Goal: Task Accomplishment & Management: Complete application form

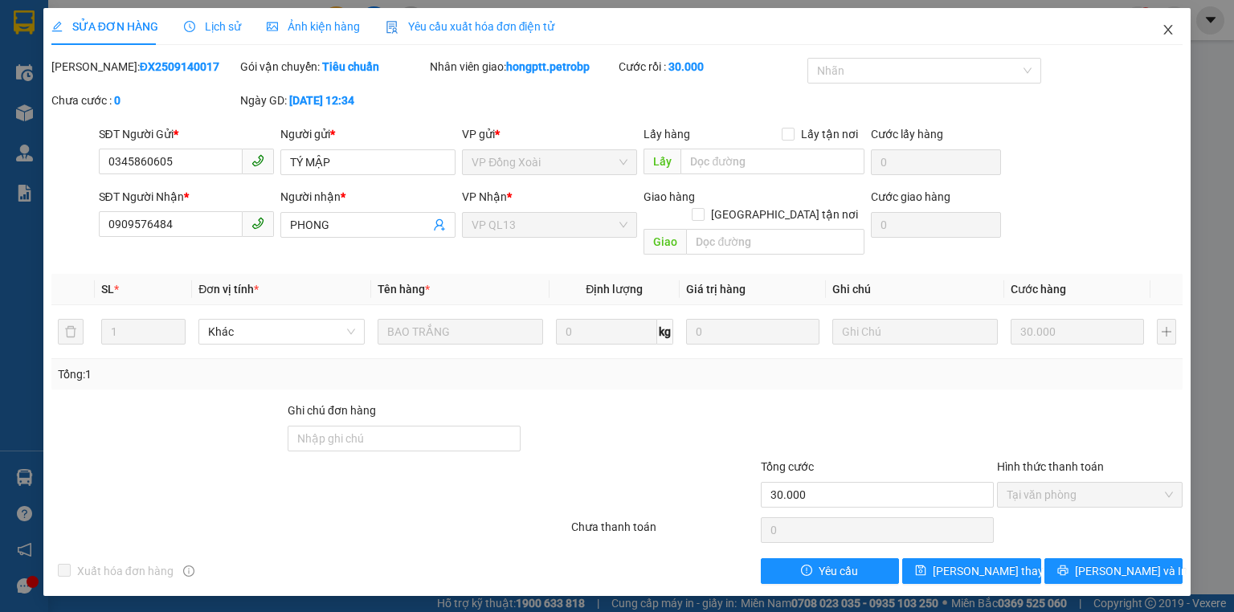
click at [1166, 35] on icon "close" at bounding box center [1168, 29] width 13 height 13
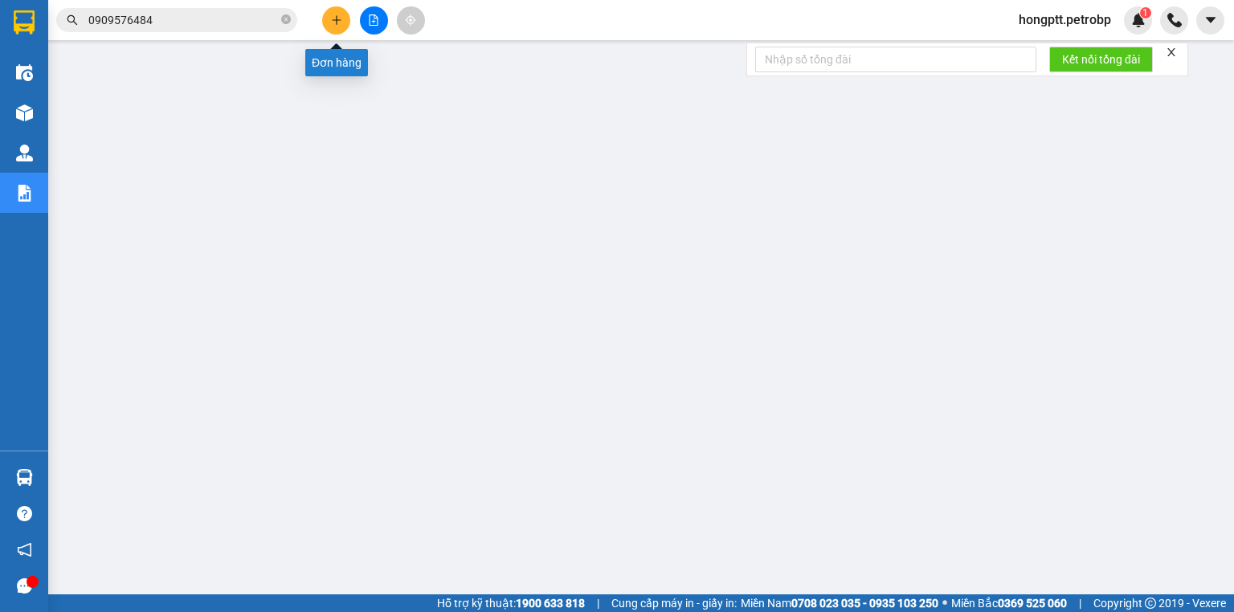
click at [334, 15] on icon "plus" at bounding box center [336, 19] width 11 height 11
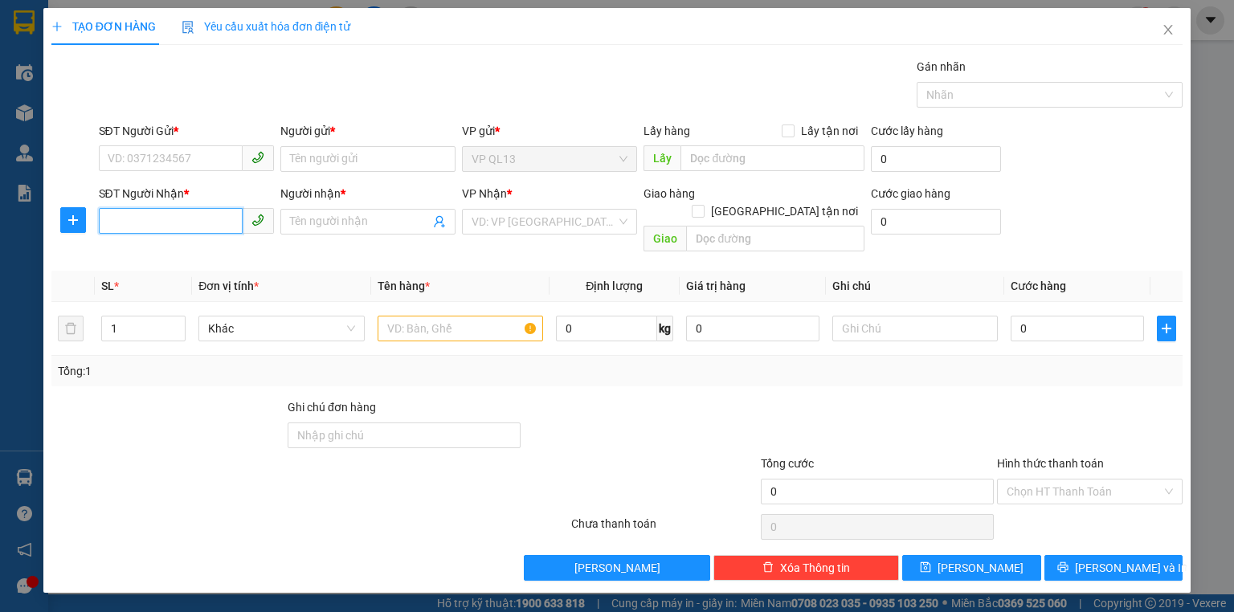
click at [174, 212] on input "SĐT Người Nhận *" at bounding box center [171, 221] width 144 height 26
click at [180, 251] on div "0962279879 - TÌNH" at bounding box center [186, 253] width 156 height 18
type input "0962279879"
type input "TÌNH"
type input "50.000"
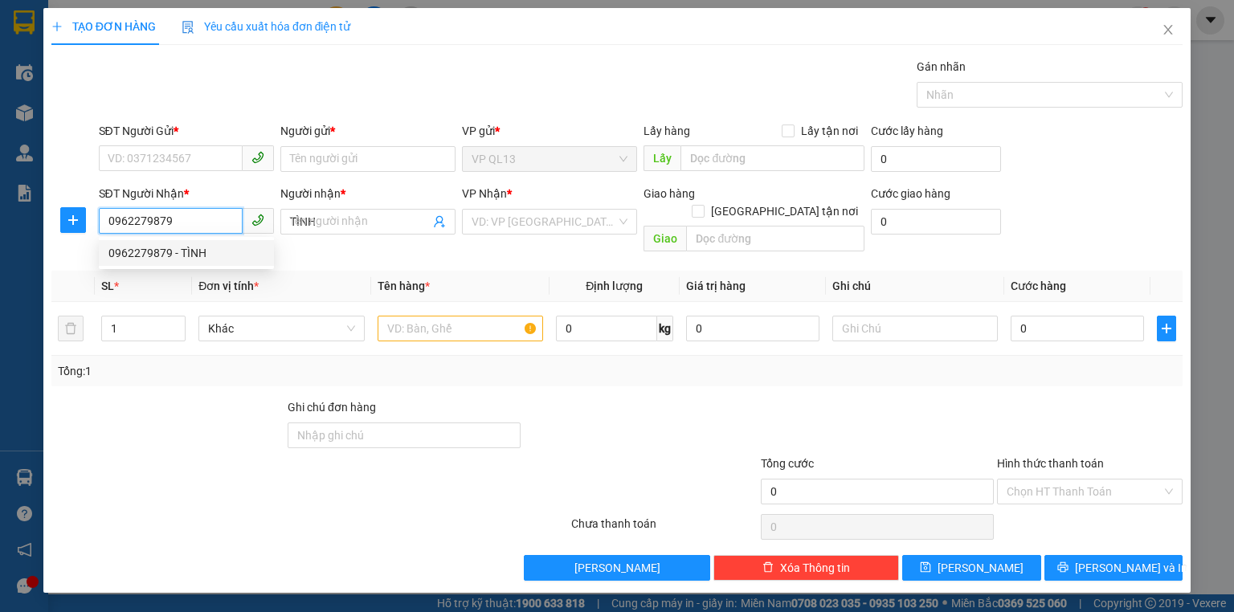
type input "50.000"
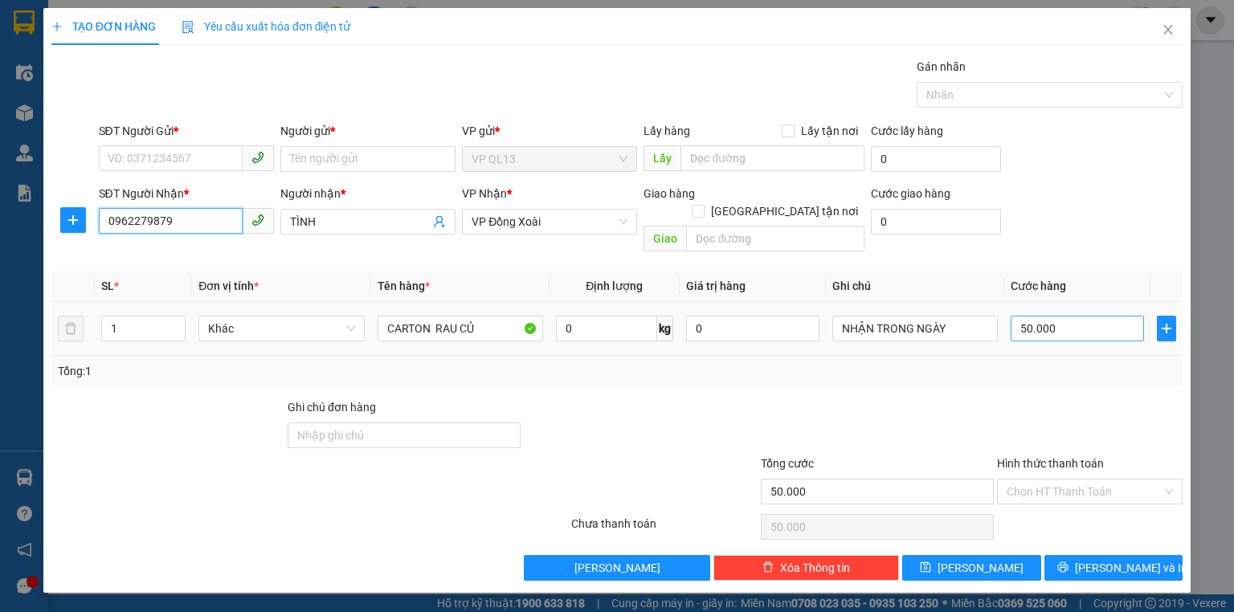
type input "0962279879"
click at [1067, 316] on input "50.000" at bounding box center [1077, 329] width 133 height 26
type input "0"
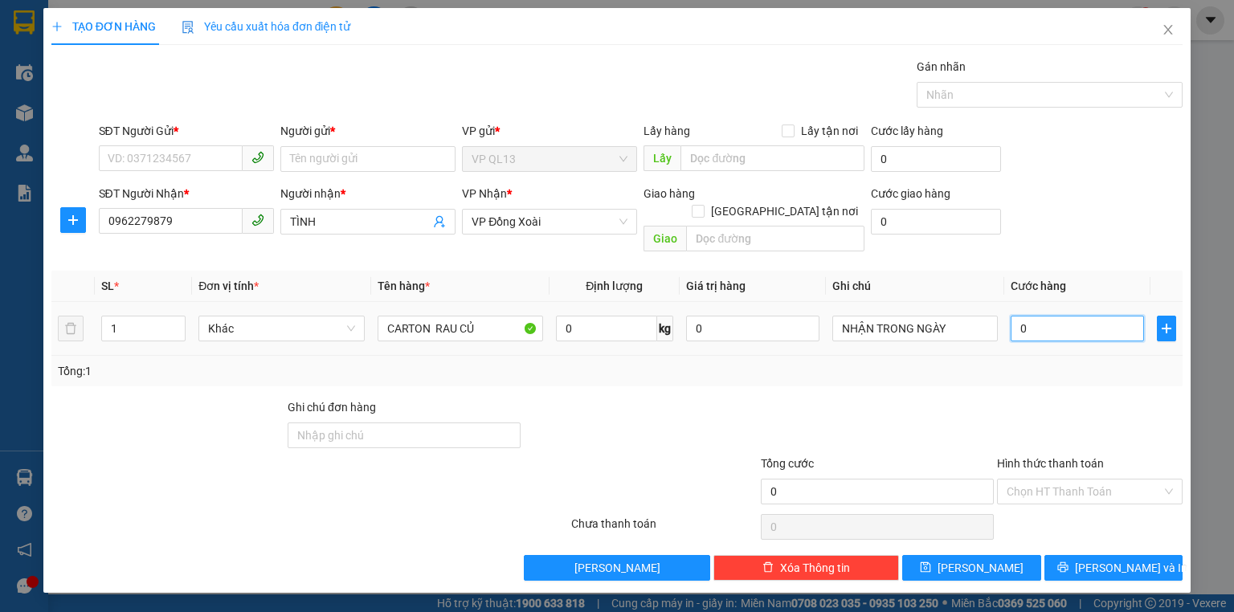
type input "6"
type input "06"
type input "60"
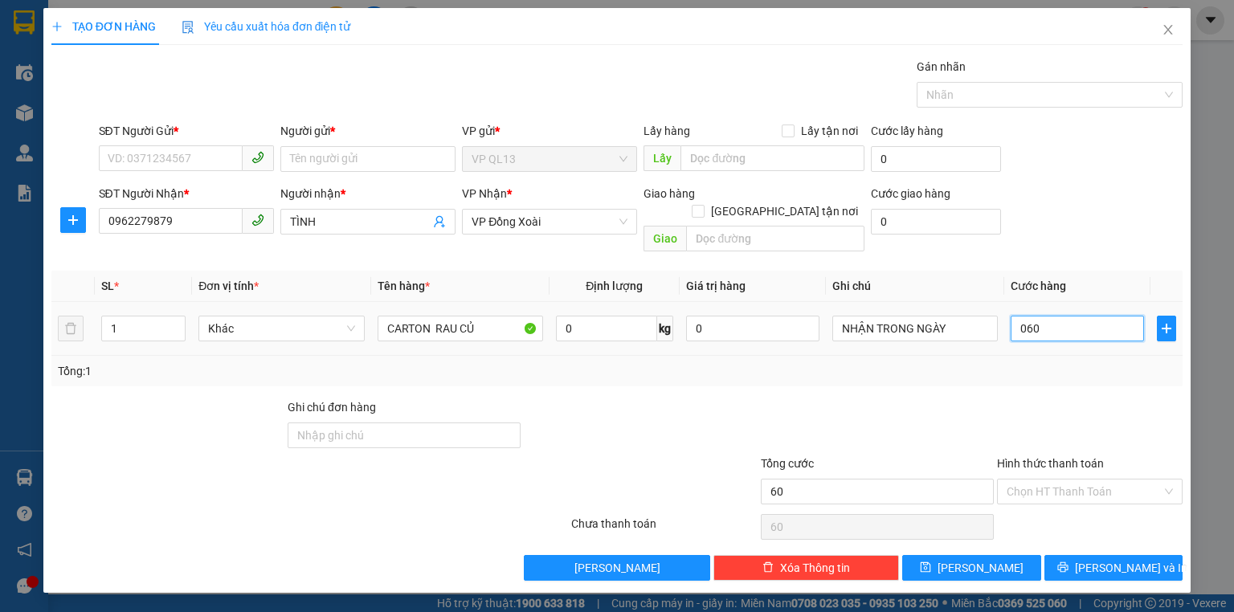
click at [1050, 318] on input "060" at bounding box center [1077, 329] width 133 height 26
type input "060"
type input "60.000"
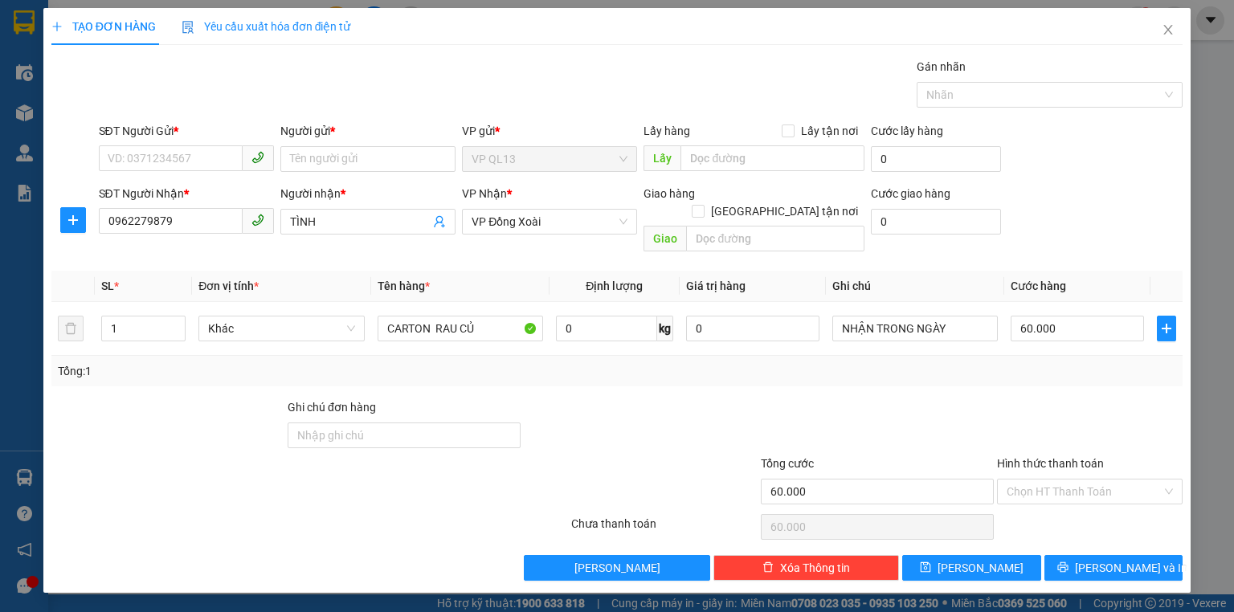
click at [1128, 362] on div "Tổng: 1" at bounding box center [616, 371] width 1131 height 31
click at [149, 154] on input "SĐT Người Gửi *" at bounding box center [171, 158] width 144 height 26
click at [180, 186] on div "0362420169 - TÂM" at bounding box center [186, 191] width 156 height 18
type input "0362420169"
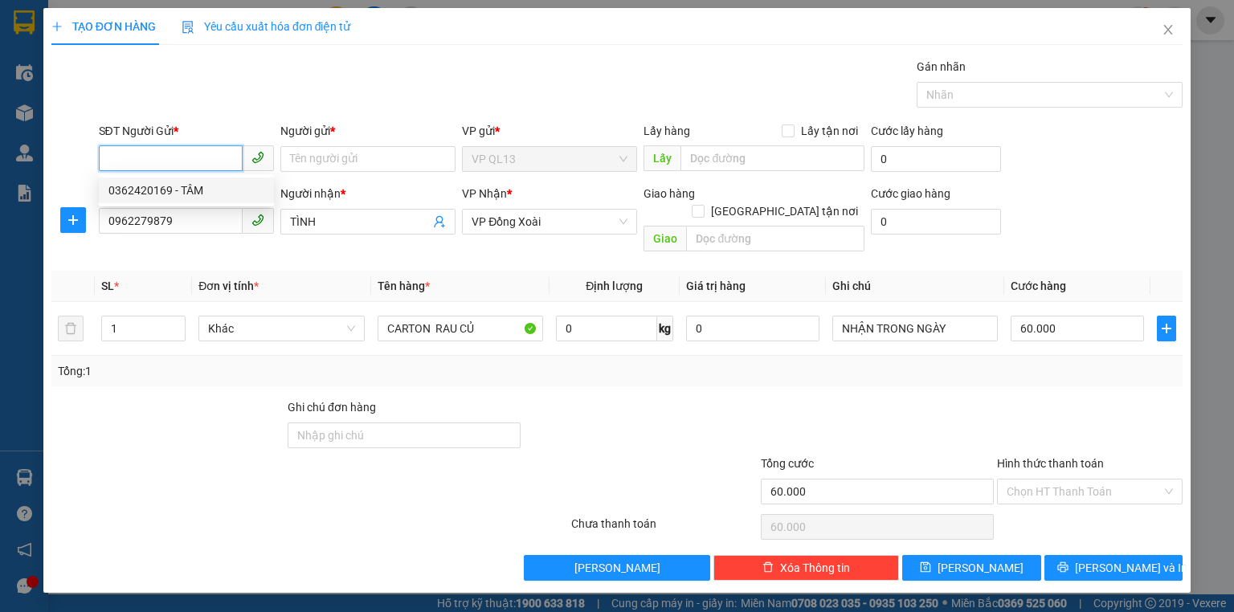
type input "TÂM"
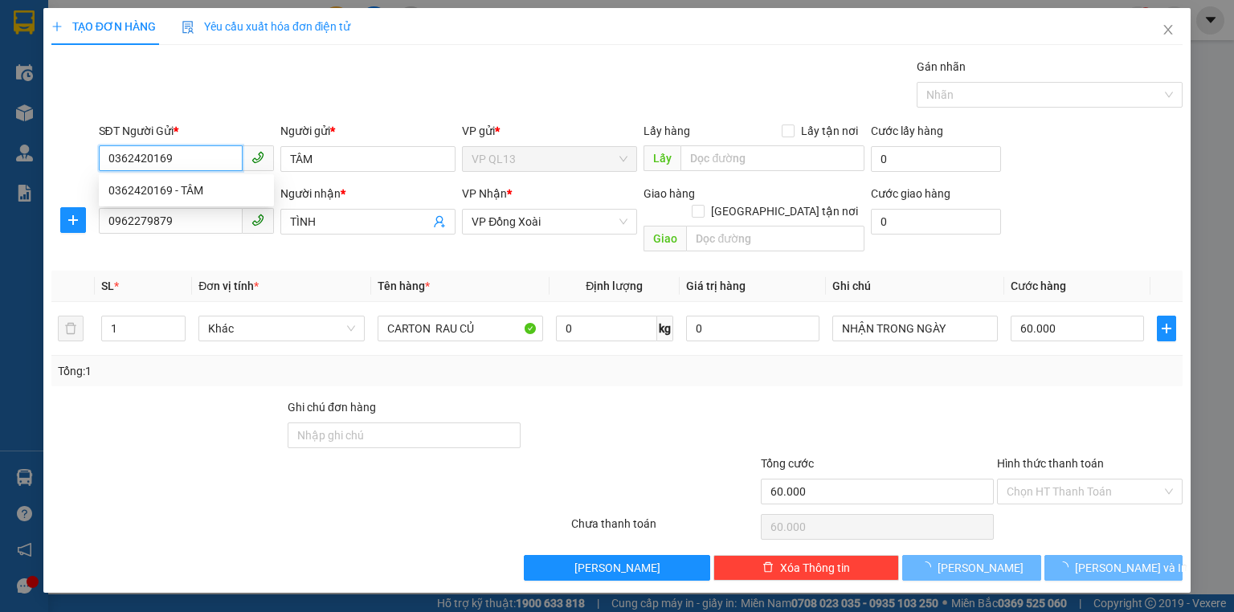
type input "50.000"
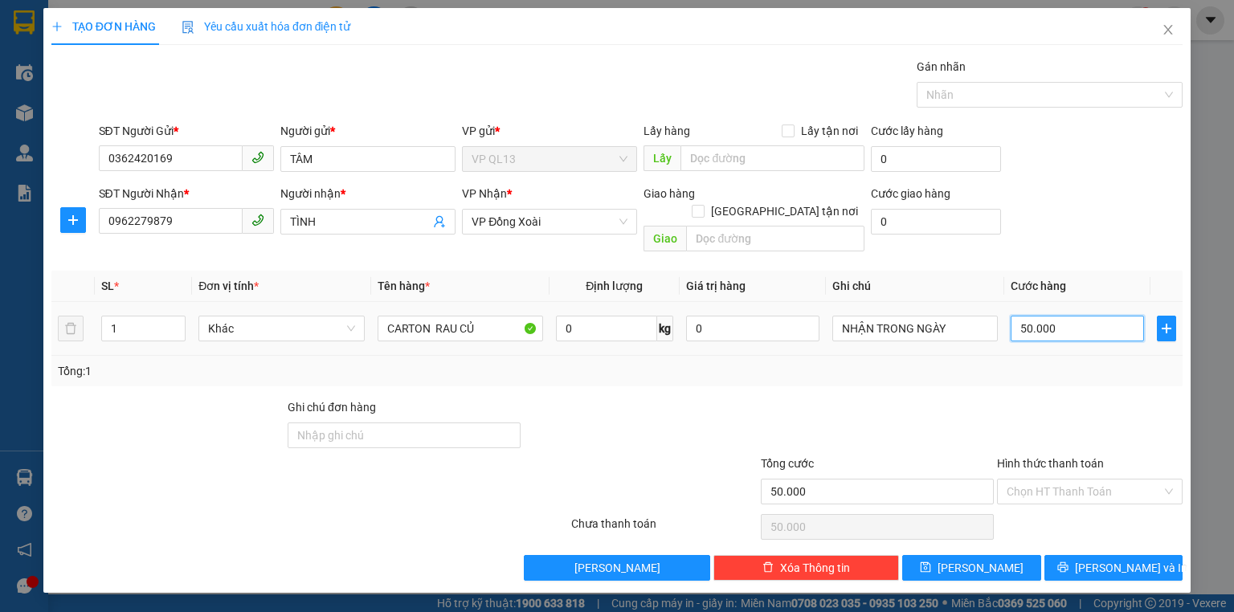
drag, startPoint x: 1090, startPoint y: 305, endPoint x: 1099, endPoint y: 295, distance: 14.2
click at [1090, 316] on input "50.000" at bounding box center [1077, 329] width 133 height 26
type input "0"
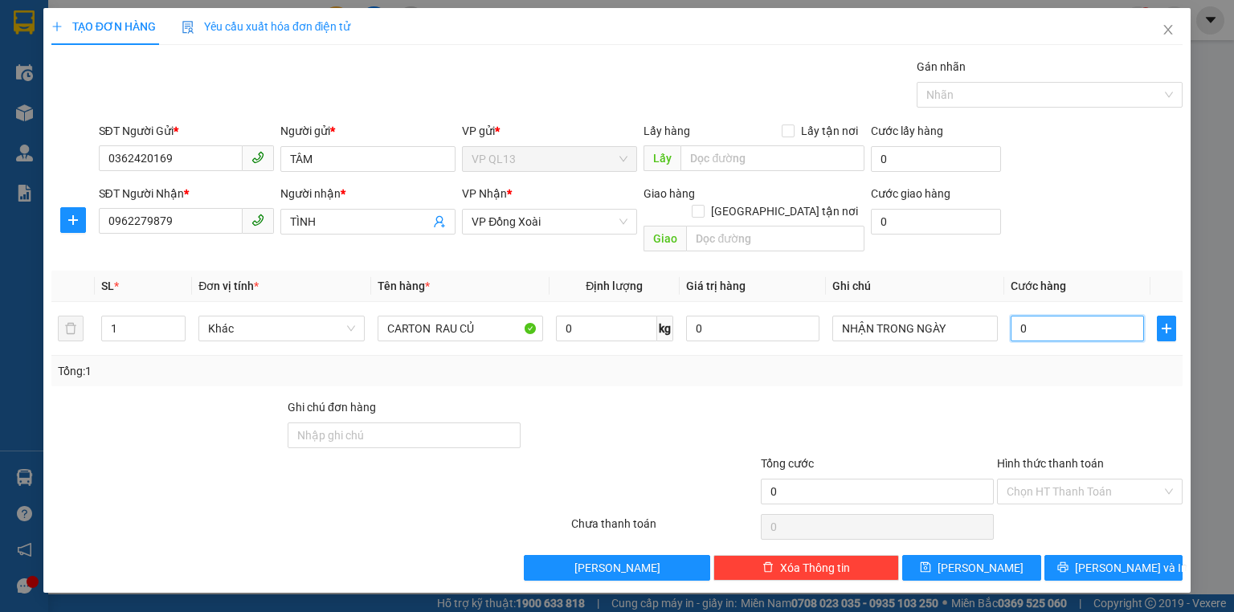
type input "6"
type input "06"
type input "60"
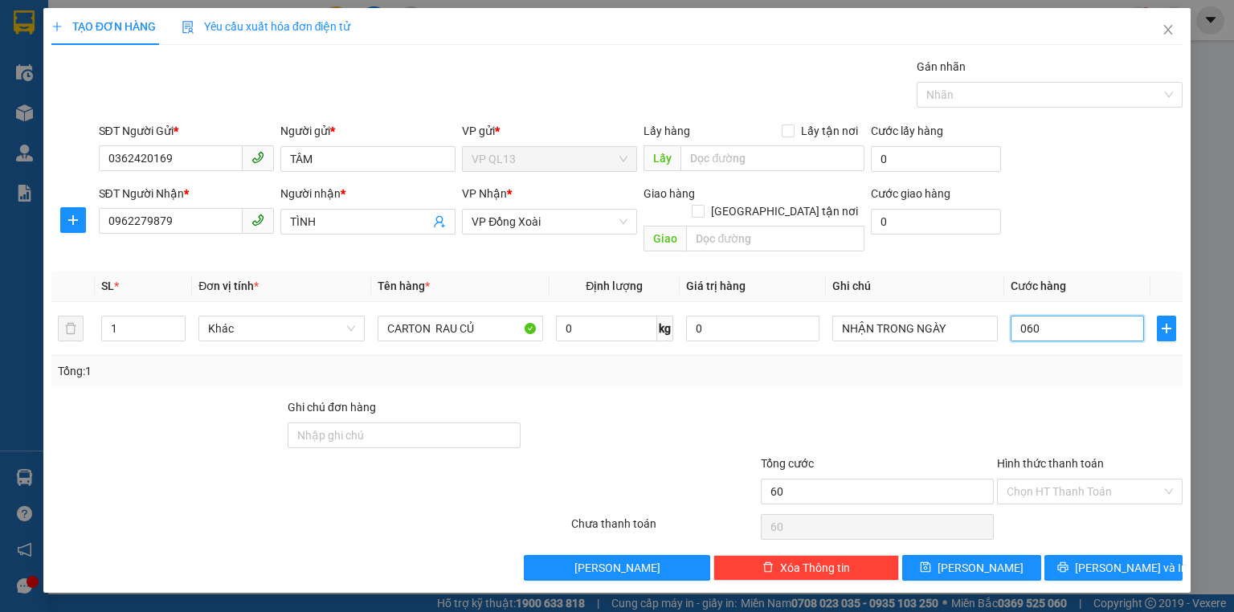
type input "060"
type input "60.000"
click at [1079, 417] on div at bounding box center [1090, 427] width 189 height 56
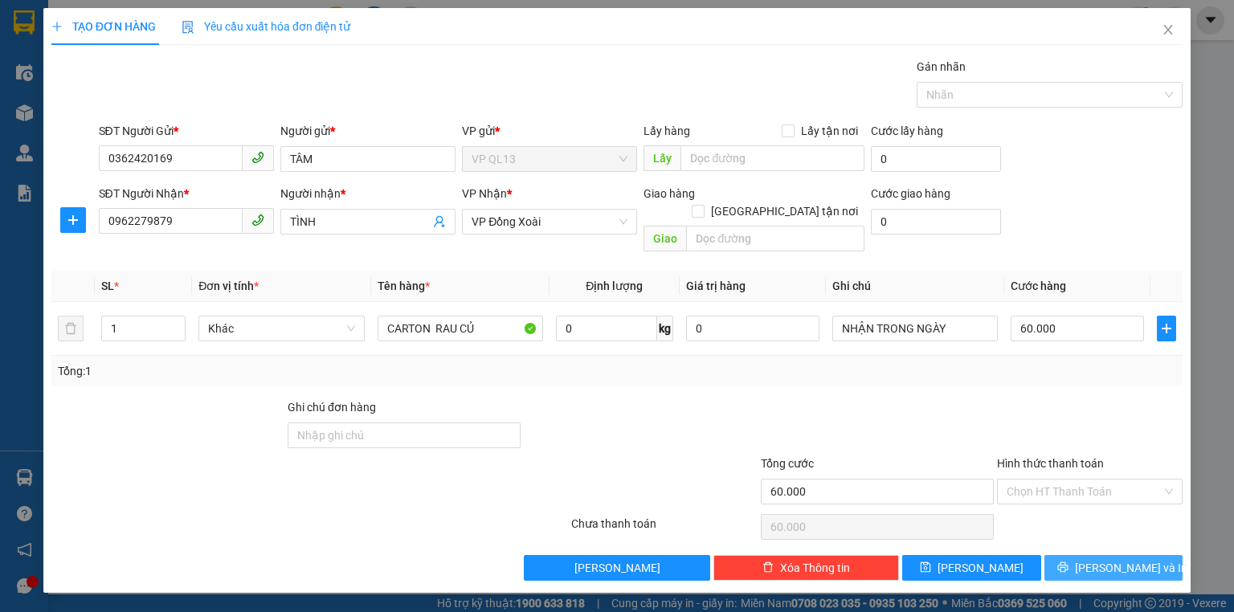
click at [1063, 555] on button "[PERSON_NAME] và In" at bounding box center [1114, 568] width 139 height 26
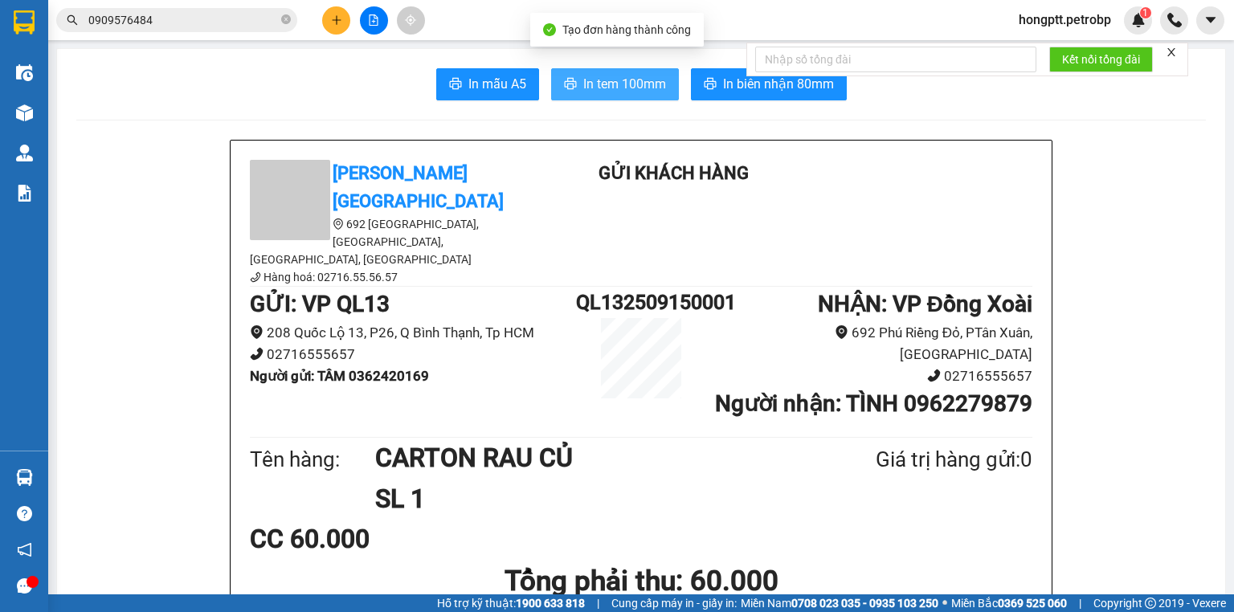
click at [606, 87] on span "In tem 100mm" at bounding box center [624, 84] width 83 height 20
click at [778, 76] on div "Kết nối tổng đài" at bounding box center [967, 60] width 442 height 34
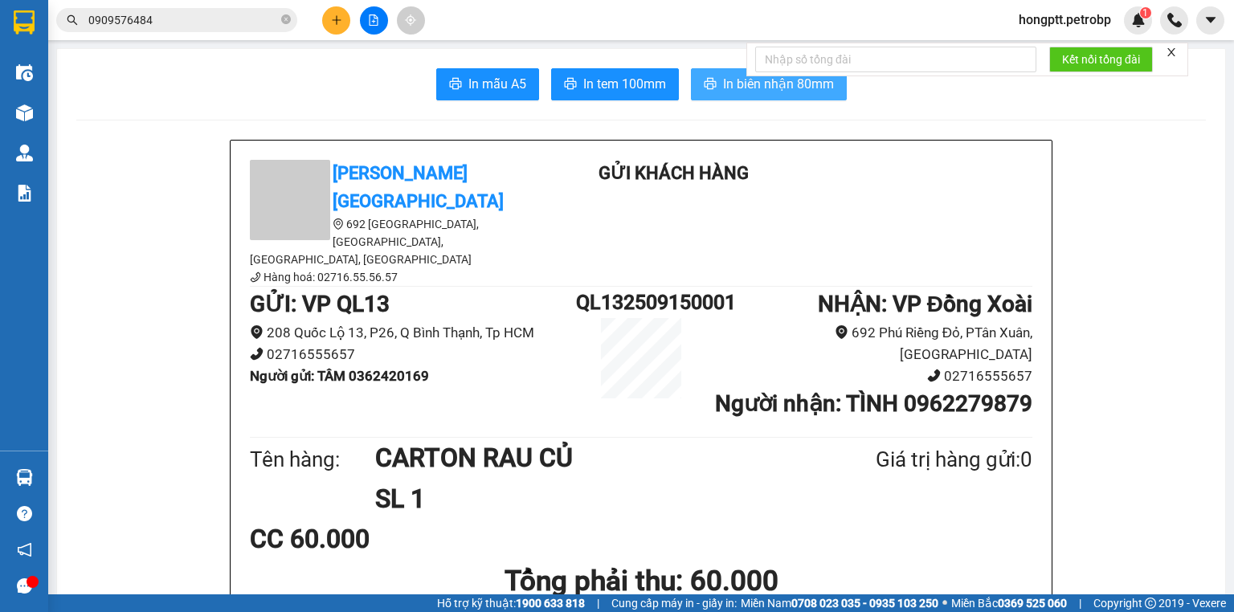
click at [723, 77] on span "In biên nhận 80mm" at bounding box center [778, 84] width 111 height 20
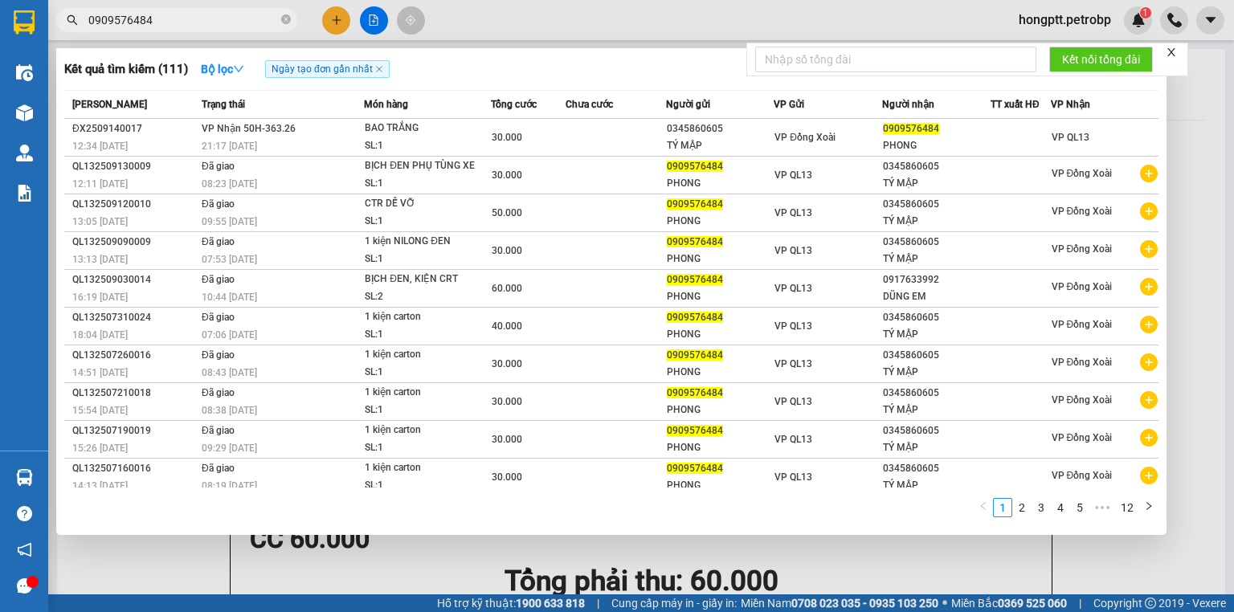
click at [280, 22] on span "0909576484" at bounding box center [176, 20] width 241 height 24
click at [283, 19] on icon "close-circle" at bounding box center [286, 19] width 10 height 10
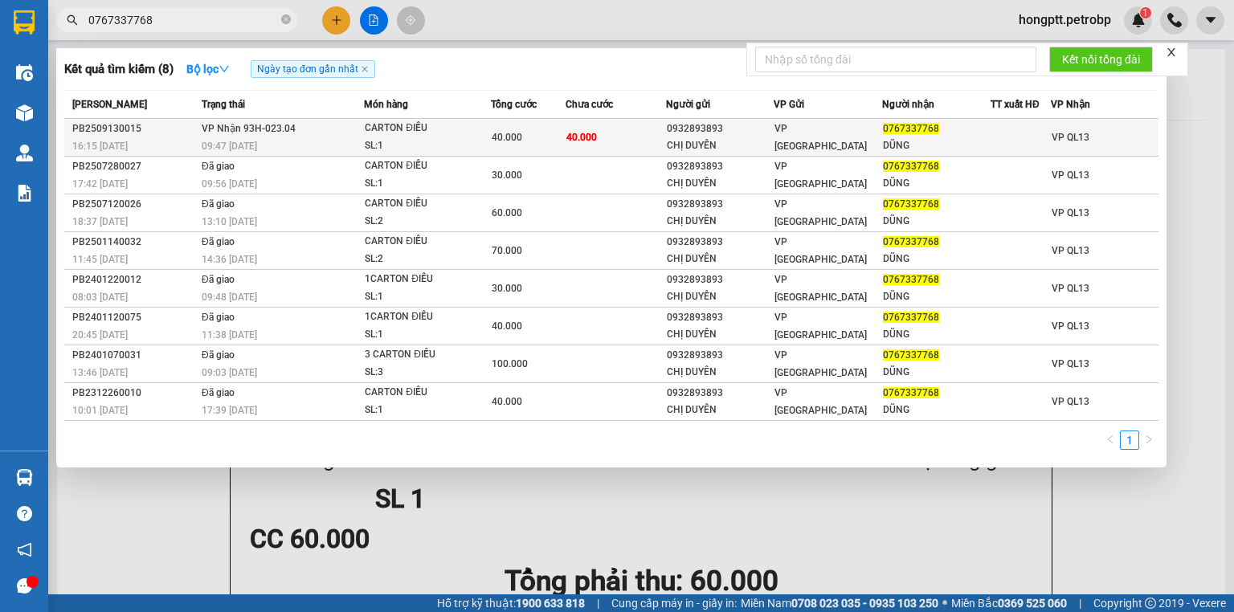
type input "0767337768"
click at [347, 150] on div "09:47 - 14/09" at bounding box center [283, 146] width 162 height 18
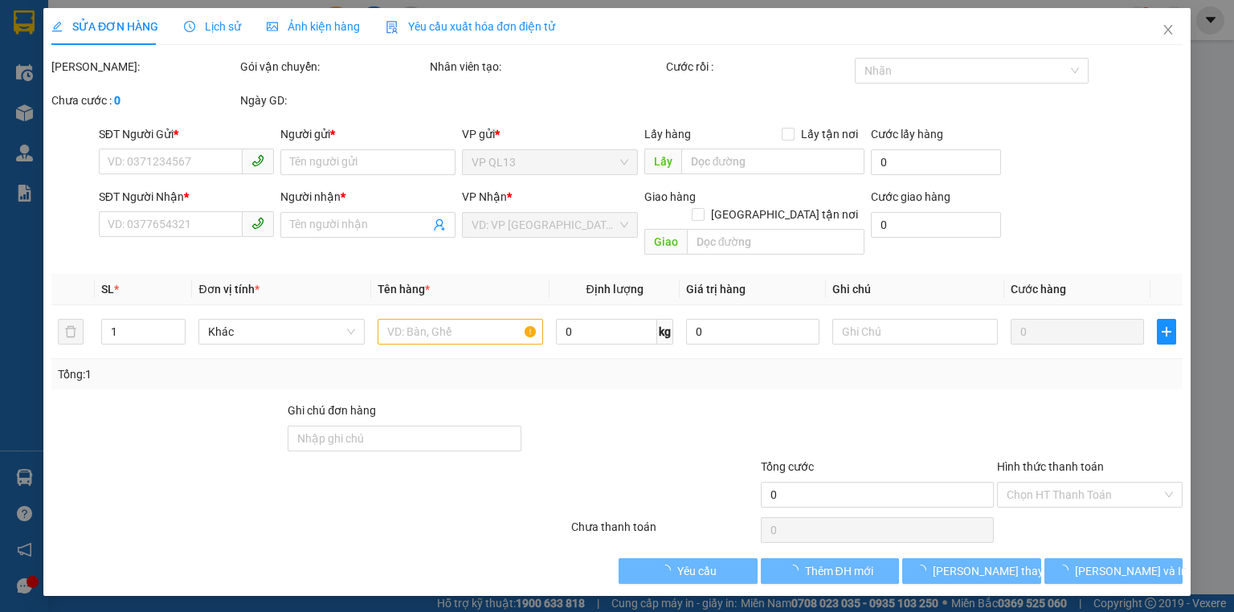
type input "0932893893"
type input "CHỊ DUYÊN"
type input "0767337768"
type input "DŨNG"
type input "40.000"
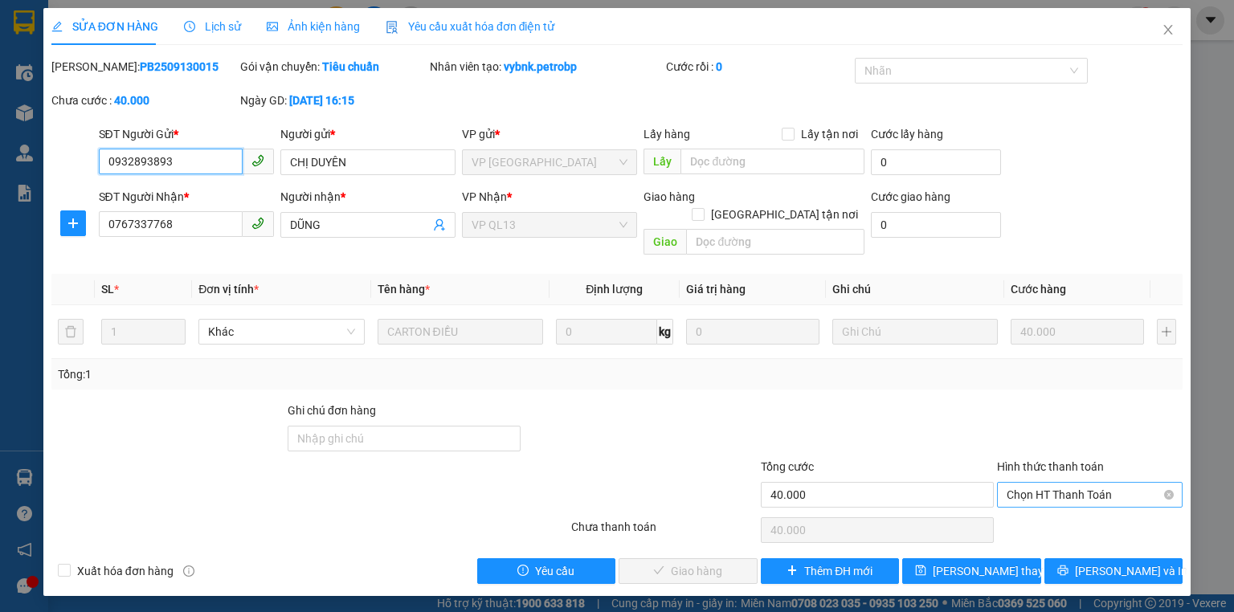
click at [1037, 483] on span "Chọn HT Thanh Toán" at bounding box center [1090, 495] width 166 height 24
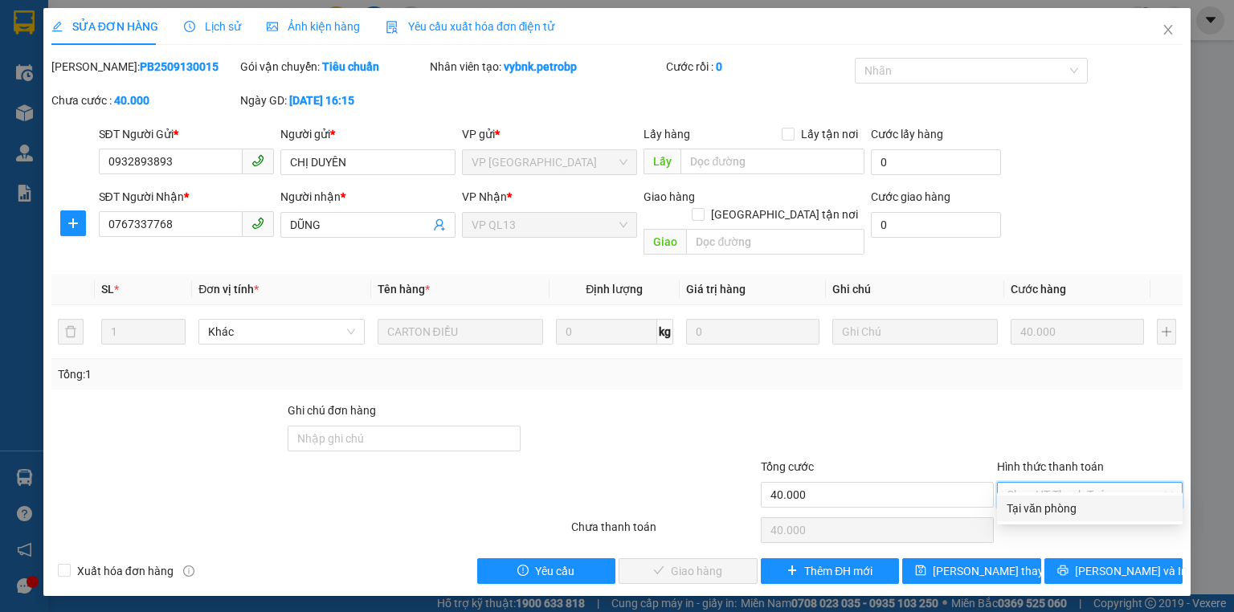
click at [1031, 500] on div "Tại văn phòng" at bounding box center [1090, 509] width 166 height 18
type input "0"
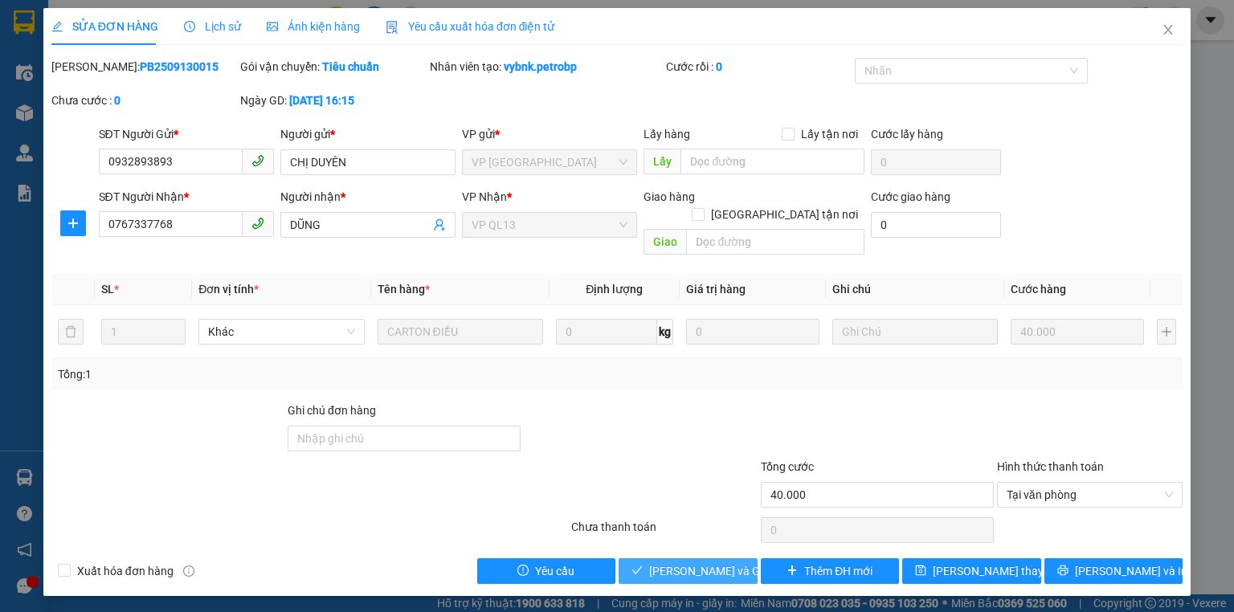
click at [704, 562] on span "[PERSON_NAME] và Giao hàng" at bounding box center [726, 571] width 154 height 18
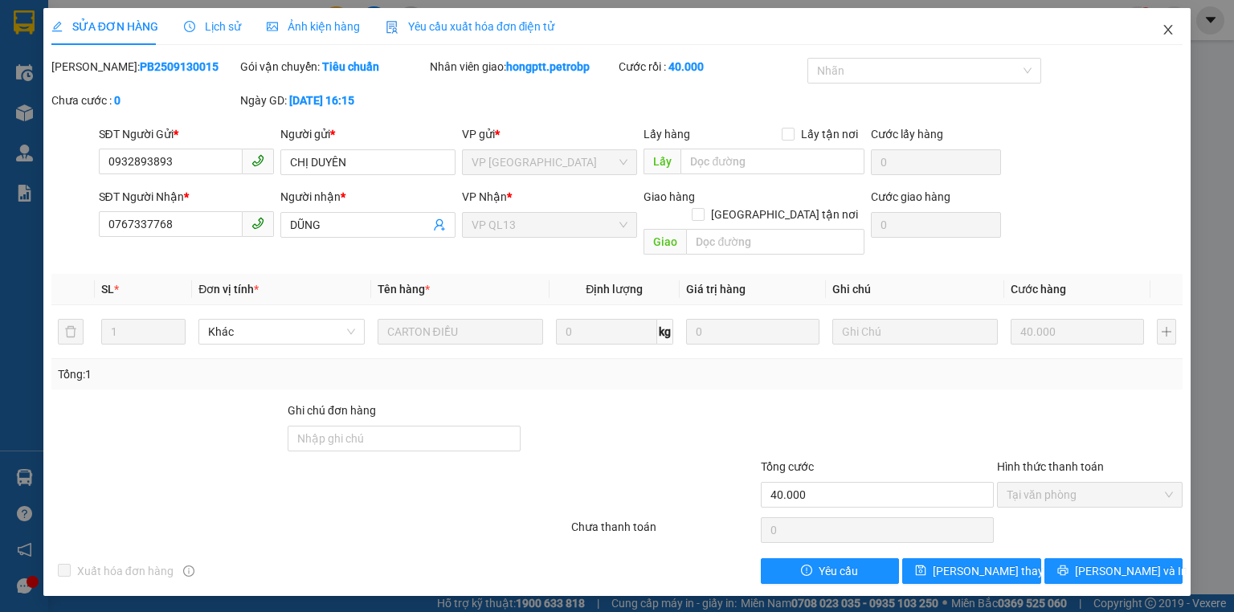
click at [1173, 26] on icon "close" at bounding box center [1168, 29] width 13 height 13
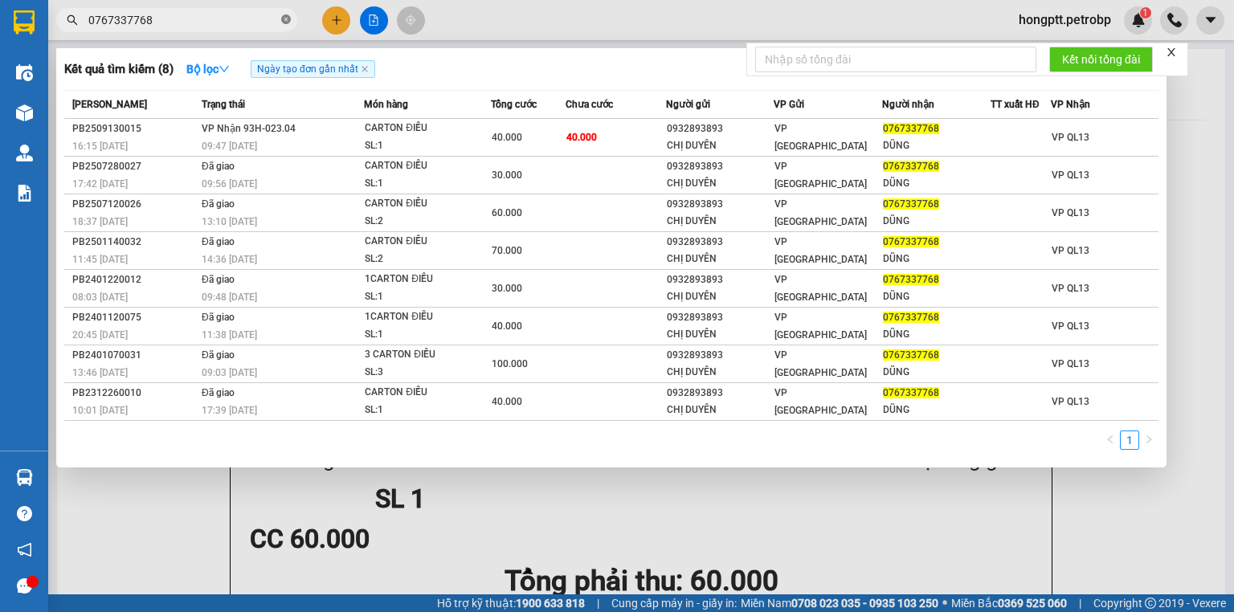
click at [288, 21] on icon "close-circle" at bounding box center [286, 19] width 10 height 10
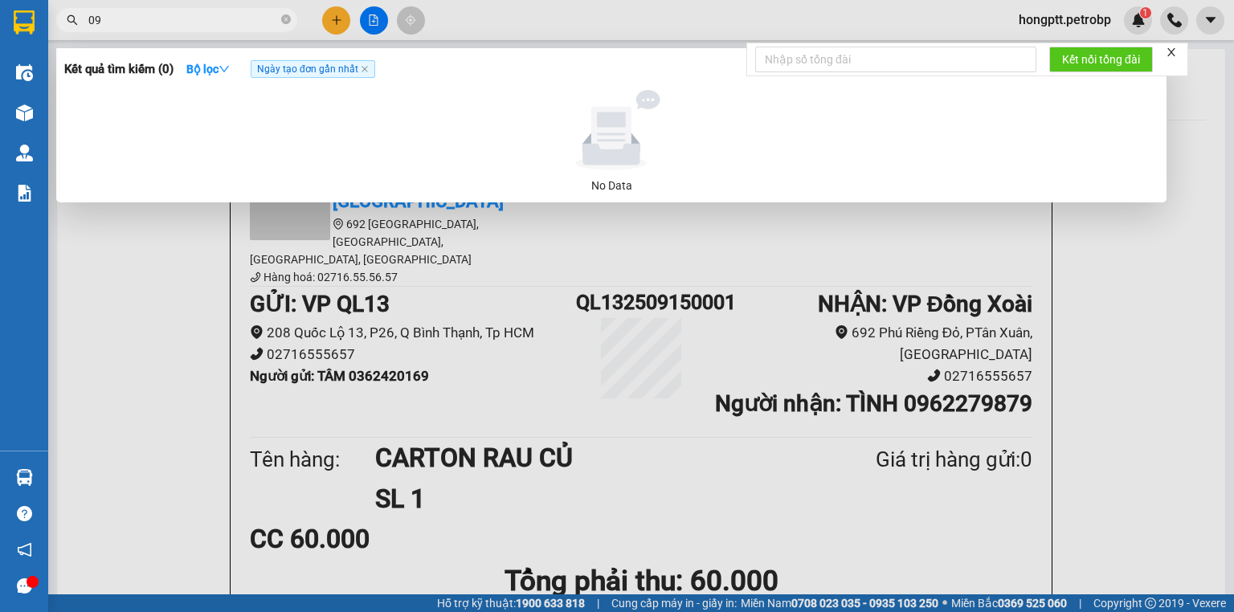
type input "0"
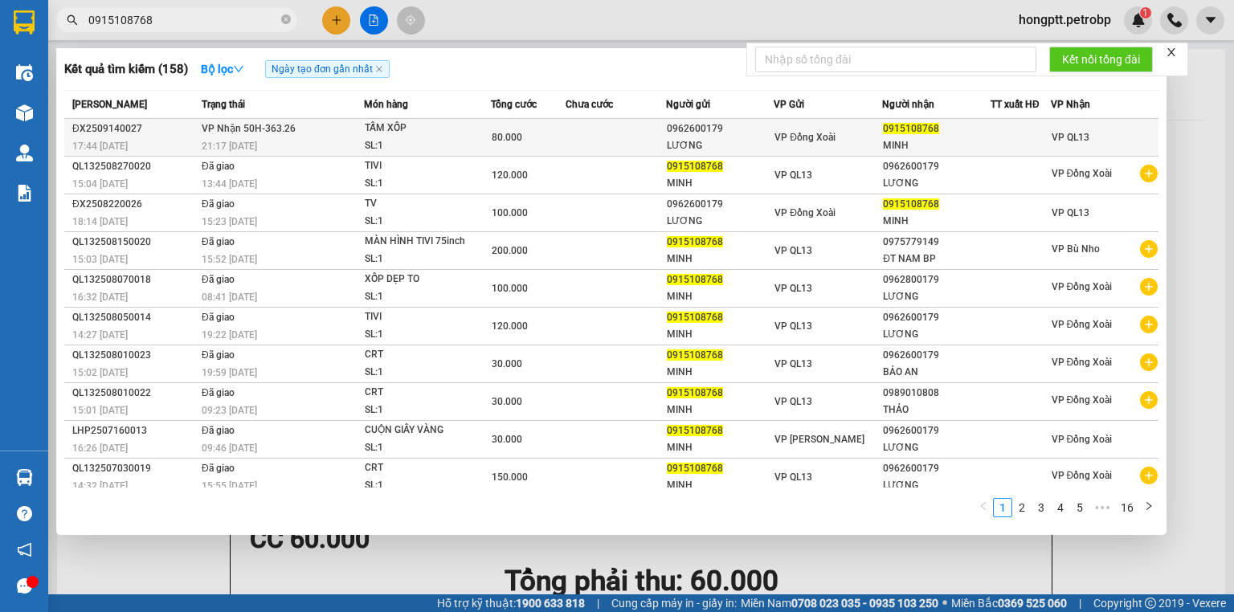
type input "0915108768"
click at [601, 148] on td at bounding box center [616, 138] width 100 height 38
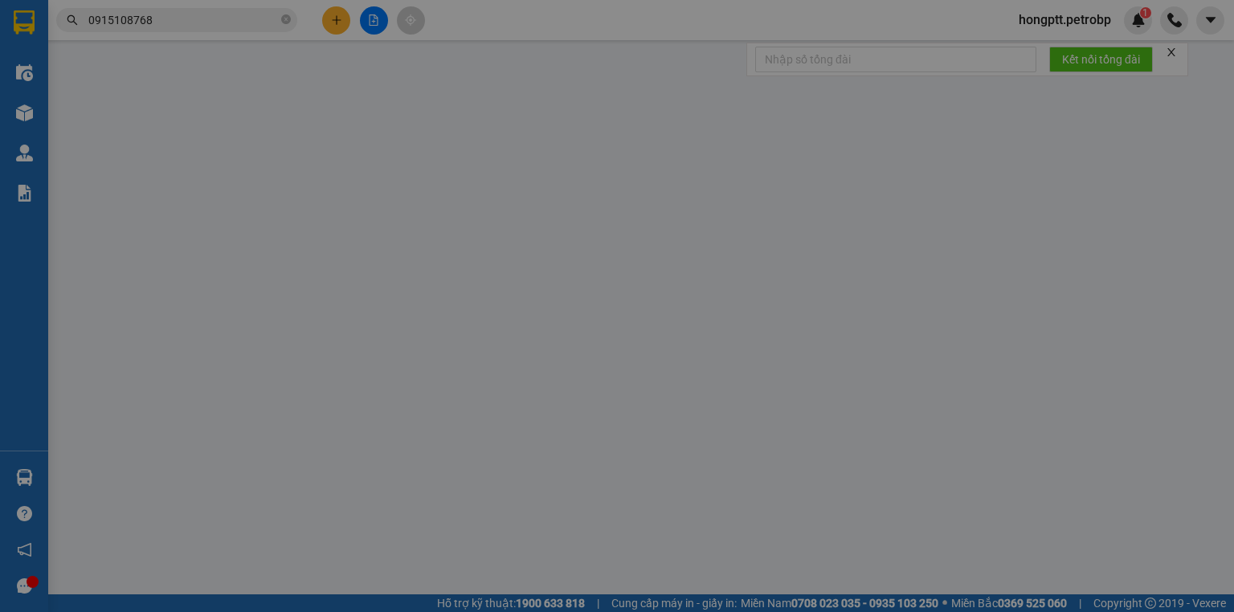
type input "0962600179"
type input "LƯƠNG"
type input "0915108768"
type input "MINH"
type input "80.000"
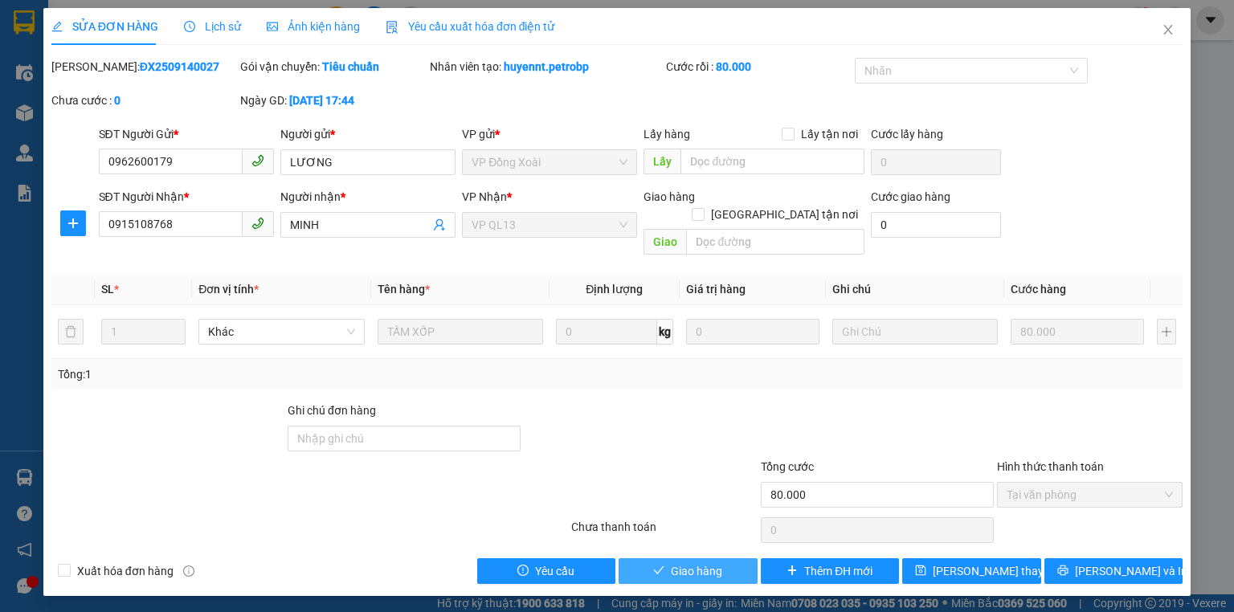
click at [722, 562] on span "Giao hàng" at bounding box center [696, 571] width 51 height 18
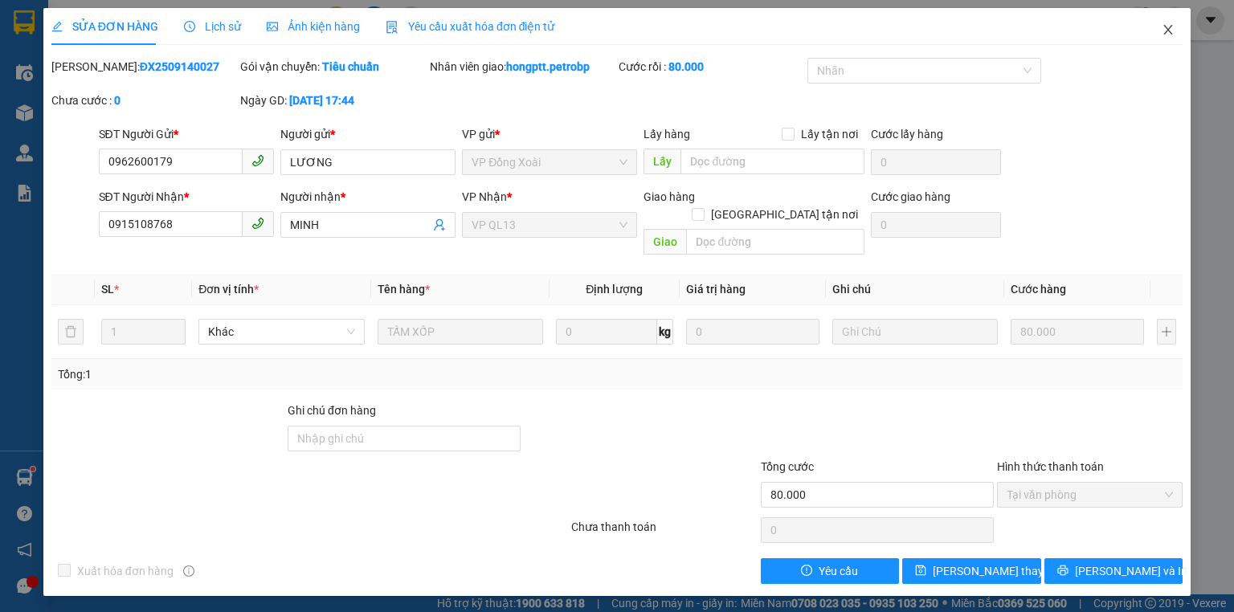
click at [1164, 29] on icon "close" at bounding box center [1168, 29] width 13 height 13
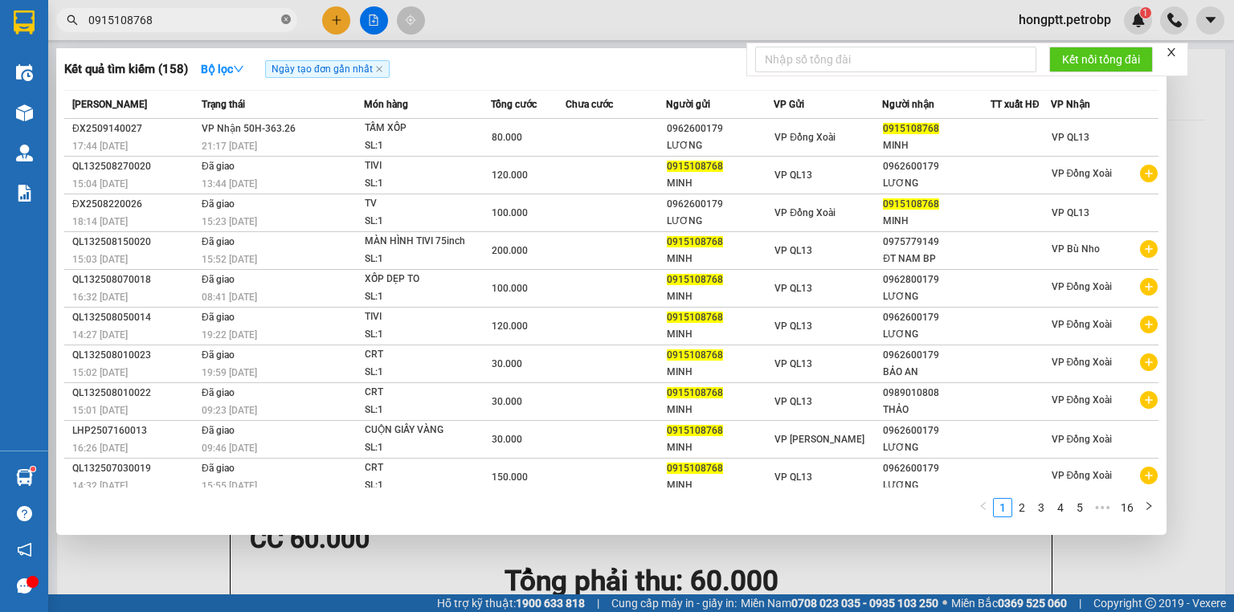
click at [288, 16] on icon "close-circle" at bounding box center [286, 19] width 10 height 10
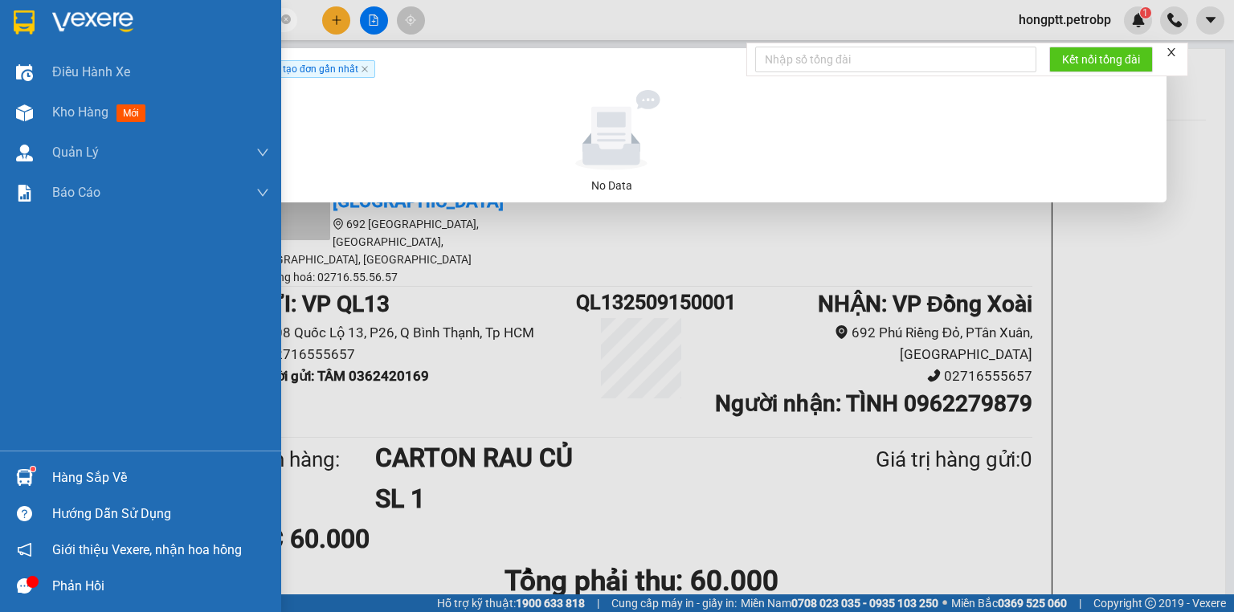
type input "0919562296"
click at [22, 482] on img at bounding box center [24, 477] width 17 height 17
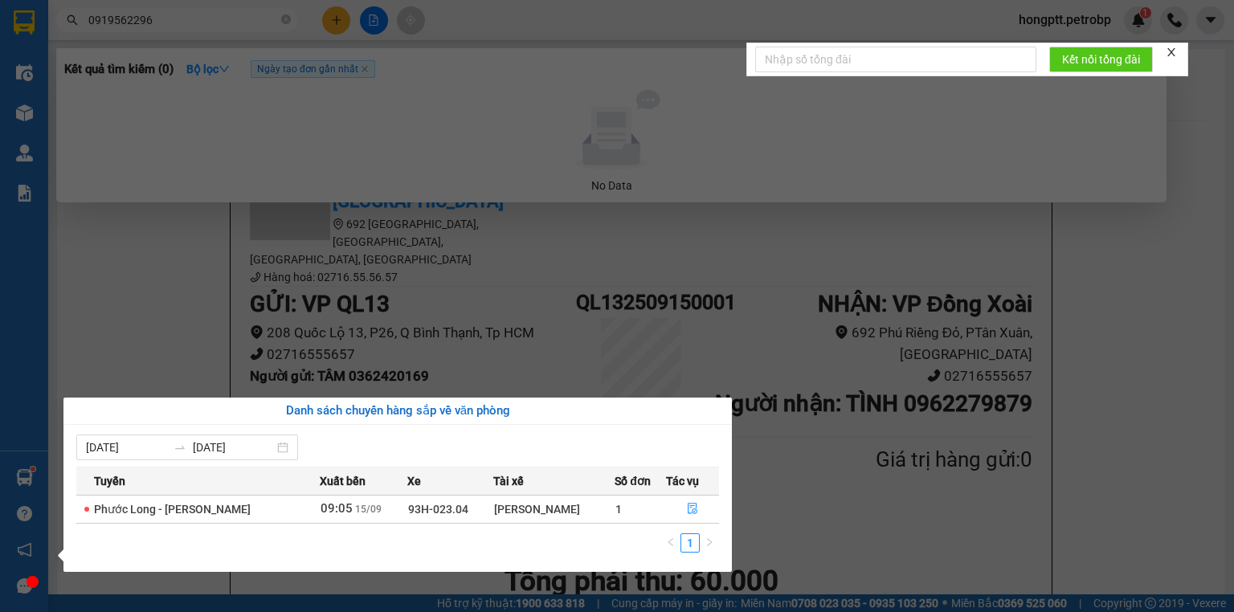
click at [362, 158] on section "Kết quả tìm kiếm ( 0 ) Bộ lọc Ngày tạo đơn gần nhất No Data 0919562296 hongptt.…" at bounding box center [617, 306] width 1234 height 612
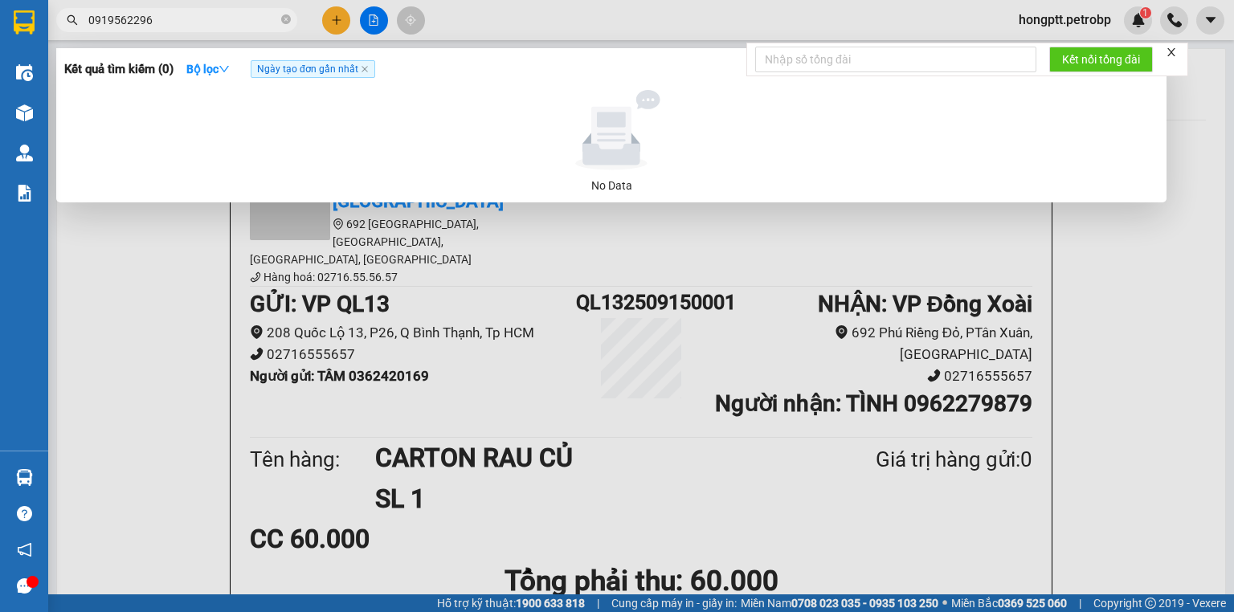
click at [331, 13] on div at bounding box center [617, 306] width 1234 height 612
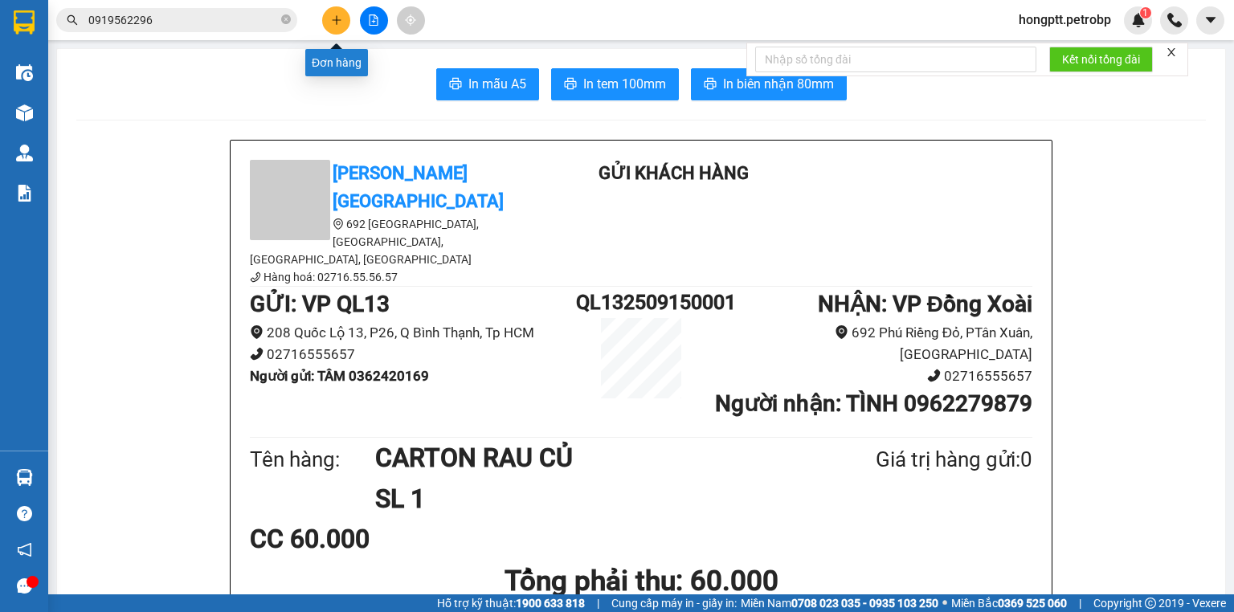
click at [344, 14] on button at bounding box center [336, 20] width 28 height 28
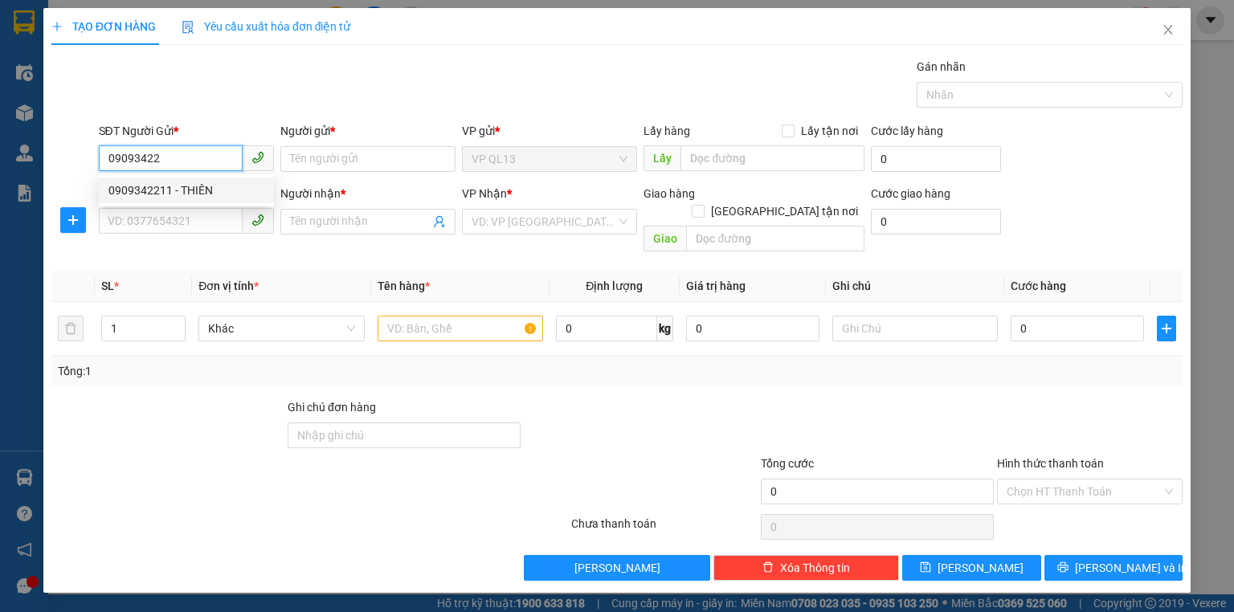
click at [169, 192] on div "0909342211 - THIÊN" at bounding box center [186, 191] width 156 height 18
type input "0909342211"
type input "THIÊN"
type input "0913979838"
type input "HOÀNG LONG"
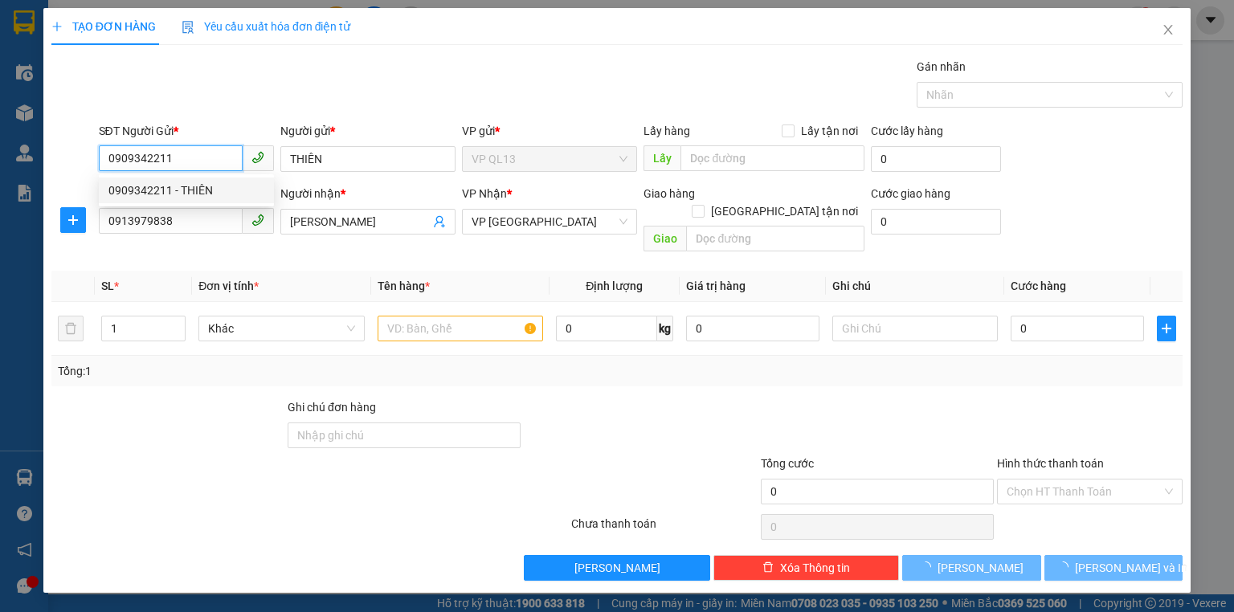
type input "40.000"
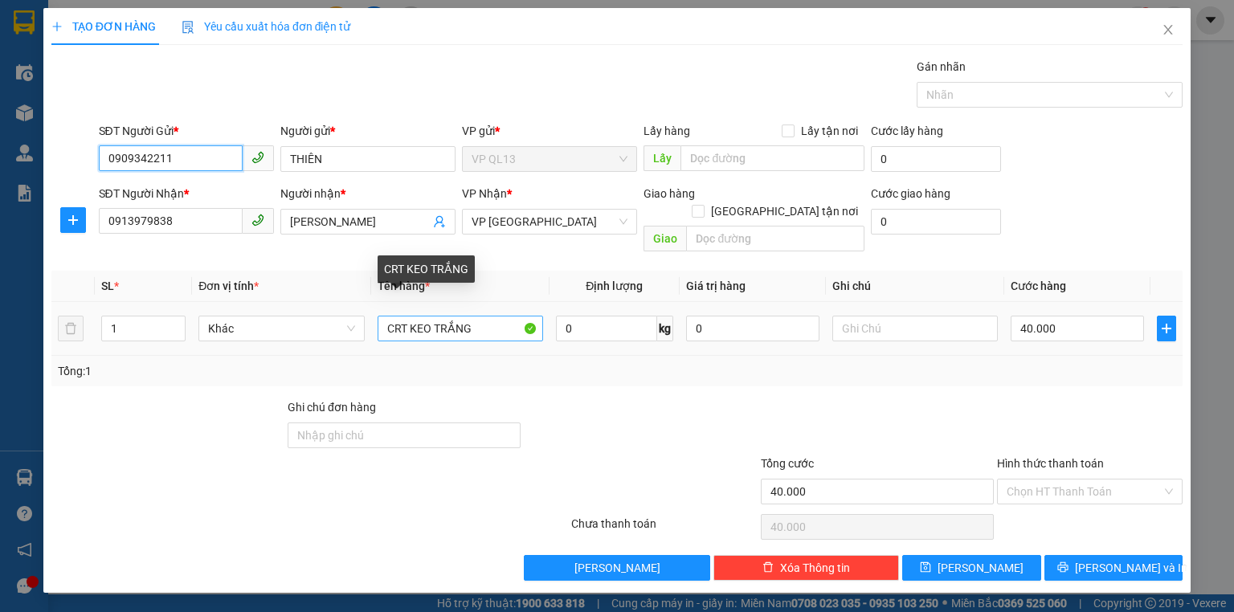
type input "0909342211"
drag, startPoint x: 489, startPoint y: 308, endPoint x: 517, endPoint y: 299, distance: 28.7
click at [490, 316] on input "CRT KEO TRẮNG" at bounding box center [461, 329] width 166 height 26
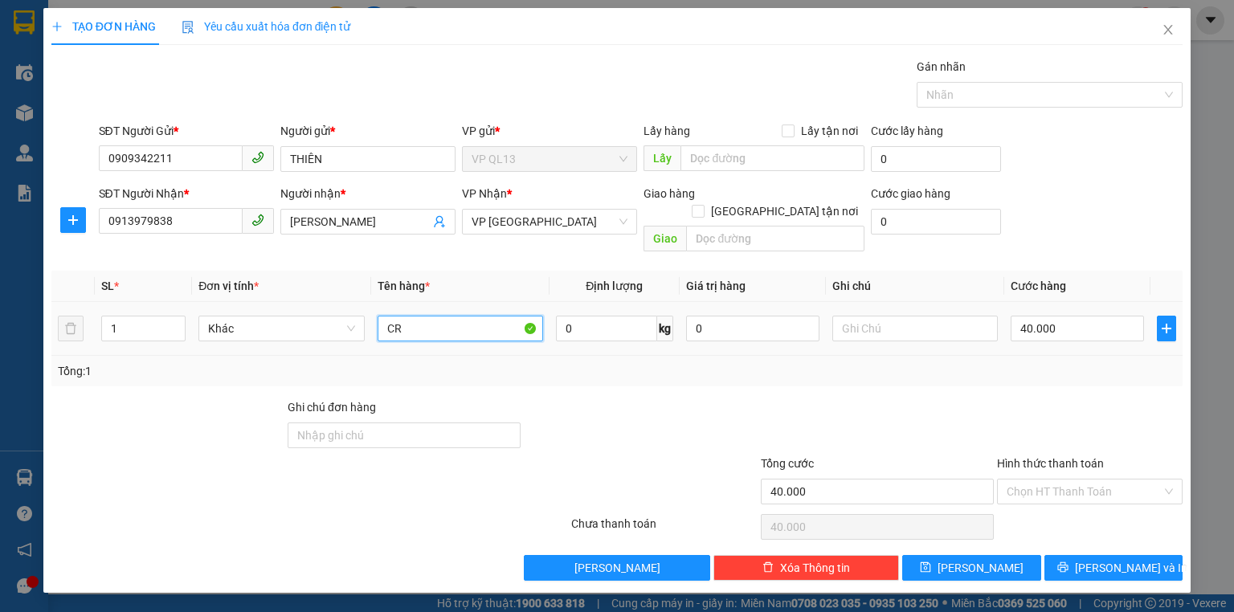
type input "C"
type input "KIỆN ĐEN"
click at [960, 316] on input "text" at bounding box center [915, 329] width 166 height 26
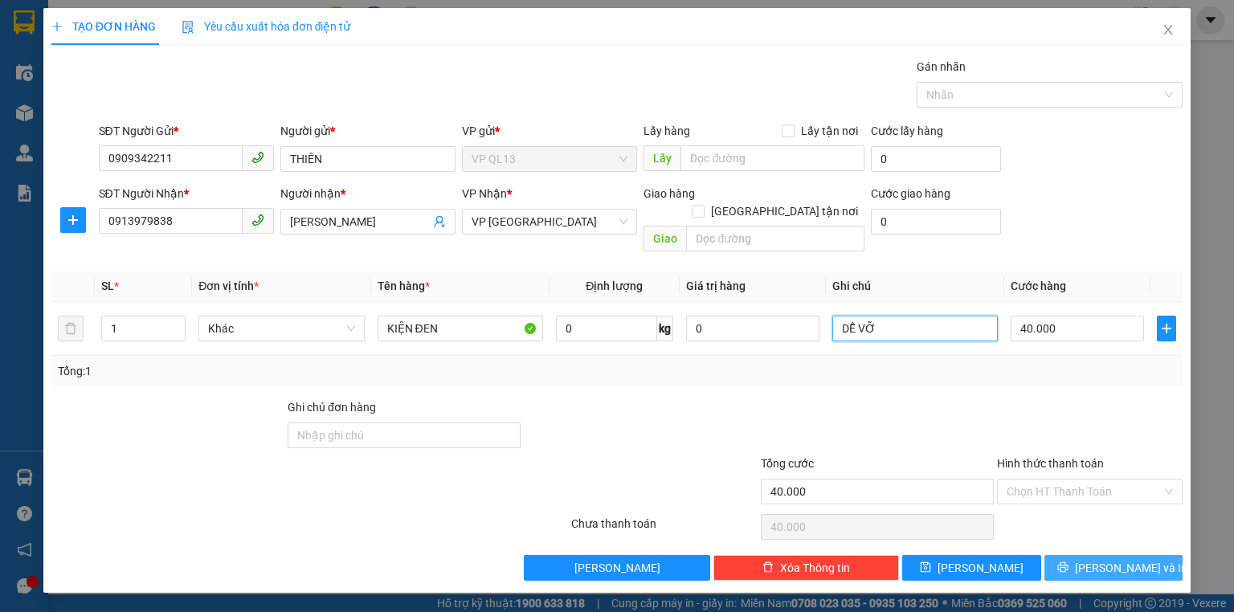
type input "DỄ VỠ"
click at [1083, 555] on button "[PERSON_NAME] và In" at bounding box center [1114, 568] width 139 height 26
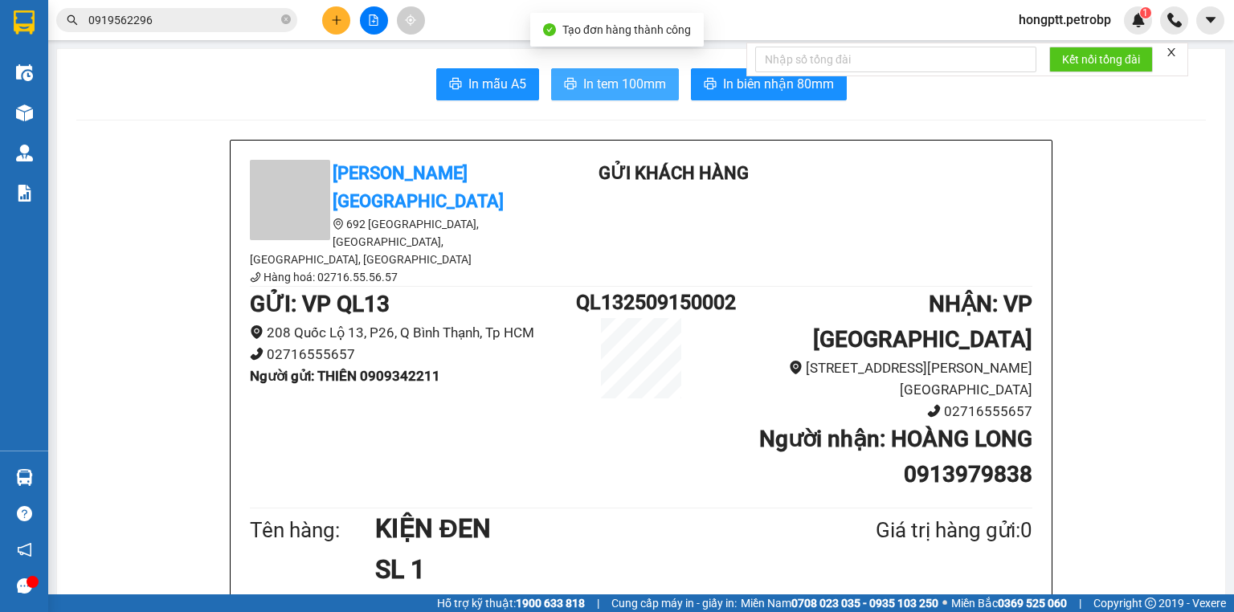
click at [604, 92] on span "In tem 100mm" at bounding box center [624, 84] width 83 height 20
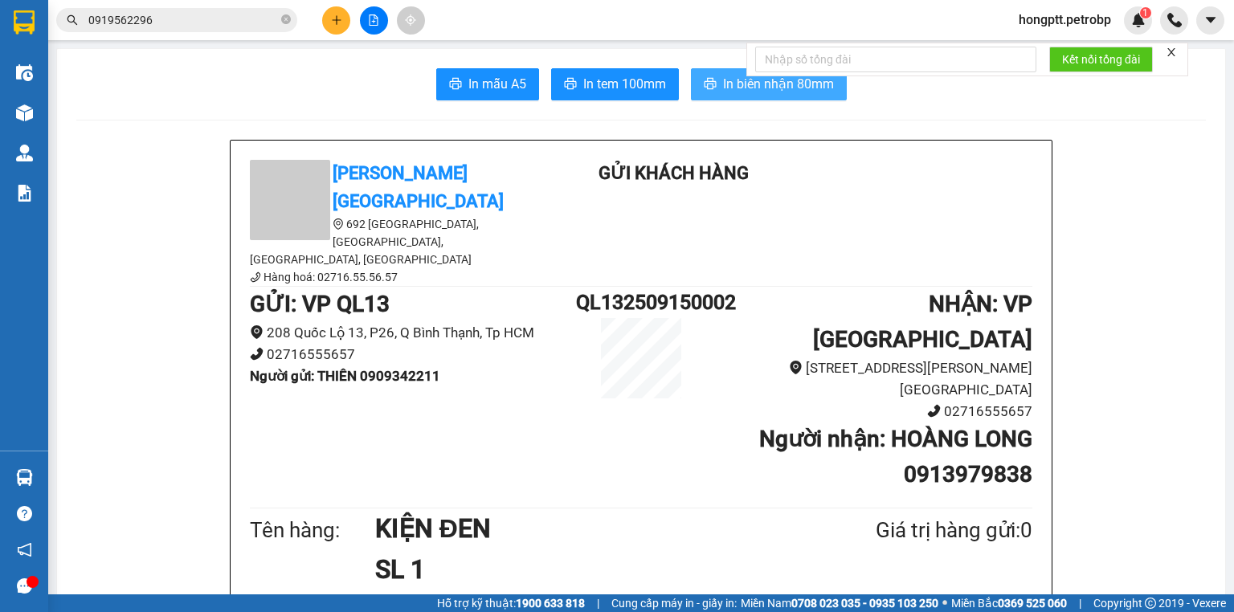
click at [726, 90] on span "In biên nhận 80mm" at bounding box center [778, 84] width 111 height 20
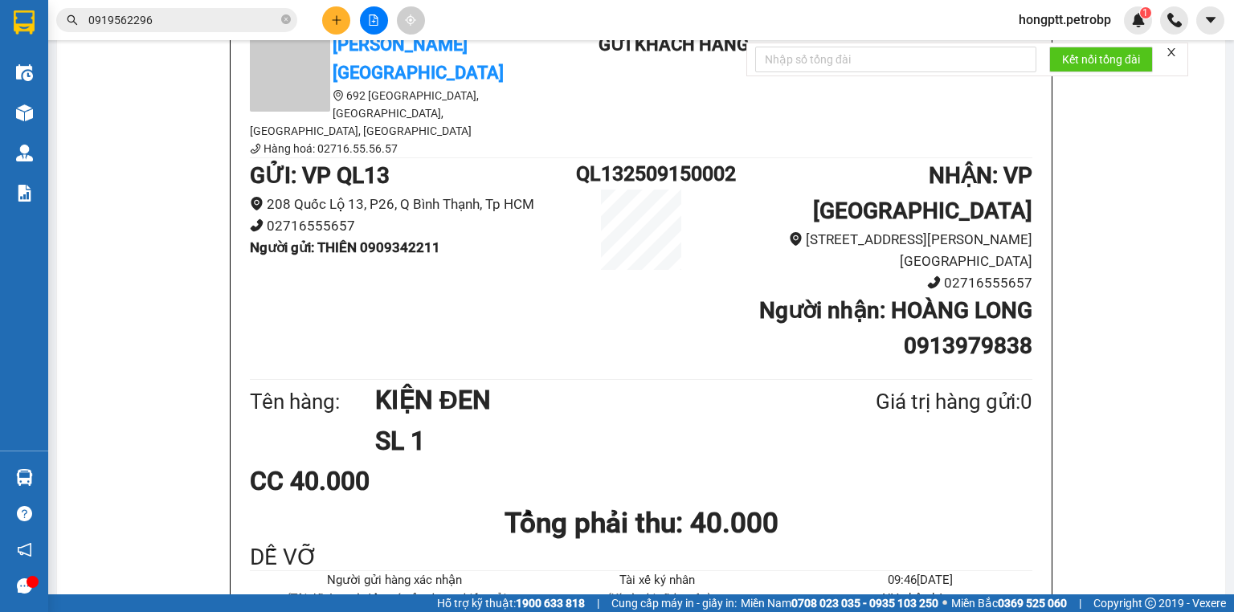
scroll to position [64, 0]
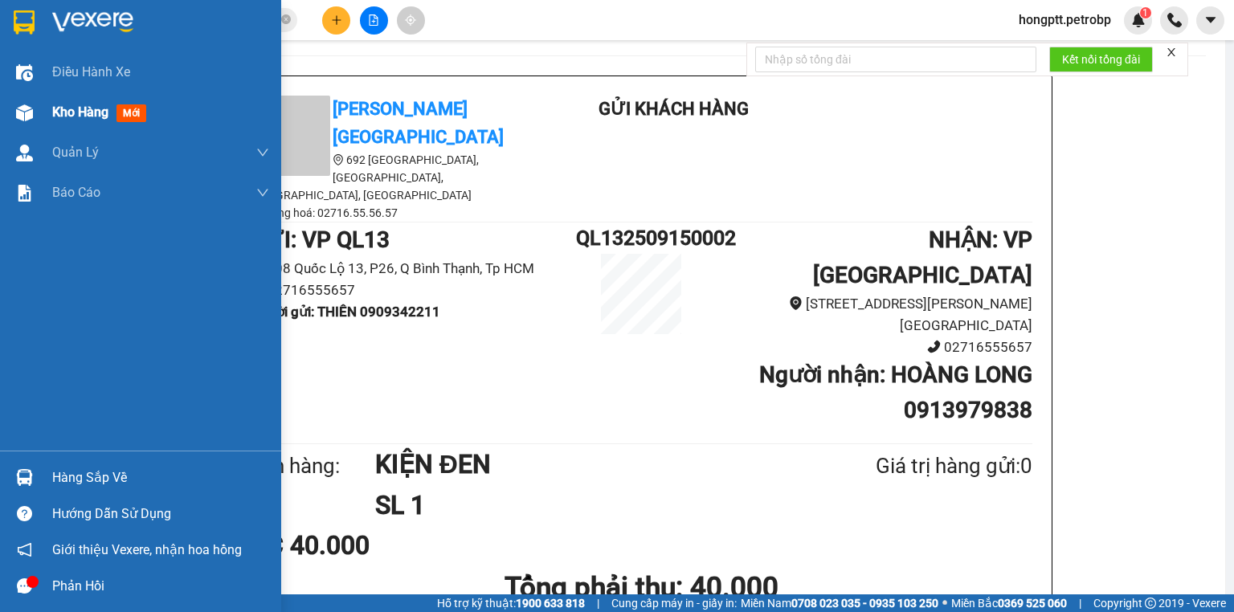
click at [42, 98] on div "Kho hàng mới" at bounding box center [140, 112] width 281 height 40
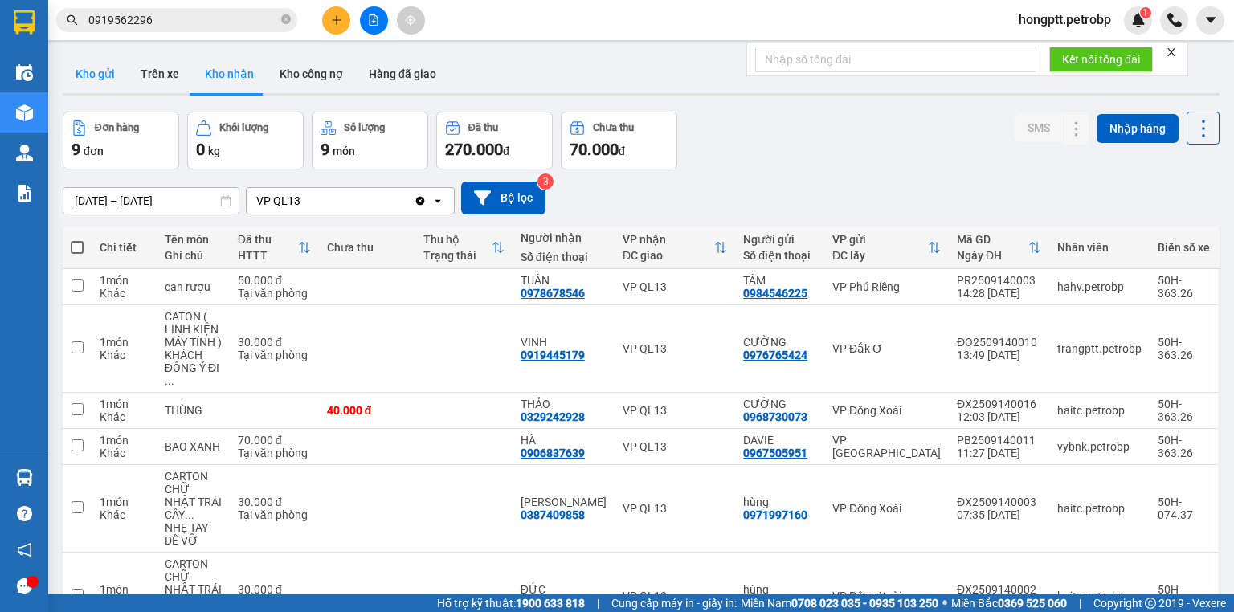
click at [109, 87] on button "Kho gửi" at bounding box center [95, 74] width 65 height 39
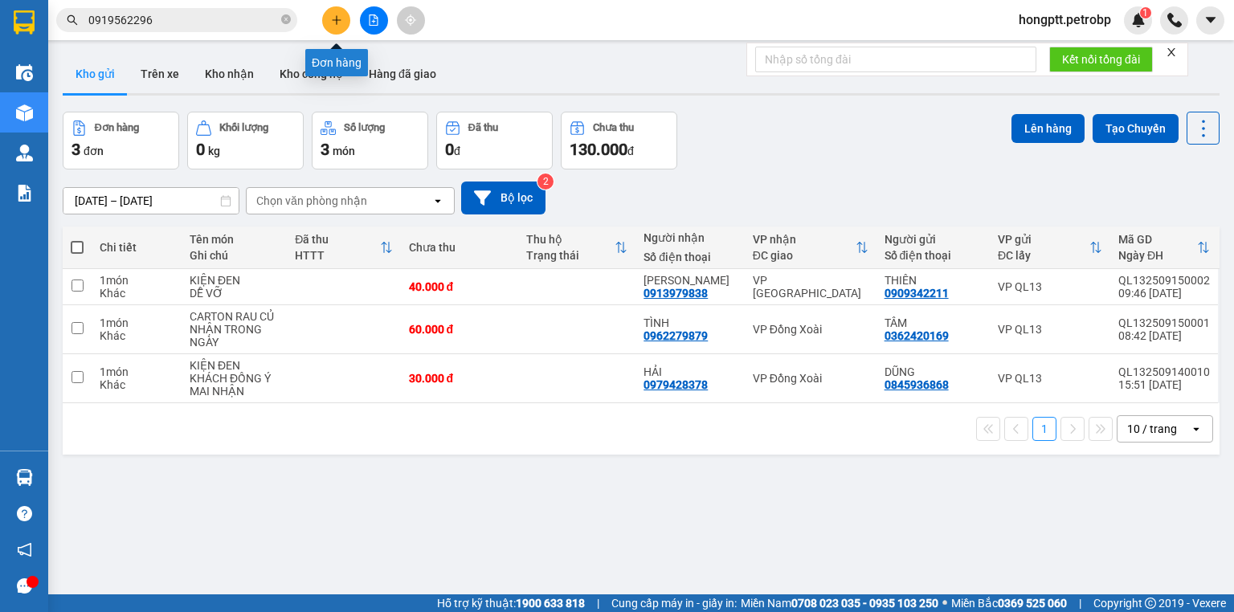
click at [325, 16] on button at bounding box center [336, 20] width 28 height 28
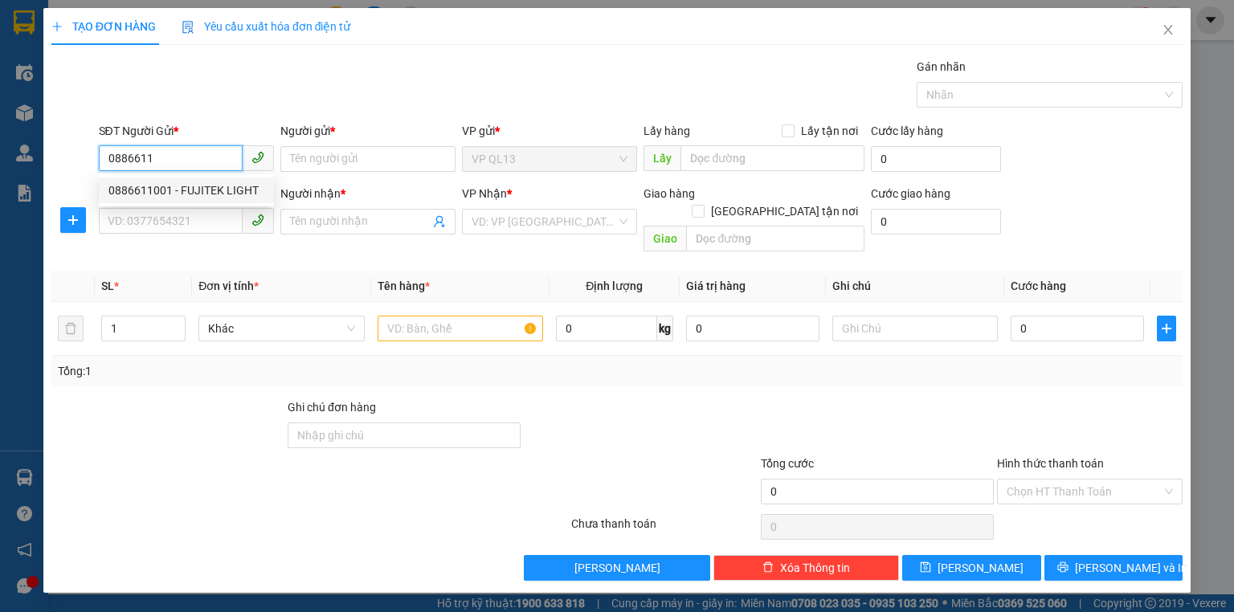
click at [177, 194] on div "0886611001 - FUJITEK LIGHT" at bounding box center [186, 191] width 156 height 18
type input "0886611001"
type input "FUJITEK LIGHT"
type input "0974521125"
type input "TÚ"
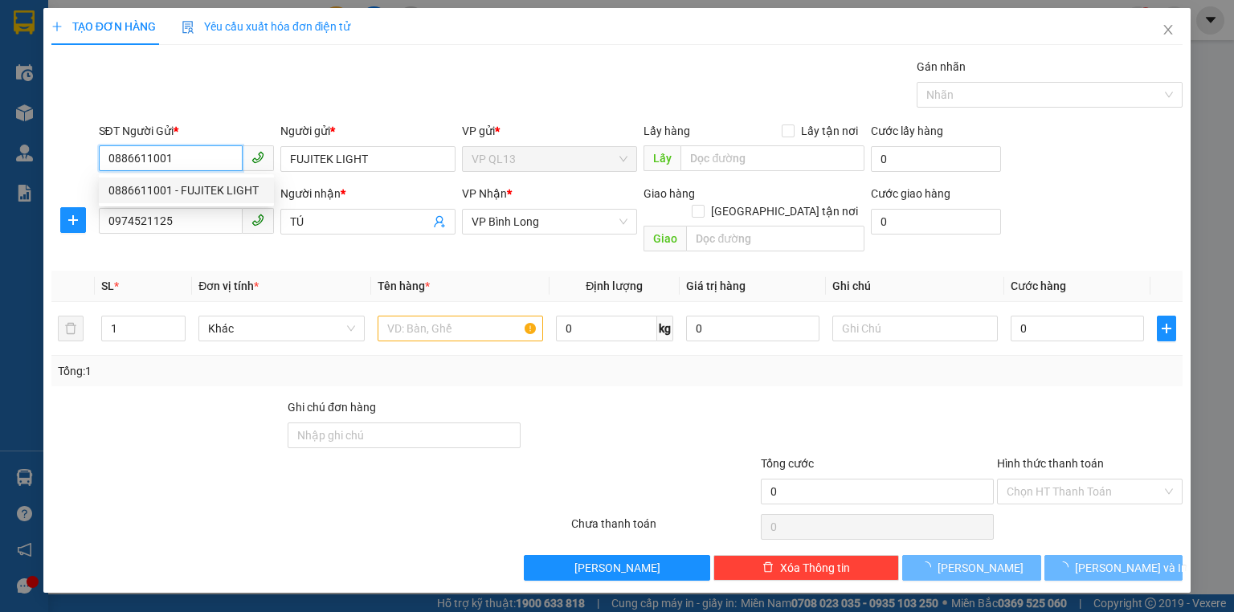
type input "30.000"
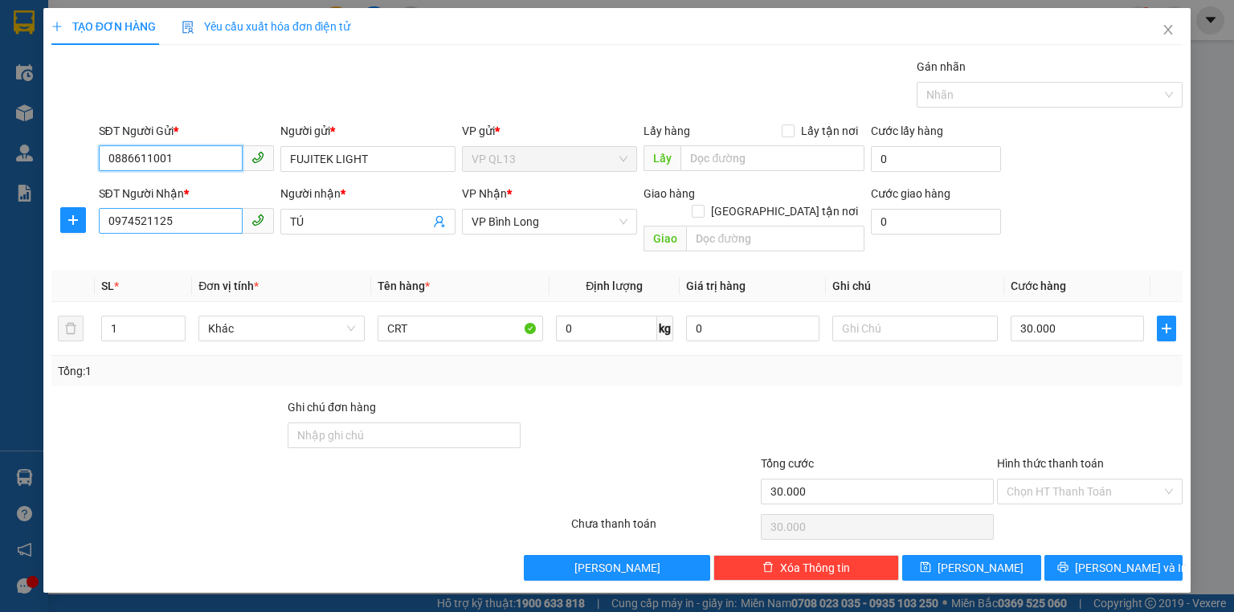
type input "0886611001"
click at [191, 217] on input "0974521125" at bounding box center [171, 221] width 144 height 26
type input "0"
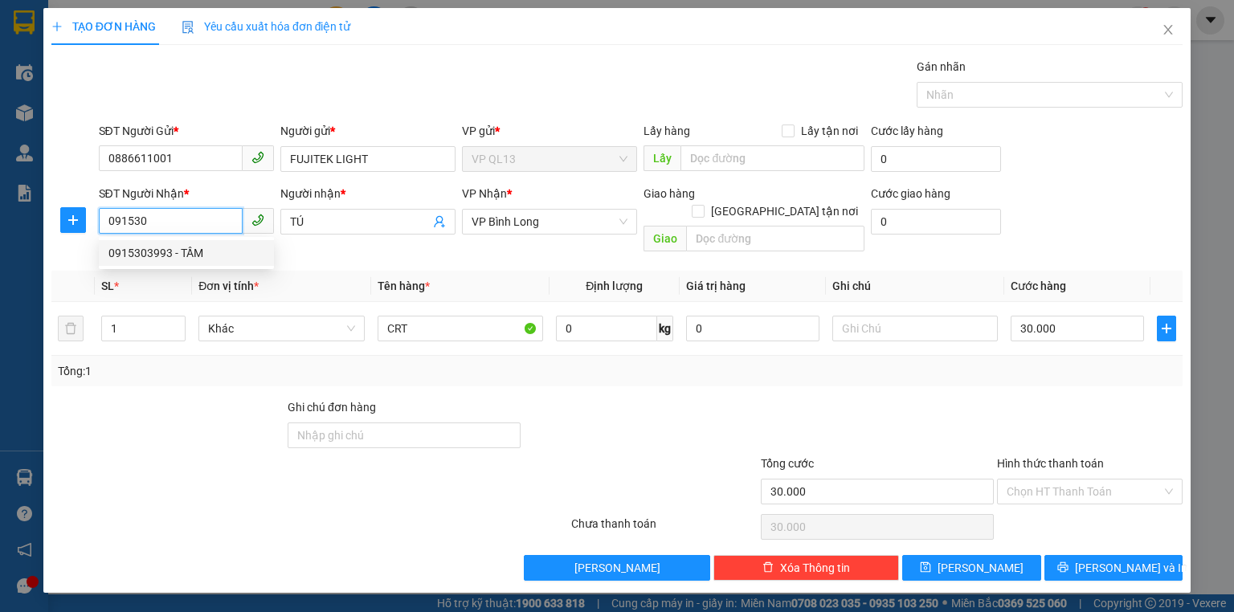
click at [162, 248] on div "0915303993 - TẦM" at bounding box center [186, 253] width 156 height 18
type input "0915303993"
type input "TẦM"
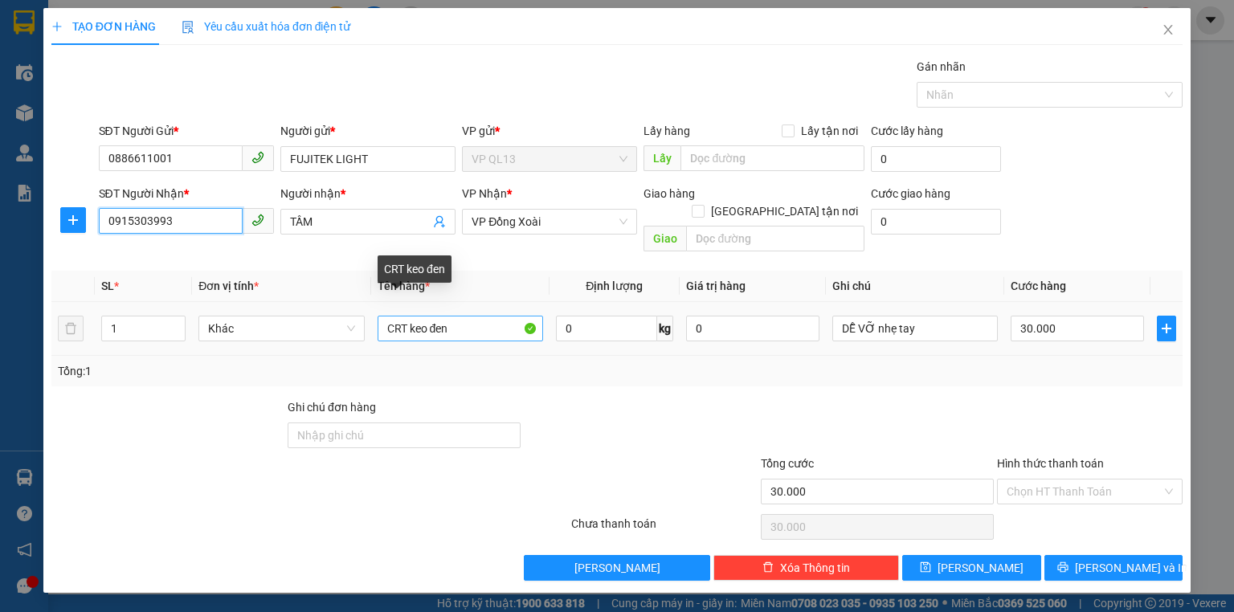
type input "0915303993"
click at [482, 317] on input "CRT keo đen" at bounding box center [461, 329] width 166 height 26
type input "CRT"
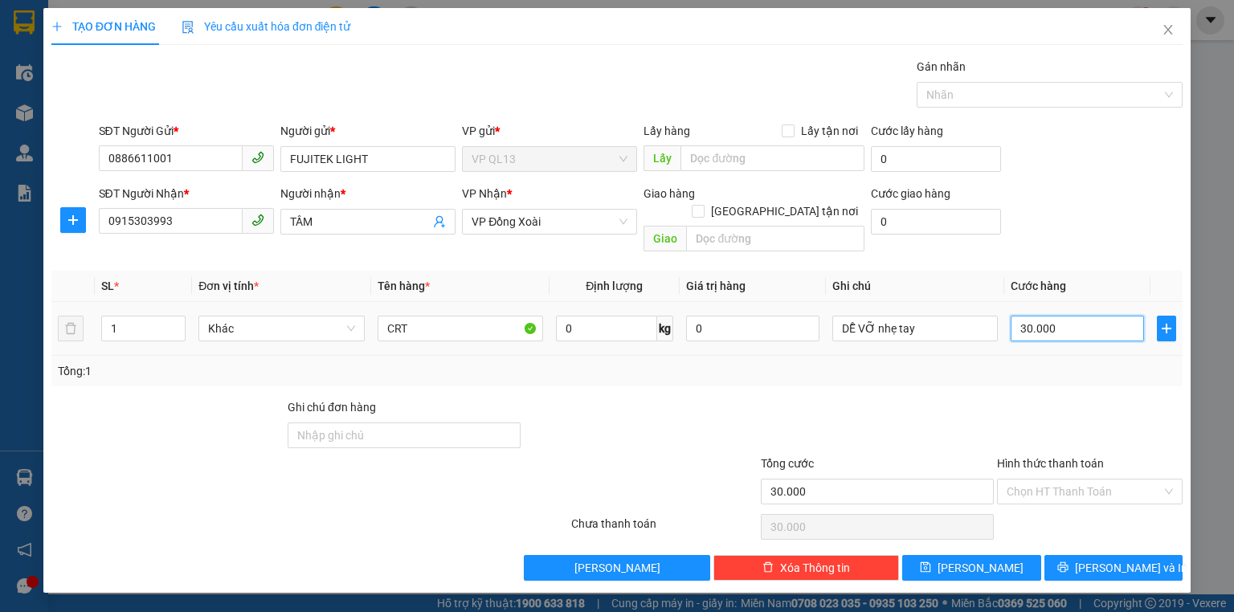
click at [1077, 321] on input "30.000" at bounding box center [1077, 329] width 133 height 26
type input "0"
type input "4"
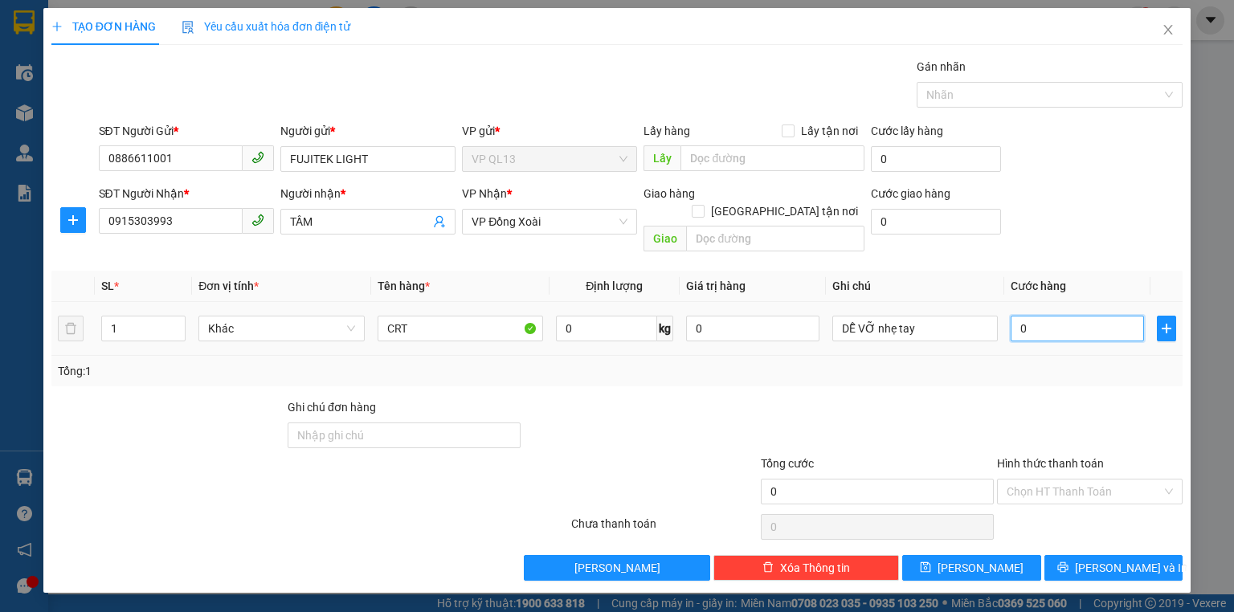
type input "4"
type input "04"
type input "40"
type input "040"
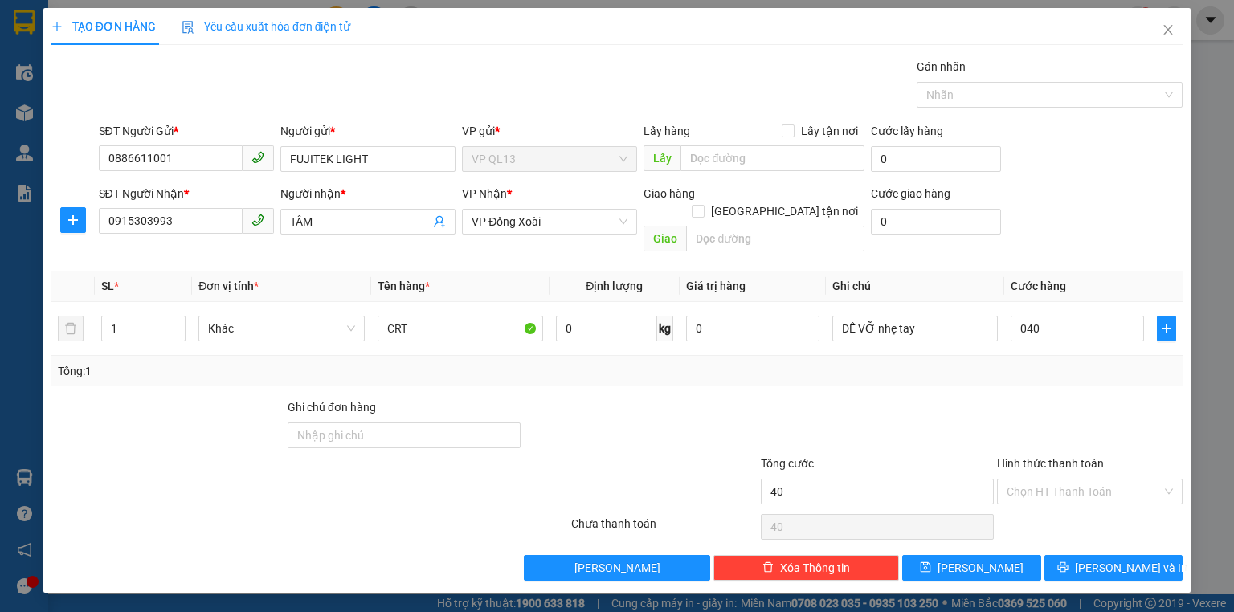
type input "40.000"
click at [1056, 364] on div "Tổng: 1" at bounding box center [616, 371] width 1131 height 31
click at [1082, 317] on input "40.000" at bounding box center [1077, 329] width 133 height 26
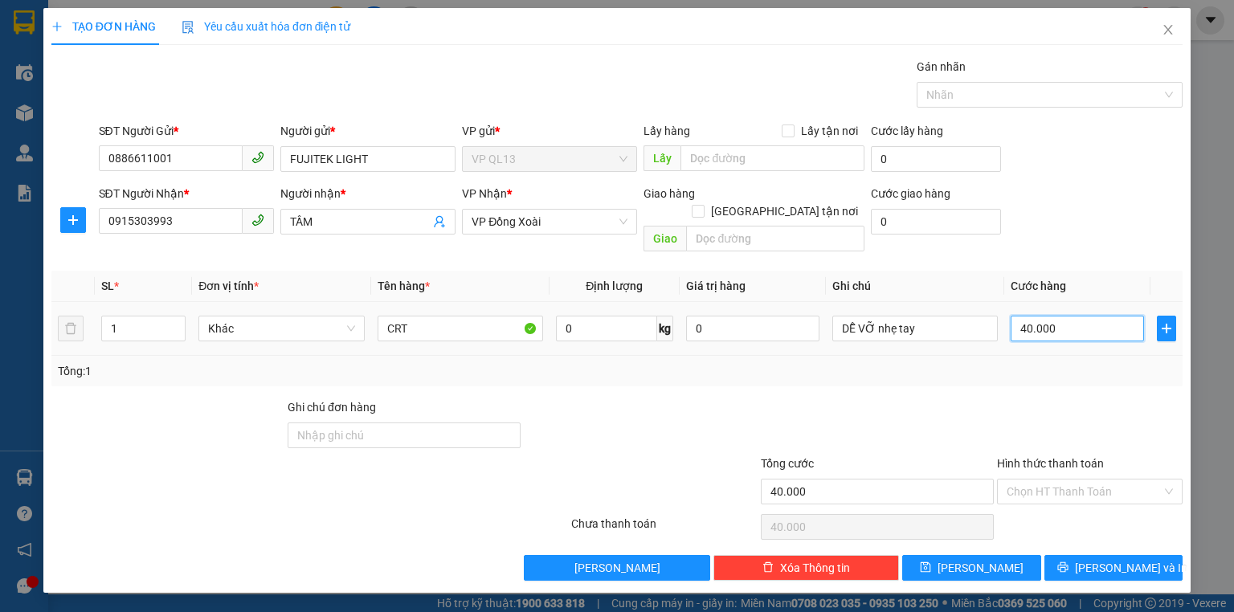
type input "0"
type input "3"
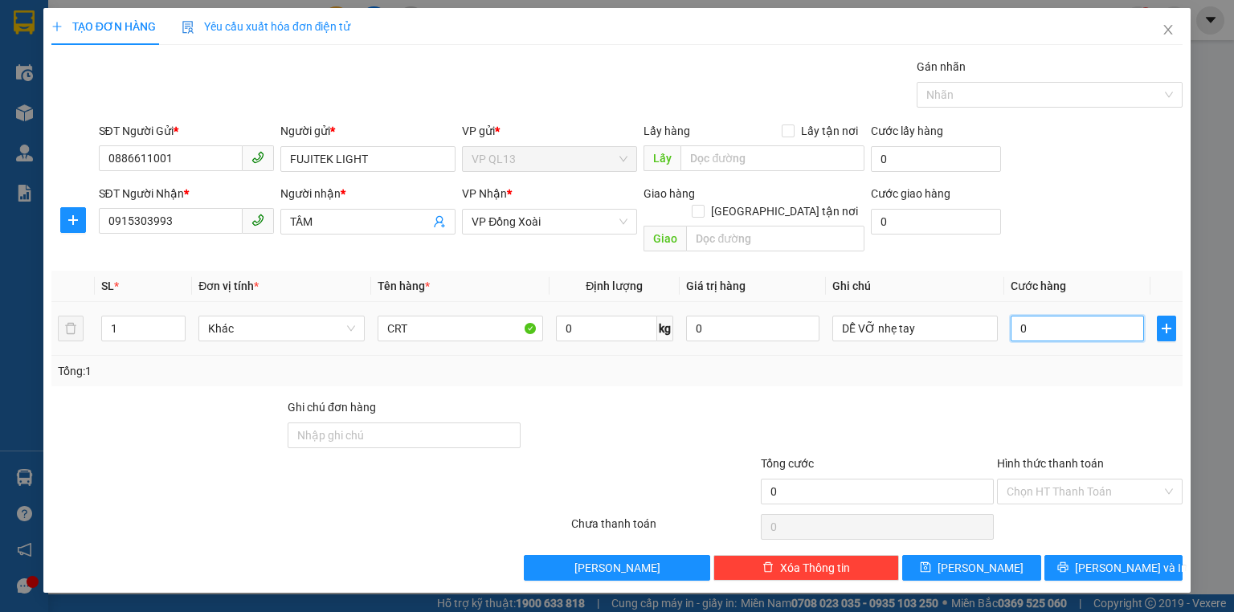
type input "03"
type input "30"
type input "030"
type input "30.000"
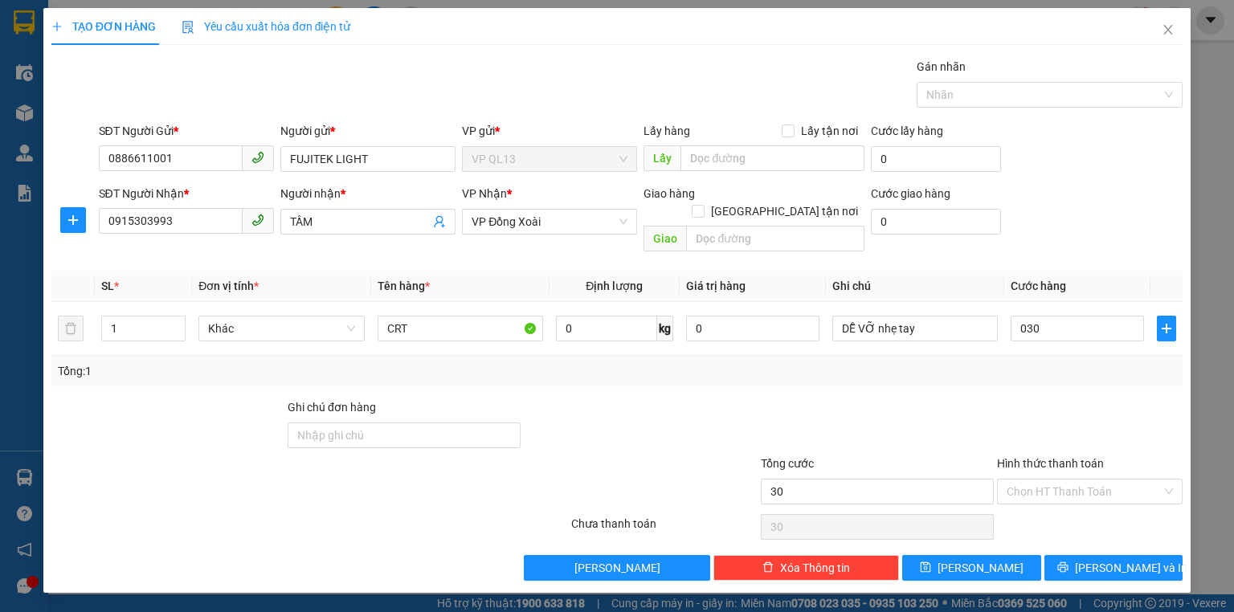
type input "30.000"
click at [954, 399] on div at bounding box center [877, 427] width 236 height 56
click at [1111, 559] on span "[PERSON_NAME] và In" at bounding box center [1131, 568] width 112 height 18
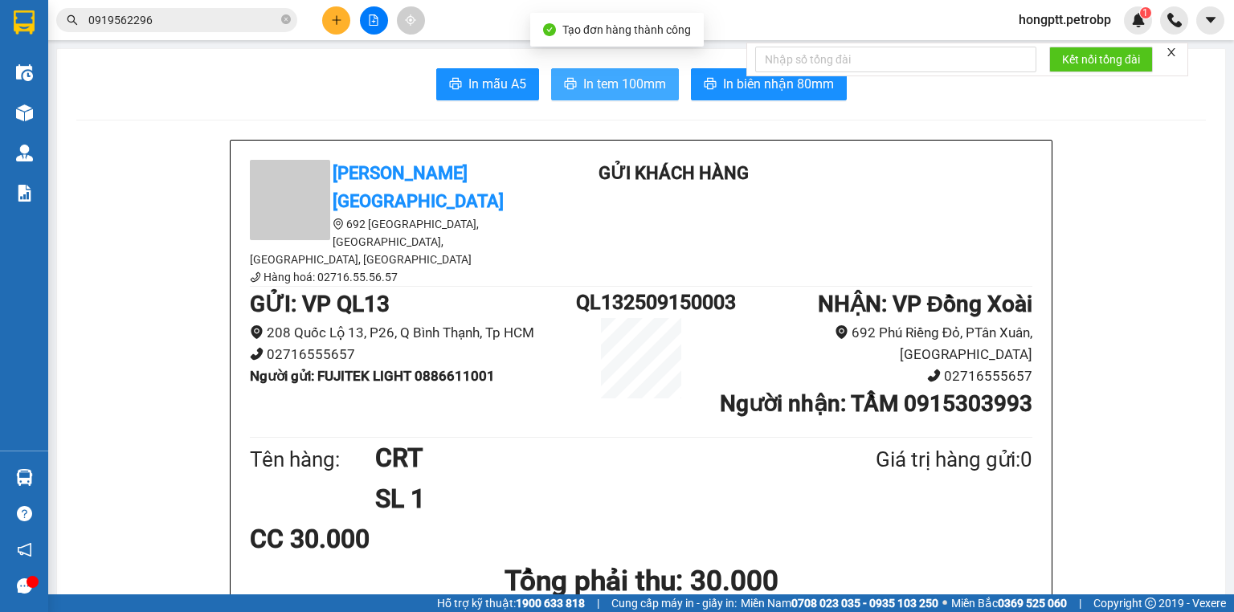
click at [583, 75] on span "In tem 100mm" at bounding box center [624, 84] width 83 height 20
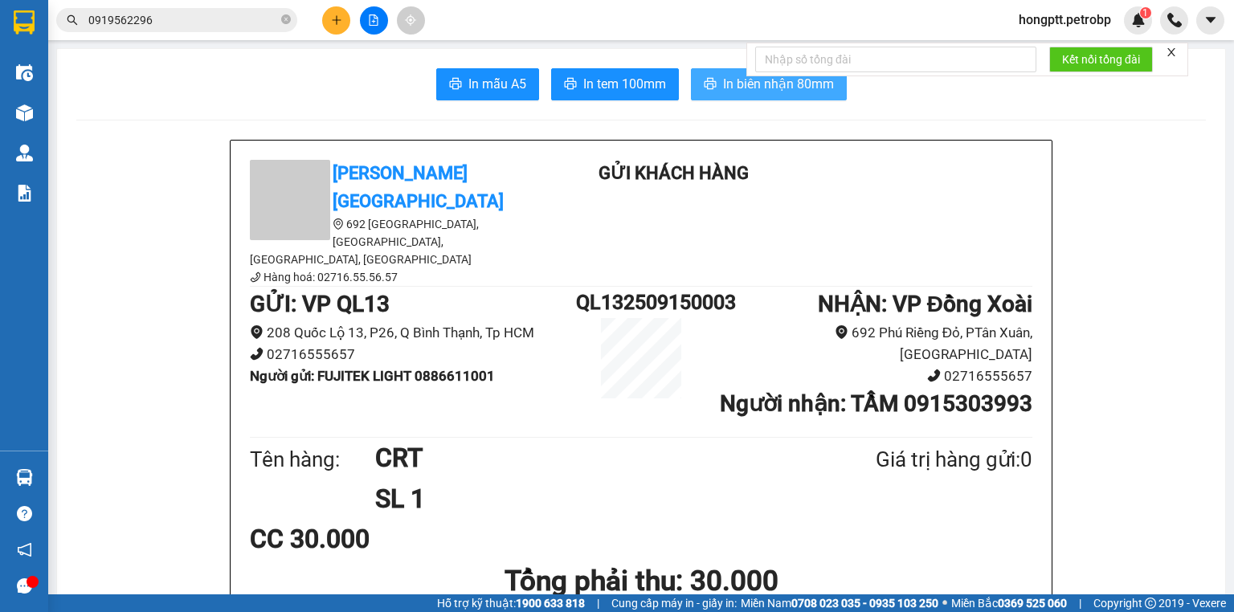
click at [779, 92] on span "In biên nhận 80mm" at bounding box center [778, 84] width 111 height 20
click at [370, 20] on icon "file-add" at bounding box center [373, 19] width 11 height 11
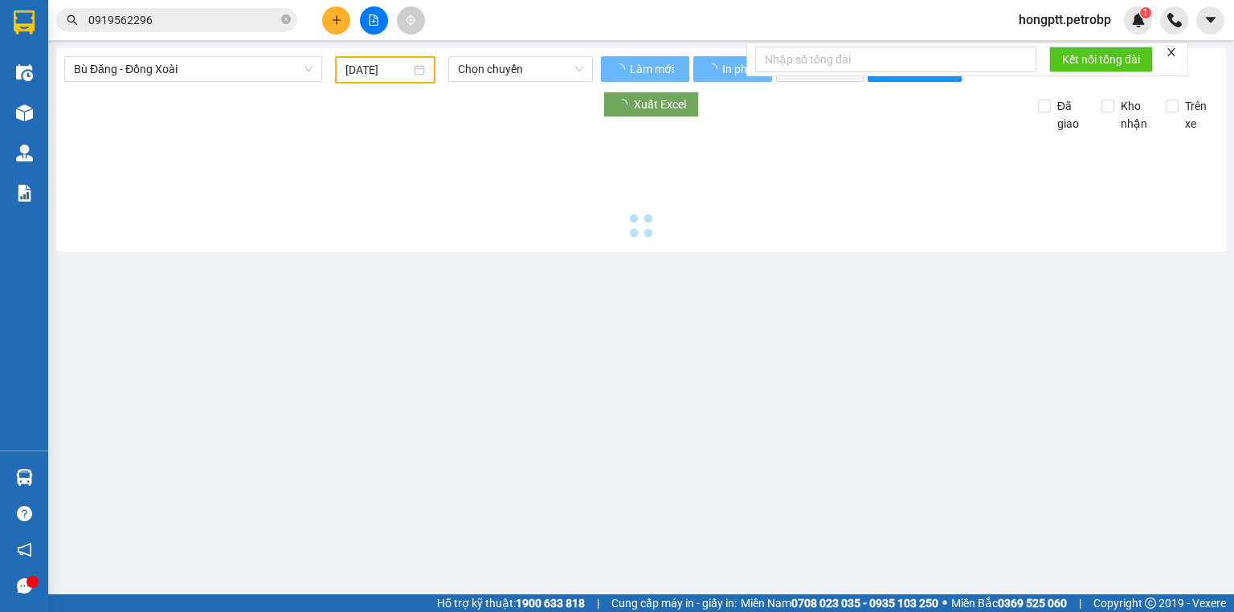
type input "[DATE]"
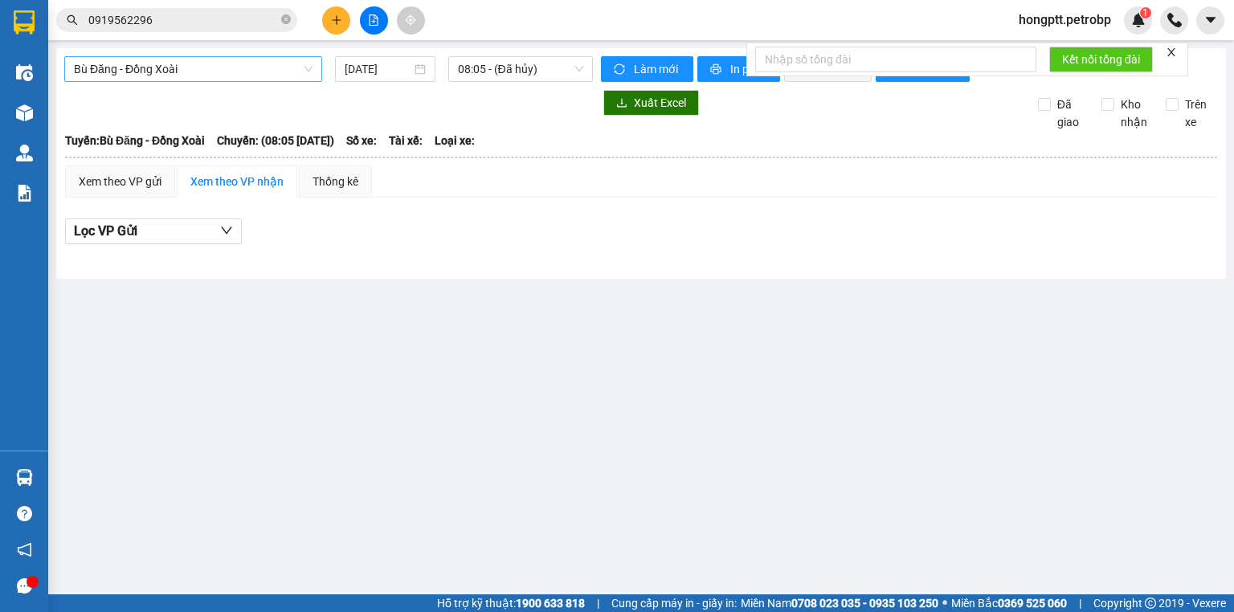
click at [227, 70] on span "Bù Đăng - Đồng Xoài" at bounding box center [193, 69] width 239 height 24
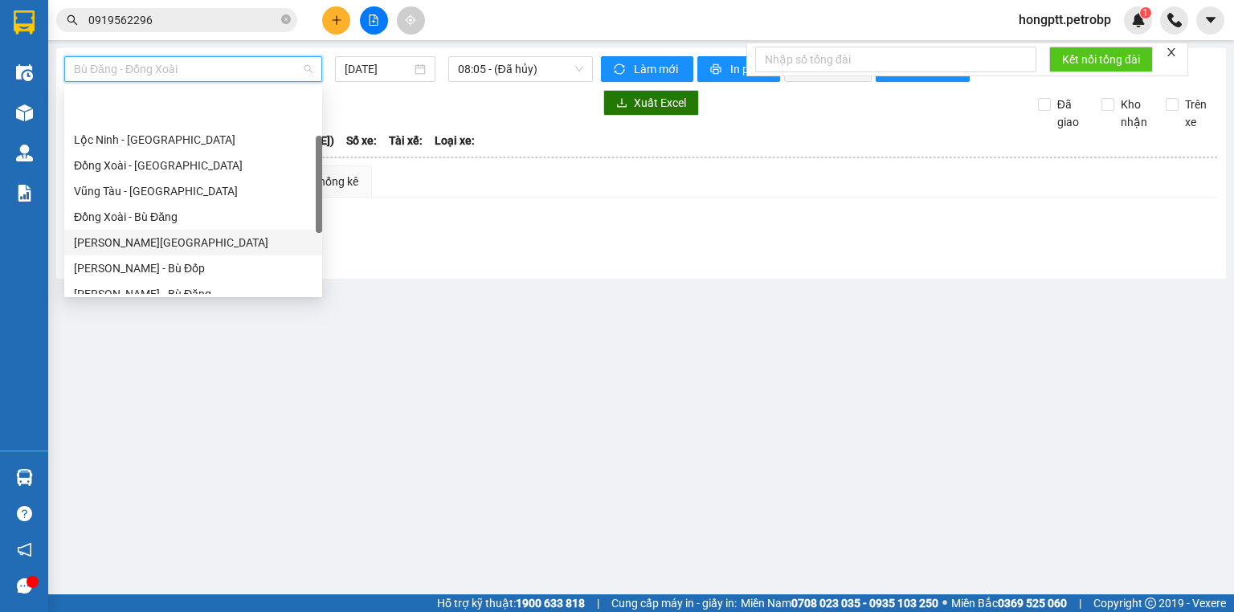
scroll to position [129, 0]
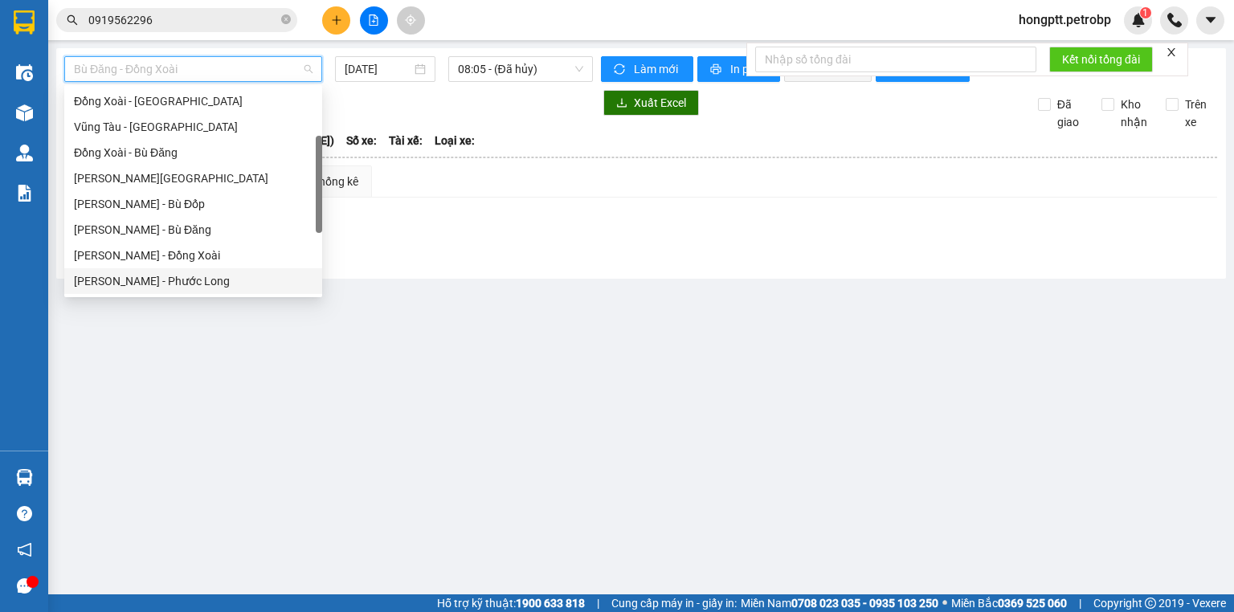
click at [202, 279] on div "Hồ Chí Minh - Phước Long" at bounding box center [193, 281] width 239 height 18
type input "[DATE]"
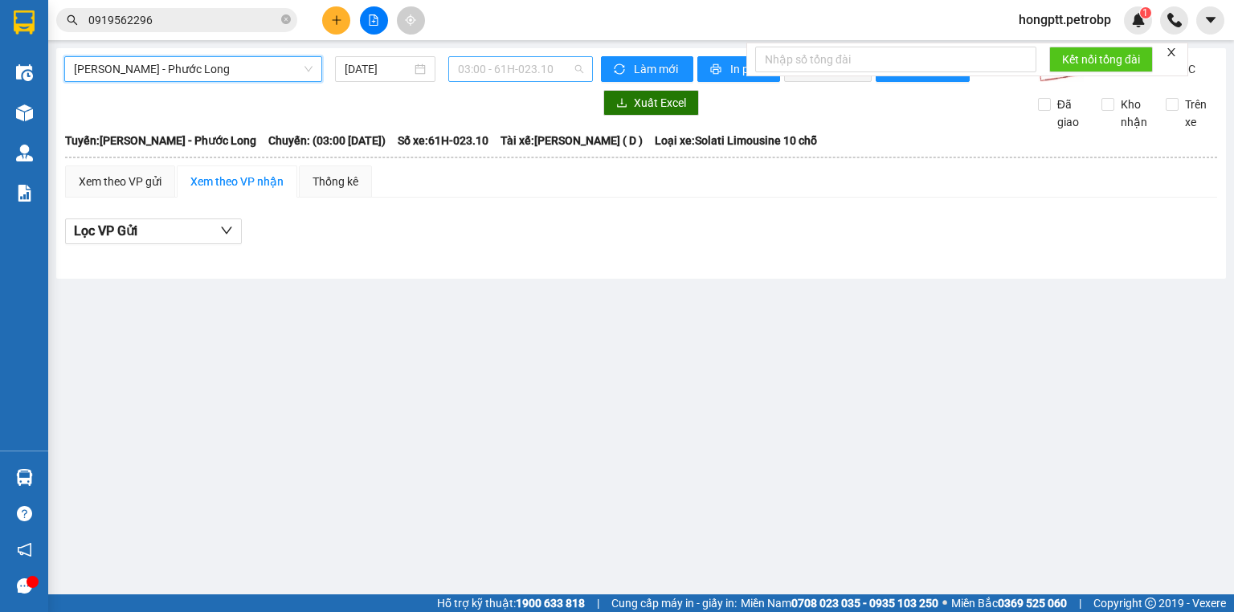
click at [459, 71] on span "03:00 - 61H-023.10" at bounding box center [521, 69] width 126 height 24
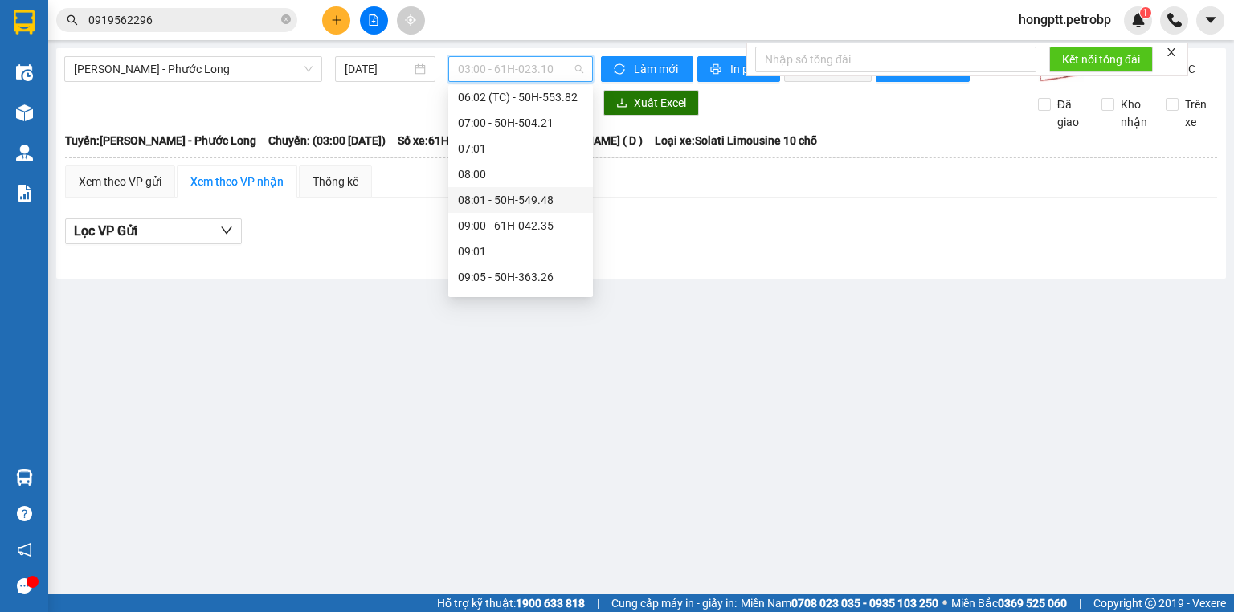
scroll to position [257, 0]
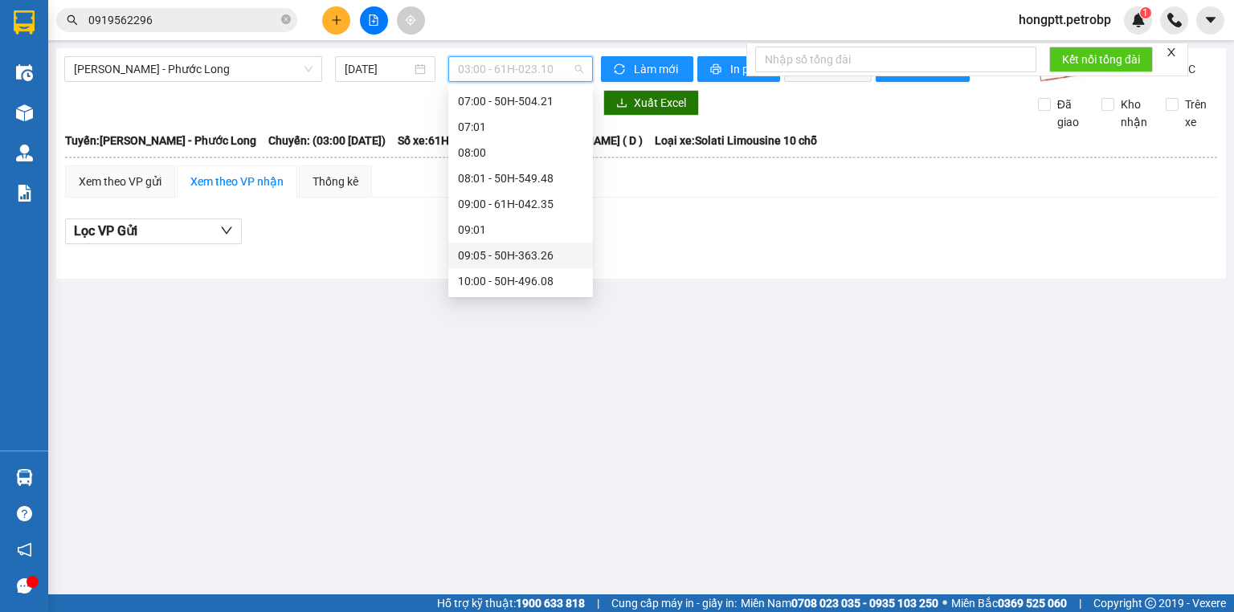
click at [543, 254] on div "09:05 - 50H-363.26" at bounding box center [520, 256] width 125 height 18
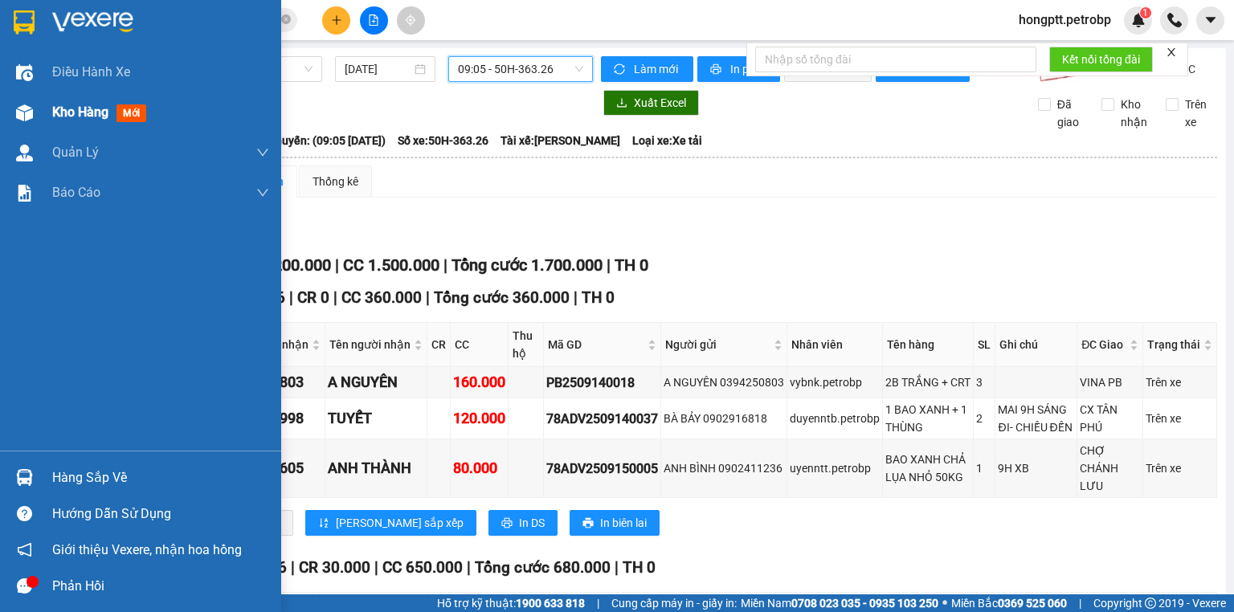
click at [47, 121] on div "Kho hàng mới" at bounding box center [140, 112] width 281 height 40
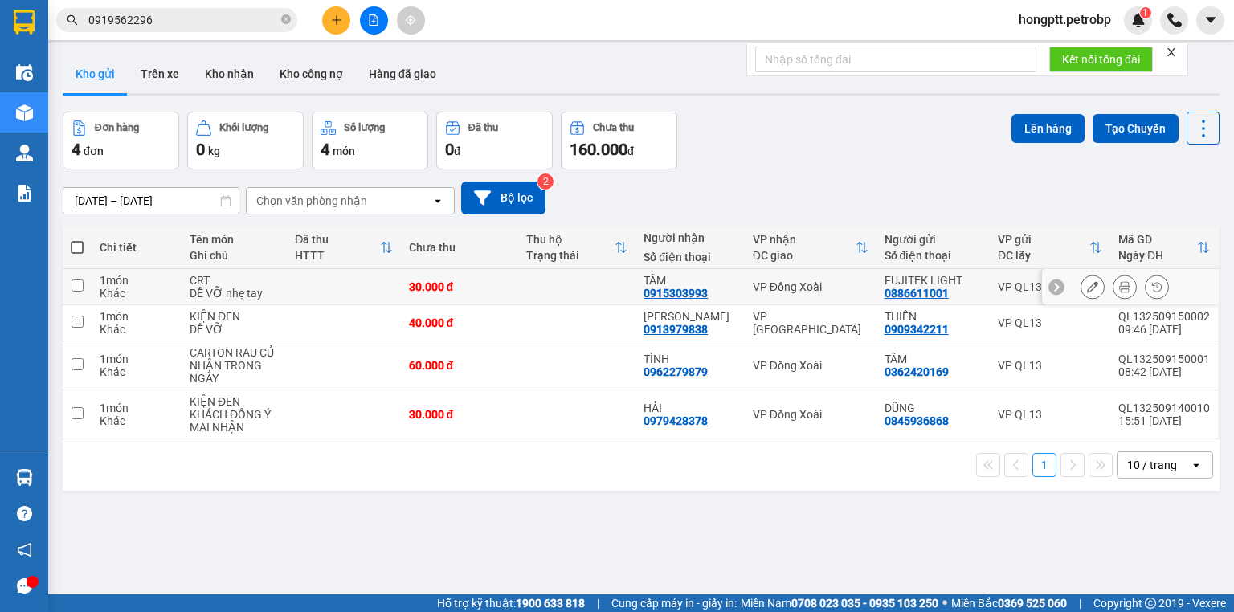
click at [81, 276] on td at bounding box center [77, 287] width 29 height 36
checkbox input "true"
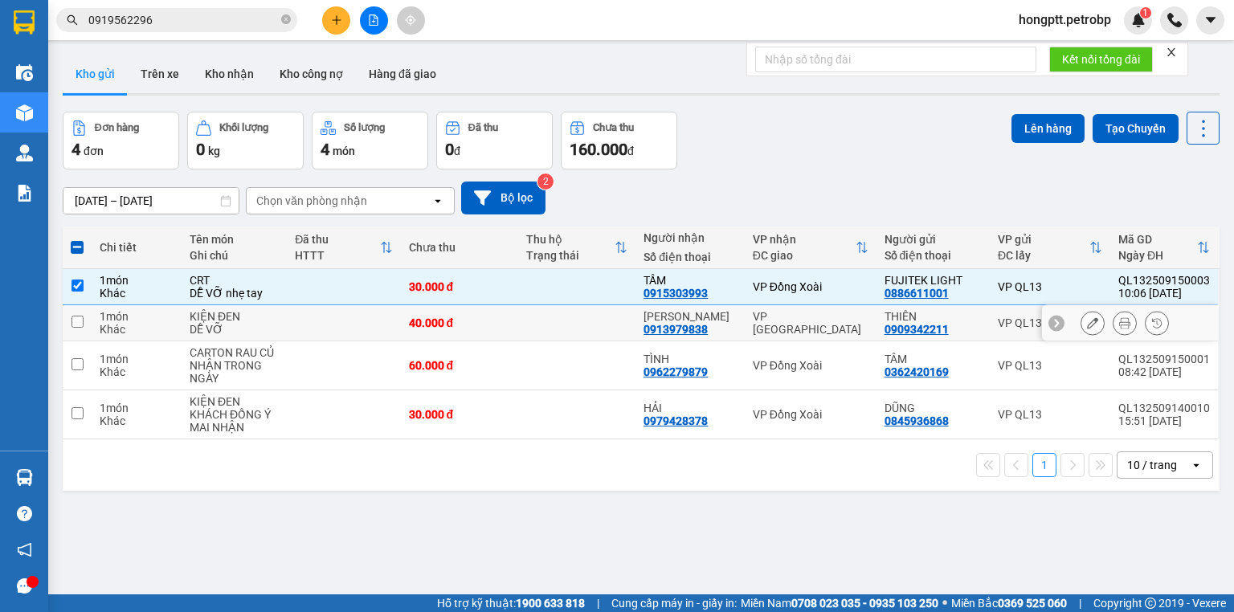
click at [80, 314] on td at bounding box center [77, 323] width 29 height 36
checkbox input "true"
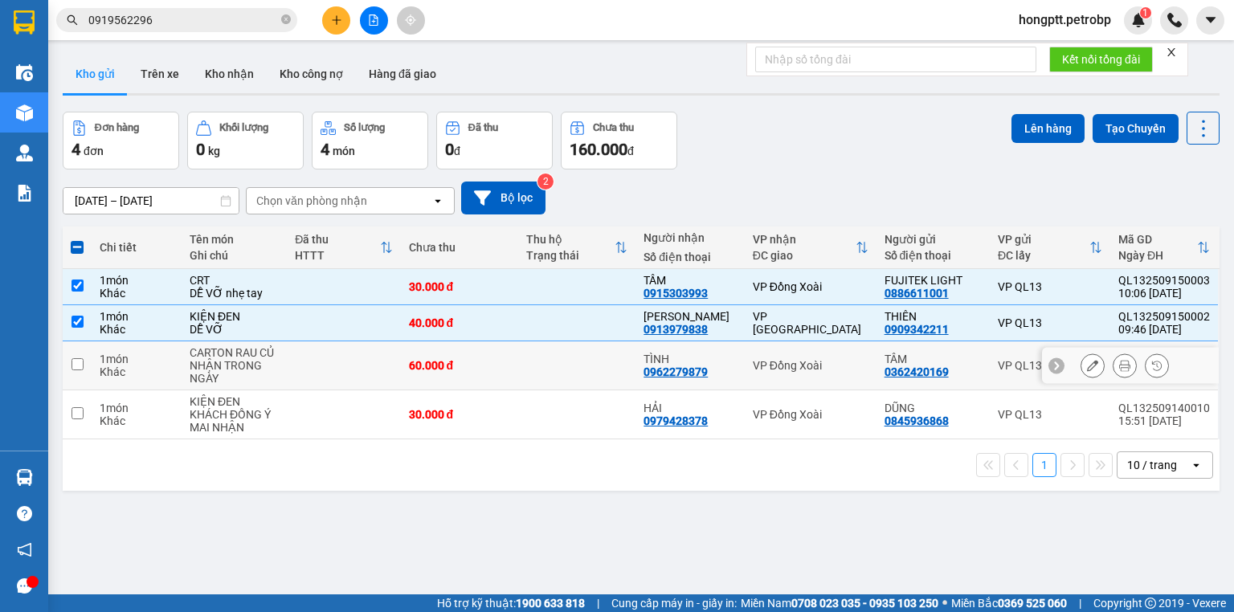
click at [76, 366] on input "checkbox" at bounding box center [78, 364] width 12 height 12
checkbox input "true"
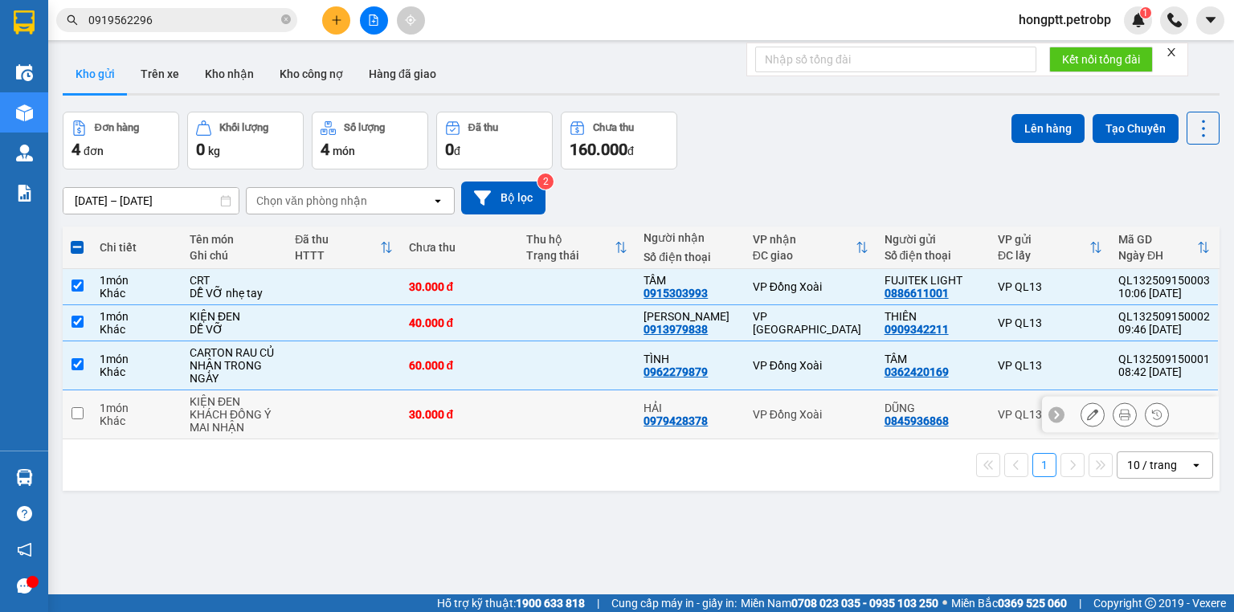
click at [70, 408] on td at bounding box center [77, 415] width 29 height 49
checkbox input "true"
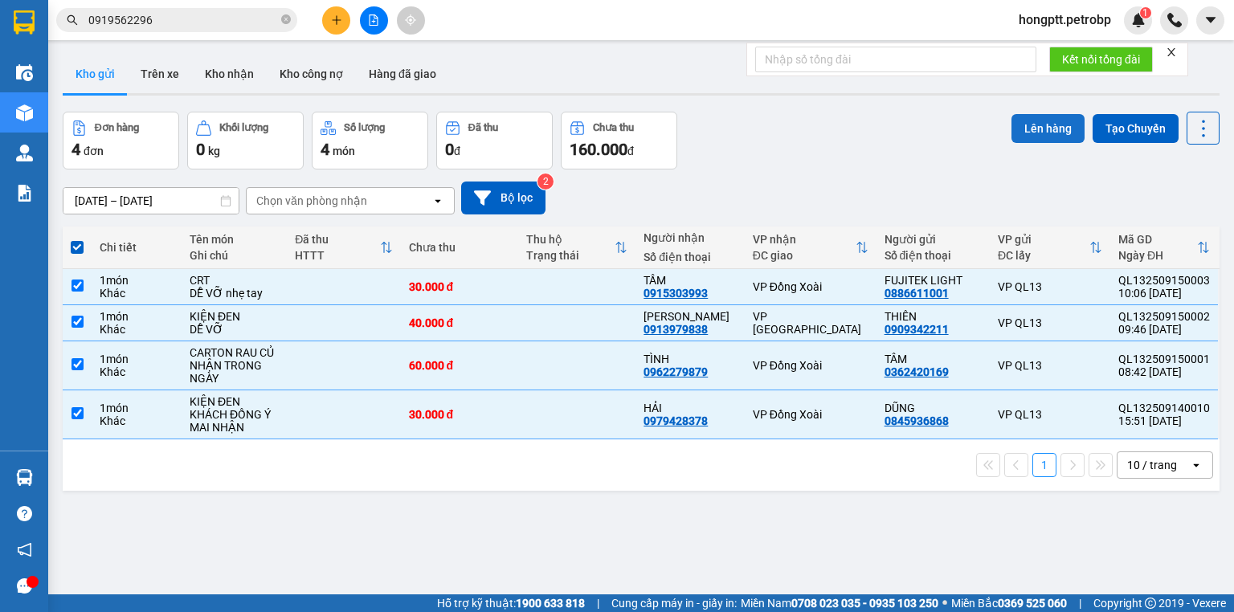
click at [1016, 125] on button "Lên hàng" at bounding box center [1048, 128] width 73 height 29
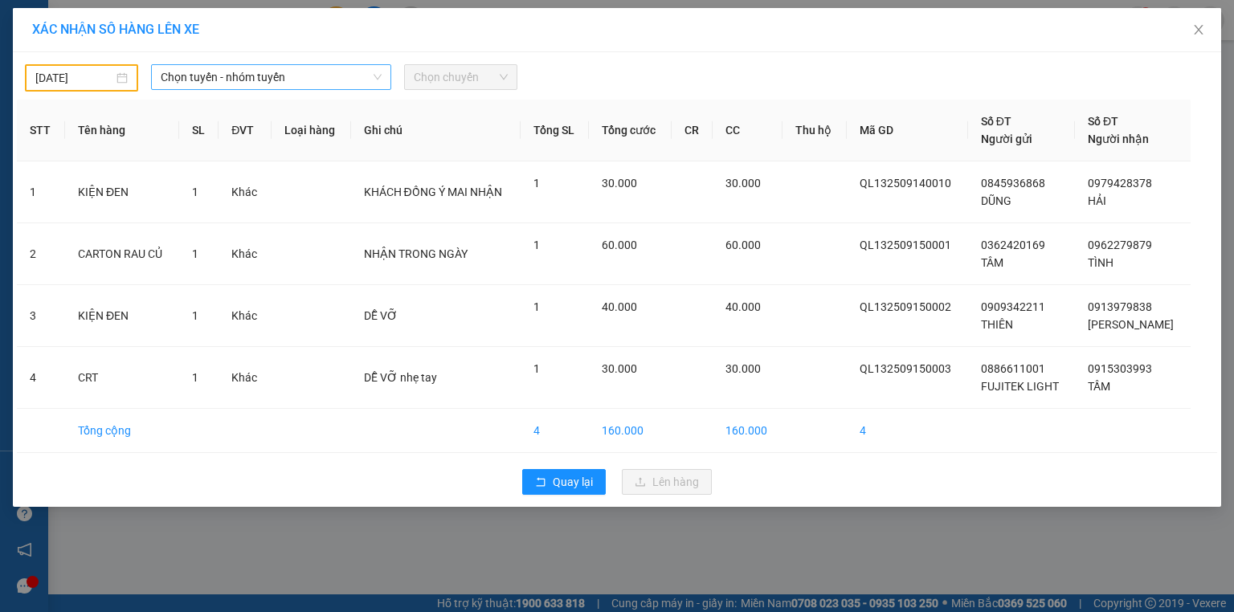
click at [305, 75] on span "Chọn tuyến - nhóm tuyến" at bounding box center [271, 77] width 221 height 24
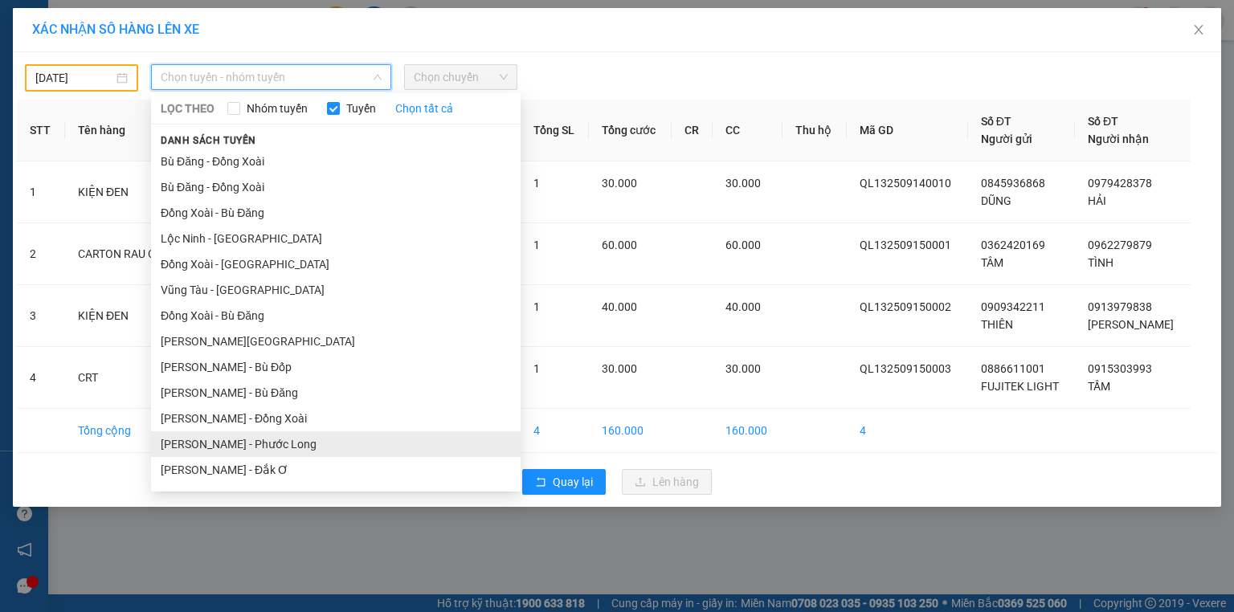
click at [296, 440] on li "Hồ Chí Minh - Phước Long" at bounding box center [336, 444] width 370 height 26
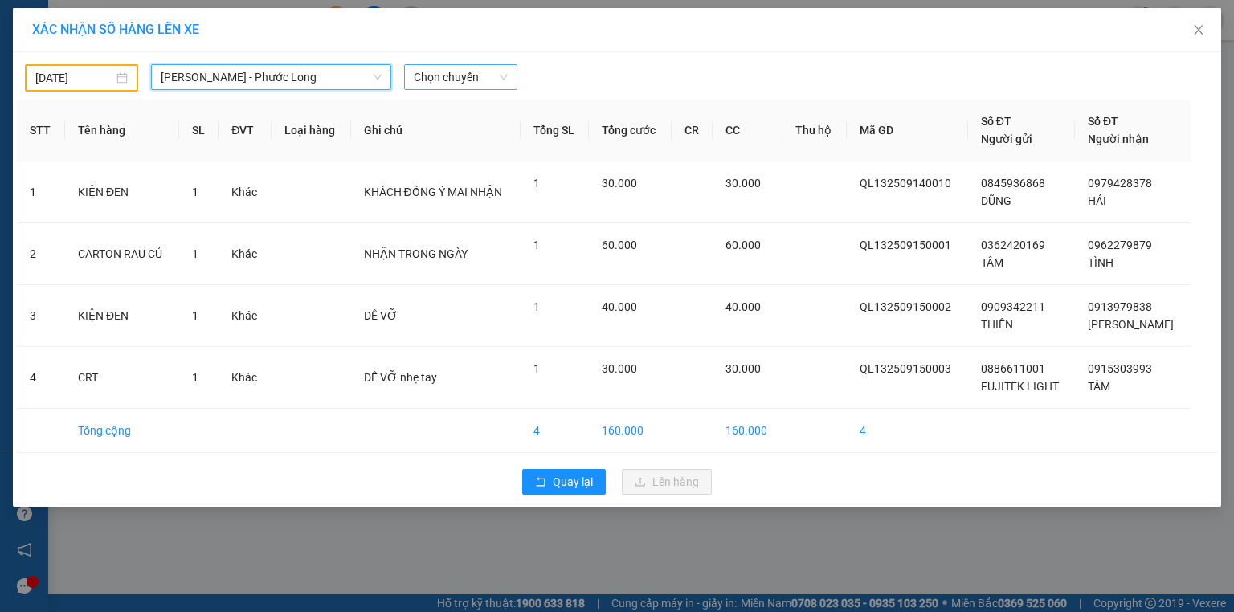
click at [466, 76] on span "Chọn chuyến" at bounding box center [461, 77] width 94 height 24
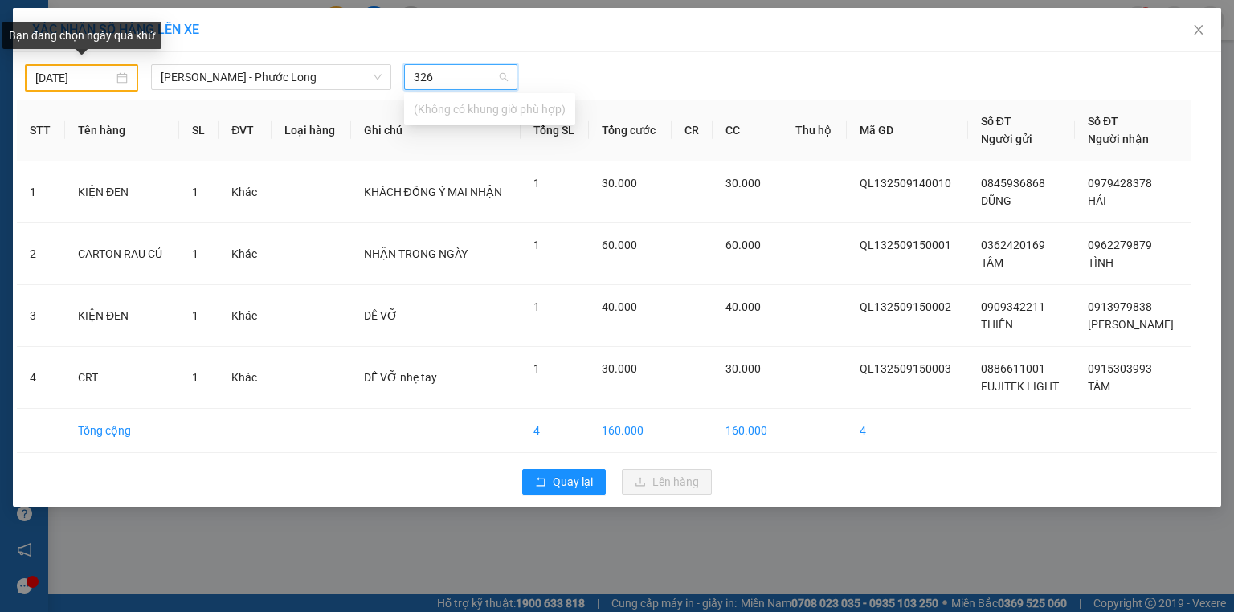
type input "326"
type input "14/09/2025"
click at [88, 78] on input "14/09/2025" at bounding box center [74, 78] width 78 height 18
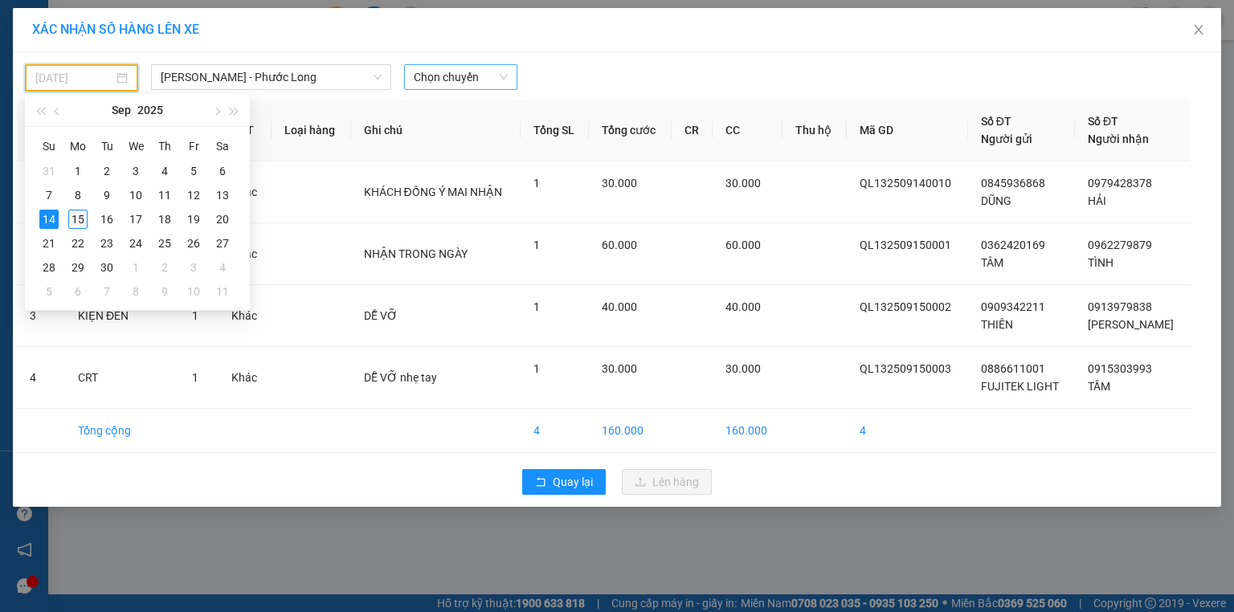
click at [78, 217] on div "15" at bounding box center [77, 219] width 19 height 19
type input "[DATE]"
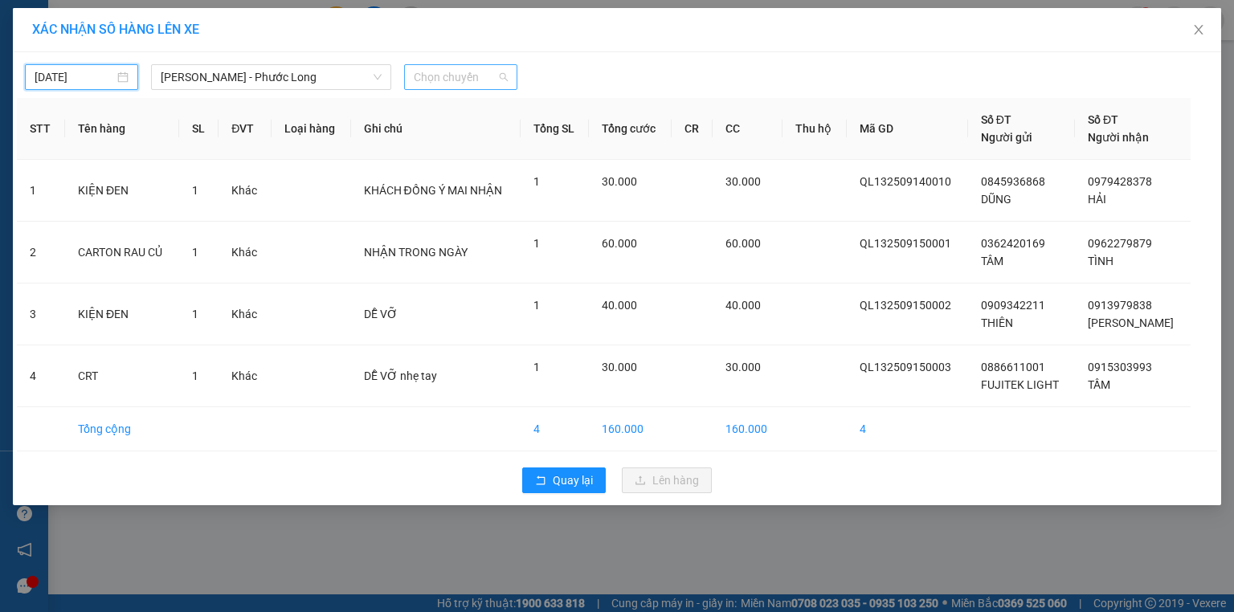
click at [456, 77] on span "Chọn chuyến" at bounding box center [461, 77] width 94 height 24
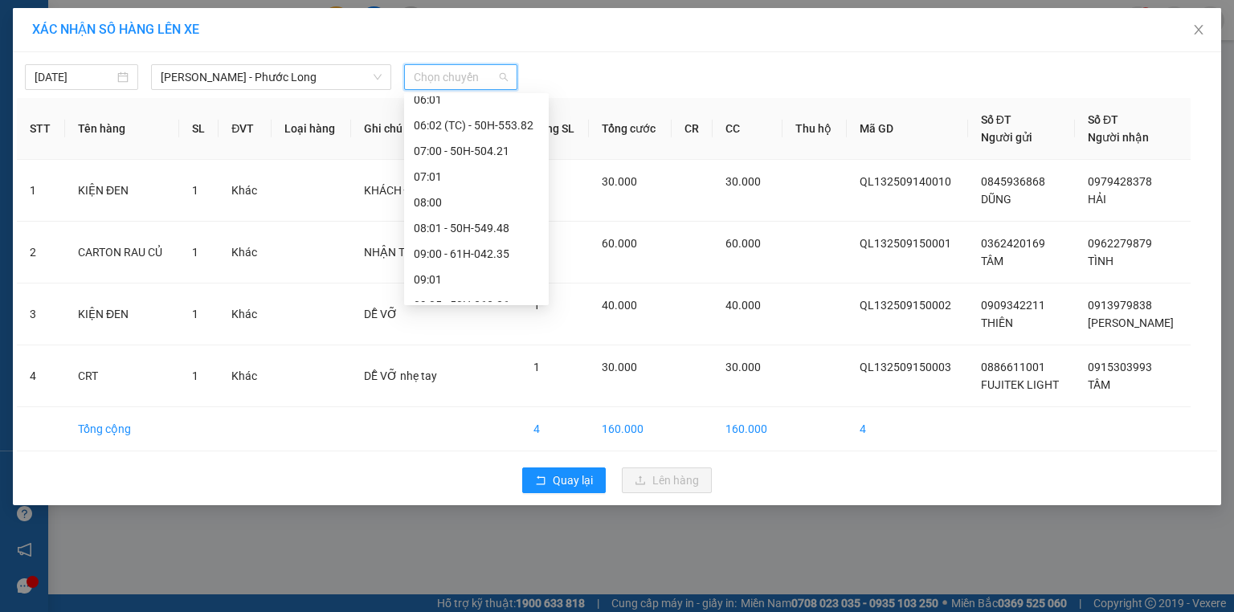
scroll to position [257, 0]
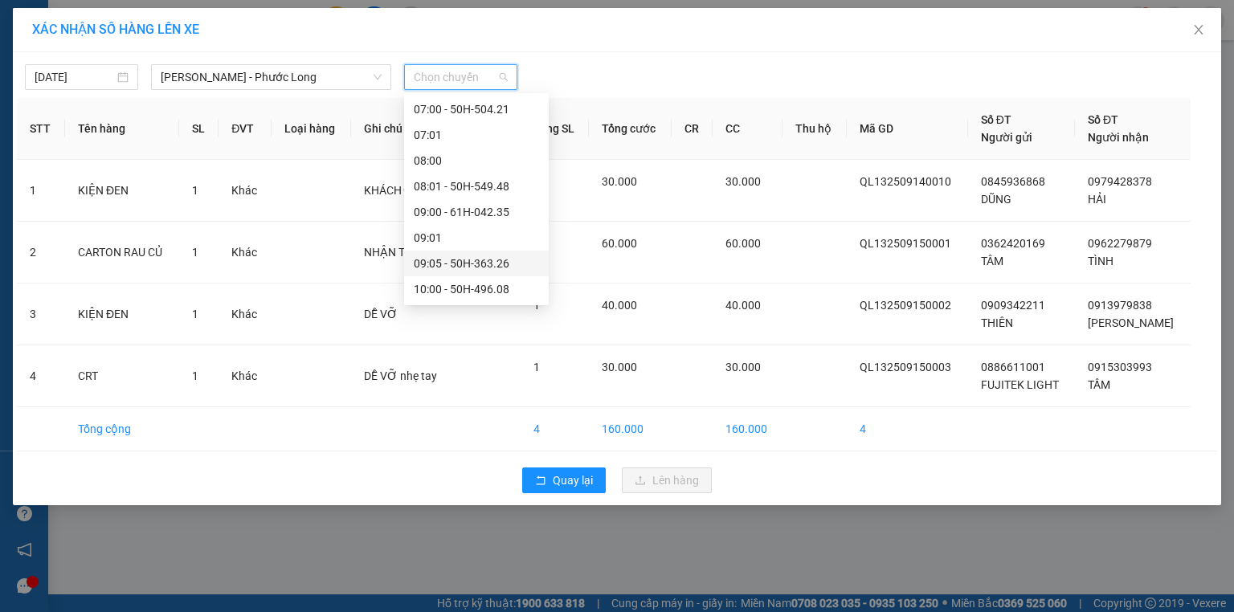
click at [489, 254] on div "09:05 - 50H-363.26" at bounding box center [476, 264] width 145 height 26
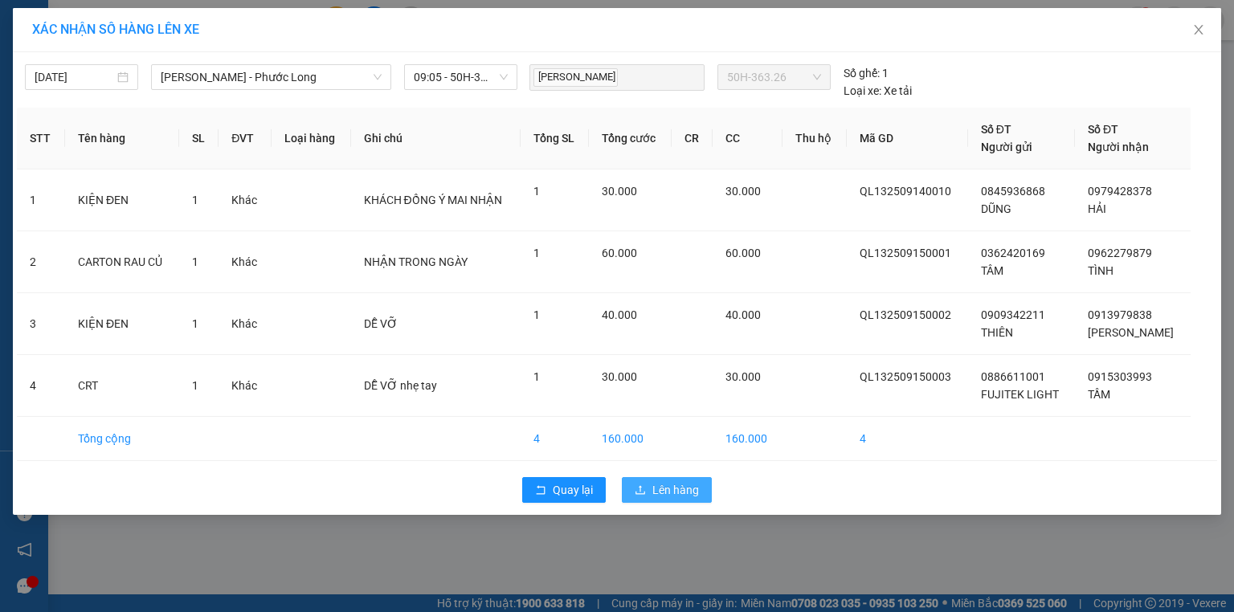
click at [656, 485] on span "Lên hàng" at bounding box center [675, 490] width 47 height 18
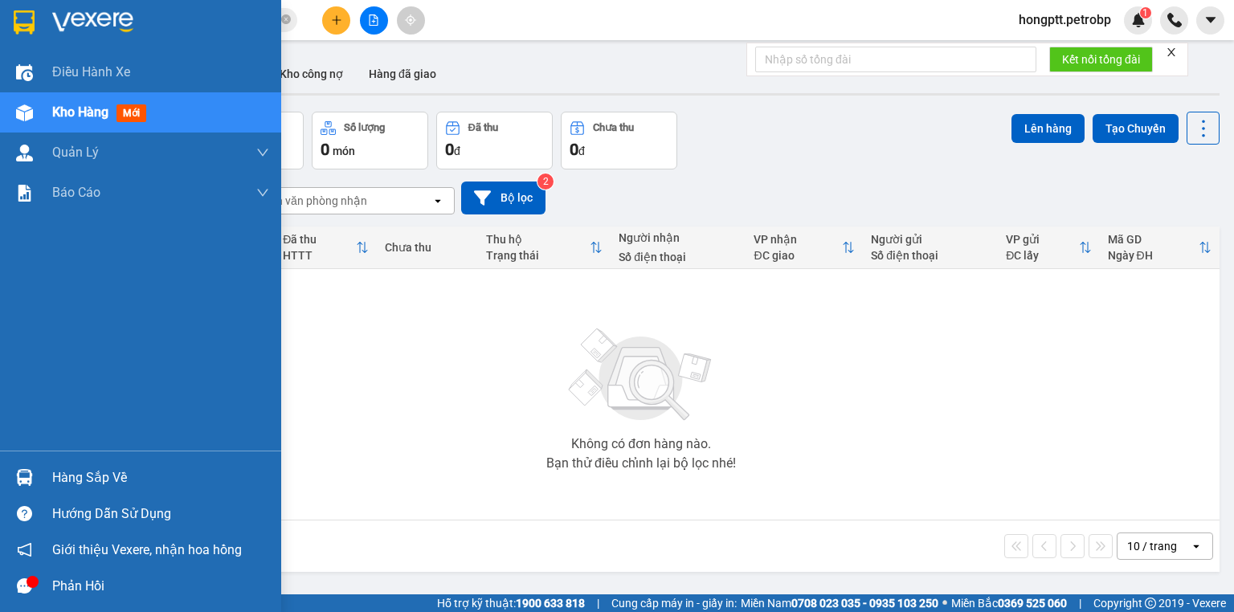
click at [26, 591] on icon "message" at bounding box center [24, 586] width 15 height 15
click at [16, 480] on img at bounding box center [24, 477] width 17 height 17
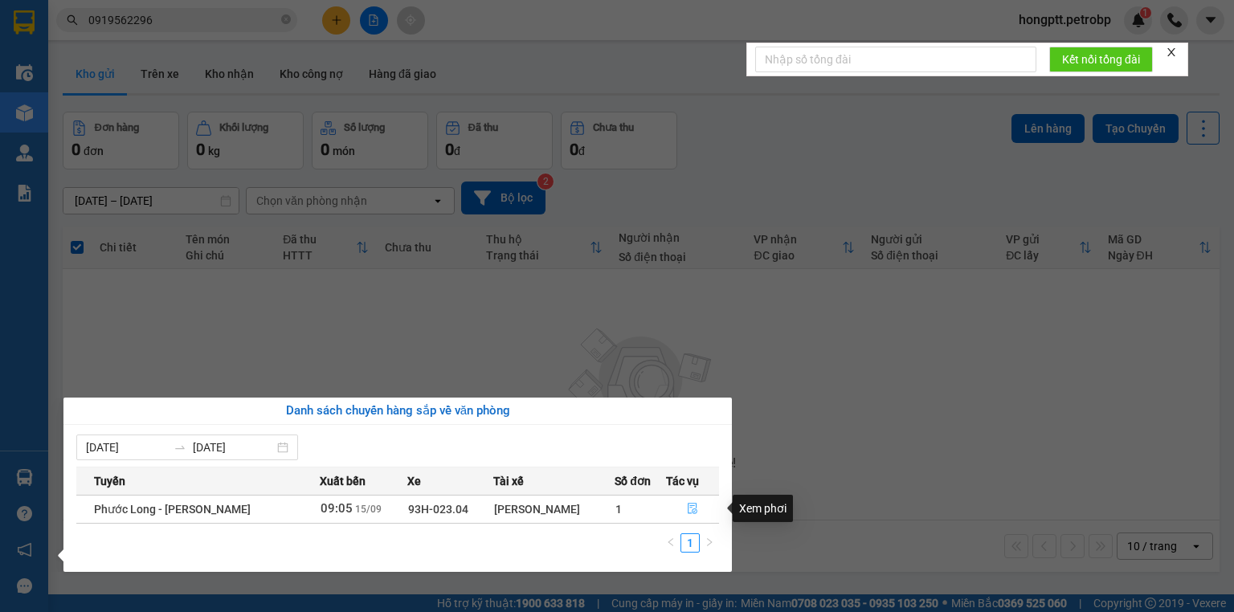
click at [688, 516] on button "button" at bounding box center [693, 510] width 52 height 26
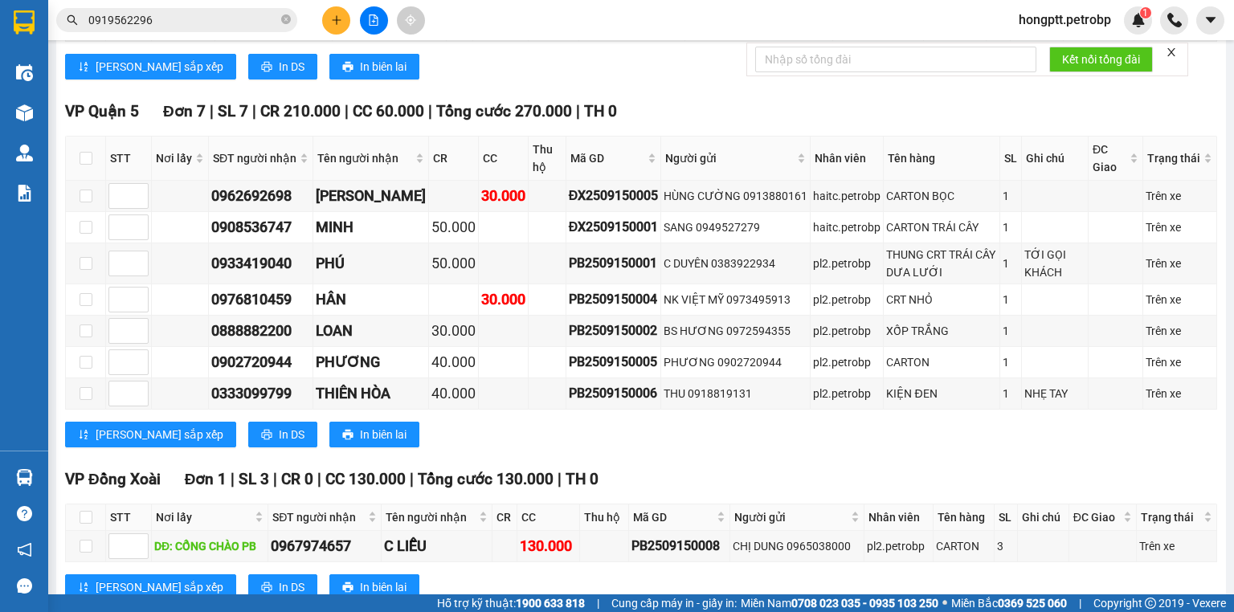
scroll to position [514, 0]
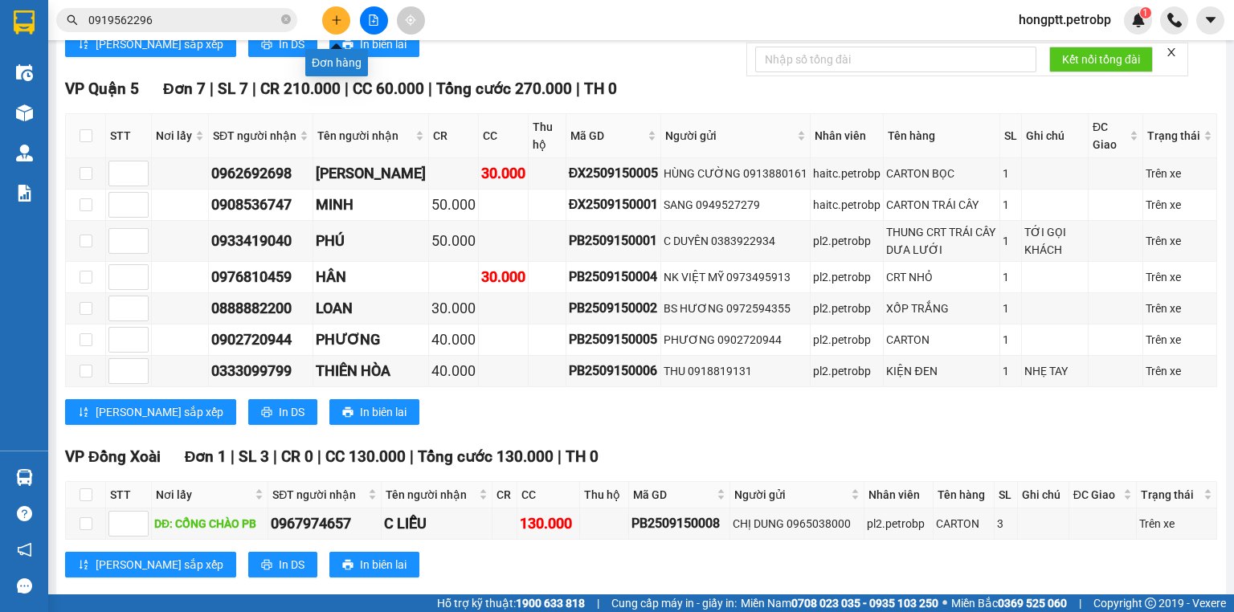
click at [335, 6] on button at bounding box center [336, 20] width 28 height 28
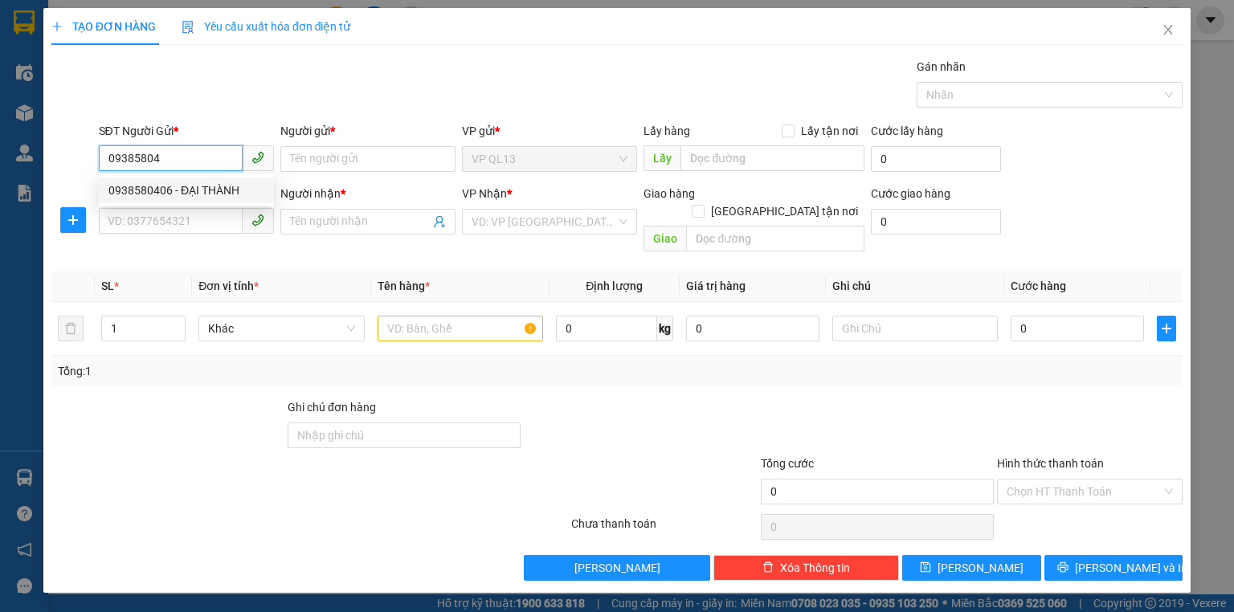
click at [162, 187] on div "0938580406 - ĐẠI THÀNH" at bounding box center [186, 191] width 156 height 18
type input "0938580406"
type input "ĐẠI THÀNH"
type input "0908992231"
type input "C NGỌC"
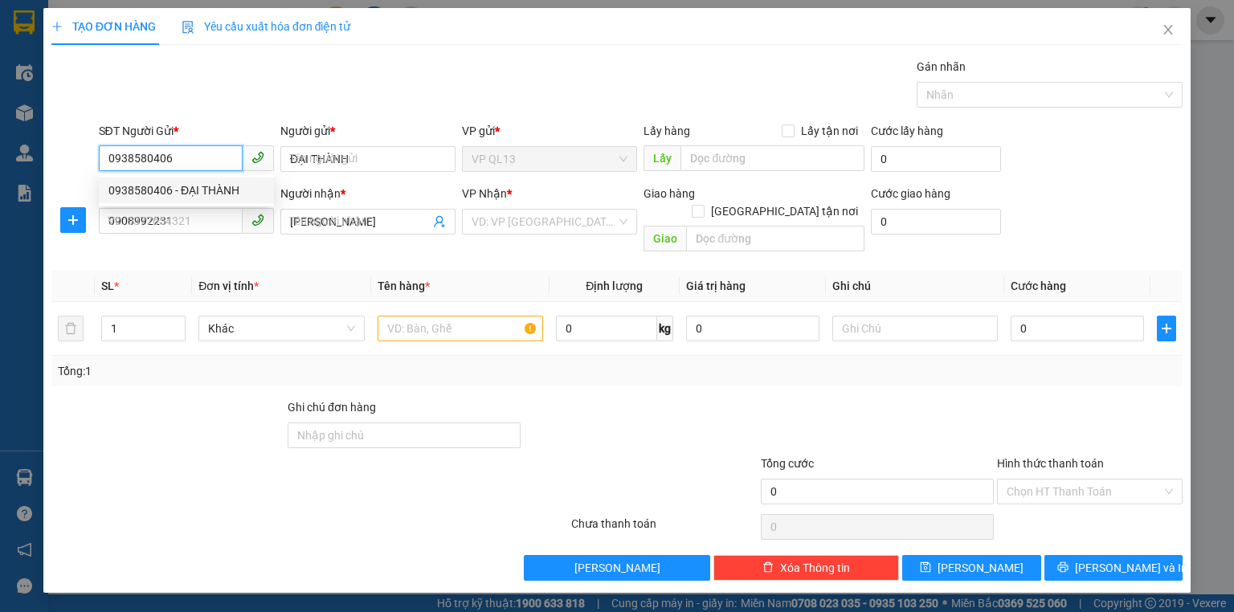
type input "40.000"
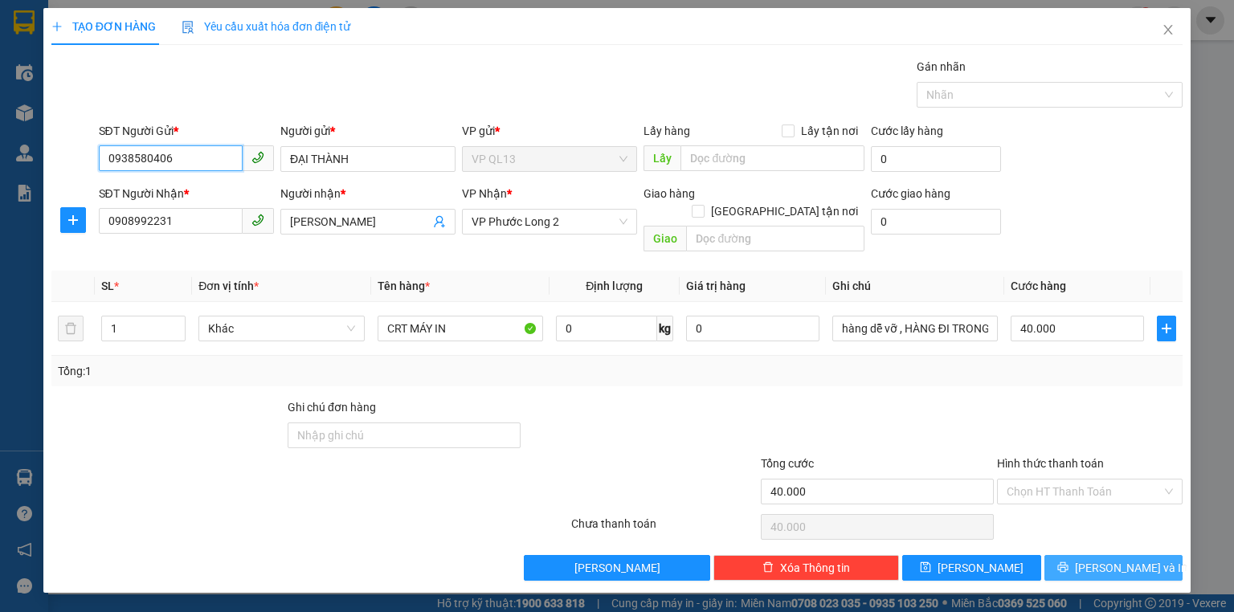
type input "0938580406"
click at [1135, 558] on button "[PERSON_NAME] và In" at bounding box center [1114, 568] width 139 height 26
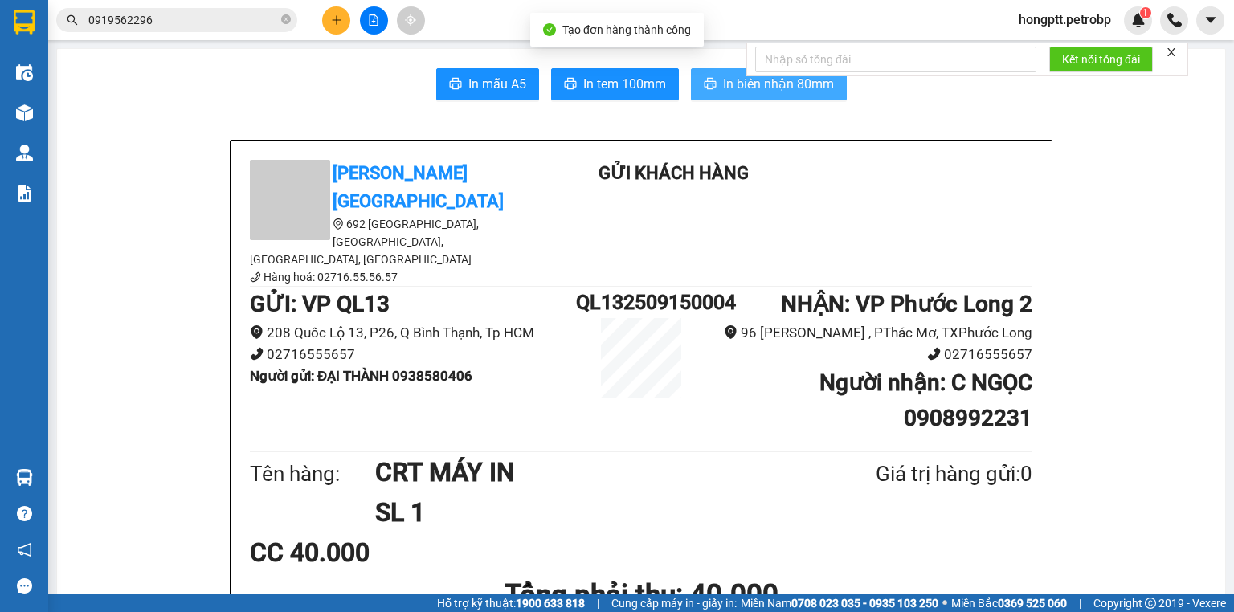
click at [713, 77] on button "In biên nhận 80mm" at bounding box center [769, 84] width 156 height 32
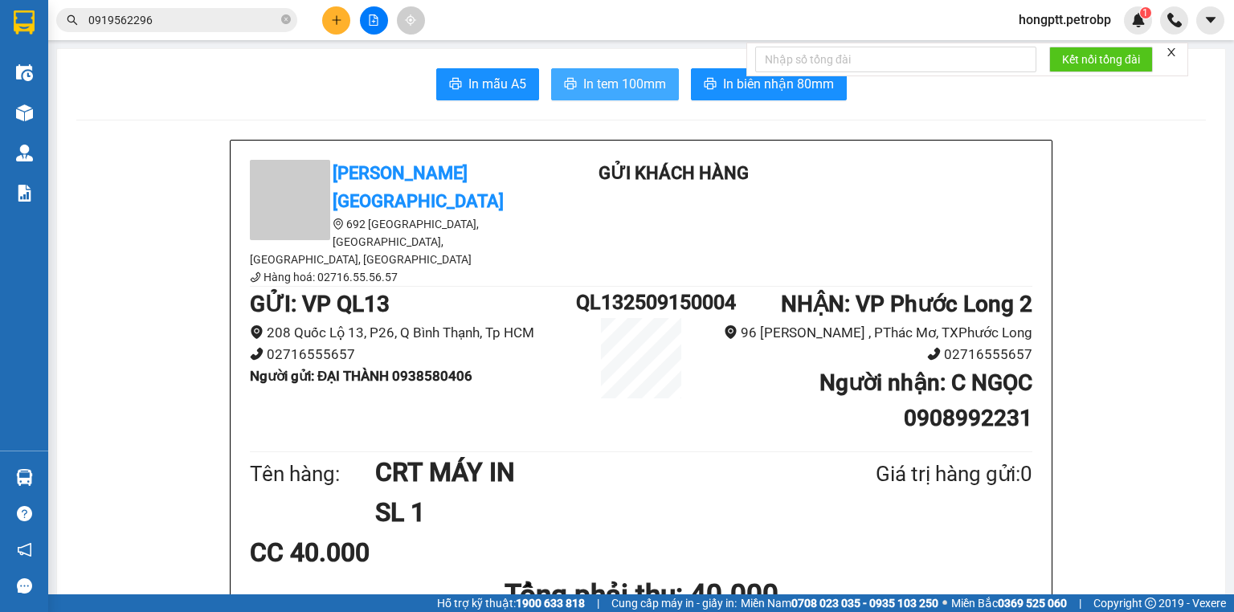
click at [644, 78] on span "In tem 100mm" at bounding box center [624, 84] width 83 height 20
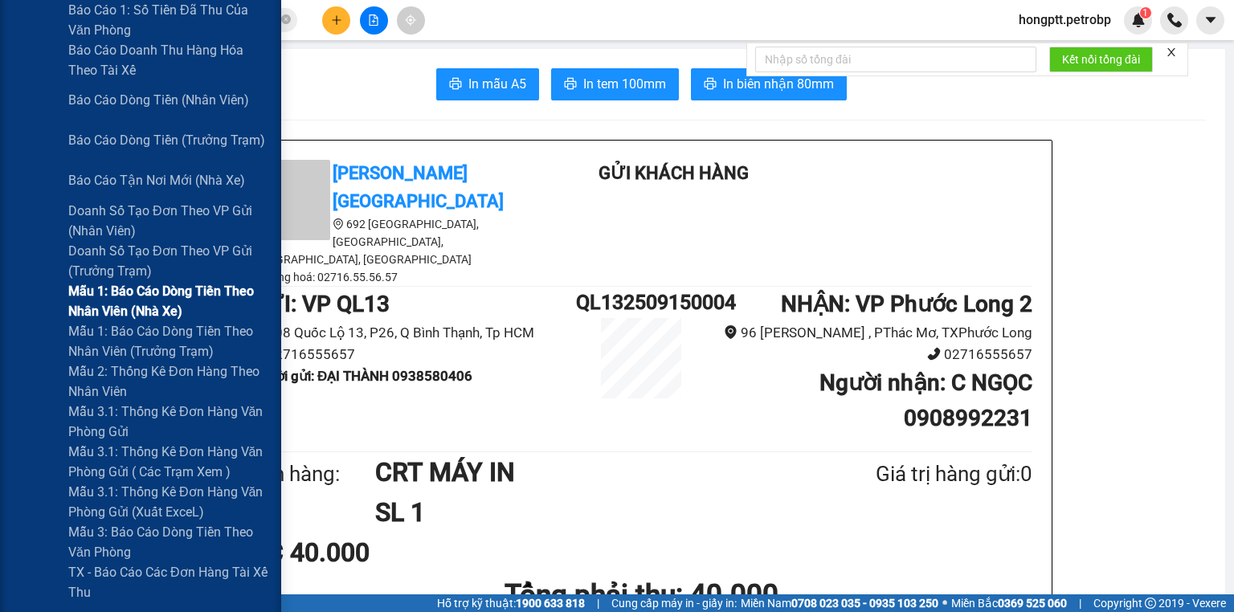
scroll to position [450, 0]
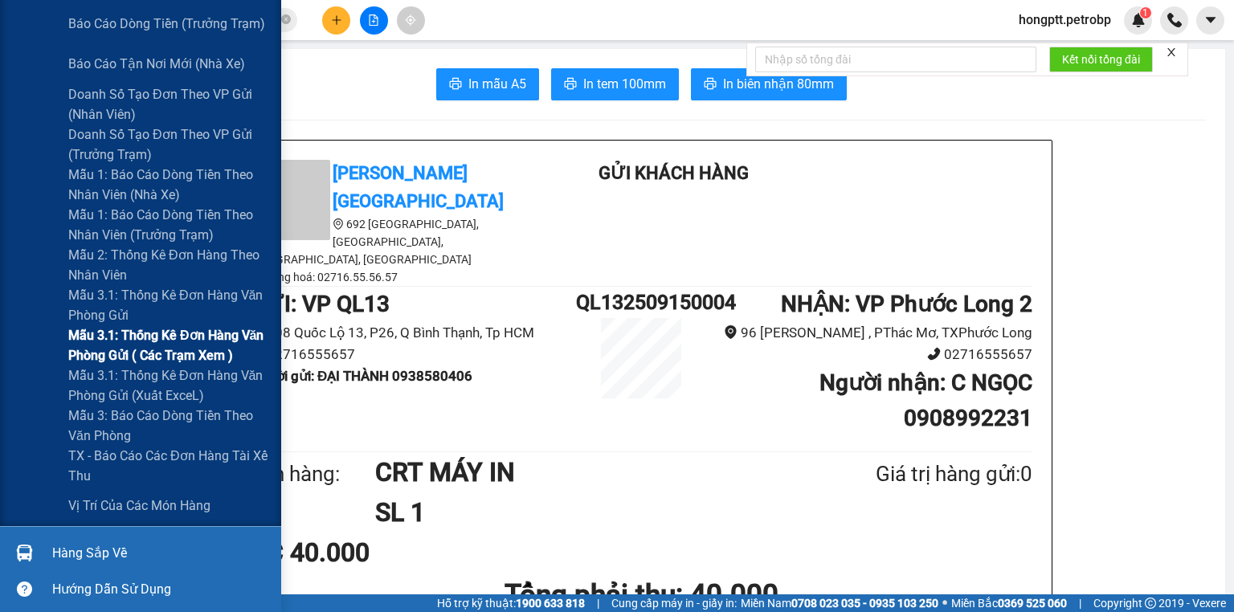
click at [207, 358] on span "Mẫu 3.1: Thống kê đơn hàng văn phòng gửi ( các trạm xem )" at bounding box center [168, 345] width 201 height 40
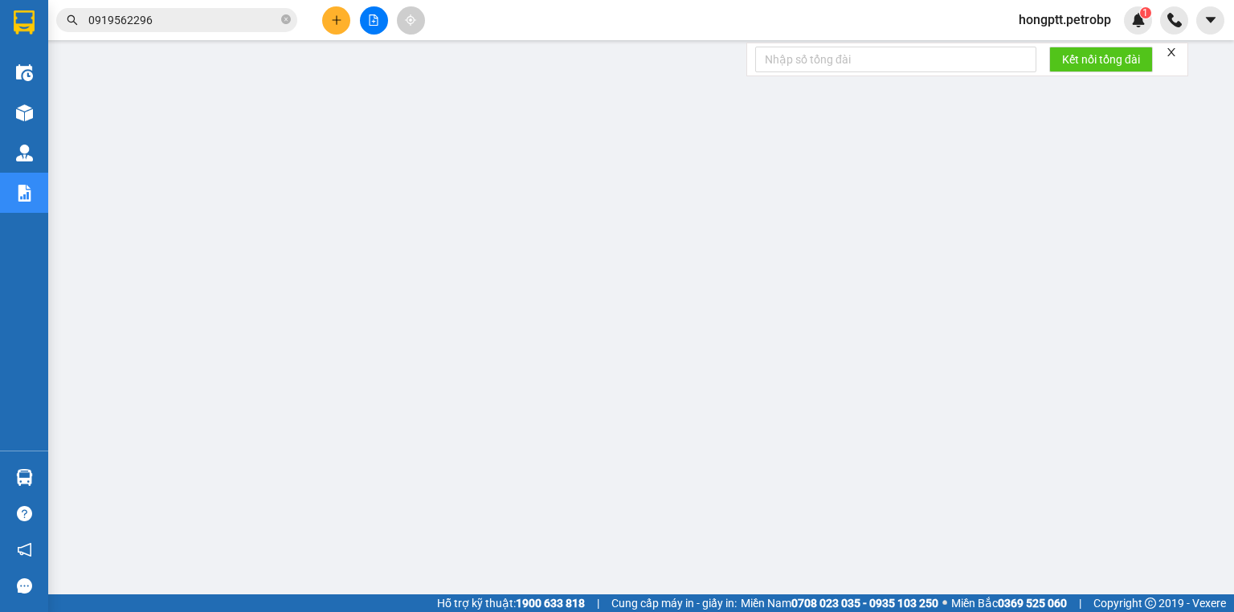
click at [182, 19] on input "0919562296" at bounding box center [183, 20] width 190 height 18
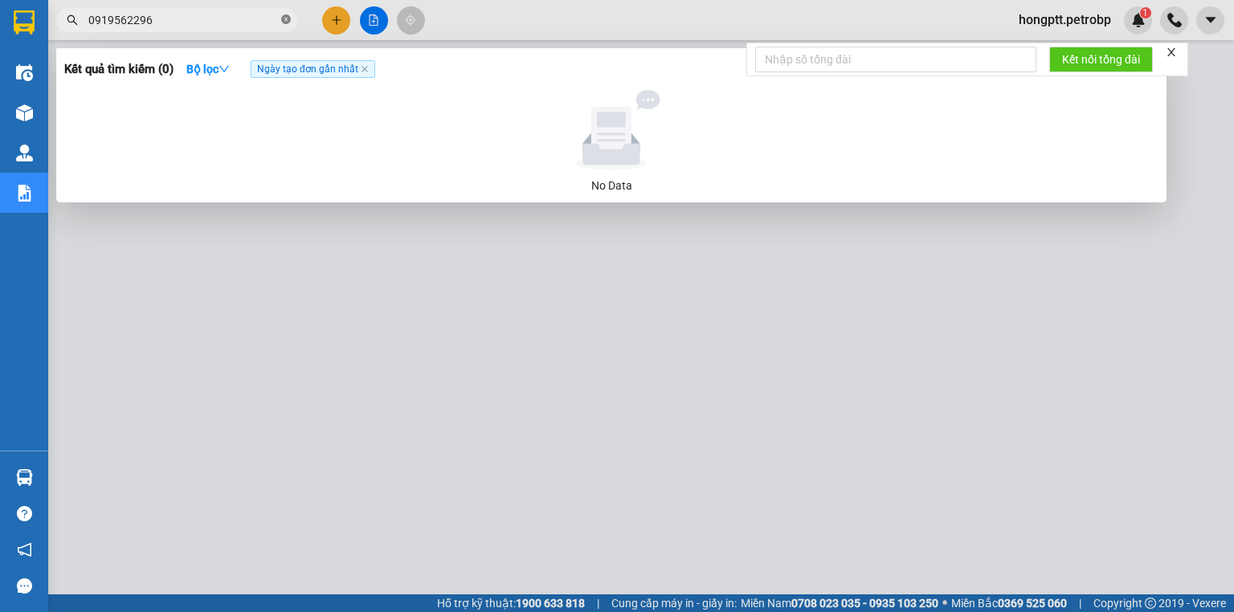
click at [284, 18] on icon "close-circle" at bounding box center [286, 19] width 10 height 10
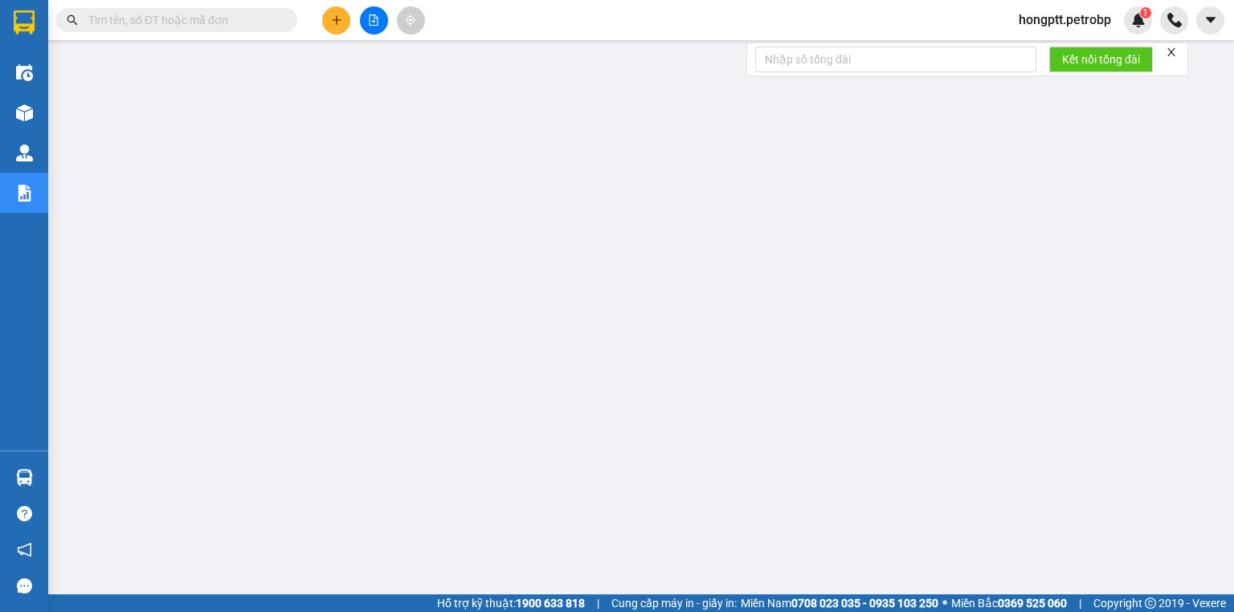
paste input "PB2509130015"
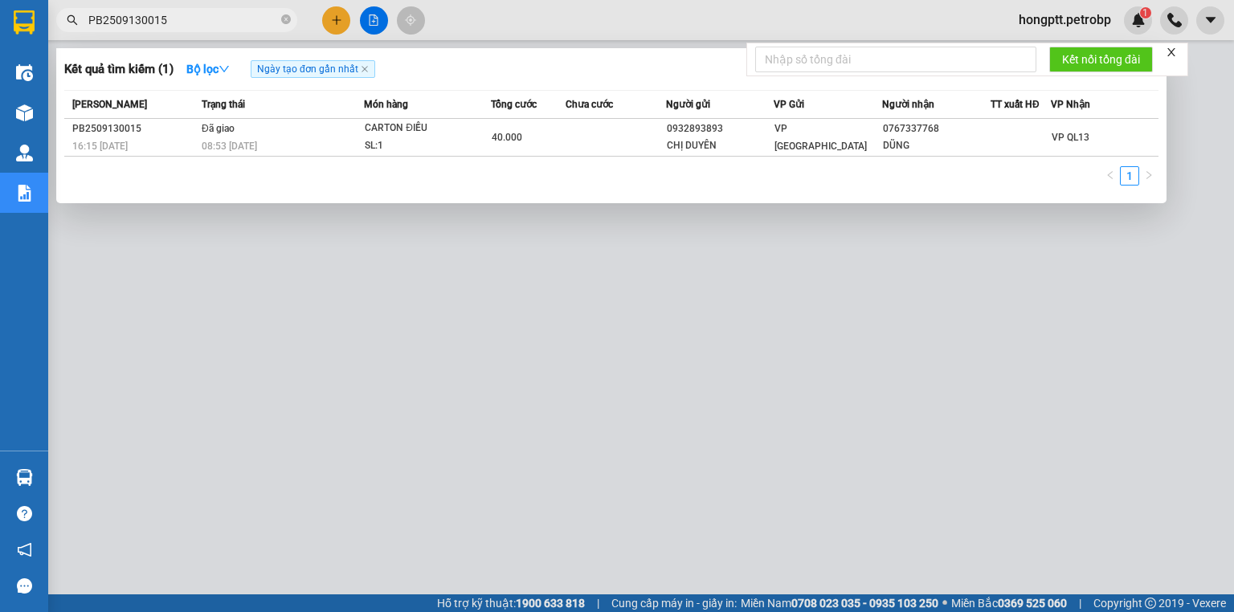
type input "PB2509130015"
click at [271, 253] on div at bounding box center [617, 306] width 1234 height 612
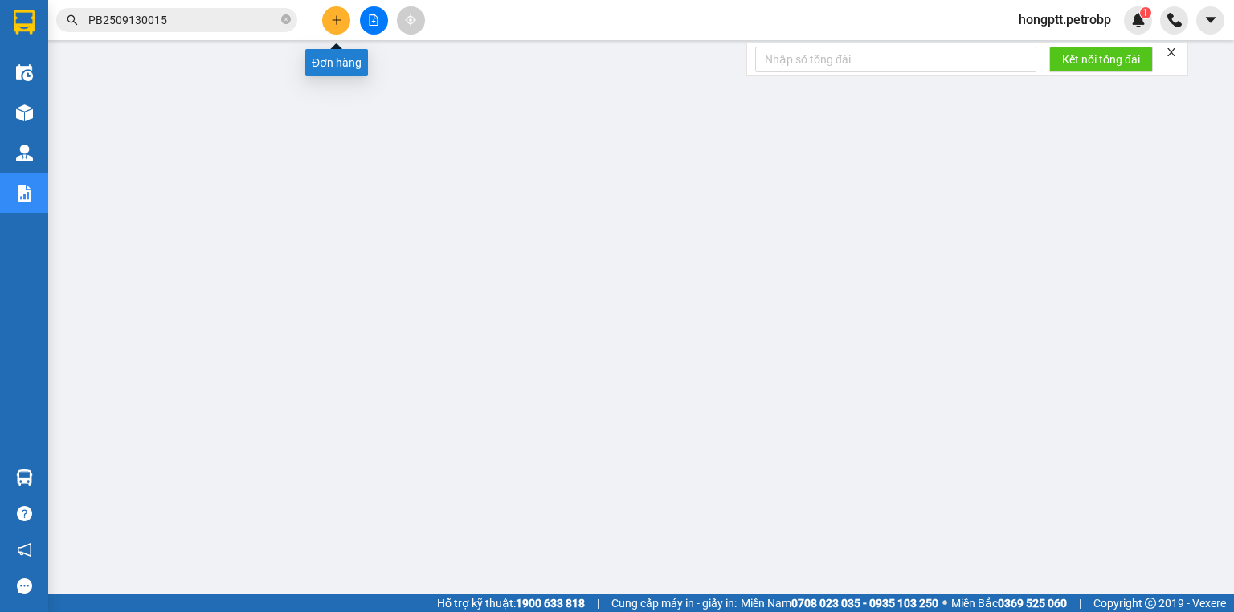
click at [346, 21] on button at bounding box center [336, 20] width 28 height 28
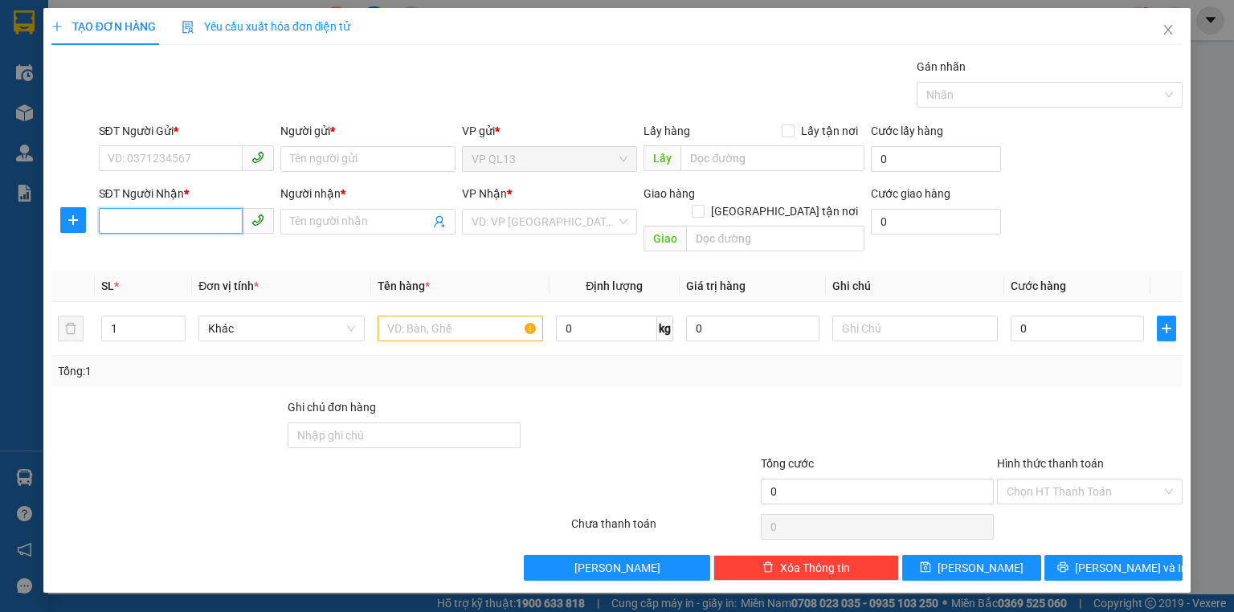
click at [156, 219] on input "SĐT Người Nhận *" at bounding box center [171, 221] width 144 height 26
type input "02866533"
click at [152, 162] on input "SĐT Người Gửi *" at bounding box center [171, 158] width 144 height 26
type input "02866533599"
click at [174, 216] on input "02866533" at bounding box center [171, 221] width 144 height 26
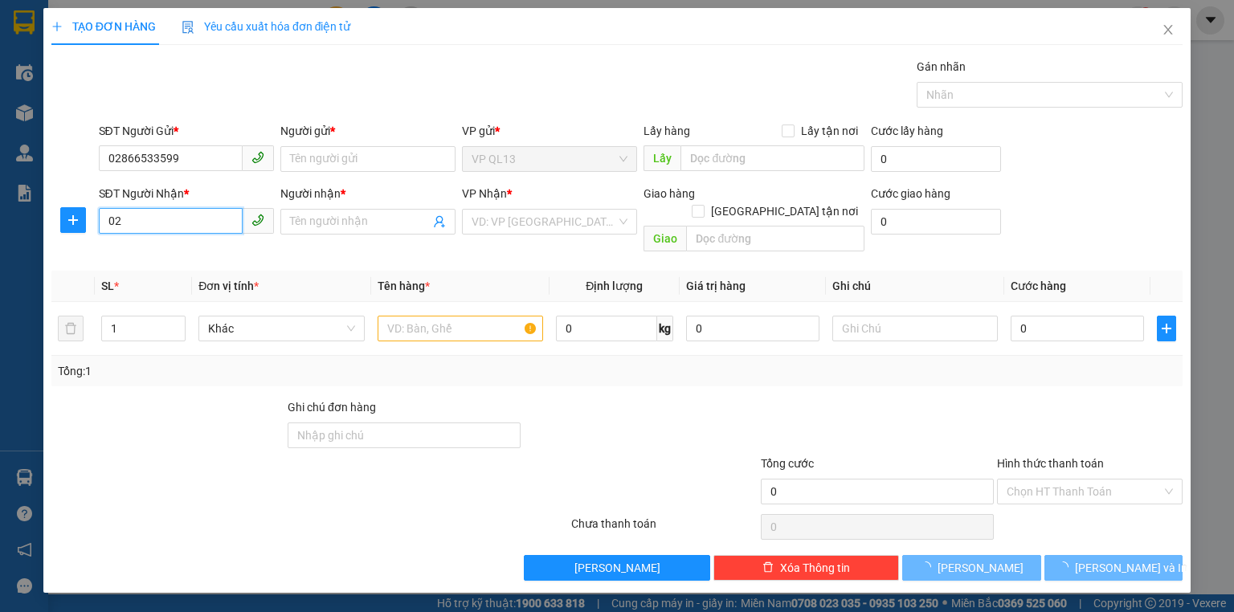
type input "0"
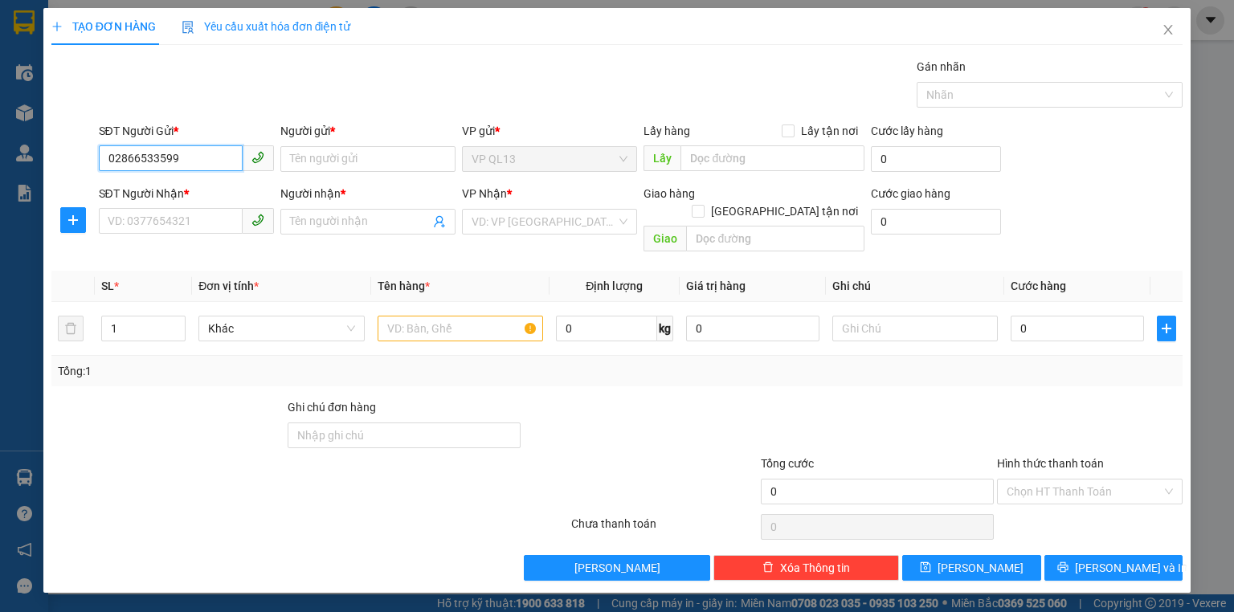
click at [198, 162] on input "02866533599" at bounding box center [171, 158] width 144 height 26
click at [170, 215] on input "SĐT Người Nhận *" at bounding box center [171, 221] width 144 height 26
type input "0978612423"
click at [202, 157] on input "02866533599" at bounding box center [171, 158] width 144 height 26
type input "0"
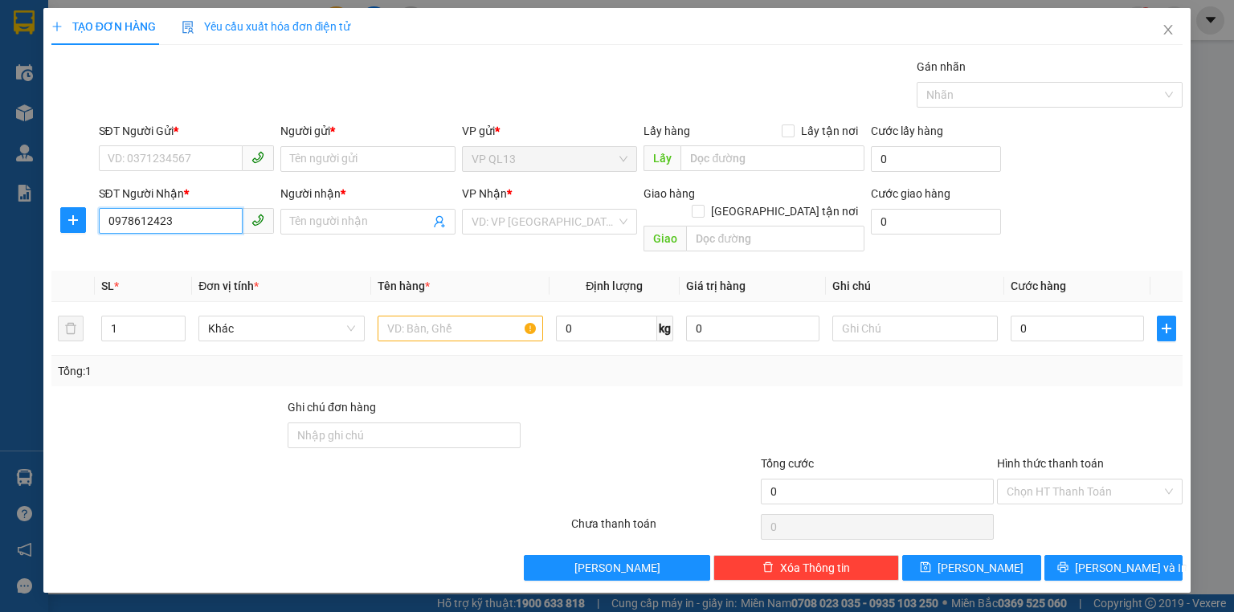
click at [214, 219] on input "0978612423" at bounding box center [171, 221] width 144 height 26
click at [296, 221] on input "Người nhận *" at bounding box center [360, 222] width 140 height 18
type input "D"
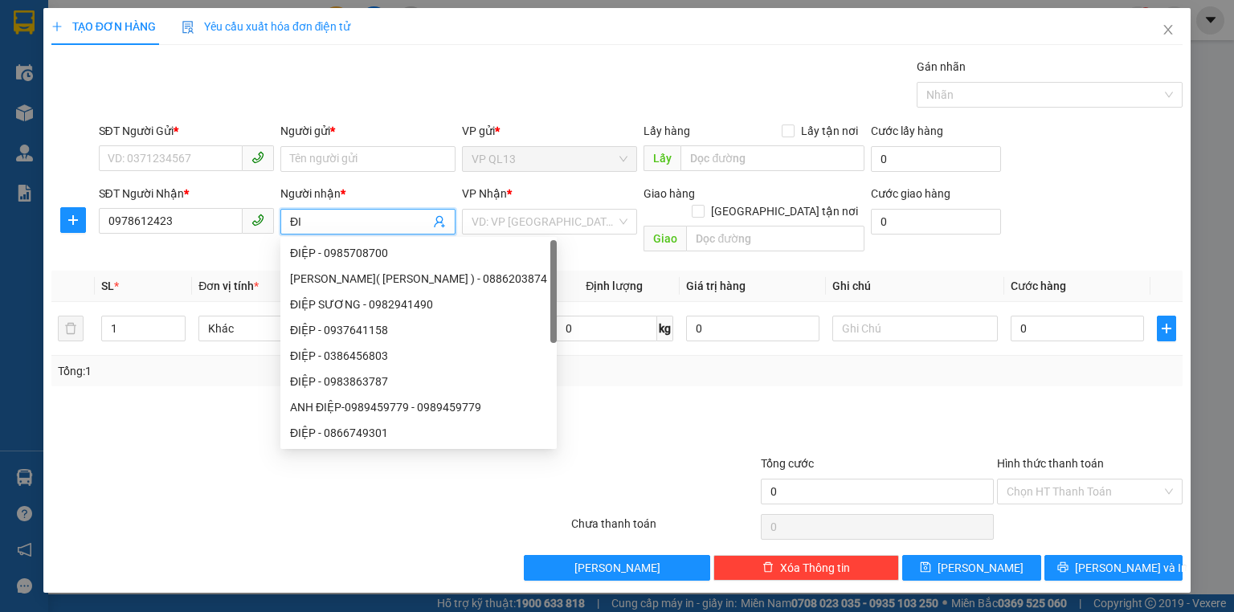
type input "Đ"
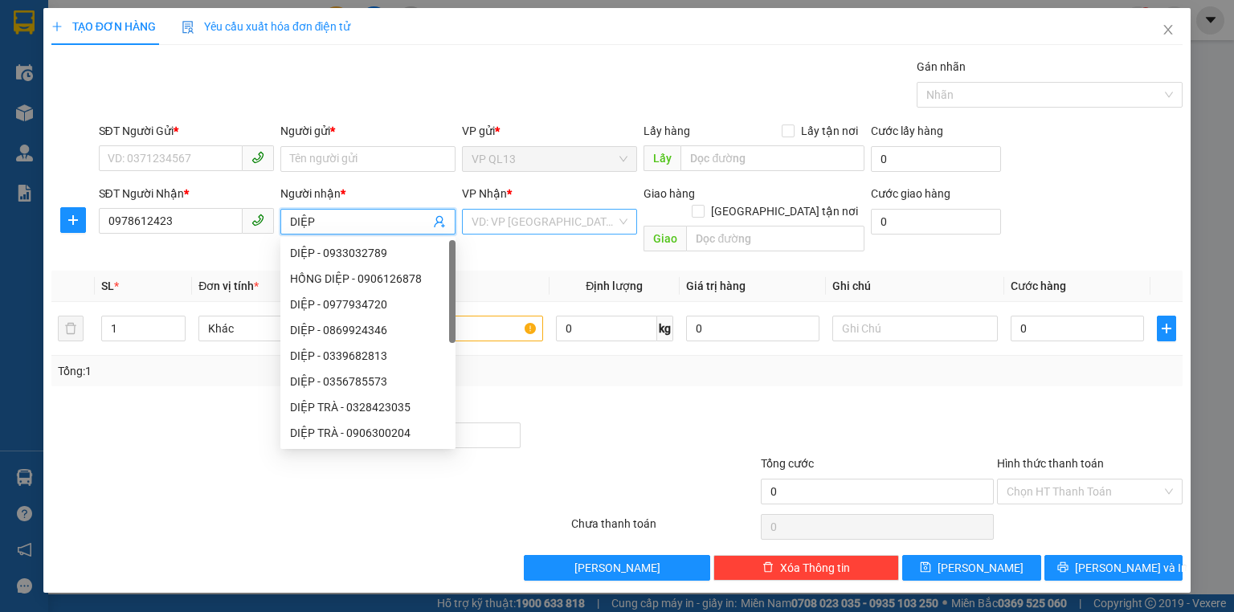
type input "DIỆP"
click at [538, 219] on input "search" at bounding box center [544, 222] width 145 height 24
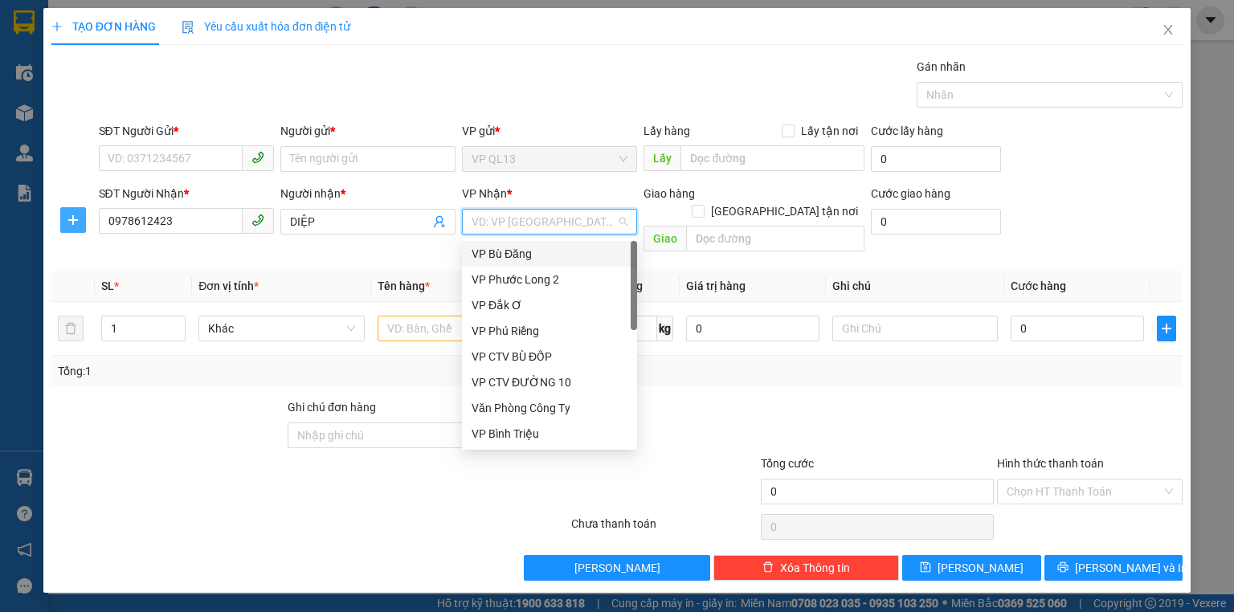
click at [76, 216] on icon "plus" at bounding box center [73, 220] width 13 height 13
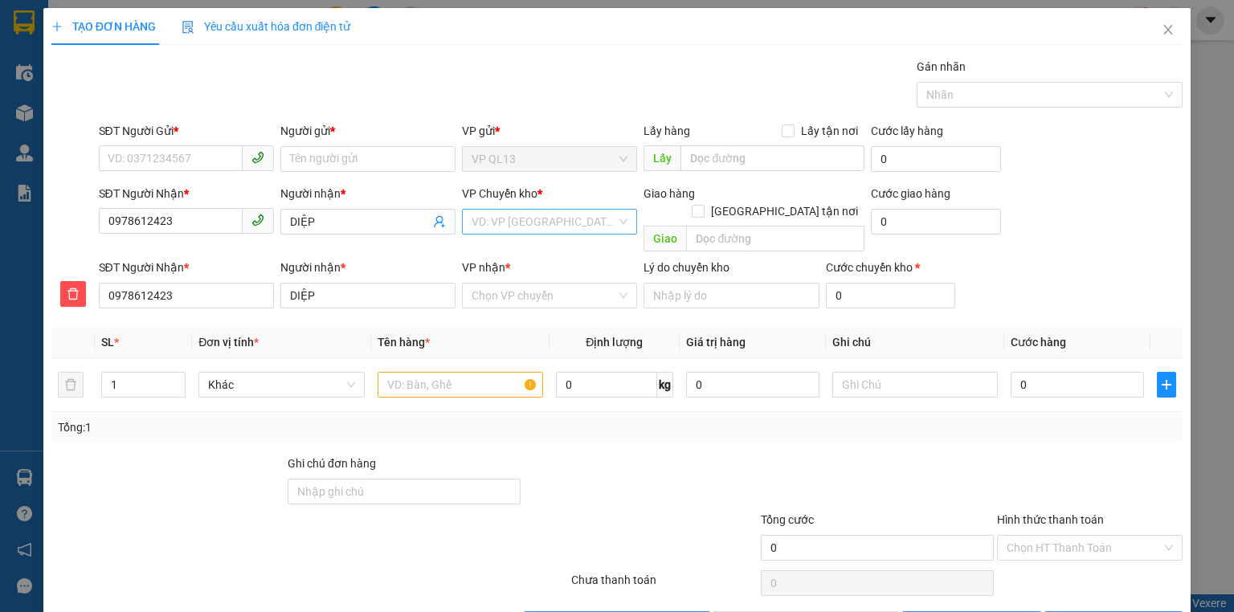
click at [505, 223] on input "search" at bounding box center [544, 222] width 145 height 24
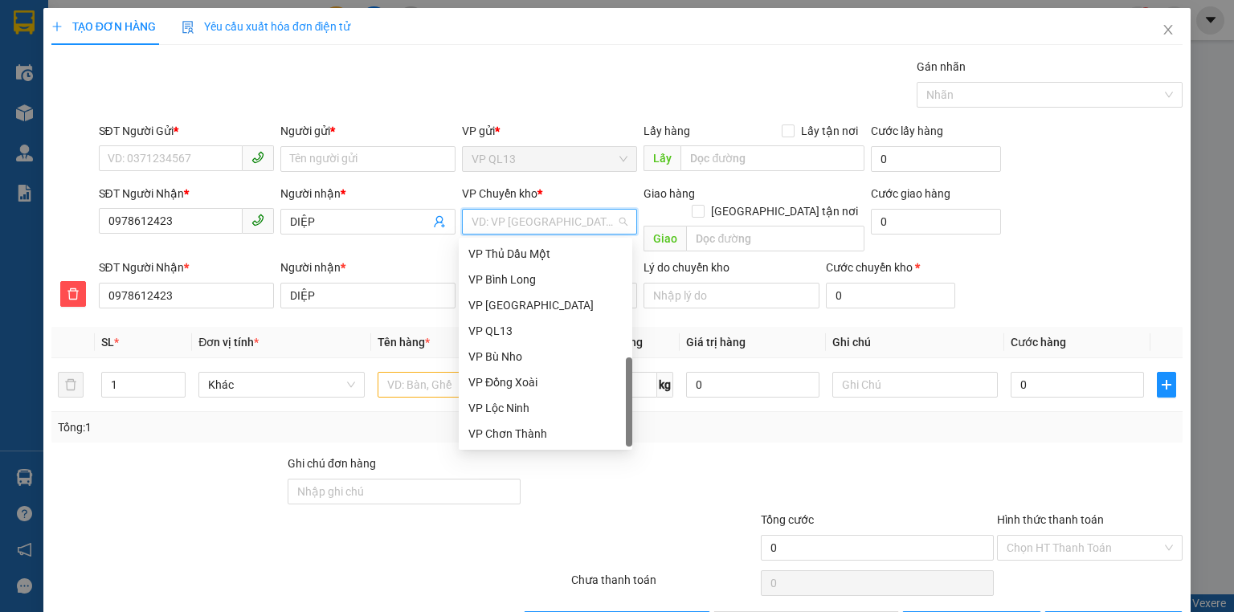
scroll to position [386, 0]
click at [533, 382] on div "VP Đồng Xoài" at bounding box center [545, 383] width 154 height 18
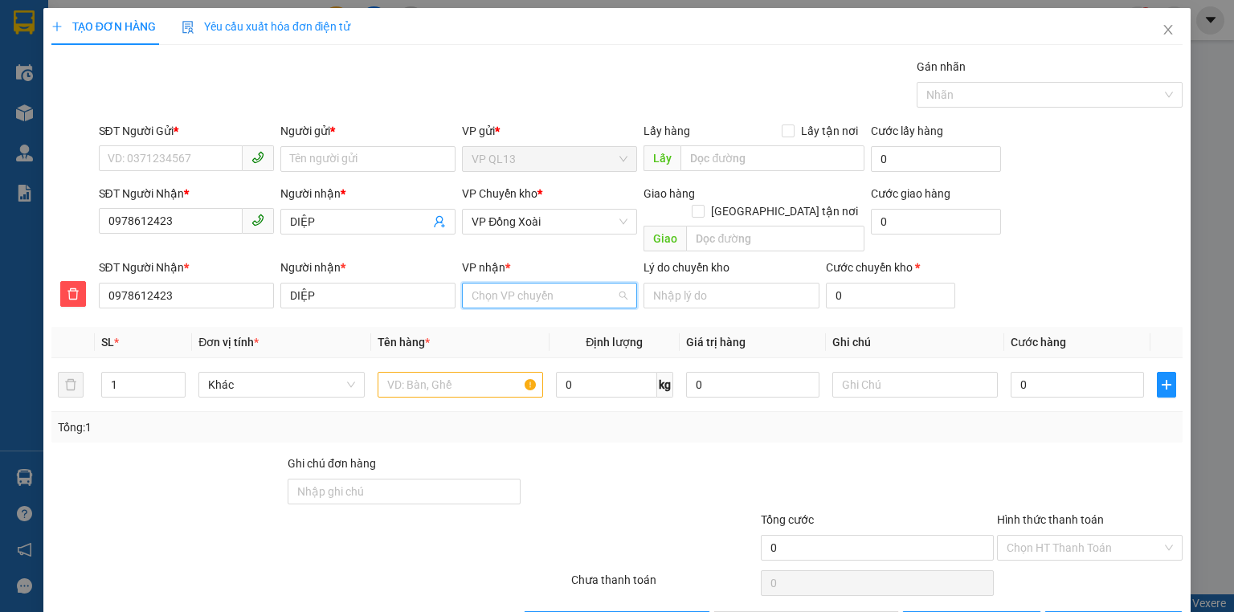
click at [539, 284] on input "VP nhận *" at bounding box center [544, 296] width 145 height 24
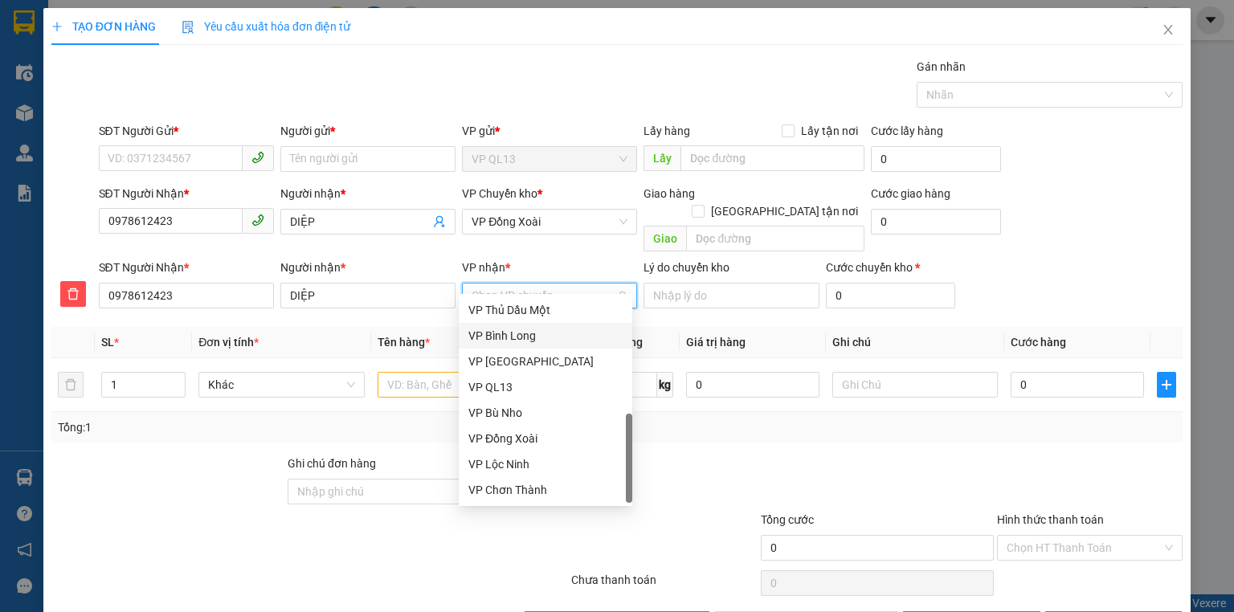
click at [510, 338] on div "VP Bình Long" at bounding box center [545, 336] width 154 height 18
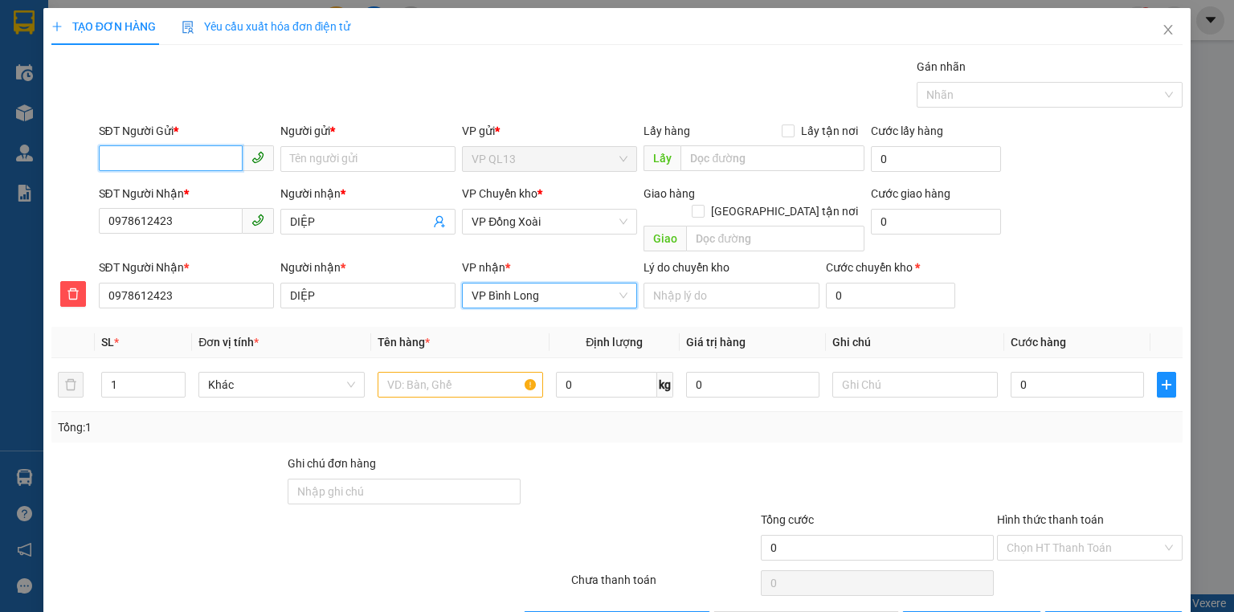
click at [125, 161] on input "SĐT Người Gửi *" at bounding box center [171, 158] width 144 height 26
type input "02866533599"
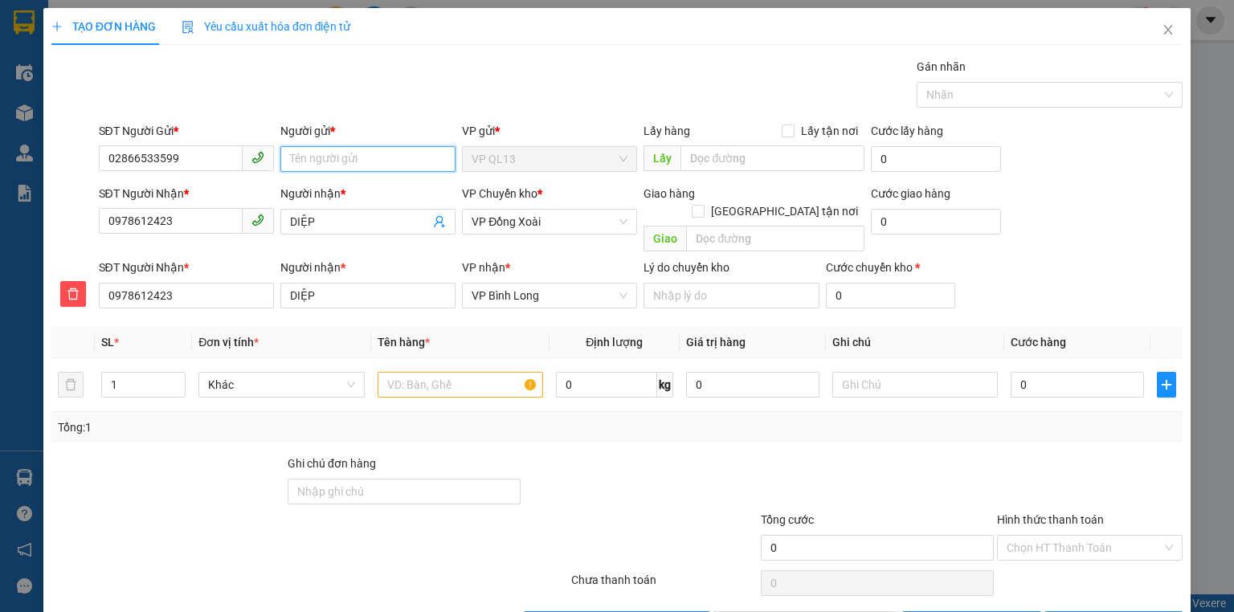
click at [331, 154] on input "Người gửi *" at bounding box center [367, 159] width 175 height 26
type input "CTY SONG CÁT"
click at [407, 372] on input "text" at bounding box center [461, 385] width 166 height 26
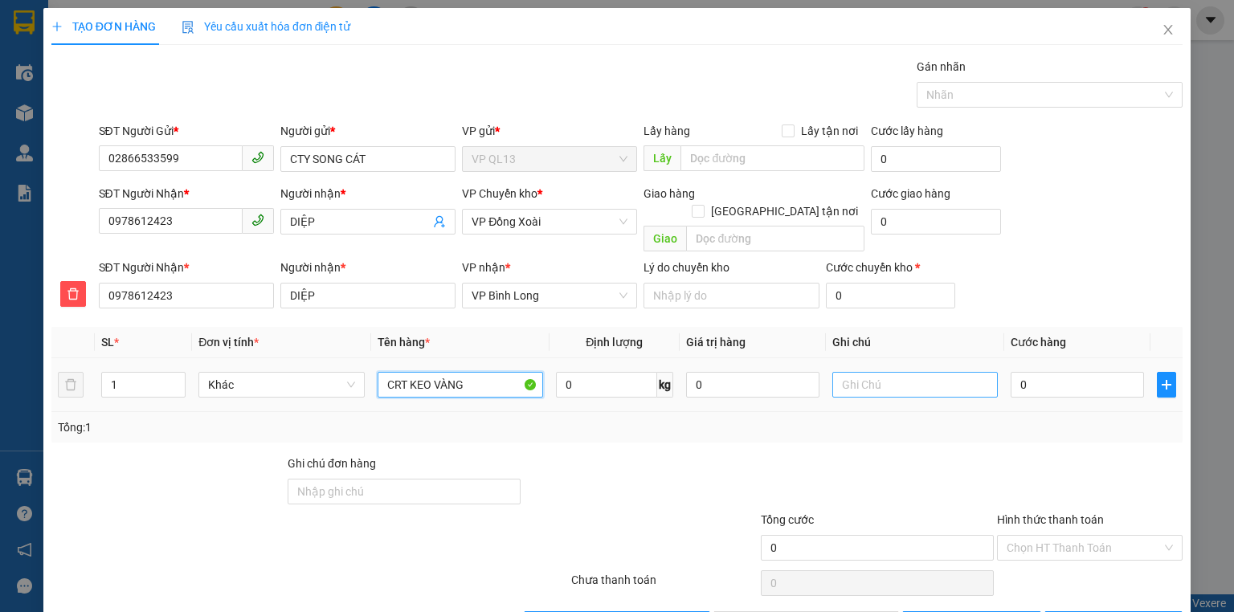
type input "CRT KEO VÀNG"
click at [905, 372] on input "text" at bounding box center [915, 385] width 166 height 26
click at [1042, 374] on input "0" at bounding box center [1077, 385] width 133 height 26
type input "3"
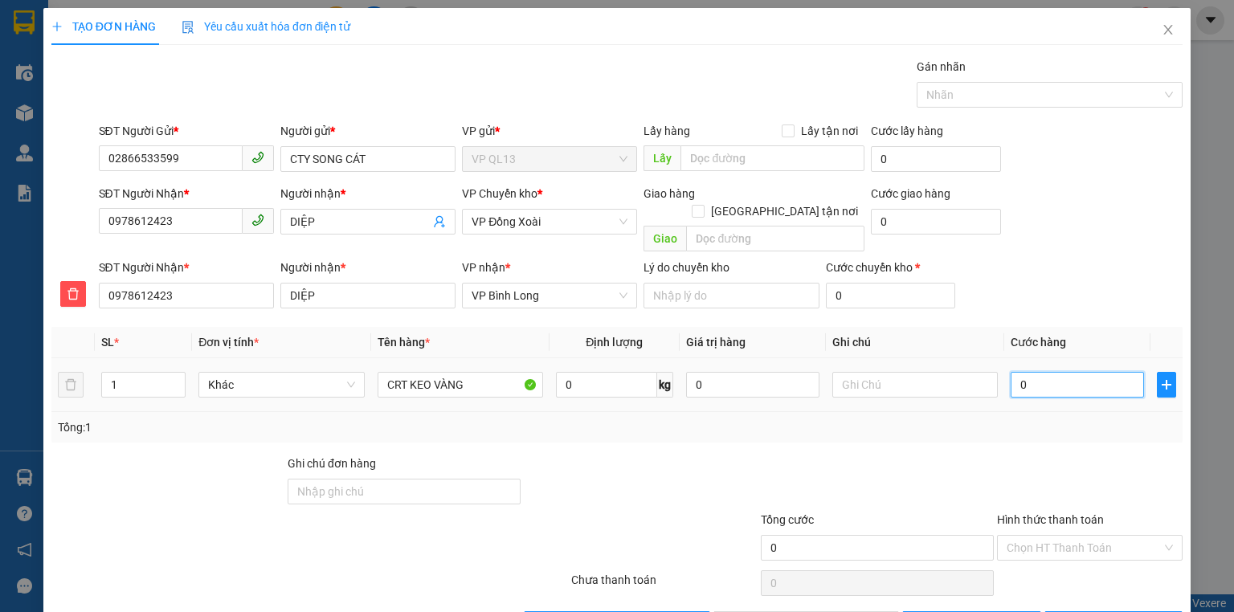
type input "3"
type input "30"
type input "30.000"
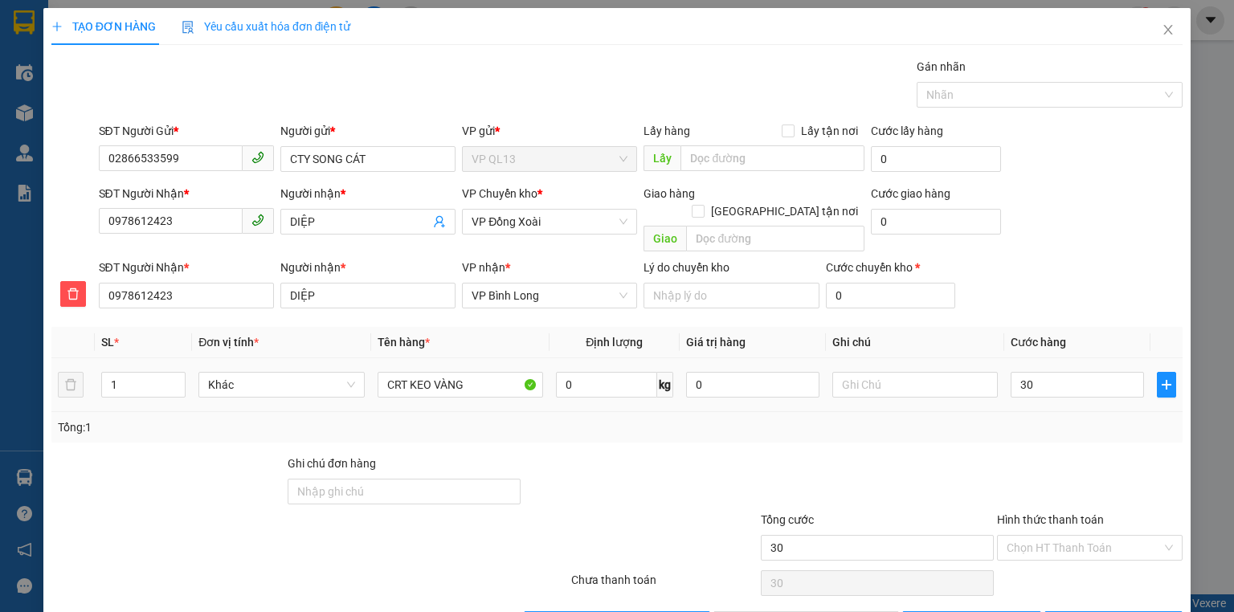
type input "30.000"
click at [1016, 455] on div at bounding box center [1090, 483] width 189 height 56
click at [844, 372] on input "text" at bounding box center [915, 385] width 166 height 26
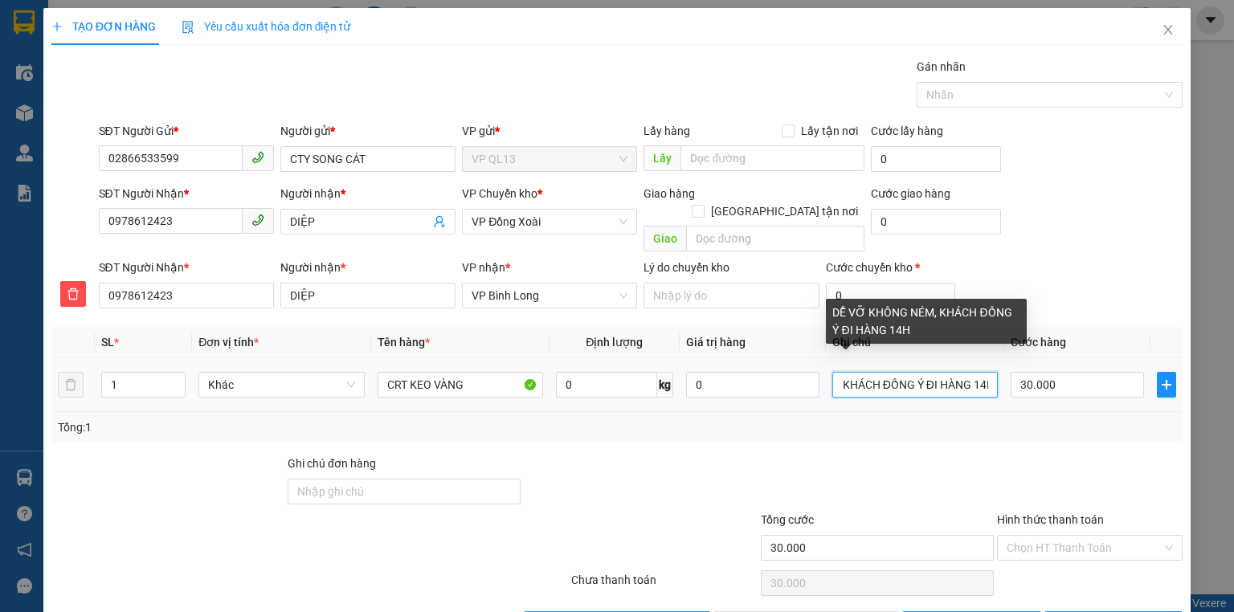
scroll to position [0, 114]
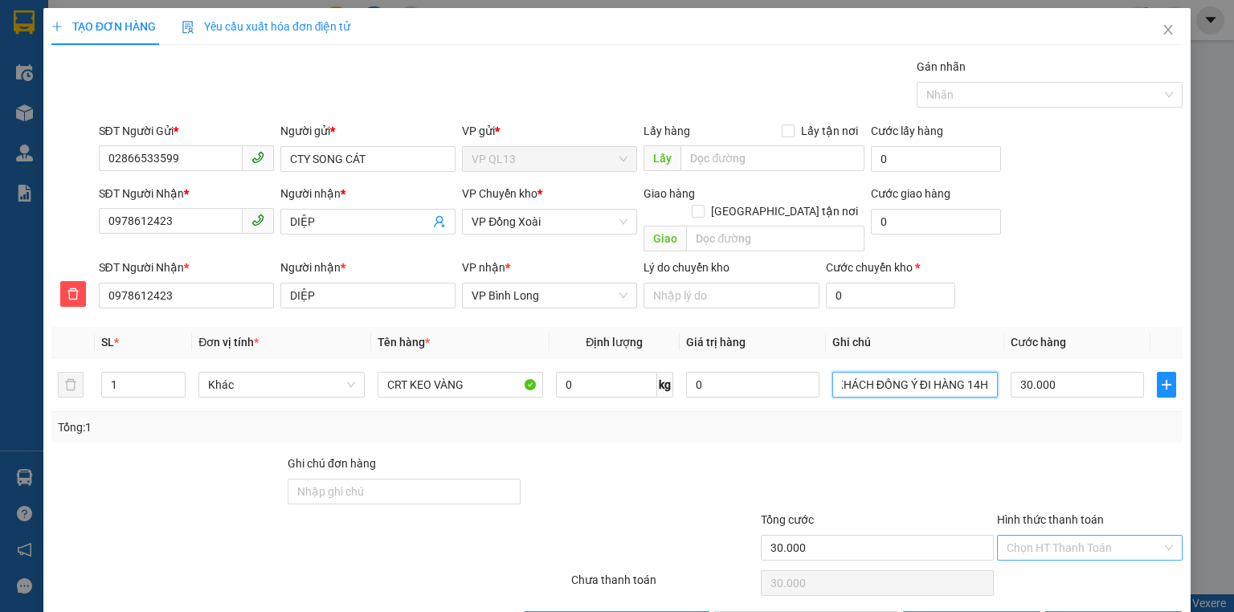
type input "DỄ VỠ KHÔNG NÉM, KHÁCH ĐỒNG Ý ĐI HÀNG 14H"
click at [1105, 536] on input "Hình thức thanh toán" at bounding box center [1084, 548] width 155 height 24
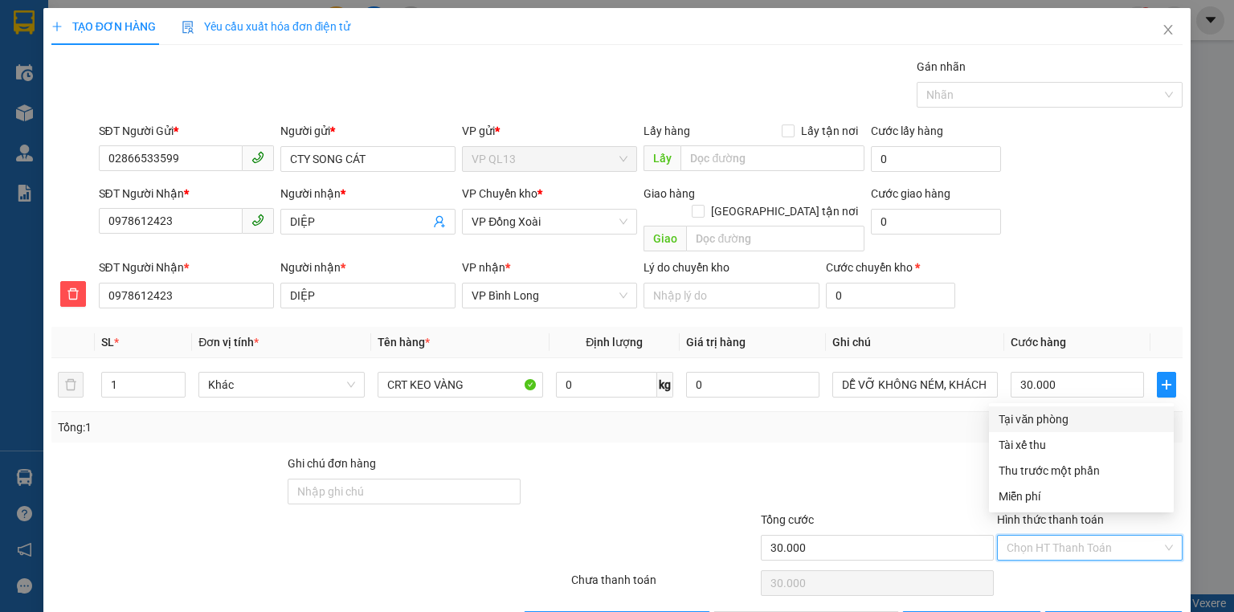
click at [1090, 425] on div "Tại văn phòng" at bounding box center [1082, 420] width 166 height 18
type input "0"
click at [1090, 425] on div "Transit Pickup Surcharge Ids Transit Deliver Surcharge Ids Transit Deliver Surc…" at bounding box center [616, 347] width 1131 height 579
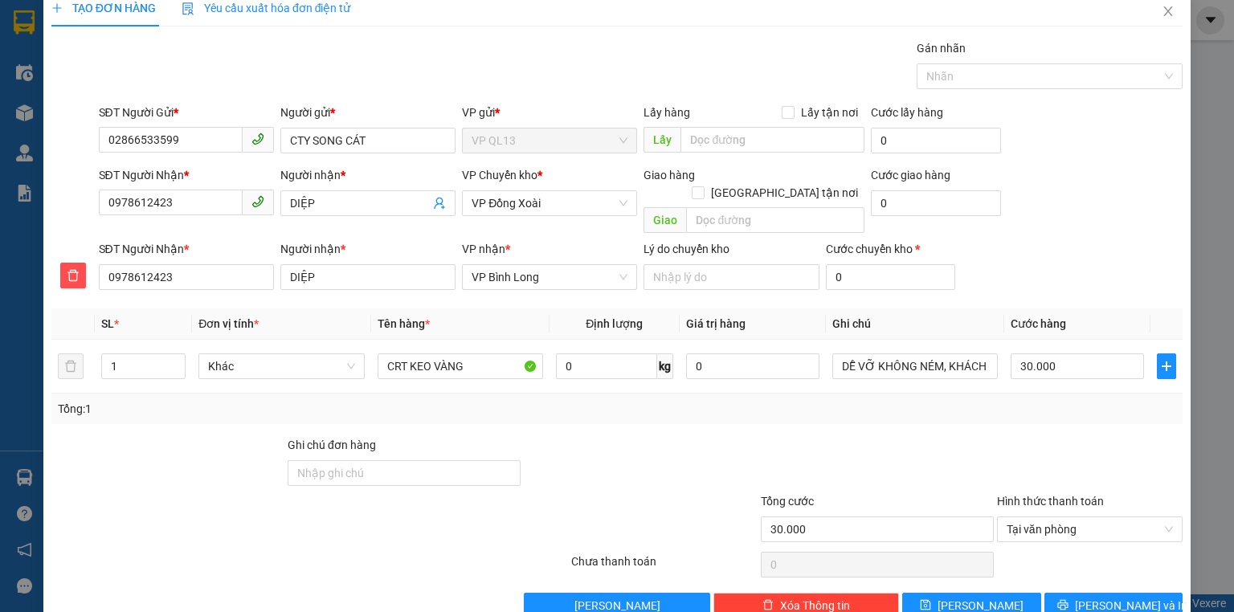
scroll to position [36, 0]
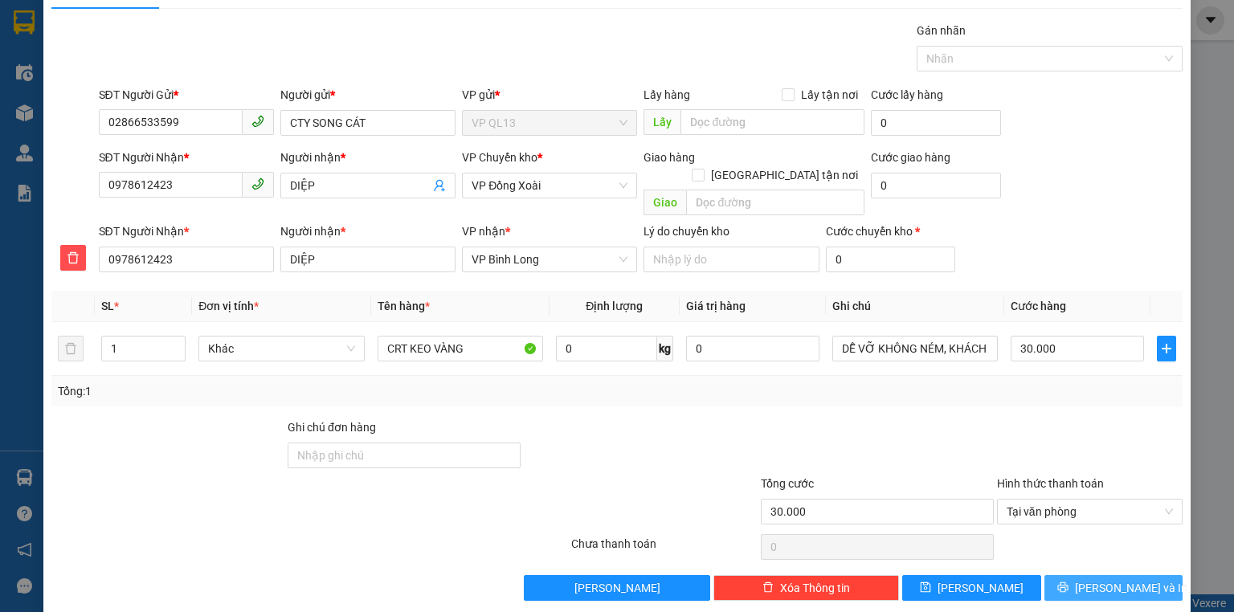
click at [1048, 575] on button "[PERSON_NAME] và In" at bounding box center [1114, 588] width 139 height 26
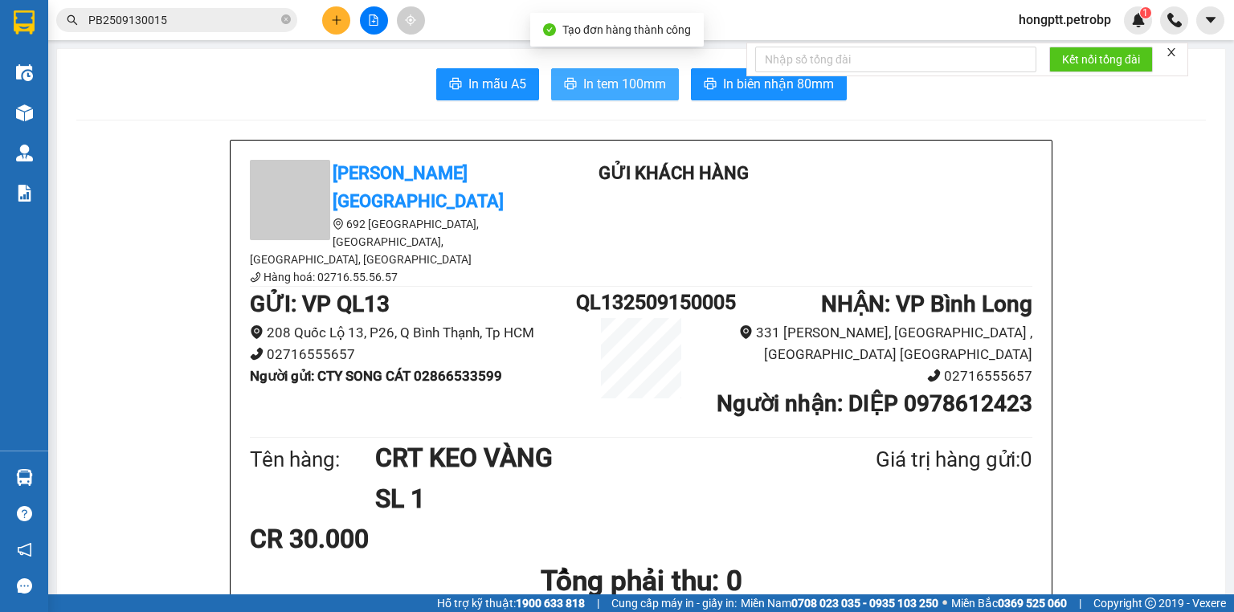
click at [601, 81] on span "In tem 100mm" at bounding box center [624, 84] width 83 height 20
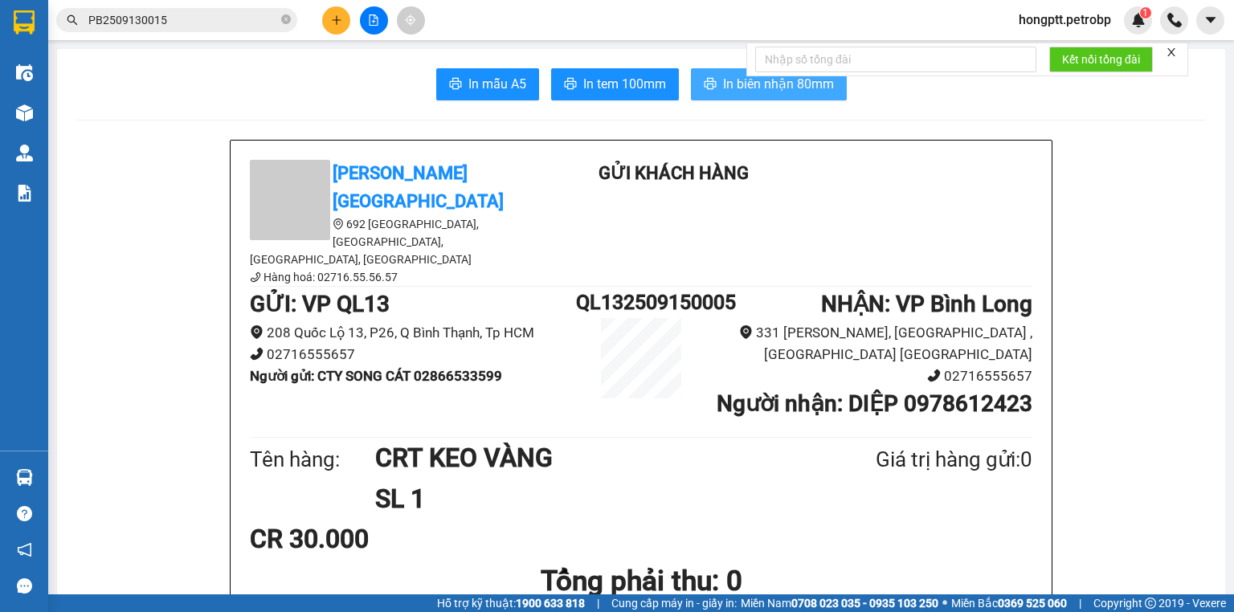
click at [710, 85] on icon "printer" at bounding box center [710, 83] width 12 height 11
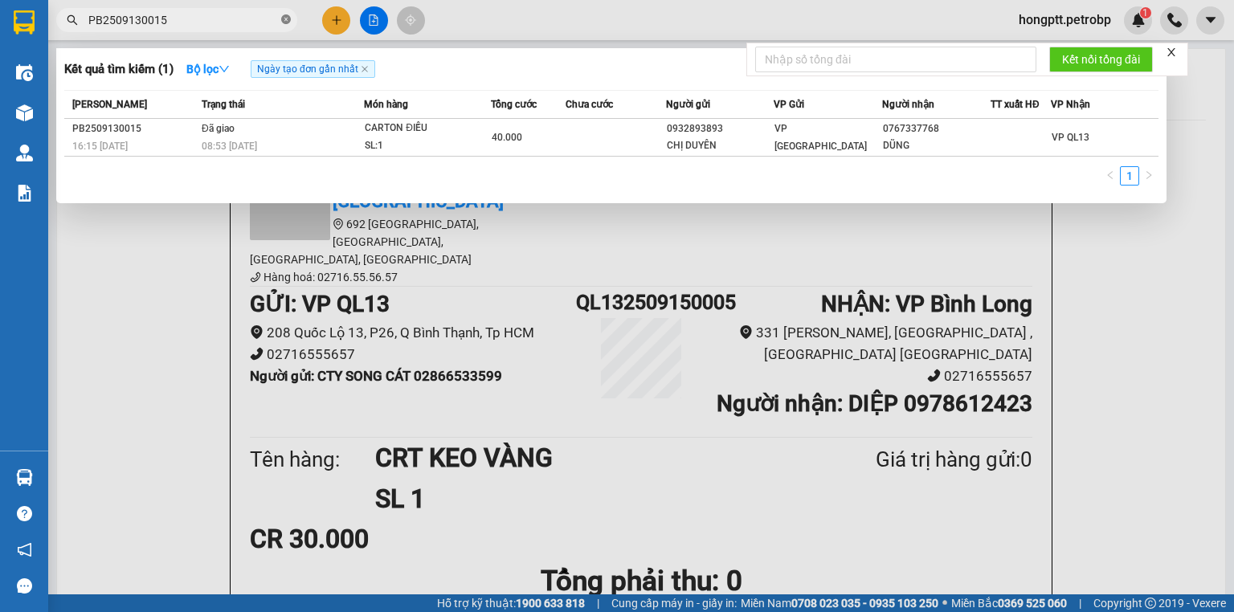
click at [285, 16] on icon "close-circle" at bounding box center [286, 19] width 10 height 10
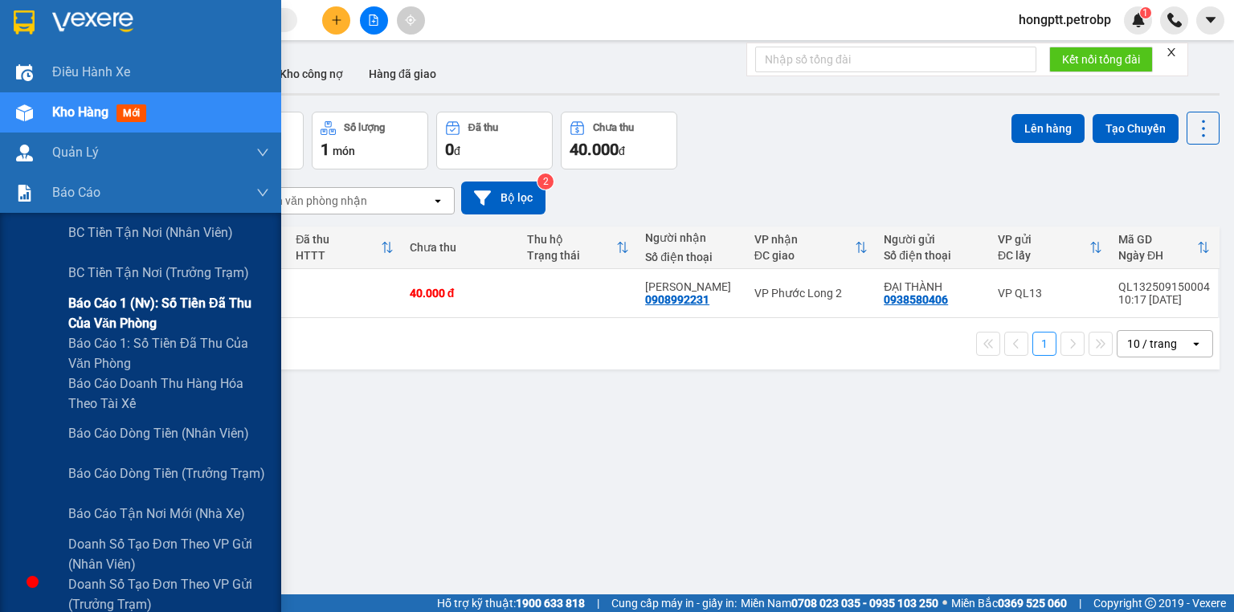
click at [92, 305] on span "Báo cáo 1 (nv): Số tiền đã thu của văn phòng" at bounding box center [168, 313] width 201 height 40
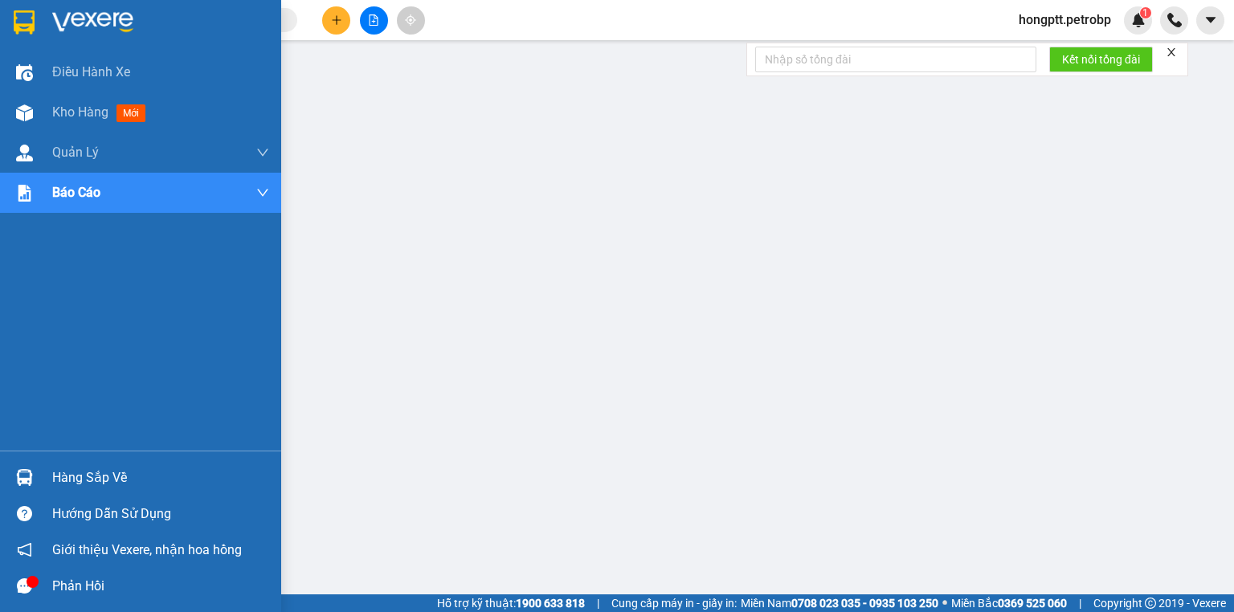
click at [23, 483] on img at bounding box center [24, 477] width 17 height 17
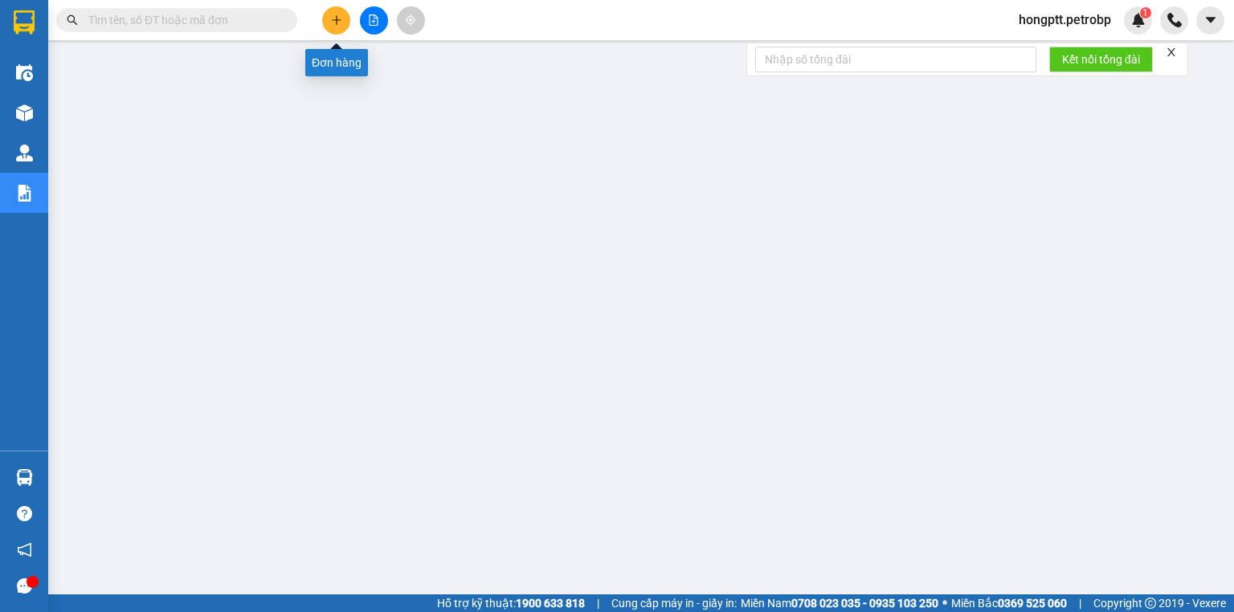
click at [331, 20] on icon "plus" at bounding box center [336, 19] width 11 height 11
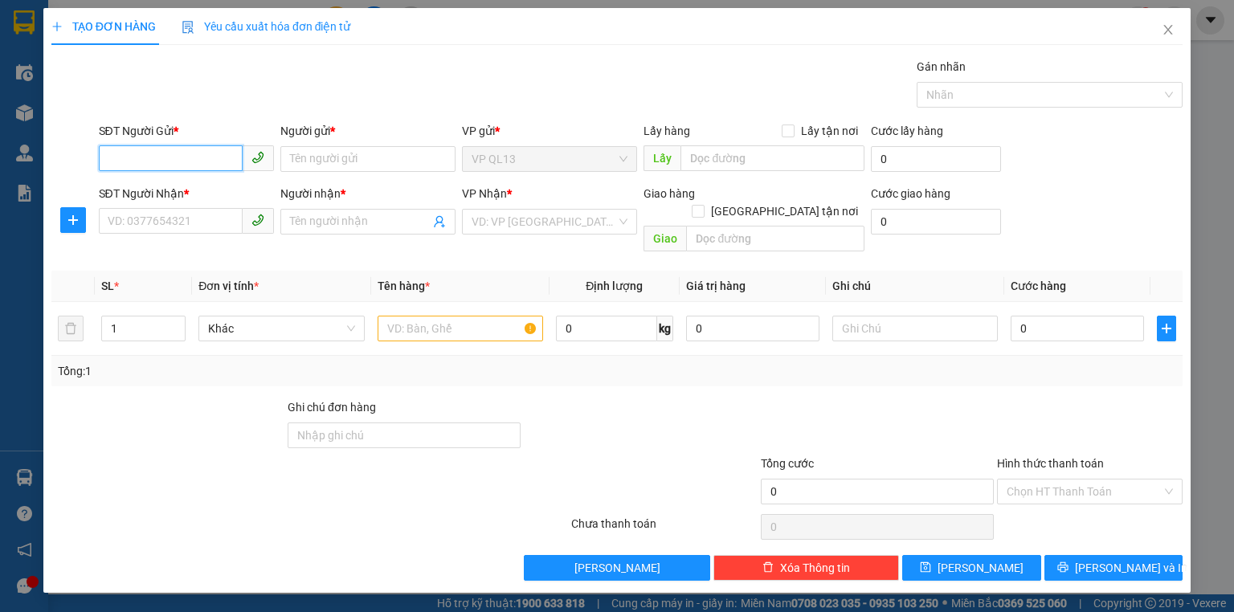
paste input "0853666777"
type input "0853666777"
click at [188, 194] on div "0853666777 - ĐẠT NHUNG" at bounding box center [186, 191] width 156 height 18
type input "[PERSON_NAME]"
type input "0853666777"
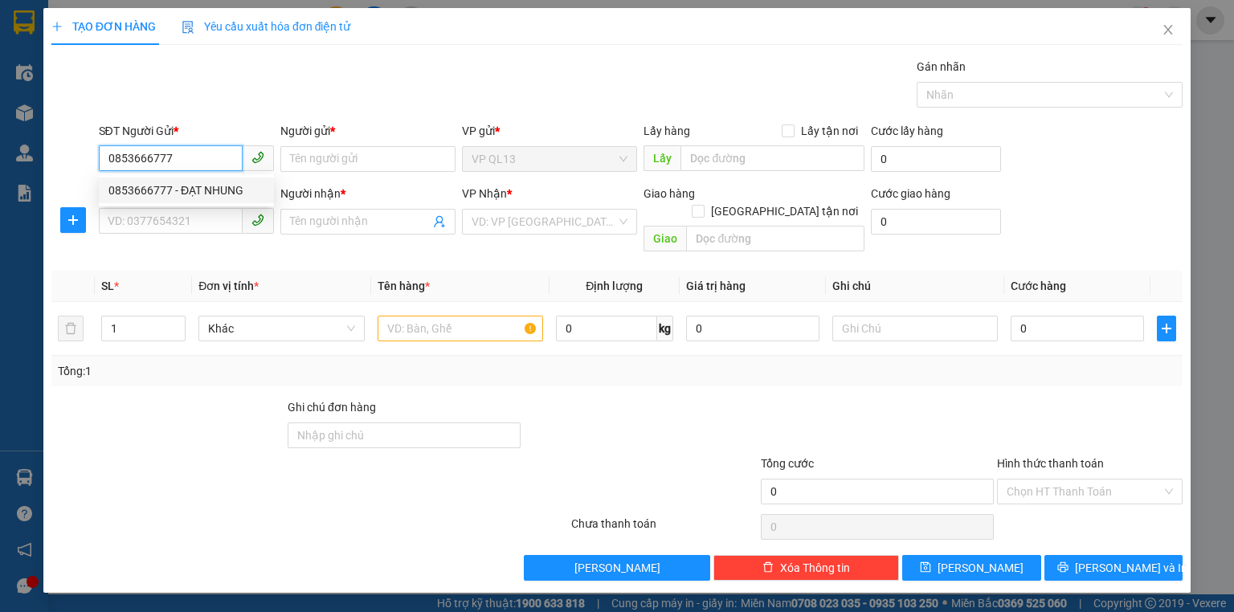
type input "[PERSON_NAME]"
type input "180.000"
type input "0"
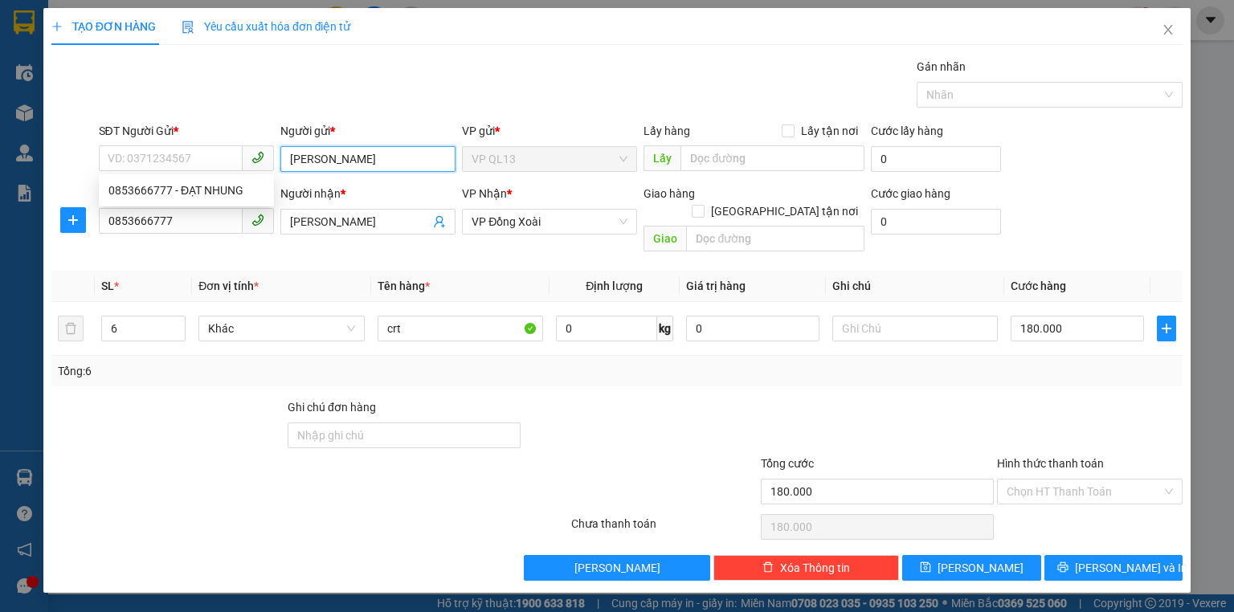
click at [400, 157] on input "[PERSON_NAME]" at bounding box center [367, 159] width 175 height 26
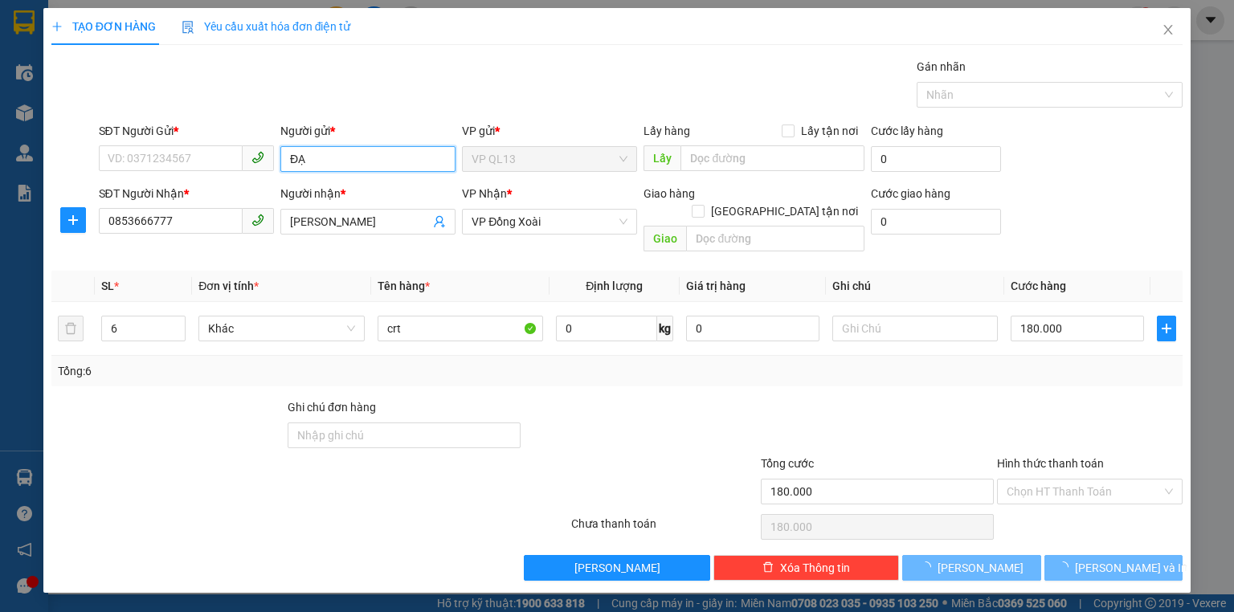
type input "Đ"
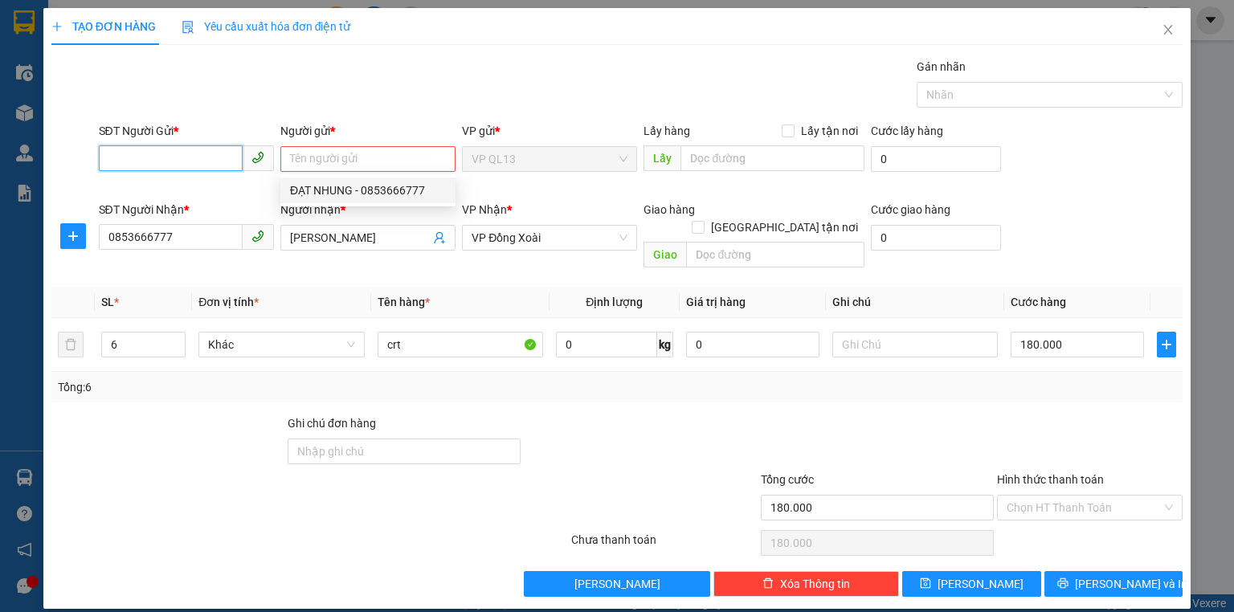
click at [176, 145] on input "SĐT Người Gửi *" at bounding box center [171, 158] width 144 height 26
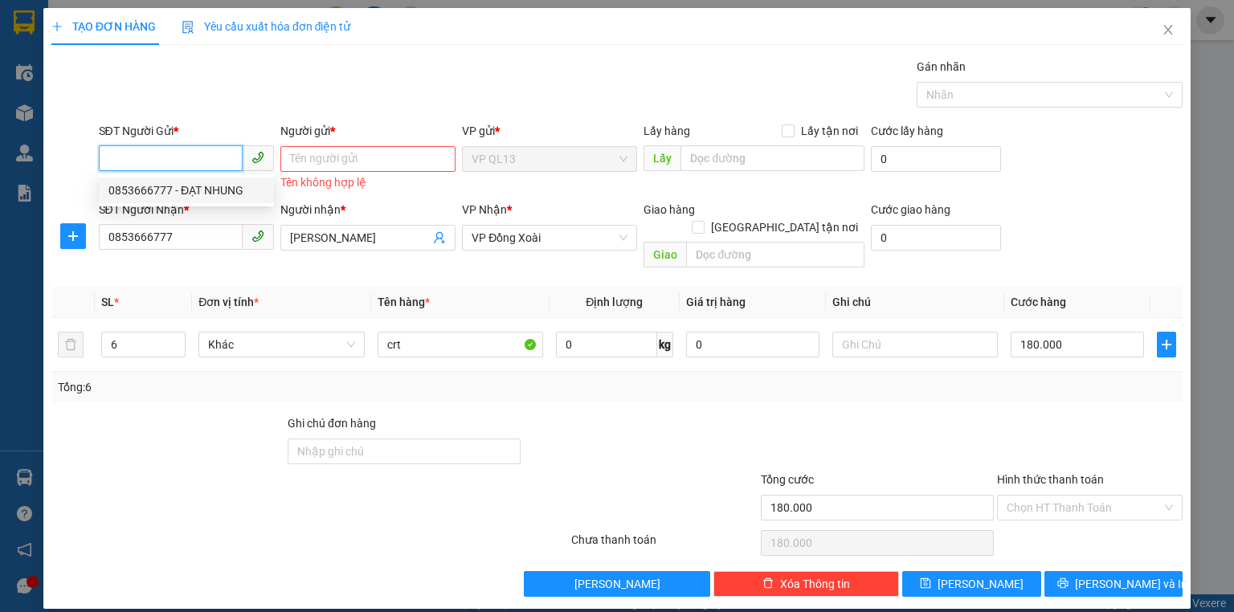
paste input "0983501517"
type input "0983501517"
click at [231, 195] on div "0983501517 - DIỆU MY" at bounding box center [186, 191] width 156 height 18
type input "DIỆU MY"
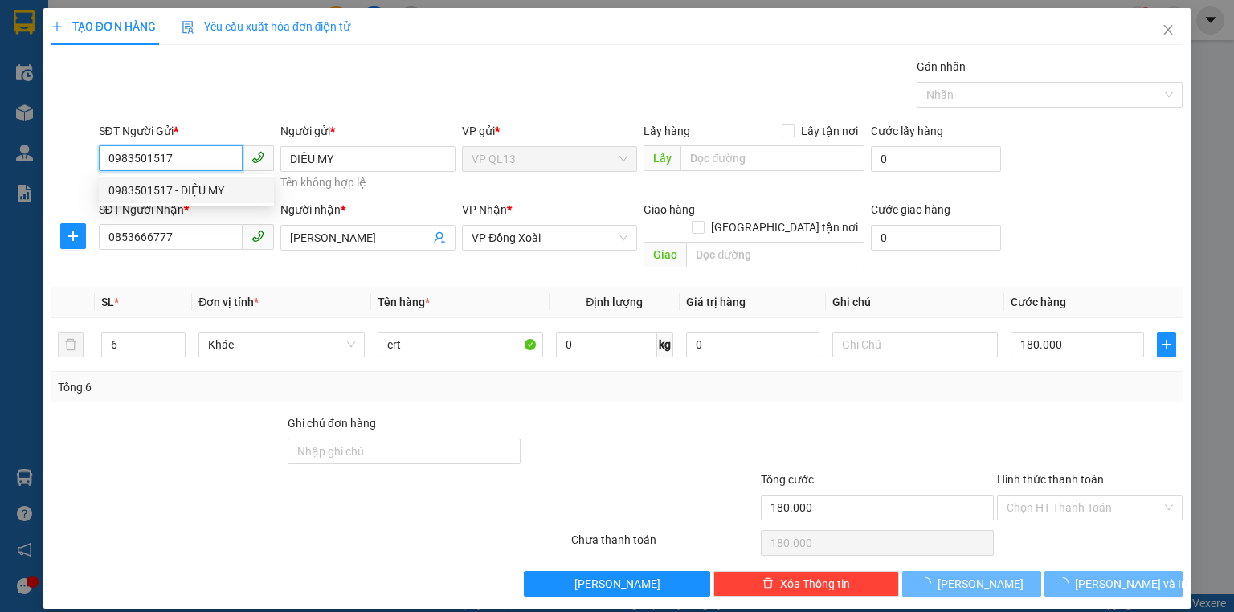
type input "420.000"
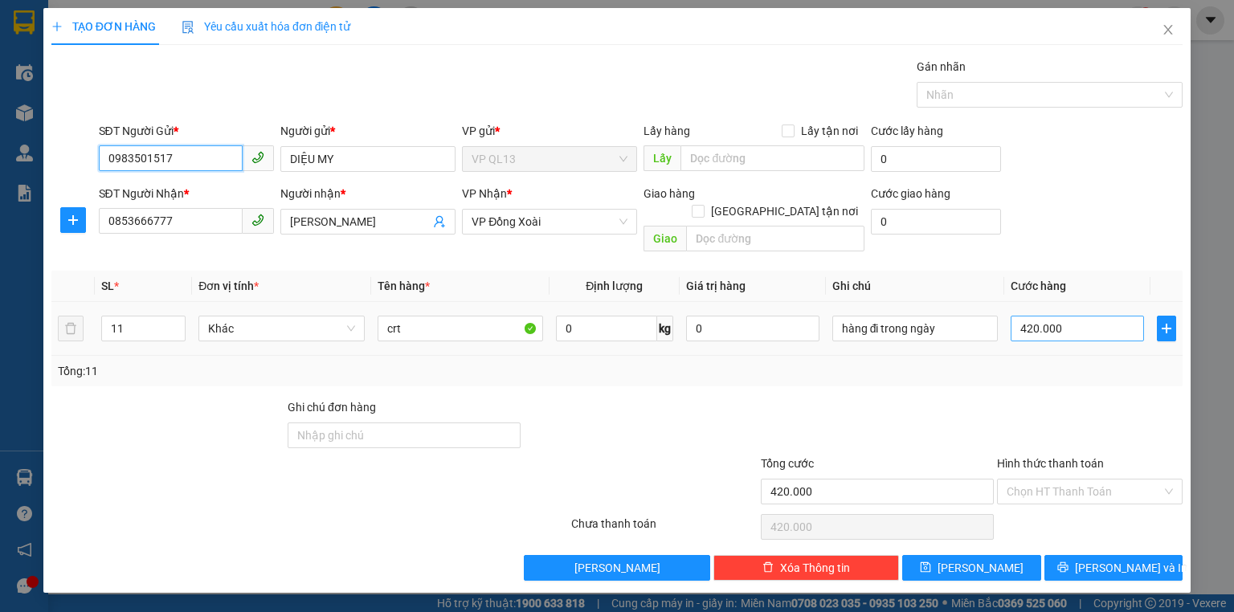
type input "0983501517"
click at [1057, 316] on input "420.000" at bounding box center [1077, 329] width 133 height 26
type input "0"
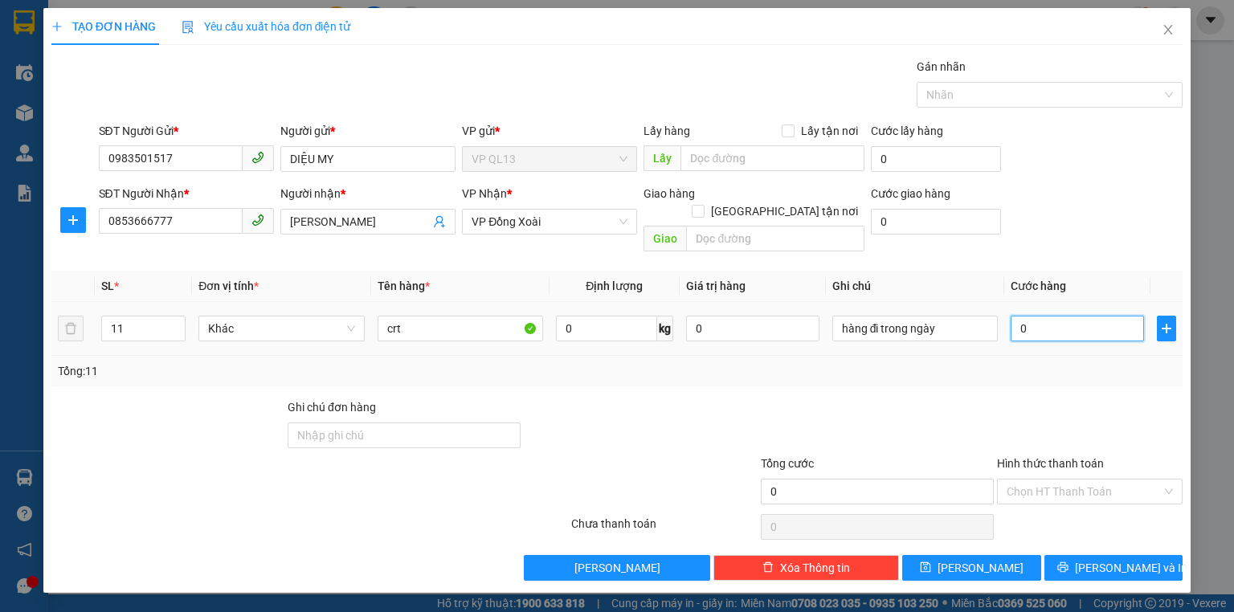
type input "4"
type input "04"
type input "40"
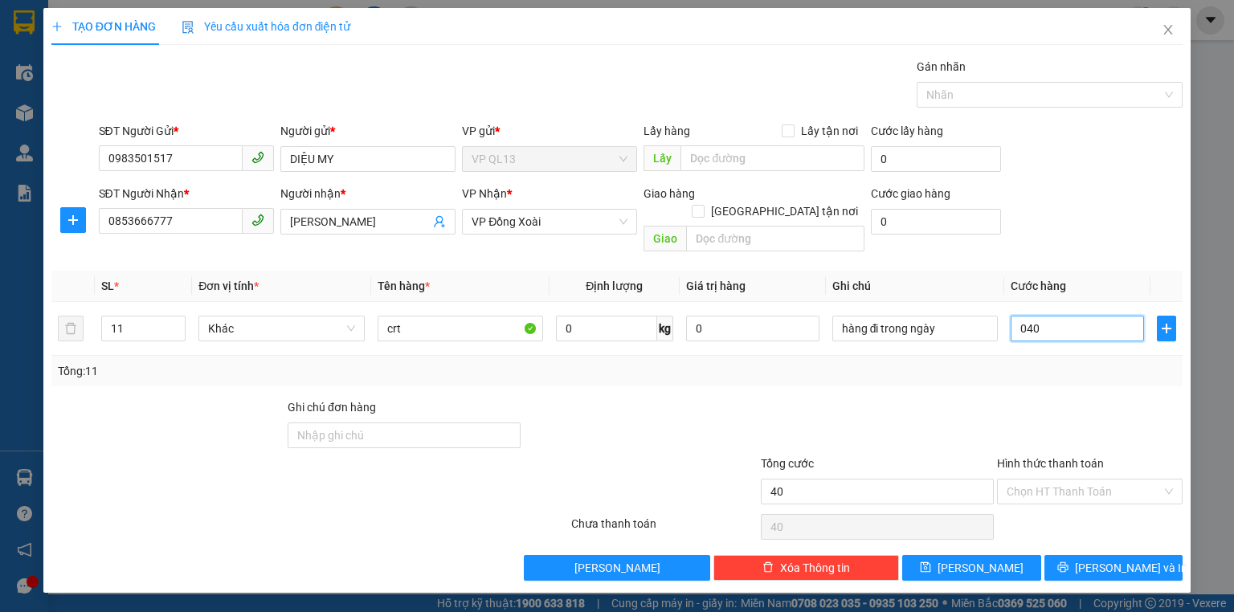
type input "040"
type input "40.000"
click at [1045, 399] on div at bounding box center [1090, 427] width 189 height 56
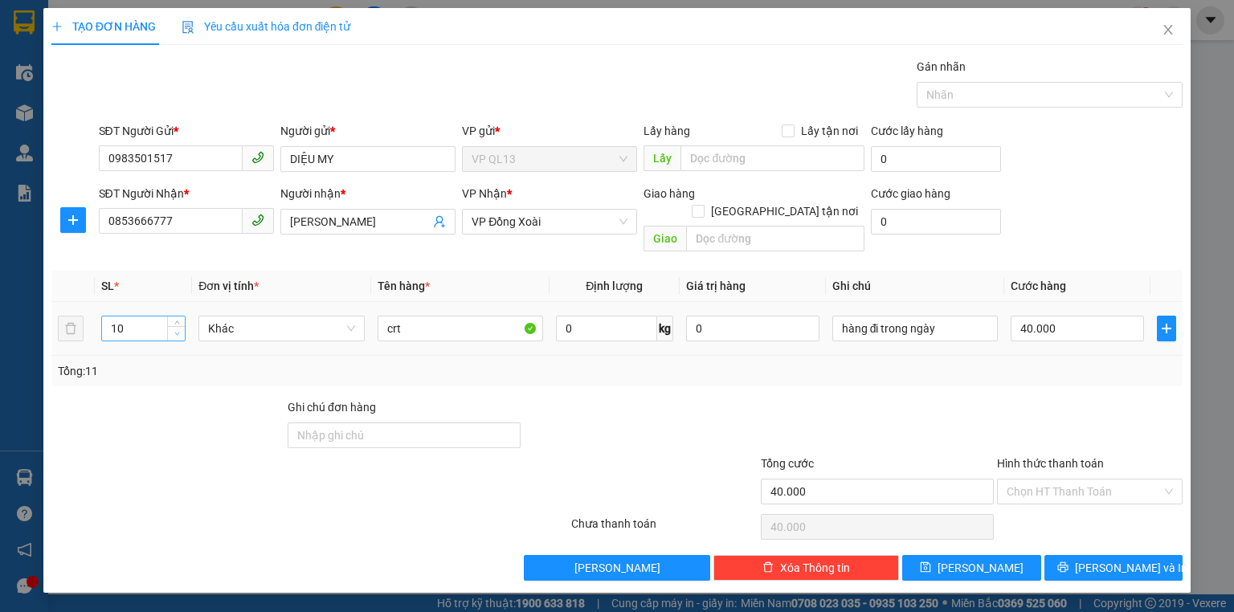
click at [176, 331] on icon "down" at bounding box center [177, 334] width 6 height 6
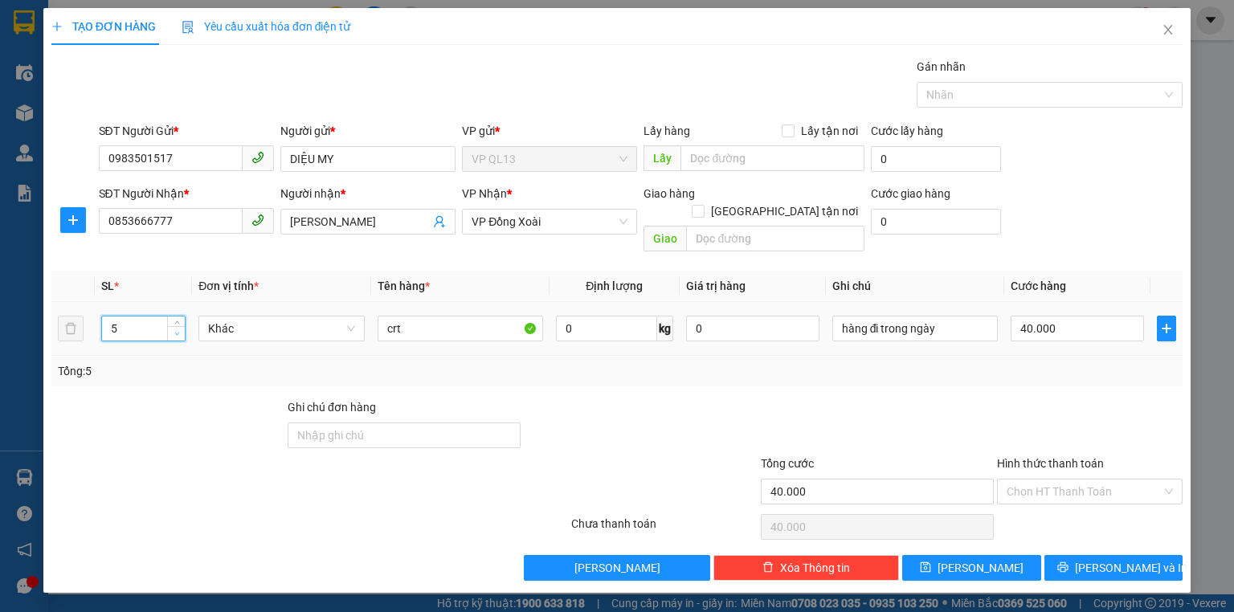
click at [176, 331] on icon "down" at bounding box center [177, 334] width 6 height 6
click at [177, 331] on icon "down" at bounding box center [177, 334] width 6 height 6
type input "1"
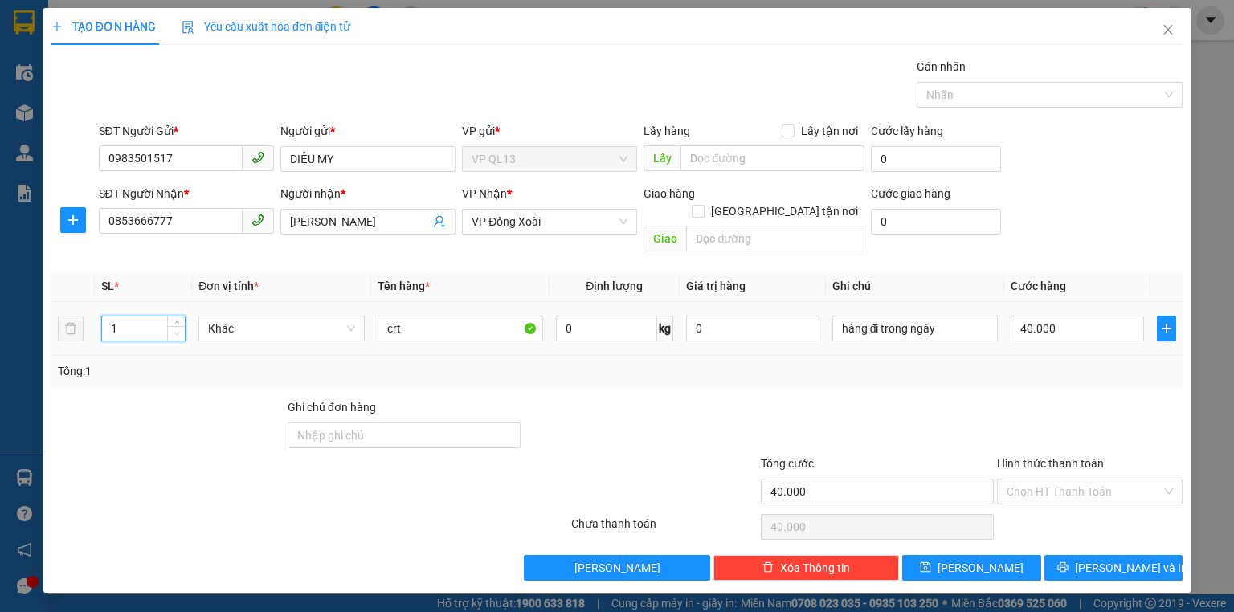
click at [177, 331] on icon "down" at bounding box center [177, 334] width 6 height 6
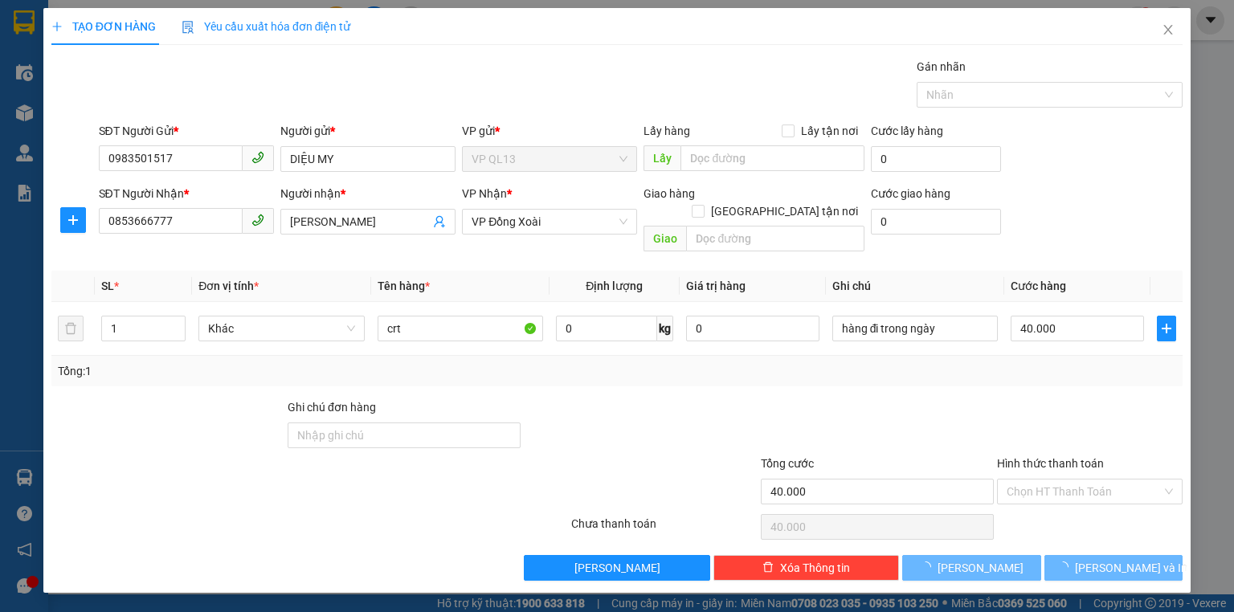
type input "0"
click at [1067, 316] on input "0" at bounding box center [1077, 329] width 133 height 26
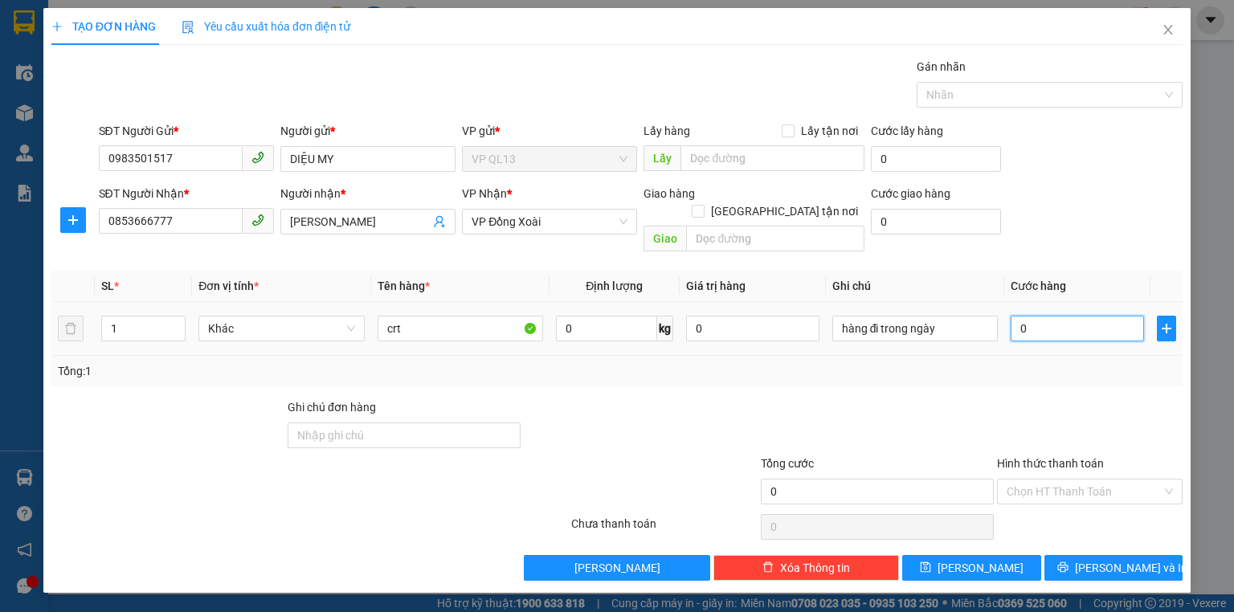
type input "4"
type input "40"
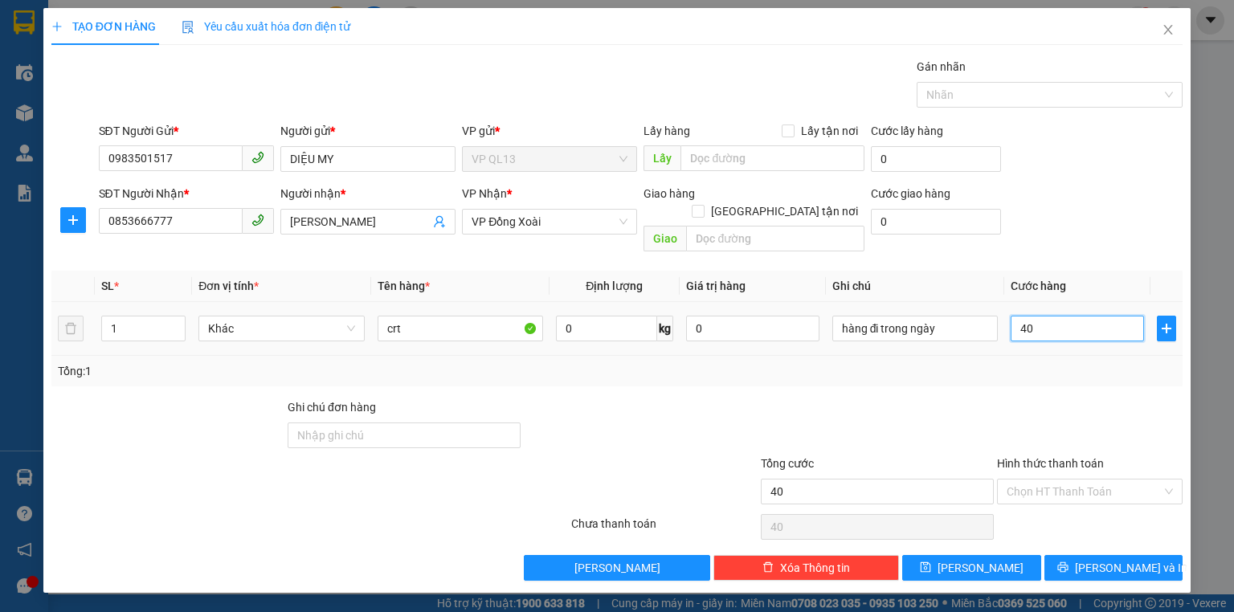
type input "40"
type input "40.000"
click at [1061, 334] on td "40.000" at bounding box center [1077, 329] width 146 height 54
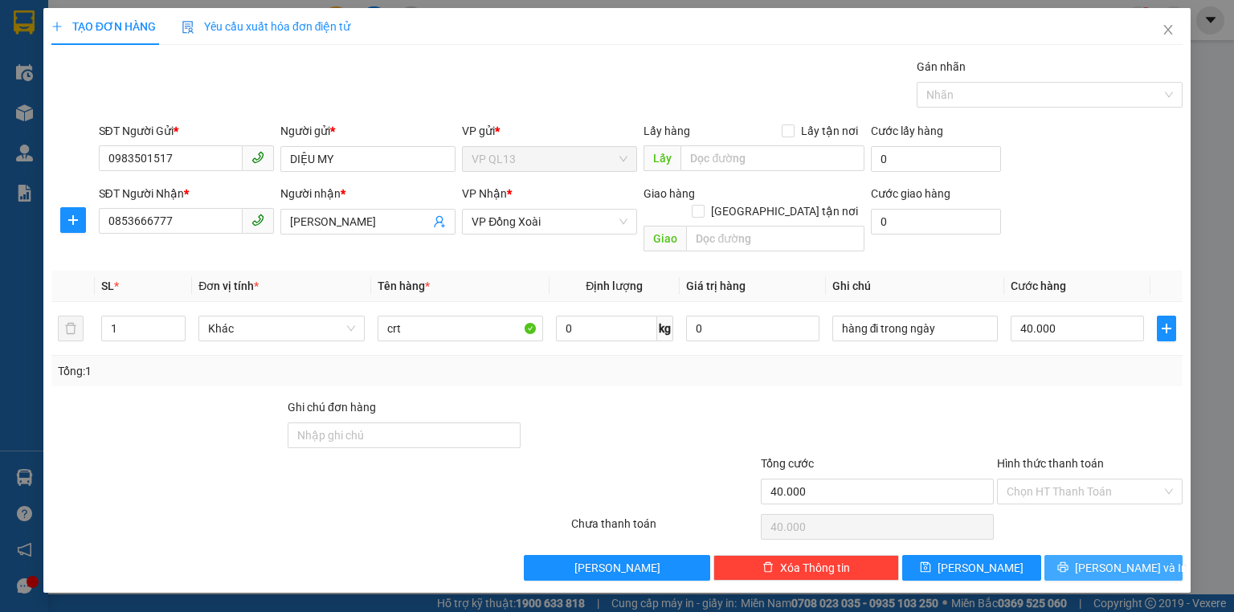
click at [1111, 559] on span "[PERSON_NAME] và In" at bounding box center [1131, 568] width 112 height 18
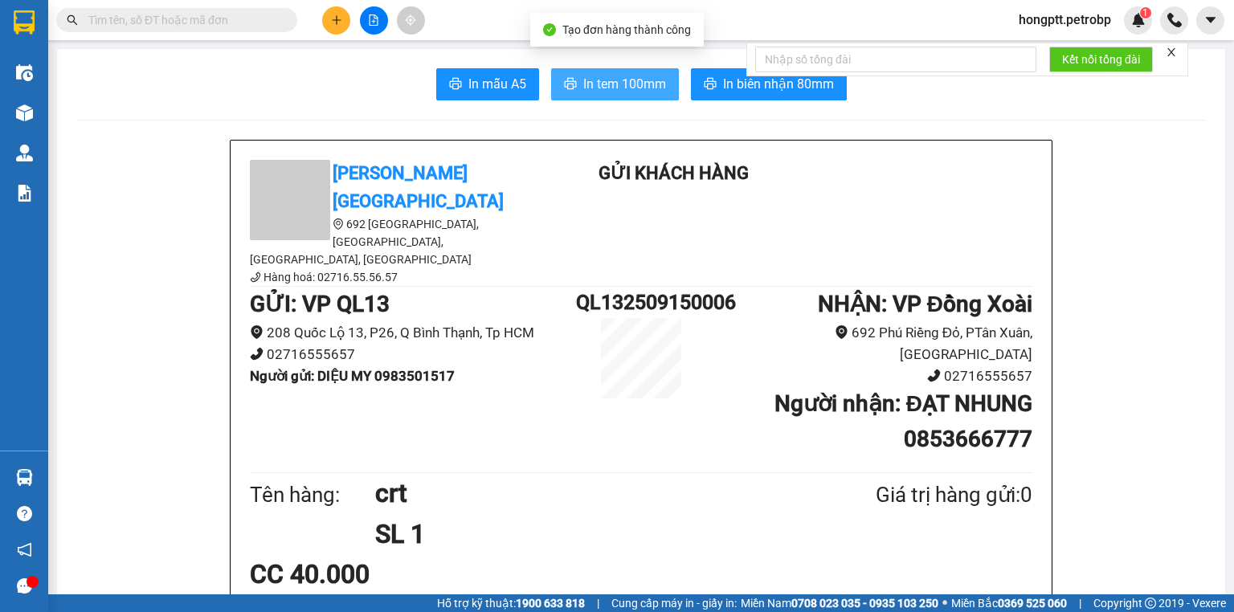
click at [607, 77] on span "In tem 100mm" at bounding box center [624, 84] width 83 height 20
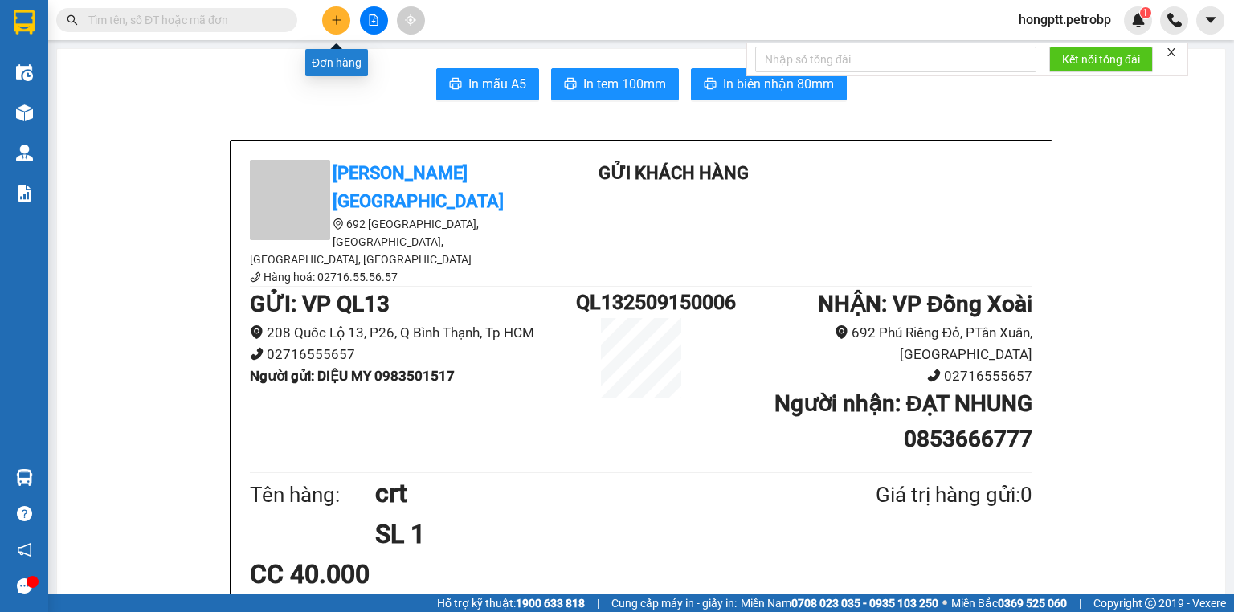
click at [335, 18] on icon "plus" at bounding box center [336, 19] width 11 height 11
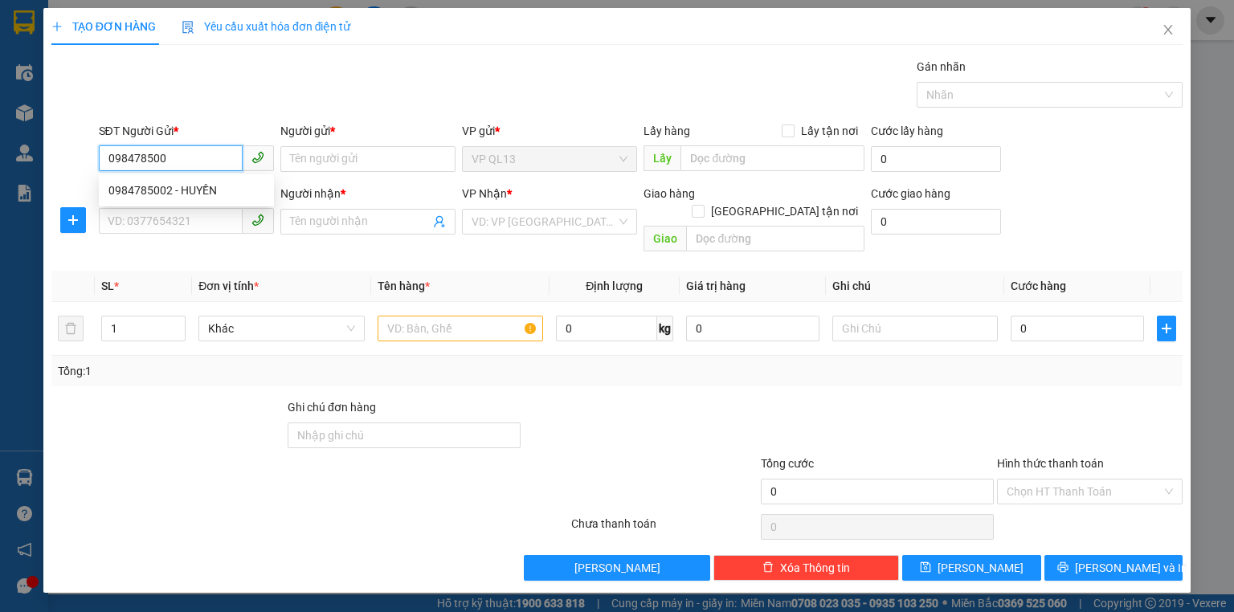
type input "0984785002"
click at [115, 190] on div "0984785002 - HUYỀN" at bounding box center [186, 191] width 156 height 18
type input "HUYỀN"
type input "0785273775"
type input "BÀ TƯ - TƯỜNG VÂN"
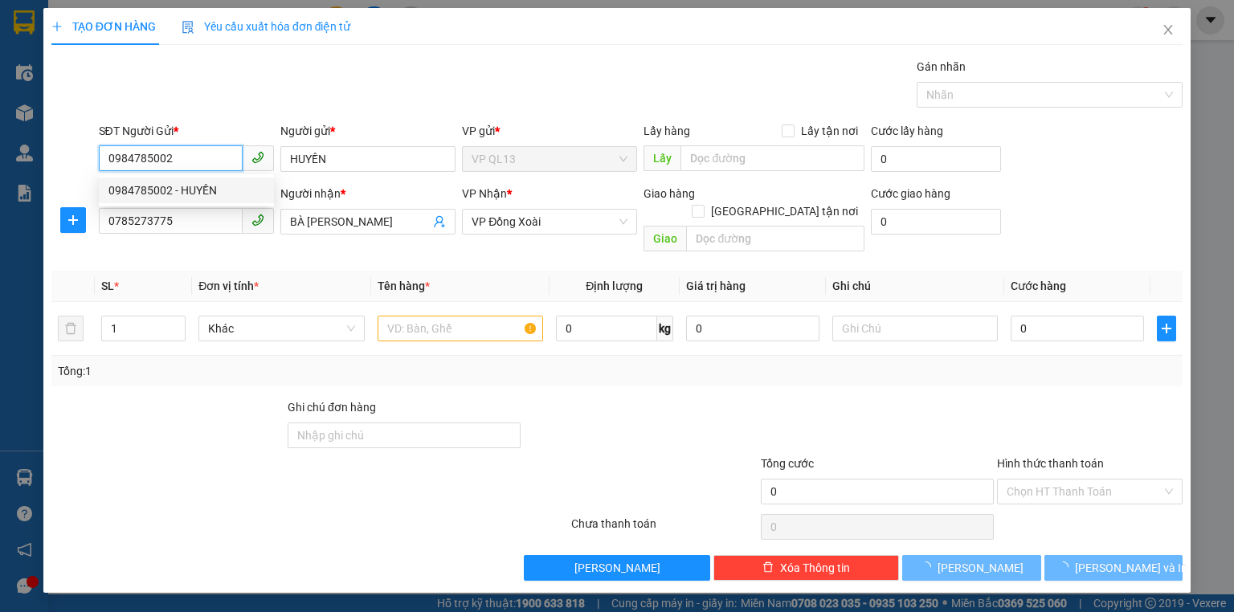
type input "180.000"
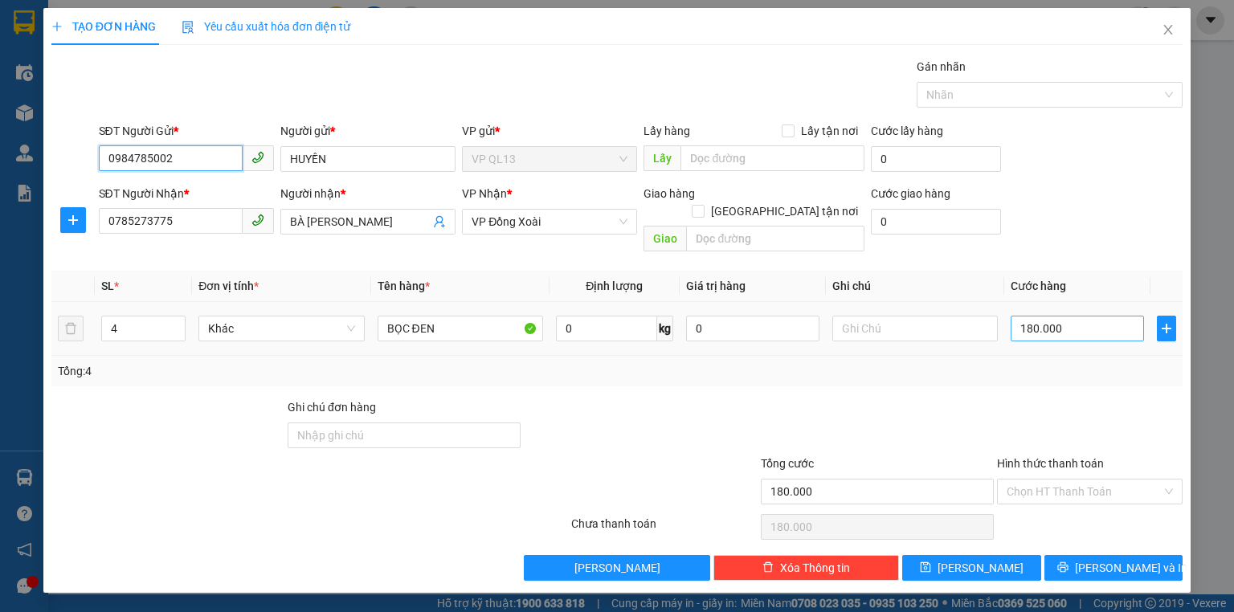
type input "0984785002"
click at [1074, 316] on input "180.000" at bounding box center [1077, 329] width 133 height 26
type input "0"
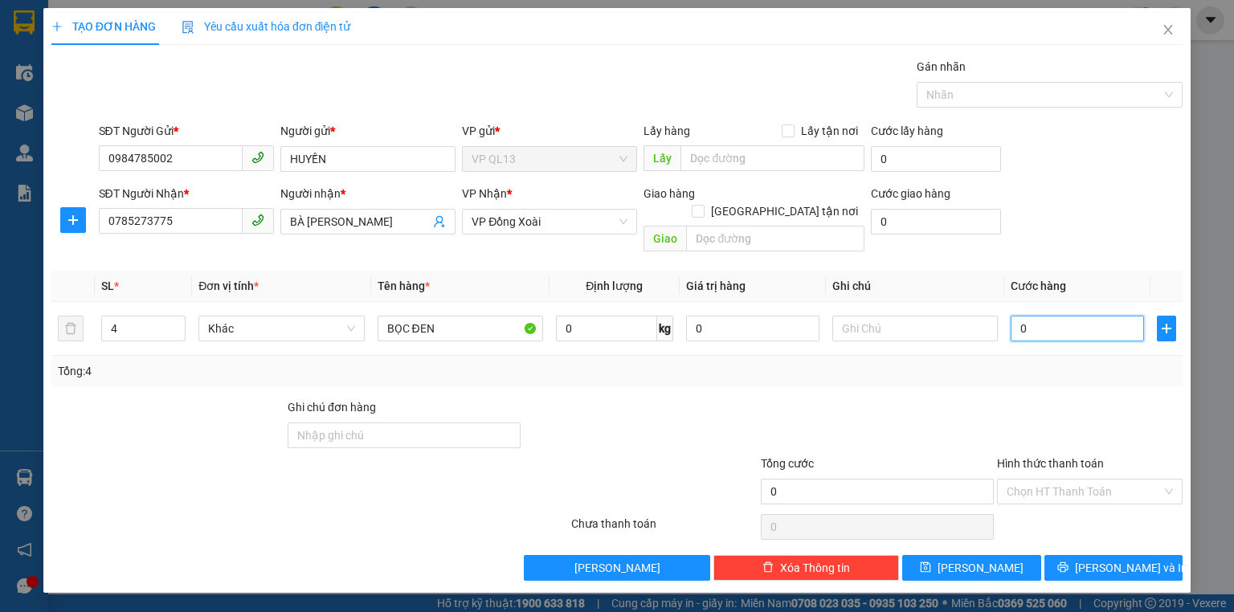
type input "1"
type input "01"
type input "16"
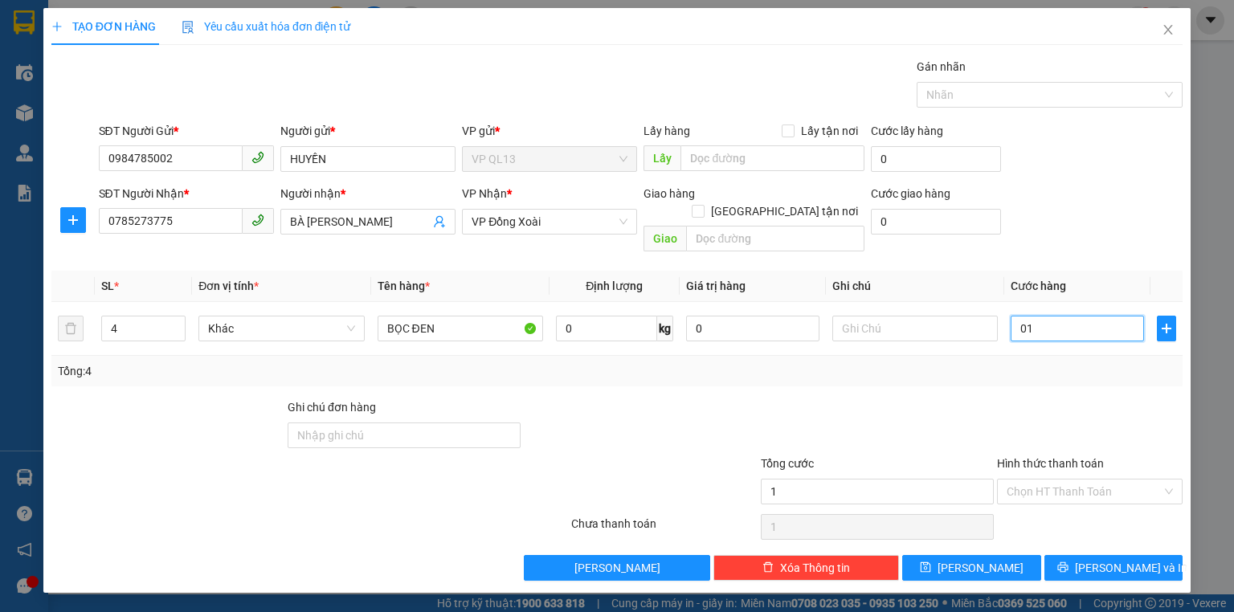
type input "016"
type input "160"
type input "0.160"
type input "160.000"
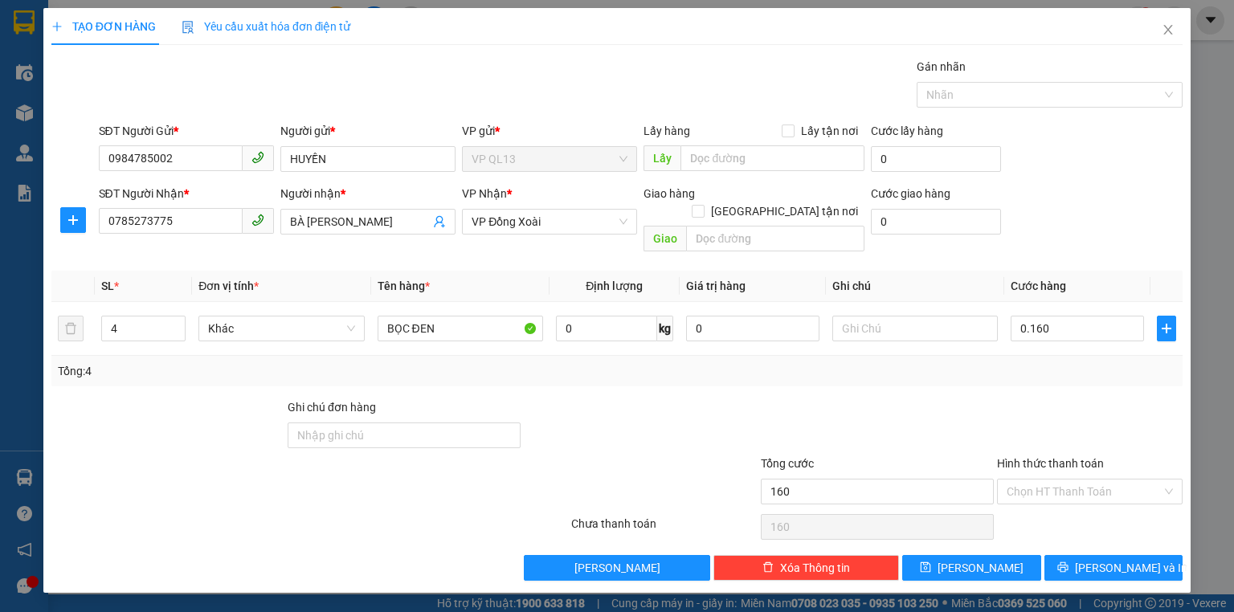
type input "160.000"
click at [994, 363] on div "Tổng: 4" at bounding box center [616, 371] width 1131 height 31
click at [479, 317] on input "BỌC ĐEN" at bounding box center [461, 329] width 166 height 26
type input "B"
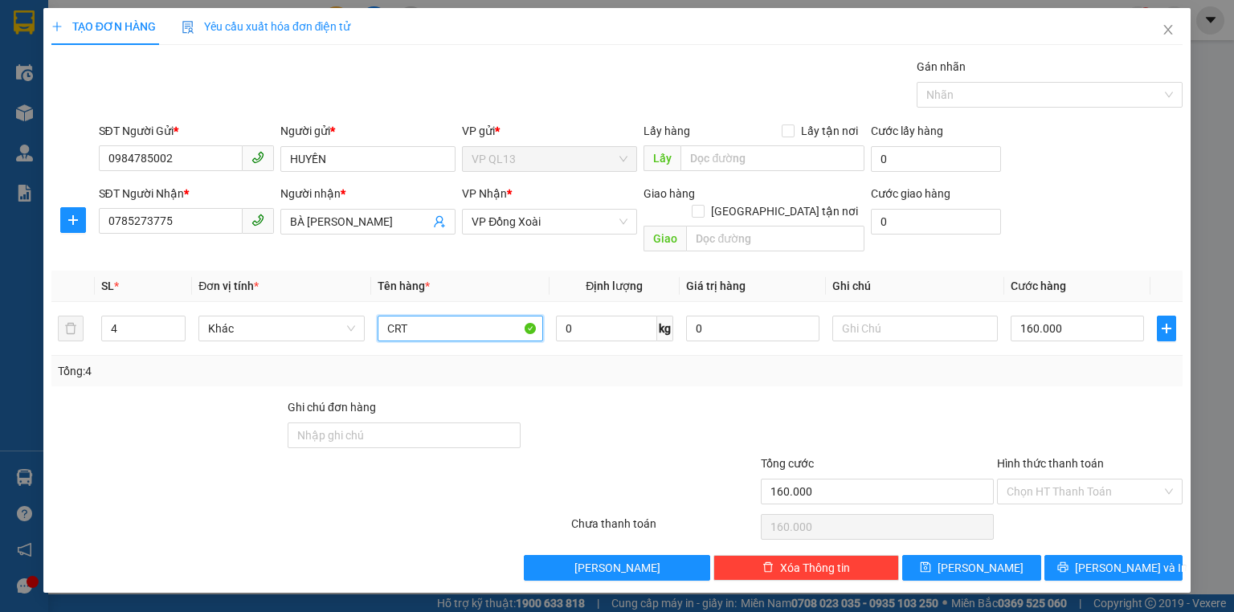
type input "CRT"
click at [738, 399] on div at bounding box center [640, 427] width 236 height 56
click at [1041, 480] on input "Hình thức thanh toán" at bounding box center [1084, 492] width 155 height 24
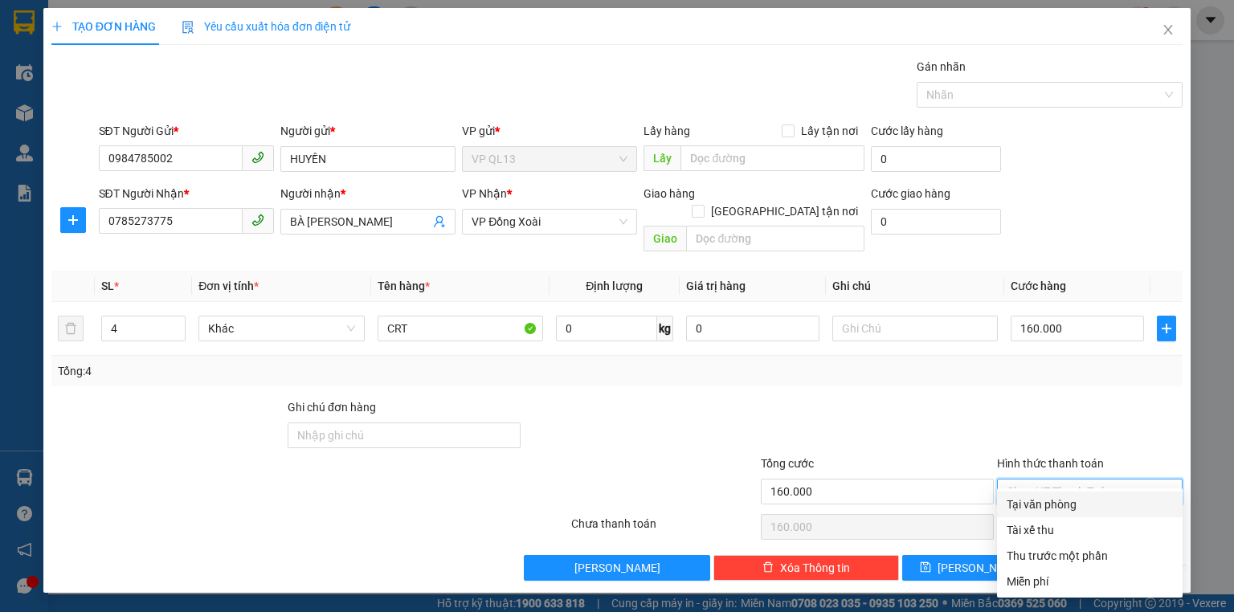
click at [1042, 502] on div "Tại văn phòng" at bounding box center [1090, 505] width 166 height 18
type input "0"
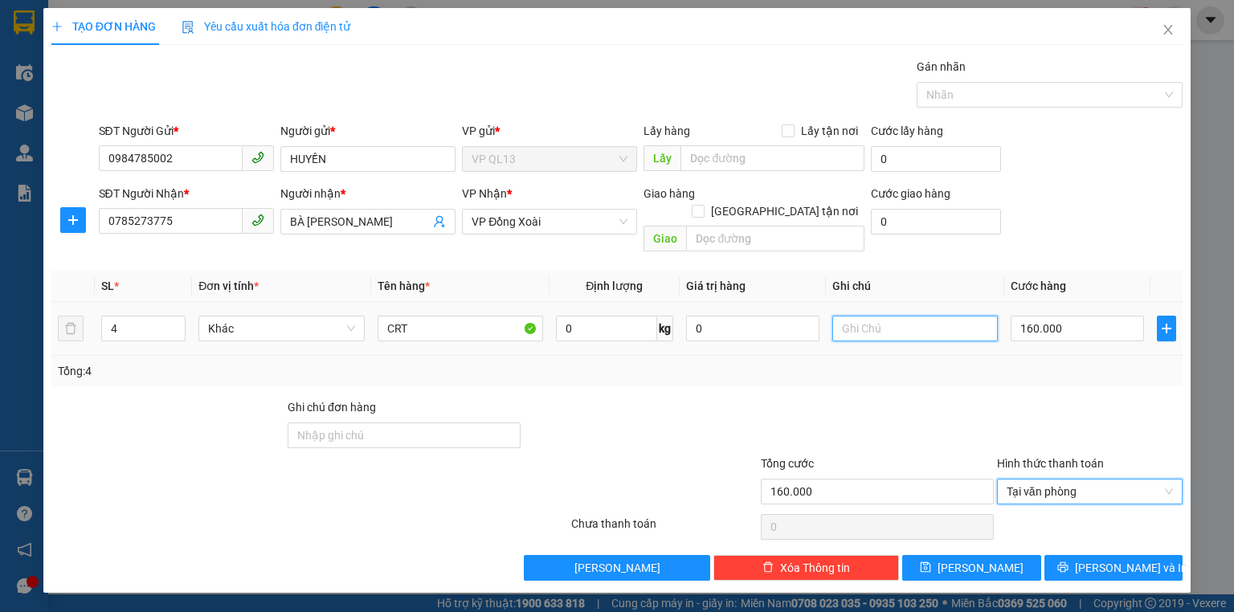
click at [869, 316] on input "text" at bounding box center [915, 329] width 166 height 26
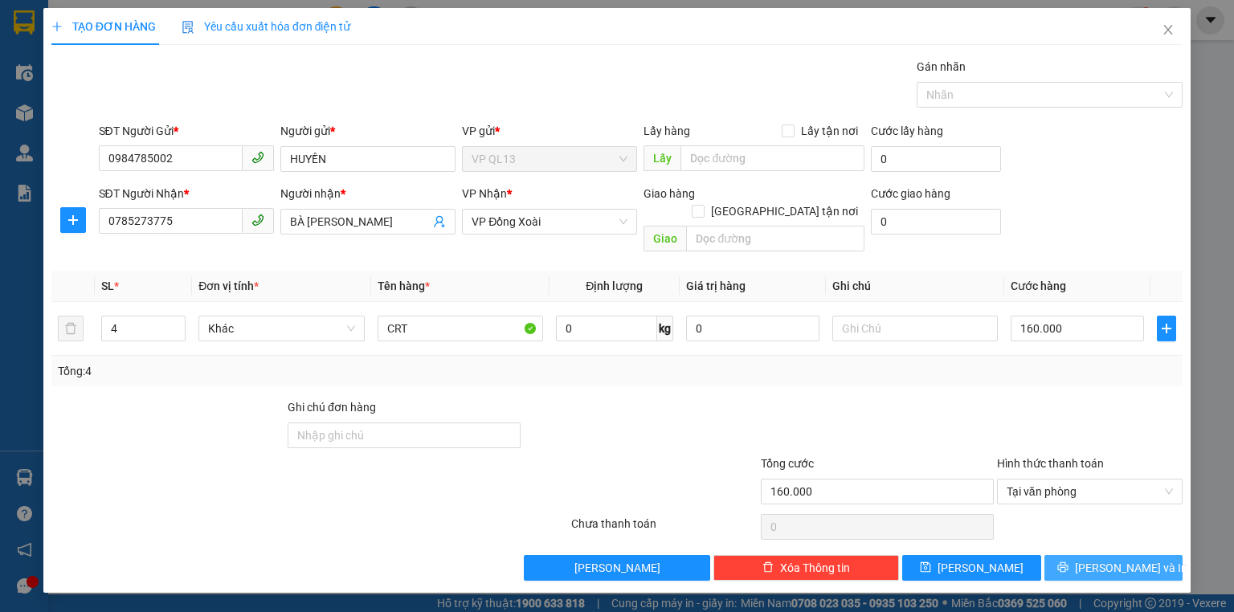
click at [1126, 559] on span "[PERSON_NAME] và In" at bounding box center [1131, 568] width 112 height 18
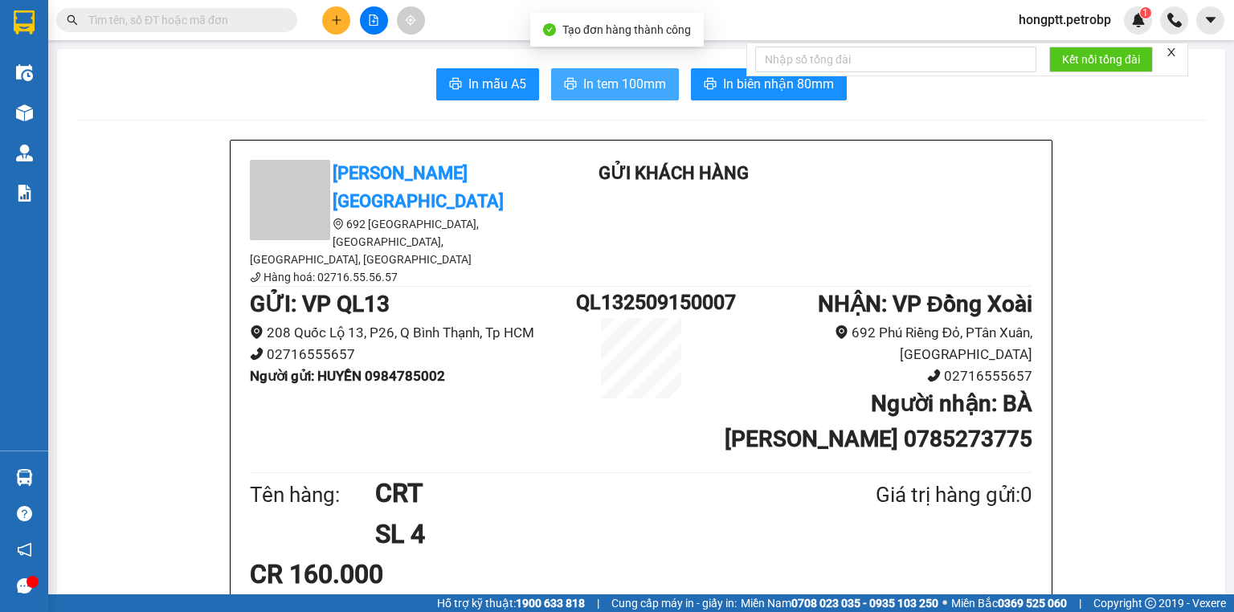
click at [621, 81] on span "In tem 100mm" at bounding box center [624, 84] width 83 height 20
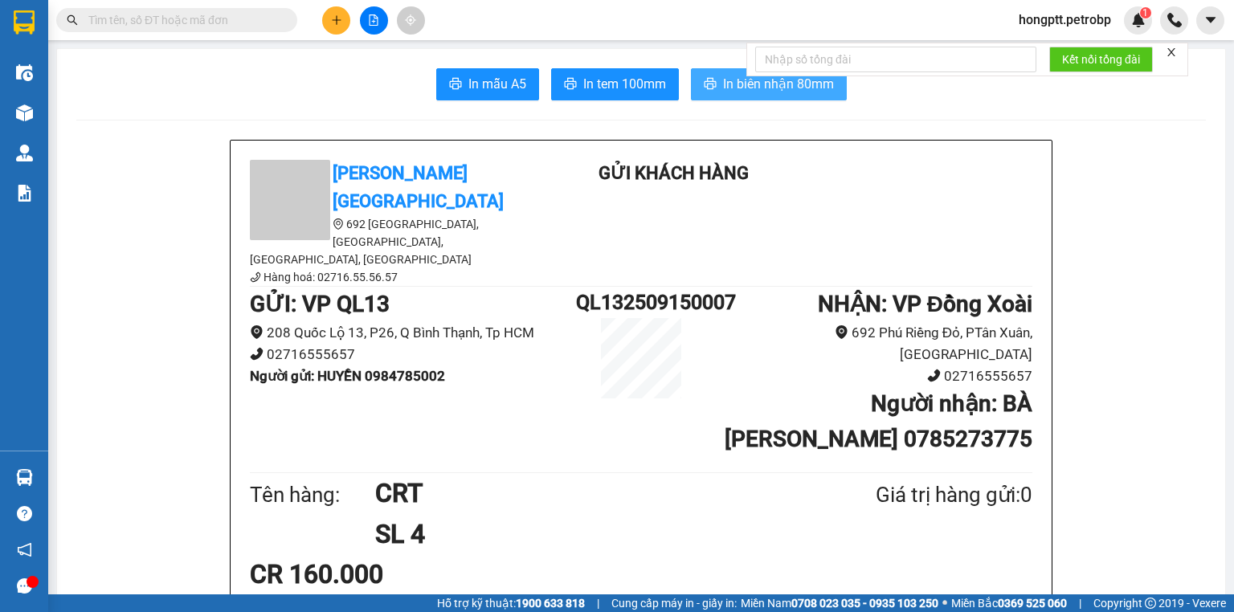
click at [710, 84] on icon "printer" at bounding box center [710, 83] width 12 height 11
click at [332, 18] on icon "plus" at bounding box center [336, 19] width 11 height 11
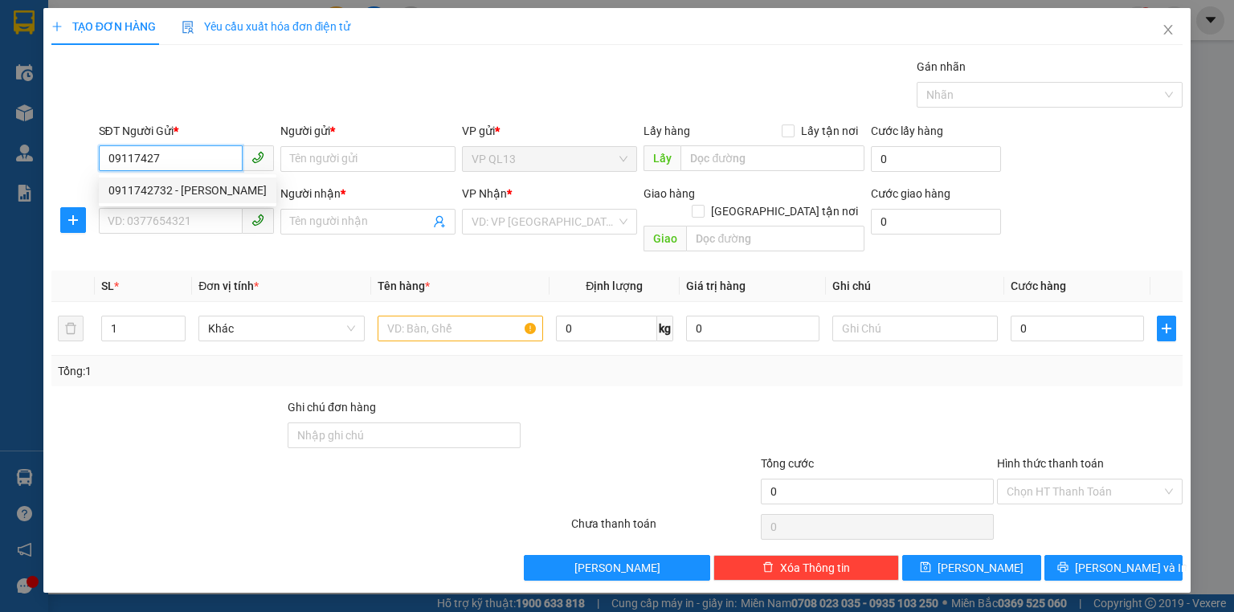
click at [206, 196] on div "0911742732 - THIÊN VƯƠNG" at bounding box center [187, 191] width 158 height 18
type input "0911742732"
type input "THIÊN VƯƠNG"
type input "0944960505"
type input "ĐỘ"
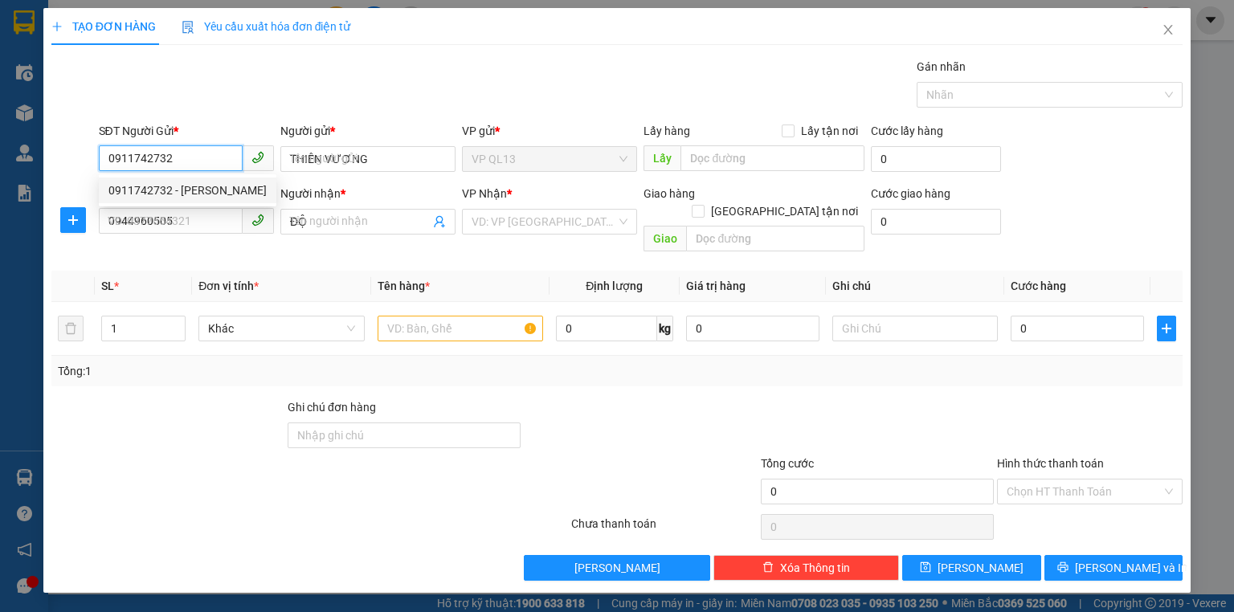
type input "30.000"
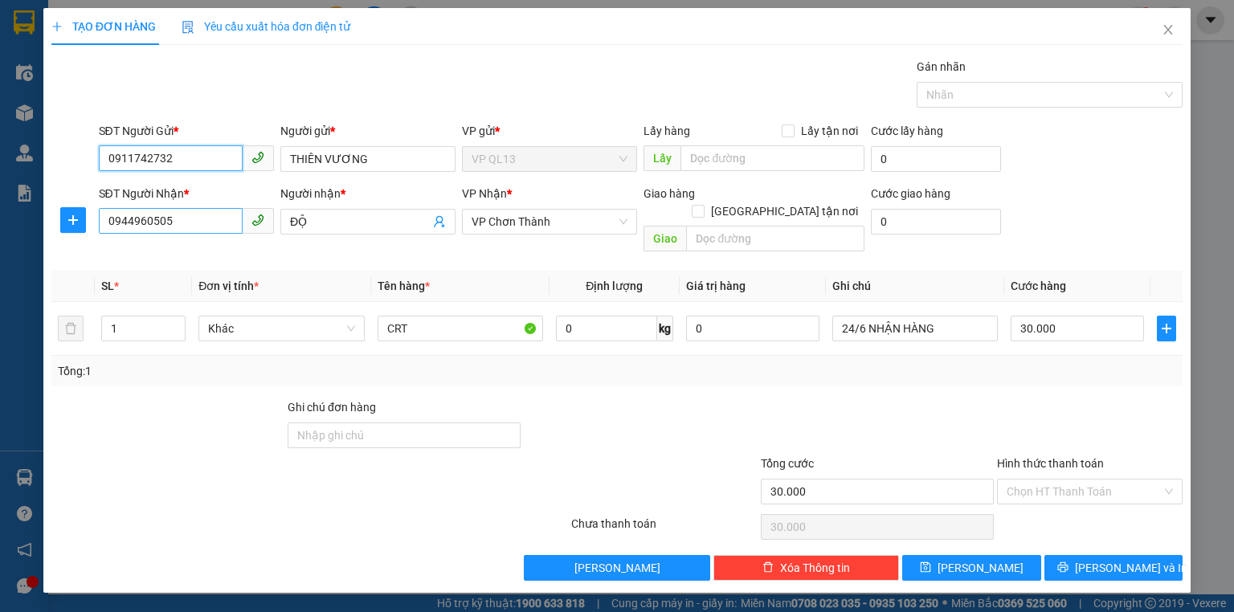
type input "0911742732"
click at [186, 222] on input "0944960505" at bounding box center [171, 221] width 144 height 26
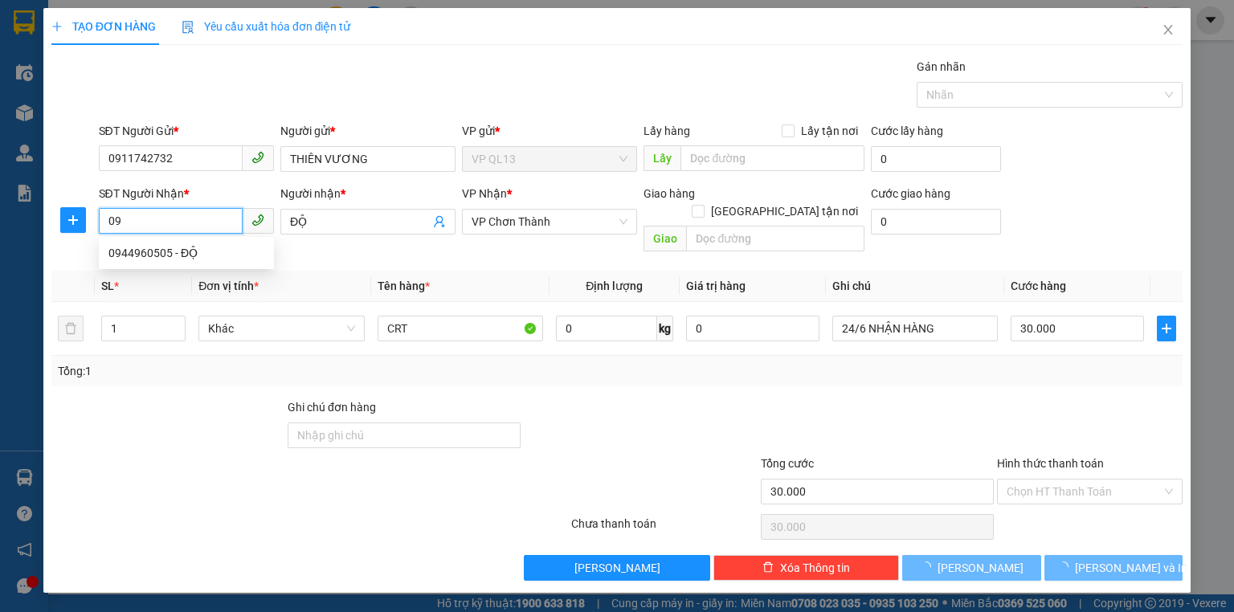
type input "0"
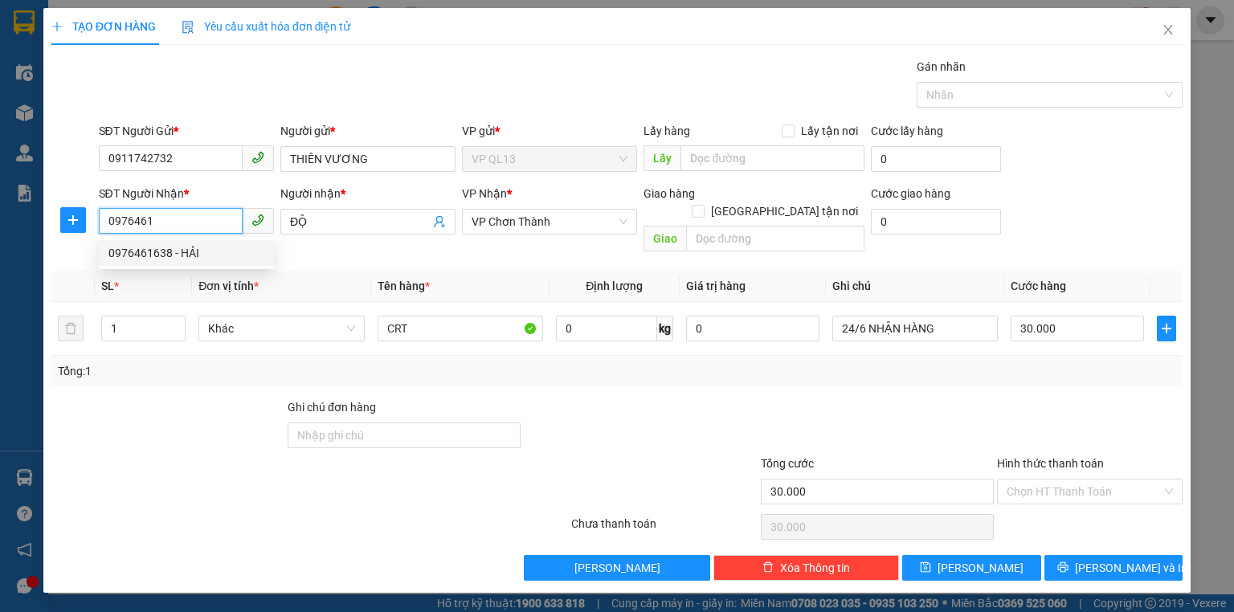
click at [214, 249] on div "0976461638 - HẢI" at bounding box center [186, 253] width 156 height 18
type input "0976461638"
type input "HẢI"
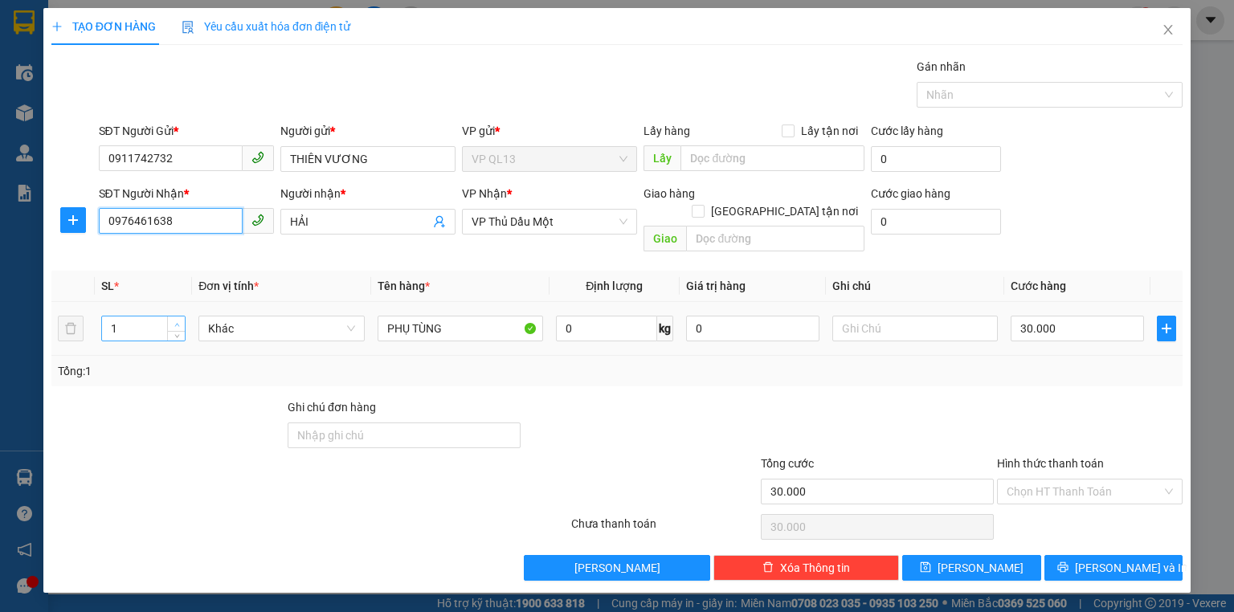
type input "0976461638"
click at [173, 320] on span "up" at bounding box center [177, 325] width 10 height 10
type input "3"
click at [173, 320] on span "up" at bounding box center [177, 325] width 10 height 10
click at [490, 316] on input "PHỤ TÙNG" at bounding box center [461, 329] width 166 height 26
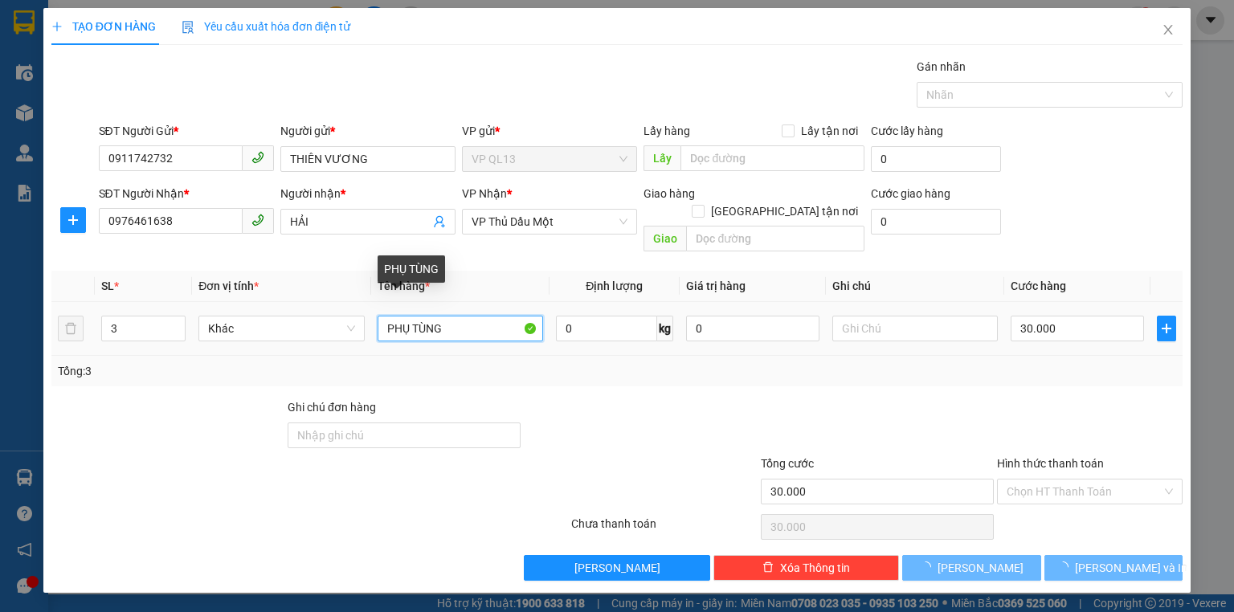
click at [490, 316] on input "PHỤ TÙNG" at bounding box center [461, 329] width 166 height 26
type input "0"
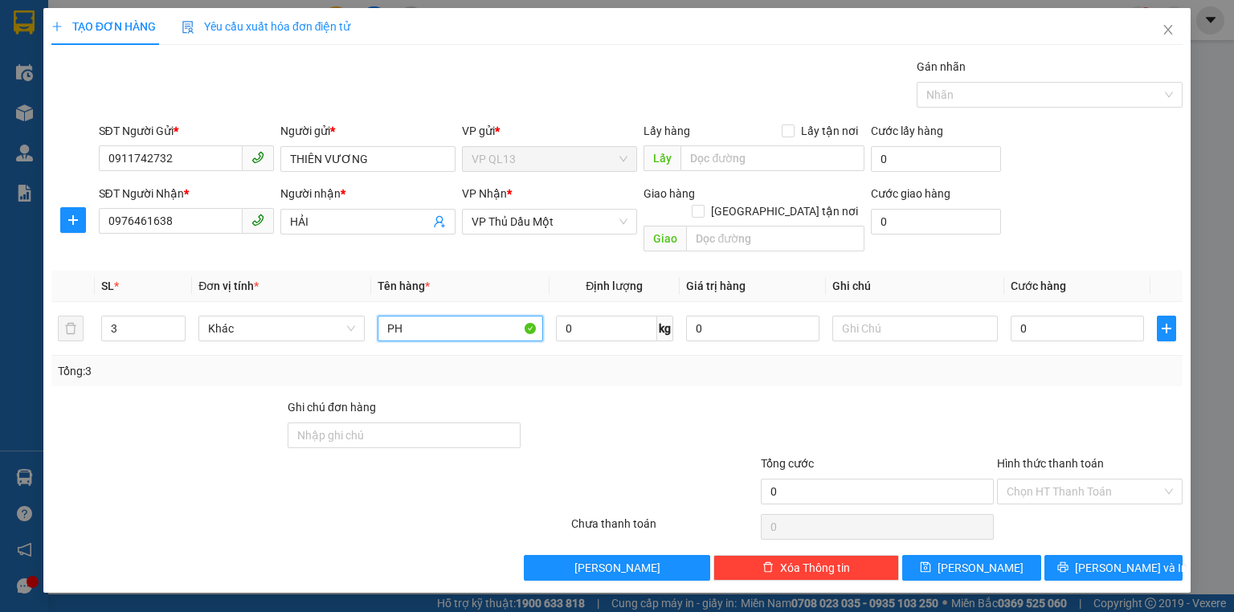
type input "P"
type input "2 CRT 1 KIỆN DÀI"
click at [1028, 316] on input "0" at bounding box center [1077, 329] width 133 height 26
type input "1"
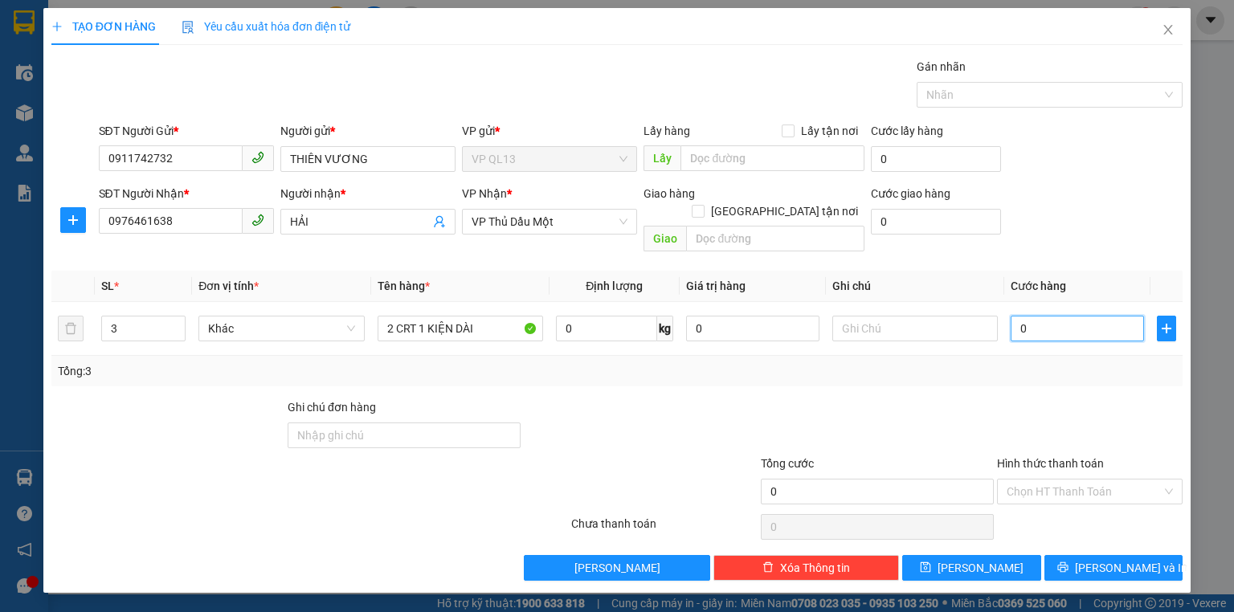
type input "1"
type input "10"
type input "100"
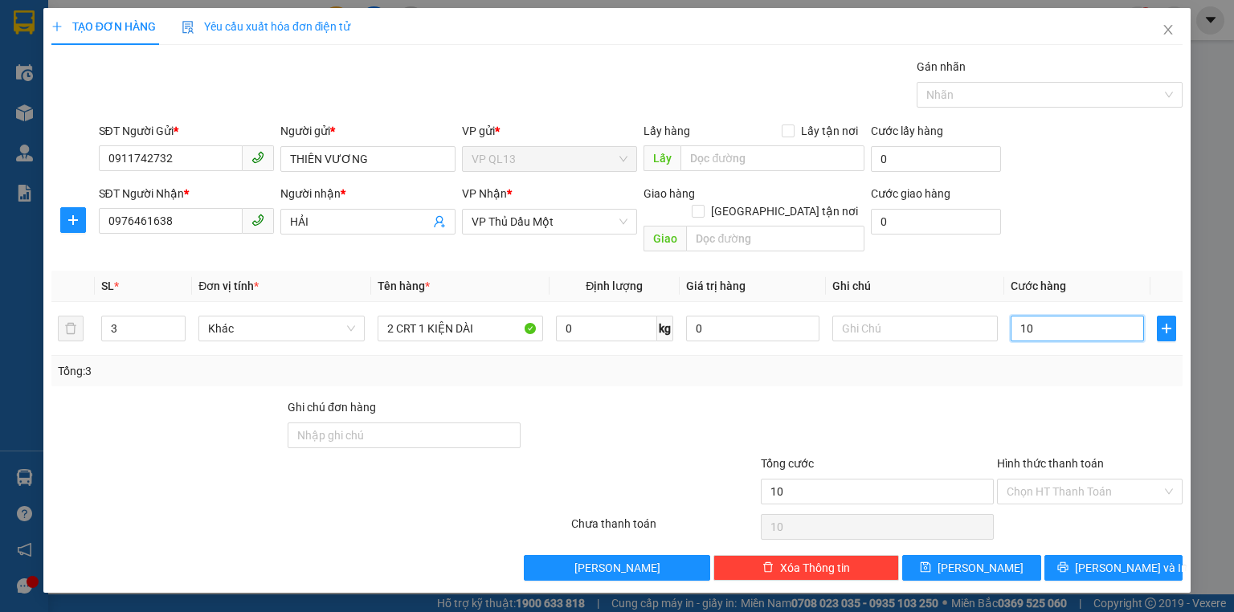
type input "100"
type input "100.000"
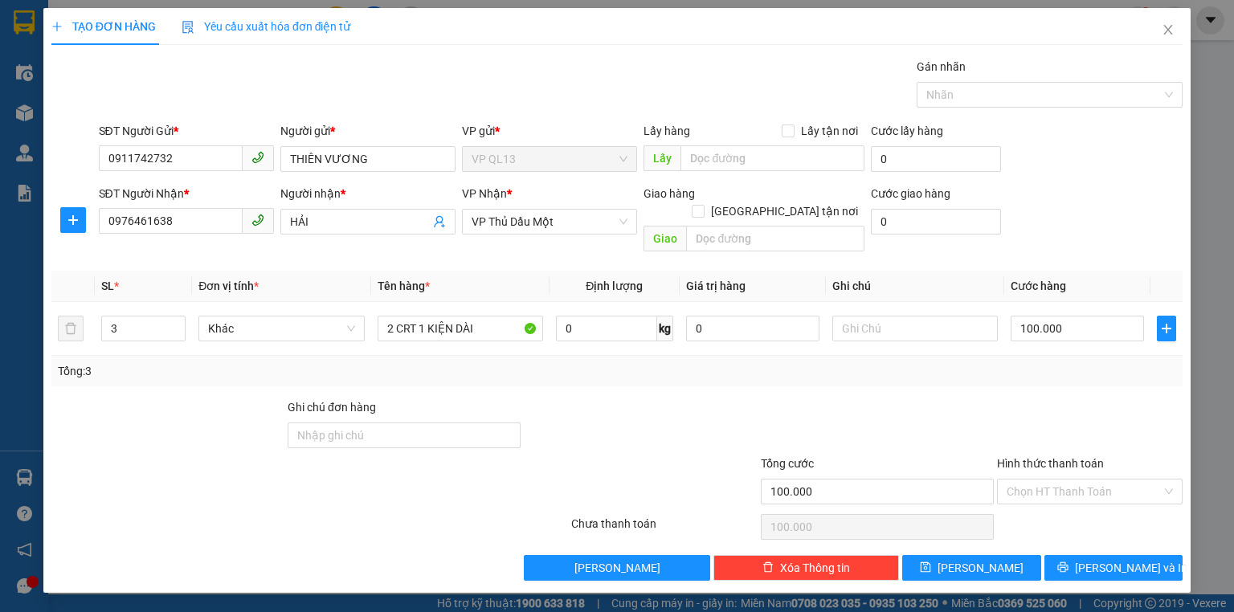
click at [996, 399] on div at bounding box center [1090, 427] width 189 height 56
click at [1119, 559] on span "[PERSON_NAME] và In" at bounding box center [1131, 568] width 112 height 18
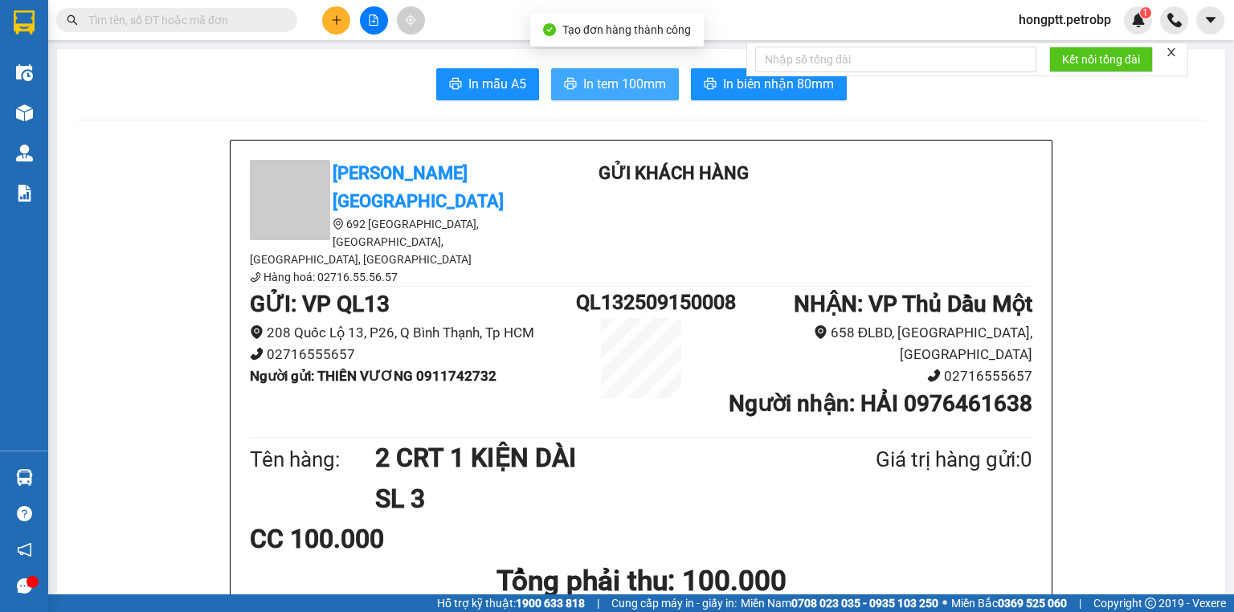
click at [629, 79] on span "In tem 100mm" at bounding box center [624, 84] width 83 height 20
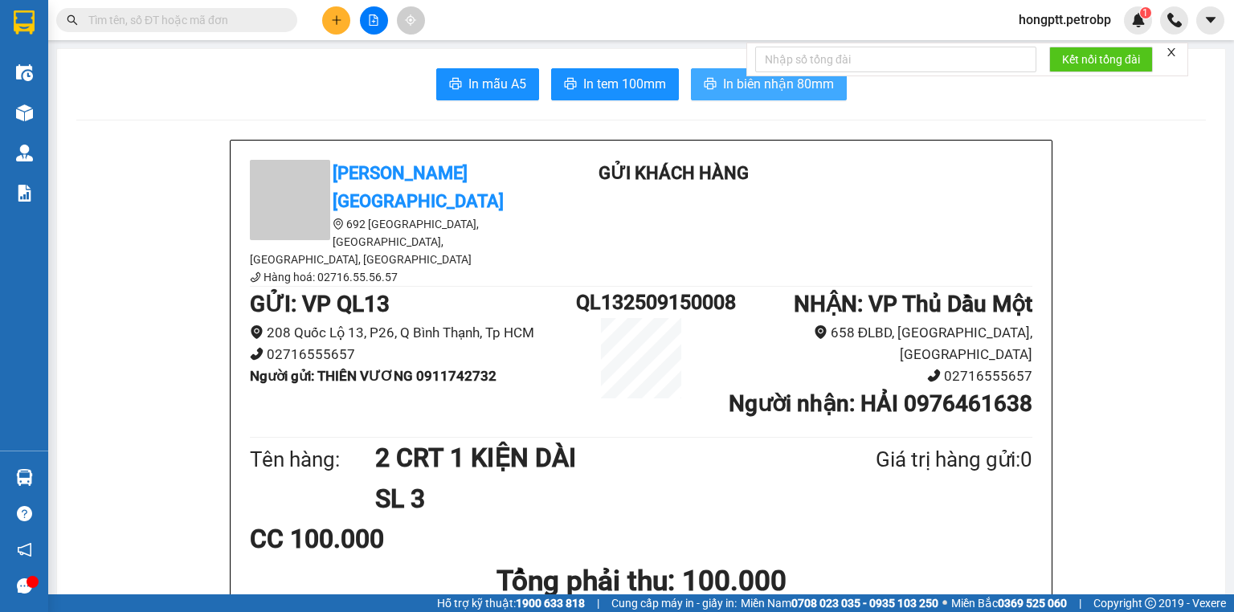
click at [726, 81] on span "In biên nhận 80mm" at bounding box center [778, 84] width 111 height 20
click at [639, 74] on span "In tem 100mm" at bounding box center [624, 84] width 83 height 20
drag, startPoint x: 589, startPoint y: 111, endPoint x: 624, endPoint y: 241, distance: 134.9
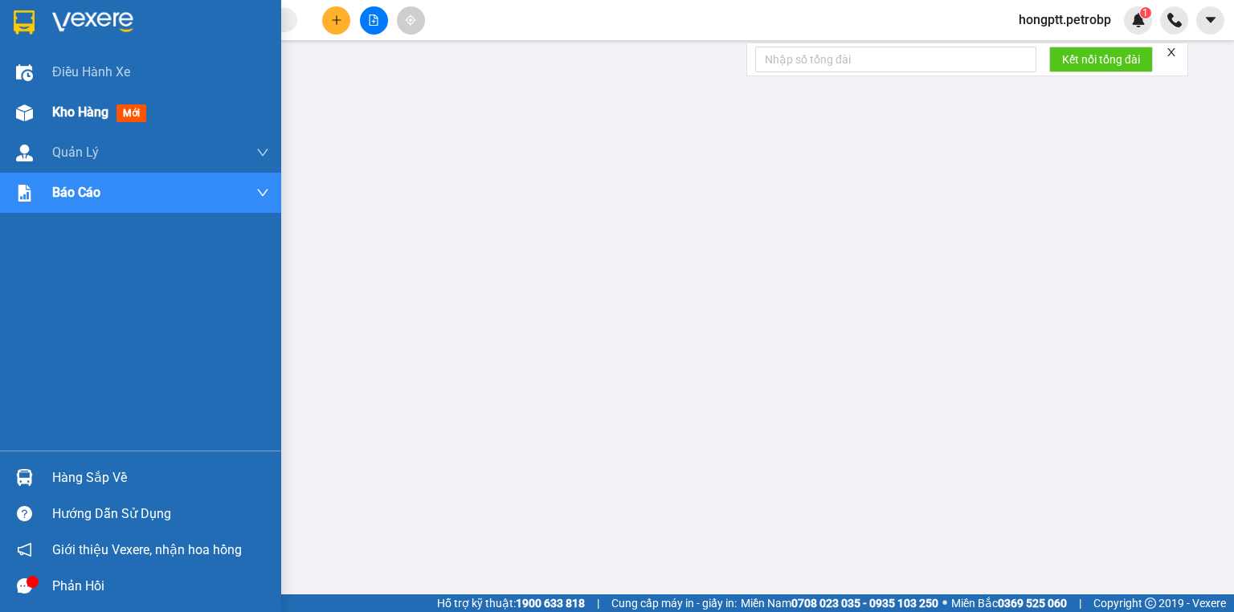
click at [8, 122] on div "Kho hàng mới" at bounding box center [140, 112] width 281 height 40
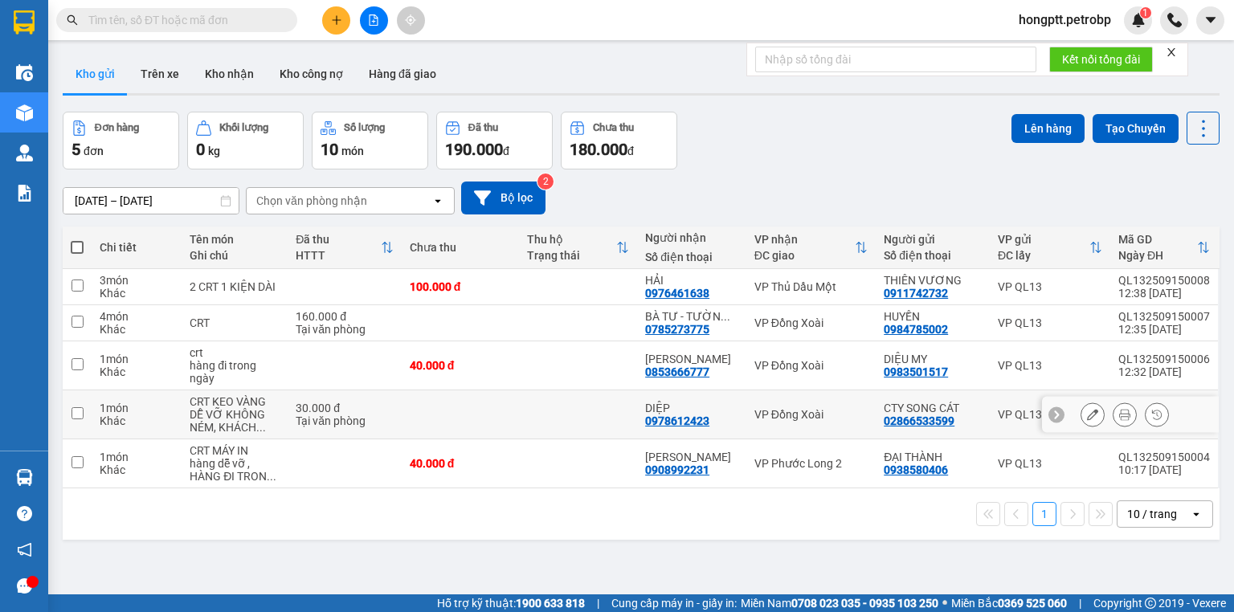
click at [1087, 414] on icon at bounding box center [1092, 414] width 11 height 11
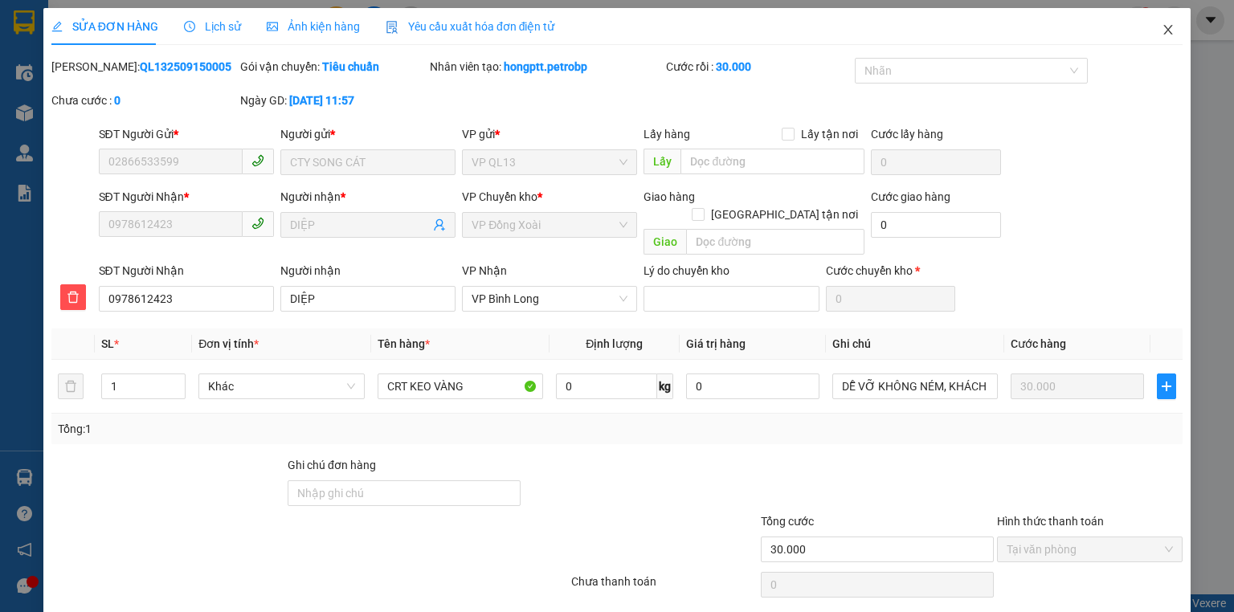
click at [1149, 32] on span "Close" at bounding box center [1168, 30] width 45 height 45
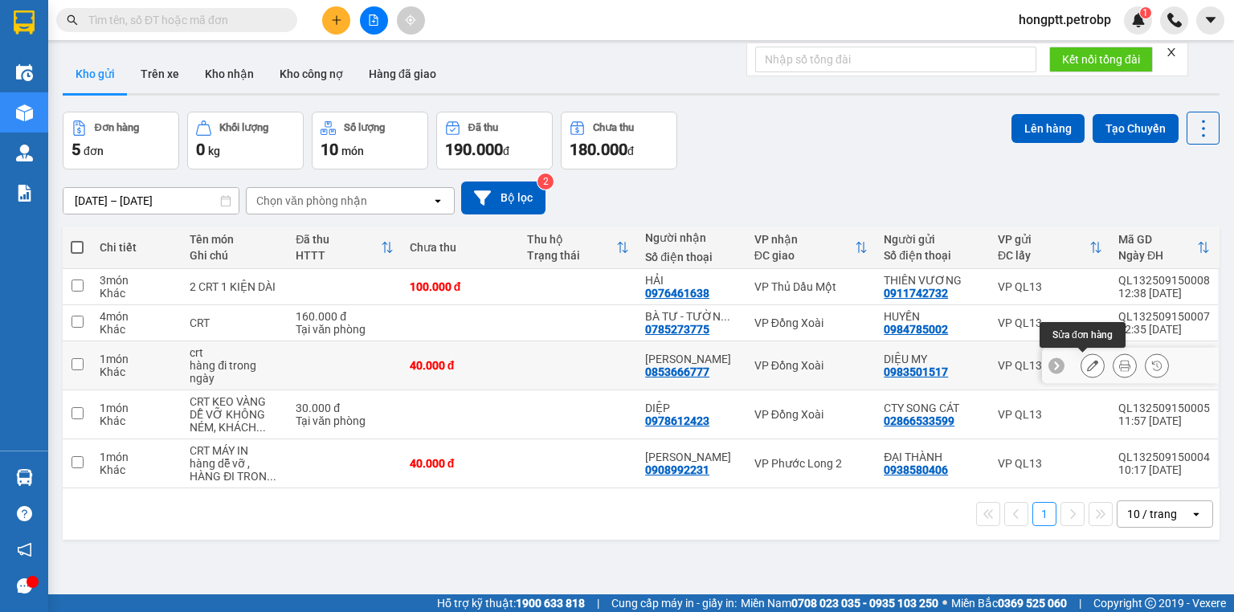
click at [1087, 361] on icon at bounding box center [1092, 365] width 11 height 11
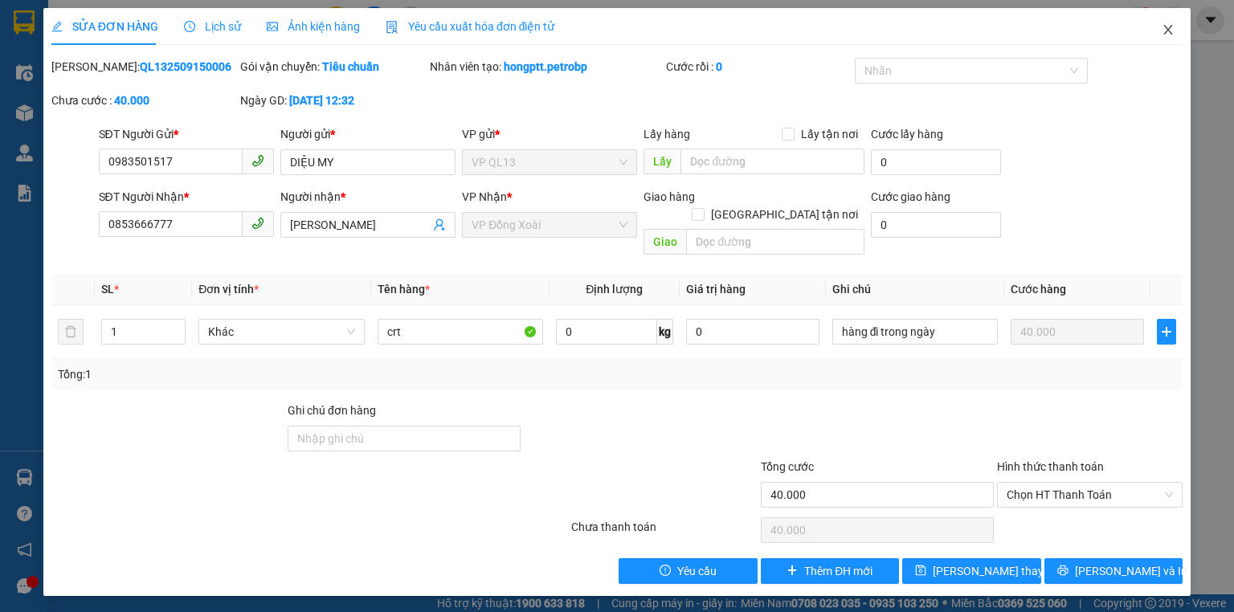
click at [1163, 31] on icon "close" at bounding box center [1168, 29] width 13 height 13
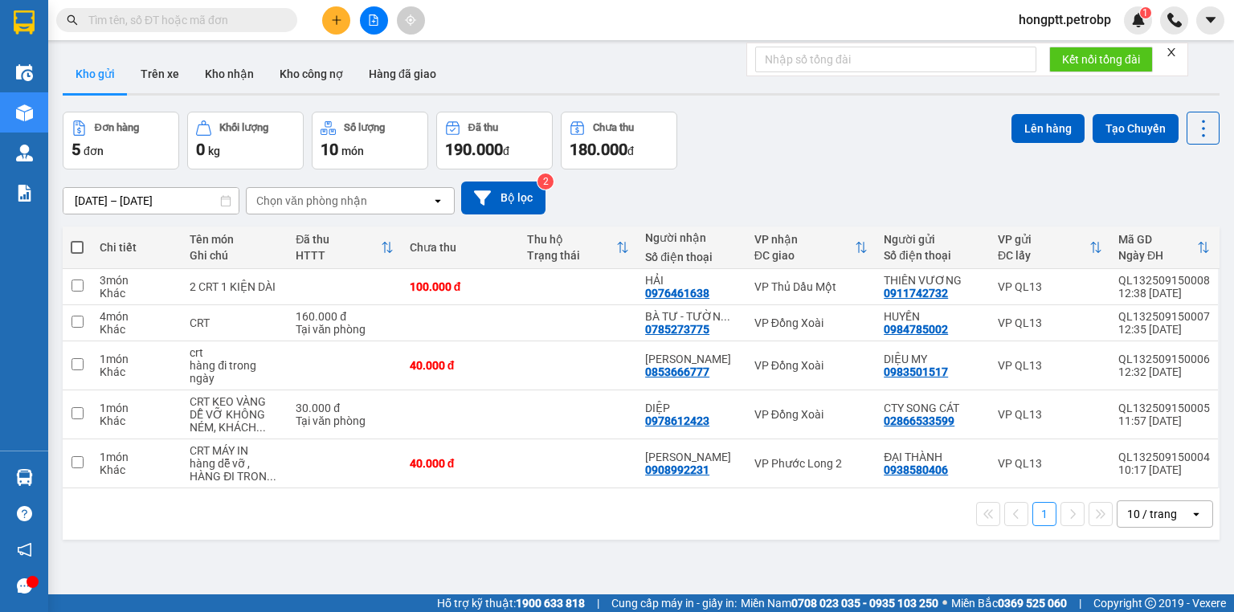
click at [254, 27] on input "text" at bounding box center [183, 20] width 190 height 18
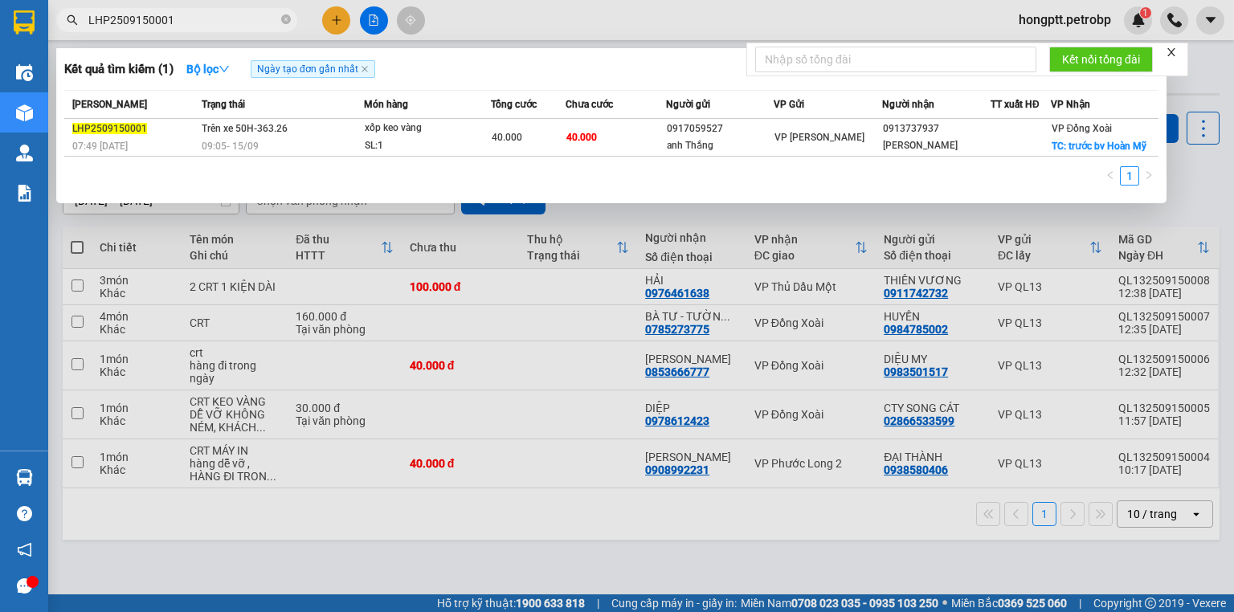
type input "LHP2509150001"
click at [572, 329] on div at bounding box center [617, 306] width 1234 height 612
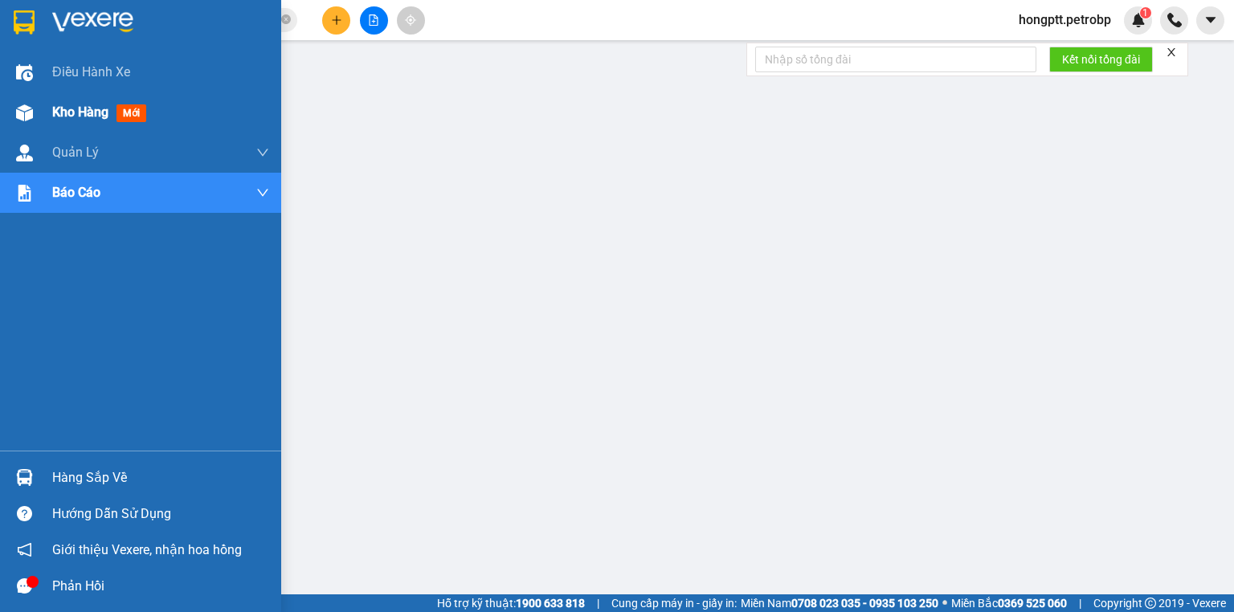
click at [87, 119] on span "Kho hàng" at bounding box center [80, 111] width 56 height 15
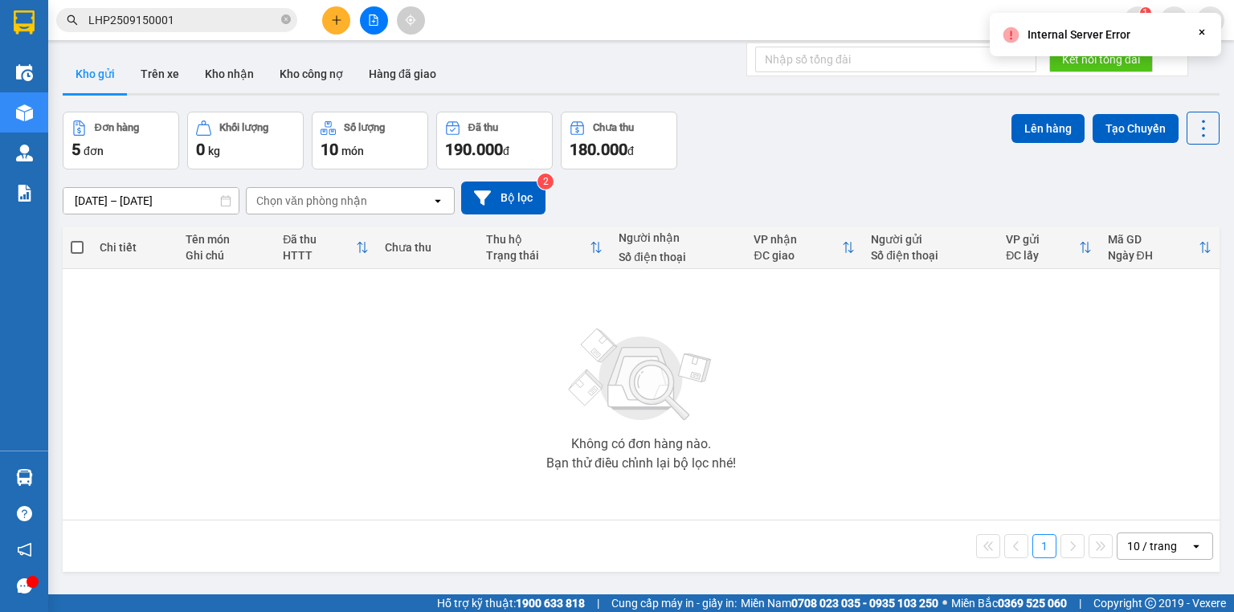
click at [90, 63] on button "Kho gửi" at bounding box center [95, 74] width 65 height 39
click at [98, 68] on button "Kho gửi" at bounding box center [95, 74] width 65 height 39
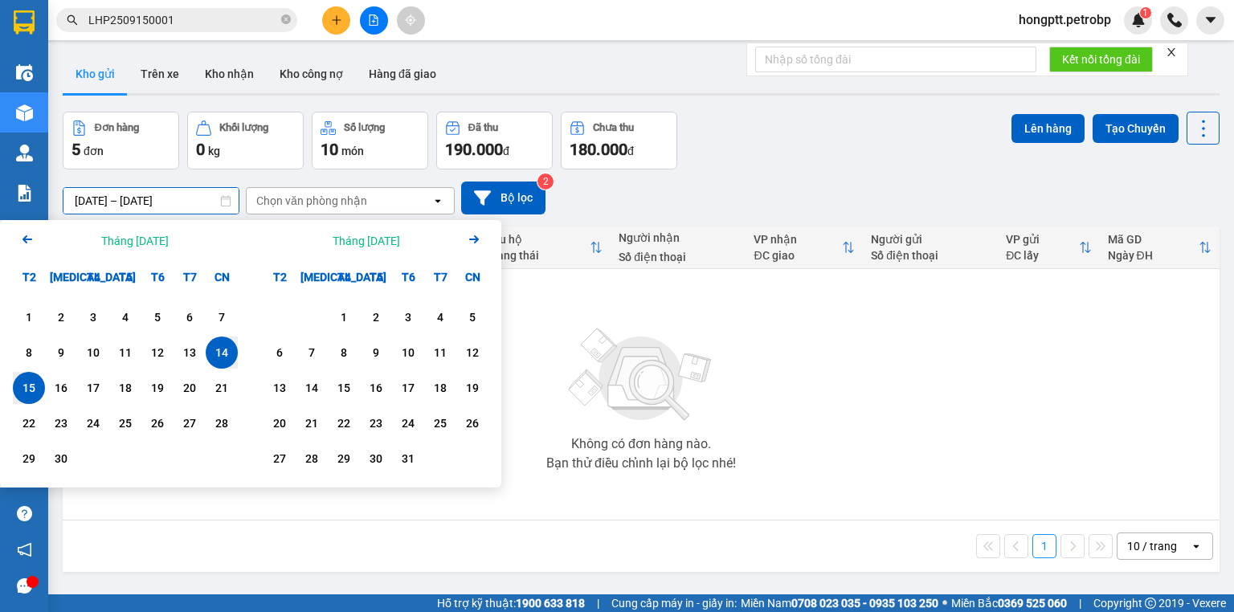
click at [128, 202] on input "14/09/2025 – 15/09/2025" at bounding box center [150, 201] width 175 height 26
click at [36, 325] on div "1" at bounding box center [29, 317] width 22 height 19
click at [99, 73] on button "Kho gửi" at bounding box center [95, 74] width 65 height 39
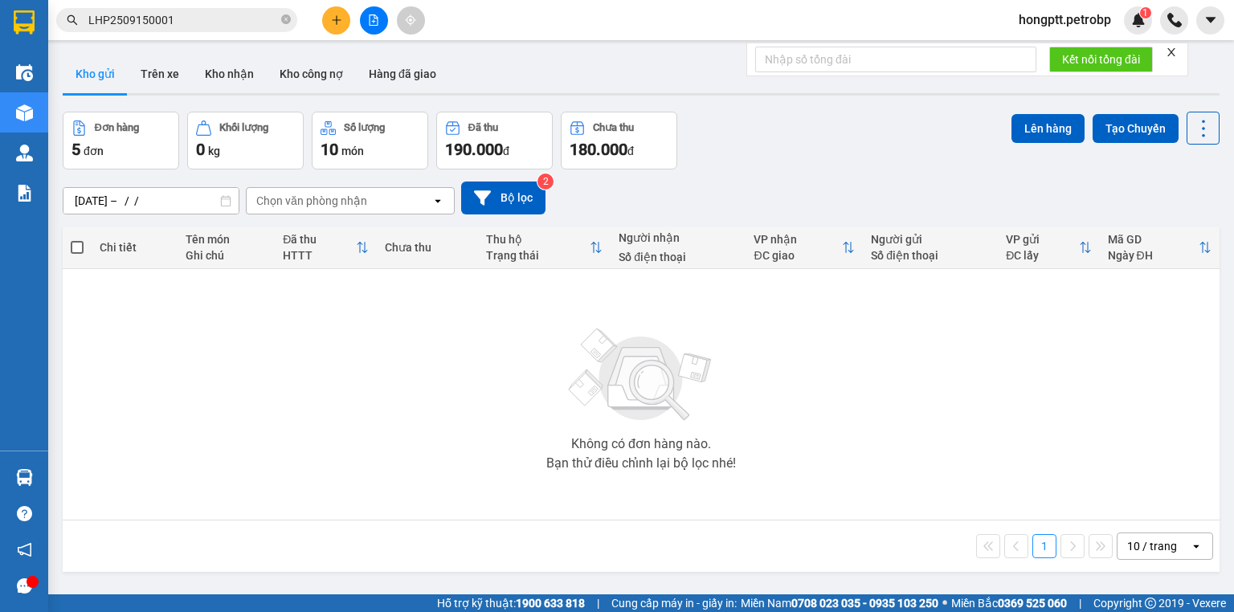
click at [193, 202] on input "01/09/2025 – / /" at bounding box center [150, 201] width 175 height 26
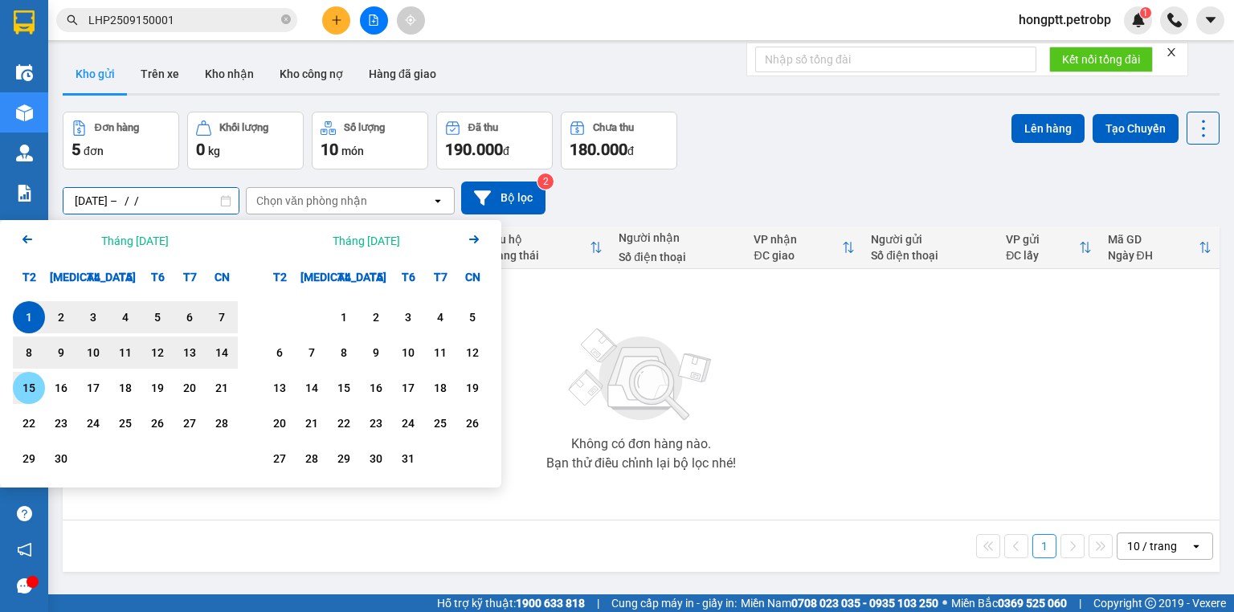
click at [27, 392] on div "15" at bounding box center [29, 387] width 22 height 19
type input "[DATE] – [DATE]"
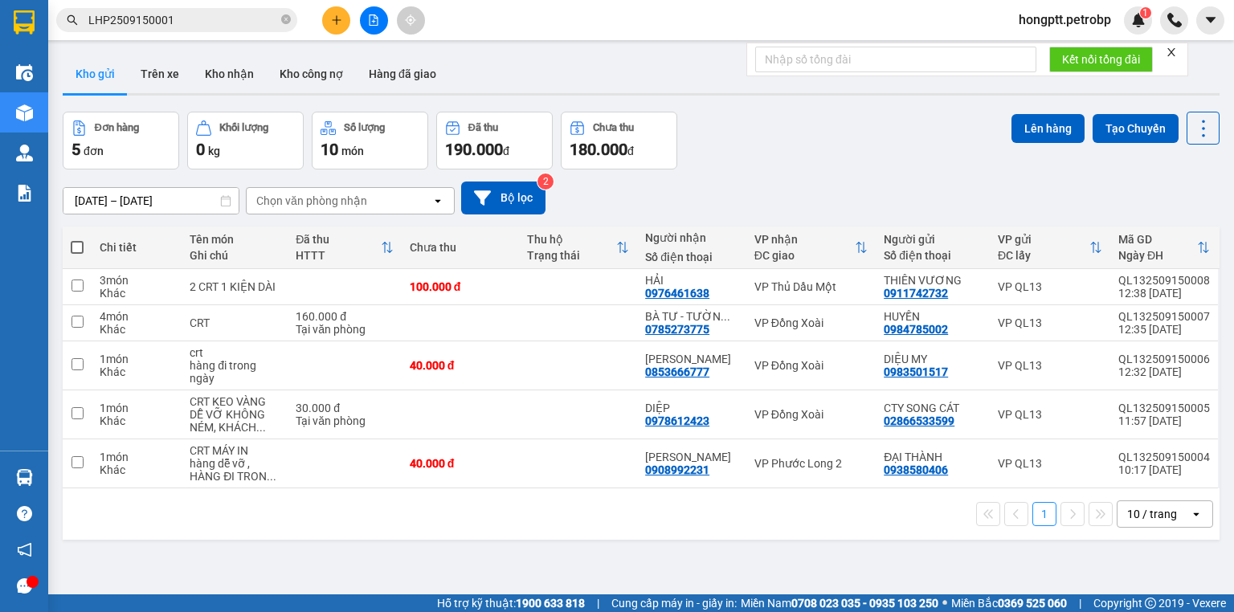
click at [103, 67] on button "Kho gửi" at bounding box center [95, 74] width 65 height 39
click at [162, 77] on button "Trên xe" at bounding box center [160, 74] width 64 height 39
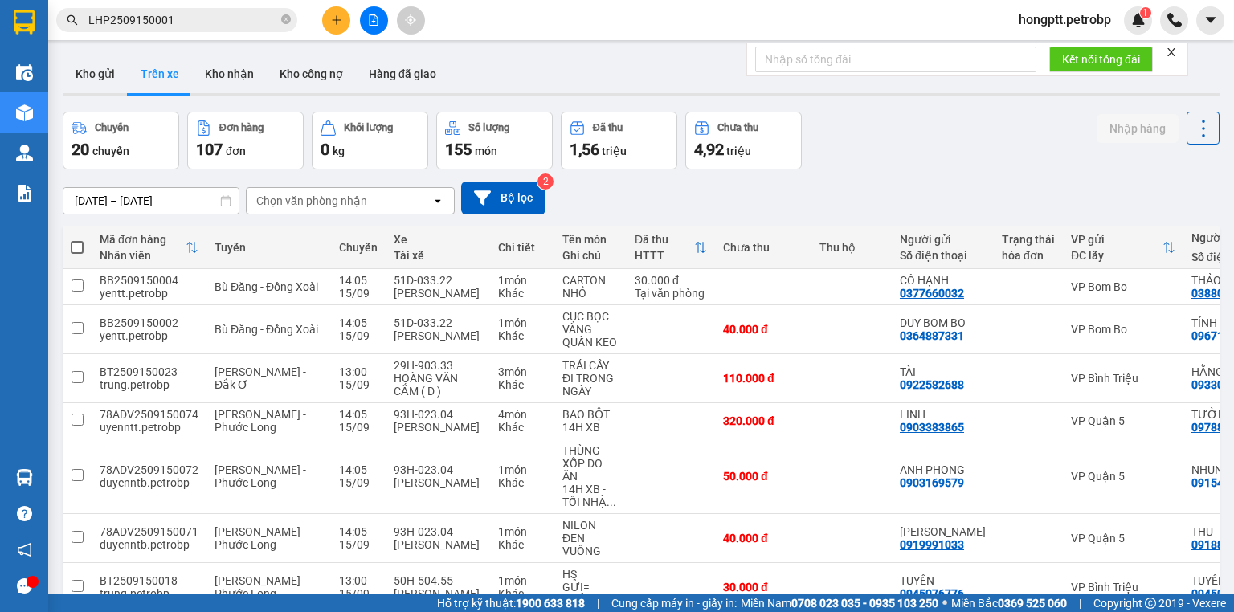
click at [109, 202] on input "15/09/2025 – 15/09/2025" at bounding box center [150, 201] width 175 height 26
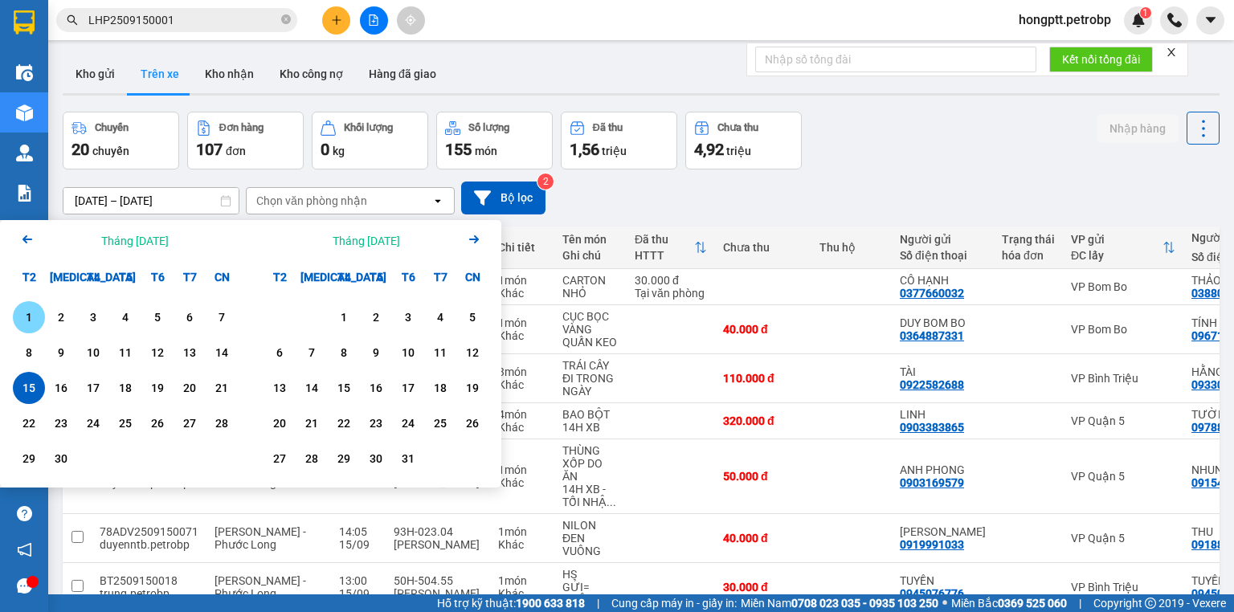
click at [35, 318] on div "1" at bounding box center [29, 317] width 22 height 19
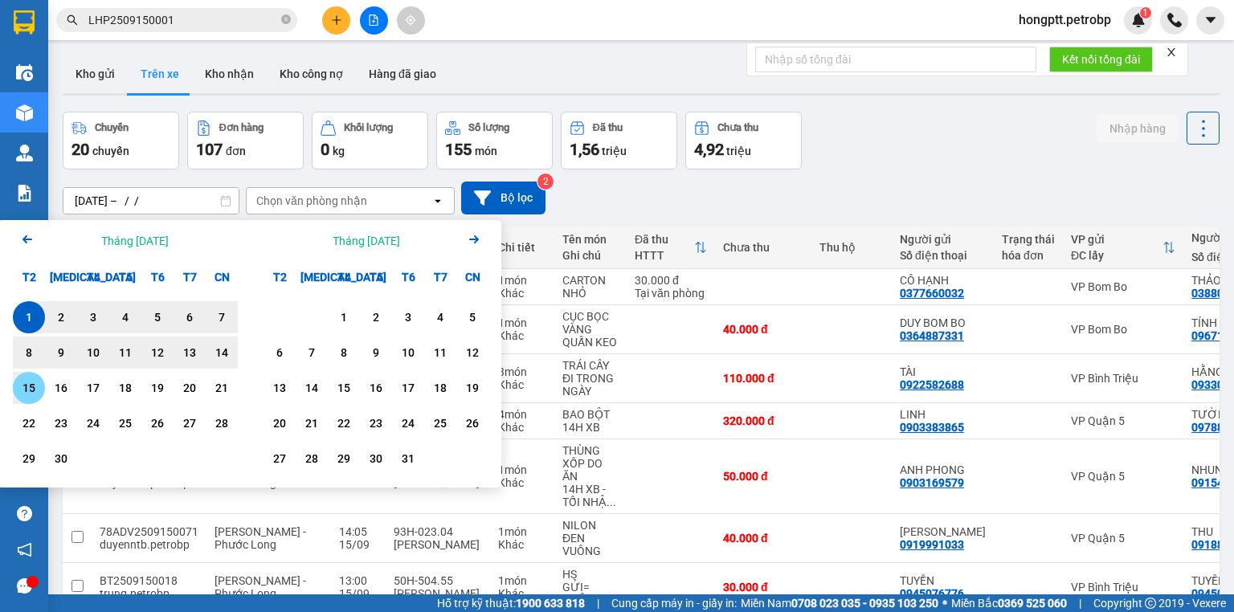
click at [30, 386] on div "15" at bounding box center [29, 387] width 22 height 19
type input "[DATE] – [DATE]"
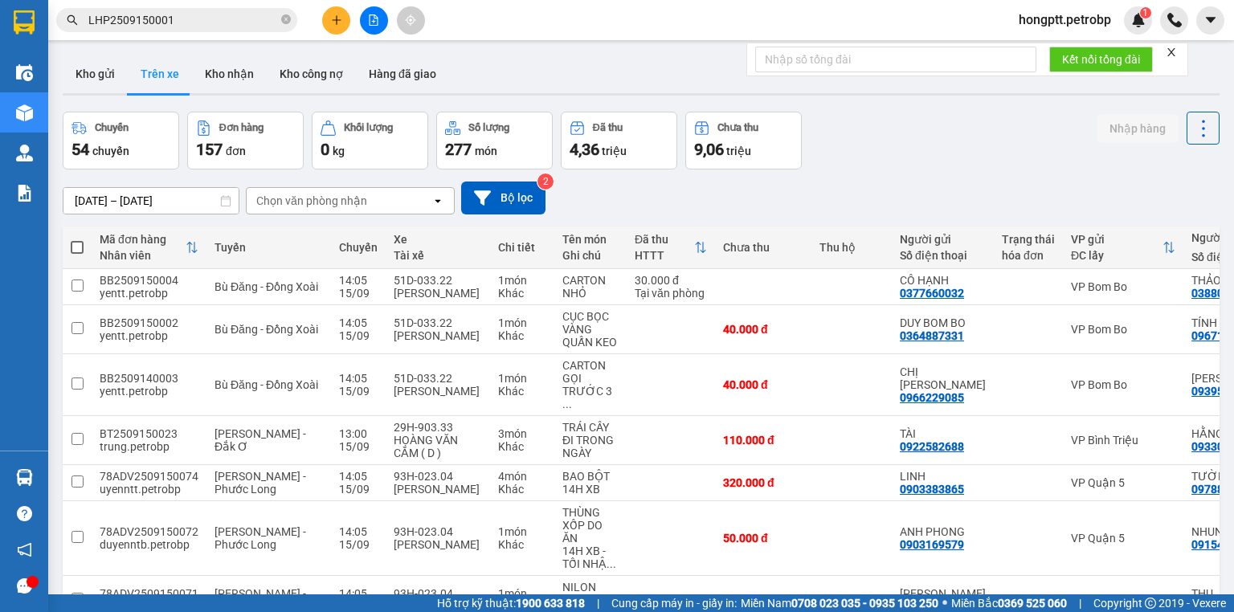
click at [292, 196] on div "Chọn văn phòng nhận" at bounding box center [311, 201] width 111 height 16
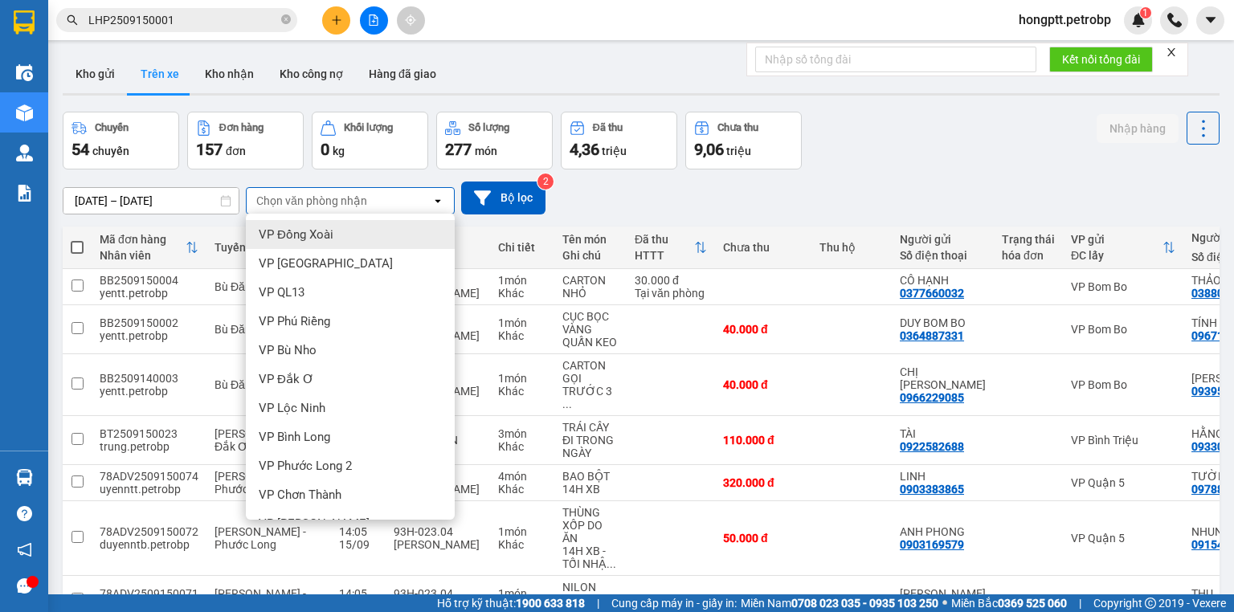
type input "Q"
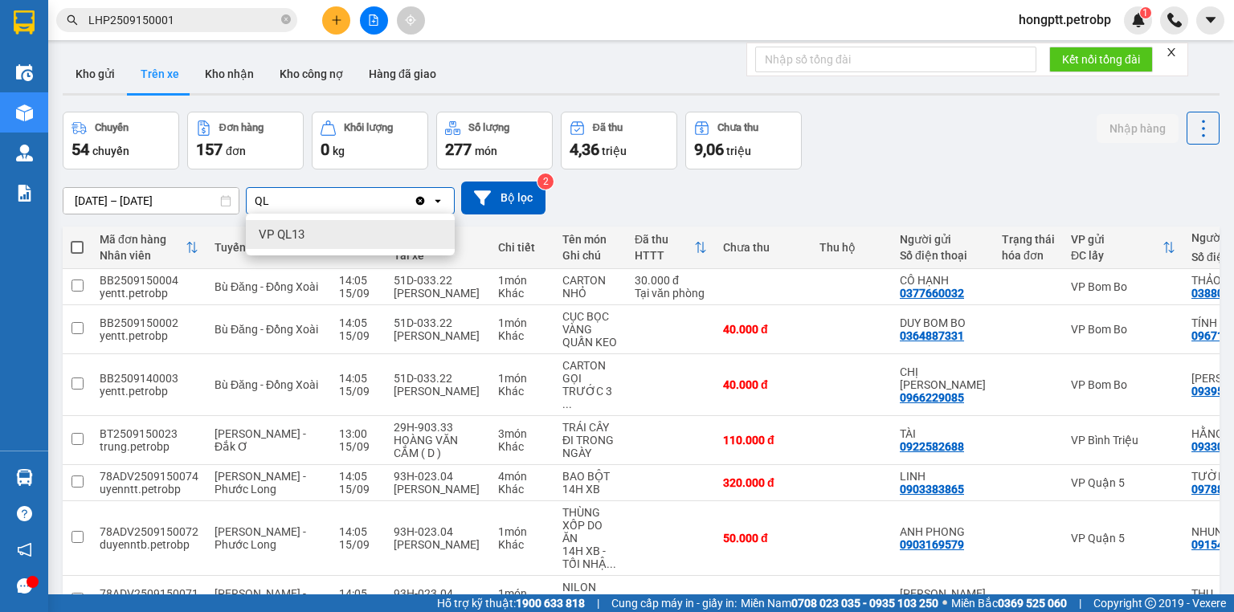
click at [300, 231] on span "VP QL13" at bounding box center [282, 235] width 46 height 16
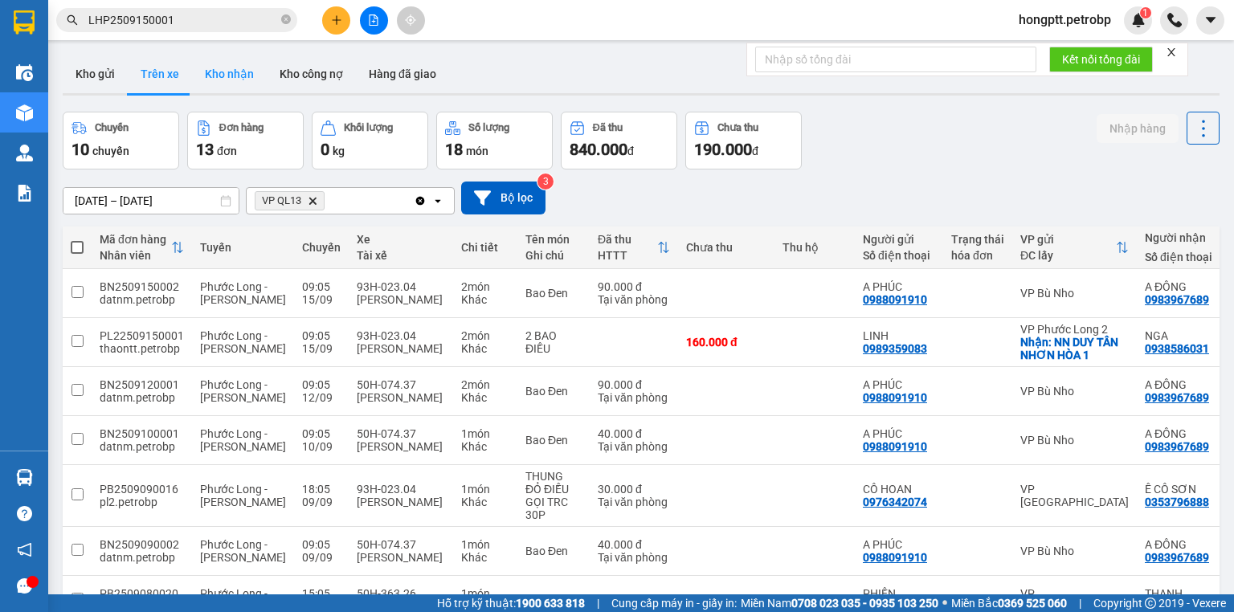
click at [233, 71] on button "Kho nhận" at bounding box center [229, 74] width 75 height 39
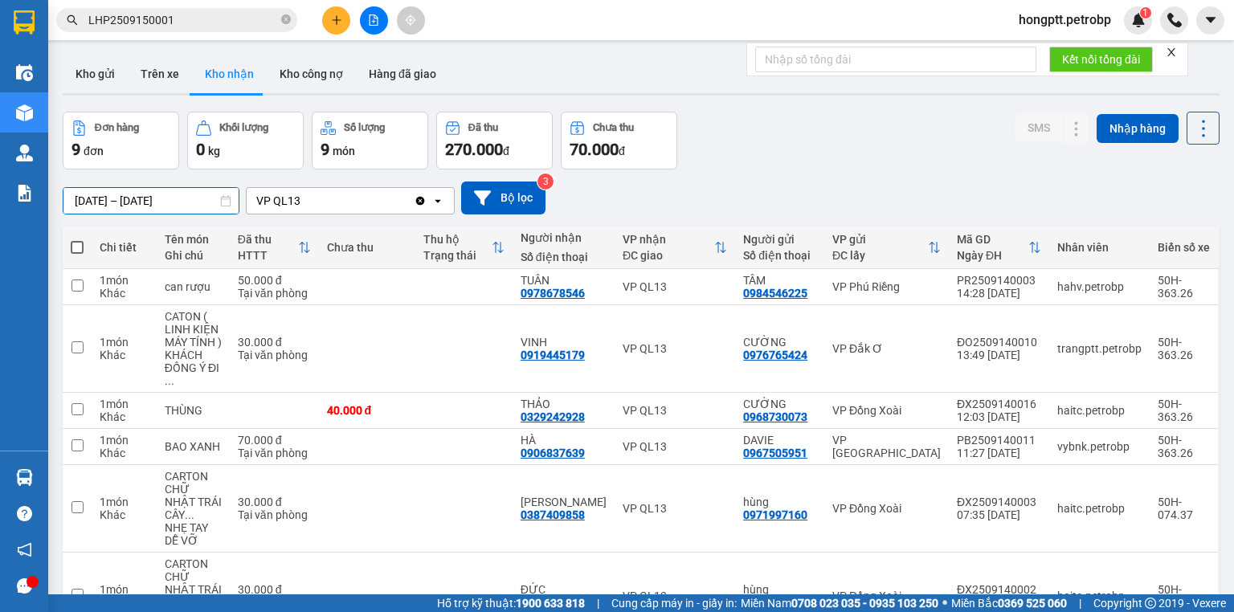
click at [104, 199] on input "[DATE] – [DATE]" at bounding box center [150, 201] width 175 height 26
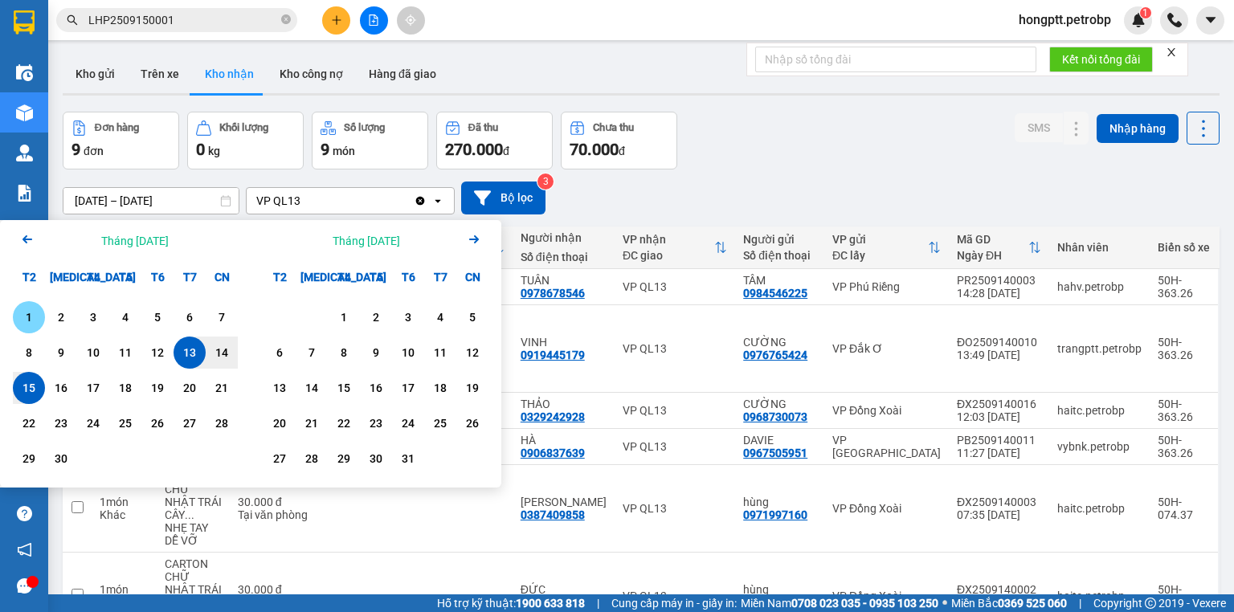
drag, startPoint x: 24, startPoint y: 315, endPoint x: 33, endPoint y: 312, distance: 9.4
click at [27, 314] on div "1" at bounding box center [29, 317] width 22 height 19
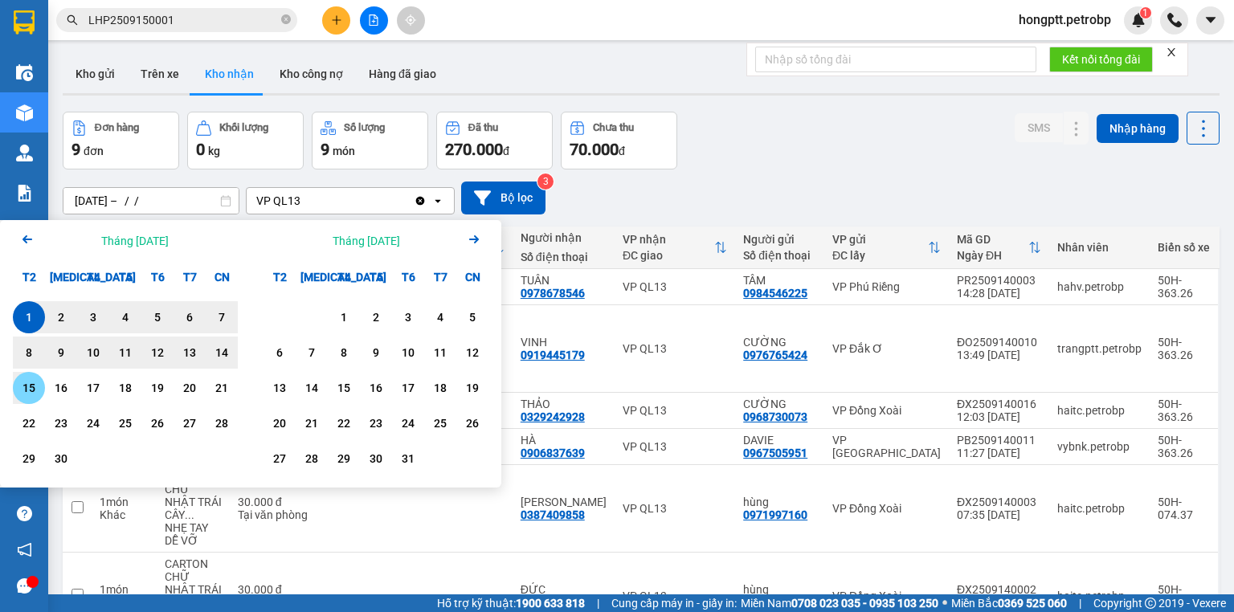
click at [33, 382] on div "15" at bounding box center [29, 387] width 22 height 19
type input "[DATE] – [DATE]"
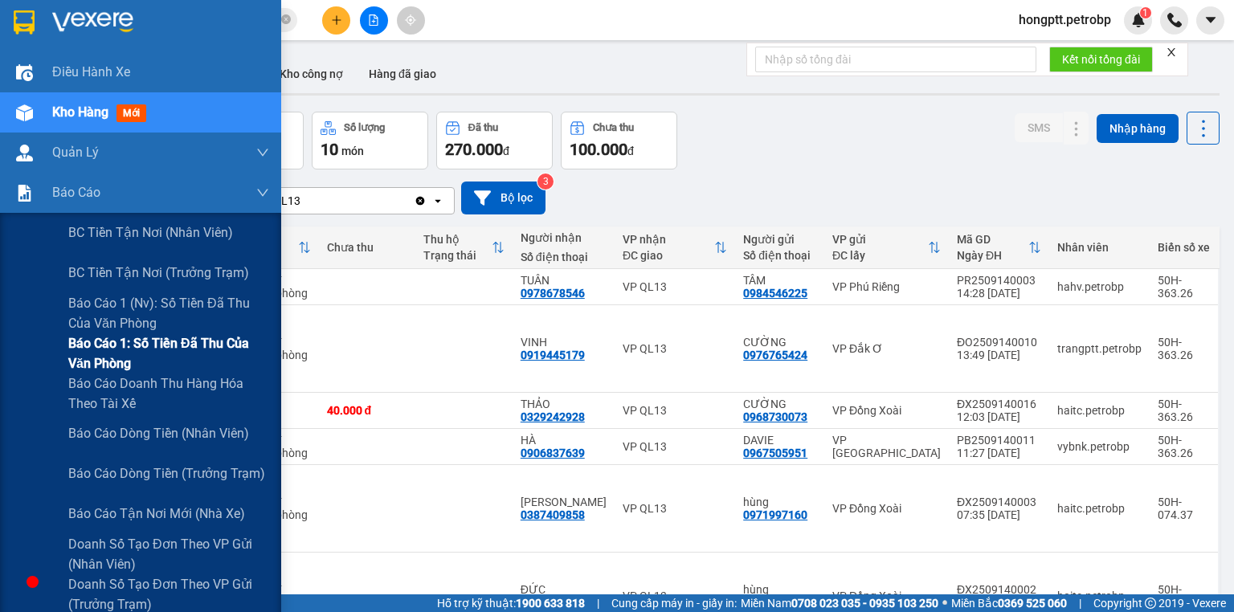
click at [166, 351] on span "Báo cáo 1: Số tiền đã thu của văn phòng" at bounding box center [168, 353] width 201 height 40
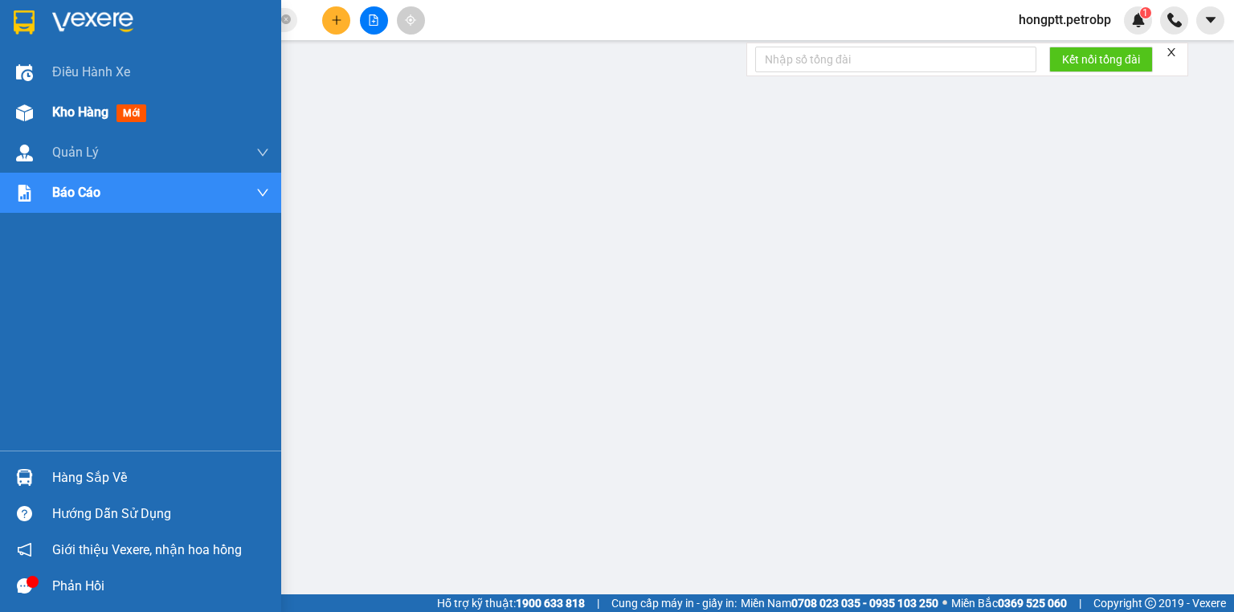
click at [72, 119] on span "Kho hàng" at bounding box center [80, 111] width 56 height 15
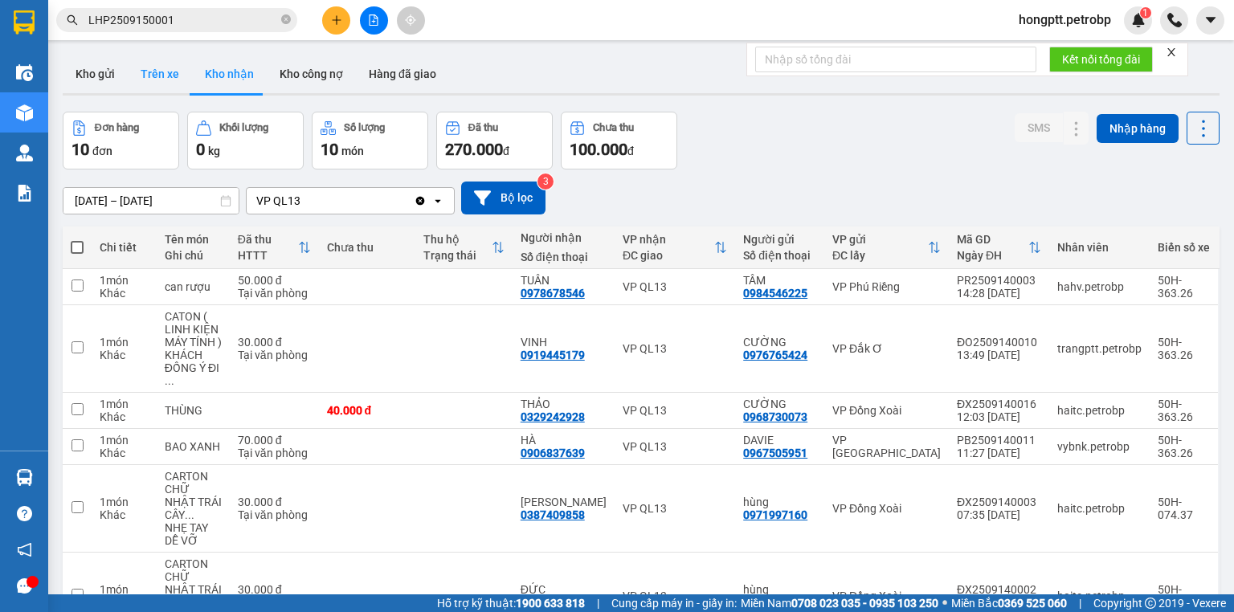
click at [166, 72] on button "Trên xe" at bounding box center [160, 74] width 64 height 39
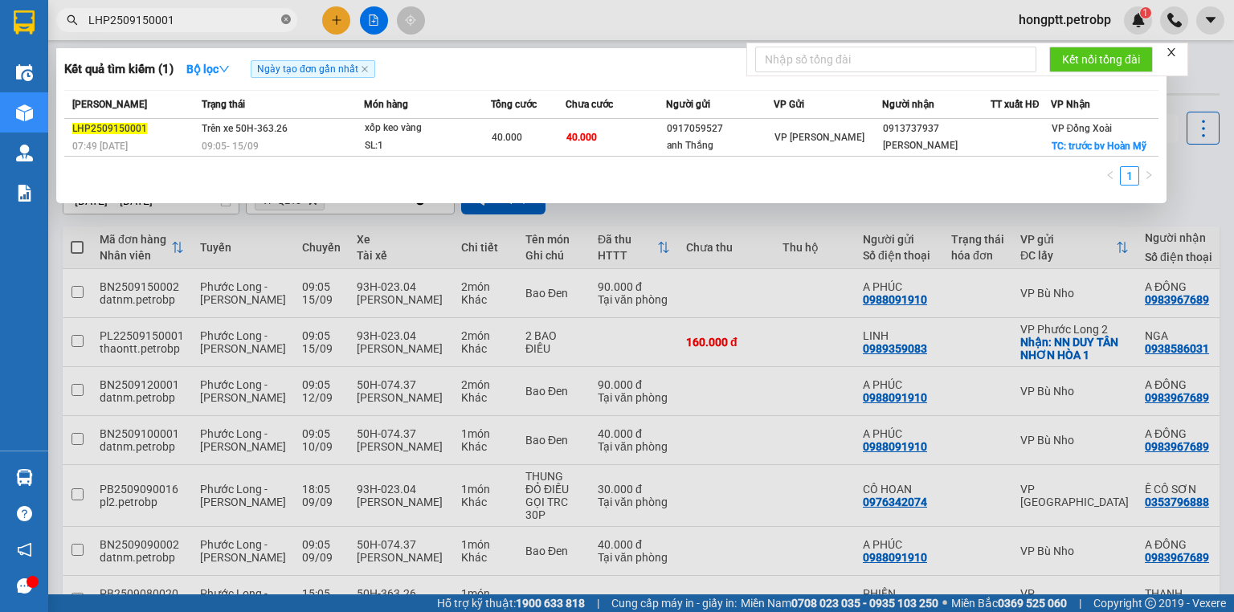
click at [286, 21] on icon "close-circle" at bounding box center [286, 19] width 10 height 10
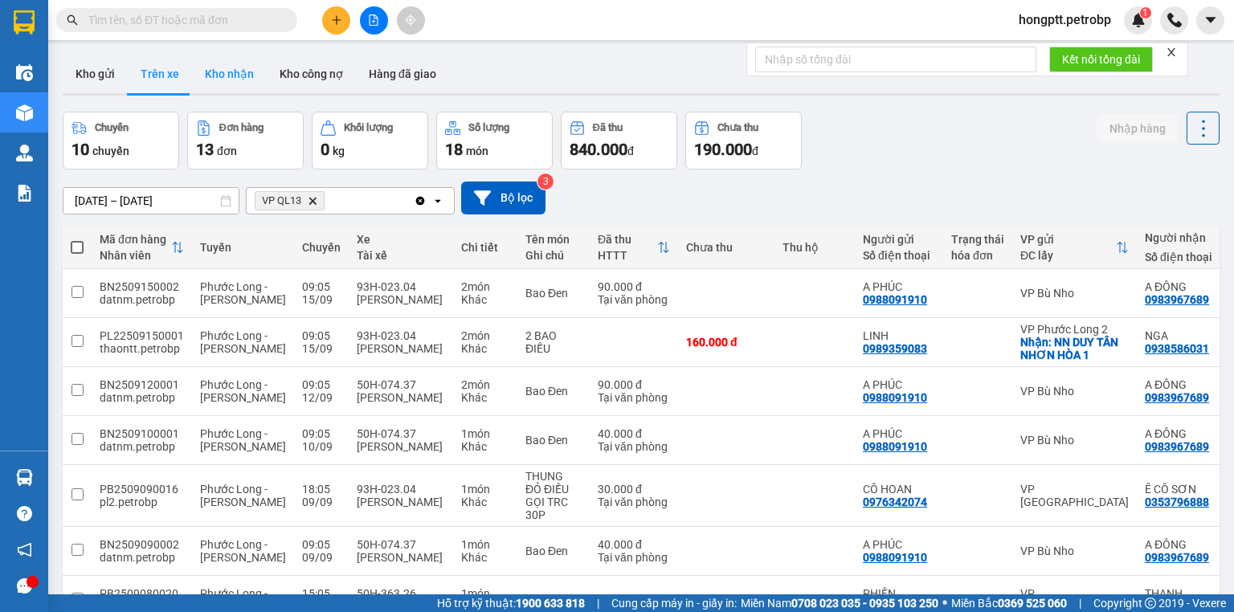
click at [239, 75] on button "Kho nhận" at bounding box center [229, 74] width 75 height 39
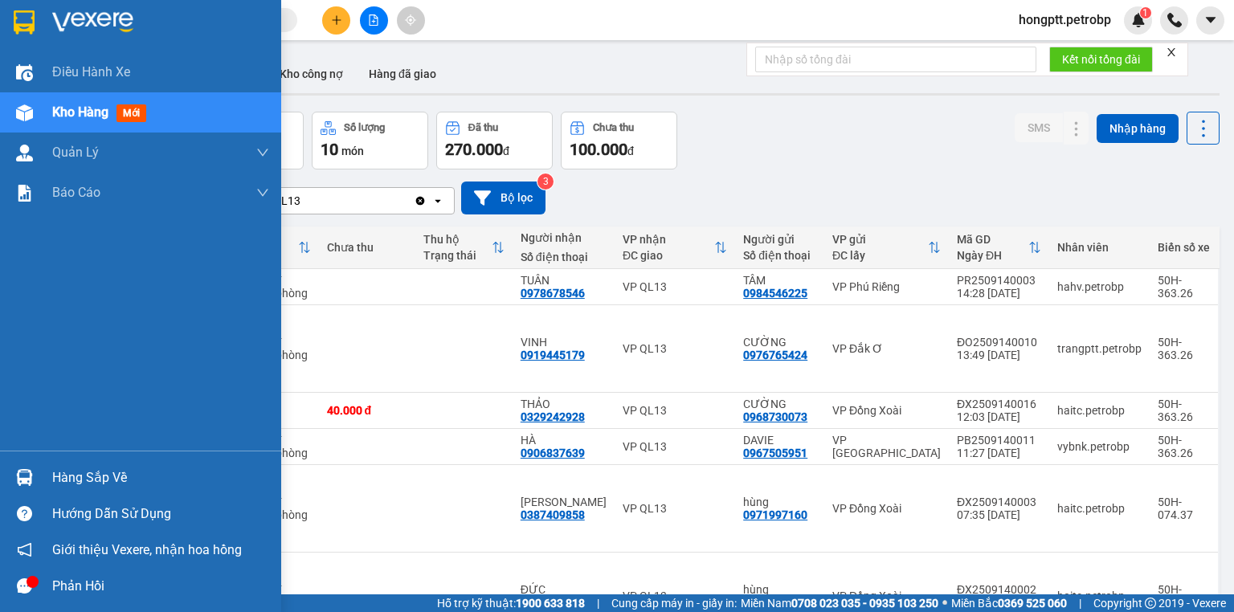
click at [76, 476] on div "Hàng sắp về" at bounding box center [160, 478] width 217 height 24
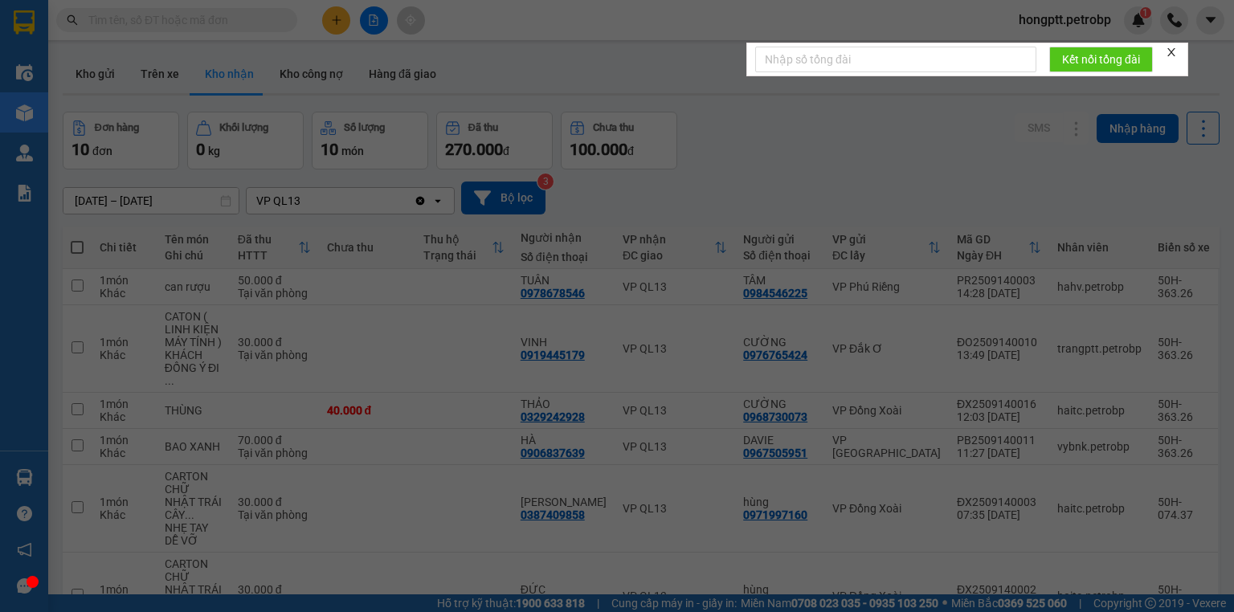
click at [48, 572] on div "09/09/2025 15/09/2025 Tuyến Xuất bến Xe Tài xế Số đơn Tác vụ Phước Long - Hồ Ch…" at bounding box center [48, 572] width 0 height 0
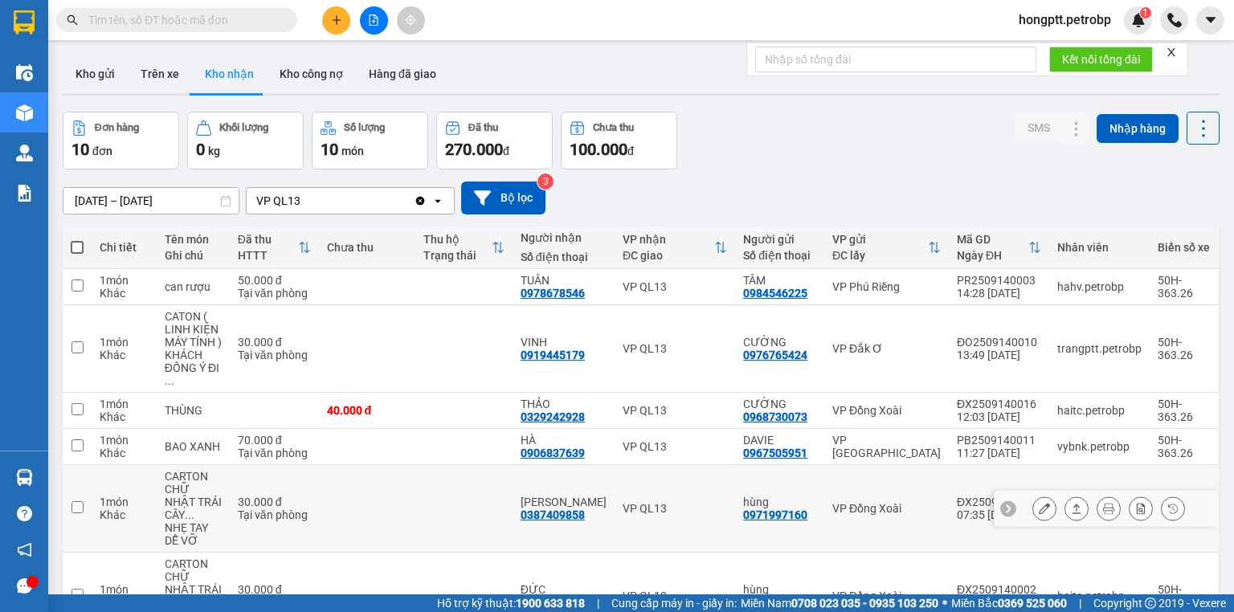
click at [852, 527] on section "Kết quả tìm kiếm ( 1 ) Bộ lọc Ngày tạo đơn gần nhất Mã ĐH Trạng thái Món hàng T…" at bounding box center [617, 306] width 1234 height 612
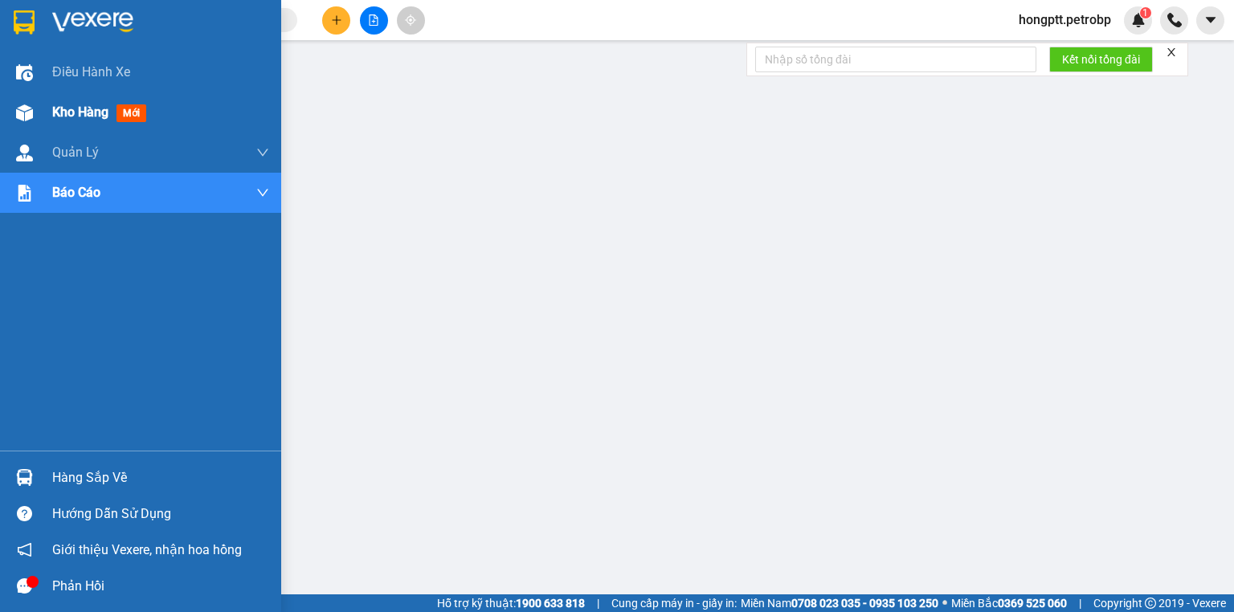
click at [73, 113] on span "Kho hàng" at bounding box center [80, 111] width 56 height 15
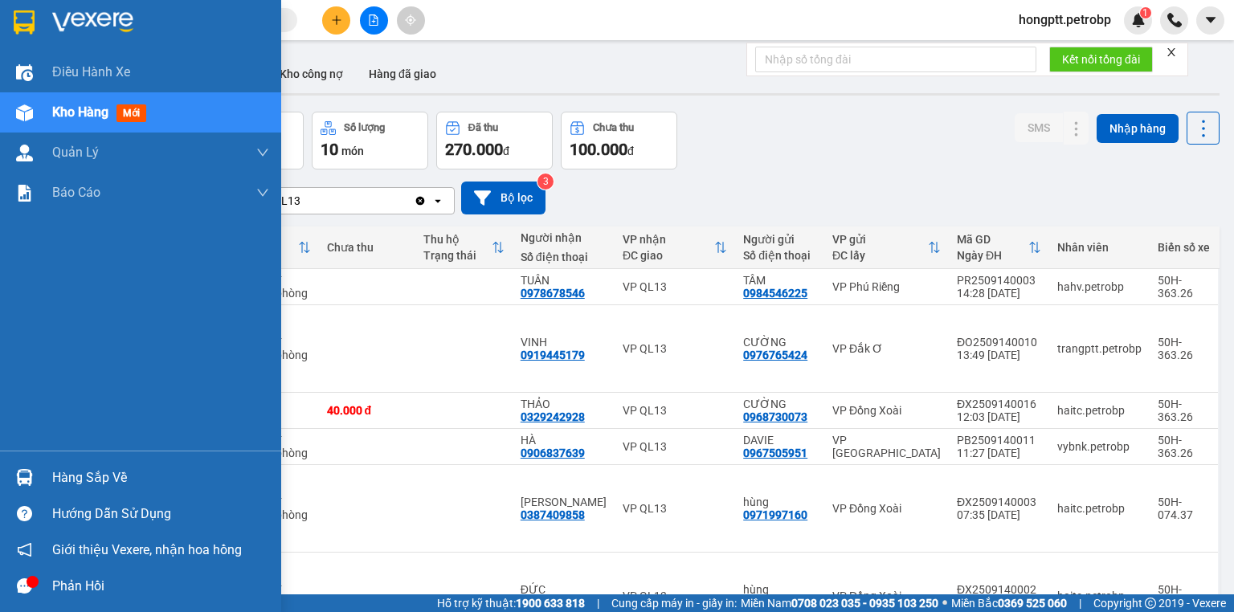
click at [72, 470] on div "Hàng sắp về" at bounding box center [160, 478] width 217 height 24
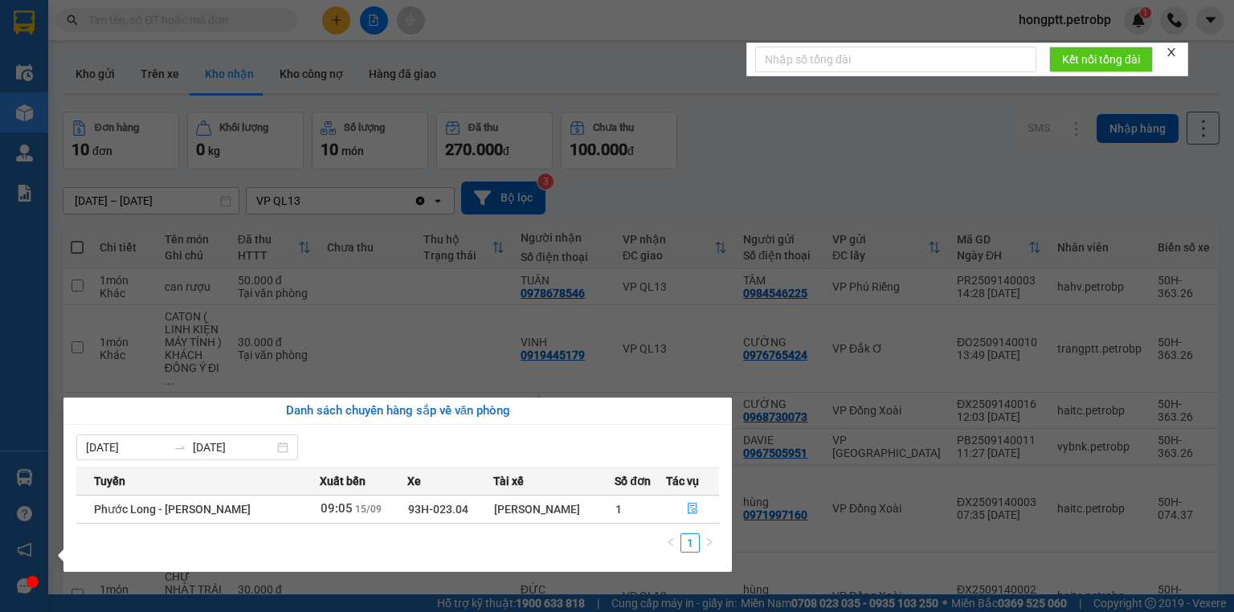
click at [759, 535] on section "Kết quả tìm kiếm ( 1 ) Bộ lọc Ngày tạo đơn gần nhất Mã ĐH Trạng thái Món hàng T…" at bounding box center [617, 306] width 1234 height 612
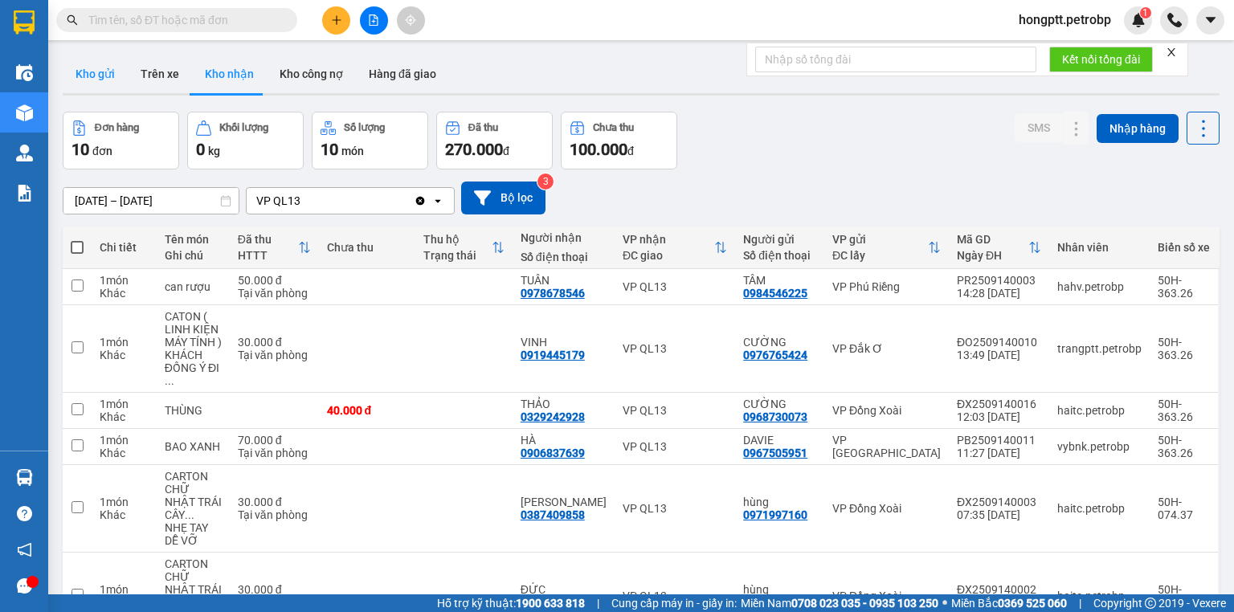
click at [100, 70] on button "Kho gửi" at bounding box center [95, 74] width 65 height 39
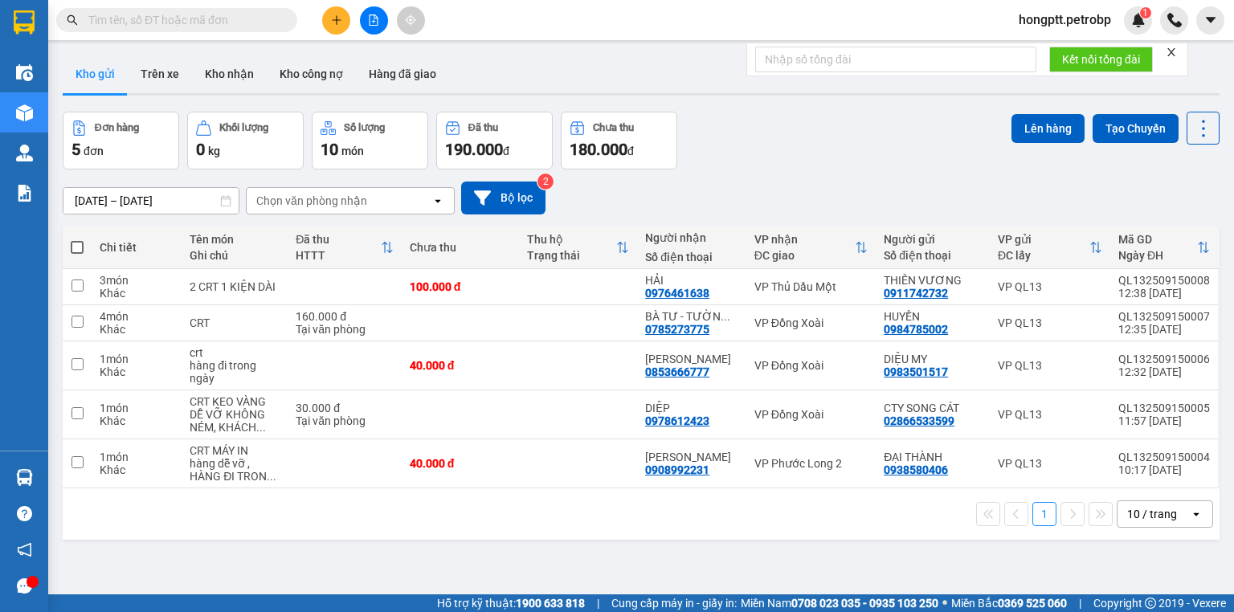
click at [101, 81] on button "Kho gửi" at bounding box center [95, 74] width 65 height 39
click at [1119, 284] on icon at bounding box center [1124, 286] width 11 height 11
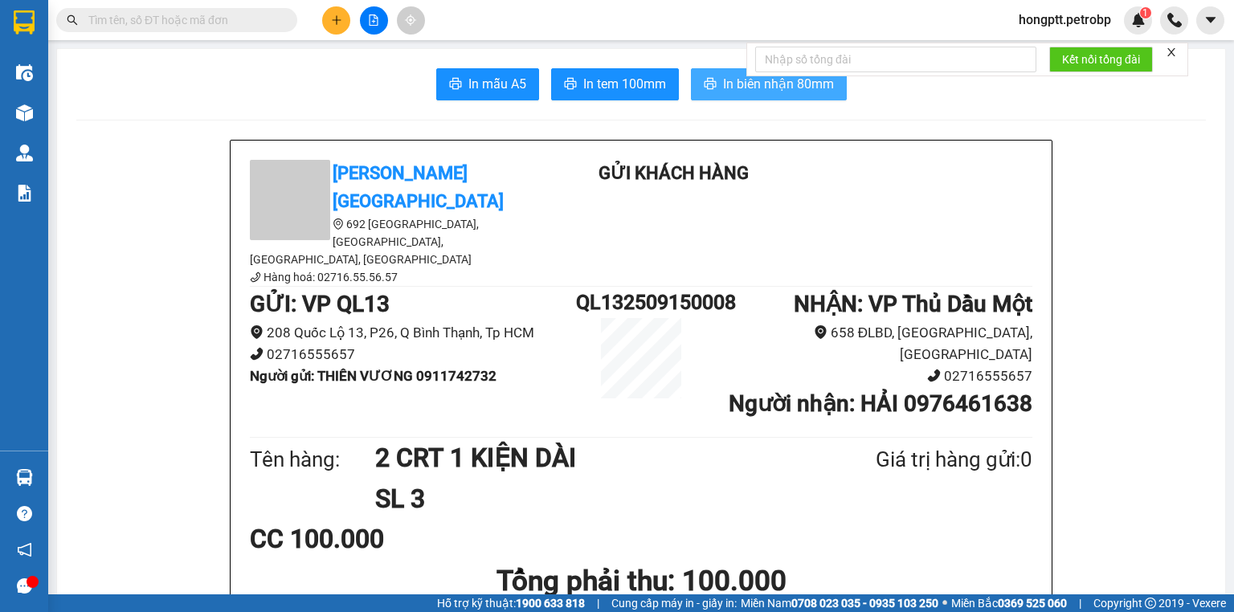
click at [782, 80] on span "In biên nhận 80mm" at bounding box center [778, 84] width 111 height 20
click at [599, 80] on span "In tem 100mm" at bounding box center [624, 84] width 83 height 20
click at [586, 80] on span "In tem 100mm" at bounding box center [624, 84] width 83 height 20
click at [643, 99] on button "In tem 100mm" at bounding box center [615, 84] width 128 height 32
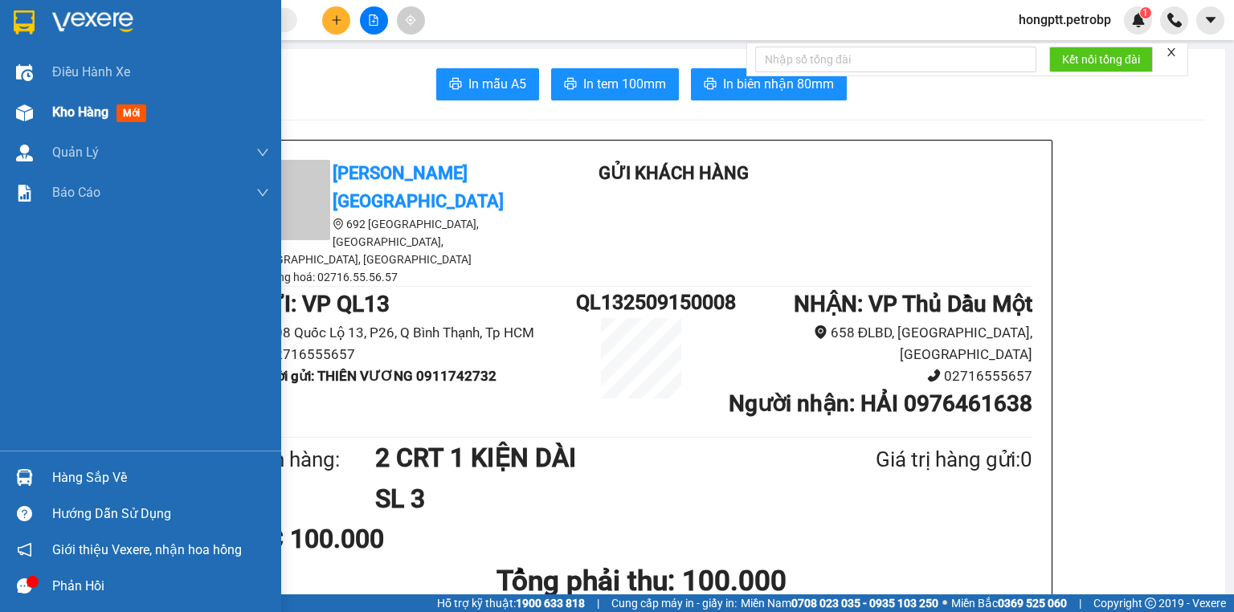
click at [58, 112] on span "Kho hàng" at bounding box center [80, 111] width 56 height 15
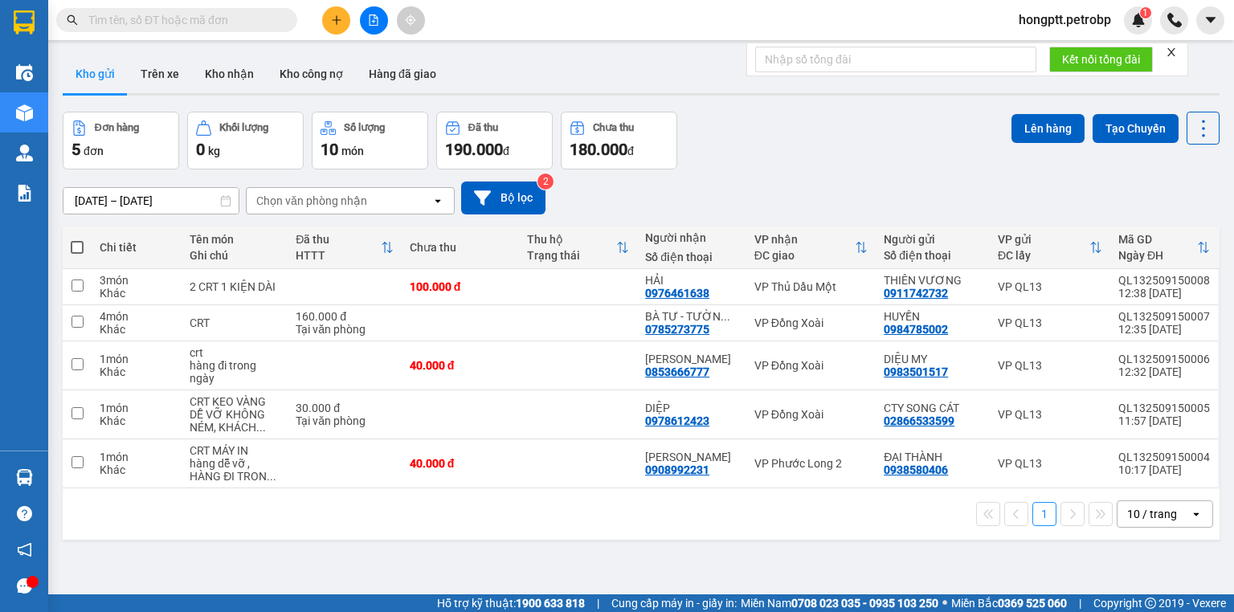
click at [100, 75] on button "Kho gửi" at bounding box center [95, 74] width 65 height 39
click at [337, 18] on icon "plus" at bounding box center [336, 19] width 11 height 11
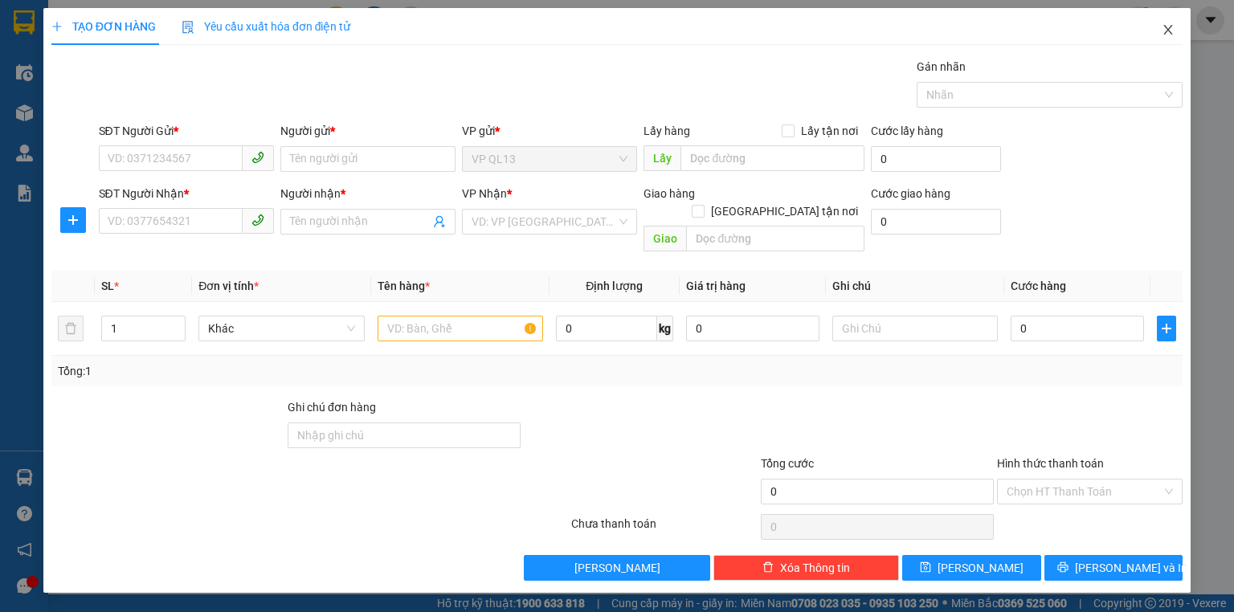
click at [1163, 30] on icon "close" at bounding box center [1168, 29] width 13 height 13
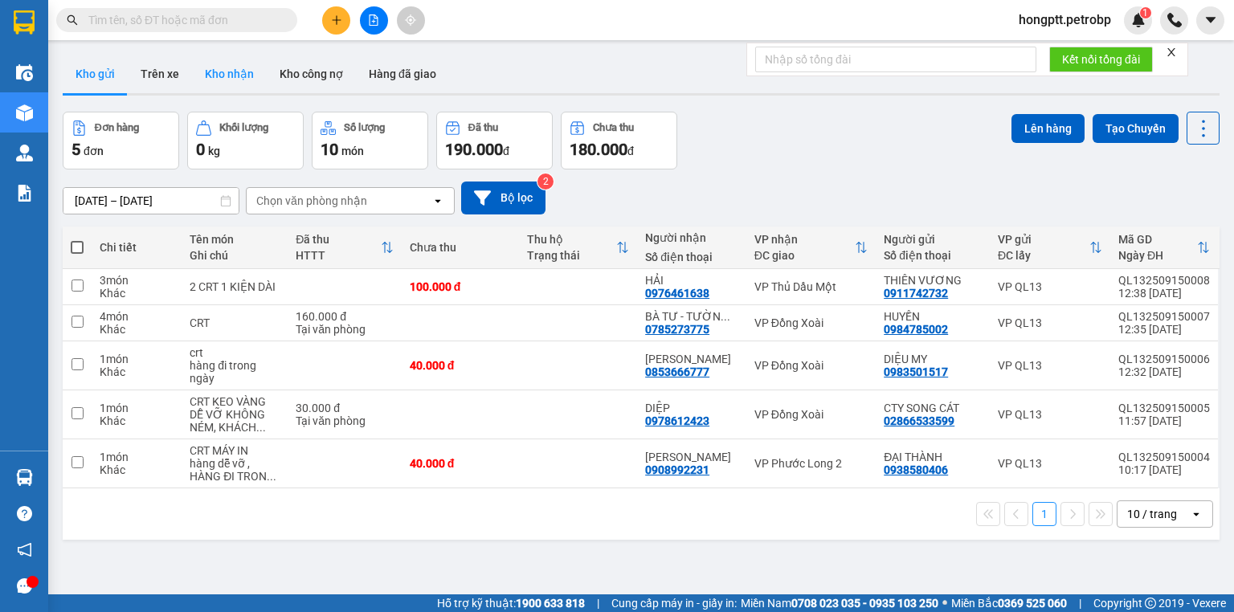
click at [219, 67] on button "Kho nhận" at bounding box center [229, 74] width 75 height 39
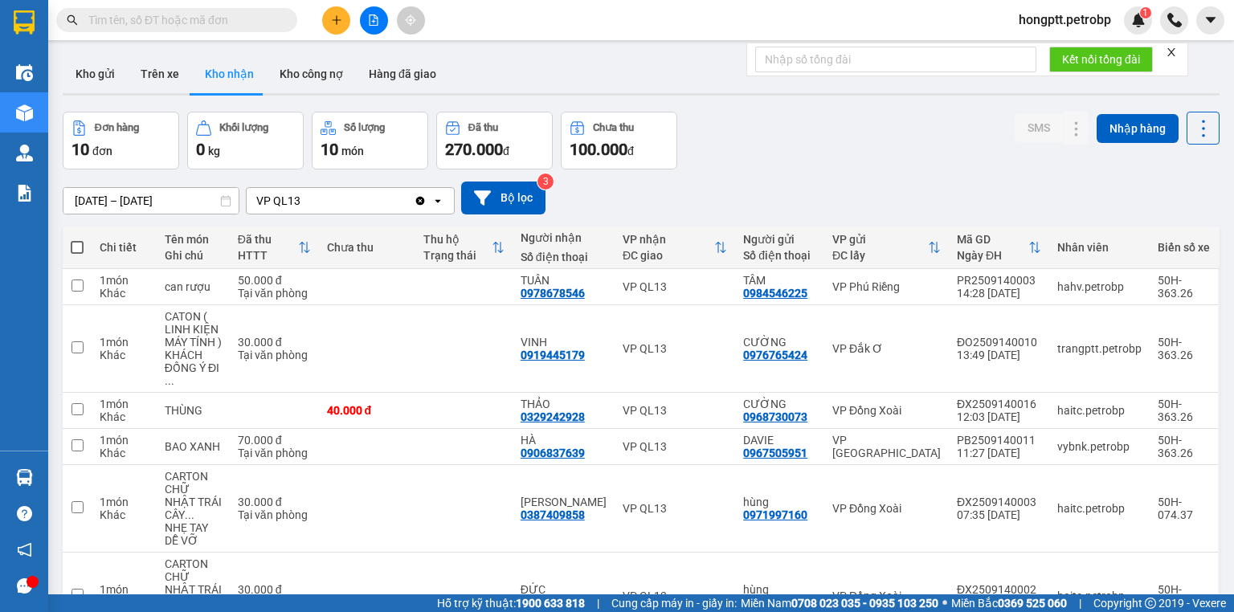
click at [100, 15] on input "text" at bounding box center [183, 20] width 190 height 18
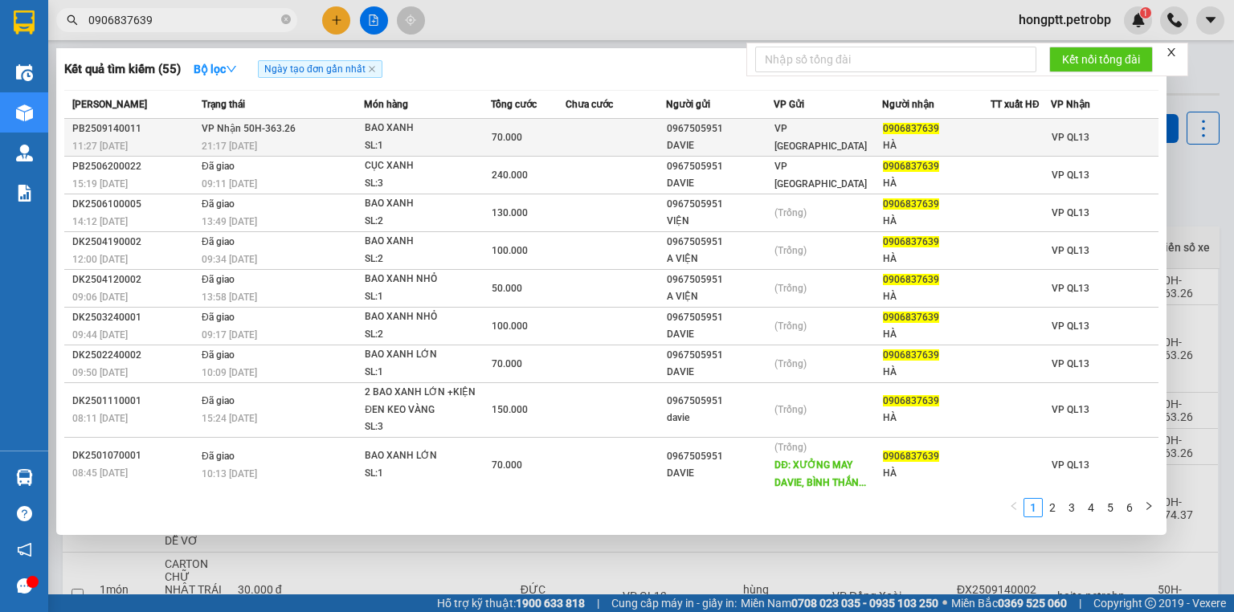
type input "0906837639"
click at [501, 125] on td "70.000" at bounding box center [528, 138] width 75 height 38
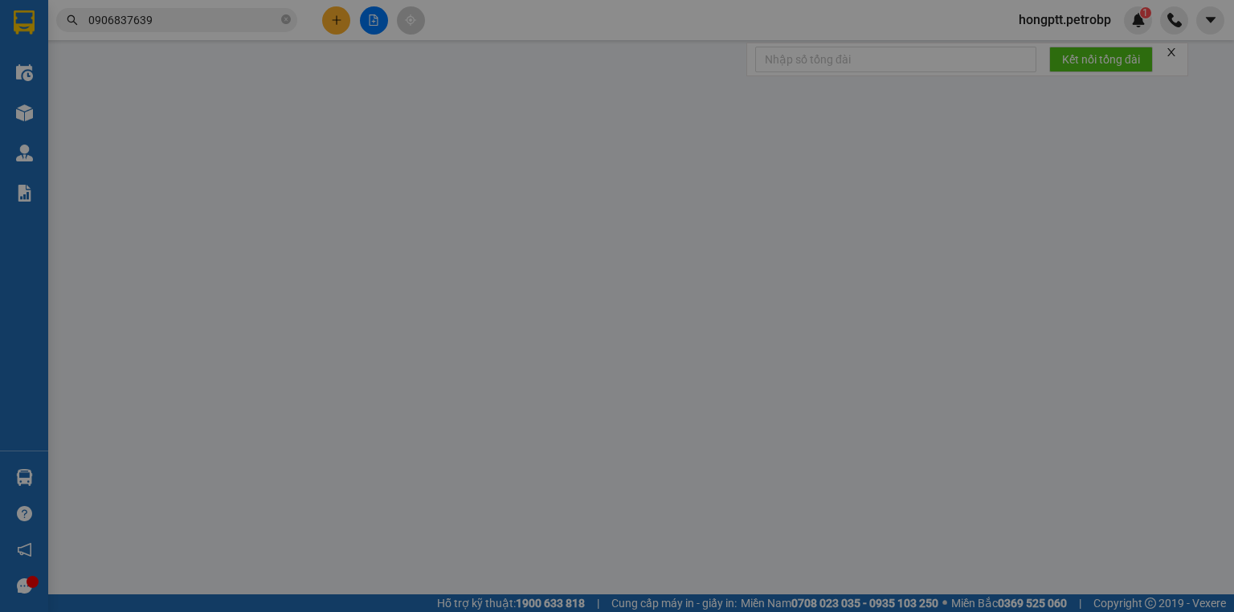
type input "0967505951"
type input "DAVIE"
type input "0906837639"
type input "HÀ"
type input "70.000"
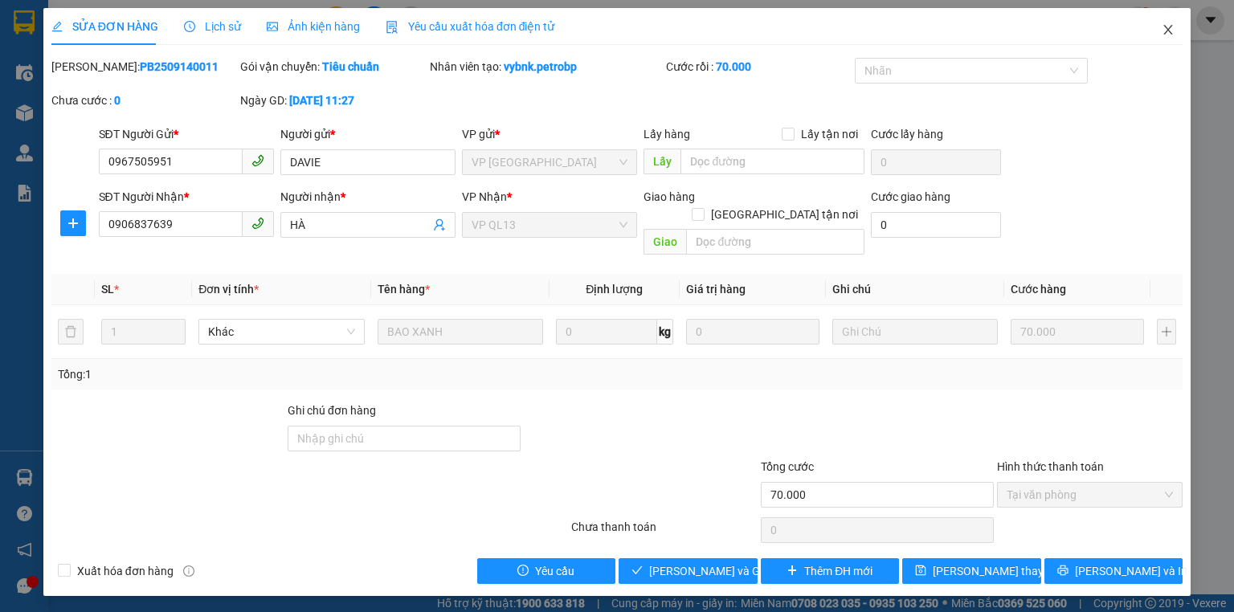
click at [1167, 22] on span "Close" at bounding box center [1168, 30] width 45 height 45
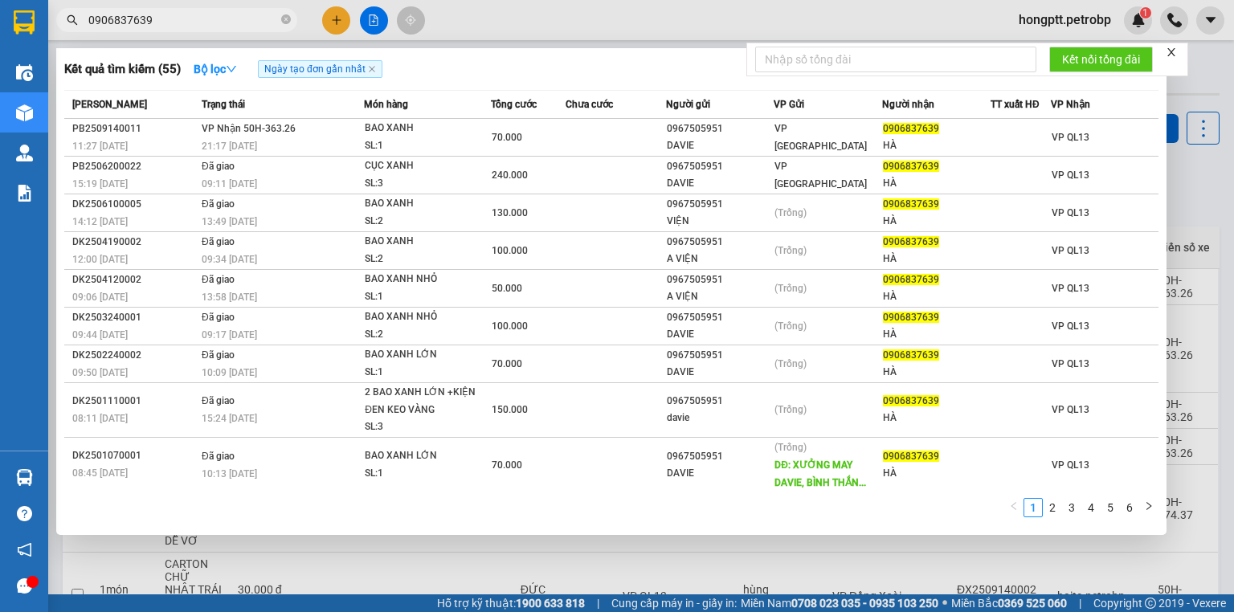
click at [207, 22] on input "0906837639" at bounding box center [183, 20] width 190 height 18
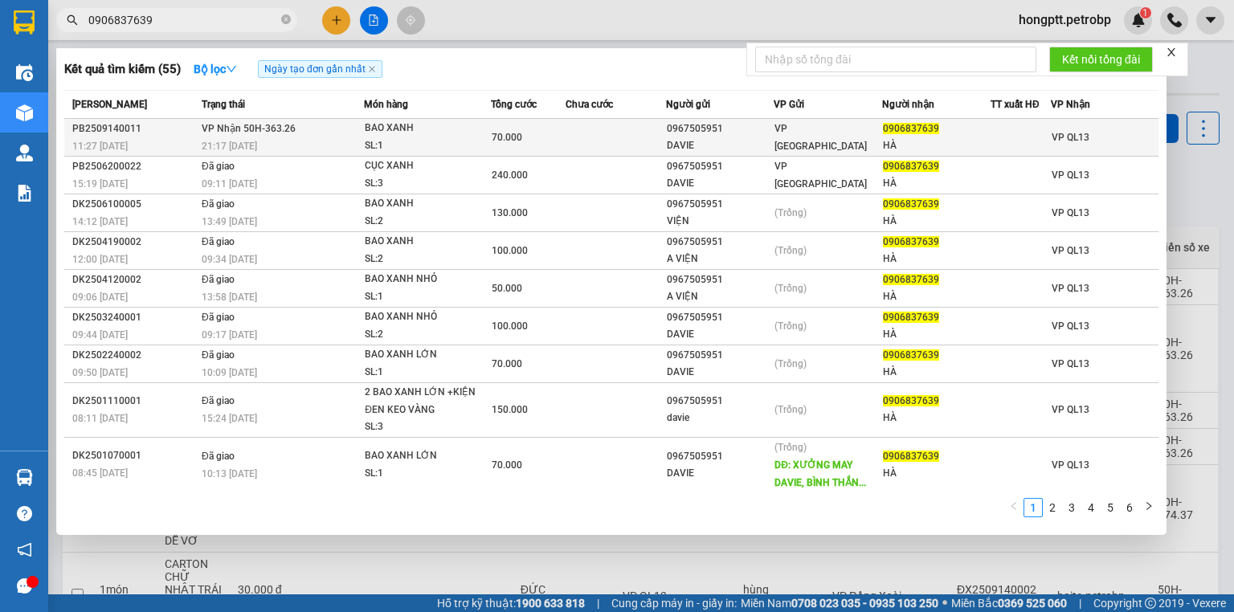
click at [505, 135] on span "70.000" at bounding box center [507, 137] width 31 height 11
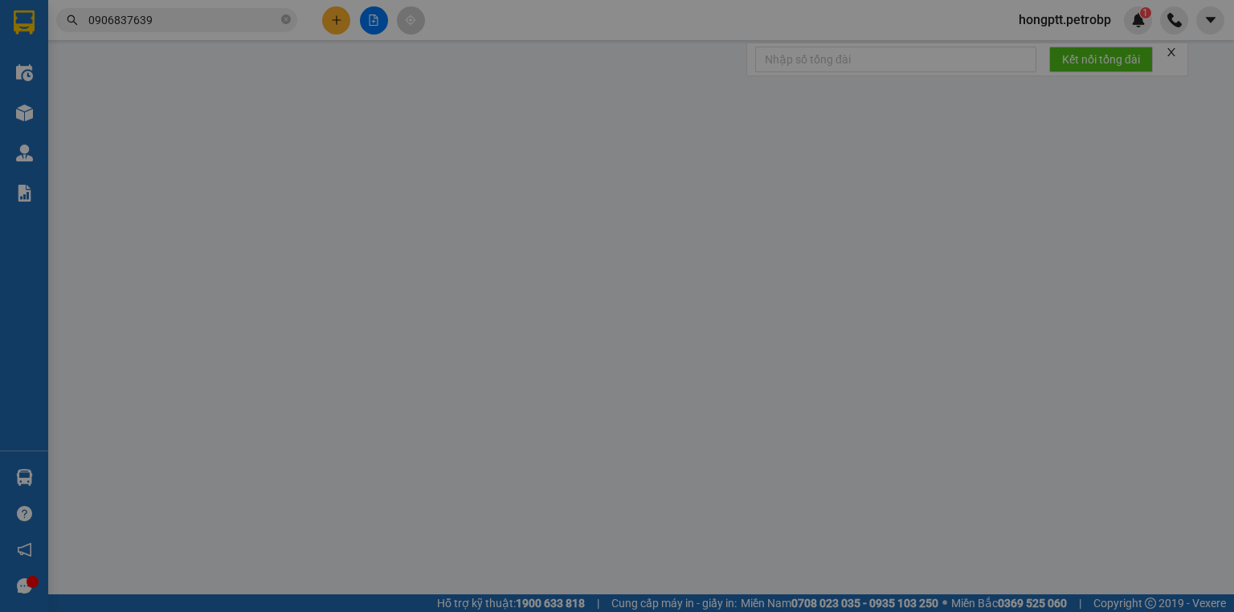
type input "0967505951"
type input "DAVIE"
type input "0906837639"
type input "HÀ"
type input "70.000"
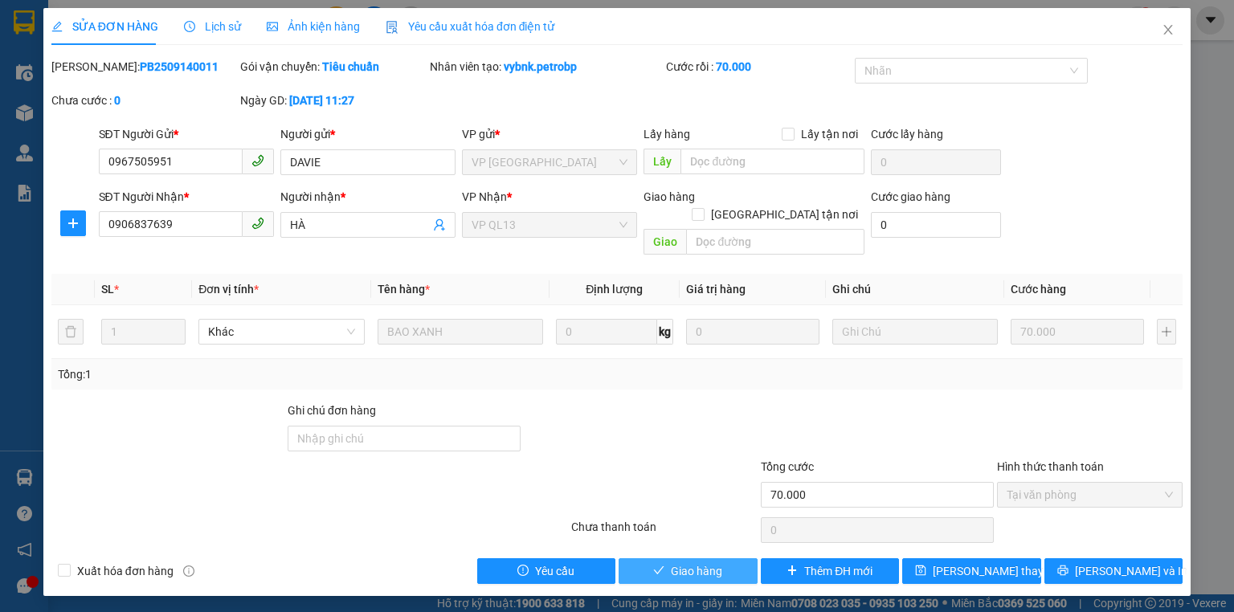
click at [735, 563] on button "Giao hàng" at bounding box center [688, 571] width 139 height 26
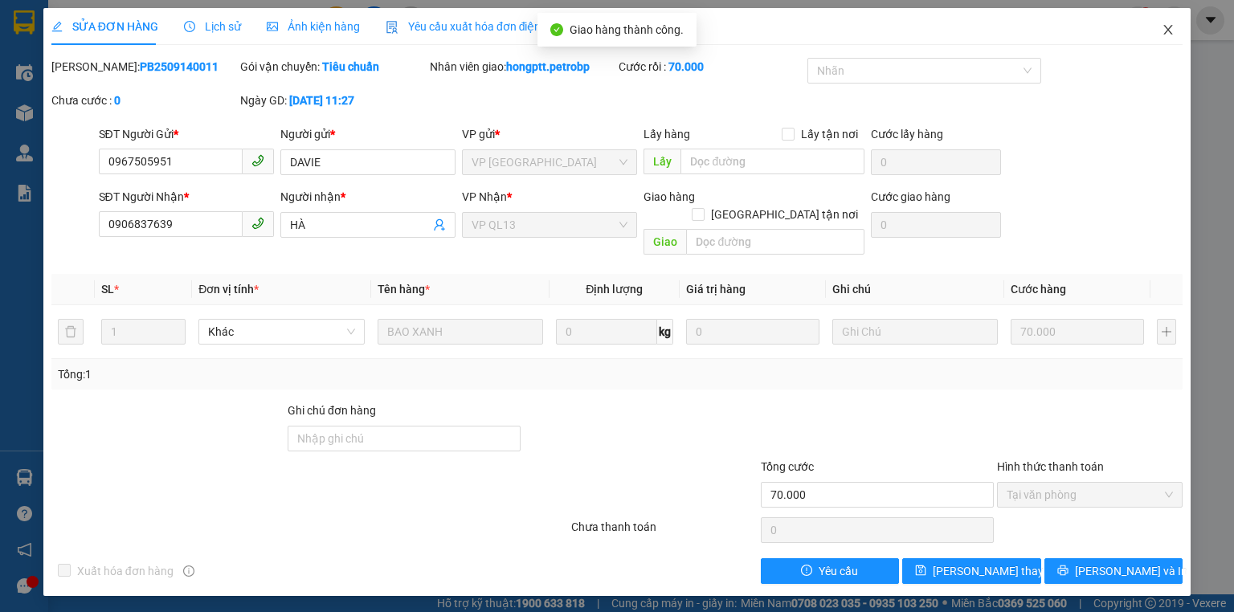
click at [1163, 29] on icon "close" at bounding box center [1168, 29] width 13 height 13
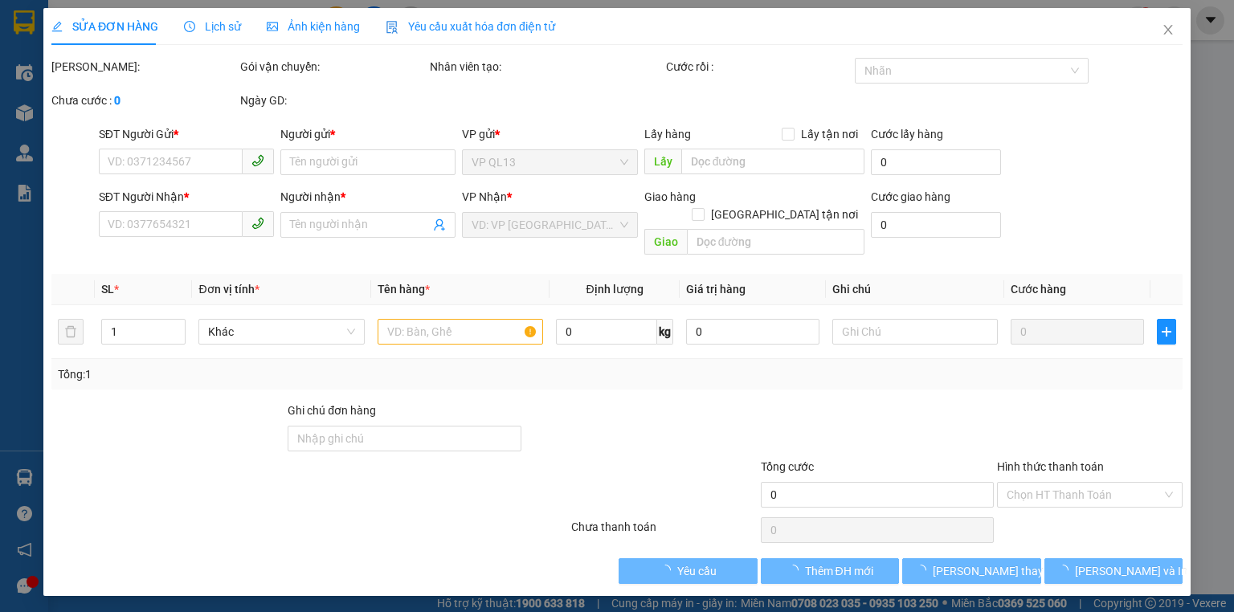
type input "0973251446"
type input "c huệ"
type input "0898760052"
type input "đỗ thị diễm hương"
type input "cty number 1"
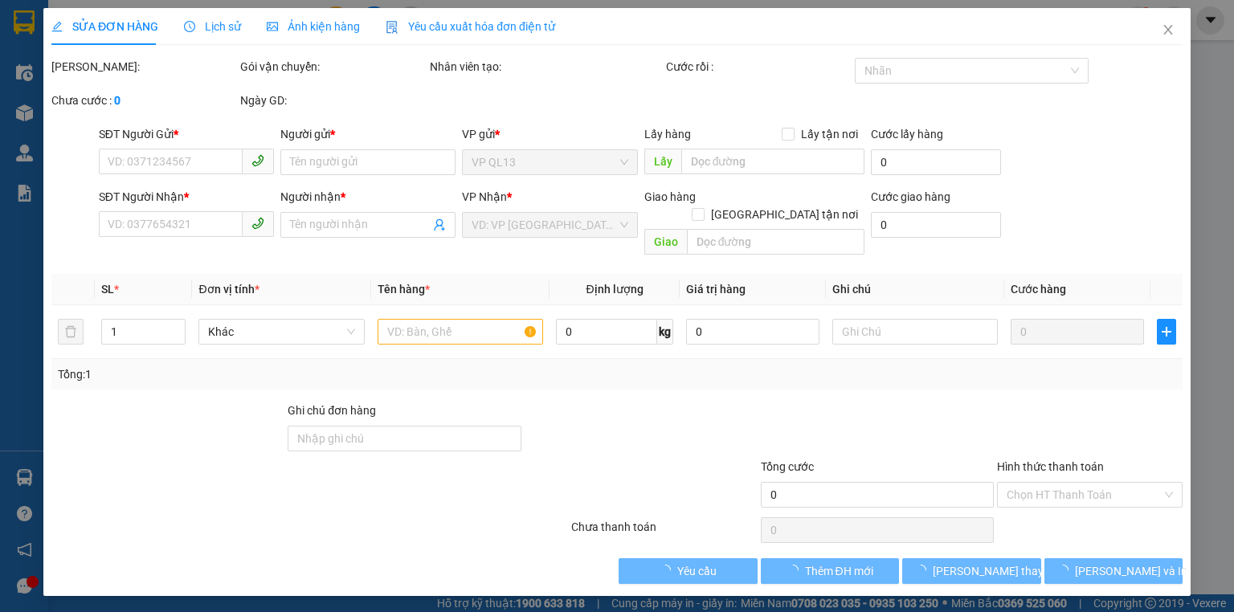
type input "30.000"
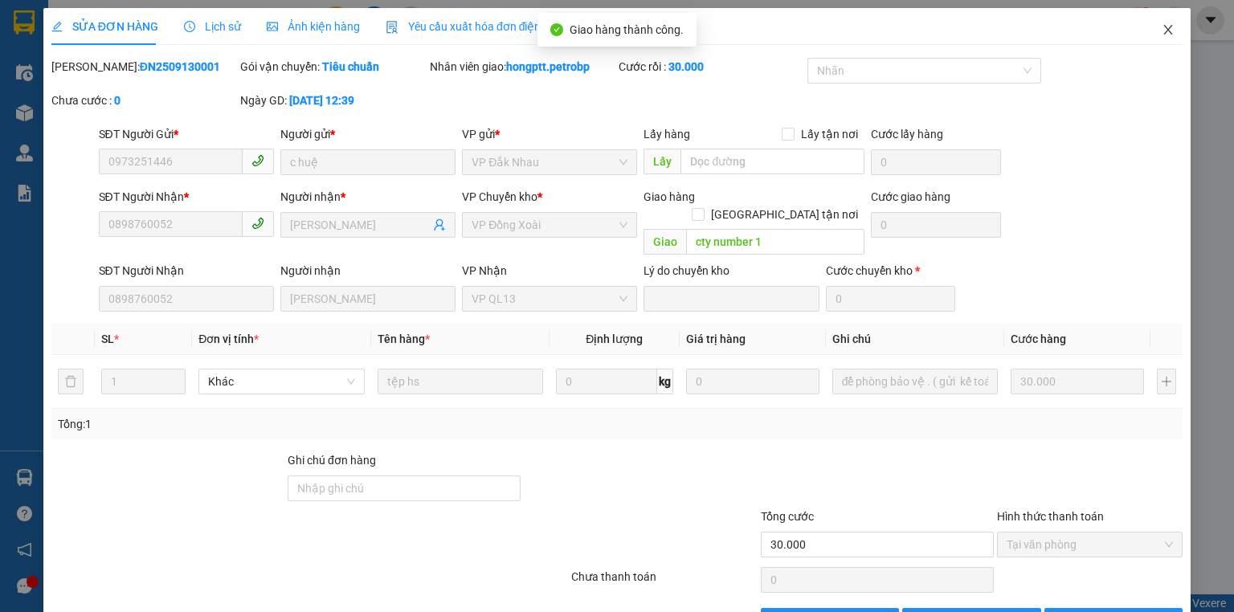
click at [1165, 27] on icon "close" at bounding box center [1168, 29] width 13 height 13
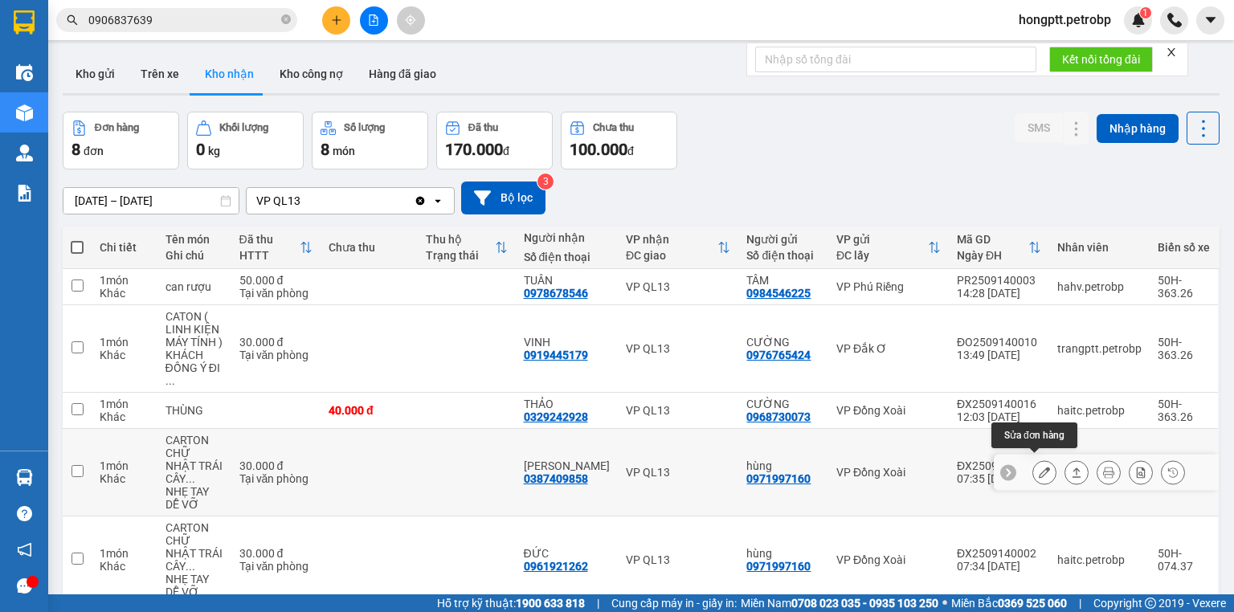
click at [1033, 459] on button at bounding box center [1044, 473] width 22 height 28
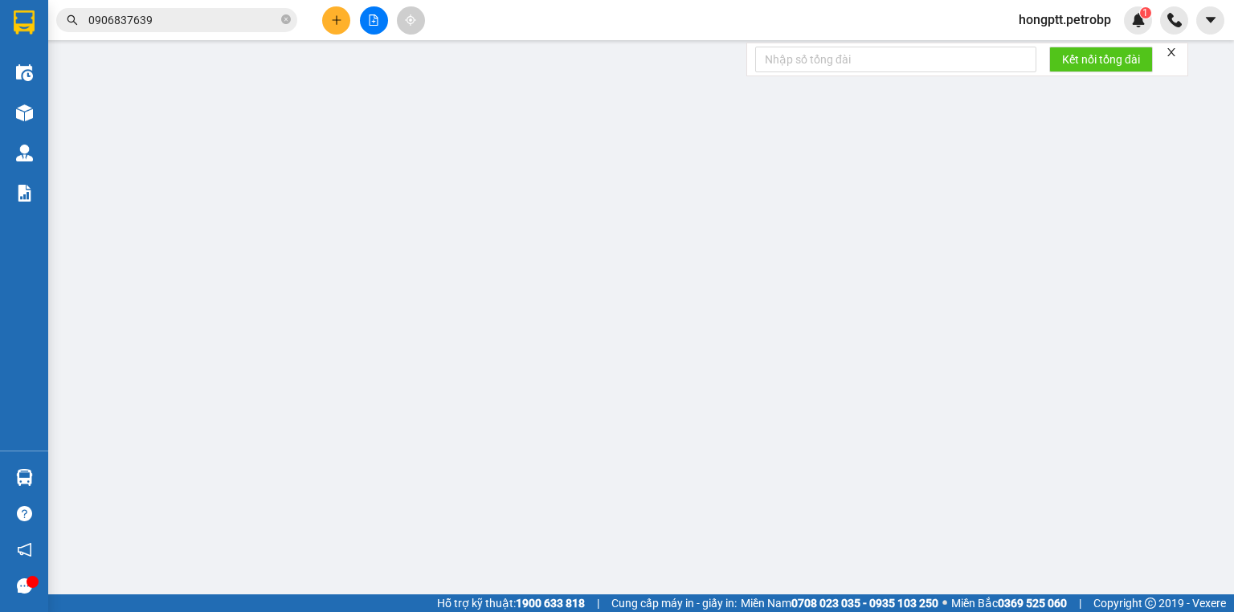
type input "0971997160"
type input "hùng"
type input "0387409858"
type input "[PERSON_NAME]"
type input "30.000"
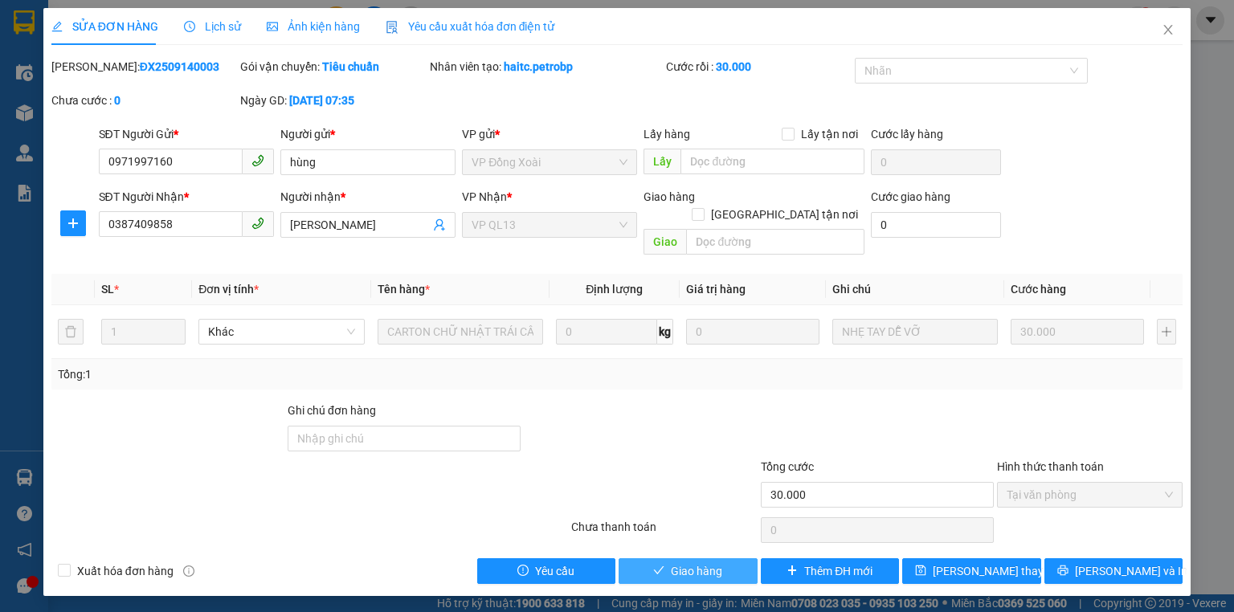
click at [706, 562] on span "Giao hàng" at bounding box center [696, 571] width 51 height 18
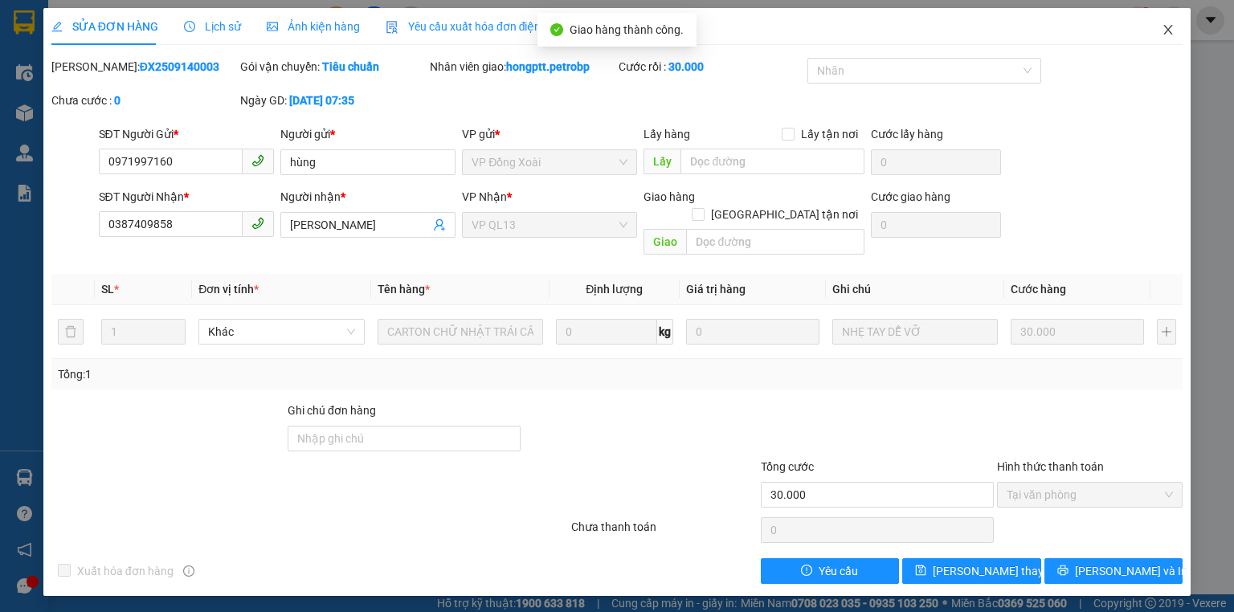
click at [1172, 26] on icon "close" at bounding box center [1168, 30] width 9 height 10
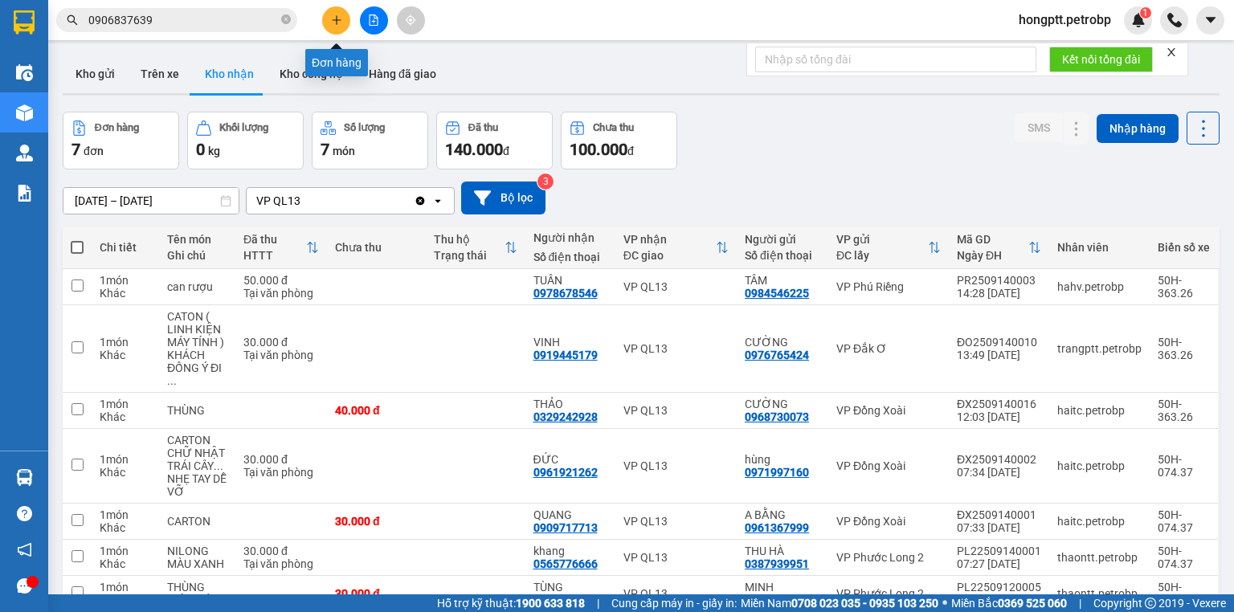
click at [334, 24] on icon "plus" at bounding box center [336, 19] width 11 height 11
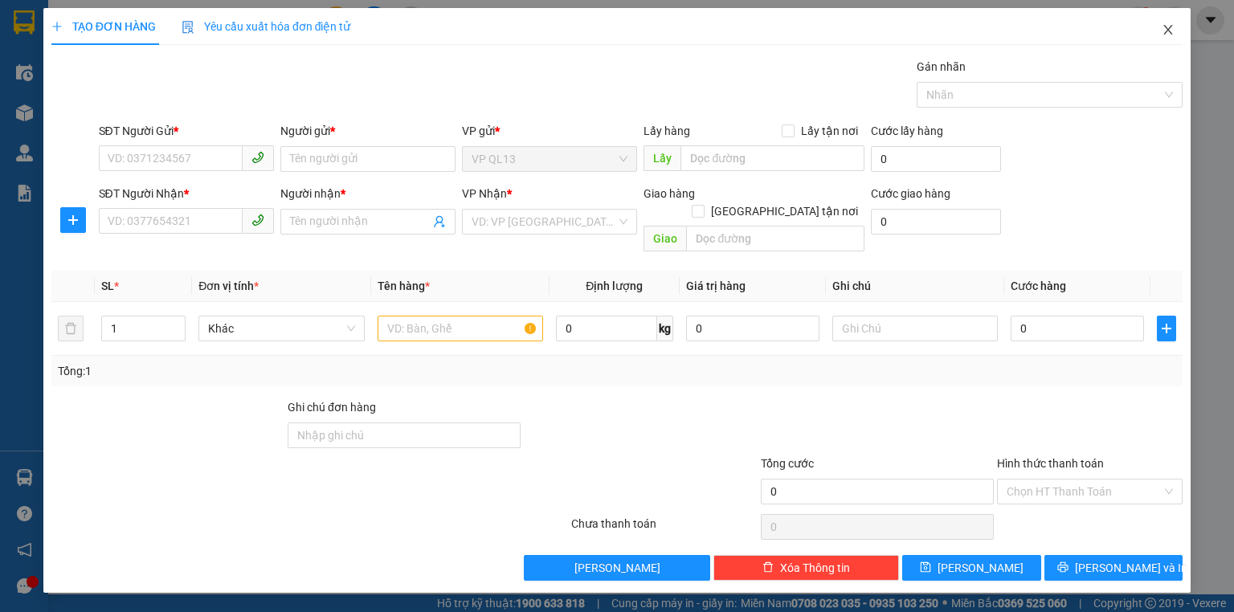
click at [1160, 34] on span "Close" at bounding box center [1168, 30] width 45 height 45
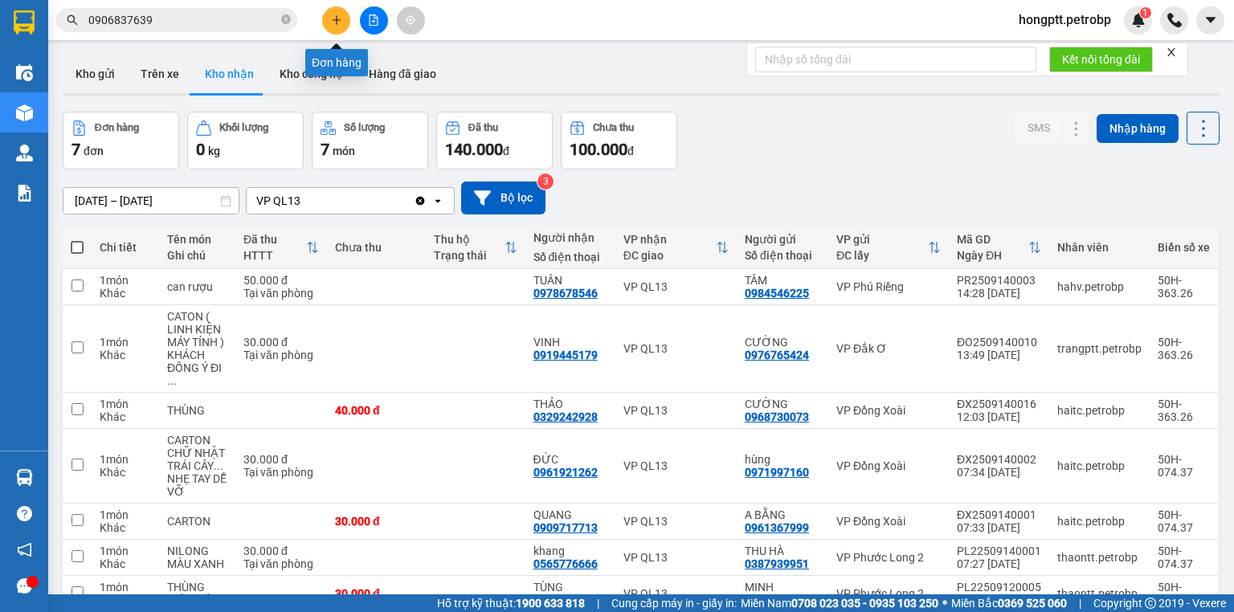
click at [331, 9] on button at bounding box center [336, 20] width 28 height 28
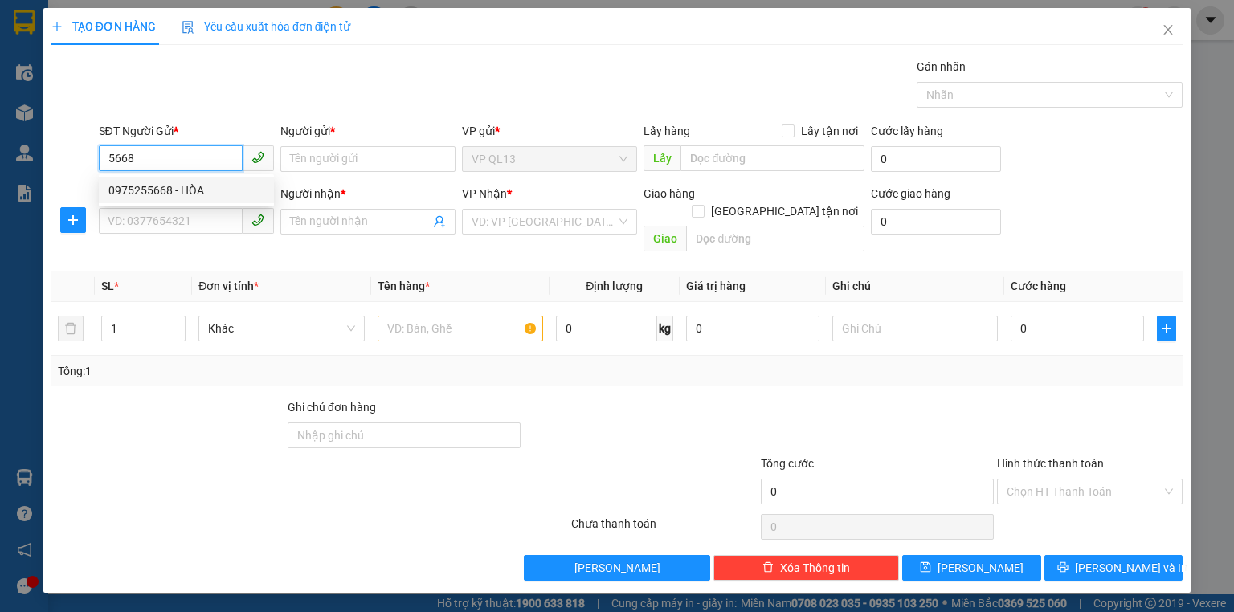
click at [191, 187] on div "0975255668 - HÒA" at bounding box center [186, 191] width 156 height 18
type input "0975255668"
type input "HÒA"
type input "0325571572"
type input "xuân"
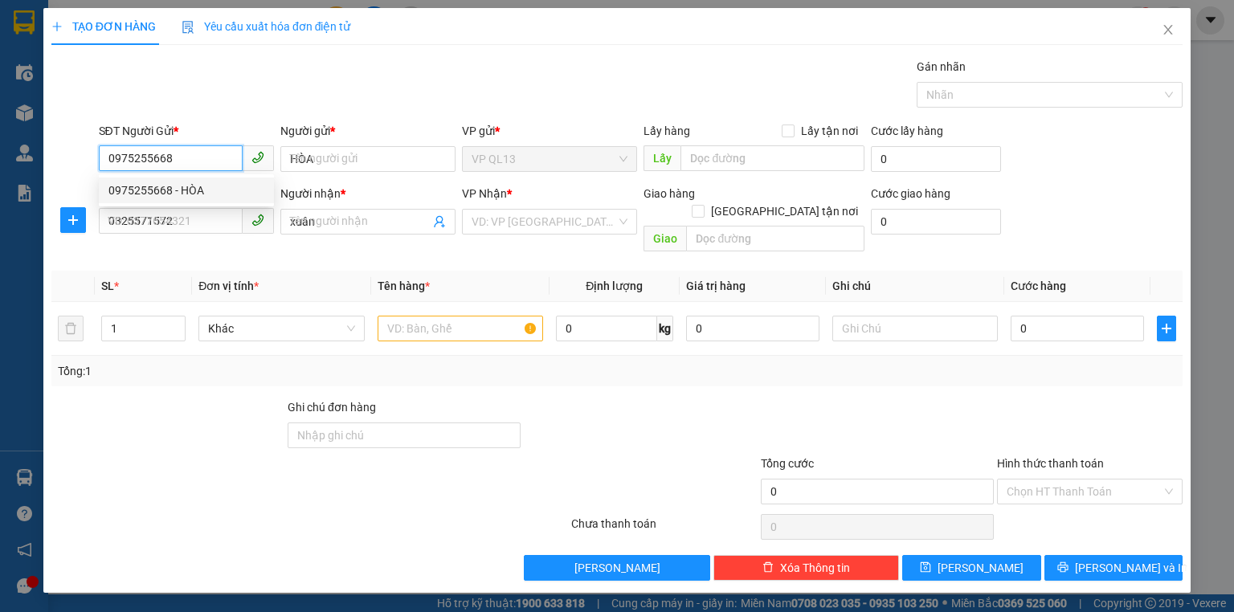
click at [191, 187] on div "0975255668 - HÒA" at bounding box center [186, 191] width 156 height 18
type input "30.000"
type input "0"
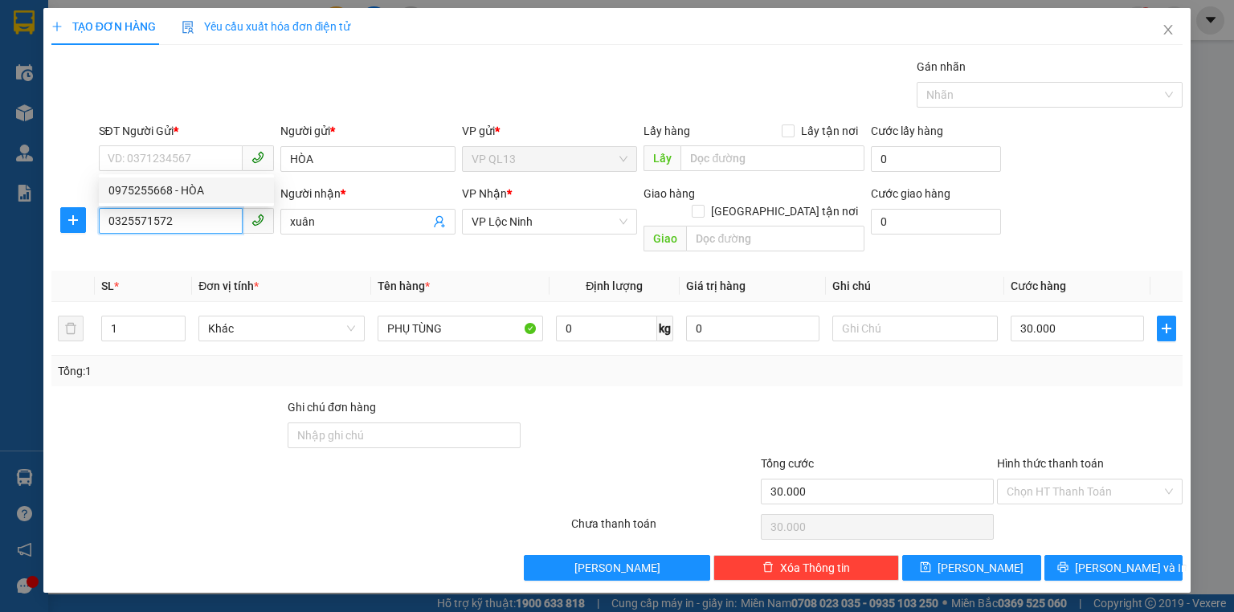
click at [180, 223] on input "0325571572" at bounding box center [171, 221] width 144 height 26
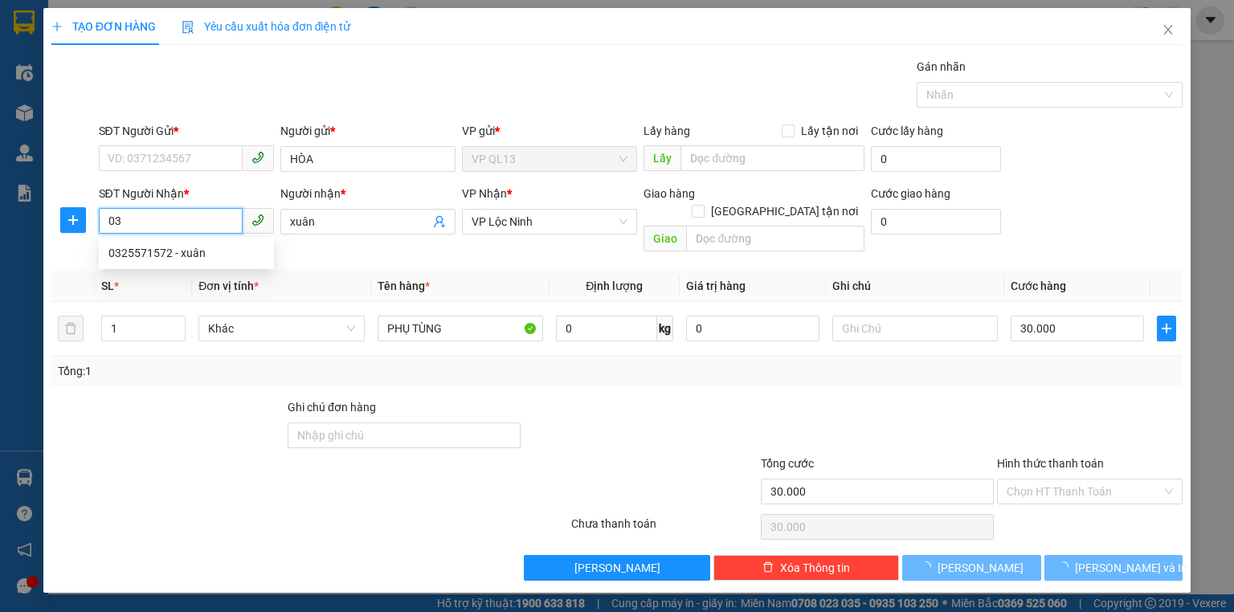
type input "0"
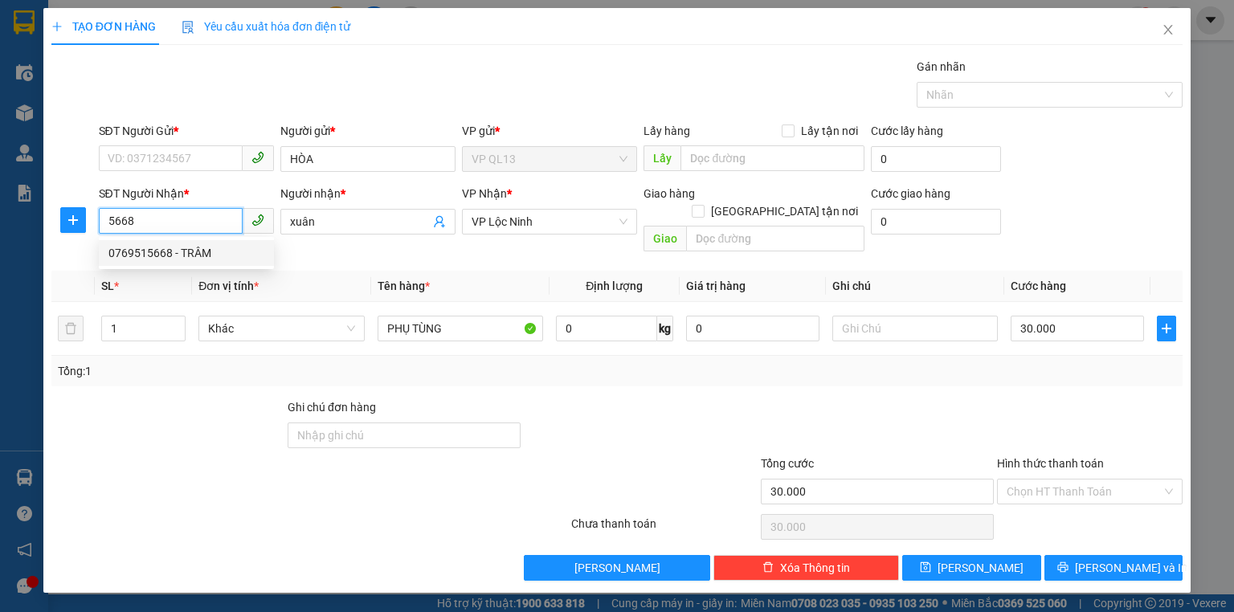
click at [171, 247] on div "0769515668 - TRÂM" at bounding box center [186, 253] width 156 height 18
type input "0769515668"
type input "TRÂM"
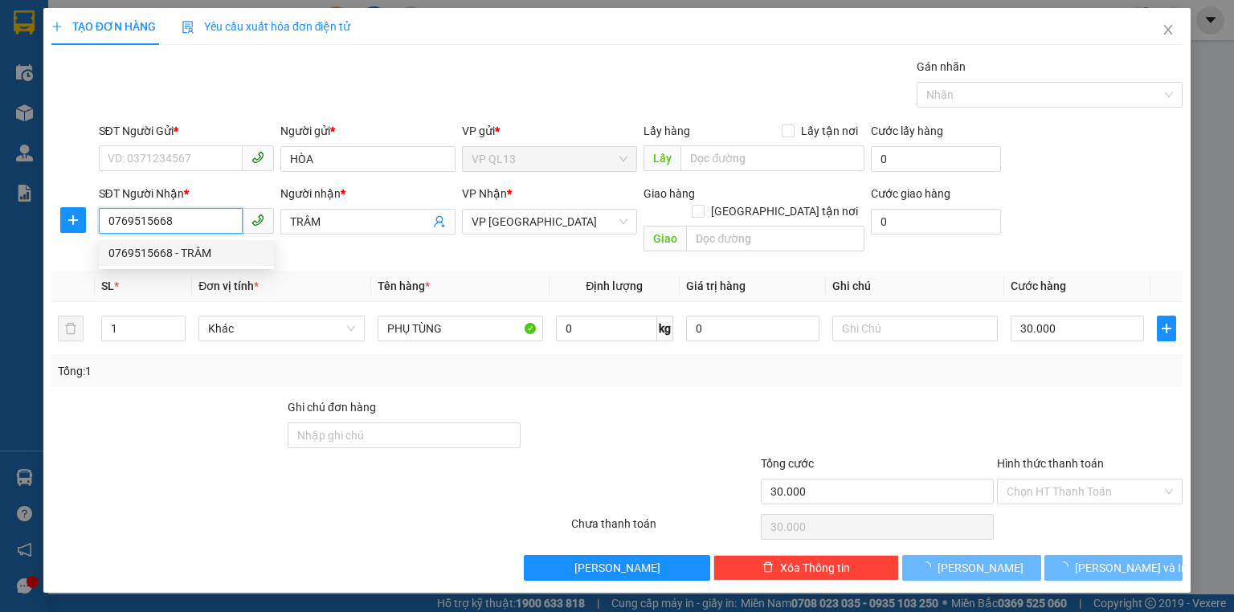
type input "250.000"
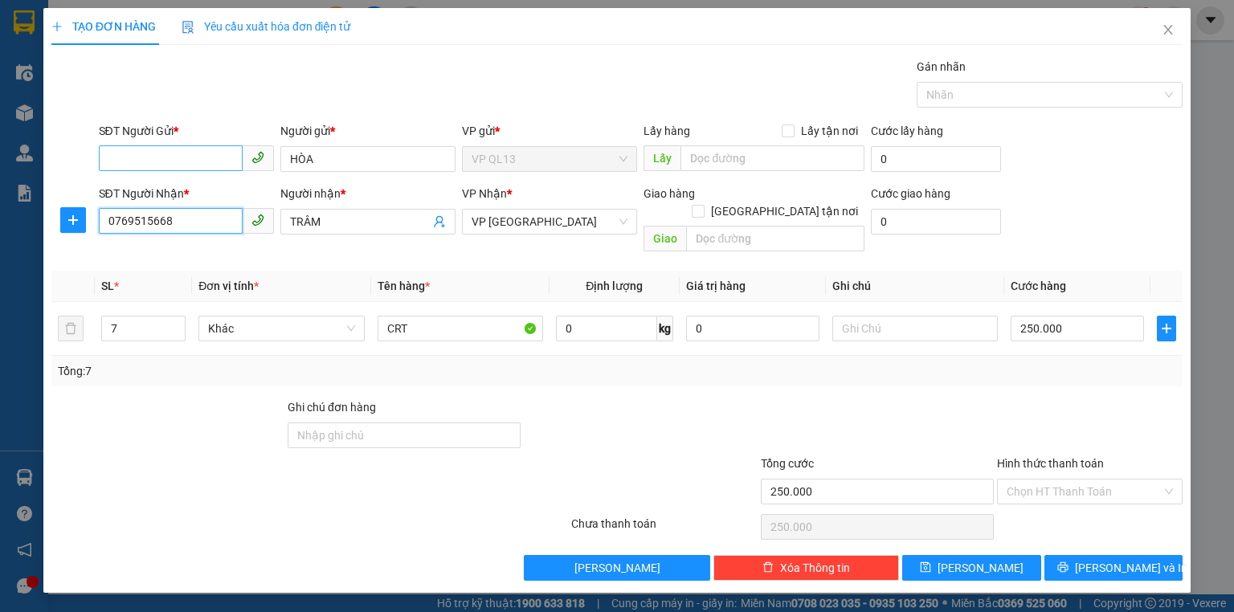
type input "0769515668"
click at [187, 163] on input "SĐT Người Gửi *" at bounding box center [171, 158] width 144 height 26
click at [219, 187] on div "0898128196 - GIANG" at bounding box center [186, 191] width 156 height 18
type input "0898128196"
type input "GIANG"
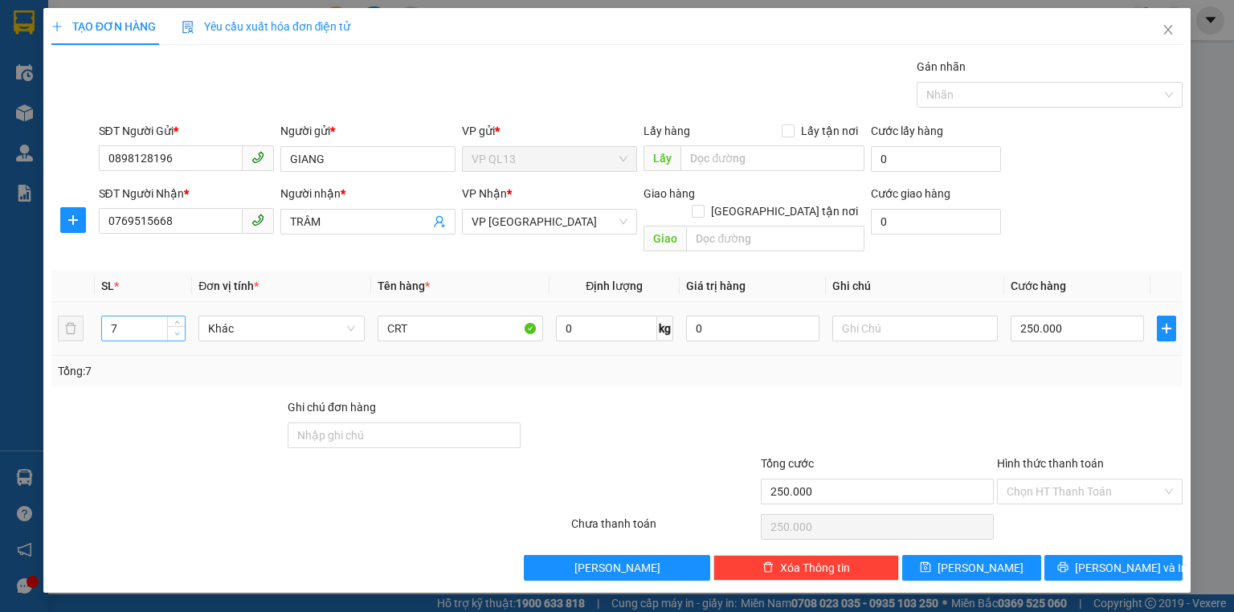
type input "6"
click at [174, 329] on span "down" at bounding box center [177, 334] width 10 height 10
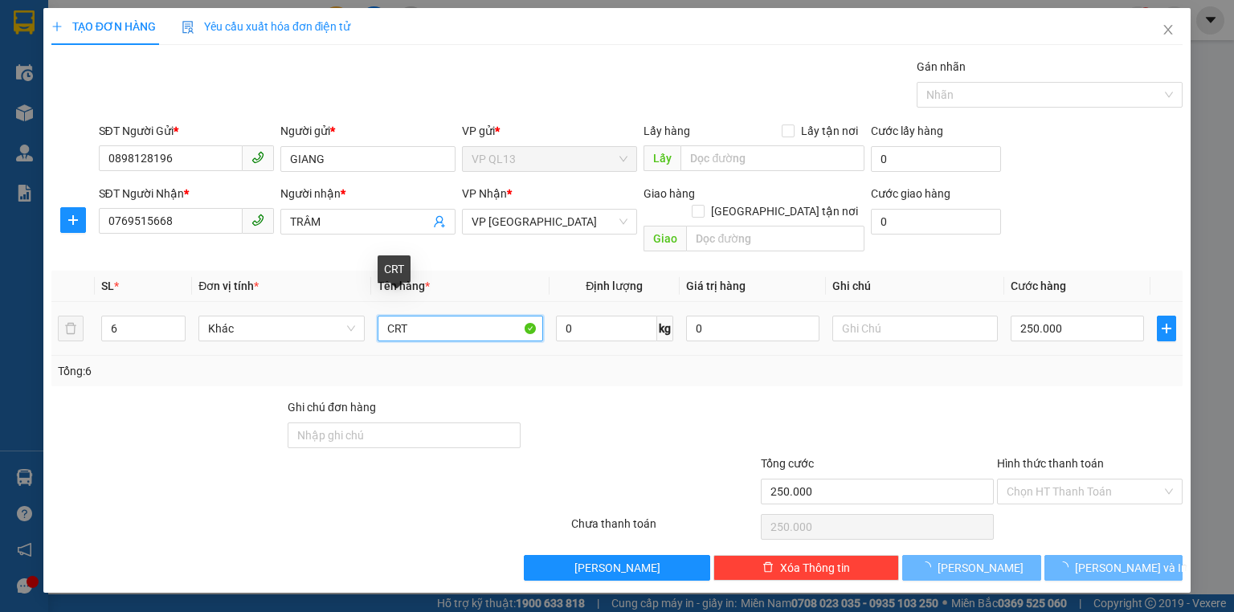
click at [466, 320] on input "CRT" at bounding box center [461, 329] width 166 height 26
type input "0"
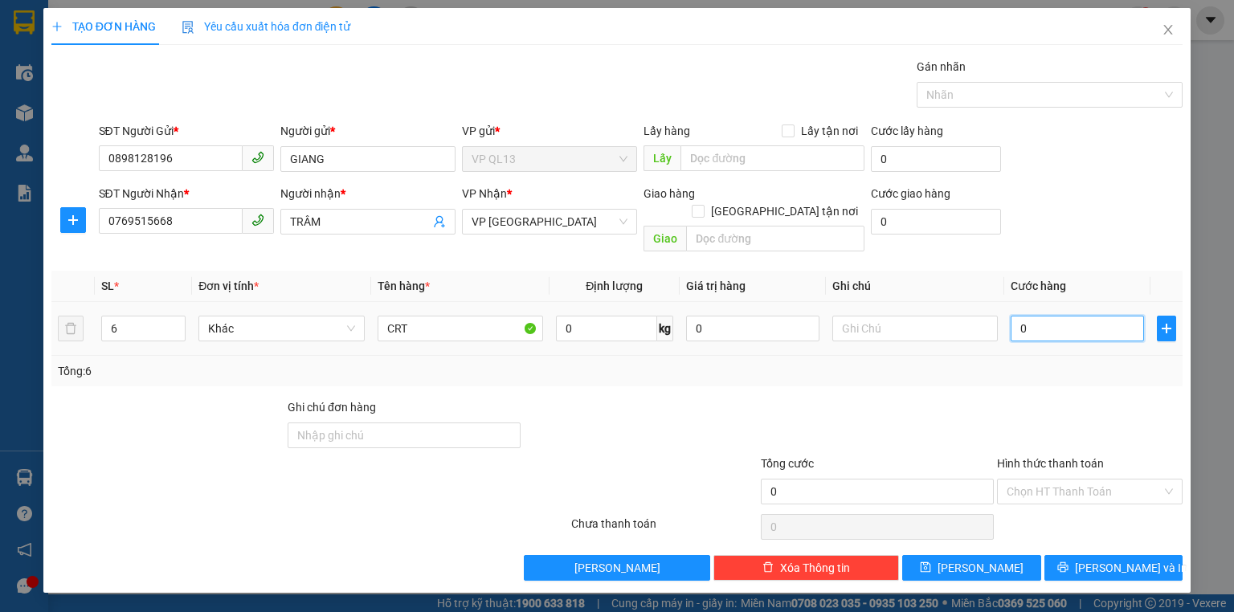
click at [1082, 316] on input "0" at bounding box center [1077, 329] width 133 height 26
type input "2"
type input "20"
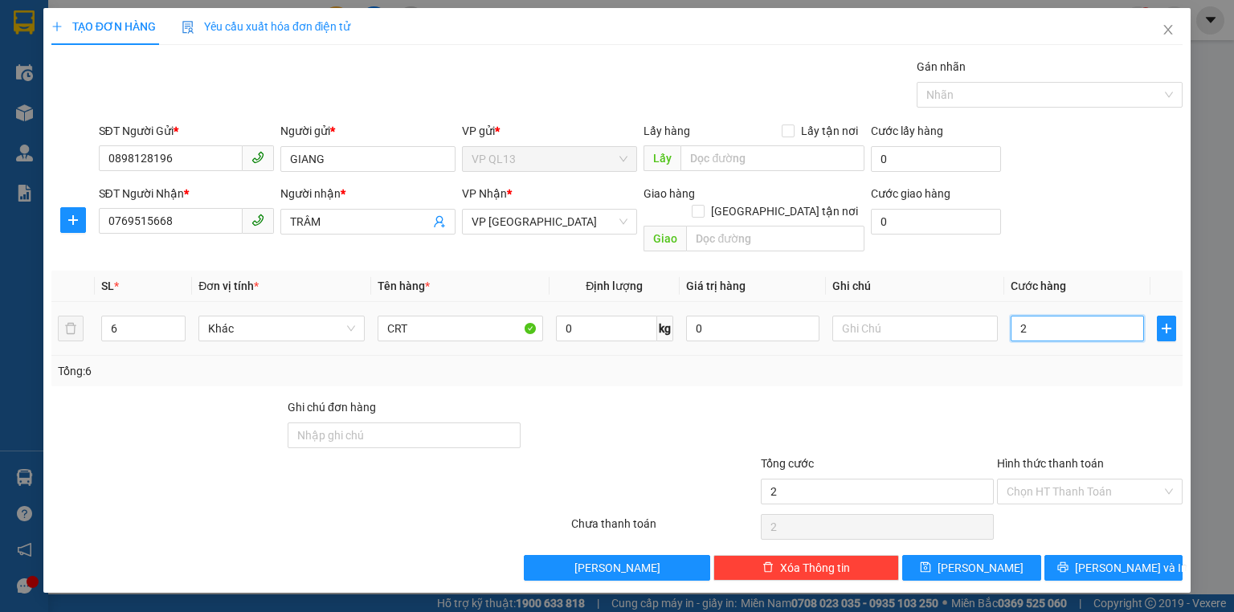
type input "20"
type input "2"
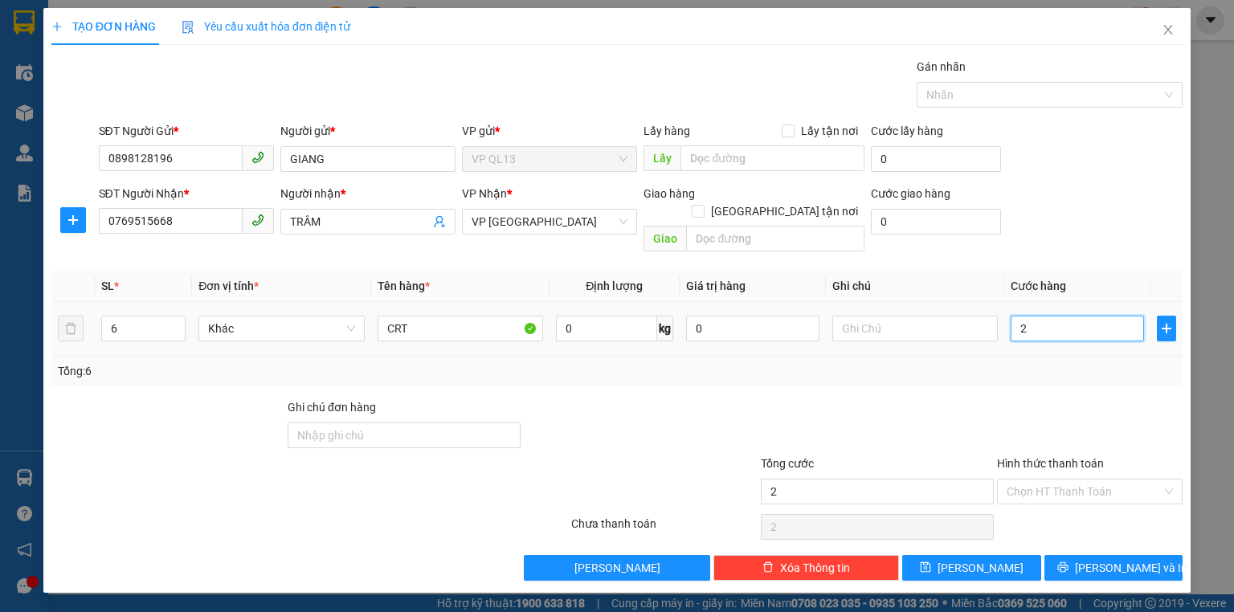
type input "24"
type input "240"
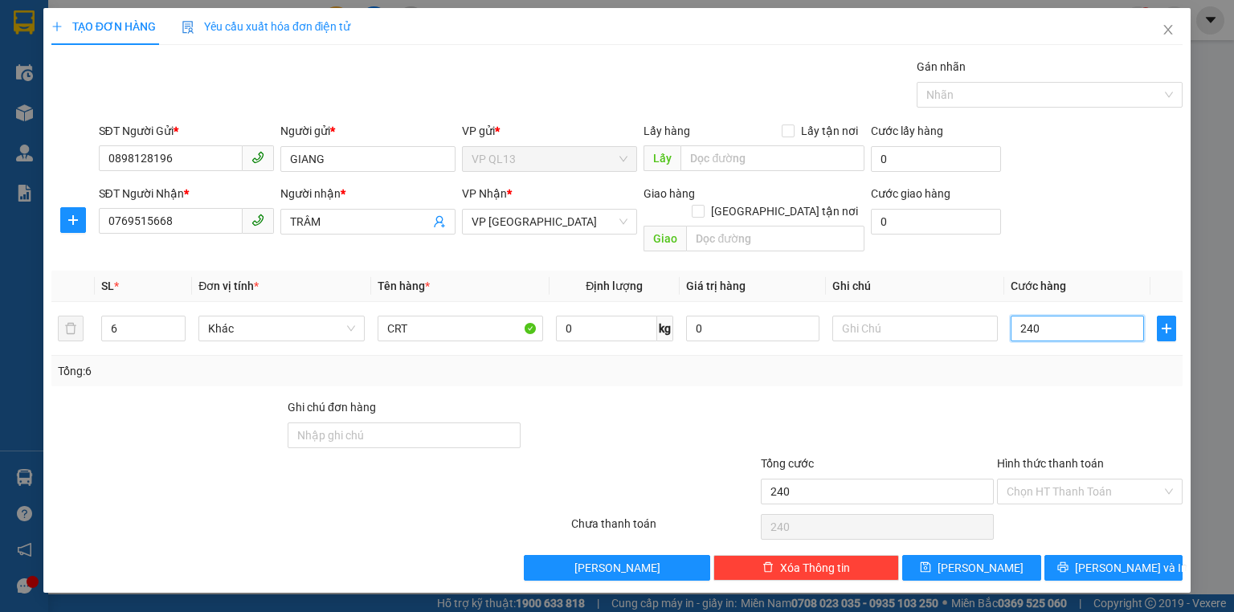
type input "240"
type input "240.000"
click at [1041, 362] on div "Tổng: 6" at bounding box center [617, 371] width 1118 height 18
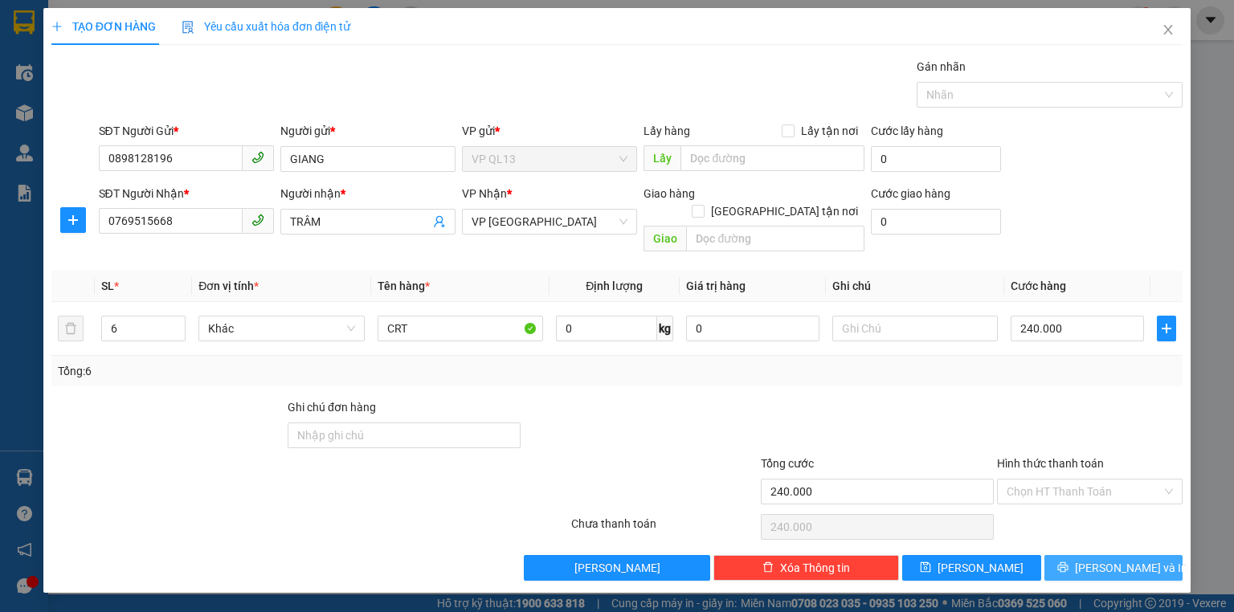
click at [1048, 555] on button "[PERSON_NAME] và In" at bounding box center [1114, 568] width 139 height 26
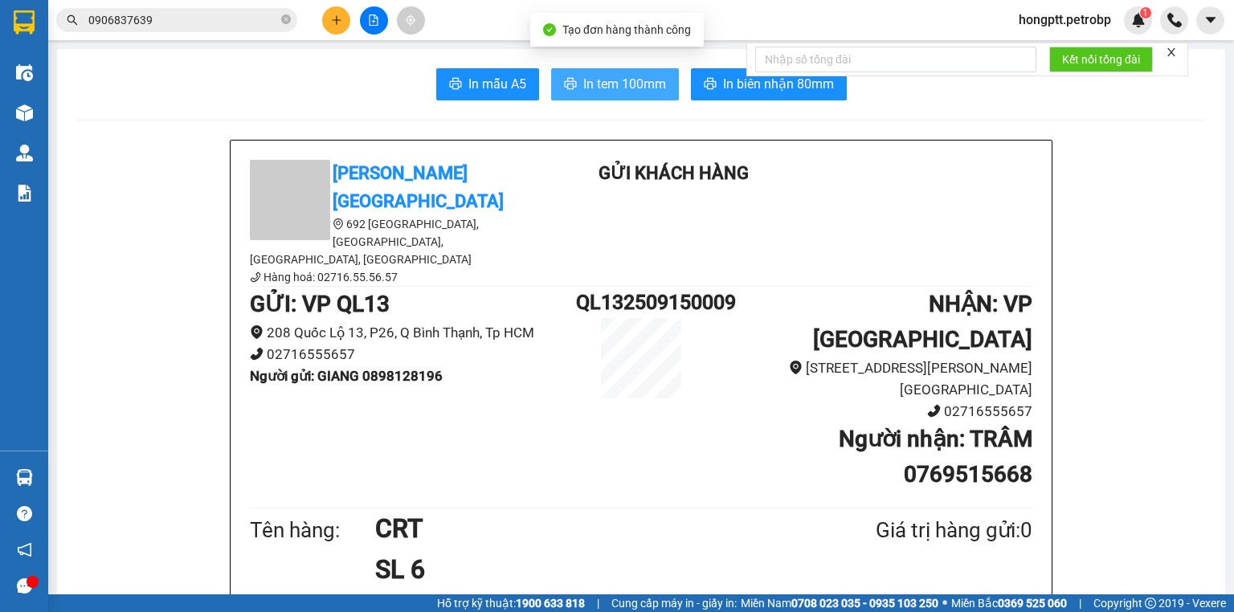
click at [626, 91] on span "In tem 100mm" at bounding box center [624, 84] width 83 height 20
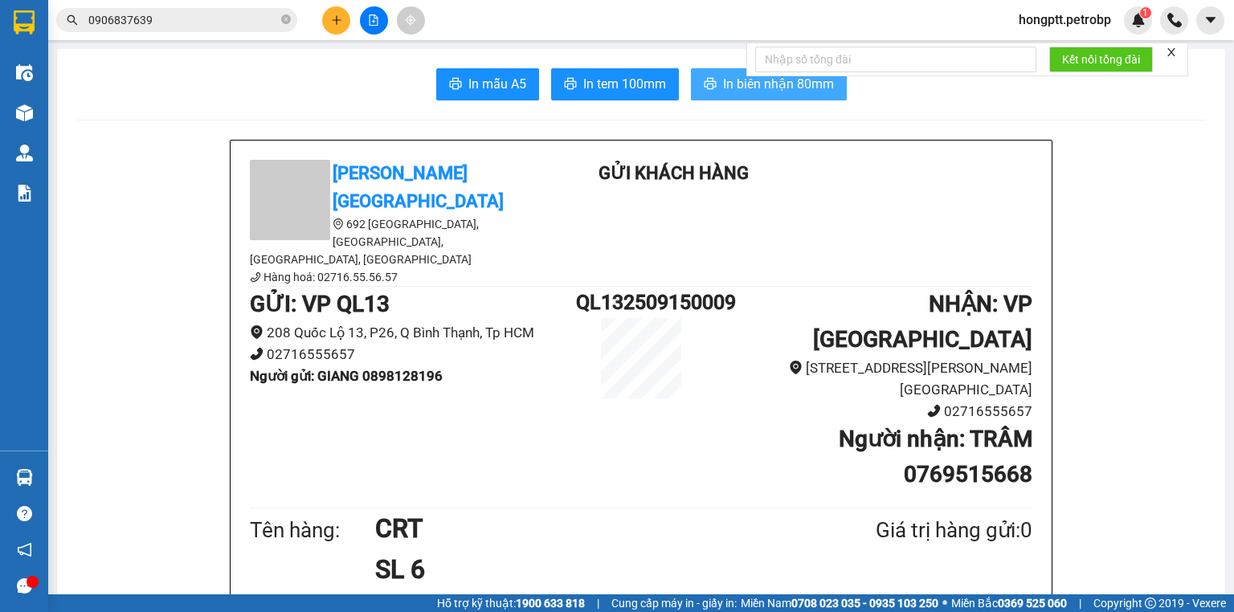
click at [707, 84] on icon "printer" at bounding box center [710, 83] width 13 height 13
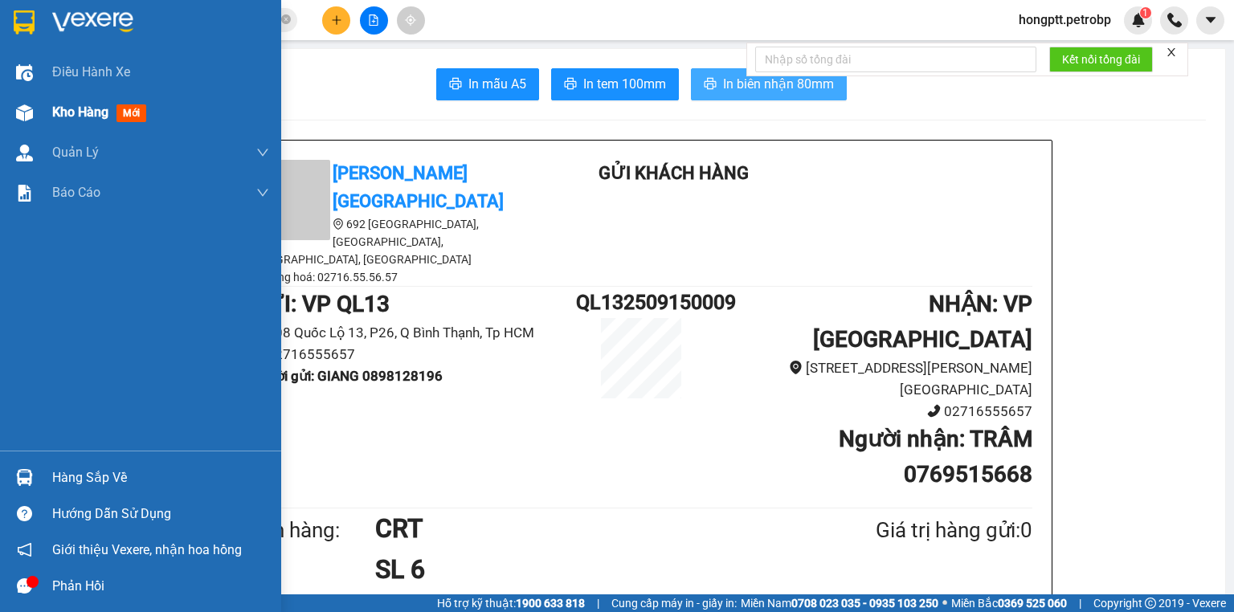
click at [35, 120] on div at bounding box center [24, 113] width 28 height 28
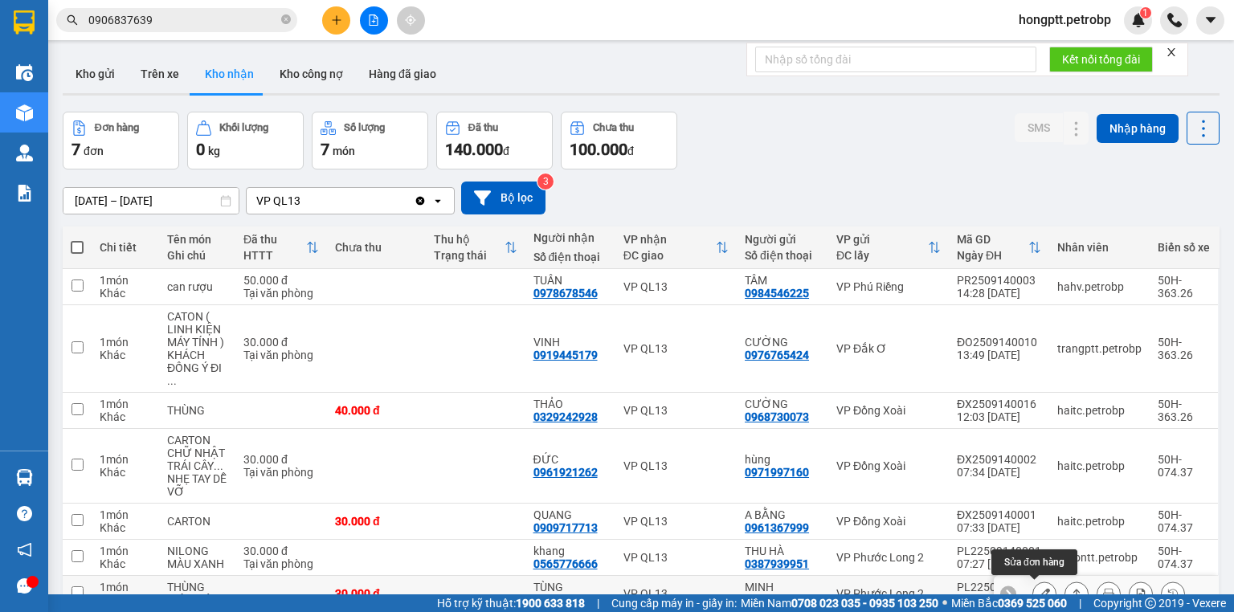
click at [1033, 580] on button at bounding box center [1044, 594] width 22 height 28
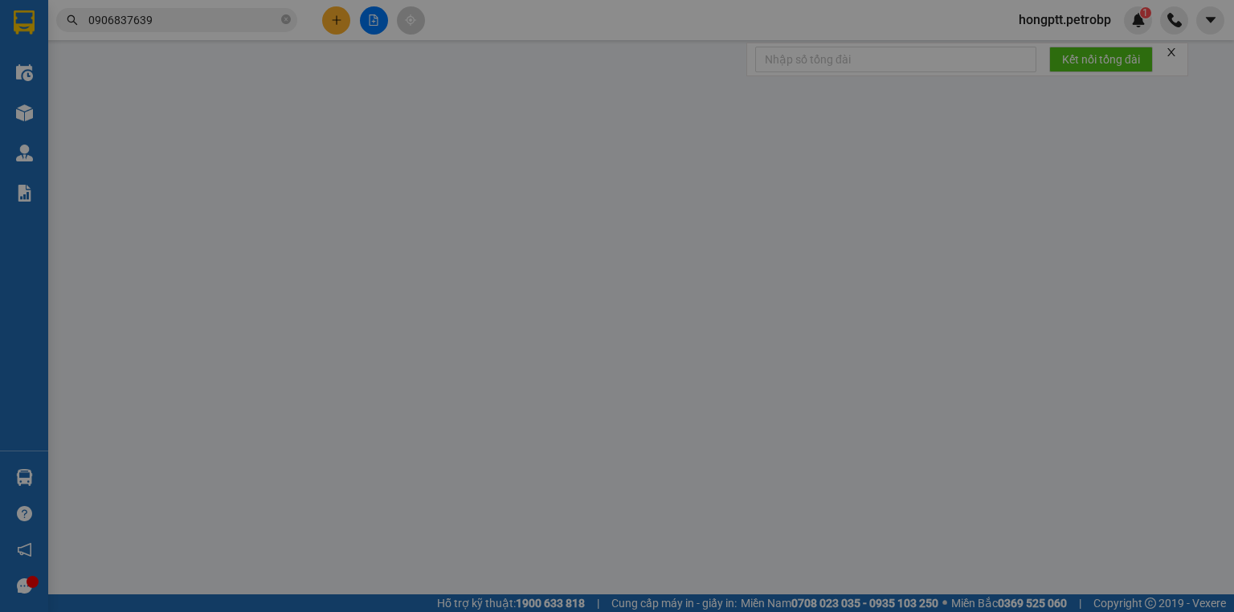
type input "0909756545"
type input "MINH"
type input "0902756545"
type input "TÙNG"
type input "30.000"
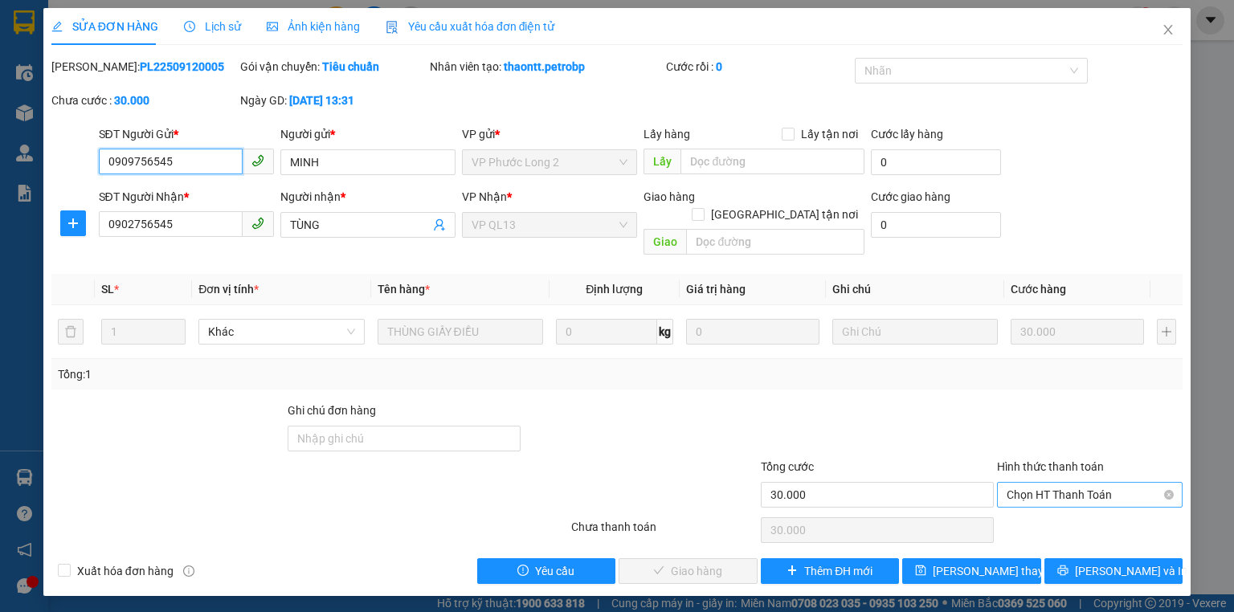
click at [1038, 483] on span "Chọn HT Thanh Toán" at bounding box center [1090, 495] width 166 height 24
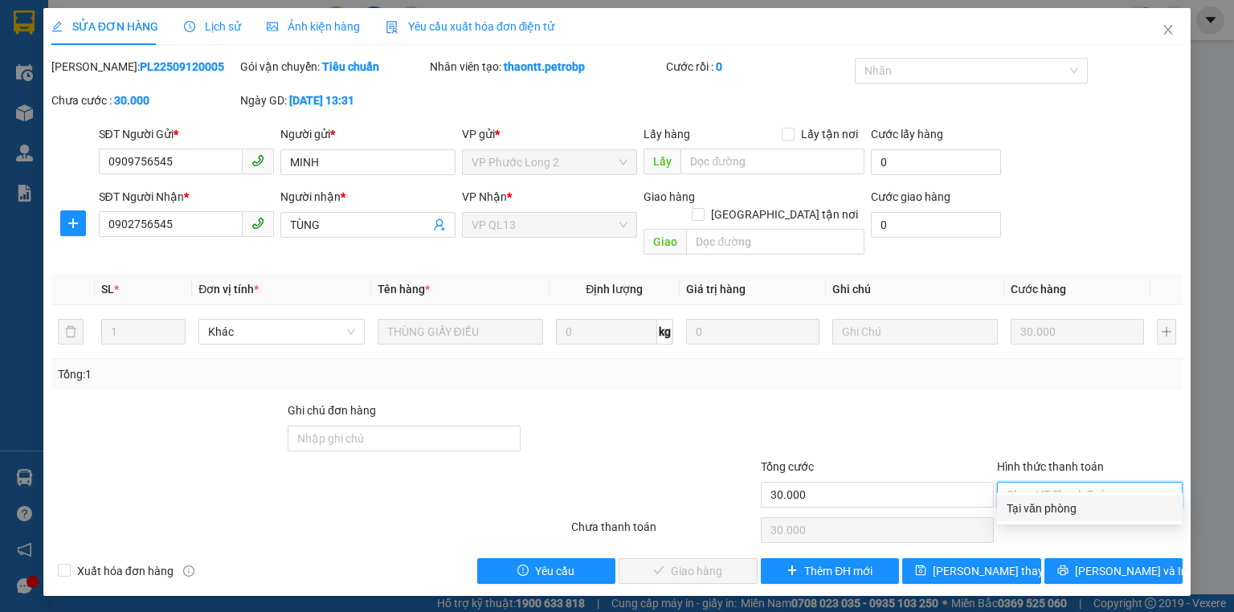
click at [1042, 500] on div "Tại văn phòng" at bounding box center [1090, 509] width 166 height 18
type input "0"
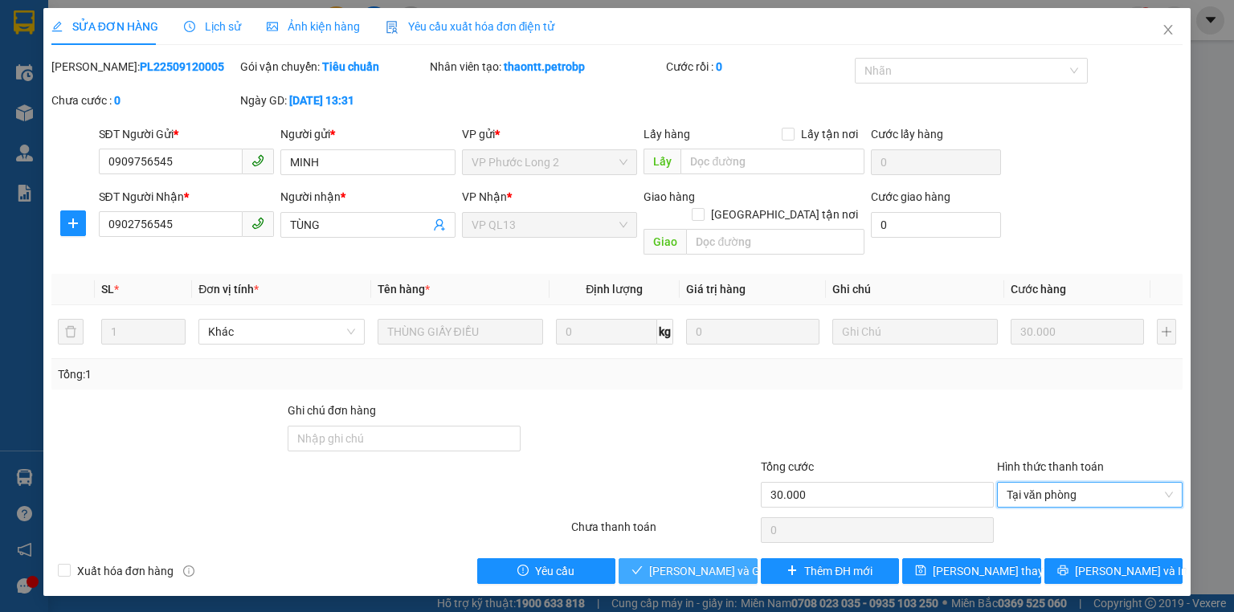
click at [732, 562] on span "[PERSON_NAME] và Giao hàng" at bounding box center [726, 571] width 154 height 18
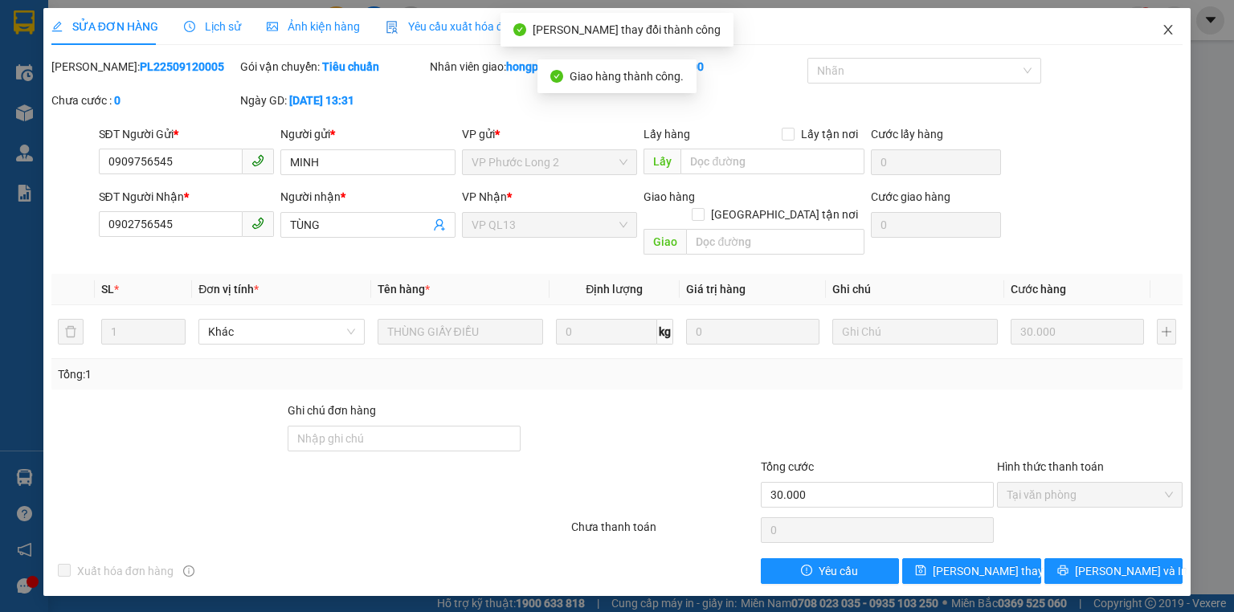
click at [1156, 32] on span "Close" at bounding box center [1168, 30] width 45 height 45
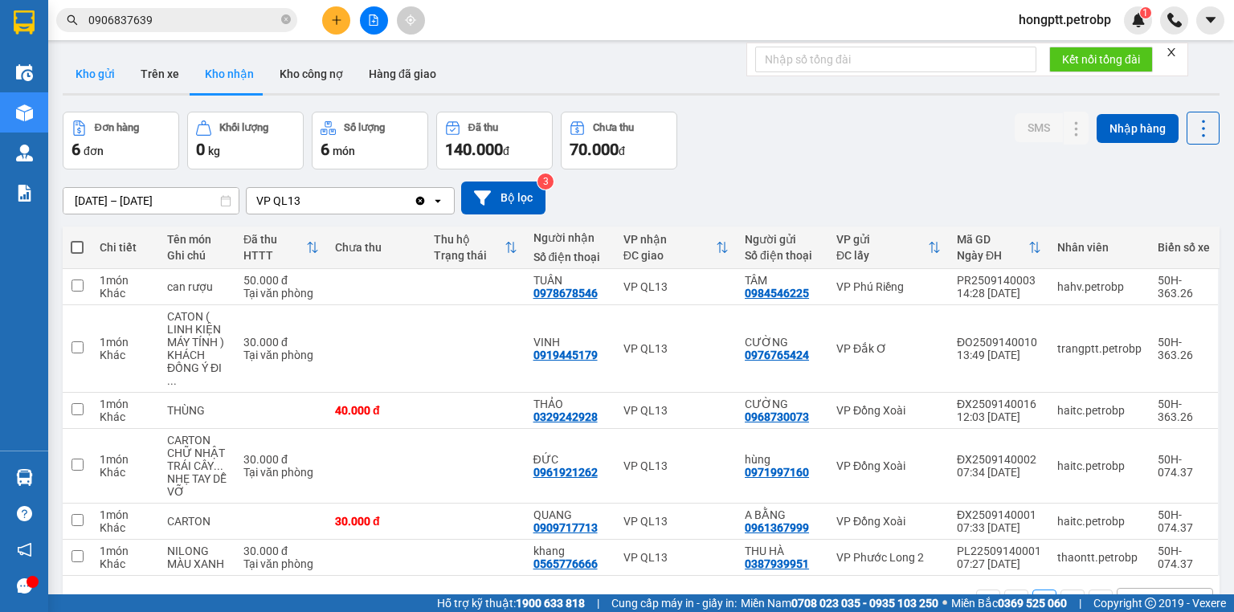
click at [85, 79] on button "Kho gửi" at bounding box center [95, 74] width 65 height 39
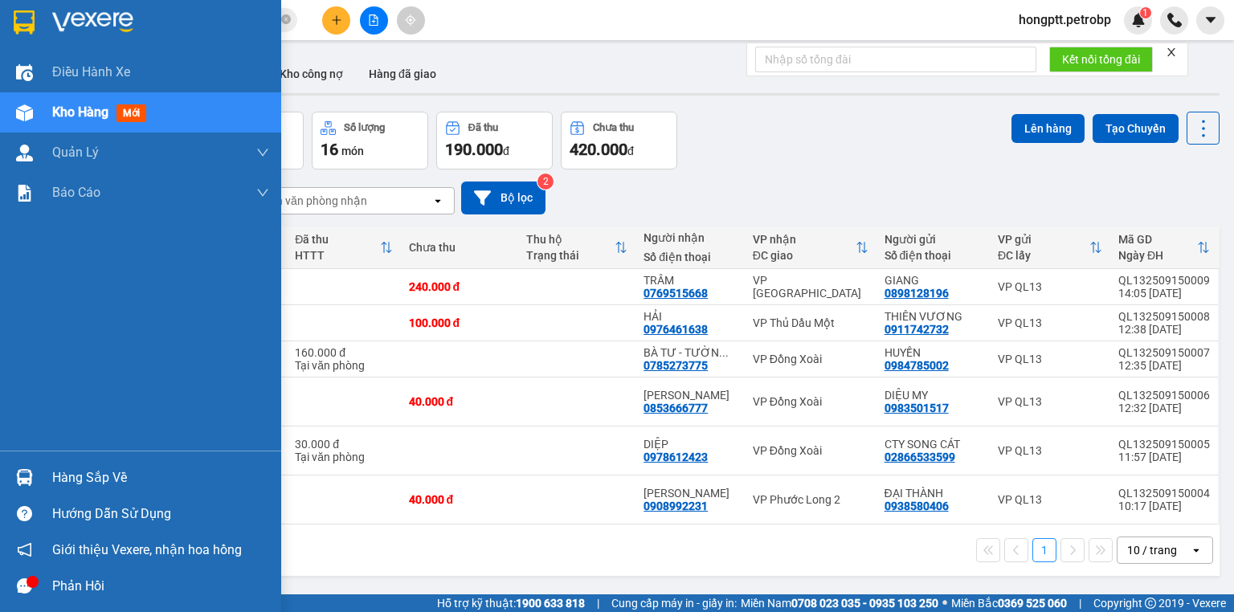
click at [32, 464] on div at bounding box center [24, 478] width 28 height 28
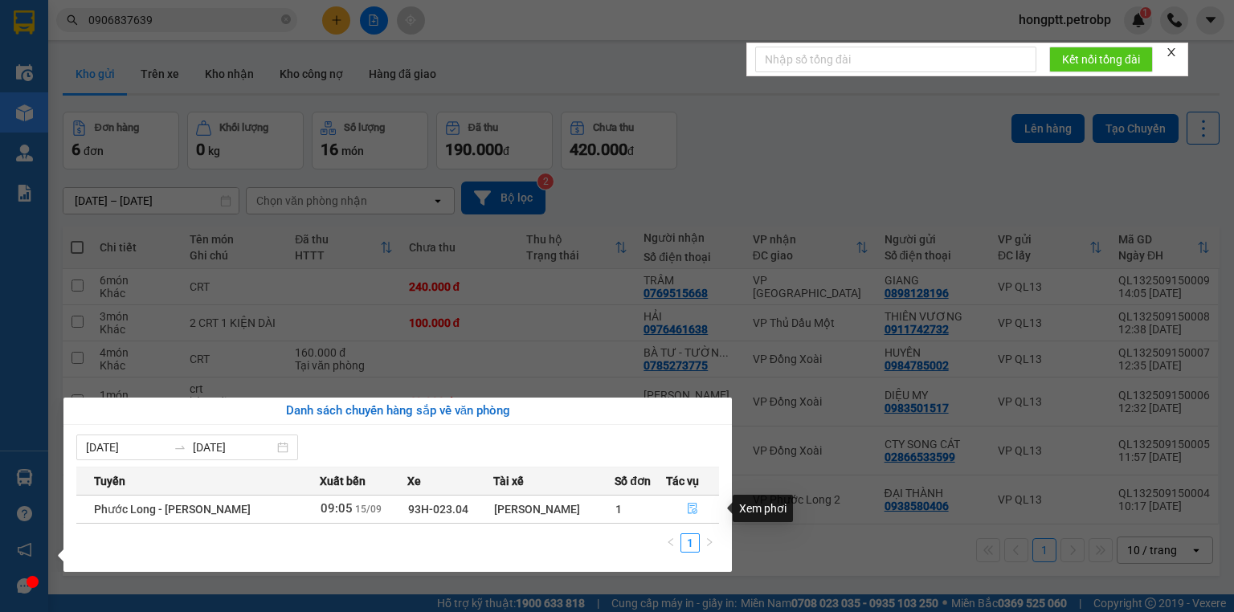
click at [690, 505] on icon "file-done" at bounding box center [692, 508] width 11 height 11
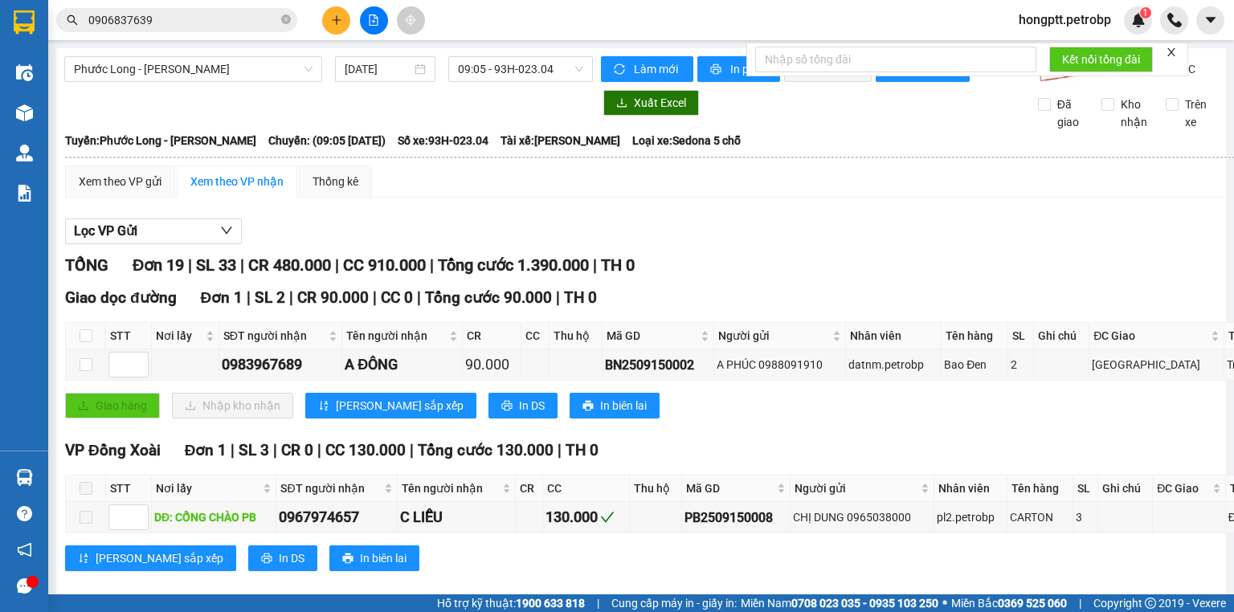
drag, startPoint x: 694, startPoint y: 376, endPoint x: 596, endPoint y: 398, distance: 100.4
click at [596, 398] on div "Giao dọc đường Đơn 1 | SL 2 | CR 90.000 | CC 0 | Tổng cước 90.000 | TH 0 STT Nơ…" at bounding box center [688, 358] width 1246 height 145
click at [746, 417] on div "Giao hàng Nhập kho nhận Lưu sắp xếp In DS In biên lai" at bounding box center [688, 406] width 1246 height 26
click at [693, 375] on div "BN2509150002" at bounding box center [658, 365] width 106 height 20
drag, startPoint x: 662, startPoint y: 378, endPoint x: 624, endPoint y: 378, distance: 38.6
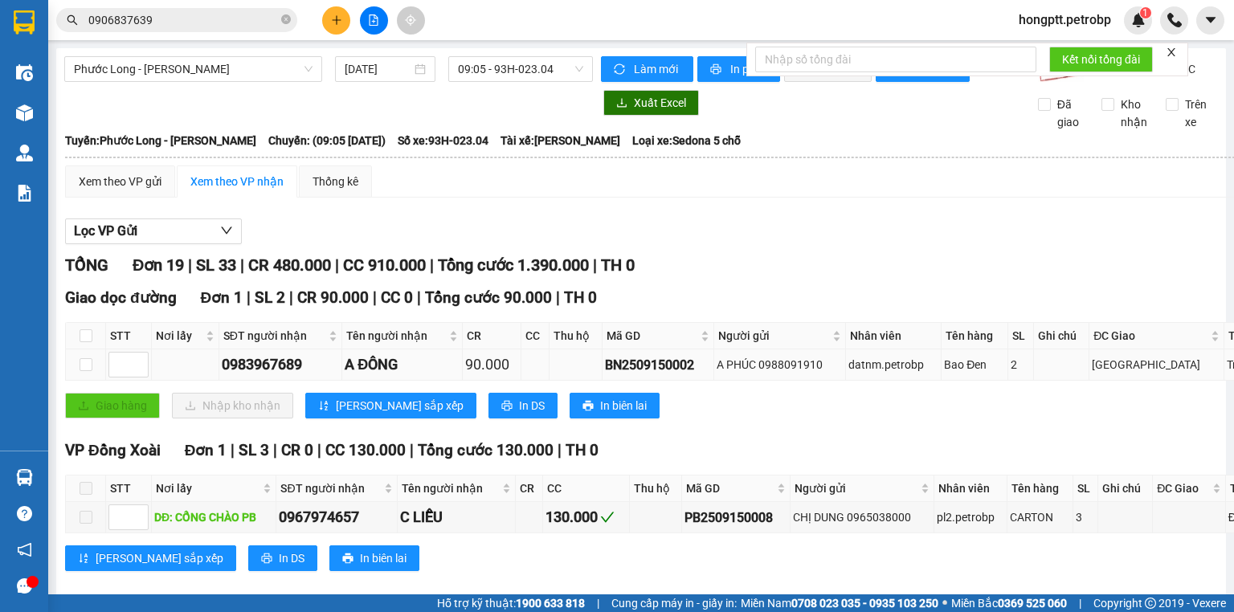
click at [643, 375] on div "BN2509150002" at bounding box center [658, 365] width 106 height 20
drag, startPoint x: 624, startPoint y: 378, endPoint x: 636, endPoint y: 378, distance: 12.9
click at [627, 375] on div "BN2509150002" at bounding box center [658, 365] width 106 height 20
drag, startPoint x: 697, startPoint y: 377, endPoint x: 592, endPoint y: 391, distance: 105.5
click at [592, 381] on tr "0983967689 A ĐÔNG 90.000 BN2509150002 A PHÚC 0988091910 datnm.petrobp Bao Đen 2…" at bounding box center [688, 365] width 1245 height 31
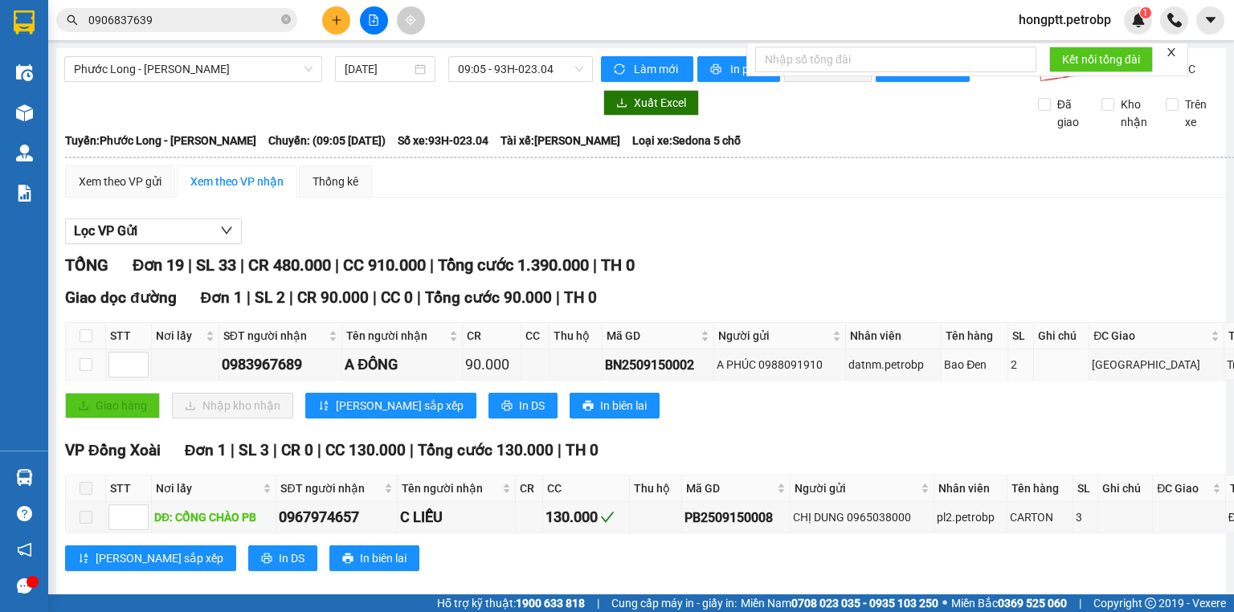
drag, startPoint x: 595, startPoint y: 391, endPoint x: 705, endPoint y: 431, distance: 117.7
click at [705, 419] on div "Giao hàng Nhập kho nhận Lưu sắp xếp In DS In biên lai" at bounding box center [688, 406] width 1246 height 26
click at [693, 375] on div "BN2509150002" at bounding box center [658, 365] width 106 height 20
drag, startPoint x: 693, startPoint y: 376, endPoint x: 591, endPoint y: 378, distance: 102.9
click at [591, 378] on tr "0983967689 A ĐÔNG 90.000 BN2509150002 A PHÚC 0988091910 datnm.petrobp Bao Đen 2…" at bounding box center [688, 365] width 1245 height 31
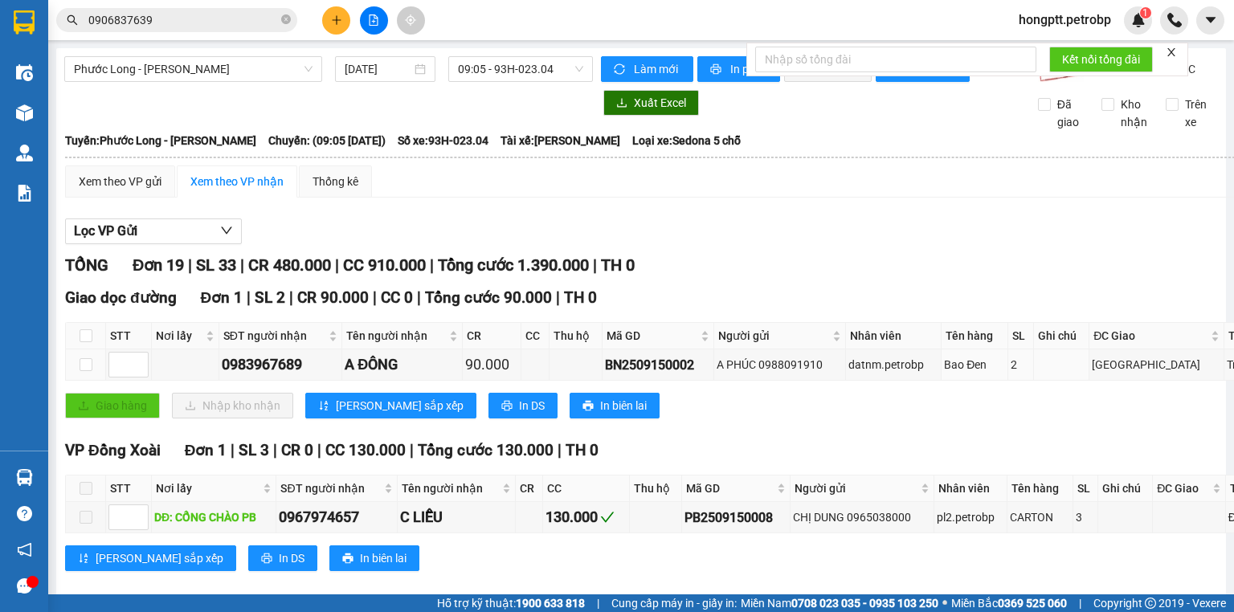
drag, startPoint x: 591, startPoint y: 378, endPoint x: 660, endPoint y: 421, distance: 81.6
click at [660, 419] on div "Giao hàng Nhập kho nhận Lưu sắp xếp In DS In biên lai" at bounding box center [688, 406] width 1246 height 26
drag, startPoint x: 692, startPoint y: 375, endPoint x: 604, endPoint y: 374, distance: 87.6
click at [605, 374] on div "BN2509150002" at bounding box center [658, 365] width 106 height 20
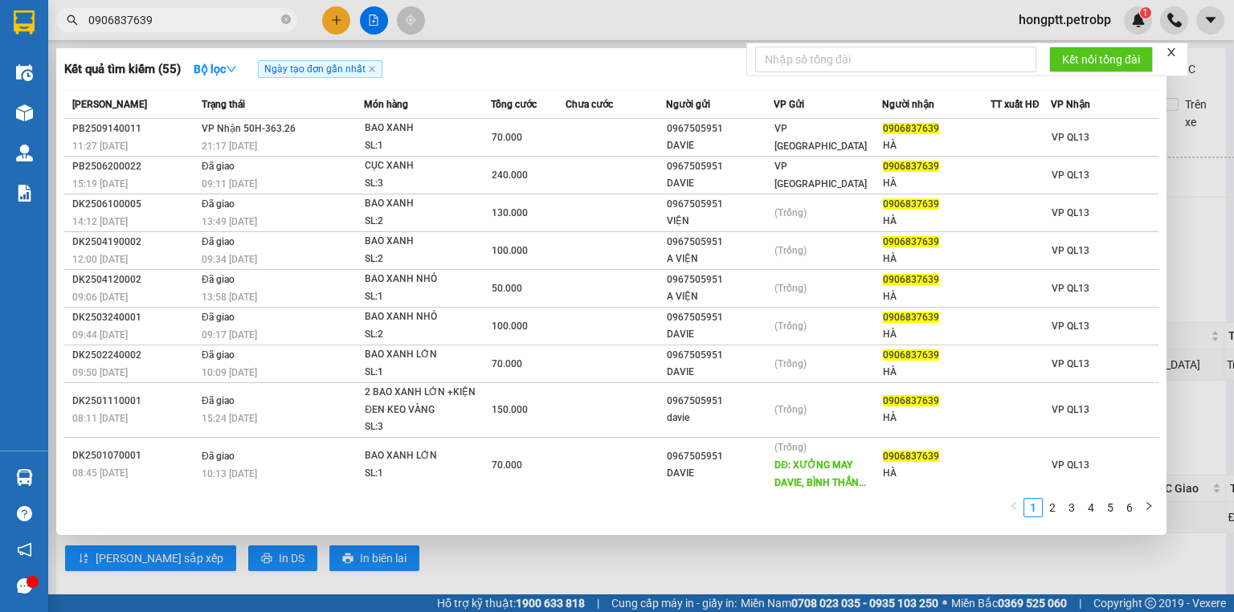
click at [278, 22] on span "0906837639" at bounding box center [176, 20] width 241 height 24
click at [281, 18] on icon "close-circle" at bounding box center [286, 19] width 10 height 10
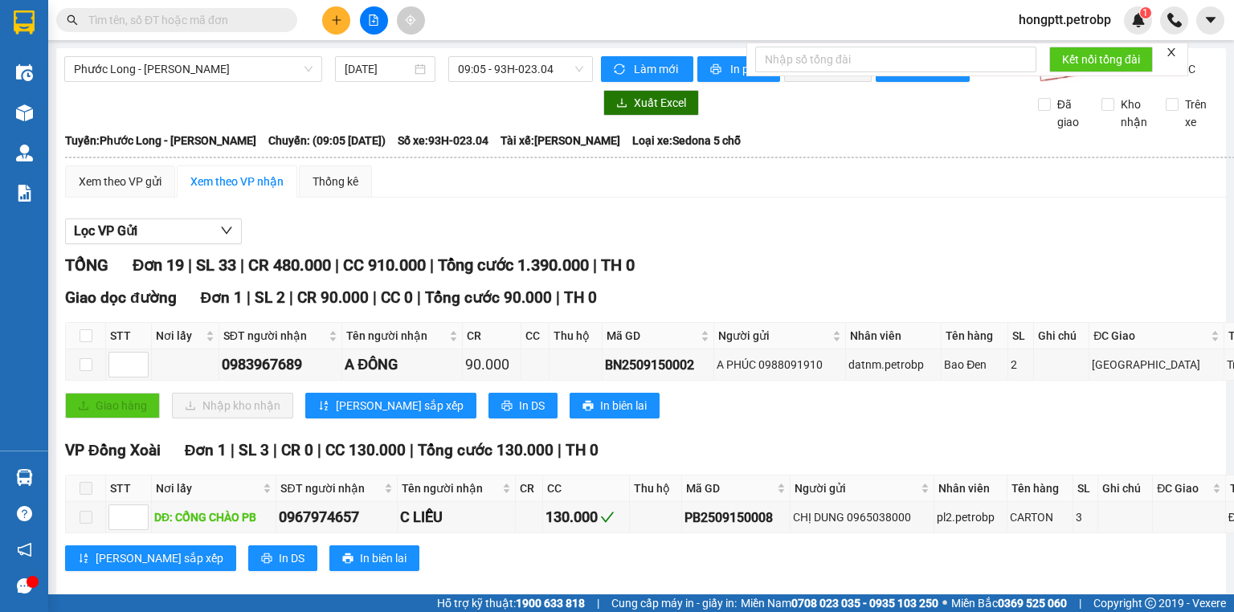
drag, startPoint x: 281, startPoint y: 18, endPoint x: 180, endPoint y: 13, distance: 101.4
click at [180, 13] on input "text" at bounding box center [183, 20] width 190 height 18
paste input "BN2509150002"
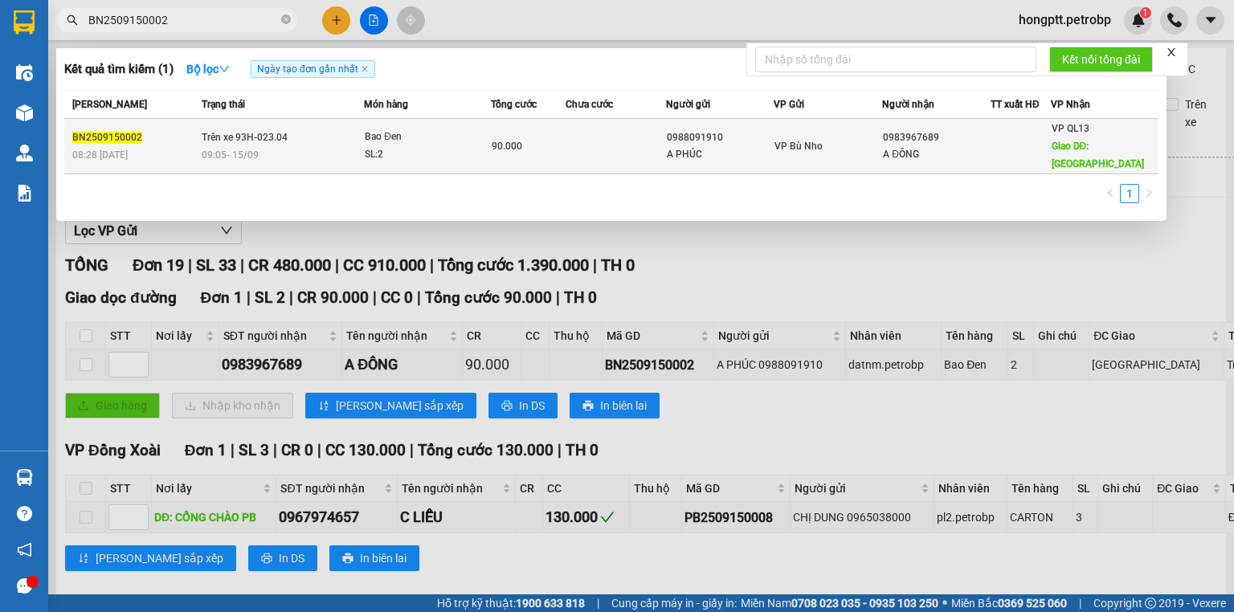
type input "BN2509150002"
click at [936, 164] on td "0983967689 A ĐÔNG" at bounding box center [936, 146] width 108 height 55
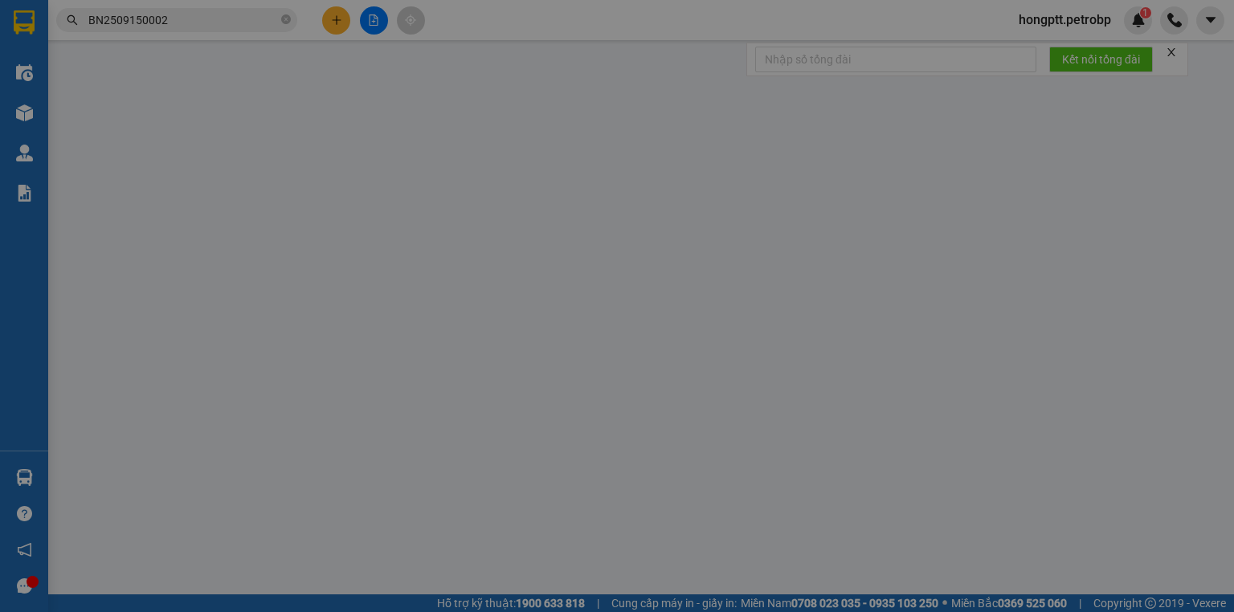
type input "0988091910"
type input "A PHÚC"
type input "0983967689"
type input "A ĐÔNG"
type input "CHỢ ĐỒNG PHÚ"
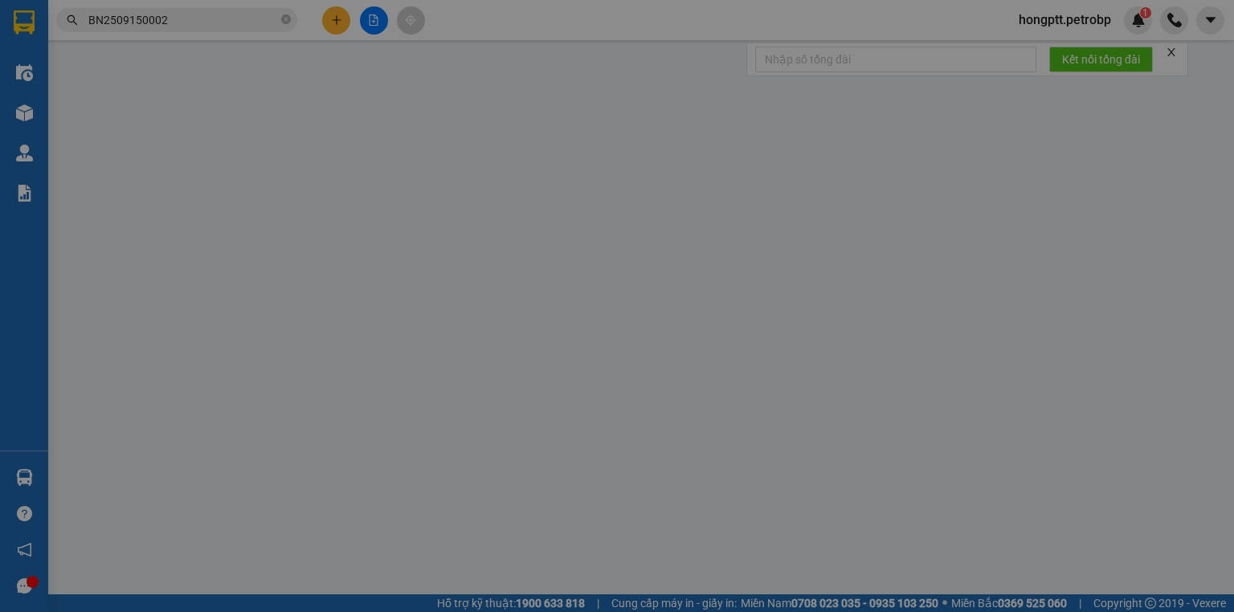
type input "90.000"
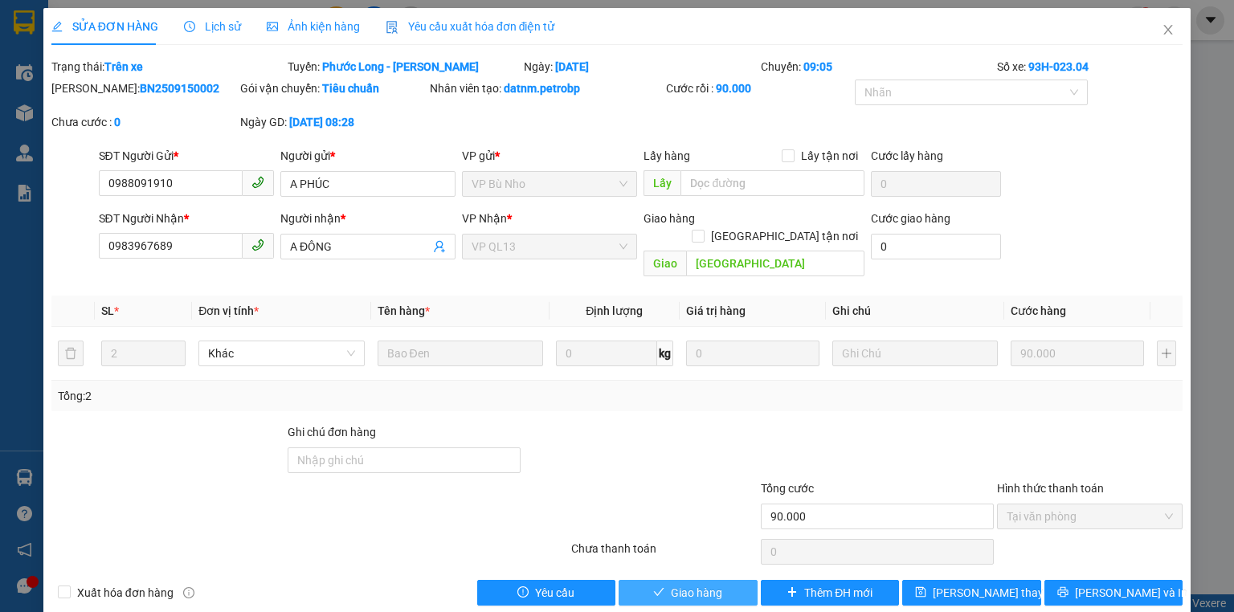
click at [686, 584] on span "Giao hàng" at bounding box center [696, 593] width 51 height 18
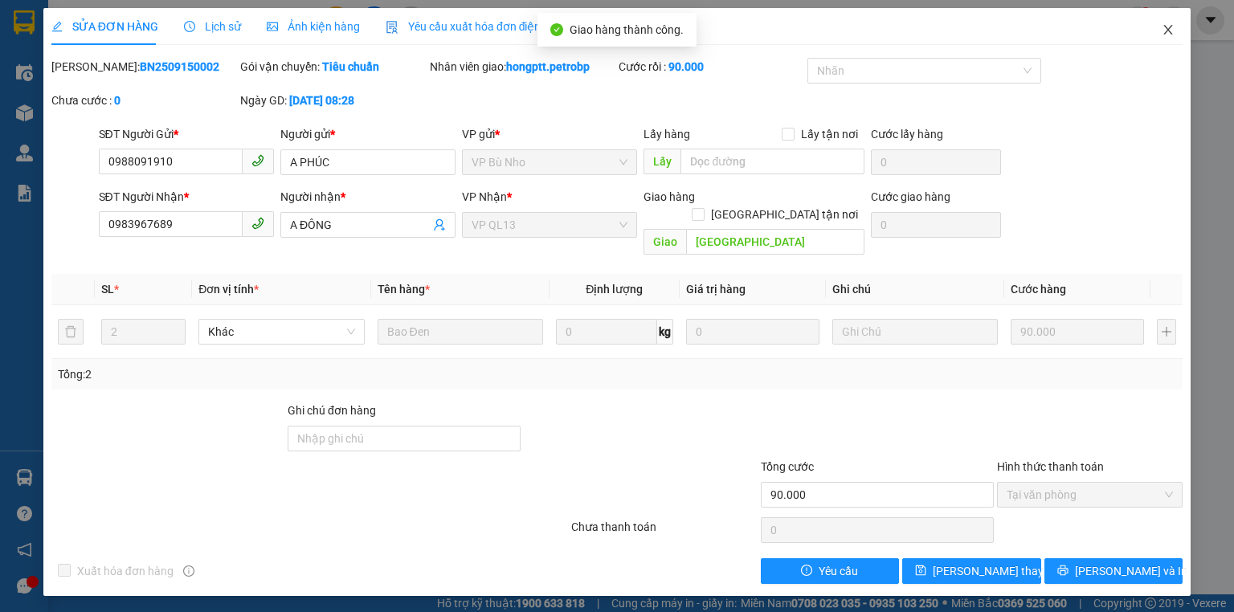
click at [1175, 26] on span "Close" at bounding box center [1168, 30] width 45 height 45
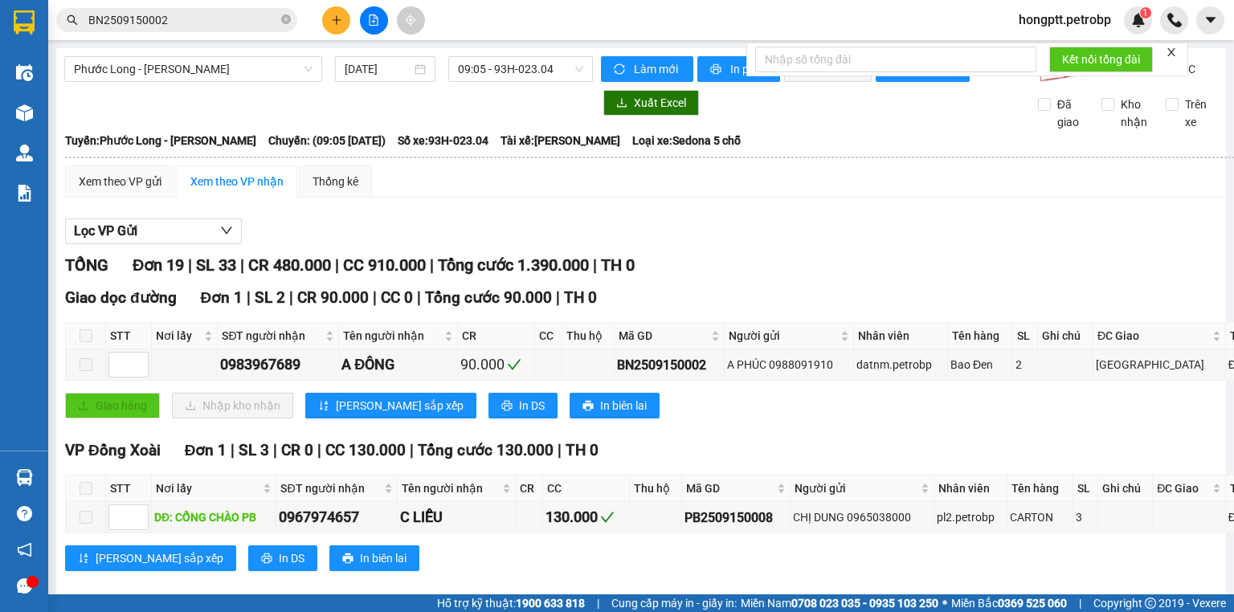
checkbox input "true"
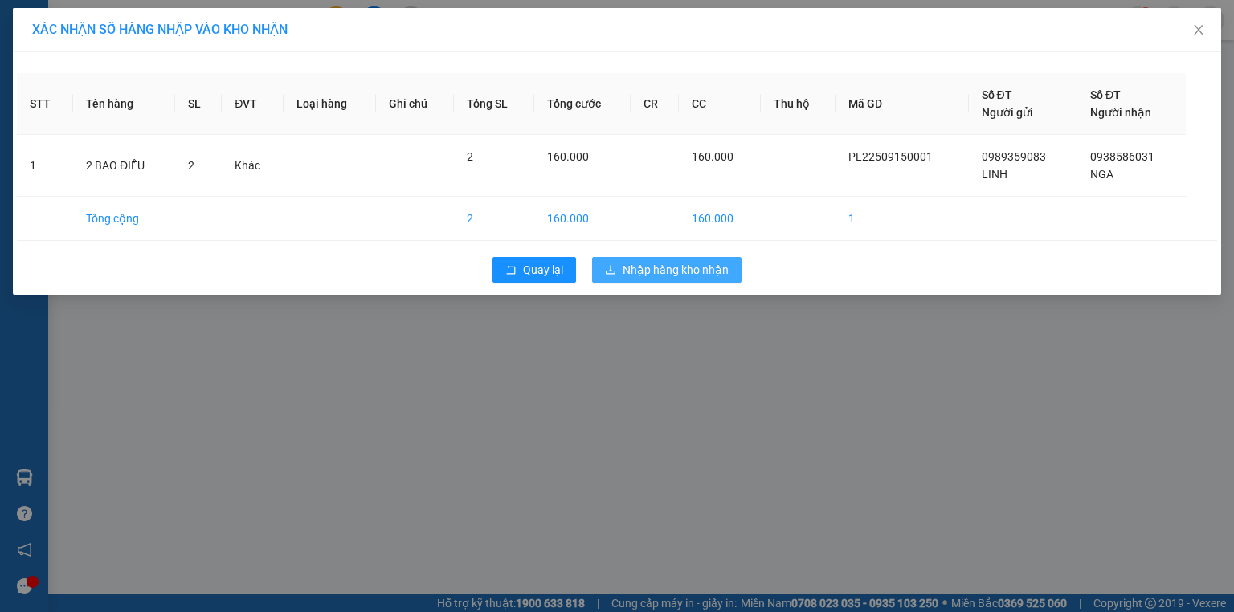
click at [683, 269] on span "Nhập hàng kho nhận" at bounding box center [676, 270] width 106 height 18
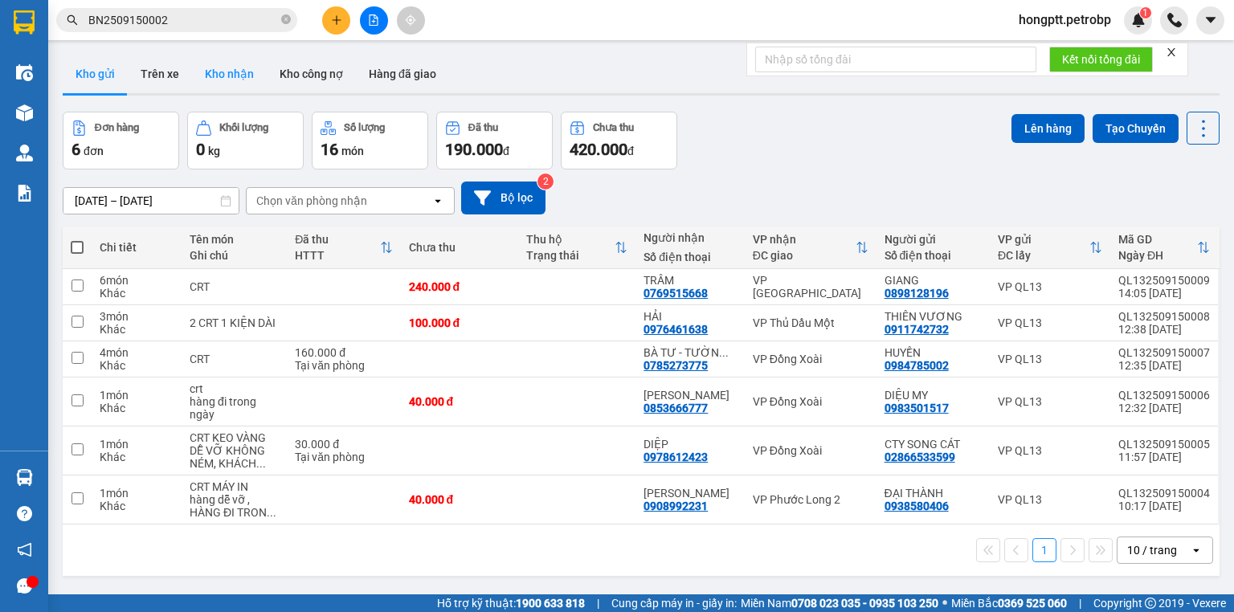
click at [212, 80] on button "Kho nhận" at bounding box center [229, 74] width 75 height 39
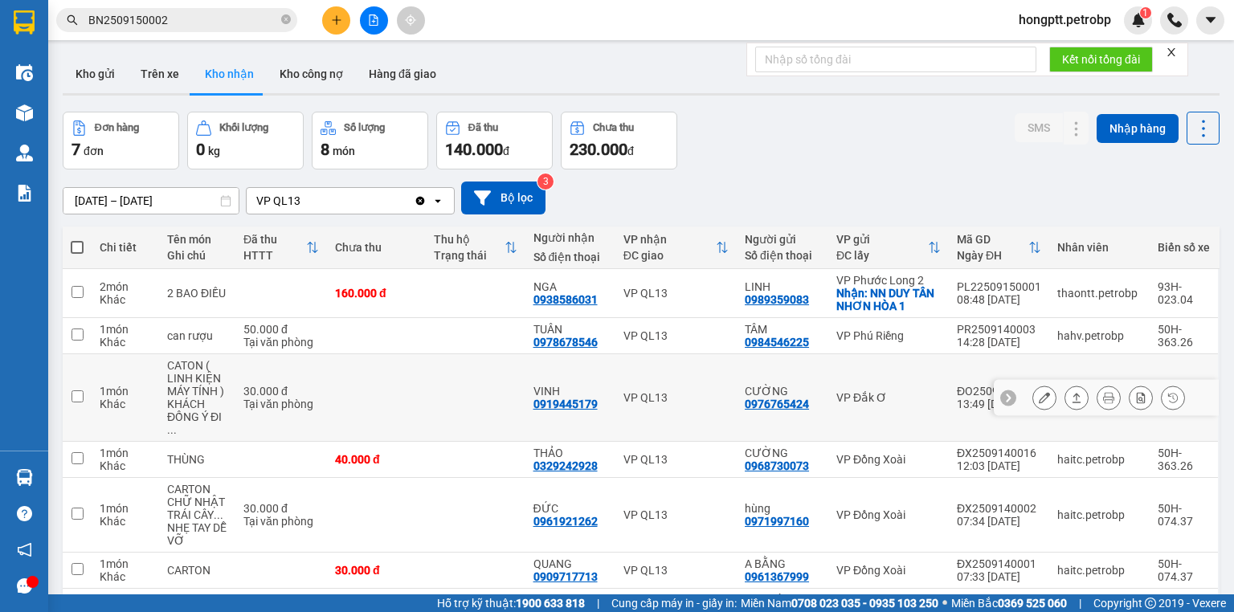
click at [88, 354] on td at bounding box center [77, 398] width 29 height 88
checkbox input "true"
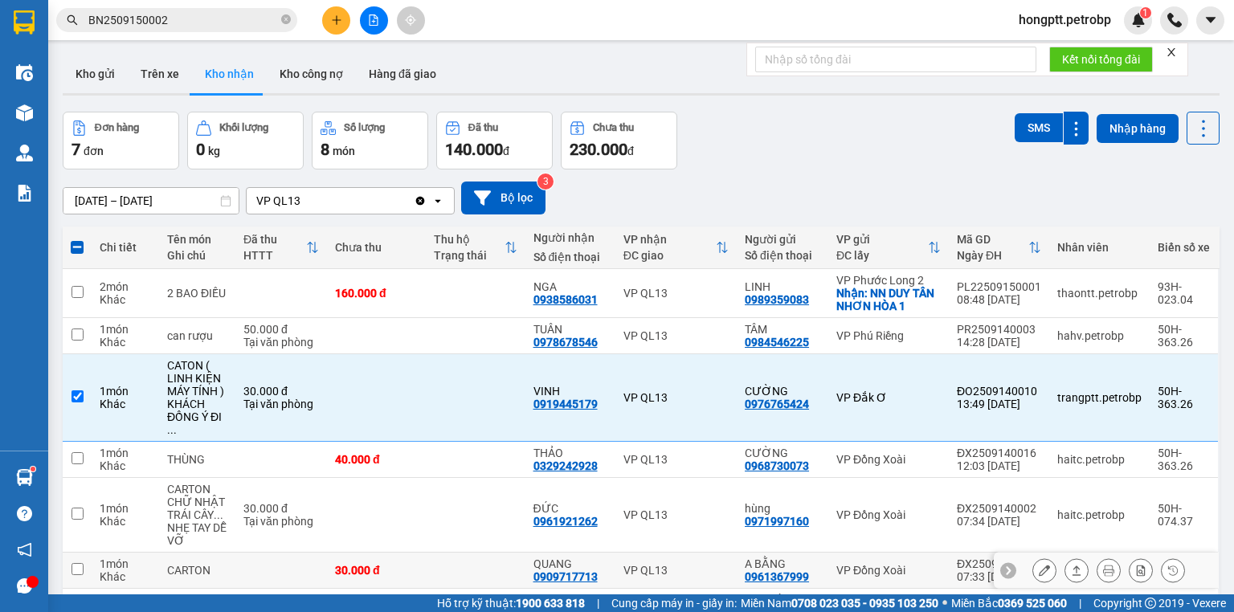
click at [81, 553] on td at bounding box center [77, 571] width 29 height 36
checkbox input "true"
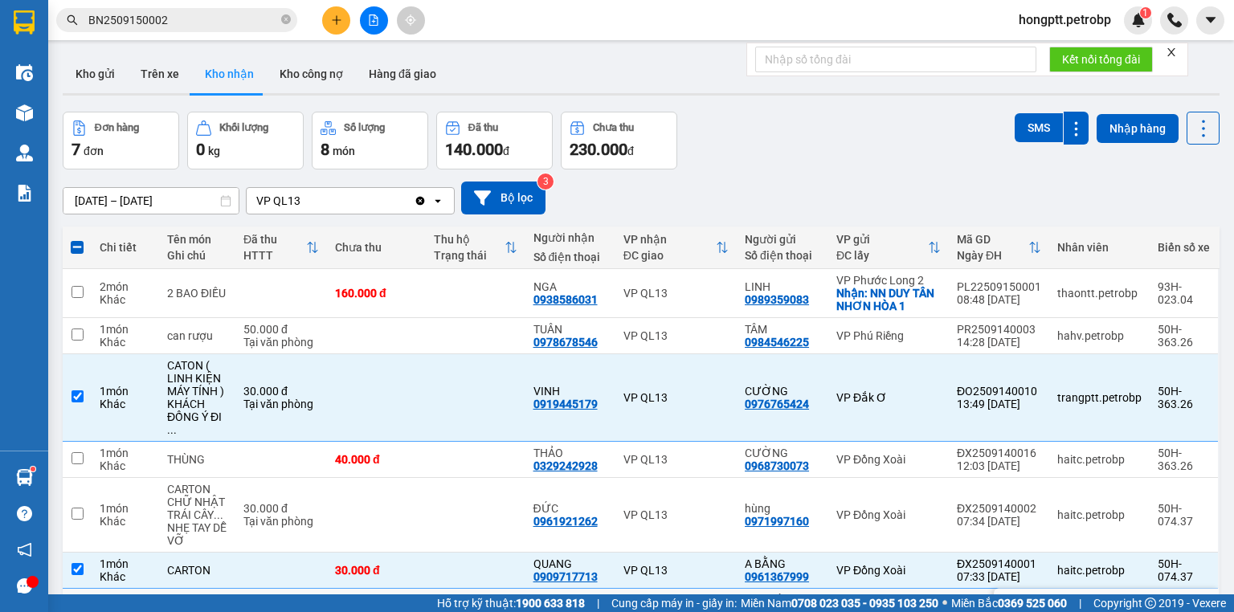
click at [88, 589] on td at bounding box center [77, 607] width 29 height 36
checkbox input "false"
click at [82, 452] on input "checkbox" at bounding box center [78, 458] width 12 height 12
checkbox input "true"
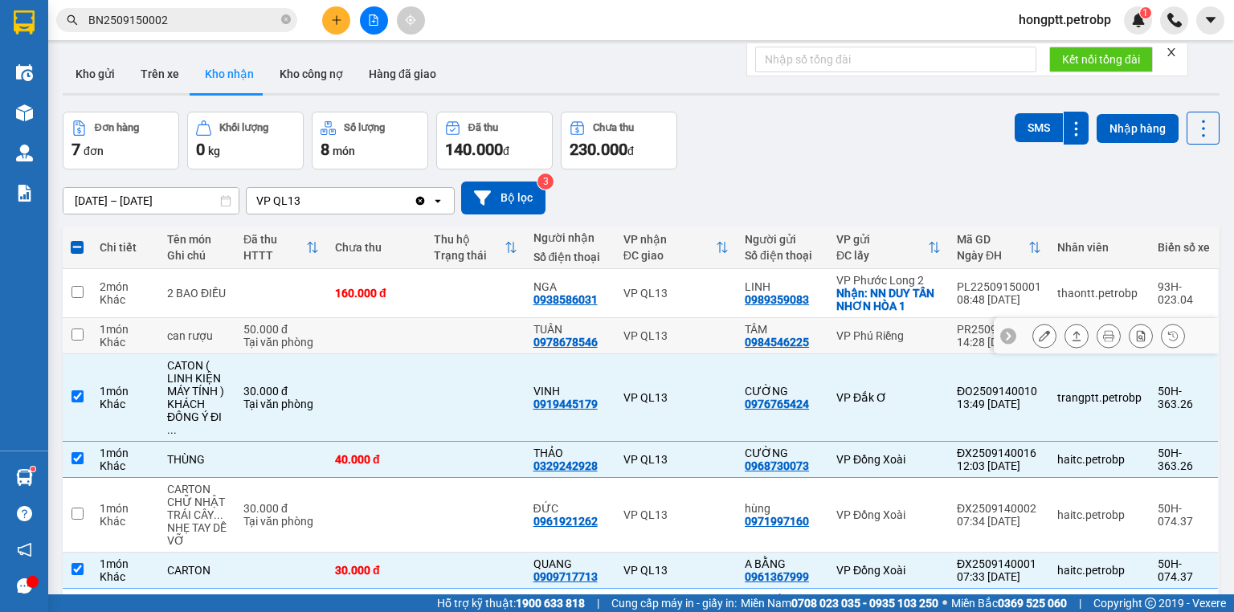
click at [76, 318] on td at bounding box center [77, 336] width 29 height 36
checkbox input "true"
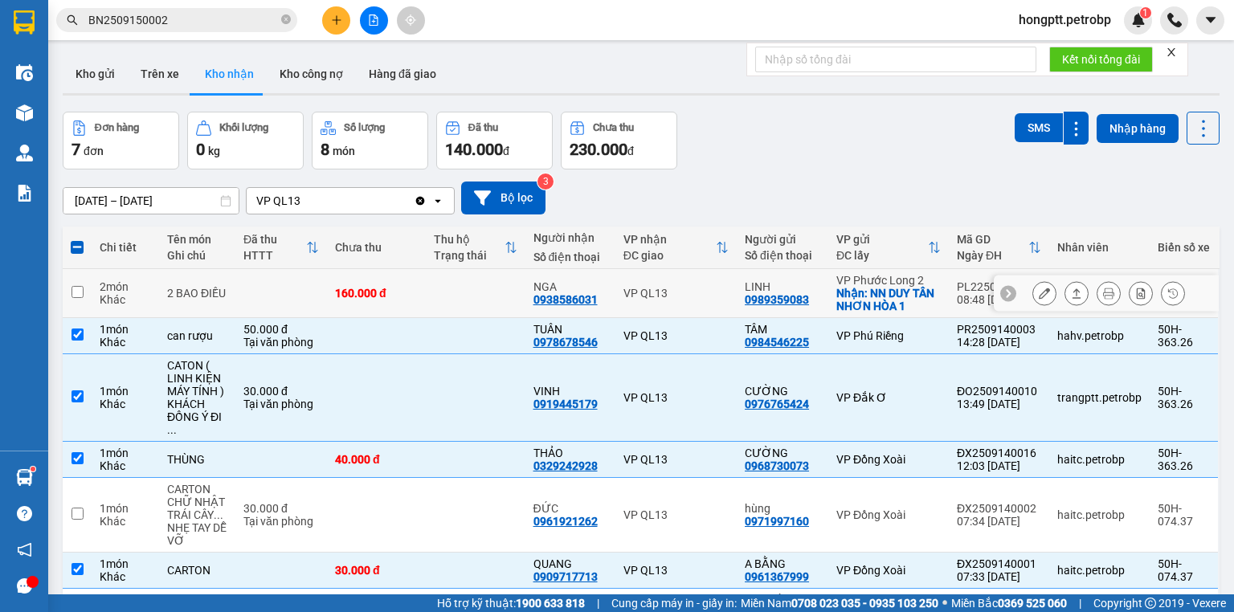
click at [83, 286] on input "checkbox" at bounding box center [78, 292] width 12 height 12
checkbox input "true"
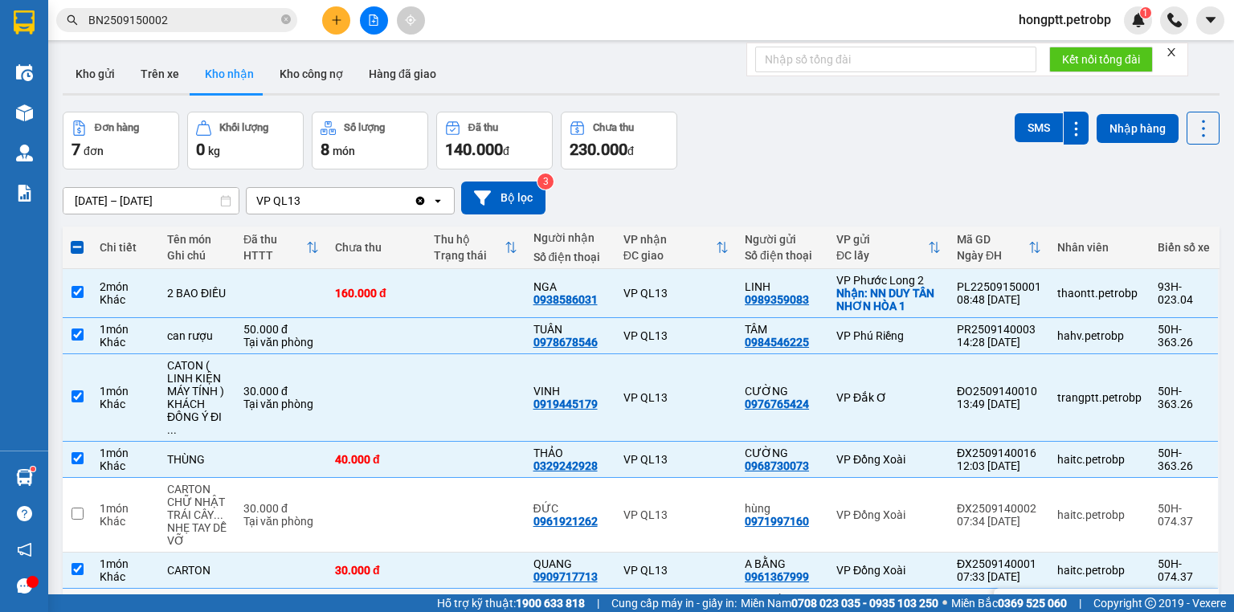
click at [79, 599] on input "checkbox" at bounding box center [78, 605] width 12 height 12
checkbox input "true"
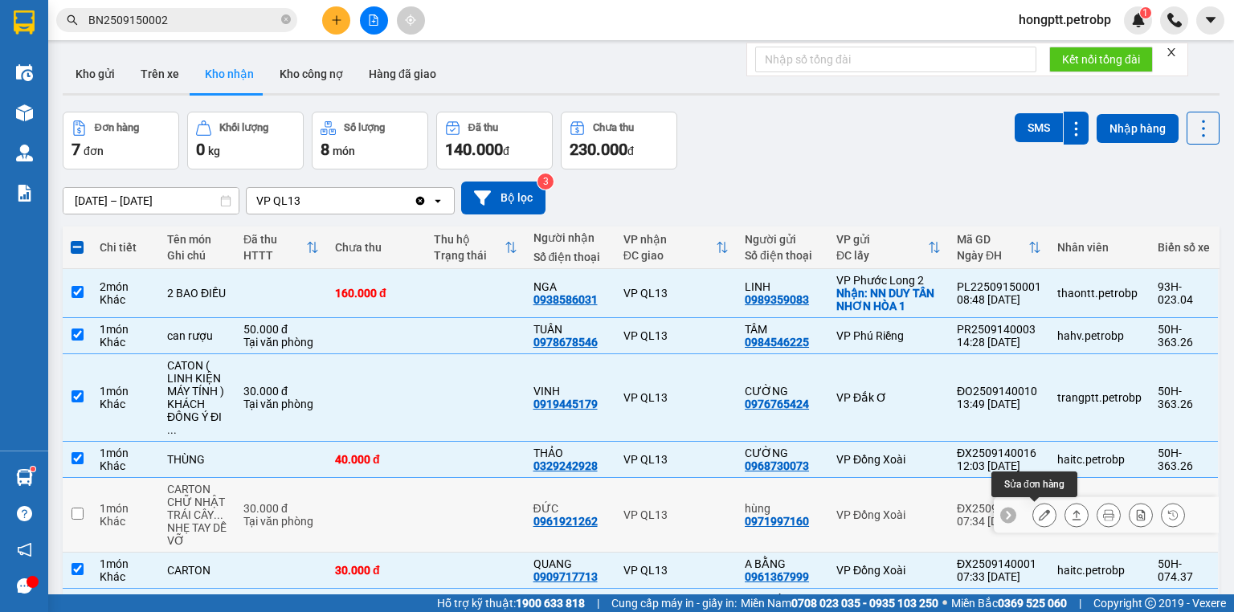
click at [1039, 509] on icon at bounding box center [1044, 514] width 11 height 11
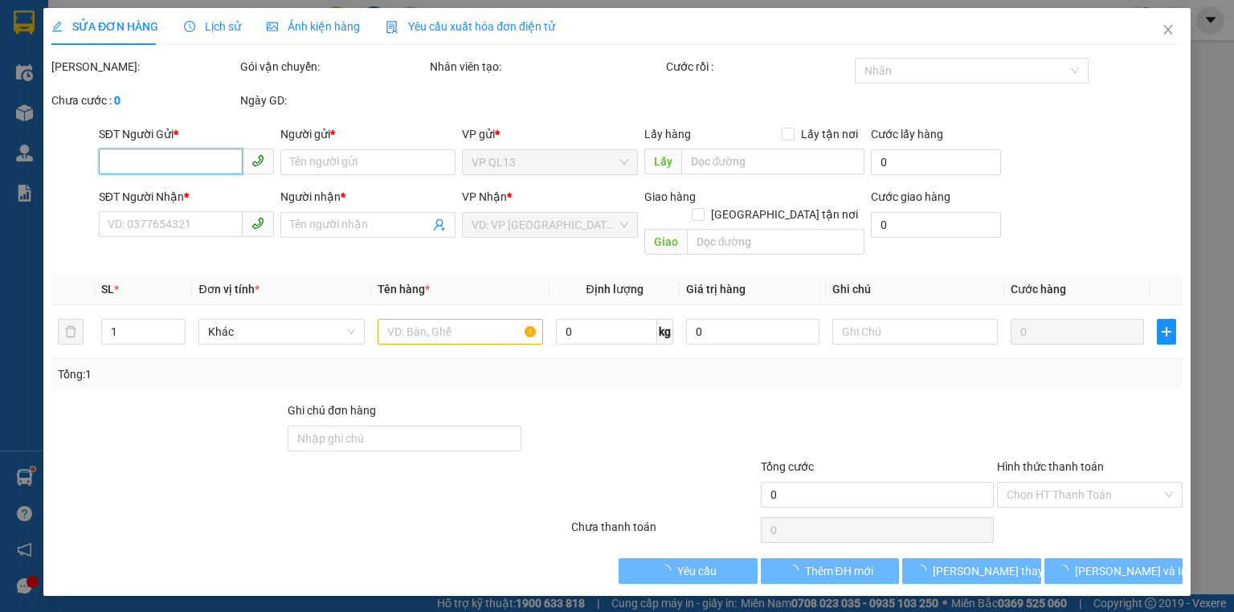
type input "0971997160"
type input "hùng"
type input "0961921262"
type input "ĐỨC"
type input "30.000"
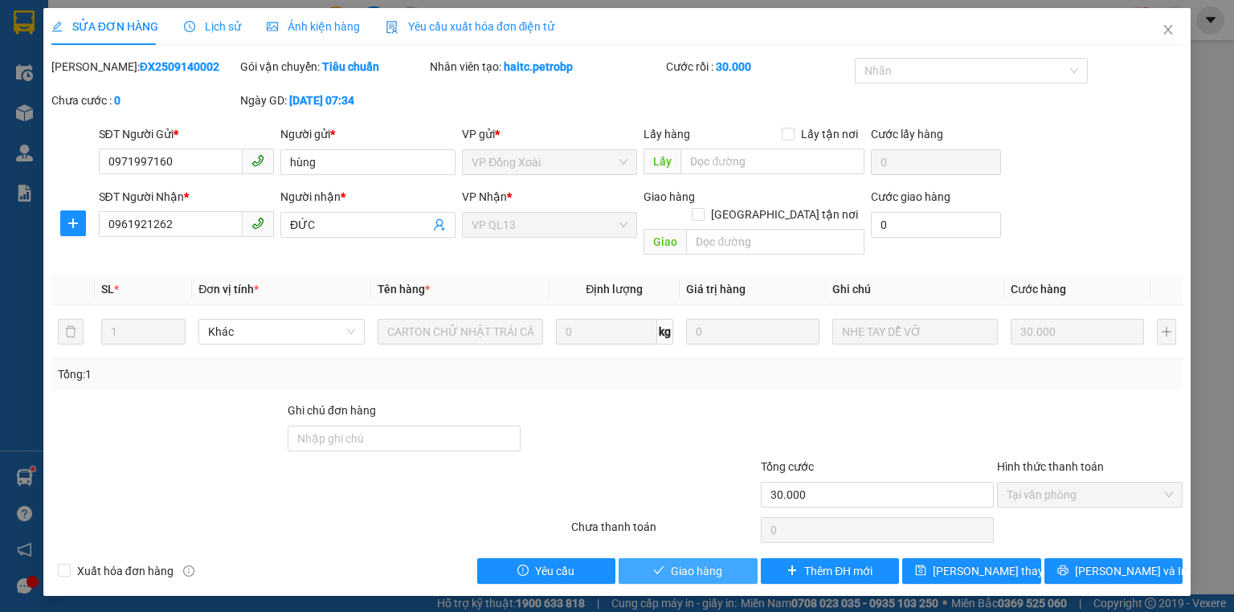
click at [704, 562] on span "Giao hàng" at bounding box center [696, 571] width 51 height 18
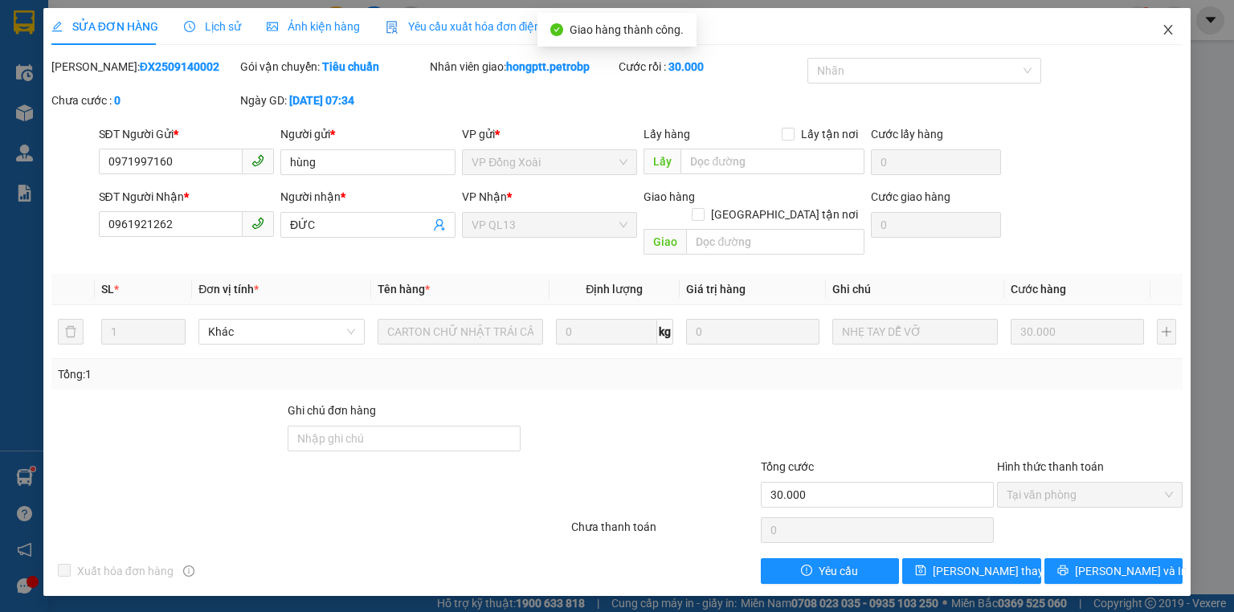
click at [1168, 31] on icon "close" at bounding box center [1168, 30] width 9 height 10
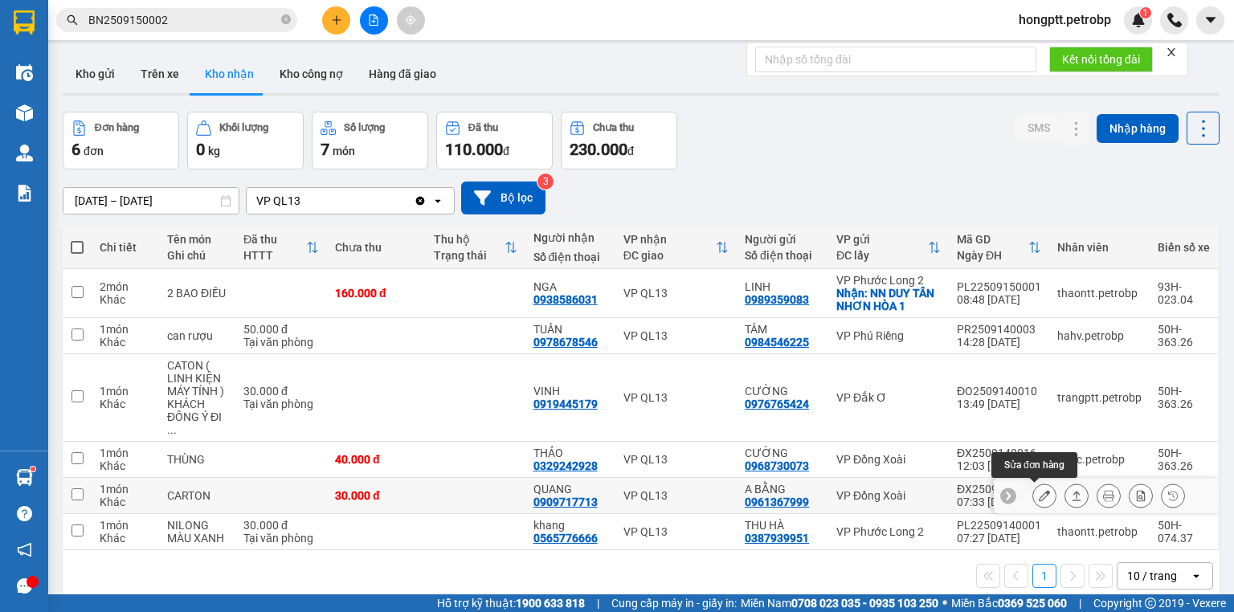
click at [1039, 490] on icon at bounding box center [1044, 495] width 11 height 11
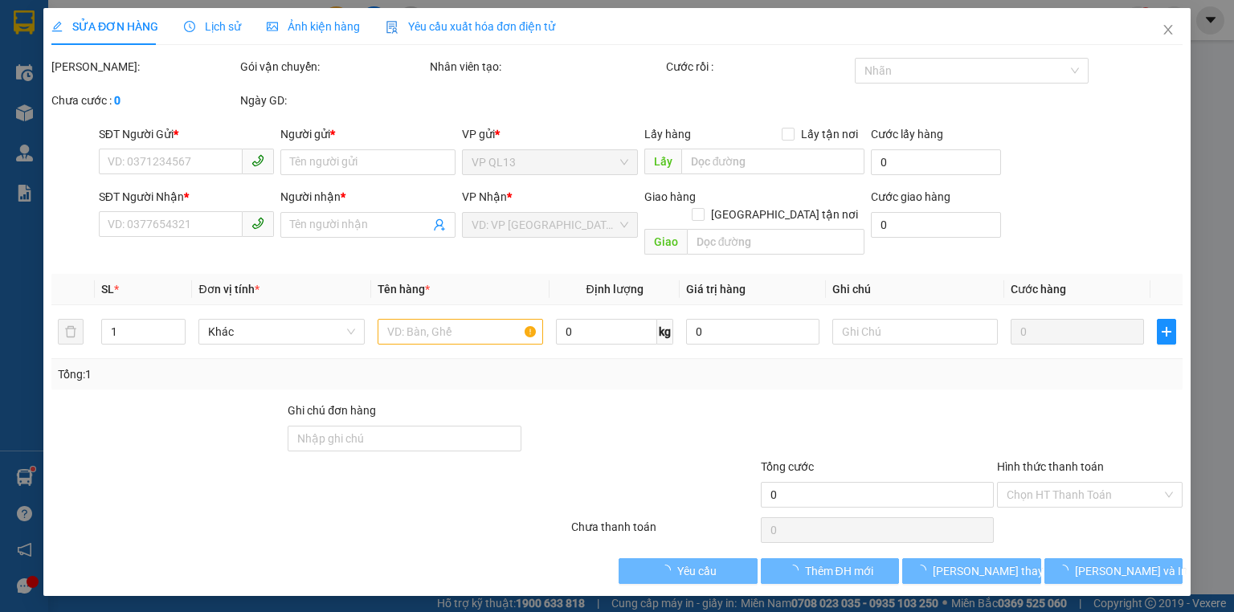
type input "0961367999"
type input "A BẰNG"
type input "0909717713"
type input "QUANG"
type input "30.000"
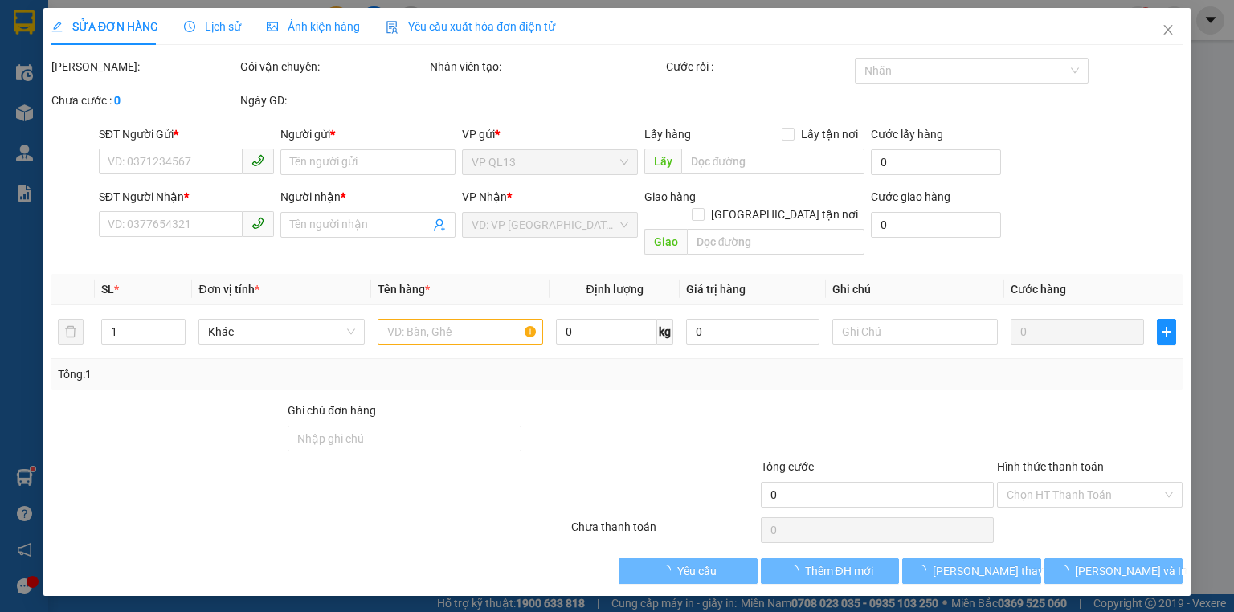
type input "30.000"
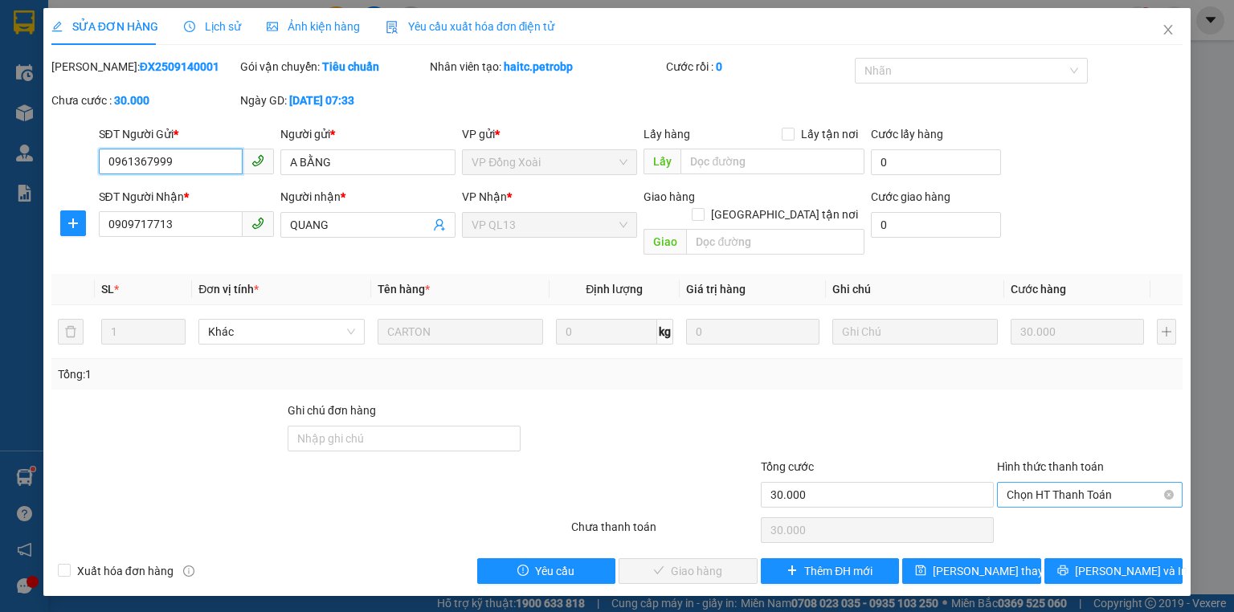
click at [1061, 483] on span "Chọn HT Thanh Toán" at bounding box center [1090, 495] width 166 height 24
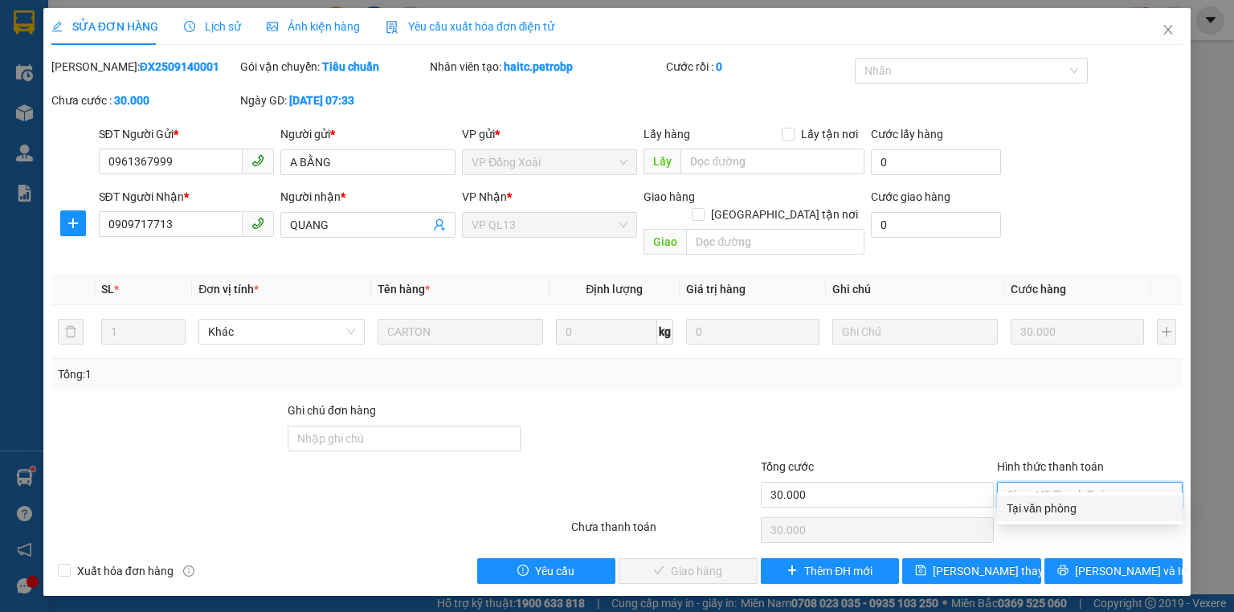
click at [1065, 505] on div "Tại văn phòng" at bounding box center [1090, 509] width 166 height 18
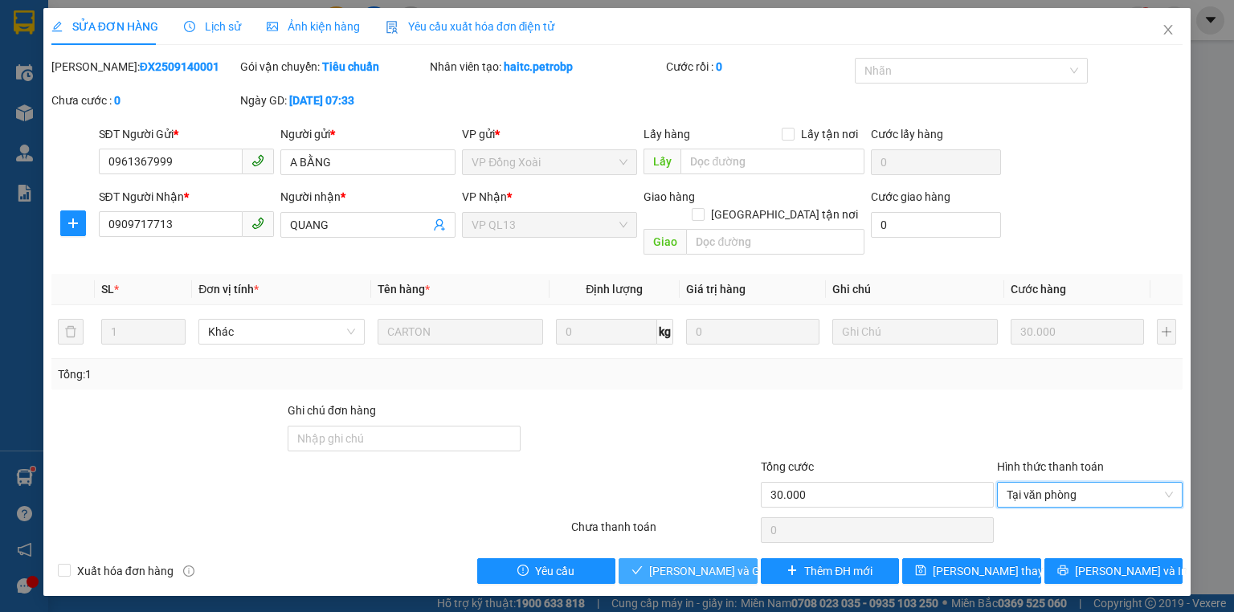
click at [737, 562] on span "[PERSON_NAME] và Giao hàng" at bounding box center [726, 571] width 154 height 18
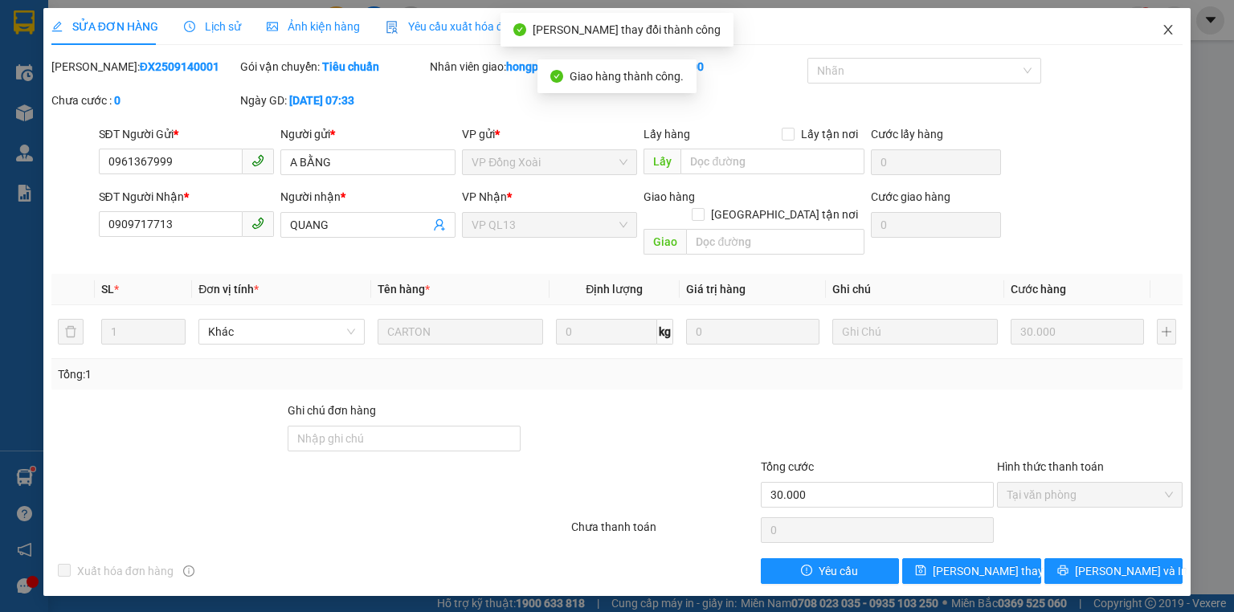
click at [1170, 27] on icon "close" at bounding box center [1168, 29] width 13 height 13
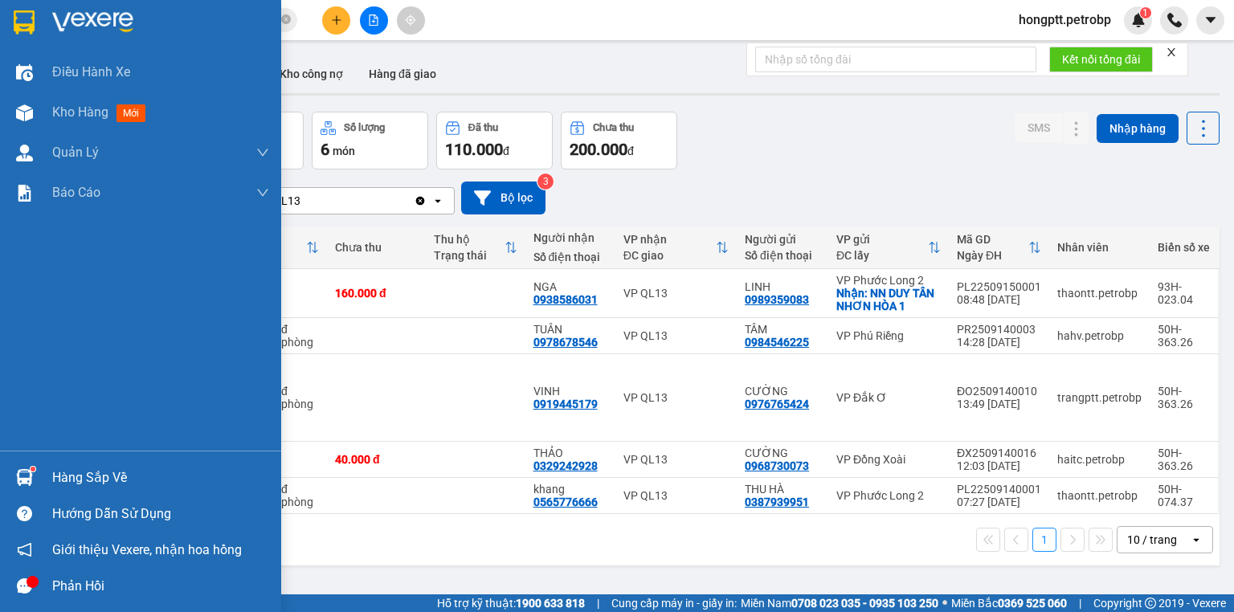
click at [47, 477] on div "Hàng sắp về" at bounding box center [140, 478] width 281 height 36
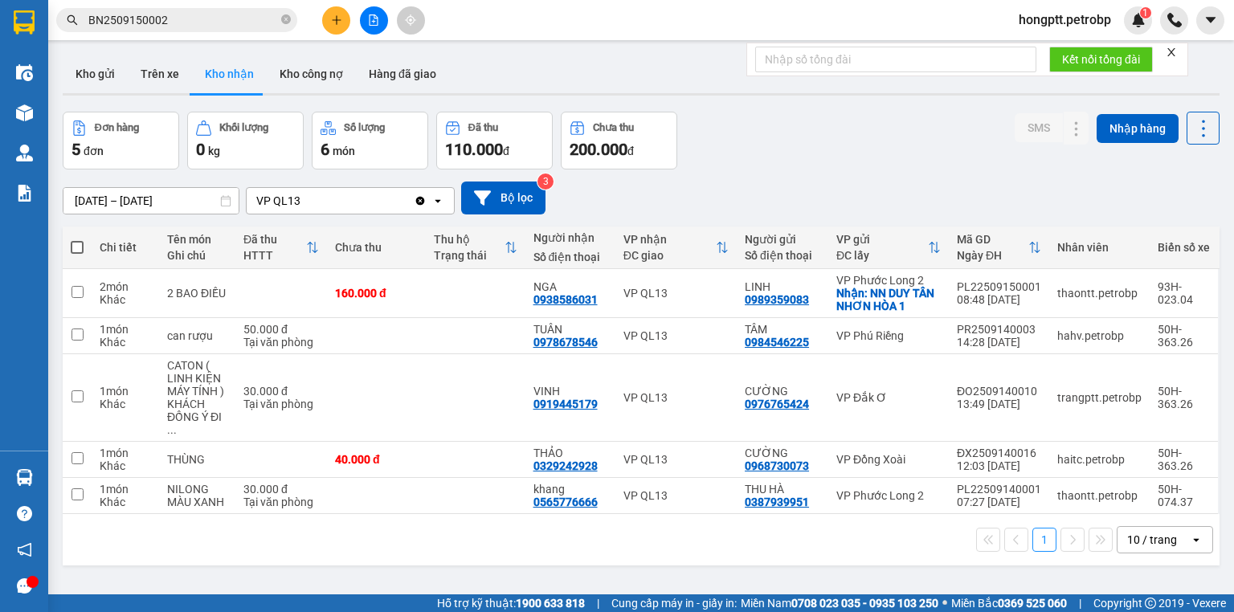
click at [783, 534] on section "Kết quả tìm kiếm ( 1 ) Bộ lọc Ngày tạo đơn gần nhất Mã ĐH Trạng thái Món hàng T…" at bounding box center [617, 306] width 1234 height 612
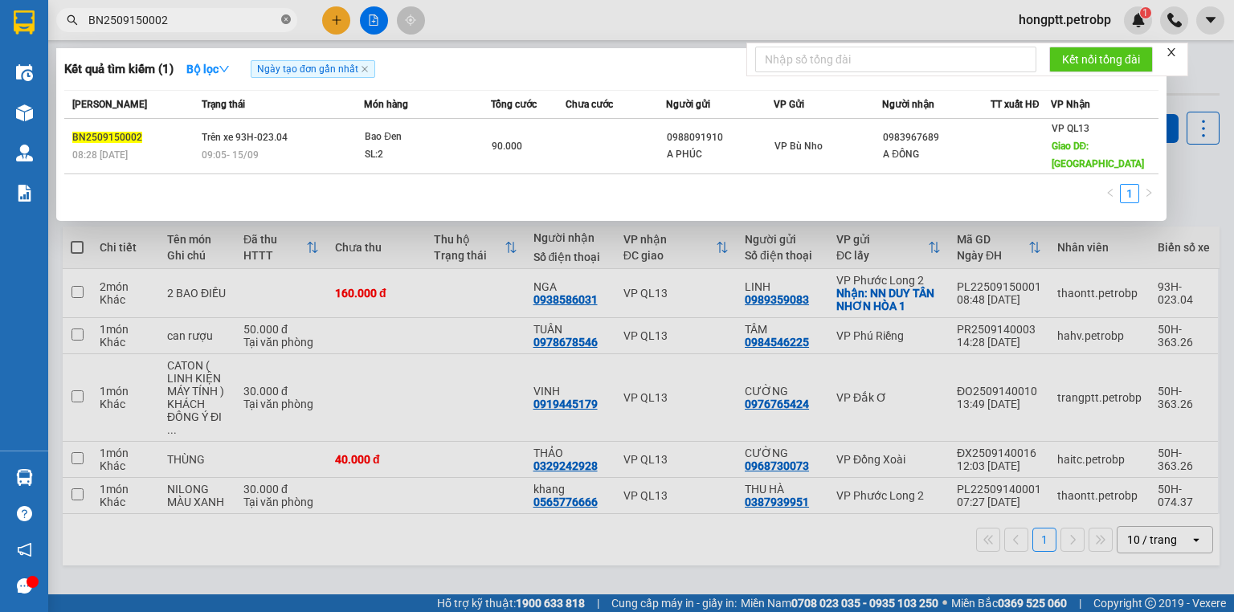
click at [287, 21] on icon "close-circle" at bounding box center [286, 19] width 10 height 10
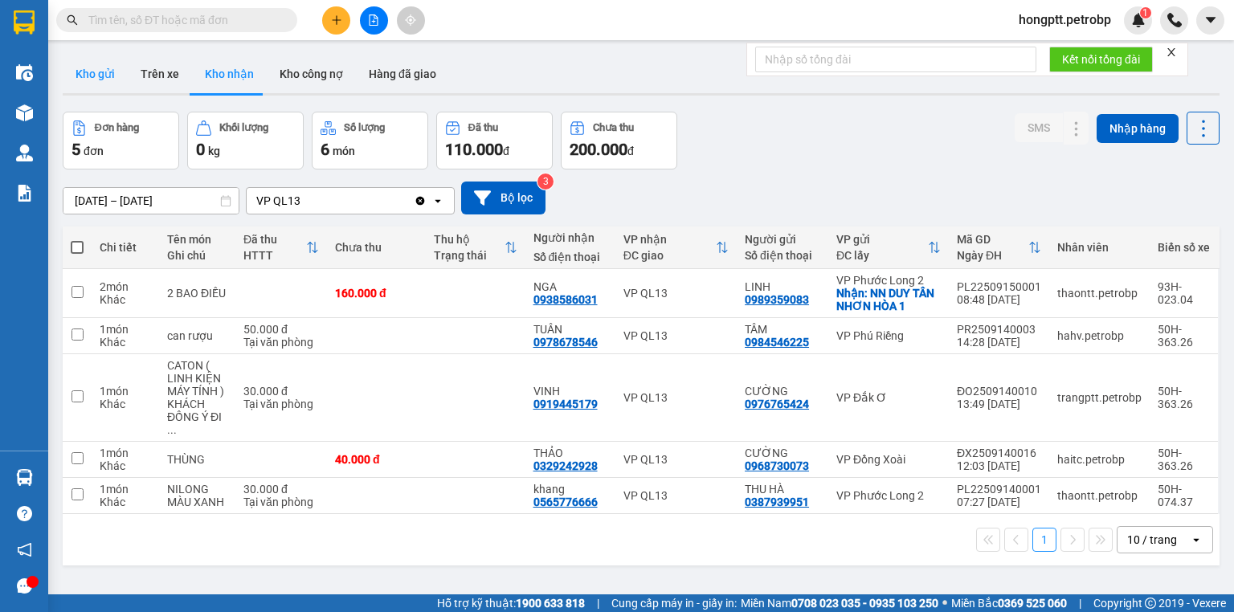
click at [123, 74] on button "Kho gửi" at bounding box center [95, 74] width 65 height 39
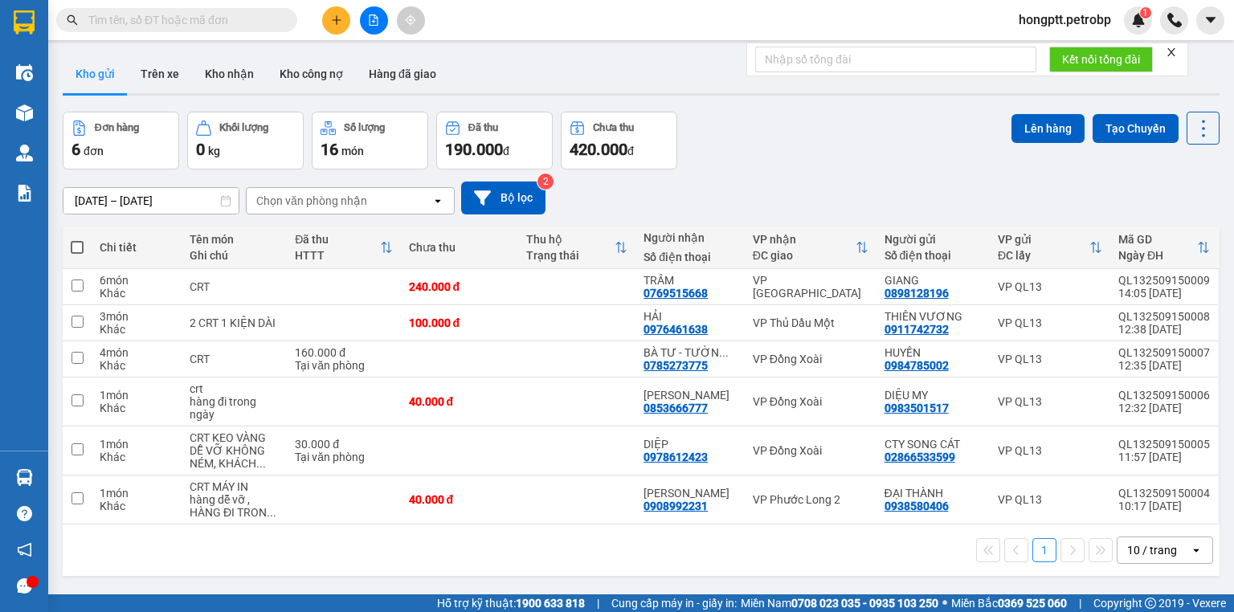
click at [78, 241] on span at bounding box center [77, 247] width 13 height 13
click at [77, 239] on input "checkbox" at bounding box center [77, 239] width 0 height 0
checkbox input "true"
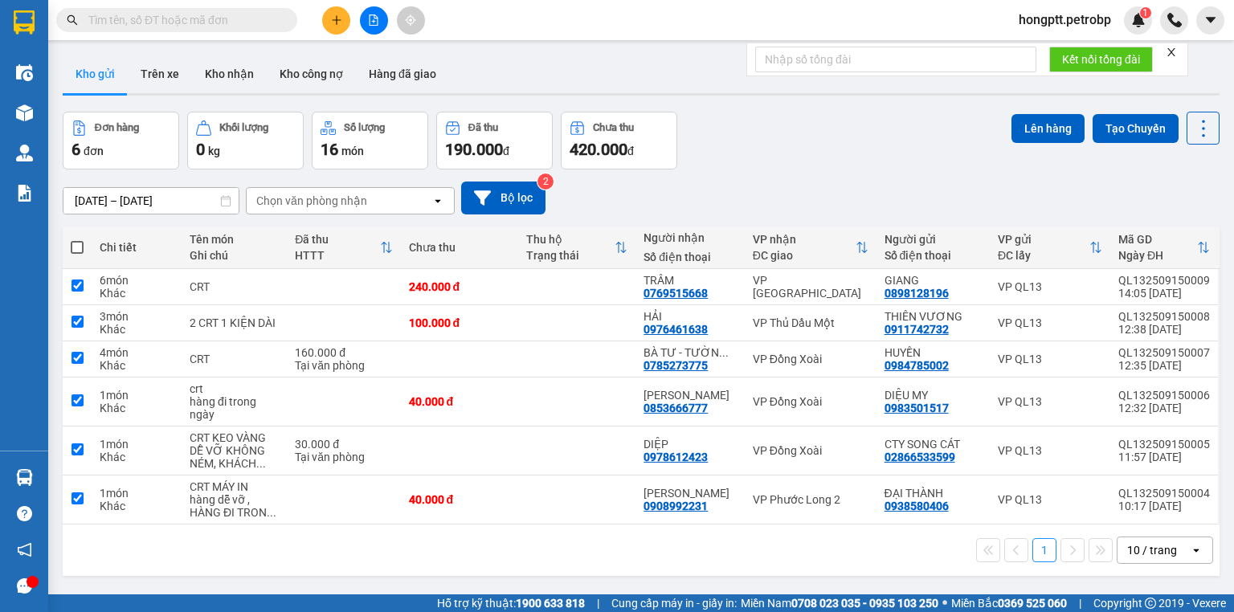
checkbox input "true"
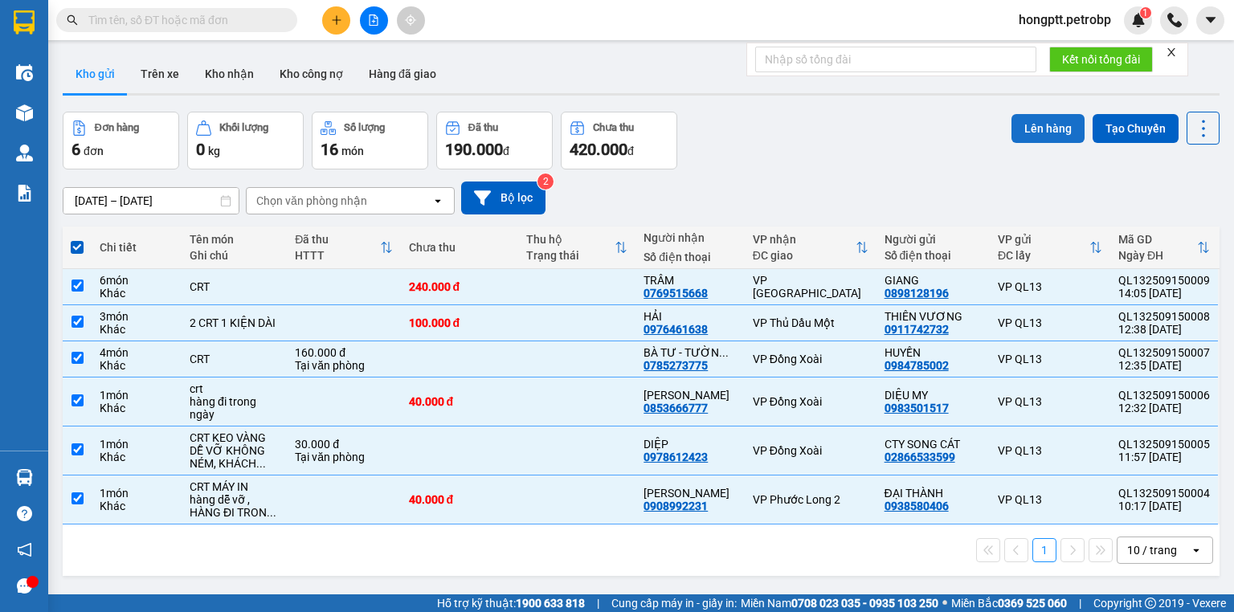
click at [1028, 118] on button "Lên hàng" at bounding box center [1048, 128] width 73 height 29
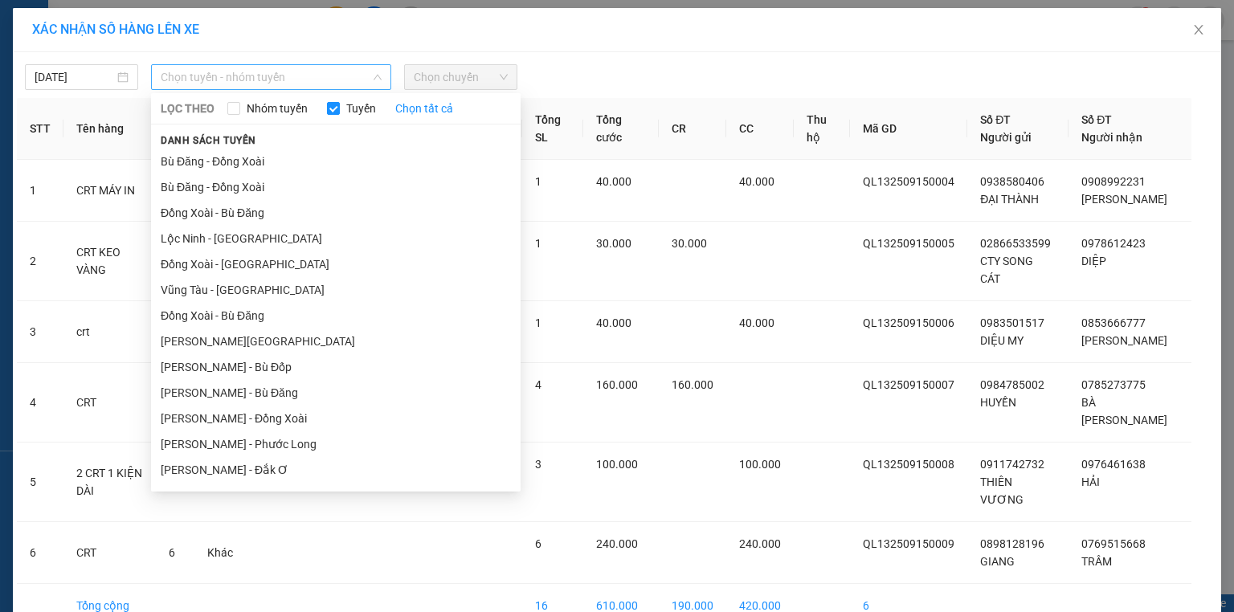
click at [206, 76] on span "Chọn tuyến - nhóm tuyến" at bounding box center [271, 77] width 221 height 24
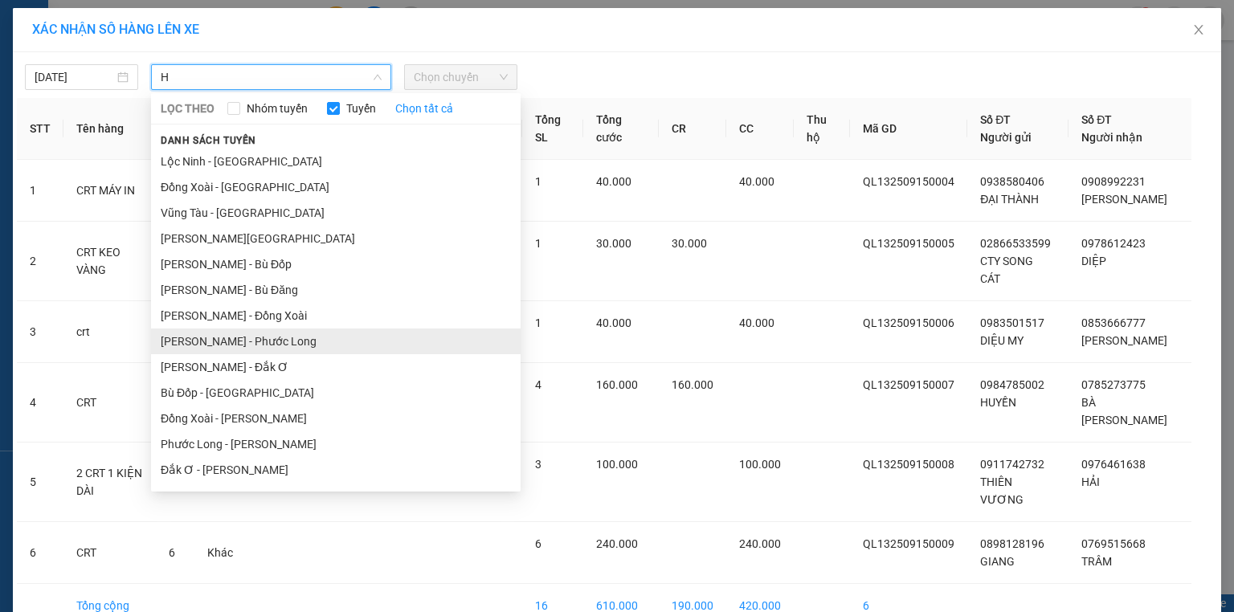
type input "H"
click at [231, 341] on li "Hồ Chí Minh - Phước Long" at bounding box center [336, 342] width 370 height 26
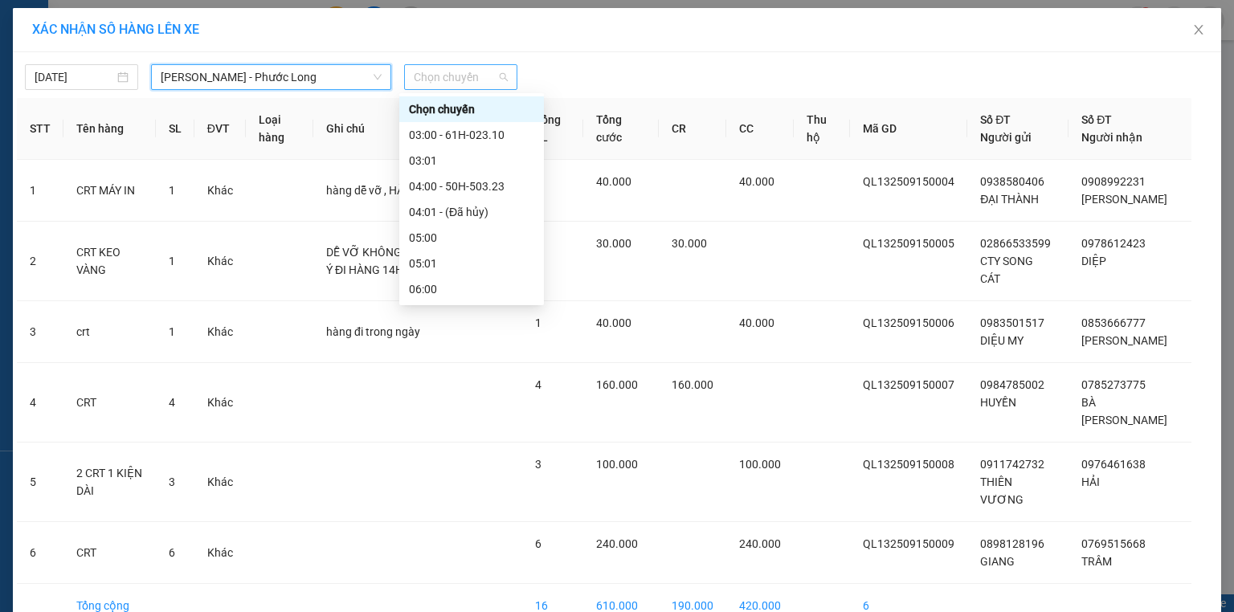
click at [460, 83] on span "Chọn chuyến" at bounding box center [461, 77] width 94 height 24
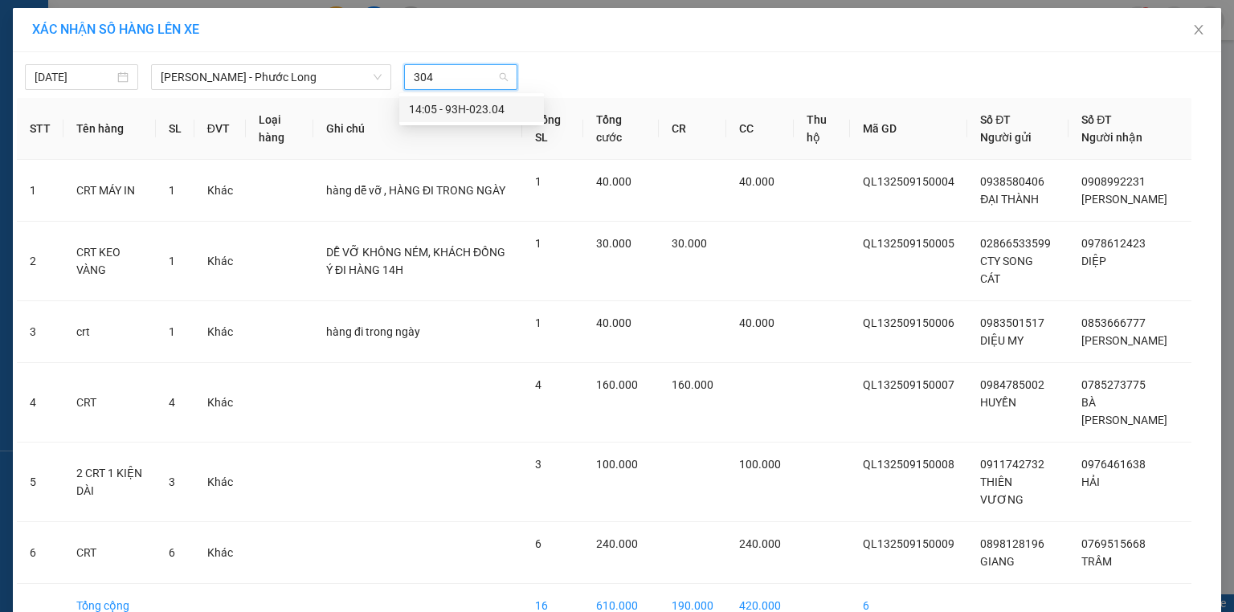
click at [493, 112] on div "14:05 - 93H-023.04" at bounding box center [471, 109] width 125 height 18
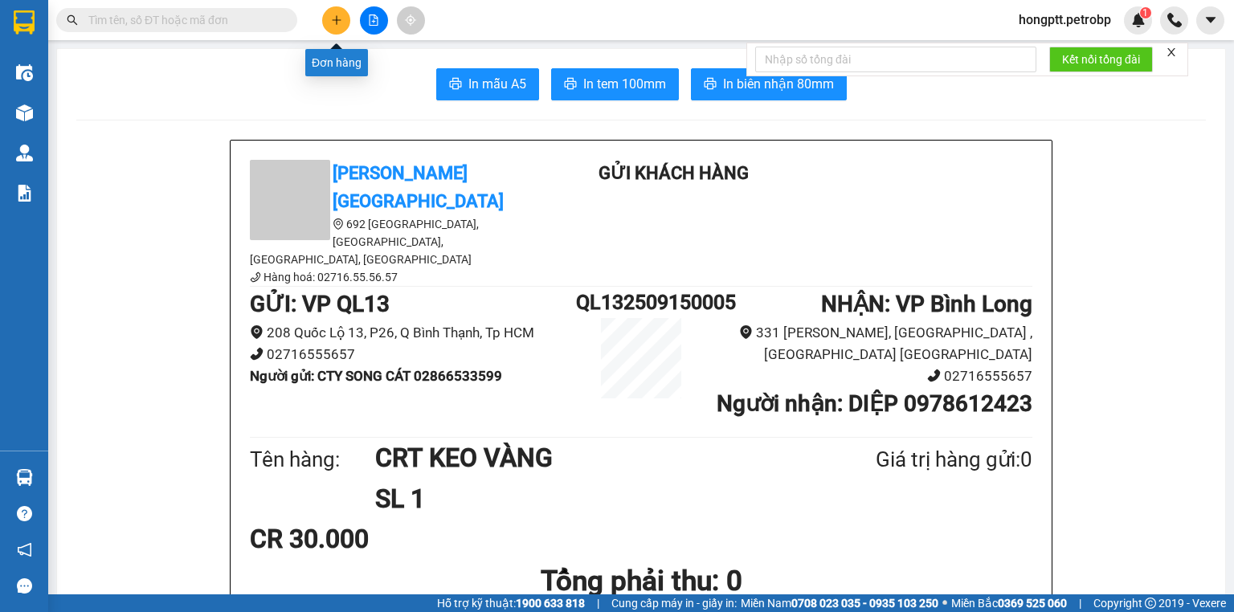
click at [341, 23] on icon "plus" at bounding box center [336, 19] width 11 height 11
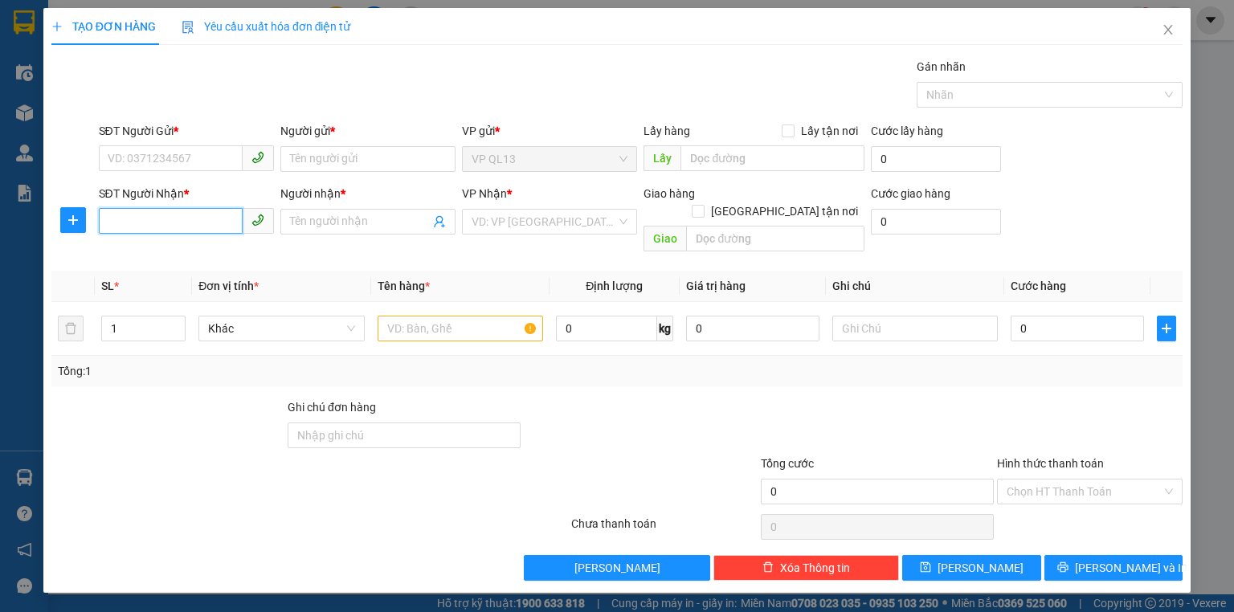
click at [204, 216] on input "SĐT Người Nhận *" at bounding box center [171, 221] width 144 height 26
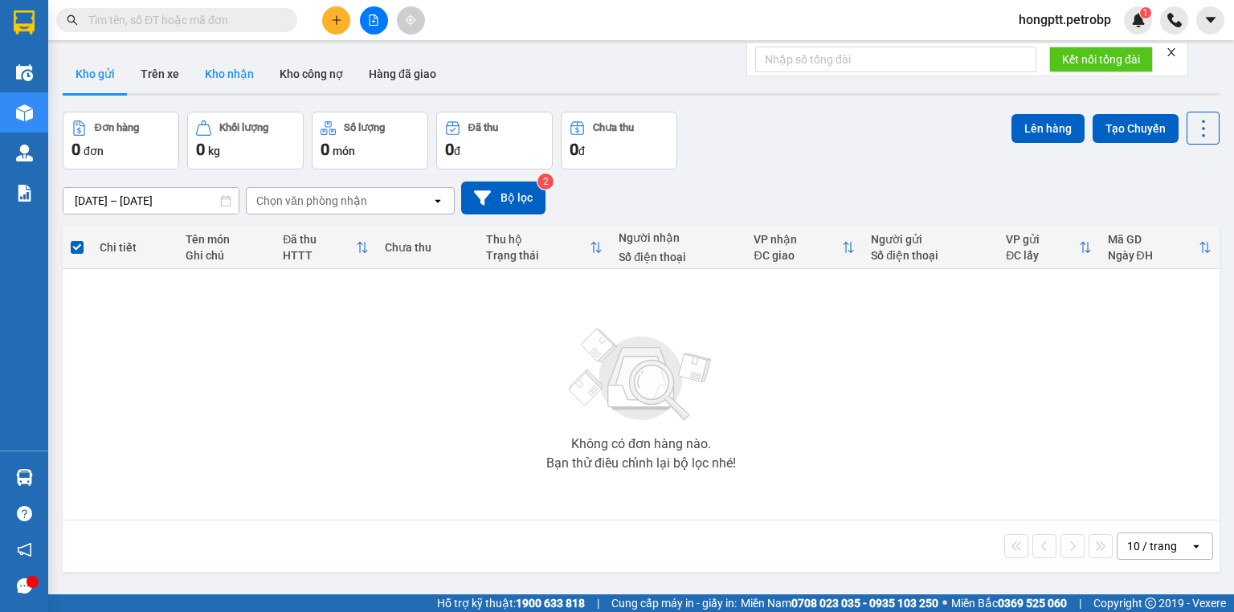
click at [203, 72] on button "Kho nhận" at bounding box center [229, 74] width 75 height 39
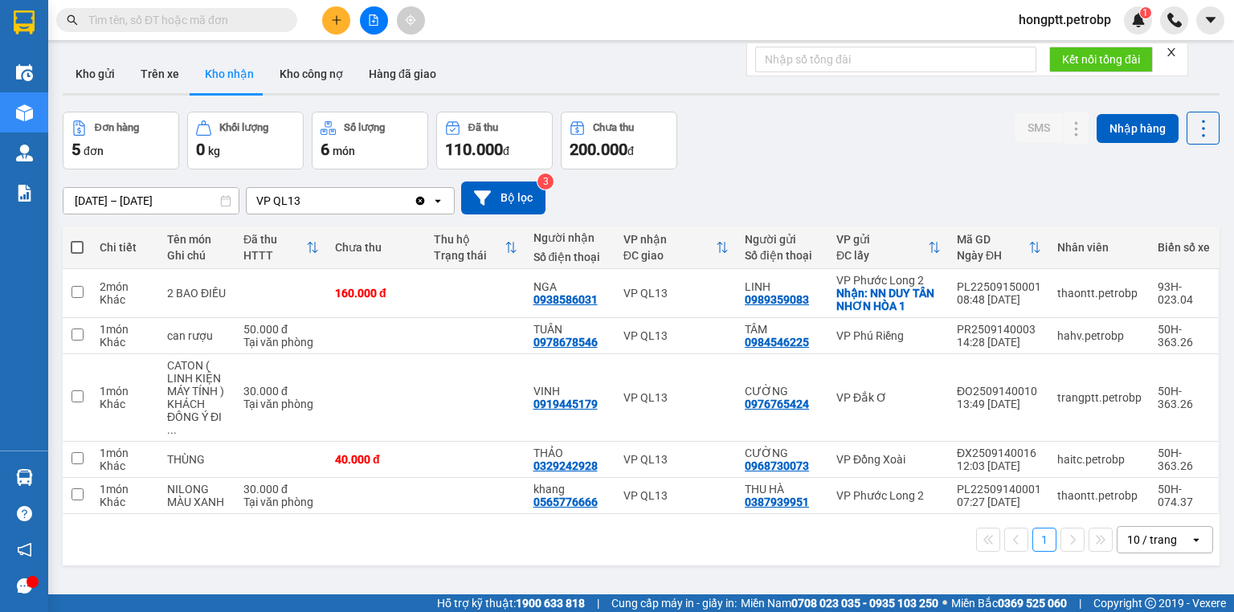
click at [223, 72] on button "Kho nhận" at bounding box center [229, 74] width 75 height 39
click at [225, 76] on button "Kho nhận" at bounding box center [229, 74] width 75 height 39
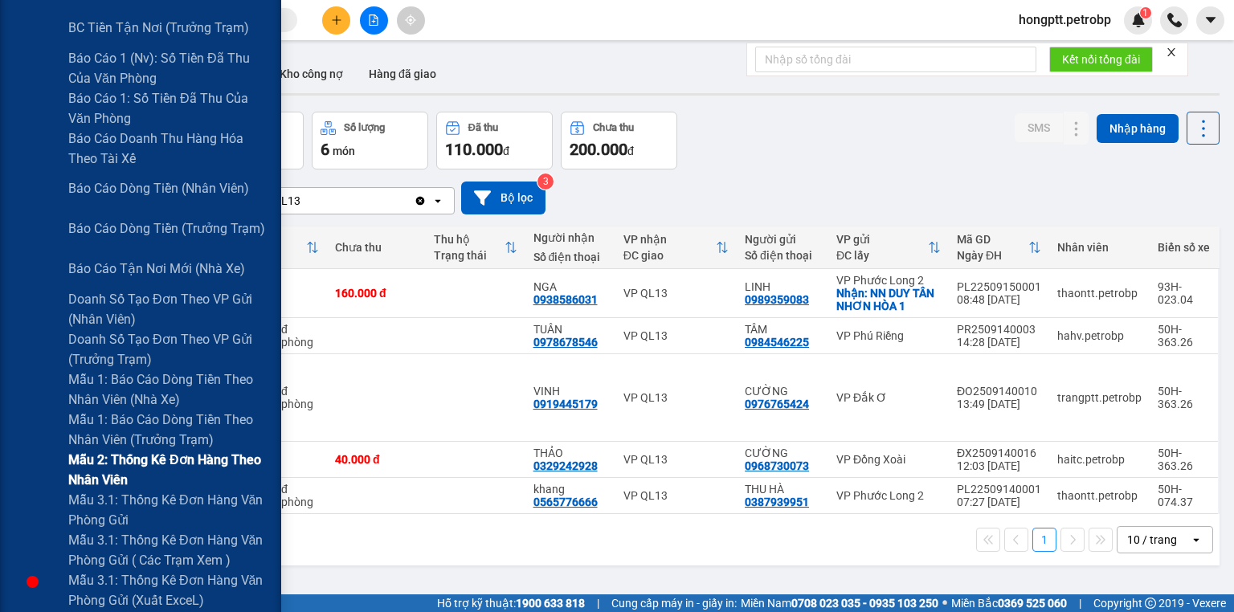
scroll to position [257, 0]
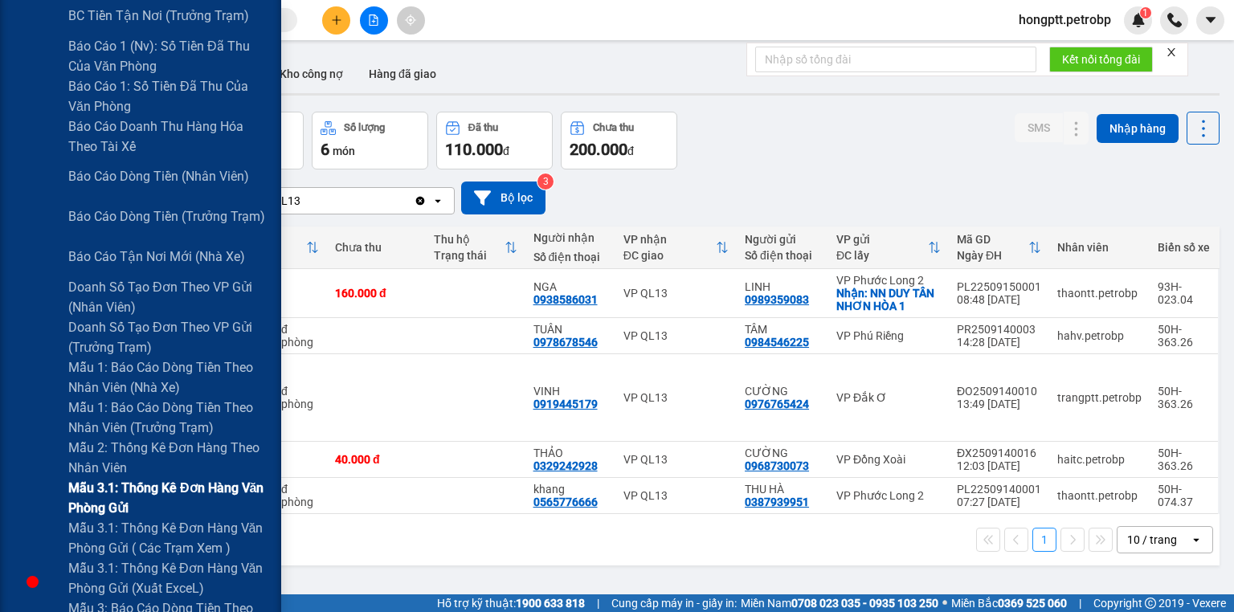
click at [126, 485] on span "Mẫu 3.1: Thống kê đơn hàng văn phòng gửi" at bounding box center [168, 498] width 201 height 40
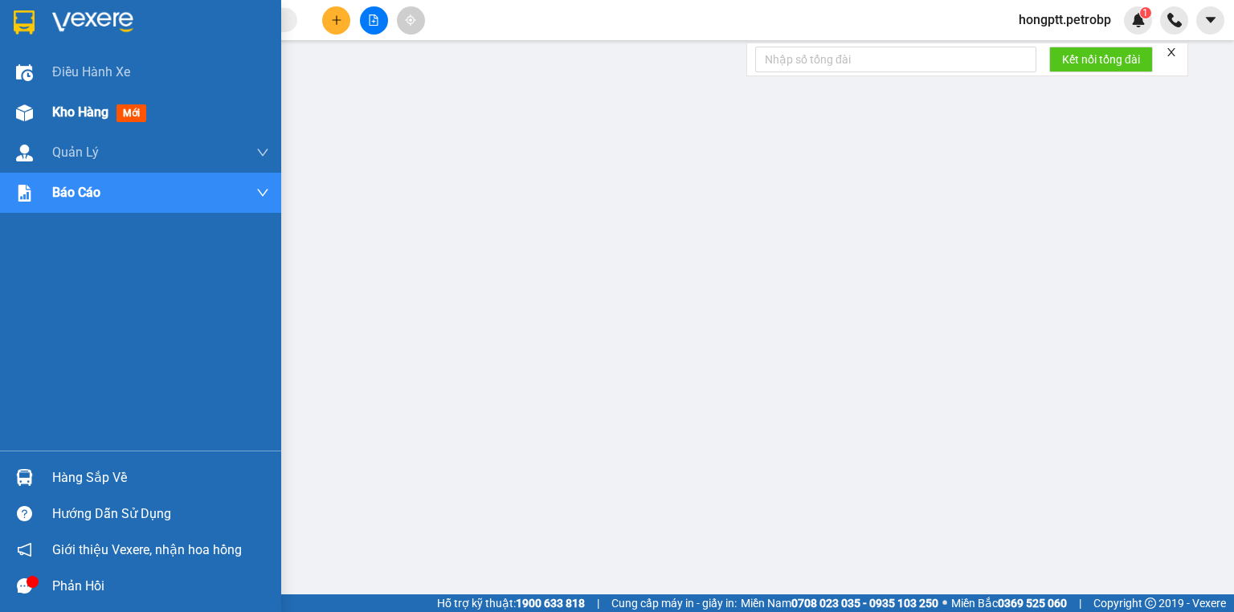
click at [64, 117] on span "Kho hàng" at bounding box center [80, 111] width 56 height 15
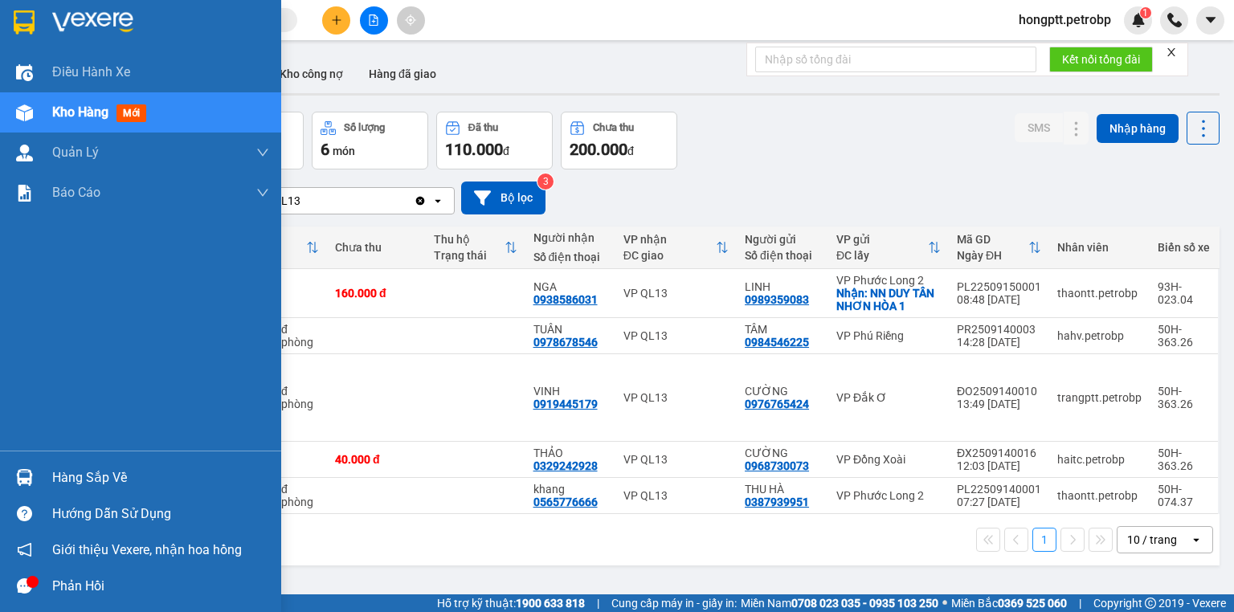
click at [88, 479] on div "Hàng sắp về" at bounding box center [160, 478] width 217 height 24
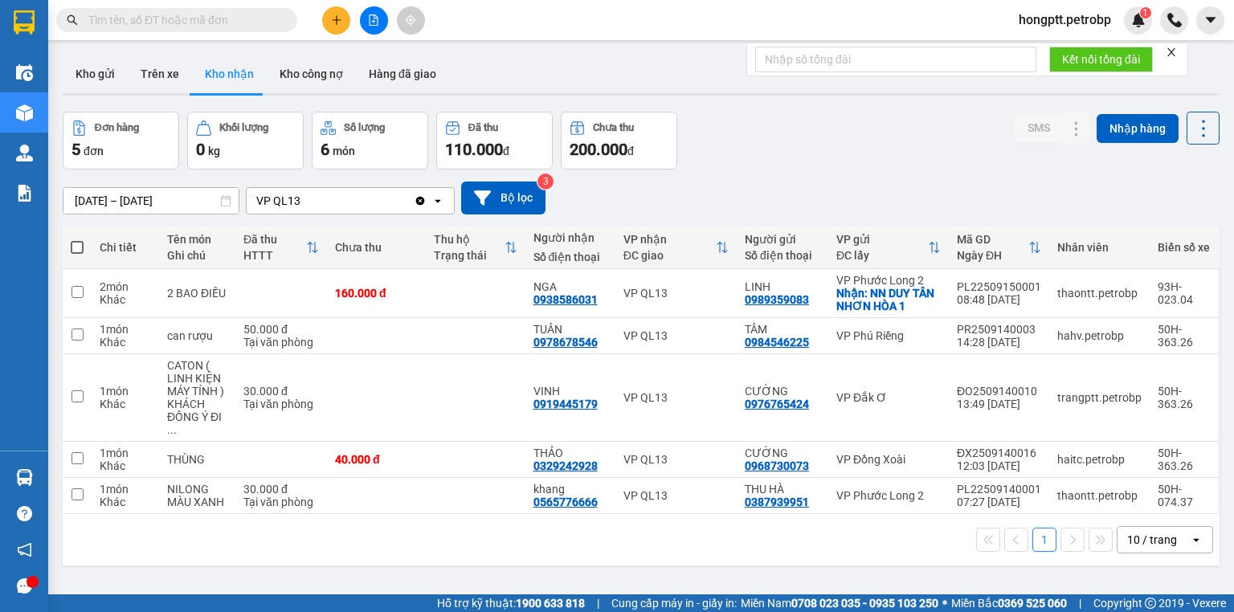
click at [795, 539] on section "Kết quả tìm kiếm ( 1 ) Bộ lọc Ngày tạo đơn gần nhất Mã ĐH Trạng thái Món hàng T…" at bounding box center [617, 306] width 1234 height 612
click at [170, 72] on button "Trên xe" at bounding box center [160, 74] width 64 height 39
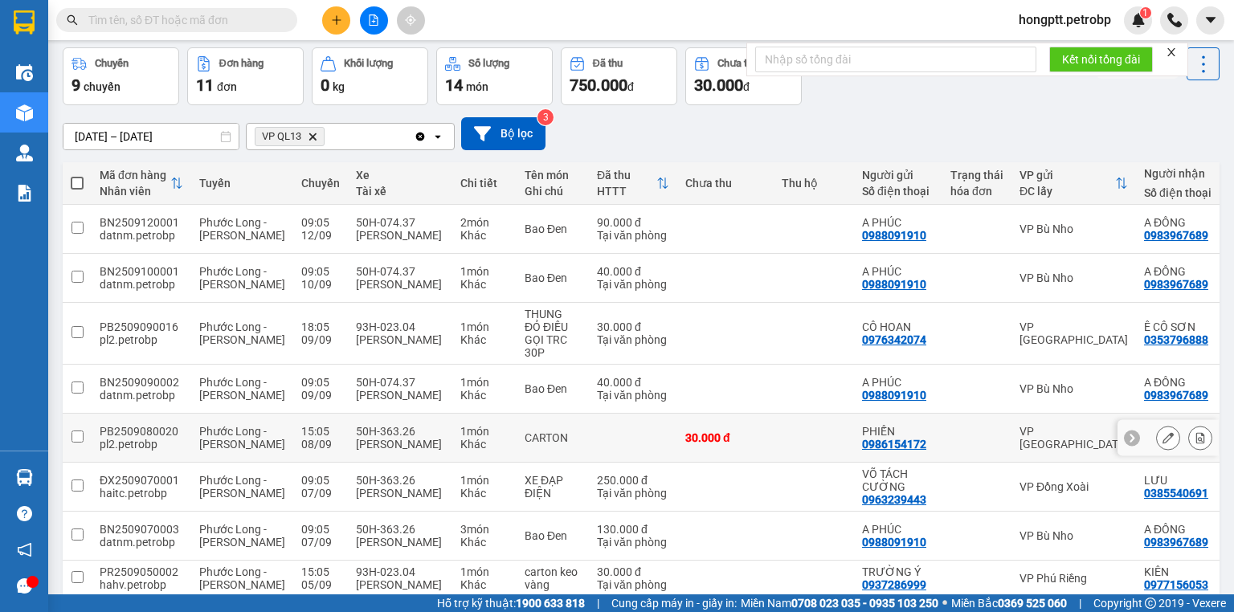
scroll to position [54, 0]
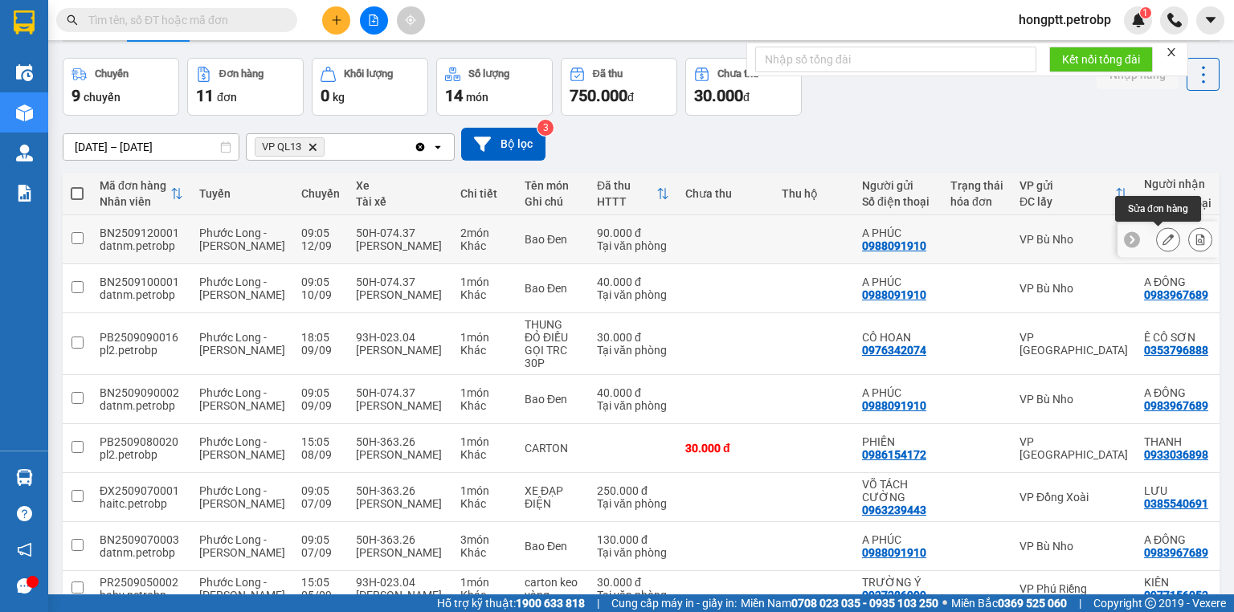
click at [1163, 237] on icon at bounding box center [1168, 239] width 11 height 11
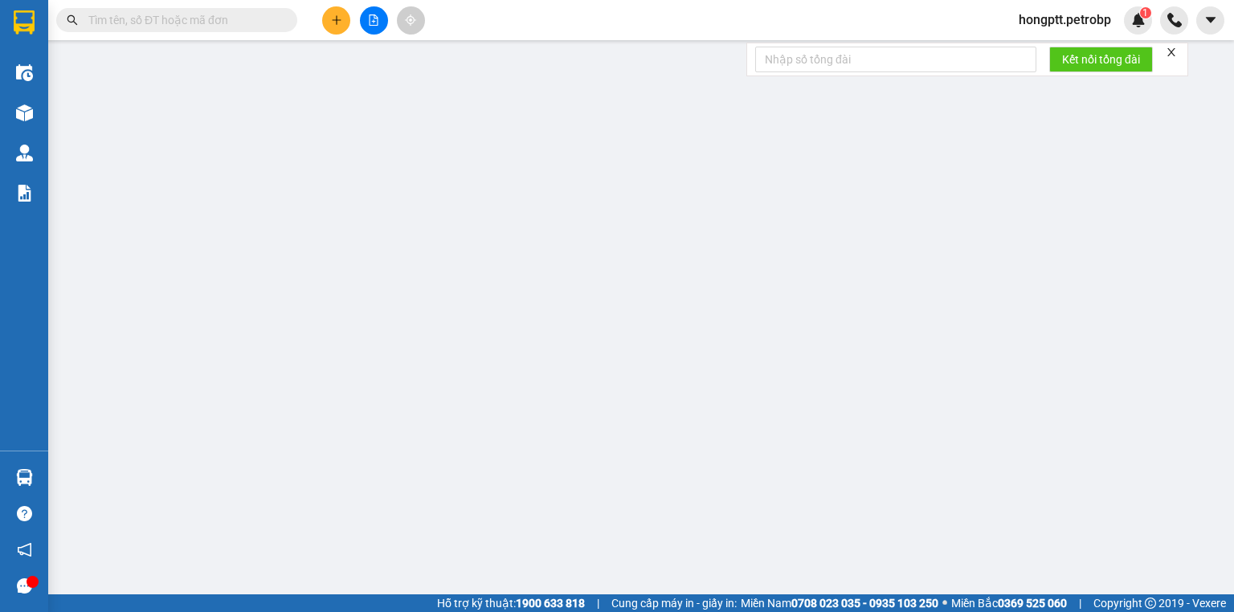
type input "0988091910"
type input "A PHÚC"
type input "0983967689"
type input "A ĐÔNG"
type input "CHỢ ĐỒNG PHÚ"
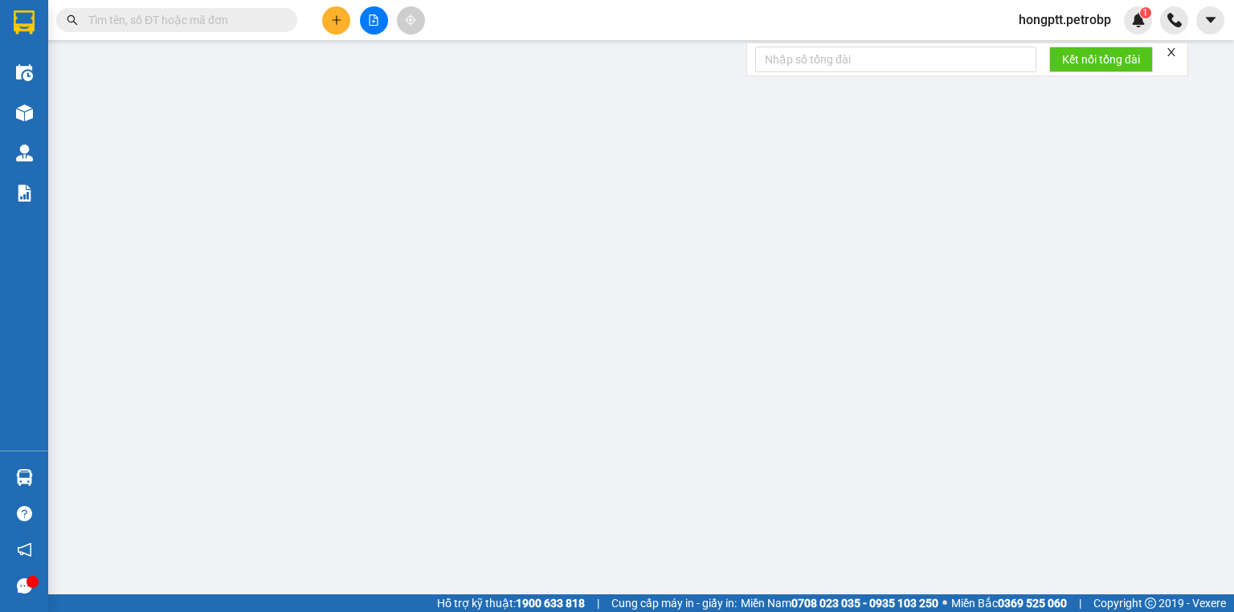
type input "90.000"
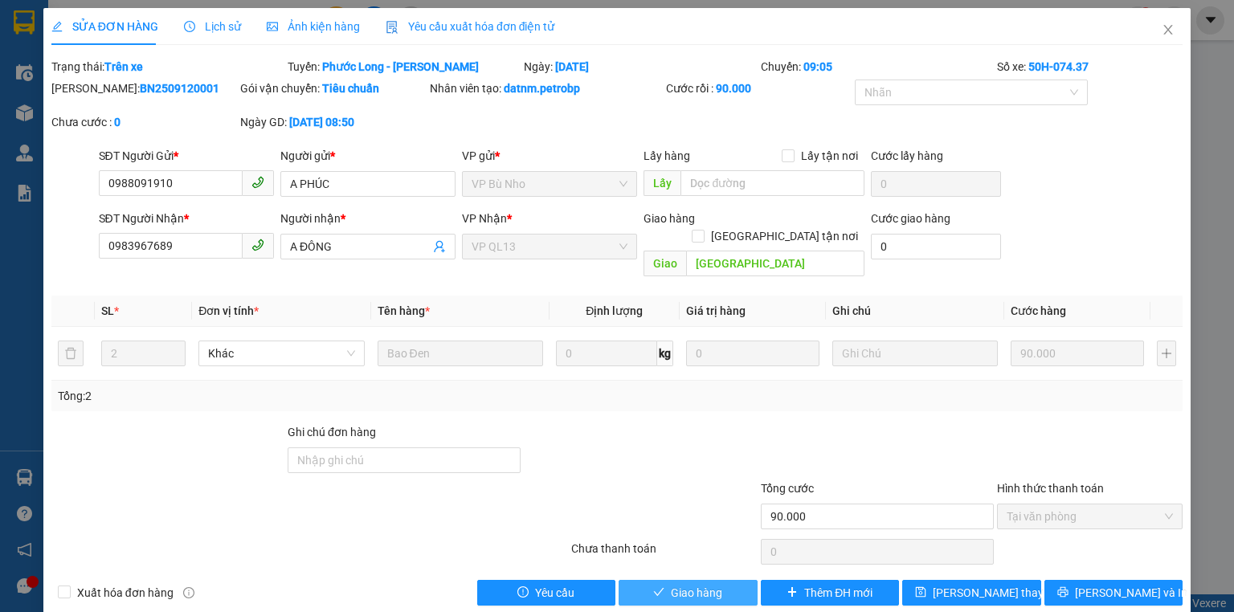
click at [713, 584] on span "Giao hàng" at bounding box center [696, 593] width 51 height 18
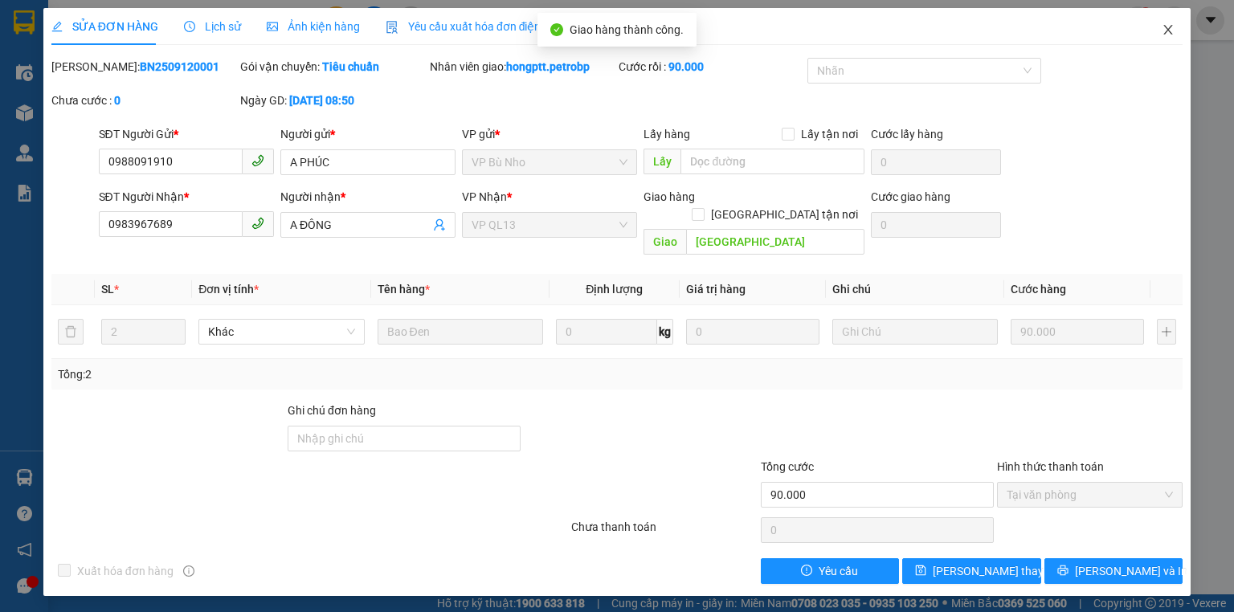
click at [1167, 31] on icon "close" at bounding box center [1168, 30] width 9 height 10
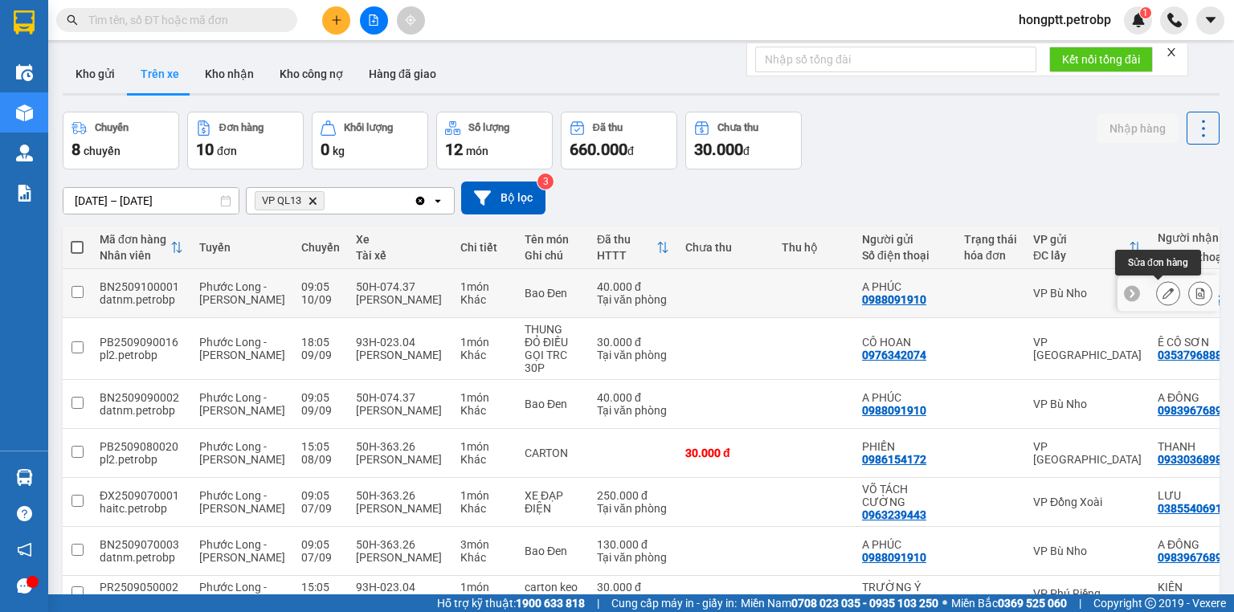
click at [1163, 289] on icon at bounding box center [1168, 293] width 11 height 11
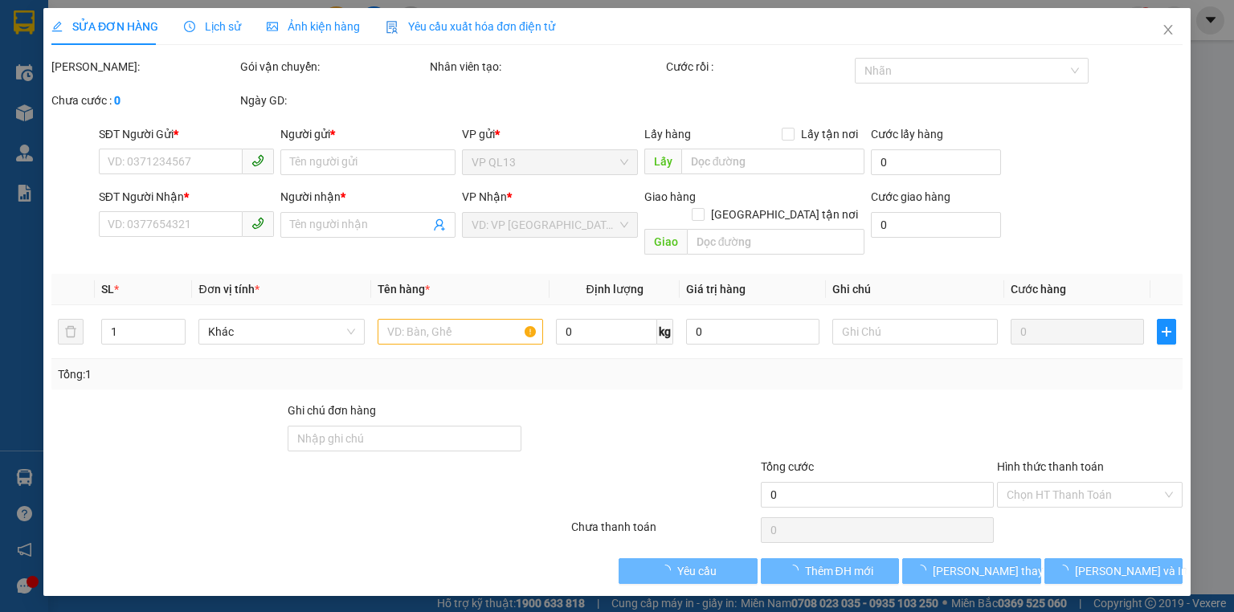
type input "0988091910"
type input "A PHÚC"
type input "0983967689"
type input "A ĐÔNG"
type input "CHỢ ĐỒNG PHÚ"
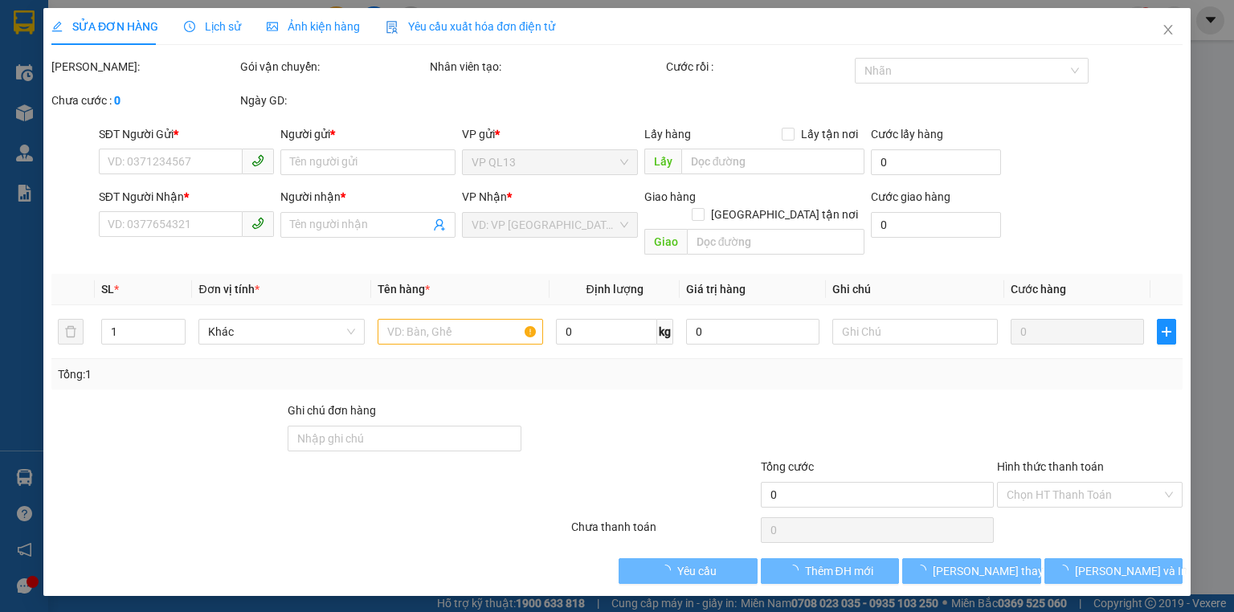
type input "40.000"
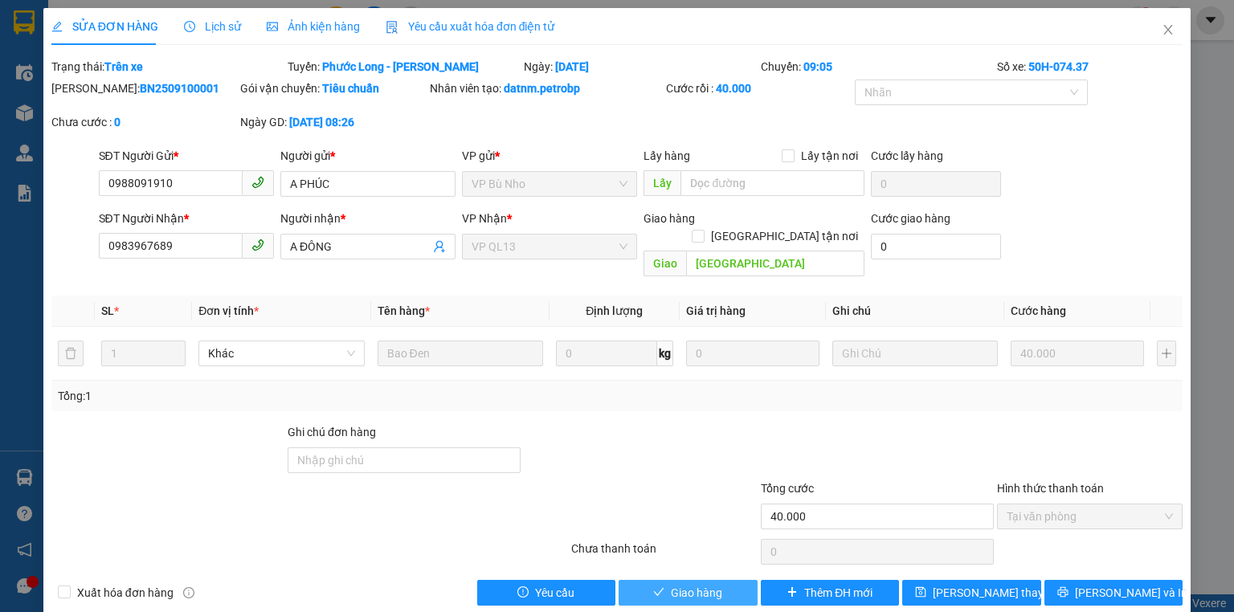
click at [733, 580] on button "Giao hàng" at bounding box center [688, 593] width 139 height 26
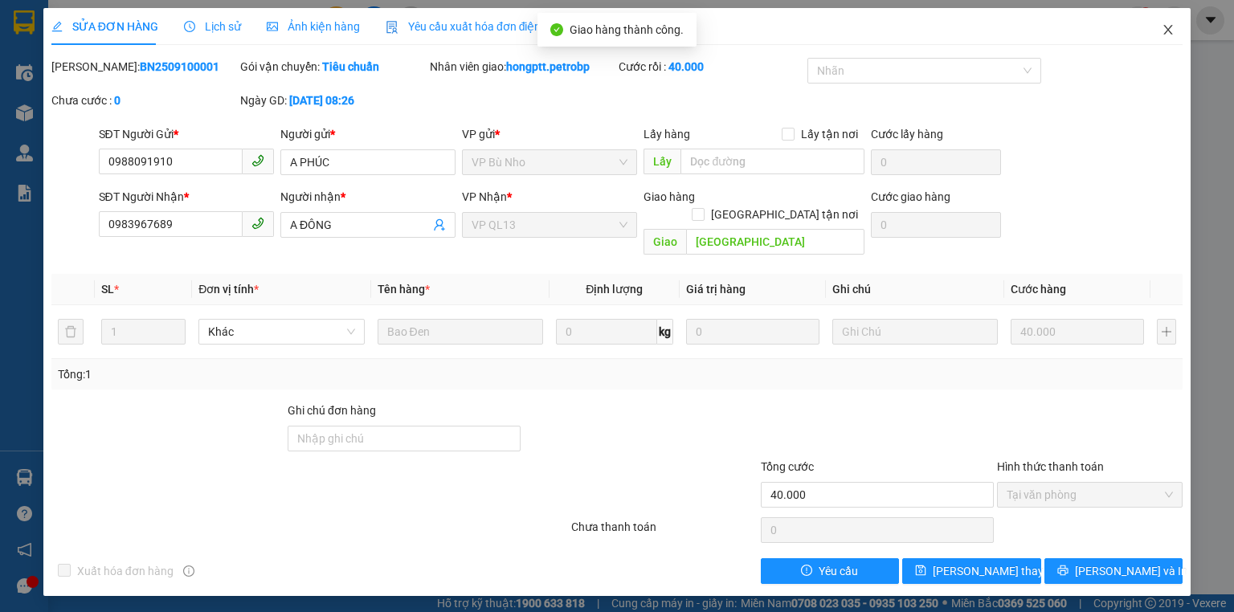
click at [1167, 24] on icon "close" at bounding box center [1168, 29] width 13 height 13
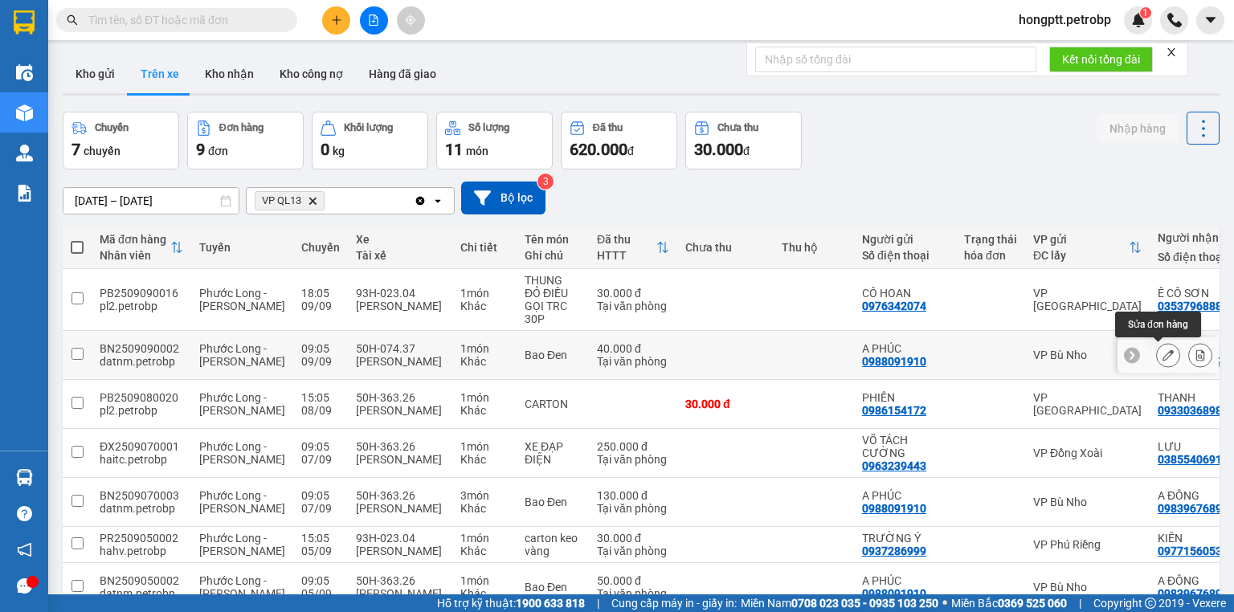
click at [1163, 350] on icon at bounding box center [1168, 355] width 11 height 11
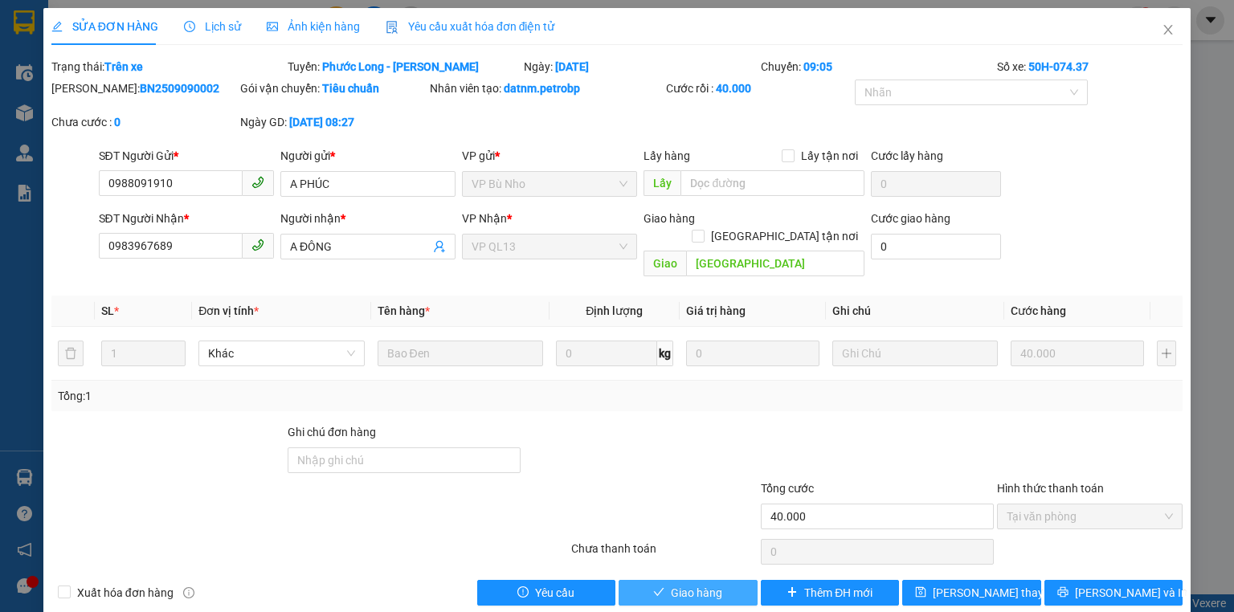
click at [734, 580] on button "Giao hàng" at bounding box center [688, 593] width 139 height 26
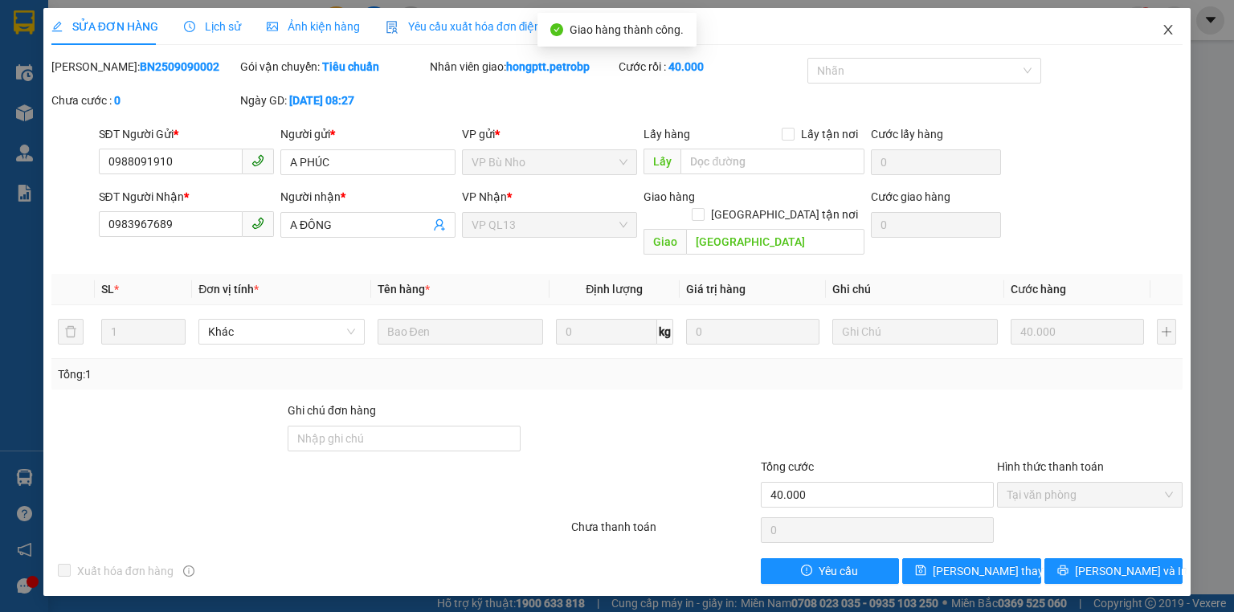
click at [1170, 28] on icon "close" at bounding box center [1168, 30] width 9 height 10
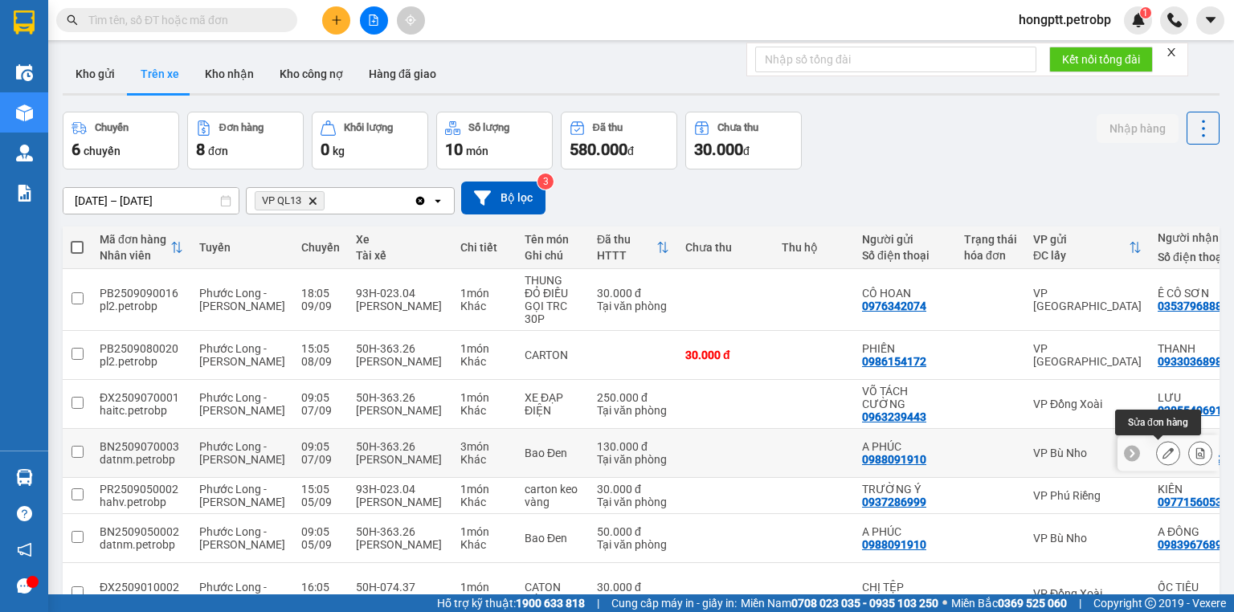
click at [1163, 449] on icon at bounding box center [1168, 453] width 11 height 11
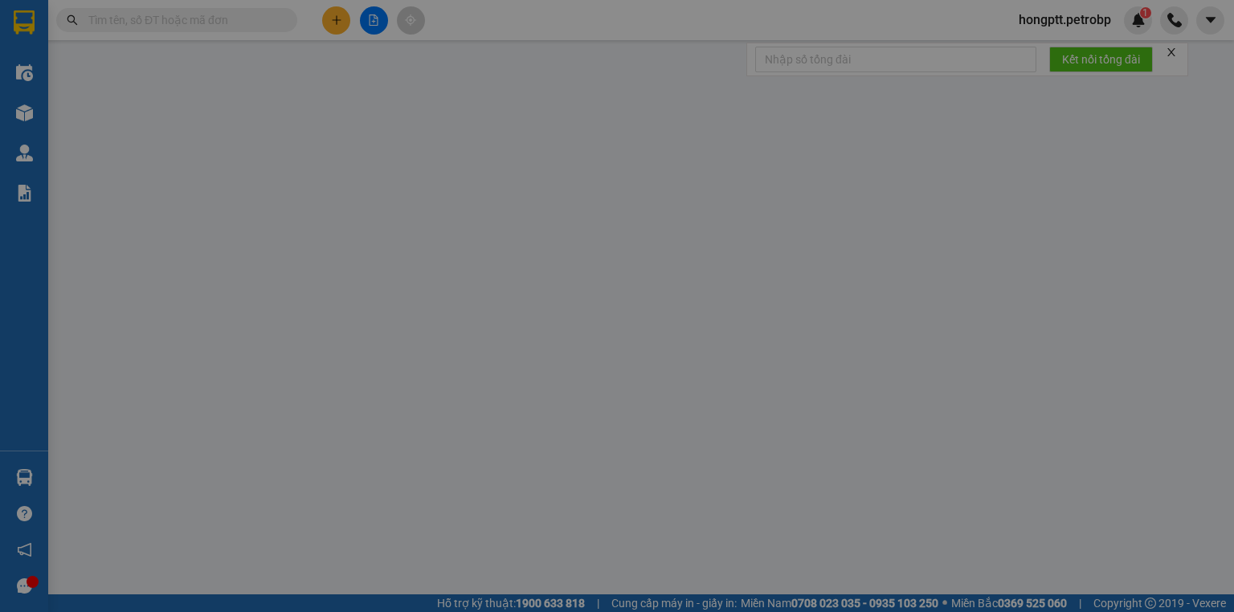
type input "0988091910"
type input "A PHÚC"
type input "0983967689"
type input "A ĐÔNG"
type input "CHỢ ĐỒNG PHÚ"
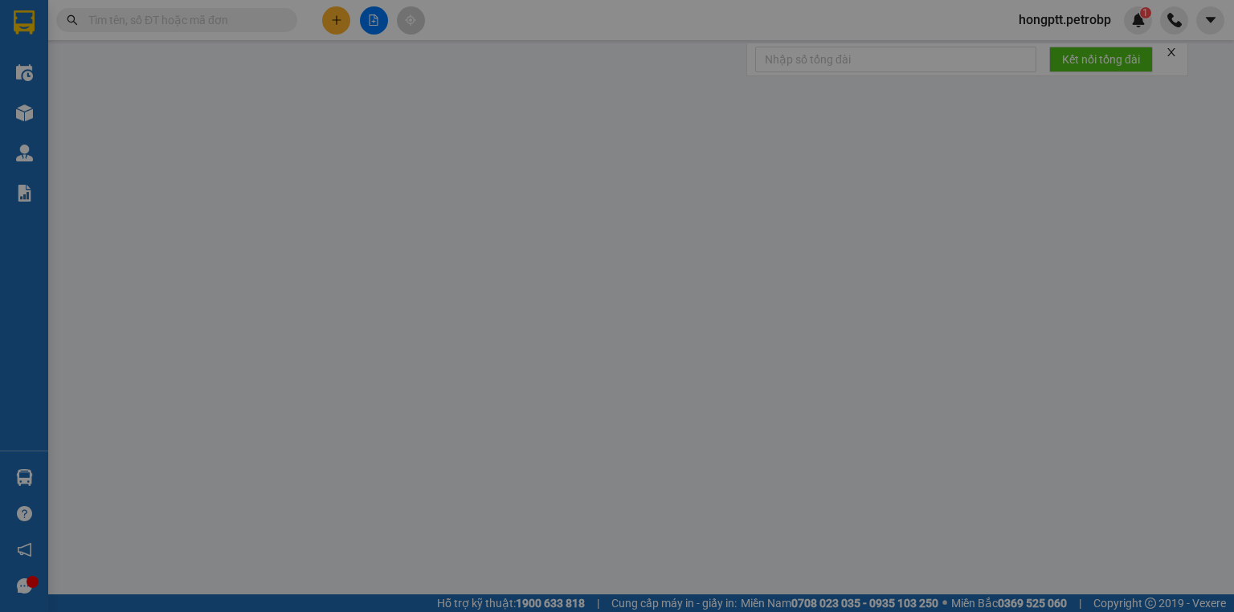
type input "130.000"
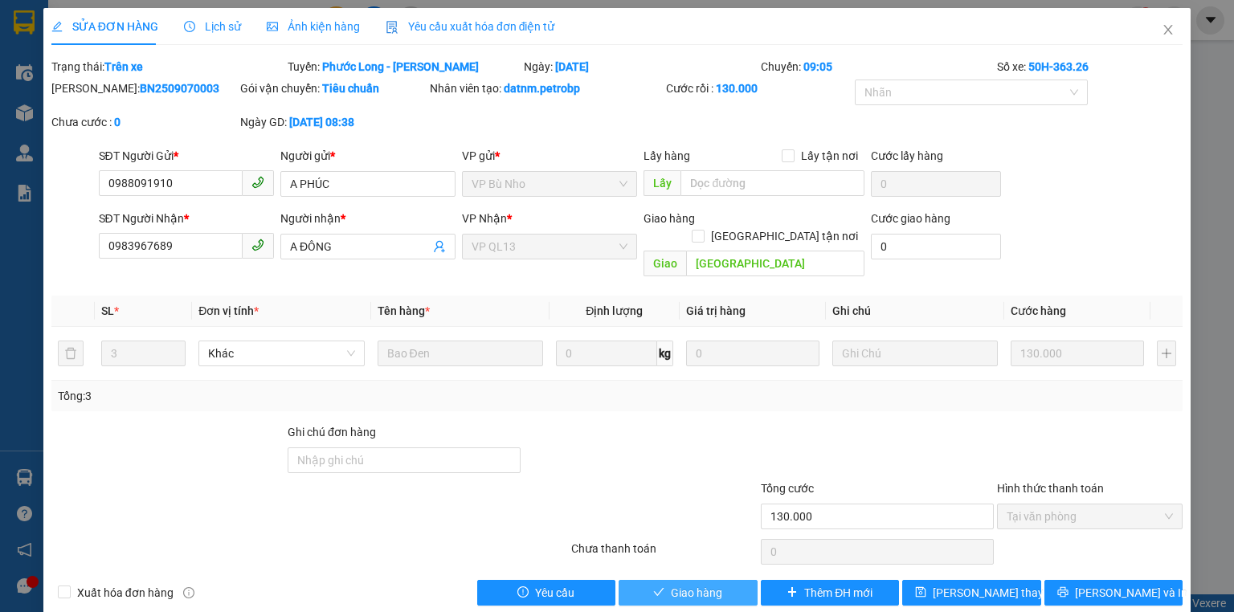
click at [726, 580] on button "Giao hàng" at bounding box center [688, 593] width 139 height 26
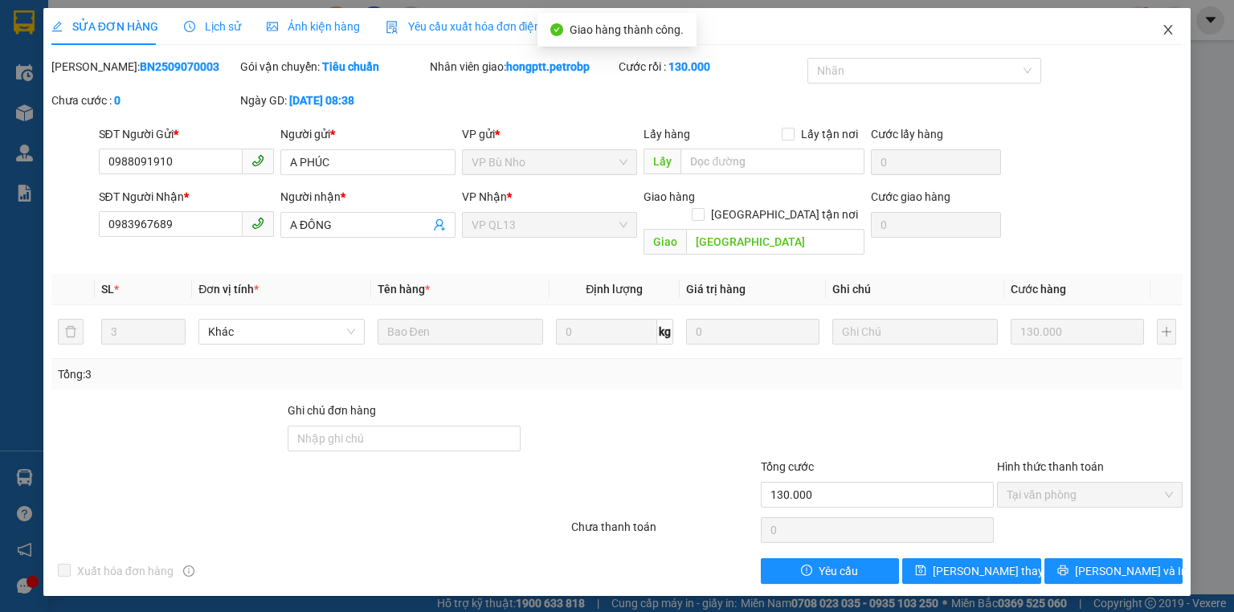
click at [1164, 28] on icon "close" at bounding box center [1168, 29] width 13 height 13
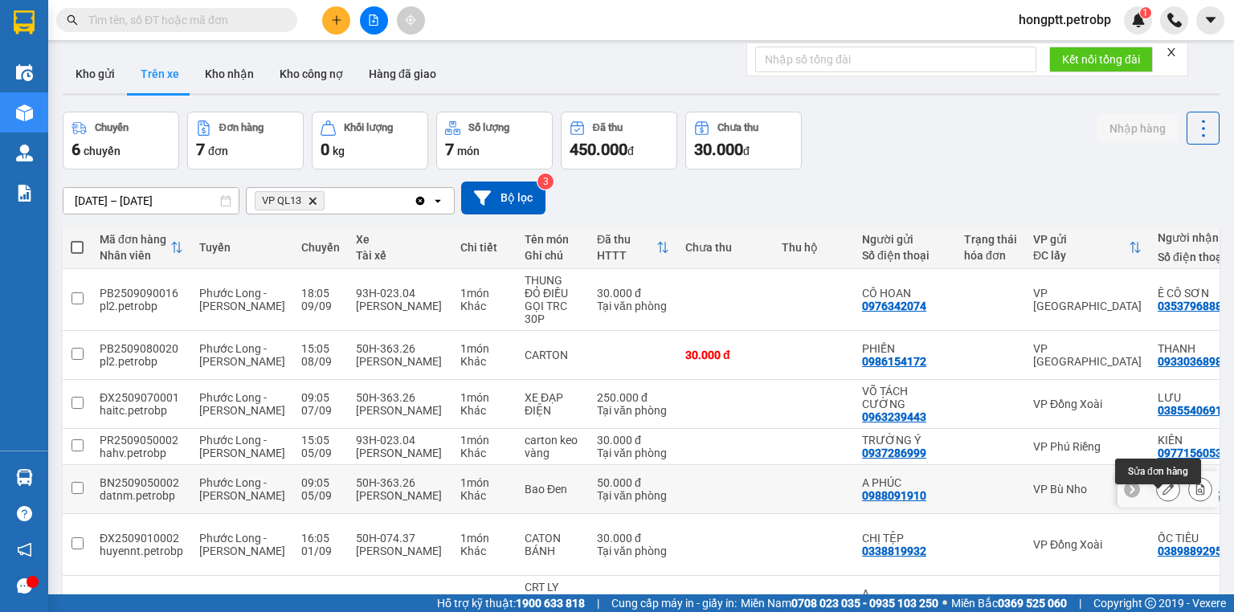
click at [1157, 495] on button at bounding box center [1168, 490] width 22 height 28
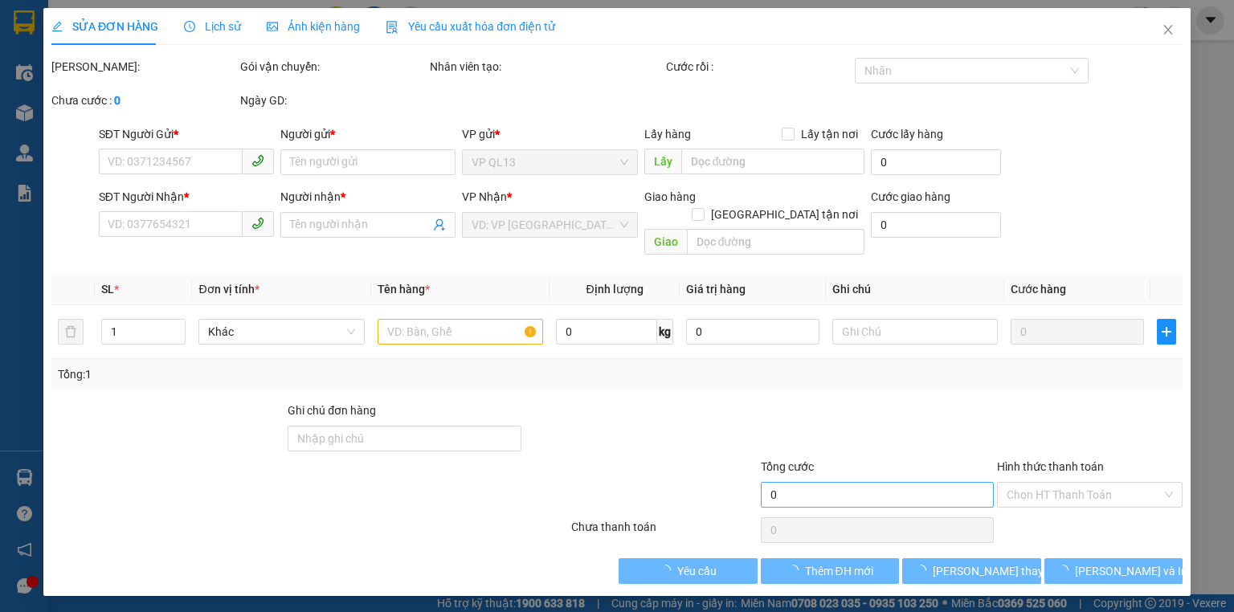
type input "0988091910"
type input "A PHÚC"
type input "0983967689"
type input "A ĐÔNG"
type input "CHỢ ĐỒNG PHÚ"
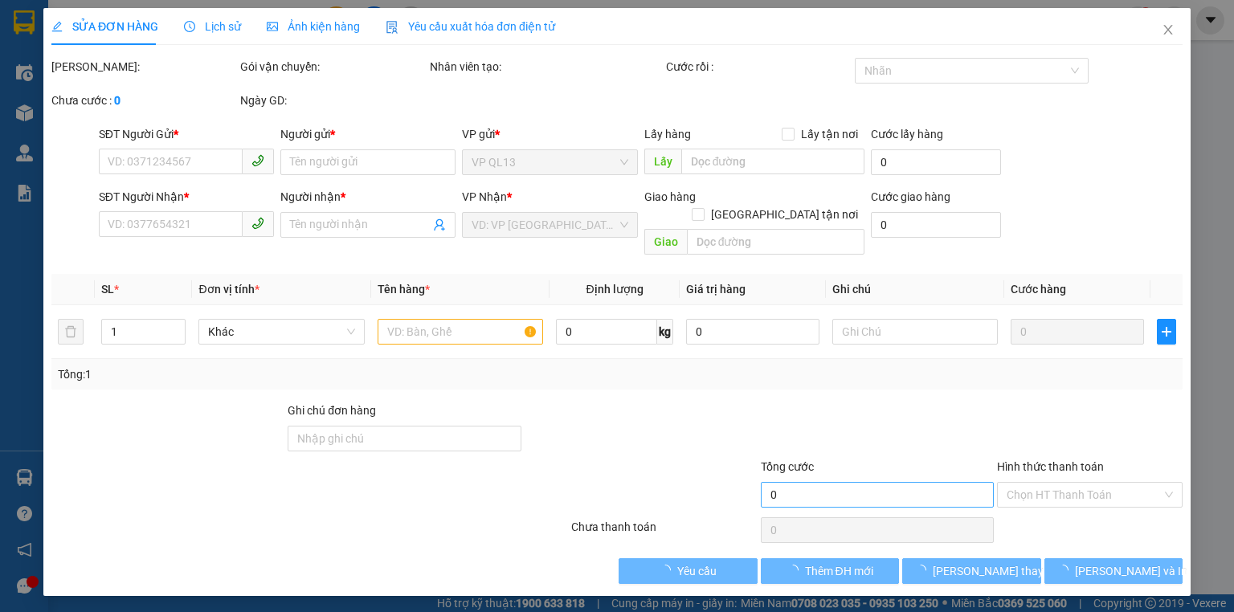
type input "50.000"
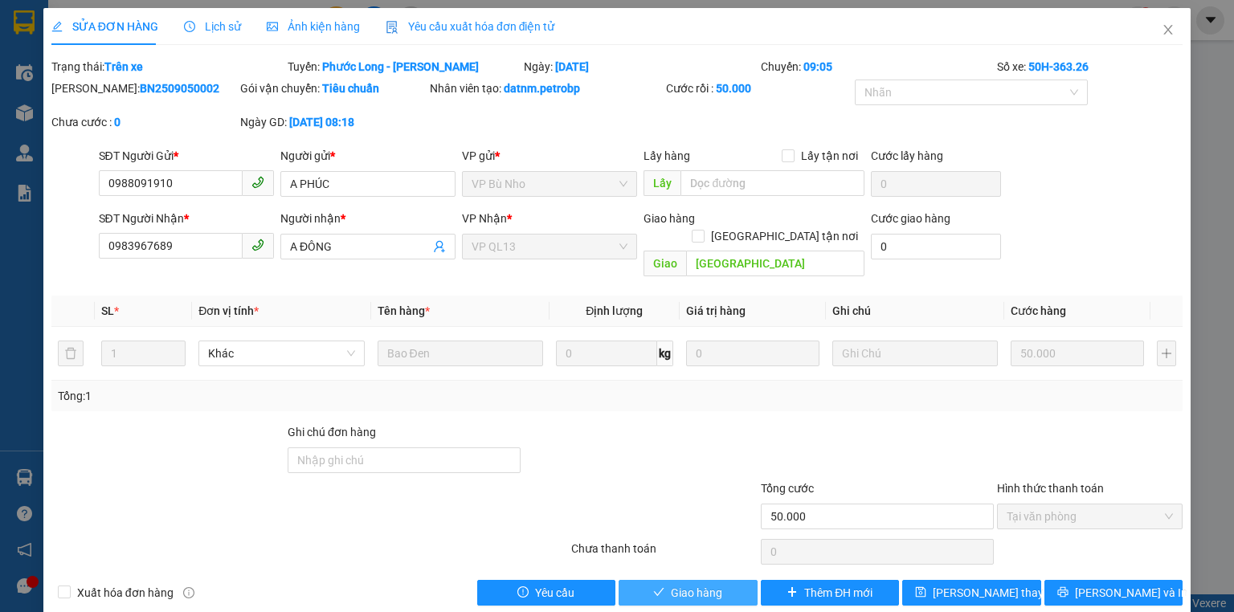
click at [702, 584] on span "Giao hàng" at bounding box center [696, 593] width 51 height 18
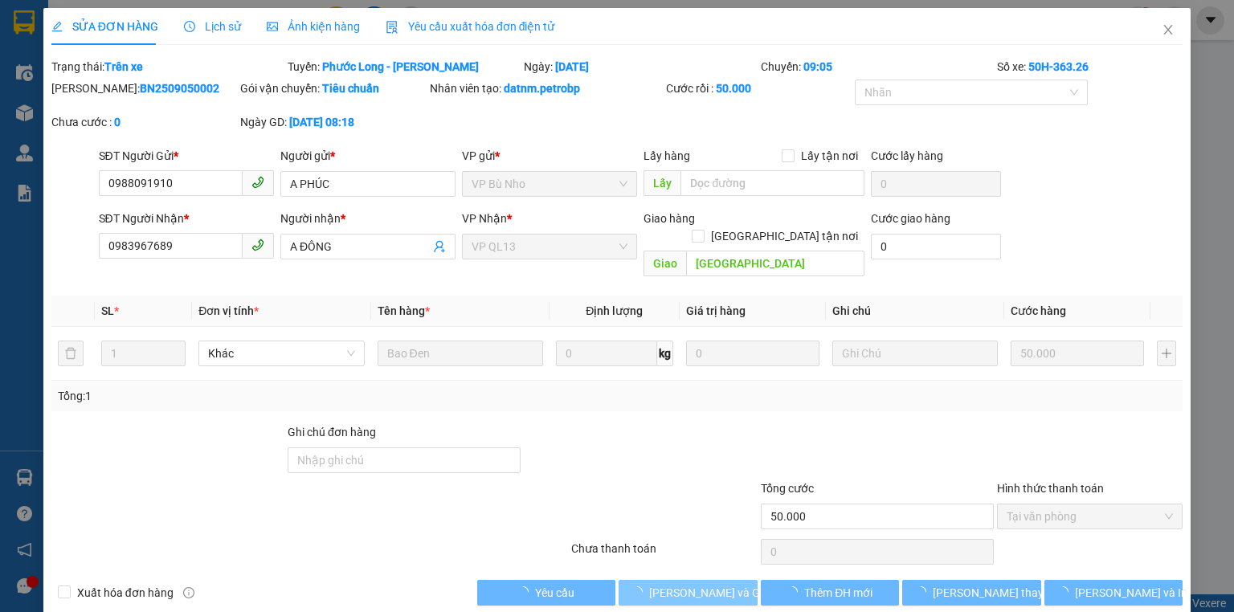
click at [702, 584] on span "[PERSON_NAME] và Giao hàng" at bounding box center [726, 593] width 154 height 18
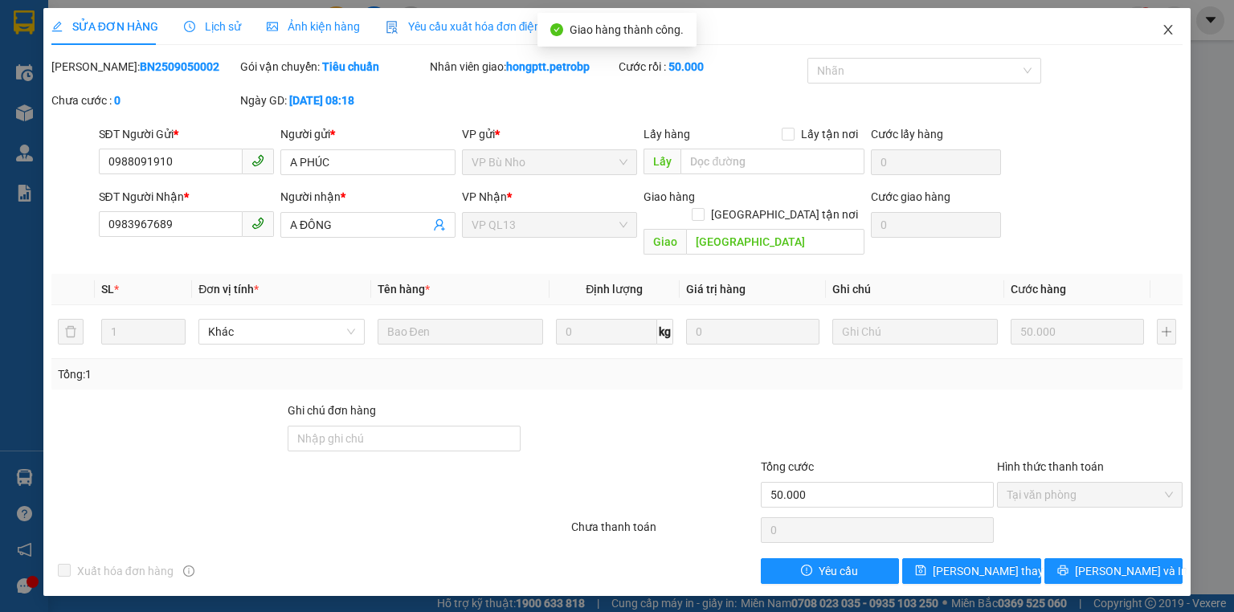
click at [1170, 26] on icon "close" at bounding box center [1168, 29] width 13 height 13
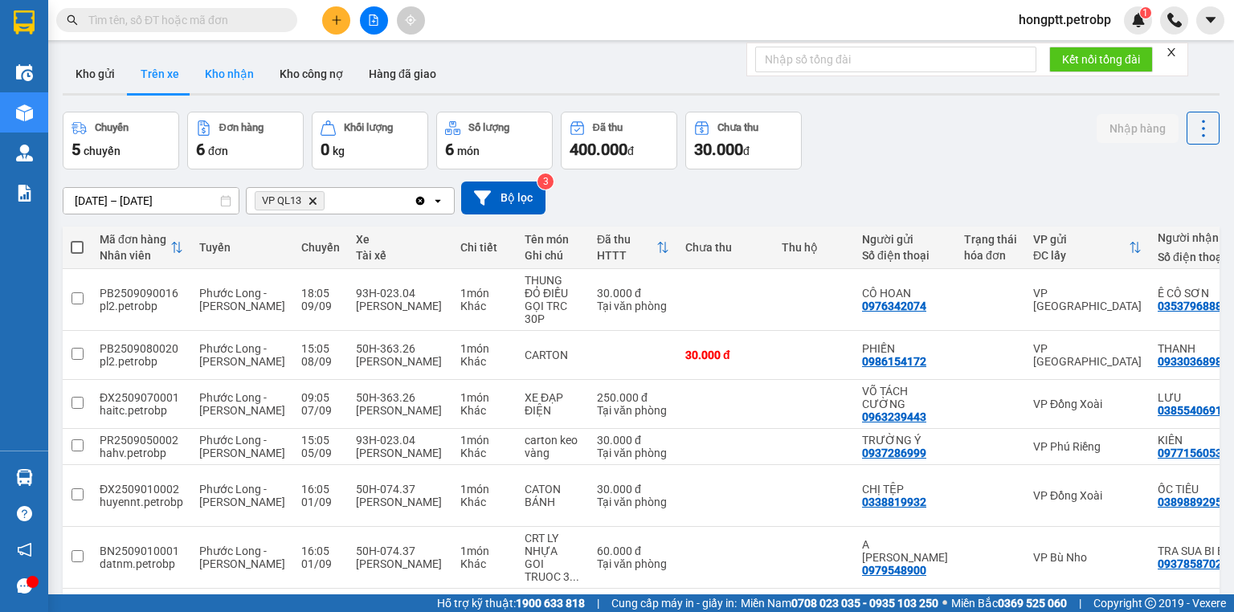
click at [239, 77] on button "Kho nhận" at bounding box center [229, 74] width 75 height 39
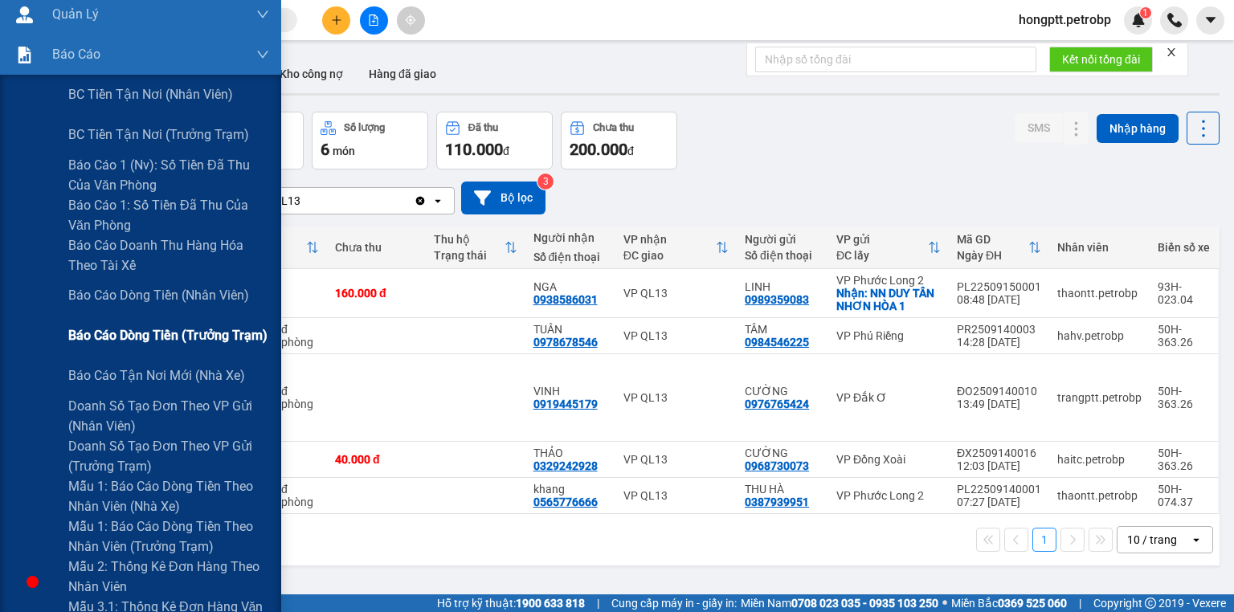
scroll to position [193, 0]
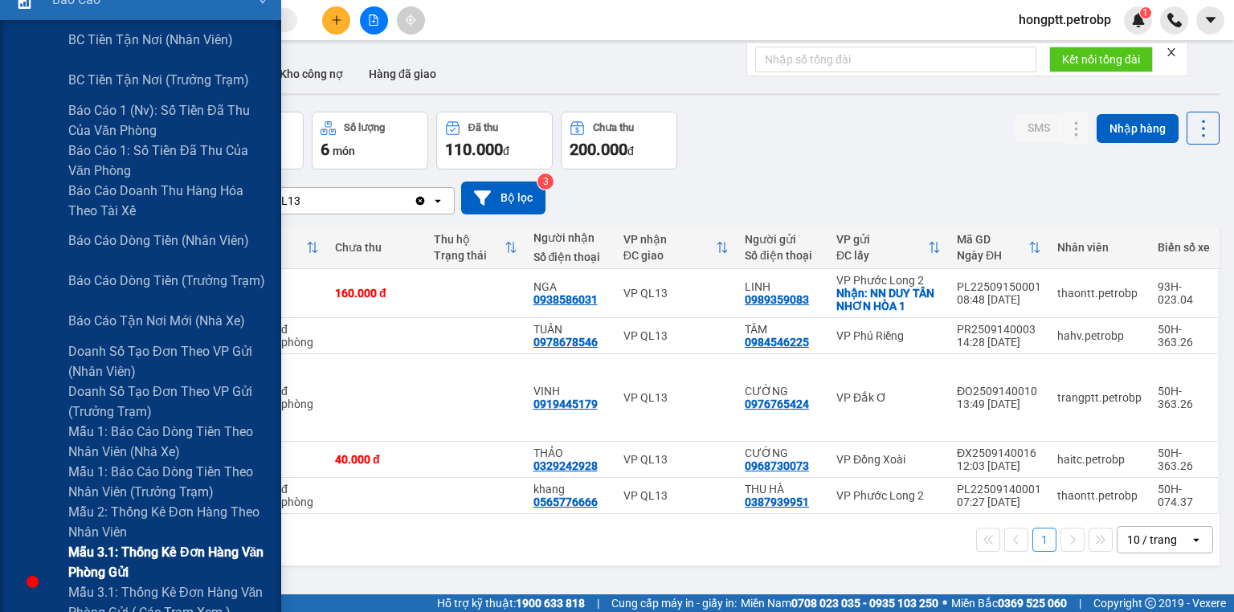
click at [145, 553] on span "Mẫu 3.1: Thống kê đơn hàng văn phòng gửi" at bounding box center [168, 562] width 201 height 40
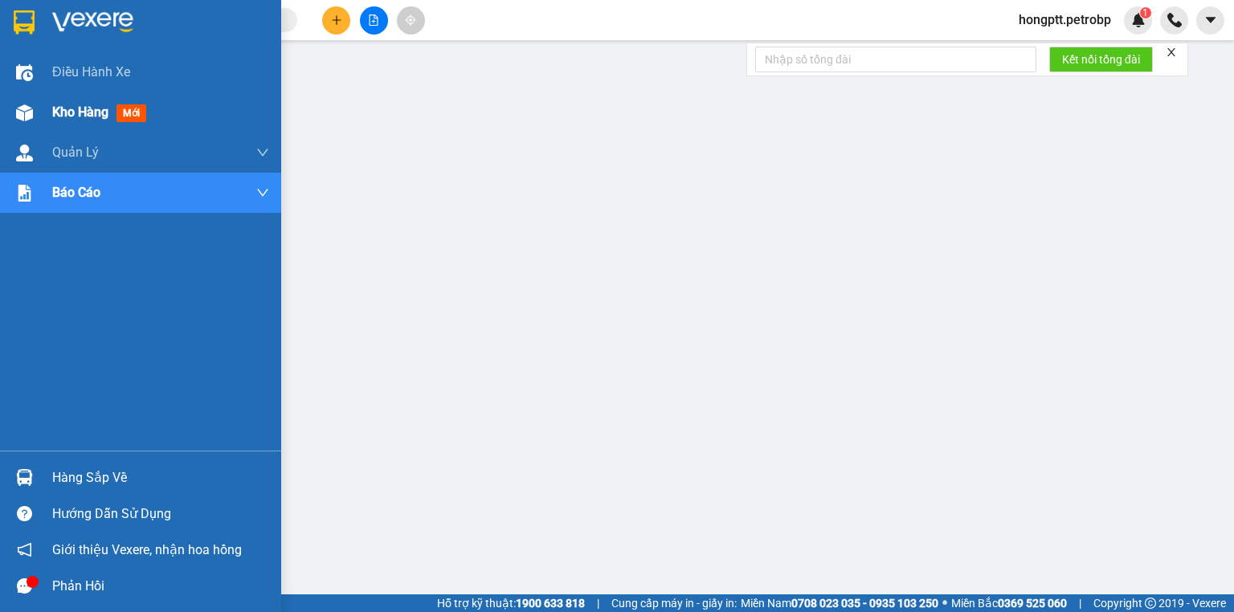
click at [71, 104] on span "Kho hàng" at bounding box center [80, 111] width 56 height 15
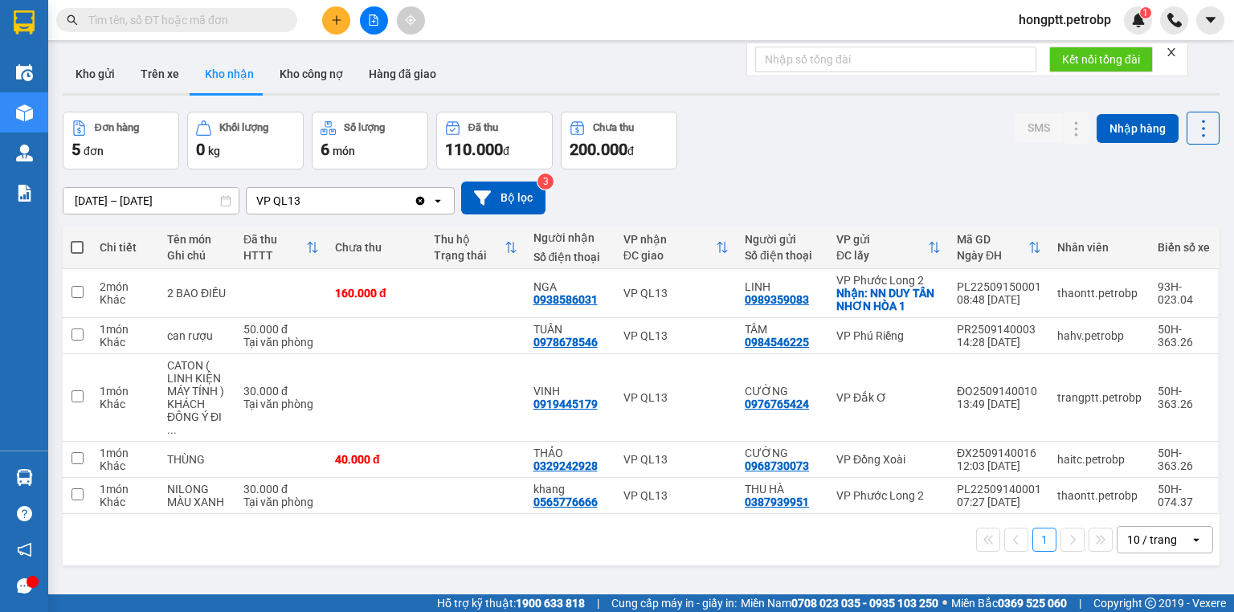
click at [237, 77] on button "Kho nhận" at bounding box center [229, 74] width 75 height 39
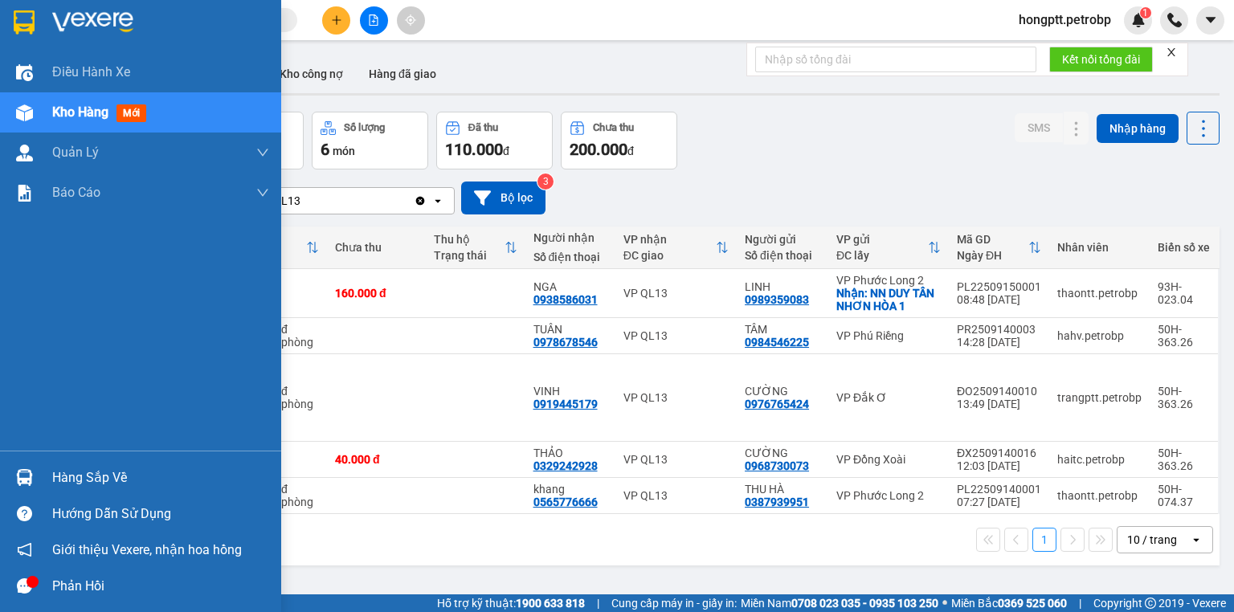
click at [64, 476] on div "Hàng sắp về" at bounding box center [160, 478] width 217 height 24
click at [64, 476] on div "Điều hành xe Kho hàng mới Quản [PERSON_NAME] lý chuyến Quản lý khách hàng Quản …" at bounding box center [140, 306] width 281 height 612
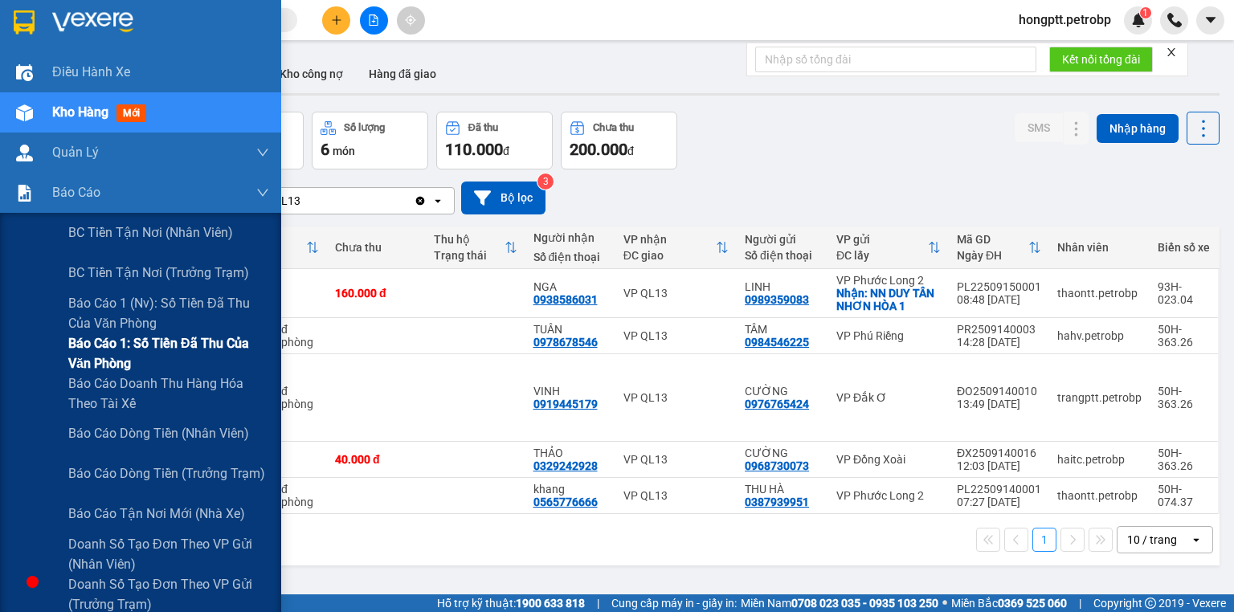
click at [139, 350] on span "Báo cáo 1: Số tiền đã thu của văn phòng" at bounding box center [168, 353] width 201 height 40
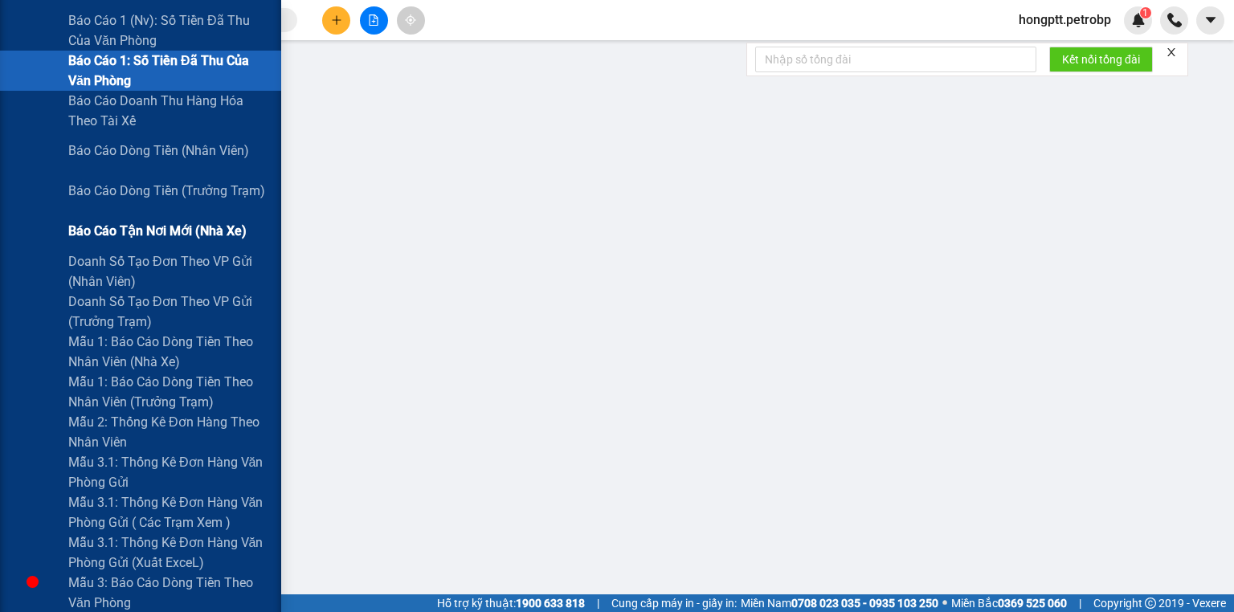
scroll to position [321, 0]
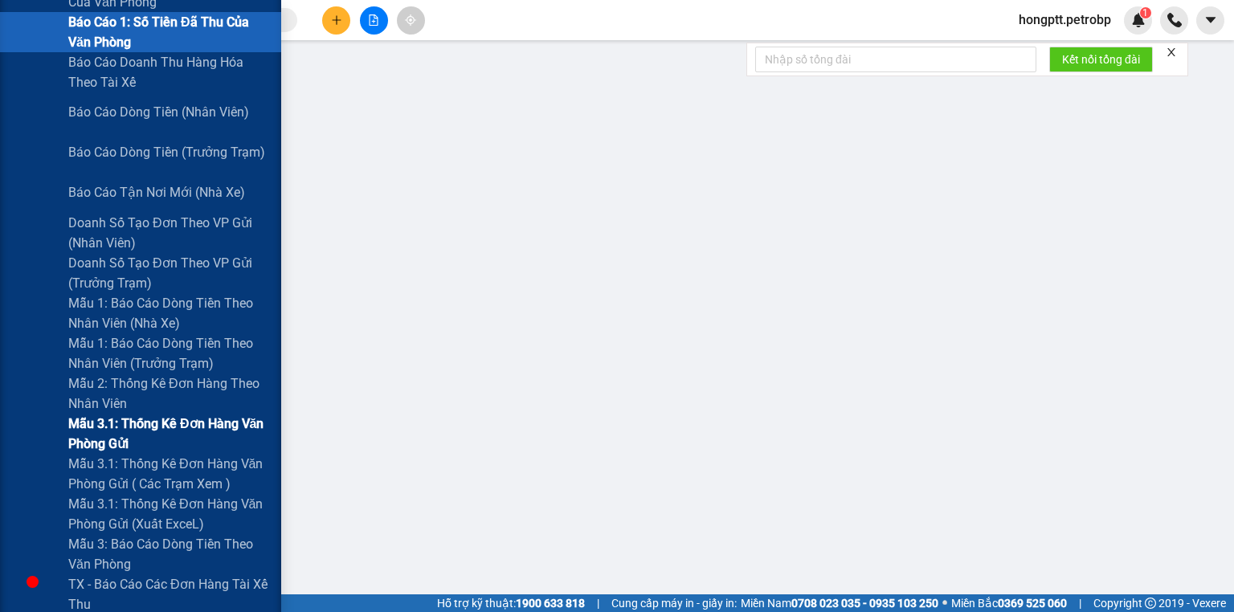
click at [143, 418] on span "Mẫu 3.1: Thống kê đơn hàng văn phòng gửi" at bounding box center [168, 434] width 201 height 40
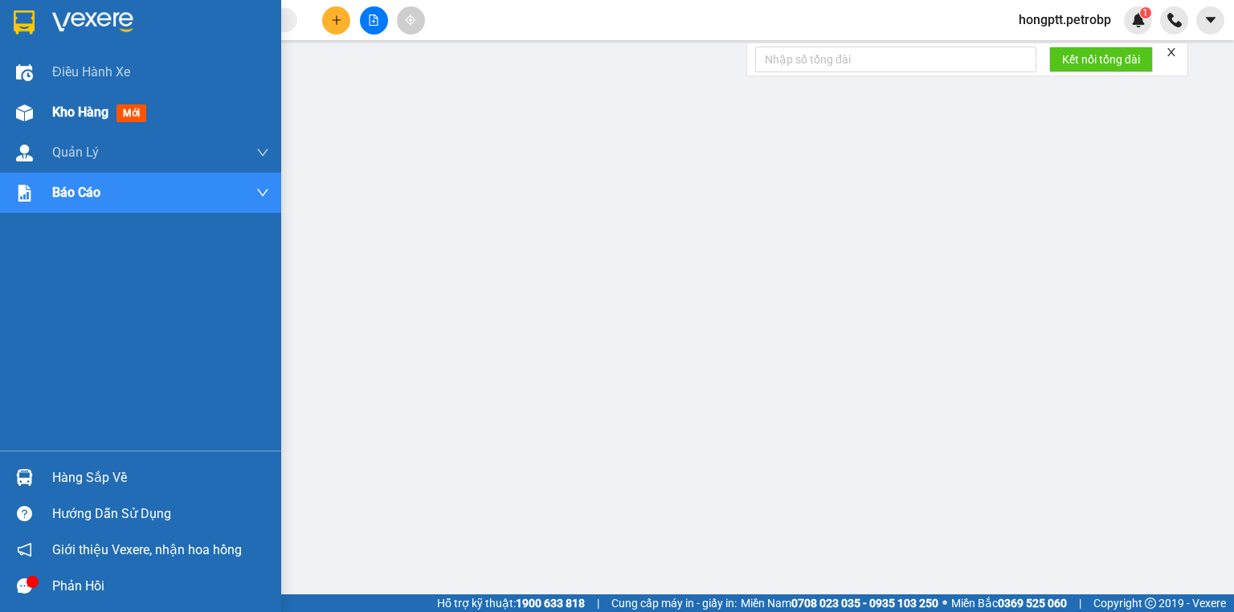
click at [63, 108] on span "Kho hàng" at bounding box center [80, 111] width 56 height 15
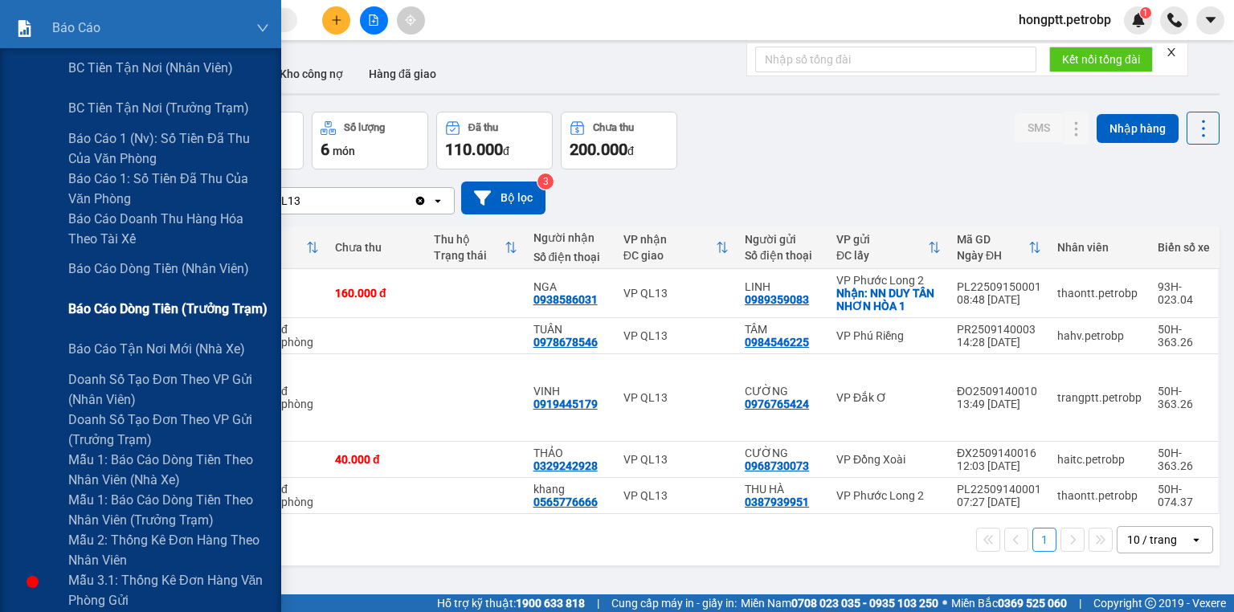
scroll to position [193, 0]
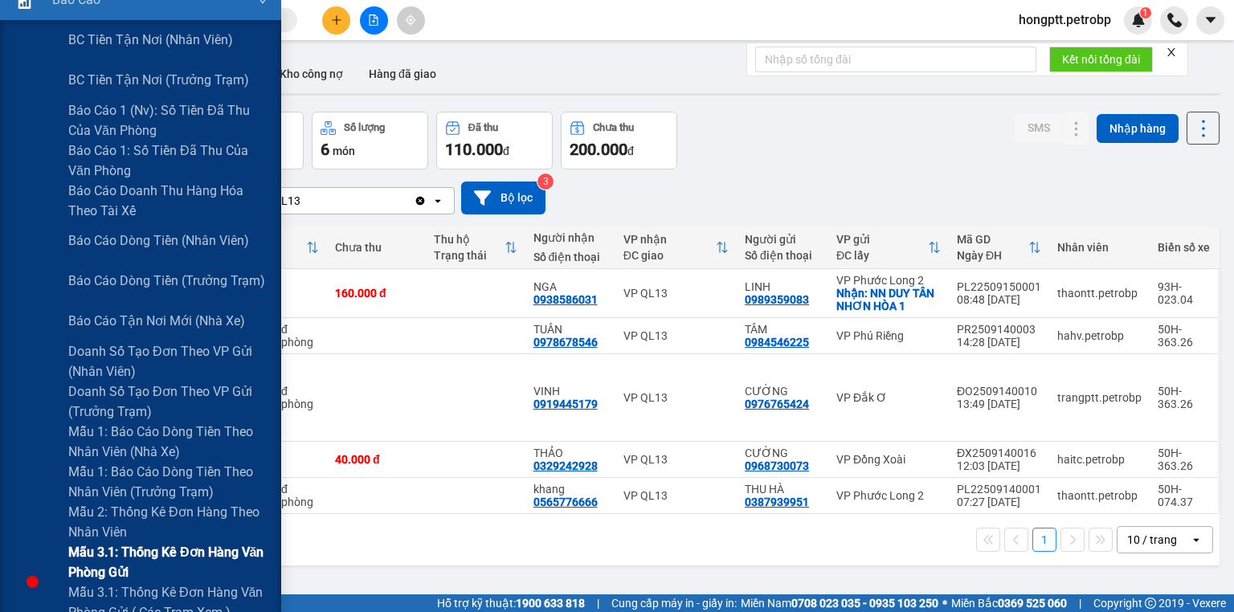
click at [151, 550] on span "Mẫu 3.1: Thống kê đơn hàng văn phòng gửi" at bounding box center [168, 562] width 201 height 40
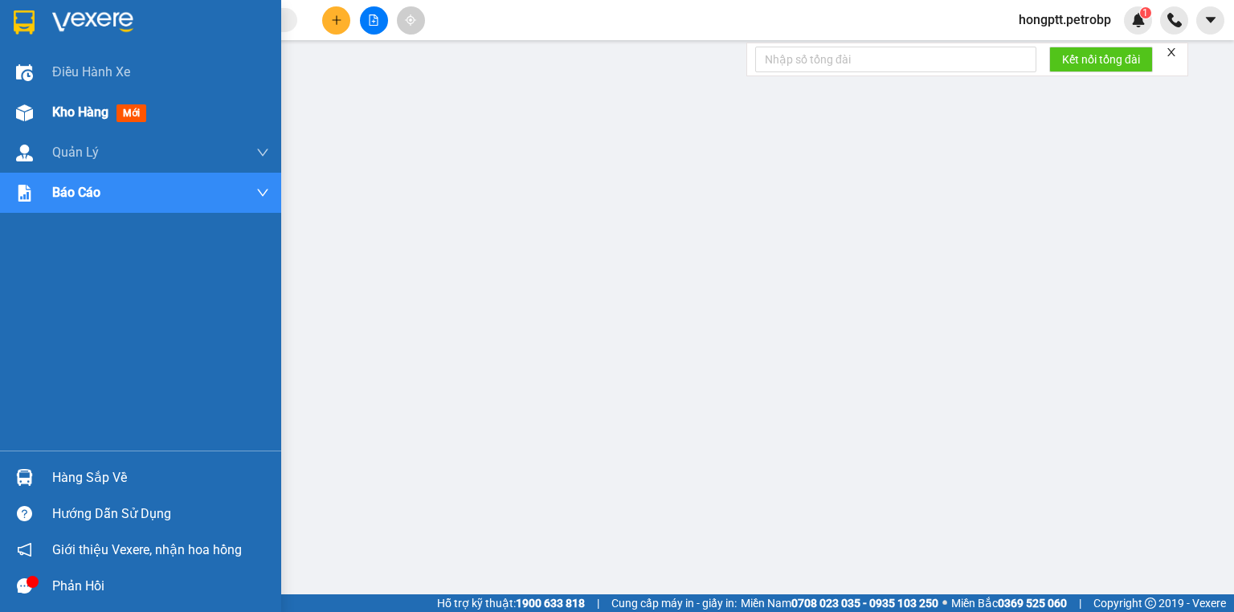
click at [63, 106] on span "Kho hàng" at bounding box center [80, 111] width 56 height 15
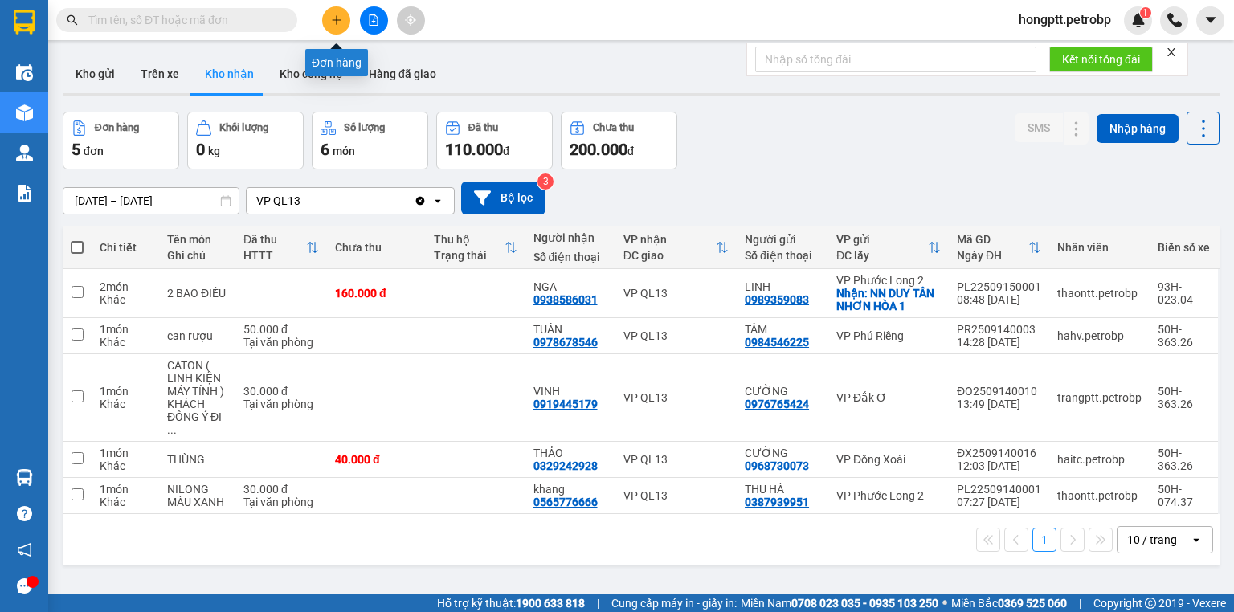
click at [328, 16] on button at bounding box center [336, 20] width 28 height 28
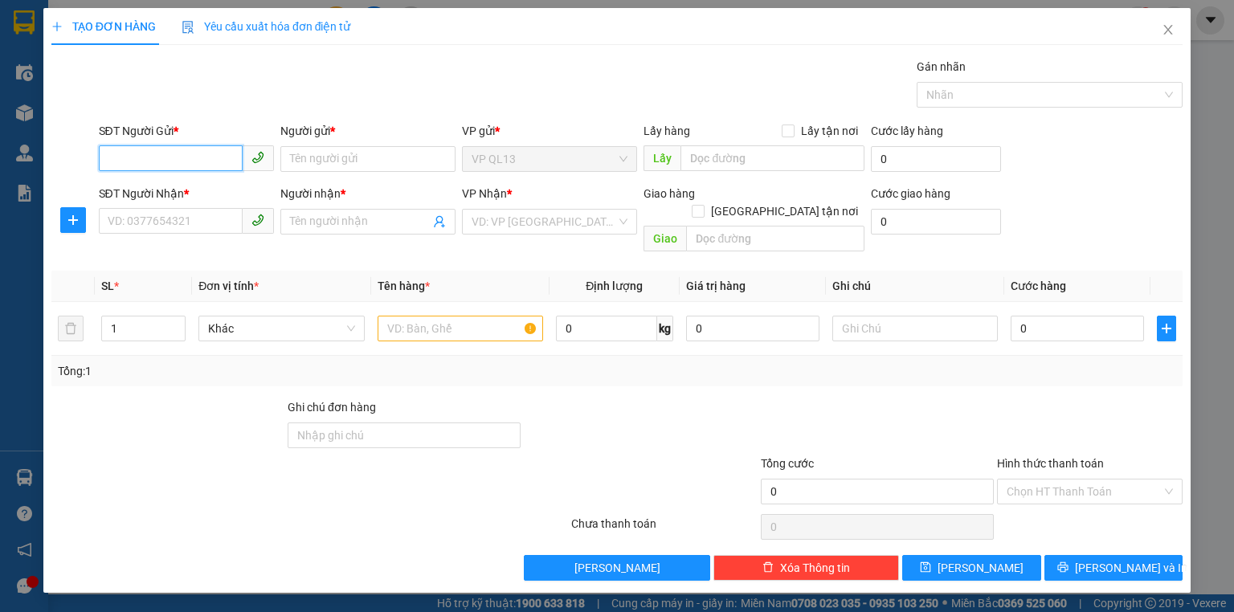
click at [148, 159] on input "SĐT Người Gửi *" at bounding box center [171, 158] width 144 height 26
type input "0911567666"
click at [314, 156] on input "Người gửi *" at bounding box center [367, 159] width 175 height 26
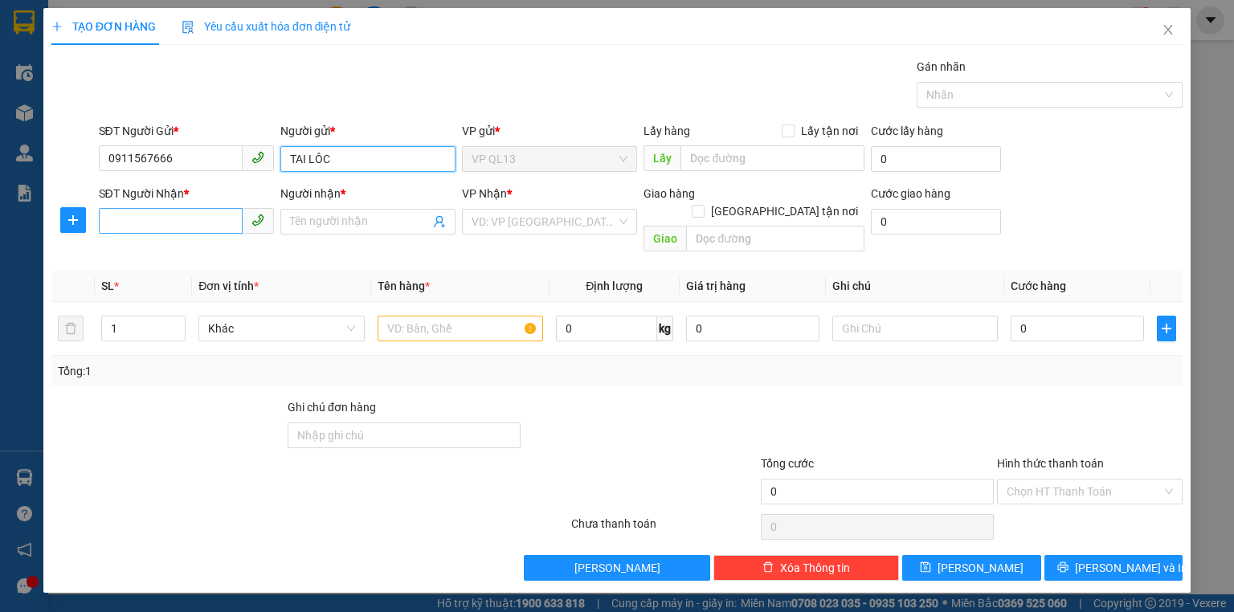
type input "TAI LÔC"
click at [172, 225] on input "SĐT Người Nhận *" at bounding box center [171, 221] width 144 height 26
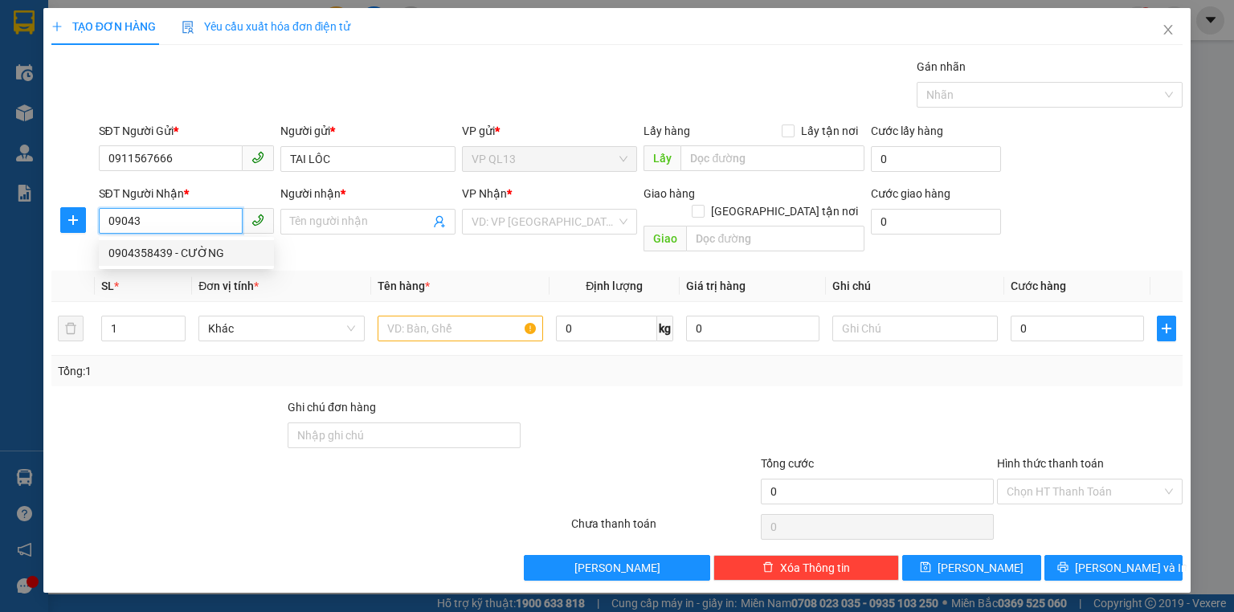
click at [196, 255] on div "0904358439 - CƯỜNG" at bounding box center [186, 253] width 156 height 18
type input "0904358439"
type input "CƯỜNG"
type input "30.000"
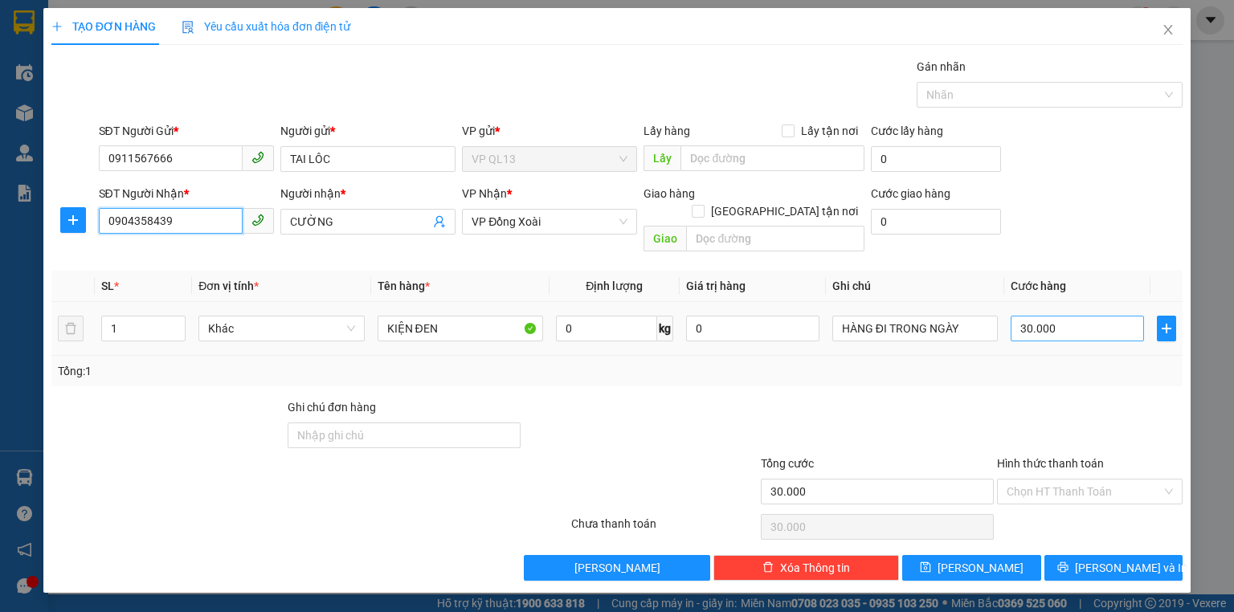
type input "0904358439"
click at [1069, 316] on input "30.000" at bounding box center [1077, 329] width 133 height 26
type input "4"
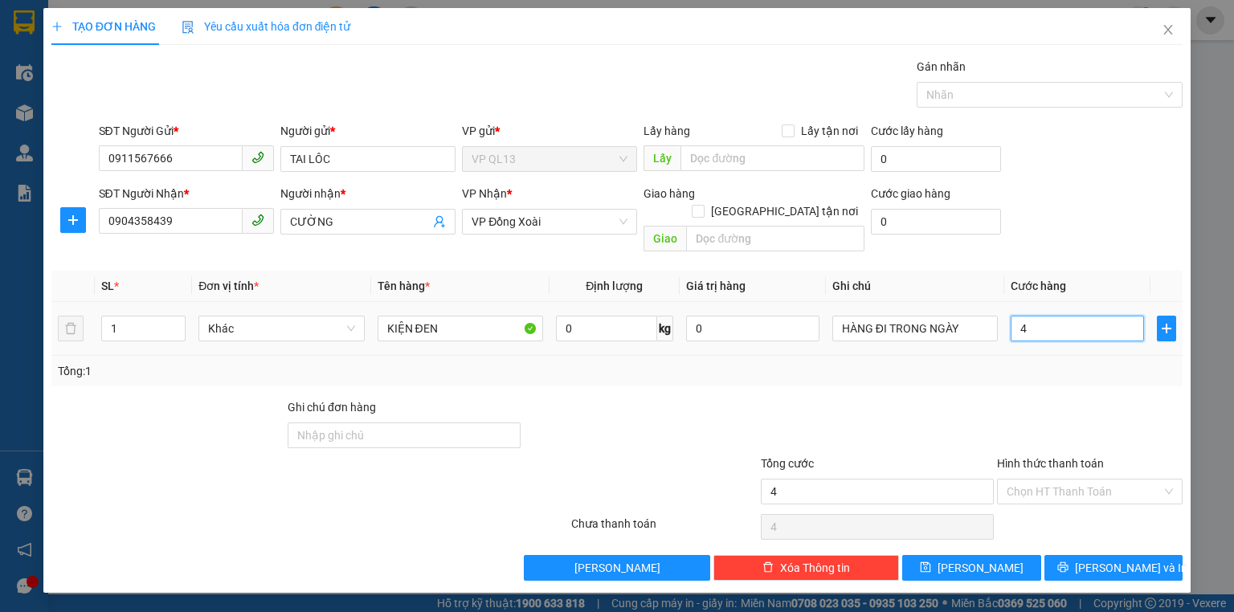
type input "40"
type input "40.000"
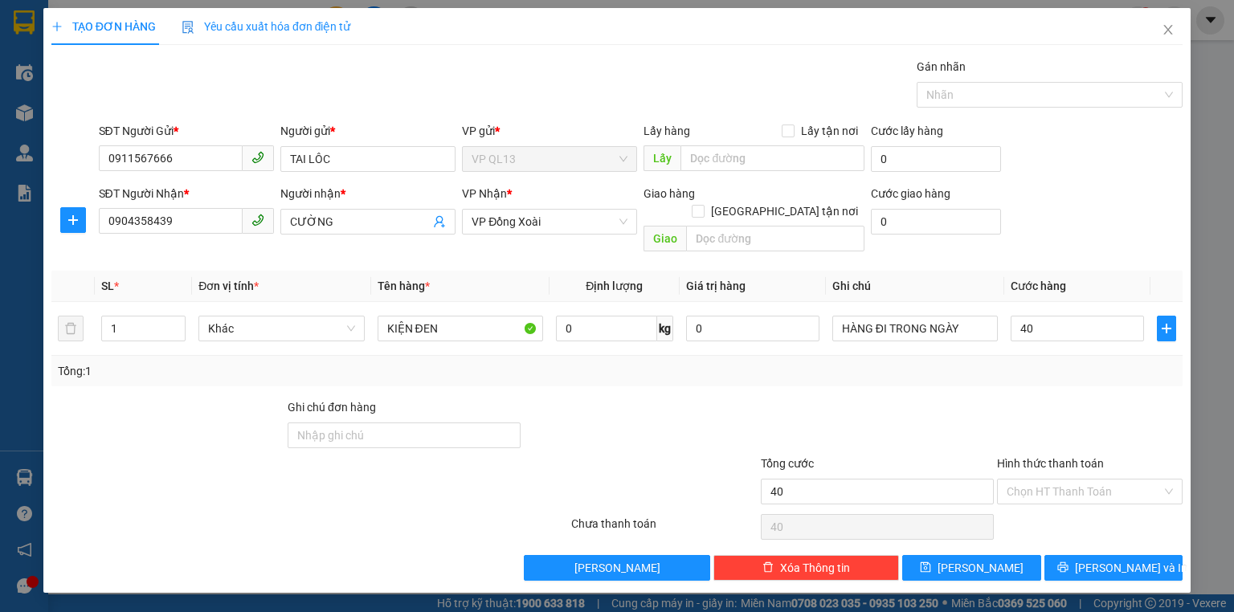
type input "40.000"
click at [1071, 366] on div "Tổng: 1" at bounding box center [616, 371] width 1131 height 31
click at [1126, 559] on span "[PERSON_NAME] và In" at bounding box center [1131, 568] width 112 height 18
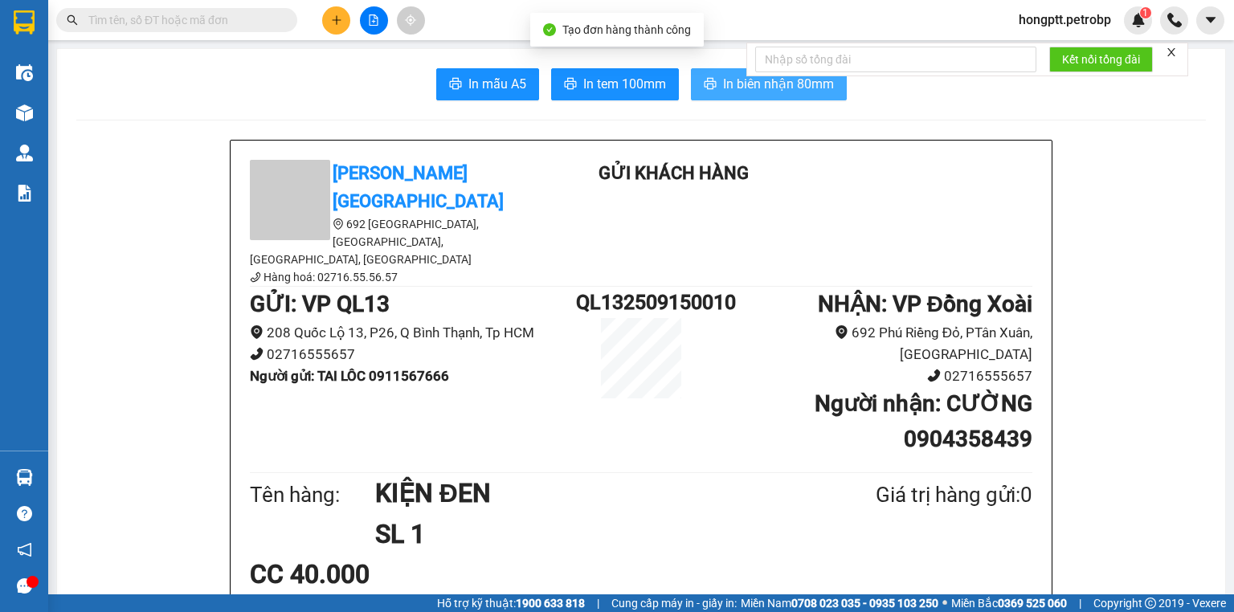
click at [754, 84] on span "In biên nhận 80mm" at bounding box center [778, 84] width 111 height 20
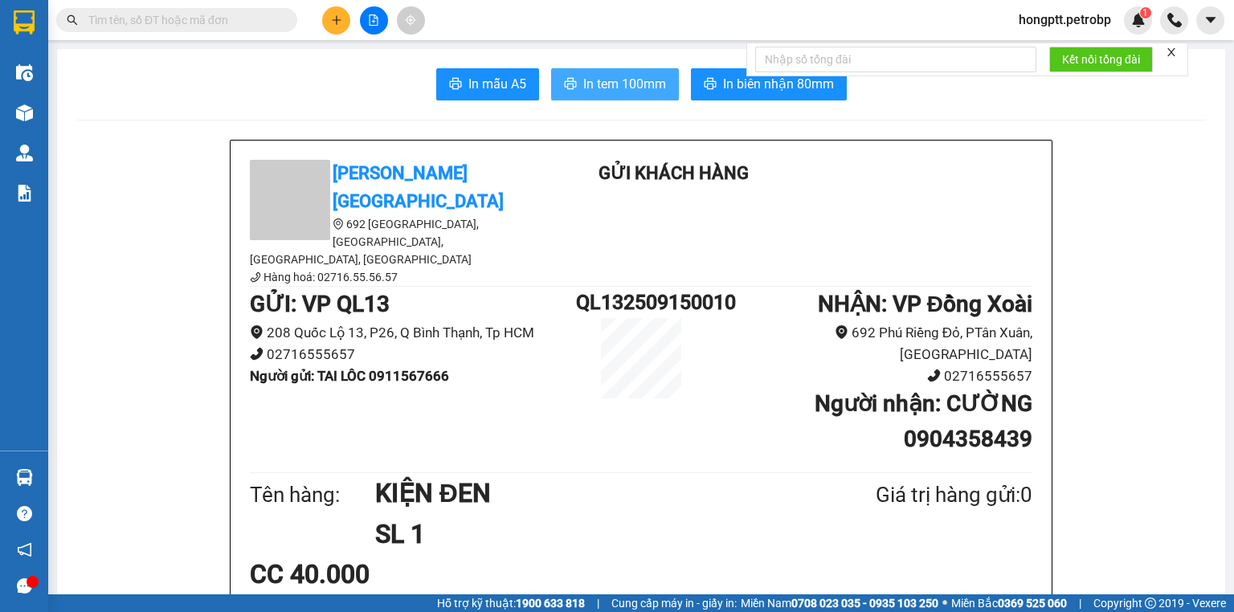
click at [583, 74] on span "In tem 100mm" at bounding box center [624, 84] width 83 height 20
click at [620, 86] on span "In tem 100mm" at bounding box center [624, 84] width 83 height 20
click at [329, 19] on button at bounding box center [336, 20] width 28 height 28
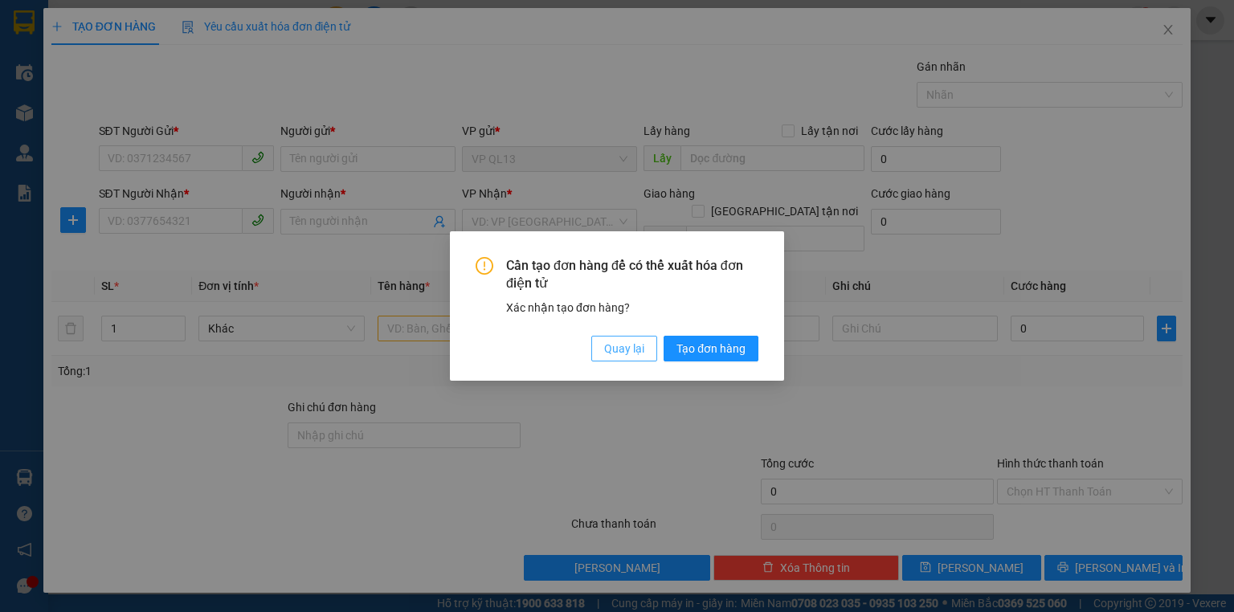
click at [622, 352] on span "Quay lại" at bounding box center [624, 349] width 40 height 18
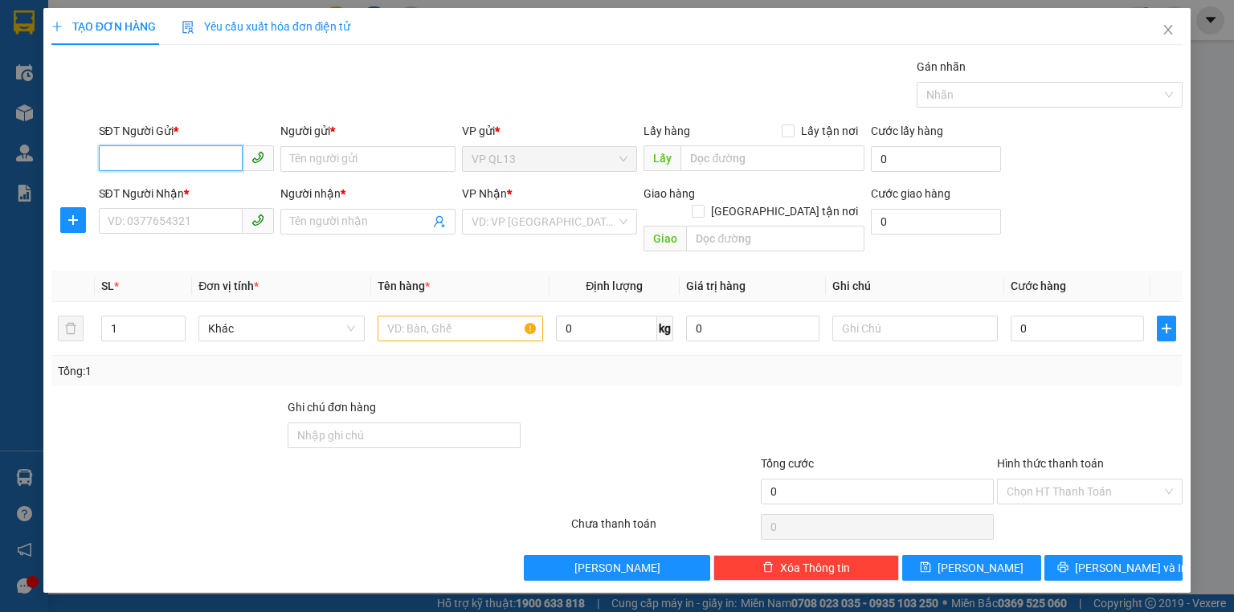
click at [174, 157] on input "SĐT Người Gửi *" at bounding box center [171, 158] width 144 height 26
click at [164, 186] on div "0909576484 - PHONG" at bounding box center [186, 191] width 157 height 18
type input "0909576484"
type input "PHONG"
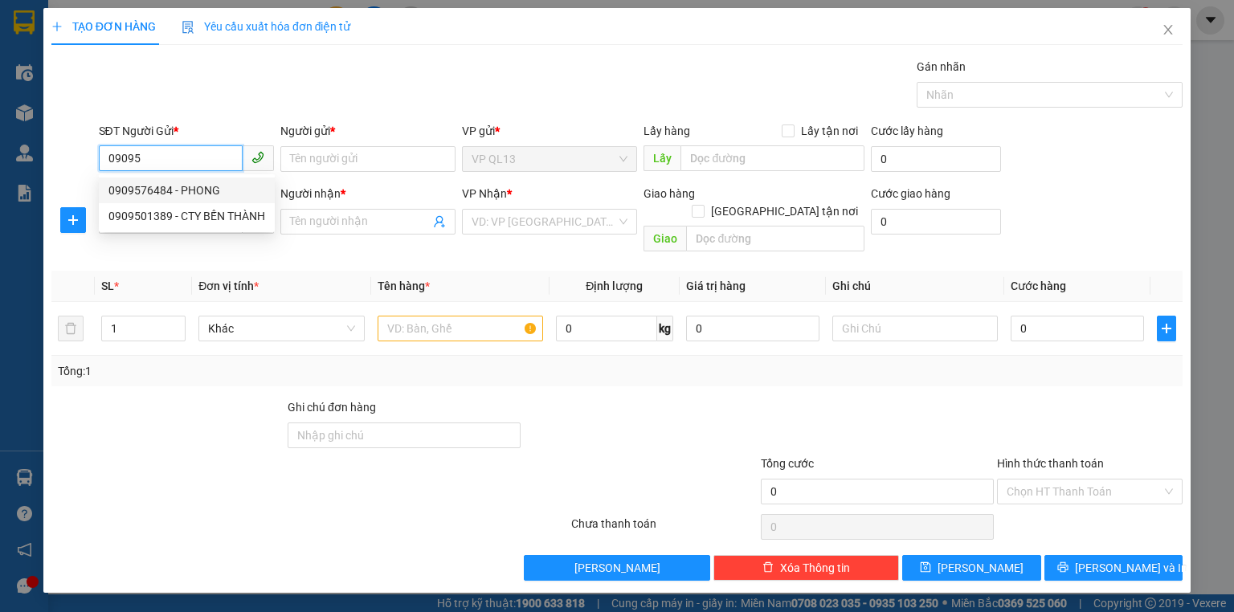
type input "0345860605"
type input "TÝ MẬP"
type input "30.000"
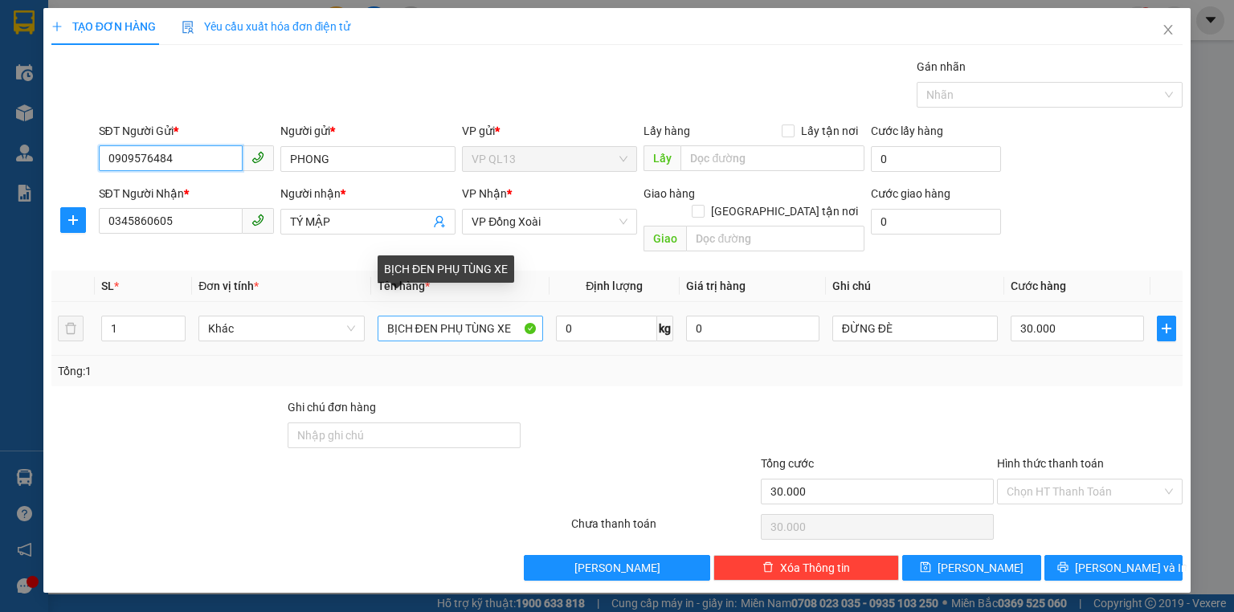
type input "0909576484"
click at [435, 316] on input "BỊCH ĐEN PHỤ TÙNG XE" at bounding box center [461, 329] width 166 height 26
click at [408, 316] on input "BAOTRANG PHỤ TÙNG XE" at bounding box center [461, 329] width 166 height 26
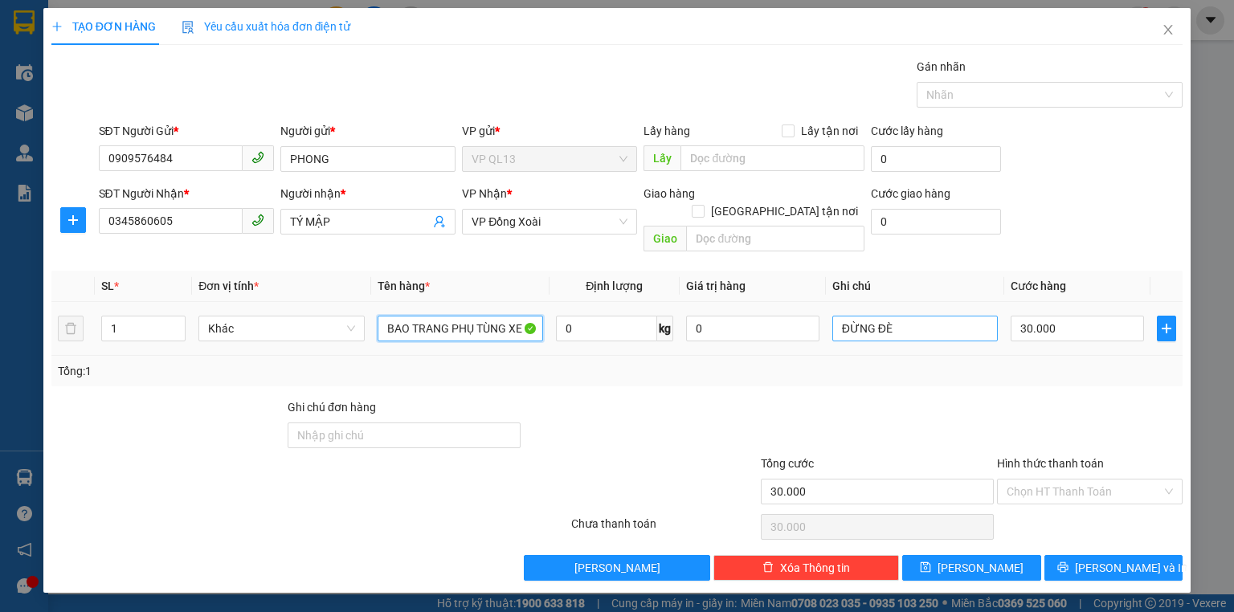
type input "BAO TRANG PHỤ TÙNG XE"
click at [901, 316] on input "ĐỪNG ĐÈ" at bounding box center [915, 329] width 166 height 26
type input "Đ"
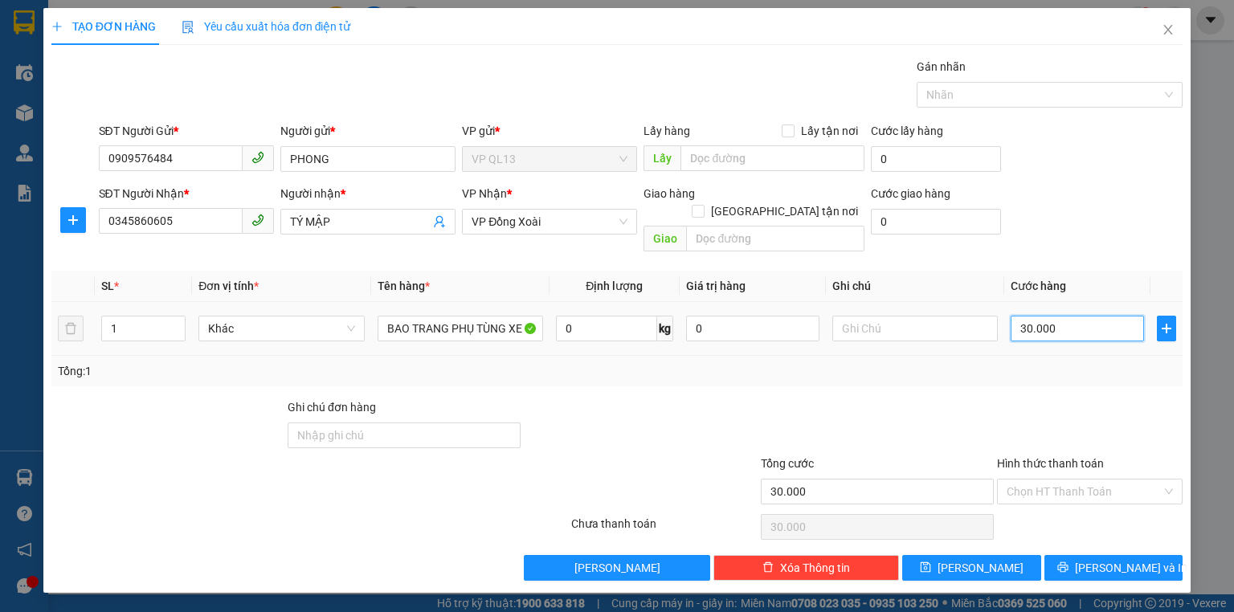
click at [1071, 316] on input "30.000" at bounding box center [1077, 329] width 133 height 26
type input "0"
type input "4"
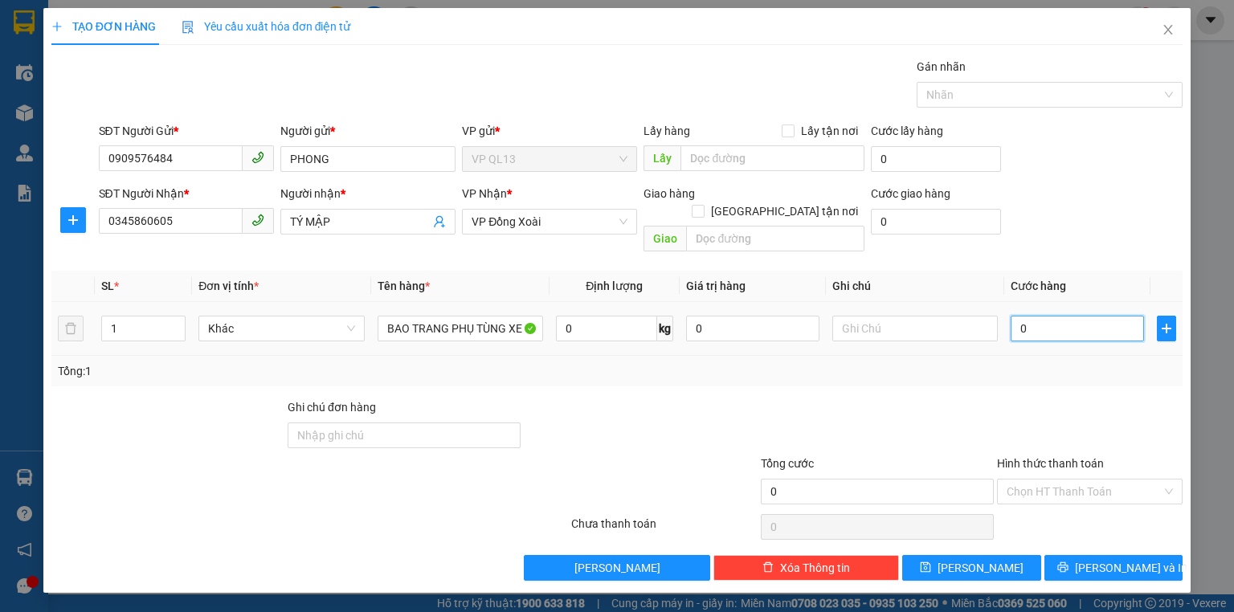
type input "4"
type input "04"
type input "40"
type input "040"
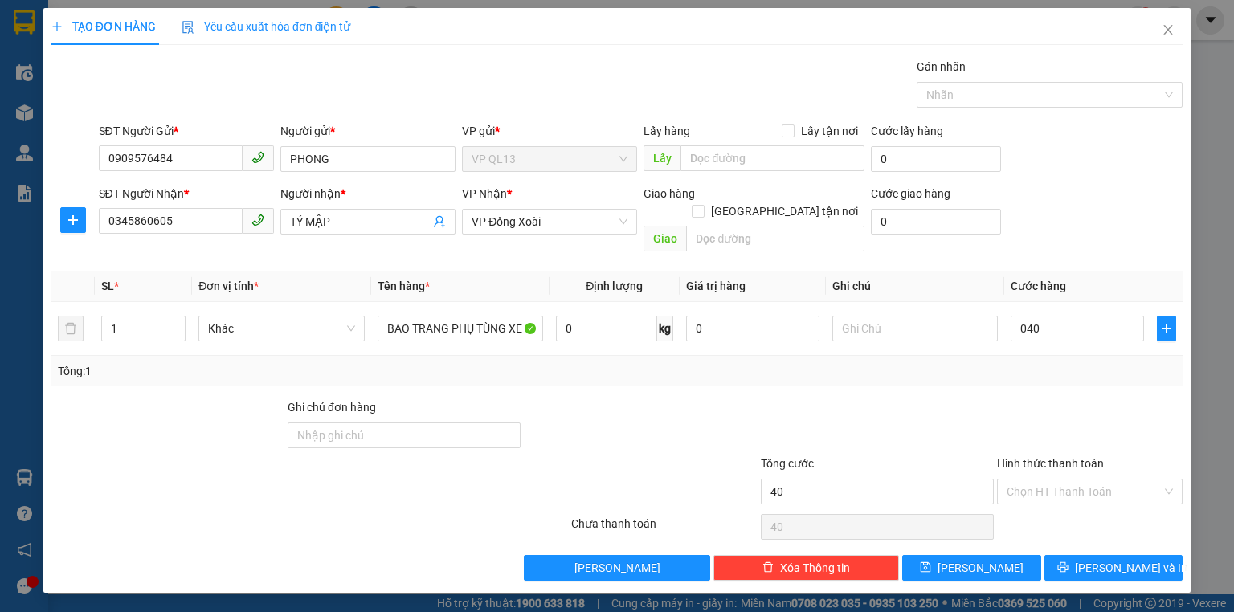
type input "40.000"
click at [1072, 367] on div "Tổng: 1" at bounding box center [616, 371] width 1131 height 31
click at [1106, 559] on span "[PERSON_NAME] và In" at bounding box center [1131, 568] width 112 height 18
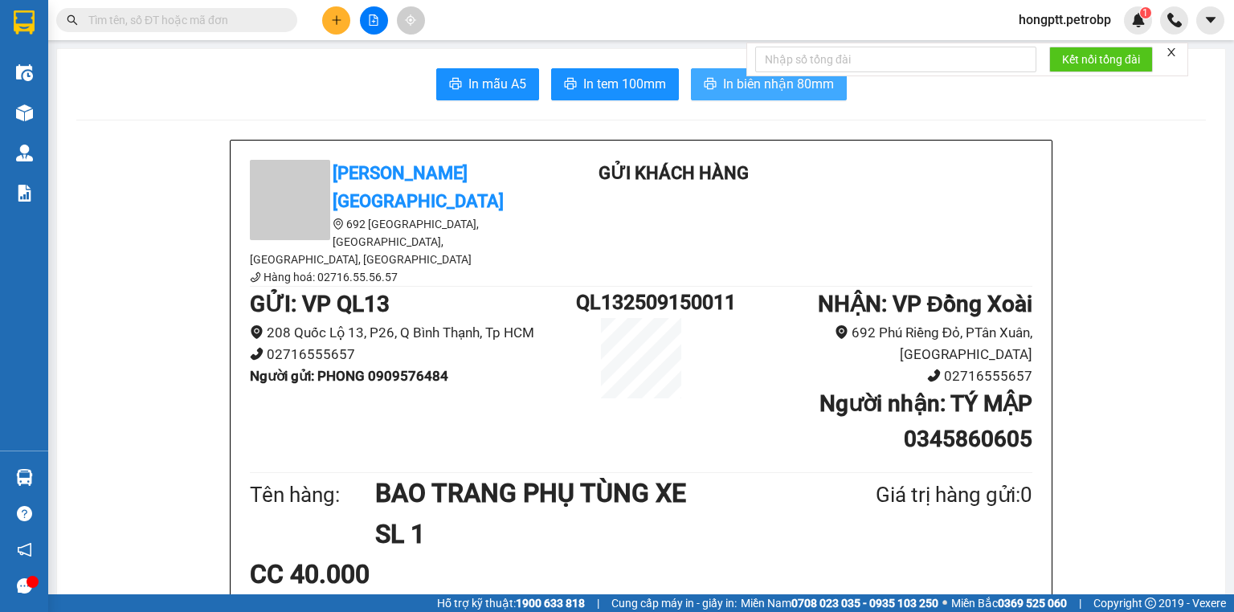
click at [727, 83] on span "In biên nhận 80mm" at bounding box center [778, 84] width 111 height 20
click at [601, 75] on span "In tem 100mm" at bounding box center [624, 84] width 83 height 20
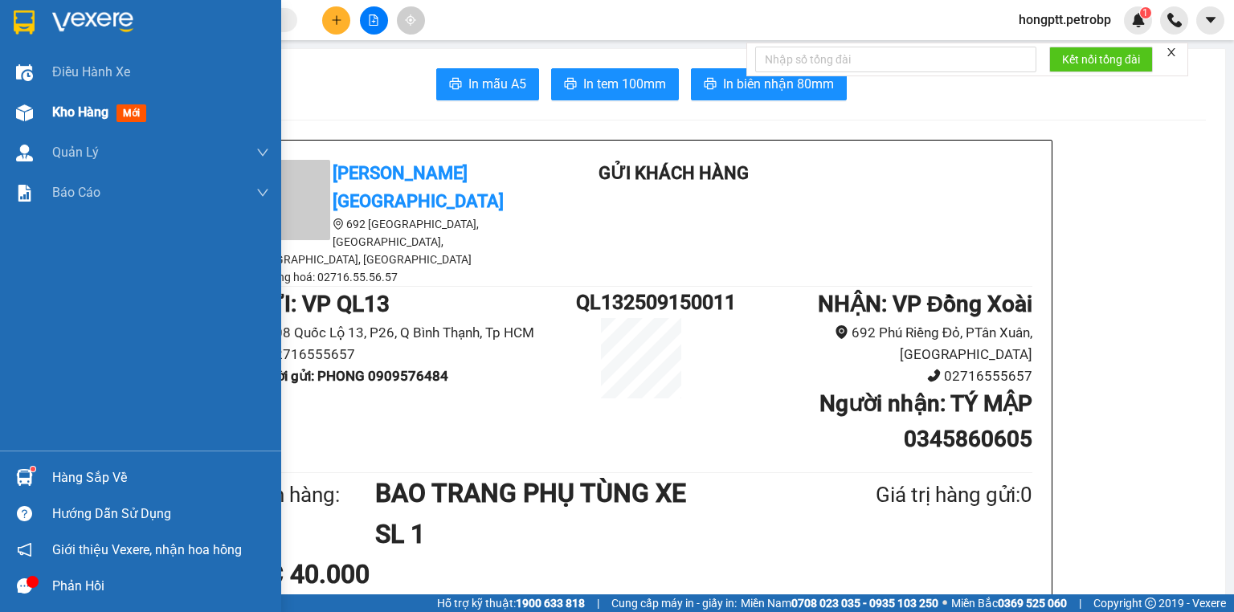
click at [67, 114] on span "Kho hàng" at bounding box center [80, 111] width 56 height 15
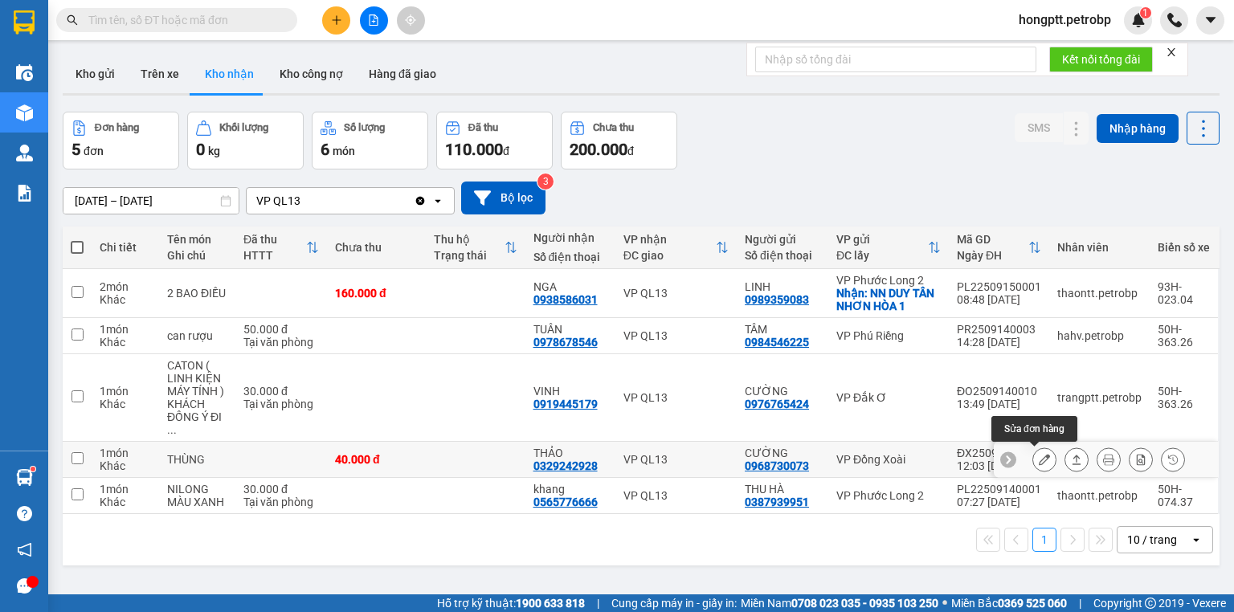
click at [1039, 455] on icon at bounding box center [1044, 459] width 11 height 11
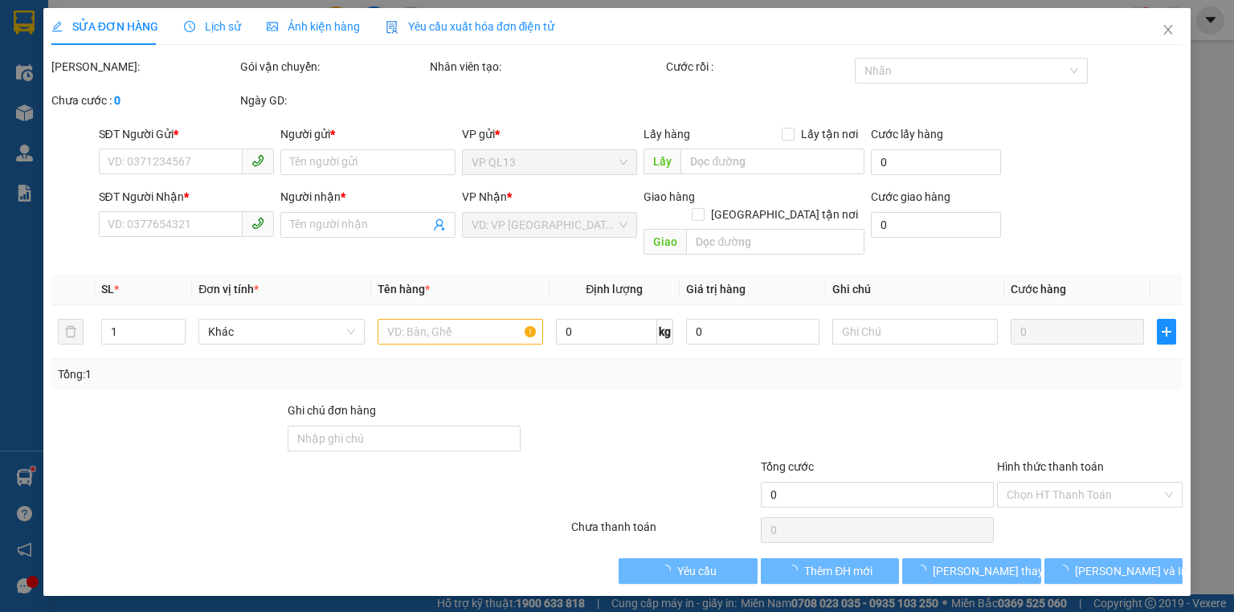
type input "0968730073"
type input "CƯỜNG"
type input "0329242928"
type input "THẢO"
type input "40.000"
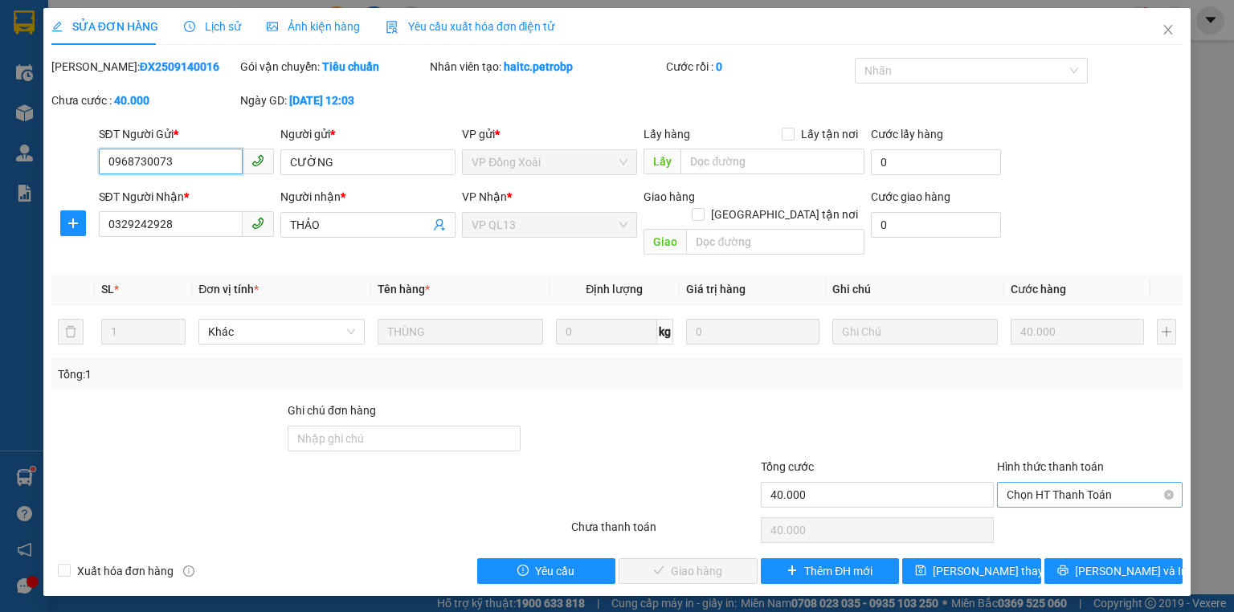
click at [1027, 483] on span "Chọn HT Thanh Toán" at bounding box center [1090, 495] width 166 height 24
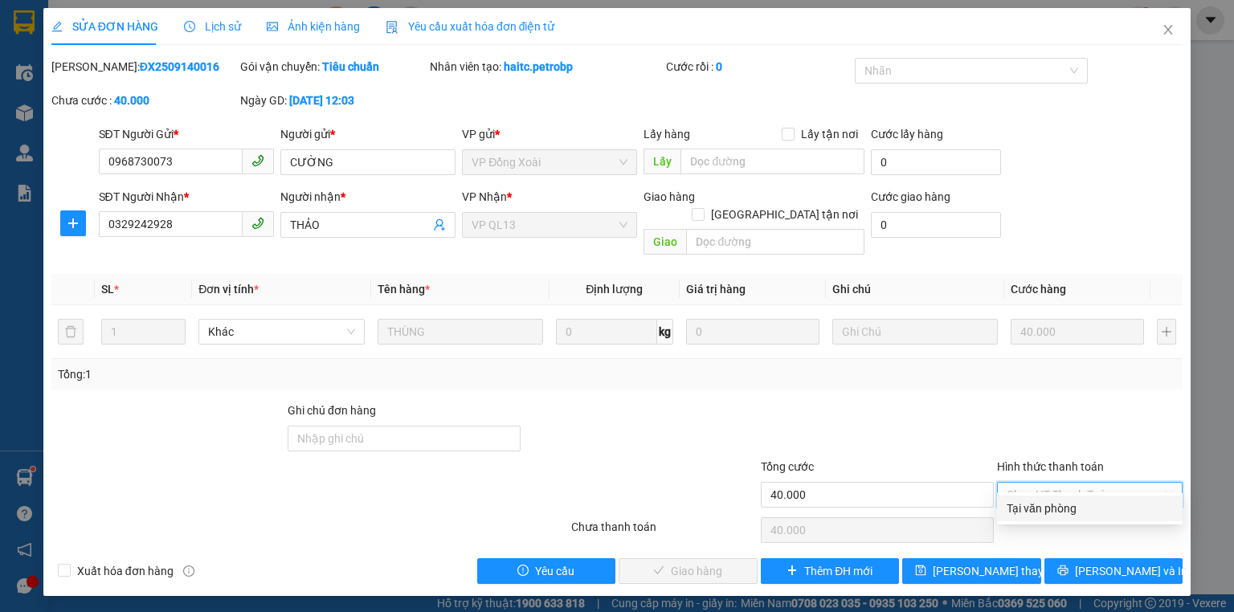
click at [1033, 514] on div "Tại văn phòng" at bounding box center [1090, 509] width 166 height 18
type input "0"
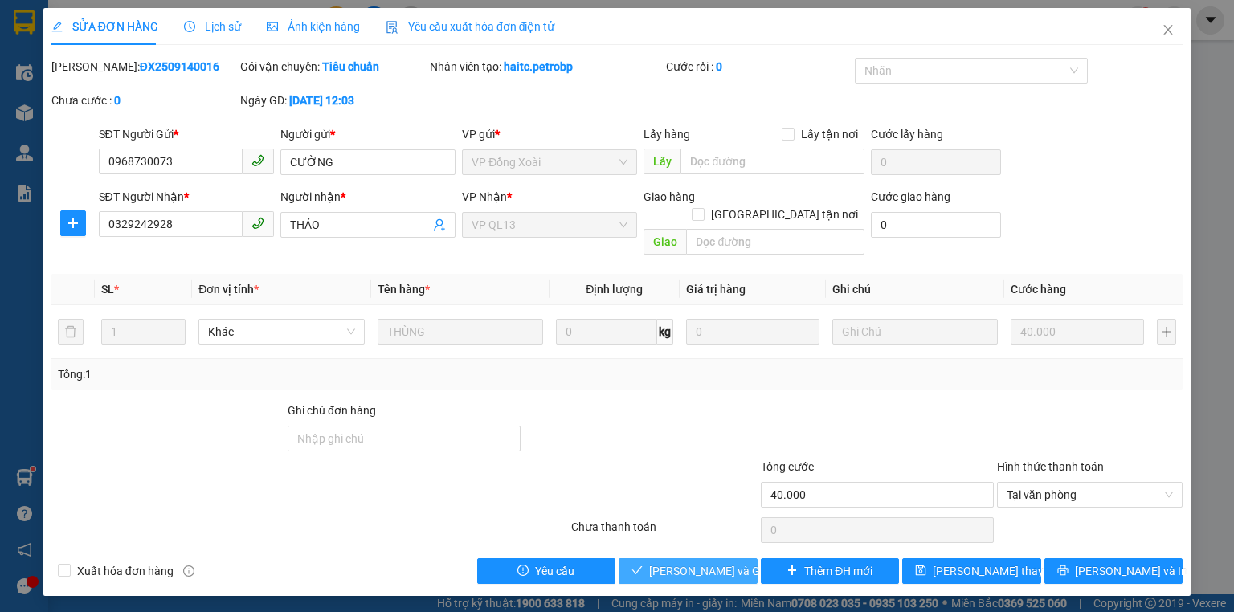
click at [709, 562] on span "[PERSON_NAME] và Giao hàng" at bounding box center [726, 571] width 154 height 18
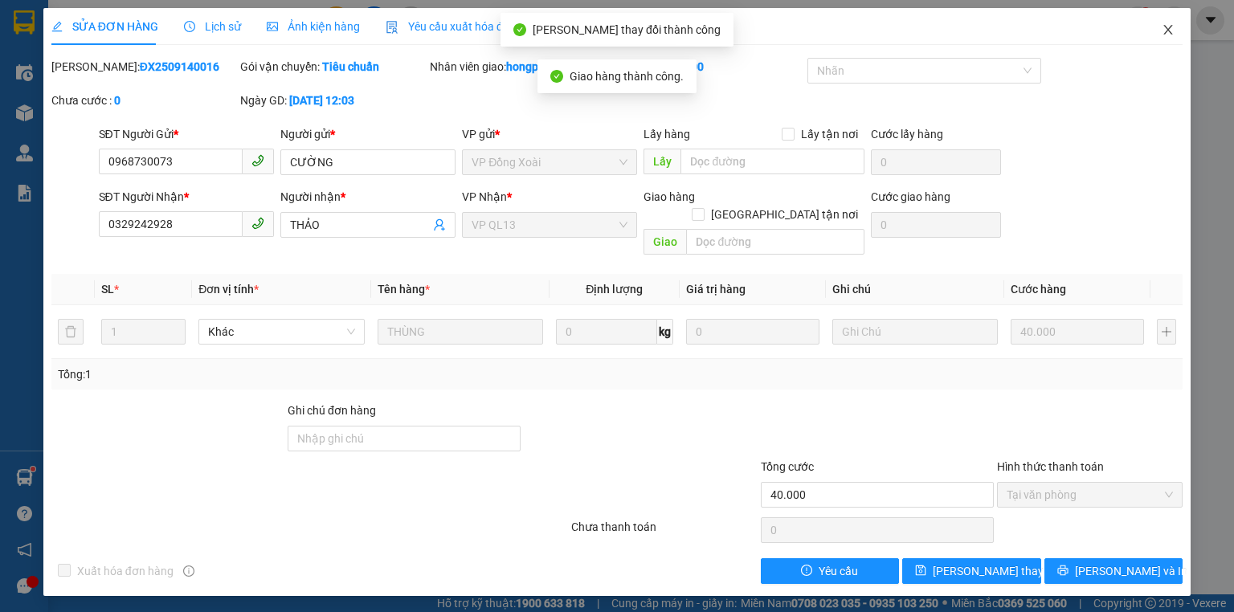
click at [1165, 27] on icon "close" at bounding box center [1168, 30] width 9 height 10
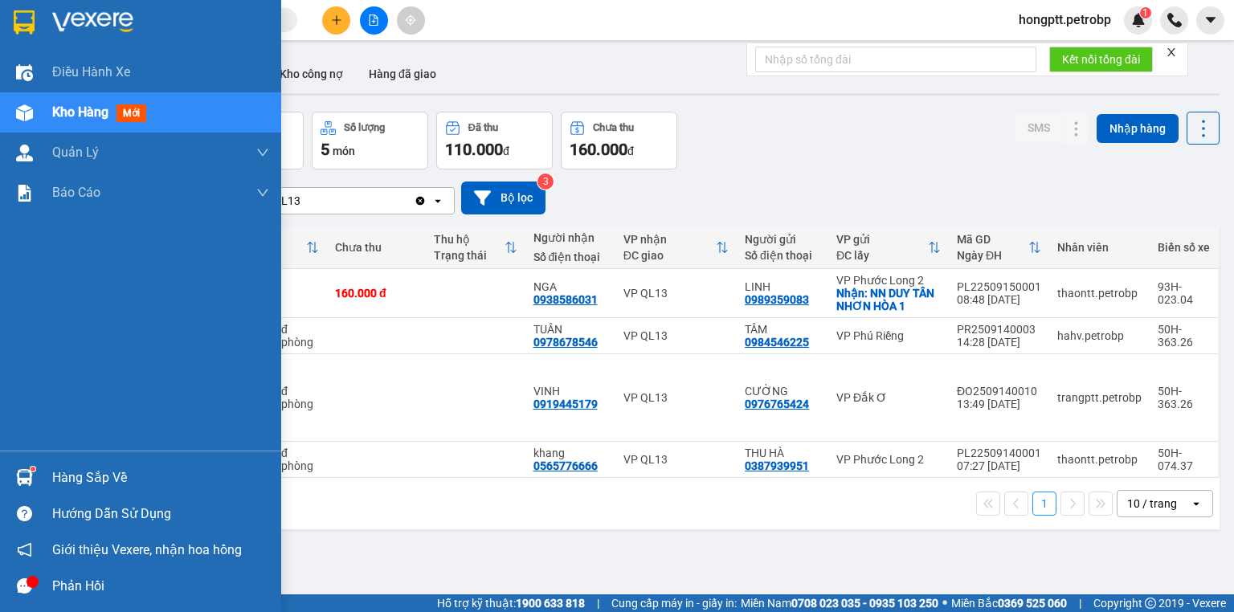
click at [90, 476] on div "Hàng sắp về" at bounding box center [160, 478] width 217 height 24
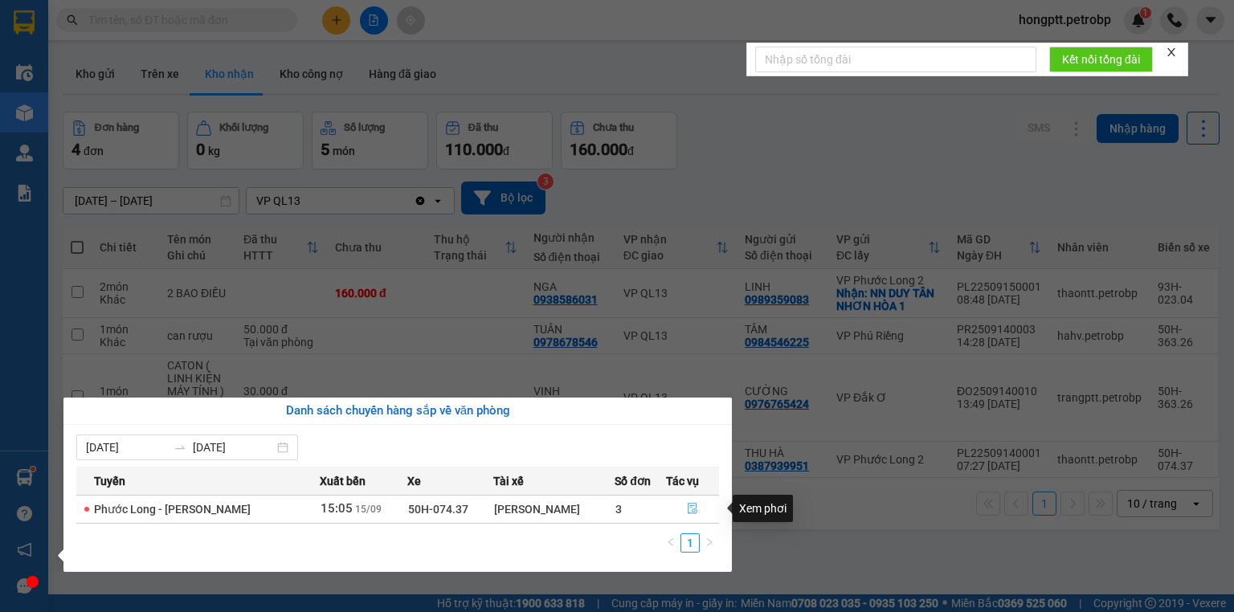
click at [693, 506] on icon "file-done" at bounding box center [693, 509] width 10 height 11
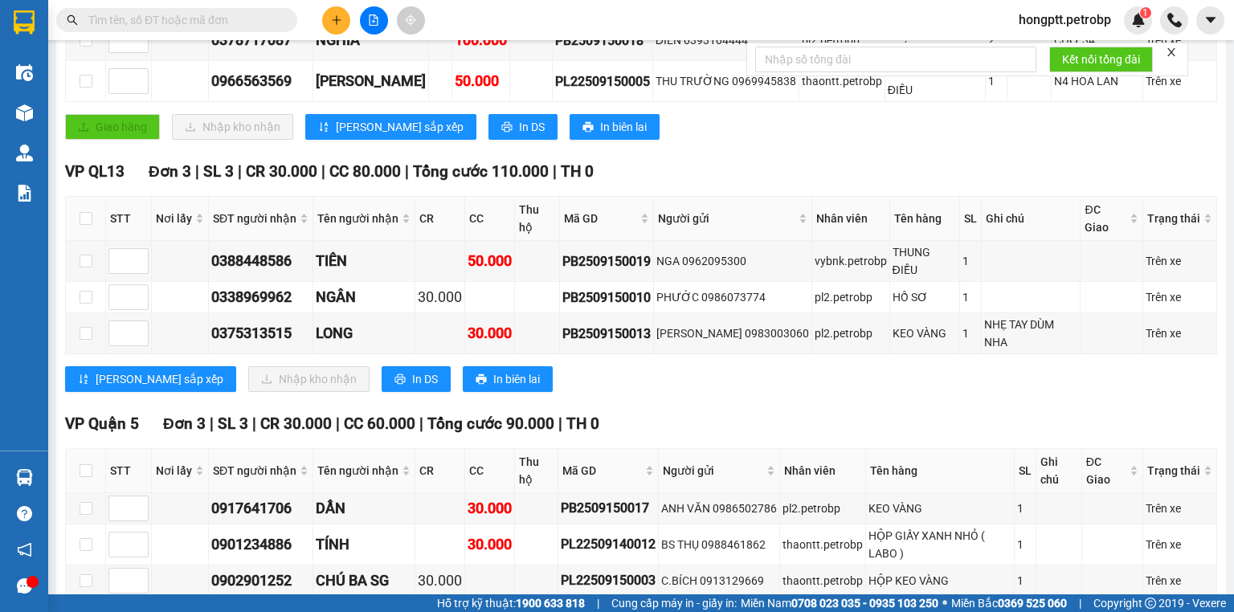
scroll to position [410, 0]
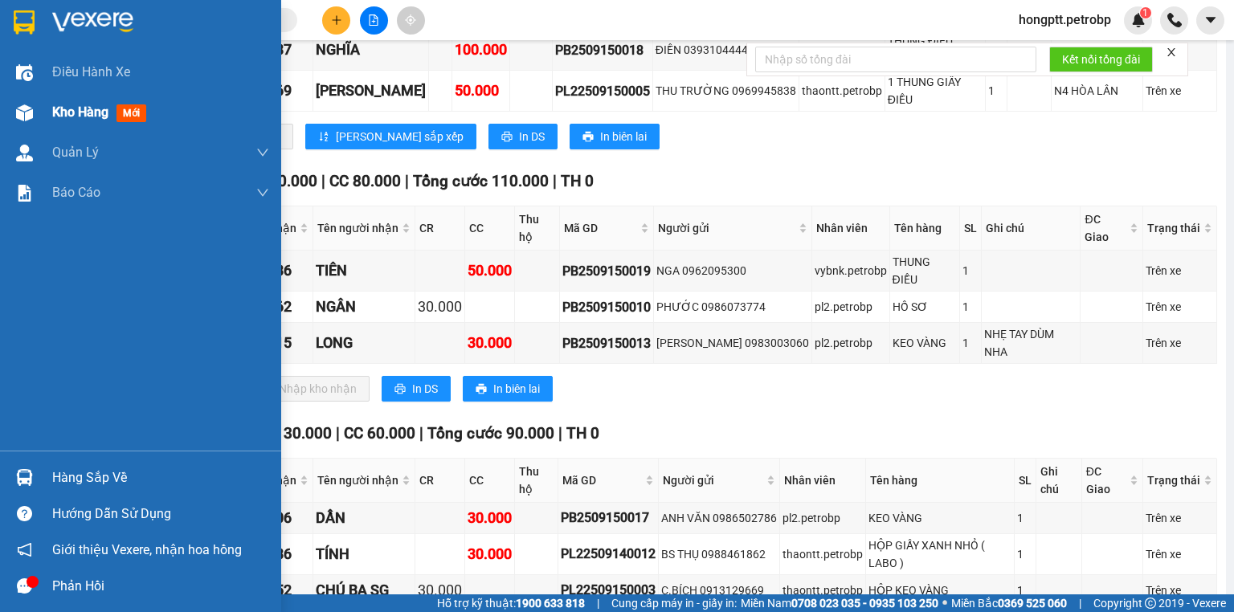
click at [87, 120] on span "Kho hàng" at bounding box center [80, 111] width 56 height 15
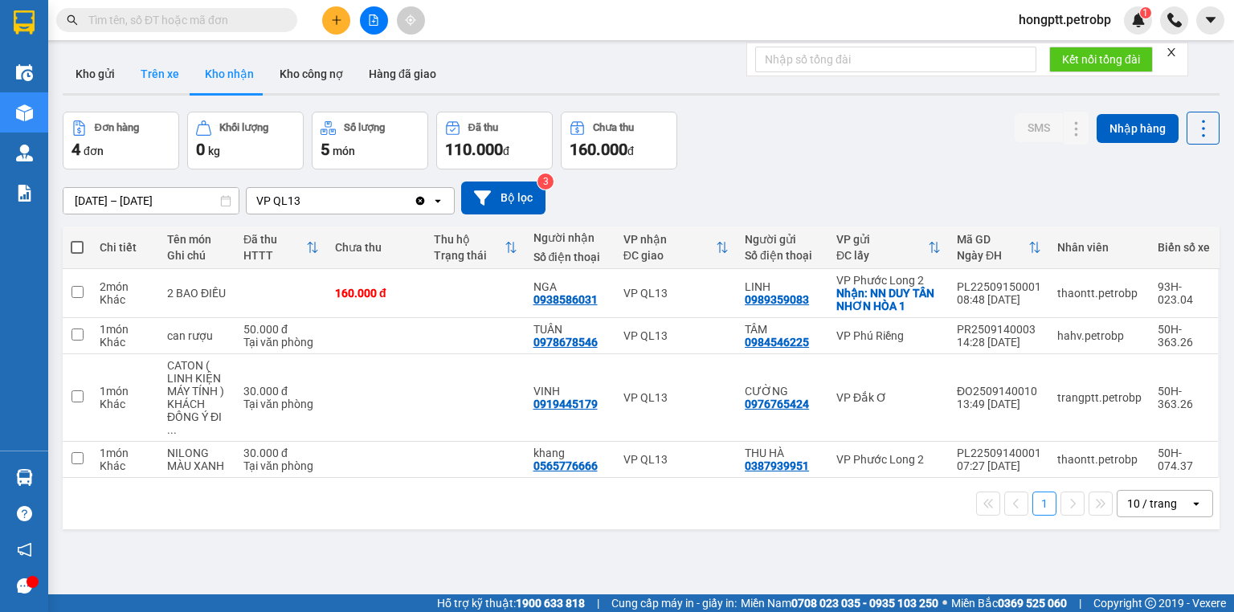
click at [169, 80] on button "Trên xe" at bounding box center [160, 74] width 64 height 39
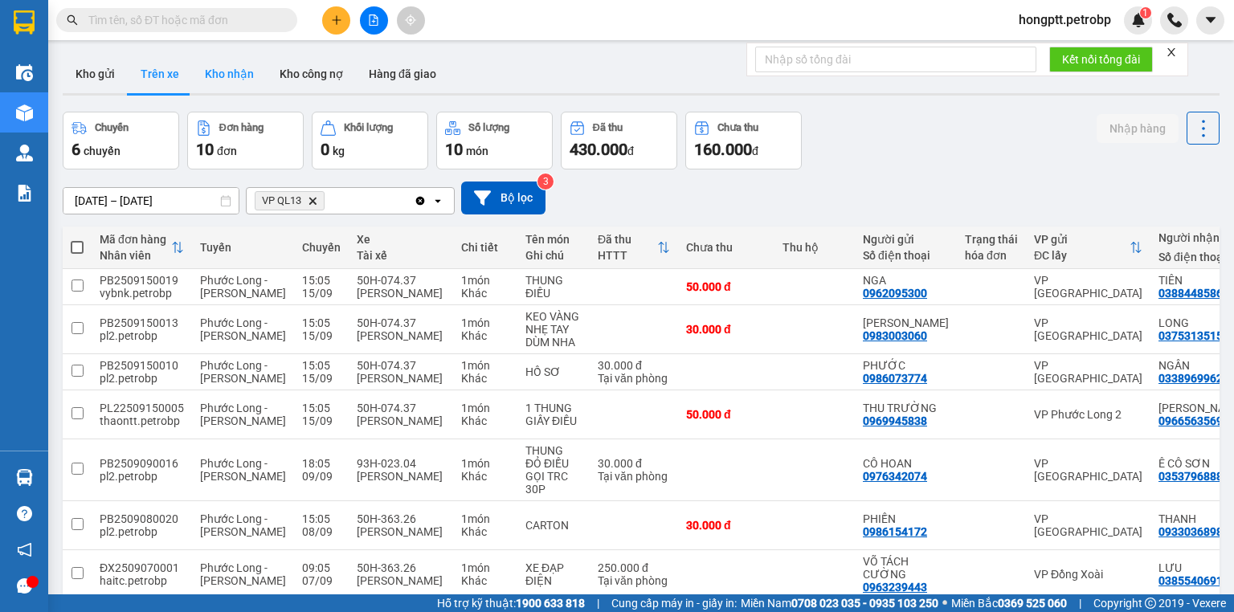
click at [218, 78] on button "Kho nhận" at bounding box center [229, 74] width 75 height 39
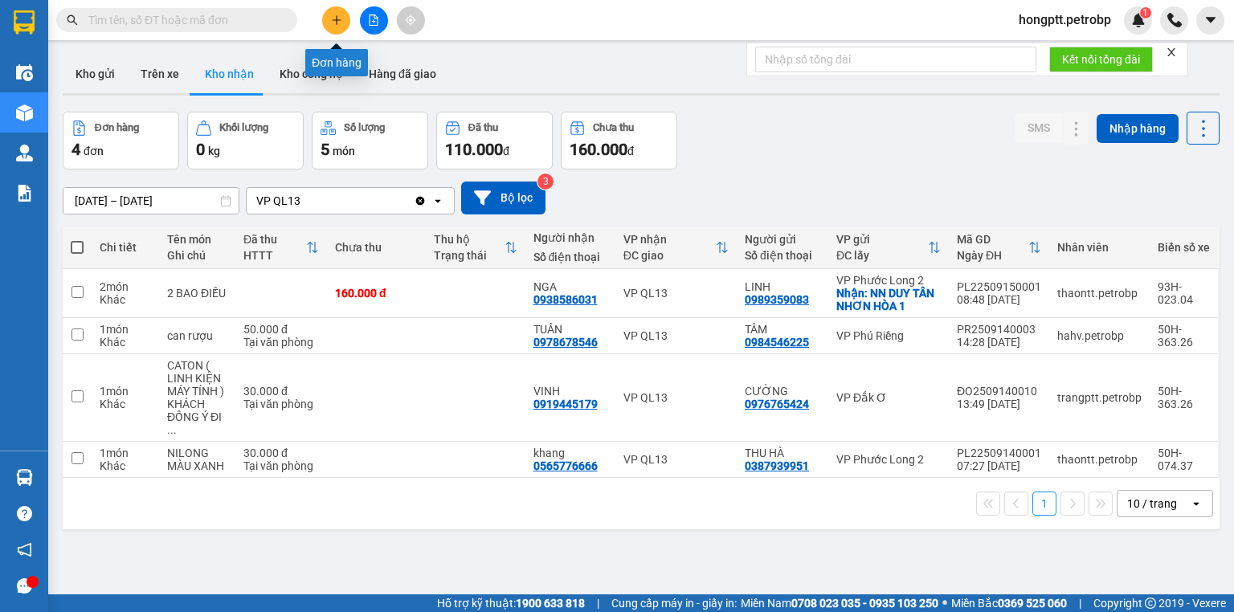
click at [334, 20] on icon "plus" at bounding box center [336, 19] width 11 height 11
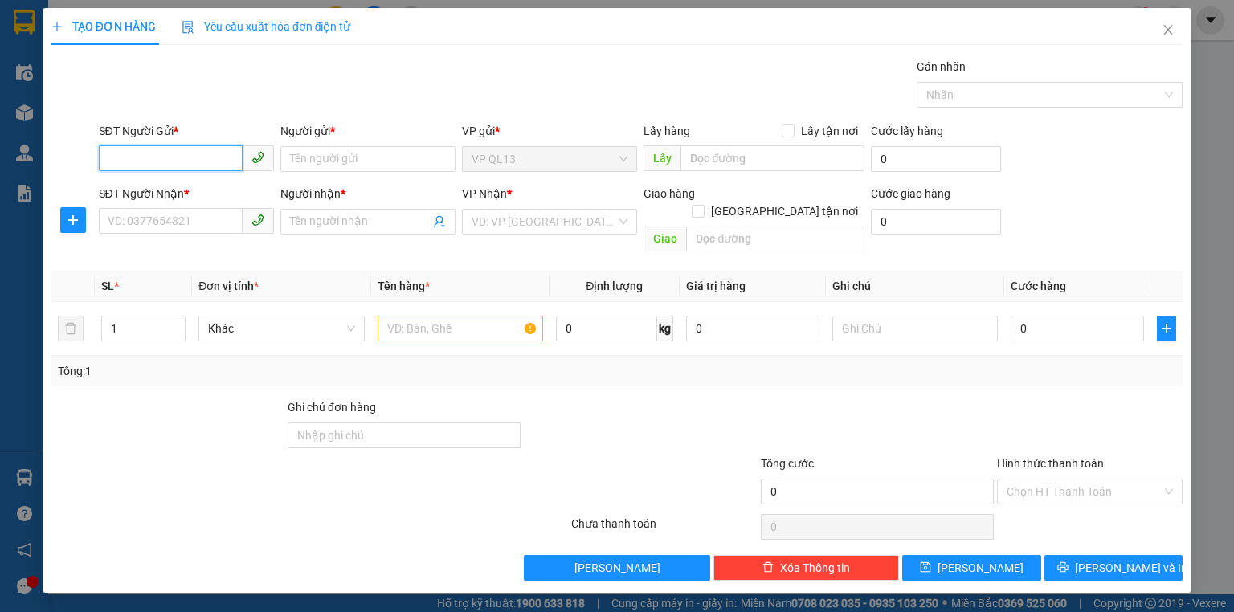
click at [141, 165] on input "SĐT Người Gửi *" at bounding box center [171, 158] width 144 height 26
type input "0"
click at [186, 166] on input "0988" at bounding box center [171, 158] width 144 height 26
type input "0"
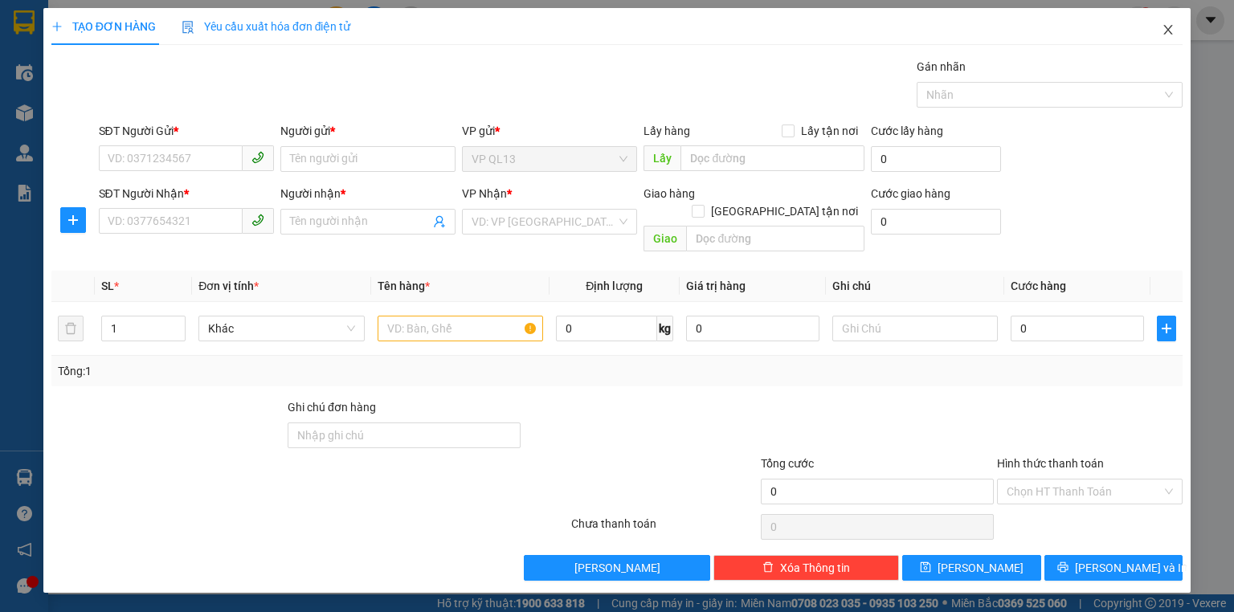
click at [1168, 30] on icon "close" at bounding box center [1168, 30] width 9 height 10
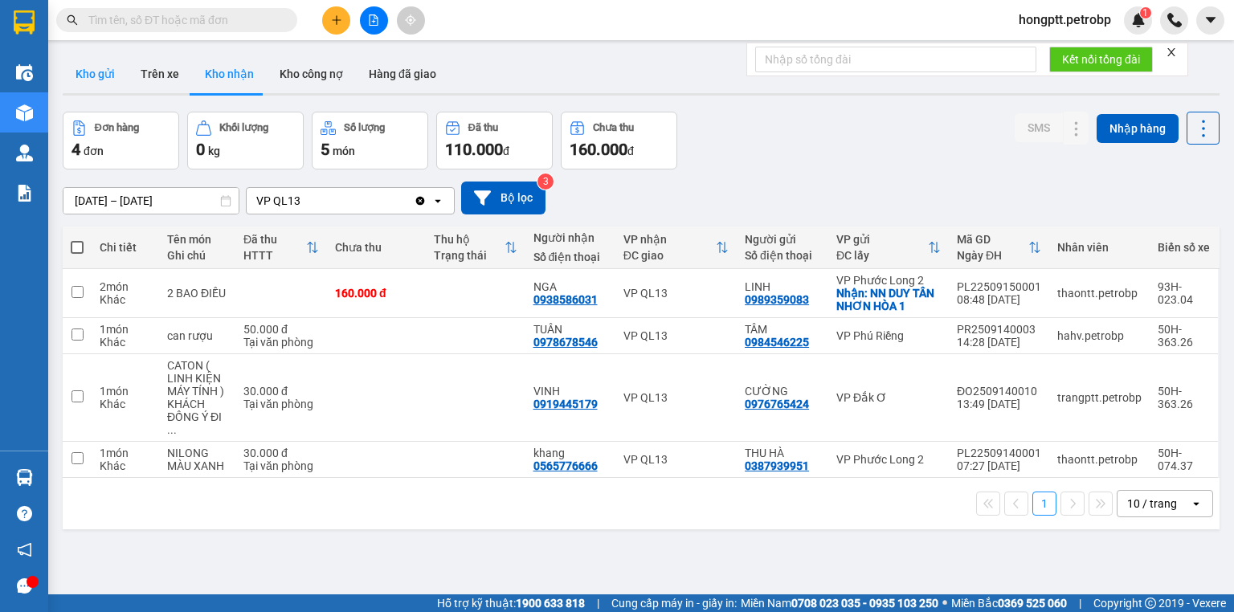
click at [100, 67] on button "Kho gửi" at bounding box center [95, 74] width 65 height 39
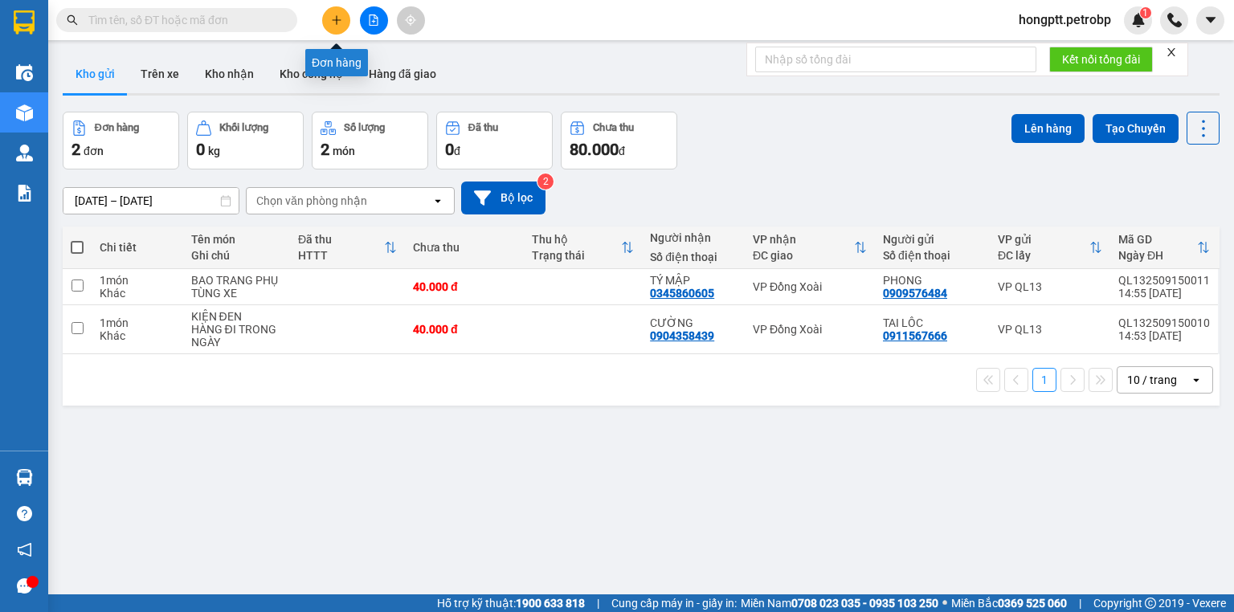
click at [344, 18] on button at bounding box center [336, 20] width 28 height 28
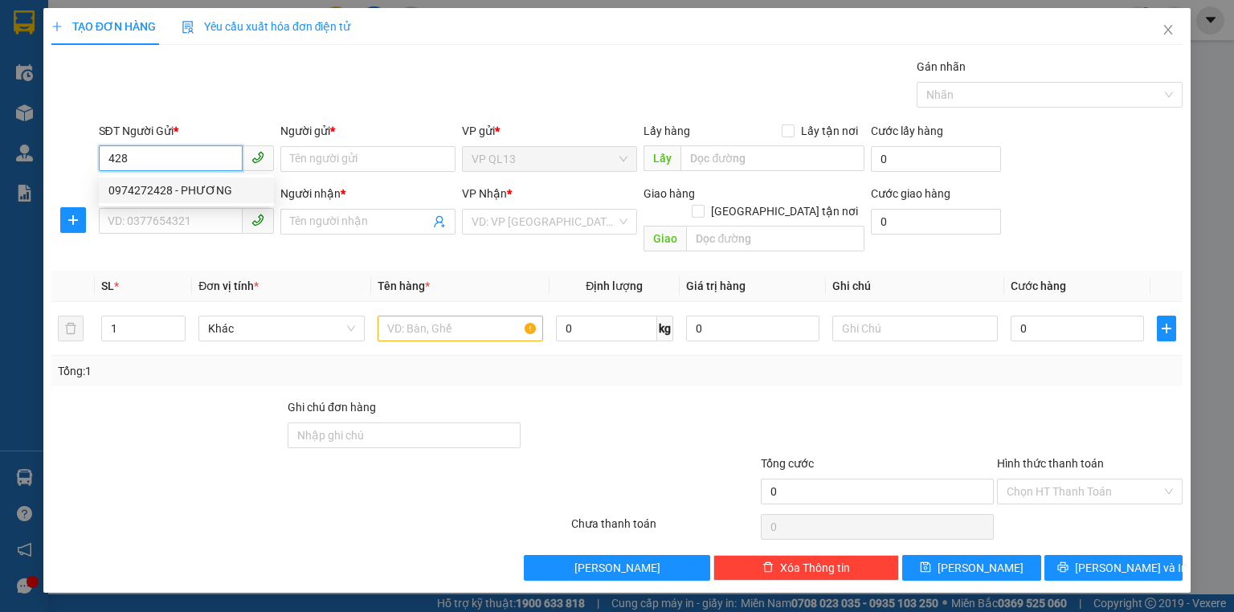
click at [181, 162] on input "428" at bounding box center [171, 158] width 144 height 26
type input "4"
click at [176, 183] on div "0961712428 - LINH" at bounding box center [186, 191] width 156 height 18
type input "0961712428"
type input "LINH"
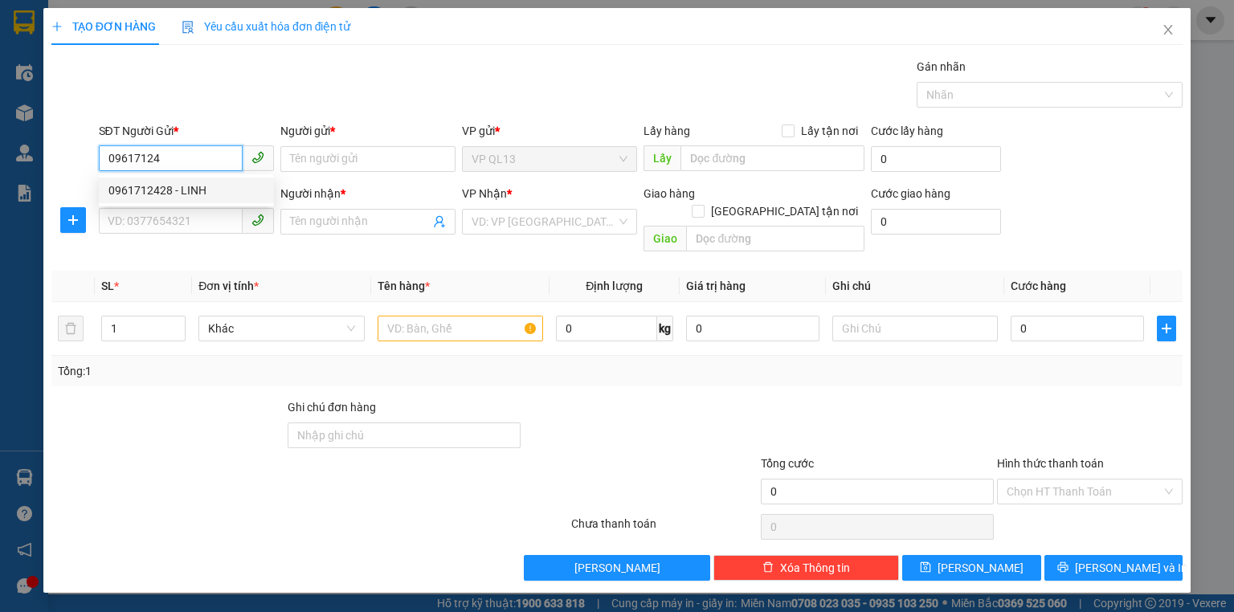
type input "0983077348"
type input "SANG"
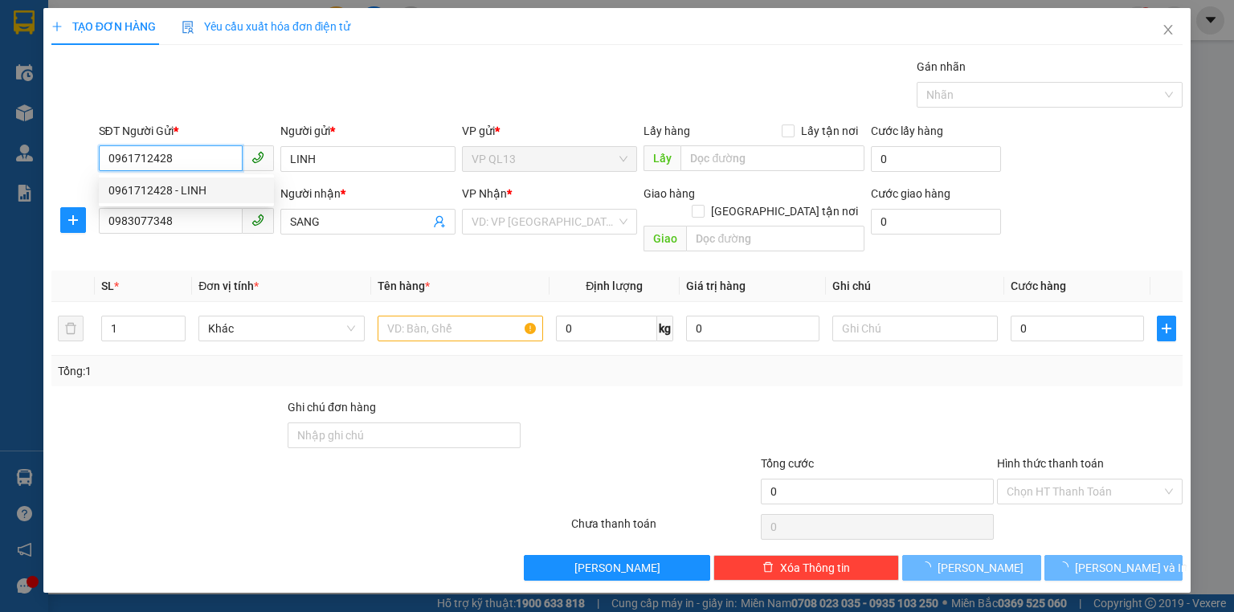
click at [176, 183] on div "0961712428 - LINH" at bounding box center [186, 191] width 156 height 18
type input "50.000"
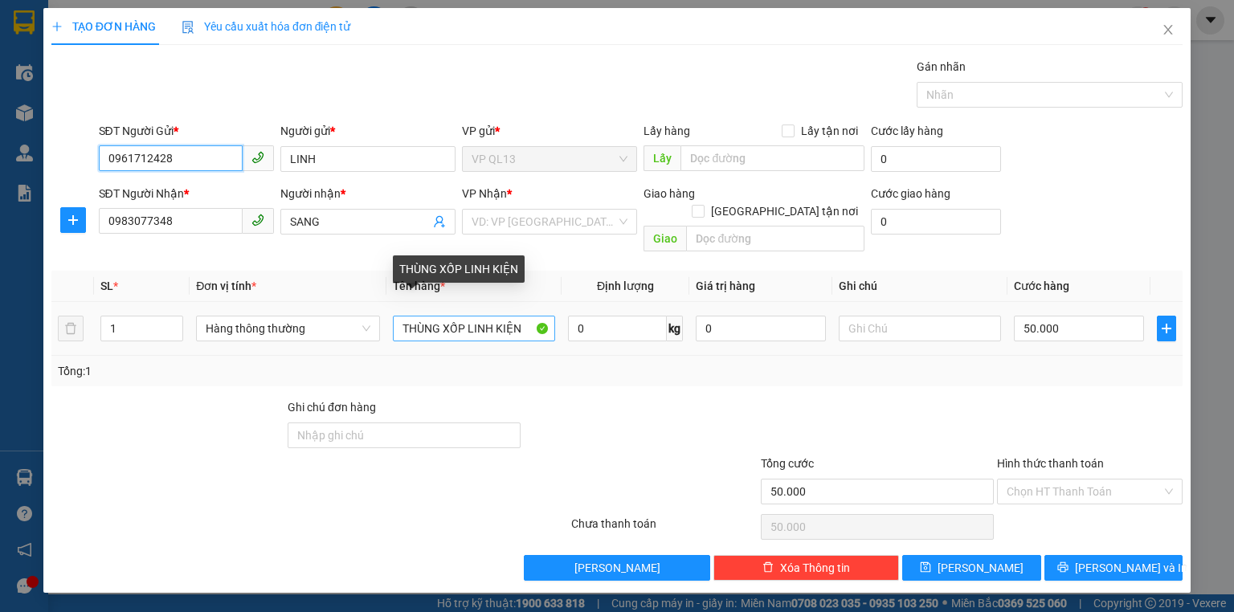
type input "0961712428"
click at [521, 316] on input "THÙNG XỐP LINH KIỆN" at bounding box center [474, 329] width 162 height 26
type input "T"
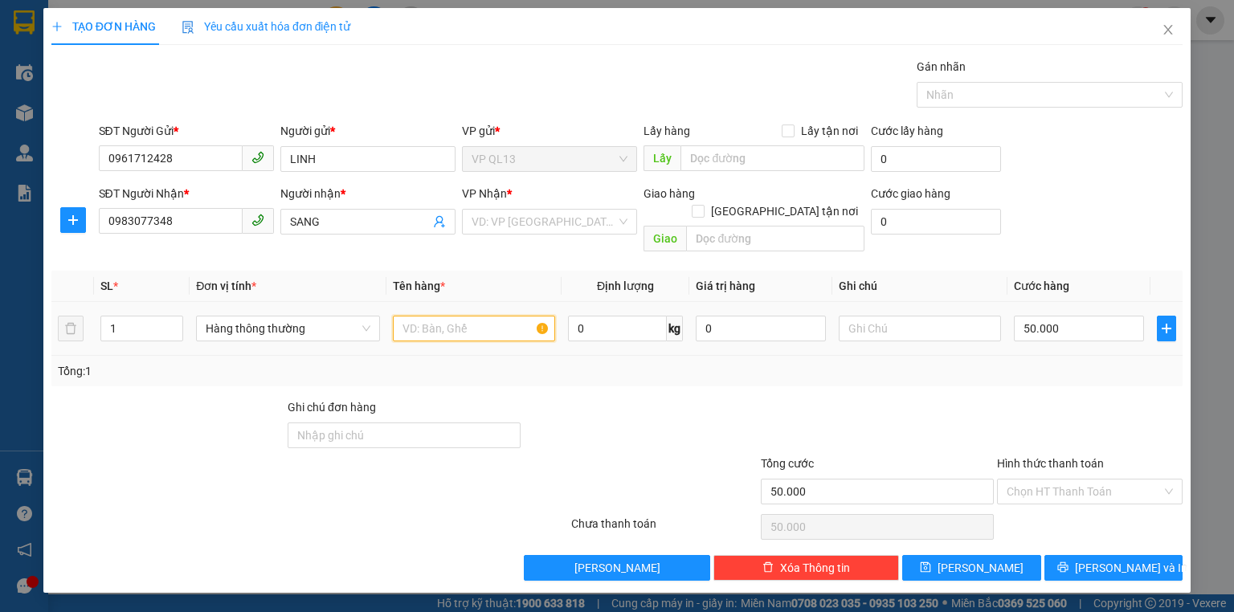
type input "X"
type input "CRT KEO VÀNG"
click at [1067, 316] on input "50.000" at bounding box center [1079, 329] width 130 height 26
type input "0"
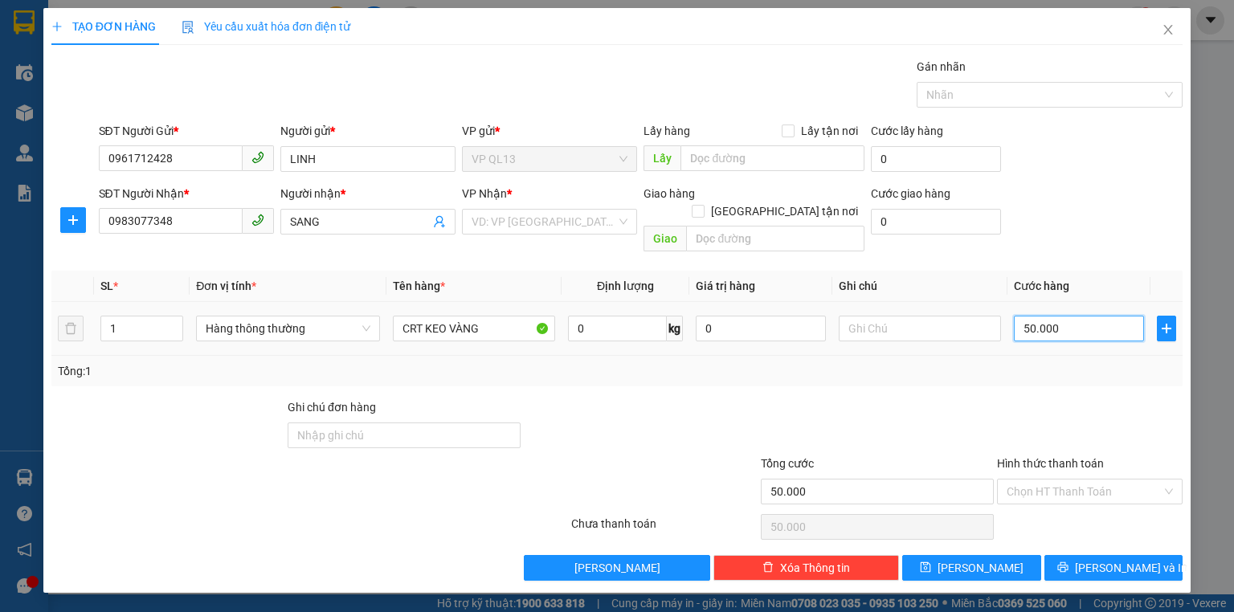
type input "0"
type input "3"
type input "03"
type input "30"
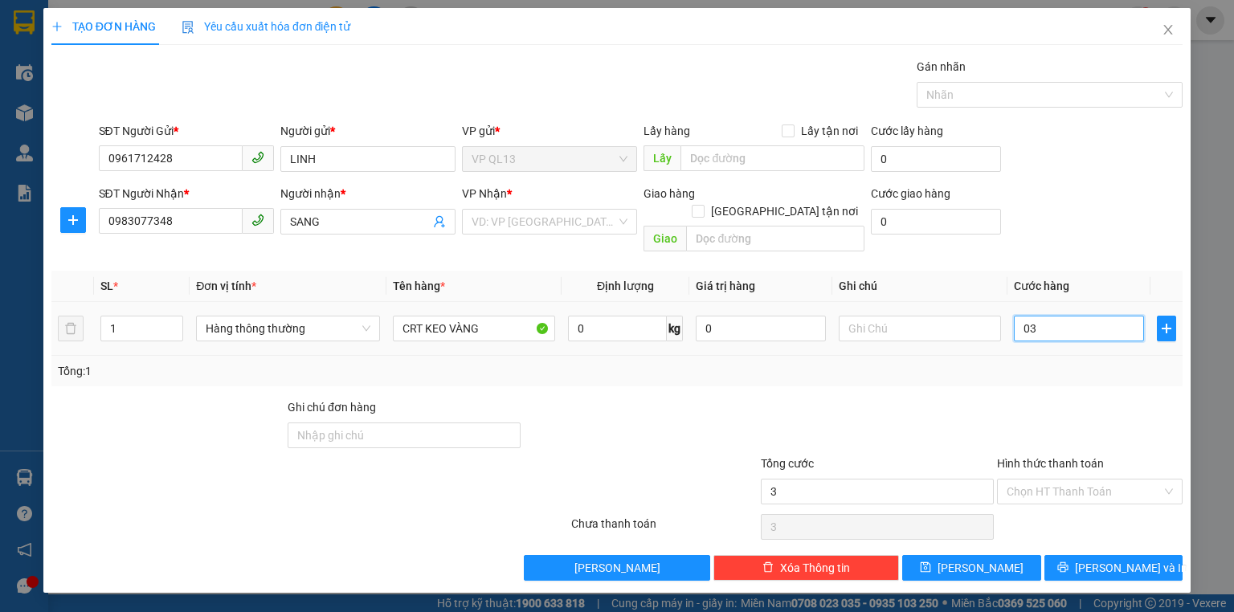
type input "30"
type input "030"
type input "30.000"
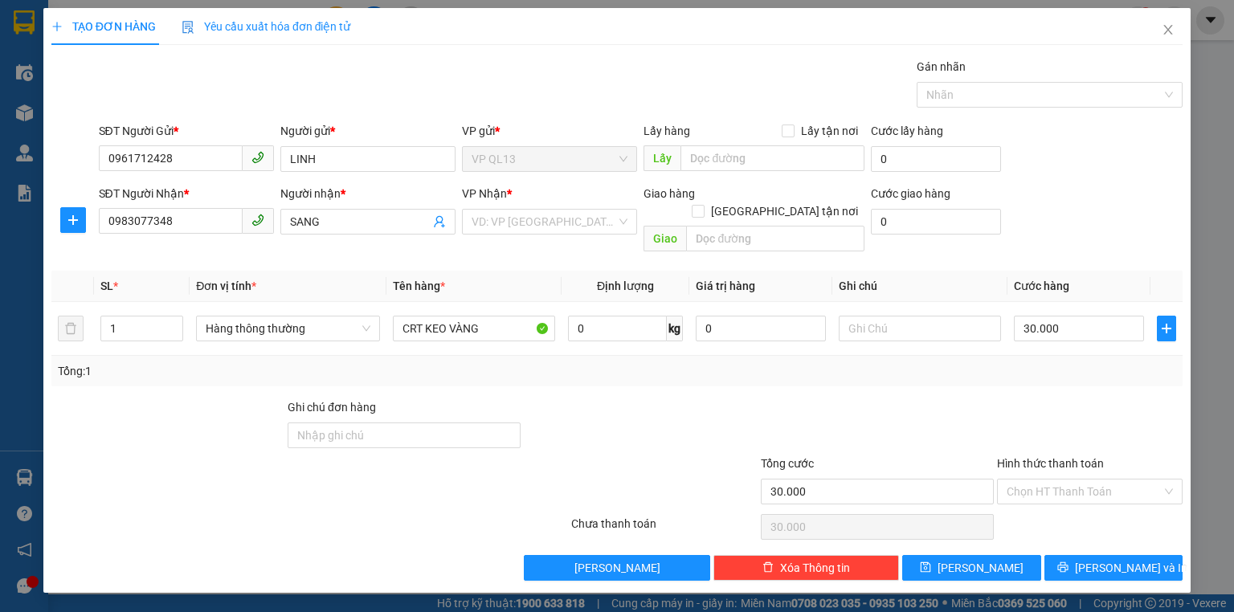
click at [1061, 362] on div "Tổng: 1" at bounding box center [617, 371] width 1118 height 18
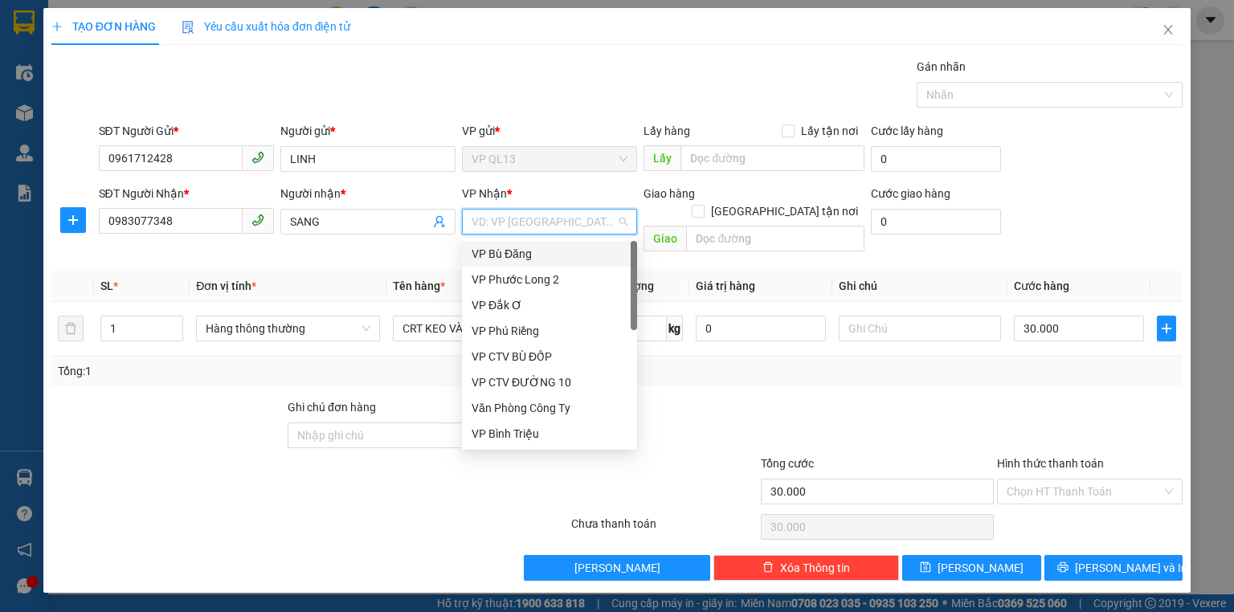
click at [504, 215] on input "search" at bounding box center [544, 222] width 145 height 24
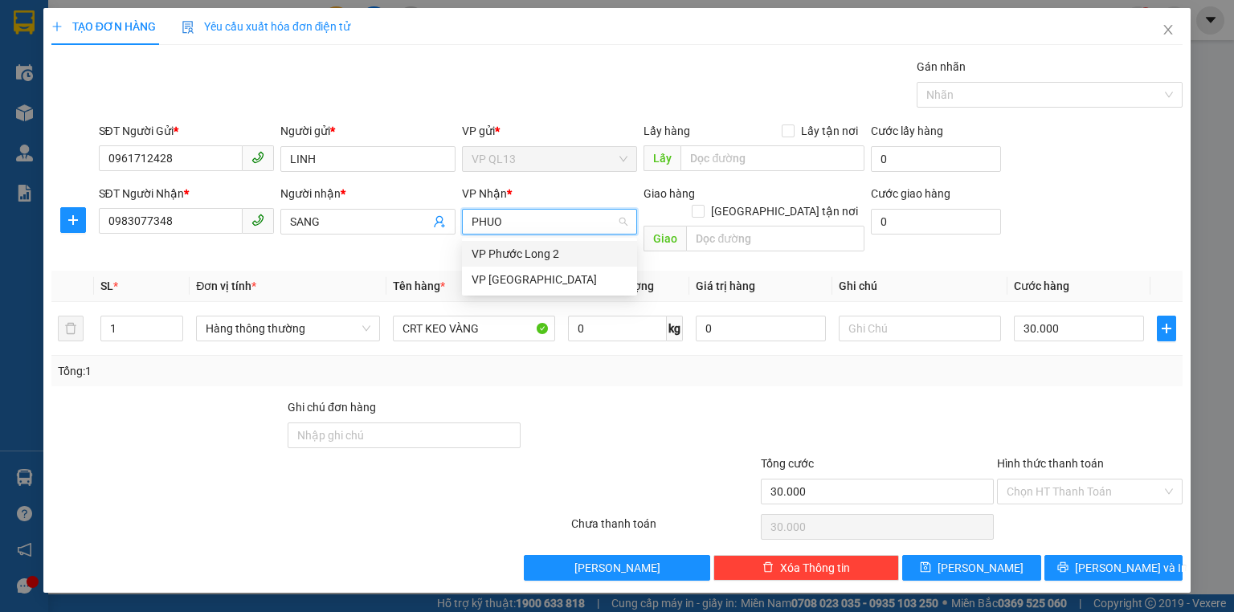
type input "PHUOC"
click at [511, 273] on div "VP [GEOGRAPHIC_DATA]" at bounding box center [550, 280] width 156 height 18
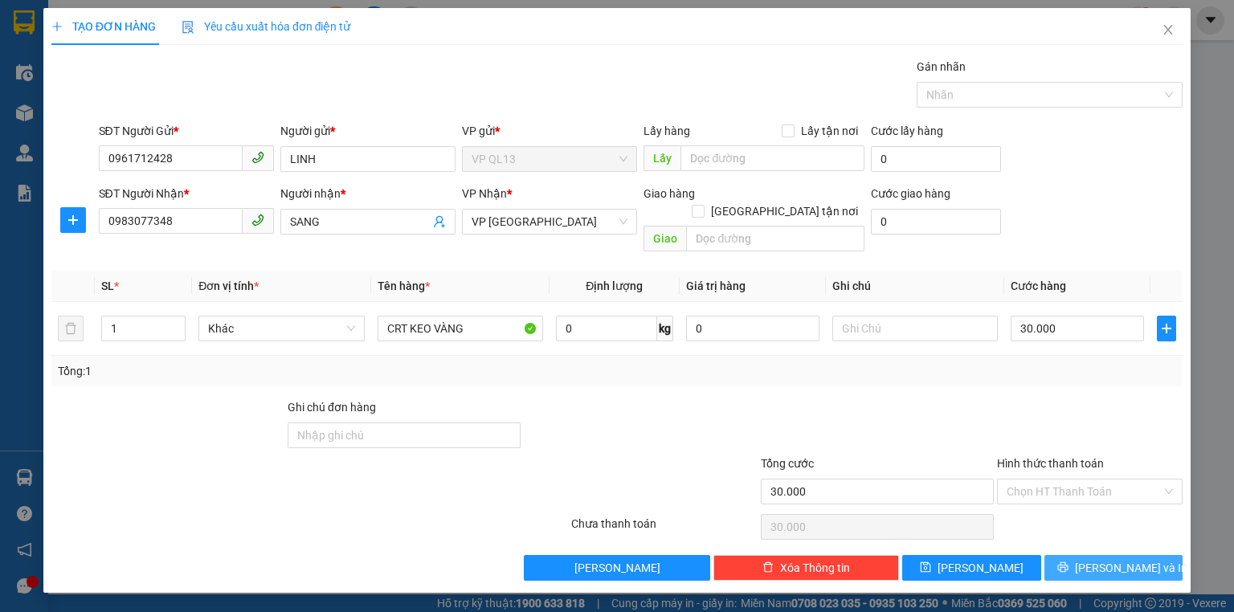
click at [1101, 559] on span "[PERSON_NAME] và In" at bounding box center [1131, 568] width 112 height 18
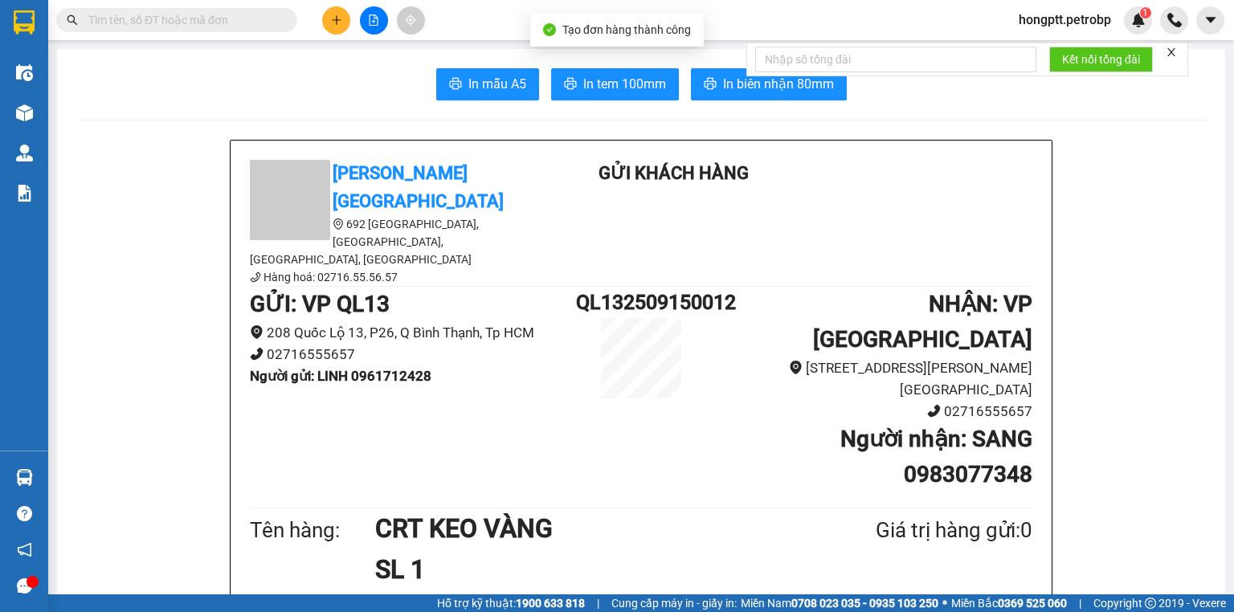
click at [758, 76] on div "Kết nối tổng đài" at bounding box center [967, 60] width 442 height 34
click at [754, 93] on span "In biên nhận 80mm" at bounding box center [778, 84] width 111 height 20
click at [634, 85] on span "In tem 100mm" at bounding box center [624, 84] width 83 height 20
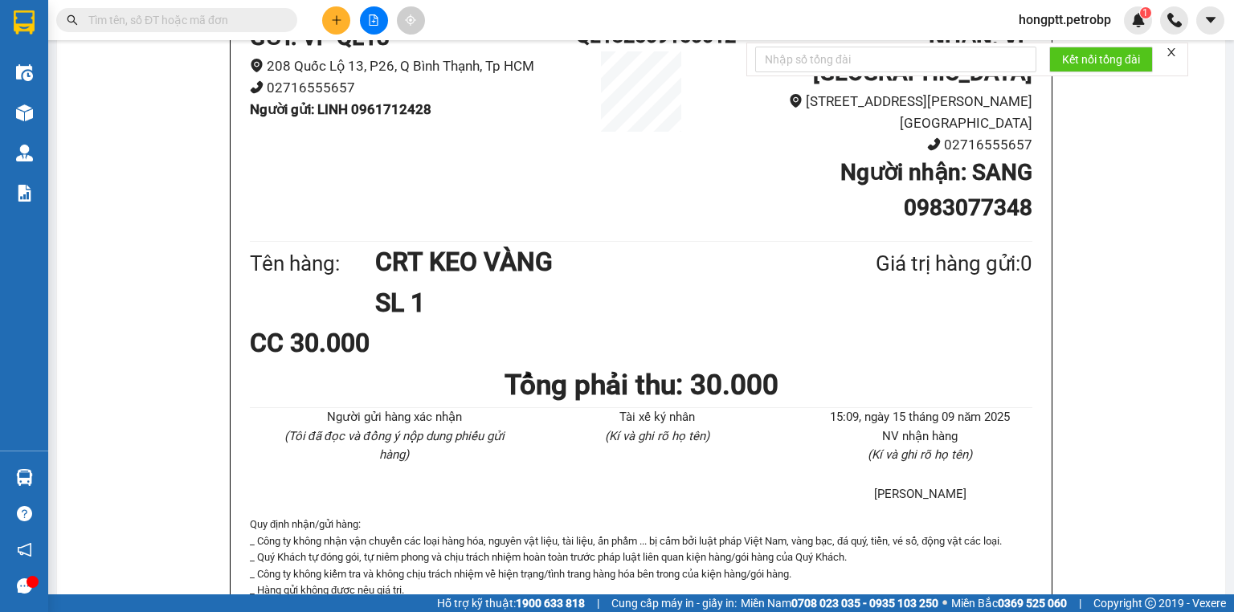
scroll to position [257, 0]
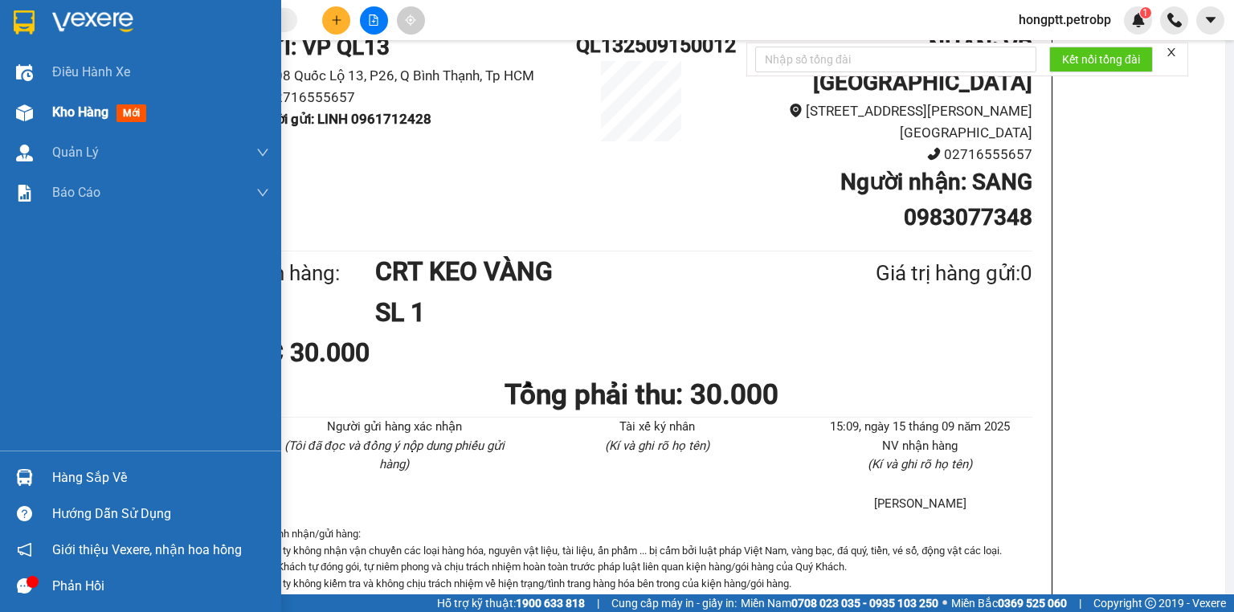
click at [67, 117] on span "Kho hàng" at bounding box center [80, 111] width 56 height 15
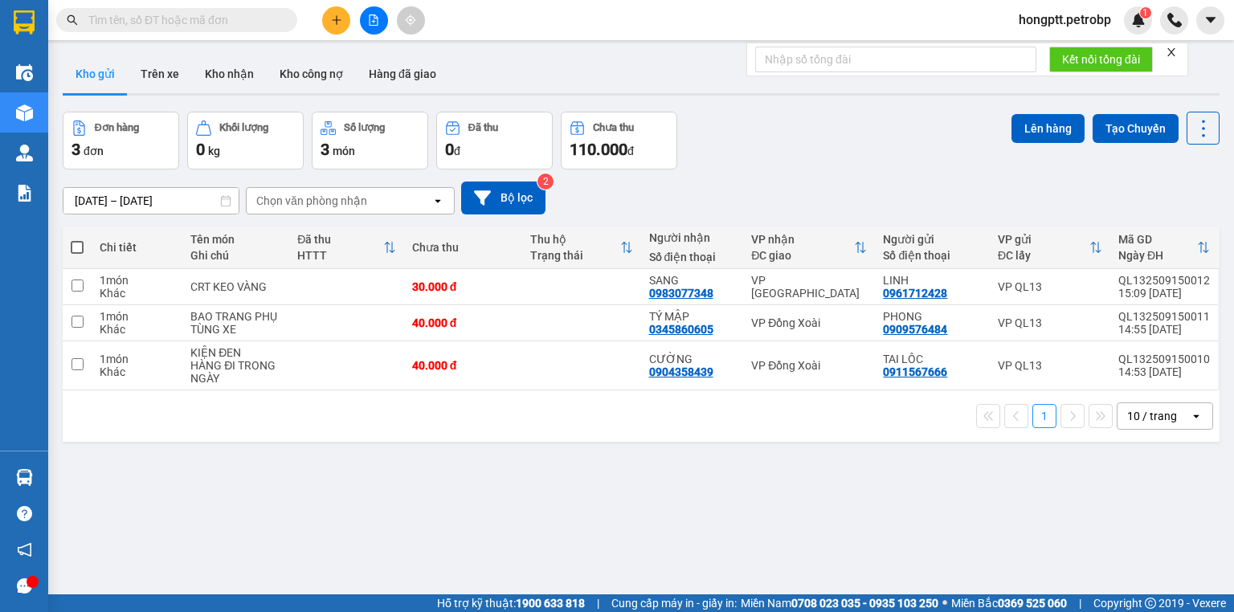
click at [112, 78] on button "Kho gửi" at bounding box center [95, 74] width 65 height 39
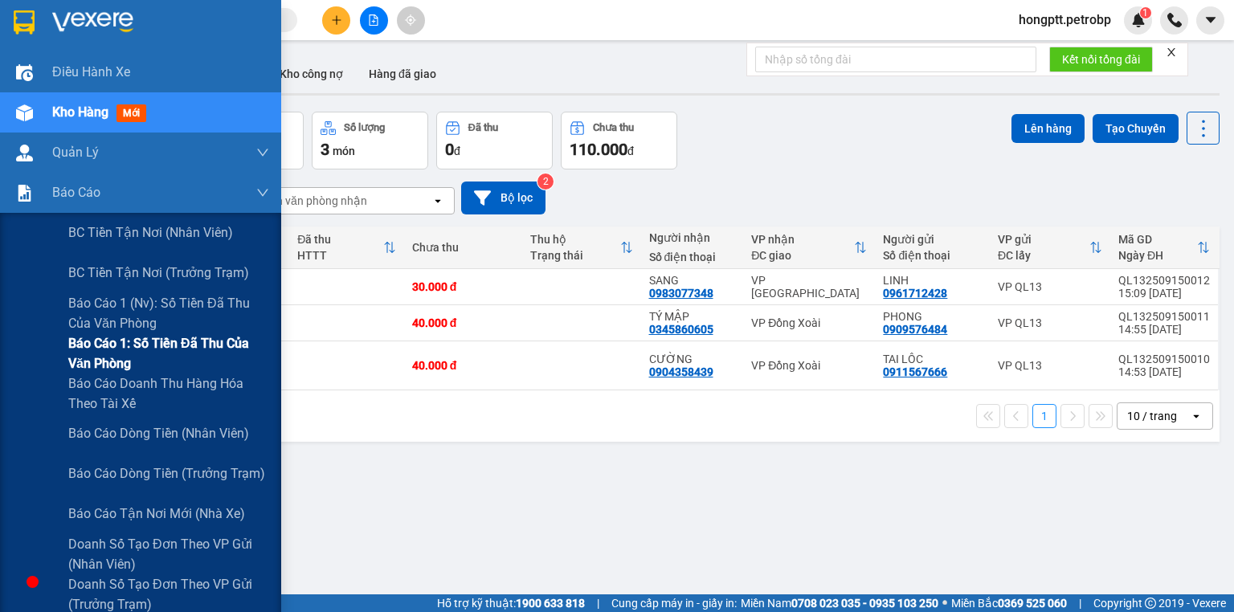
click at [169, 354] on span "Báo cáo 1: Số tiền đã thu của văn phòng" at bounding box center [168, 353] width 201 height 40
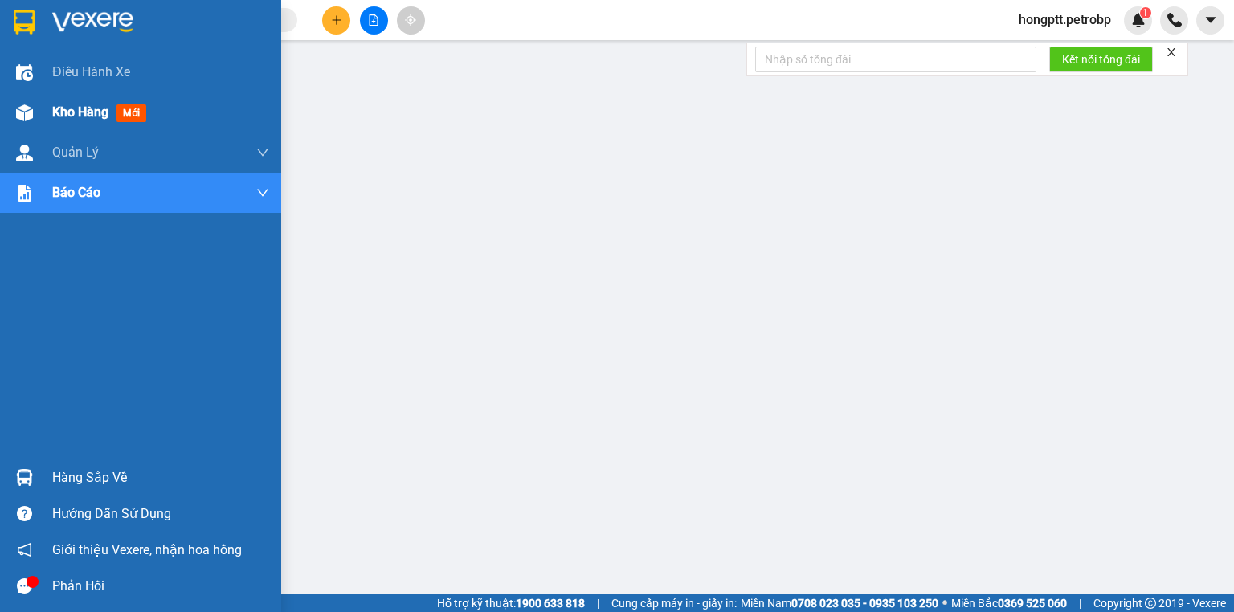
click at [63, 107] on span "Kho hàng" at bounding box center [80, 111] width 56 height 15
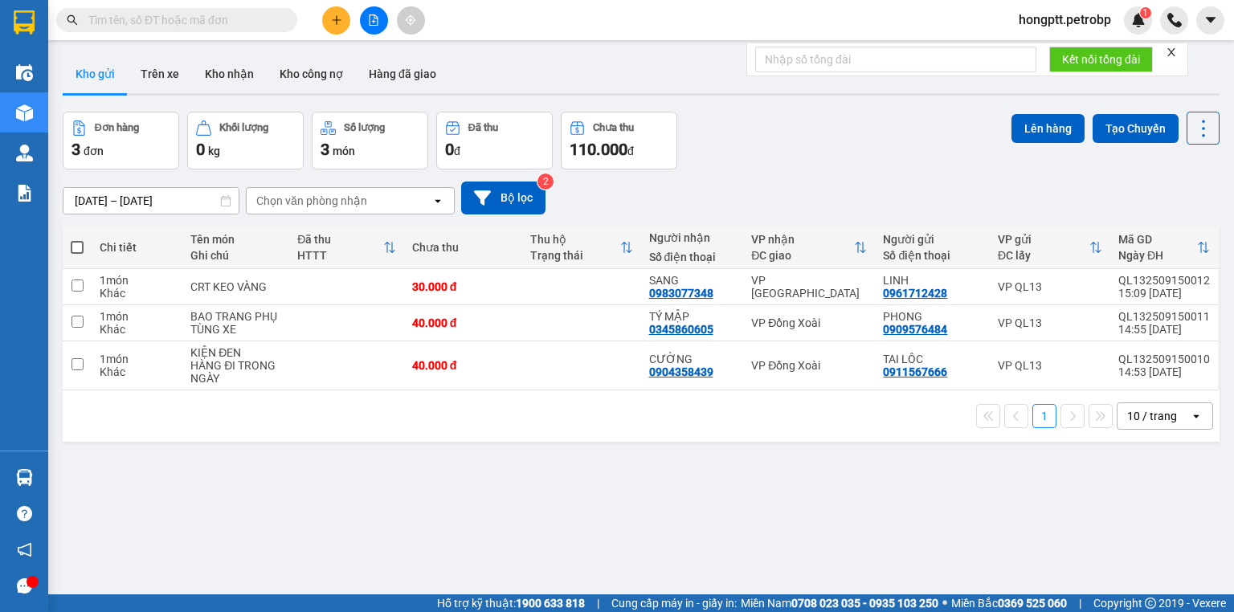
click at [89, 64] on button "Kho gửi" at bounding box center [95, 74] width 65 height 39
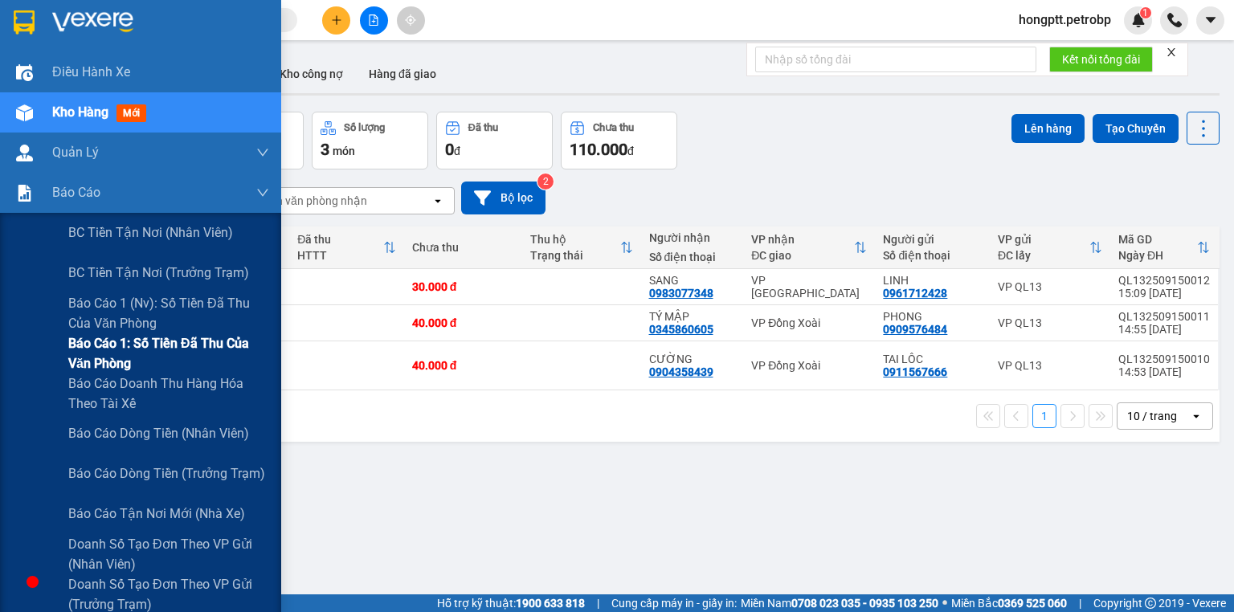
click at [166, 347] on span "Báo cáo 1: Số tiền đã thu của văn phòng" at bounding box center [168, 353] width 201 height 40
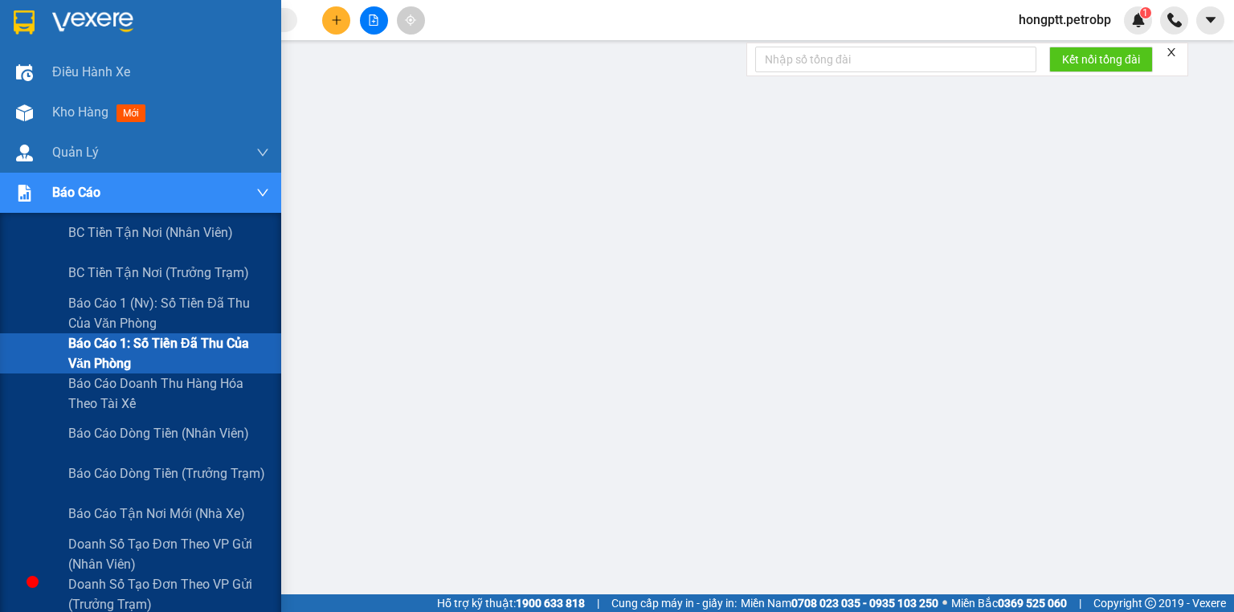
click at [140, 349] on span "Báo cáo 1: Số tiền đã thu của văn phòng" at bounding box center [168, 353] width 201 height 40
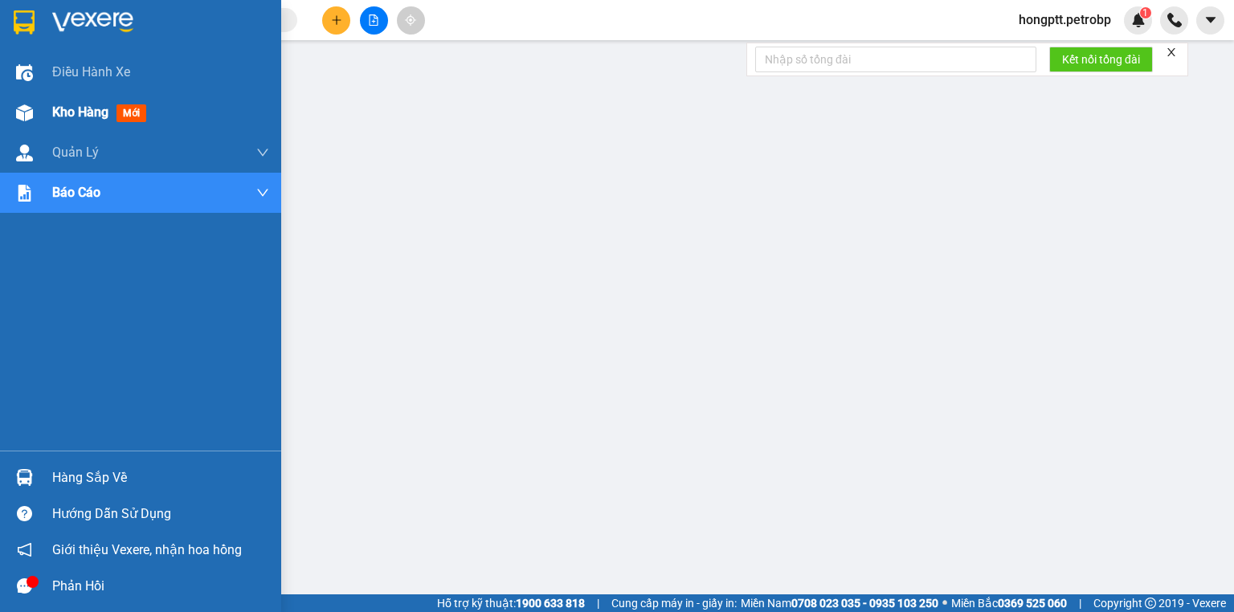
click at [56, 110] on span "Kho hàng" at bounding box center [80, 111] width 56 height 15
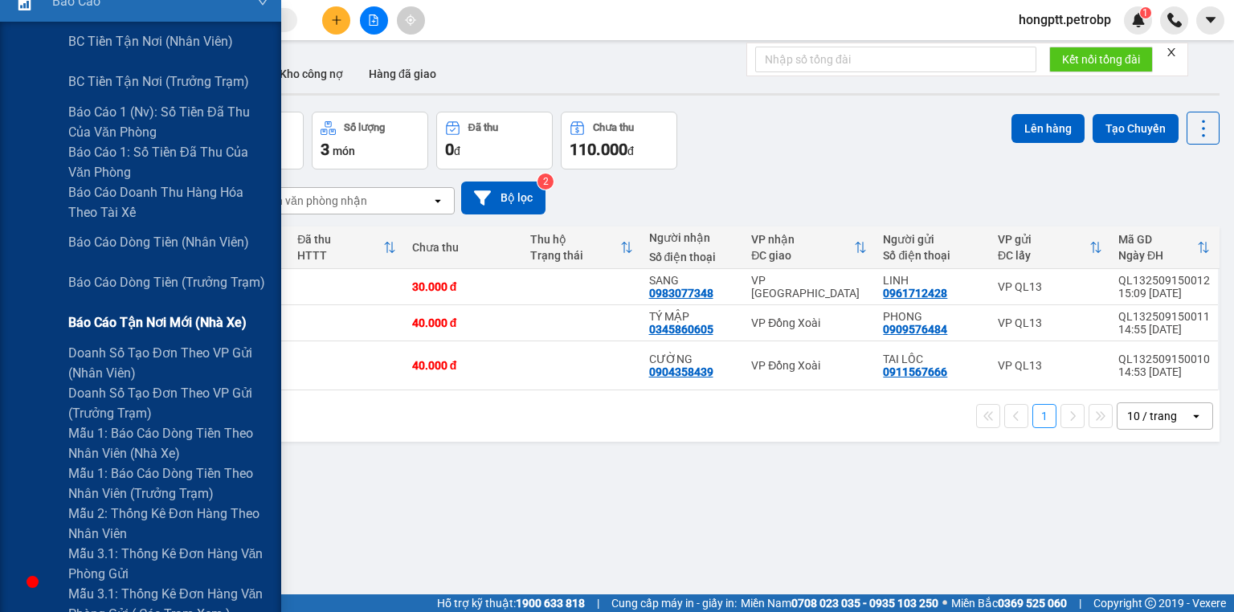
scroll to position [193, 0]
click at [166, 543] on span "Mẫu 3.1: Thống kê đơn hàng văn phòng gửi" at bounding box center [168, 562] width 201 height 40
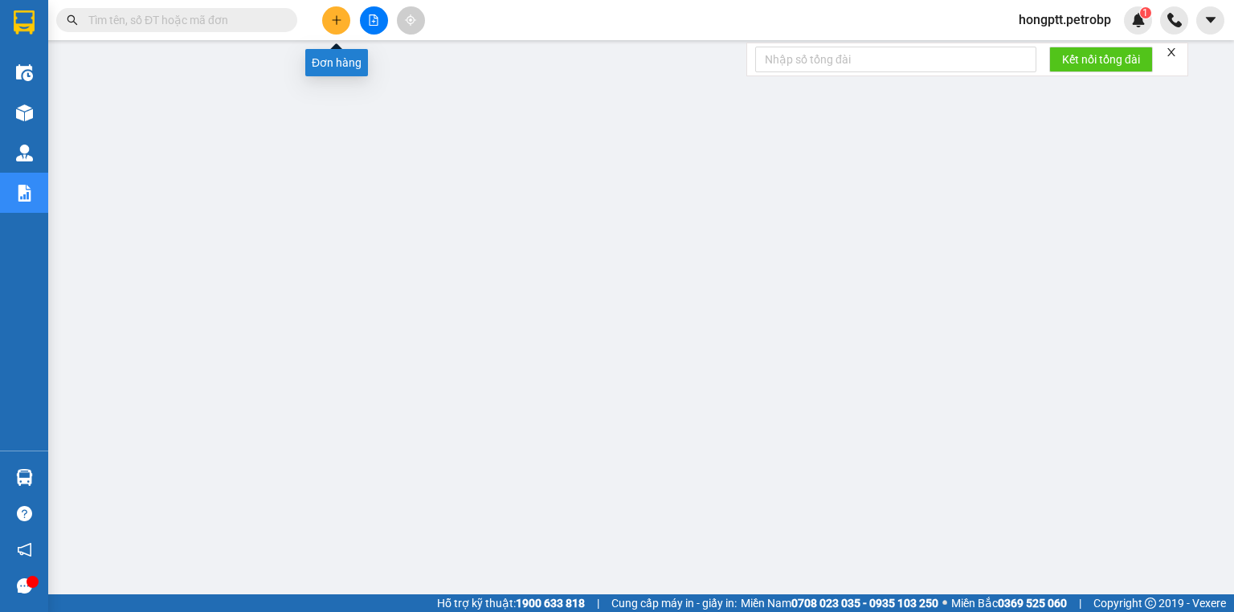
click at [329, 13] on button at bounding box center [336, 20] width 28 height 28
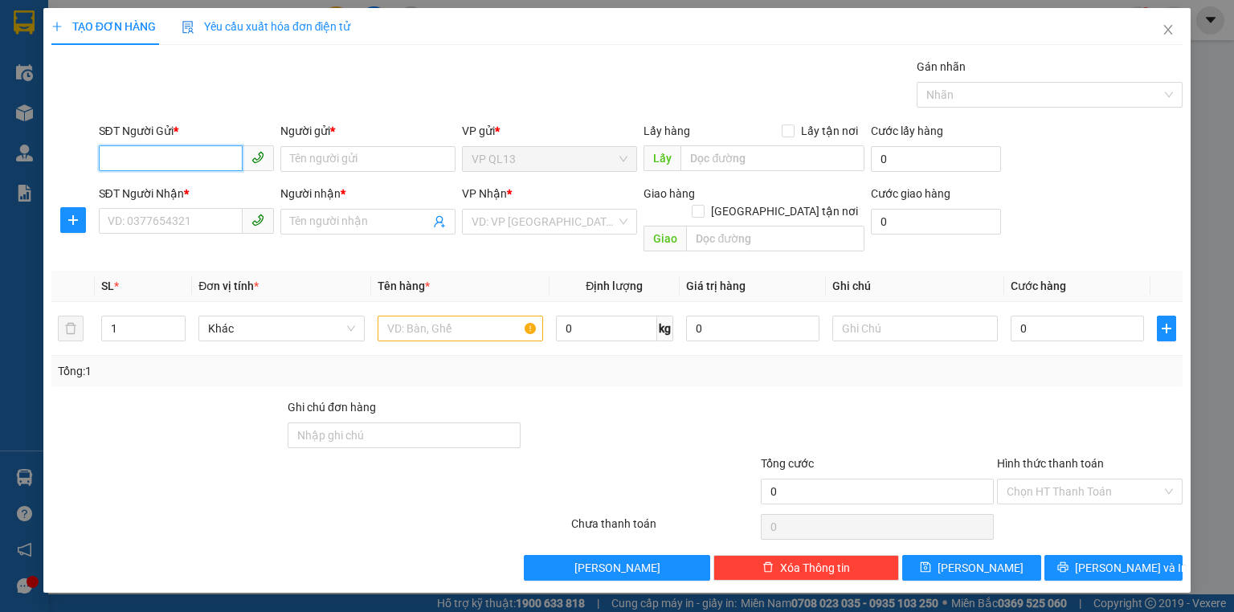
click at [194, 151] on input "SĐT Người Gửi *" at bounding box center [171, 158] width 144 height 26
type input "0938345589"
click at [190, 184] on div "0938345589 - THẢO" at bounding box center [187, 191] width 158 height 18
type input "THẢO"
type input "0977800012"
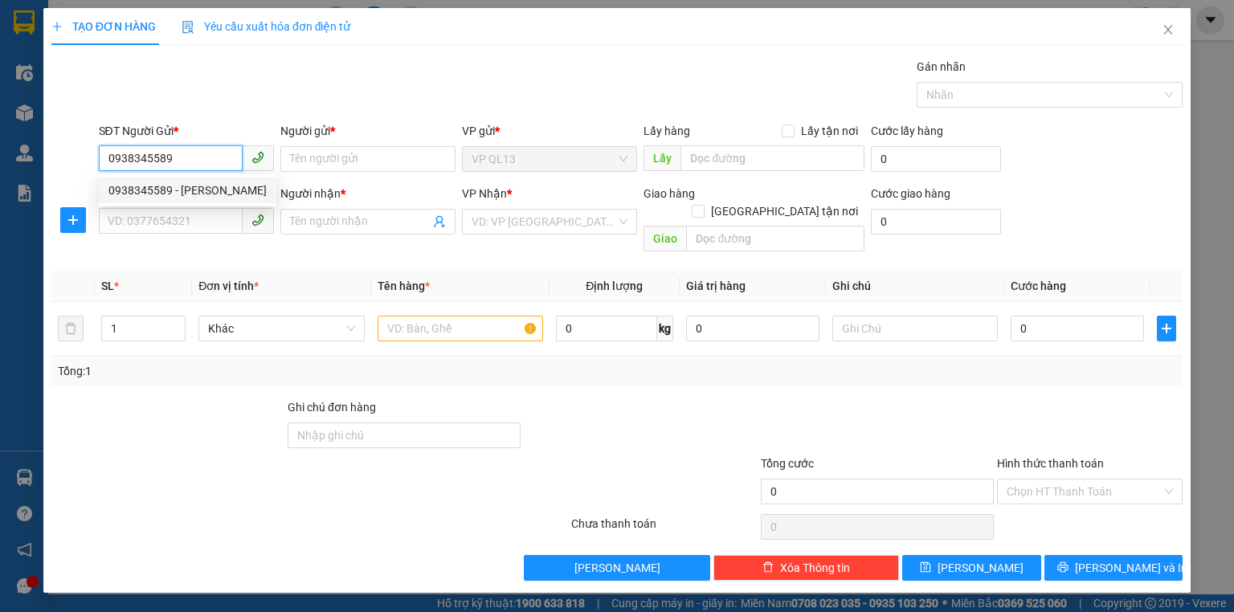
type input "ANH CƯỜNG"
type input "30.000"
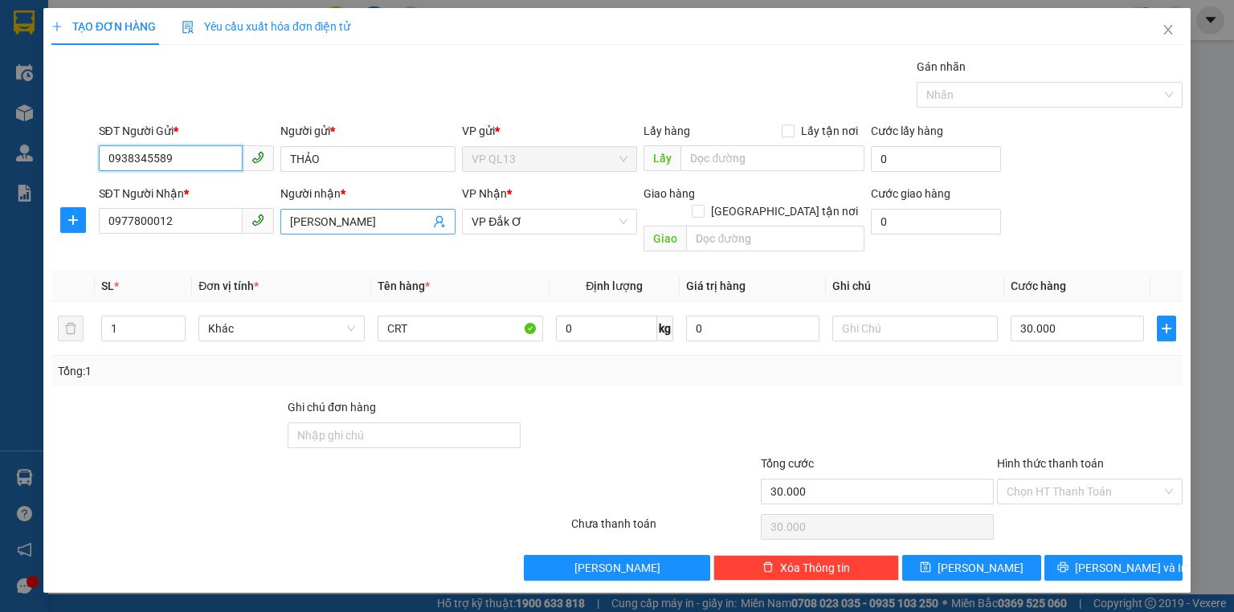
type input "0938345589"
click at [439, 218] on icon "user-add" at bounding box center [439, 221] width 13 height 13
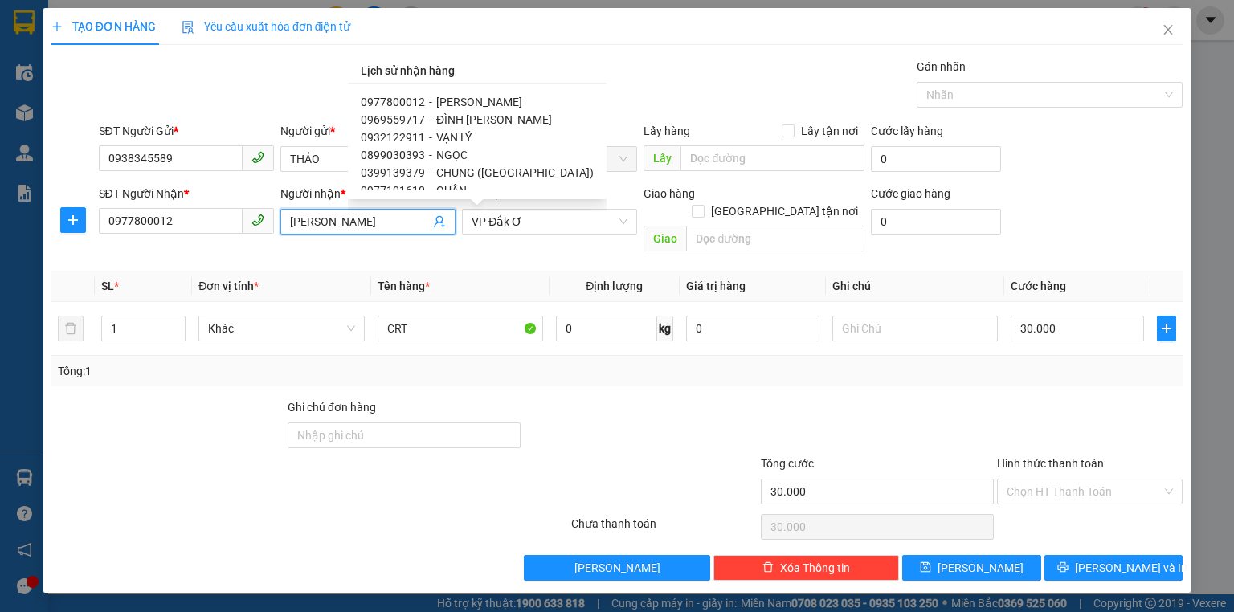
click at [436, 154] on span "NGỌC" at bounding box center [451, 155] width 31 height 13
type input "0899030393"
type input "NGỌC"
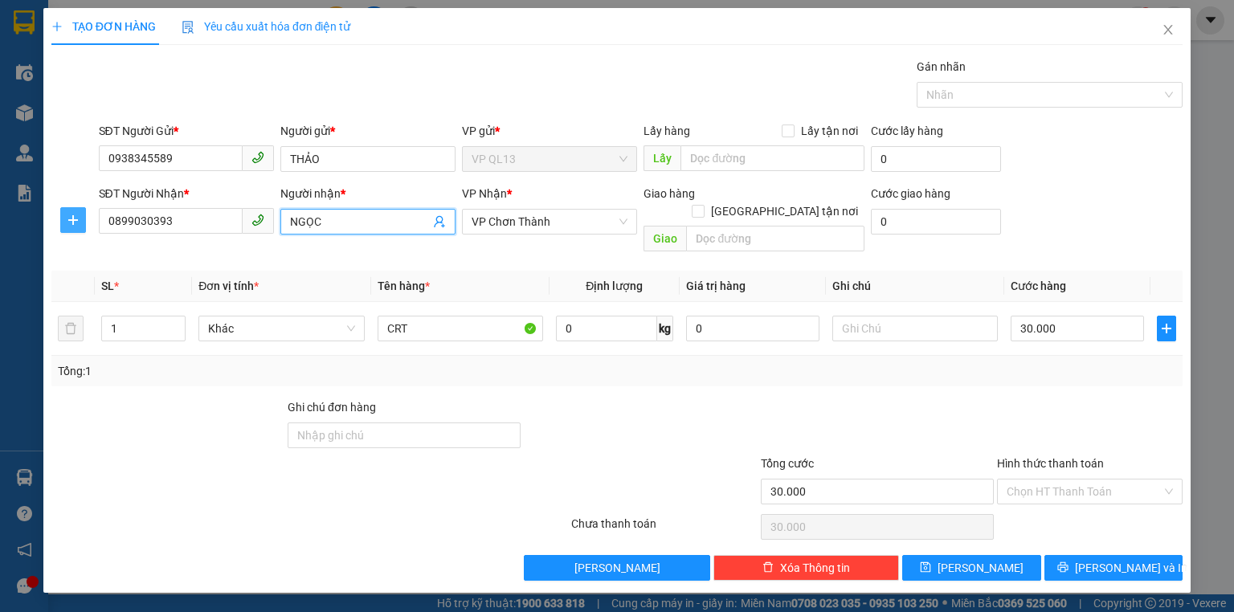
click at [69, 217] on icon "plus" at bounding box center [73, 220] width 13 height 13
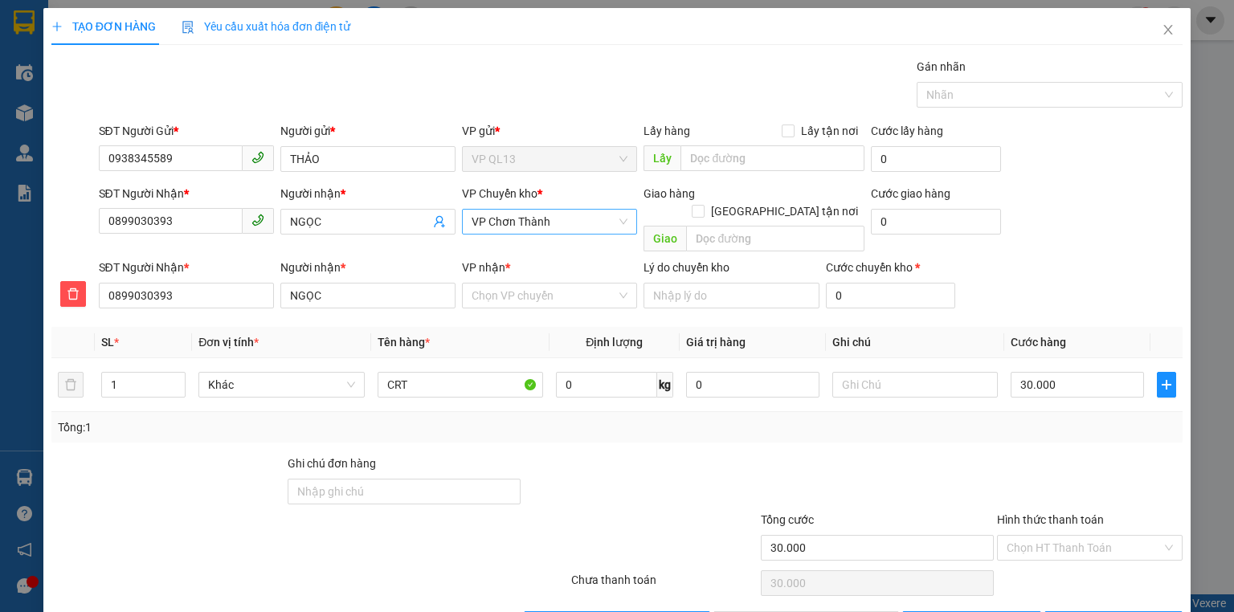
click at [557, 223] on span "VP Chơn Thành" at bounding box center [550, 222] width 156 height 24
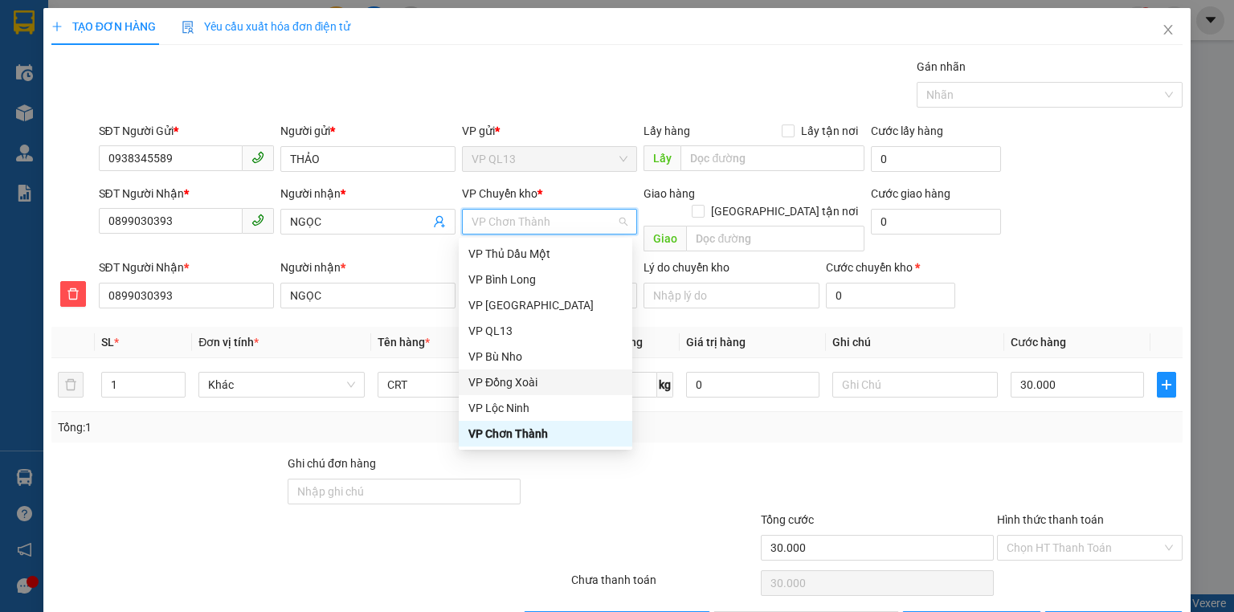
click at [528, 379] on div "VP Đồng Xoài" at bounding box center [545, 383] width 154 height 18
click at [528, 379] on div "CRT" at bounding box center [461, 385] width 166 height 32
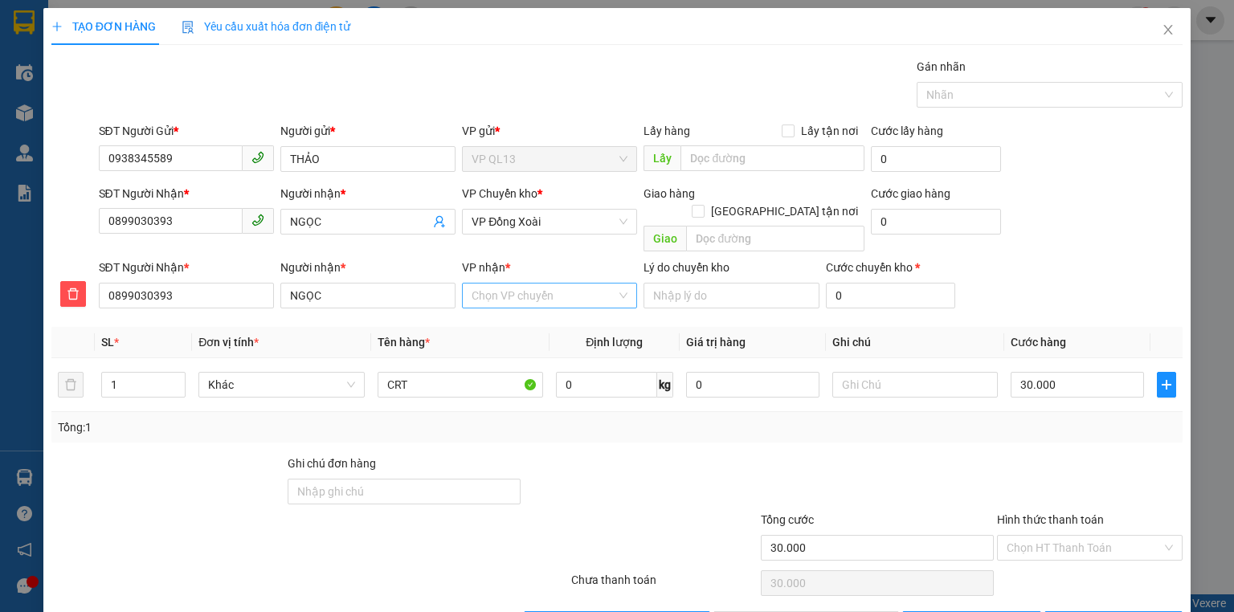
click at [505, 284] on input "VP nhận *" at bounding box center [544, 296] width 145 height 24
type input "CHO"
click at [521, 313] on div "VP Chơn Thành" at bounding box center [545, 310] width 154 height 18
click at [446, 372] on input "CRT" at bounding box center [461, 385] width 166 height 26
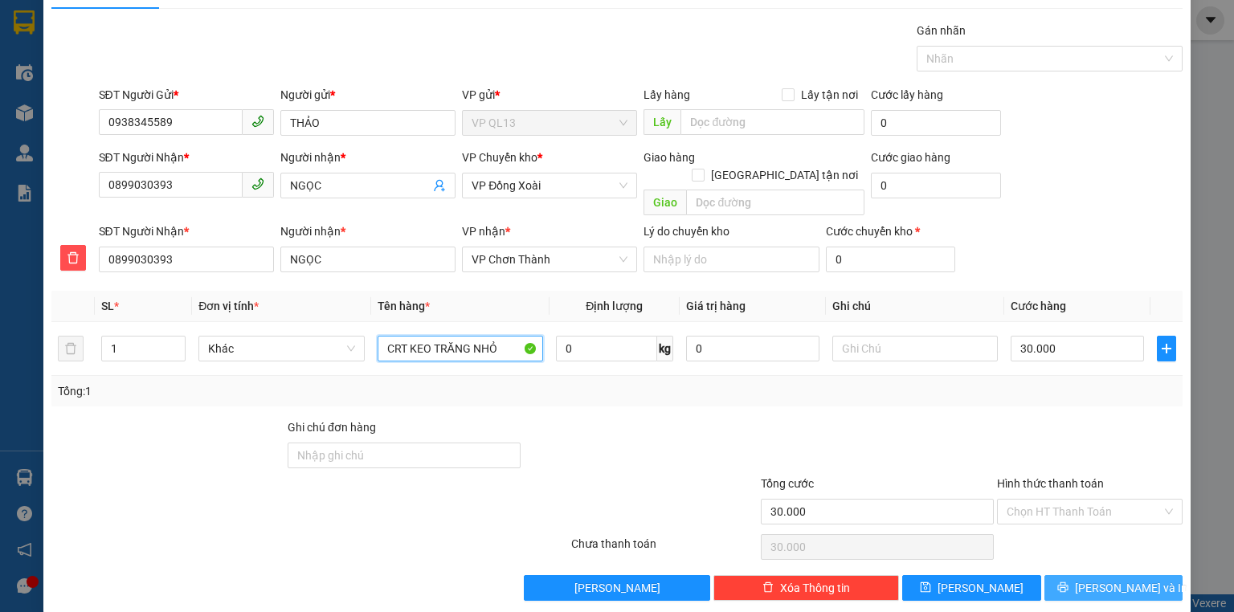
type input "CRT KEO TRĂNG NHỎ"
click at [1106, 579] on span "[PERSON_NAME] và In" at bounding box center [1131, 588] width 112 height 18
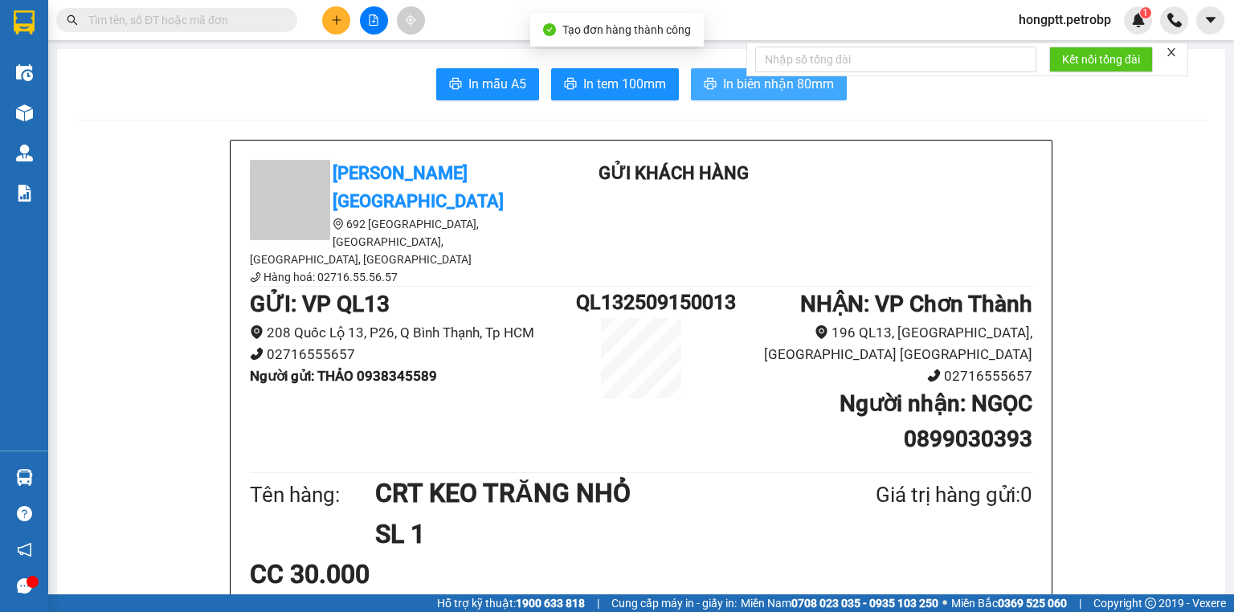
click at [708, 83] on icon "printer" at bounding box center [710, 83] width 12 height 11
click at [649, 85] on span "In tem 100mm" at bounding box center [624, 84] width 83 height 20
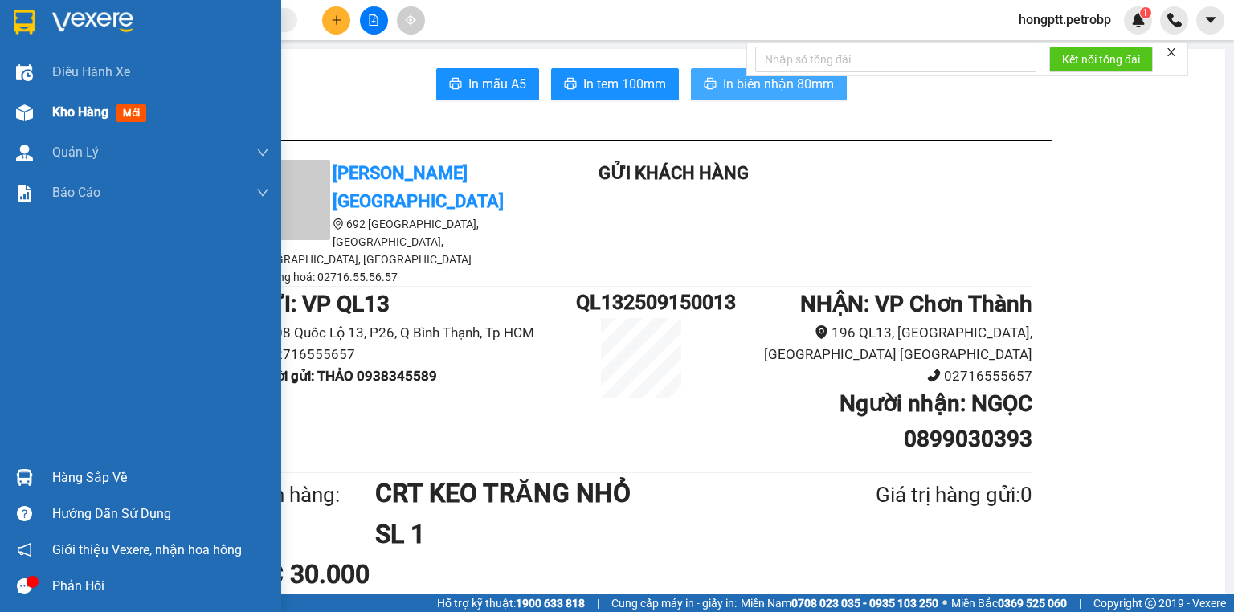
click at [72, 104] on span "Kho hàng" at bounding box center [80, 111] width 56 height 15
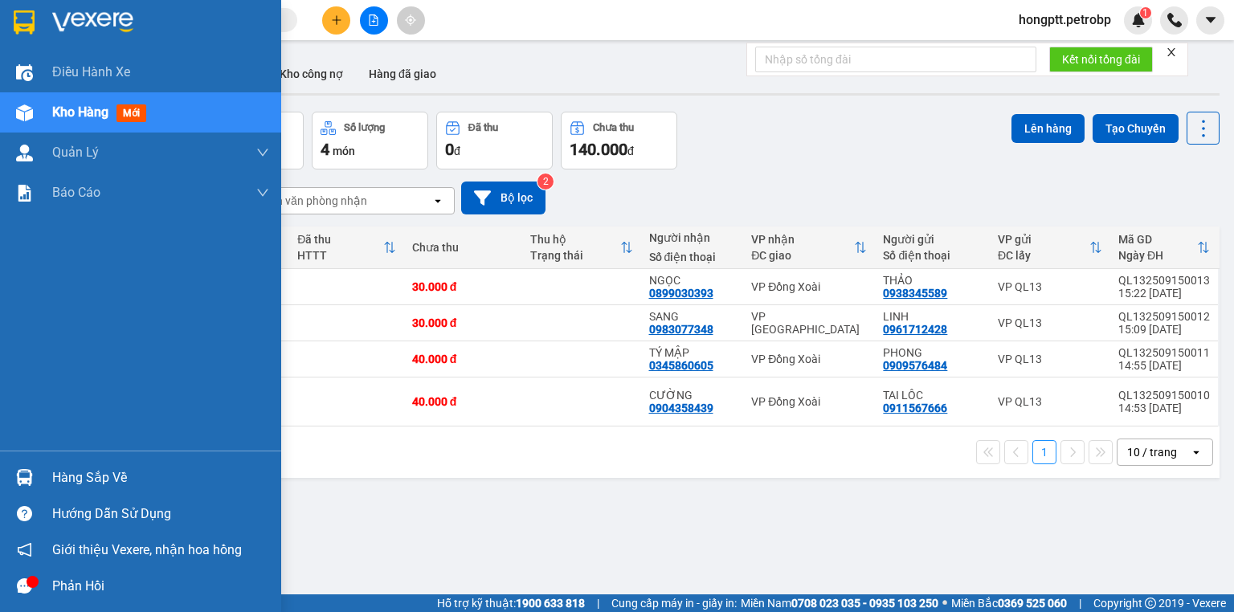
click at [64, 112] on span "Kho hàng" at bounding box center [80, 111] width 56 height 15
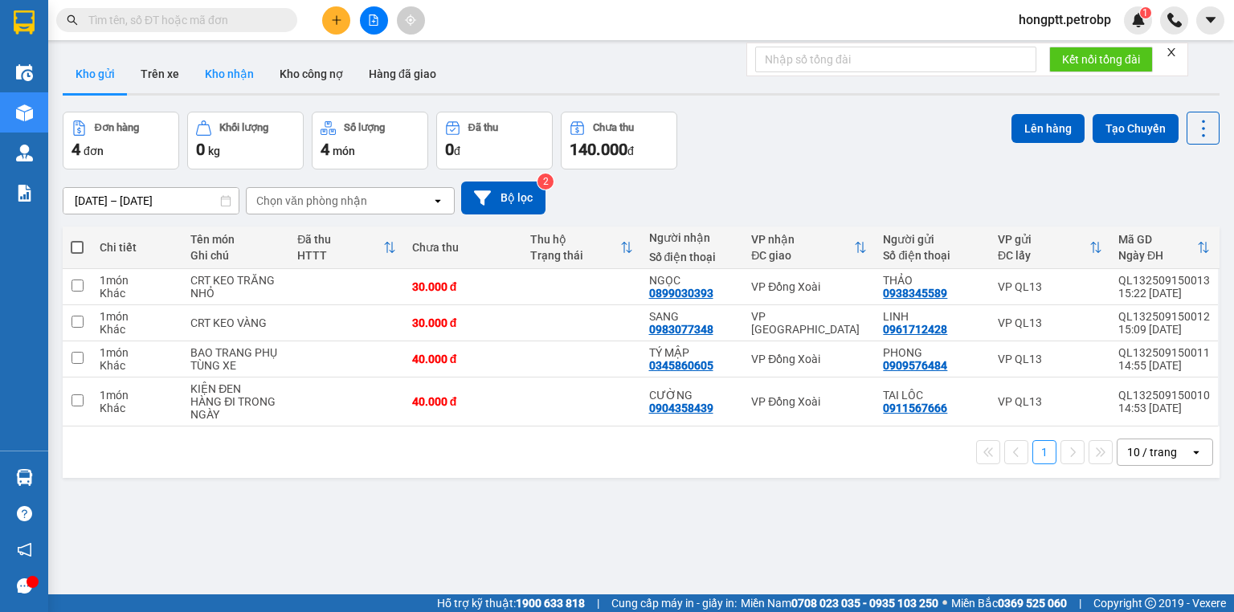
click at [239, 74] on button "Kho nhận" at bounding box center [229, 74] width 75 height 39
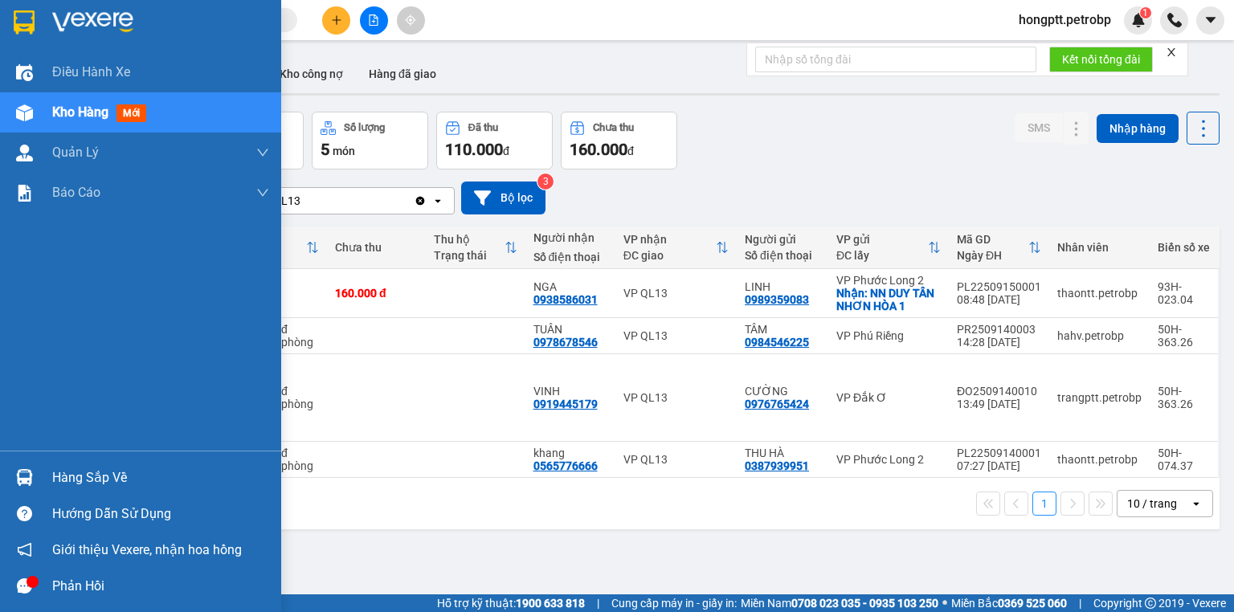
click at [67, 107] on span "Kho hàng" at bounding box center [80, 111] width 56 height 15
click at [58, 472] on div "Hàng sắp về" at bounding box center [160, 478] width 217 height 24
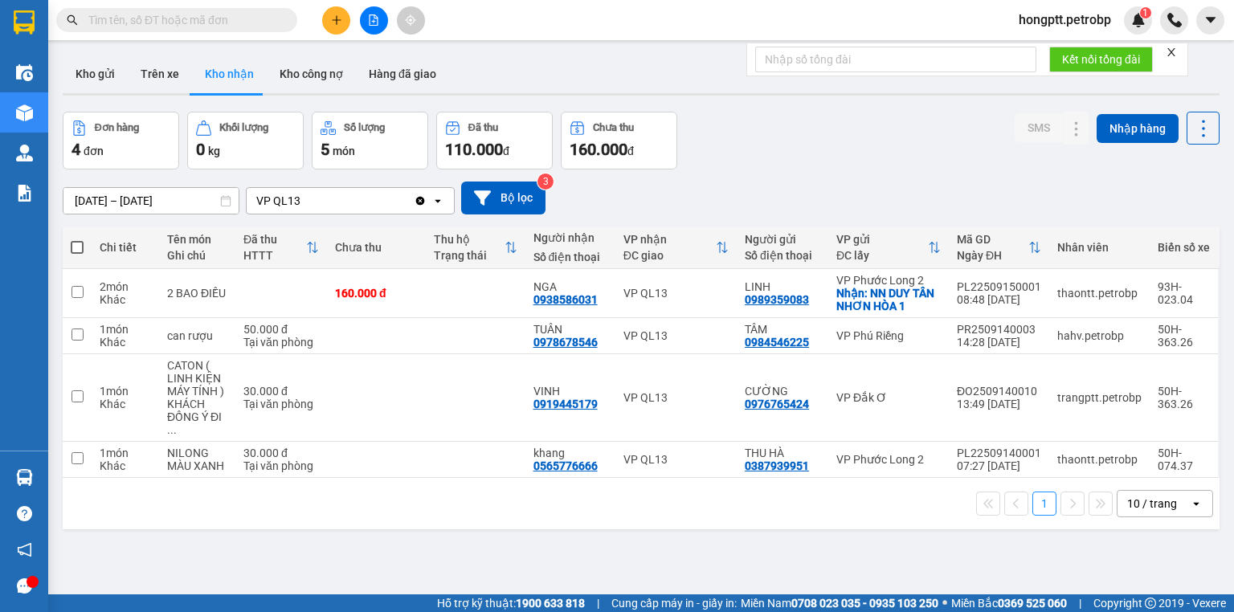
click at [772, 529] on section "Kết quả tìm kiếm ( 1 ) Bộ lọc Ngày tạo đơn gần nhất Mã ĐH Trạng thái Món hàng T…" at bounding box center [617, 306] width 1234 height 612
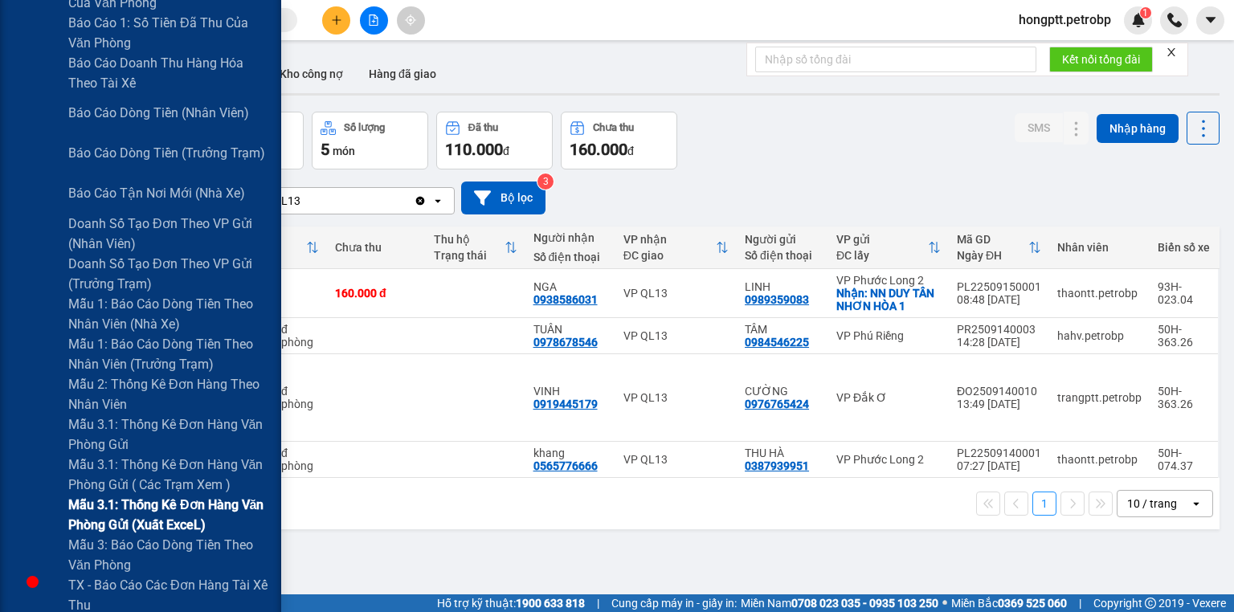
scroll to position [321, 0]
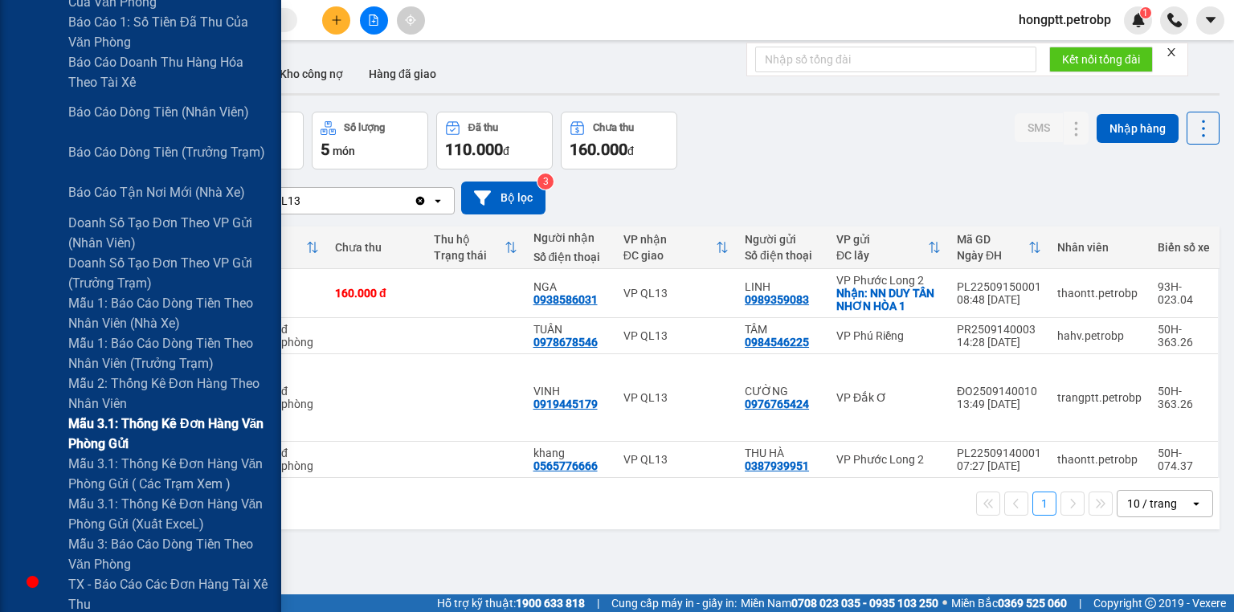
click at [150, 424] on span "Mẫu 3.1: Thống kê đơn hàng văn phòng gửi" at bounding box center [168, 434] width 201 height 40
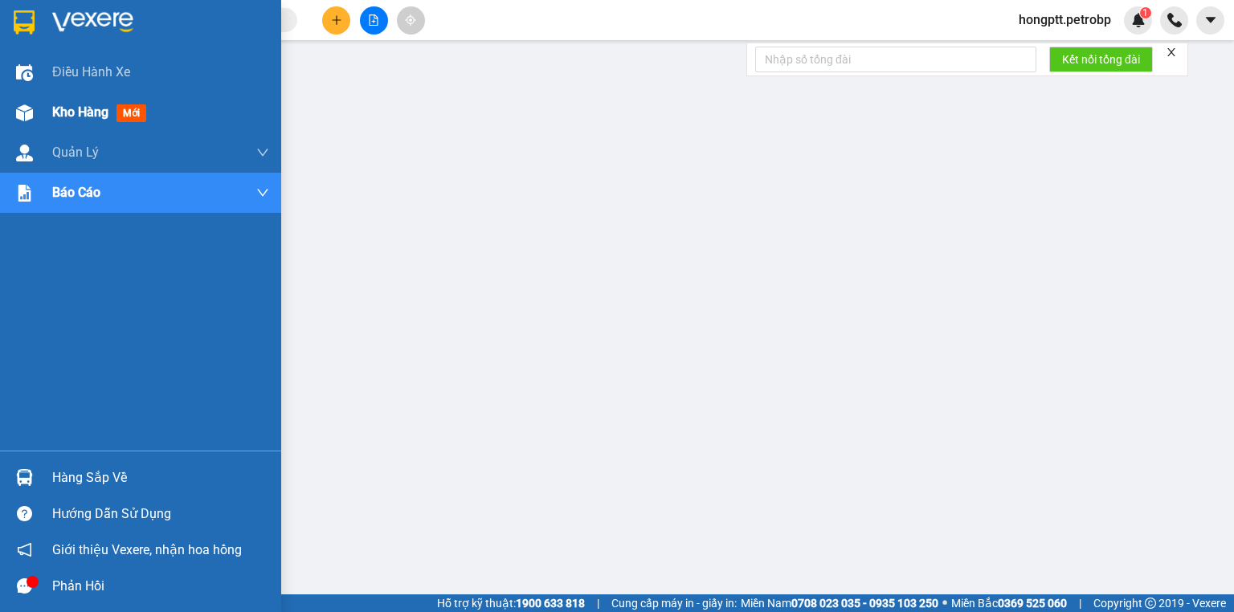
click at [65, 112] on span "Kho hàng" at bounding box center [80, 111] width 56 height 15
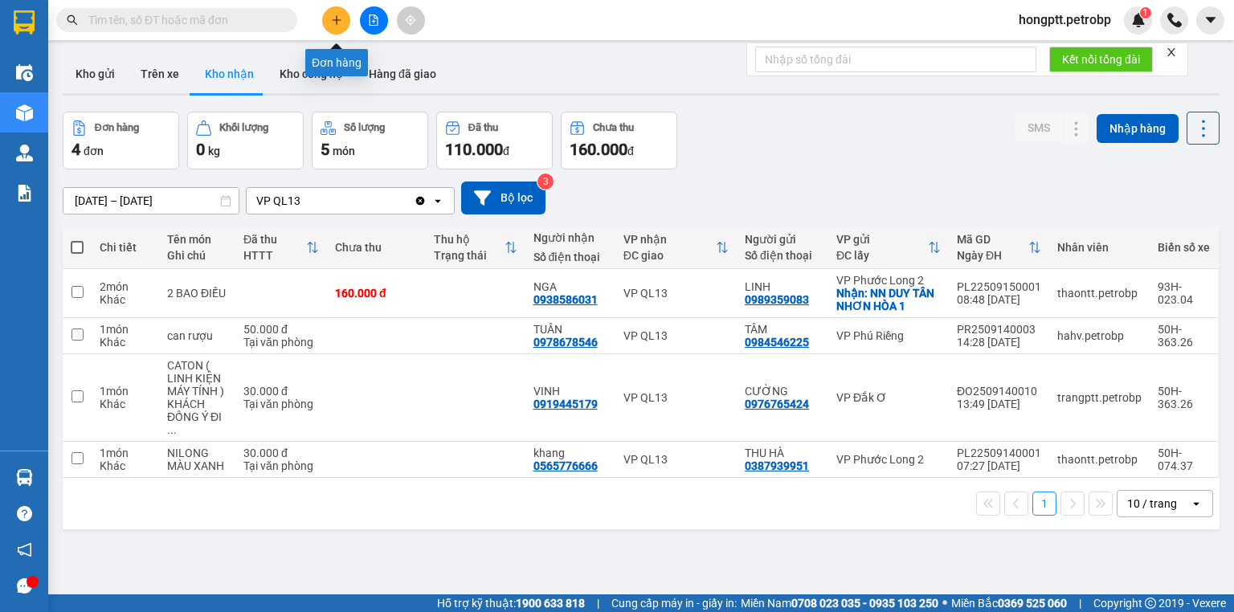
click at [344, 17] on button at bounding box center [336, 20] width 28 height 28
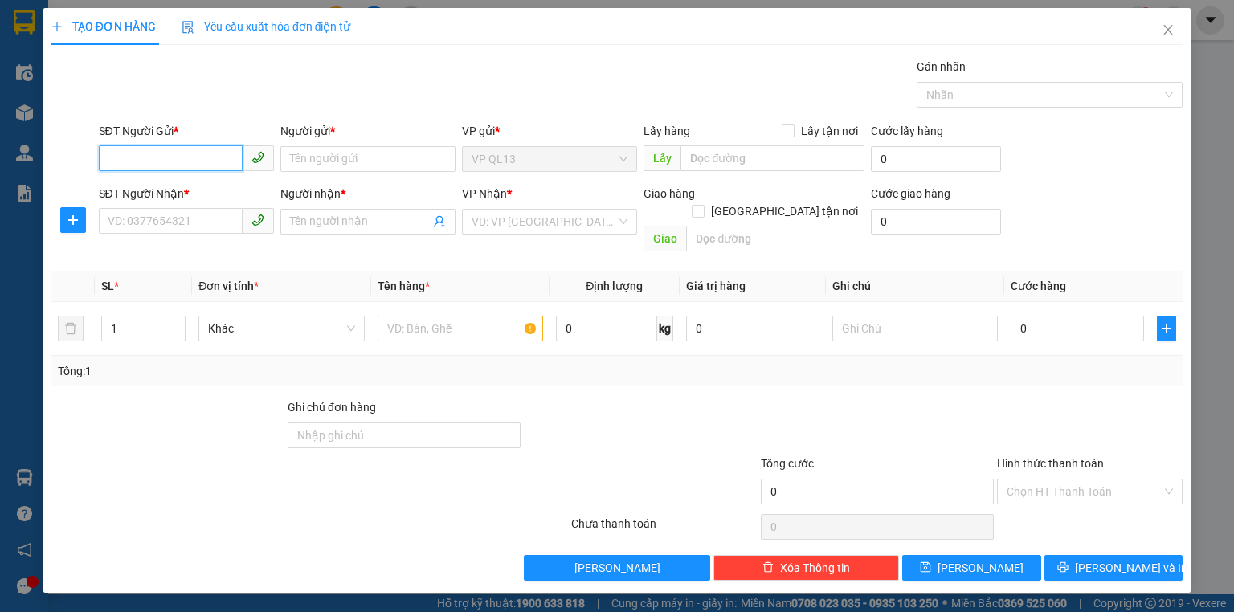
click at [174, 155] on input "SĐT Người Gửi *" at bounding box center [171, 158] width 144 height 26
click at [133, 143] on div "SĐT Người Gửi *" at bounding box center [186, 134] width 175 height 24
click at [140, 161] on input "SĐT Người Gửi *" at bounding box center [171, 158] width 144 height 26
click at [189, 180] on div "0983501517 - DIỆU MY" at bounding box center [186, 191] width 175 height 26
type input "0983501517"
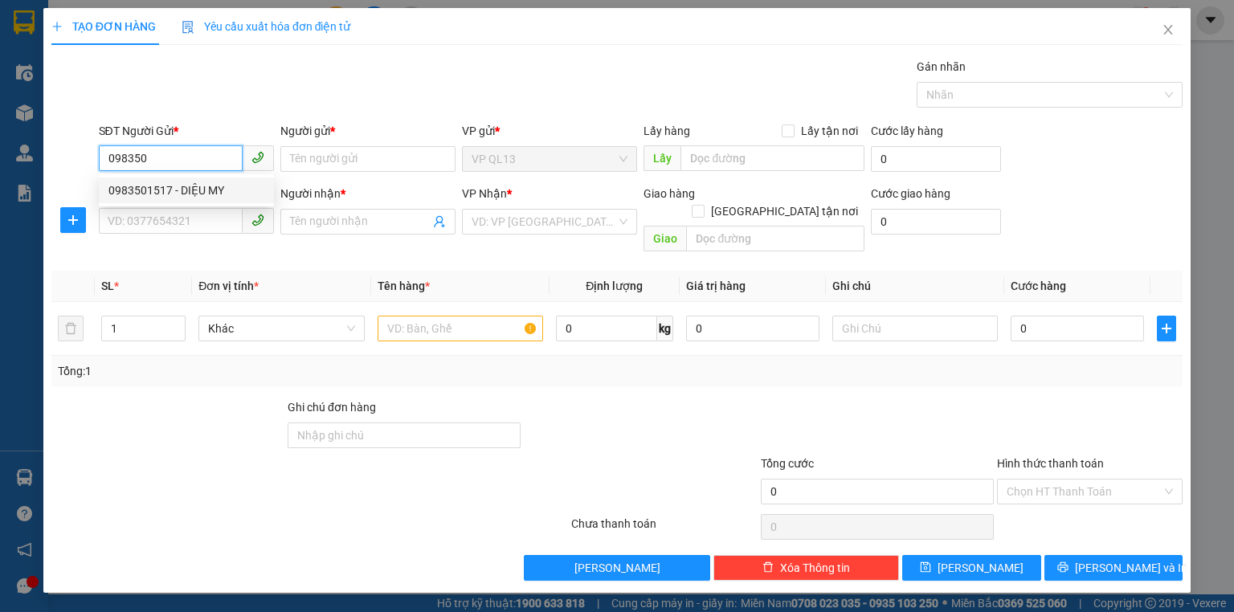
type input "DIỆU MY"
type input "0853666777"
type input "[PERSON_NAME]"
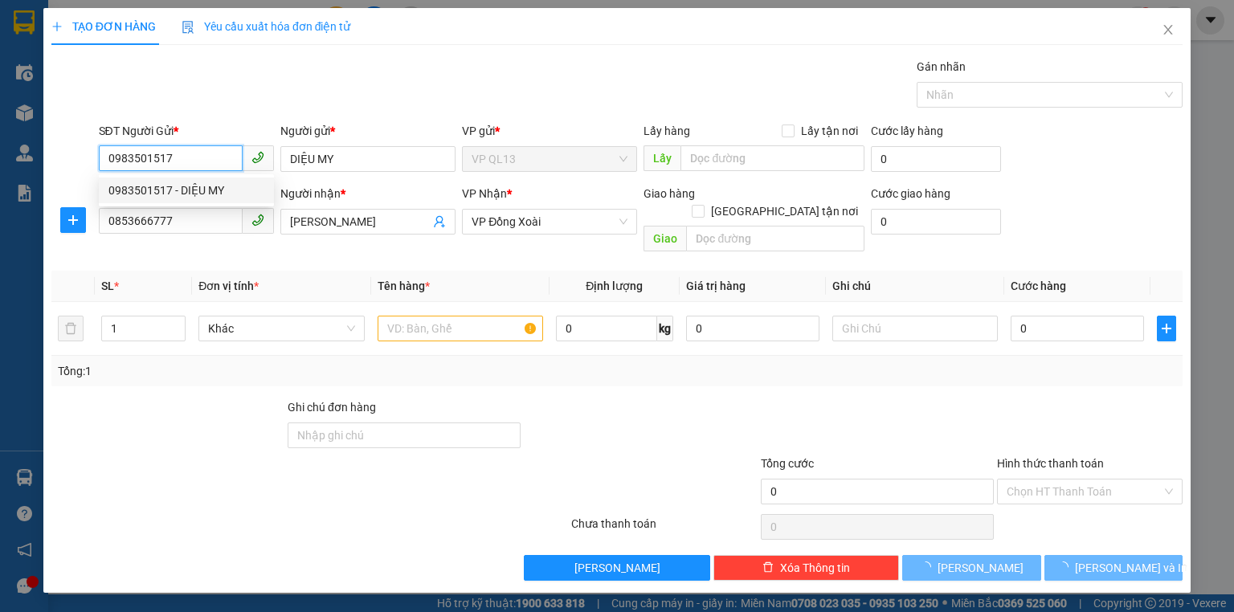
click at [189, 180] on div "0983501517 - DIỆU MY" at bounding box center [186, 191] width 175 height 26
type input "40.000"
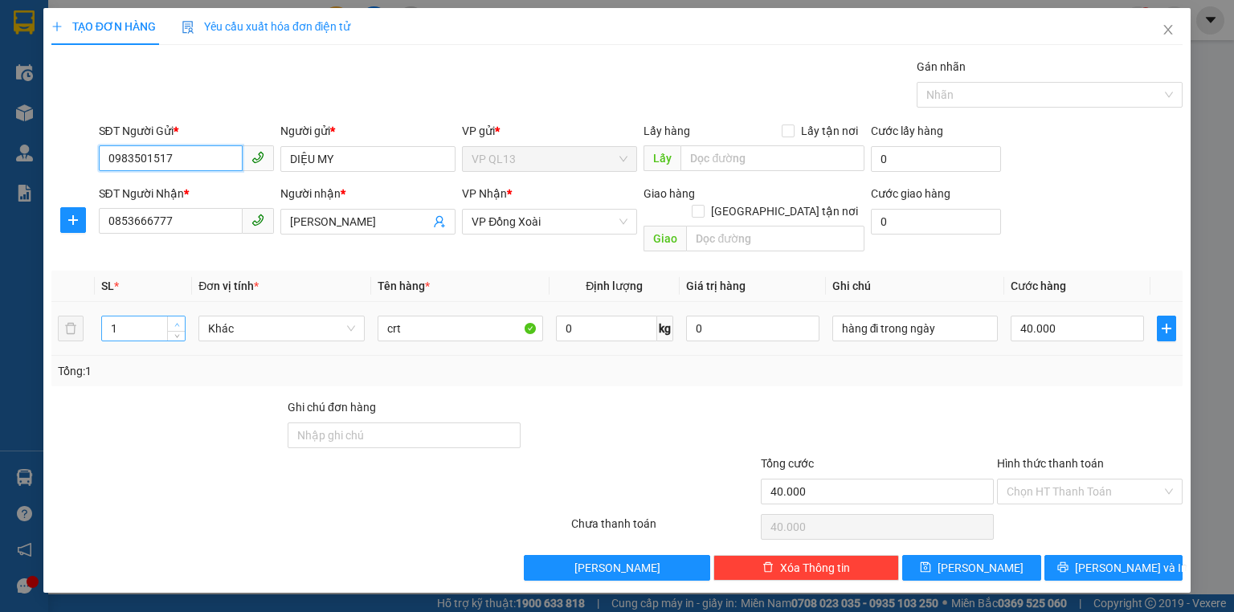
type input "0983501517"
click at [182, 320] on span "up" at bounding box center [177, 325] width 10 height 10
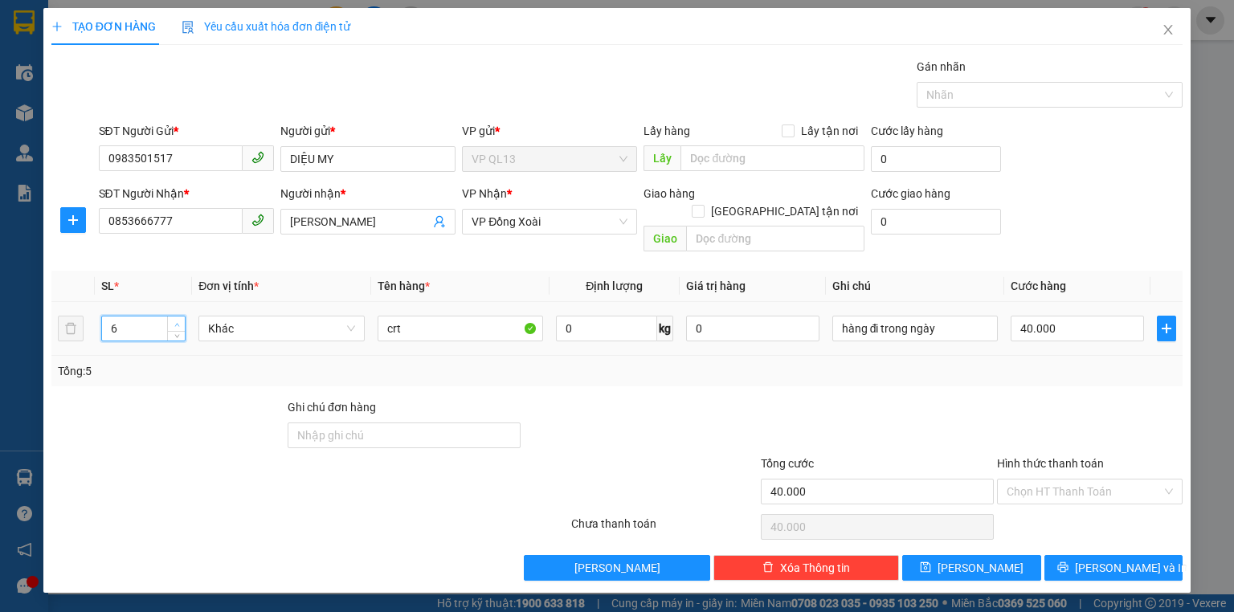
click at [182, 320] on span "up" at bounding box center [177, 325] width 10 height 10
click at [181, 320] on span "up" at bounding box center [177, 325] width 10 height 10
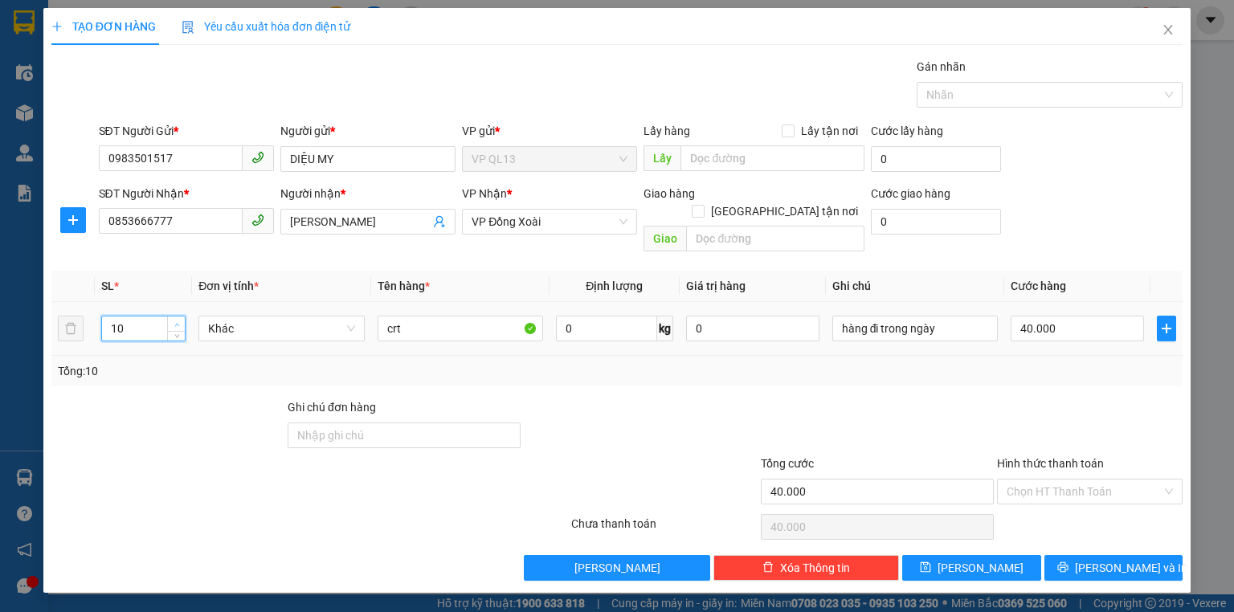
click at [181, 320] on span "up" at bounding box center [177, 325] width 10 height 10
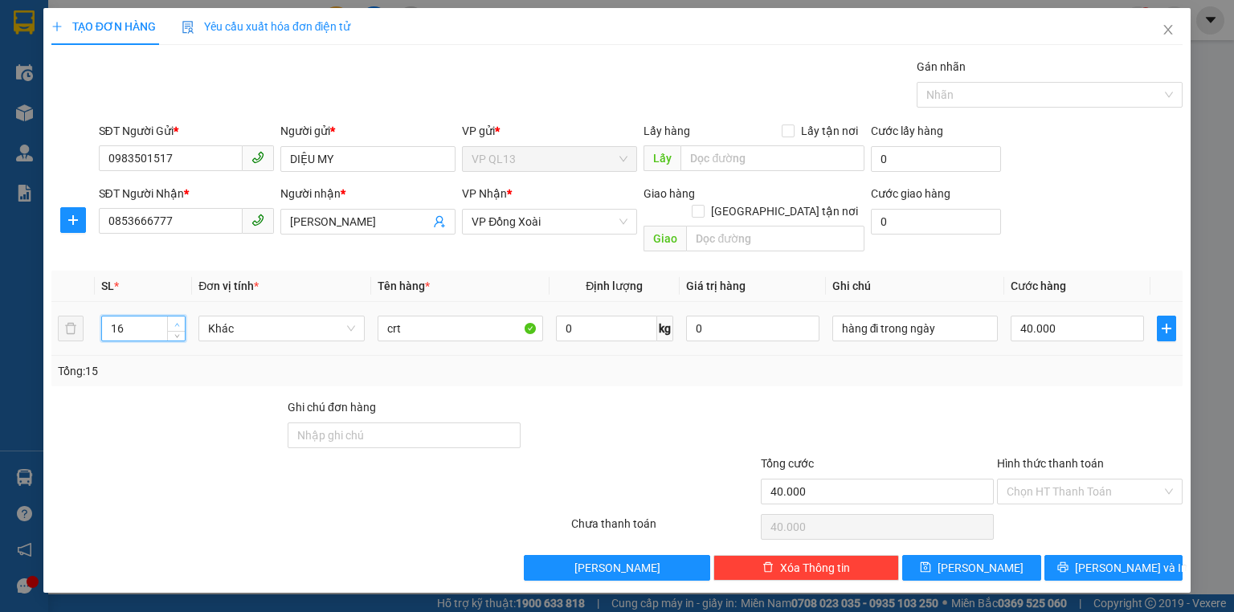
click at [181, 320] on span "up" at bounding box center [177, 325] width 10 height 10
type input "18"
click at [181, 320] on span "up" at bounding box center [177, 325] width 10 height 10
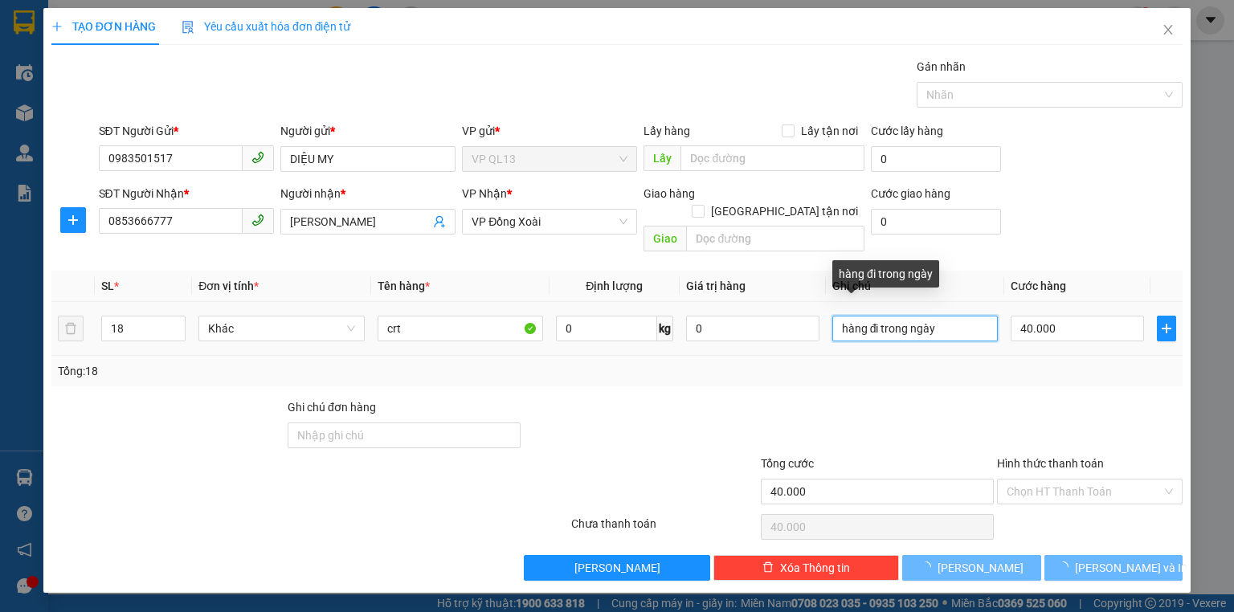
click at [966, 316] on input "hàng đi trong ngày" at bounding box center [915, 329] width 166 height 26
type input "0"
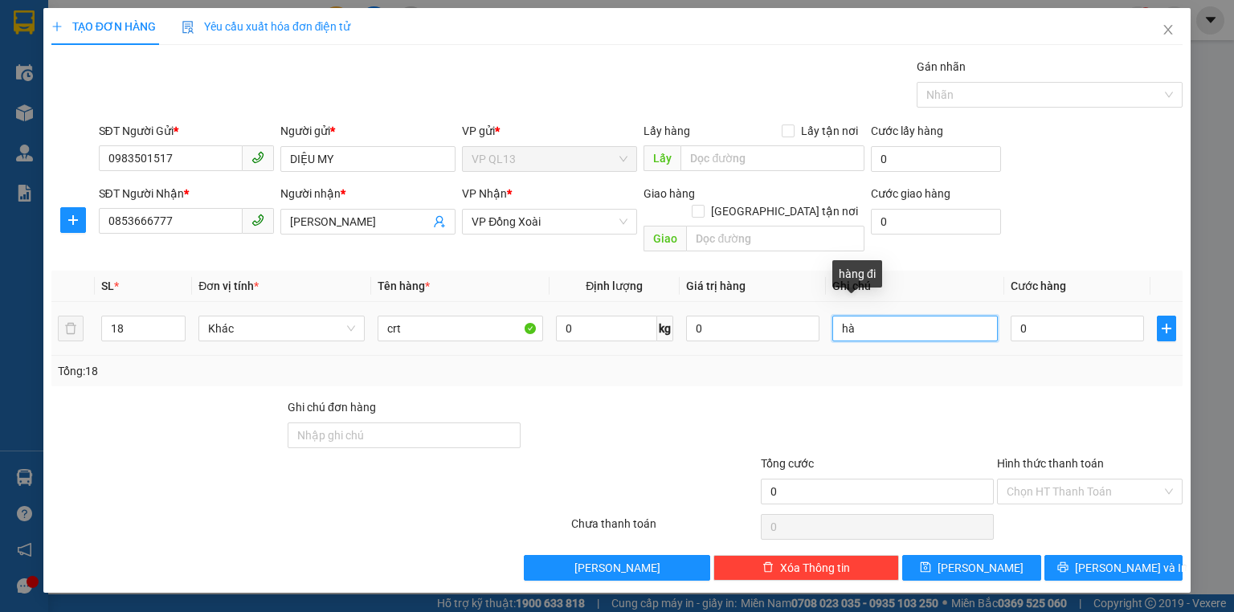
type input "h"
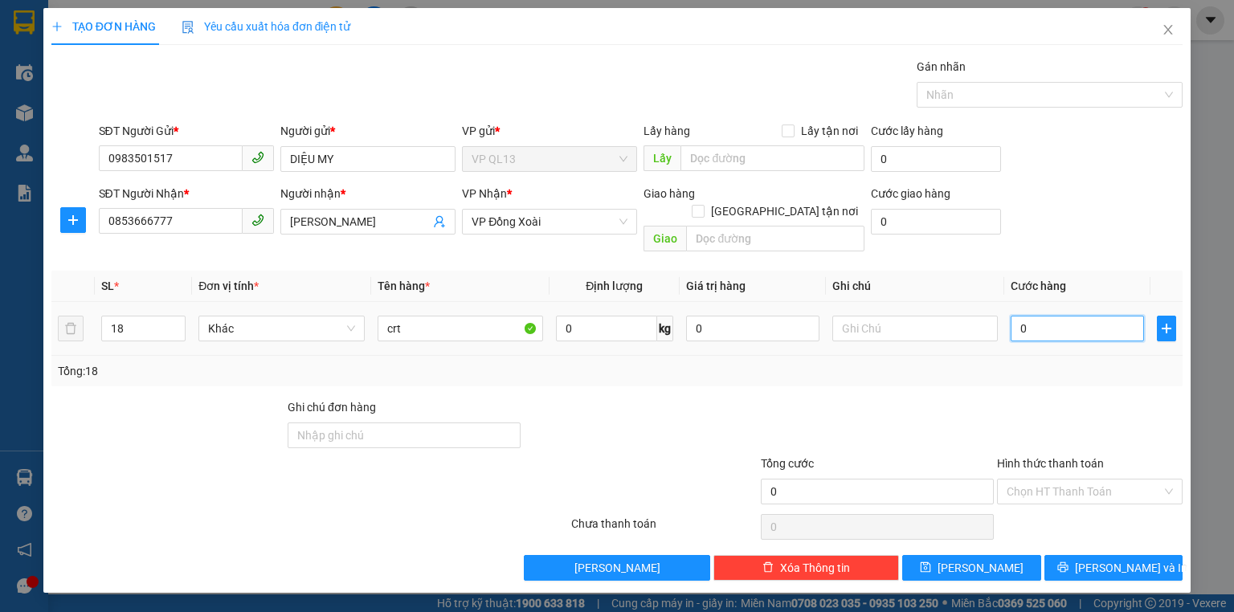
click at [1054, 316] on input "0" at bounding box center [1077, 329] width 133 height 26
type input "5"
type input "54"
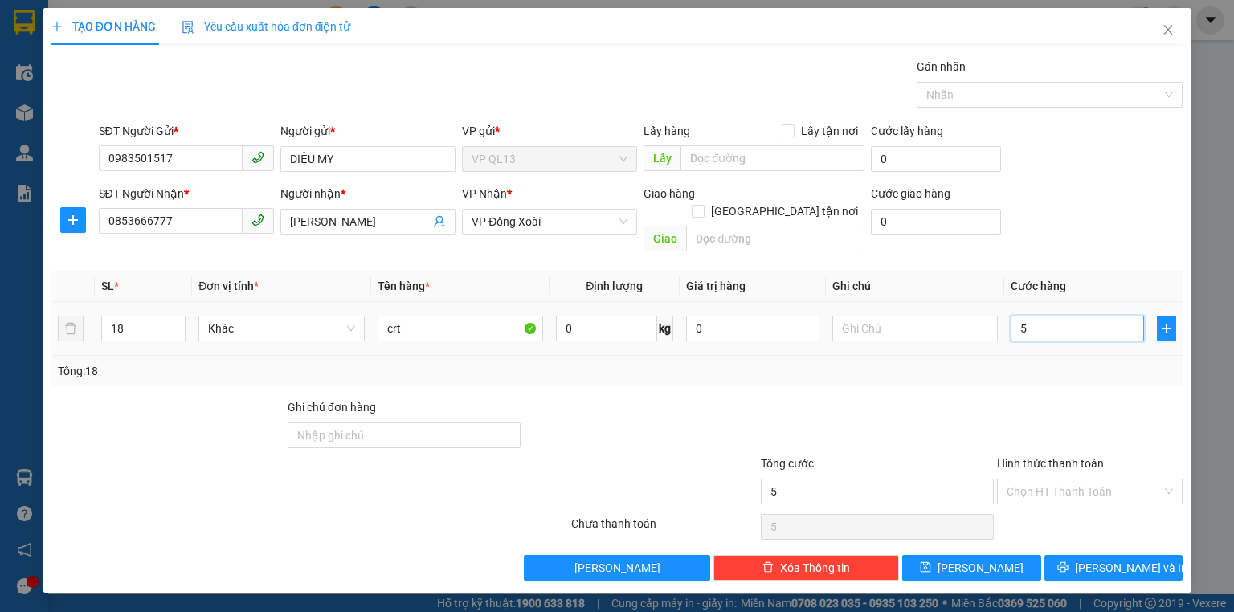
type input "54"
type input "540"
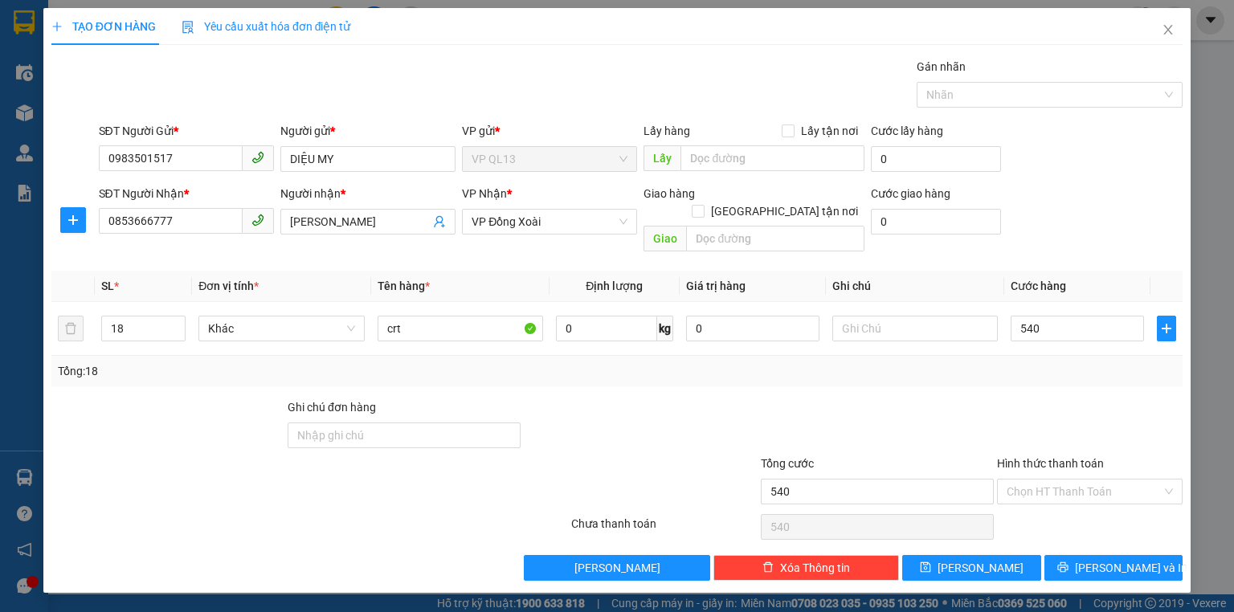
type input "540.000"
click at [1051, 362] on div "Tổng: 18" at bounding box center [617, 371] width 1118 height 18
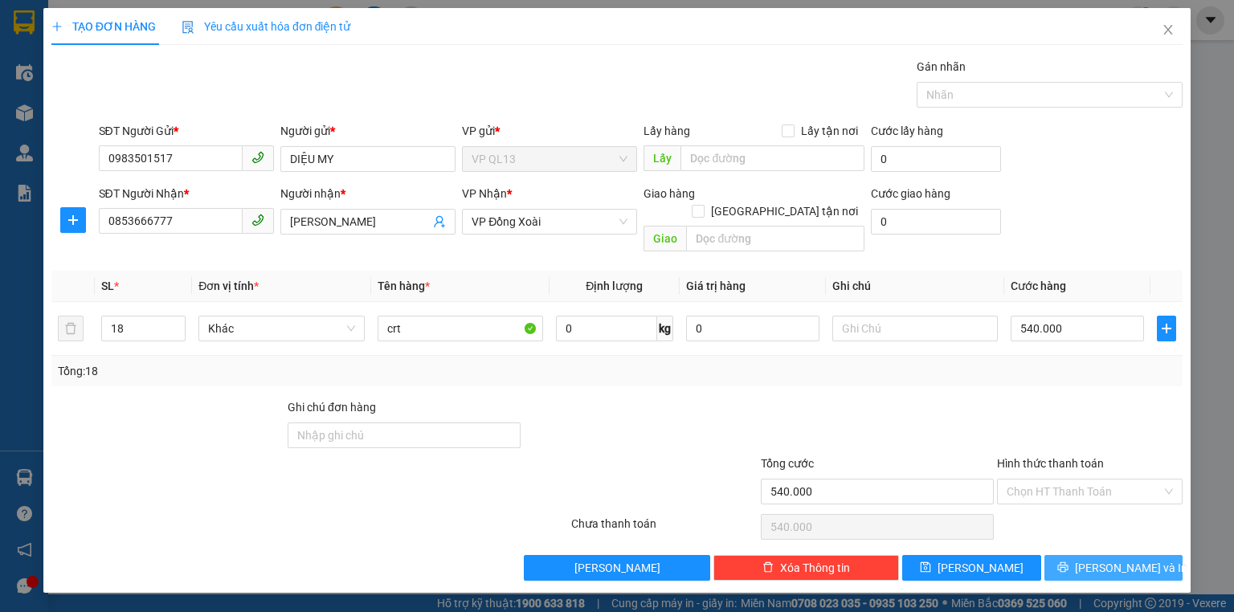
click at [1114, 559] on span "[PERSON_NAME] và In" at bounding box center [1131, 568] width 112 height 18
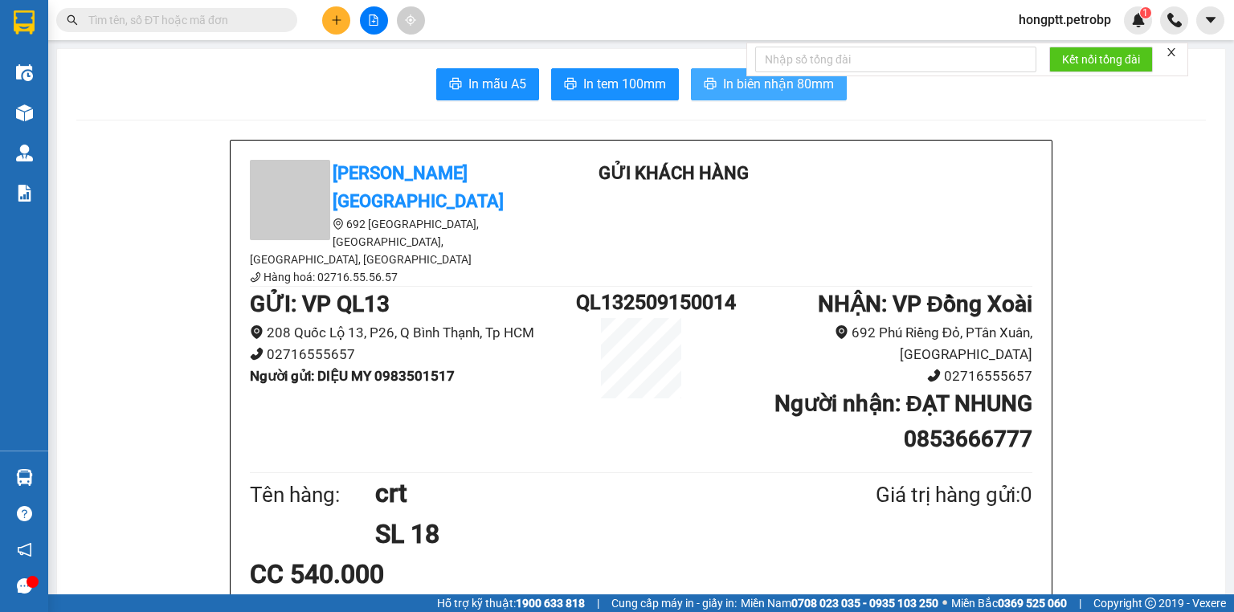
click at [730, 83] on span "In biên nhận 80mm" at bounding box center [778, 84] width 111 height 20
click at [623, 84] on span "In tem 100mm" at bounding box center [624, 84] width 83 height 20
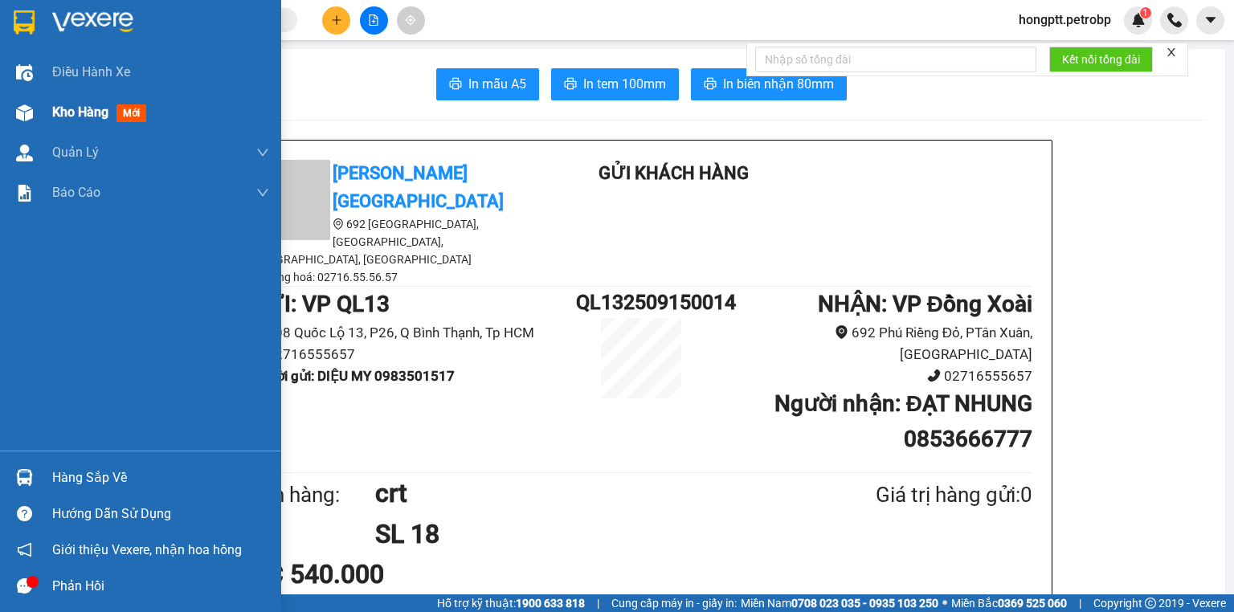
click at [63, 109] on span "Kho hàng" at bounding box center [80, 111] width 56 height 15
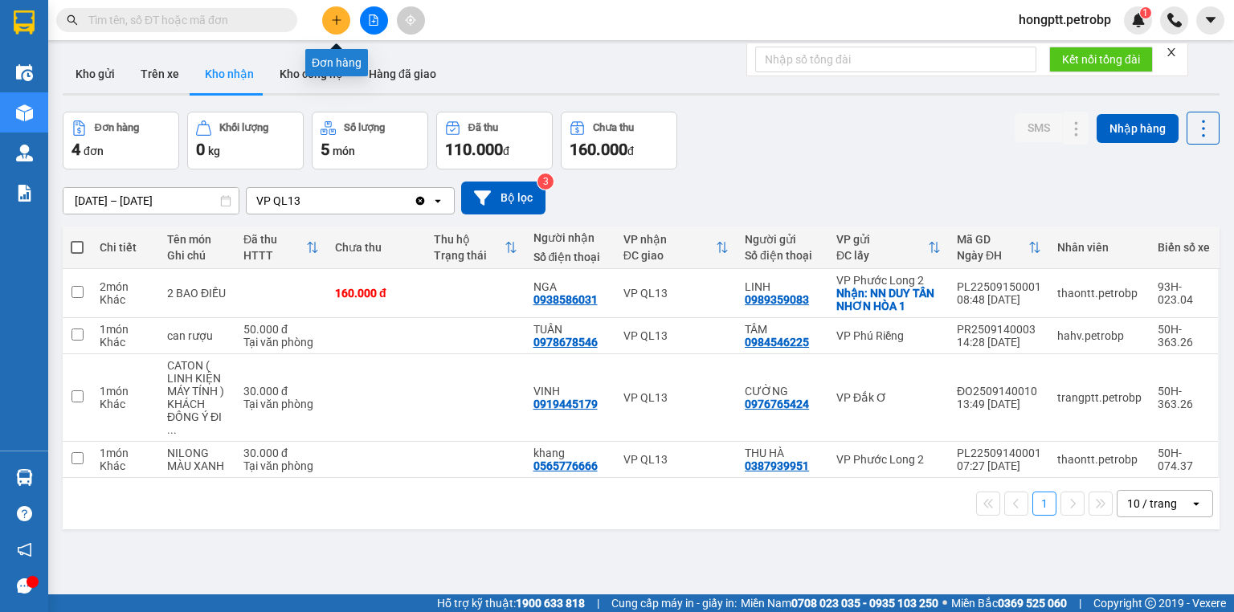
click at [331, 23] on icon "plus" at bounding box center [336, 19] width 11 height 11
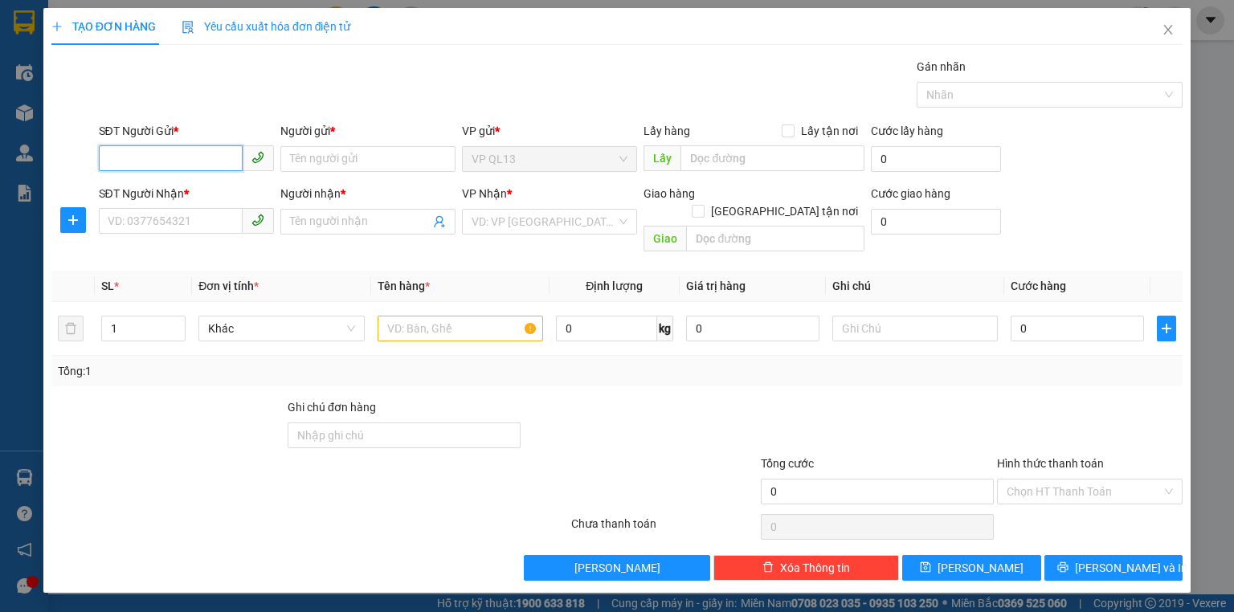
click at [179, 153] on input "SĐT Người Gửi *" at bounding box center [171, 158] width 144 height 26
click at [222, 194] on div "0909717713 - QUANG" at bounding box center [187, 191] width 158 height 18
type input "0909717713"
type input "QUANG"
type input "0969559717"
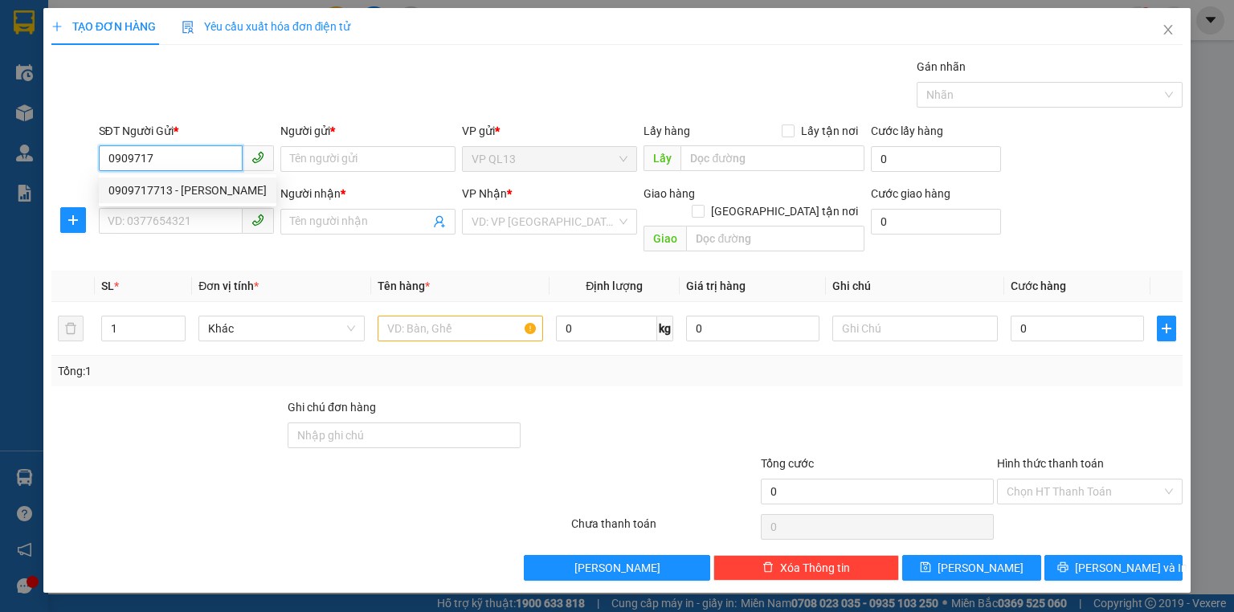
type input "ĐÌNH BẢO"
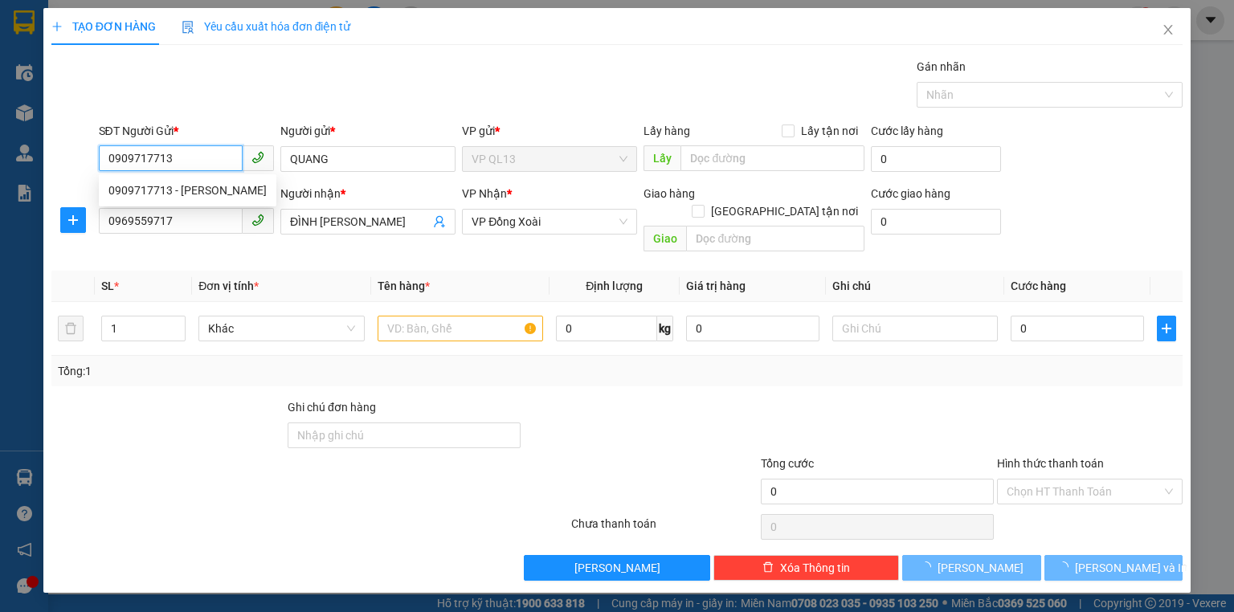
type input "40.000"
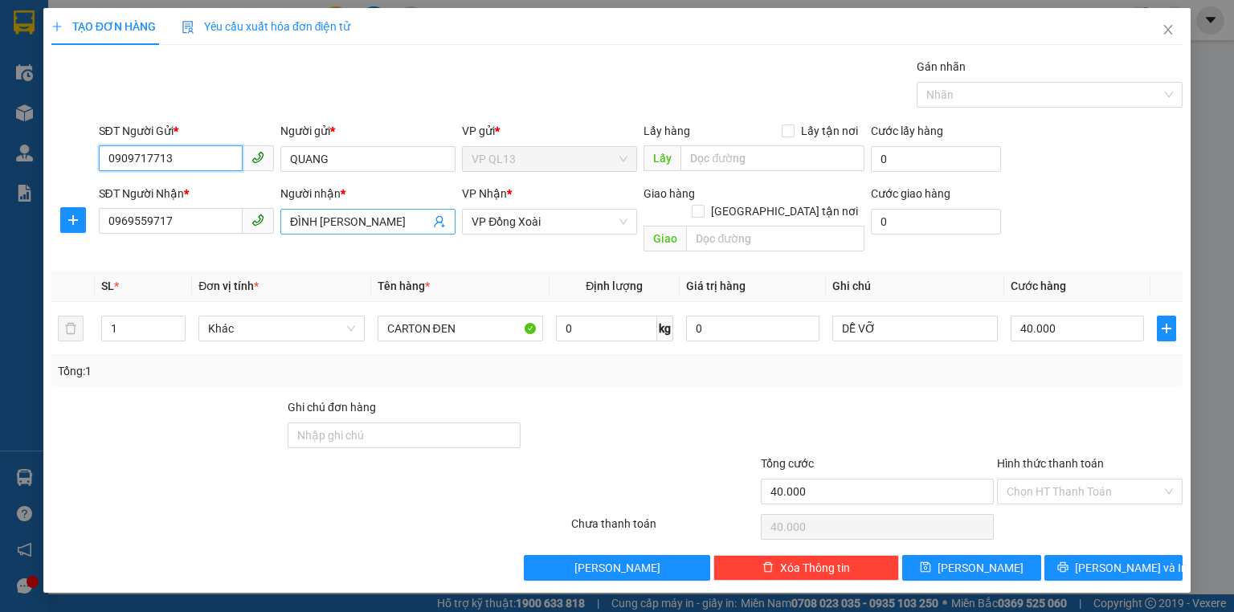
type input "0909717713"
click at [440, 222] on icon "user-add" at bounding box center [439, 222] width 10 height 12
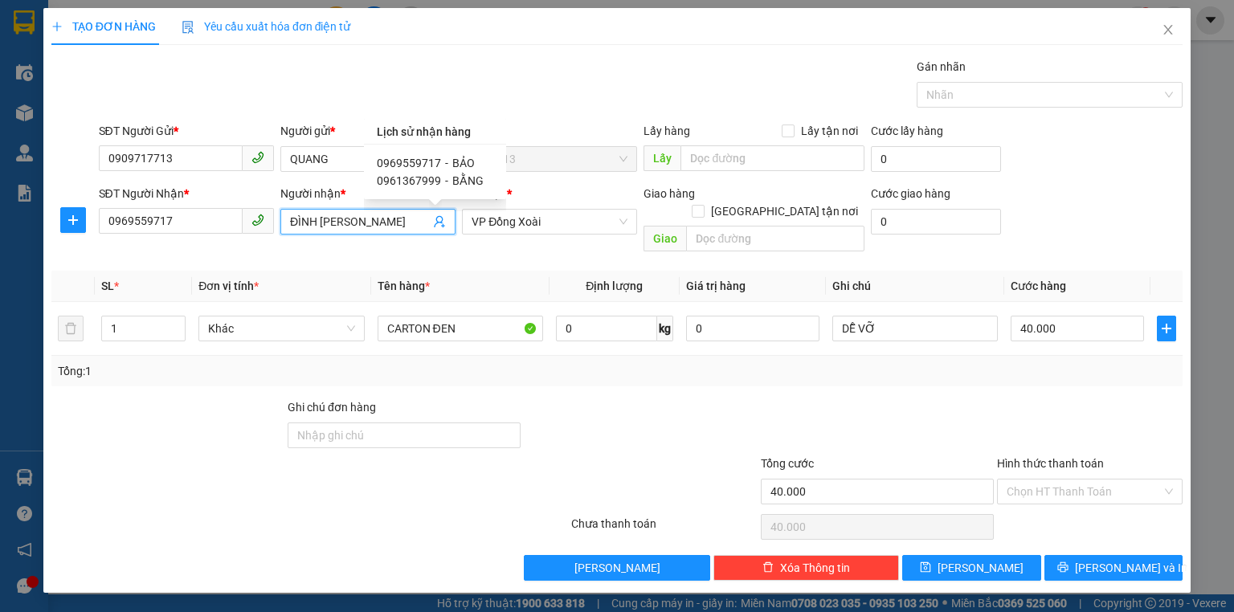
click at [453, 183] on span "BẰNG" at bounding box center [467, 180] width 31 height 13
type input "0961367999"
type input "BẰNG"
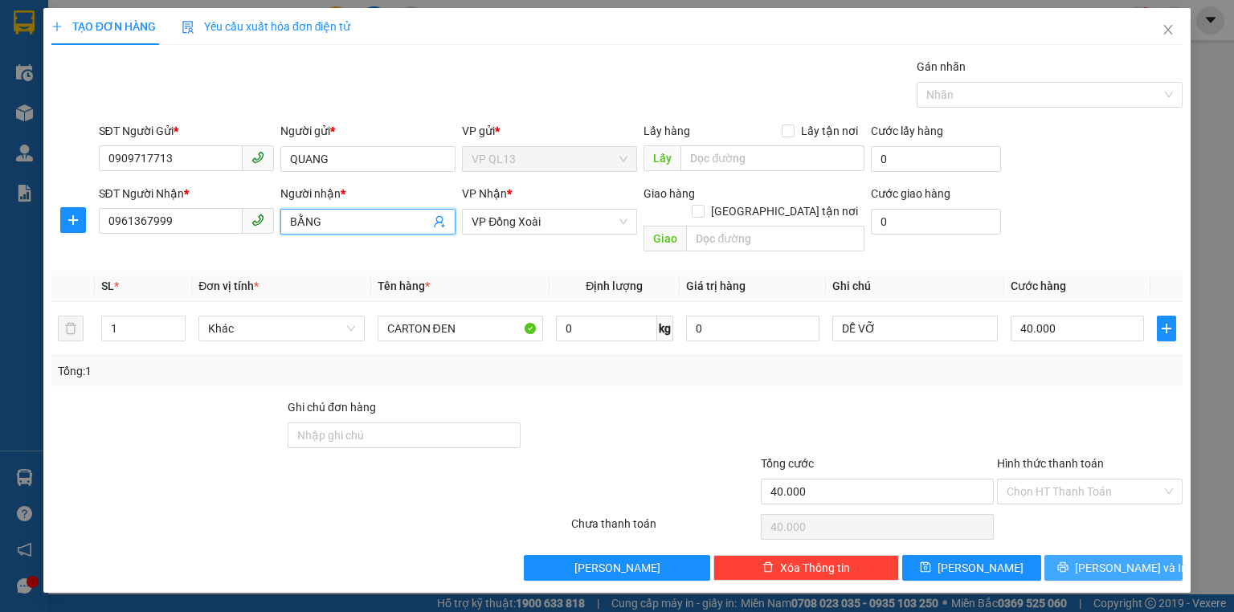
click at [1112, 559] on span "[PERSON_NAME] và In" at bounding box center [1131, 568] width 112 height 18
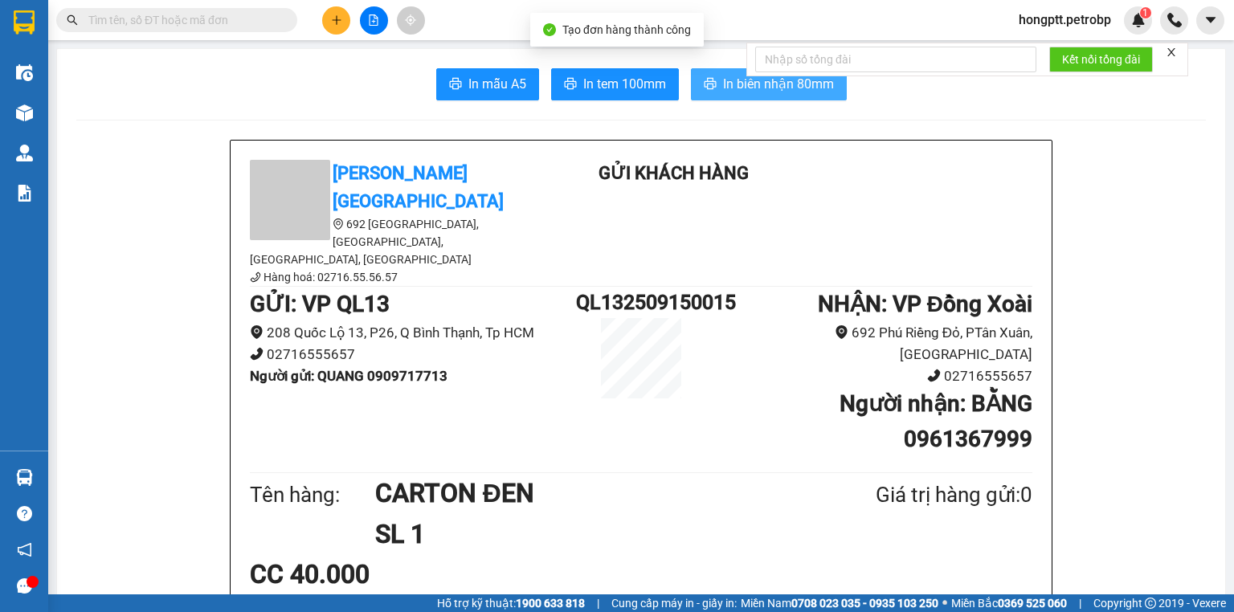
click at [723, 84] on span "In biên nhận 80mm" at bounding box center [778, 84] width 111 height 20
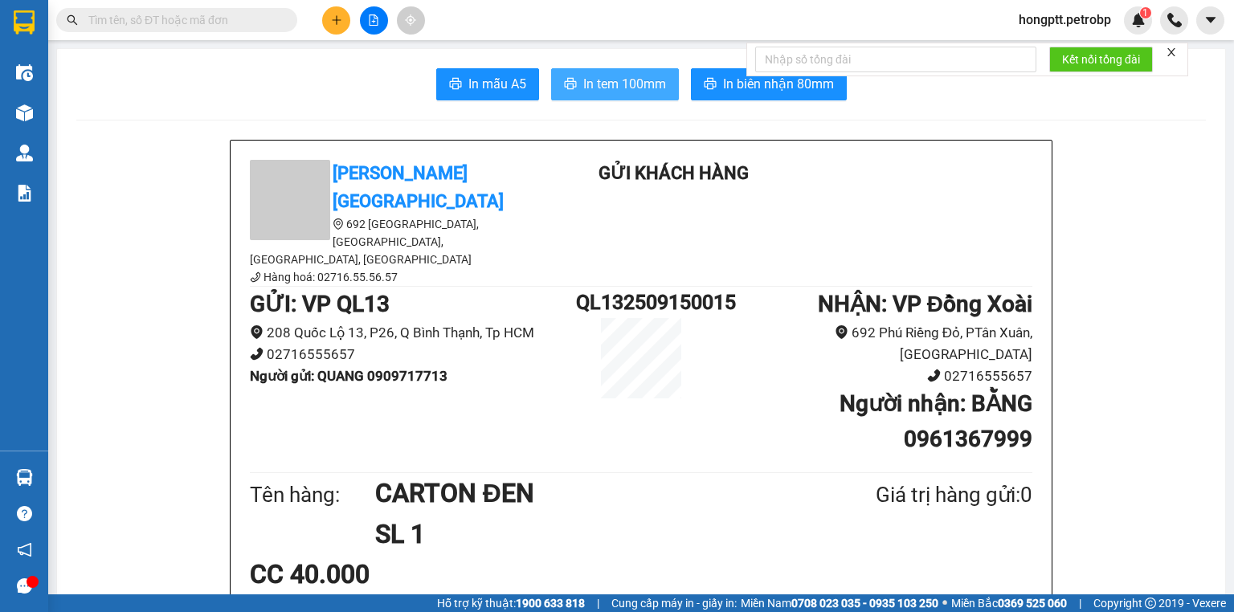
click at [611, 88] on span "In tem 100mm" at bounding box center [624, 84] width 83 height 20
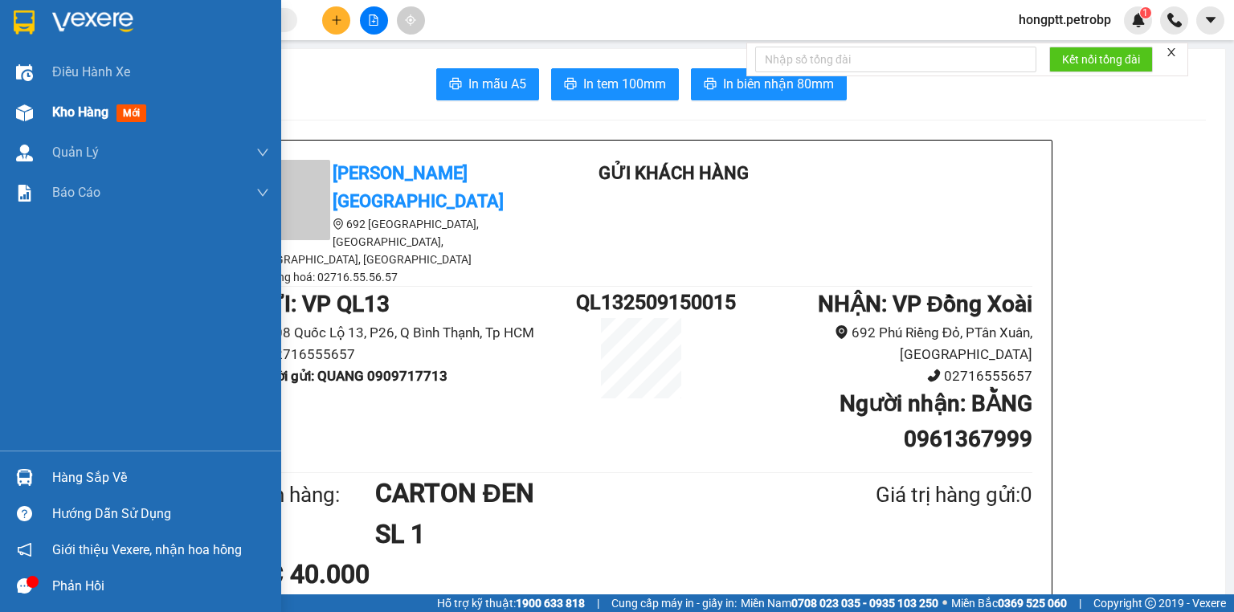
click at [71, 114] on span "Kho hàng" at bounding box center [80, 111] width 56 height 15
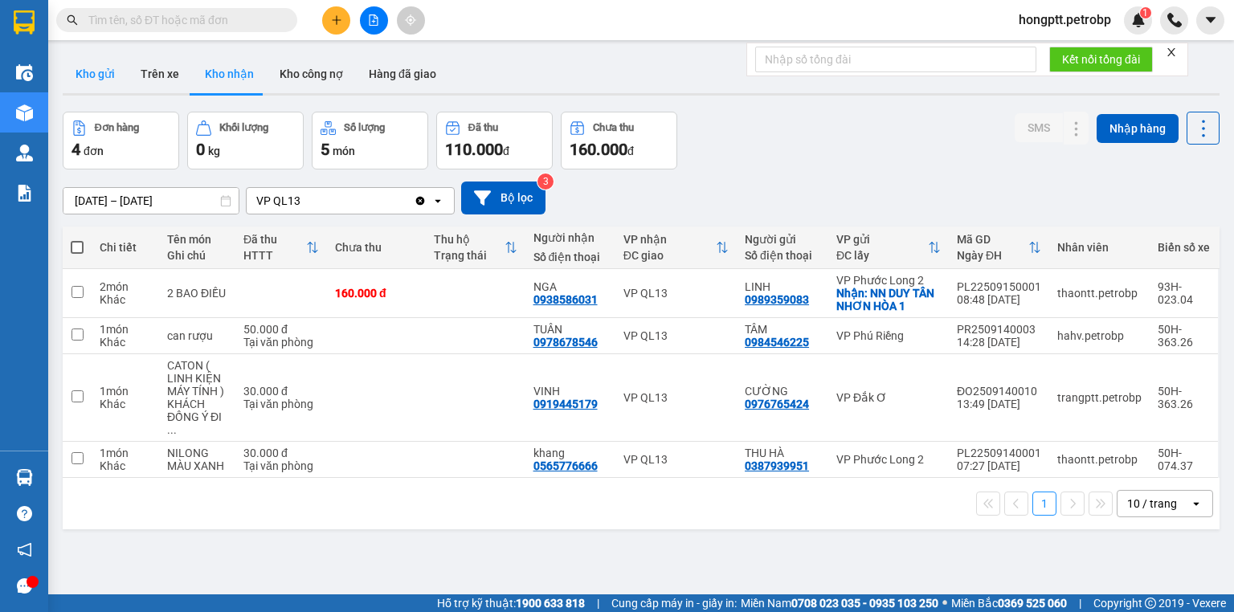
click at [99, 73] on button "Kho gửi" at bounding box center [95, 74] width 65 height 39
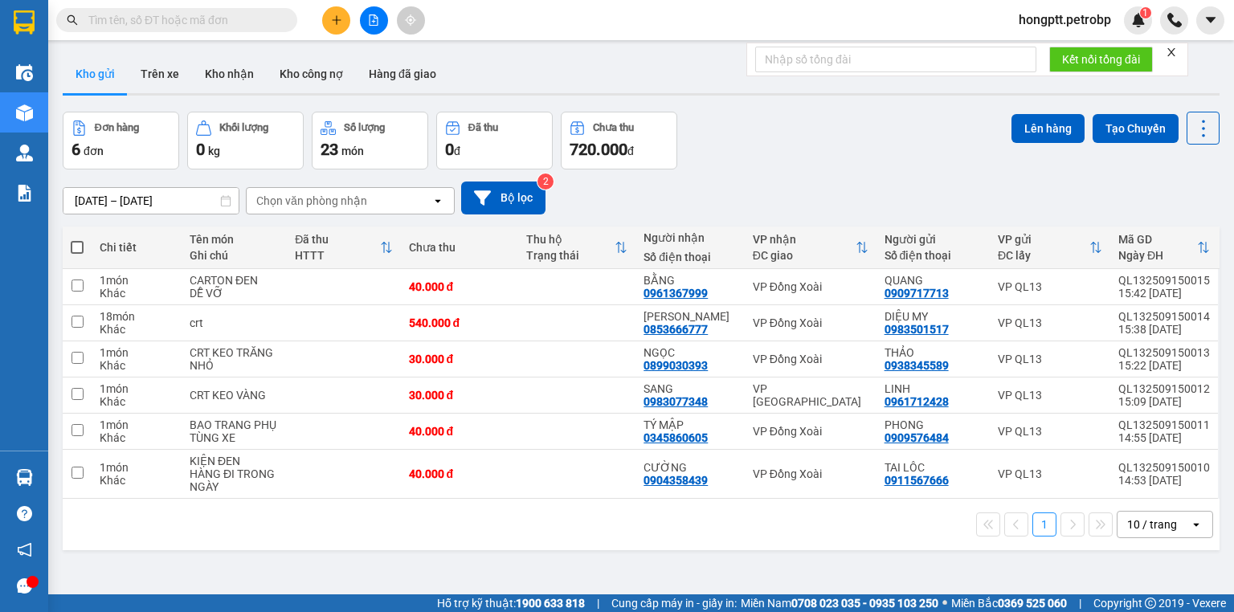
click at [1076, 587] on div "ver 1.8.143 Kho gửi Trên xe Kho nhận Kho công nợ Hàng đã giao Đơn hàng 6 đơn Kh…" at bounding box center [641, 354] width 1170 height 612
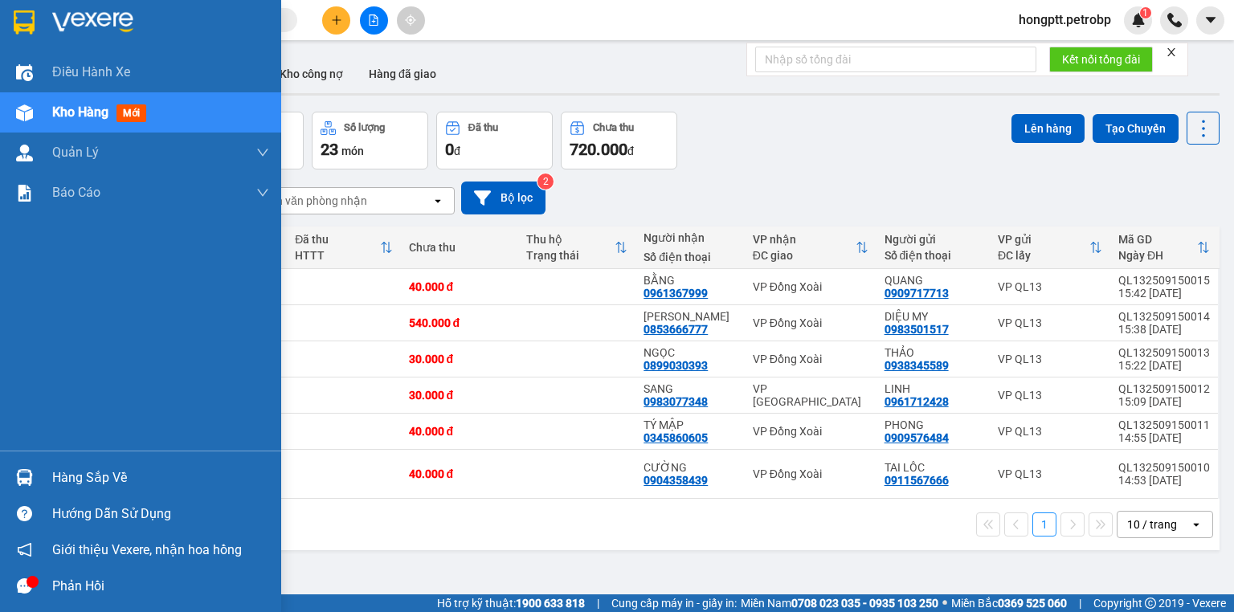
click at [65, 473] on div "Hàng sắp về" at bounding box center [160, 478] width 217 height 24
click at [65, 473] on div "Điều hành xe Kho hàng mới Quản [PERSON_NAME] lý chuyến Quản lý khách hàng Quản …" at bounding box center [140, 306] width 281 height 612
click at [91, 483] on div "Hàng sắp về" at bounding box center [160, 478] width 217 height 24
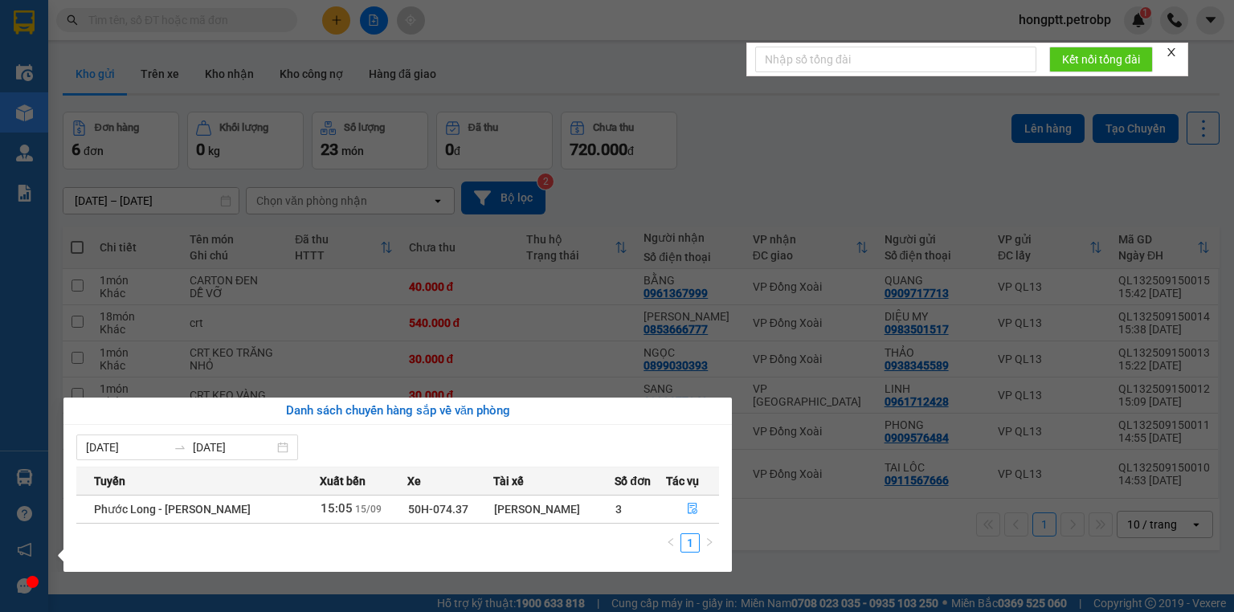
click at [896, 553] on section "Kết quả tìm kiếm ( 1 ) Bộ lọc Ngày tạo đơn gần nhất Mã ĐH Trạng thái Món hàng T…" at bounding box center [617, 306] width 1234 height 612
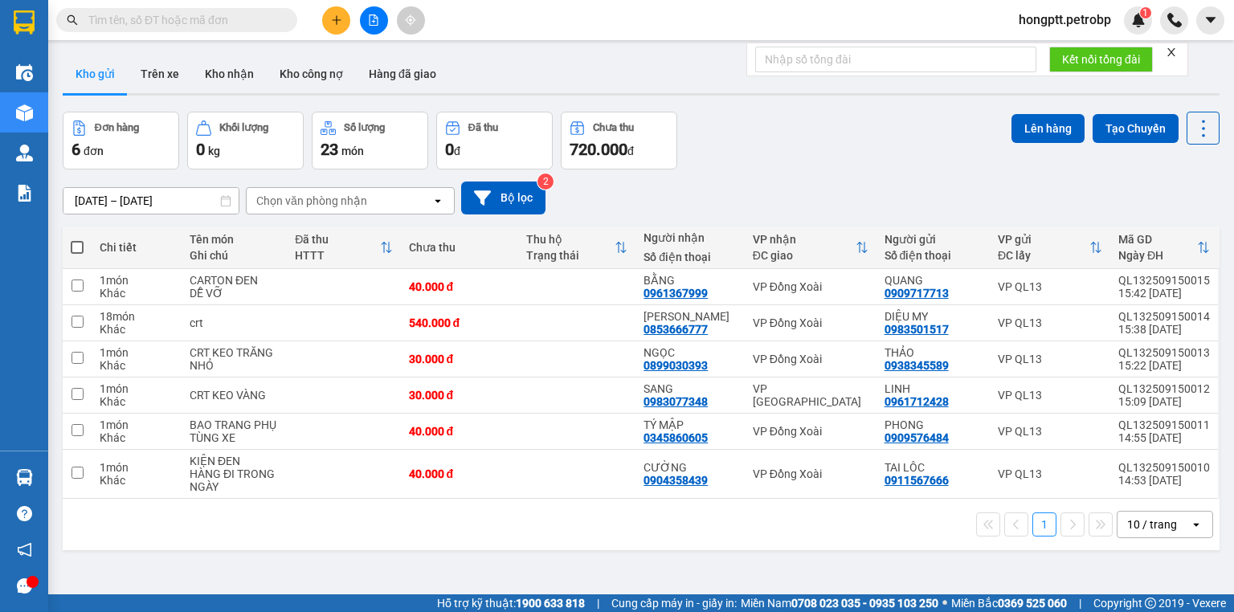
click at [896, 553] on div "ver 1.8.143 Kho gửi Trên xe Kho nhận Kho công nợ Hàng đã giao Đơn hàng 6 đơn Kh…" at bounding box center [641, 354] width 1170 height 612
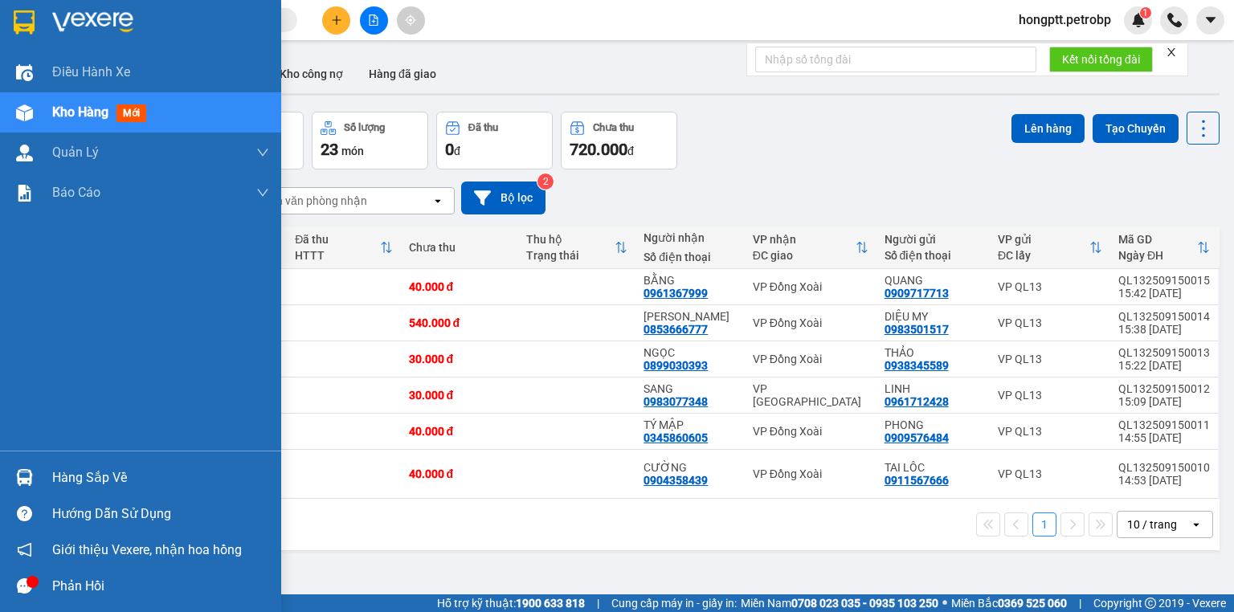
click at [96, 485] on div "Hàng sắp về" at bounding box center [160, 478] width 217 height 24
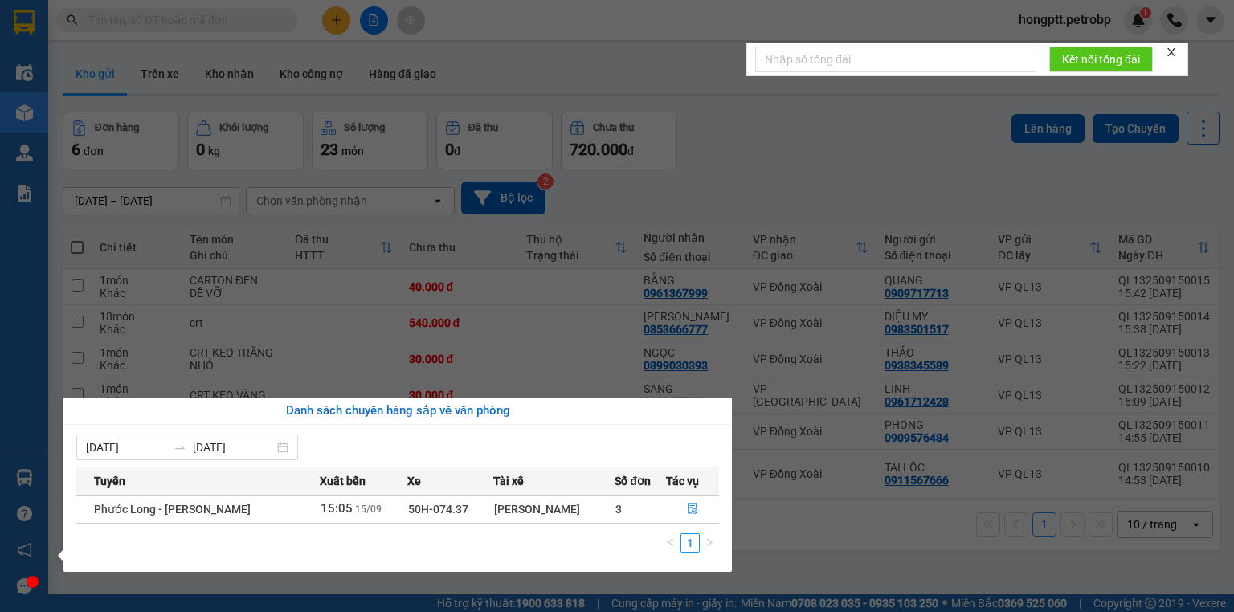
click at [858, 525] on section "Kết quả tìm kiếm ( 1 ) Bộ lọc Ngày tạo đơn gần nhất Mã ĐH Trạng thái Món hàng T…" at bounding box center [617, 306] width 1234 height 612
click at [858, 525] on div "1 10 / trang open" at bounding box center [641, 524] width 1144 height 27
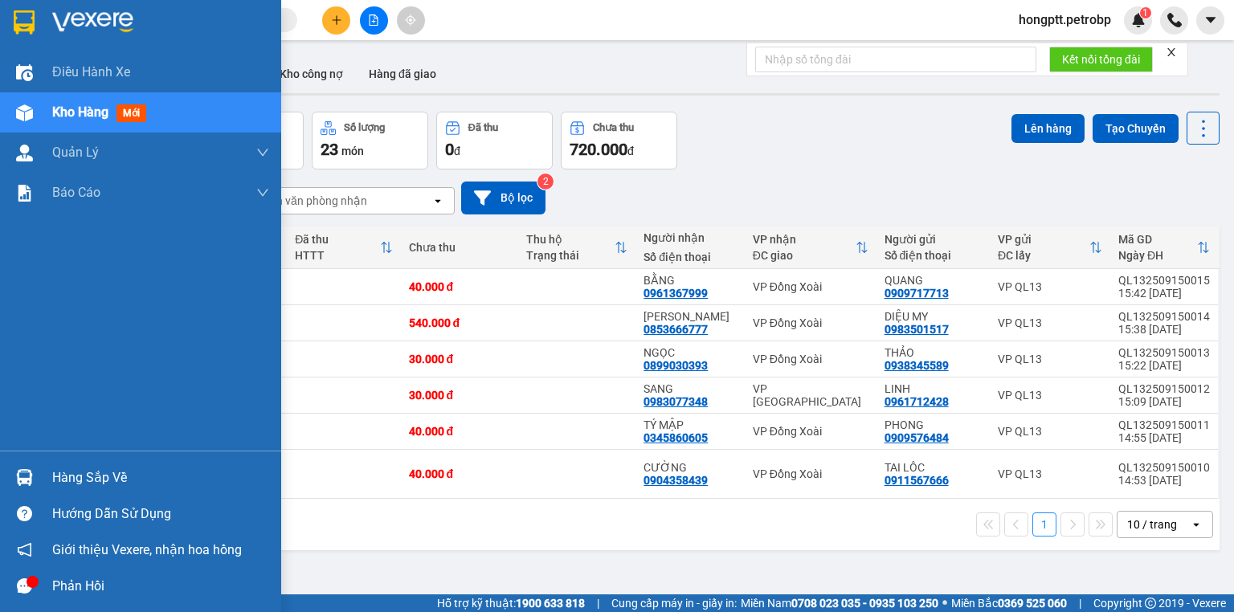
click at [74, 476] on div "Hàng sắp về" at bounding box center [160, 478] width 217 height 24
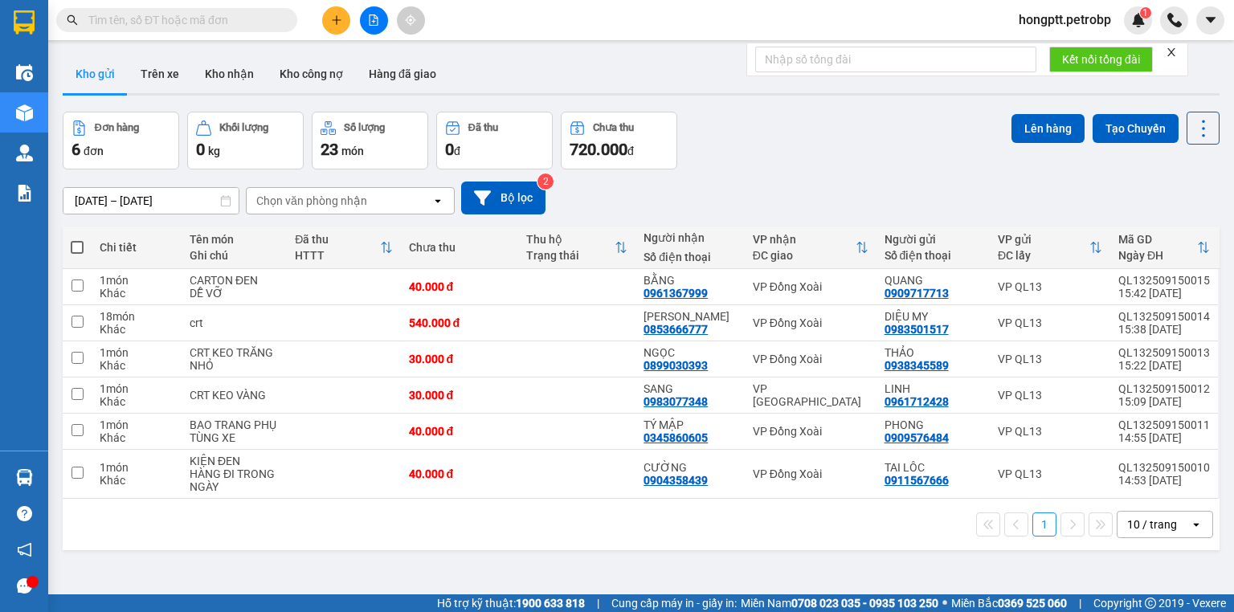
click at [787, 547] on section "Kết quả tìm kiếm ( 1 ) Bộ lọc Ngày tạo đơn gần nhất Mã ĐH Trạng thái Món hàng T…" at bounding box center [617, 306] width 1234 height 612
click at [229, 67] on button "Kho nhận" at bounding box center [229, 74] width 75 height 39
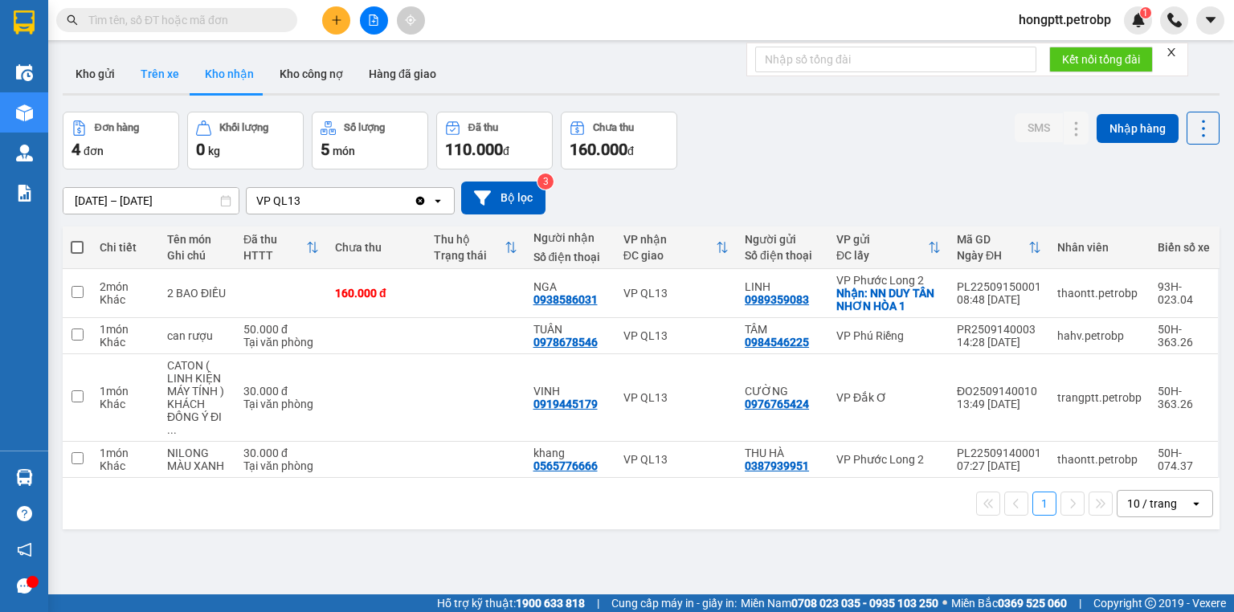
click at [165, 77] on button "Trên xe" at bounding box center [160, 74] width 64 height 39
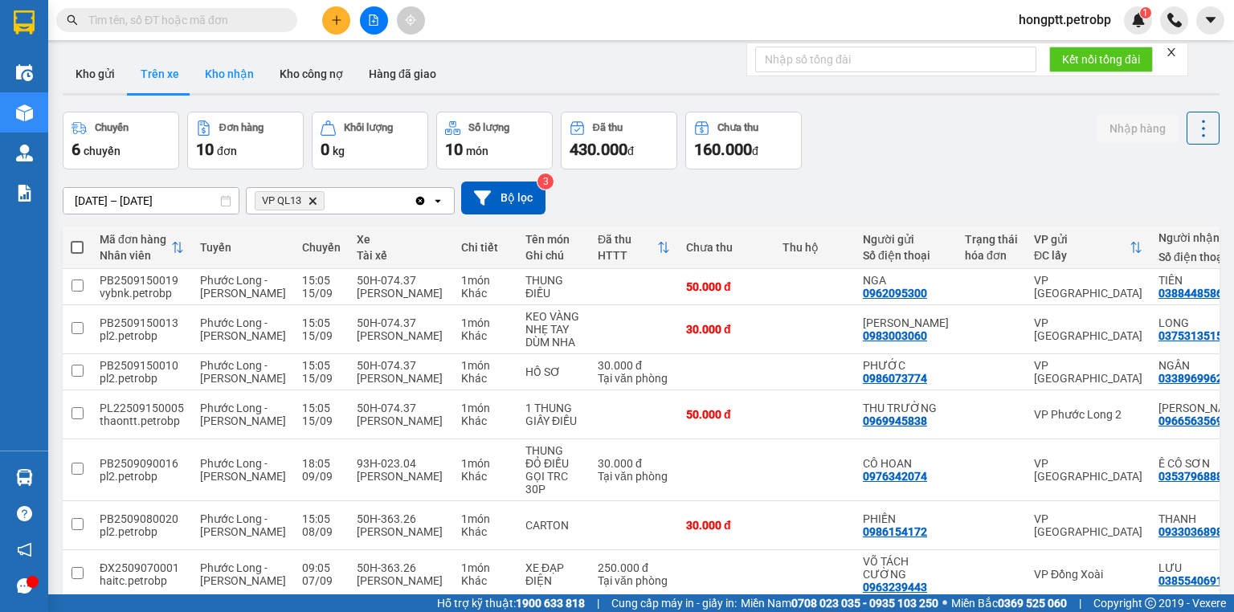
click at [239, 76] on button "Kho nhận" at bounding box center [229, 74] width 75 height 39
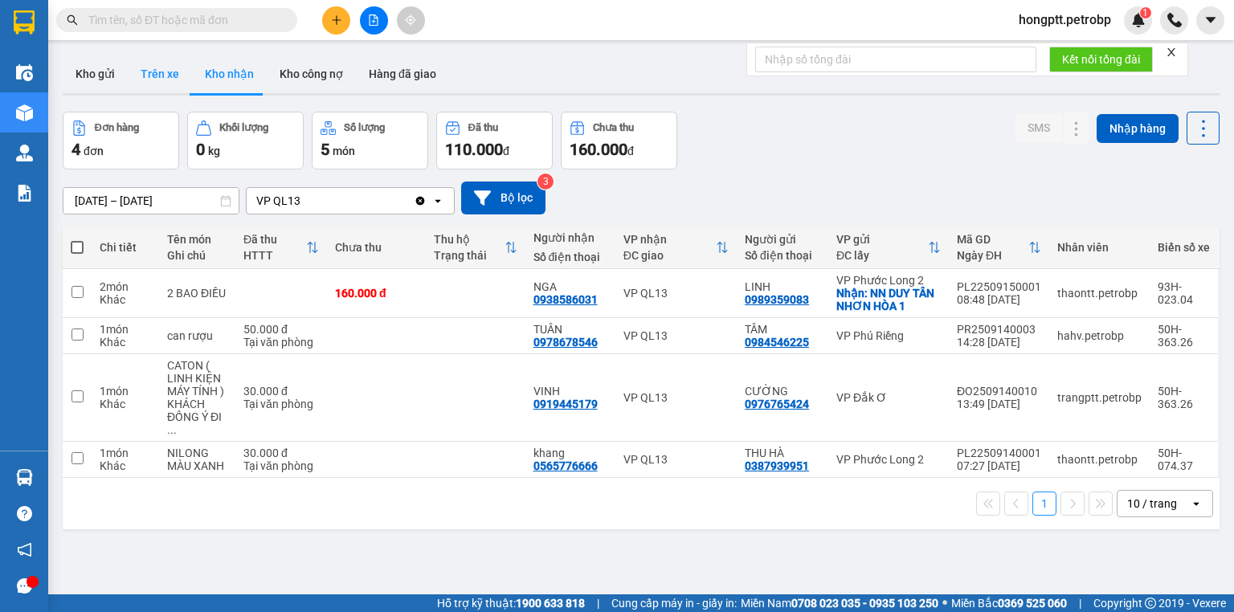
click at [178, 74] on button "Trên xe" at bounding box center [160, 74] width 64 height 39
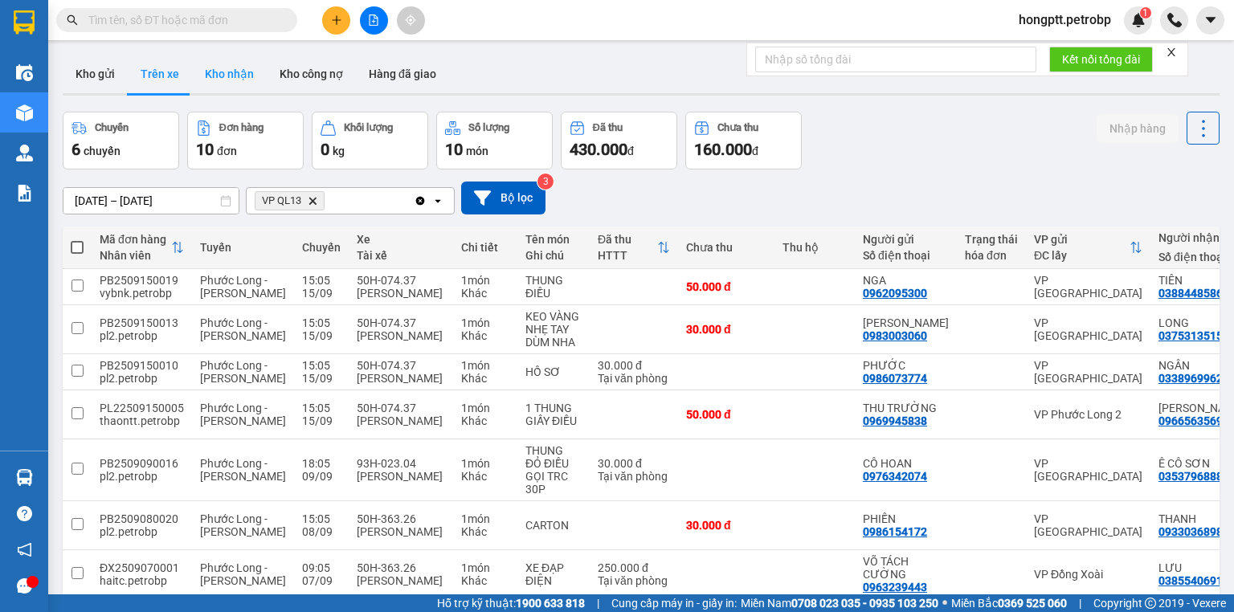
click at [244, 67] on button "Kho nhận" at bounding box center [229, 74] width 75 height 39
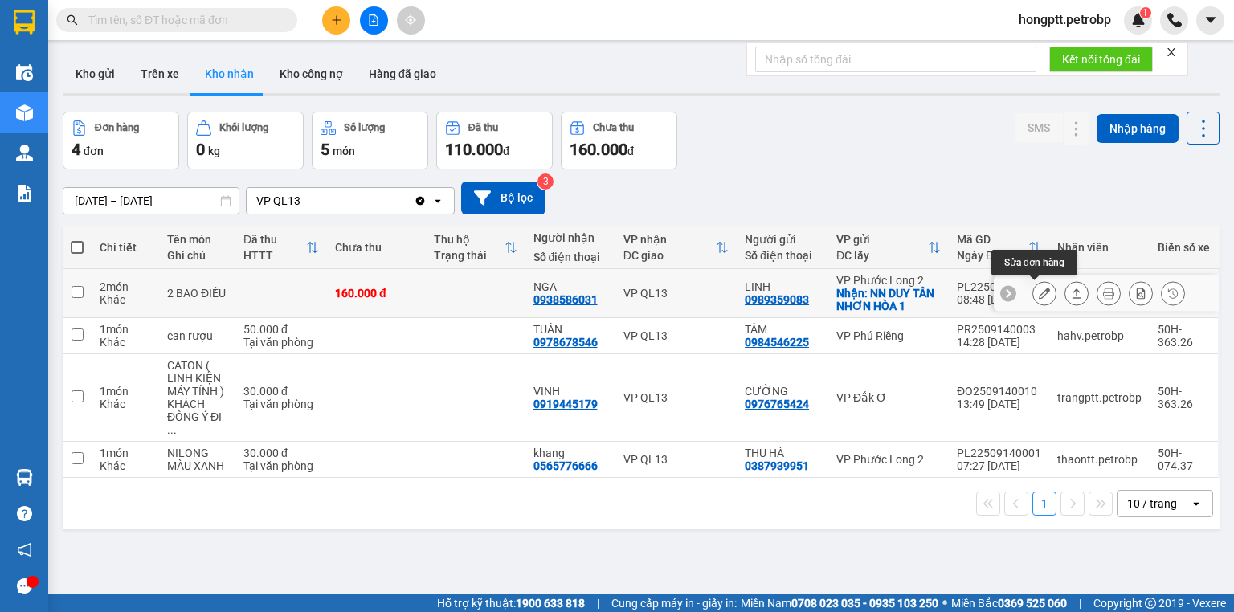
click at [1039, 292] on icon at bounding box center [1044, 293] width 11 height 11
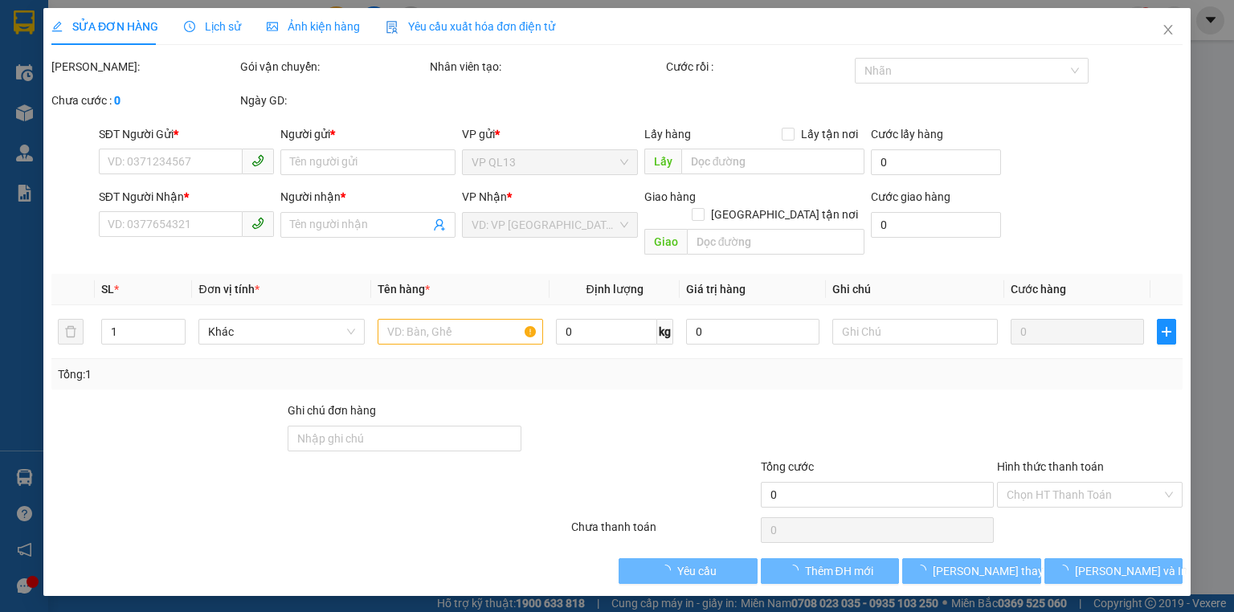
type input "0989359083"
type input "LINH"
checkbox input "true"
type input "NN DUY TÂN NHƠN HÒA 1"
type input "0938586031"
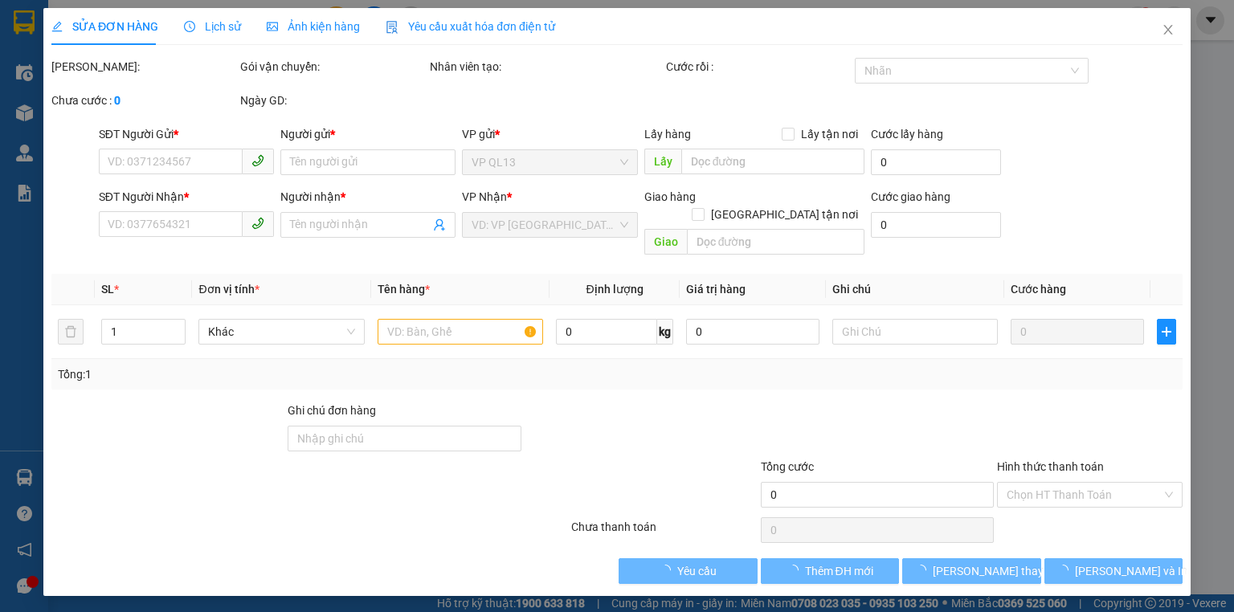
type input "NGA"
type input "160.000"
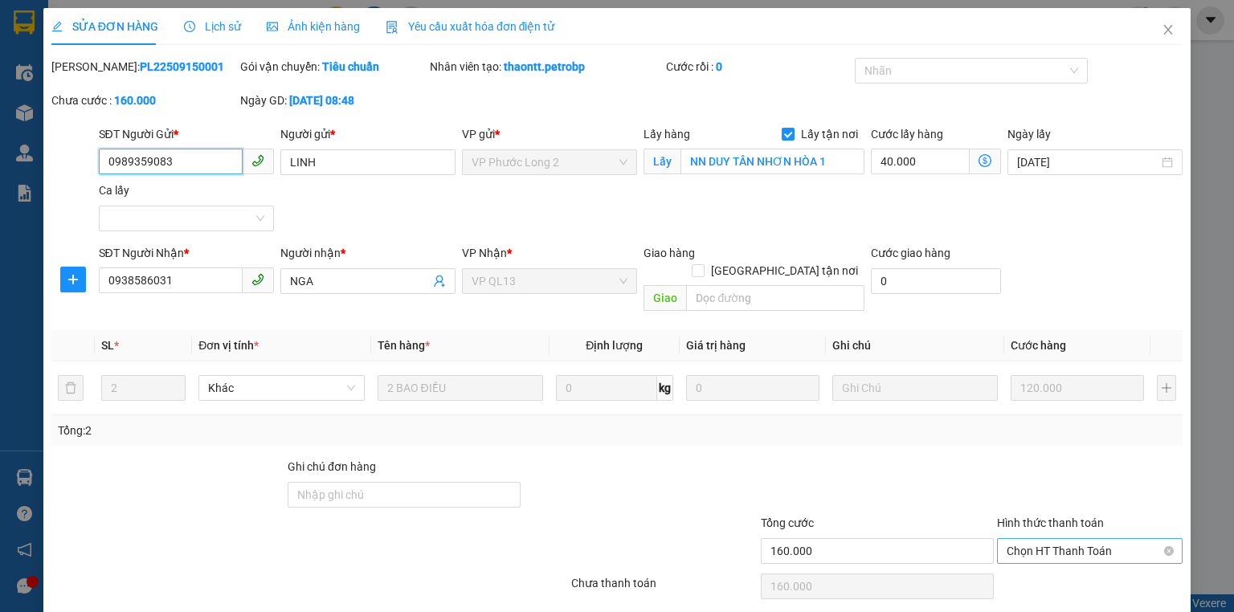
click at [1033, 539] on span "Chọn HT Thanh Toán" at bounding box center [1090, 551] width 166 height 24
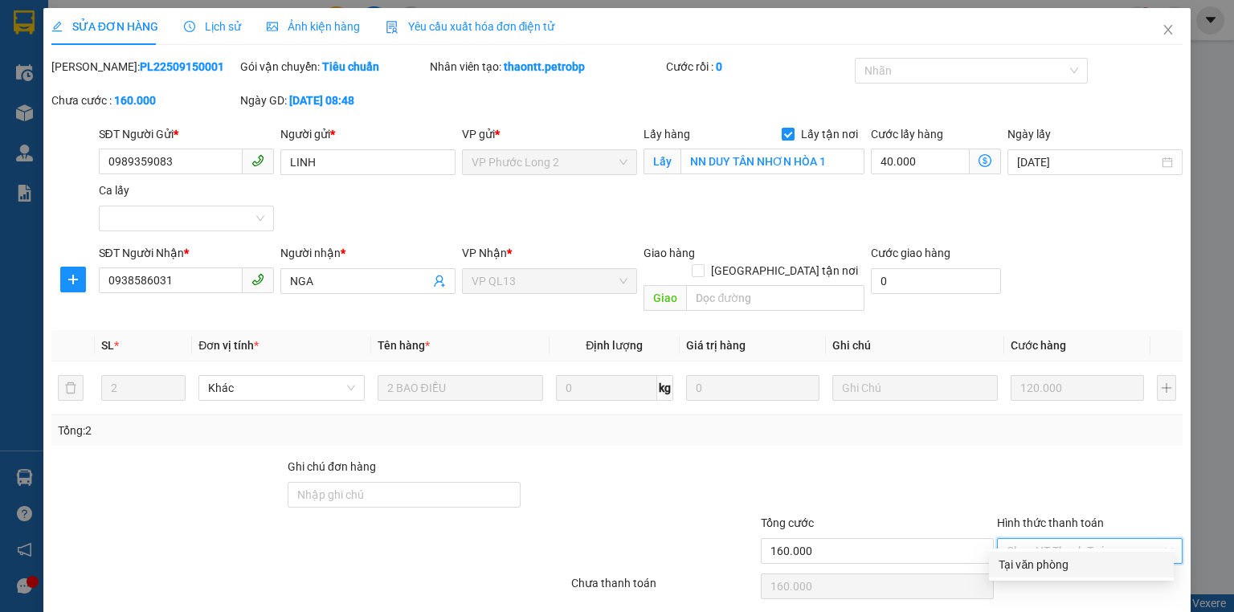
click at [1026, 562] on div "Tại văn phòng" at bounding box center [1082, 565] width 166 height 18
type input "0"
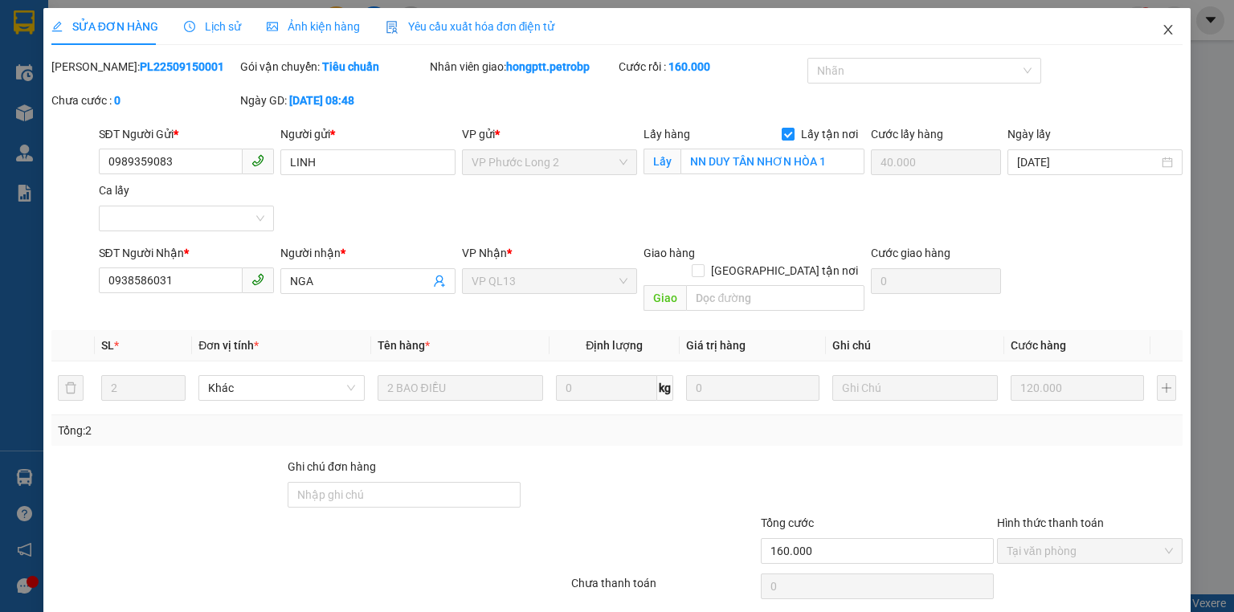
click at [1164, 27] on icon "close" at bounding box center [1168, 30] width 9 height 10
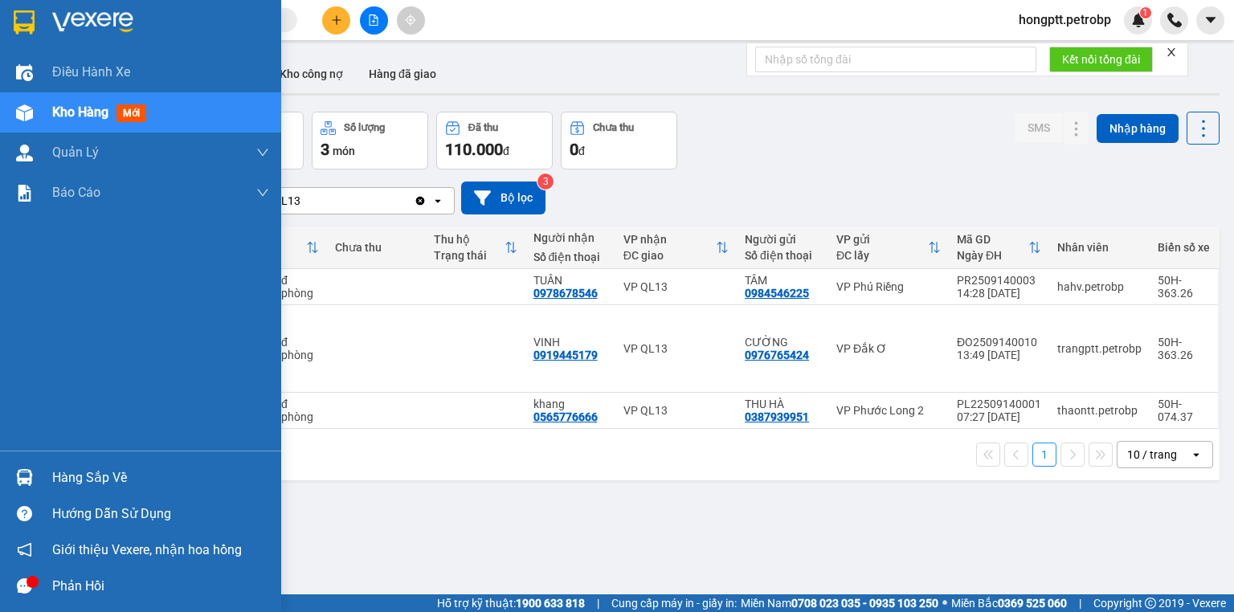
click at [72, 476] on div "Hàng sắp về" at bounding box center [160, 478] width 217 height 24
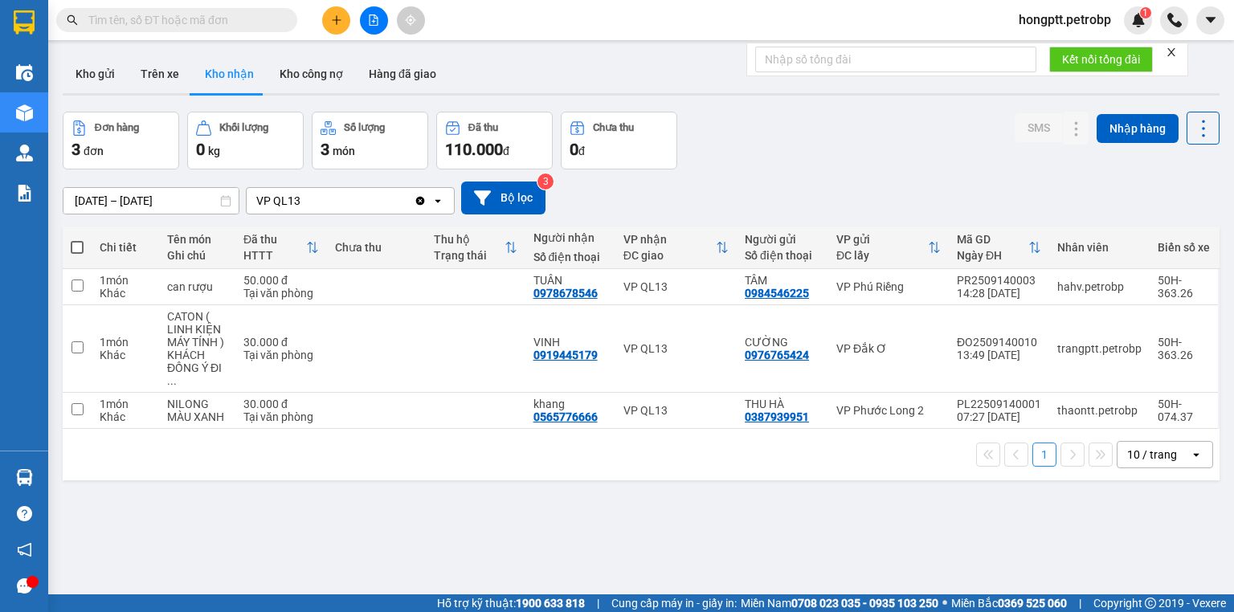
click at [807, 538] on section "Kết quả tìm kiếm ( 1 ) Bộ lọc Ngày tạo đơn gần nhất Mã ĐH Trạng thái Món hàng T…" at bounding box center [617, 306] width 1234 height 612
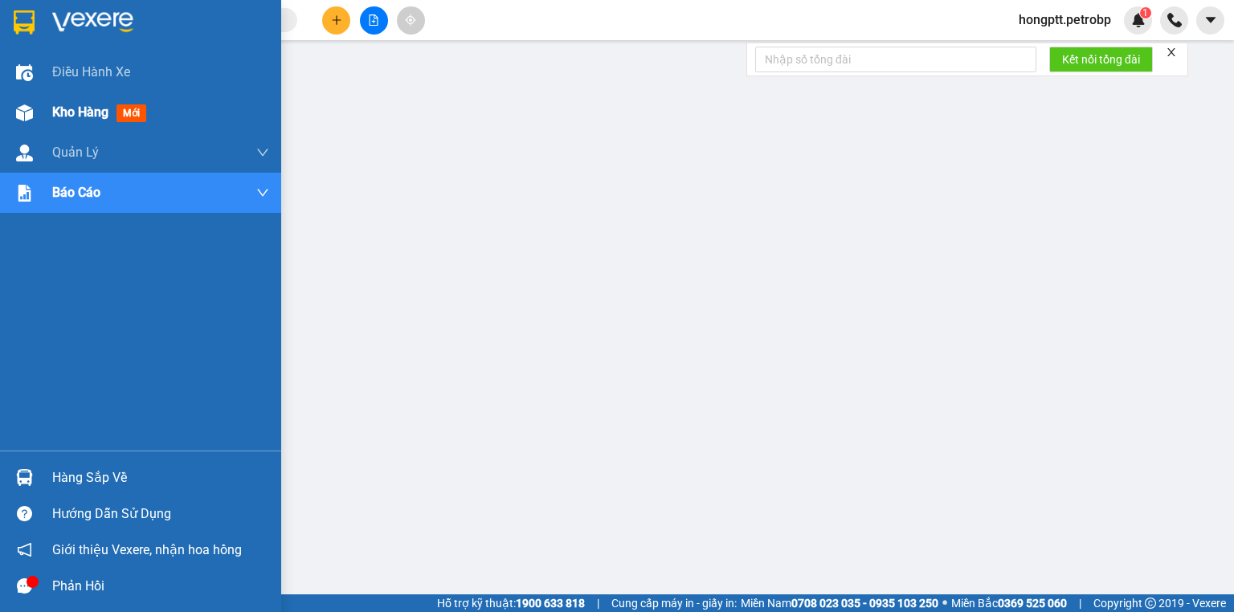
click at [70, 116] on span "Kho hàng" at bounding box center [80, 111] width 56 height 15
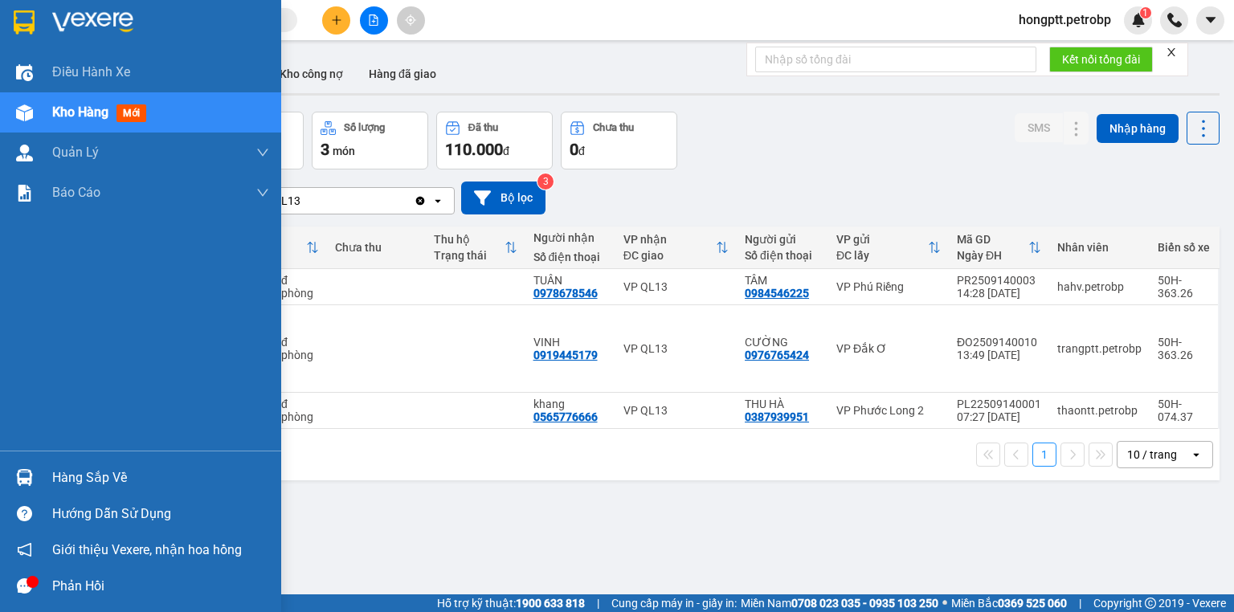
click at [79, 485] on div "Hàng sắp về" at bounding box center [160, 478] width 217 height 24
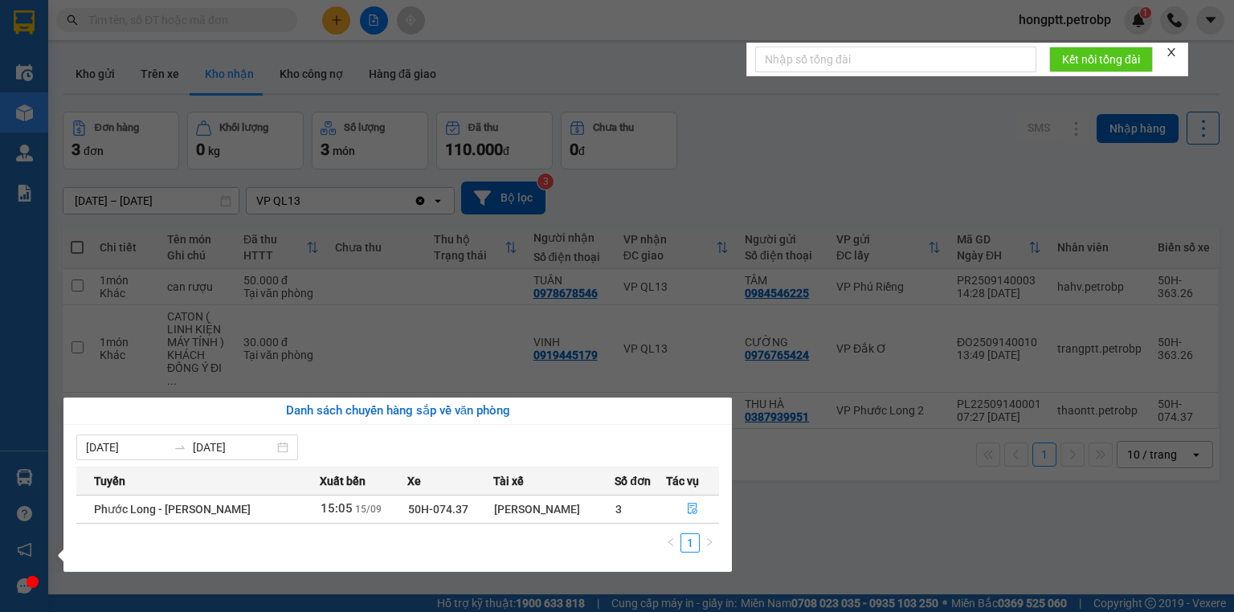
click at [831, 512] on section "Kết quả tìm kiếm ( 1 ) Bộ lọc Ngày tạo đơn gần nhất Mã ĐH Trạng thái Món hàng T…" at bounding box center [617, 306] width 1234 height 612
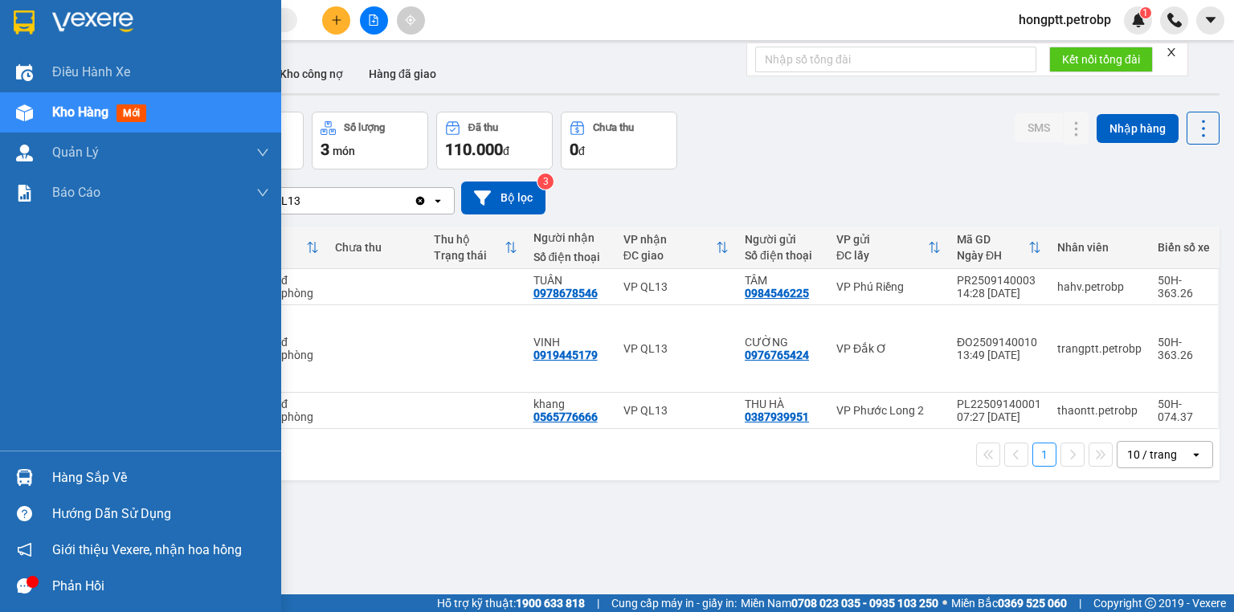
click at [63, 485] on div "Hàng sắp về" at bounding box center [160, 478] width 217 height 24
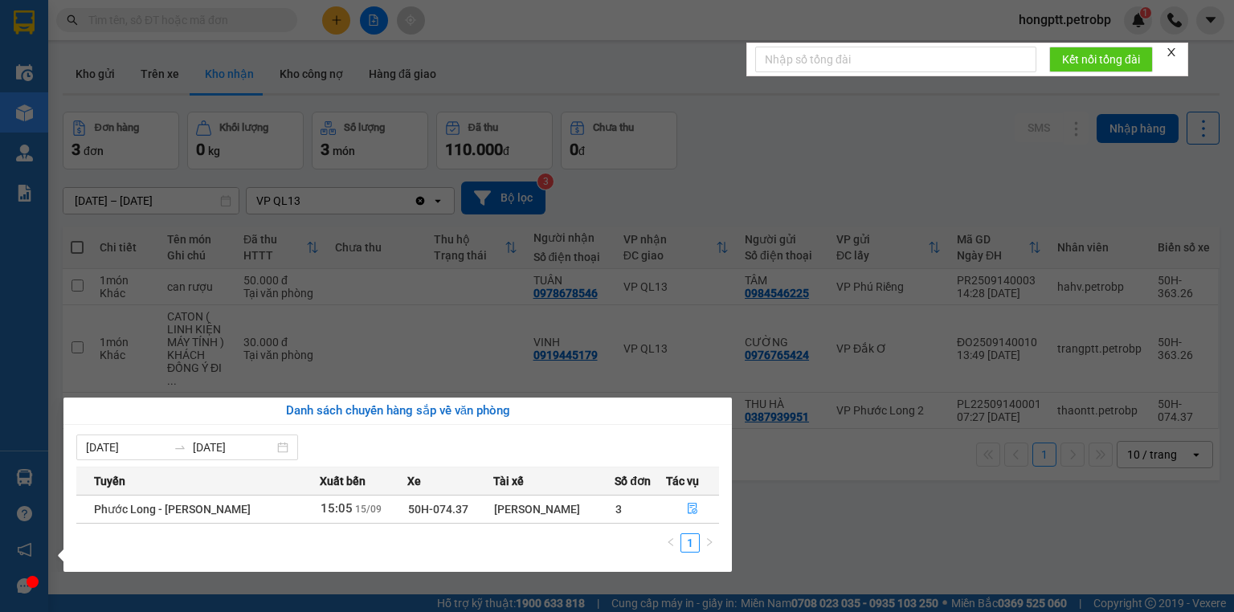
click at [794, 517] on section "Kết quả tìm kiếm ( 1 ) Bộ lọc Ngày tạo đơn gần nhất Mã ĐH Trạng thái Món hàng T…" at bounding box center [617, 306] width 1234 height 612
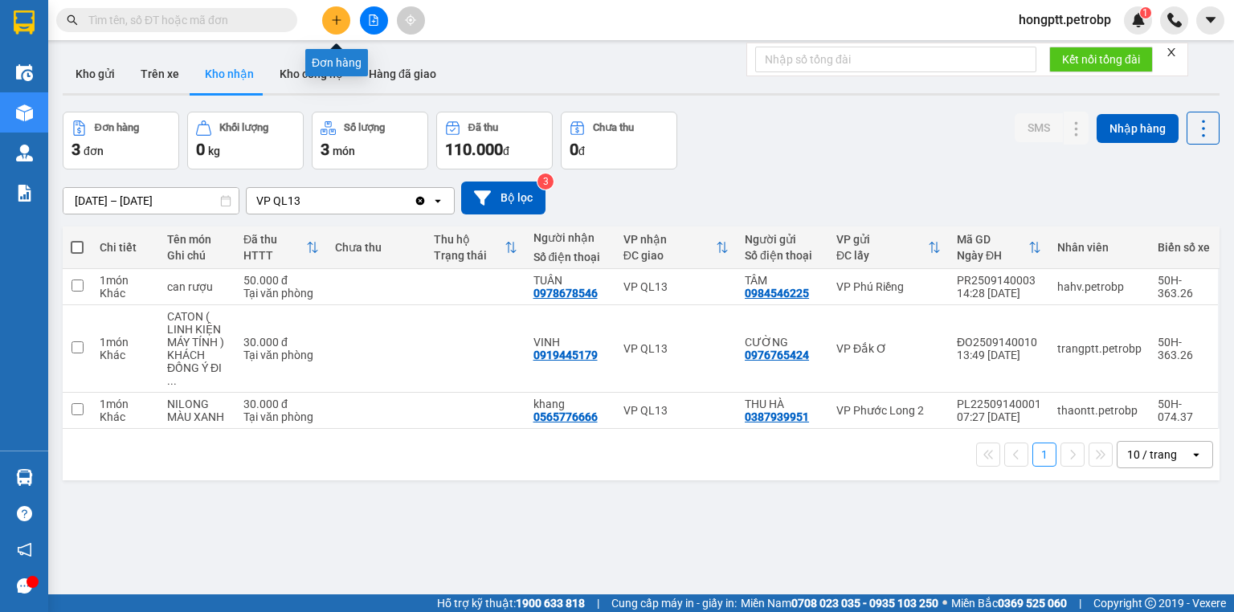
click at [337, 11] on button at bounding box center [336, 20] width 28 height 28
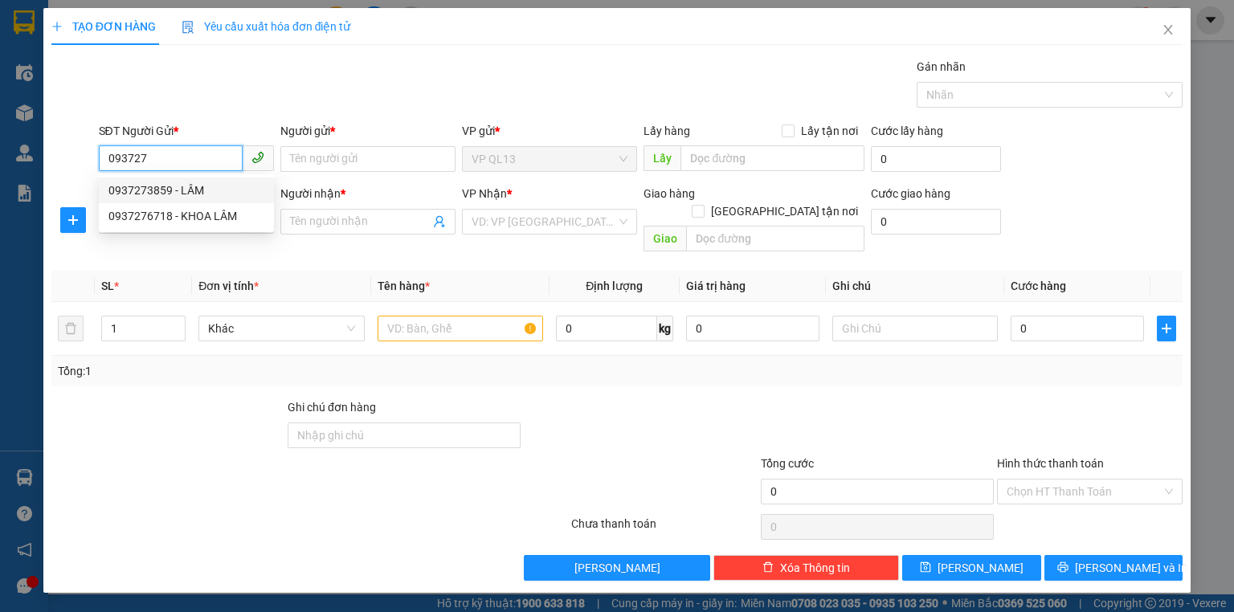
click at [182, 190] on div "0937273859 - LÂM" at bounding box center [186, 191] width 156 height 18
type input "0937273859"
type input "LÂM"
type input "0933010537"
type input "[PERSON_NAME]"
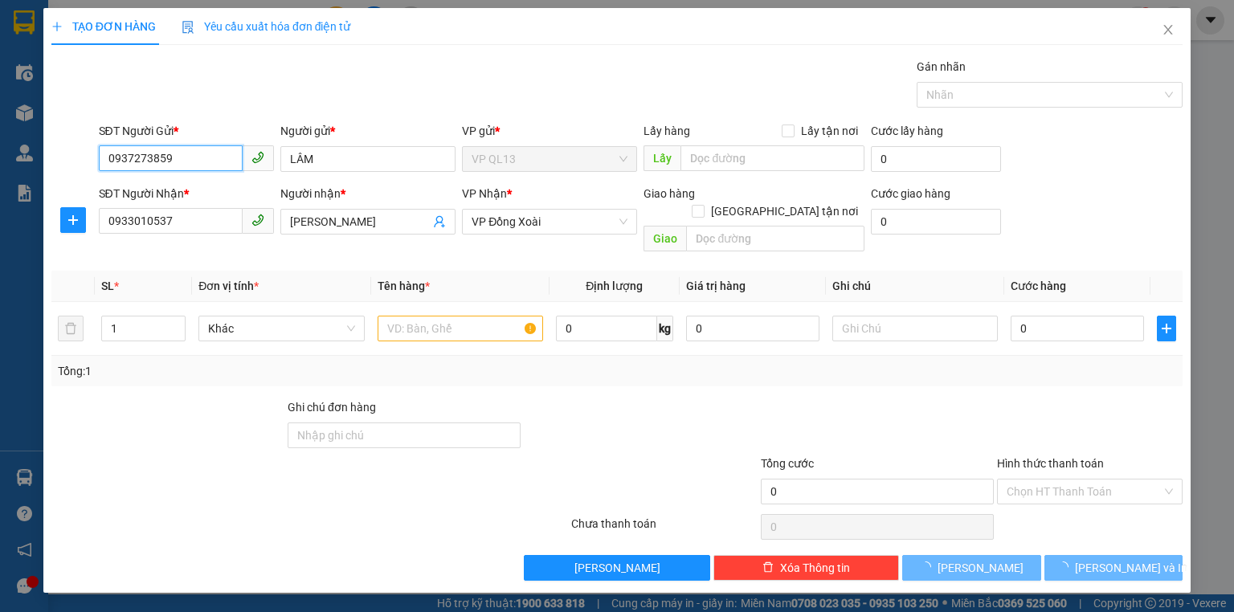
type input "120.000"
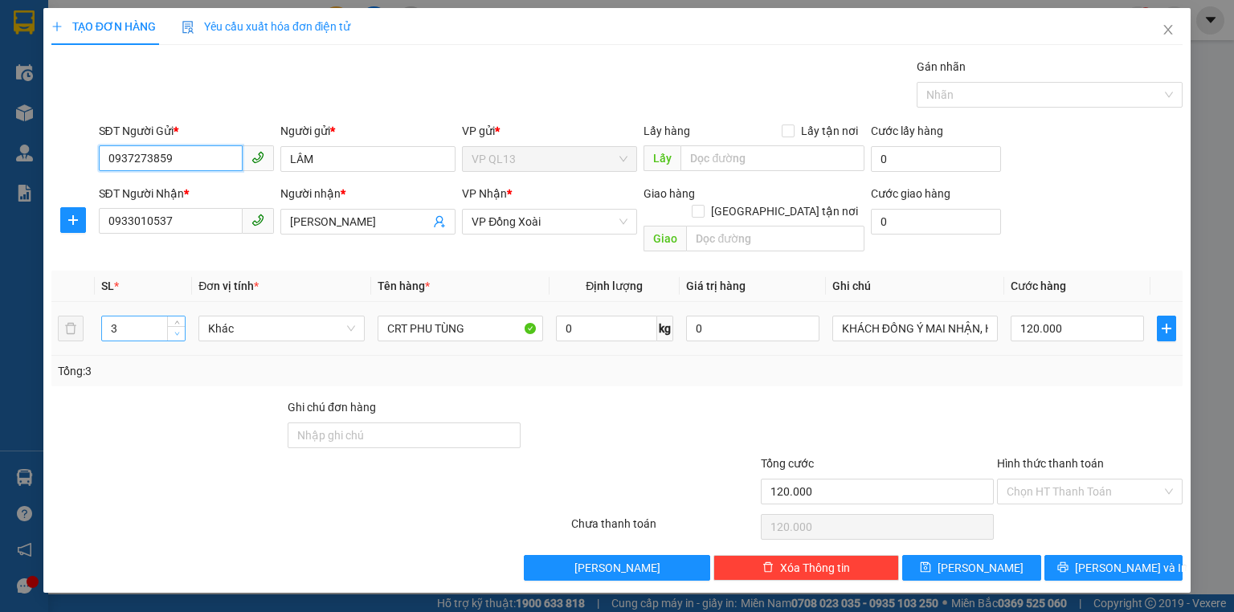
type input "0937273859"
click at [177, 331] on icon "down" at bounding box center [177, 334] width 6 height 6
type input "1"
click at [177, 331] on icon "down" at bounding box center [177, 334] width 6 height 6
click at [1086, 316] on input "120.000" at bounding box center [1077, 329] width 133 height 26
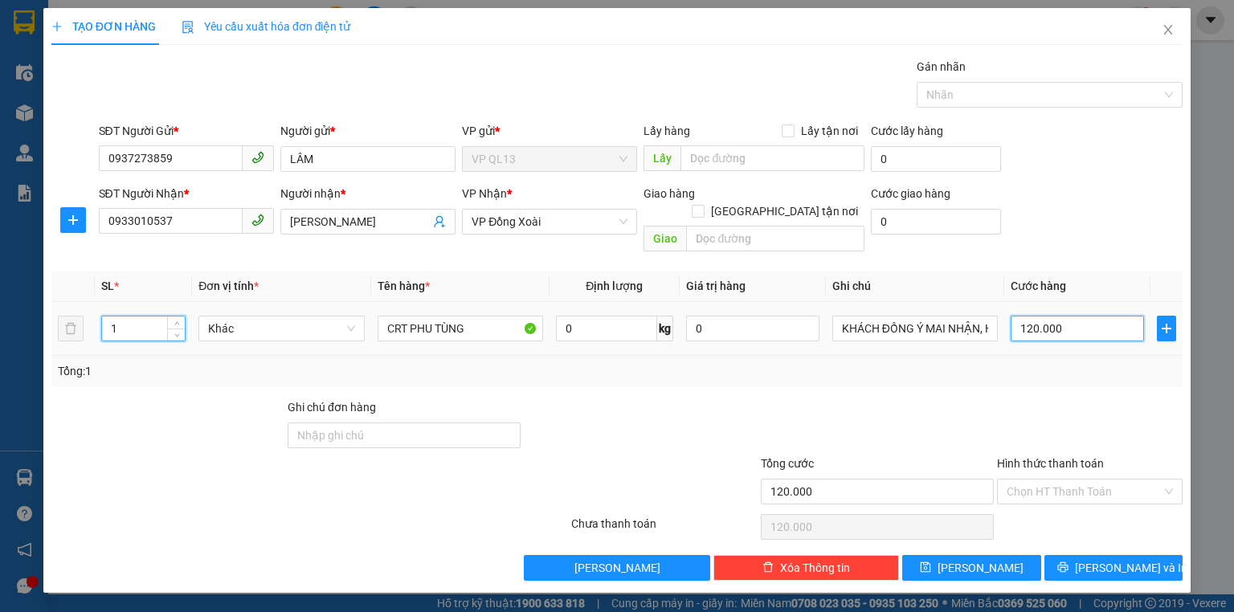
type input "0"
type input "4"
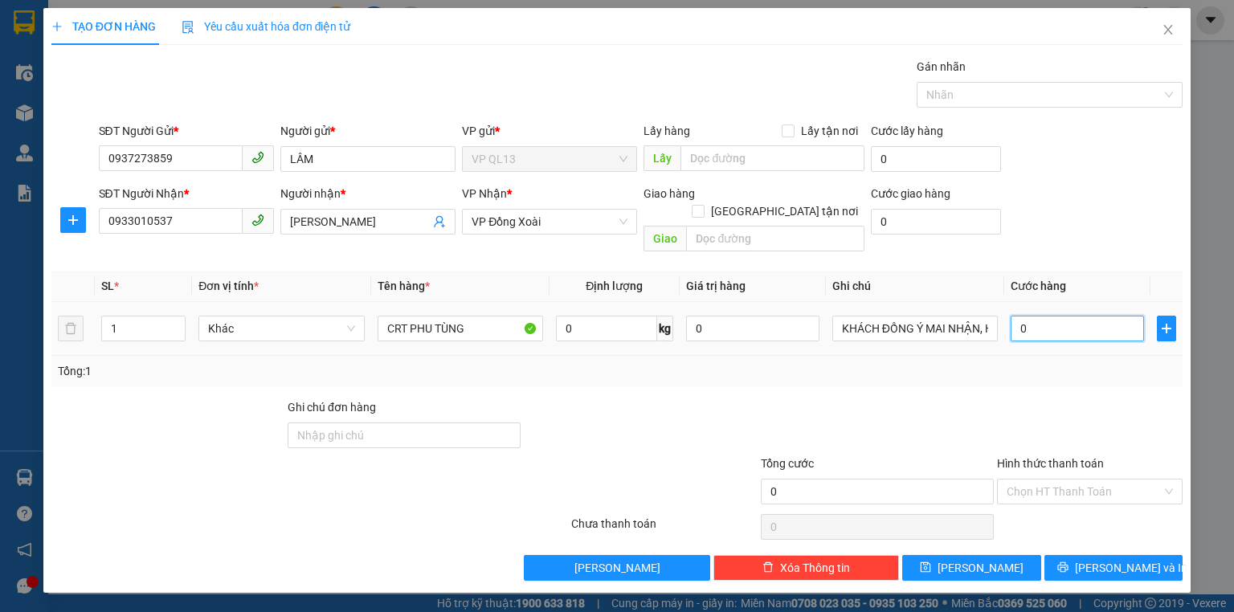
type input "04"
type input "40"
type input "040"
type input "40.000"
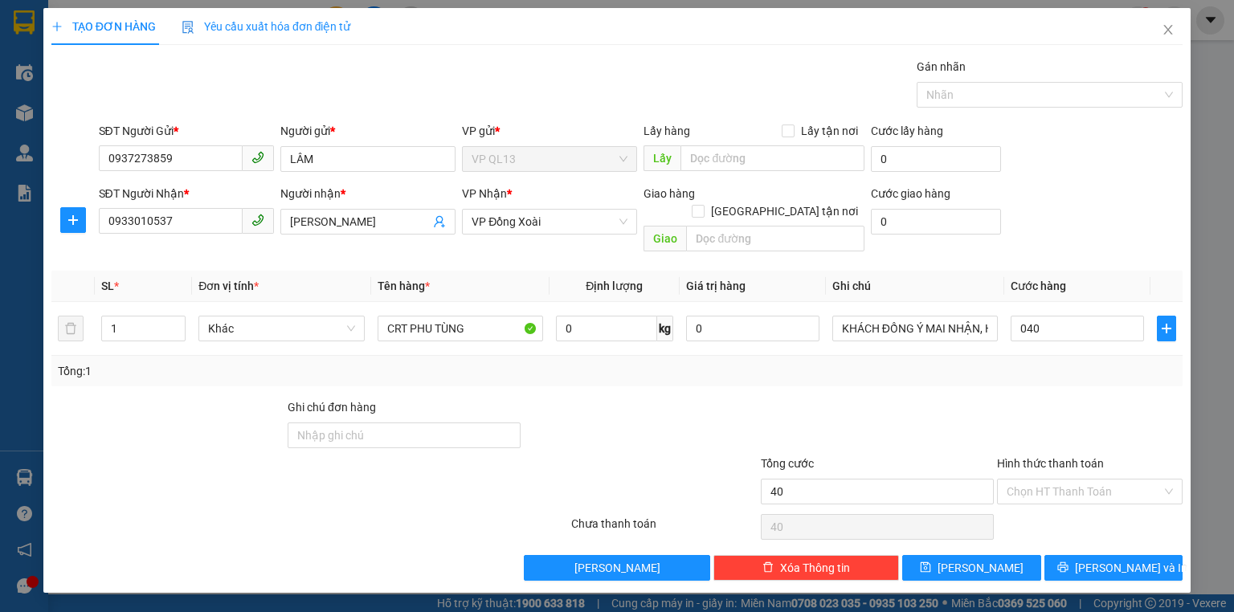
type input "40.000"
click at [1063, 369] on div "Transit Pickup Surcharge Ids Transit Deliver Surcharge Ids Transit Deliver Surc…" at bounding box center [616, 319] width 1131 height 523
click at [1118, 559] on span "[PERSON_NAME] và In" at bounding box center [1131, 568] width 112 height 18
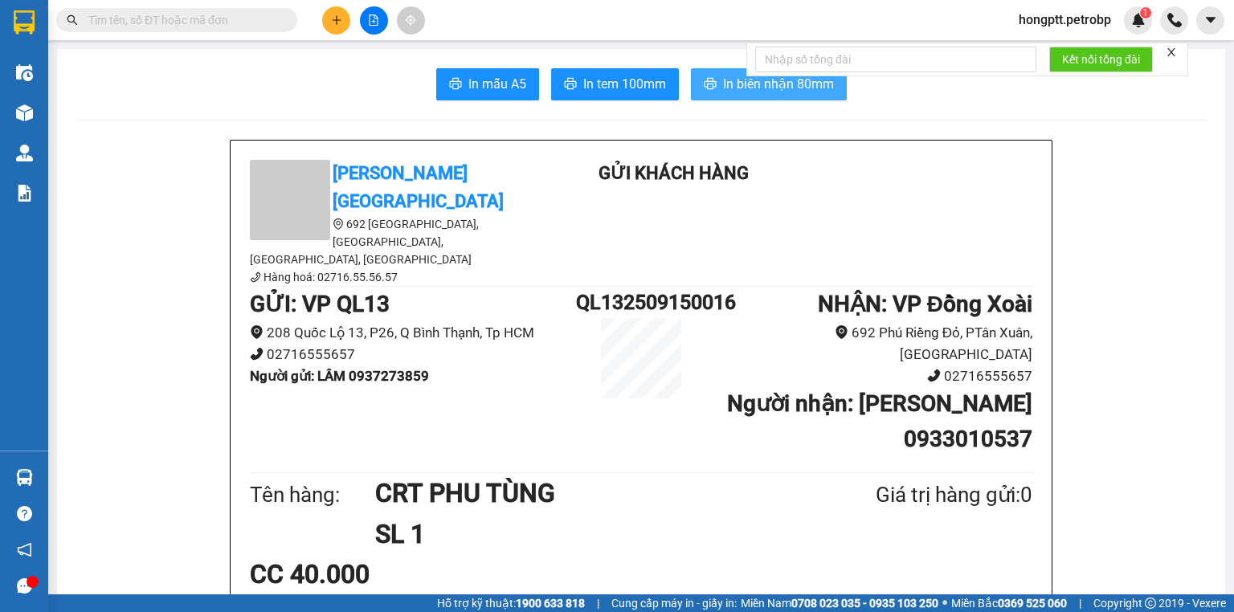
click at [749, 85] on span "In biên nhận 80mm" at bounding box center [778, 84] width 111 height 20
click at [631, 88] on span "In tem 100mm" at bounding box center [624, 84] width 83 height 20
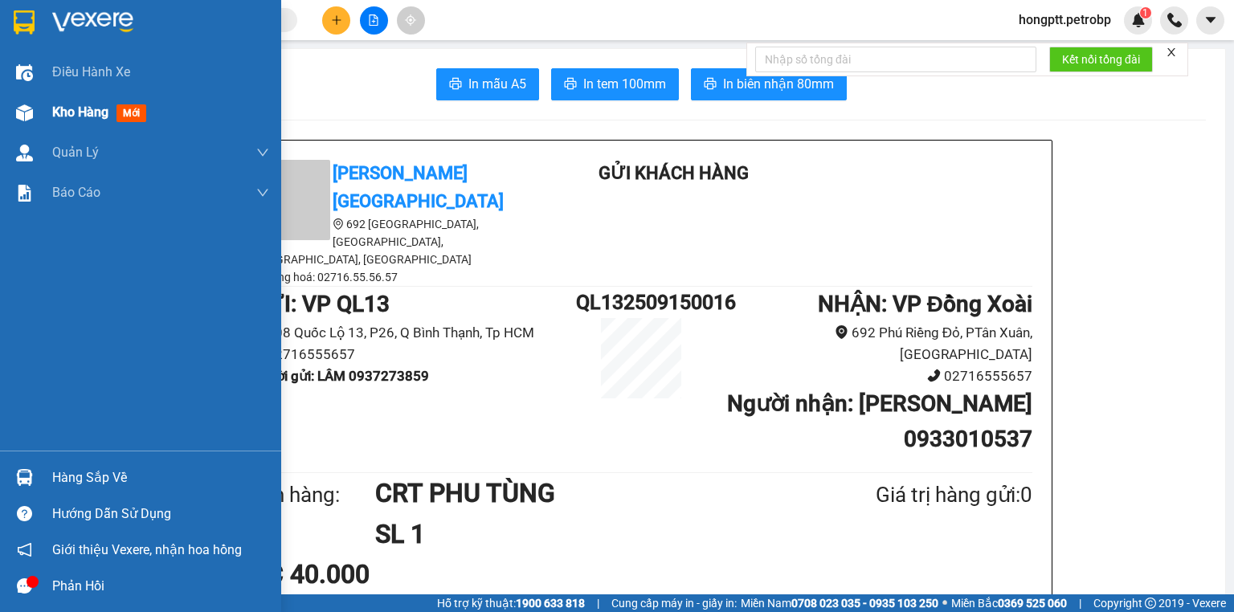
click at [67, 114] on span "Kho hàng" at bounding box center [80, 111] width 56 height 15
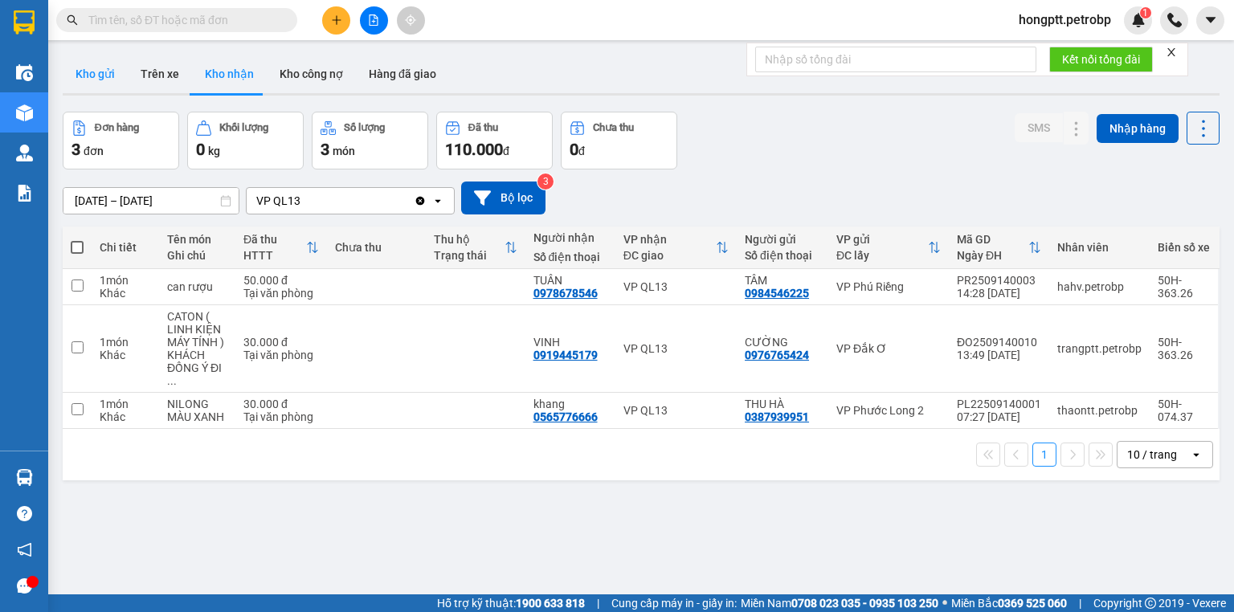
click at [103, 67] on button "Kho gửi" at bounding box center [95, 74] width 65 height 39
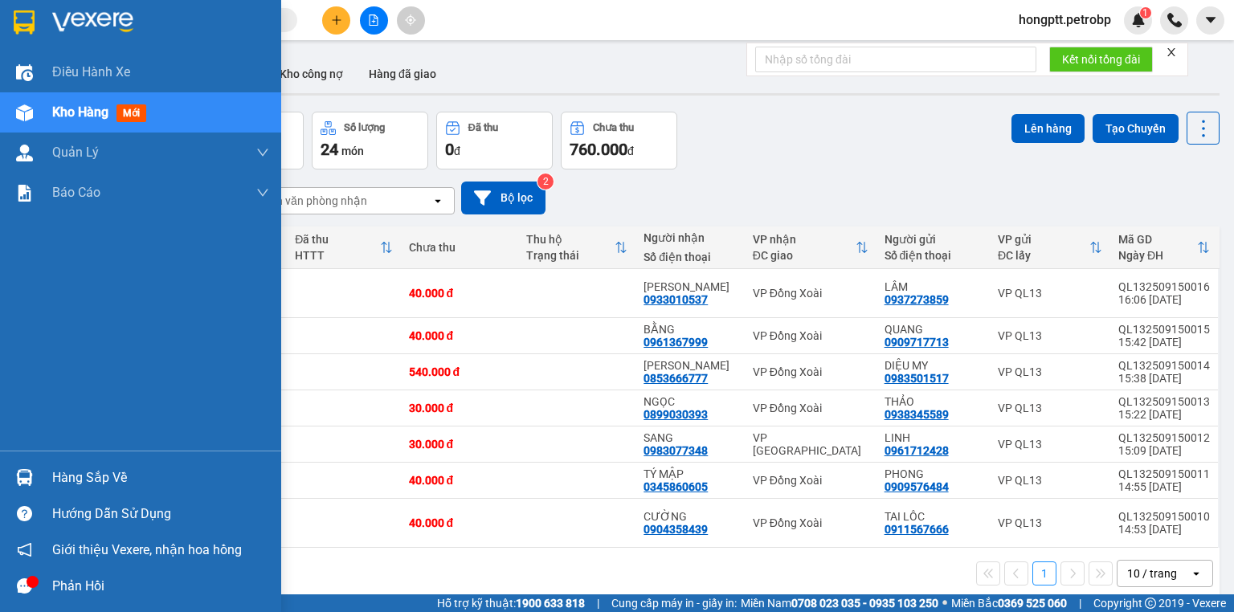
click at [81, 483] on div "Hàng sắp về" at bounding box center [160, 478] width 217 height 24
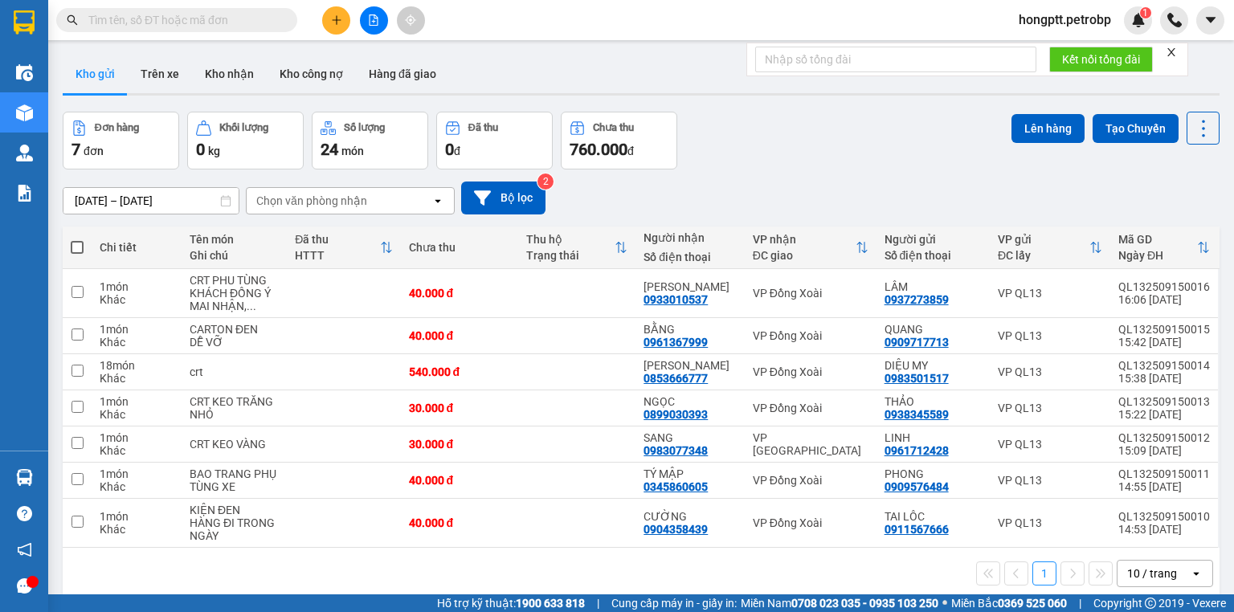
click at [771, 546] on section "Kết quả tìm kiếm ( 1 ) Bộ lọc Ngày tạo đơn gần nhất Mã ĐH Trạng thái Món hàng T…" at bounding box center [617, 306] width 1234 height 612
click at [231, 77] on button "Kho nhận" at bounding box center [229, 74] width 75 height 39
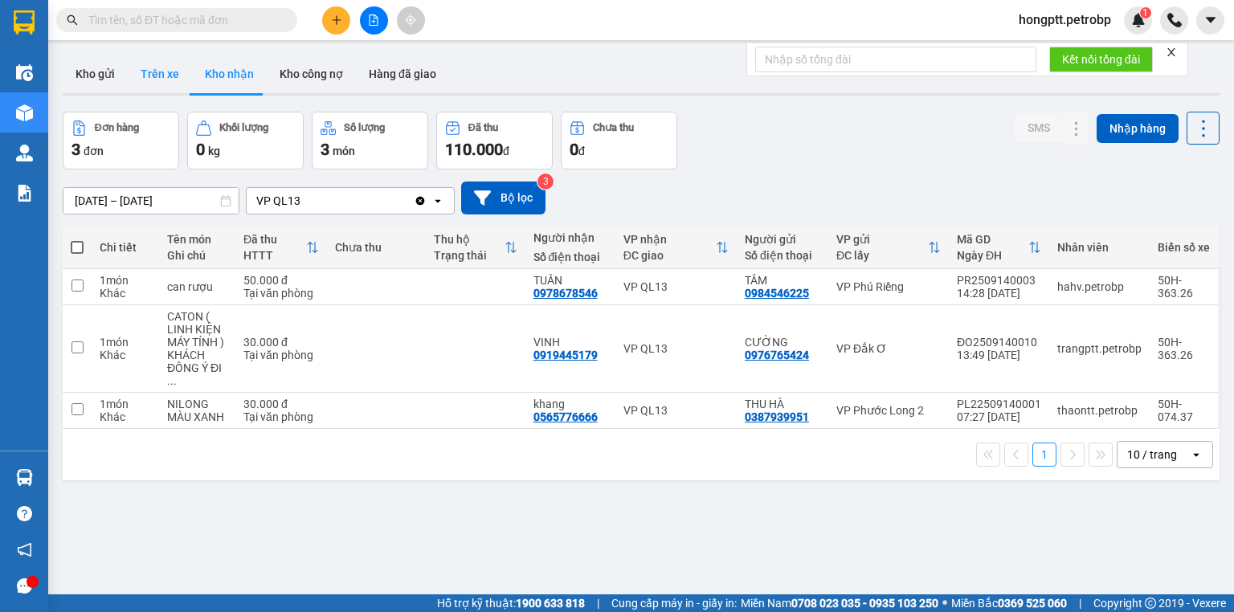
click at [149, 80] on button "Trên xe" at bounding box center [160, 74] width 64 height 39
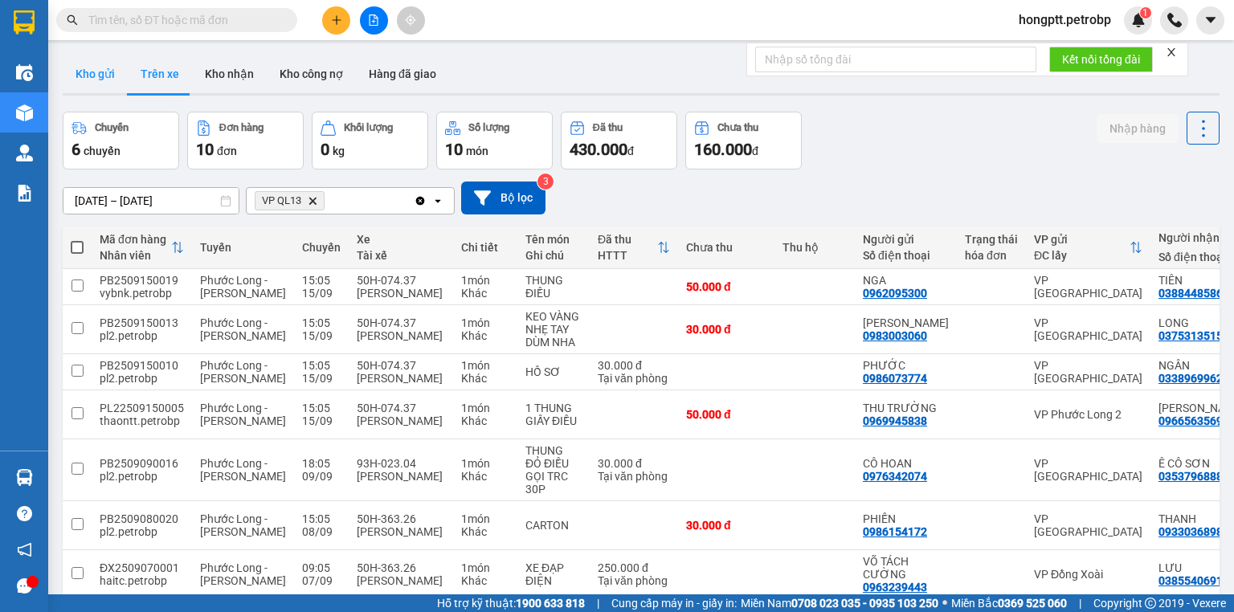
click at [89, 74] on button "Kho gửi" at bounding box center [95, 74] width 65 height 39
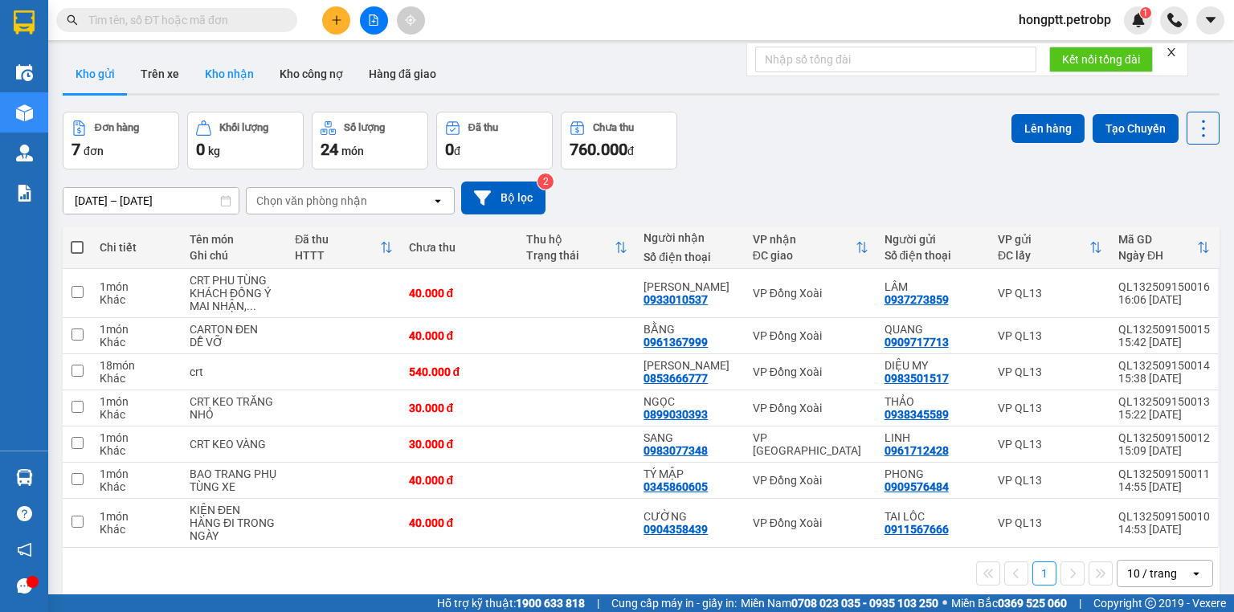
click at [228, 76] on button "Kho nhận" at bounding box center [229, 74] width 75 height 39
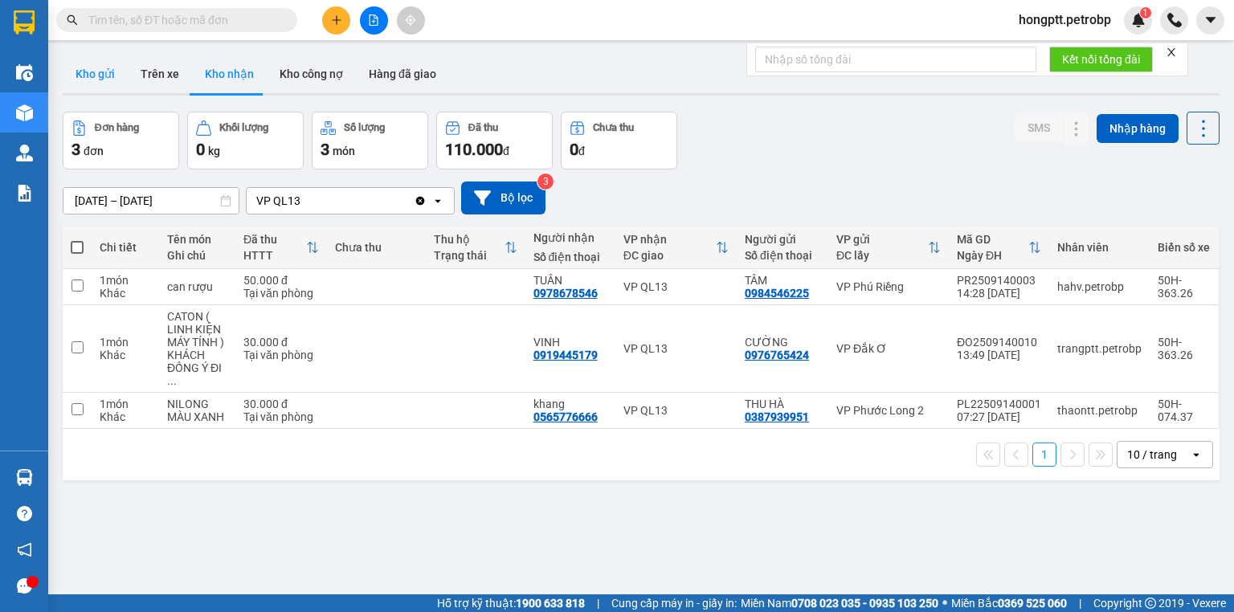
click at [106, 68] on button "Kho gửi" at bounding box center [95, 74] width 65 height 39
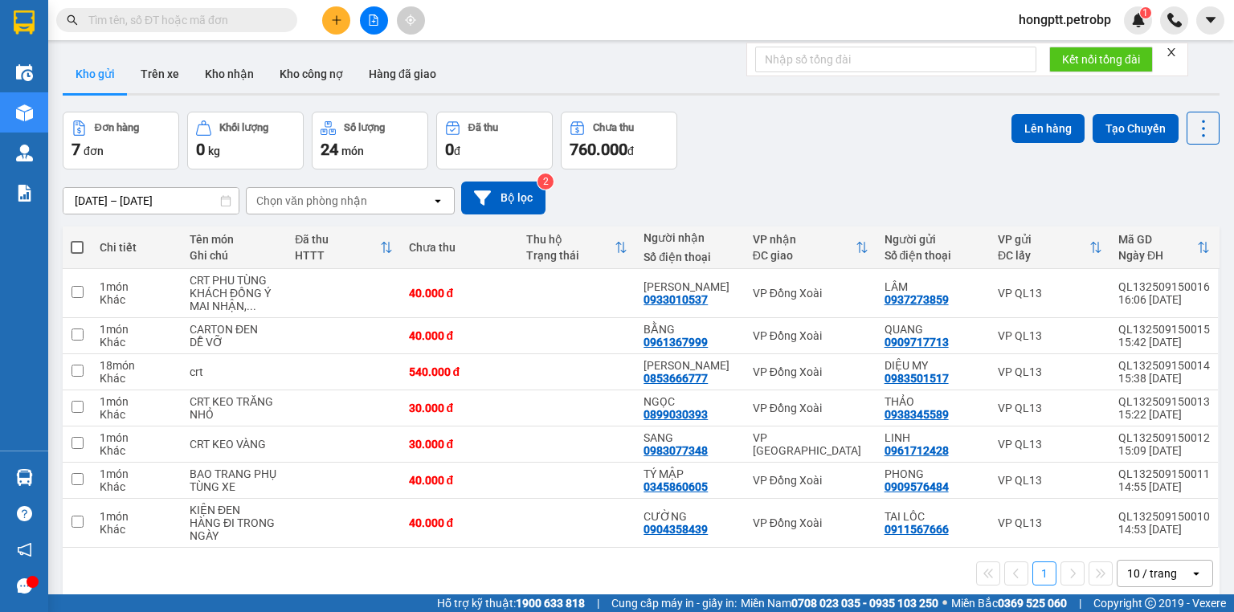
click at [98, 75] on button "Kho gửi" at bounding box center [95, 74] width 65 height 39
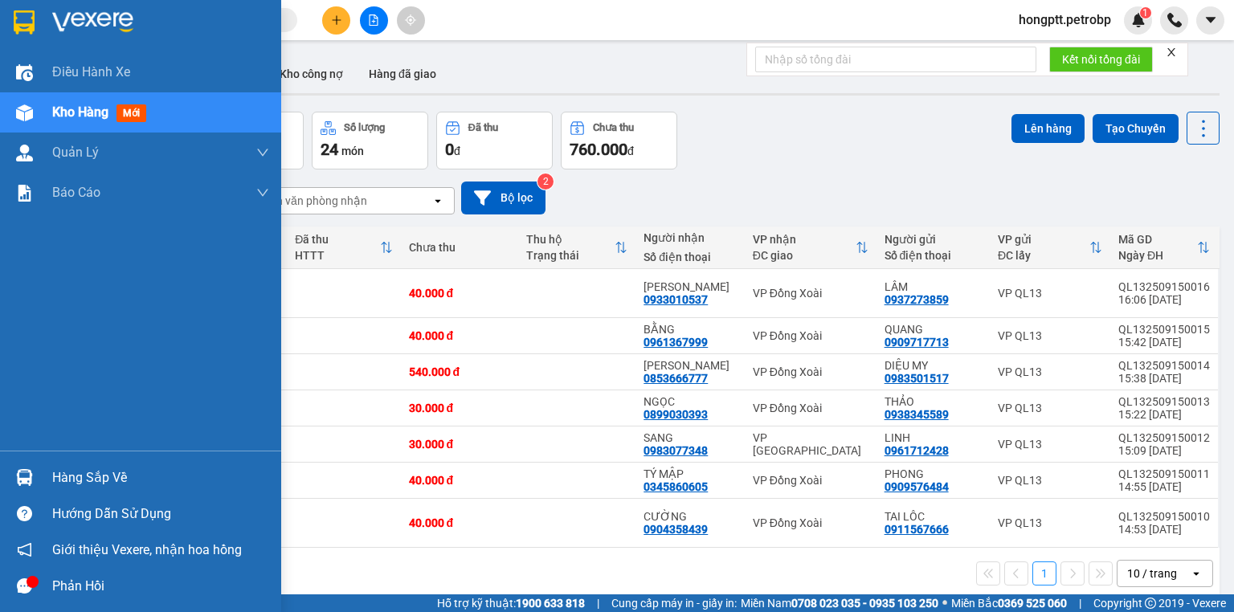
click at [71, 106] on span "Kho hàng" at bounding box center [80, 111] width 56 height 15
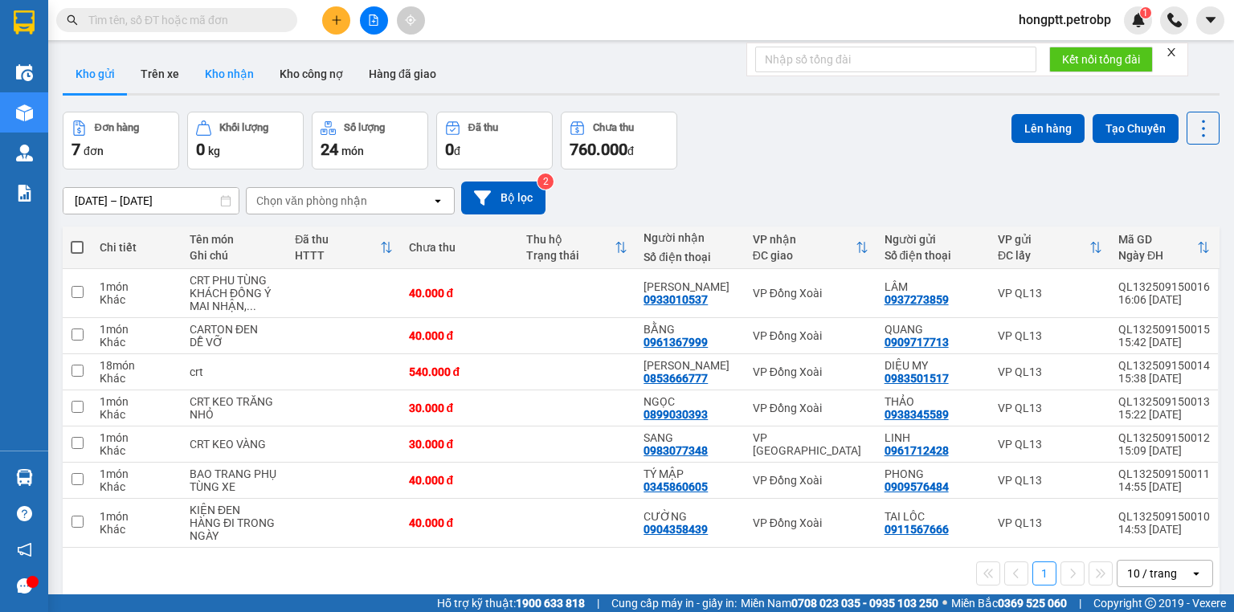
click at [216, 72] on button "Kho nhận" at bounding box center [229, 74] width 75 height 39
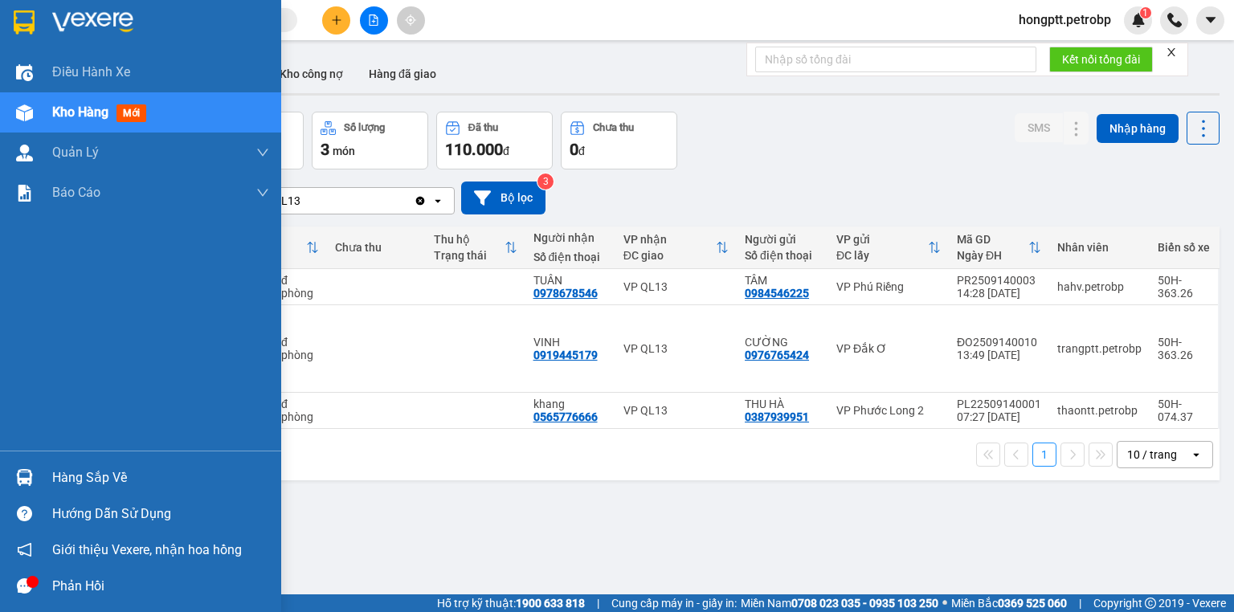
click at [85, 482] on div "Hàng sắp về" at bounding box center [160, 478] width 217 height 24
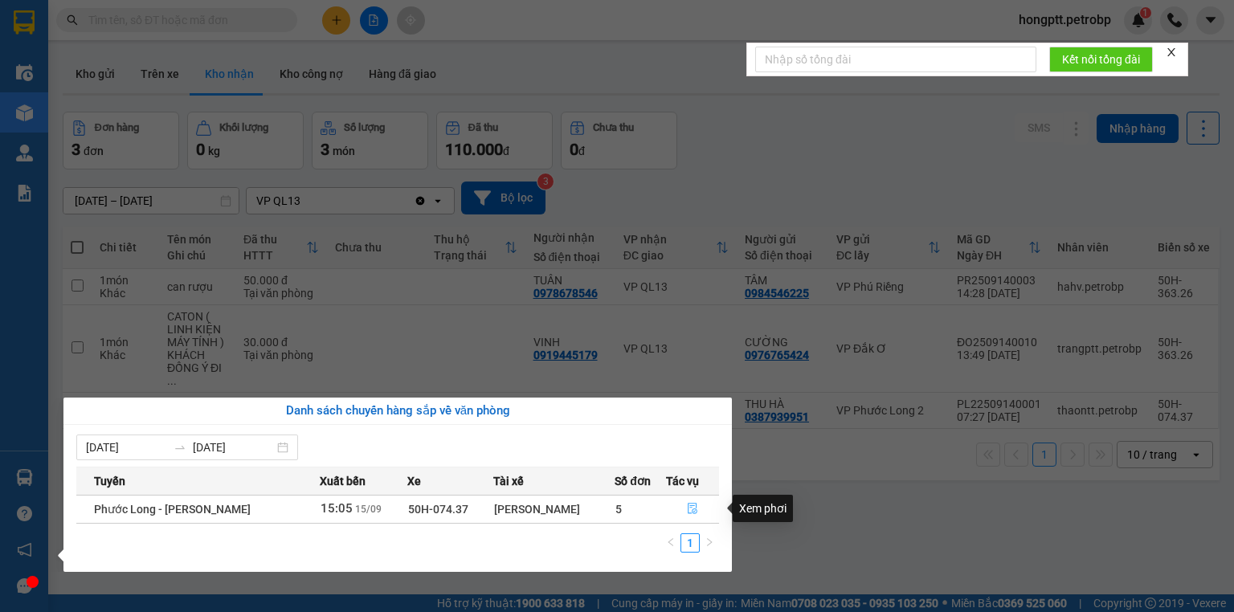
click at [693, 511] on icon "file-done" at bounding box center [693, 509] width 10 height 11
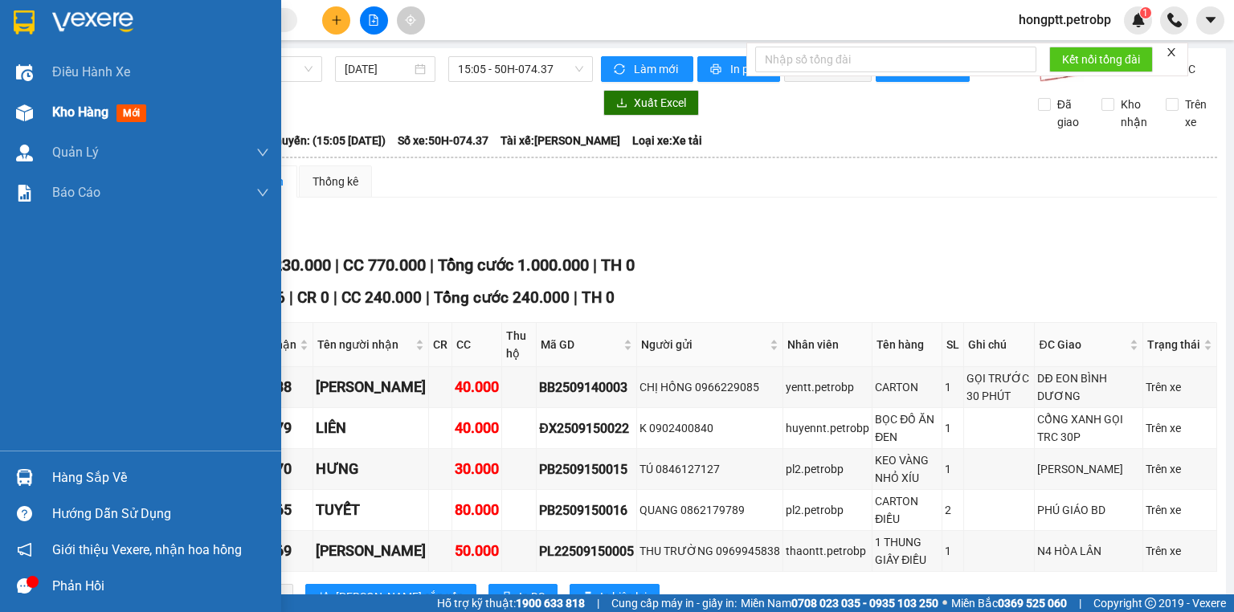
click at [74, 114] on span "Kho hàng" at bounding box center [80, 111] width 56 height 15
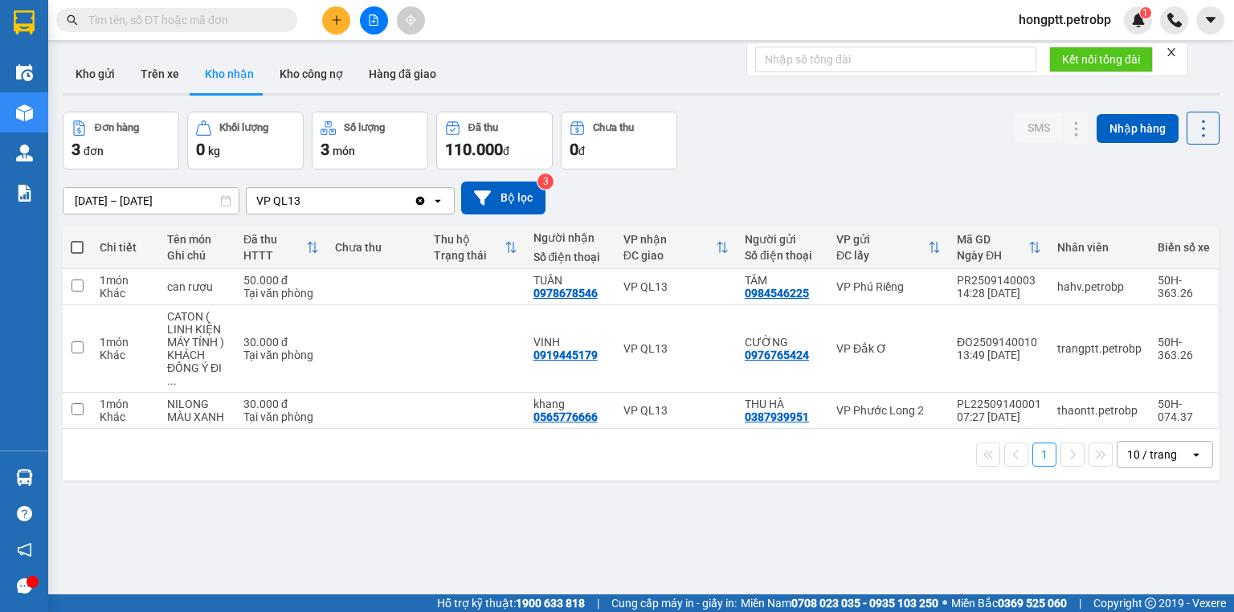
click at [222, 80] on button "Kho nhận" at bounding box center [229, 74] width 75 height 39
click at [236, 77] on button "Kho nhận" at bounding box center [229, 74] width 75 height 39
click at [334, 14] on icon "plus" at bounding box center [336, 19] width 11 height 11
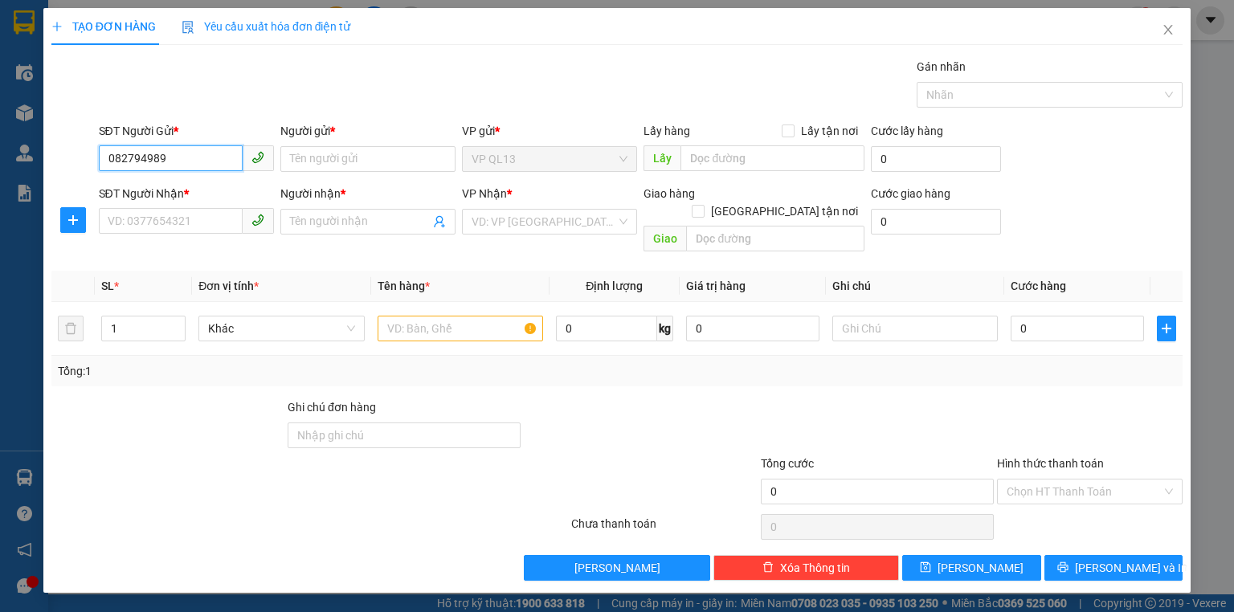
type input "0827949899"
click at [183, 189] on div "0827949899 - TÂM" at bounding box center [186, 191] width 156 height 18
type input "TÂM"
type input "0334797788"
type input "AKIRA SUSHI"
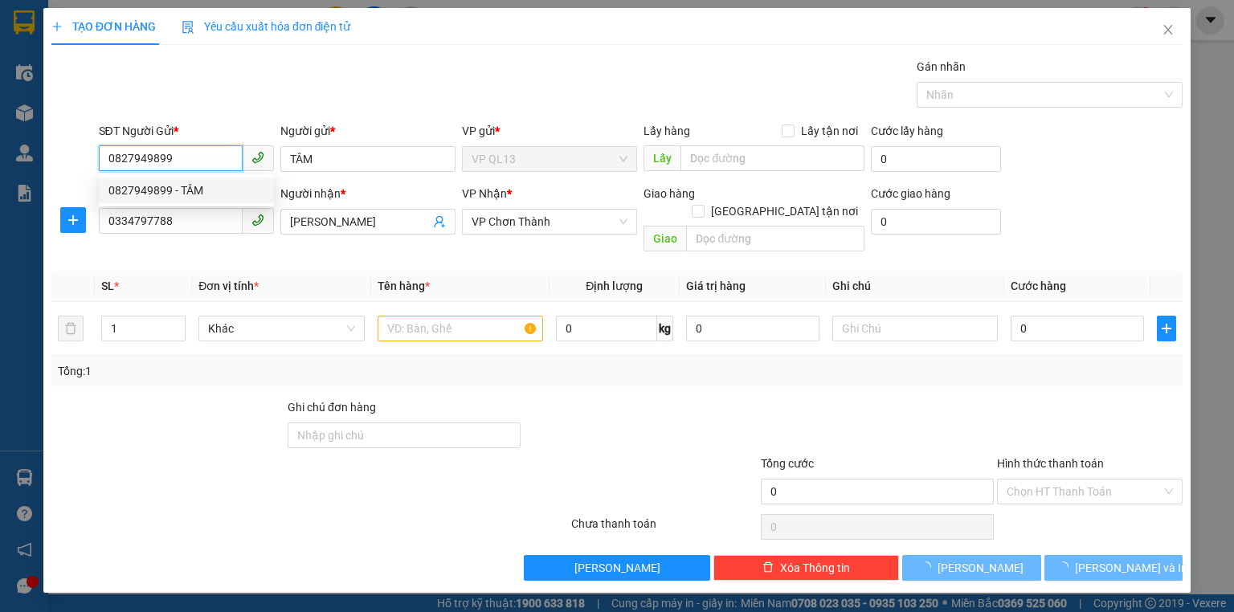
type input "60.000"
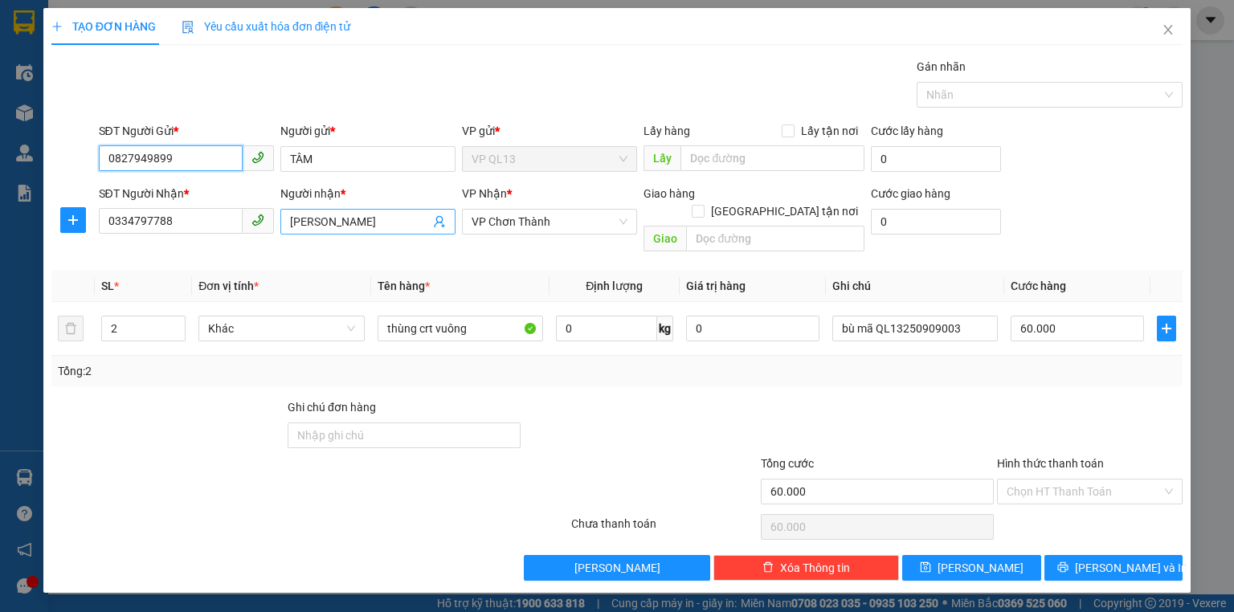
type input "0827949899"
click at [440, 215] on icon "user-add" at bounding box center [439, 221] width 13 height 13
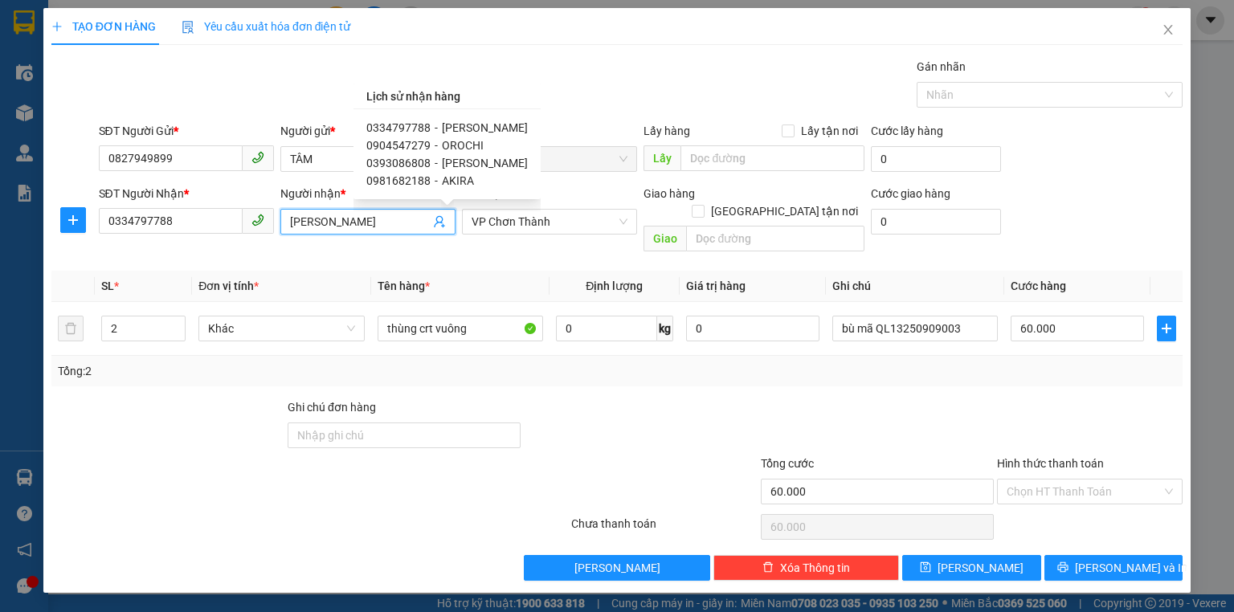
click at [467, 144] on span "OROCHI" at bounding box center [463, 145] width 42 height 13
type input "0904547279"
type input "OROCHI"
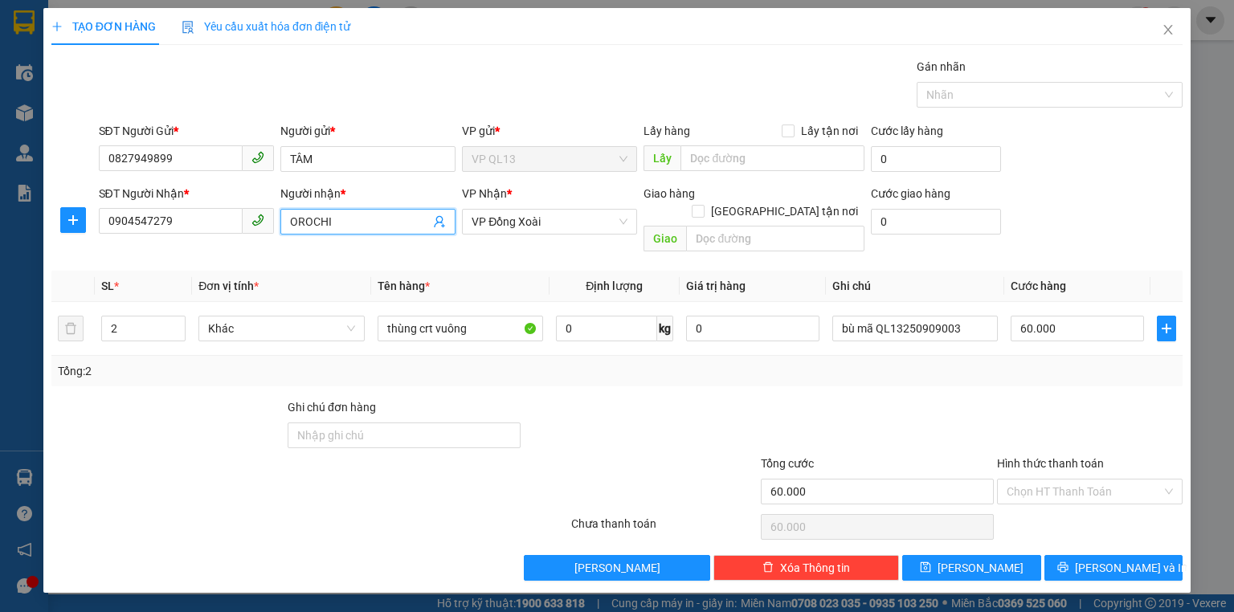
click at [439, 224] on icon "user-add" at bounding box center [439, 221] width 13 height 13
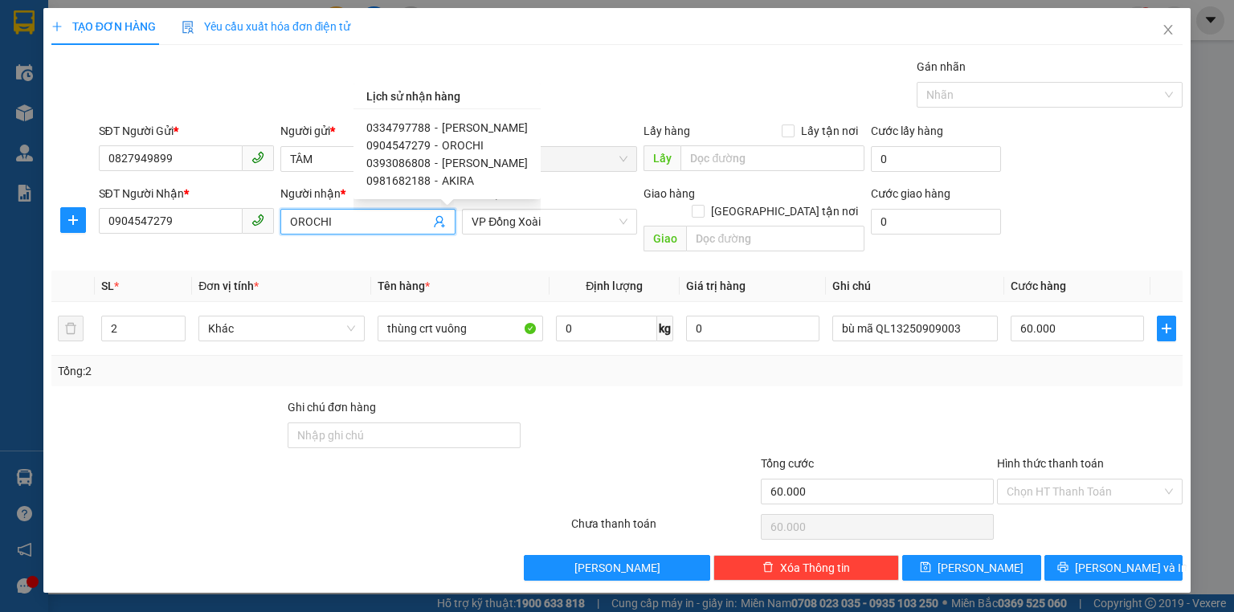
click at [419, 146] on span "0904547279" at bounding box center [398, 145] width 64 height 13
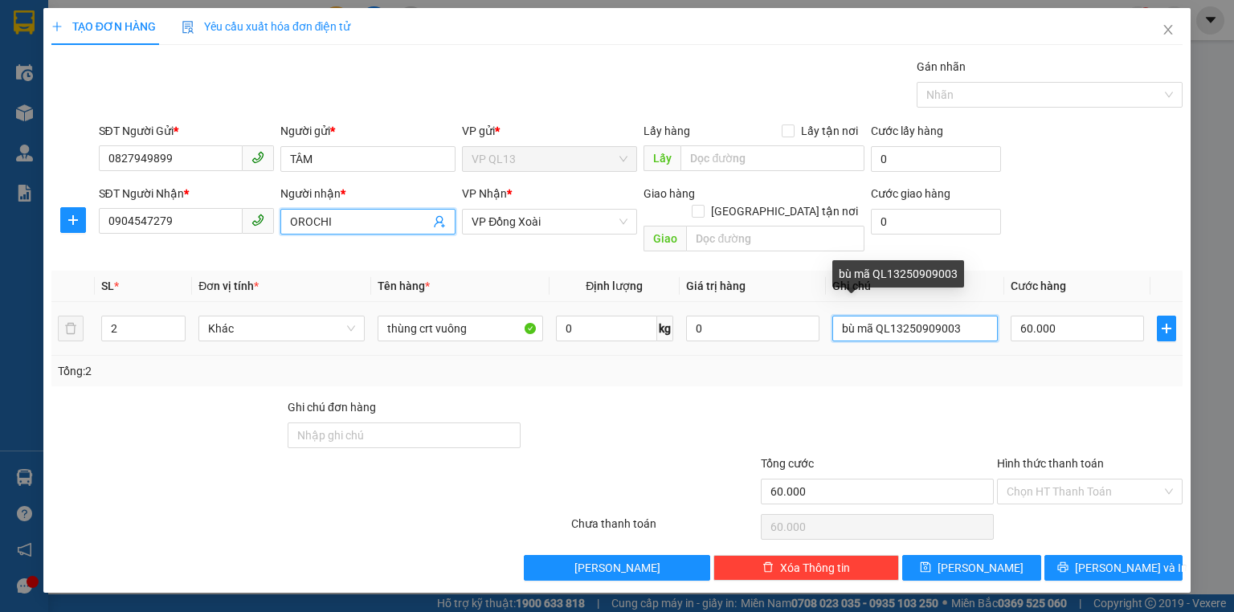
click at [971, 316] on input "bù mã QL13250909003" at bounding box center [915, 329] width 166 height 26
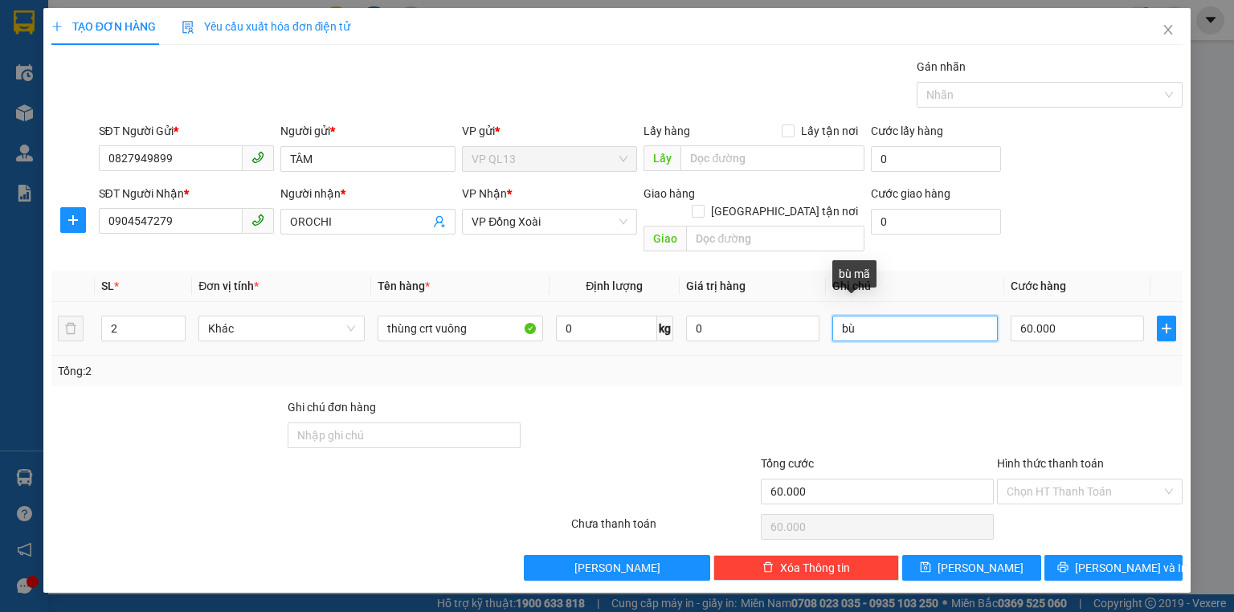
type input "b"
click at [175, 317] on span "Increase Value" at bounding box center [176, 324] width 18 height 14
type input "3"
click at [174, 331] on icon "down" at bounding box center [177, 334] width 6 height 6
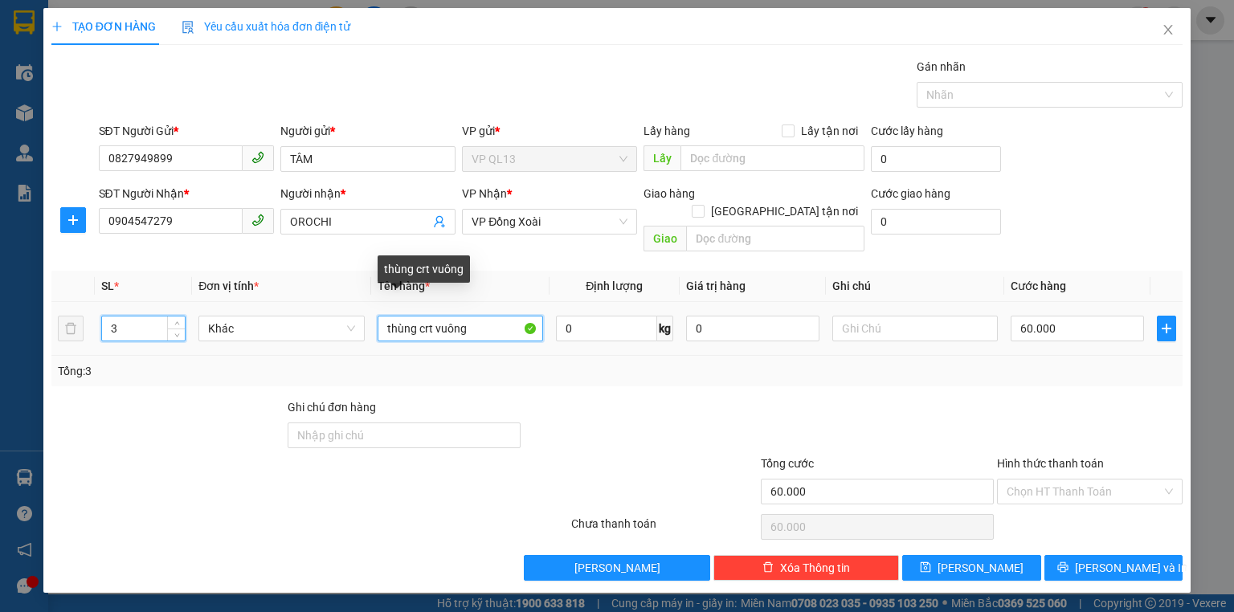
click at [492, 316] on input "thùng crt vuông" at bounding box center [461, 329] width 166 height 26
type input "0"
type input "t"
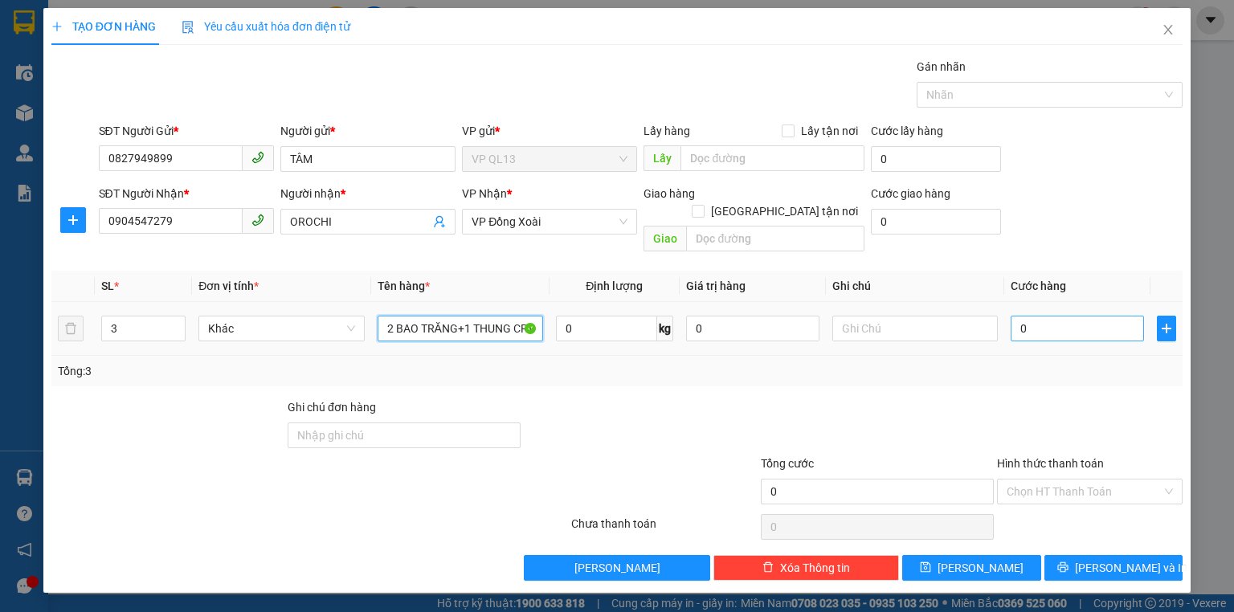
type input "2 BAO TRĂNG+1 THUNG CRT"
click at [1038, 316] on input "0" at bounding box center [1077, 329] width 133 height 26
type input "1"
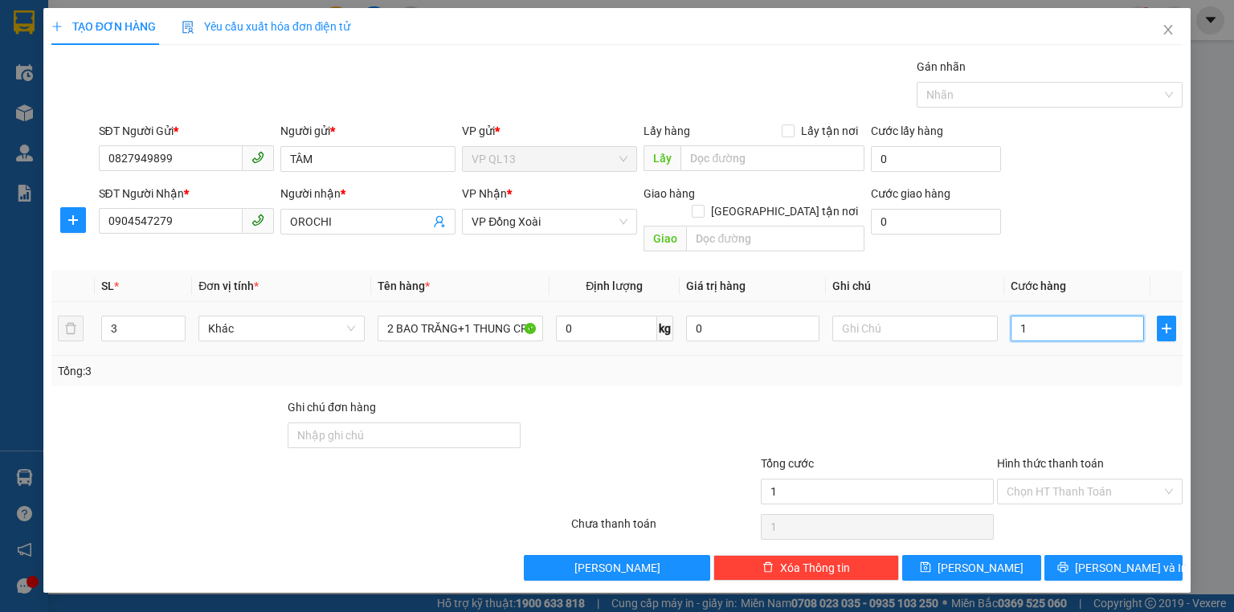
type input "13"
type input "130"
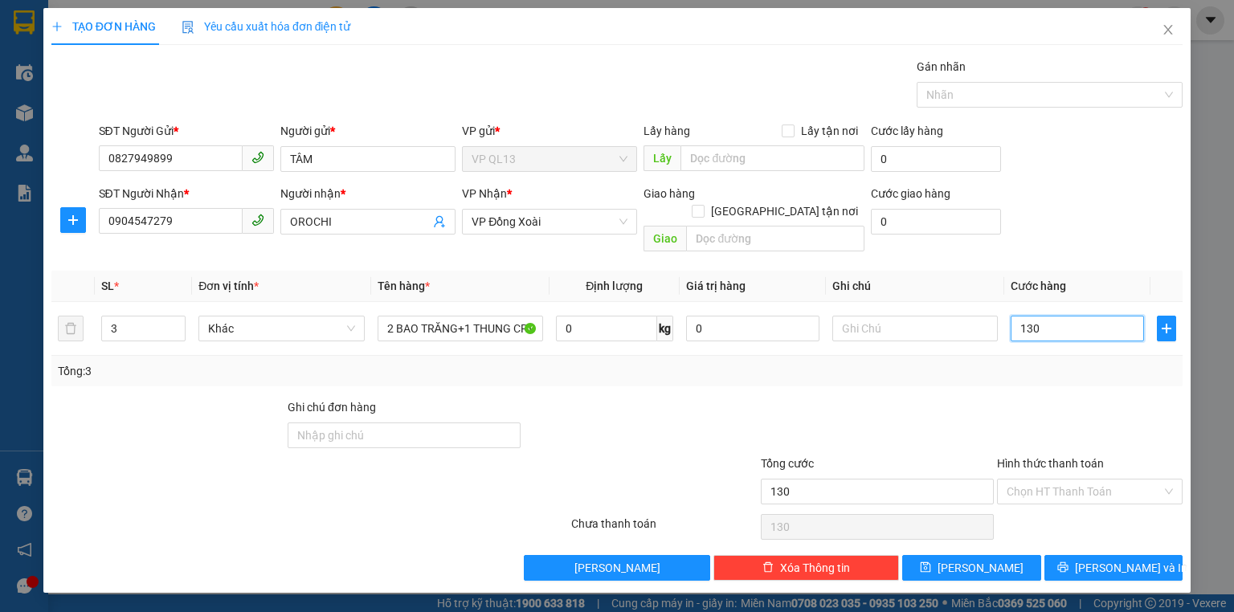
type input "130"
type input "130.000"
click at [1047, 362] on div "Tổng: 3" at bounding box center [617, 371] width 1118 height 18
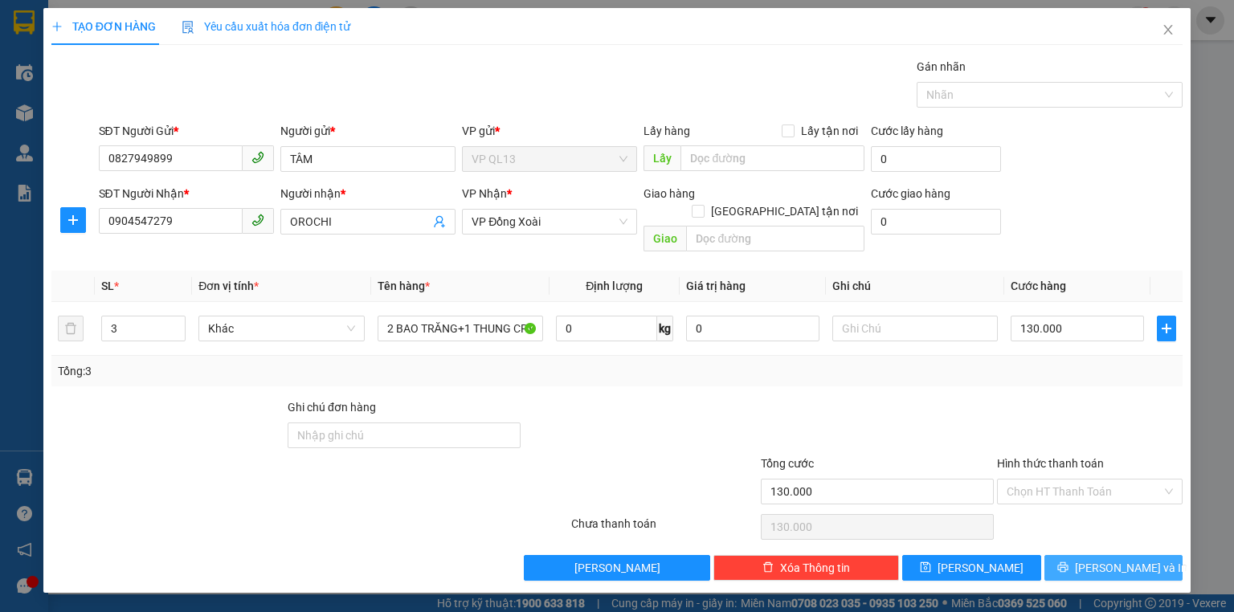
click at [1120, 559] on span "[PERSON_NAME] và In" at bounding box center [1131, 568] width 112 height 18
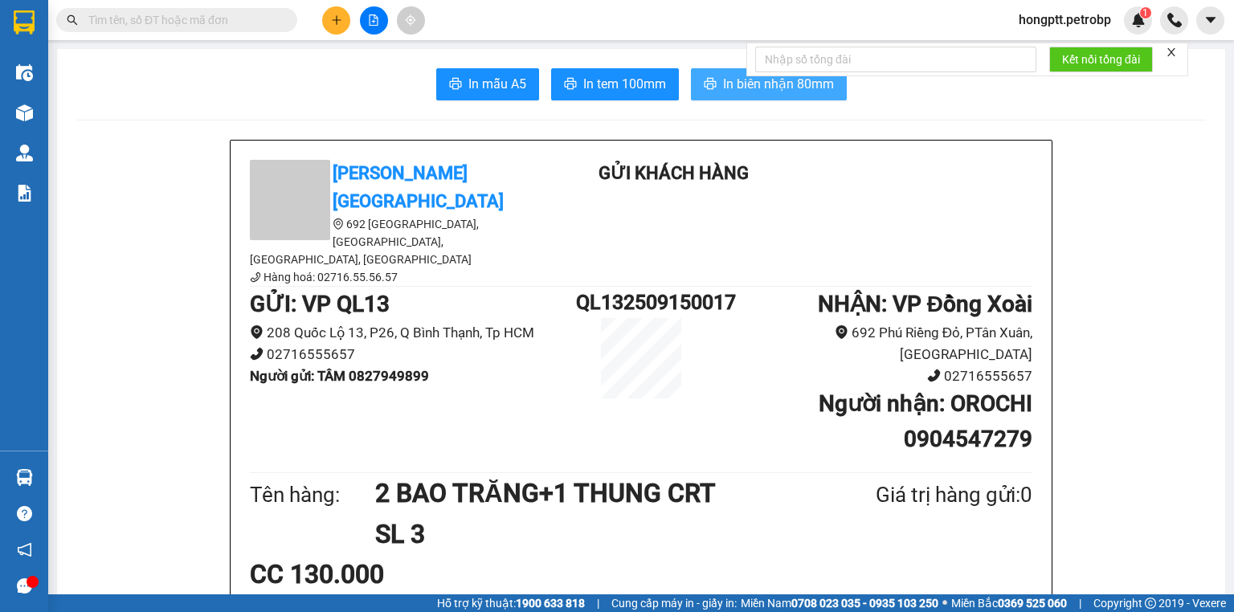
click at [759, 87] on span "In biên nhận 80mm" at bounding box center [778, 84] width 111 height 20
click at [636, 87] on span "In tem 100mm" at bounding box center [624, 84] width 83 height 20
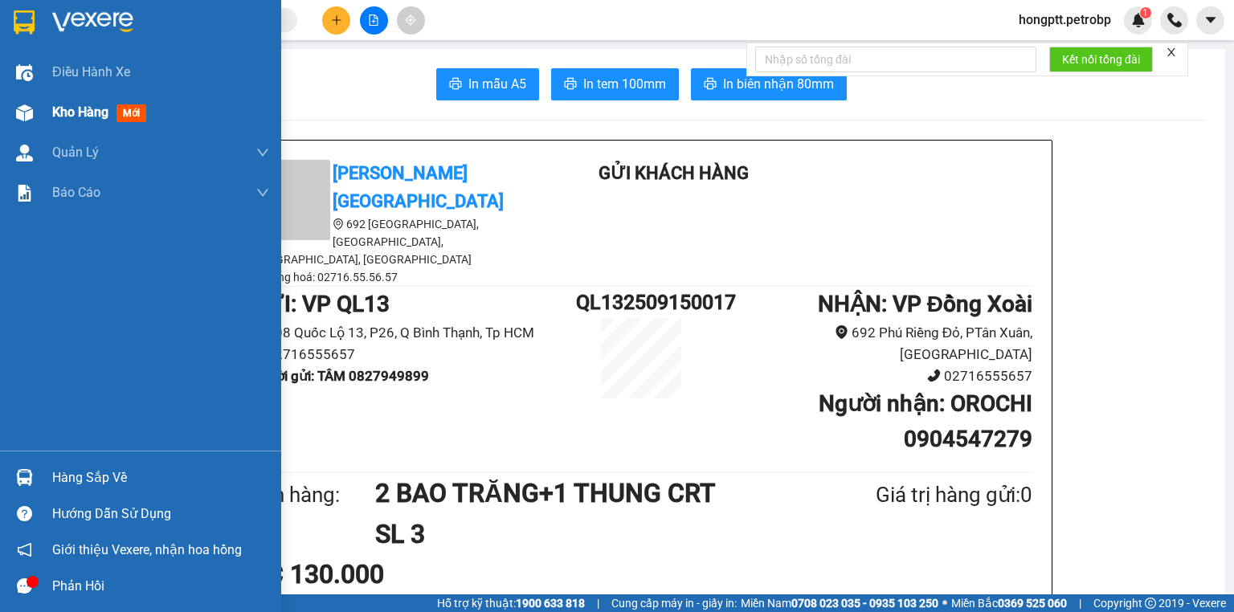
click at [69, 110] on span "Kho hàng" at bounding box center [80, 111] width 56 height 15
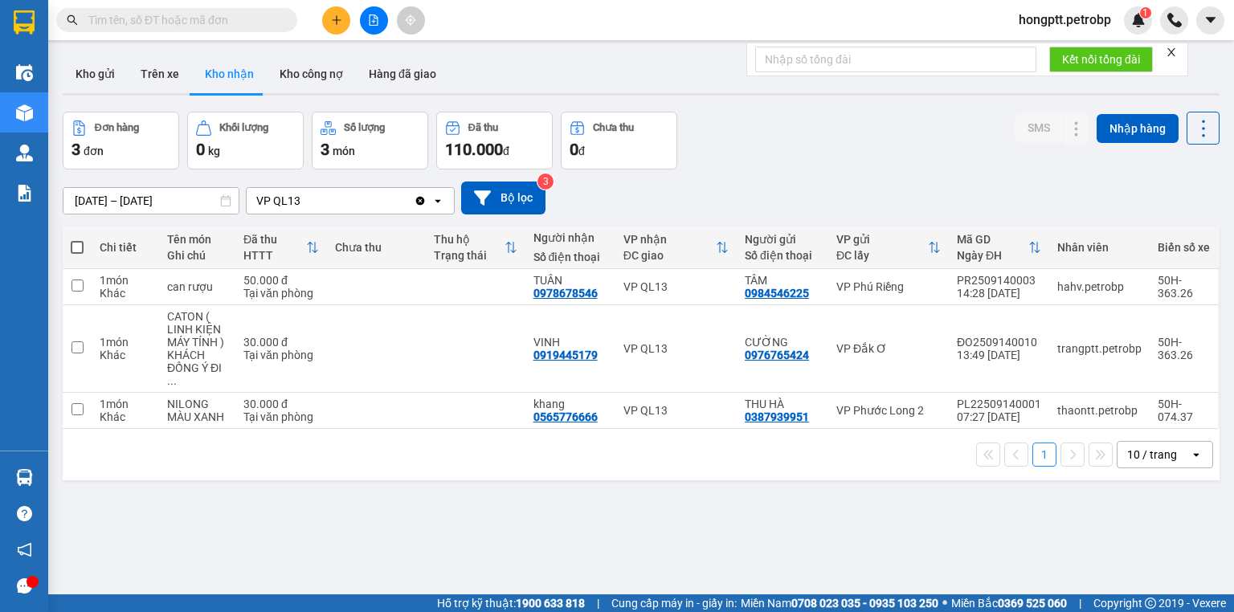
click at [120, 72] on button "Kho gửi" at bounding box center [95, 74] width 65 height 39
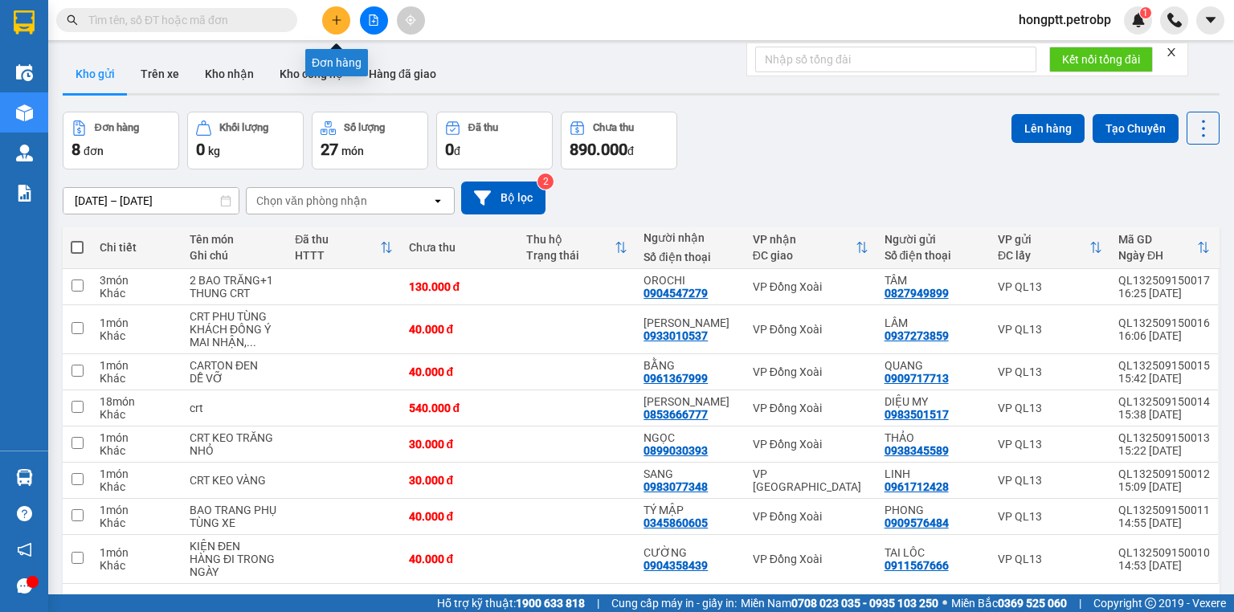
click at [331, 14] on icon "plus" at bounding box center [336, 19] width 11 height 11
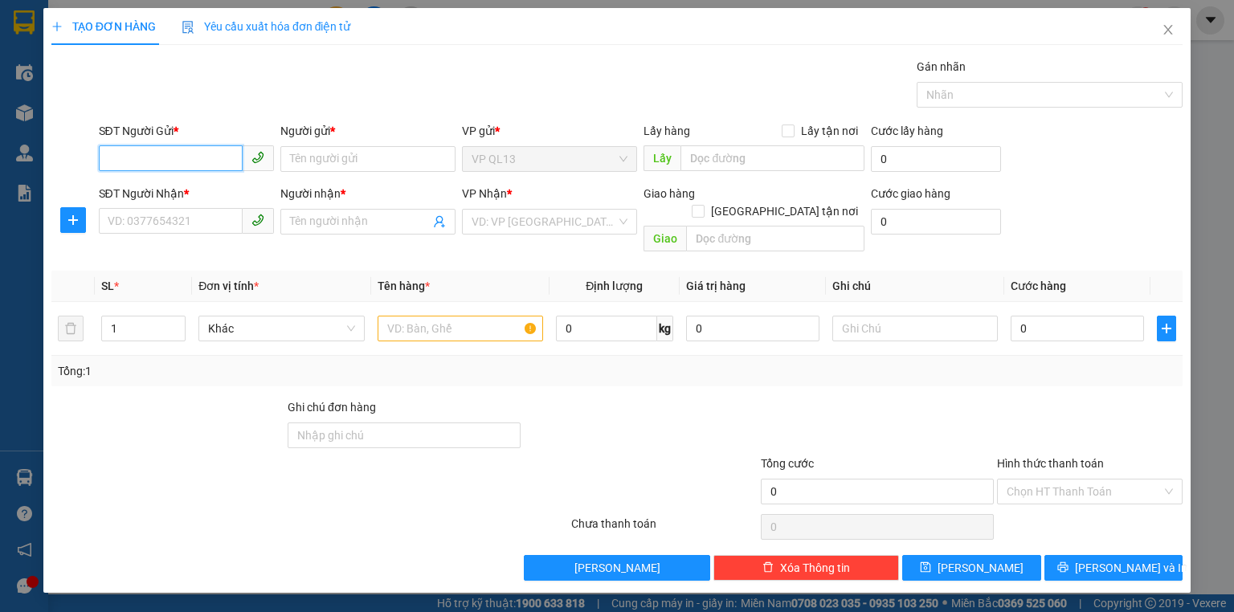
click at [154, 162] on input "SĐT Người Gửi *" at bounding box center [171, 158] width 144 height 26
click at [213, 190] on div "0906602344 - DUY" at bounding box center [186, 191] width 156 height 18
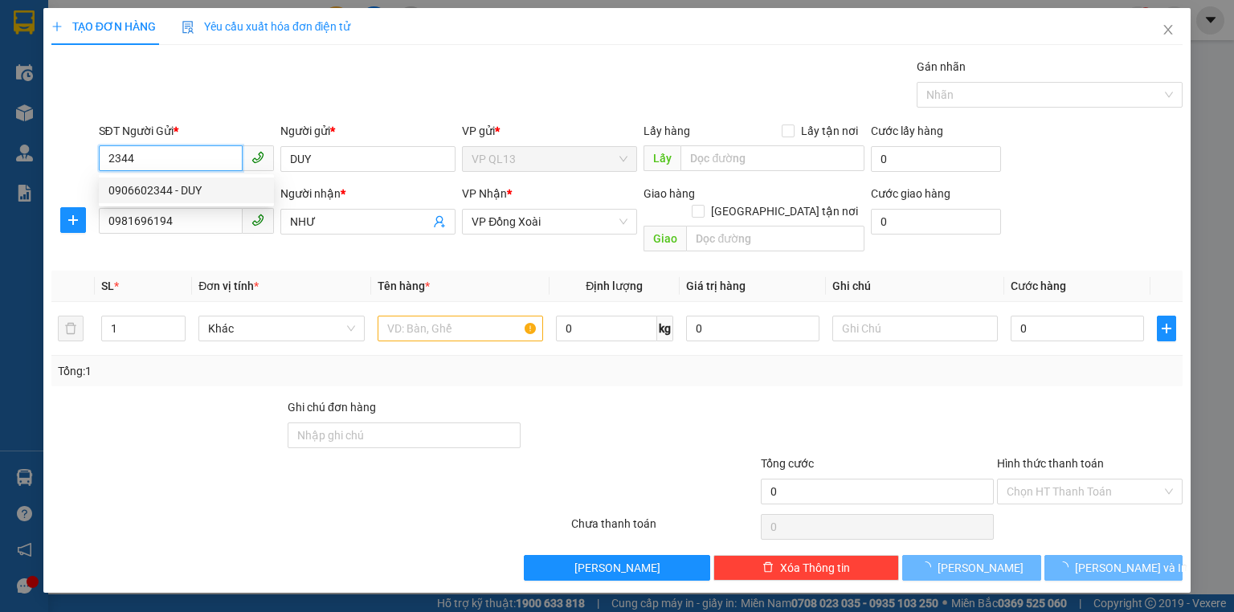
type input "0906602344"
type input "DUY"
type input "0981696194"
type input "NHƯ"
type input "30.000"
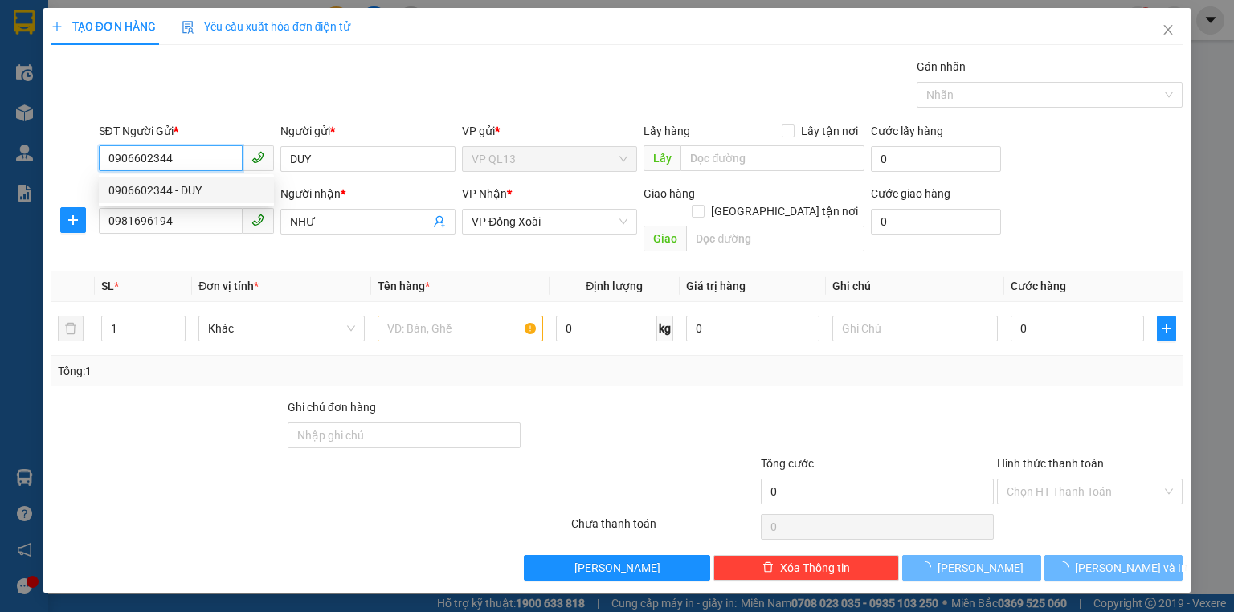
type input "30.000"
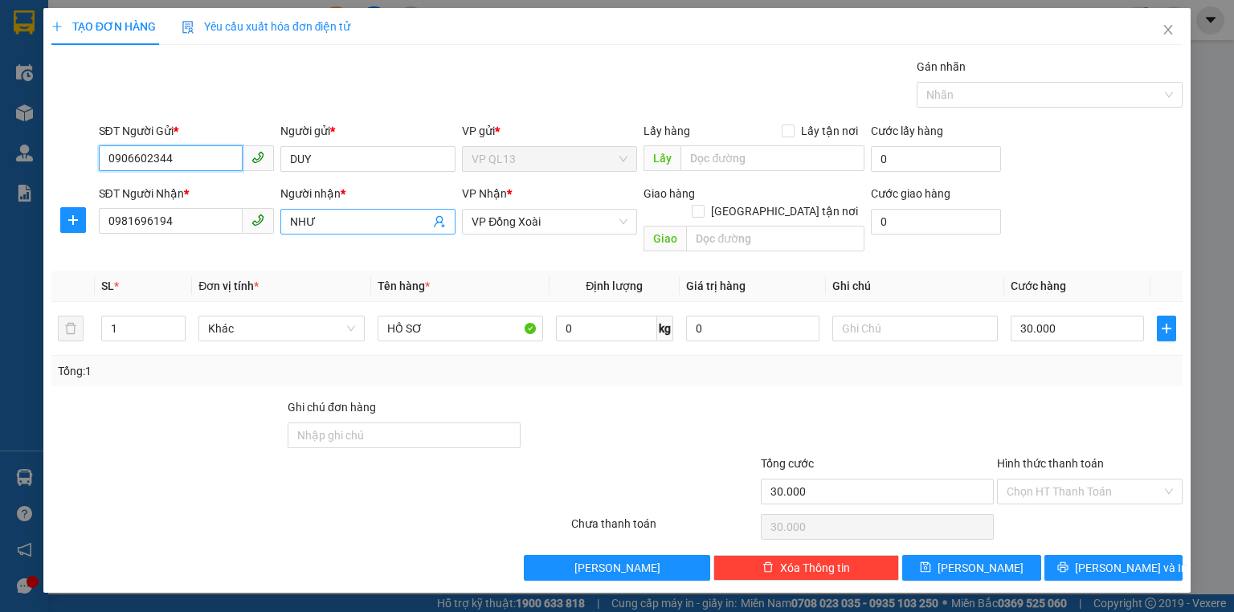
type input "0906602344"
click at [437, 222] on icon "user-add" at bounding box center [439, 221] width 13 height 13
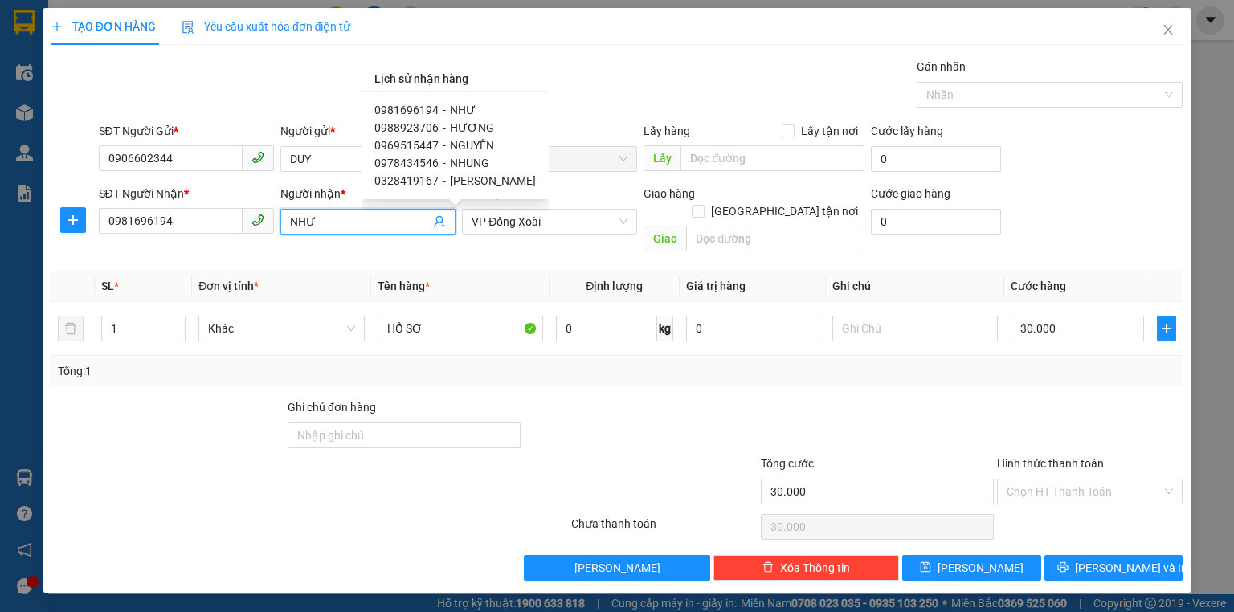
click at [461, 125] on span "HƯƠNG" at bounding box center [472, 127] width 44 height 13
type input "0988923706"
type input "HƯƠNG"
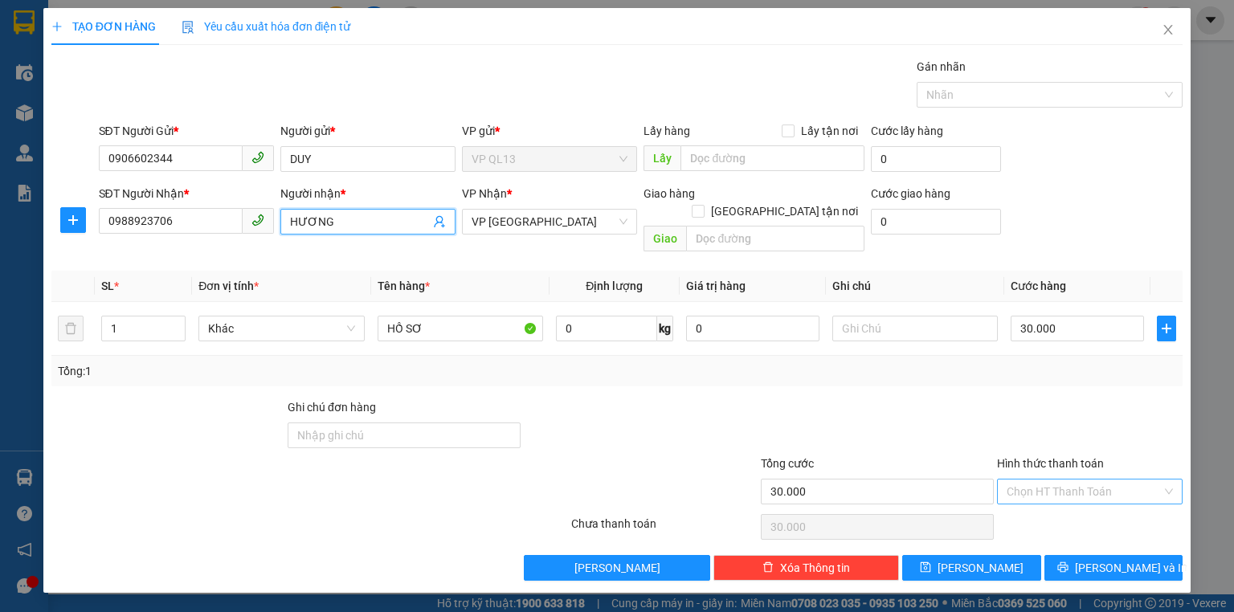
click at [1061, 480] on input "Hình thức thanh toán" at bounding box center [1084, 492] width 155 height 24
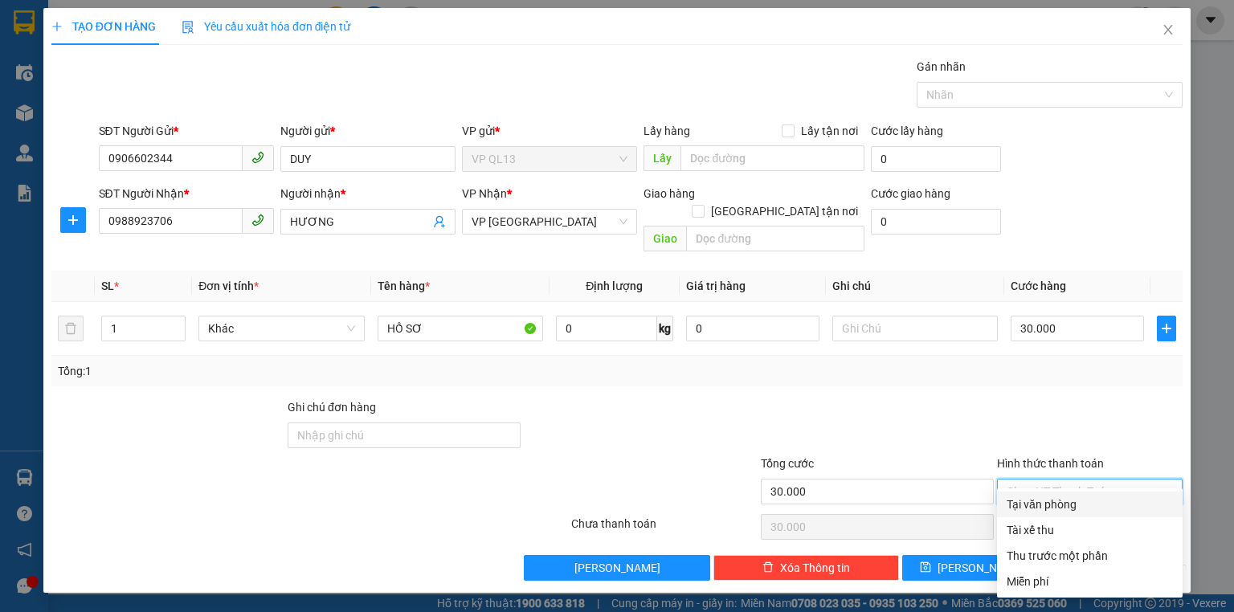
click at [1041, 502] on div "Tại văn phòng" at bounding box center [1090, 505] width 166 height 18
type input "0"
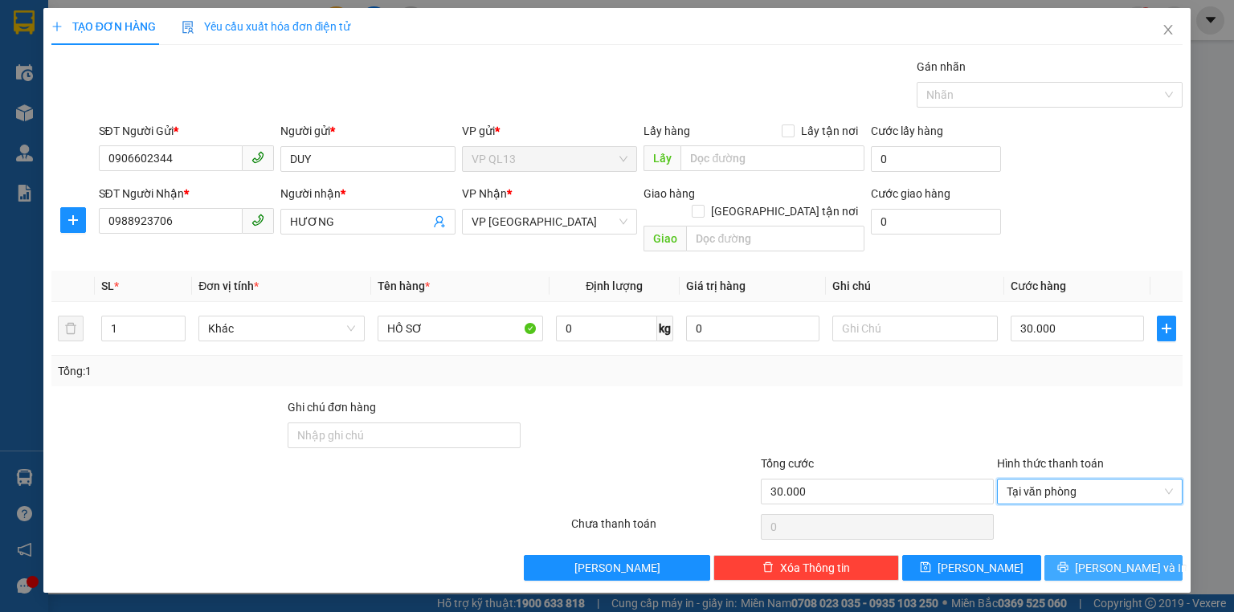
click at [1108, 559] on span "[PERSON_NAME] và In" at bounding box center [1131, 568] width 112 height 18
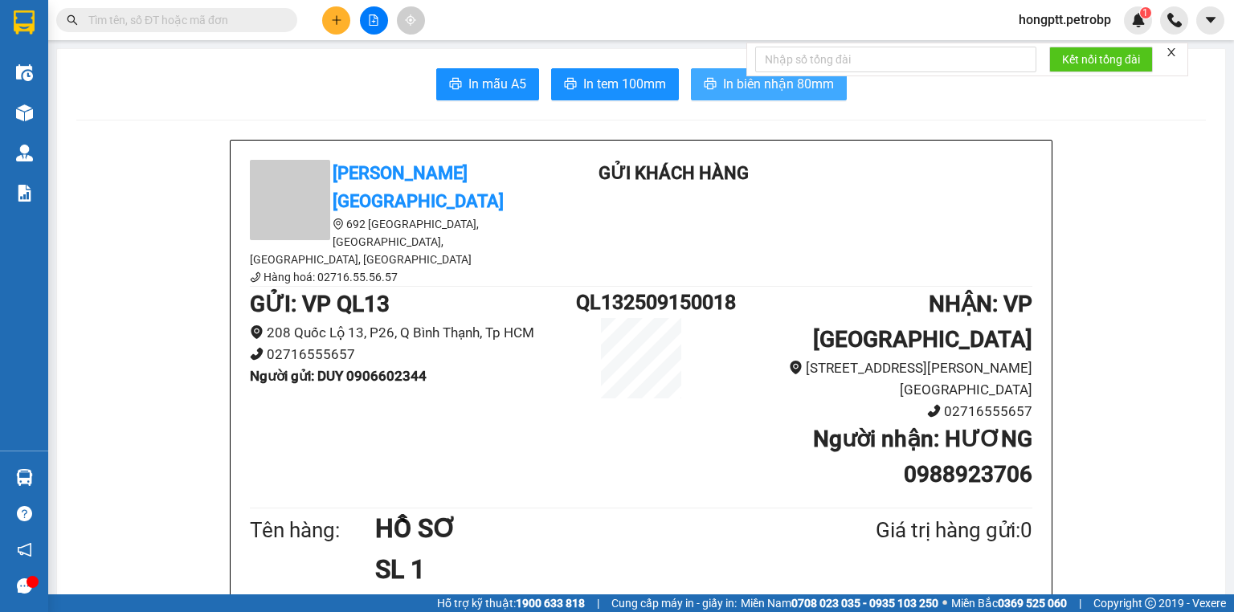
click at [734, 87] on span "In biên nhận 80mm" at bounding box center [778, 84] width 111 height 20
click at [629, 85] on span "In tem 100mm" at bounding box center [624, 84] width 83 height 20
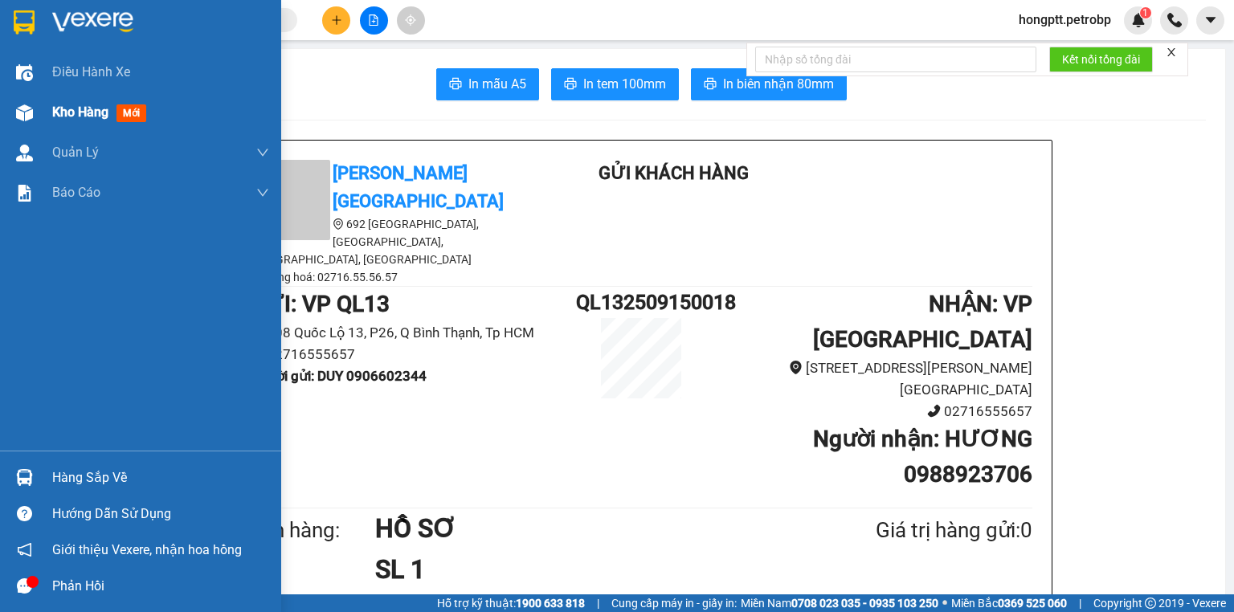
click at [66, 112] on span "Kho hàng" at bounding box center [80, 111] width 56 height 15
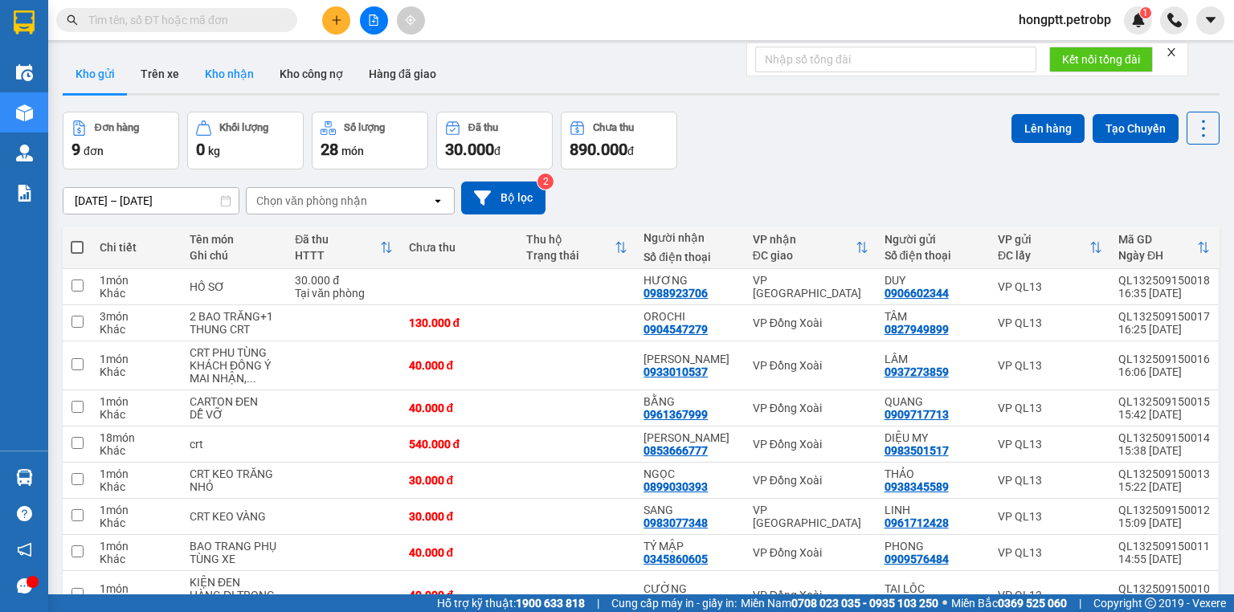
click at [244, 77] on button "Kho nhận" at bounding box center [229, 74] width 75 height 39
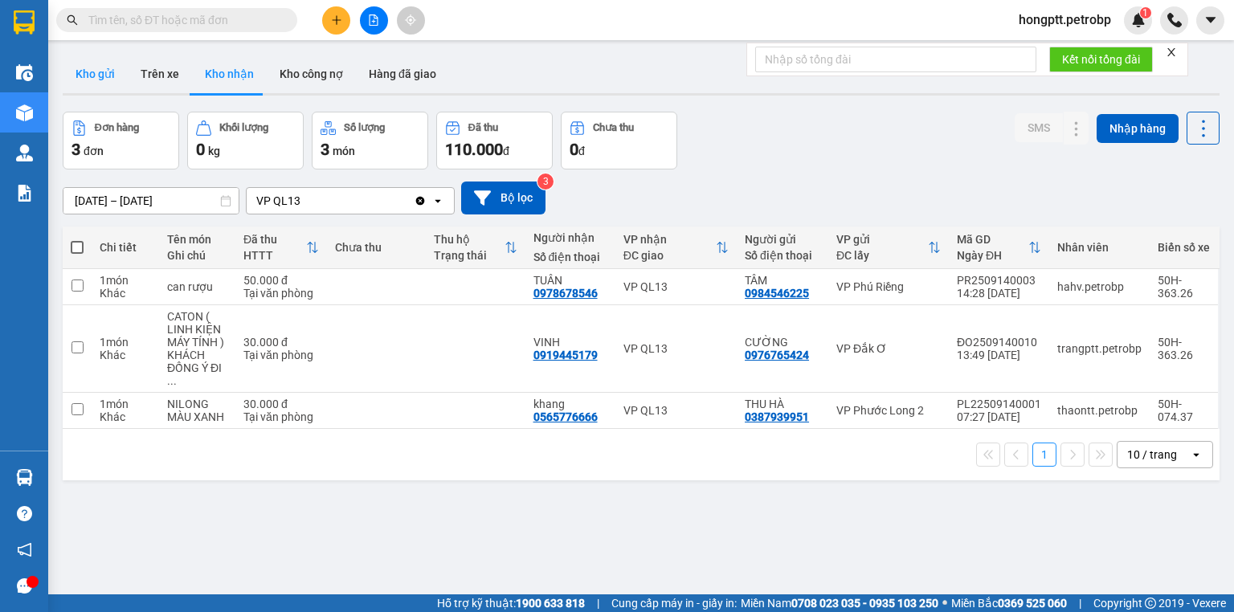
click at [106, 69] on button "Kho gửi" at bounding box center [95, 74] width 65 height 39
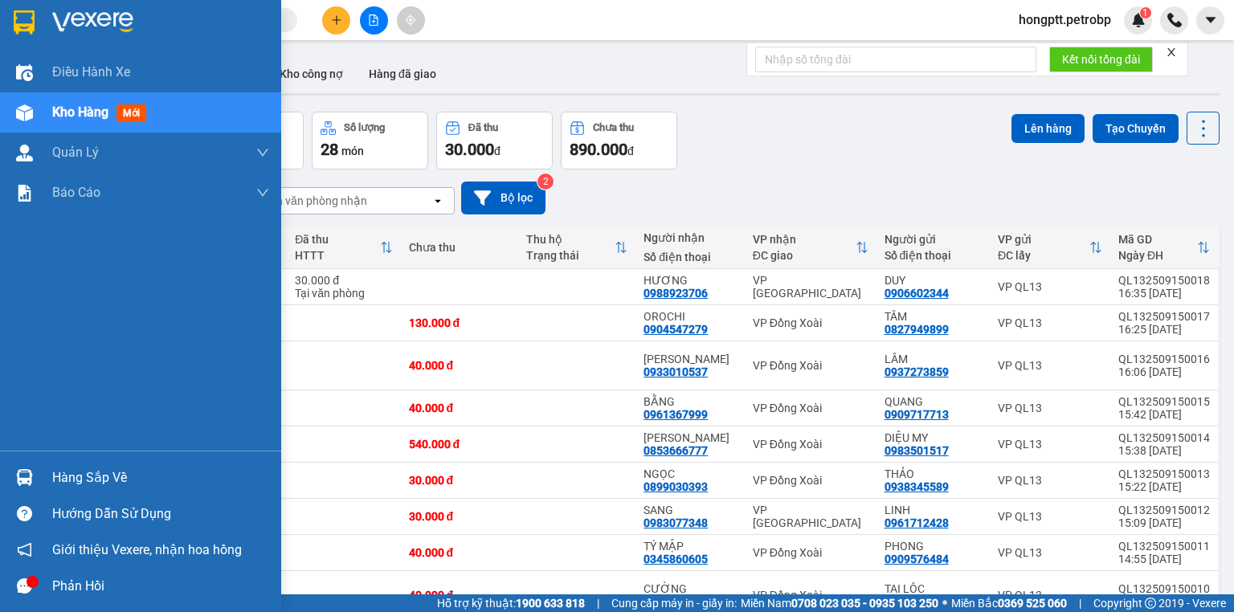
click at [61, 104] on span "Kho hàng" at bounding box center [80, 111] width 56 height 15
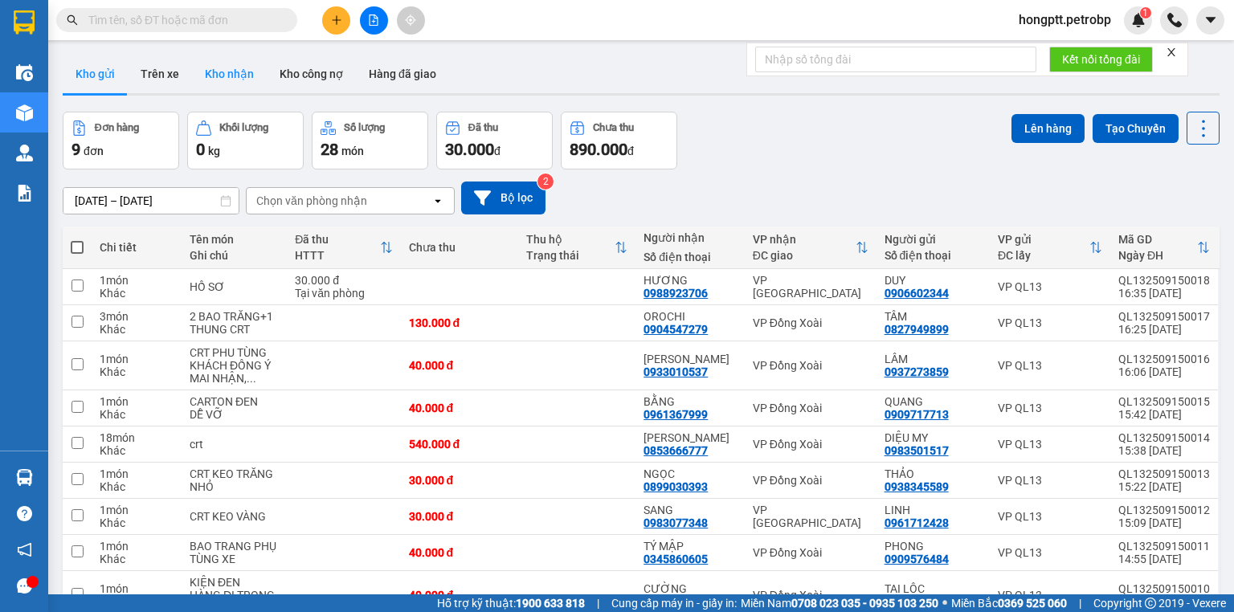
click at [251, 72] on button "Kho nhận" at bounding box center [229, 74] width 75 height 39
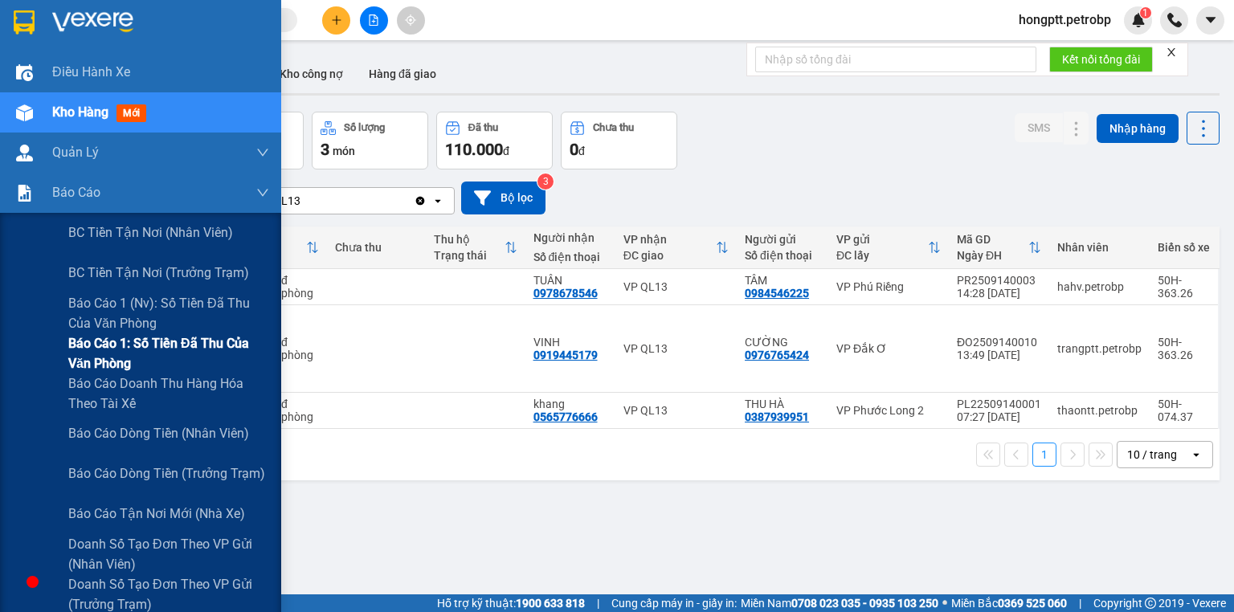
click at [155, 351] on span "Báo cáo 1: Số tiền đã thu của văn phòng" at bounding box center [168, 353] width 201 height 40
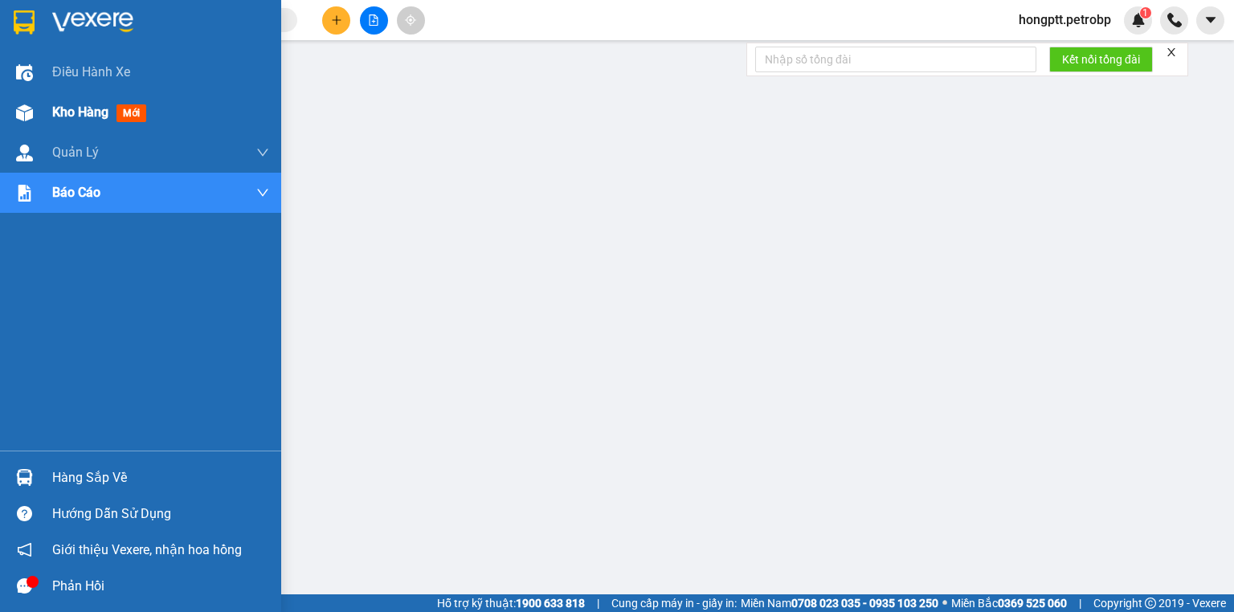
click at [59, 106] on span "Kho hàng" at bounding box center [80, 111] width 56 height 15
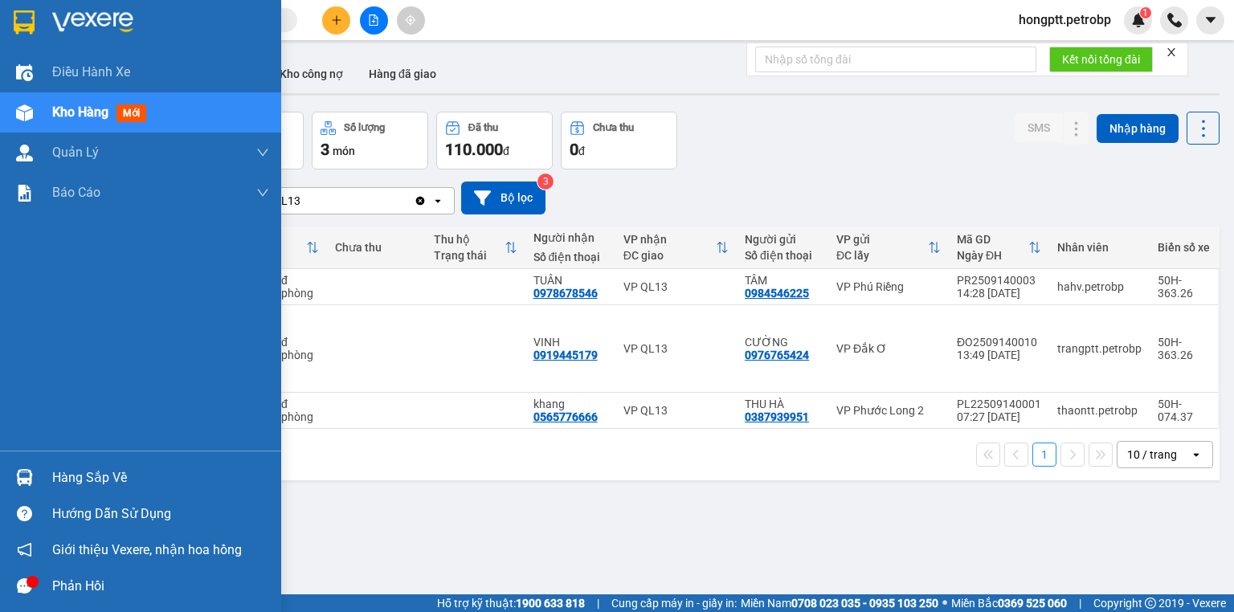
click at [67, 479] on div "Hàng sắp về" at bounding box center [160, 478] width 217 height 24
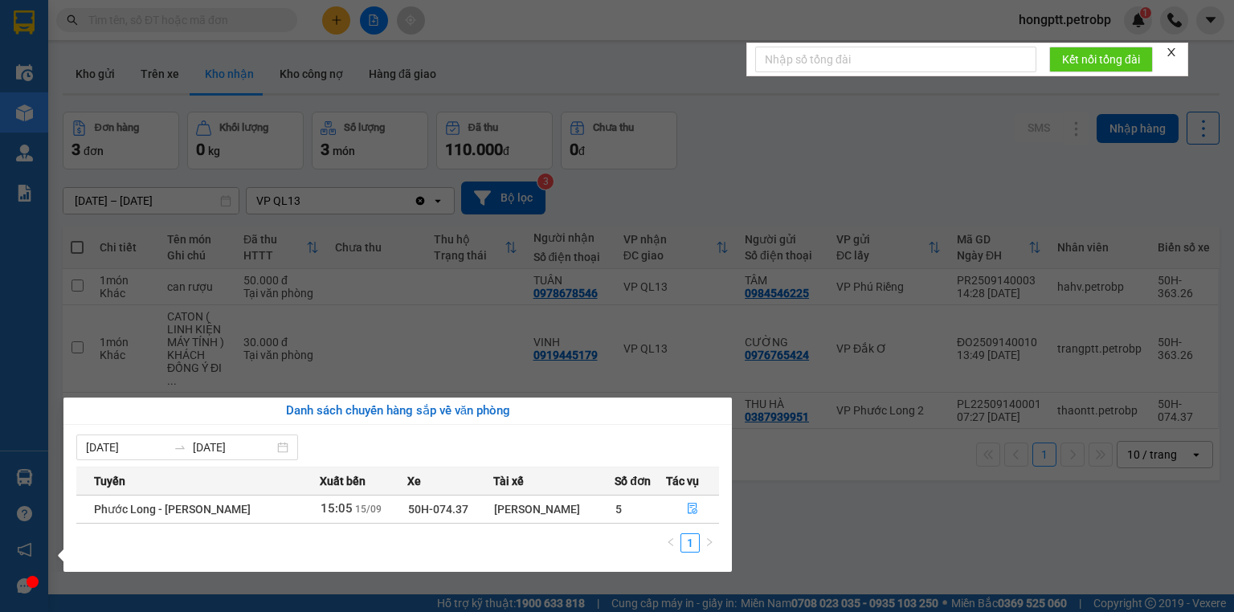
click at [866, 513] on section "Kết quả tìm kiếm ( 1 ) Bộ lọc Ngày tạo đơn gần nhất Mã ĐH Trạng thái Món hàng T…" at bounding box center [617, 306] width 1234 height 612
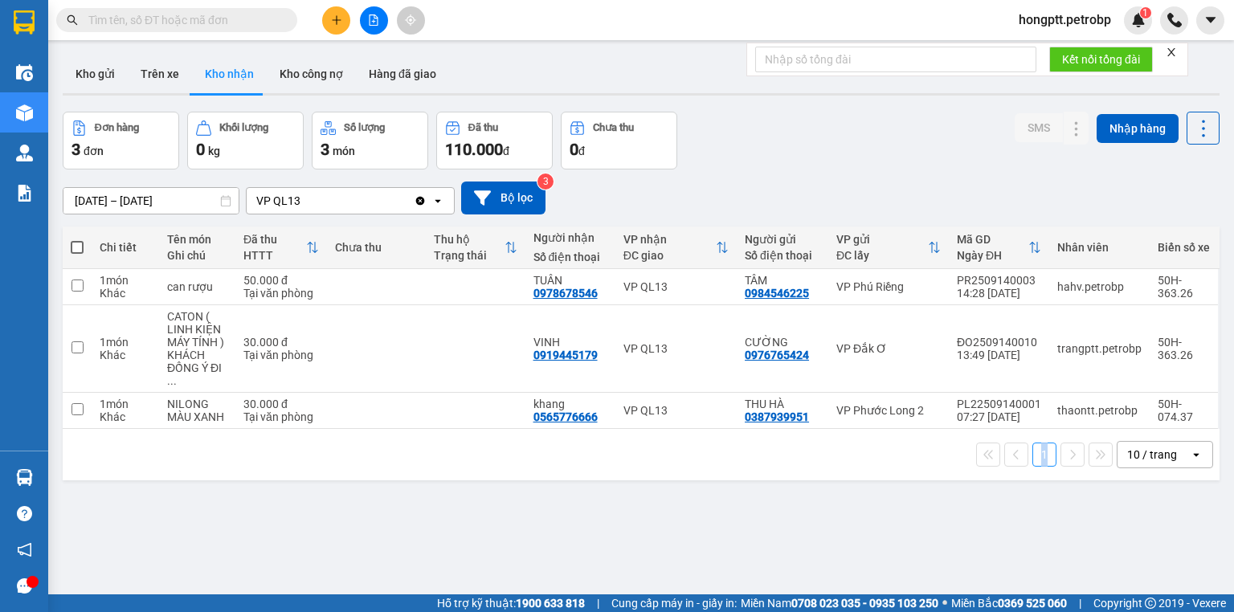
click at [866, 513] on div "ver 1.8.143 Kho gửi Trên xe Kho nhận Kho công nợ Hàng đã giao Đơn hàng 3 đơn Kh…" at bounding box center [641, 354] width 1170 height 612
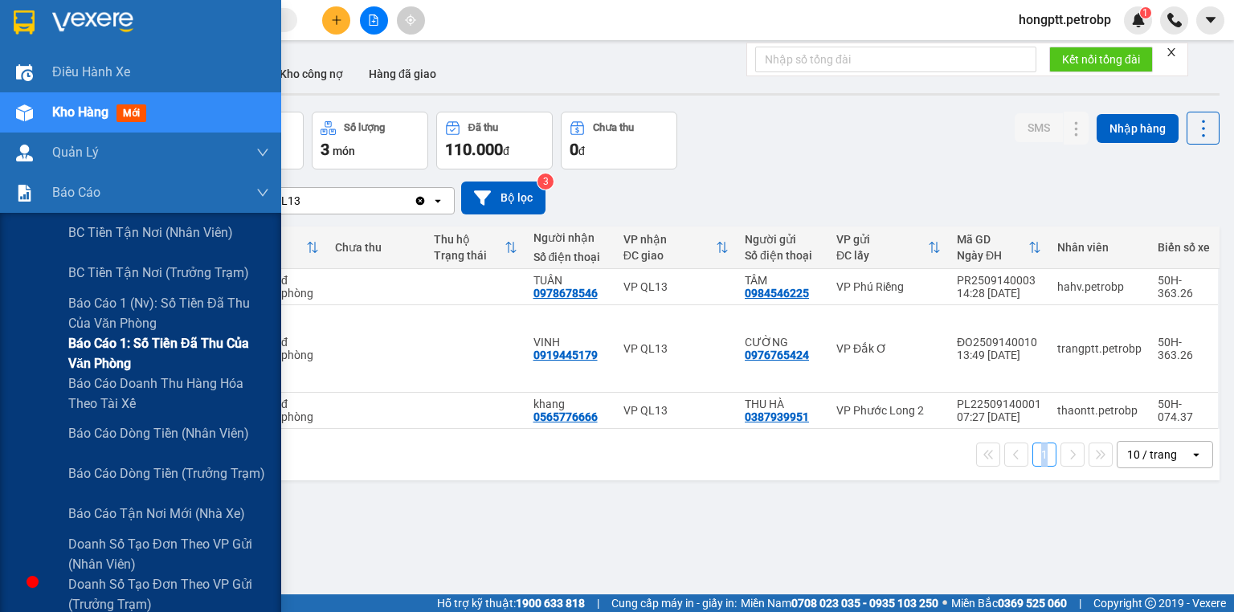
click at [174, 350] on span "Báo cáo 1: Số tiền đã thu của văn phòng" at bounding box center [168, 353] width 201 height 40
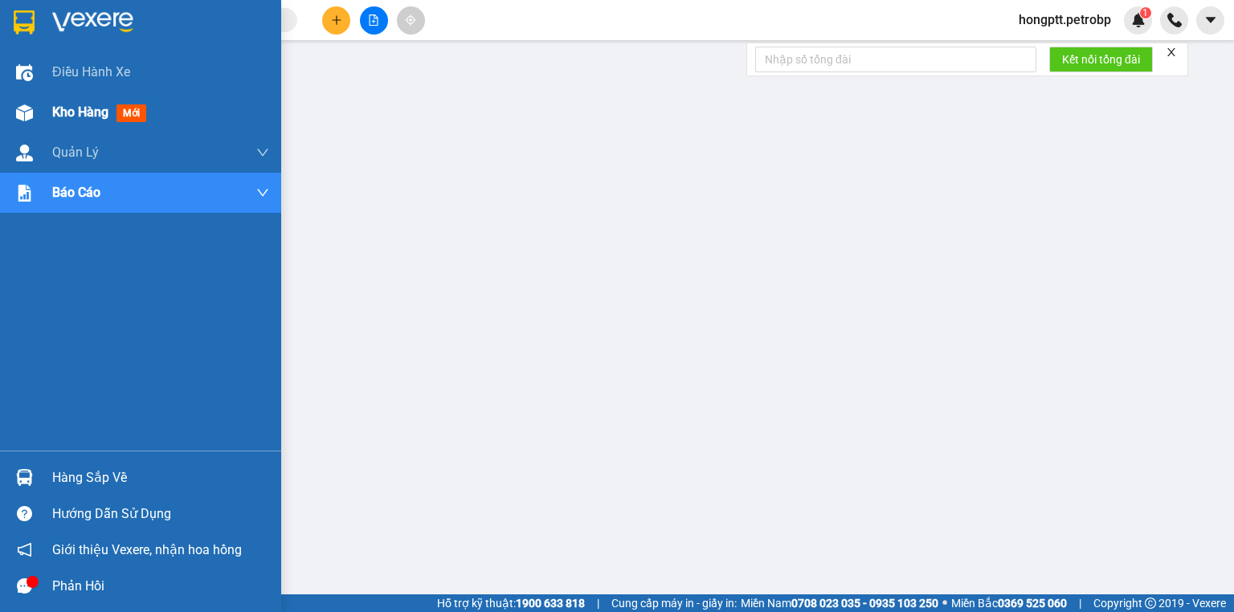
click at [76, 119] on span "Kho hàng" at bounding box center [80, 111] width 56 height 15
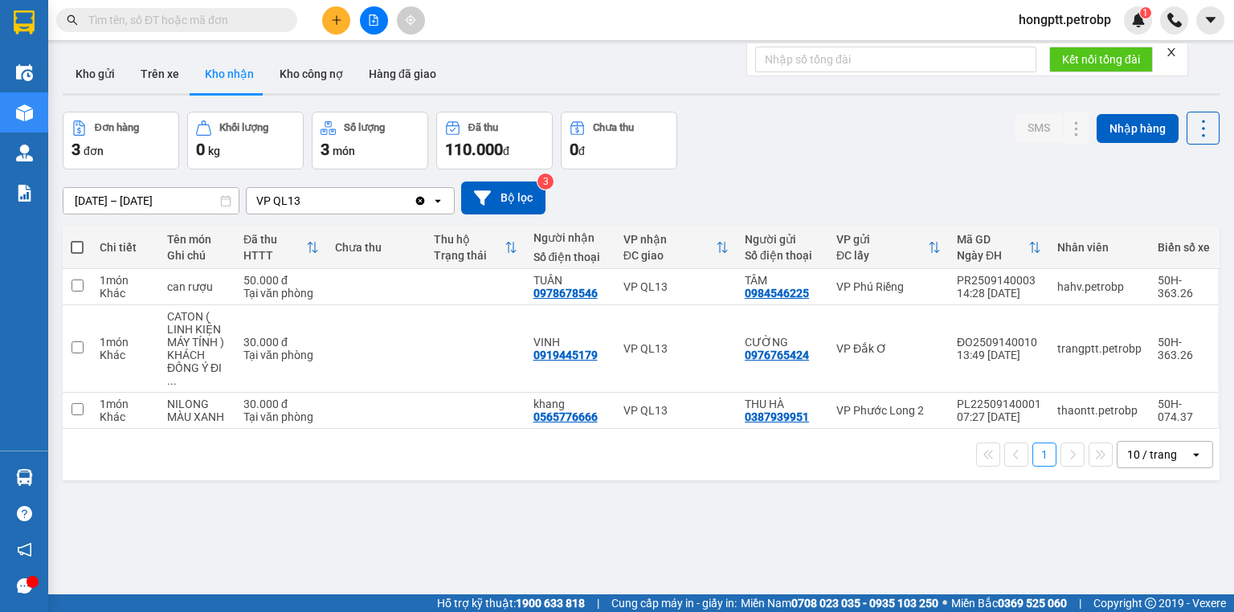
click at [222, 80] on button "Kho nhận" at bounding box center [229, 74] width 75 height 39
click at [170, 75] on button "Trên xe" at bounding box center [160, 74] width 64 height 39
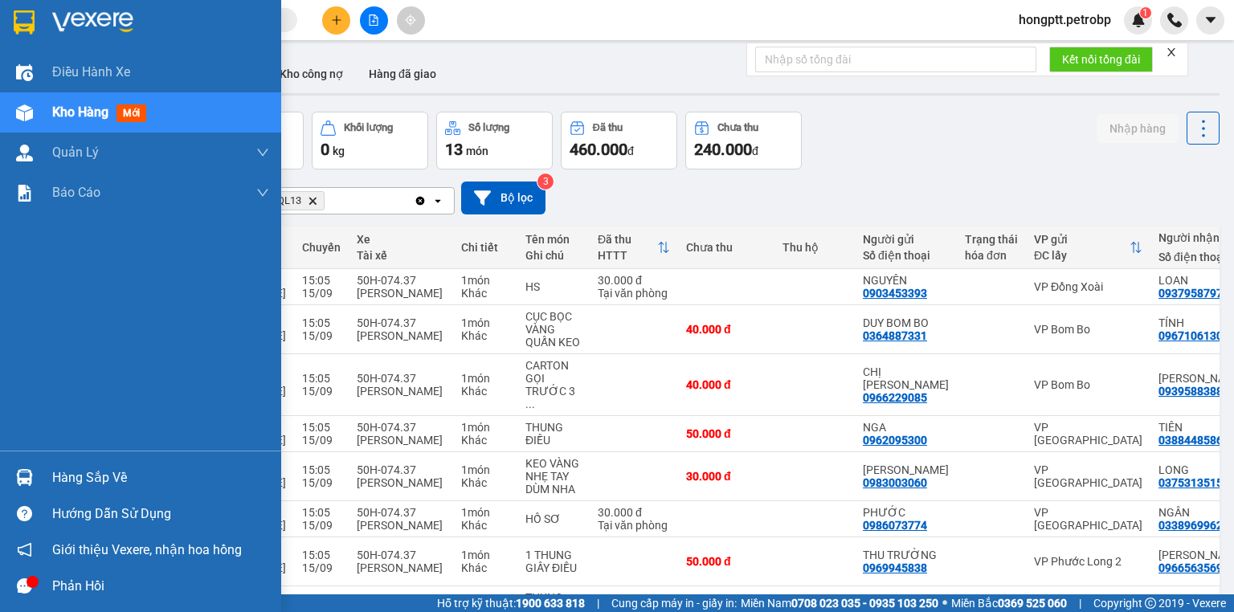
click at [77, 120] on span "Kho hàng" at bounding box center [80, 111] width 56 height 15
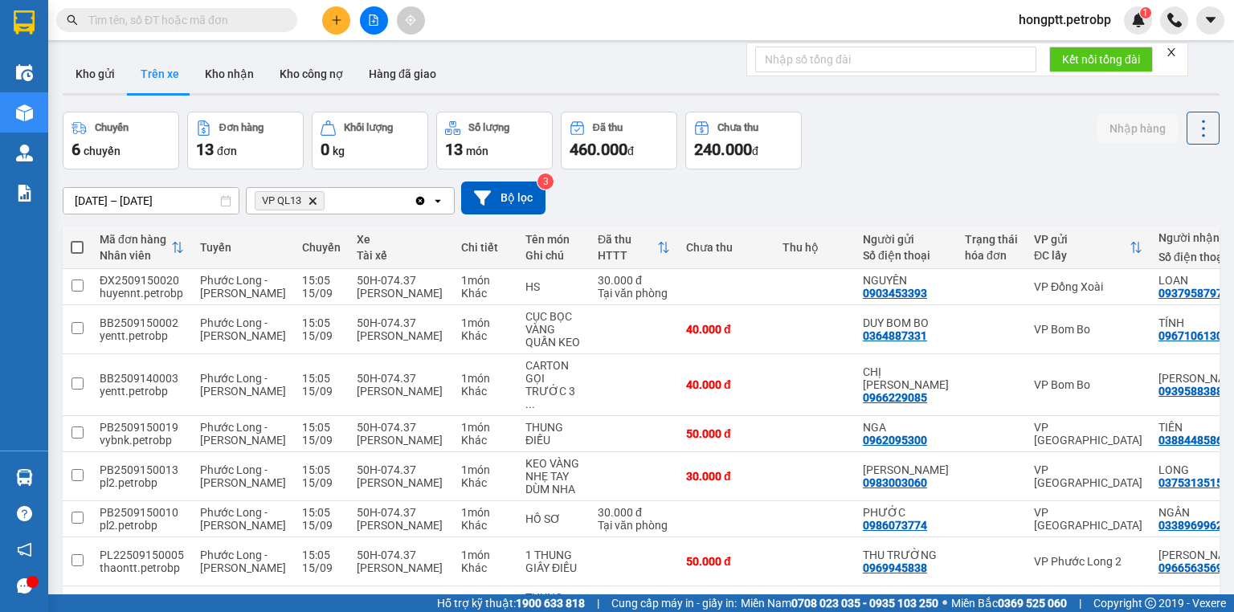
click at [154, 62] on button "Trên xe" at bounding box center [160, 74] width 64 height 39
click at [233, 74] on button "Kho nhận" at bounding box center [229, 74] width 75 height 39
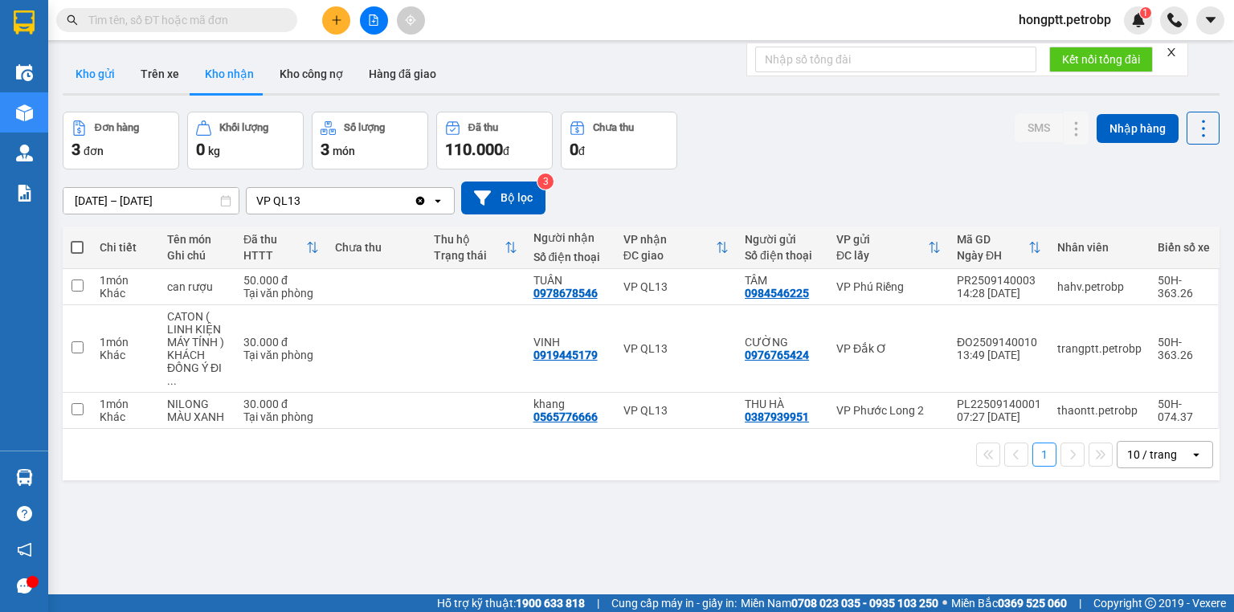
click at [102, 62] on button "Kho gửi" at bounding box center [95, 74] width 65 height 39
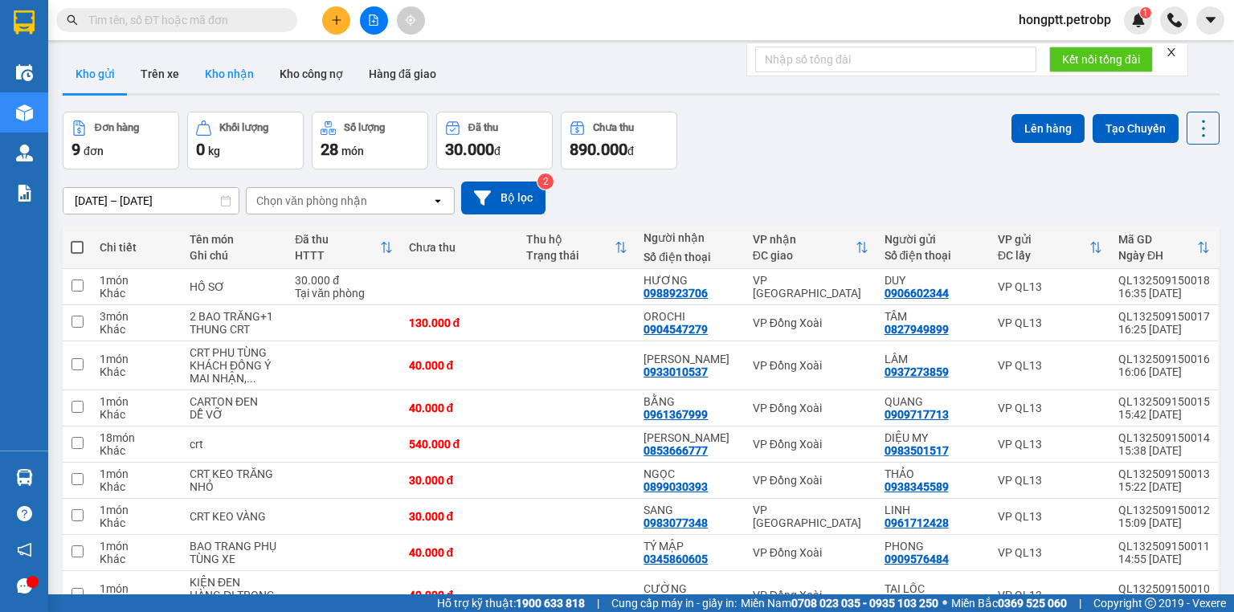
click at [217, 71] on button "Kho nhận" at bounding box center [229, 74] width 75 height 39
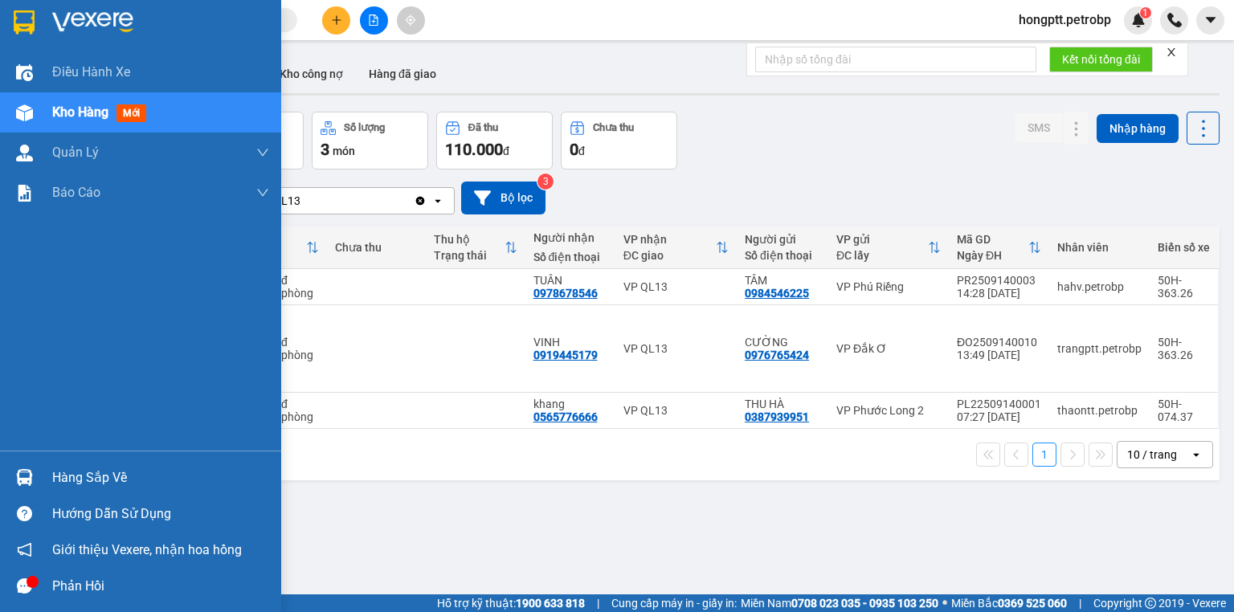
click at [72, 487] on div "Hàng sắp về" at bounding box center [160, 478] width 217 height 24
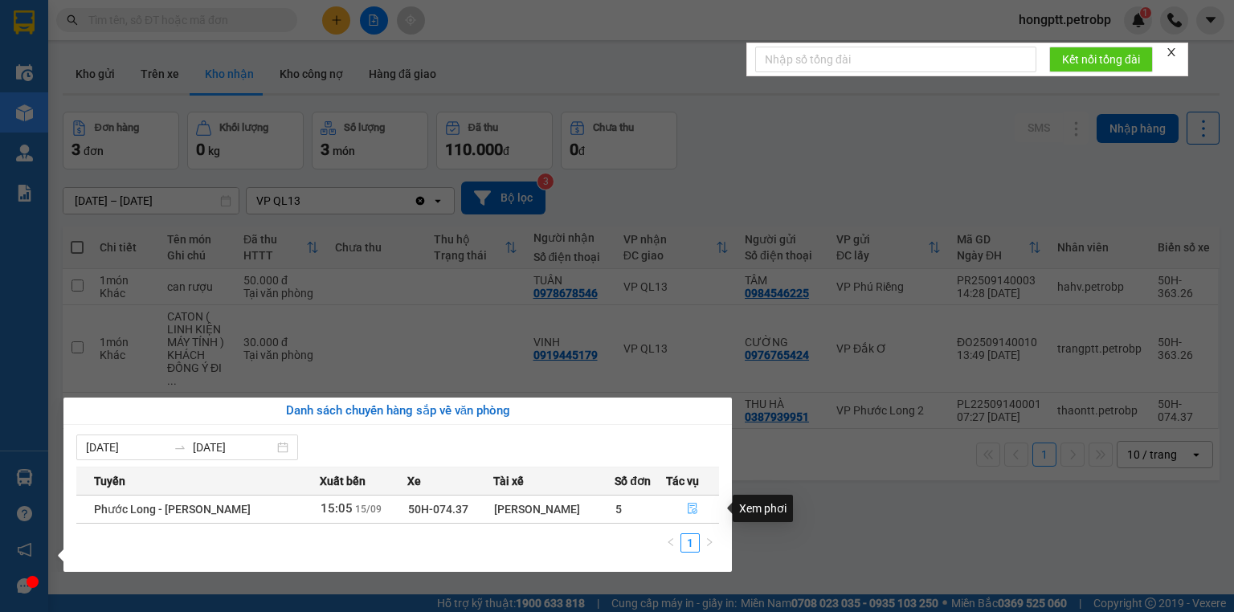
click at [691, 508] on icon "file-done" at bounding box center [692, 508] width 11 height 11
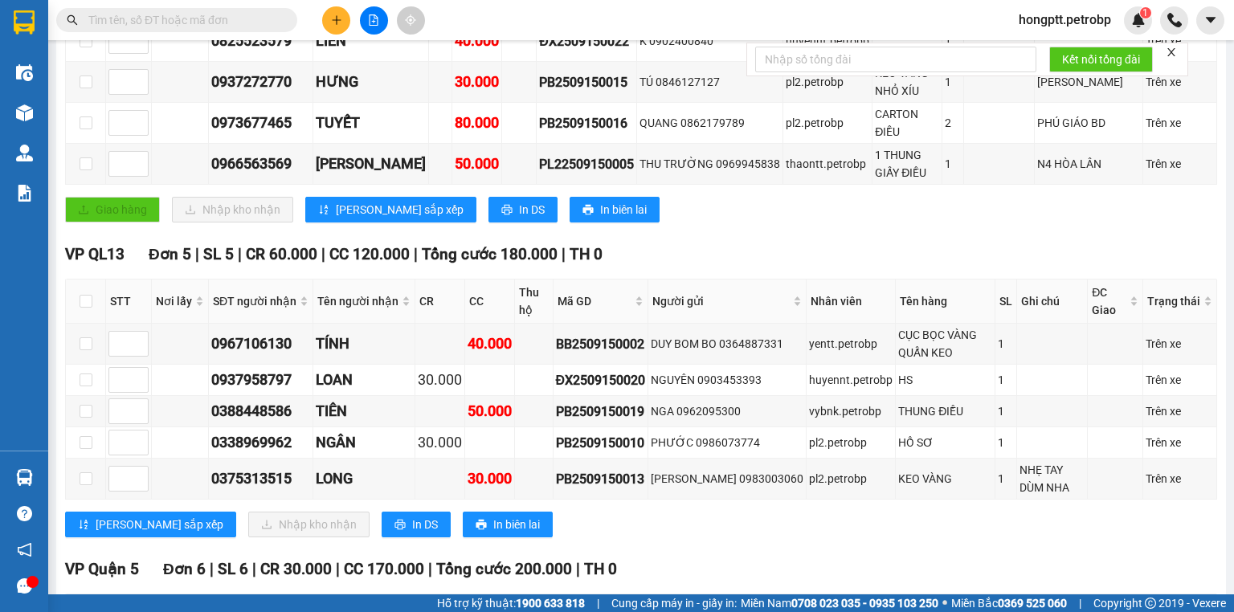
scroll to position [389, 0]
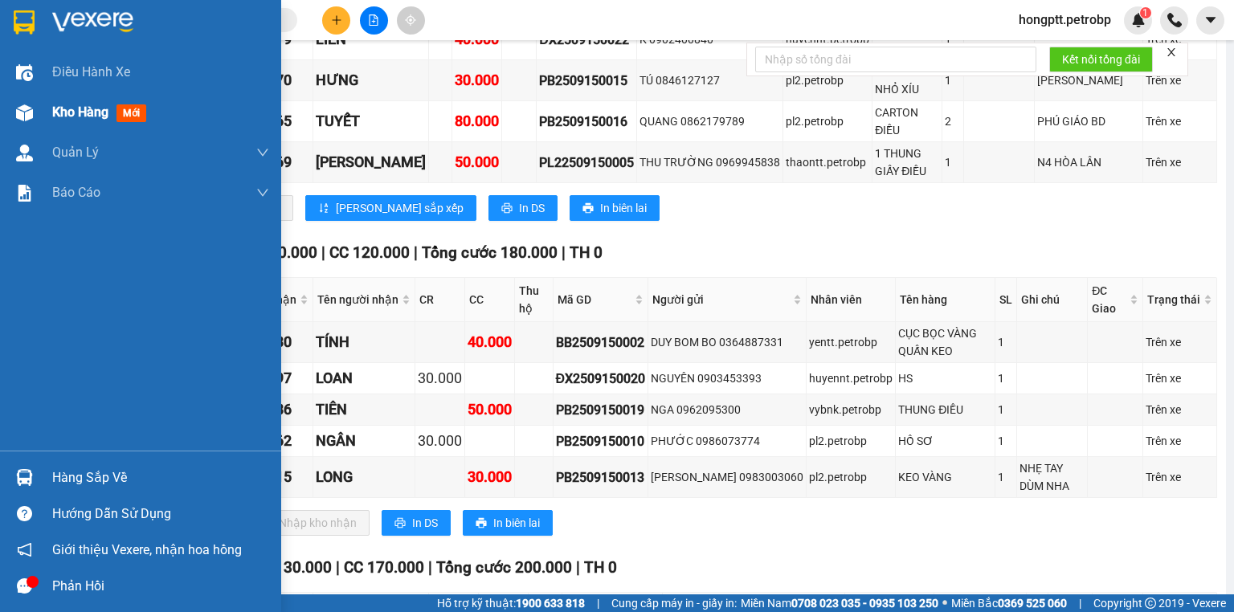
click at [66, 111] on span "Kho hàng" at bounding box center [80, 111] width 56 height 15
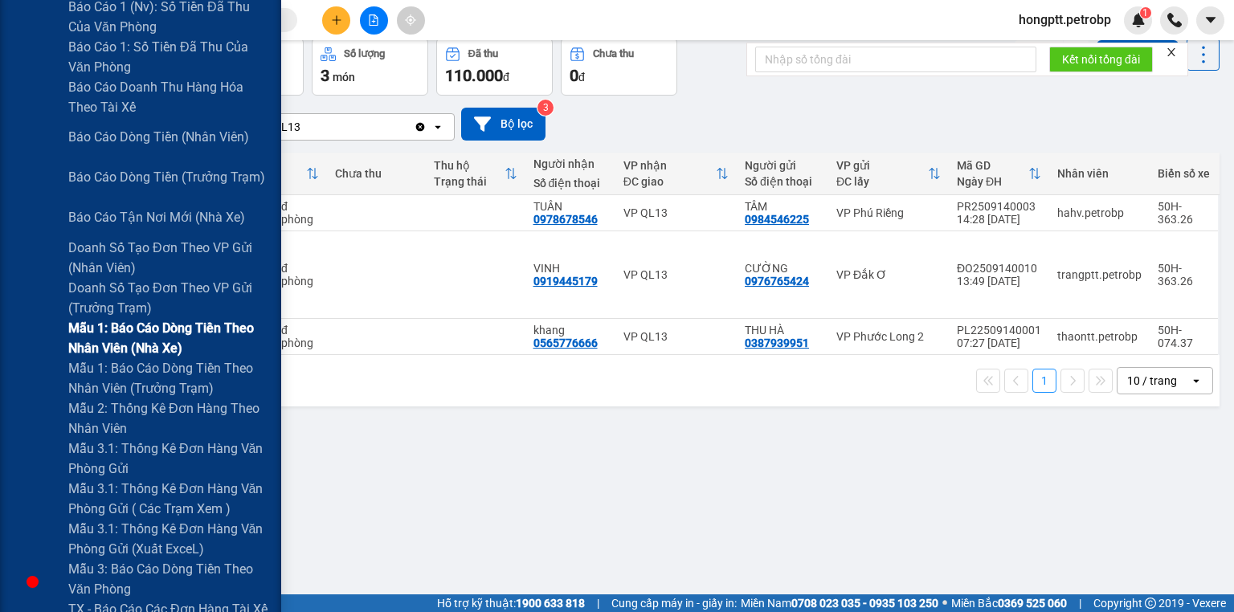
scroll to position [321, 0]
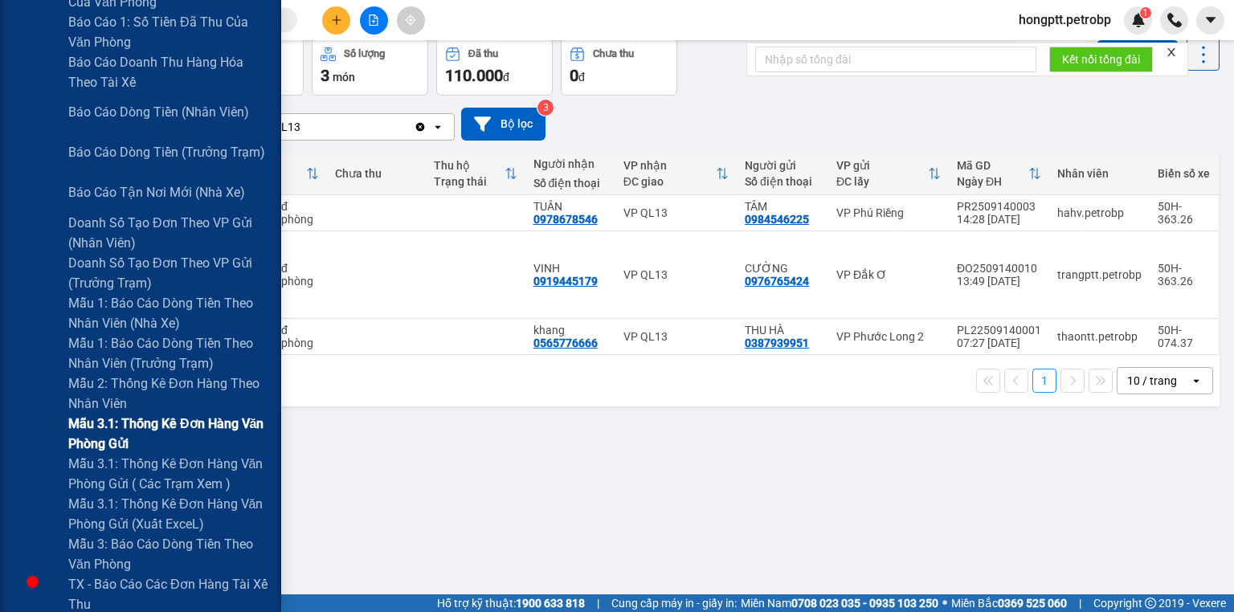
click at [153, 428] on span "Mẫu 3.1: Thống kê đơn hàng văn phòng gửi" at bounding box center [168, 434] width 201 height 40
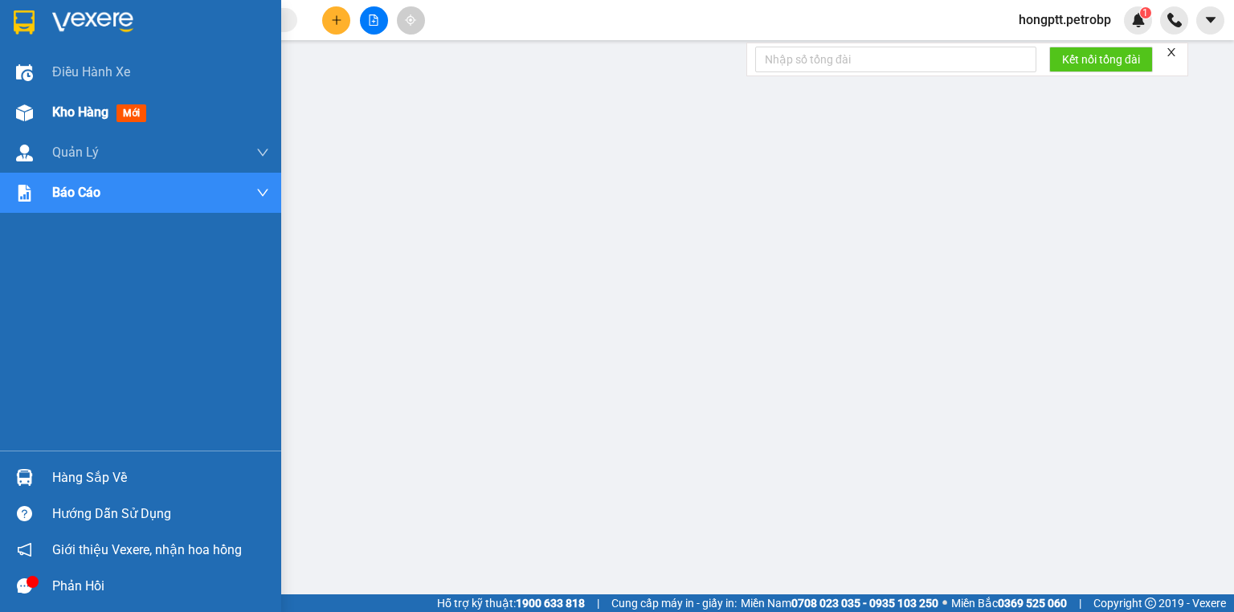
click at [67, 110] on span "Kho hàng" at bounding box center [80, 111] width 56 height 15
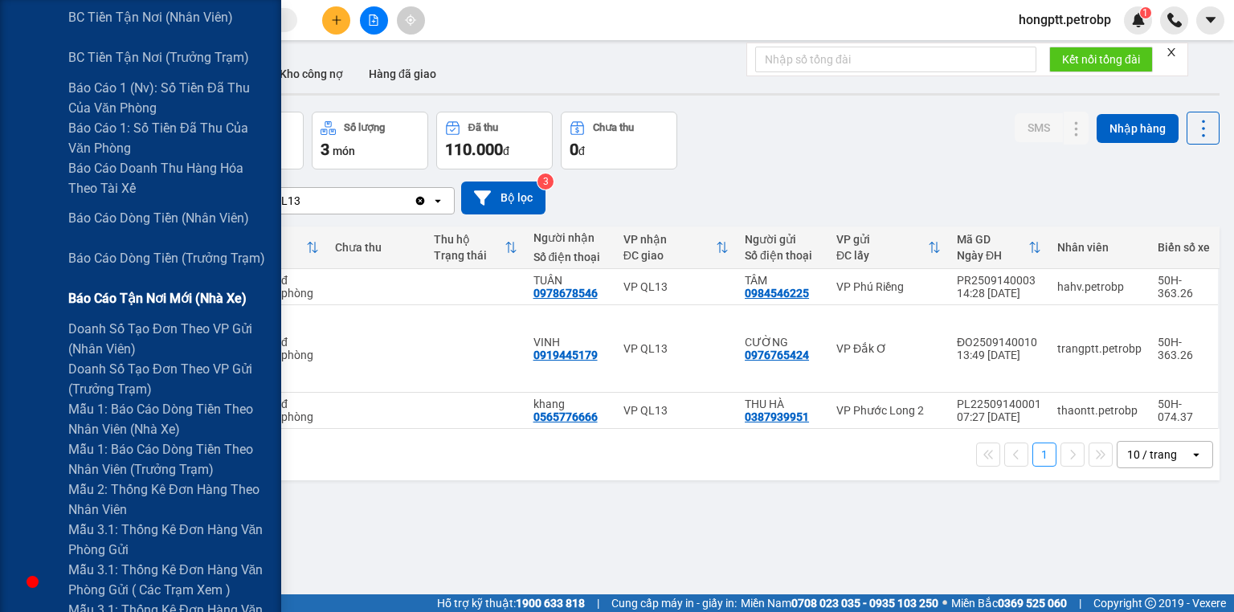
scroll to position [257, 0]
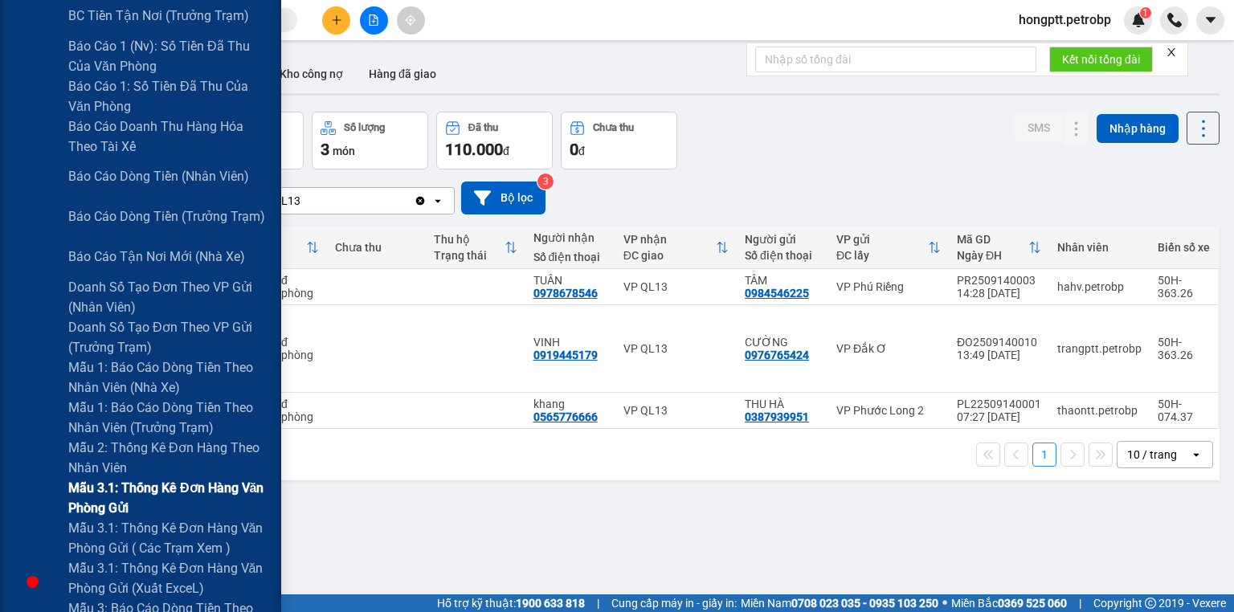
click at [127, 489] on span "Mẫu 3.1: Thống kê đơn hàng văn phòng gửi" at bounding box center [168, 498] width 201 height 40
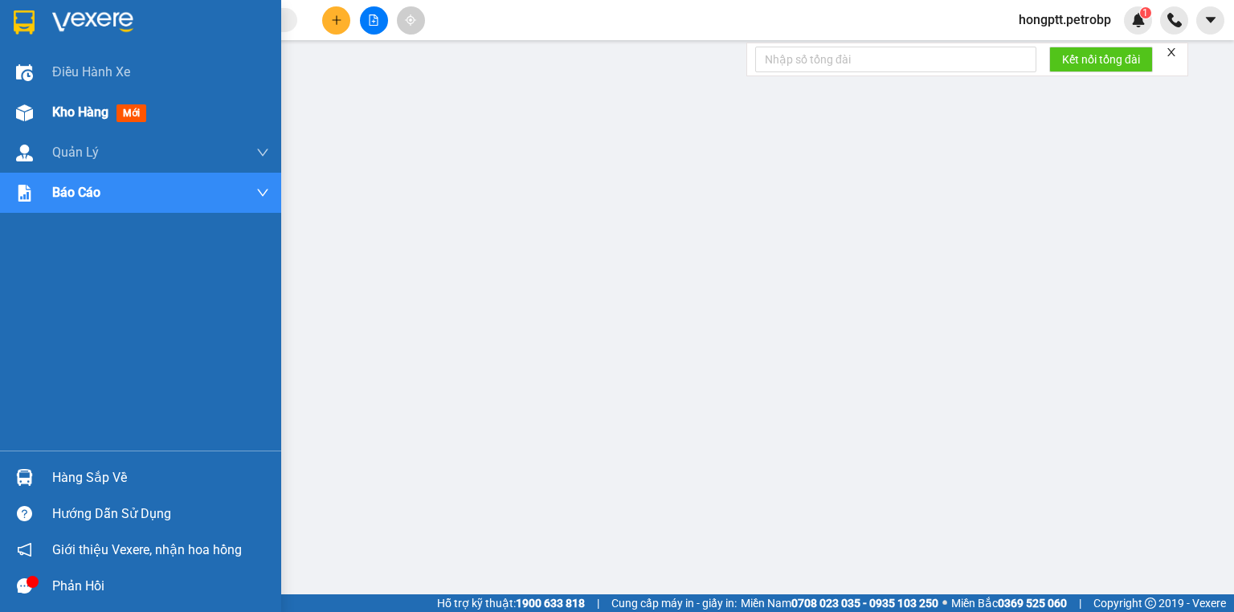
click at [100, 121] on div "Kho hàng mới" at bounding box center [102, 112] width 100 height 20
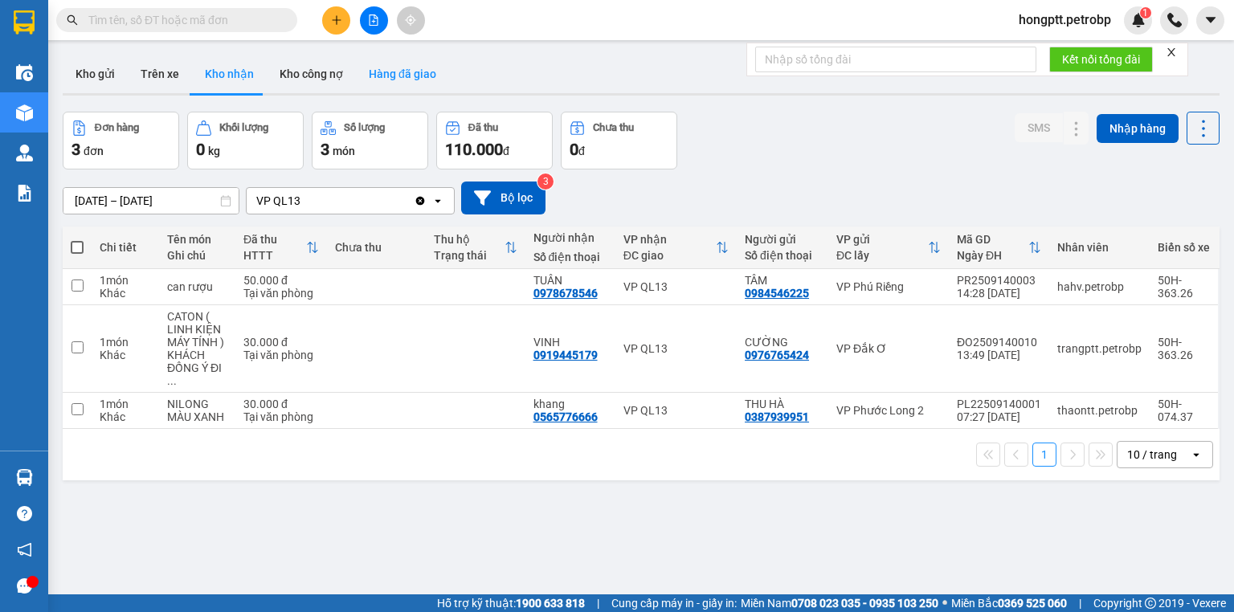
click at [397, 71] on button "Hàng đã giao" at bounding box center [402, 74] width 93 height 39
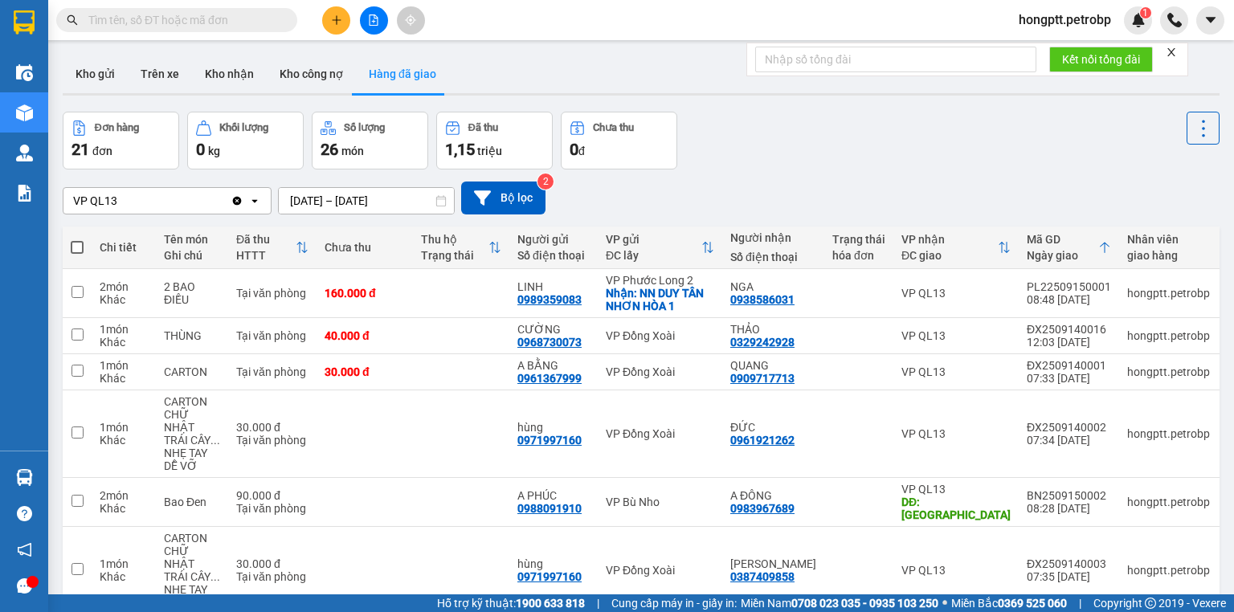
click at [392, 74] on button "Hàng đã giao" at bounding box center [402, 74] width 93 height 39
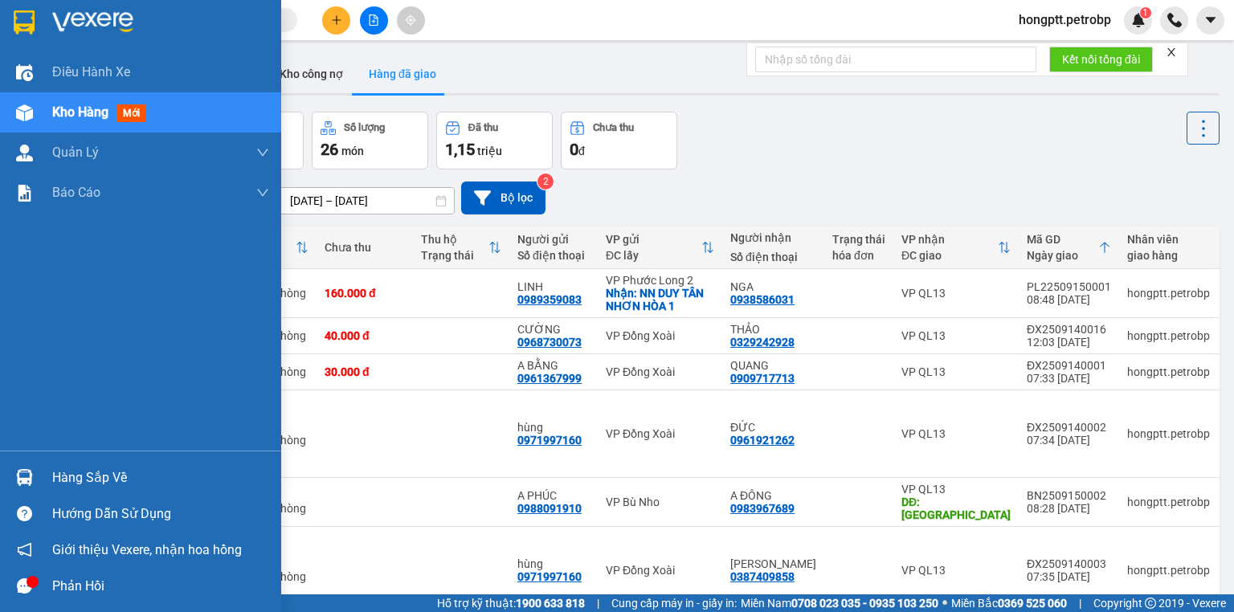
click at [79, 477] on div "Hàng sắp về" at bounding box center [160, 478] width 217 height 24
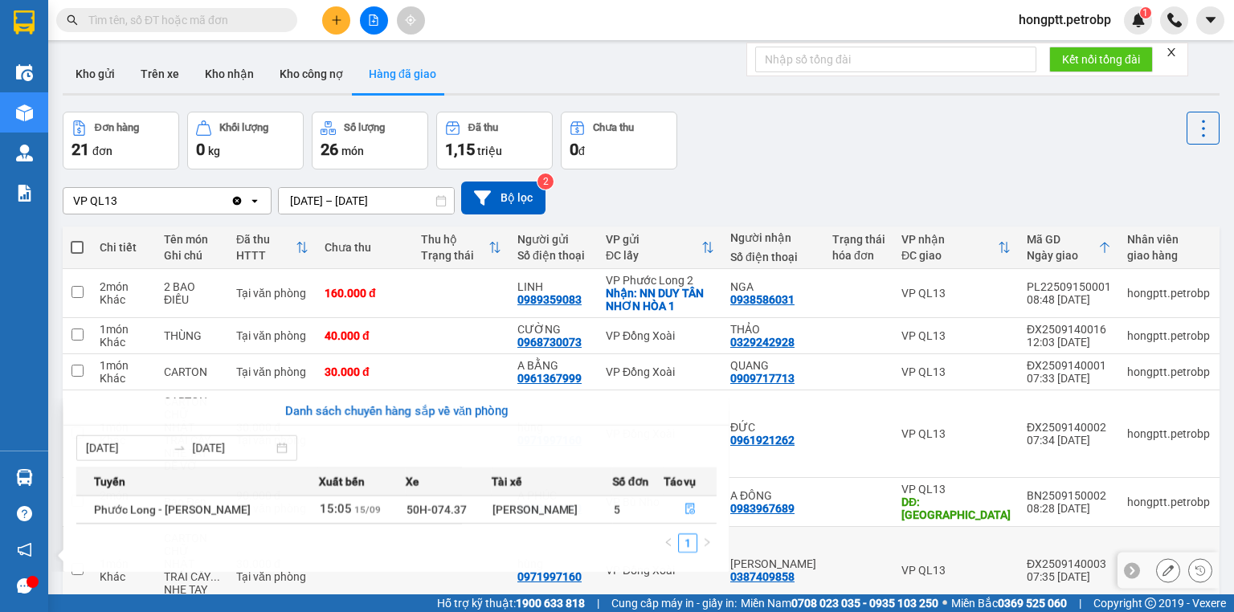
click at [806, 537] on section "Kết quả tìm kiếm ( 1 ) Bộ lọc Ngày tạo đơn gần nhất Mã ĐH Trạng thái Món hàng T…" at bounding box center [617, 306] width 1234 height 612
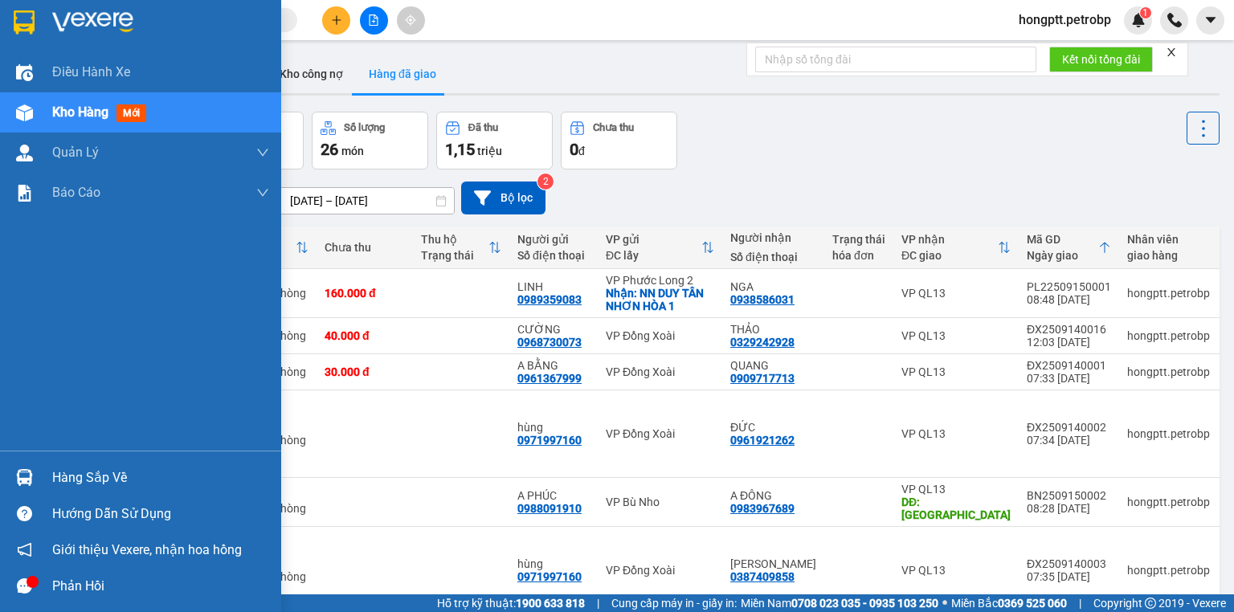
click at [65, 475] on div "Hàng sắp về" at bounding box center [160, 478] width 217 height 24
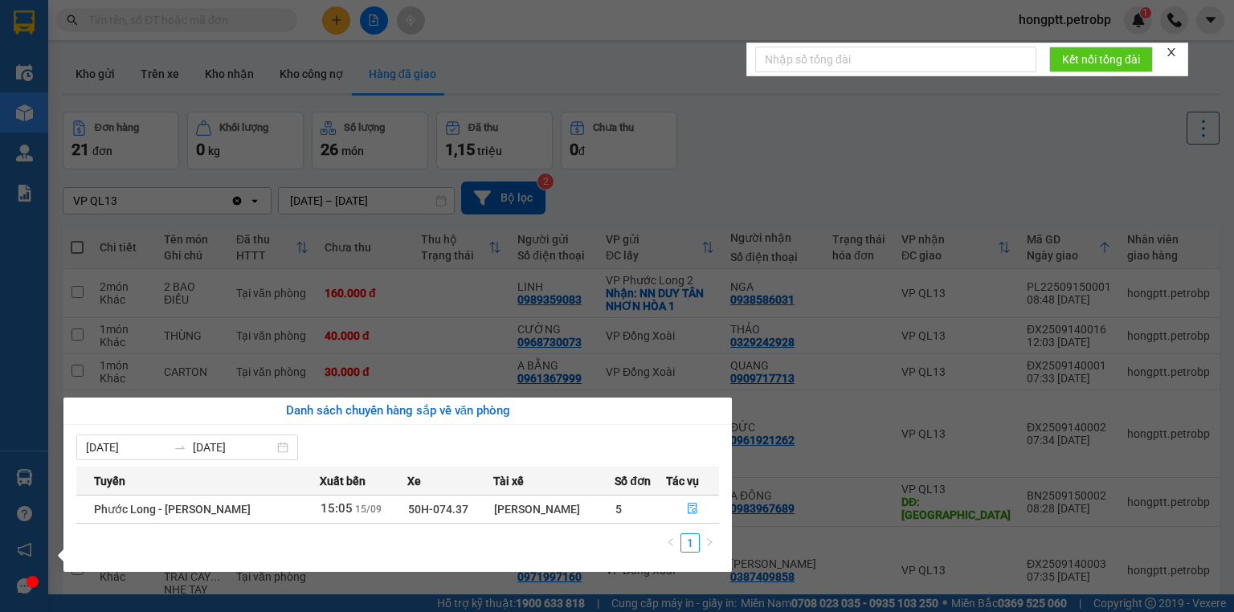
click at [810, 535] on section "Kết quả tìm kiếm ( 1 ) Bộ lọc Ngày tạo đơn gần nhất Mã ĐH Trạng thái Món hàng T…" at bounding box center [617, 306] width 1234 height 612
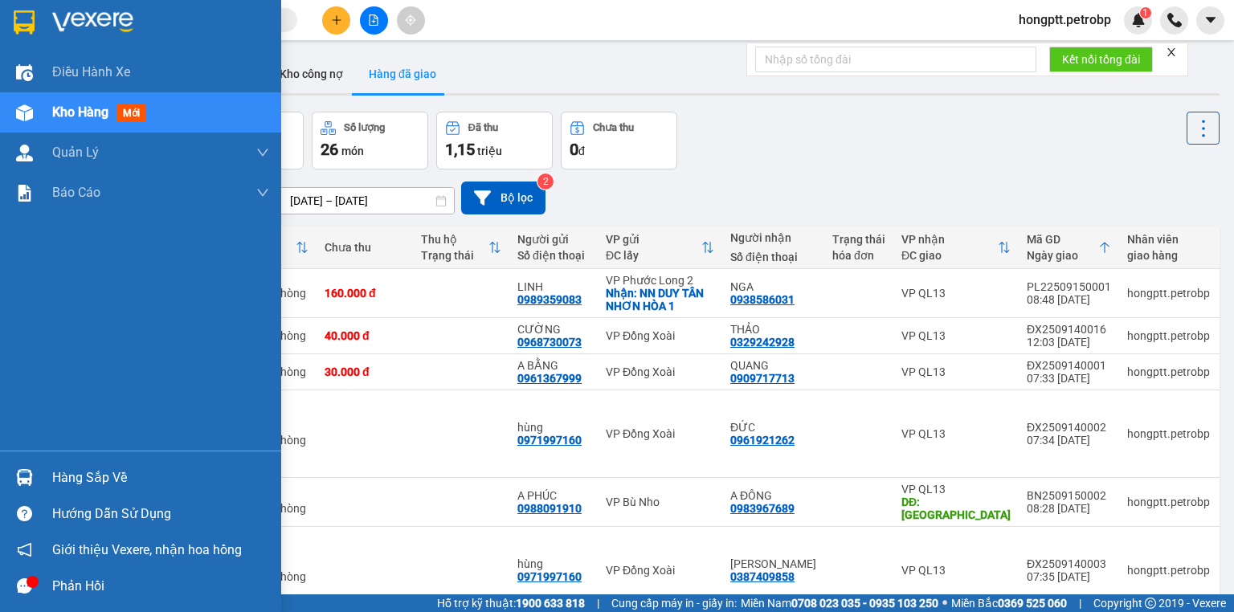
click at [72, 473] on div "Hàng sắp về" at bounding box center [160, 478] width 217 height 24
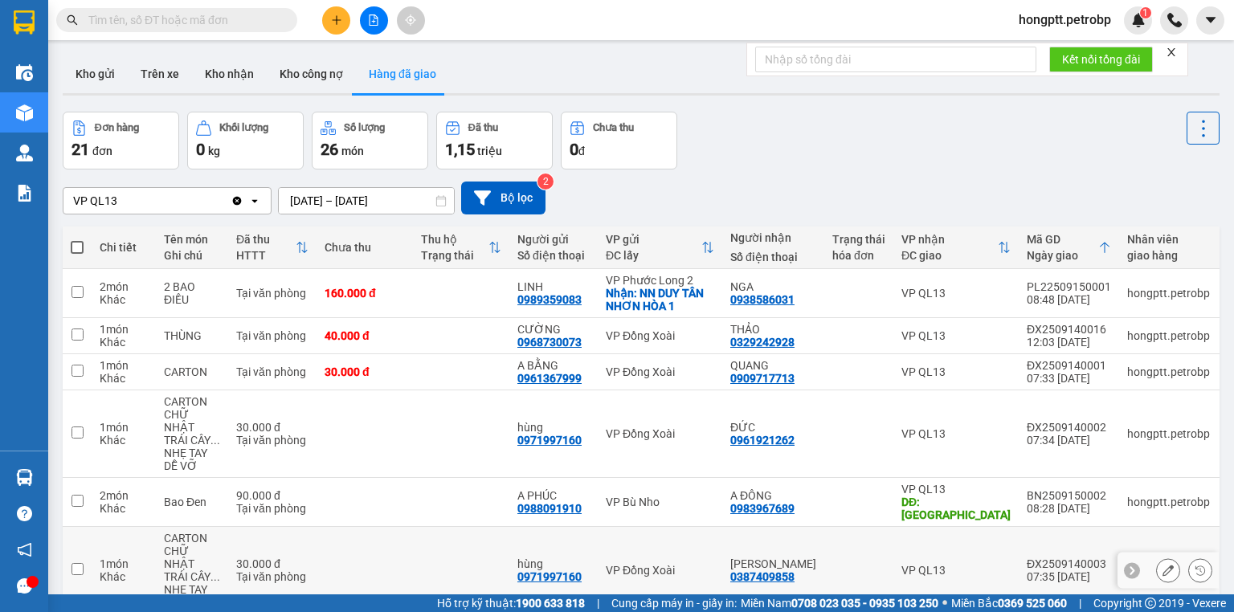
click at [812, 532] on section "Kết quả tìm kiếm ( 1 ) Bộ lọc Ngày tạo đơn gần nhất Mã ĐH Trạng thái Món hàng T…" at bounding box center [617, 306] width 1234 height 612
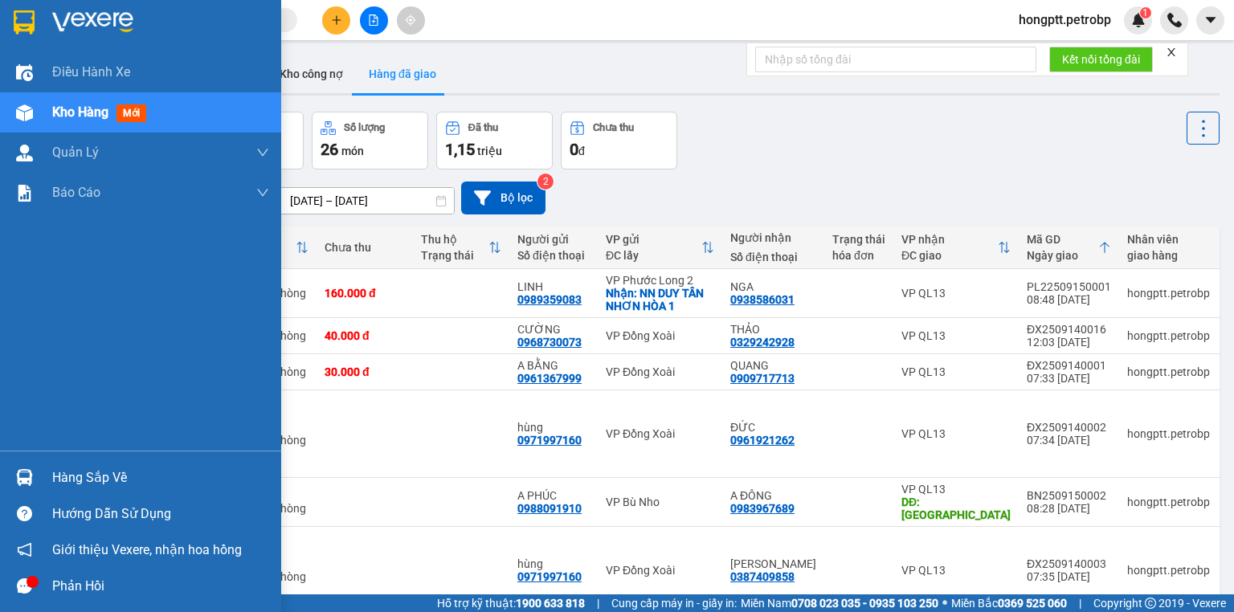
click at [77, 475] on div "Hàng sắp về" at bounding box center [160, 478] width 217 height 24
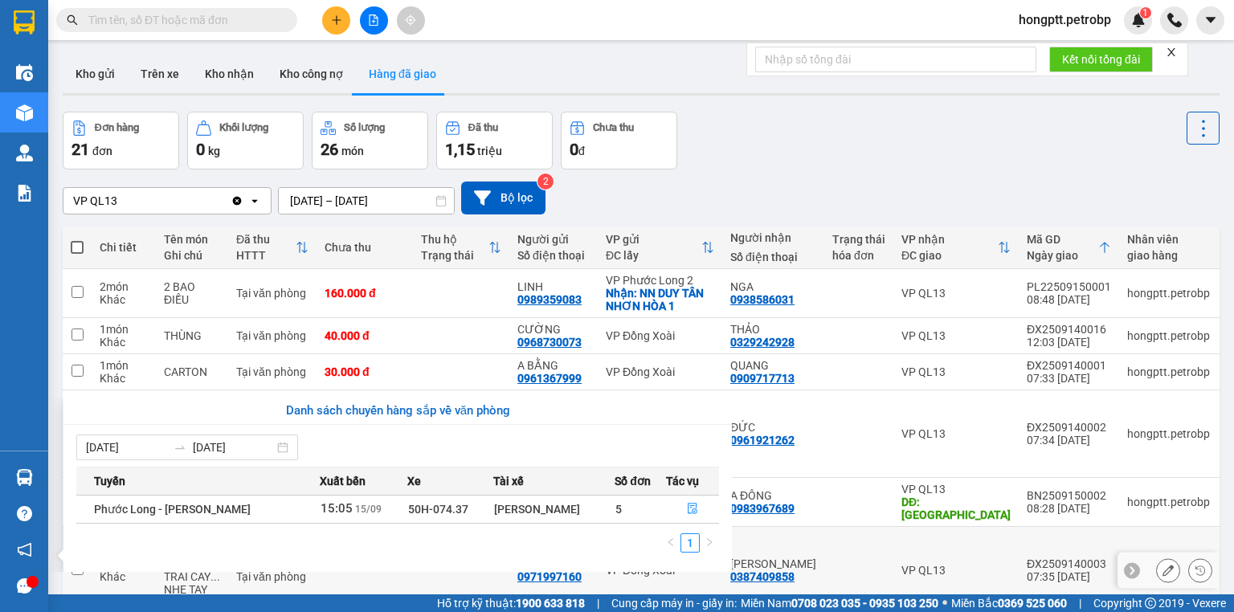
click at [834, 540] on section "Kết quả tìm kiếm ( 1 ) Bộ lọc Ngày tạo đơn gần nhất Mã ĐH Trạng thái Món hàng T…" at bounding box center [617, 306] width 1234 height 612
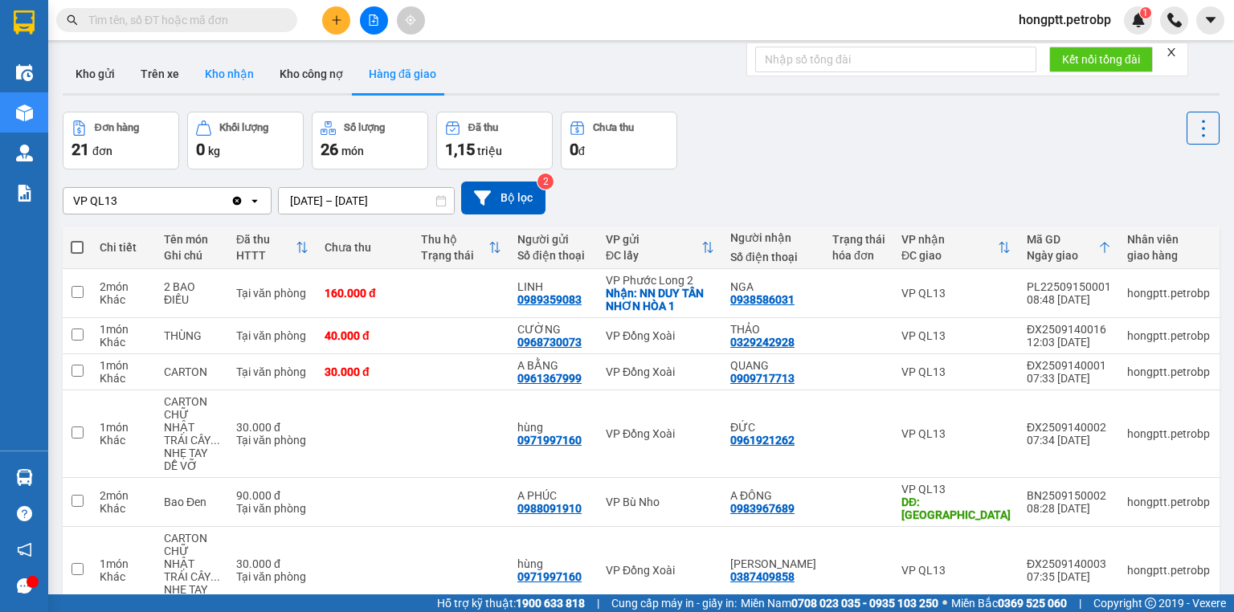
click at [250, 60] on button "Kho nhận" at bounding box center [229, 74] width 75 height 39
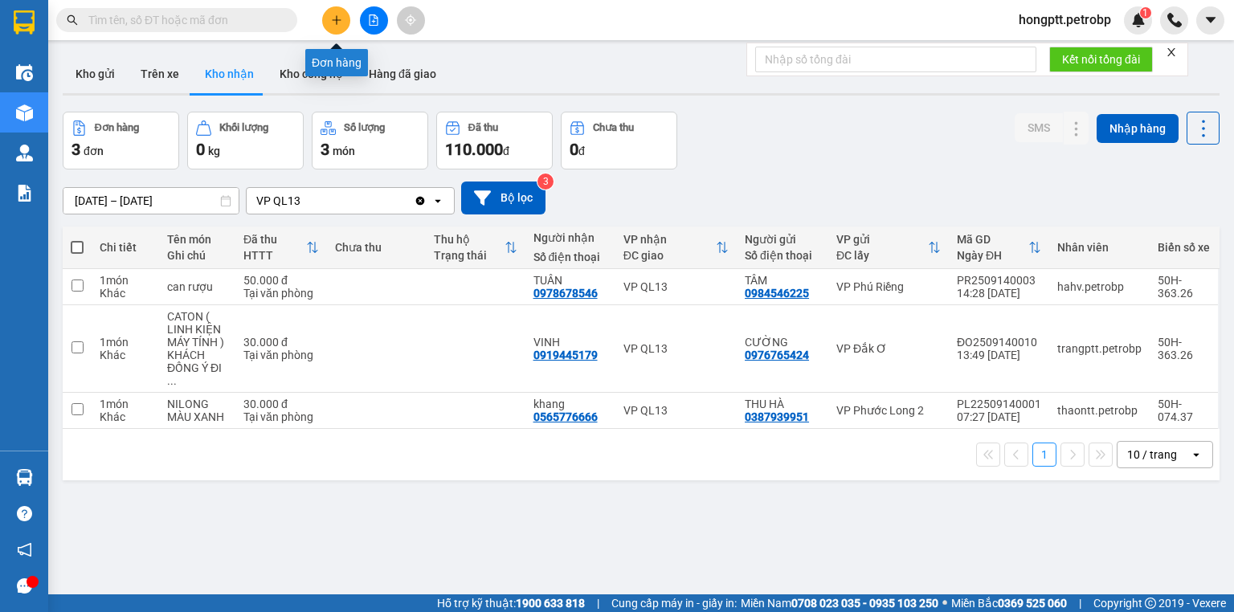
click at [341, 16] on icon "plus" at bounding box center [336, 19] width 11 height 11
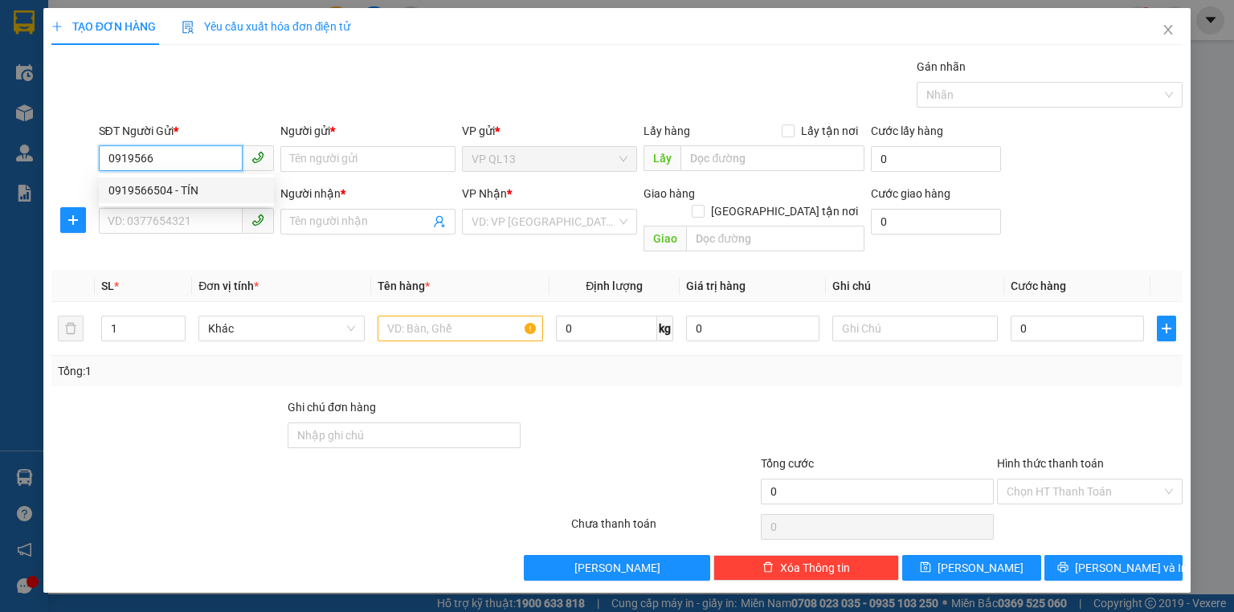
click at [201, 192] on div "0919566504 - TÍN" at bounding box center [186, 191] width 156 height 18
type input "0919566504"
type input "TÍN"
type input "0352567354"
type input "[PERSON_NAME]"
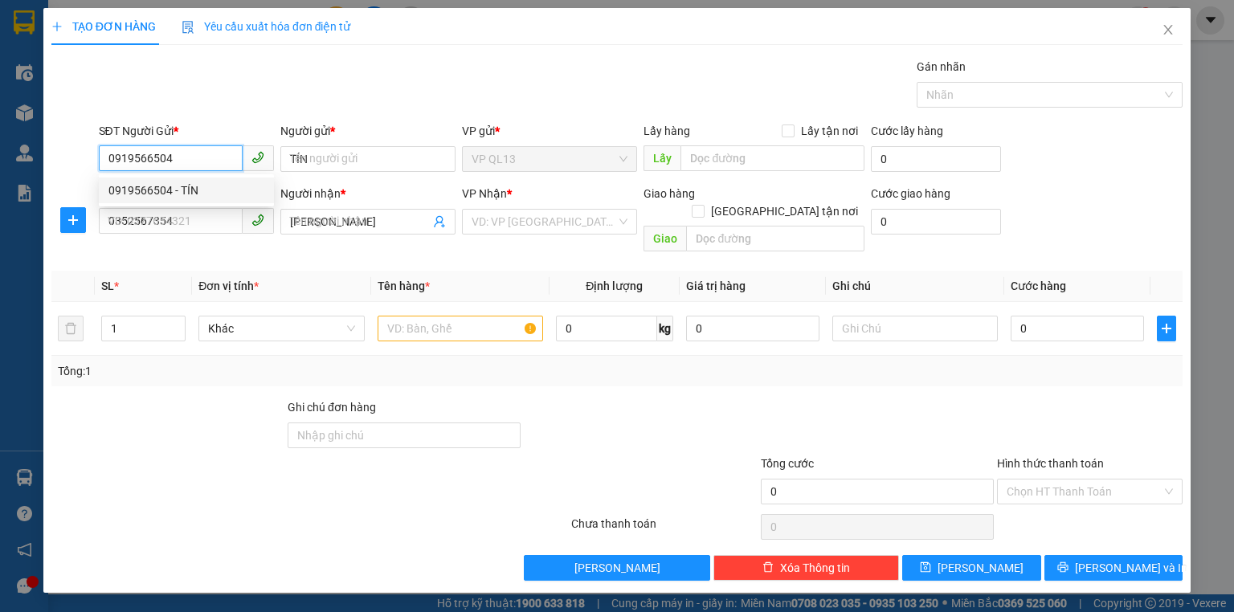
type input "30.000"
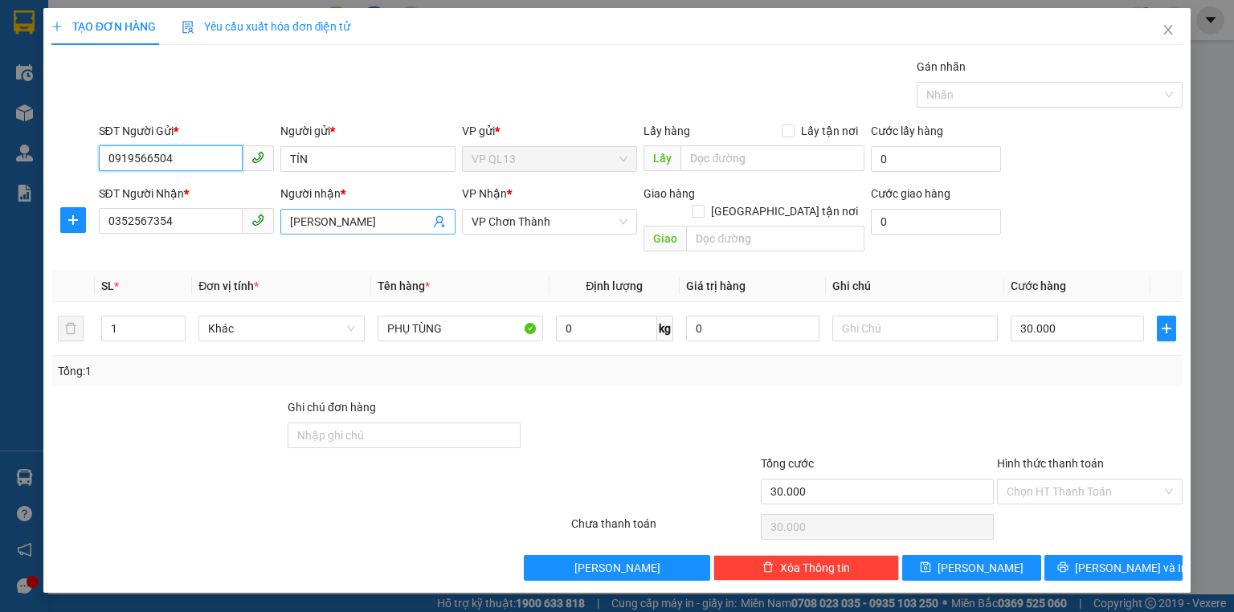
type input "0919566504"
click at [434, 222] on icon "user-add" at bounding box center [439, 221] width 13 height 13
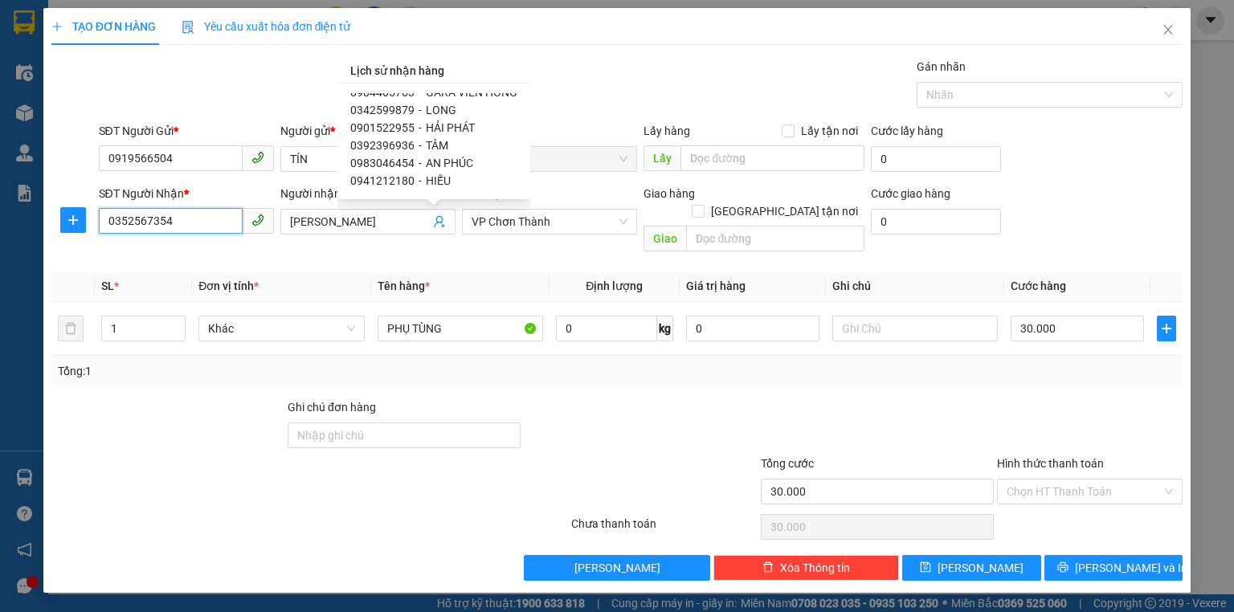
click at [212, 215] on input "0352567354" at bounding box center [171, 221] width 144 height 26
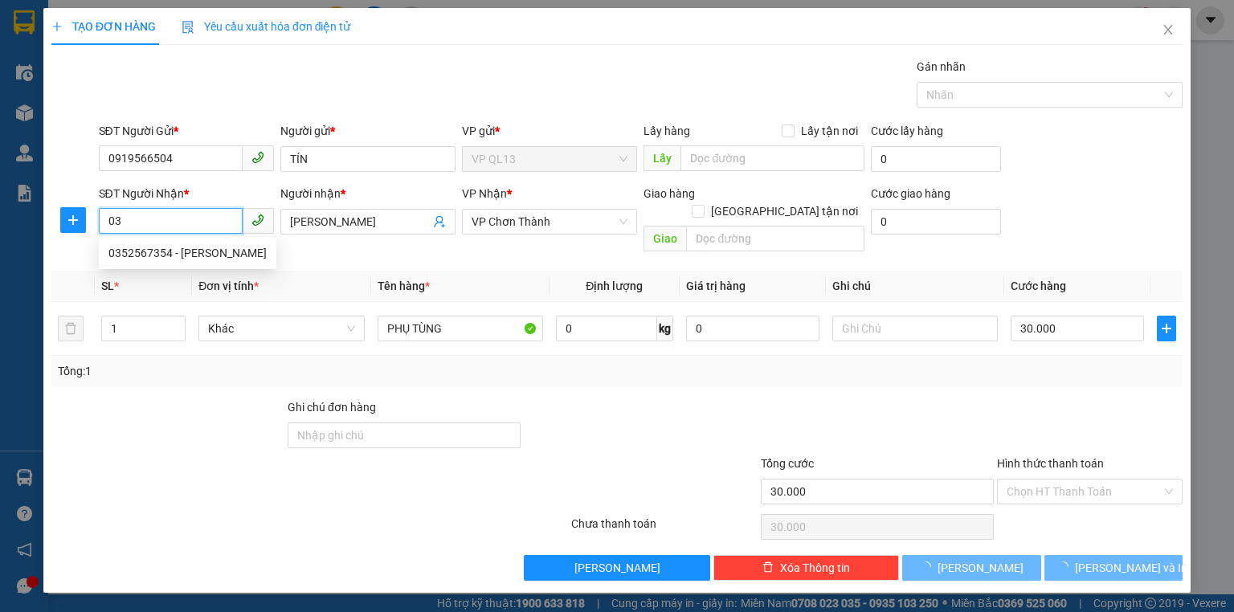
type input "0"
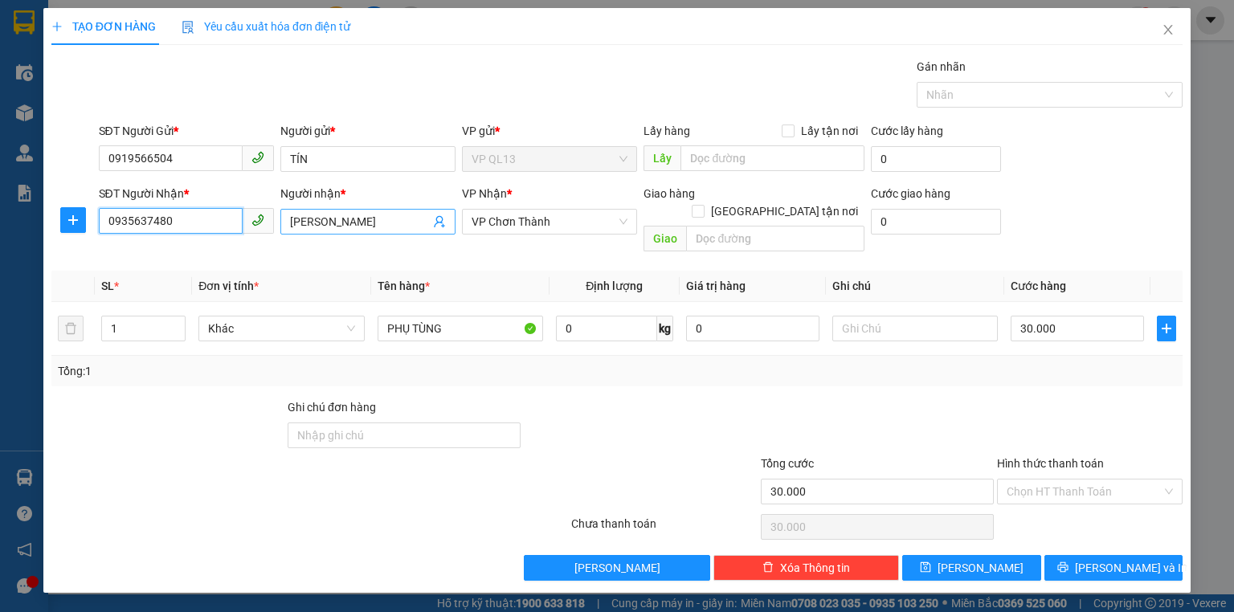
type input "0935637480"
click at [363, 223] on input "[PERSON_NAME]" at bounding box center [360, 222] width 140 height 18
type input "A"
click at [329, 218] on input "Người nhận *" at bounding box center [360, 222] width 140 height 18
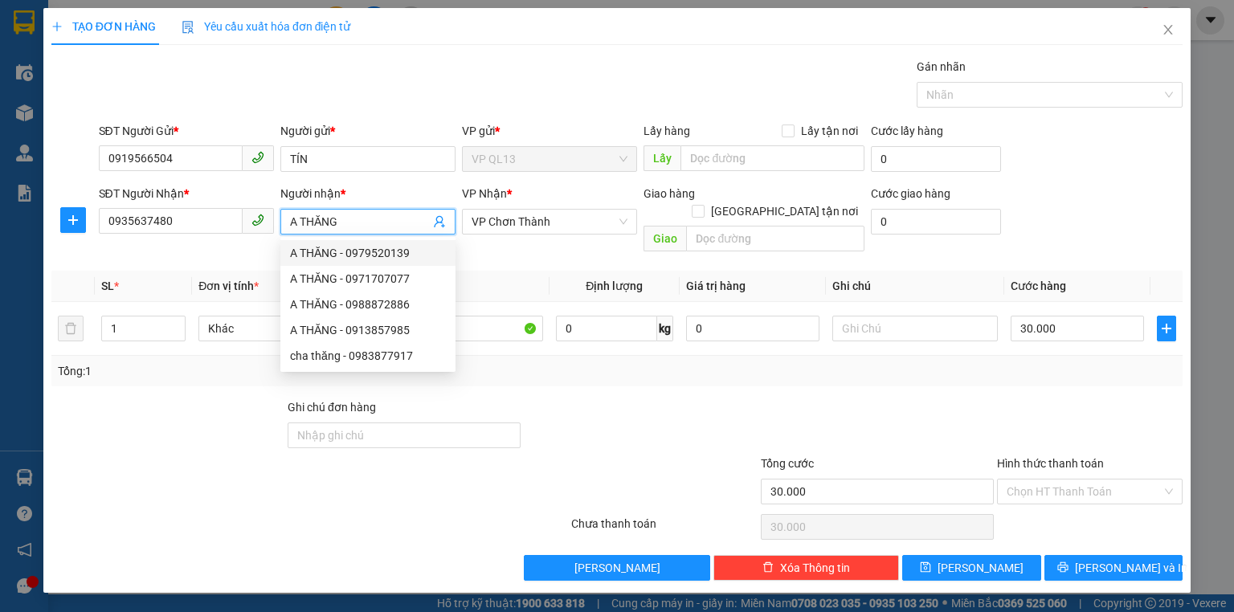
type input "A THĂNG"
click at [495, 246] on div "Transit Pickup Surcharge Ids Transit Deliver Surcharge Ids Transit Deliver Surc…" at bounding box center [616, 319] width 1131 height 523
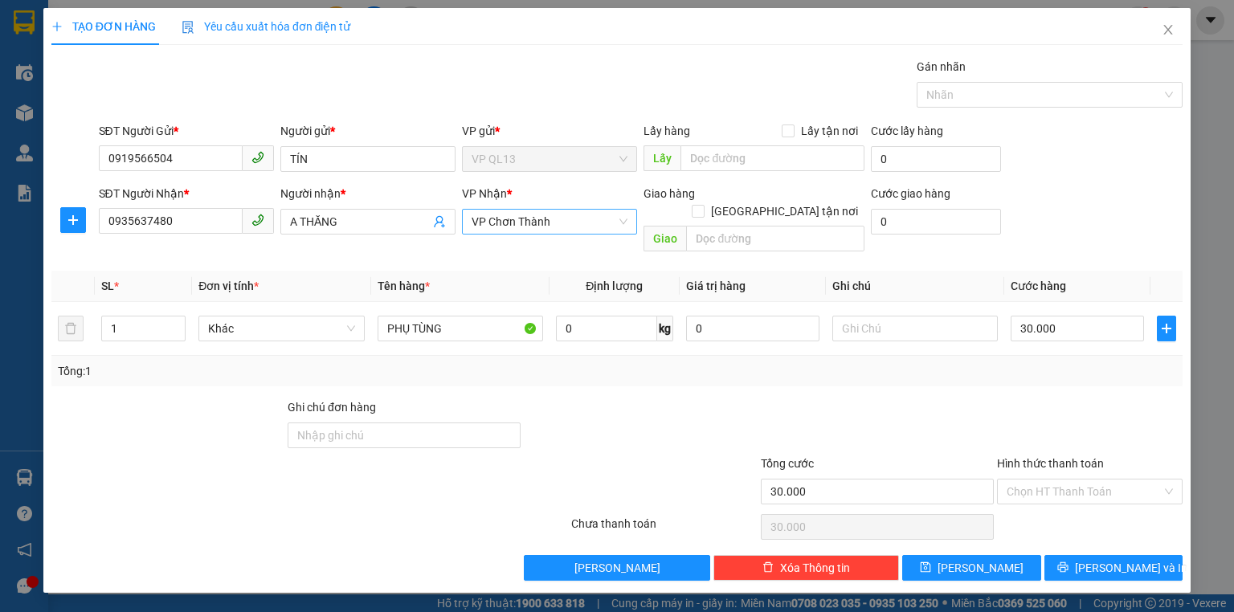
click at [552, 223] on span "VP Chơn Thành" at bounding box center [550, 222] width 156 height 24
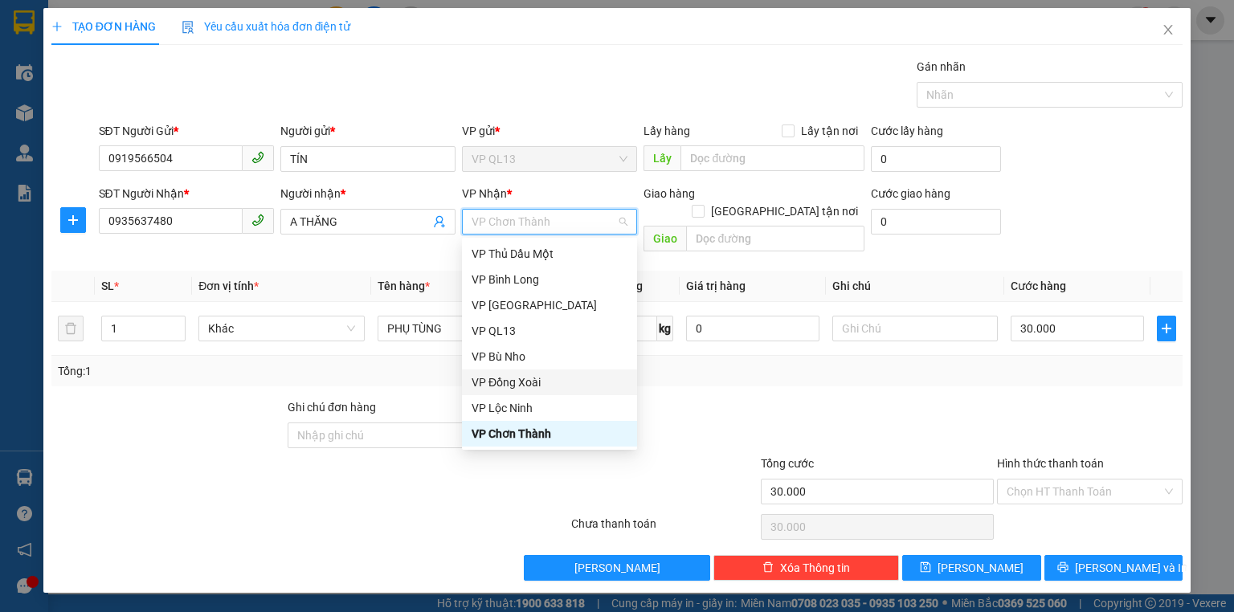
click at [537, 382] on div "VP Đồng Xoài" at bounding box center [550, 383] width 156 height 18
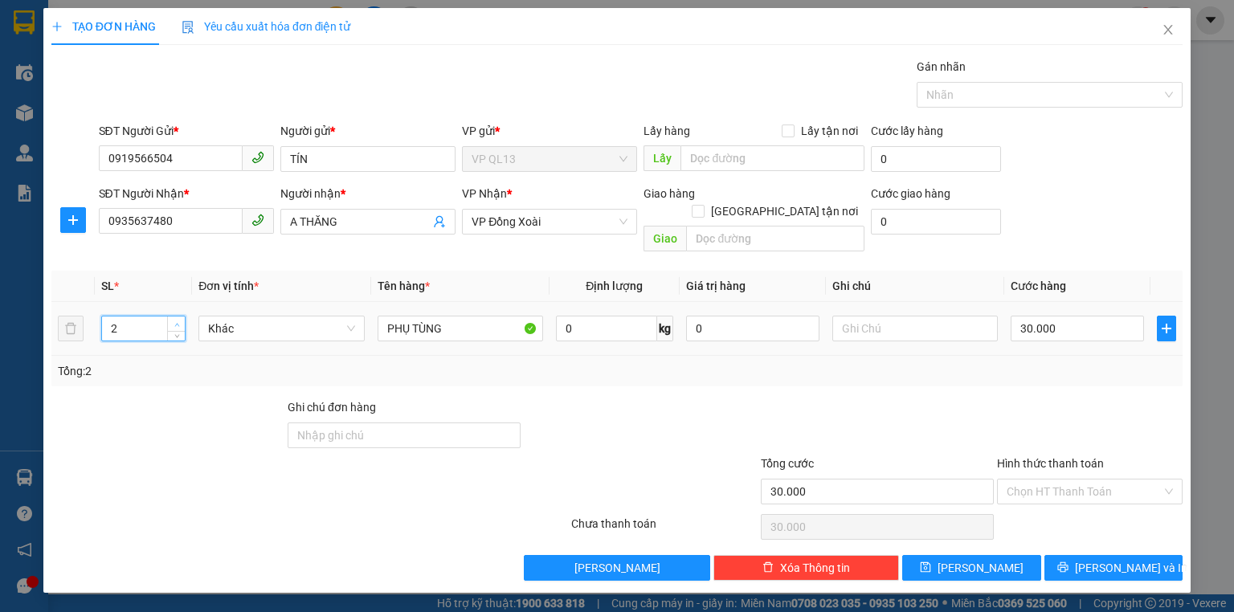
click at [177, 322] on icon "up" at bounding box center [177, 325] width 6 height 6
type input "4"
click at [177, 322] on icon "up" at bounding box center [177, 325] width 6 height 6
click at [1071, 316] on input "30.000" at bounding box center [1077, 329] width 133 height 26
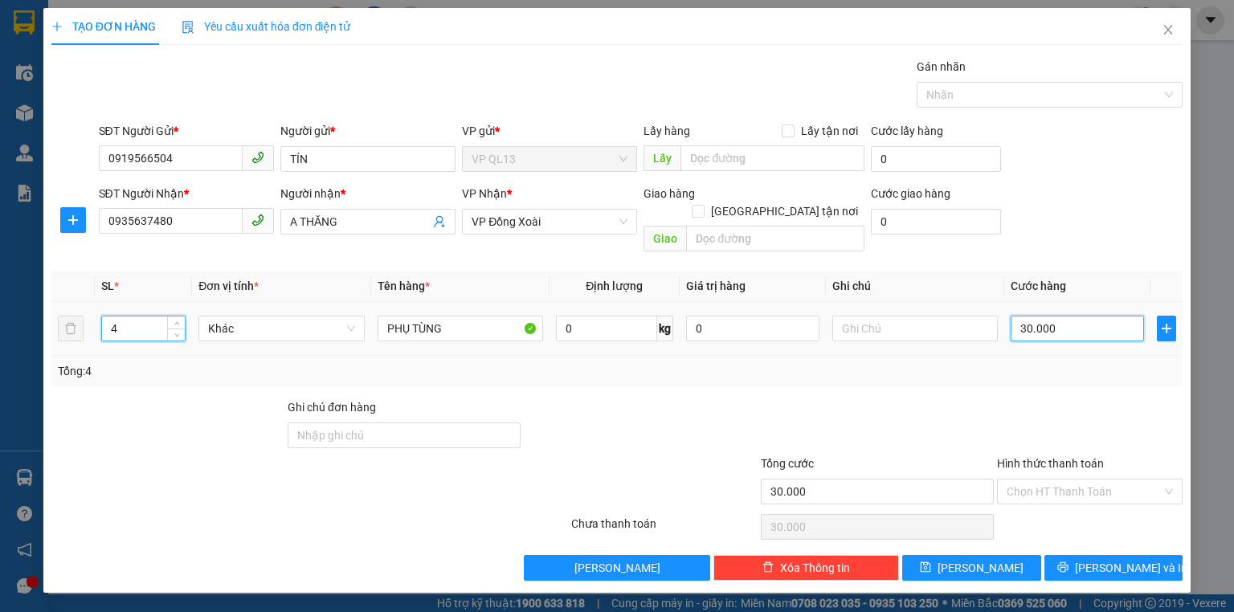
type input "0"
type input "4"
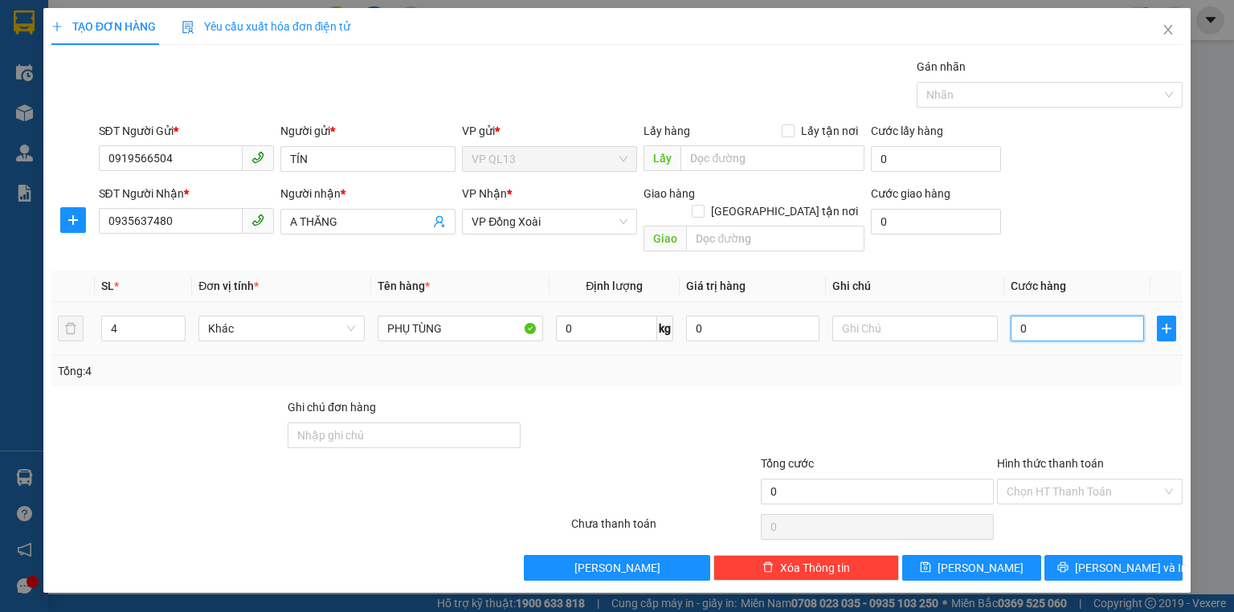
type input "04"
type input "42"
type input "042"
type input "420"
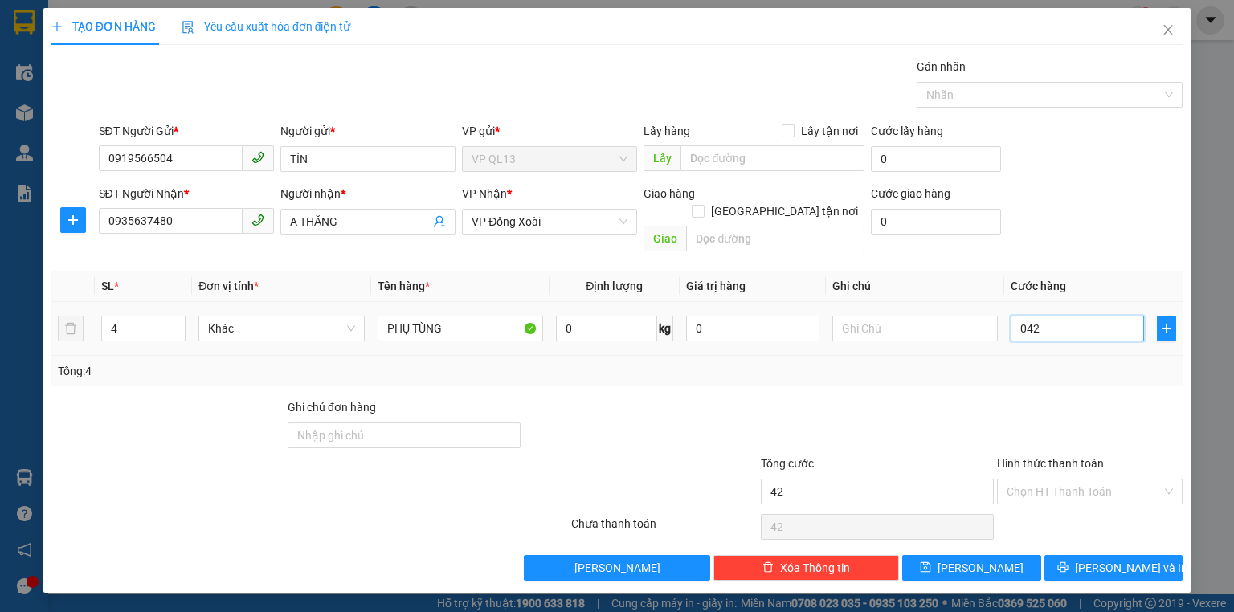
type input "420"
type input "0.420"
type input "420.000"
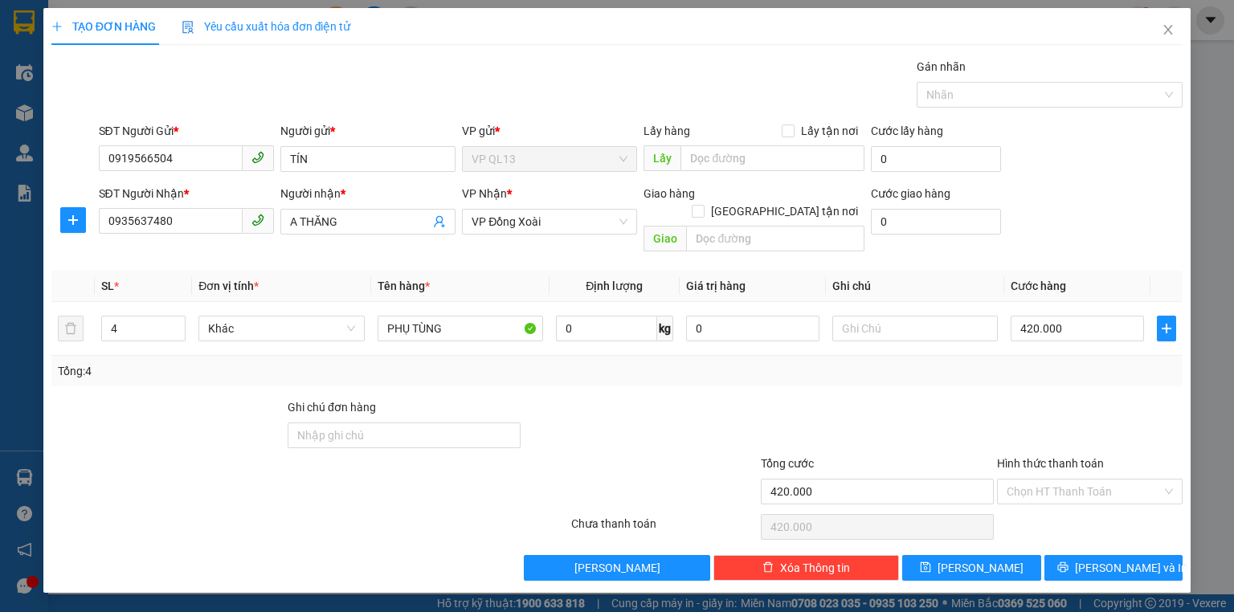
click at [1083, 399] on div at bounding box center [1090, 427] width 189 height 56
click at [457, 316] on input "PHỤ TÙNG" at bounding box center [461, 329] width 166 height 26
type input "P"
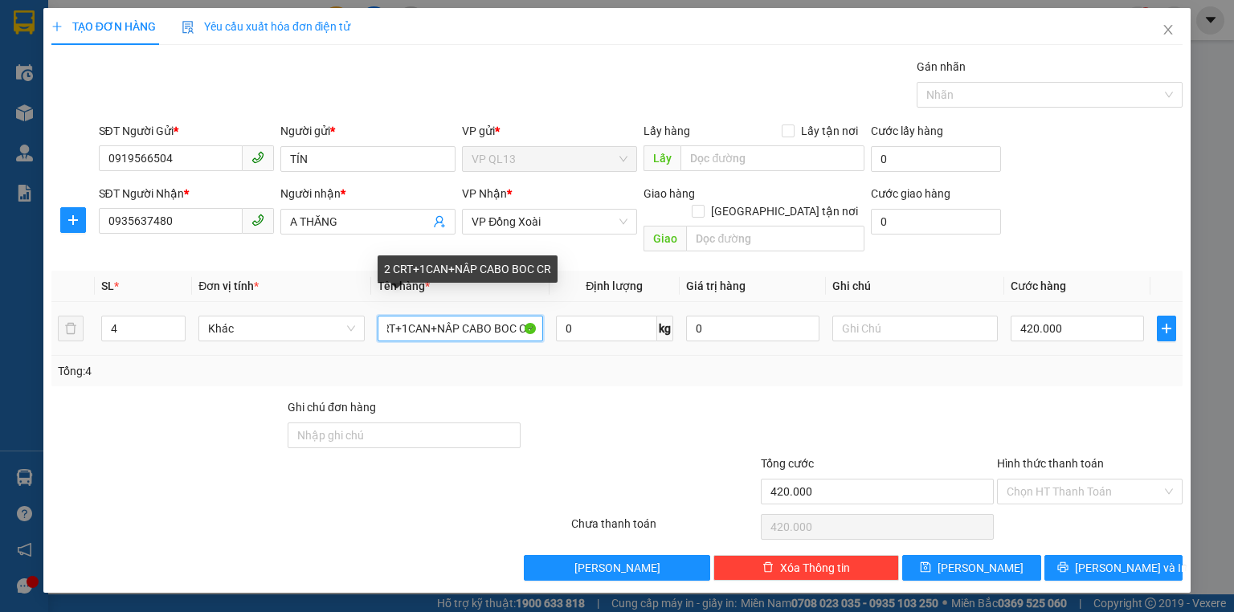
scroll to position [0, 26]
type input "2 CRT+1CAN+NÂP CABO BOC CRT"
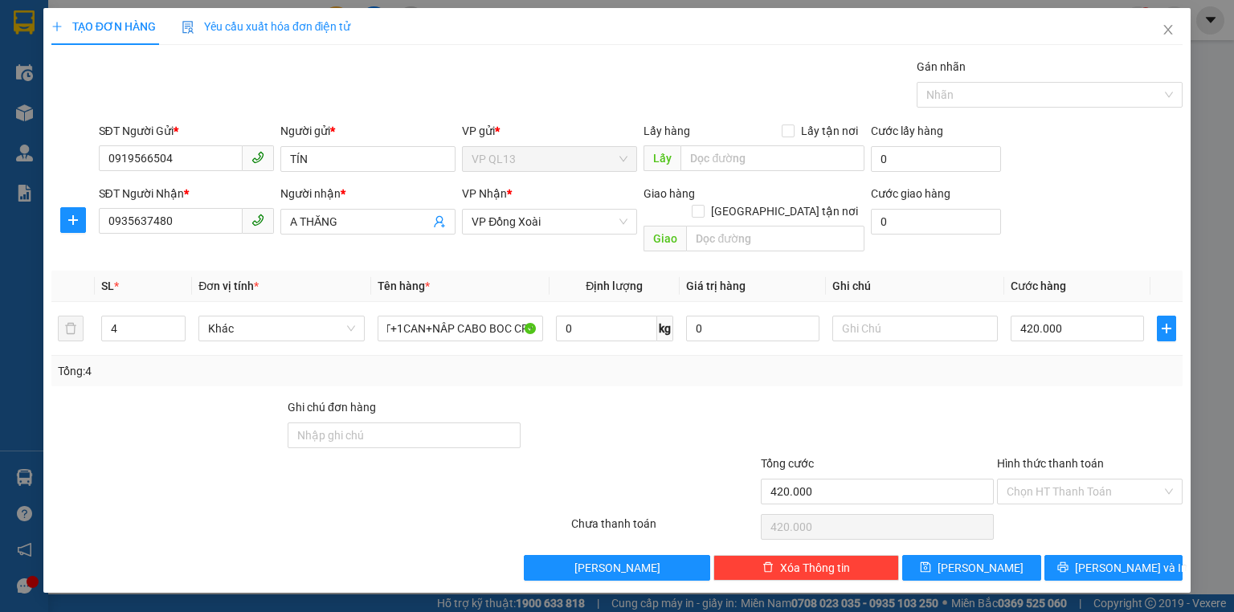
scroll to position [0, 0]
click at [1039, 511] on div "Chọn HT Thanh Toán" at bounding box center [1090, 527] width 189 height 32
click at [1122, 559] on span "[PERSON_NAME] và In" at bounding box center [1131, 568] width 112 height 18
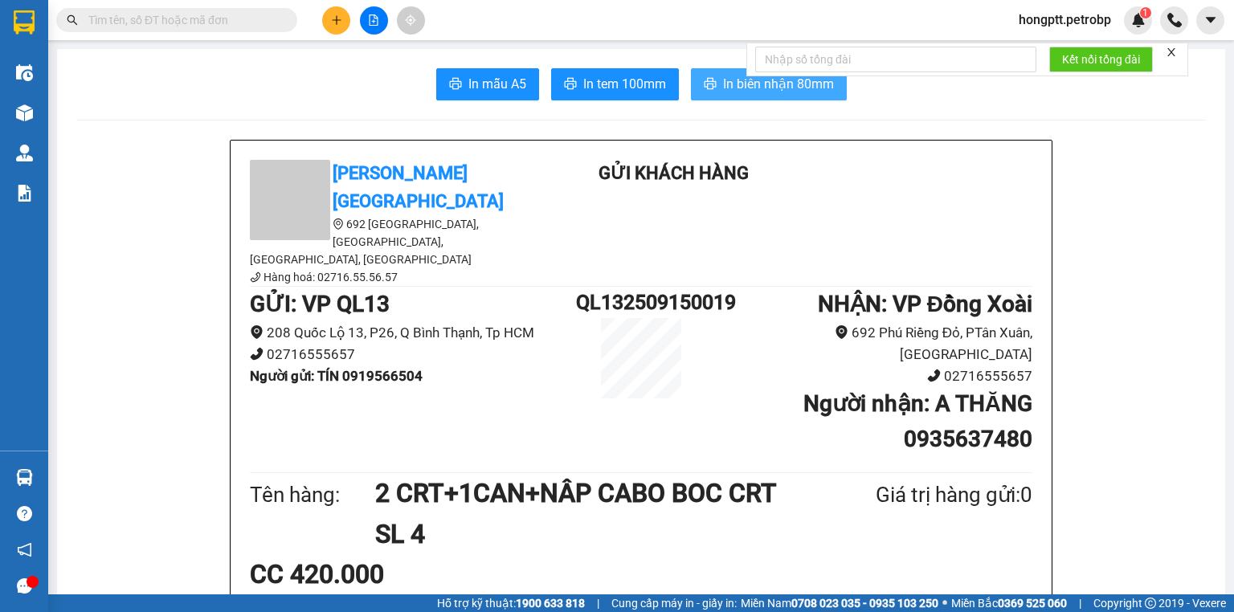
click at [732, 81] on span "In biên nhận 80mm" at bounding box center [778, 84] width 111 height 20
click at [633, 80] on span "In tem 100mm" at bounding box center [624, 84] width 83 height 20
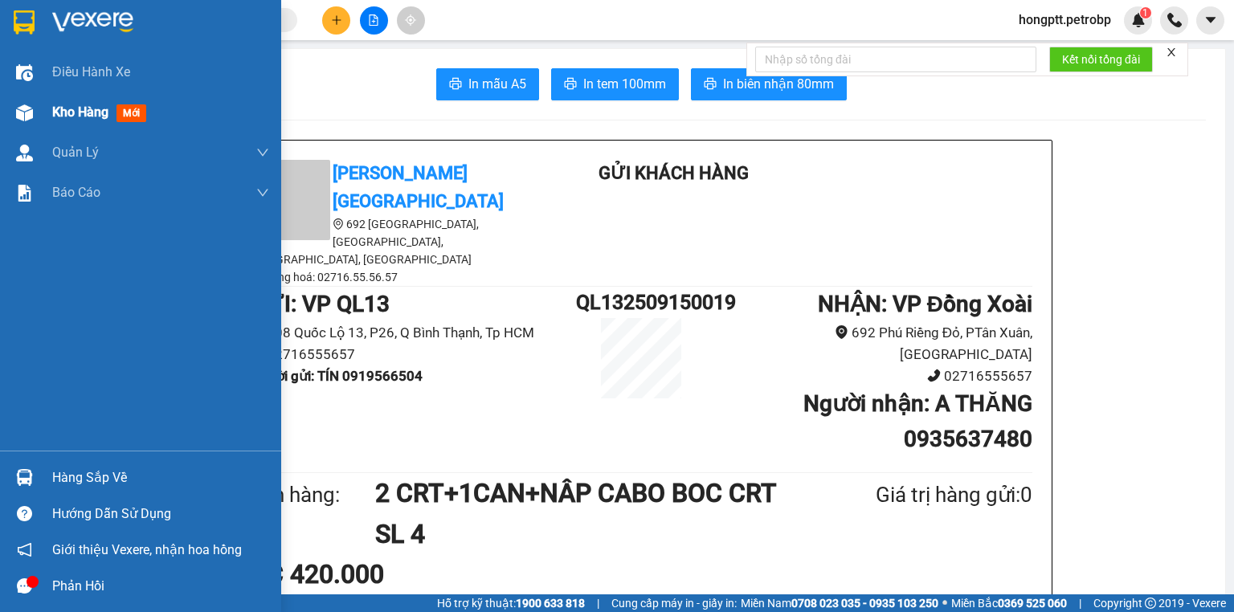
click at [74, 101] on div "Kho hàng mới" at bounding box center [160, 112] width 217 height 40
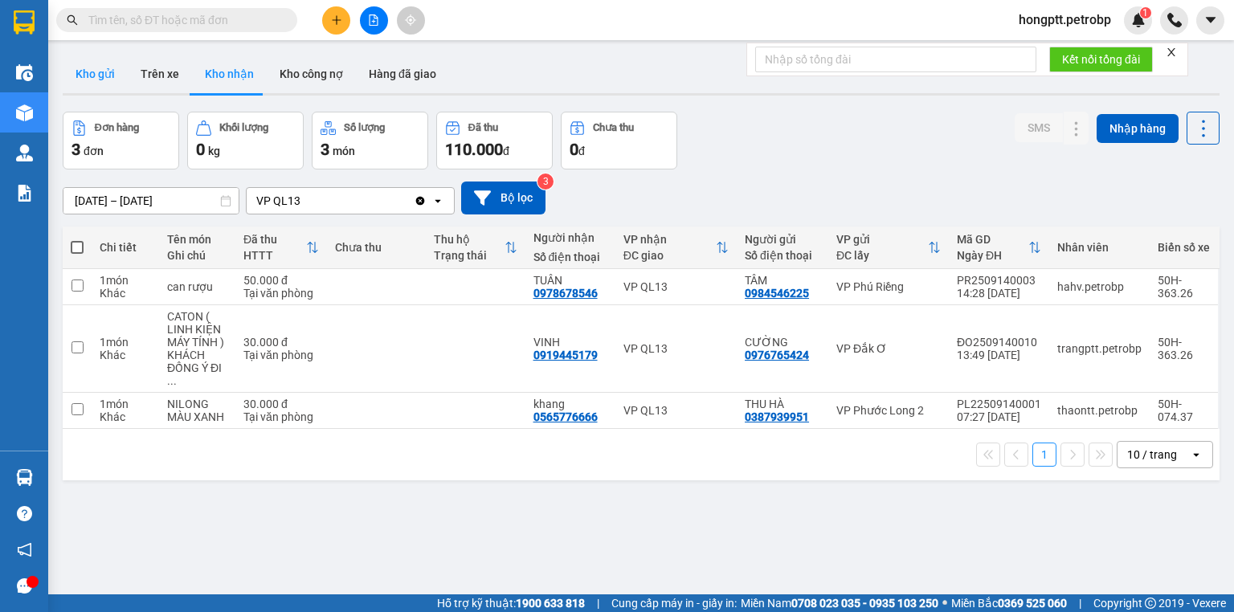
click at [80, 76] on button "Kho gửi" at bounding box center [95, 74] width 65 height 39
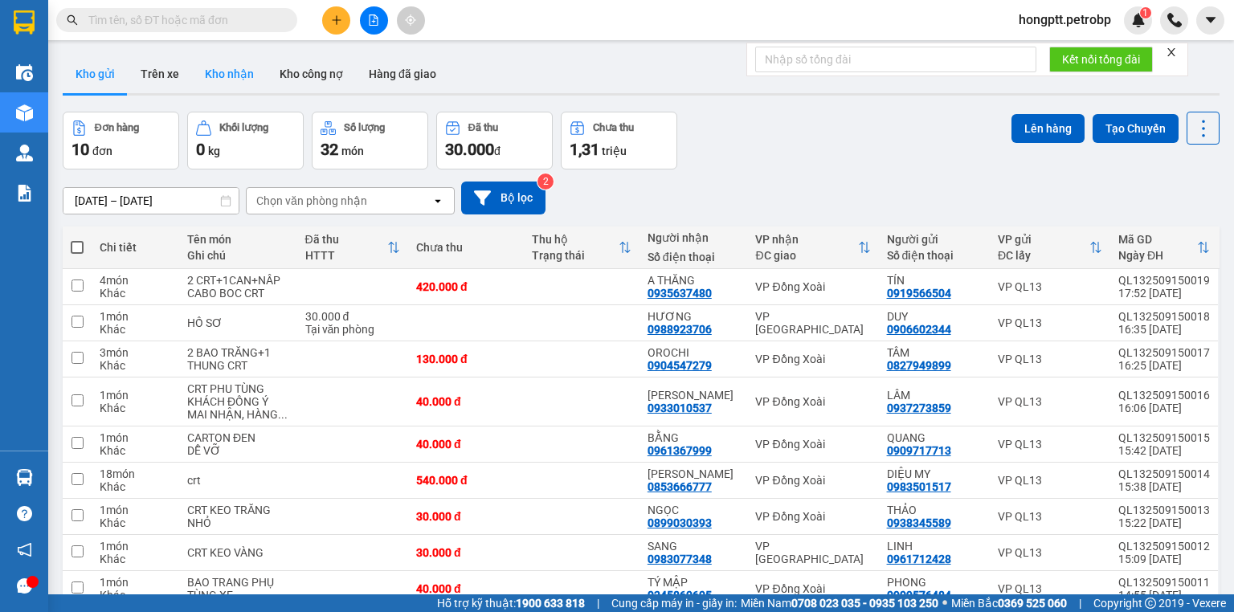
click at [224, 72] on button "Kho nhận" at bounding box center [229, 74] width 75 height 39
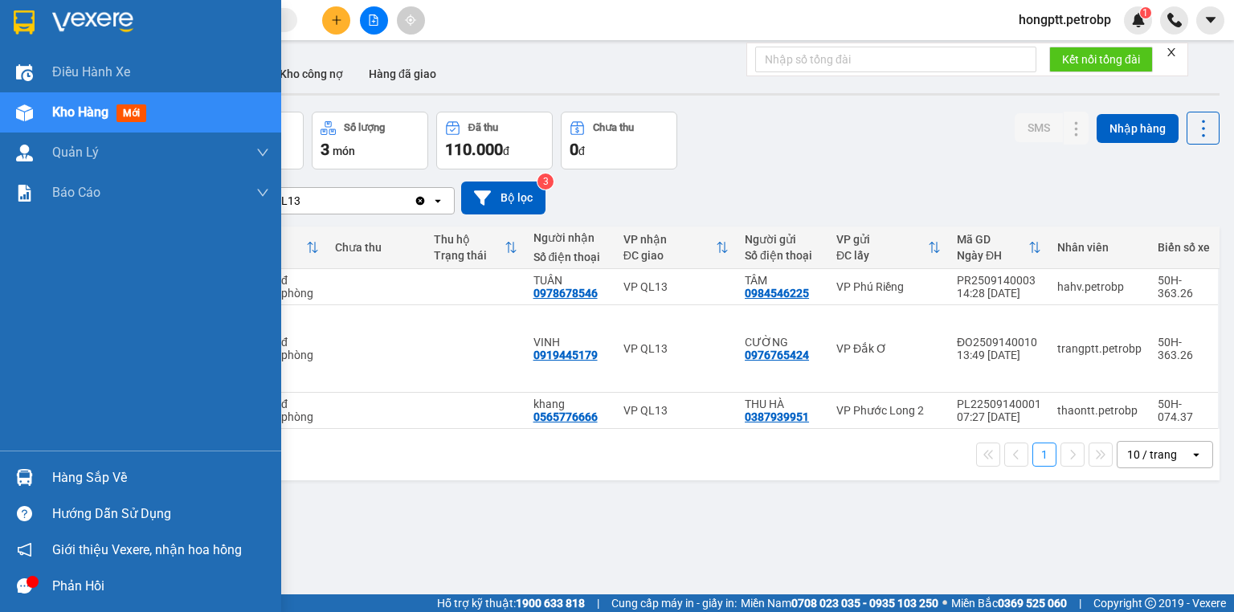
click at [84, 473] on div "Hàng sắp về" at bounding box center [160, 478] width 217 height 24
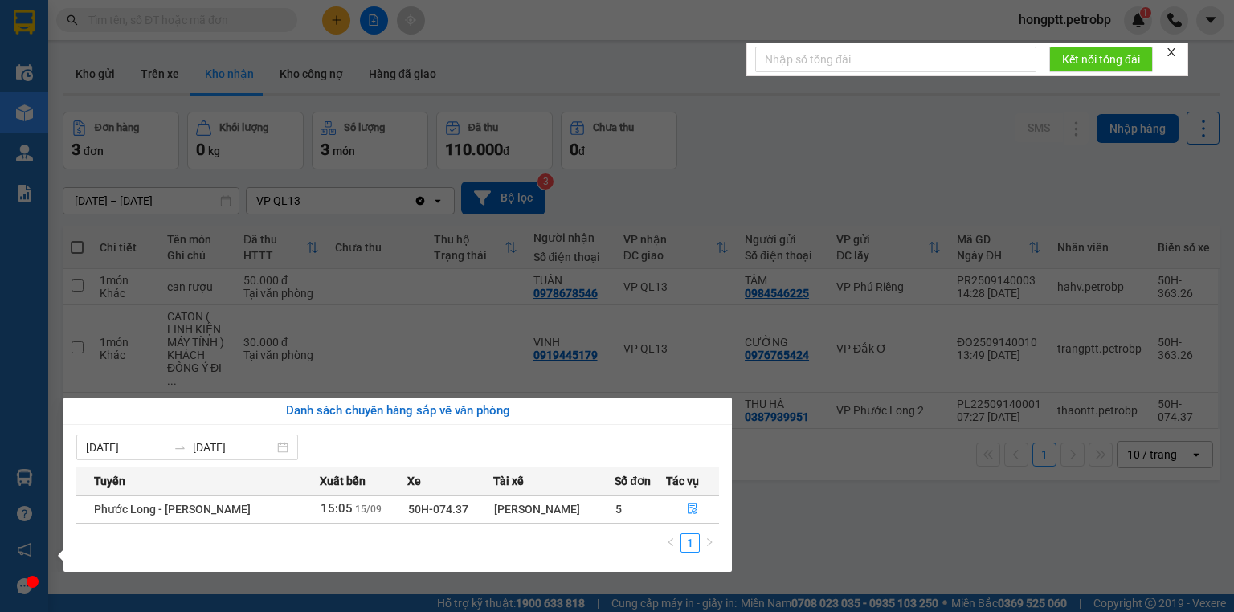
click at [775, 527] on section "Kết quả tìm kiếm ( 1 ) Bộ lọc Ngày tạo đơn gần nhất Mã ĐH Trạng thái Món hàng T…" at bounding box center [617, 306] width 1234 height 612
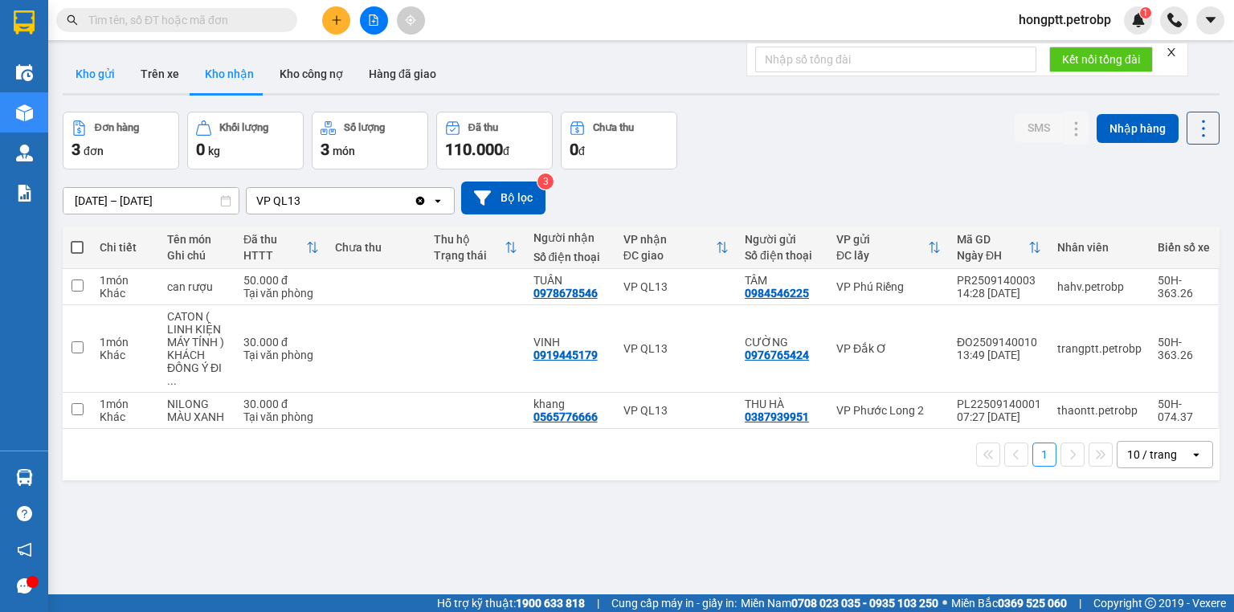
click at [104, 74] on button "Kho gửi" at bounding box center [95, 74] width 65 height 39
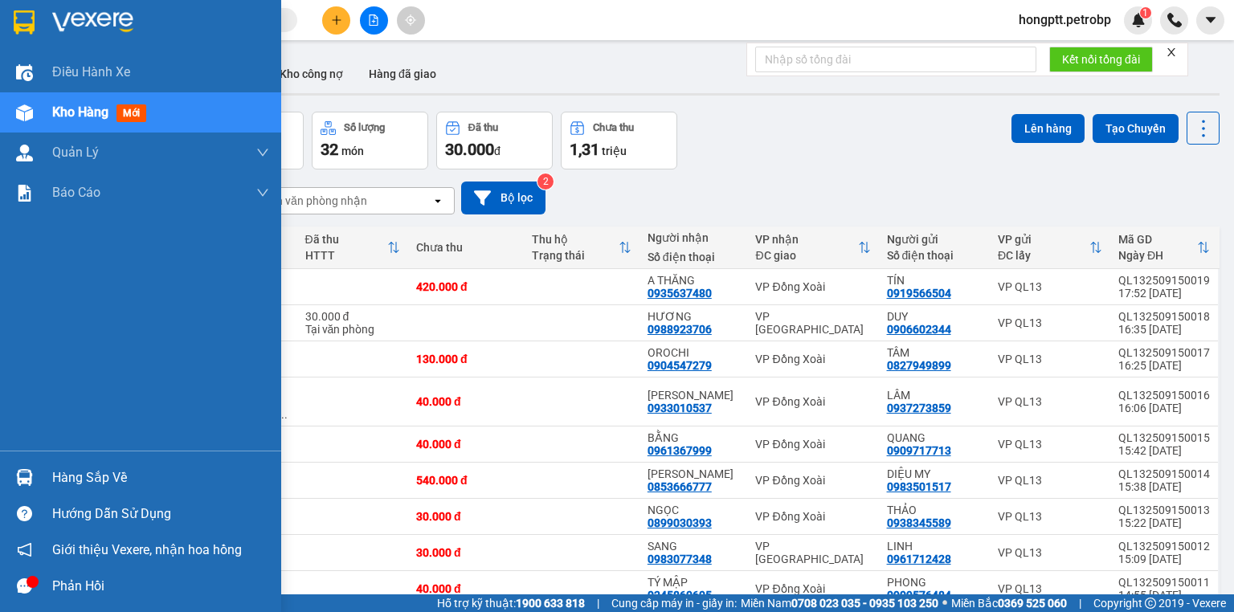
click at [84, 473] on div "Hàng sắp về" at bounding box center [160, 478] width 217 height 24
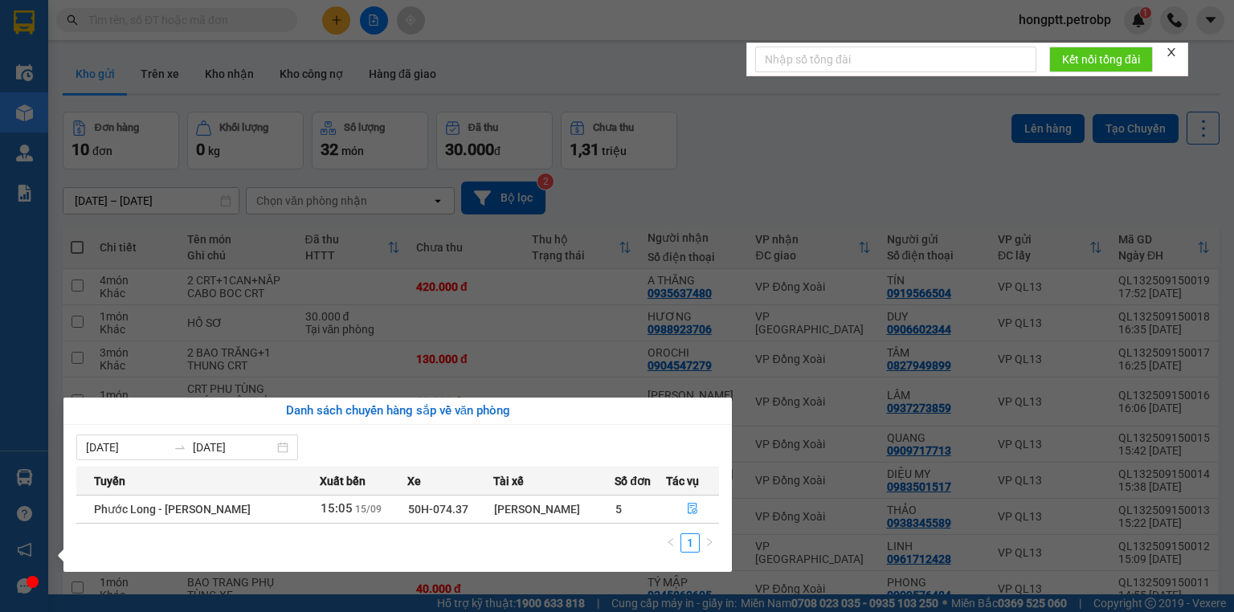
click at [823, 530] on section "Kết quả tìm kiếm ( 1 ) Bộ lọc Ngày tạo đơn gần nhất Mã ĐH Trạng thái Món hàng T…" at bounding box center [617, 306] width 1234 height 612
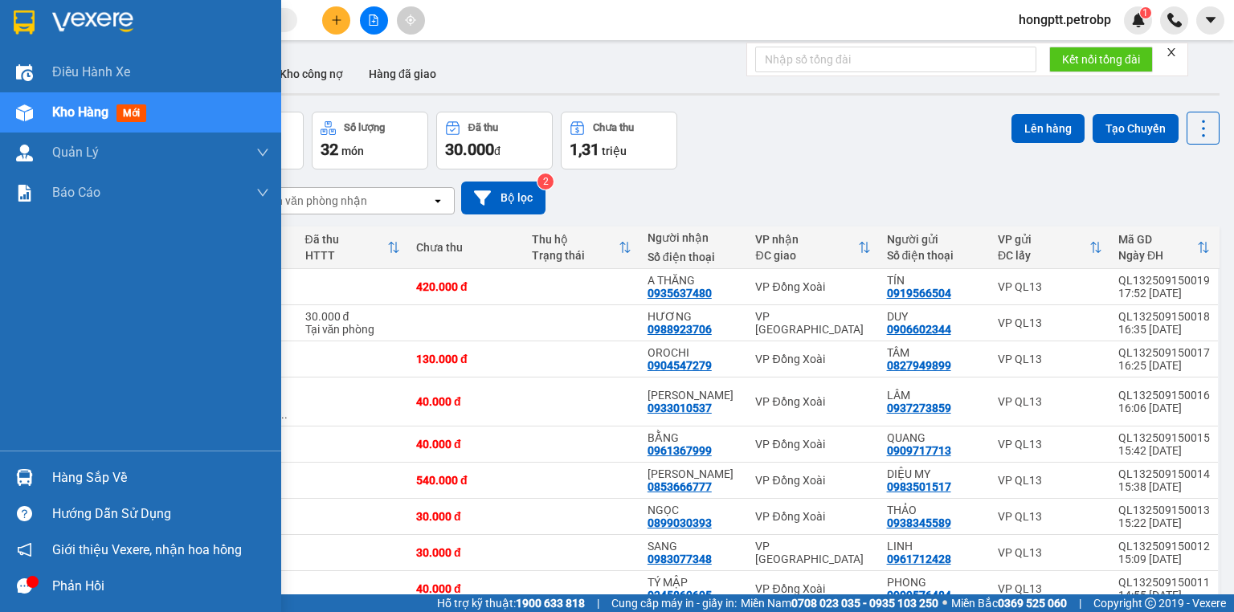
click at [76, 464] on div "Hàng sắp về" at bounding box center [140, 478] width 281 height 36
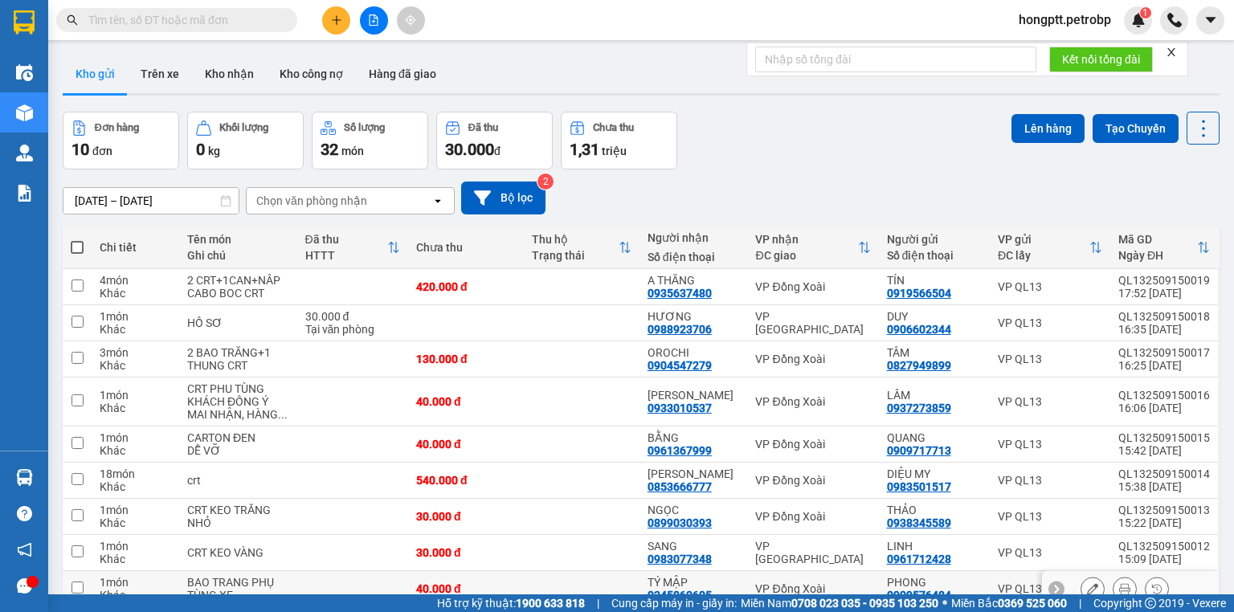
click at [765, 537] on section "Kết quả tìm kiếm ( 1 ) Bộ lọc Ngày tạo đơn gần nhất Mã ĐH Trạng thái Món hàng T…" at bounding box center [617, 306] width 1234 height 612
click at [213, 71] on button "Kho nhận" at bounding box center [229, 74] width 75 height 39
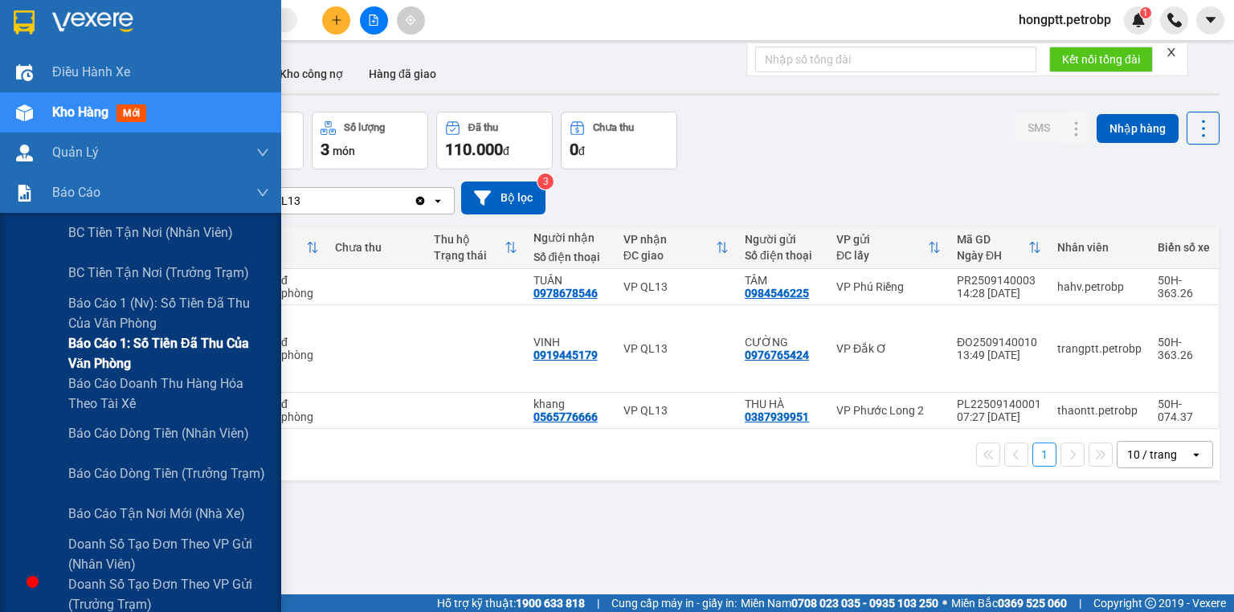
click at [132, 354] on span "Báo cáo 1: Số tiền đã thu của văn phòng" at bounding box center [168, 353] width 201 height 40
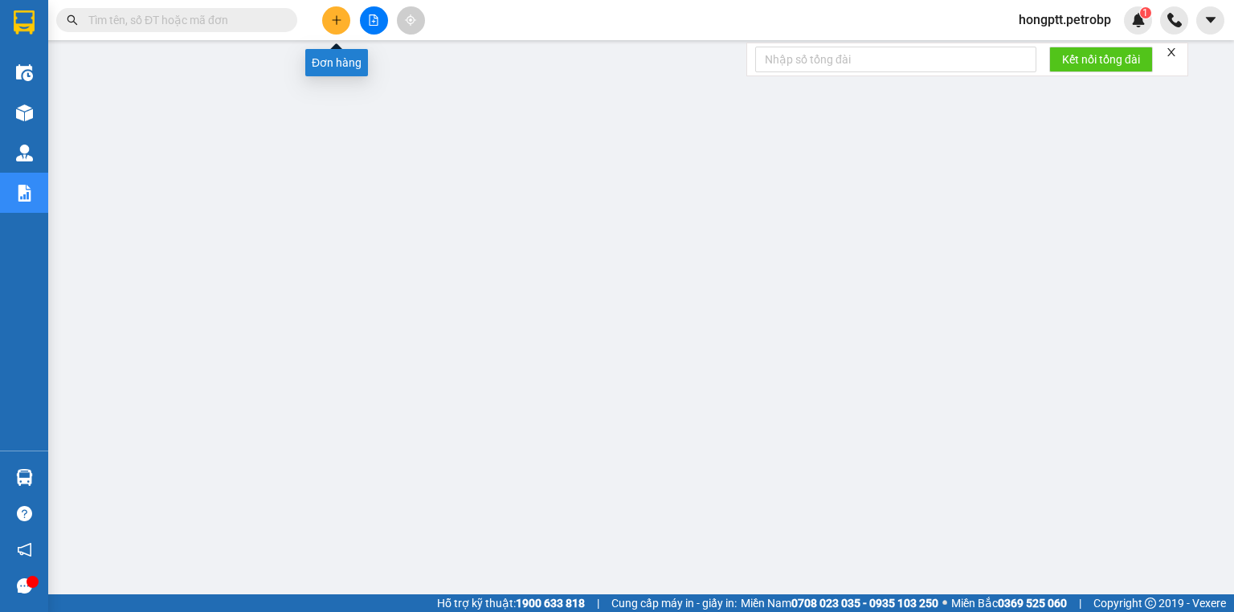
click at [337, 22] on icon "plus" at bounding box center [336, 19] width 1 height 9
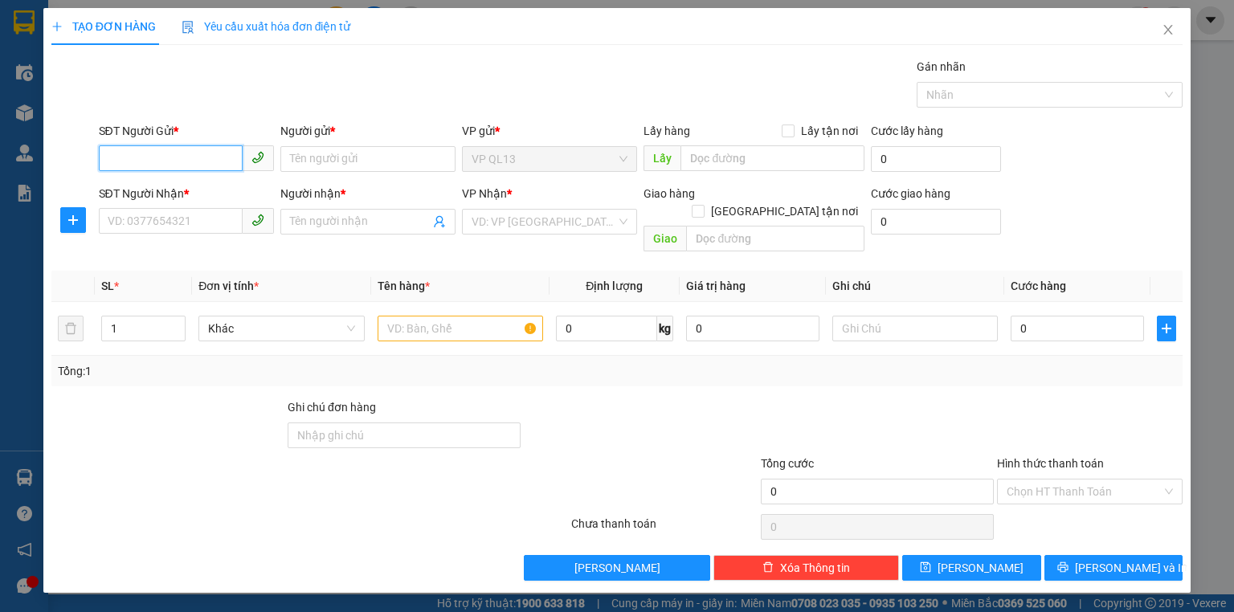
click at [174, 161] on input "SĐT Người Gửi *" at bounding box center [171, 158] width 144 height 26
click at [196, 191] on div "0907115583 - [PERSON_NAME]" at bounding box center [187, 191] width 158 height 18
type input "0907115583"
type input "THANH"
type input "0966496766"
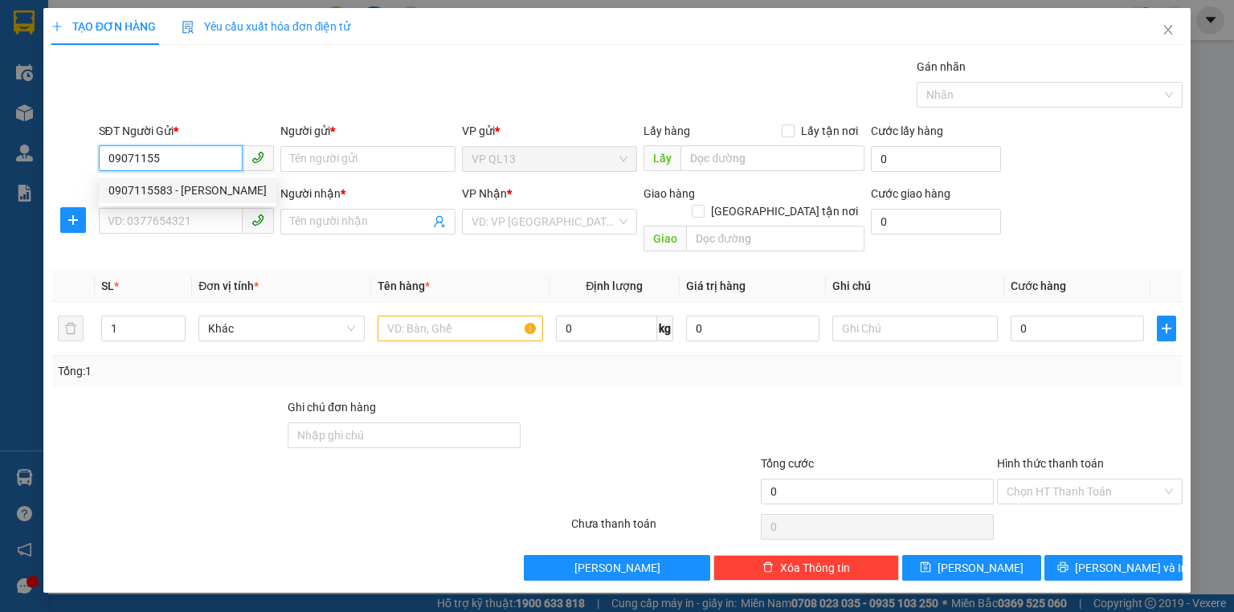
type input "[PERSON_NAME]"
type input "30.000"
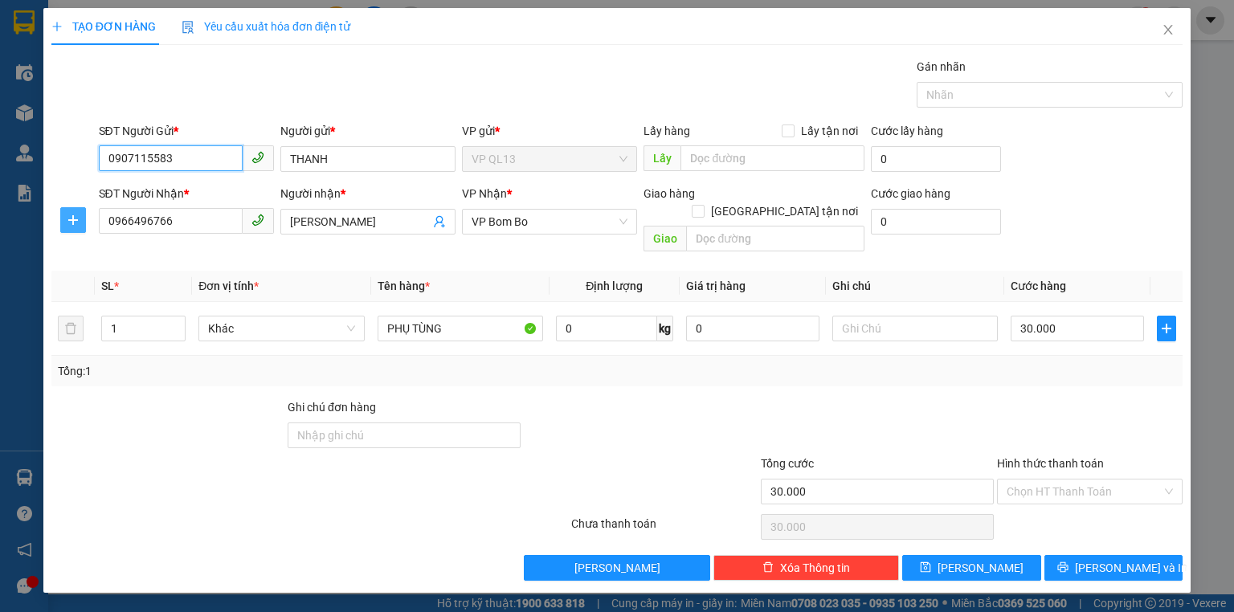
type input "0907115583"
click at [65, 218] on span "plus" at bounding box center [73, 220] width 24 height 13
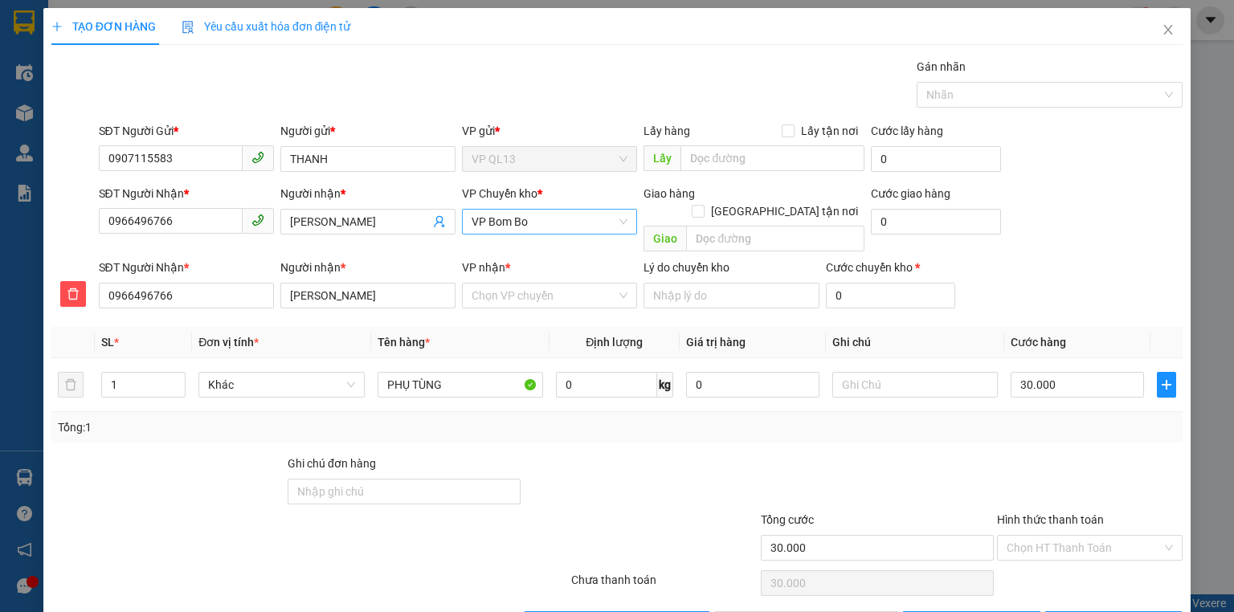
click at [533, 225] on span "VP Bom Bo" at bounding box center [550, 222] width 156 height 24
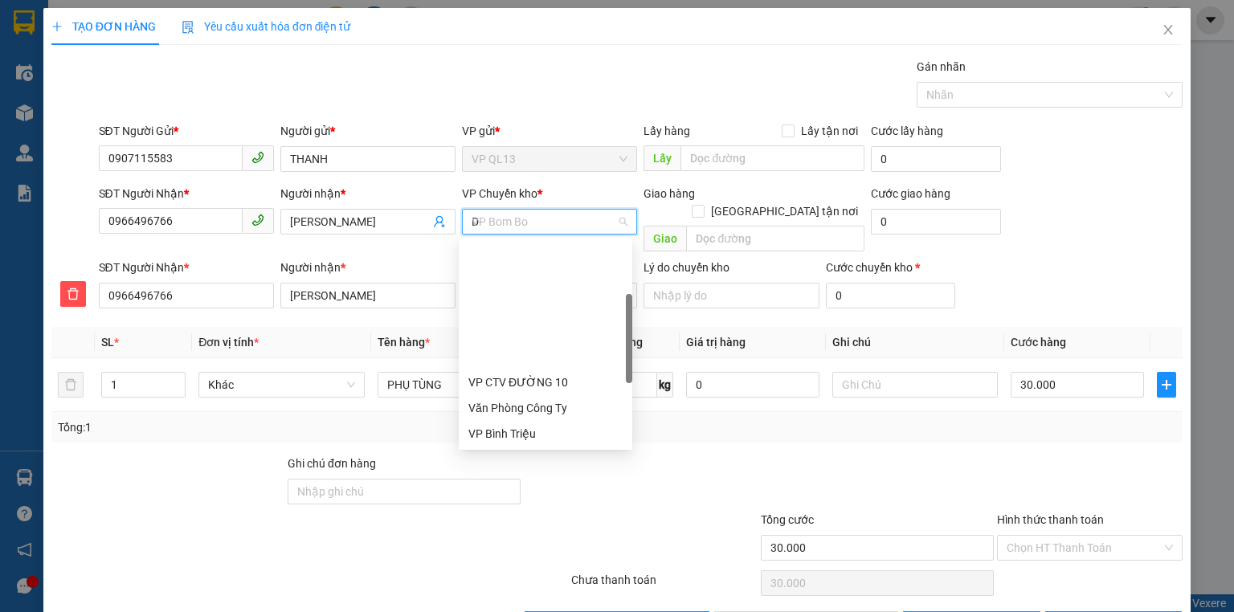
type input "D"
type input "Đ"
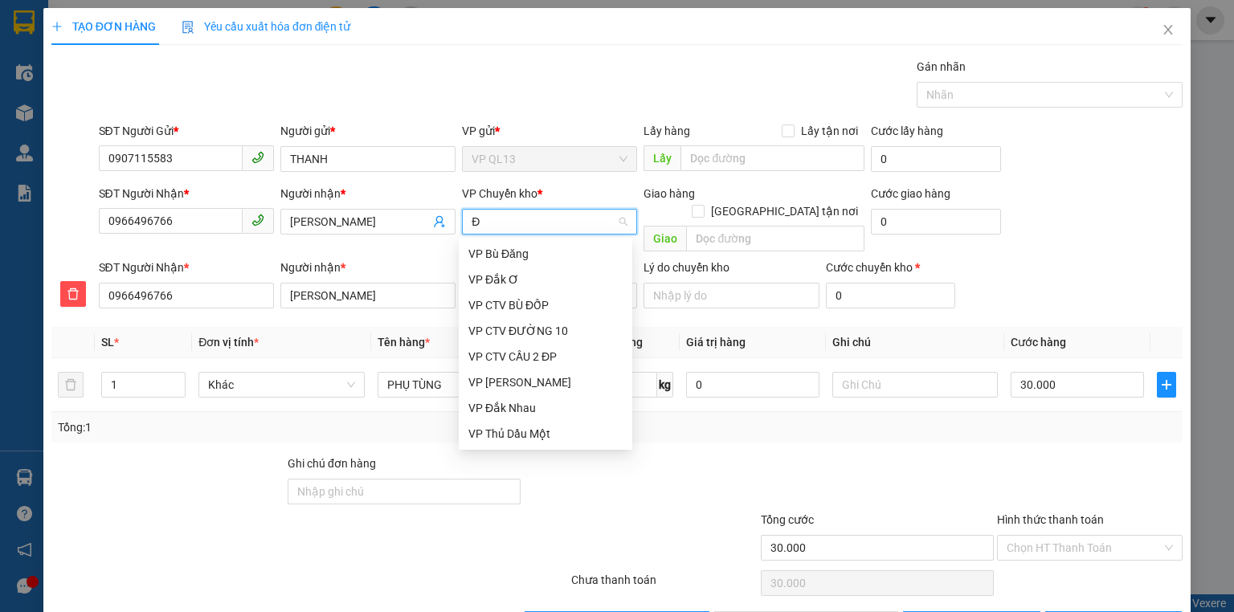
click at [507, 451] on div "VP Đồng Xoài" at bounding box center [545, 460] width 154 height 18
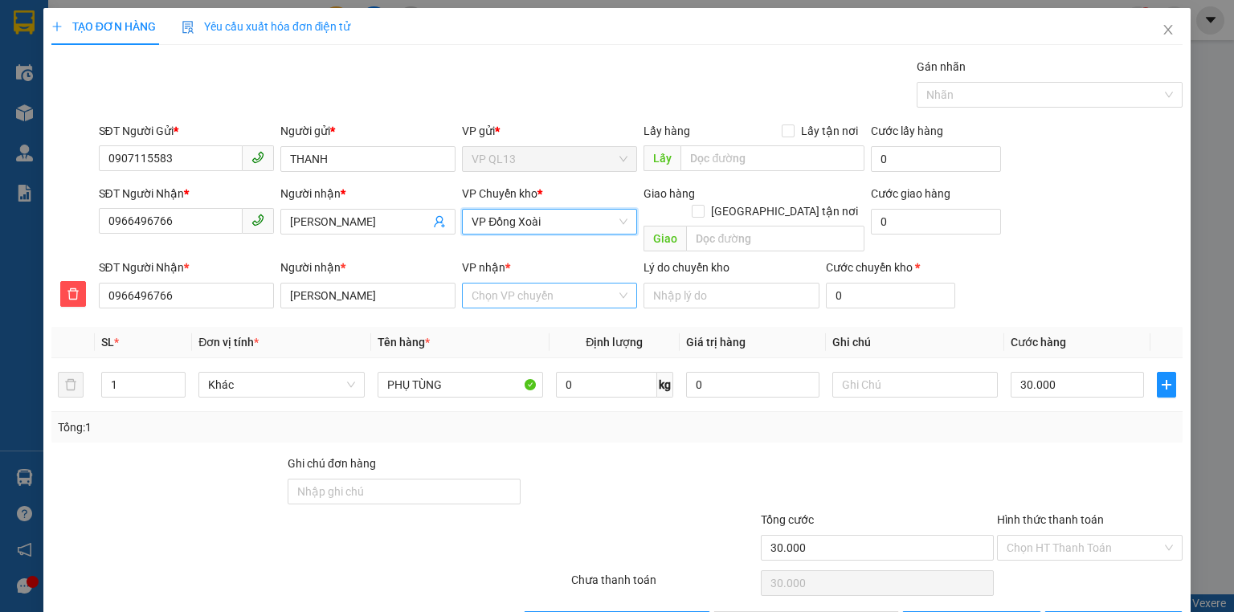
click at [504, 284] on input "VP nhận *" at bounding box center [544, 296] width 145 height 24
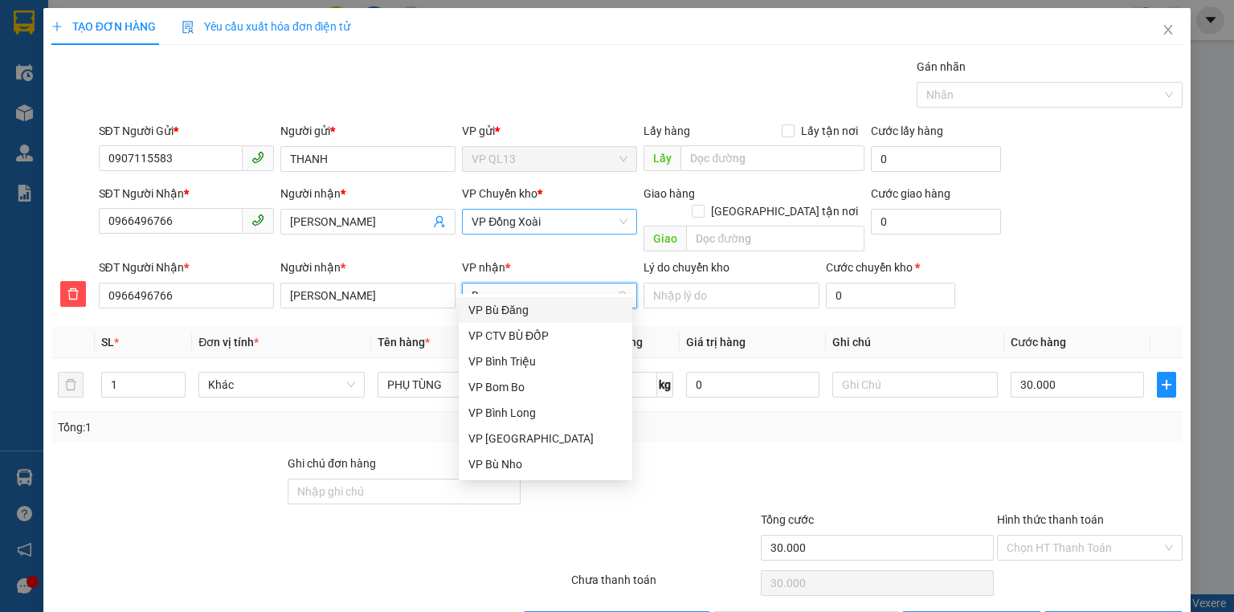
type input "BO"
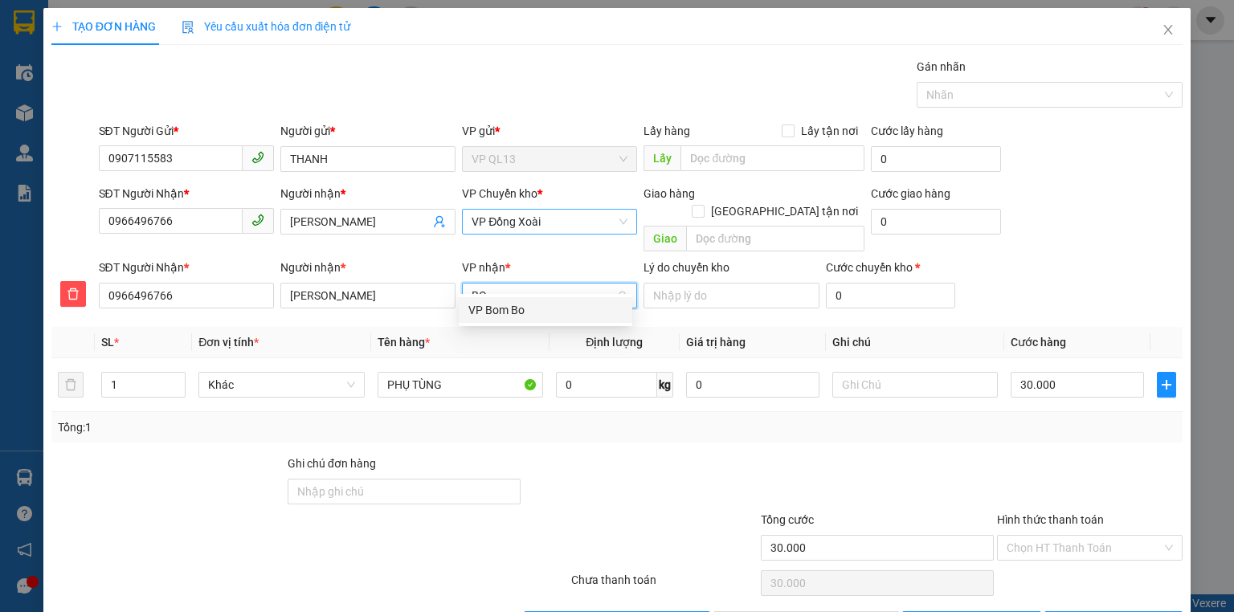
click at [517, 311] on div "VP Bom Bo" at bounding box center [545, 310] width 154 height 18
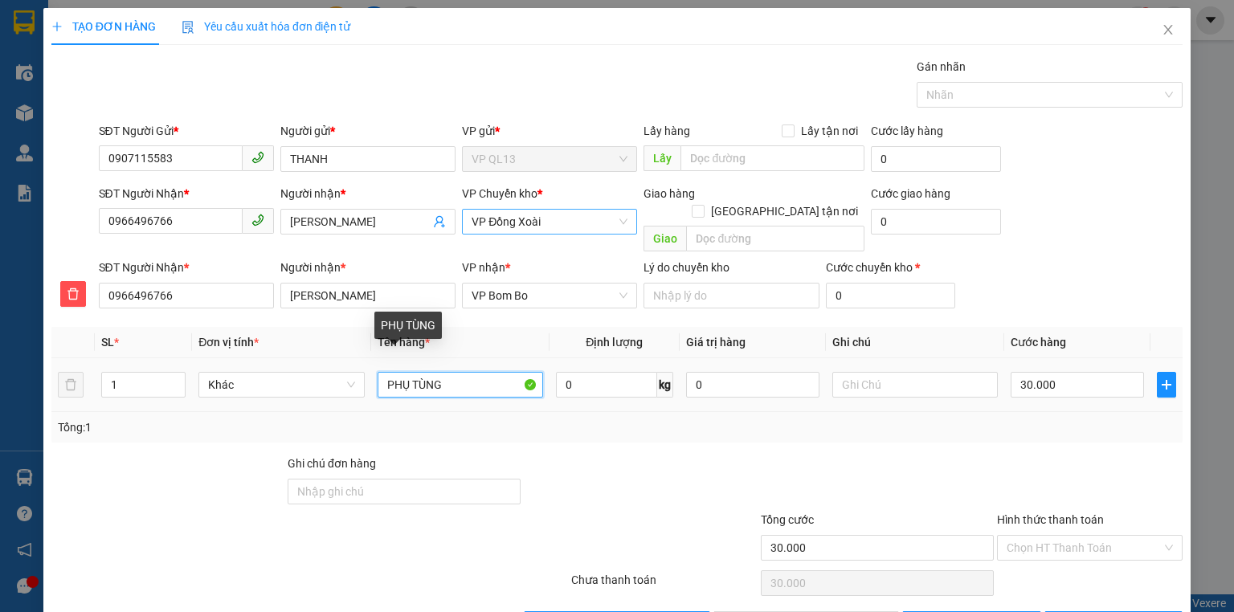
click at [379, 372] on input "PHỤ TÙNG" at bounding box center [461, 385] width 166 height 26
type input "CUC ĐEN PHỤ TÙNG"
click at [1094, 611] on span "[PERSON_NAME] và In" at bounding box center [1131, 624] width 112 height 18
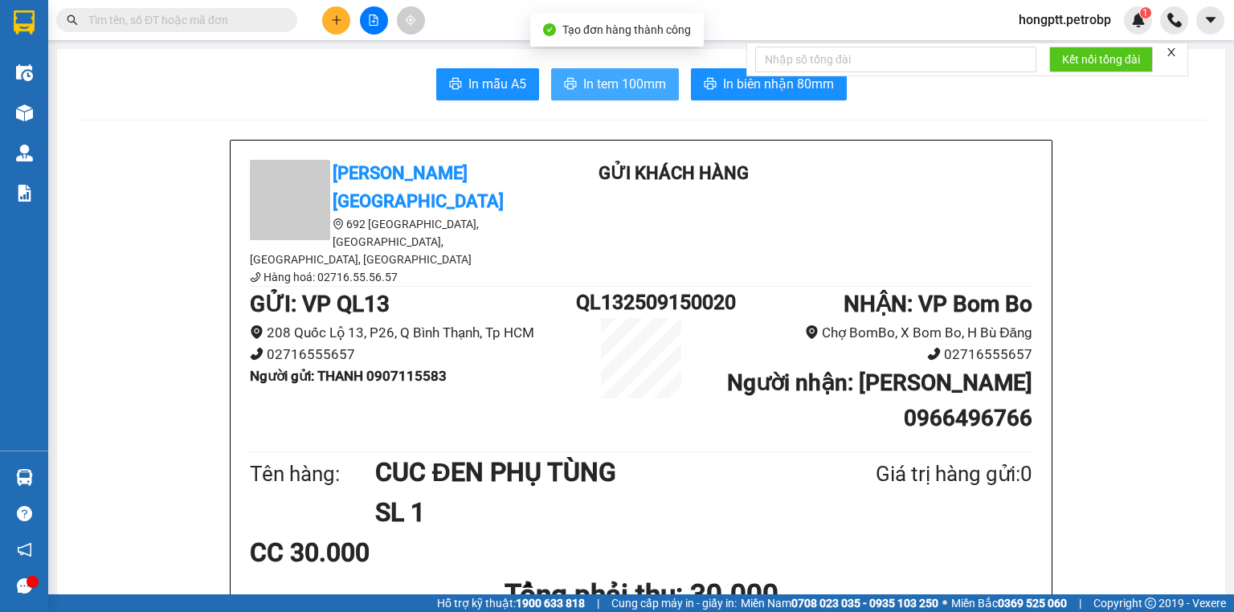
click at [622, 86] on span "In tem 100mm" at bounding box center [624, 84] width 83 height 20
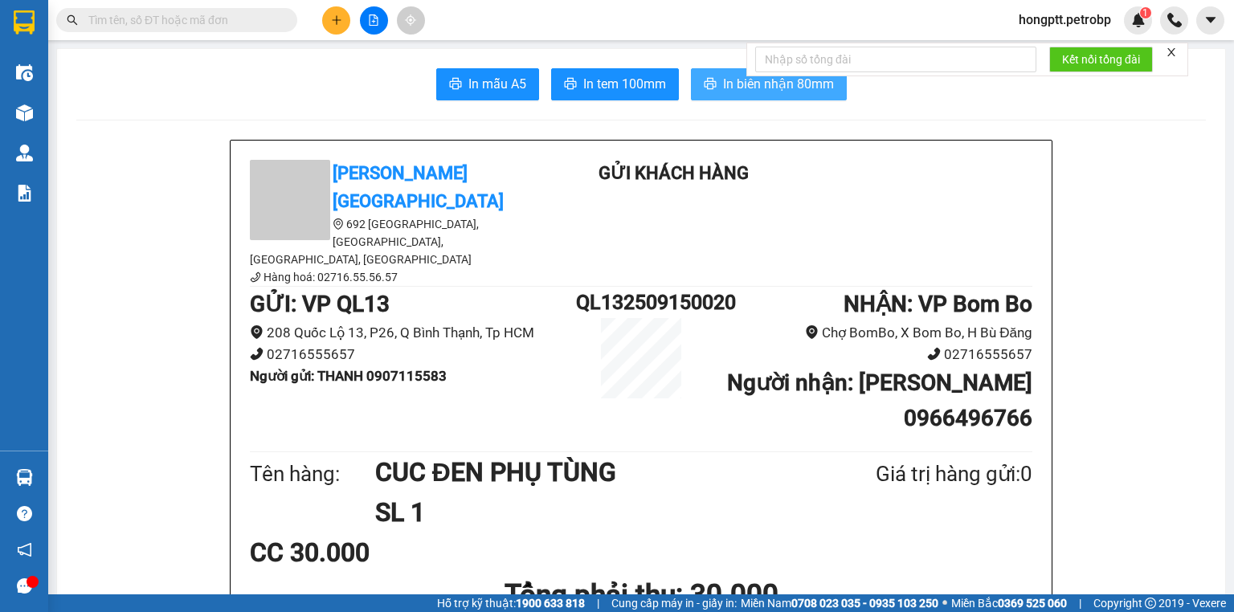
click at [723, 84] on span "In biên nhận 80mm" at bounding box center [778, 84] width 111 height 20
click at [620, 83] on span "In tem 100mm" at bounding box center [624, 84] width 83 height 20
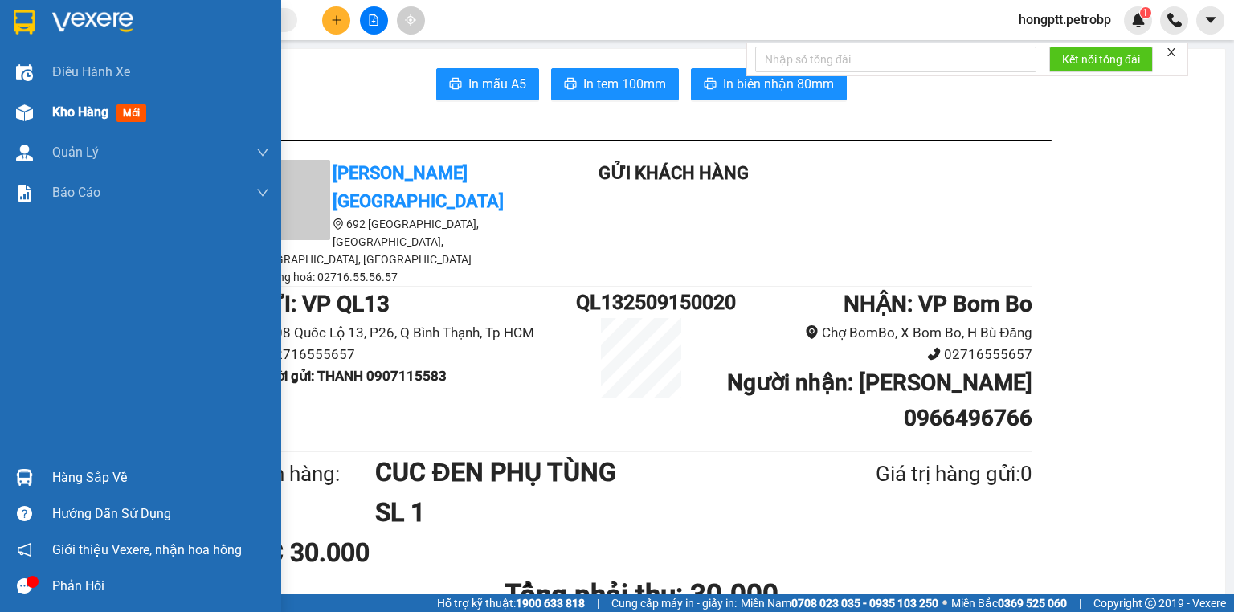
click at [62, 110] on span "Kho hàng" at bounding box center [80, 111] width 56 height 15
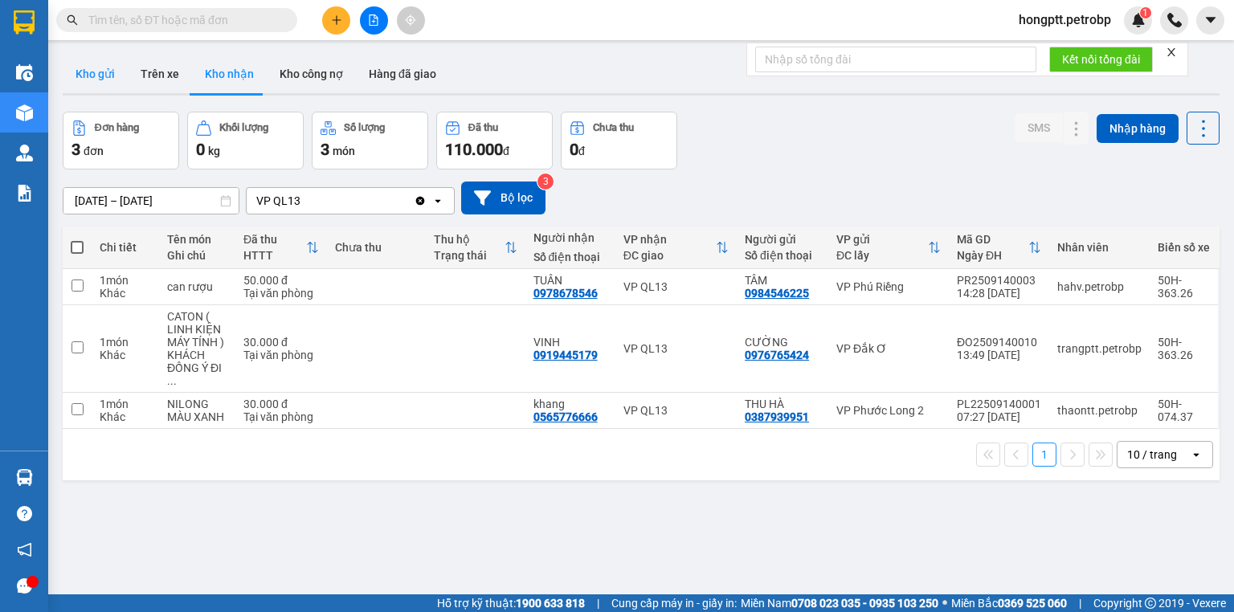
click at [97, 72] on button "Kho gửi" at bounding box center [95, 74] width 65 height 39
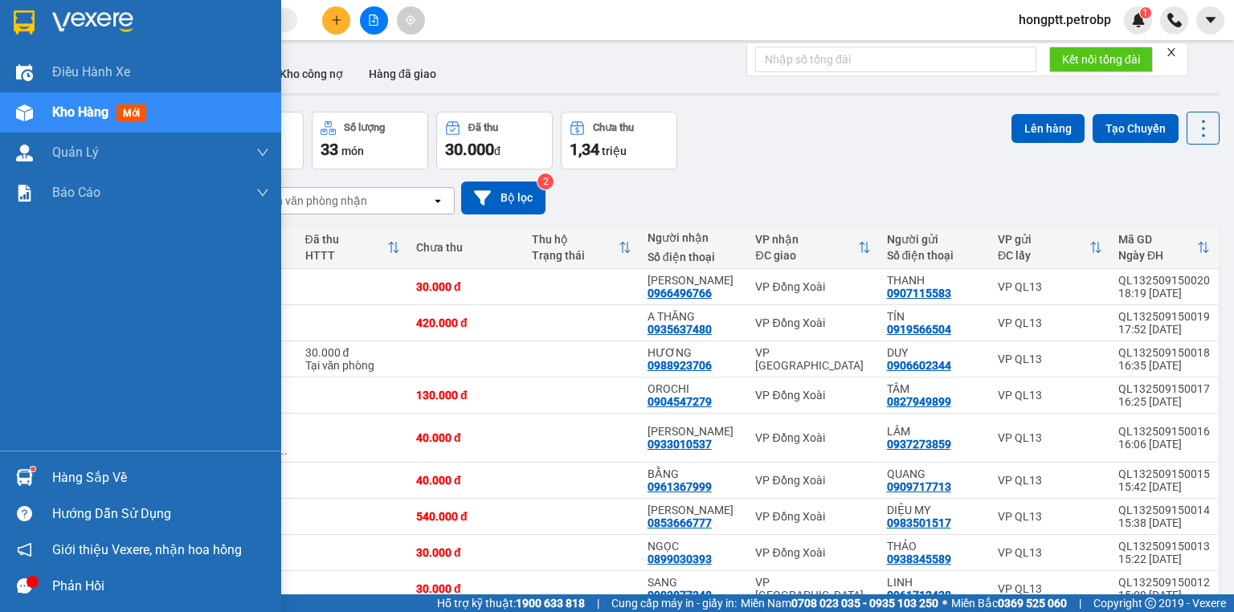
click at [70, 478] on div "Hàng sắp về" at bounding box center [160, 478] width 217 height 24
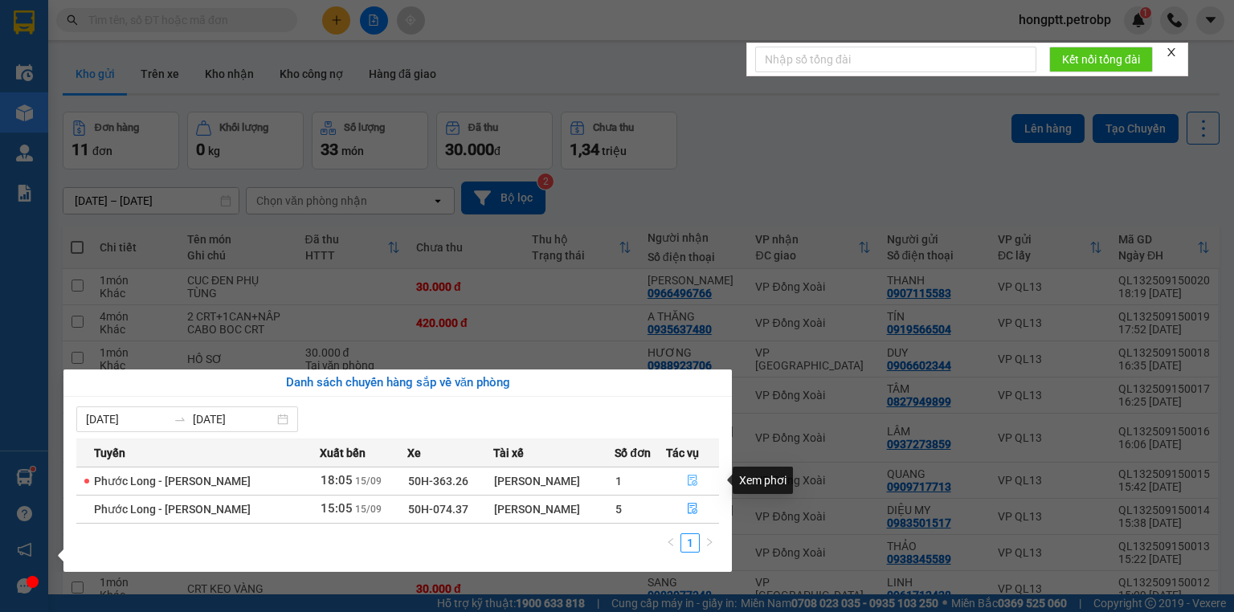
click at [694, 478] on icon "file-done" at bounding box center [692, 480] width 11 height 11
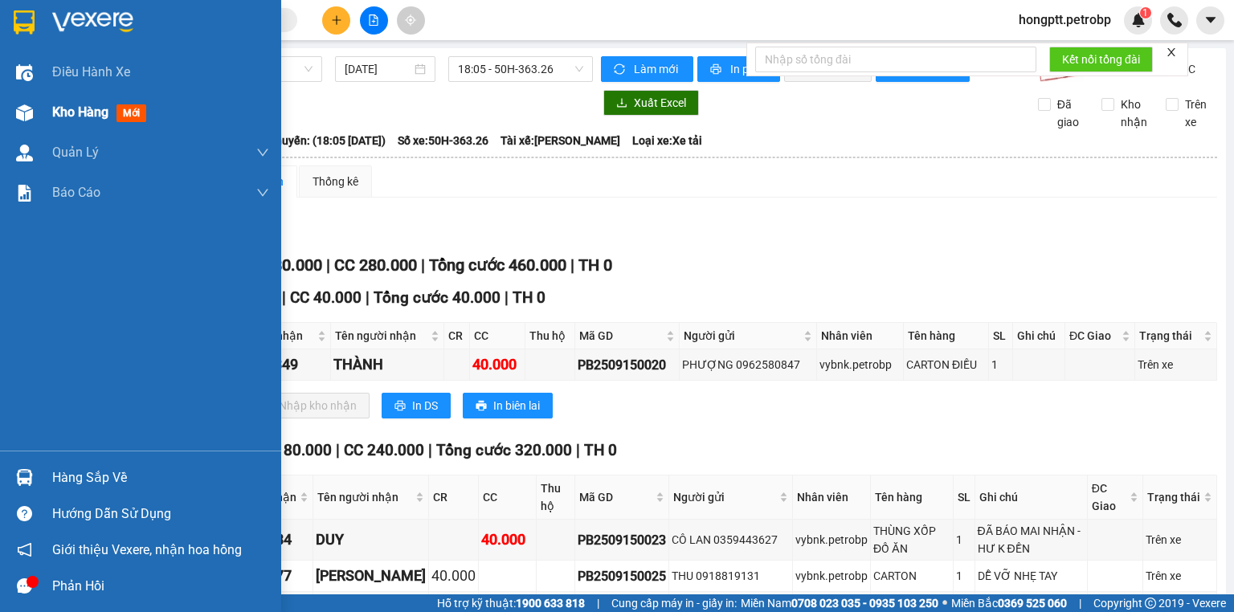
click at [74, 121] on div "Kho hàng mới" at bounding box center [102, 112] width 100 height 20
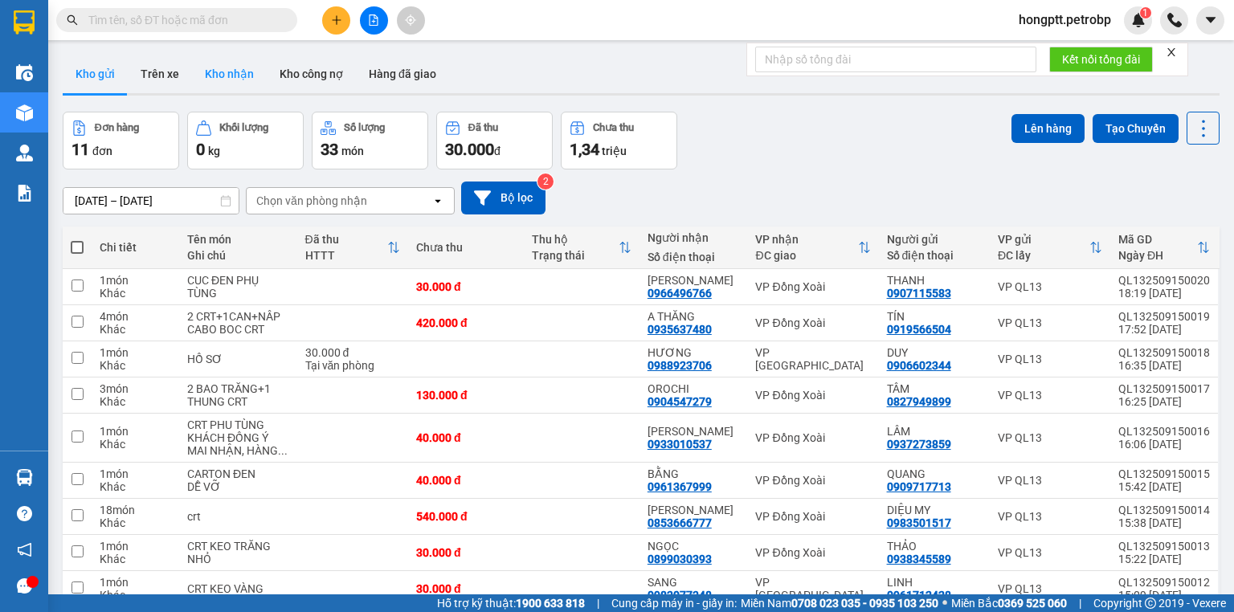
click at [239, 74] on button "Kho nhận" at bounding box center [229, 74] width 75 height 39
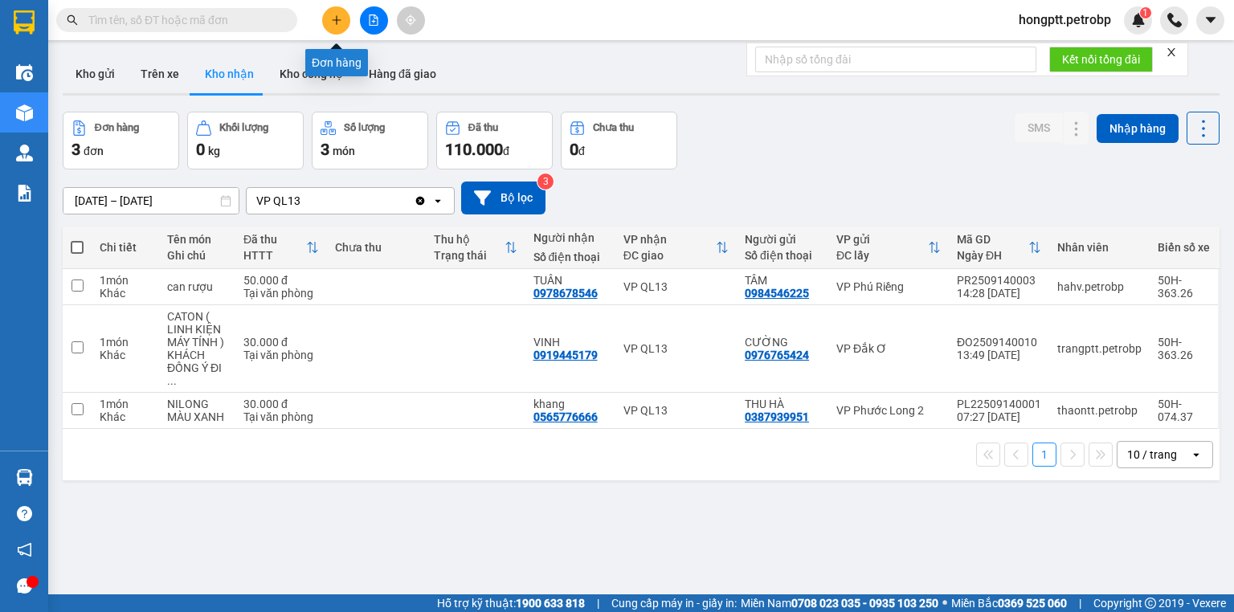
click at [333, 22] on icon "plus" at bounding box center [336, 19] width 11 height 11
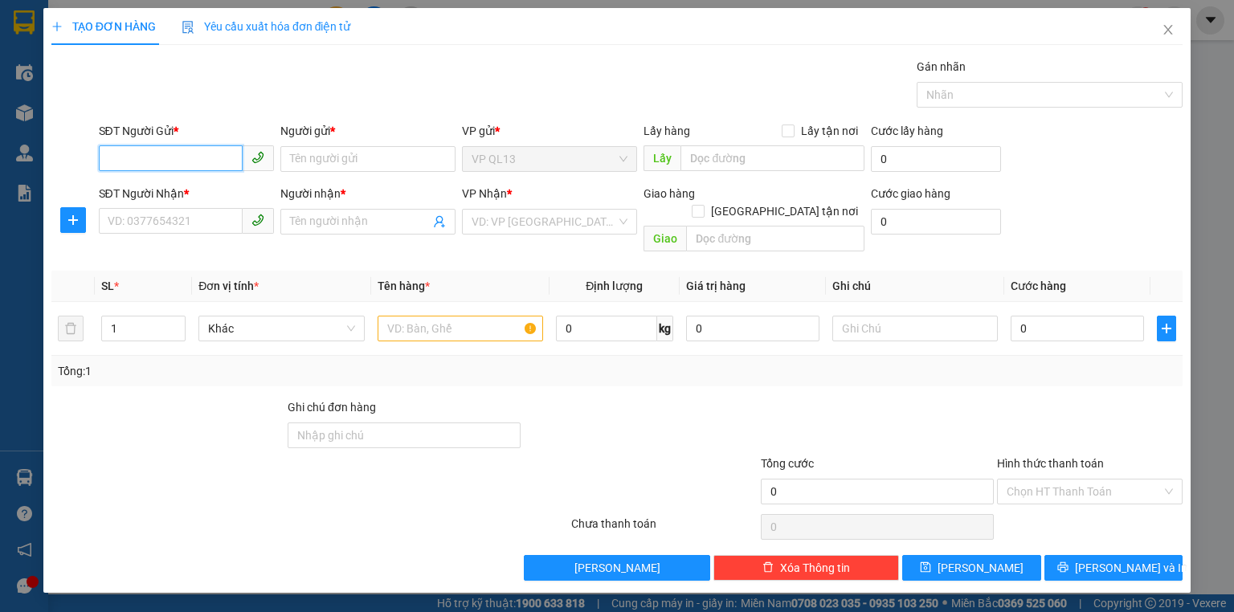
click at [157, 156] on input "SĐT Người Gửi *" at bounding box center [171, 158] width 144 height 26
type input "0938463559"
click at [206, 195] on div "0938463559 - ANH LÂM" at bounding box center [187, 191] width 158 height 18
type input "ANH LÂM"
type input "0933010537"
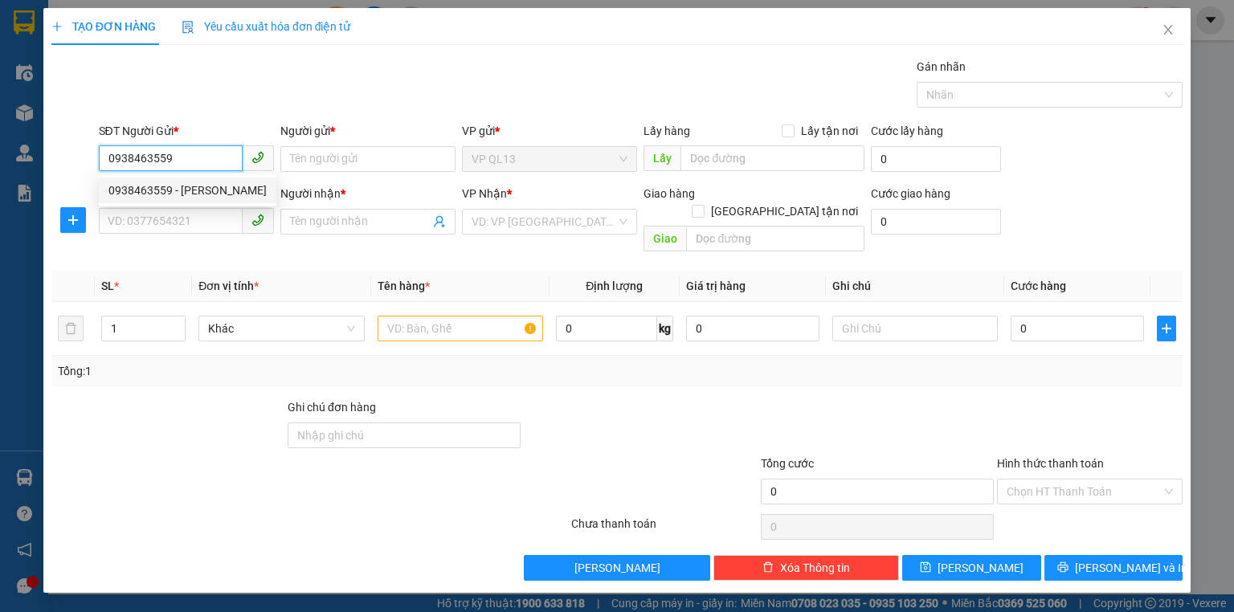
type input "[PERSON_NAME]"
type input "50.000"
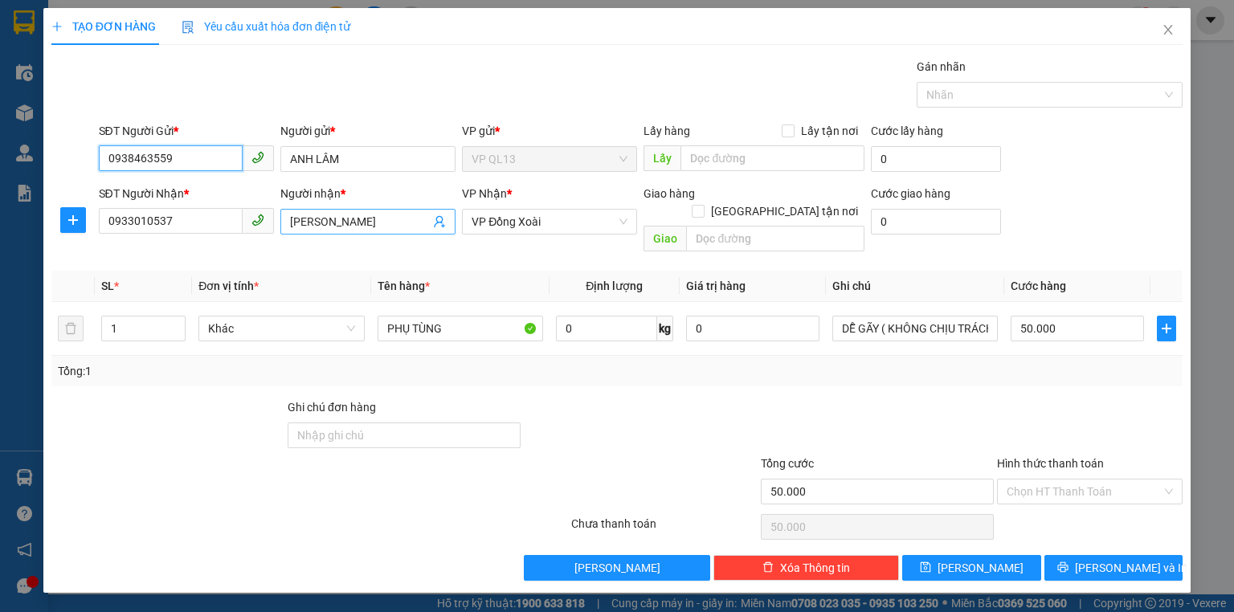
type input "0938463559"
click at [439, 225] on icon "user-add" at bounding box center [439, 221] width 13 height 13
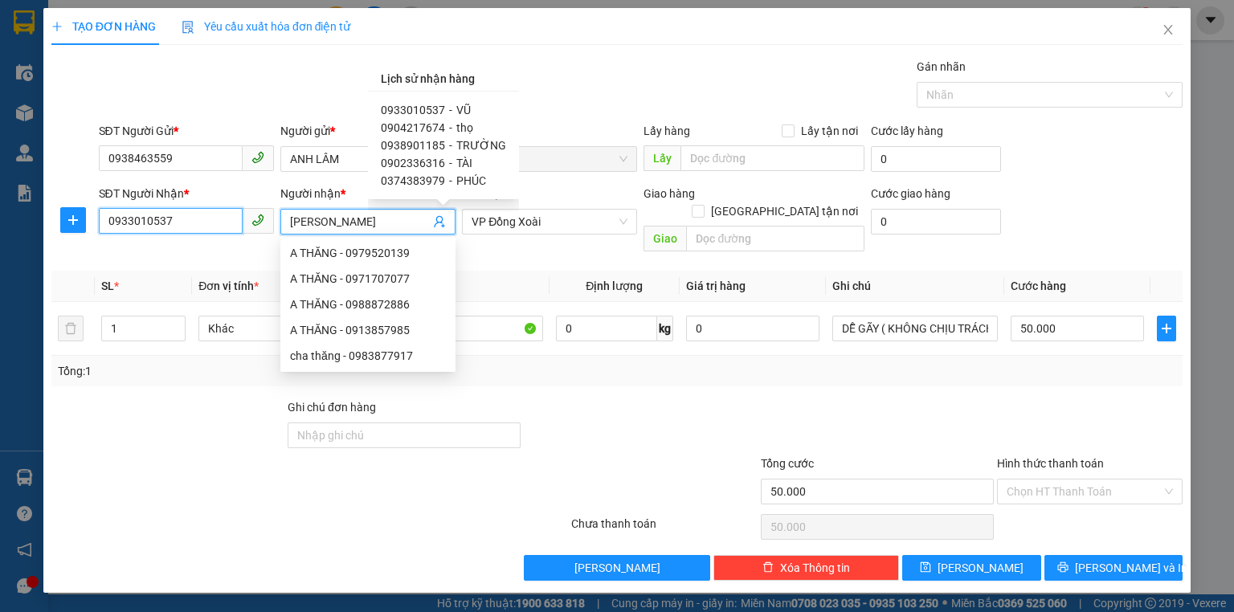
click at [206, 225] on input "0933010537" at bounding box center [171, 221] width 144 height 26
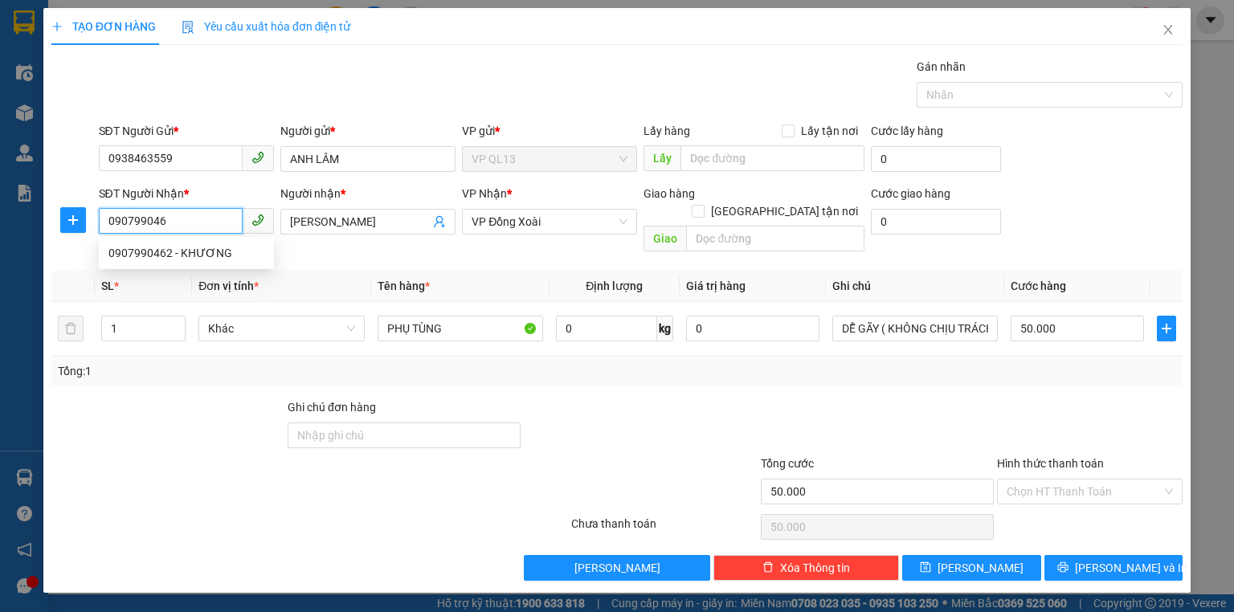
type input "0907990462"
click at [201, 256] on div "0907990462 - KHƯƠNG" at bounding box center [186, 253] width 156 height 18
type input "KHƯƠNG"
click at [202, 256] on div "0907990462 - KHƯƠNG" at bounding box center [186, 253] width 156 height 18
type input "30.000"
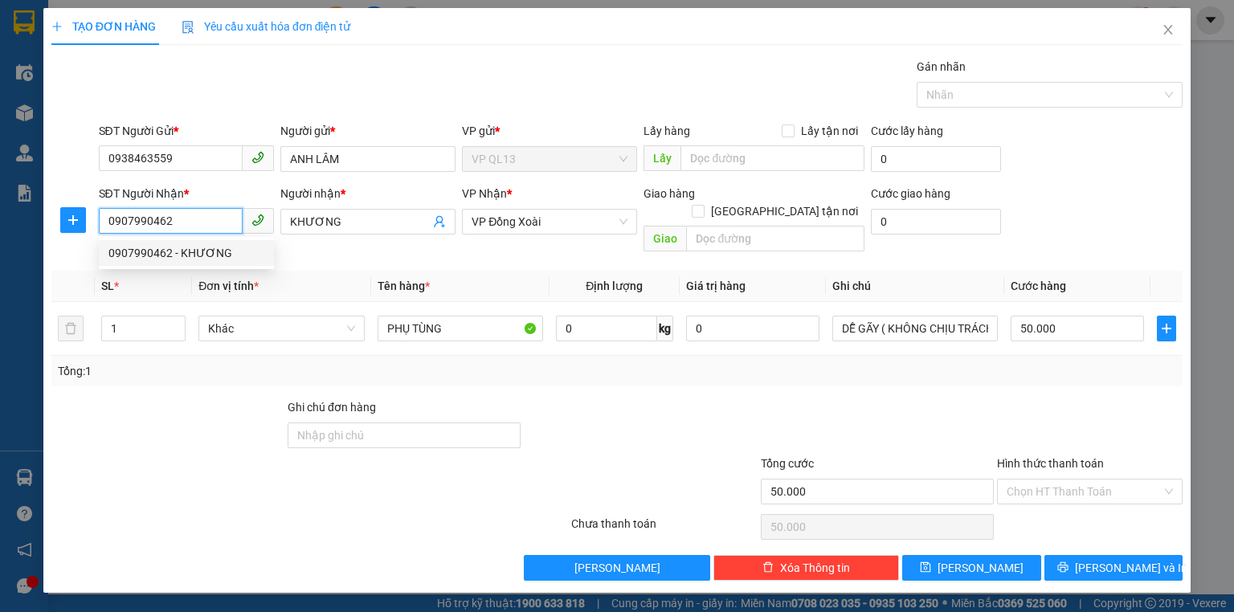
type input "30.000"
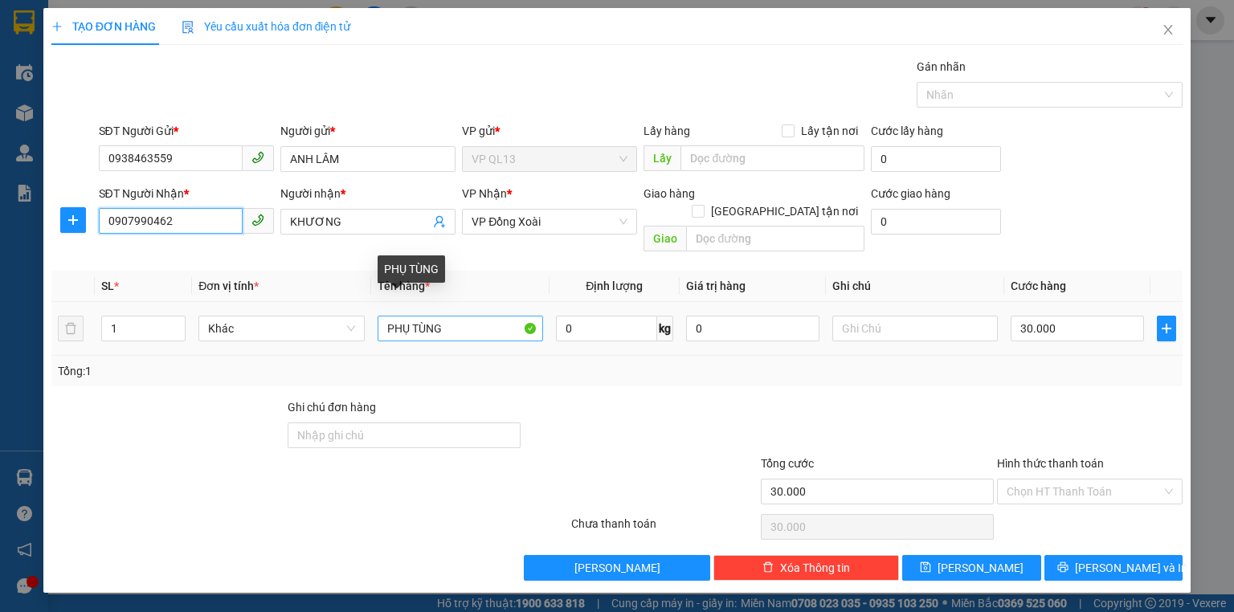
type input "0907990462"
click at [382, 316] on input "PHỤ TÙNG" at bounding box center [461, 329] width 166 height 26
type input "CRT PHỤ TÙNG"
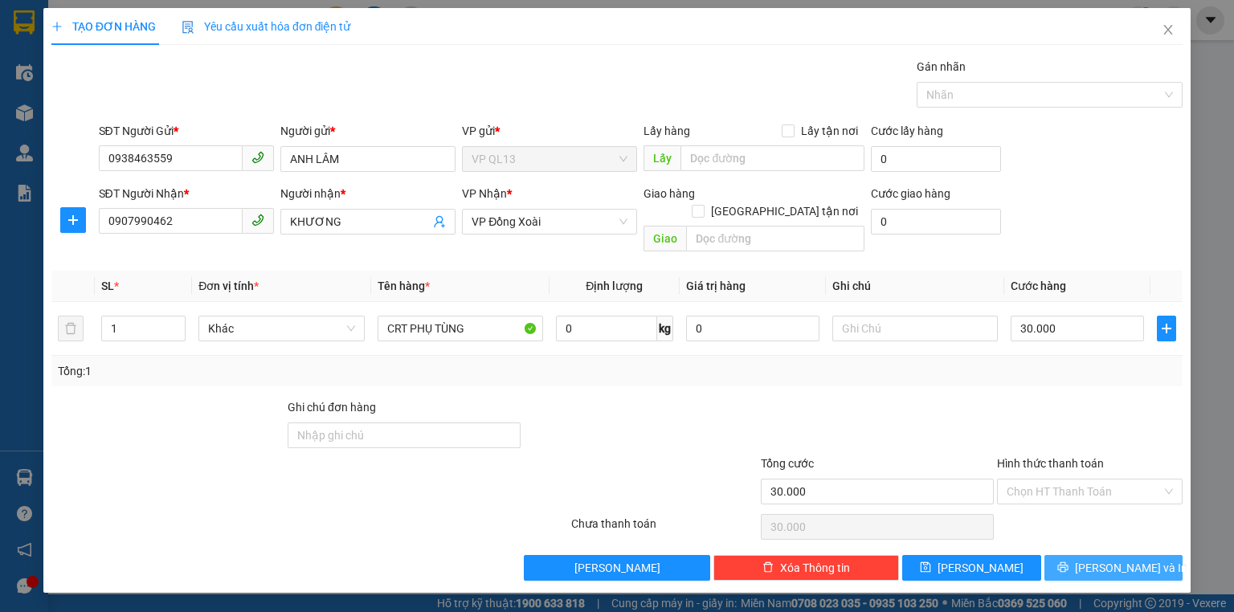
click at [1109, 559] on span "[PERSON_NAME] và In" at bounding box center [1131, 568] width 112 height 18
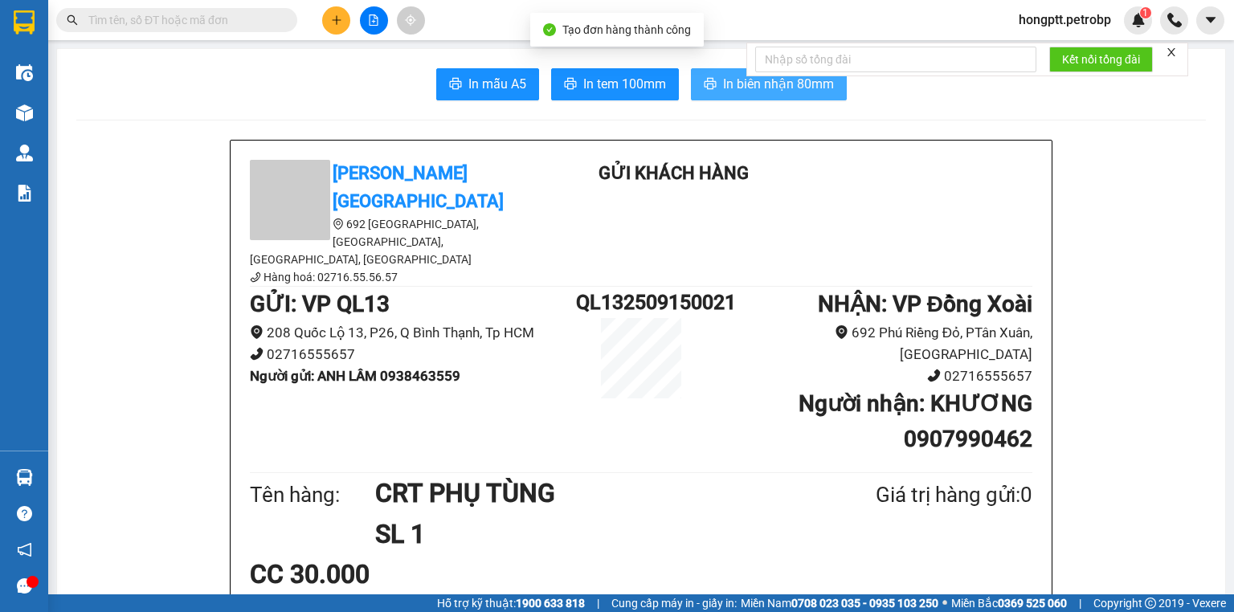
click at [723, 84] on span "In biên nhận 80mm" at bounding box center [778, 84] width 111 height 20
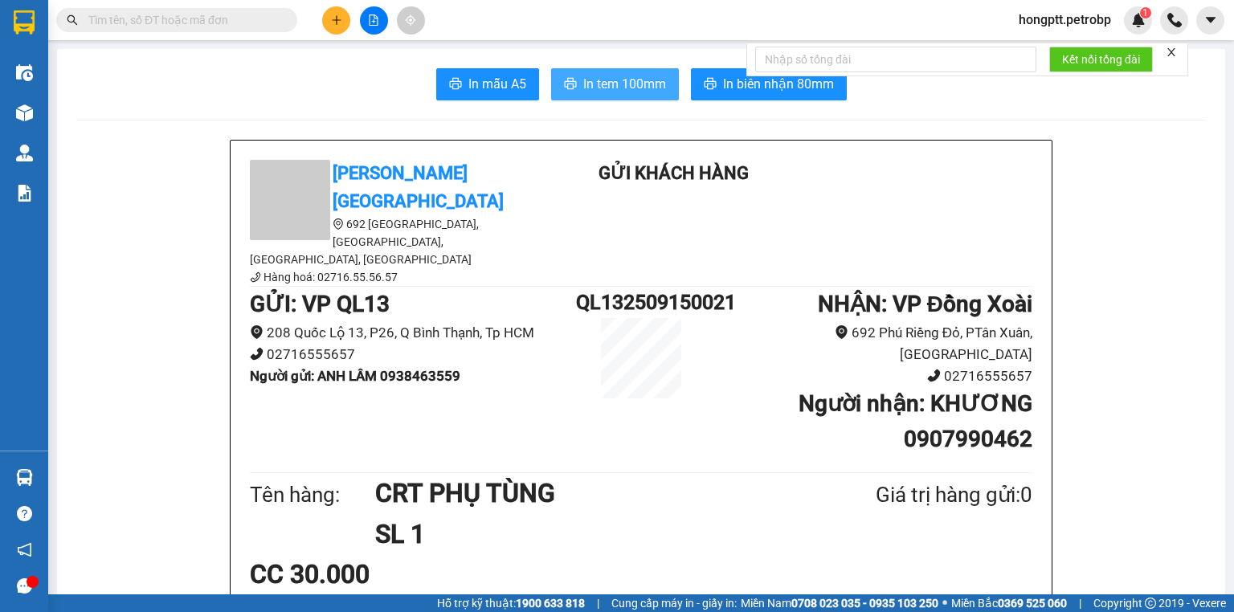
click at [606, 88] on span "In tem 100mm" at bounding box center [624, 84] width 83 height 20
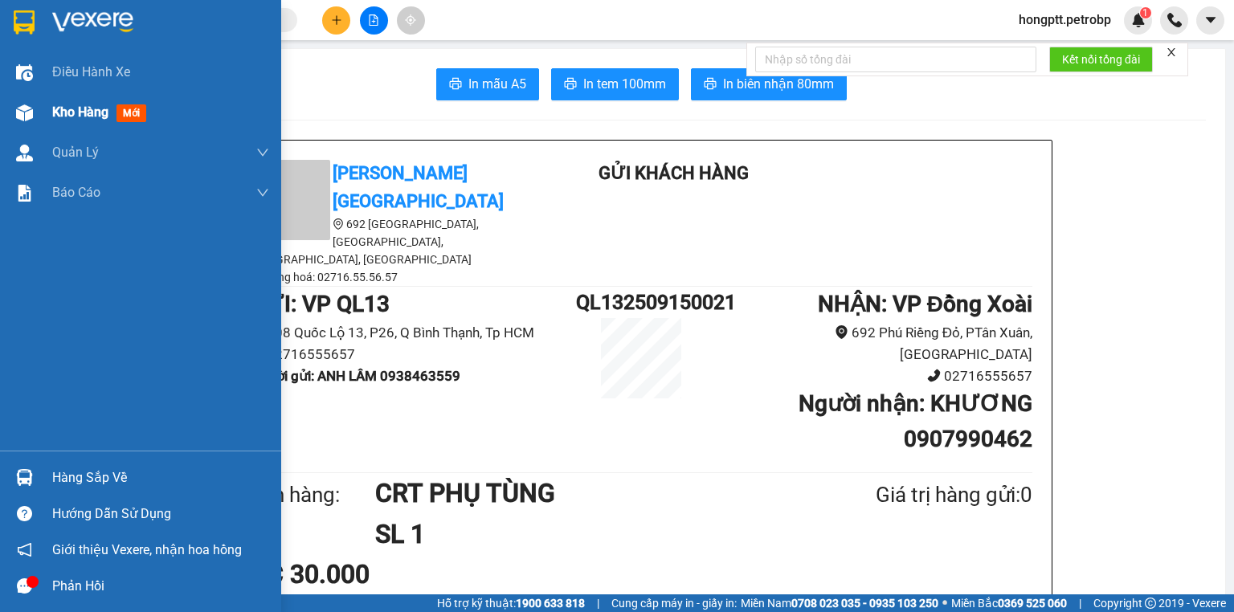
click at [71, 114] on span "Kho hàng" at bounding box center [80, 111] width 56 height 15
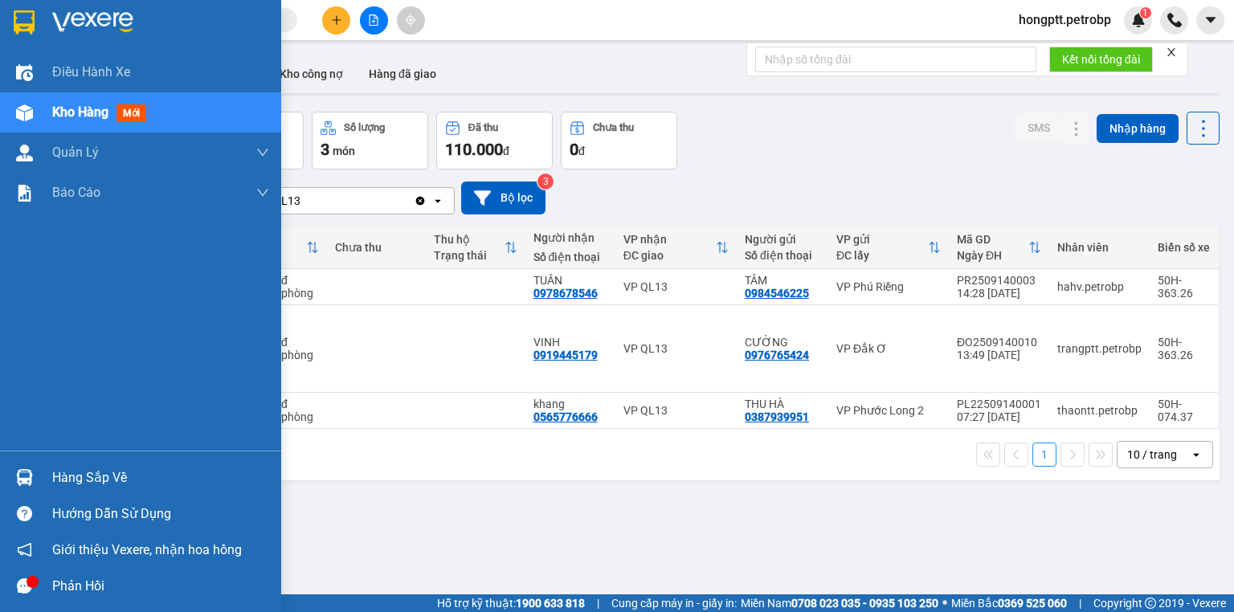
click at [96, 470] on div "Hàng sắp về" at bounding box center [160, 478] width 217 height 24
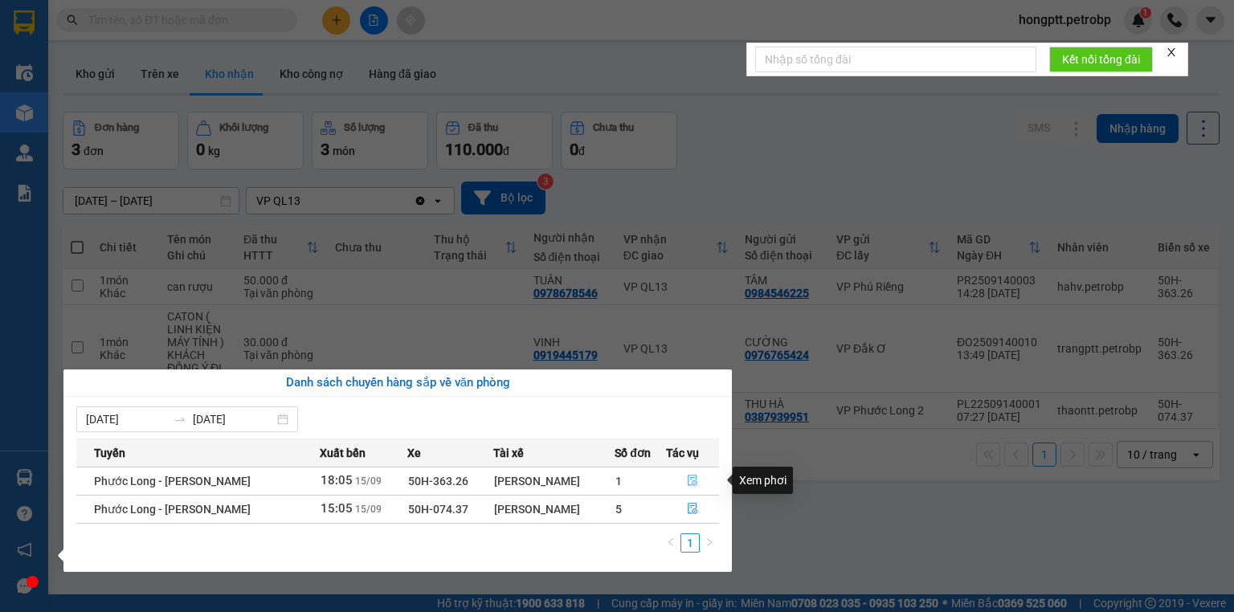
click at [689, 480] on icon "file-done" at bounding box center [692, 480] width 11 height 11
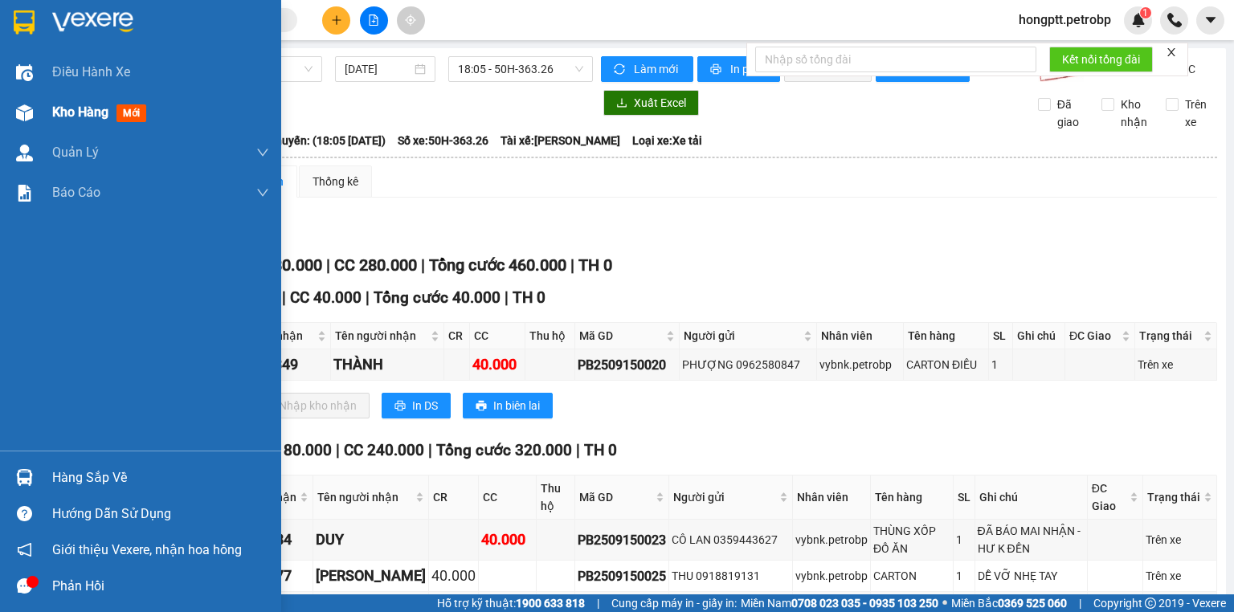
click at [69, 109] on span "Kho hàng" at bounding box center [80, 111] width 56 height 15
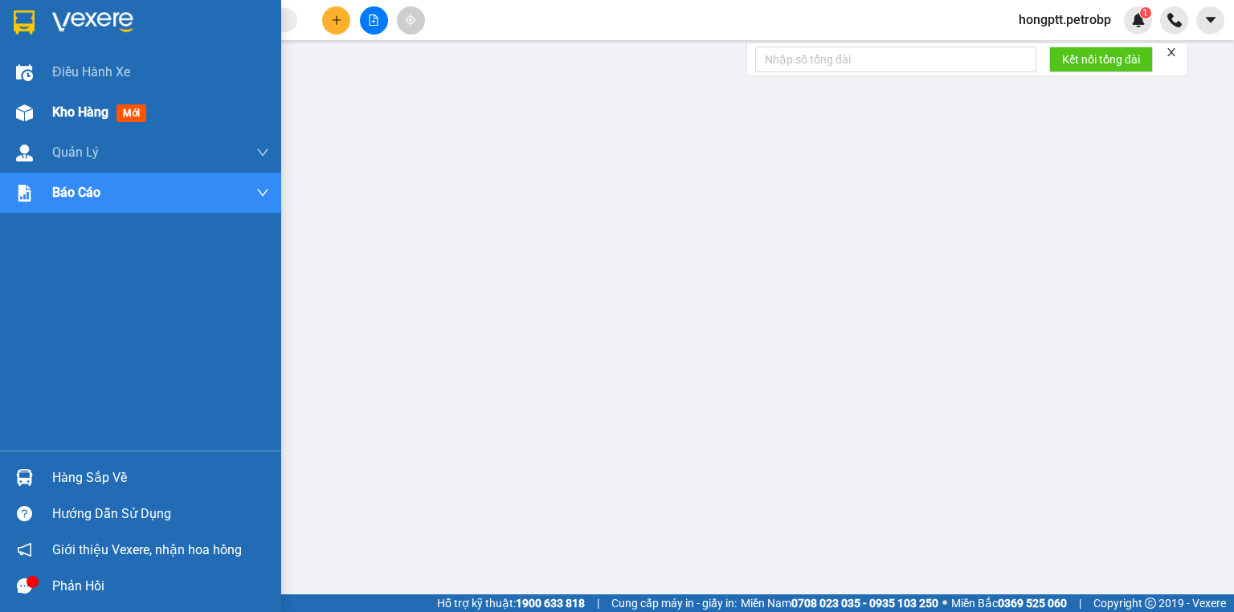
click at [63, 117] on span "Kho hàng" at bounding box center [80, 111] width 56 height 15
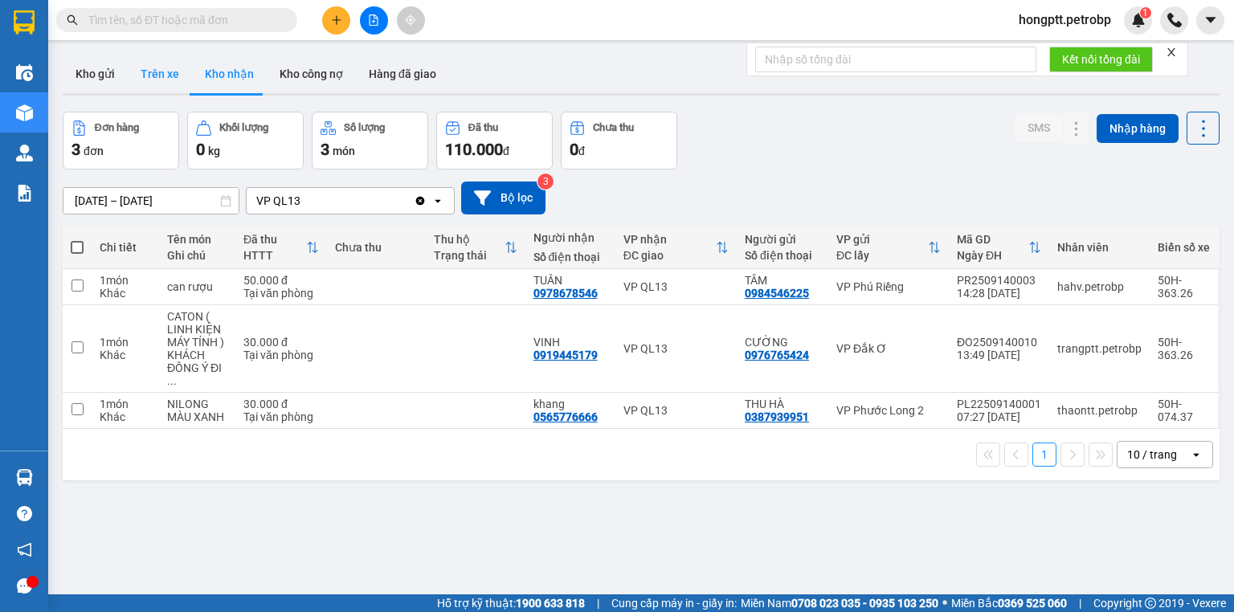
click at [165, 77] on button "Trên xe" at bounding box center [160, 74] width 64 height 39
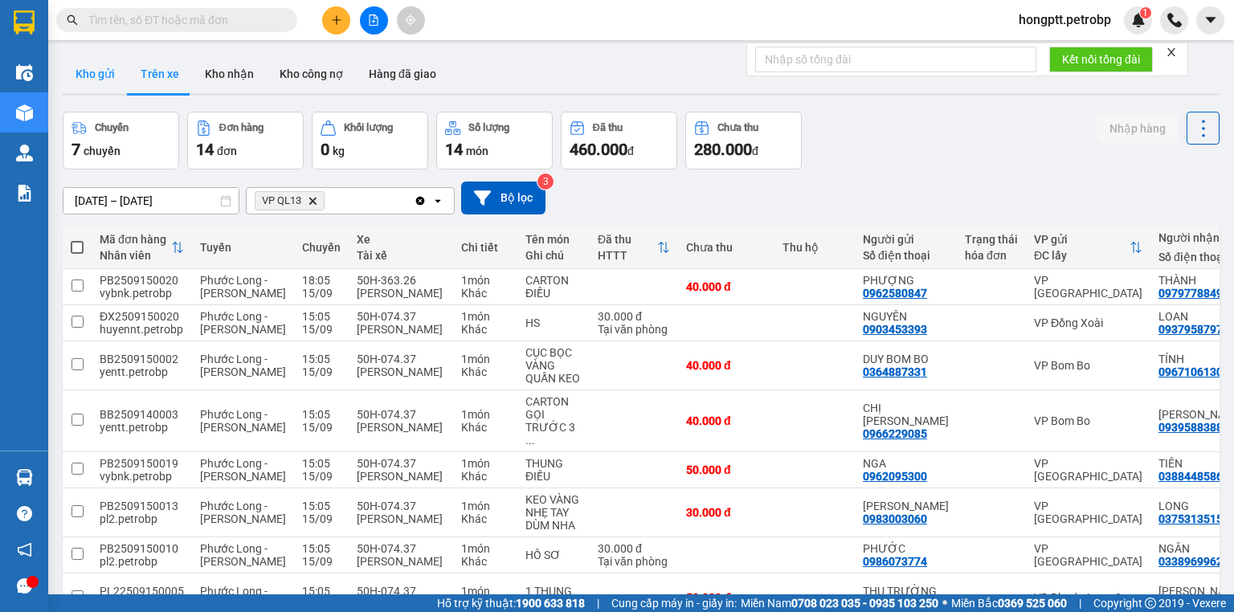
click at [100, 73] on button "Kho gửi" at bounding box center [95, 74] width 65 height 39
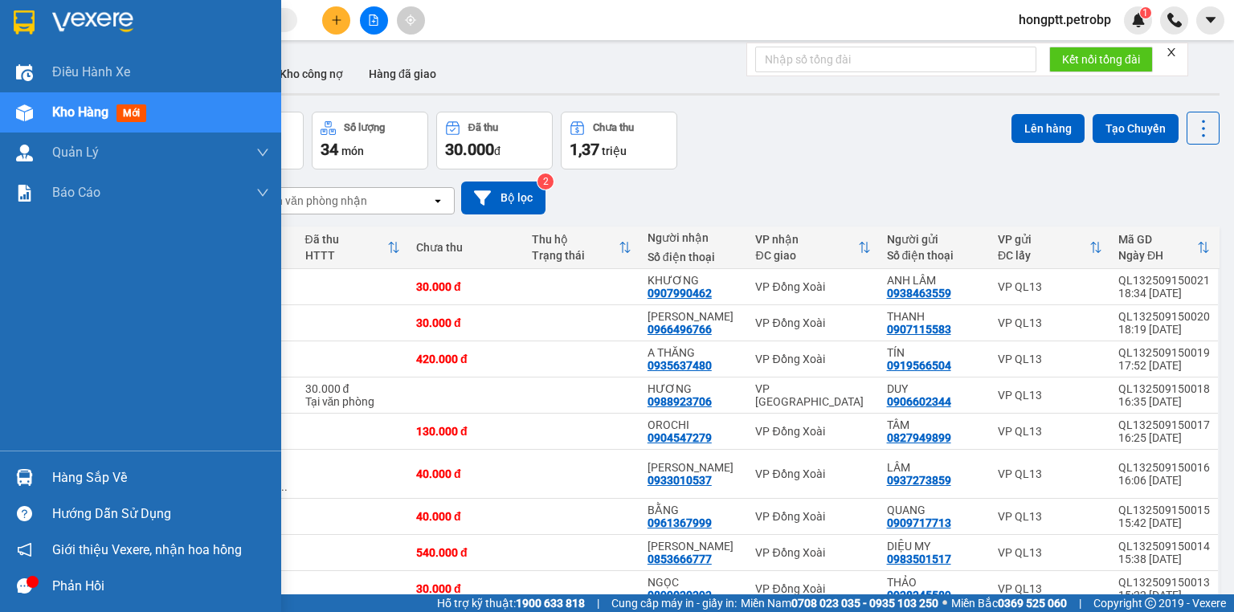
click at [102, 472] on div "Hàng sắp về" at bounding box center [160, 478] width 217 height 24
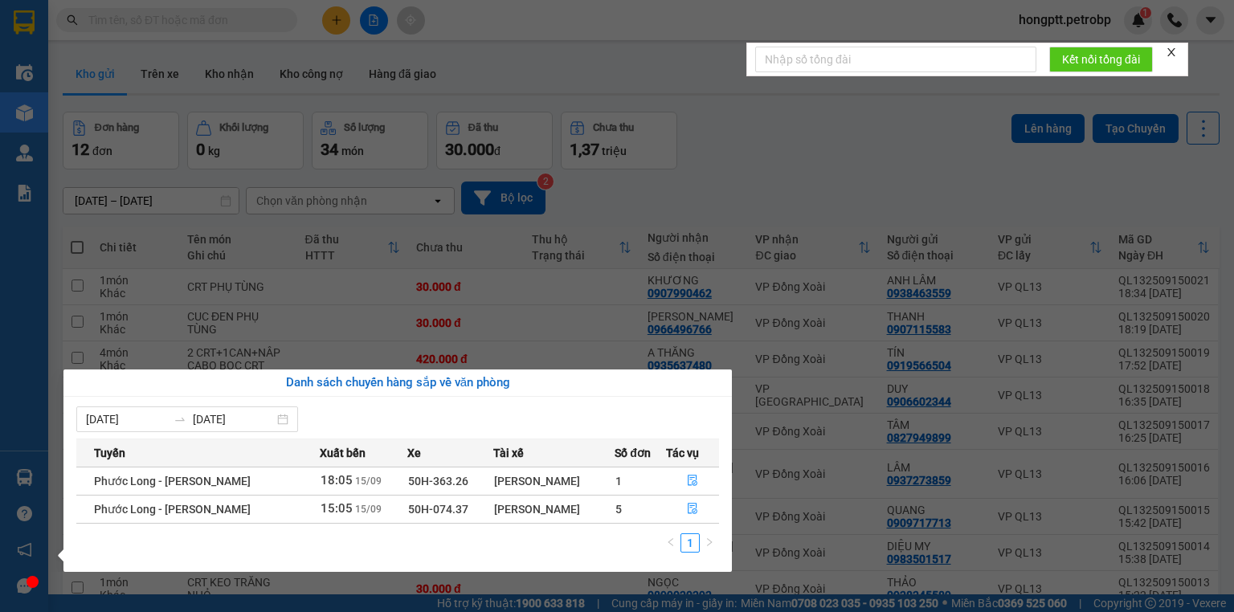
click at [855, 517] on section "Kết quả tìm kiếm ( 1 ) Bộ lọc Ngày tạo đơn gần nhất Mã ĐH Trạng thái Món hàng T…" at bounding box center [617, 306] width 1234 height 612
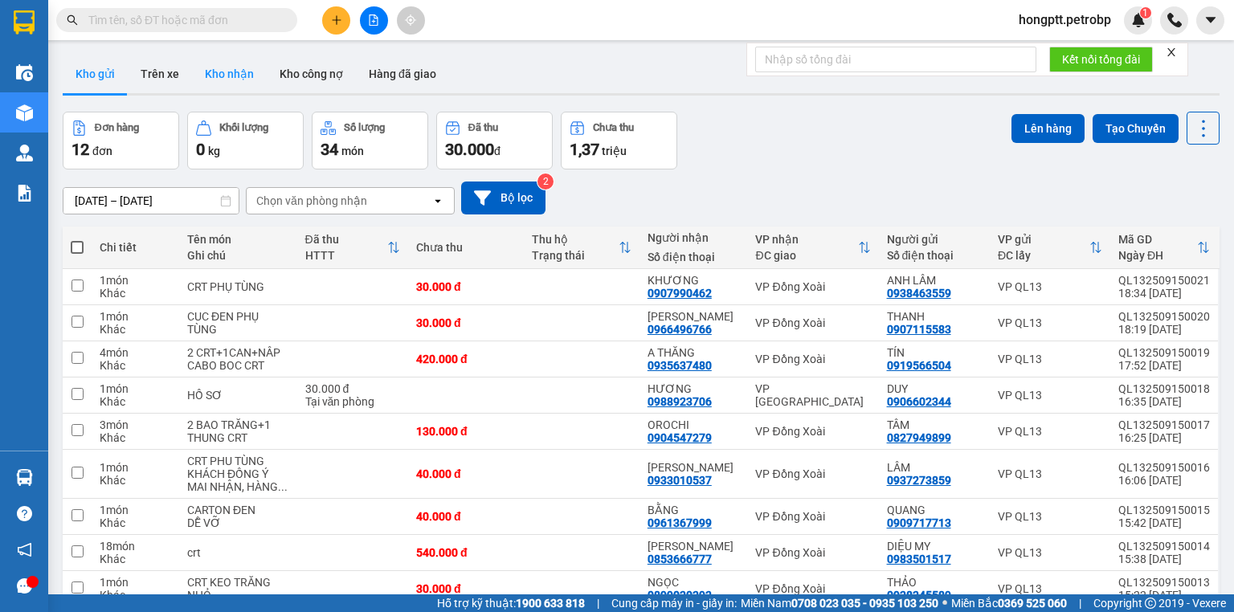
click at [222, 66] on button "Kho nhận" at bounding box center [229, 74] width 75 height 39
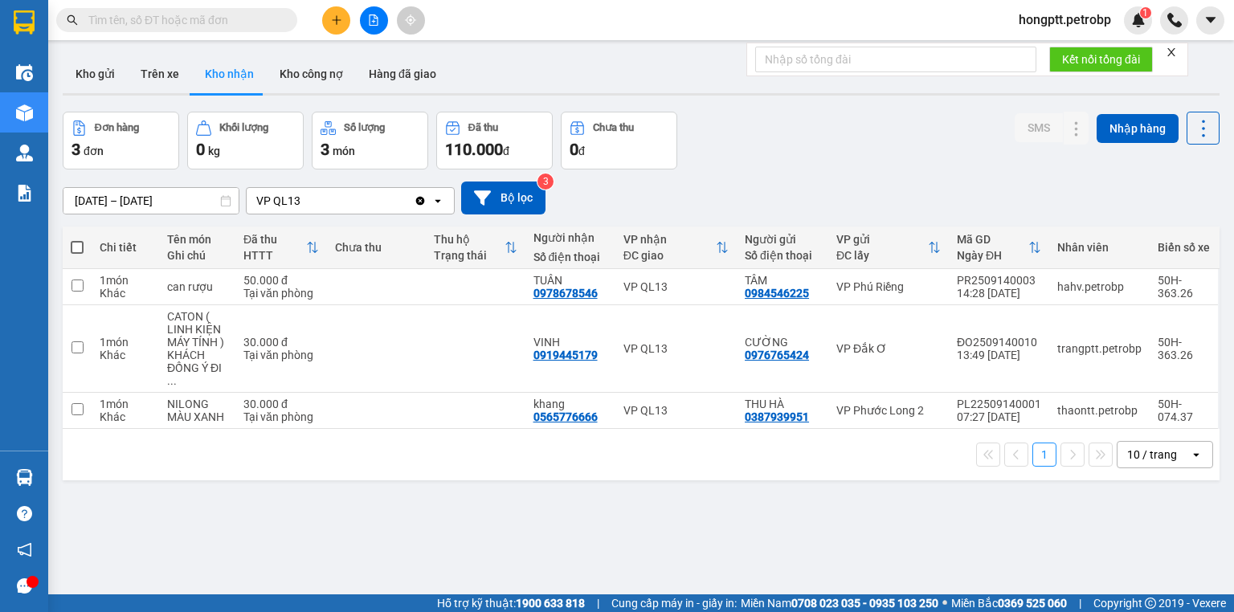
click at [216, 77] on button "Kho nhận" at bounding box center [229, 74] width 75 height 39
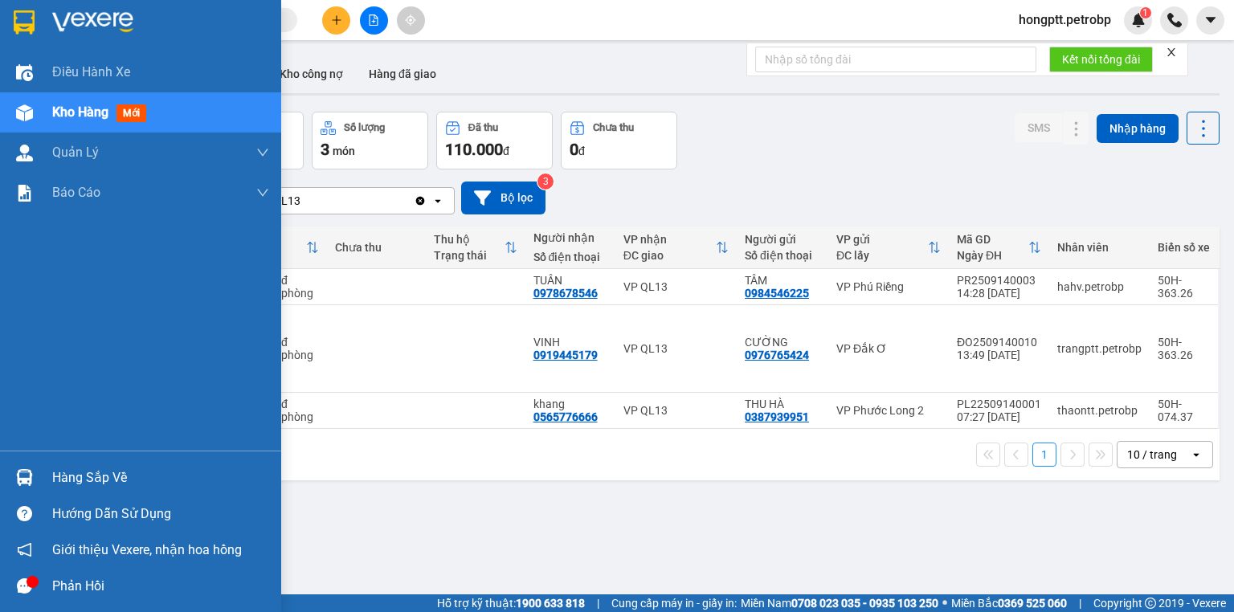
click at [68, 109] on span "Kho hàng" at bounding box center [80, 111] width 56 height 15
click at [63, 109] on span "Kho hàng" at bounding box center [80, 111] width 56 height 15
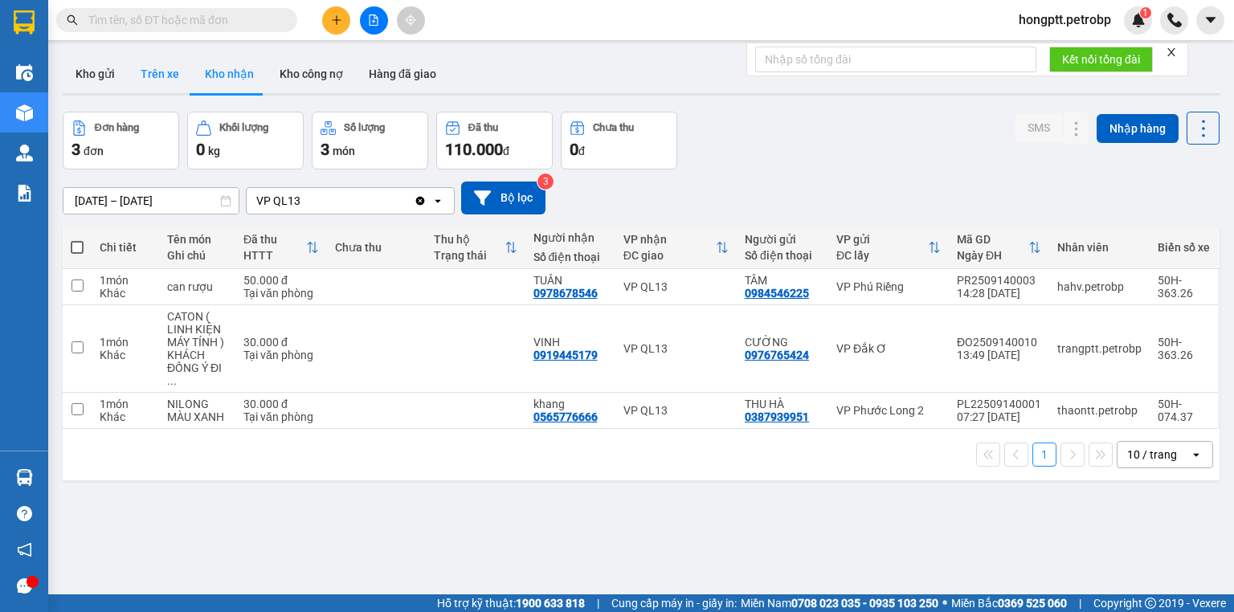
click at [166, 80] on button "Trên xe" at bounding box center [160, 74] width 64 height 39
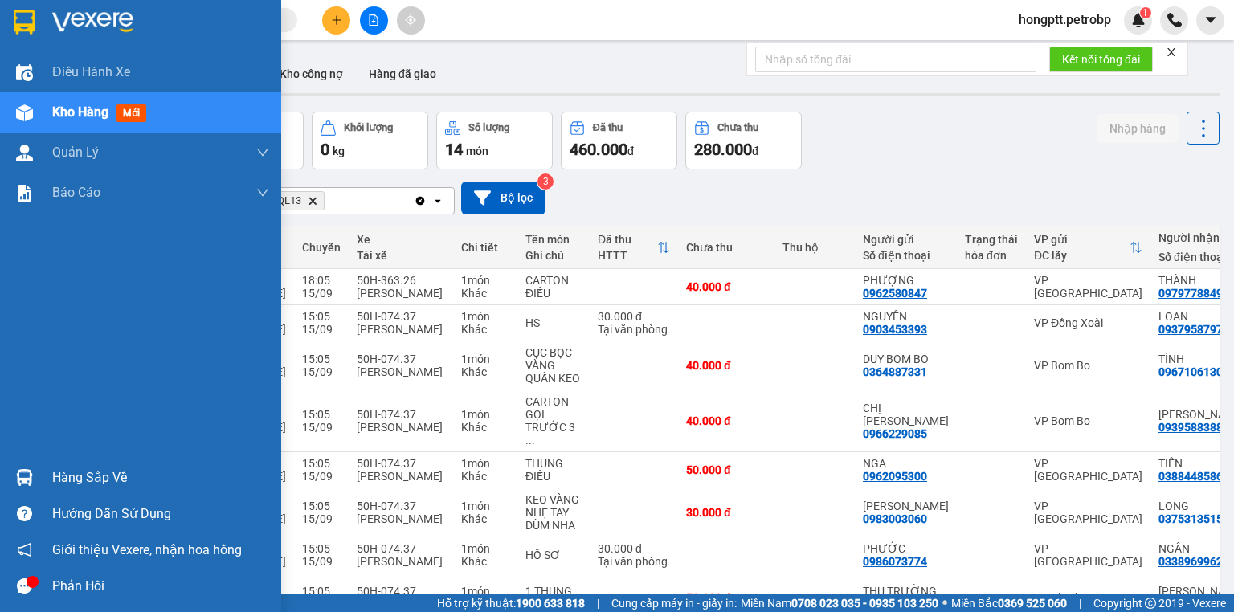
click at [112, 473] on div "Hàng sắp về" at bounding box center [160, 478] width 217 height 24
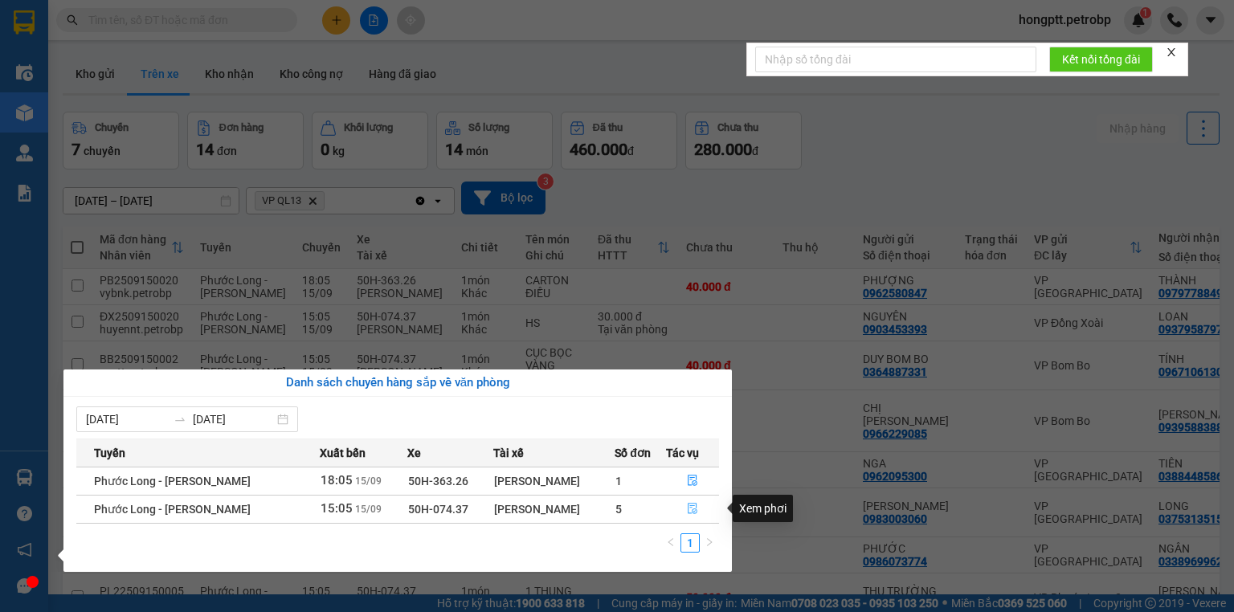
click at [694, 517] on button "button" at bounding box center [693, 510] width 52 height 26
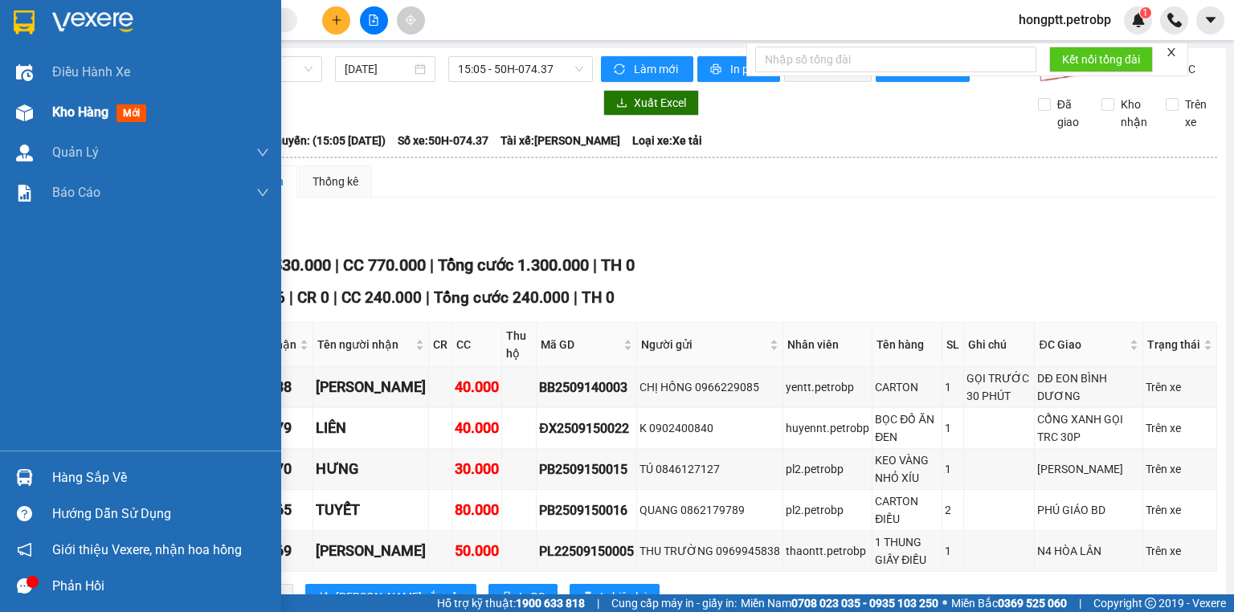
click at [65, 116] on span "Kho hàng" at bounding box center [80, 111] width 56 height 15
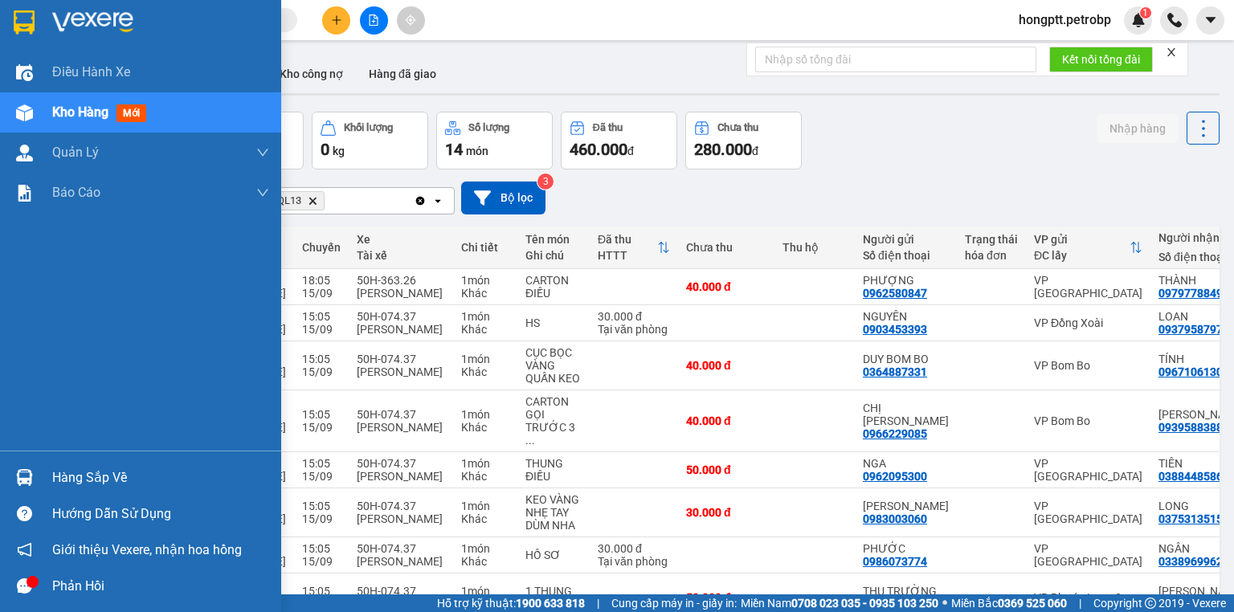
click at [69, 101] on div "Kho hàng mới" at bounding box center [160, 112] width 217 height 40
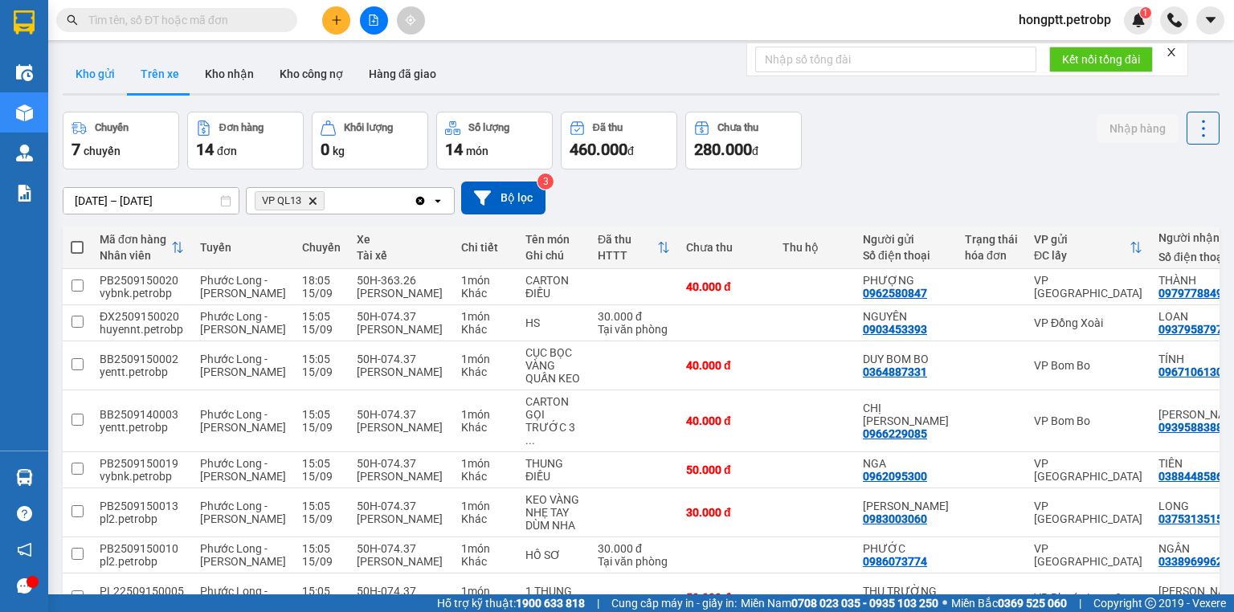
click at [96, 67] on button "Kho gửi" at bounding box center [95, 74] width 65 height 39
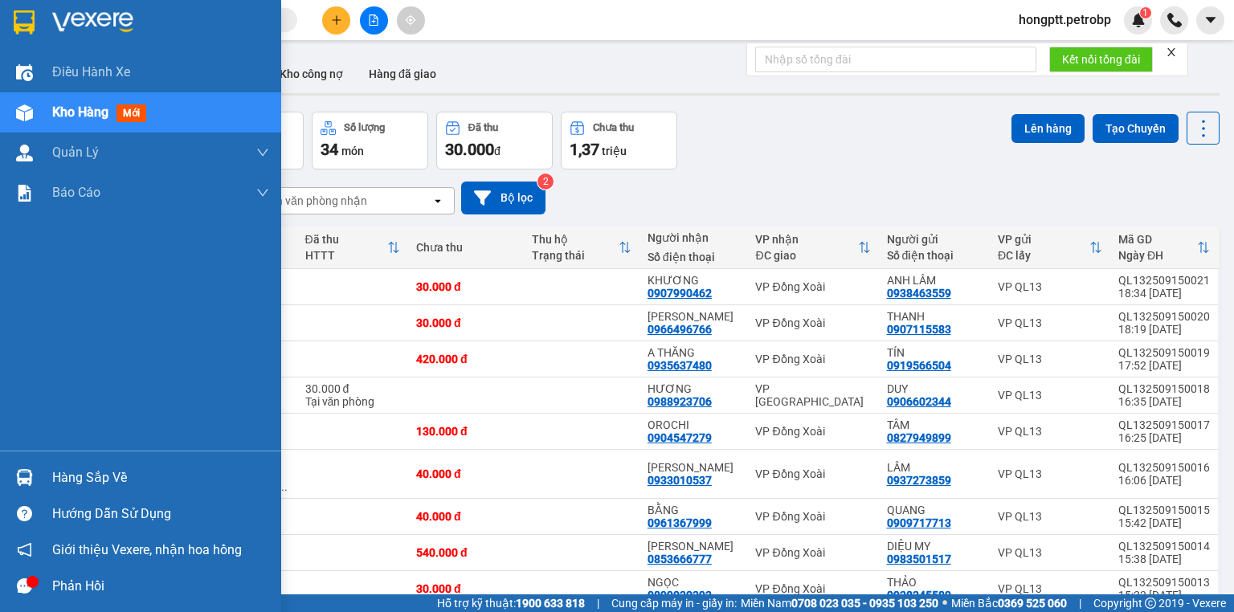
click at [20, 487] on div at bounding box center [24, 478] width 28 height 28
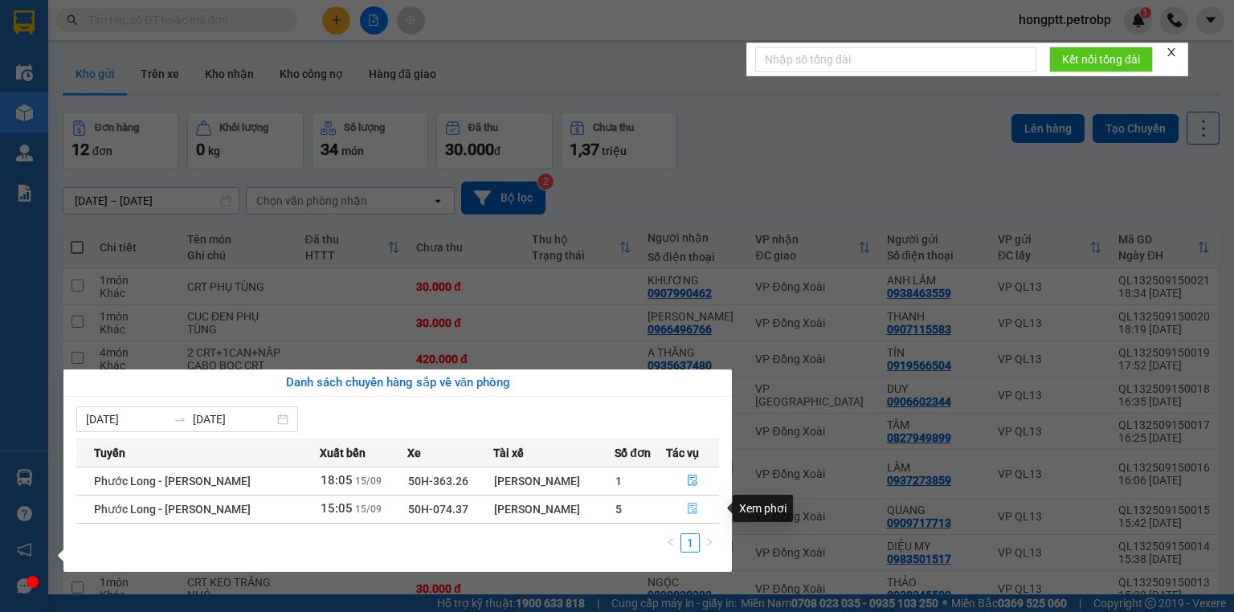
click at [696, 506] on icon "file-done" at bounding box center [692, 508] width 11 height 11
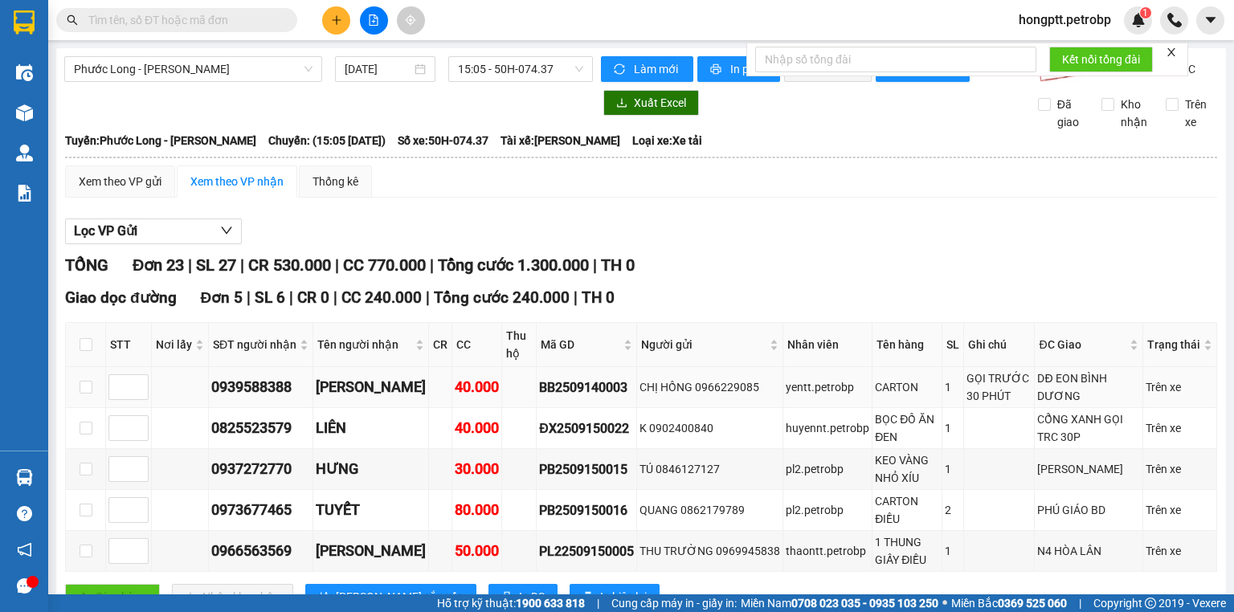
drag, startPoint x: 613, startPoint y: 273, endPoint x: 598, endPoint y: 277, distance: 15.8
click at [605, 378] on div "BB2509140003" at bounding box center [586, 388] width 95 height 20
click at [550, 367] on td "BB2509140003" at bounding box center [587, 387] width 100 height 41
drag, startPoint x: 537, startPoint y: 284, endPoint x: 546, endPoint y: 276, distance: 12.6
click at [537, 367] on td "BB2509140003" at bounding box center [587, 387] width 100 height 41
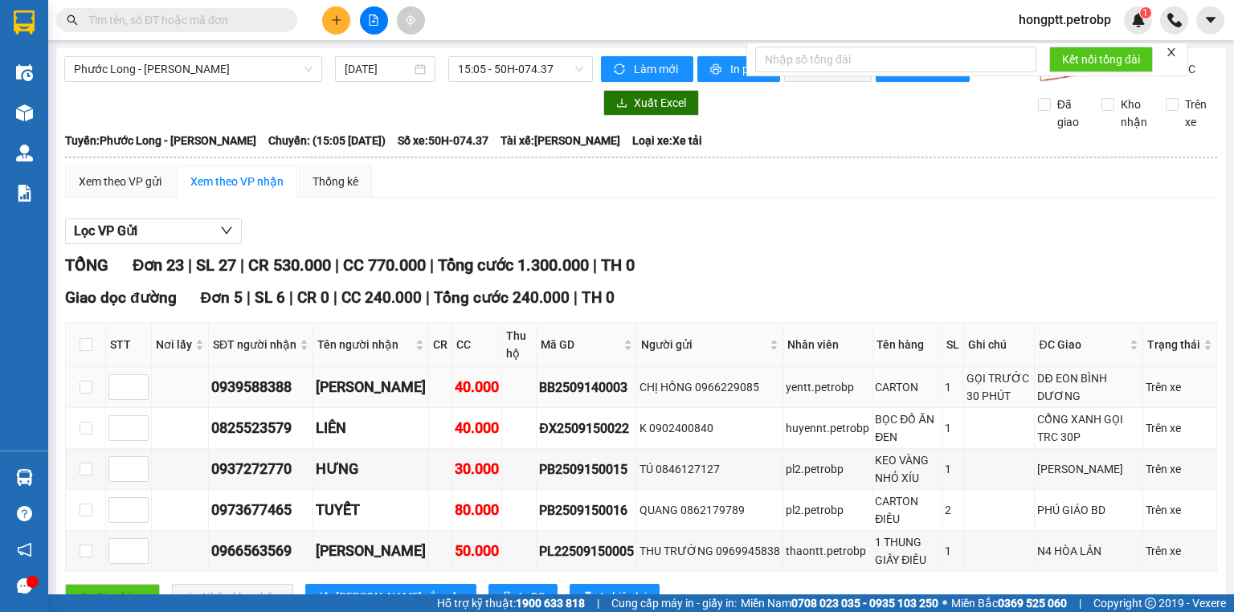
click at [615, 378] on div "BB2509140003" at bounding box center [586, 388] width 95 height 20
drag, startPoint x: 614, startPoint y: 272, endPoint x: 524, endPoint y: 280, distance: 90.3
click at [537, 367] on td "BB2509140003" at bounding box center [587, 387] width 100 height 41
paste input "BB2509140003"
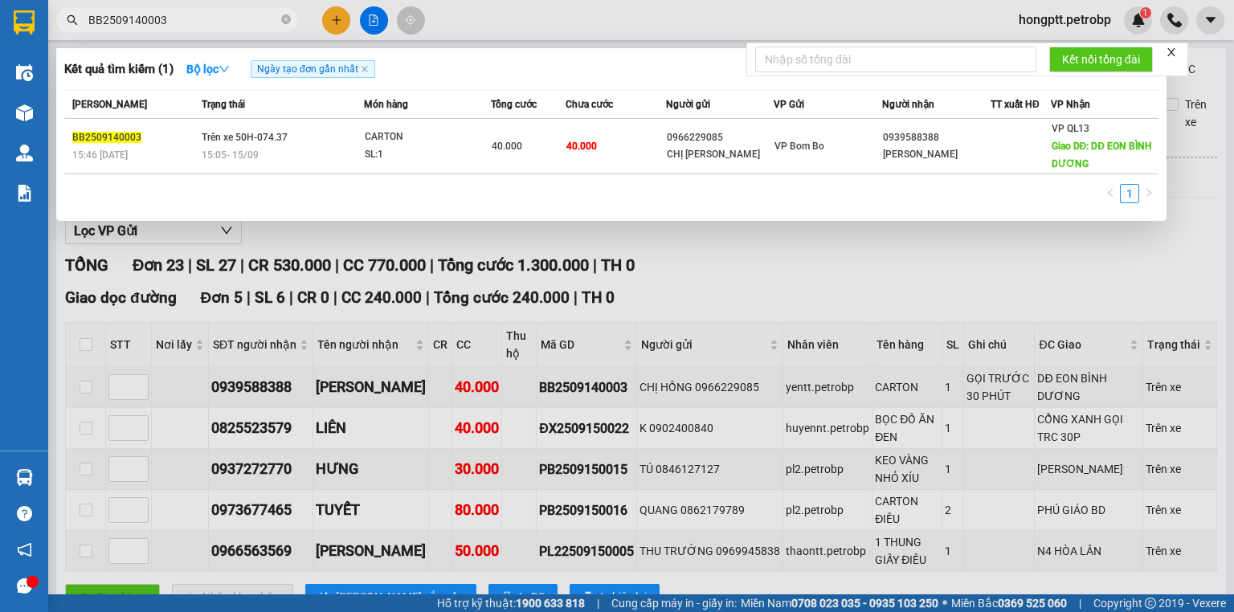
type input "BB2509140003"
click at [558, 308] on div at bounding box center [617, 306] width 1234 height 612
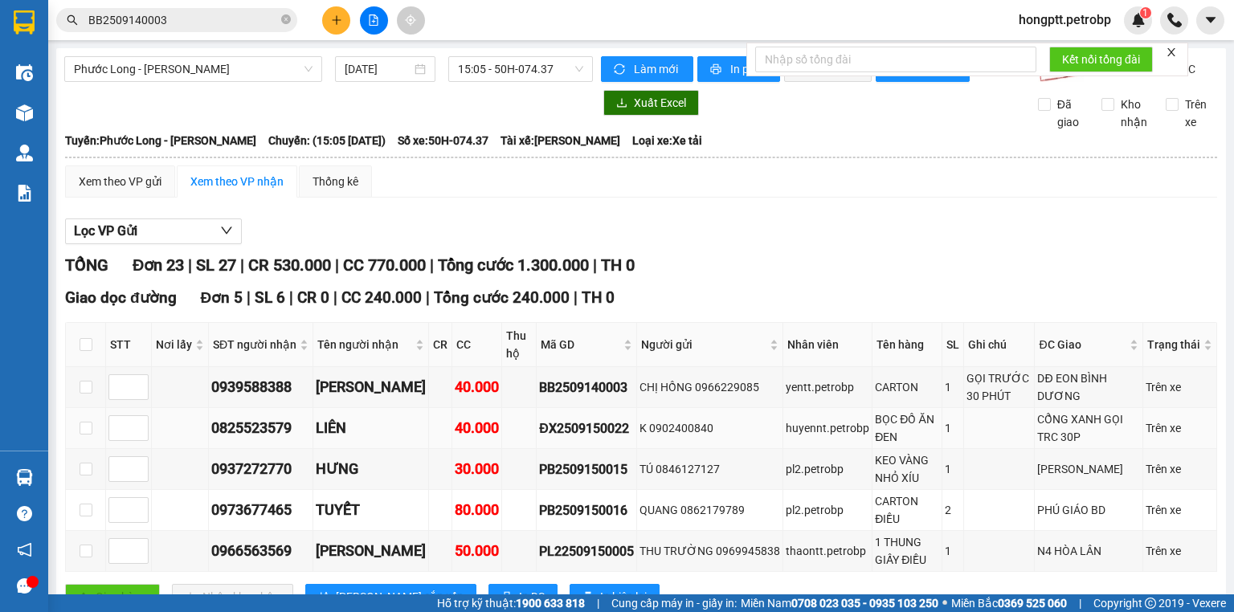
drag, startPoint x: 616, startPoint y: 311, endPoint x: 523, endPoint y: 314, distance: 93.3
click at [537, 408] on td "ĐX2509150022" at bounding box center [587, 428] width 100 height 41
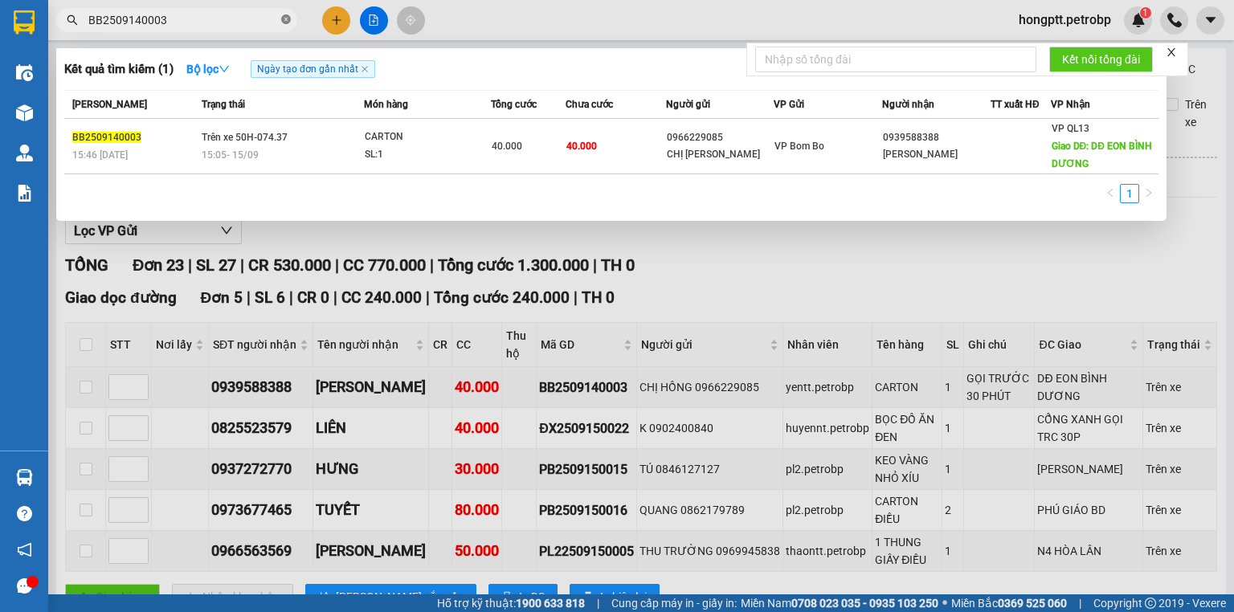
click at [284, 17] on icon "close-circle" at bounding box center [286, 19] width 10 height 10
click at [284, 17] on span at bounding box center [286, 20] width 10 height 18
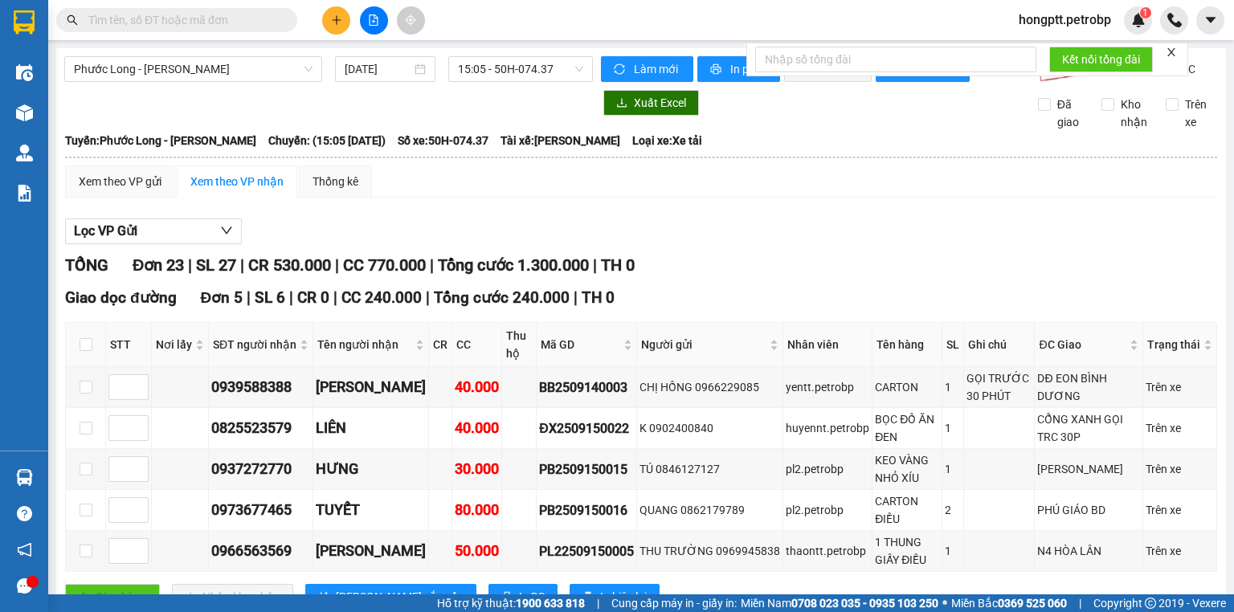
drag, startPoint x: 284, startPoint y: 17, endPoint x: 117, endPoint y: 22, distance: 168.0
paste input "ĐX2509150022"
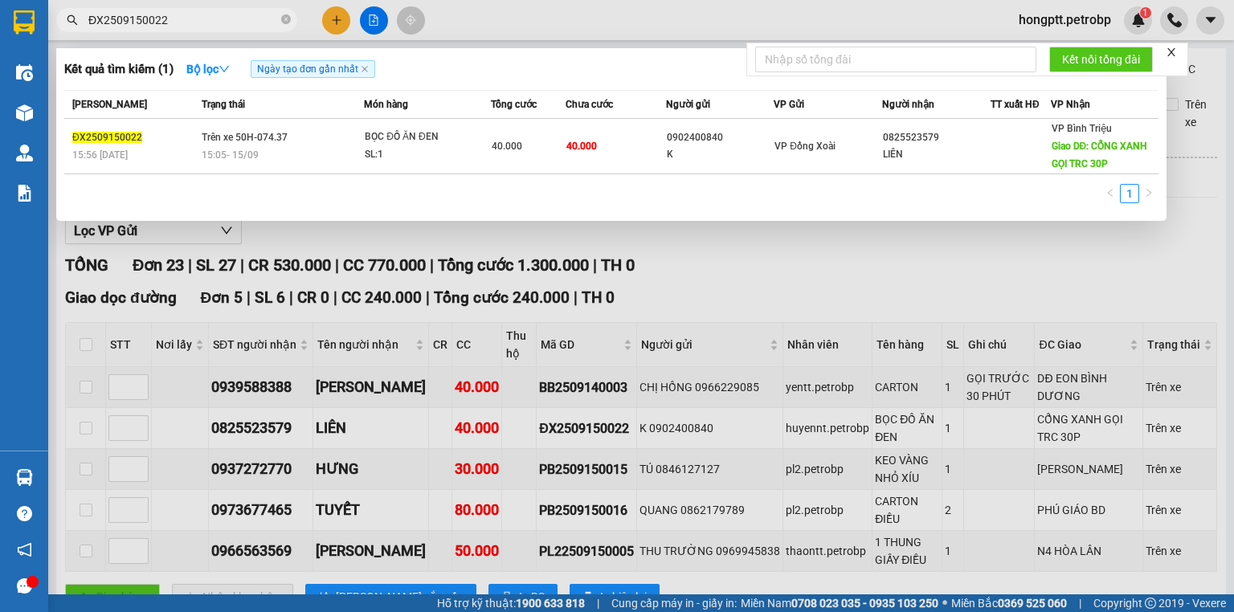
type input "ĐX2509150022"
click at [919, 313] on div at bounding box center [617, 306] width 1234 height 612
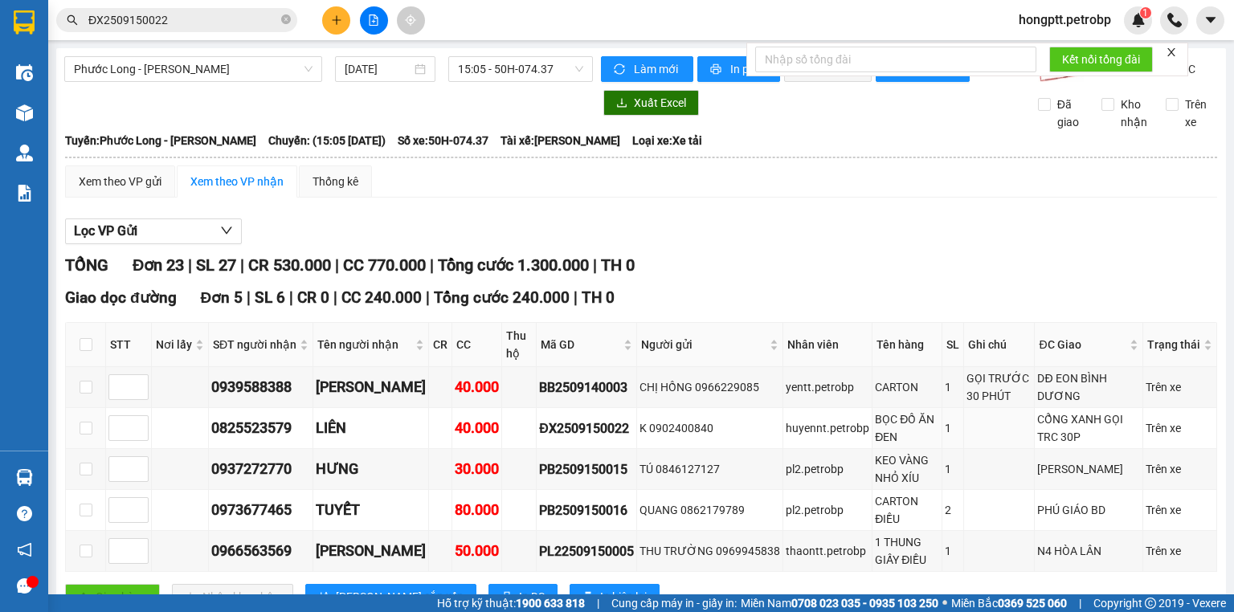
click at [919, 411] on div "BỌC ĐỒ ĂN ĐEN" at bounding box center [907, 428] width 64 height 35
drag, startPoint x: 614, startPoint y: 352, endPoint x: 522, endPoint y: 350, distance: 91.6
click at [537, 449] on td "PB2509150015" at bounding box center [587, 469] width 100 height 41
click at [282, 15] on icon "close-circle" at bounding box center [286, 19] width 10 height 10
paste input "PB2509150015"
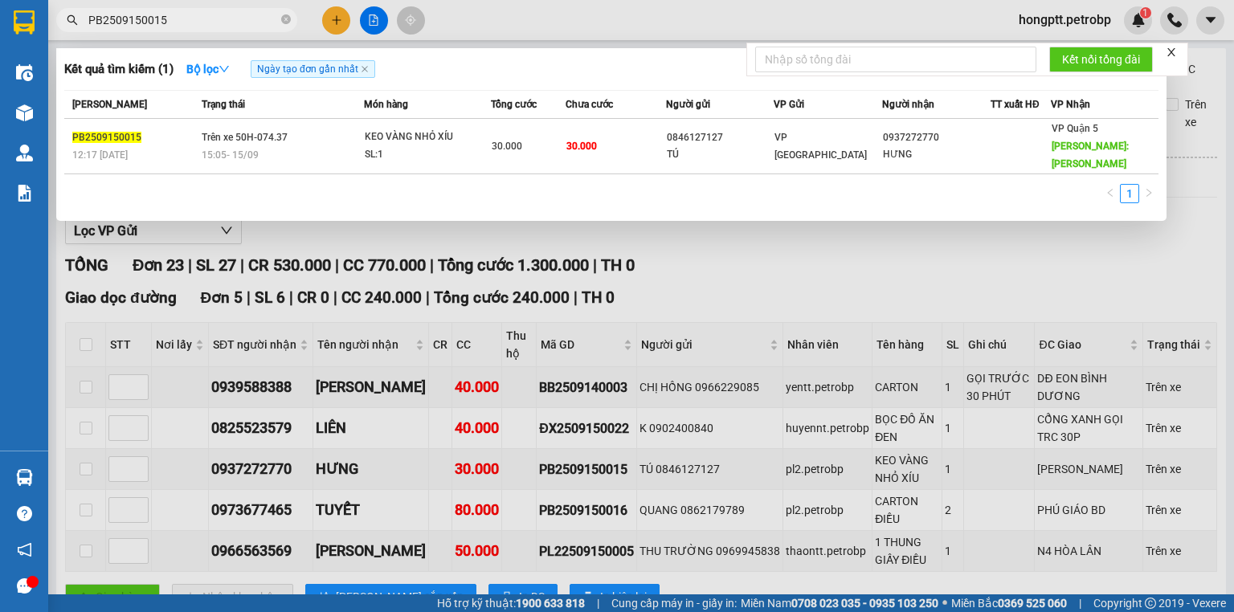
type input "PB2509150015"
click at [697, 267] on div at bounding box center [617, 306] width 1234 height 612
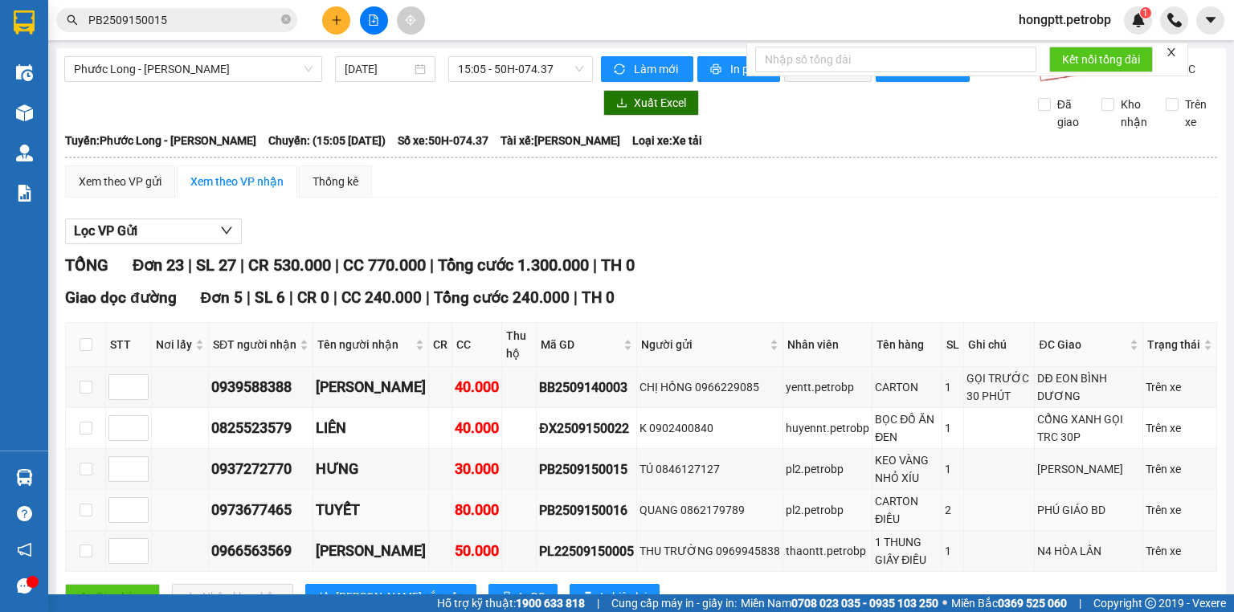
drag, startPoint x: 615, startPoint y: 389, endPoint x: 523, endPoint y: 392, distance: 91.7
click at [537, 490] on td "PB2509150016" at bounding box center [587, 510] width 100 height 41
click at [288, 23] on icon "close-circle" at bounding box center [286, 19] width 10 height 10
paste input "PB2509150016"
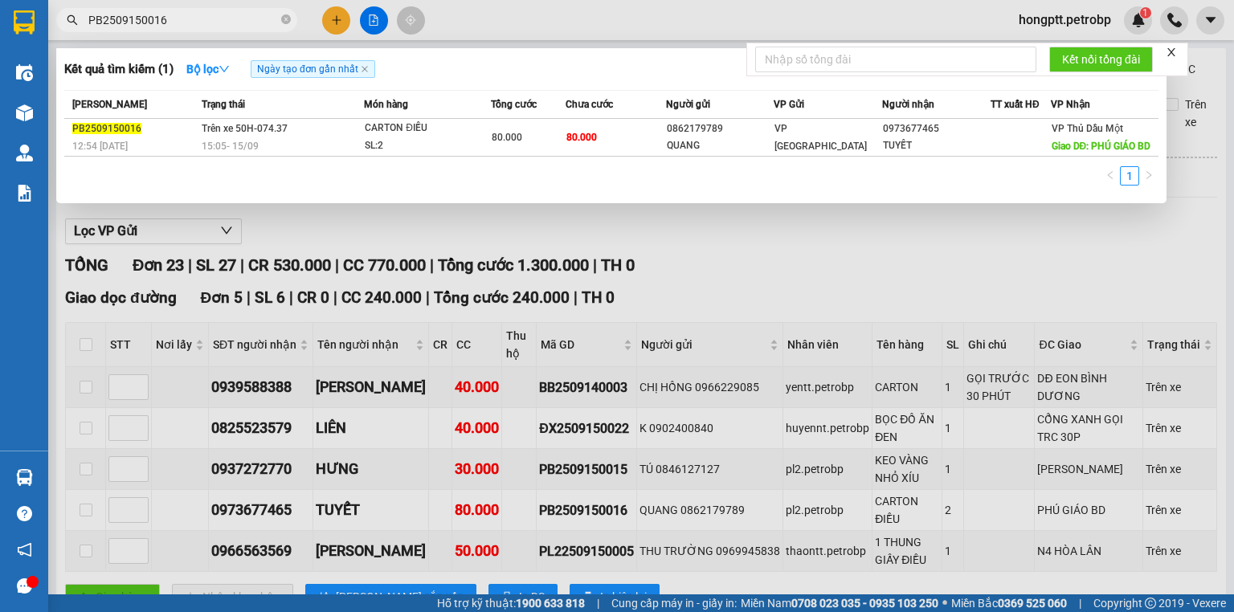
type input "PB2509150016"
click at [634, 278] on div at bounding box center [617, 306] width 1234 height 612
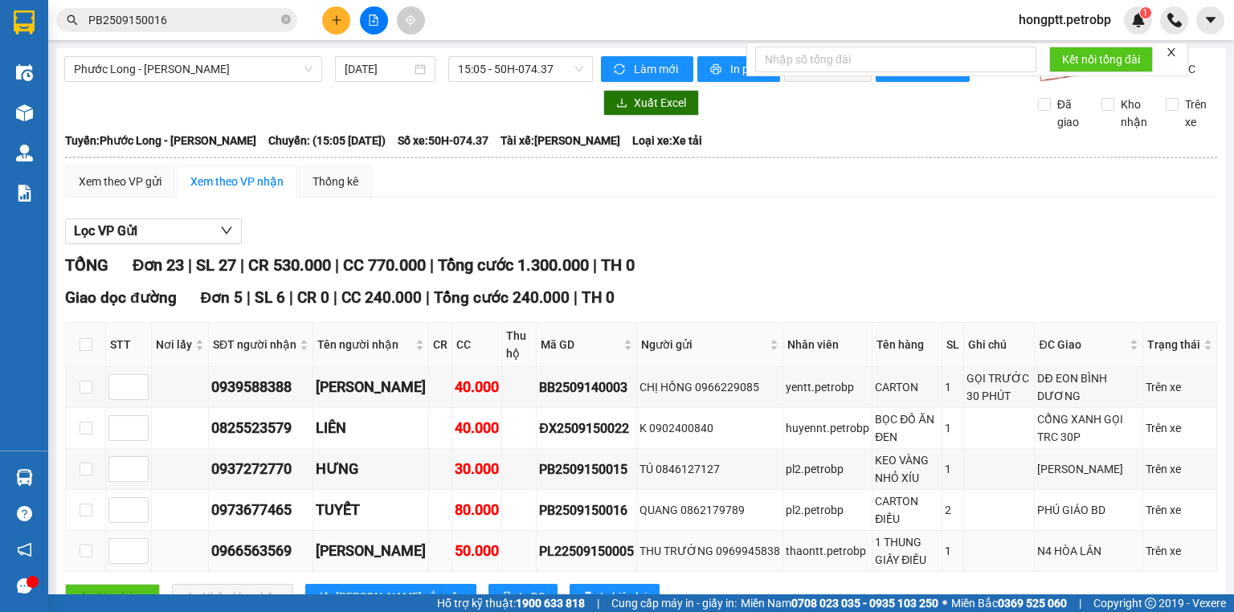
drag, startPoint x: 620, startPoint y: 424, endPoint x: 535, endPoint y: 435, distance: 85.9
click at [537, 531] on td "PL22509150005" at bounding box center [587, 551] width 100 height 41
click at [572, 542] on div "PL22509150005" at bounding box center [586, 552] width 95 height 20
drag, startPoint x: 619, startPoint y: 426, endPoint x: 521, endPoint y: 427, distance: 98.0
click at [521, 531] on tr "0966563569 HOÀNG VŨ 50.000 PL22509150005 THU TRƯỜNG 0969945838 thaontt.petrobp …" at bounding box center [641, 551] width 1151 height 41
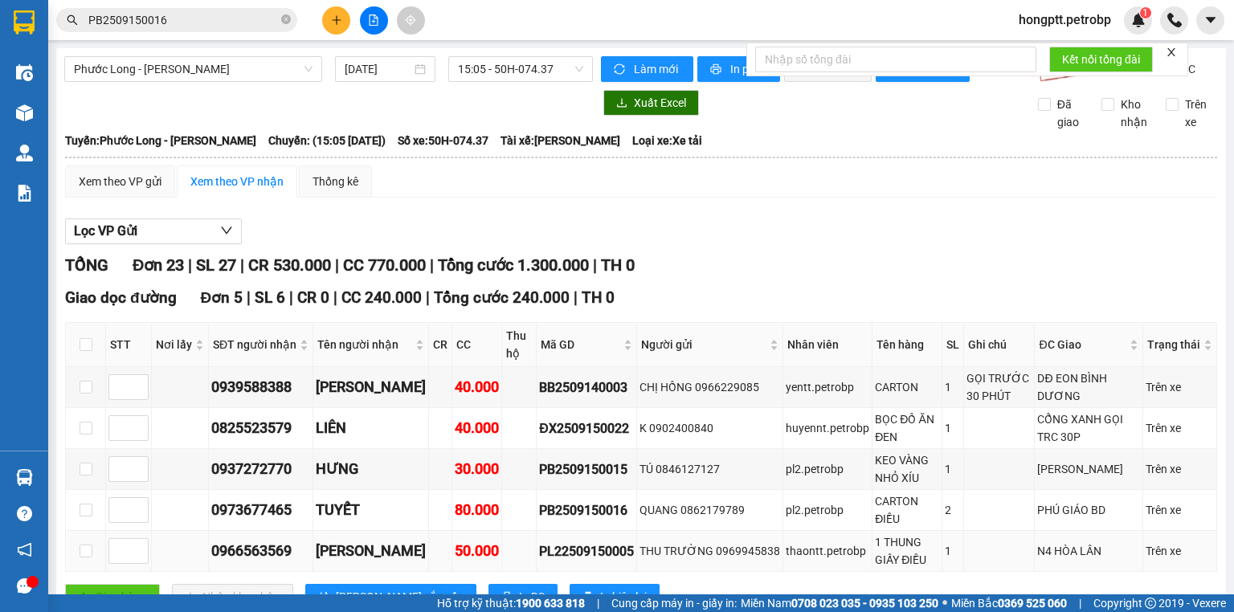
drag, startPoint x: 521, startPoint y: 426, endPoint x: 673, endPoint y: 431, distance: 151.1
click at [686, 542] on div "THU TRƯỜNG 0969945838" at bounding box center [710, 551] width 141 height 18
drag, startPoint x: 619, startPoint y: 424, endPoint x: 526, endPoint y: 427, distance: 93.3
click at [539, 542] on div "PL22509150005" at bounding box center [586, 552] width 95 height 20
click at [287, 18] on icon "close-circle" at bounding box center [286, 19] width 10 height 10
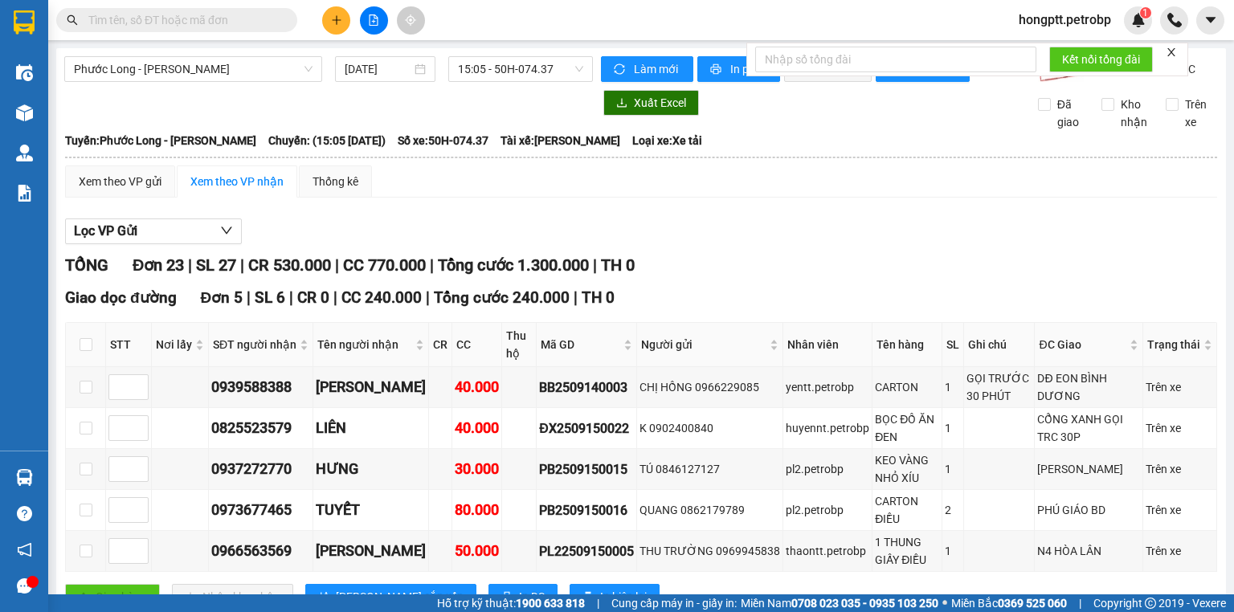
paste input "PL22509150005"
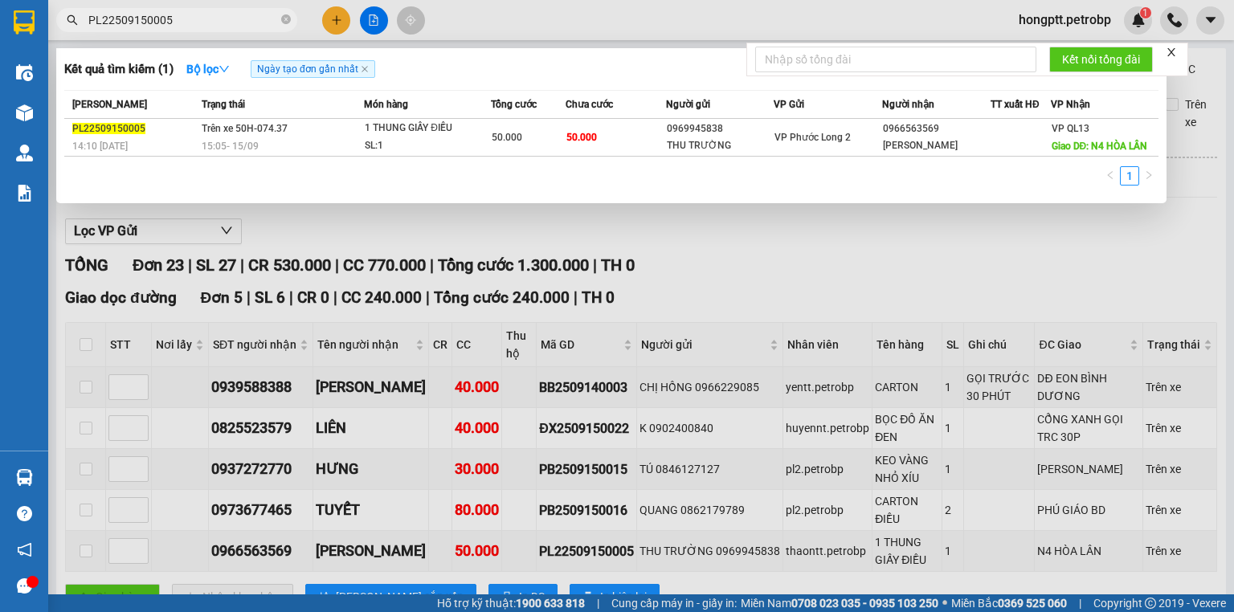
type input "PL22509150005"
drag, startPoint x: 554, startPoint y: 610, endPoint x: 287, endPoint y: 15, distance: 652.0
click at [287, 15] on icon "close-circle" at bounding box center [286, 19] width 10 height 10
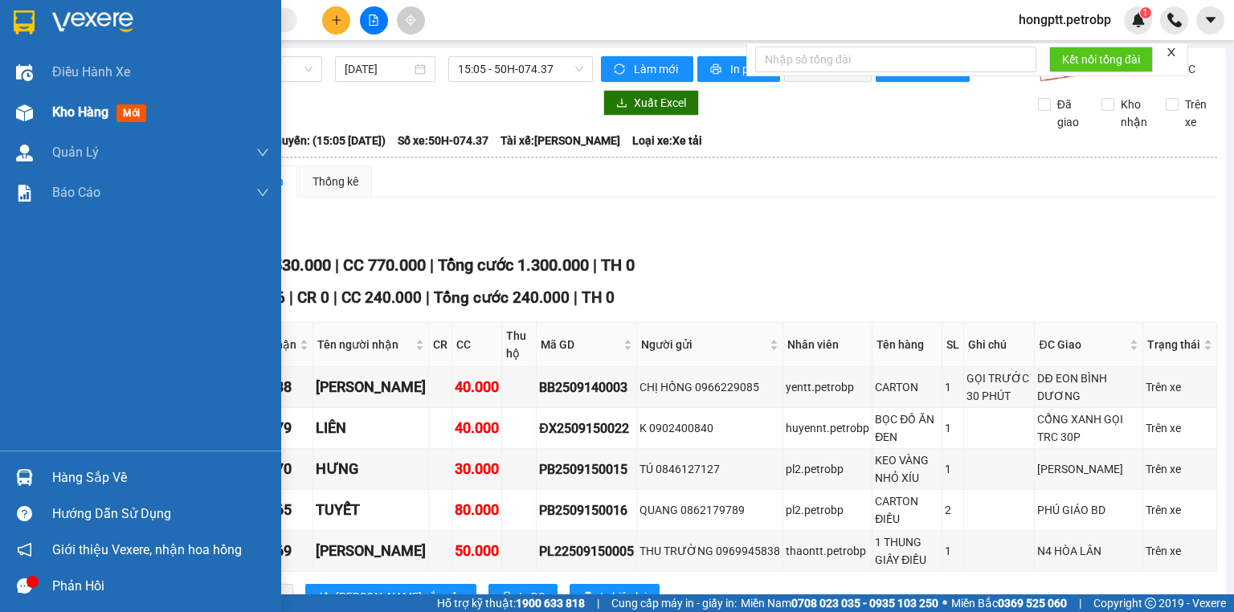
click at [58, 108] on span "Kho hàng" at bounding box center [80, 111] width 56 height 15
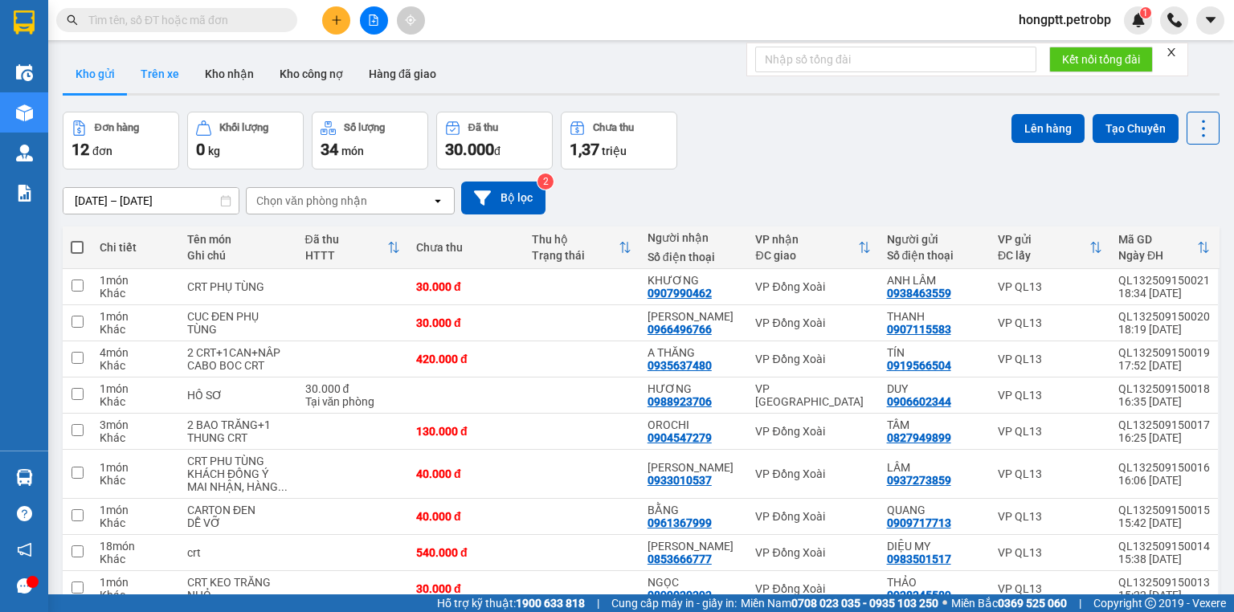
click at [157, 65] on button "Trên xe" at bounding box center [160, 74] width 64 height 39
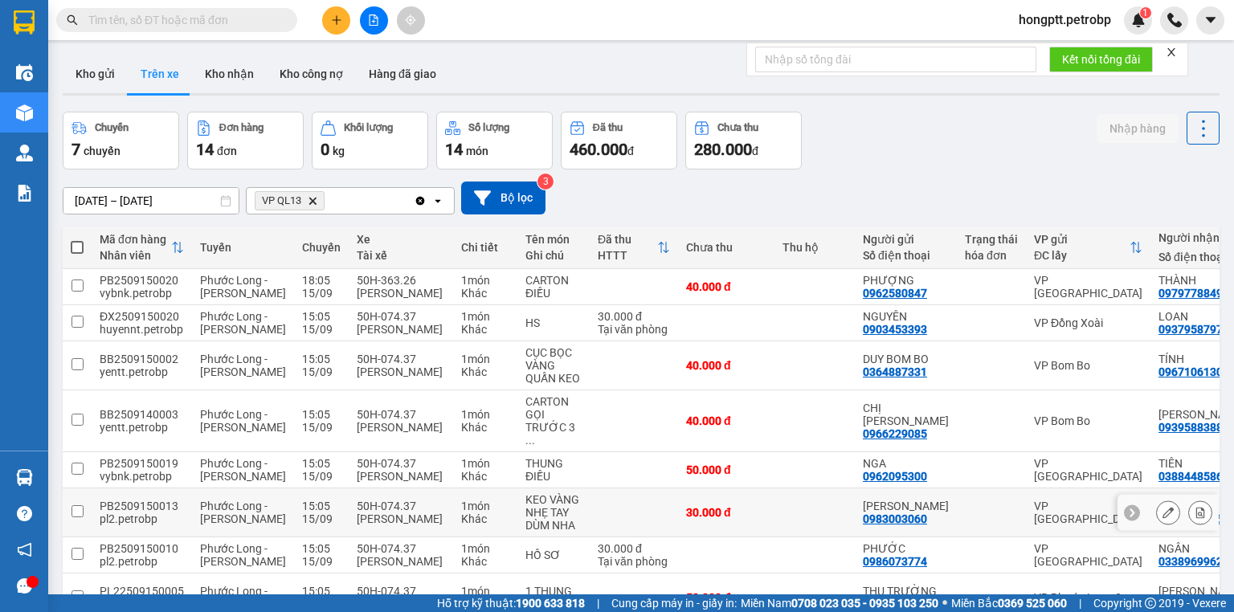
drag, startPoint x: 873, startPoint y: 305, endPoint x: 807, endPoint y: 304, distance: 65.9
click at [807, 489] on tr "PB2509150013 pl2.petrobp Phước Long - Hồ Chí Minh 15:05 15/09 50H-074.37 Nguyễn…" at bounding box center [749, 513] width 1373 height 49
checkbox input "true"
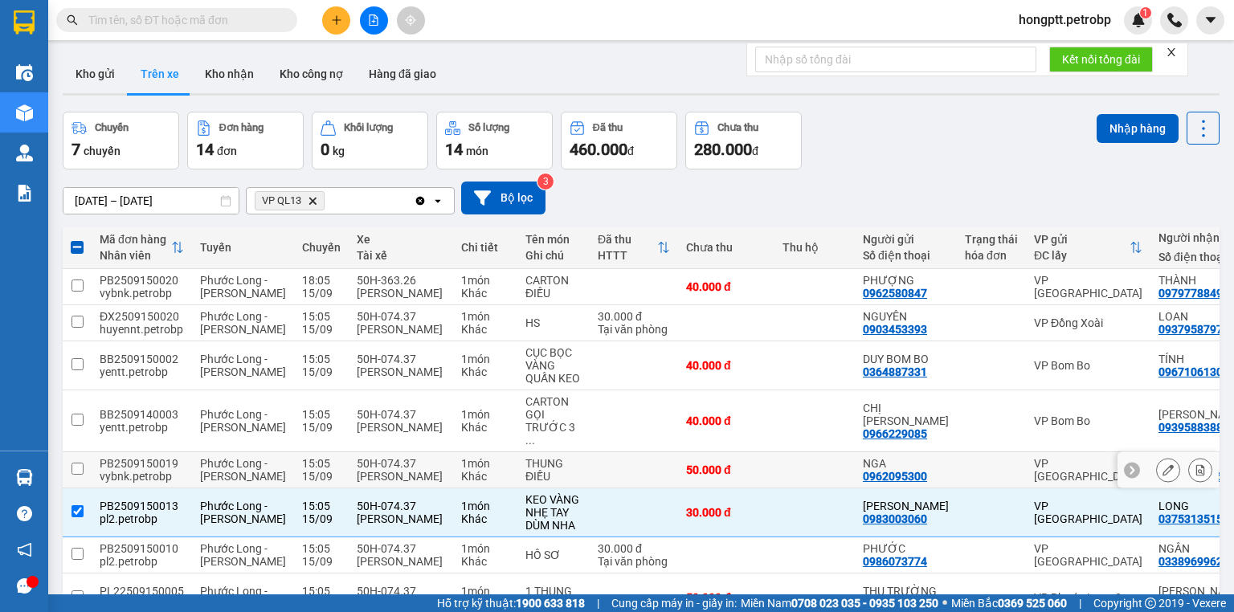
click at [791, 452] on td at bounding box center [815, 470] width 80 height 36
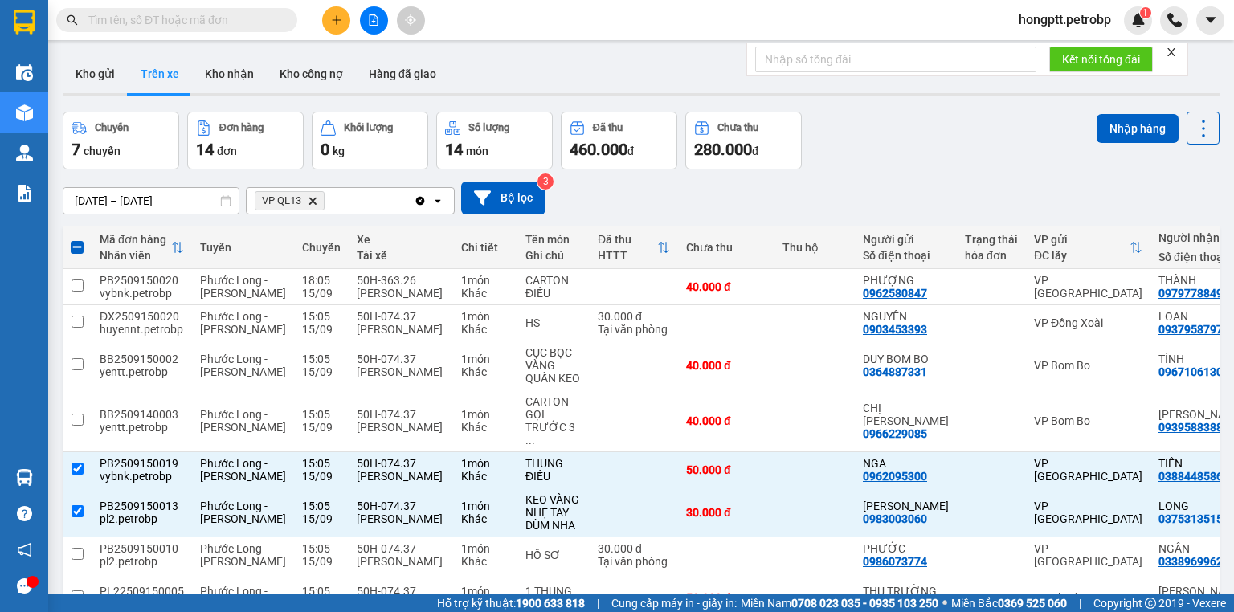
click at [759, 22] on div "Kết quả tìm kiếm ( 1 ) Bộ lọc Ngày tạo đơn gần nhất Mã ĐH Trạng thái Món hàng T…" at bounding box center [617, 20] width 1234 height 40
click at [80, 463] on input "checkbox" at bounding box center [78, 469] width 12 height 12
checkbox input "false"
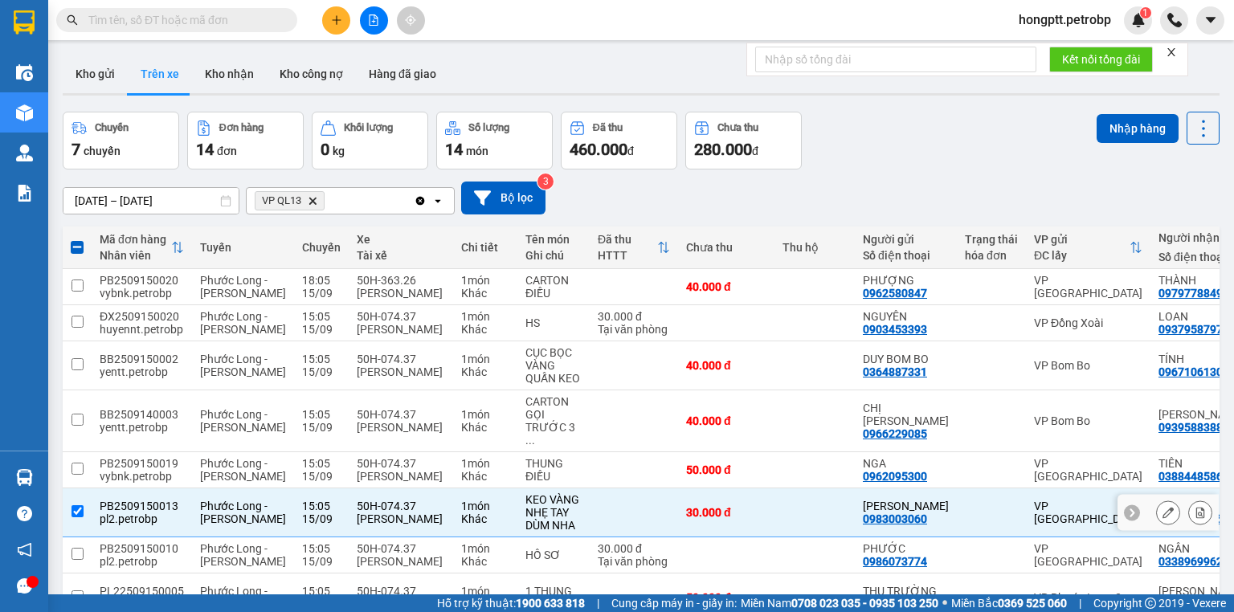
click at [75, 505] on input "checkbox" at bounding box center [78, 511] width 12 height 12
checkbox input "false"
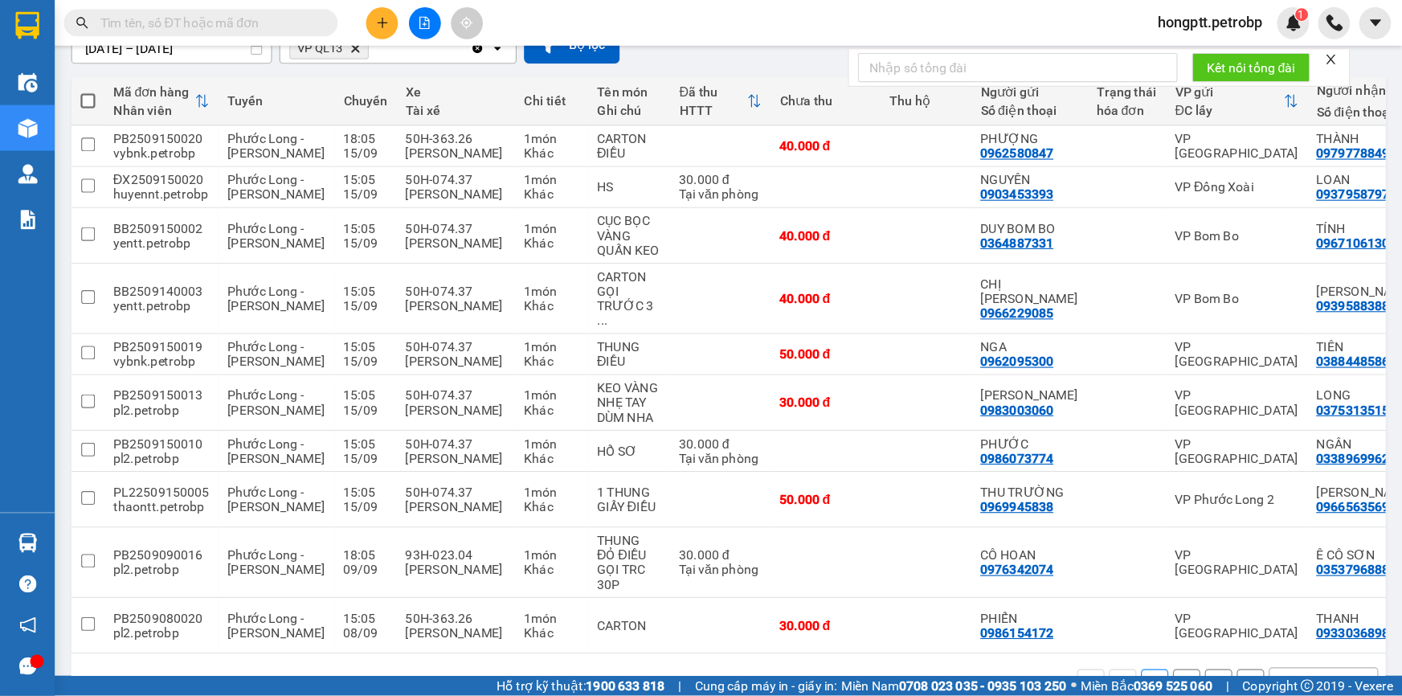
scroll to position [158, 0]
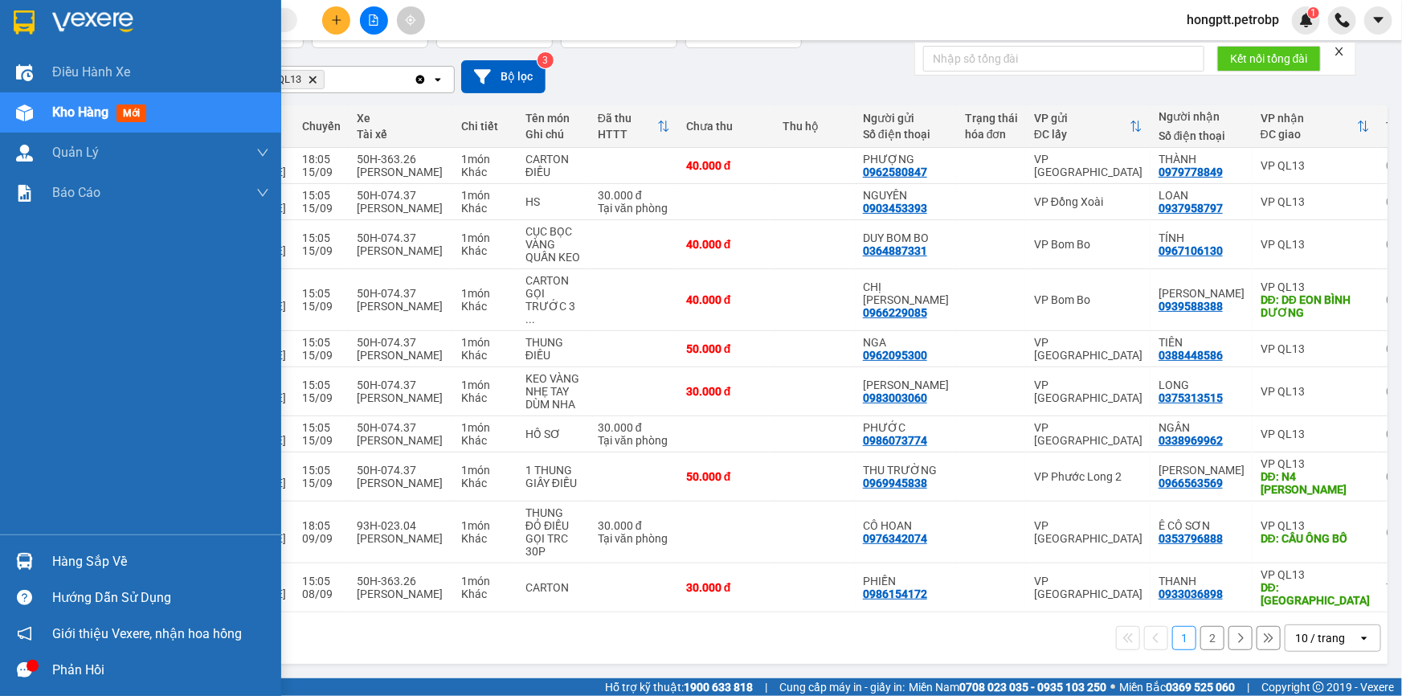
click at [73, 112] on span "Kho hàng" at bounding box center [80, 111] width 56 height 15
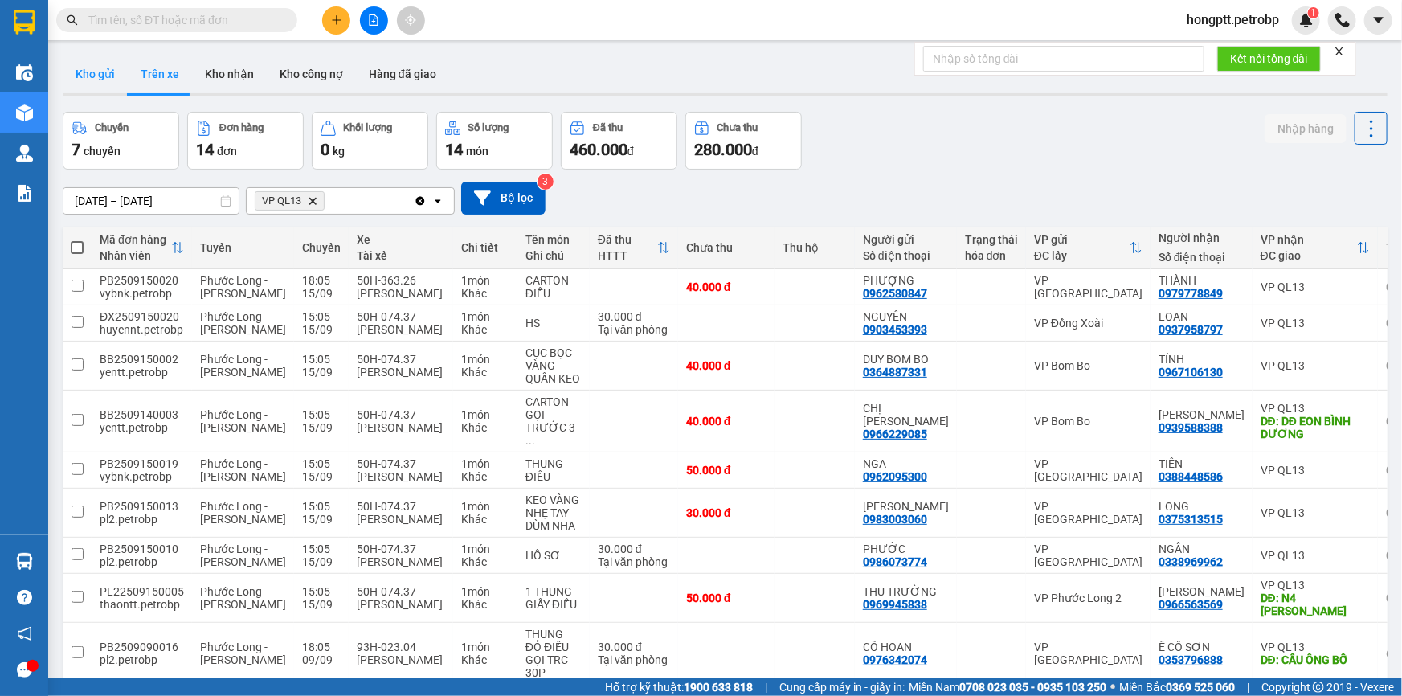
click at [104, 73] on button "Kho gửi" at bounding box center [95, 74] width 65 height 39
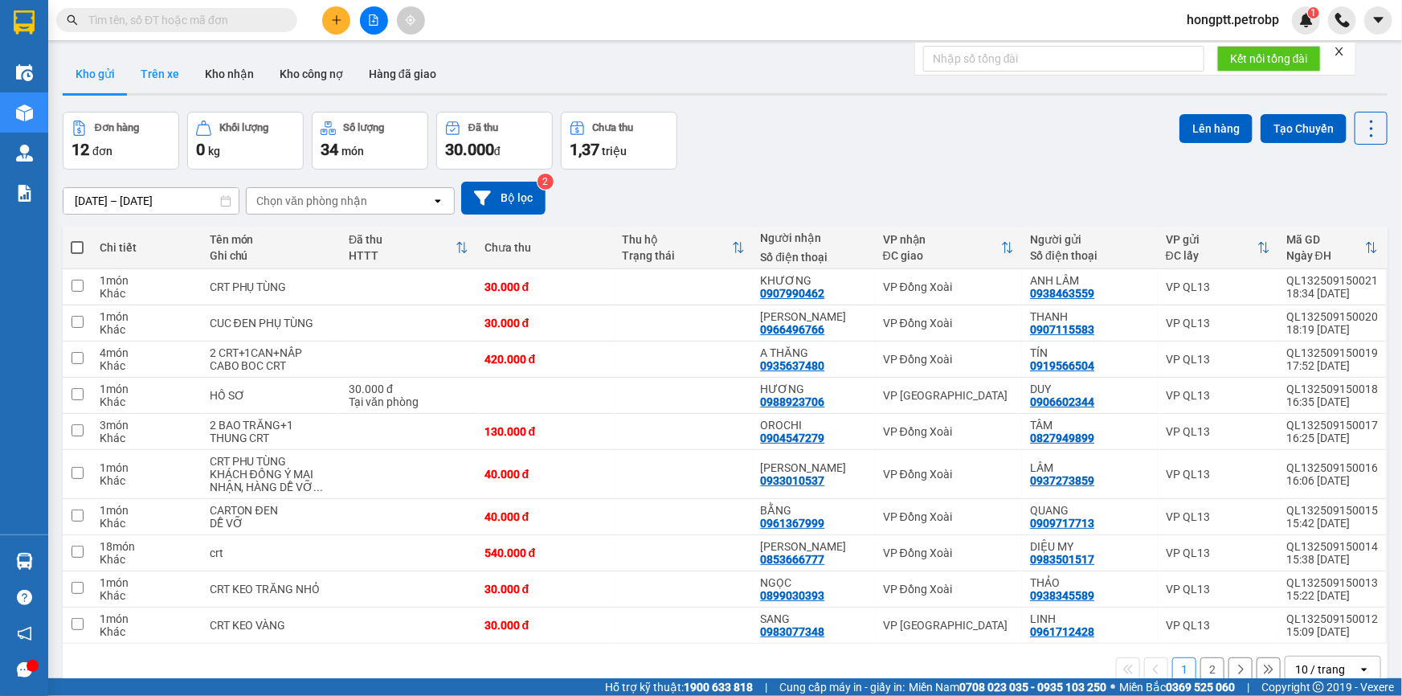
click at [161, 72] on button "Trên xe" at bounding box center [160, 74] width 64 height 39
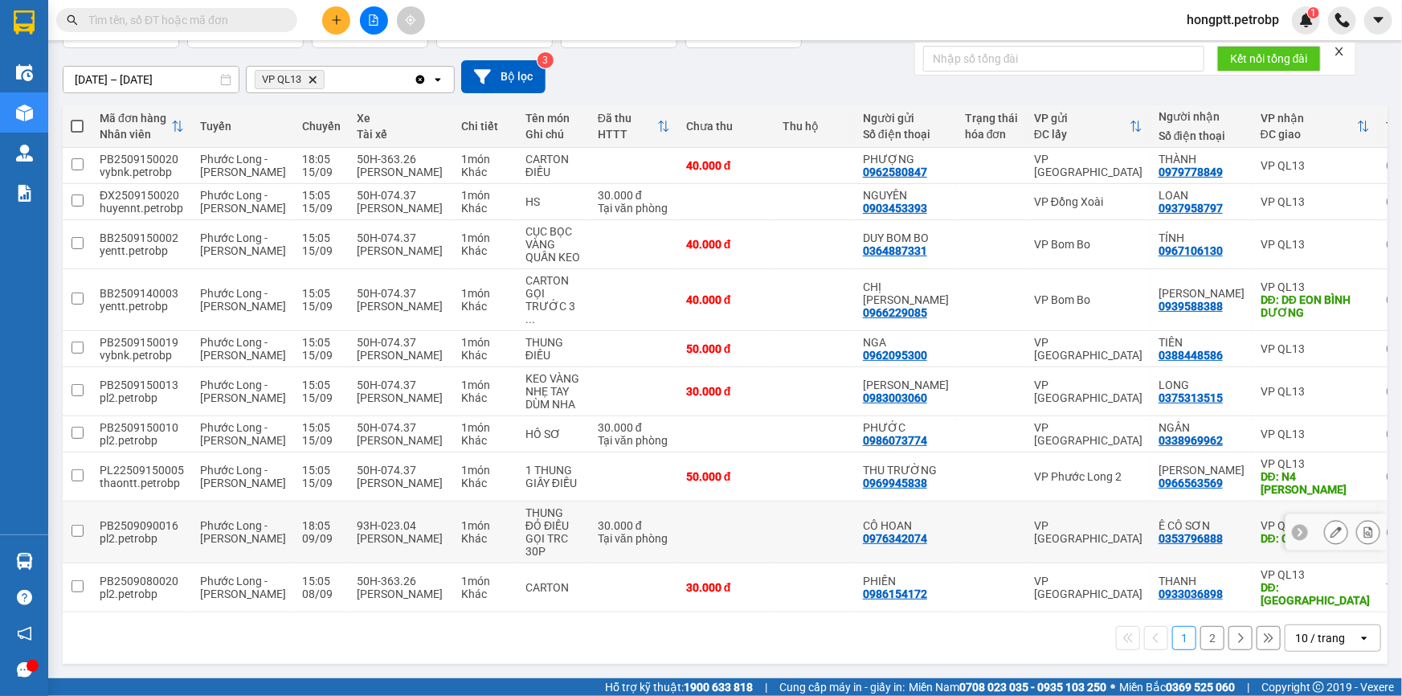
scroll to position [158, 0]
click at [1233, 530] on icon at bounding box center [1336, 531] width 11 height 11
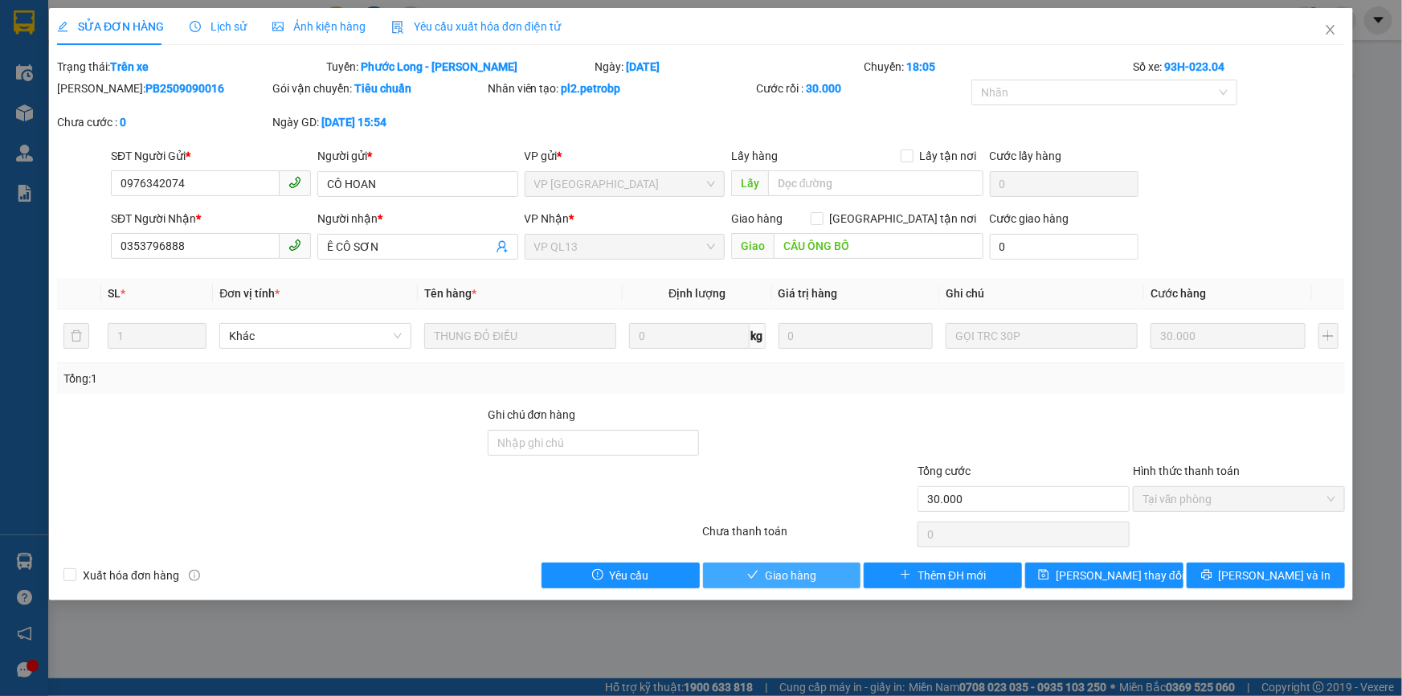
click at [770, 572] on span "Giao hàng" at bounding box center [790, 575] width 51 height 18
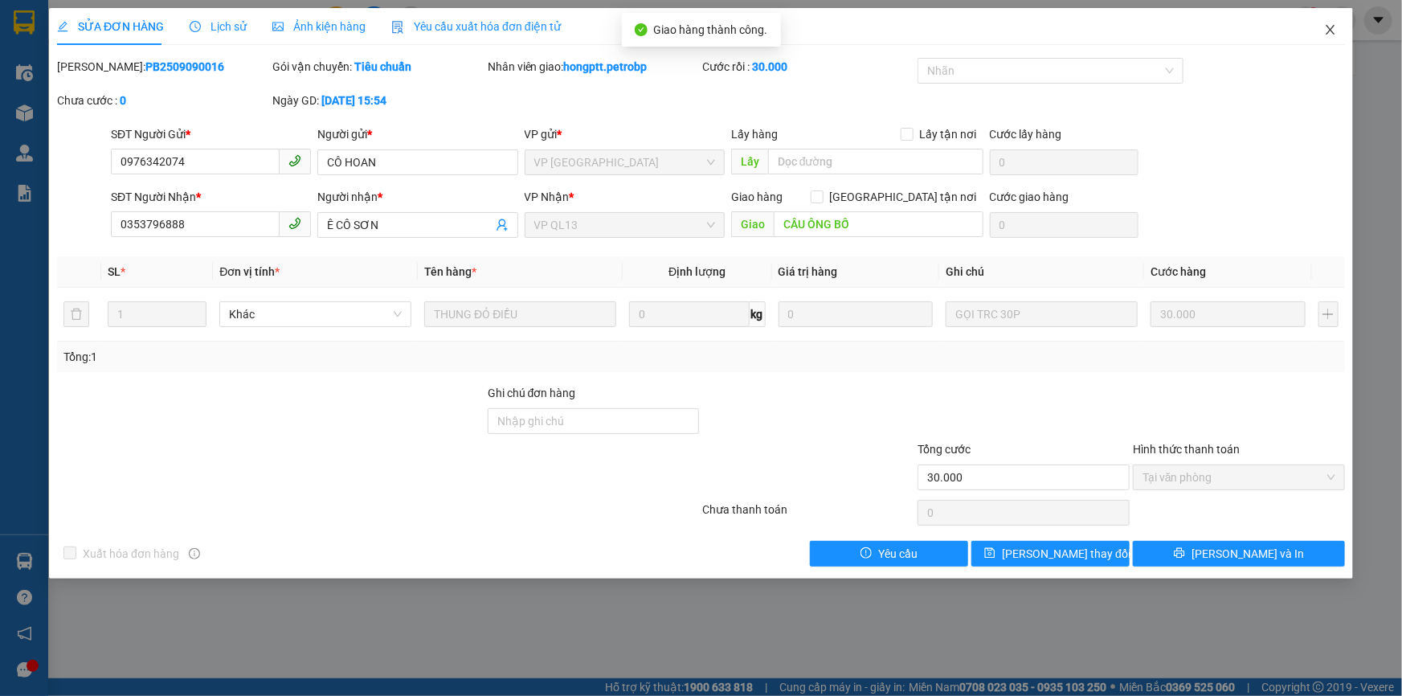
click at [1233, 32] on icon "close" at bounding box center [1330, 29] width 13 height 13
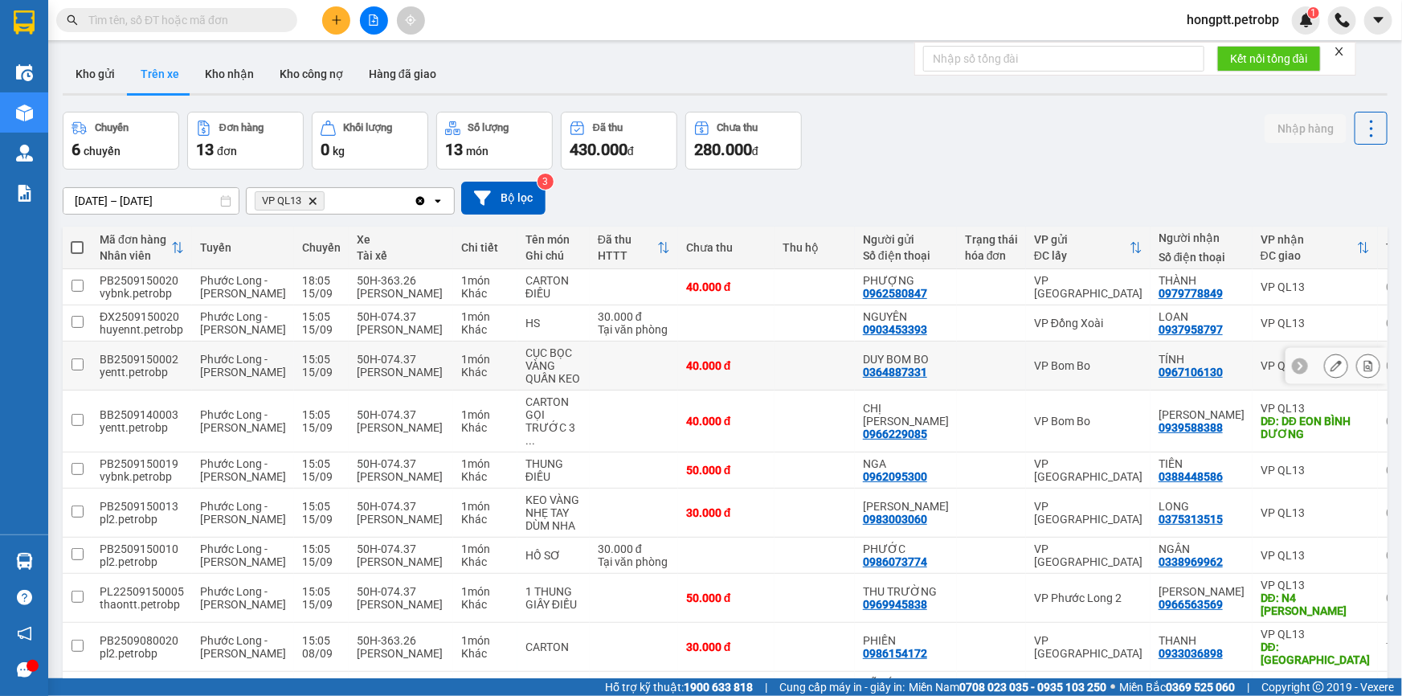
scroll to position [145, 0]
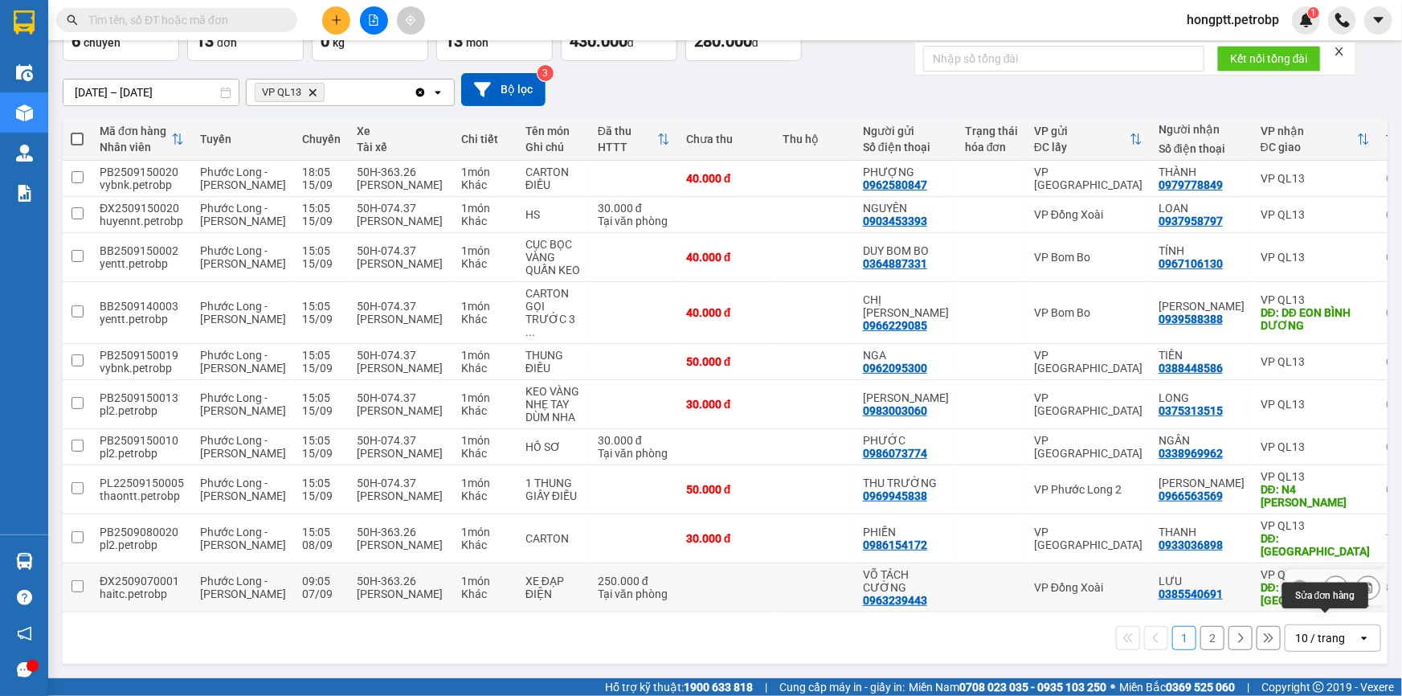
click at [1233, 584] on icon at bounding box center [1336, 587] width 11 height 11
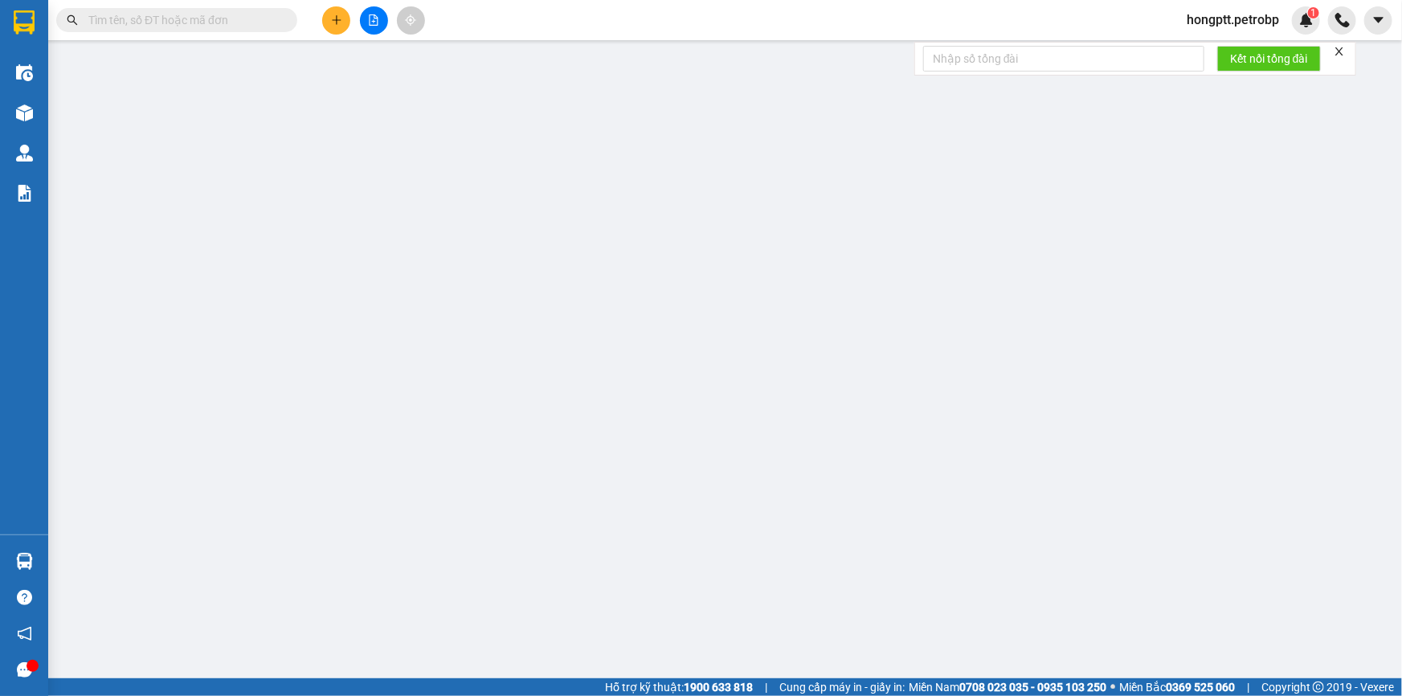
type input "0963239443"
type input "VÕ TÁCH CƯỜNG"
type input "0385540691"
type input "LƯU"
type input "GIAO Ở NGÃ TƯ BÌNH PHƯỚC"
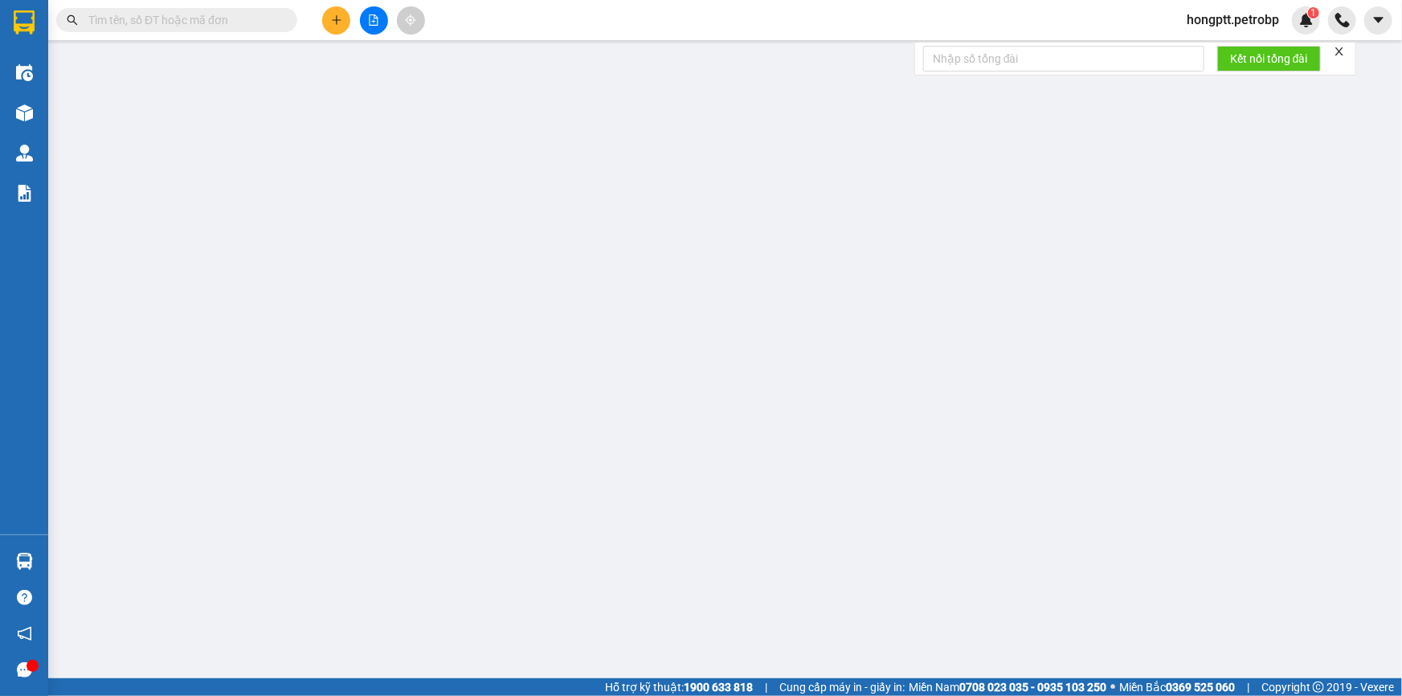
type input "250.000"
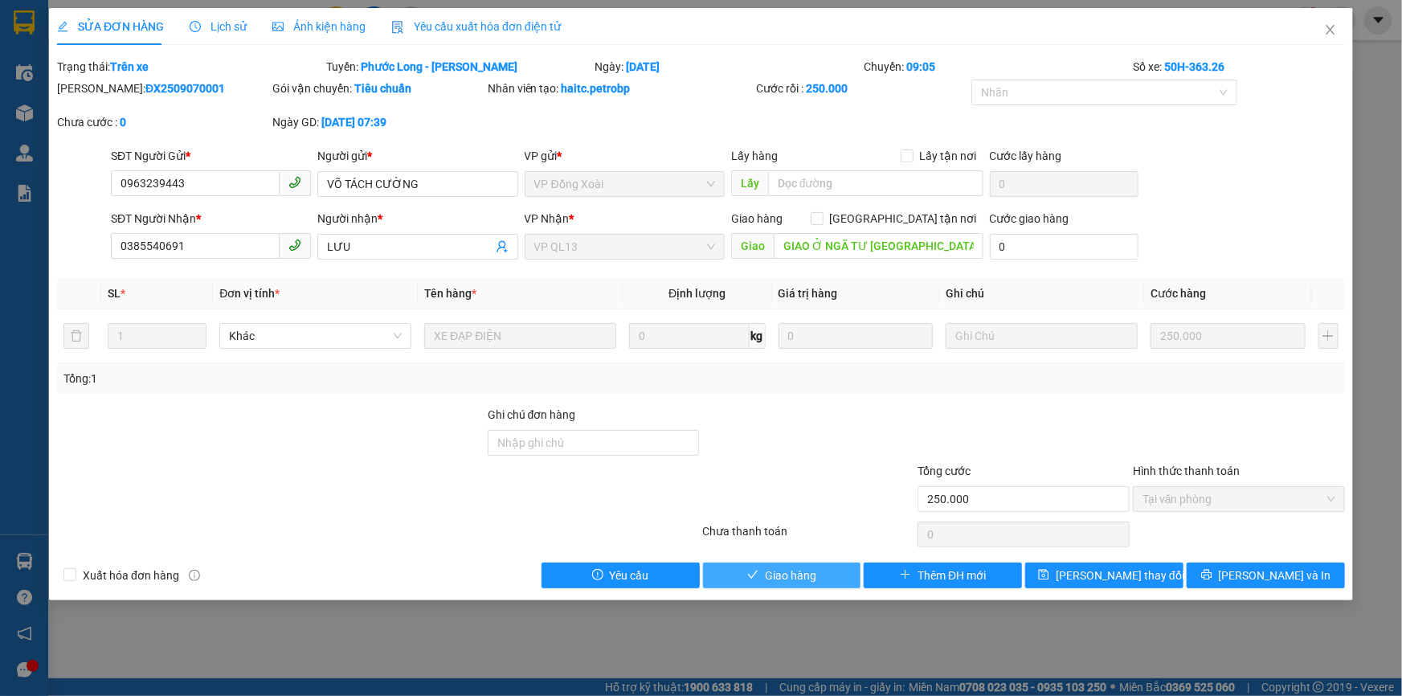
click at [812, 570] on span "Giao hàng" at bounding box center [790, 575] width 51 height 18
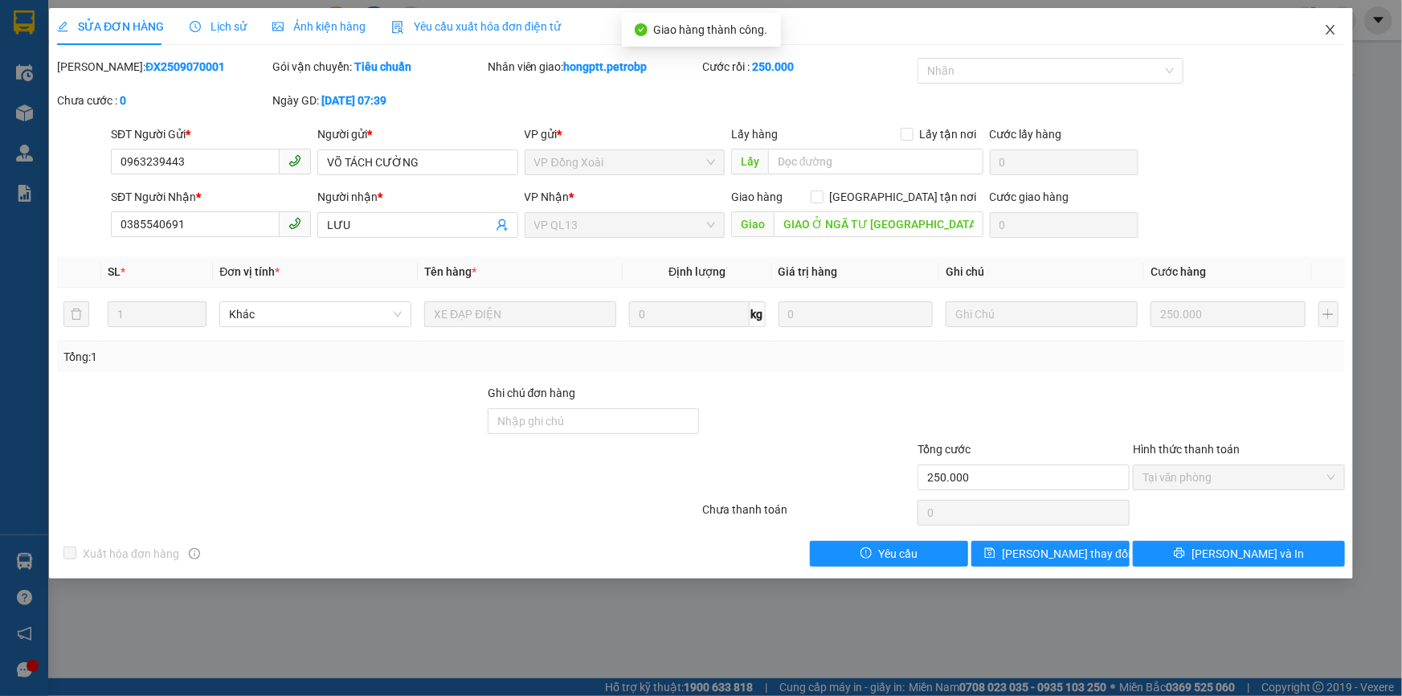
click at [1233, 39] on span "Close" at bounding box center [1330, 30] width 45 height 45
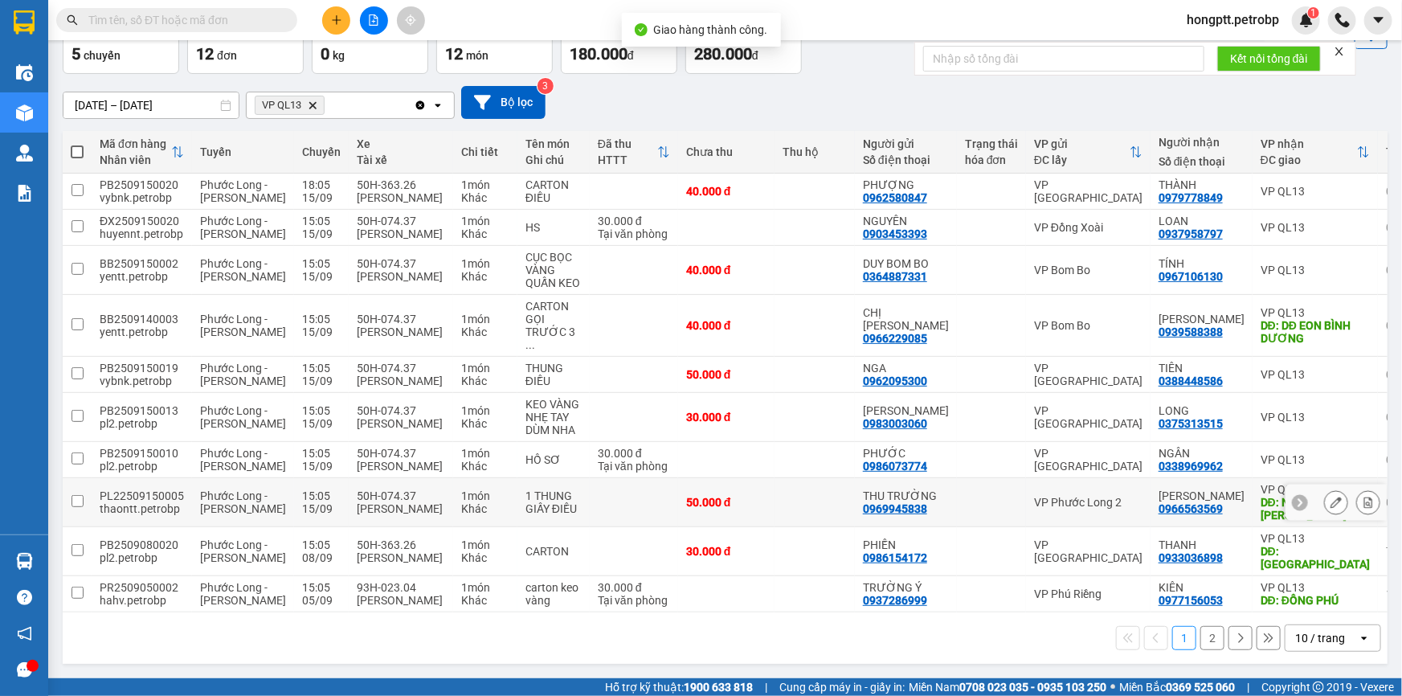
scroll to position [145, 0]
click at [1233, 546] on icon at bounding box center [1336, 551] width 11 height 11
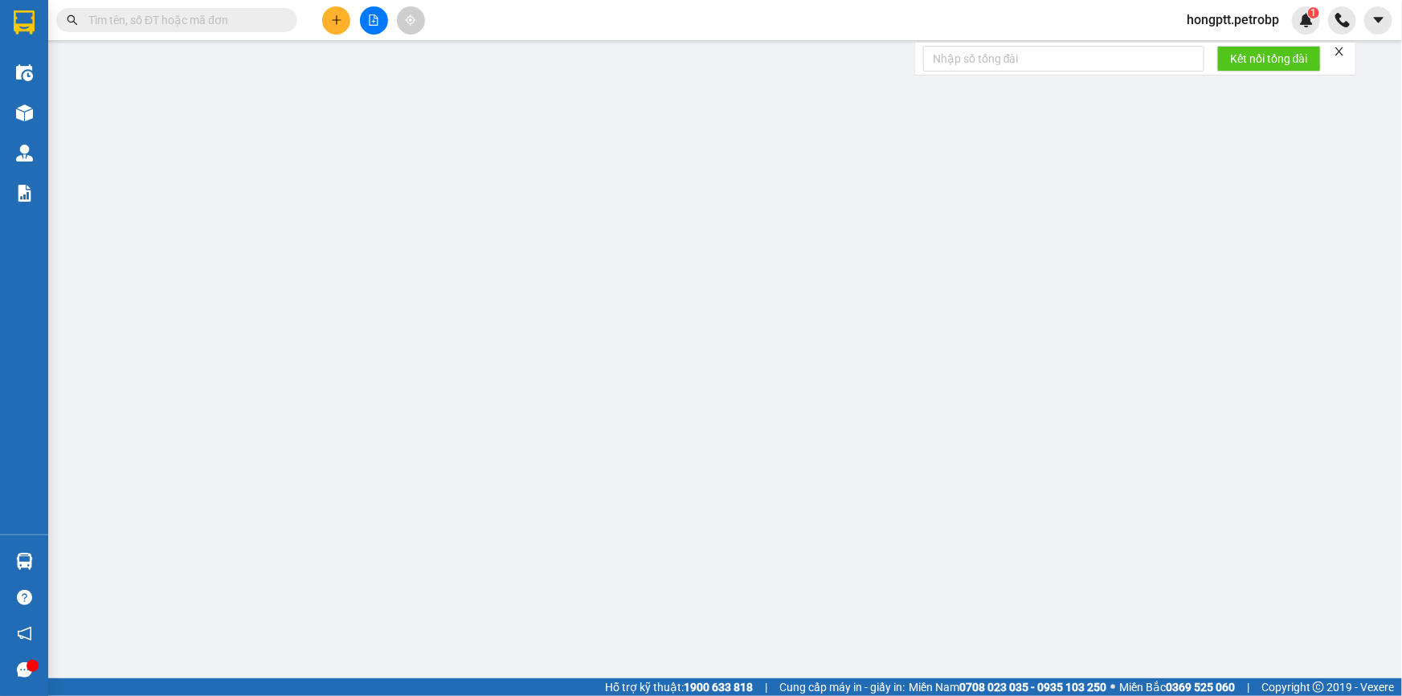
type input "0986154172"
type input "PHIẾN"
type input "0933036898"
type input "THANH"
type input "CHỢ PHÚ GIÁO"
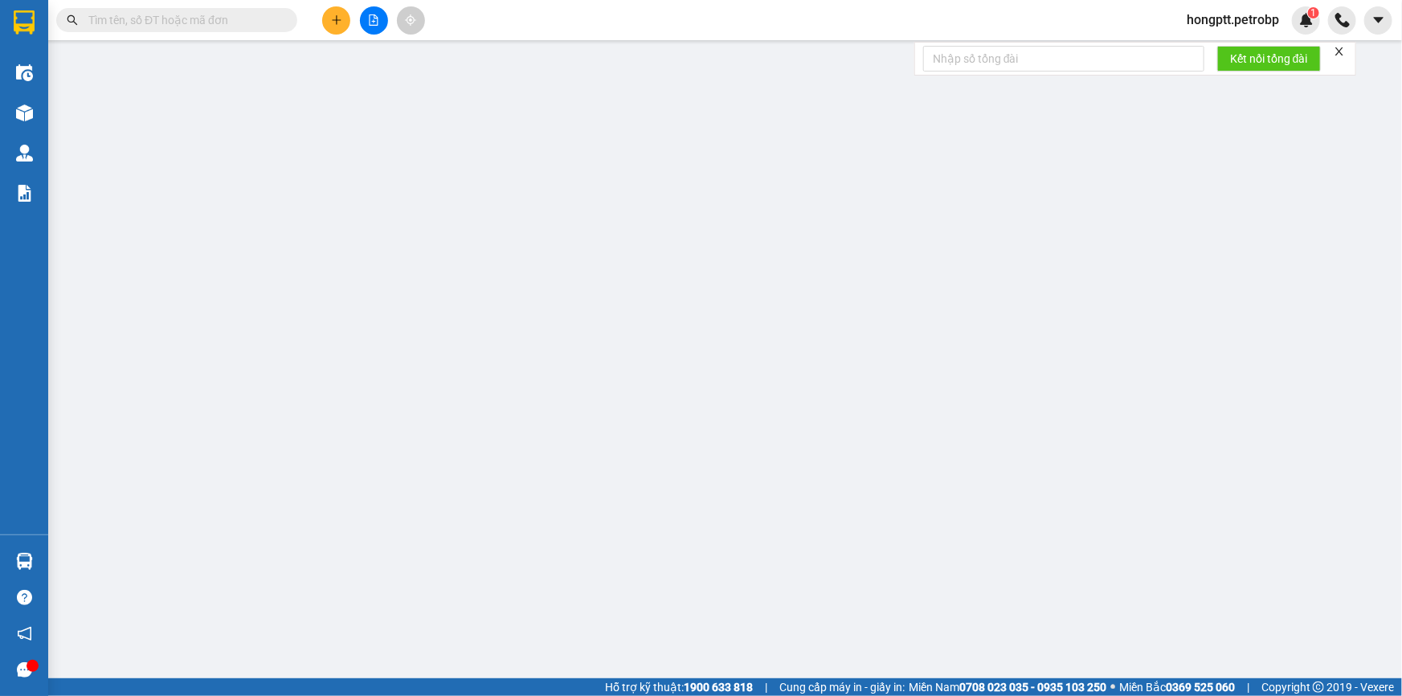
type input "30.000"
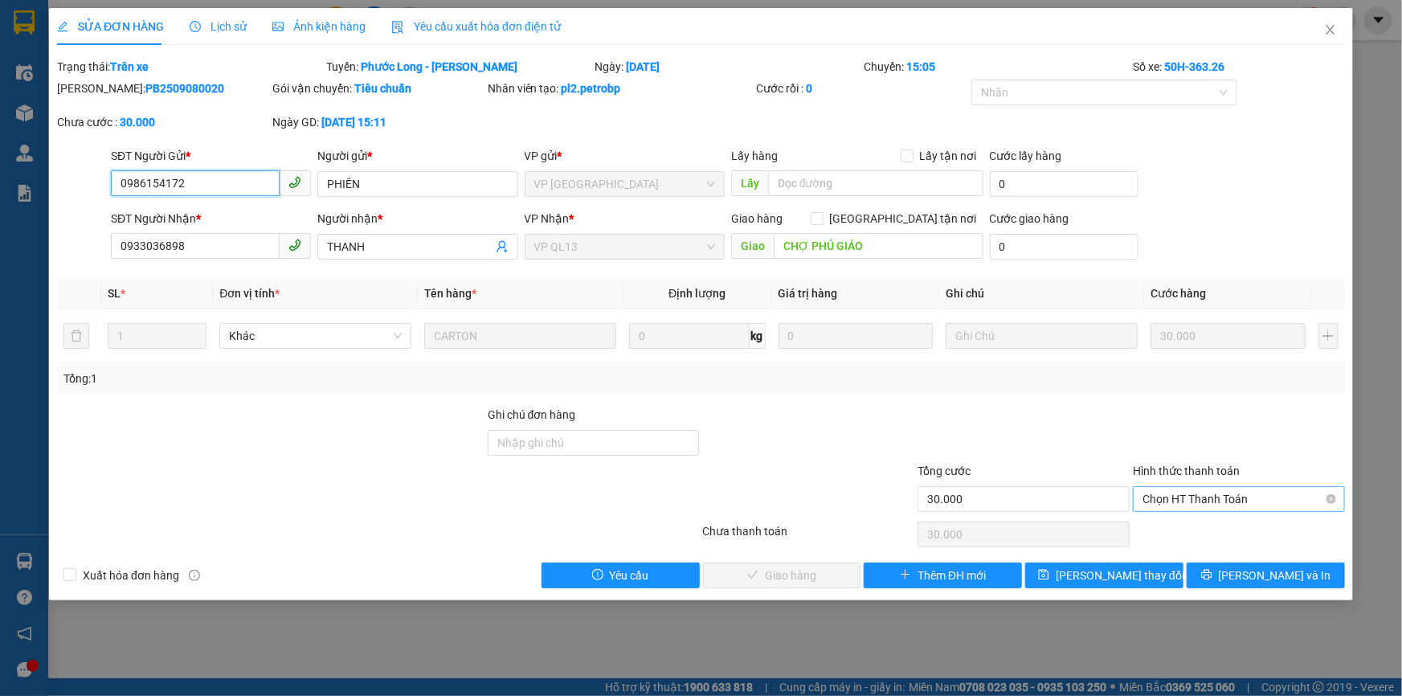
click at [1189, 494] on span "Chọn HT Thanh Toán" at bounding box center [1239, 499] width 193 height 24
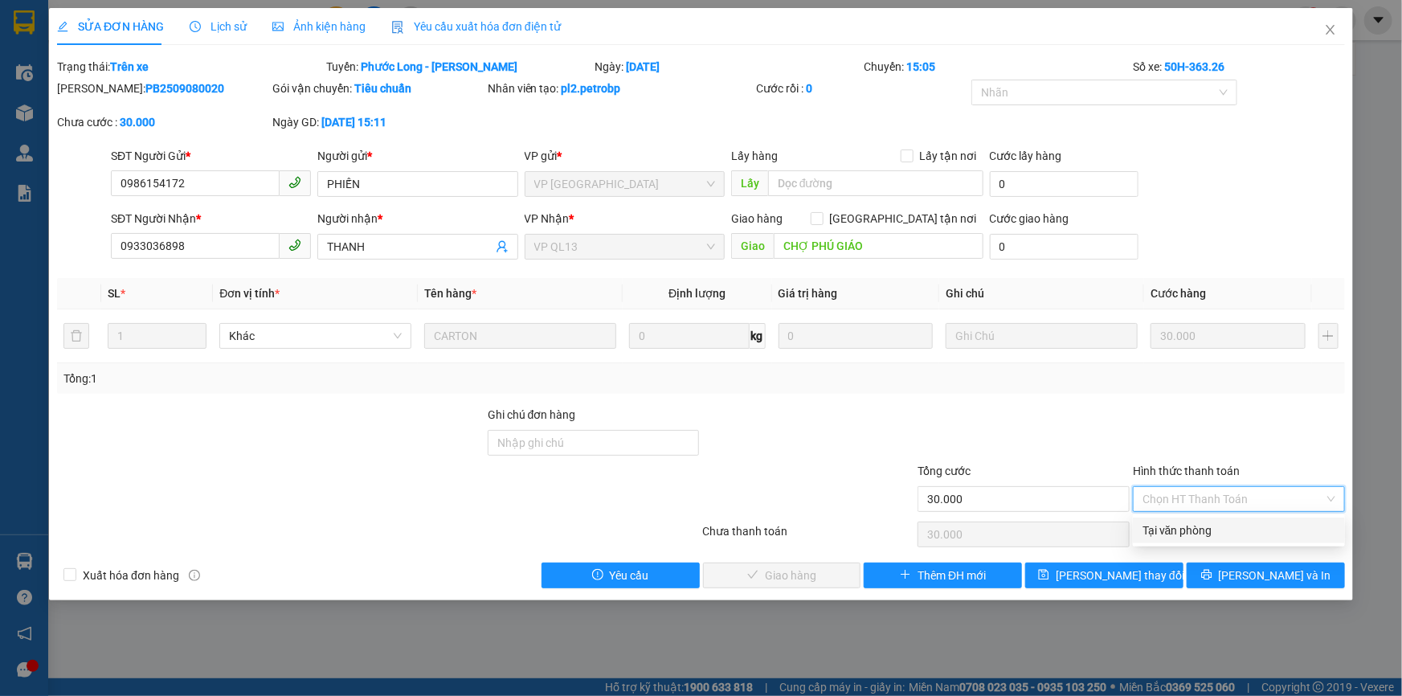
click at [1180, 531] on div "Tại văn phòng" at bounding box center [1239, 530] width 193 height 18
type input "0"
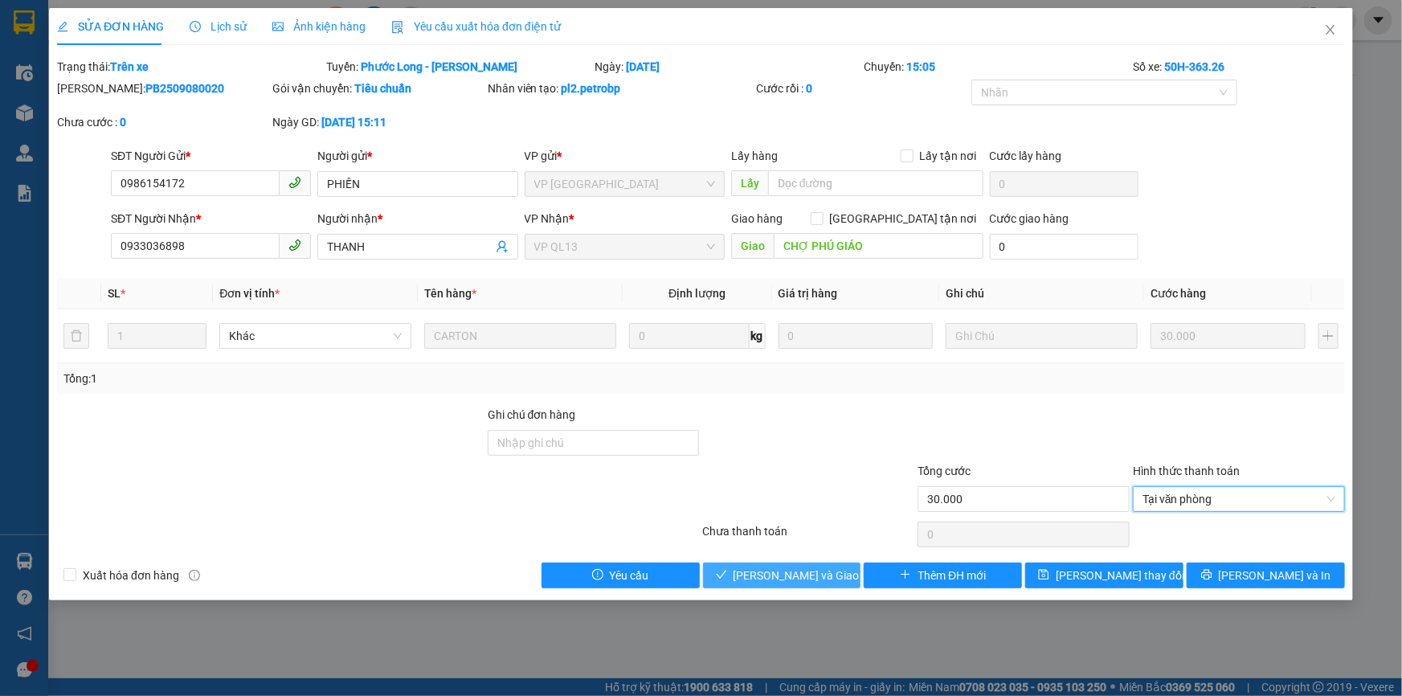
click at [802, 575] on span "[PERSON_NAME] và Giao hàng" at bounding box center [811, 575] width 154 height 18
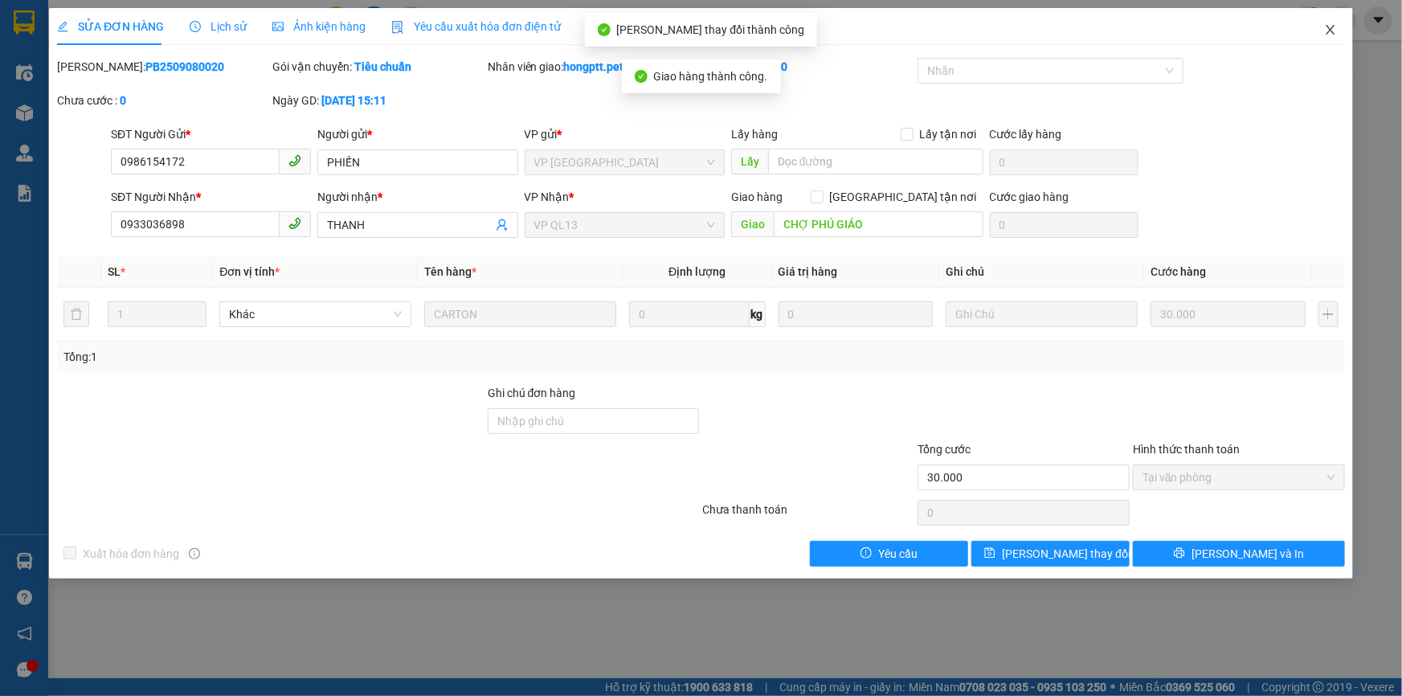
click at [1233, 34] on icon "close" at bounding box center [1330, 29] width 13 height 13
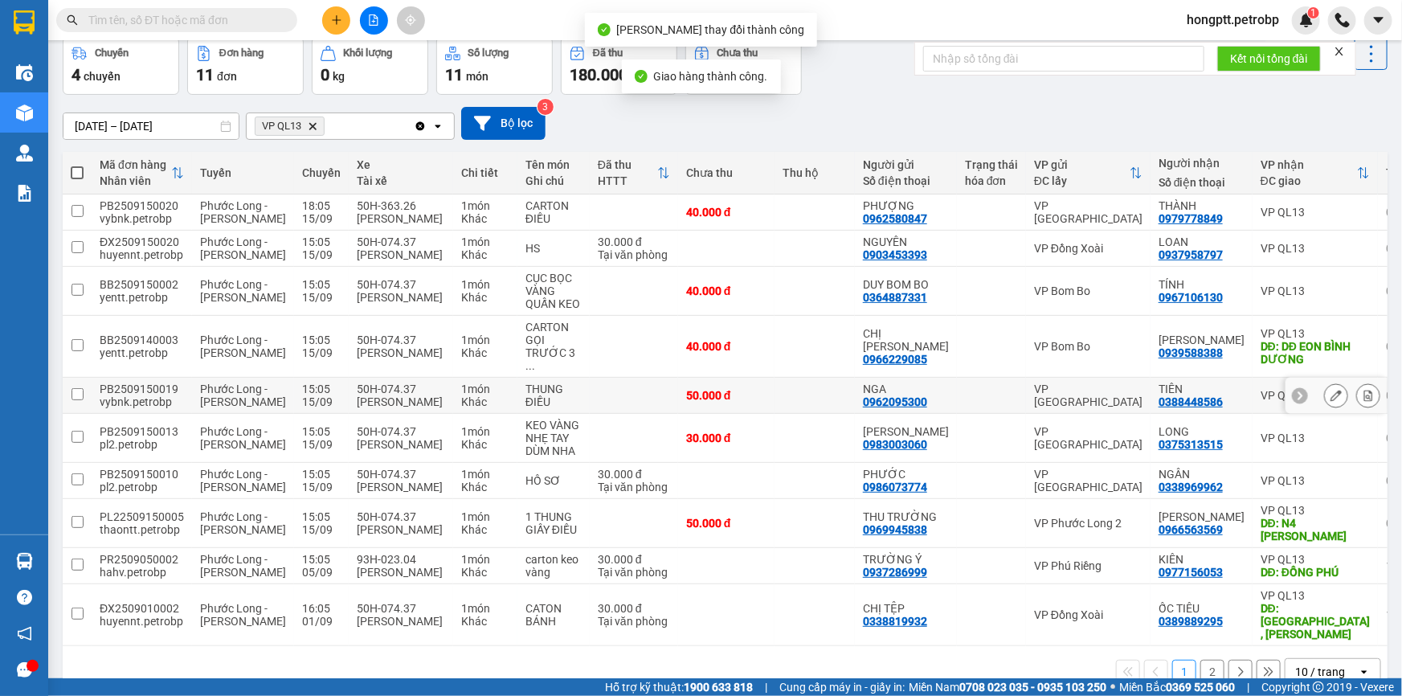
scroll to position [145, 0]
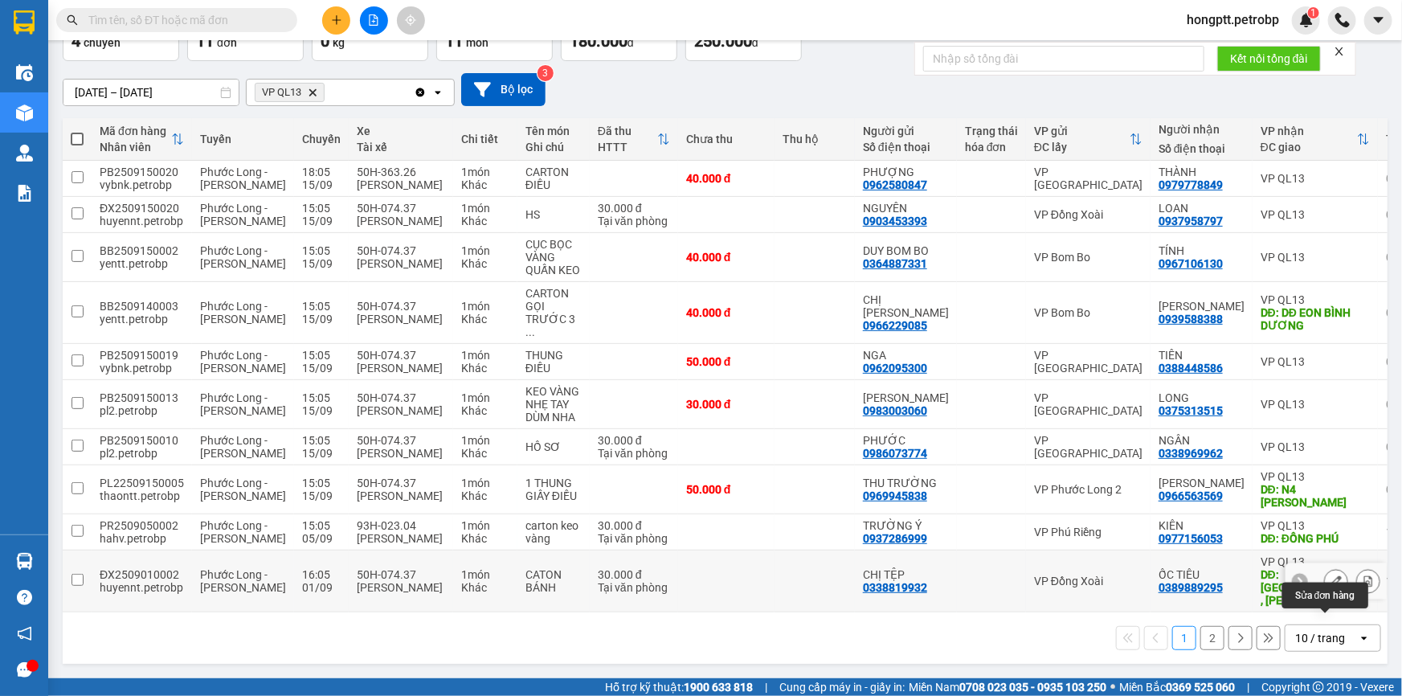
click at [1233, 587] on icon at bounding box center [1336, 580] width 11 height 11
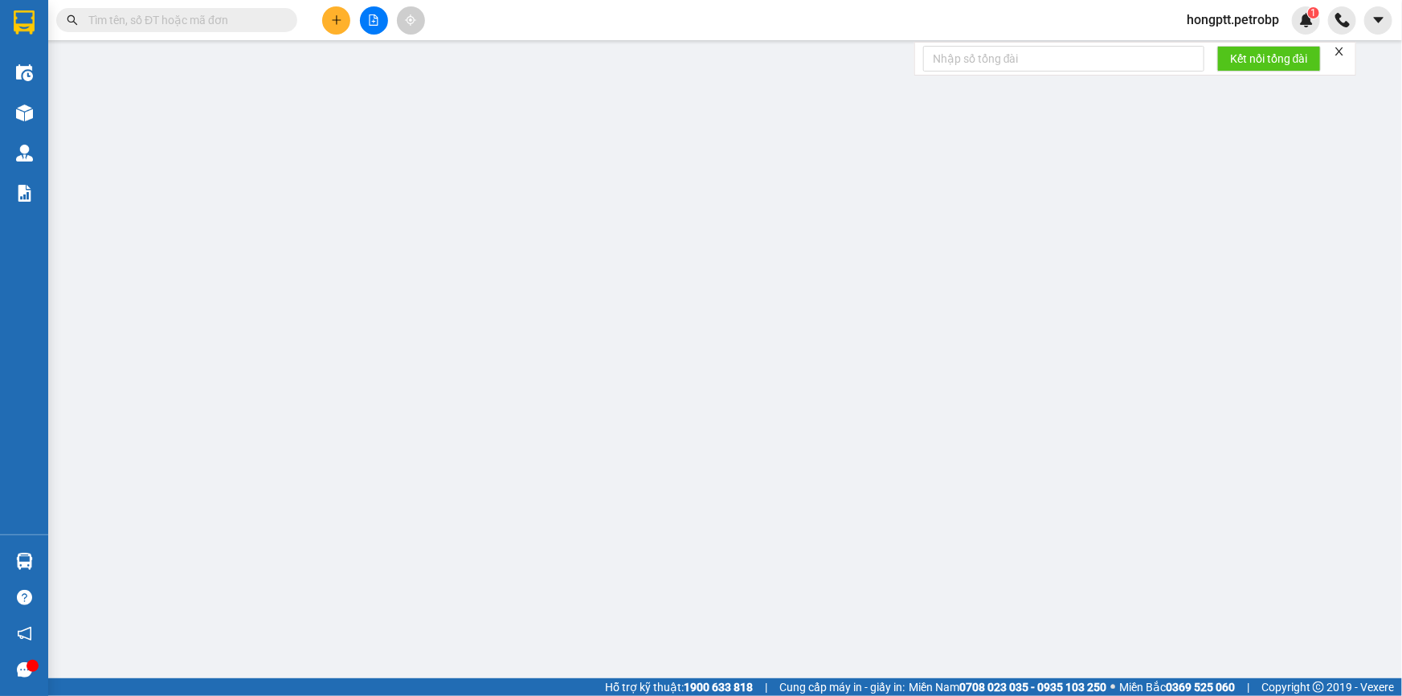
type input "0338819932"
type input "CHỊ TỆP"
type input "0389889295"
type input "ỐC TIÊU"
type input "TÂN LẬP , HÀ MỴ"
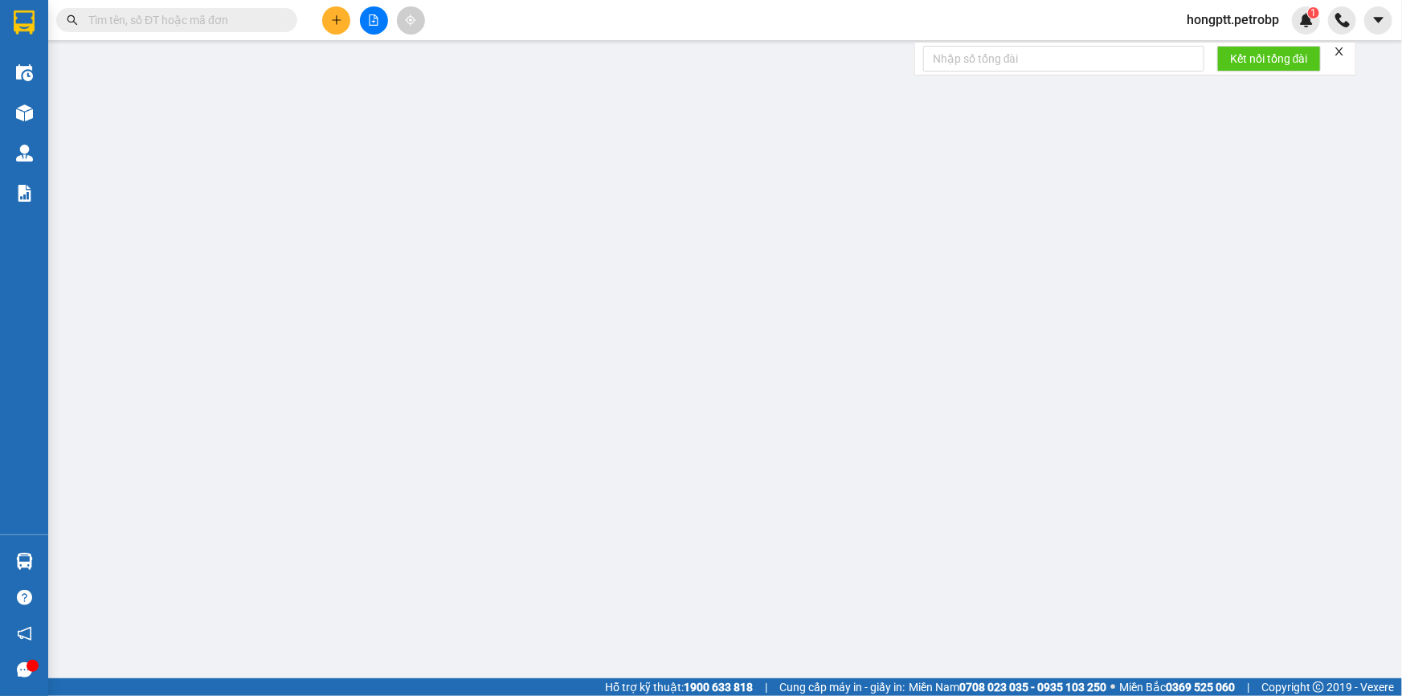
type input "30.000"
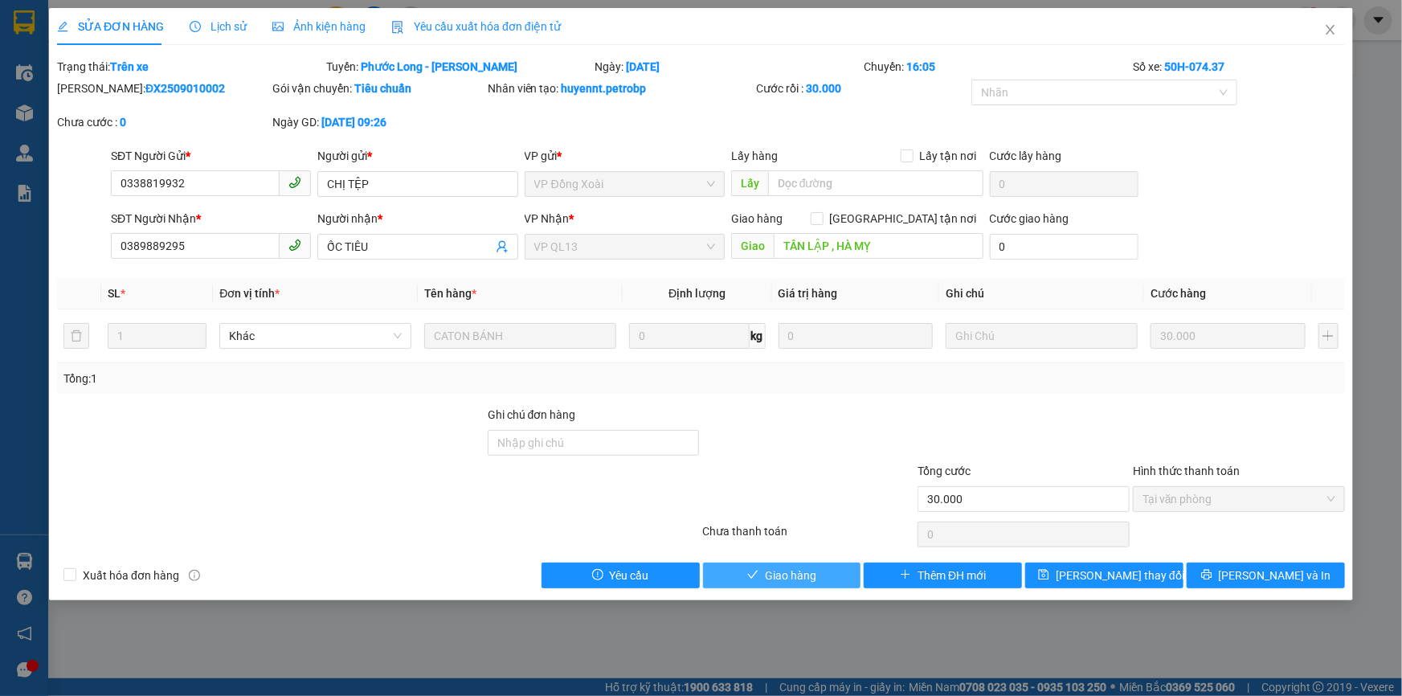
click at [808, 566] on span "Giao hàng" at bounding box center [790, 575] width 51 height 18
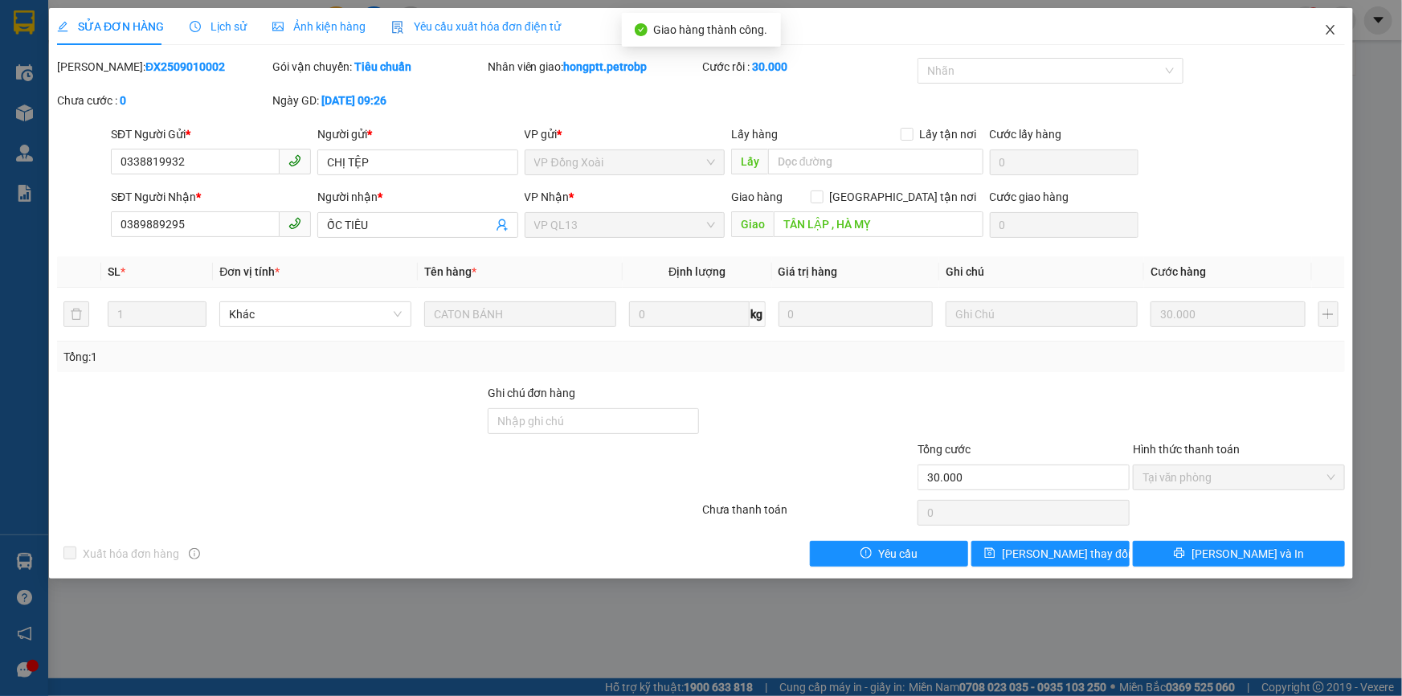
click at [1233, 23] on icon "close" at bounding box center [1330, 29] width 13 height 13
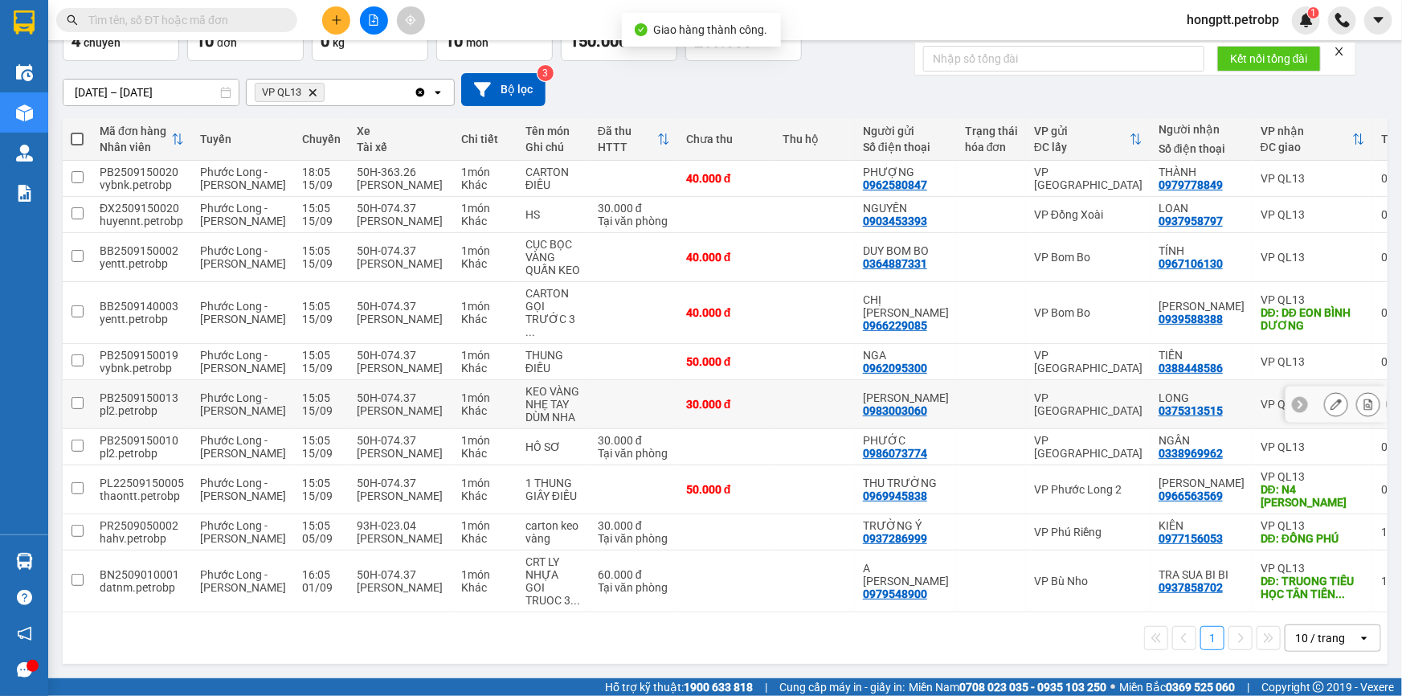
scroll to position [158, 0]
click at [1233, 529] on button at bounding box center [1336, 532] width 22 height 28
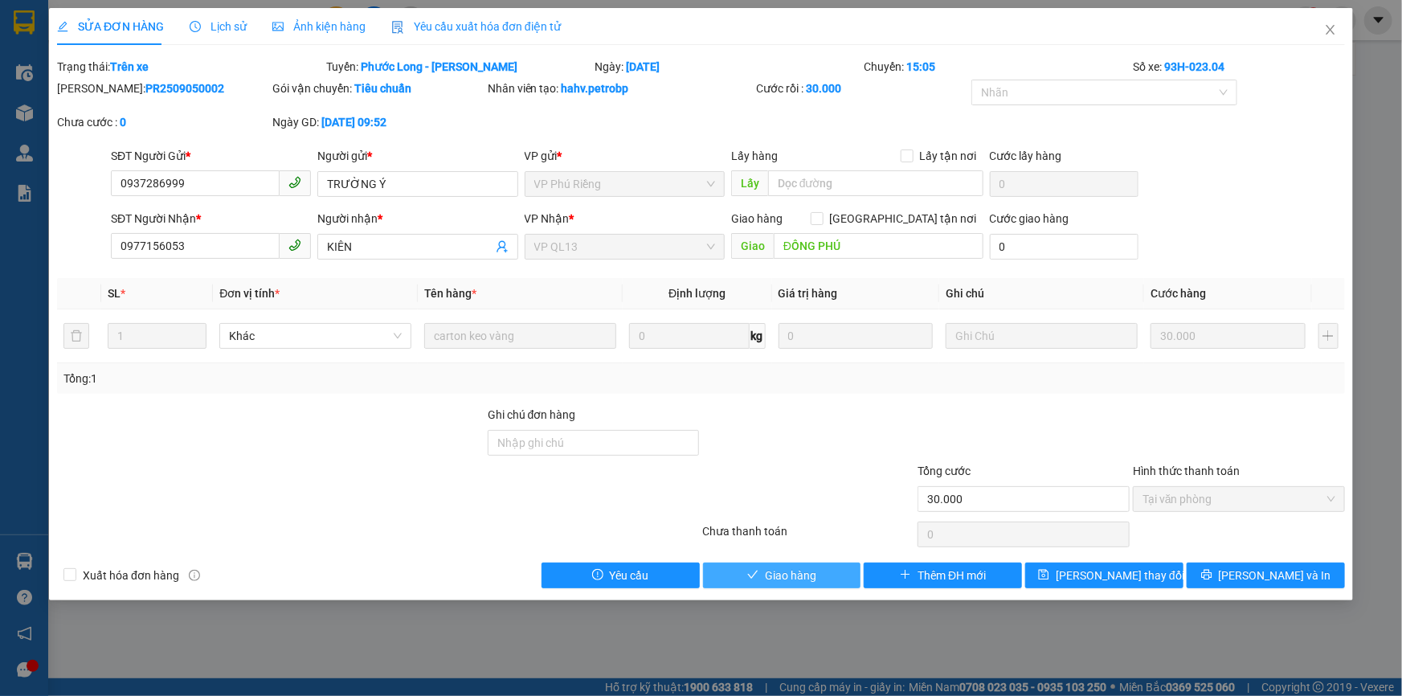
click at [825, 583] on button "Giao hàng" at bounding box center [782, 575] width 158 height 26
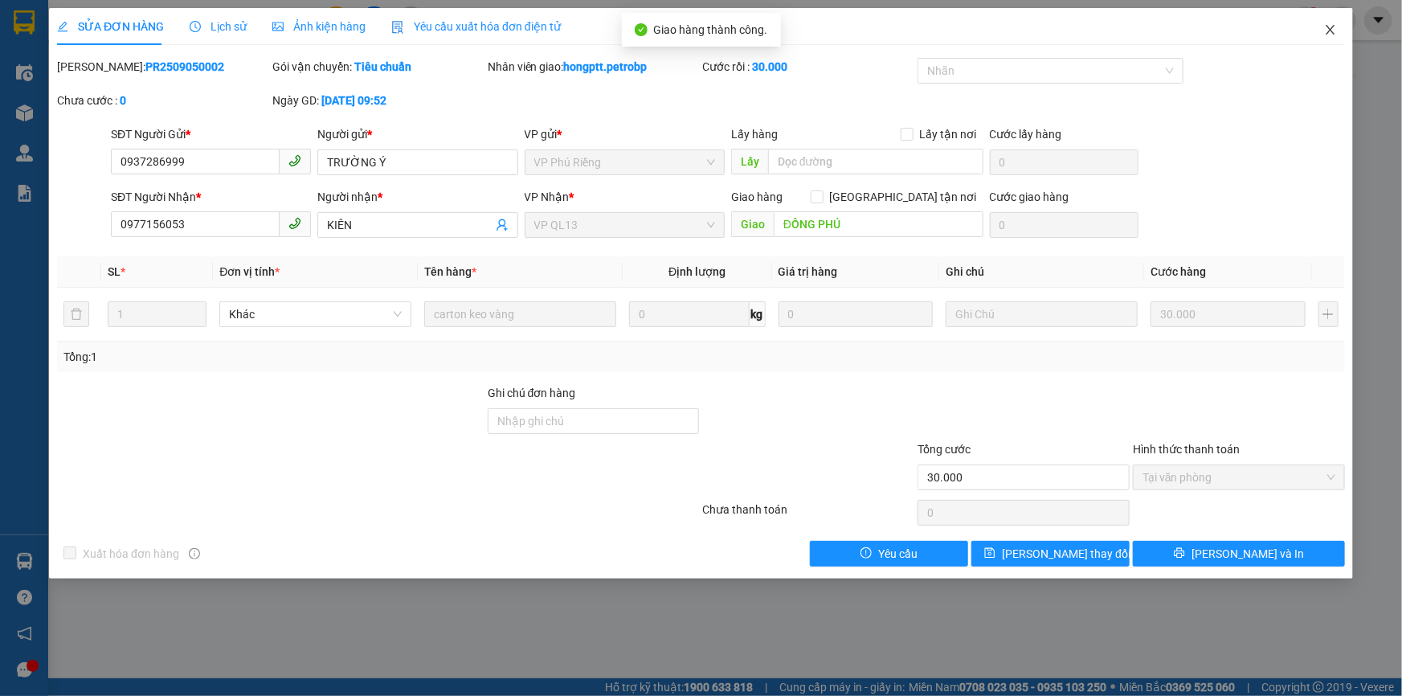
click at [1335, 32] on icon "close" at bounding box center [1330, 29] width 13 height 13
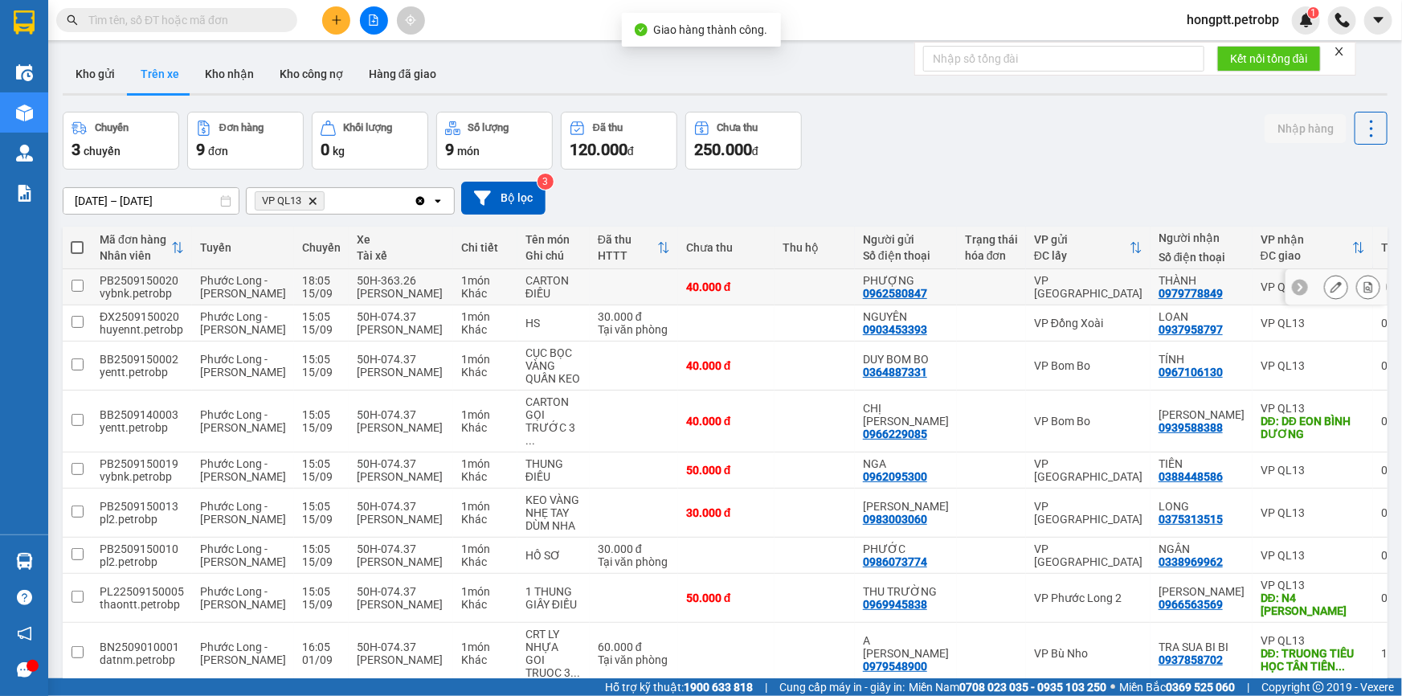
scroll to position [109, 0]
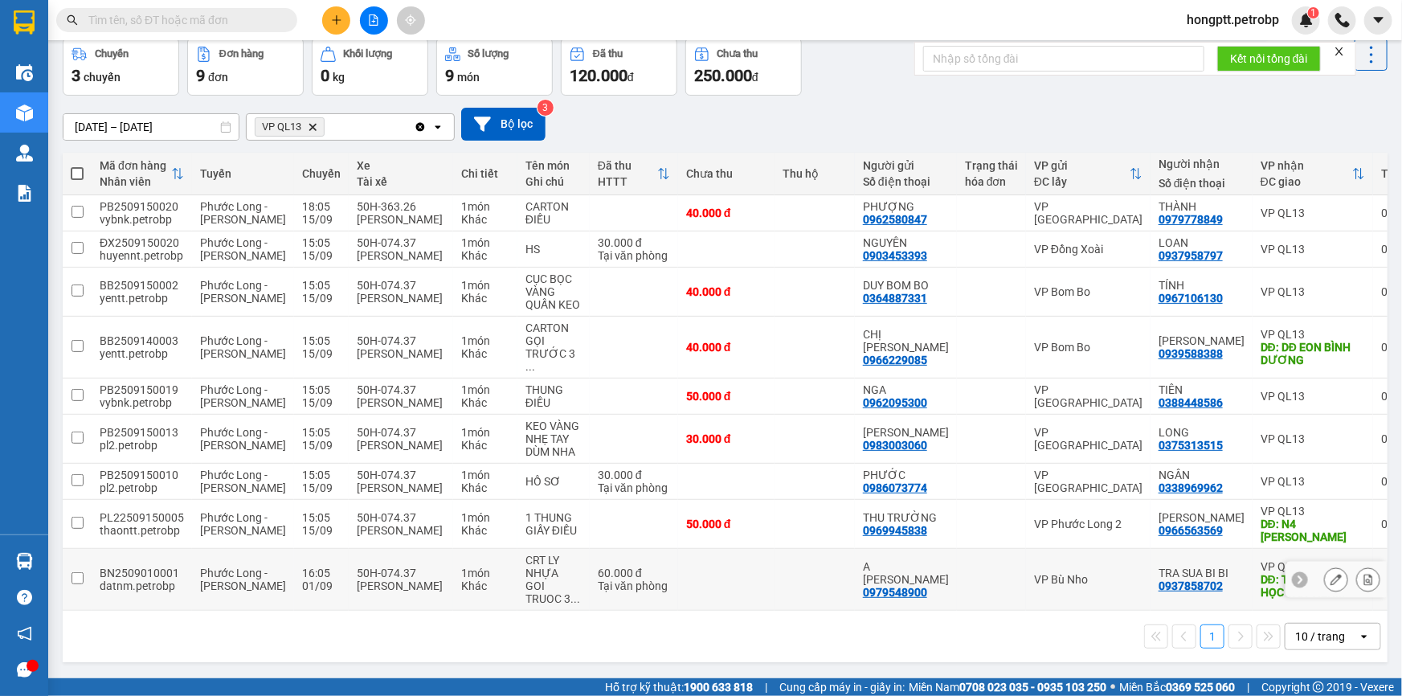
click at [1325, 574] on button at bounding box center [1336, 580] width 22 height 28
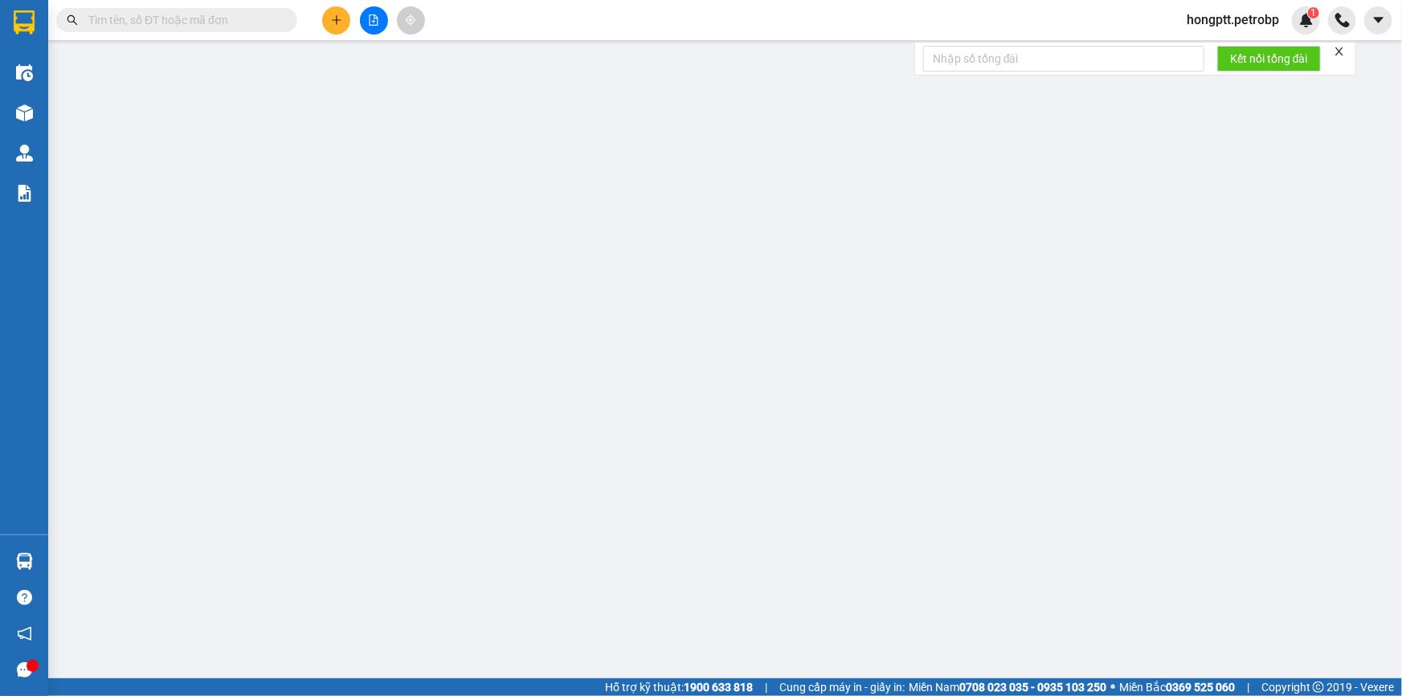
type input "0979548900"
type input "A [PERSON_NAME]"
type input "0937858702"
type input "TRA SUA BI BI"
type input "TRUONG TIÊU HỌC TÂN TIẾN [GEOGRAPHIC_DATA]"
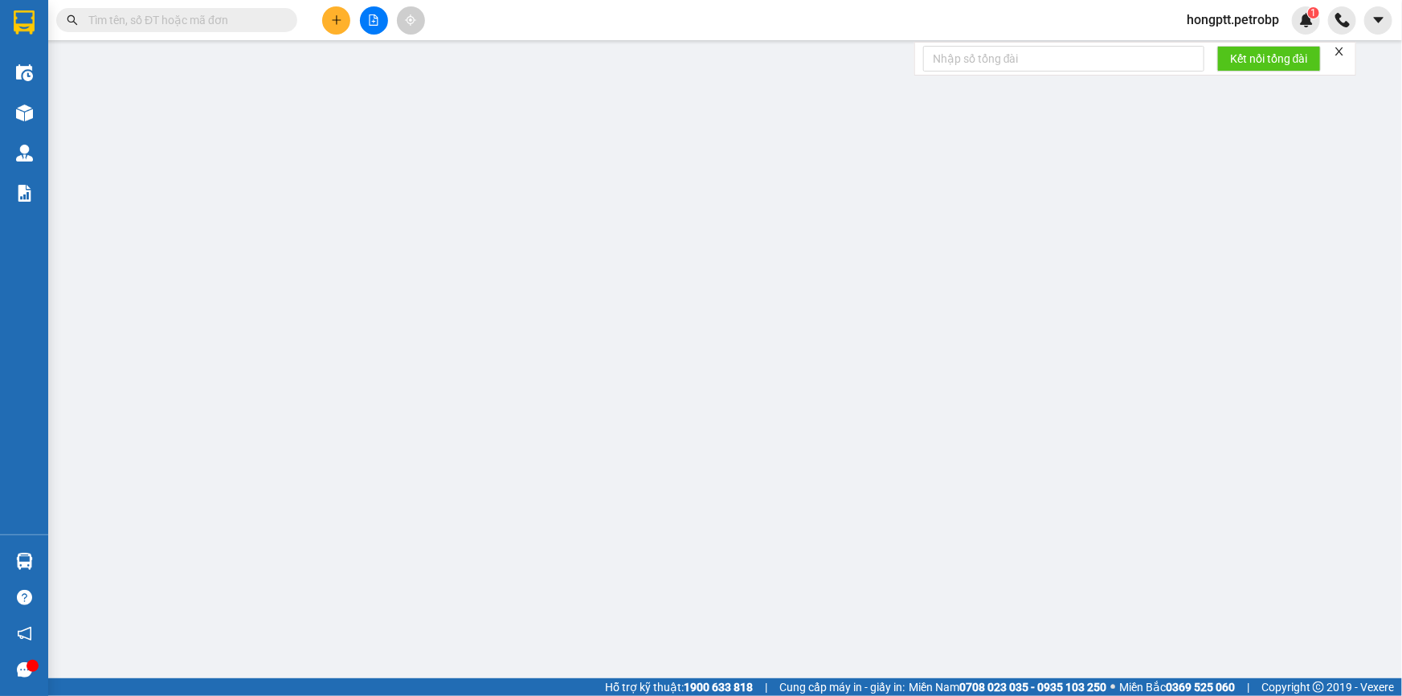
type input "60.000"
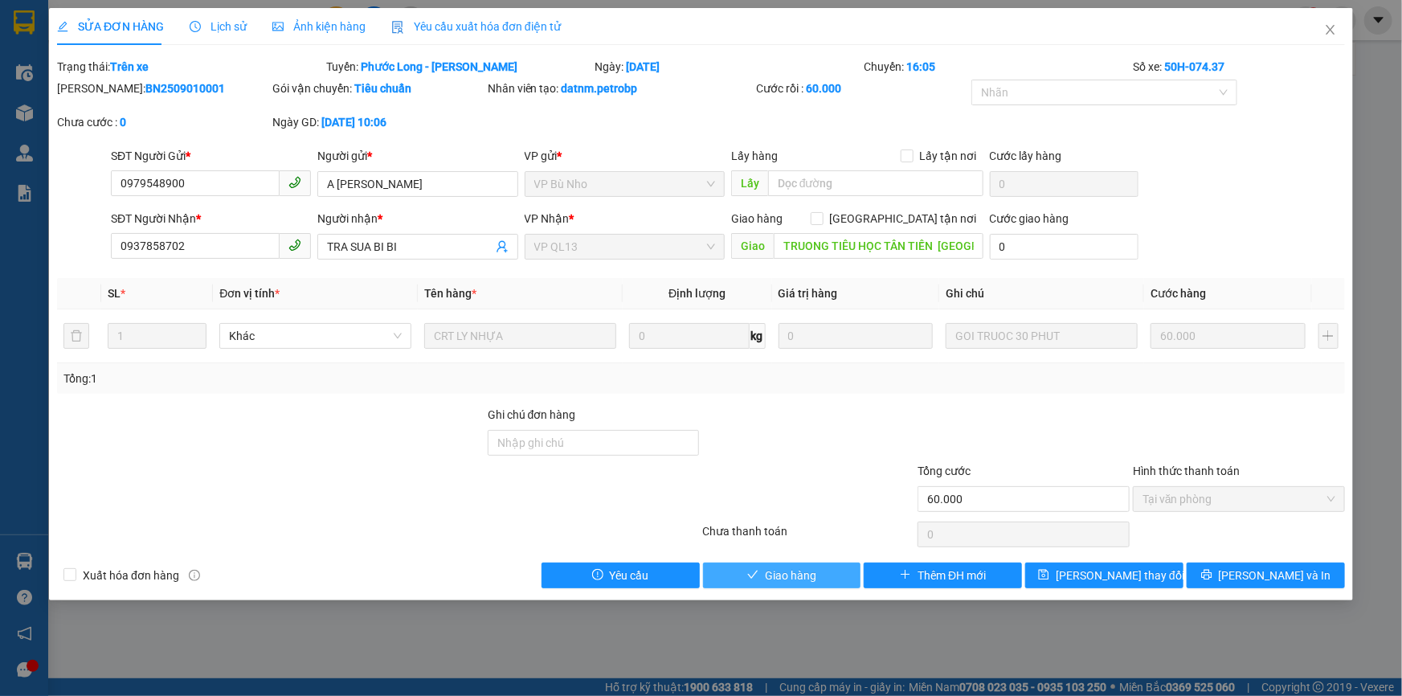
click at [828, 571] on button "Giao hàng" at bounding box center [782, 575] width 158 height 26
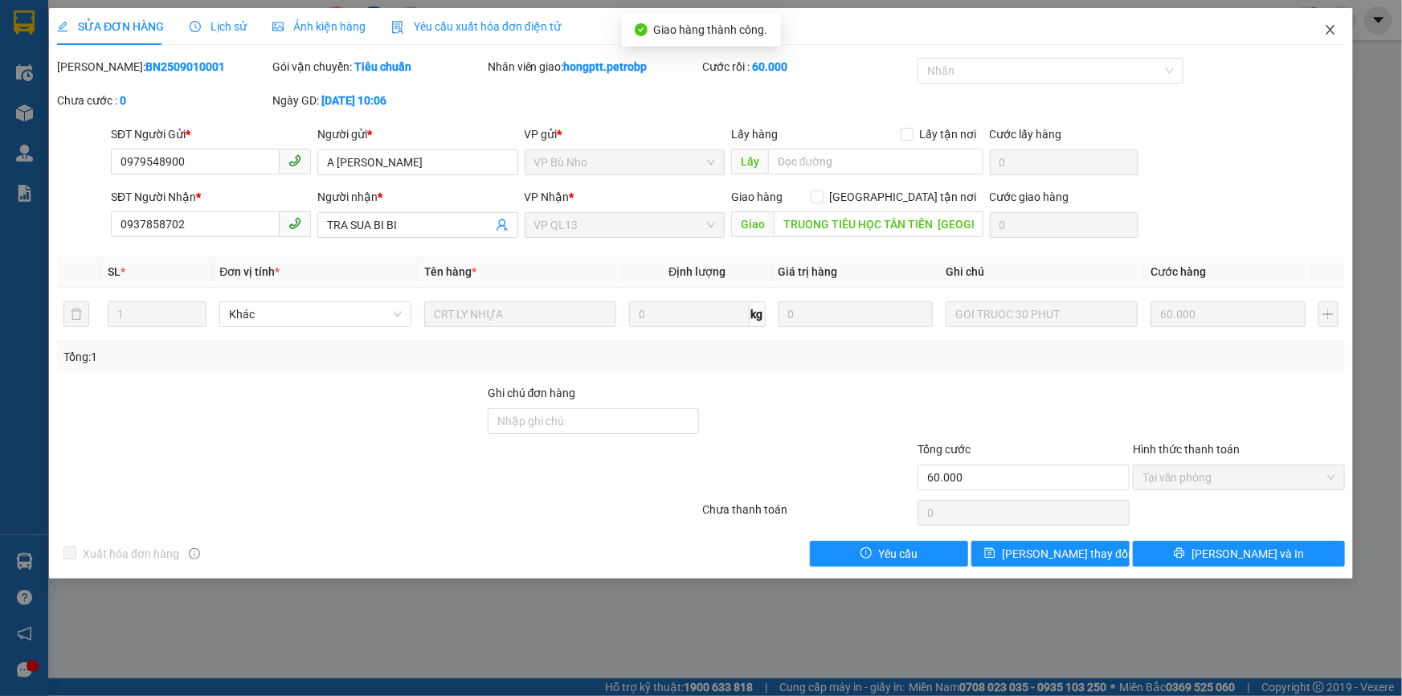
click at [1330, 35] on icon "close" at bounding box center [1330, 29] width 13 height 13
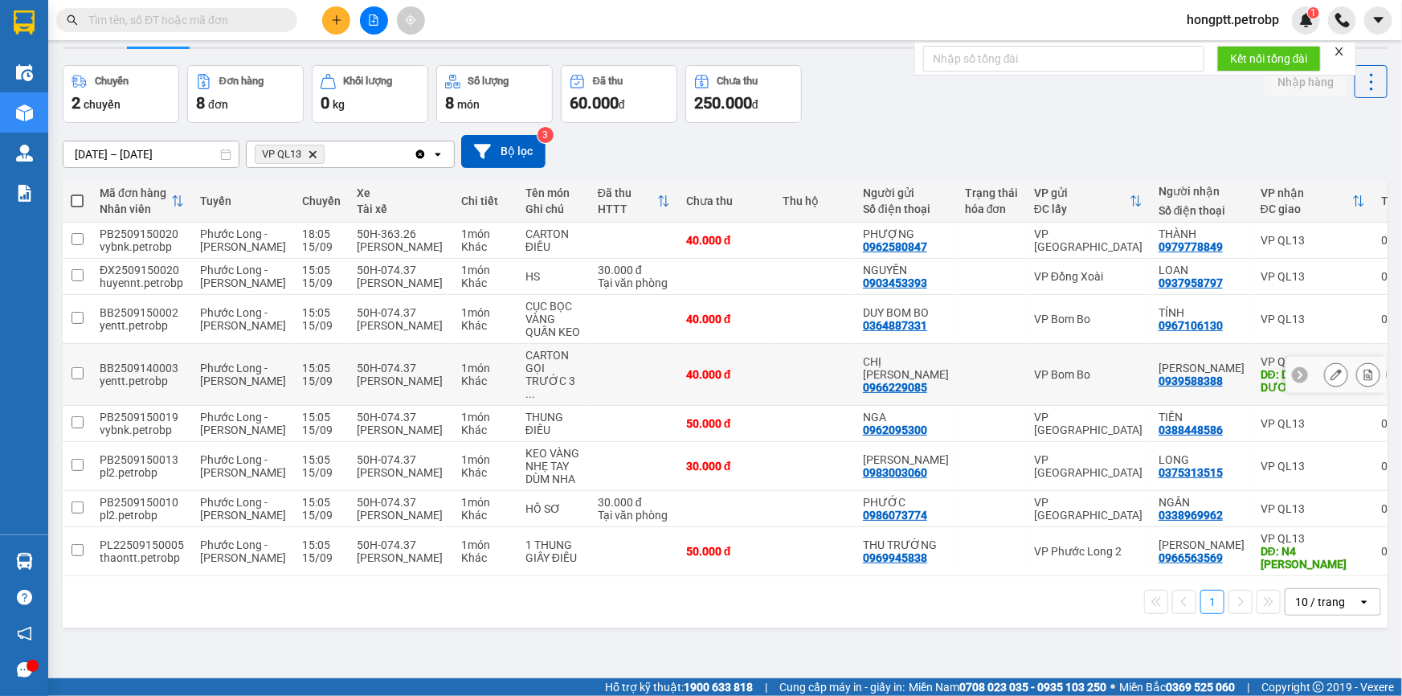
scroll to position [73, 0]
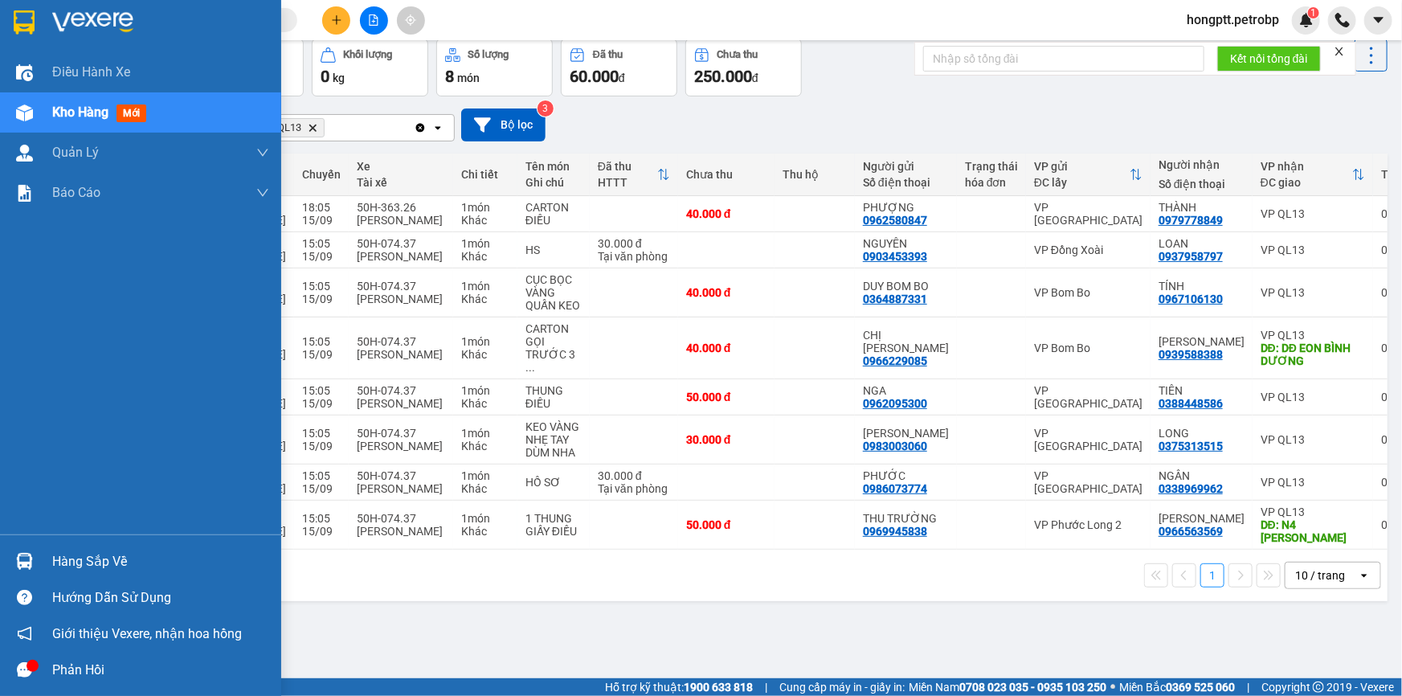
click at [83, 114] on span "Kho hàng" at bounding box center [80, 111] width 56 height 15
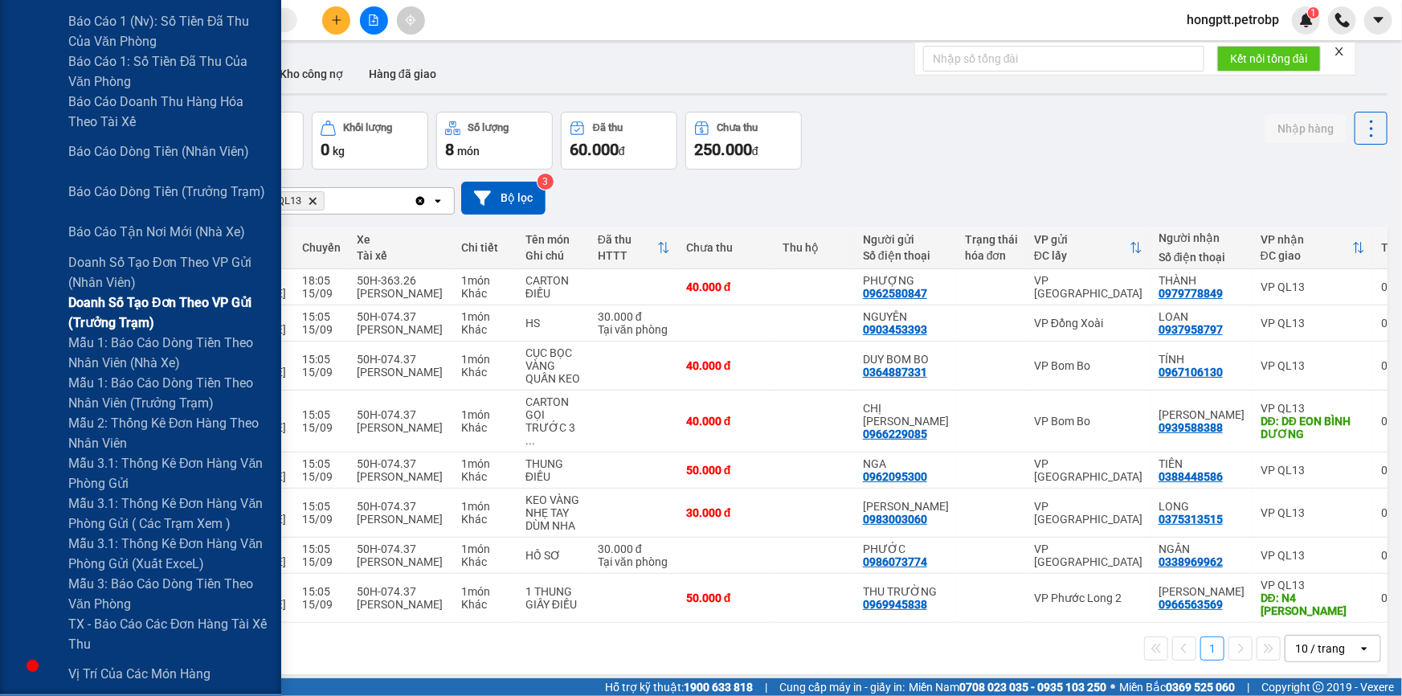
scroll to position [365, 0]
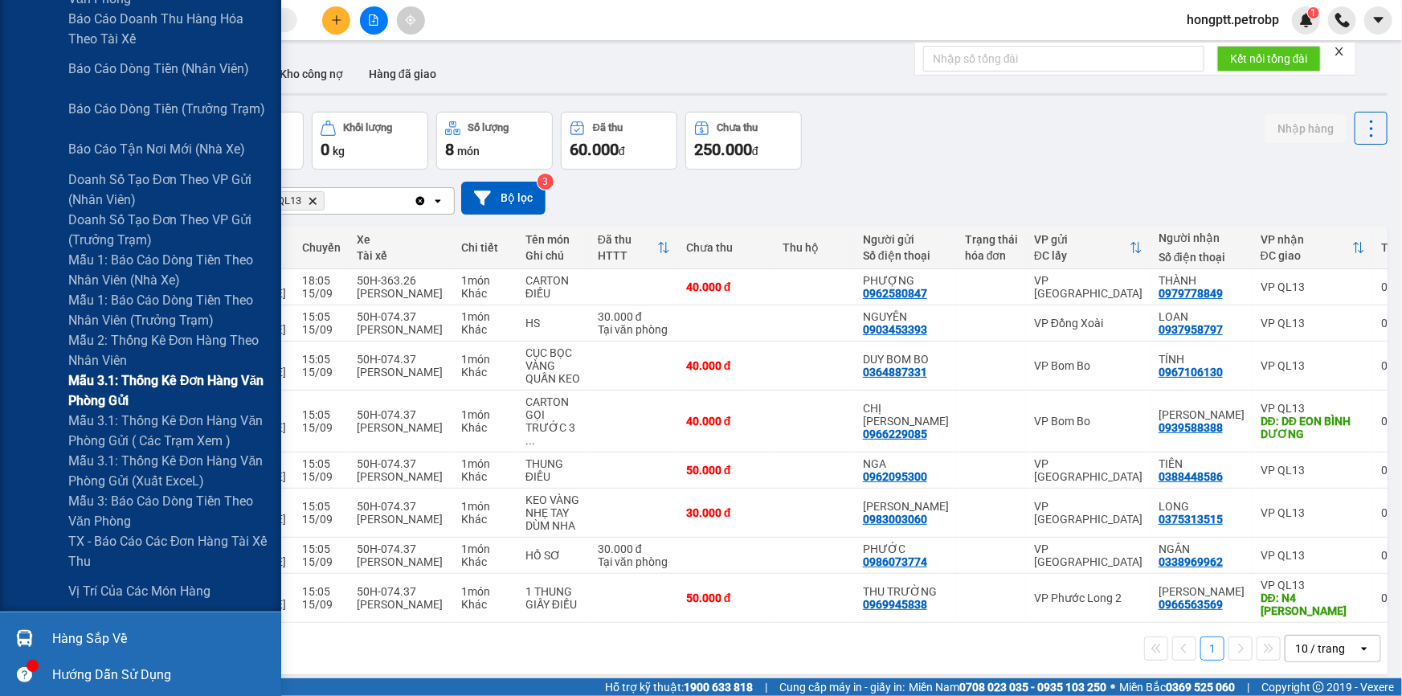
click at [146, 376] on span "Mẫu 3.1: Thống kê đơn hàng văn phòng gửi" at bounding box center [168, 390] width 201 height 40
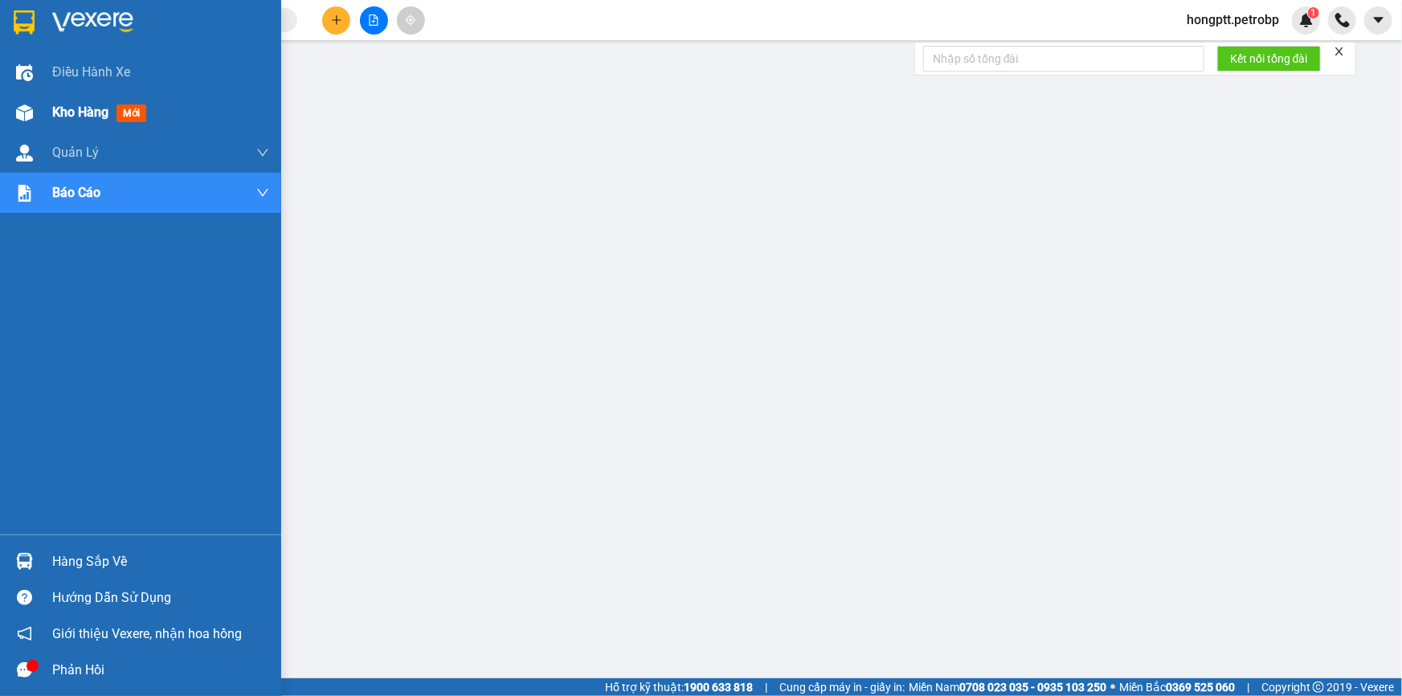
click at [67, 112] on span "Kho hàng" at bounding box center [80, 111] width 56 height 15
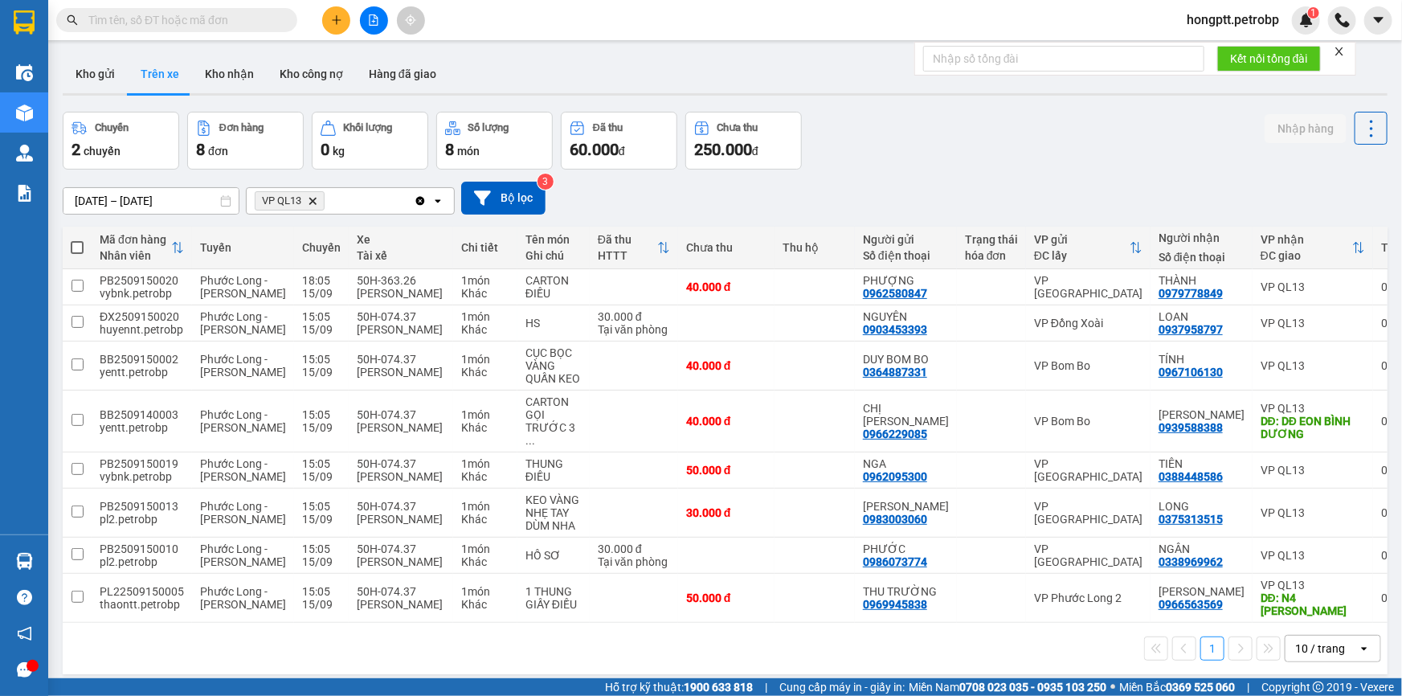
click at [175, 69] on button "Trên xe" at bounding box center [160, 74] width 64 height 39
click at [237, 74] on button "Kho nhận" at bounding box center [229, 74] width 75 height 39
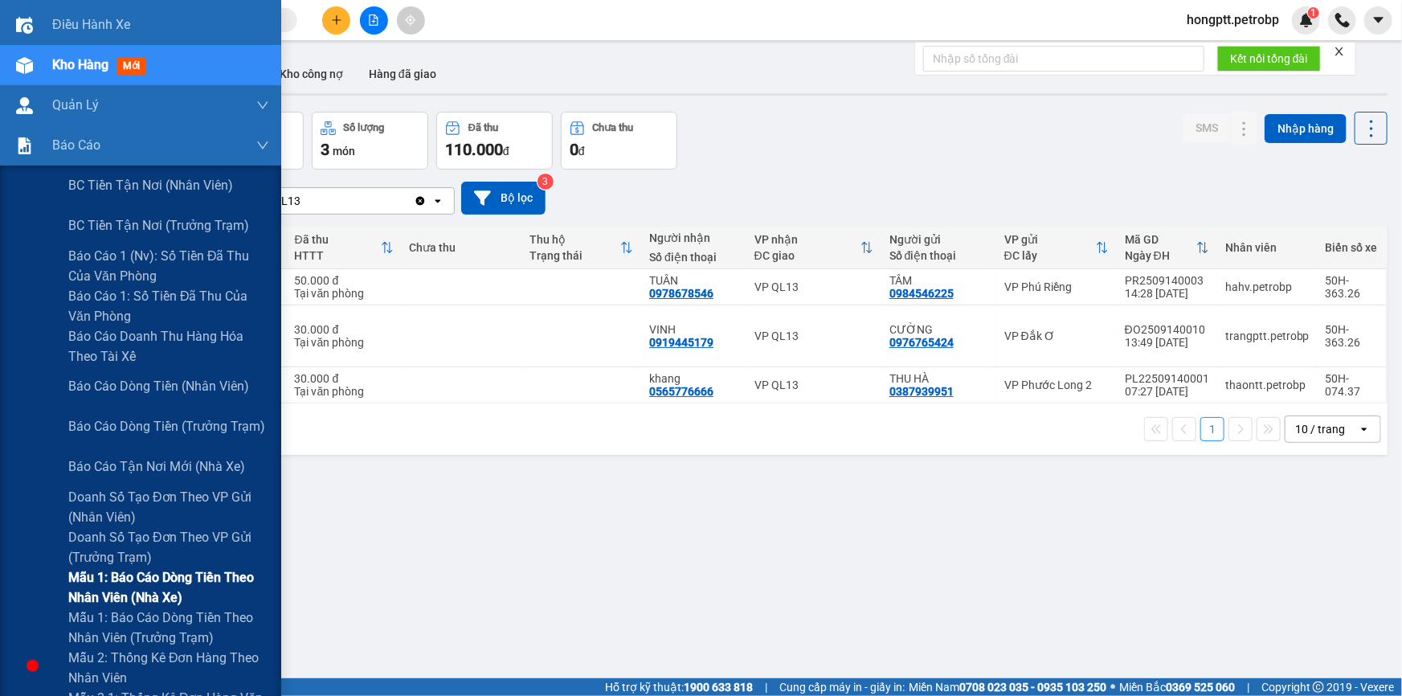
scroll to position [145, 0]
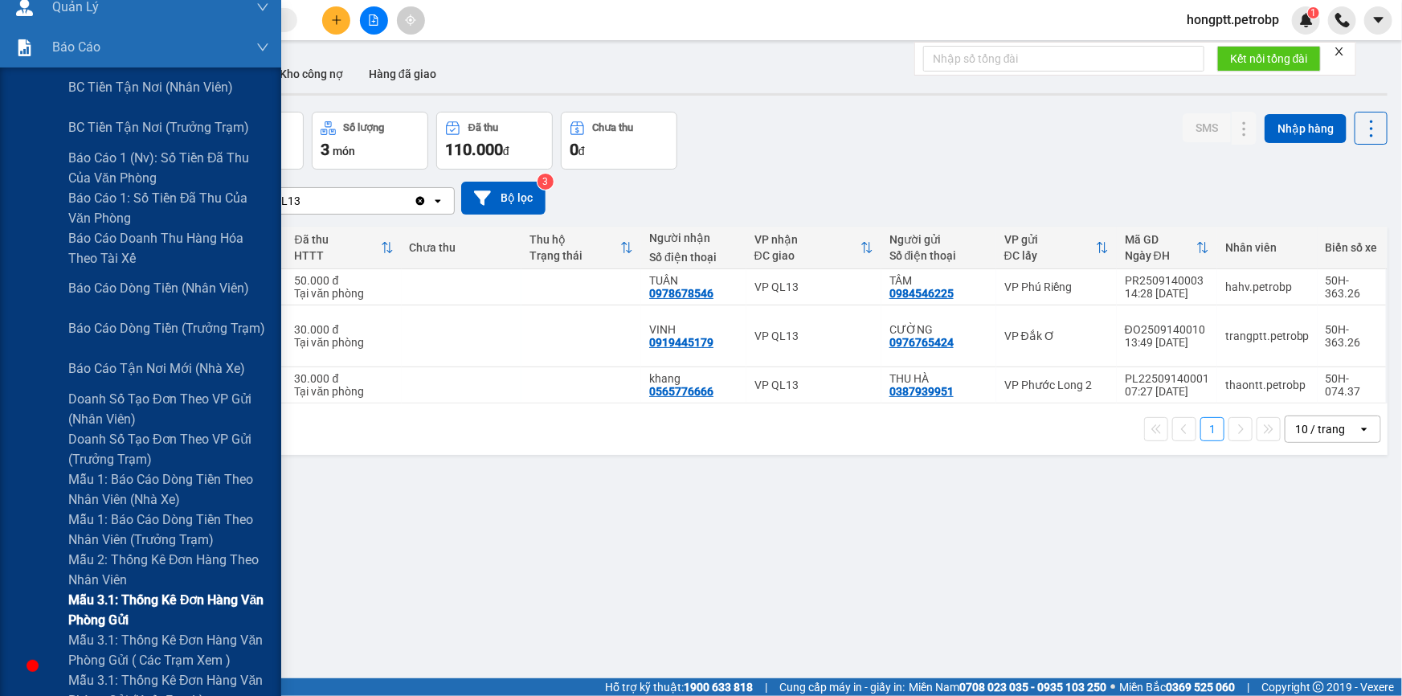
click at [121, 595] on span "Mẫu 3.1: Thống kê đơn hàng văn phòng gửi" at bounding box center [168, 610] width 201 height 40
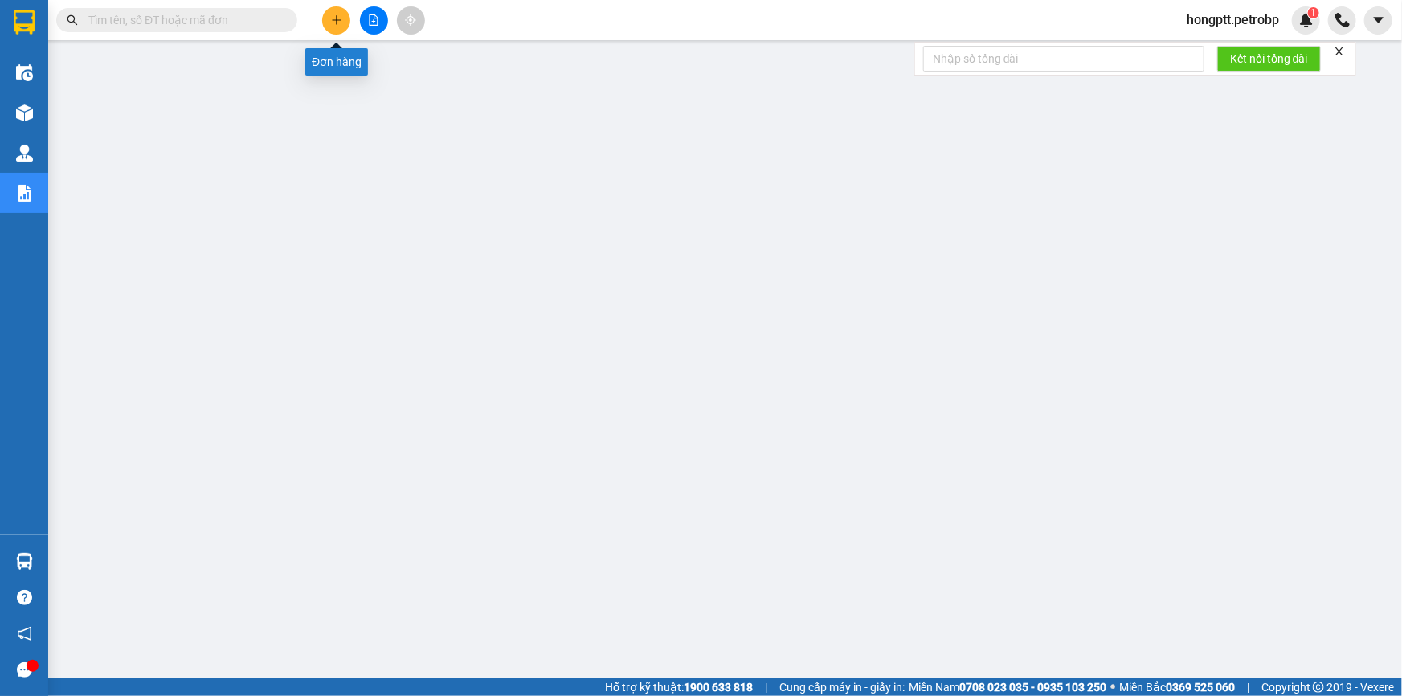
click at [338, 16] on icon "plus" at bounding box center [336, 19] width 11 height 11
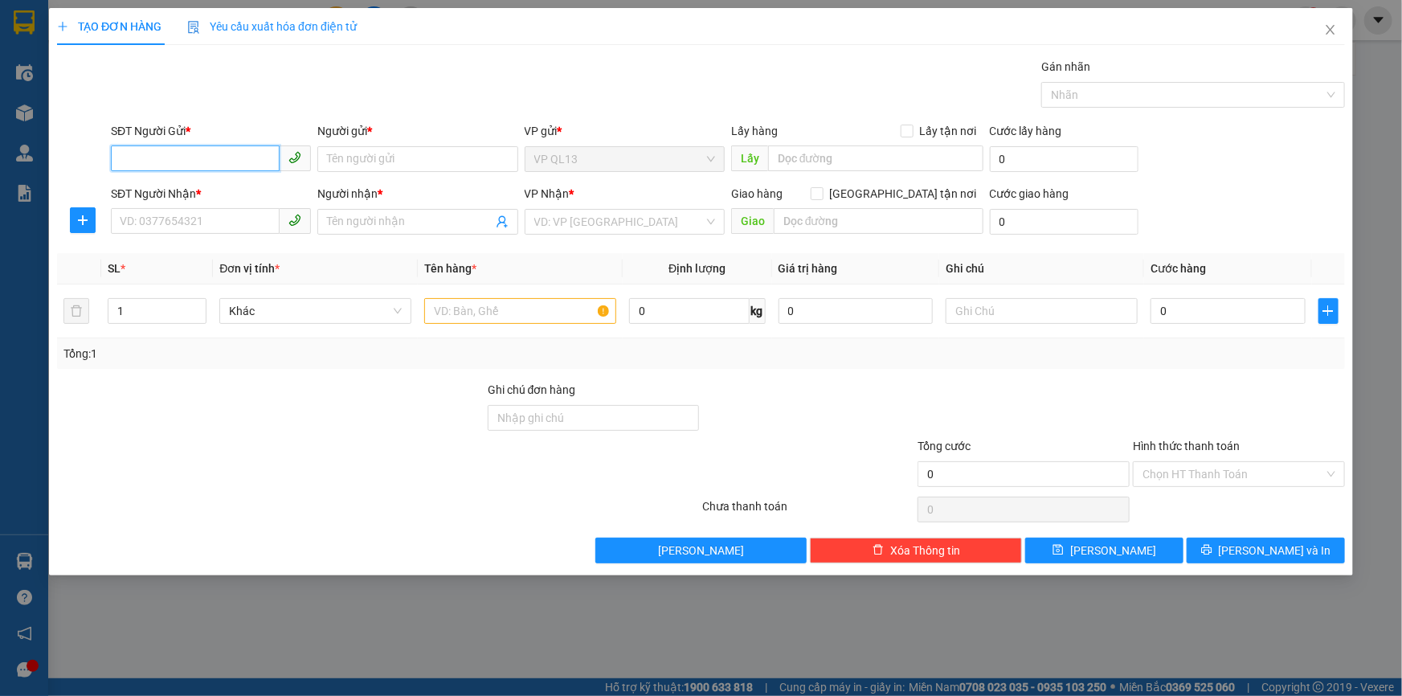
click at [198, 159] on input "SĐT Người Gửi *" at bounding box center [195, 158] width 169 height 26
click at [231, 222] on input "SĐT Người Nhận *" at bounding box center [195, 221] width 169 height 26
click at [250, 251] on div "0827204567 - [GEOGRAPHIC_DATA]" at bounding box center [211, 254] width 181 height 18
type input "0827204567"
type input "SƠN LÂM"
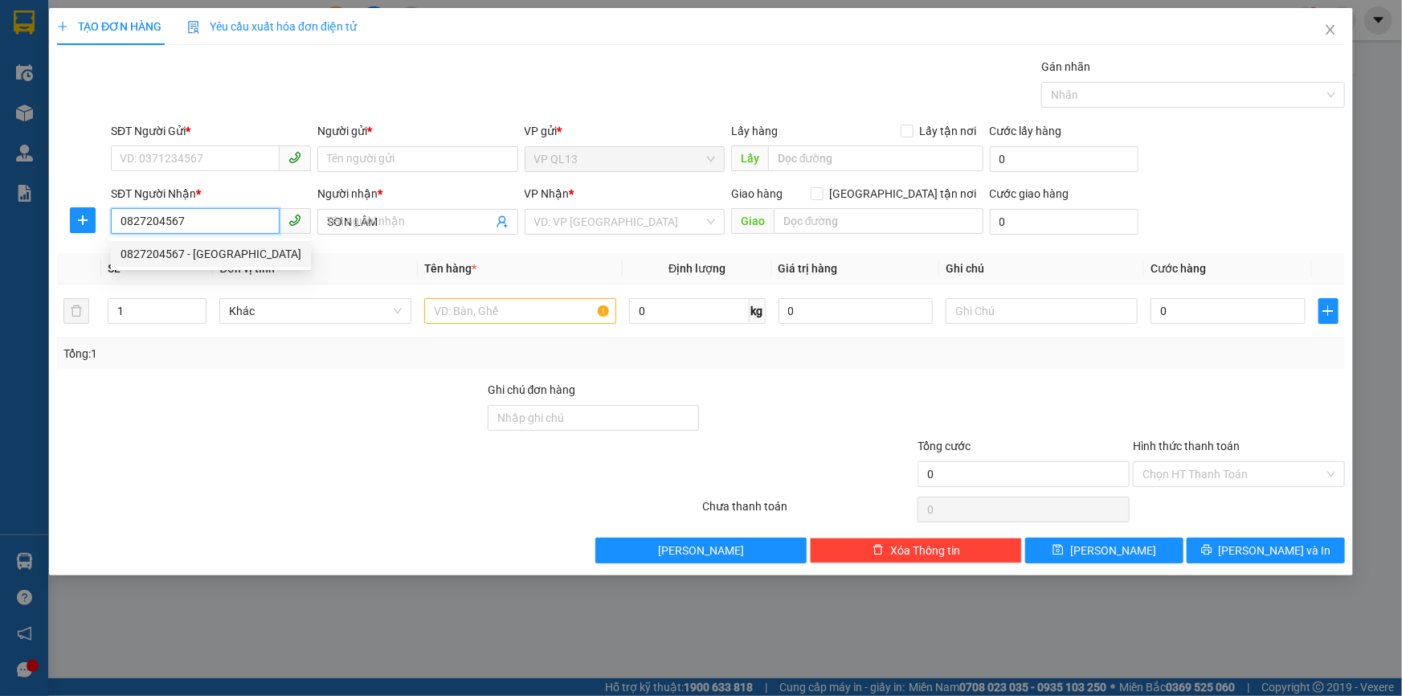
type input "30.000"
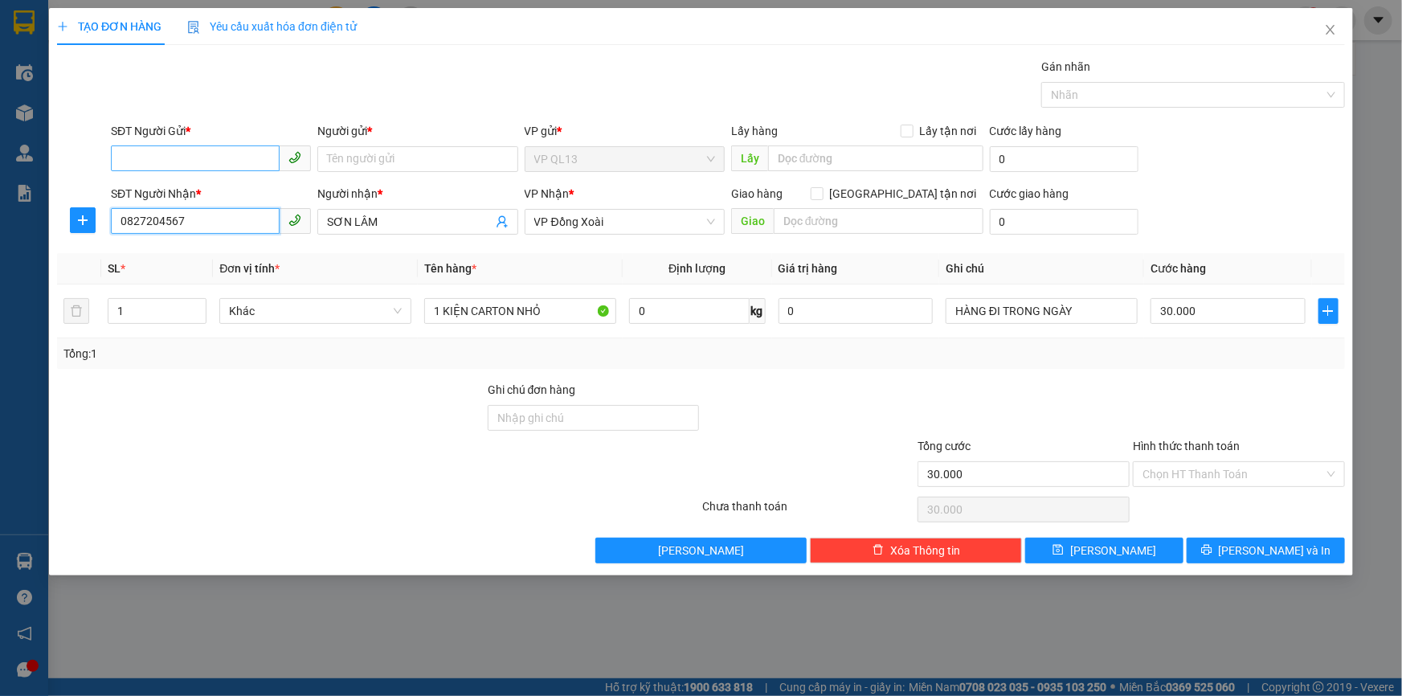
type input "0827204567"
click at [239, 155] on input "SĐT Người Gửi *" at bounding box center [195, 158] width 169 height 26
click at [237, 158] on input "SĐT Người Gửi *" at bounding box center [195, 158] width 169 height 26
click at [216, 160] on input "SĐT Người Gửi *" at bounding box center [195, 158] width 169 height 26
click at [197, 186] on div "0978860602 - KHOA" at bounding box center [211, 191] width 181 height 18
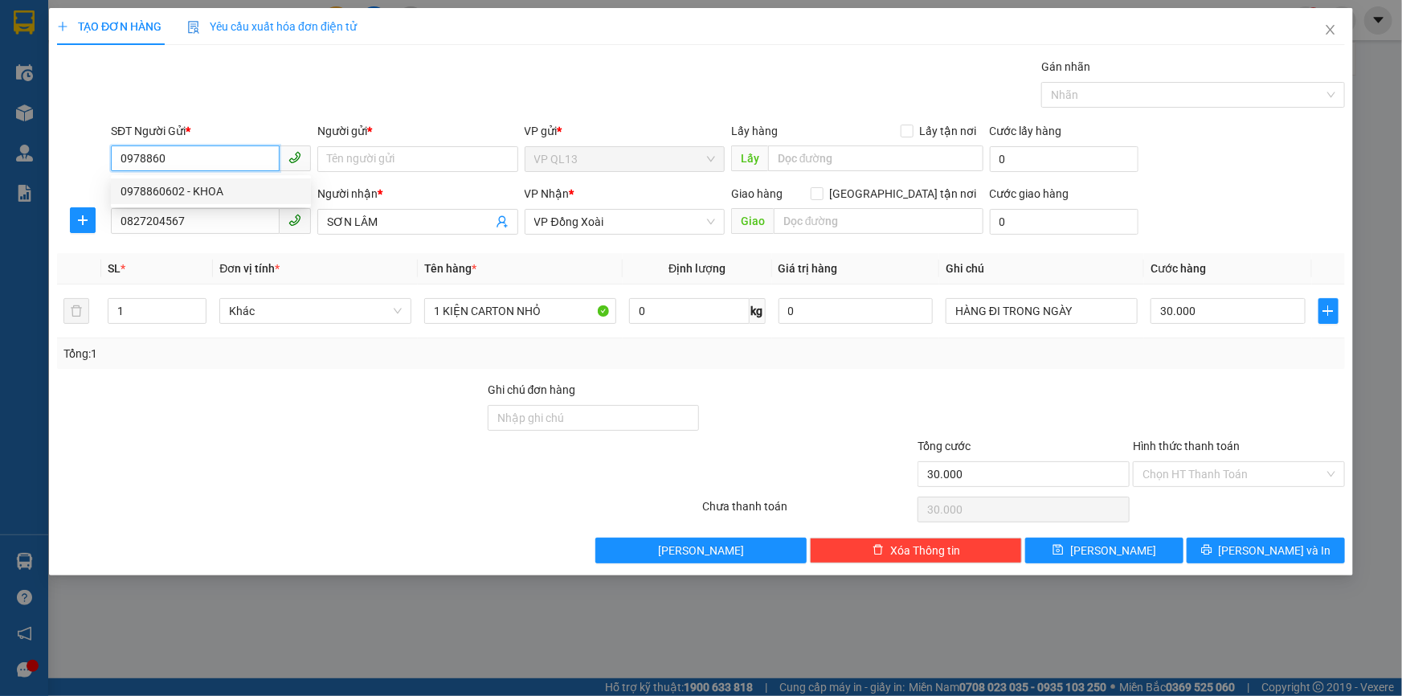
type input "0978860602"
type input "KHOA"
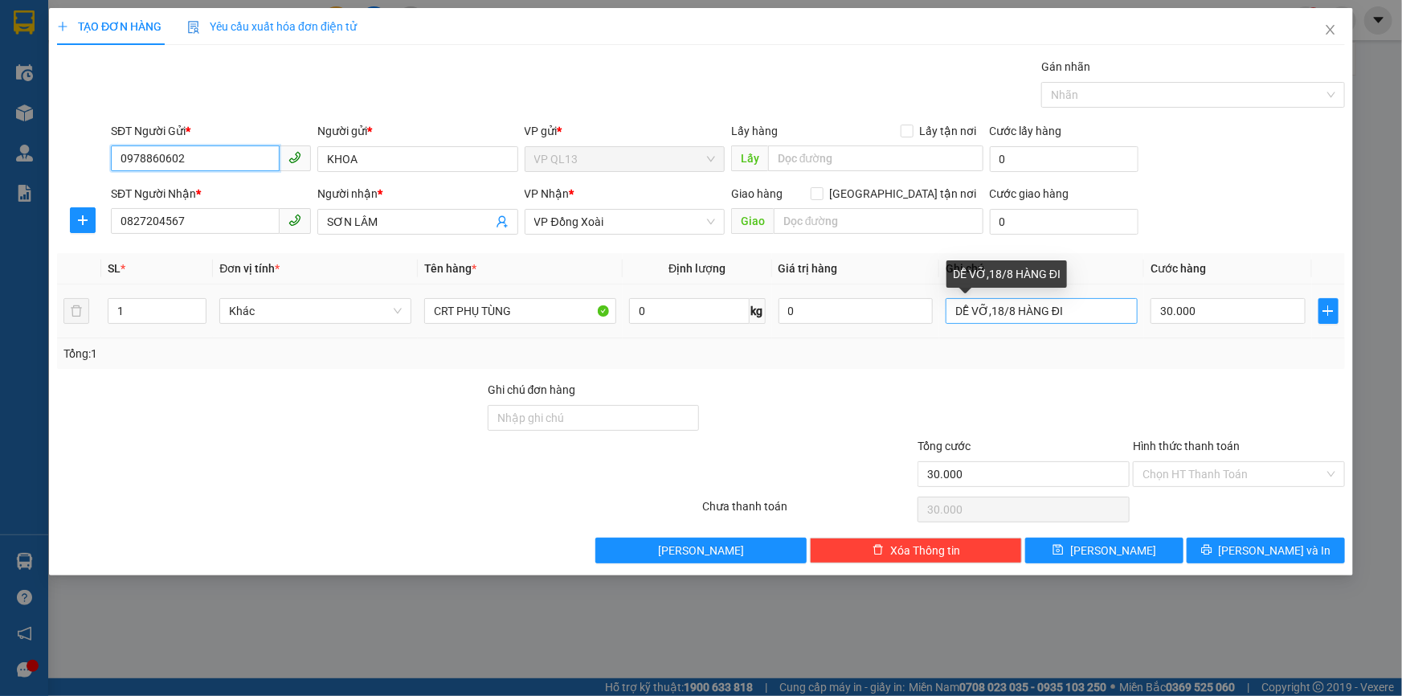
type input "0978860602"
click at [1091, 307] on input "DỄ VỠ,18/8 HÀNG ĐI" at bounding box center [1042, 311] width 192 height 26
type input "D"
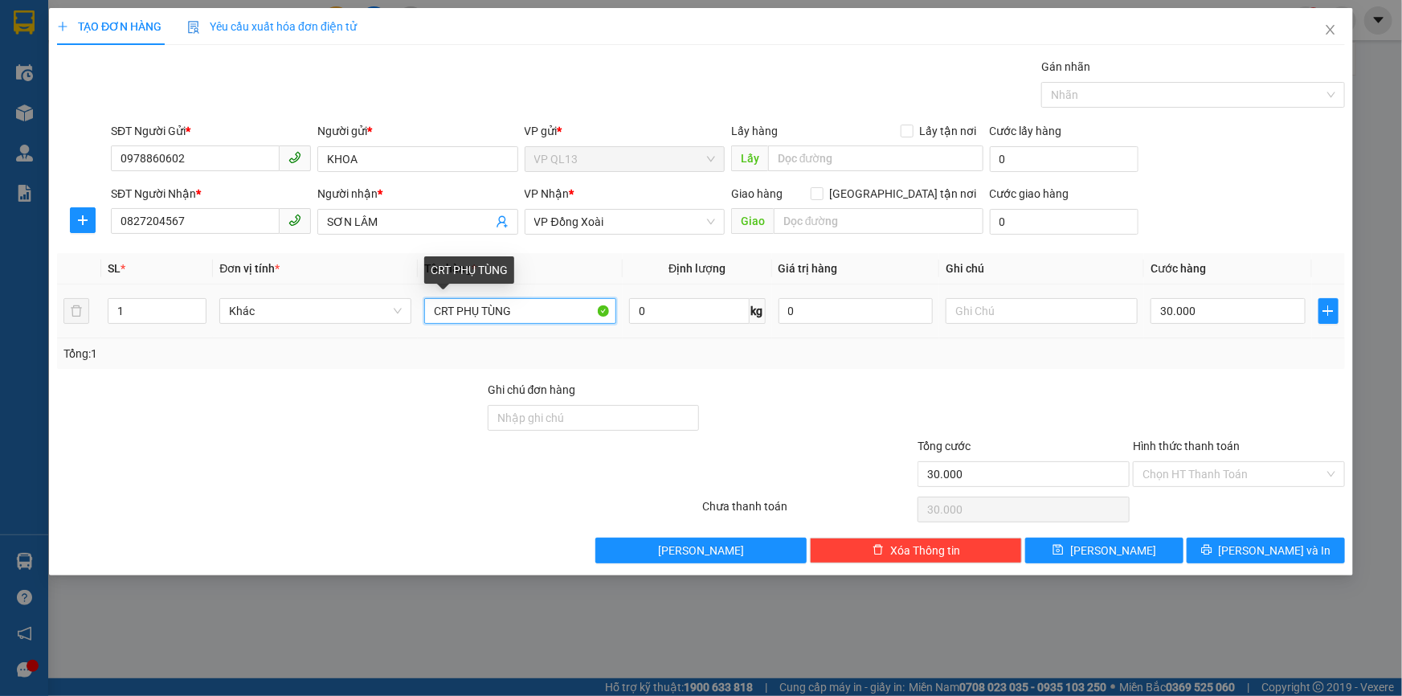
click at [453, 310] on input "CRT PHỤ TÙNG" at bounding box center [520, 311] width 192 height 26
type input "CUC XANH NHỎ PHỤ TÙNG"
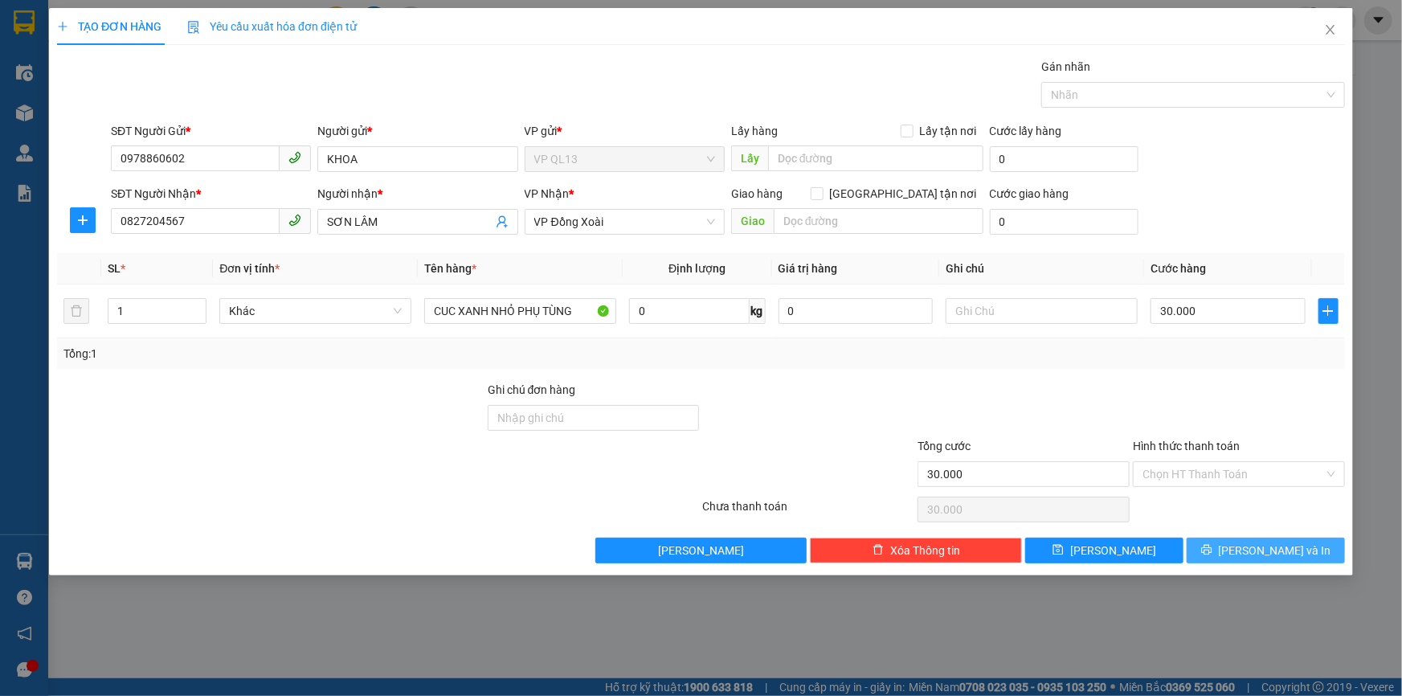
click at [1258, 550] on span "[PERSON_NAME] và In" at bounding box center [1275, 551] width 112 height 18
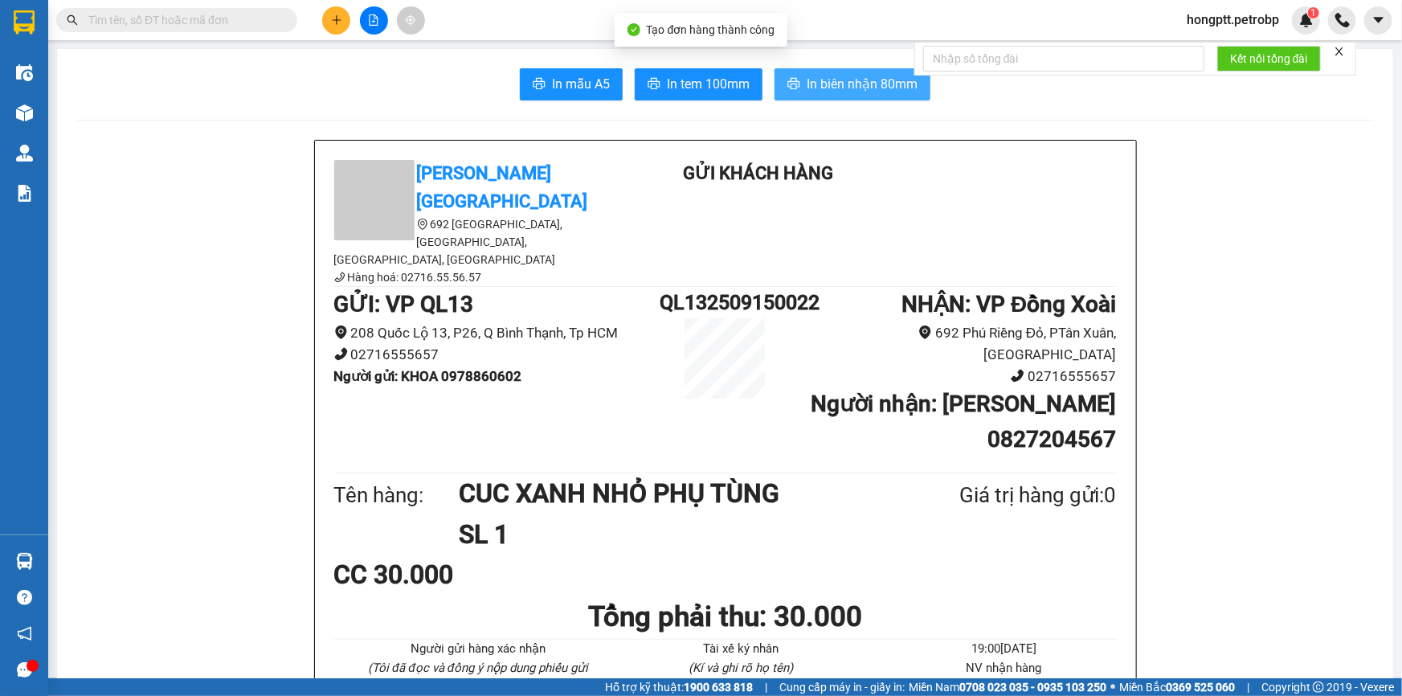
click at [820, 75] on span "In biên nhận 80mm" at bounding box center [862, 84] width 111 height 20
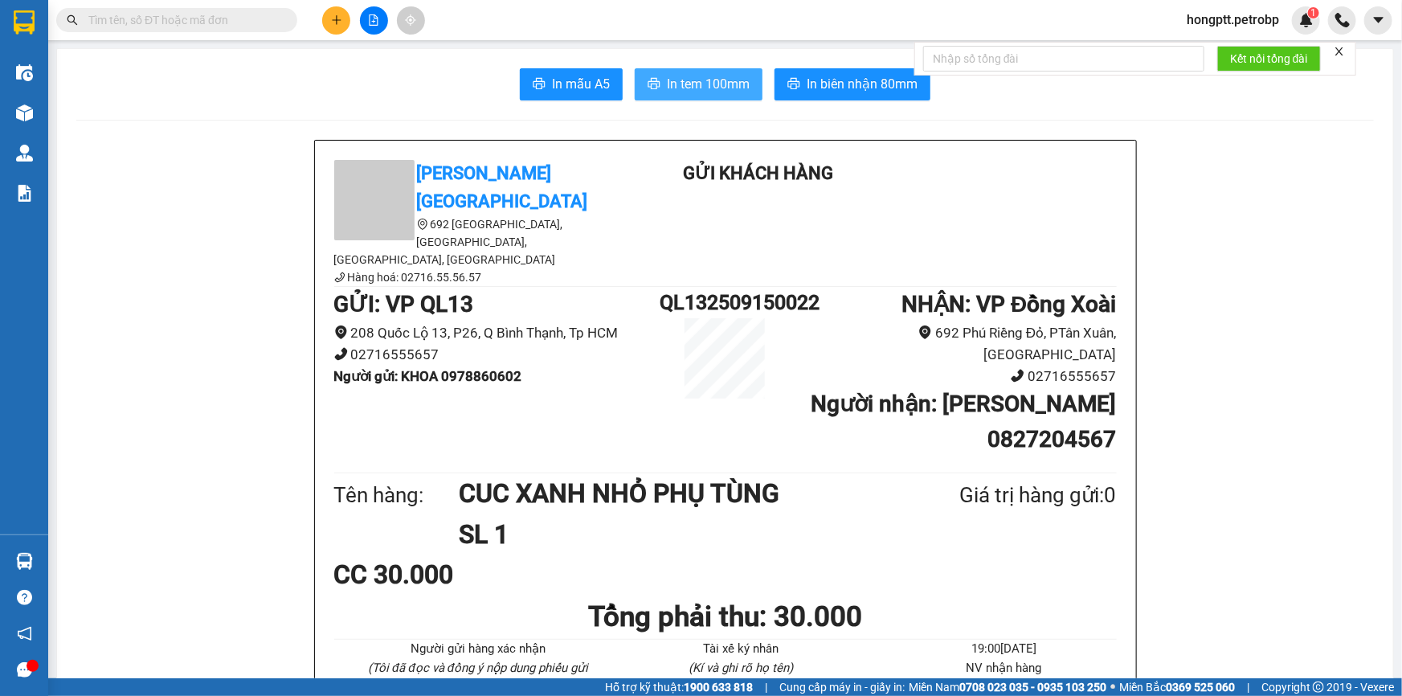
click at [687, 80] on span "In tem 100mm" at bounding box center [708, 84] width 83 height 20
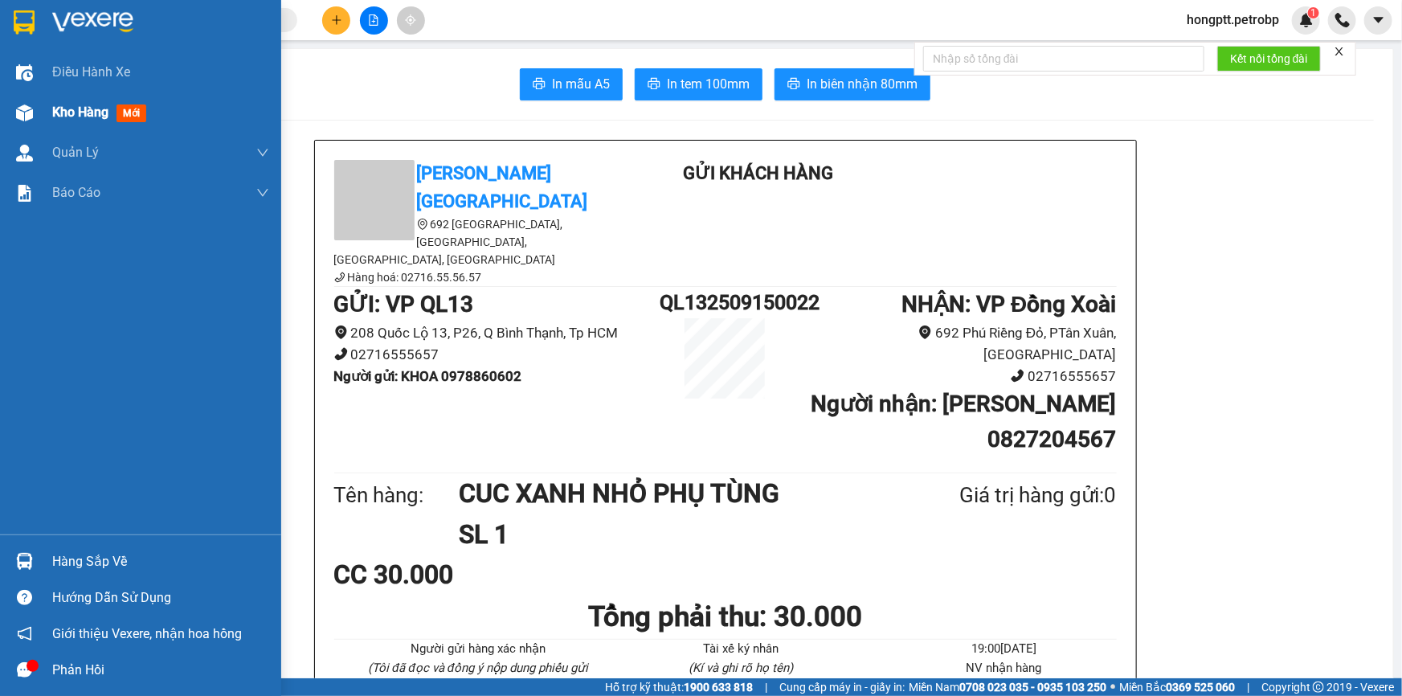
click at [84, 117] on span "Kho hàng" at bounding box center [80, 111] width 56 height 15
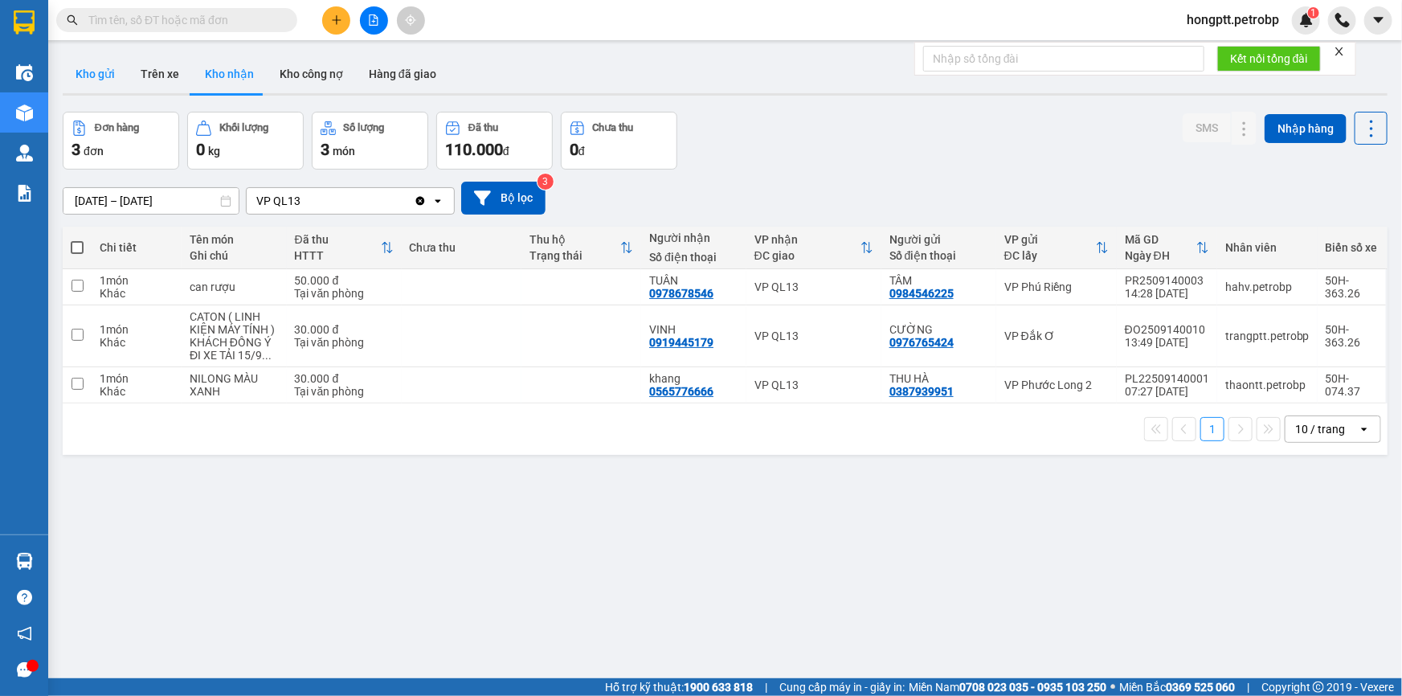
click at [107, 66] on button "Kho gửi" at bounding box center [95, 74] width 65 height 39
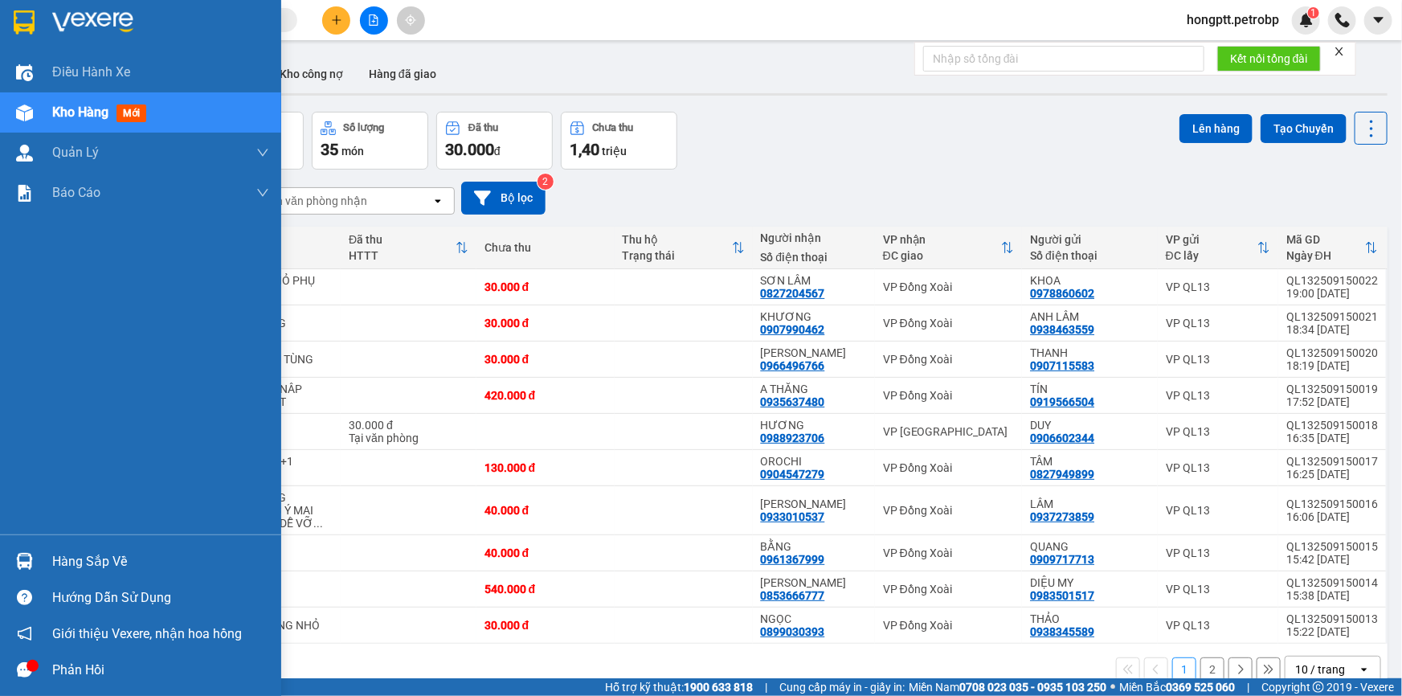
click at [96, 565] on div "Hàng sắp về" at bounding box center [160, 562] width 217 height 24
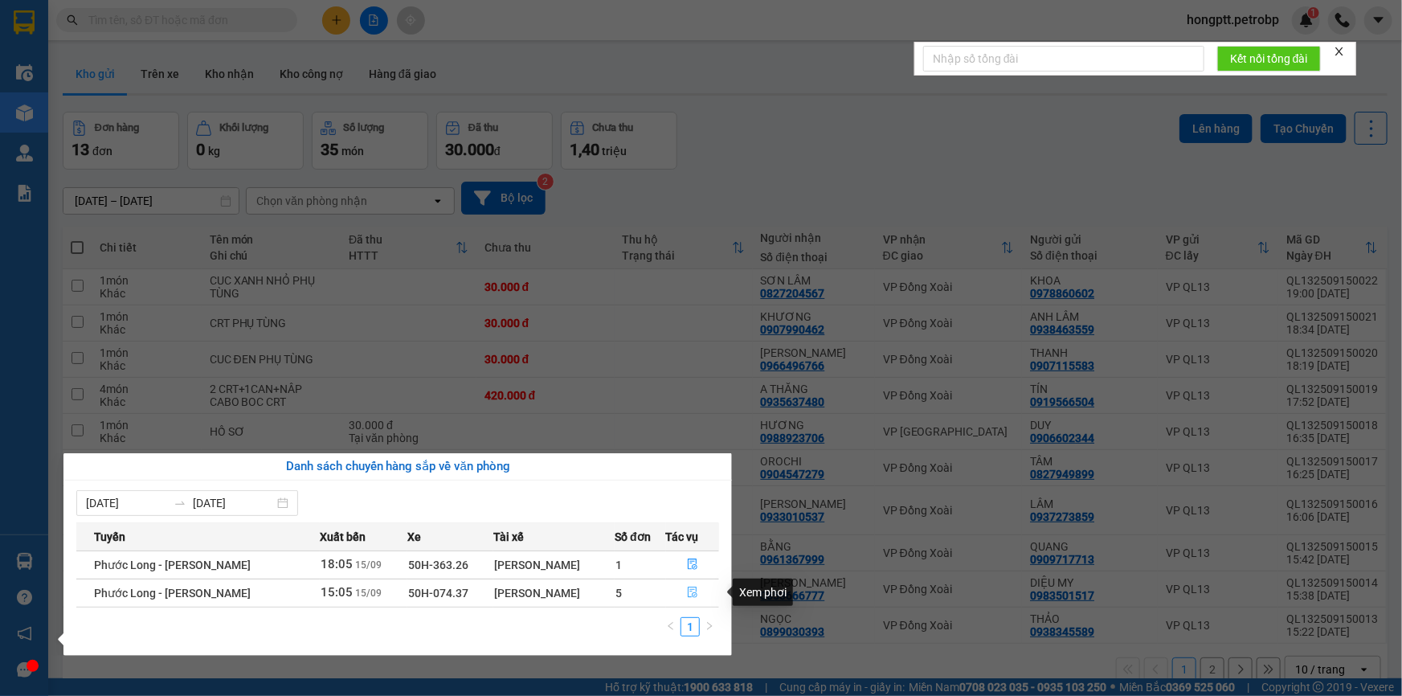
click at [687, 590] on icon "file-done" at bounding box center [692, 592] width 11 height 11
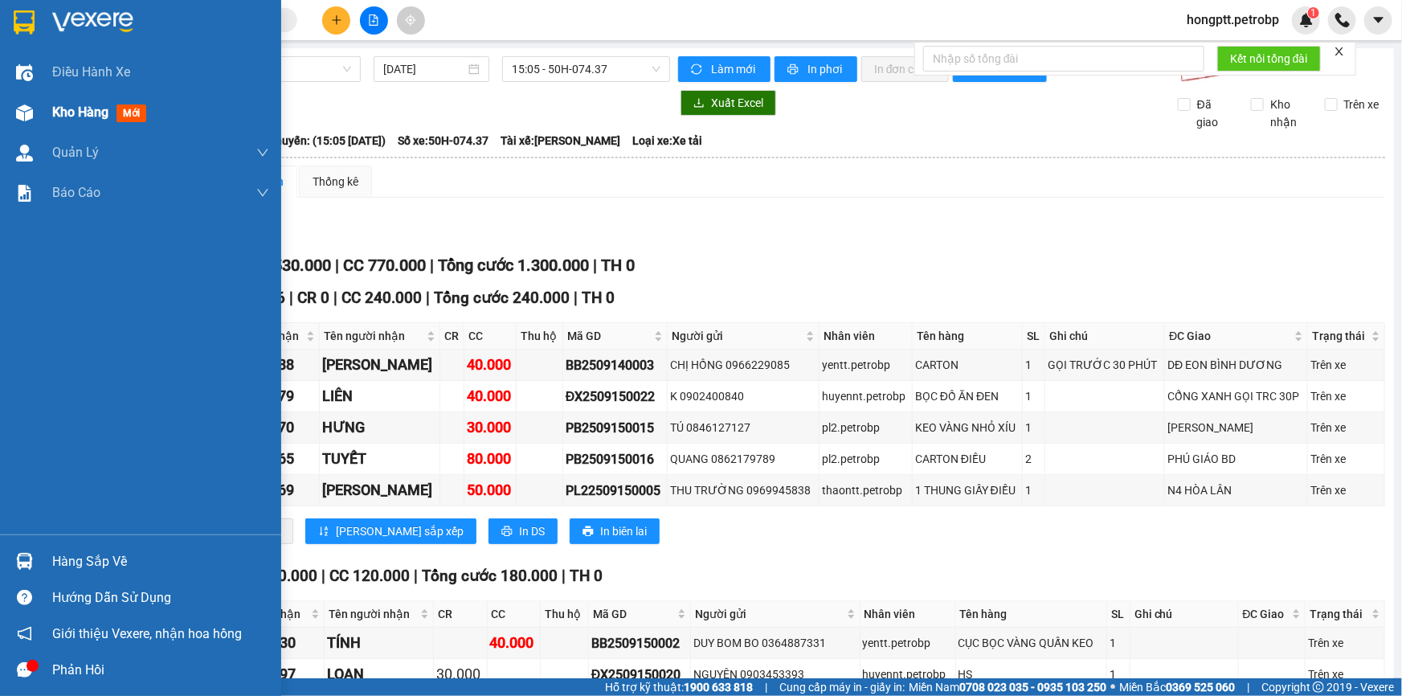
click at [75, 115] on span "Kho hàng" at bounding box center [80, 111] width 56 height 15
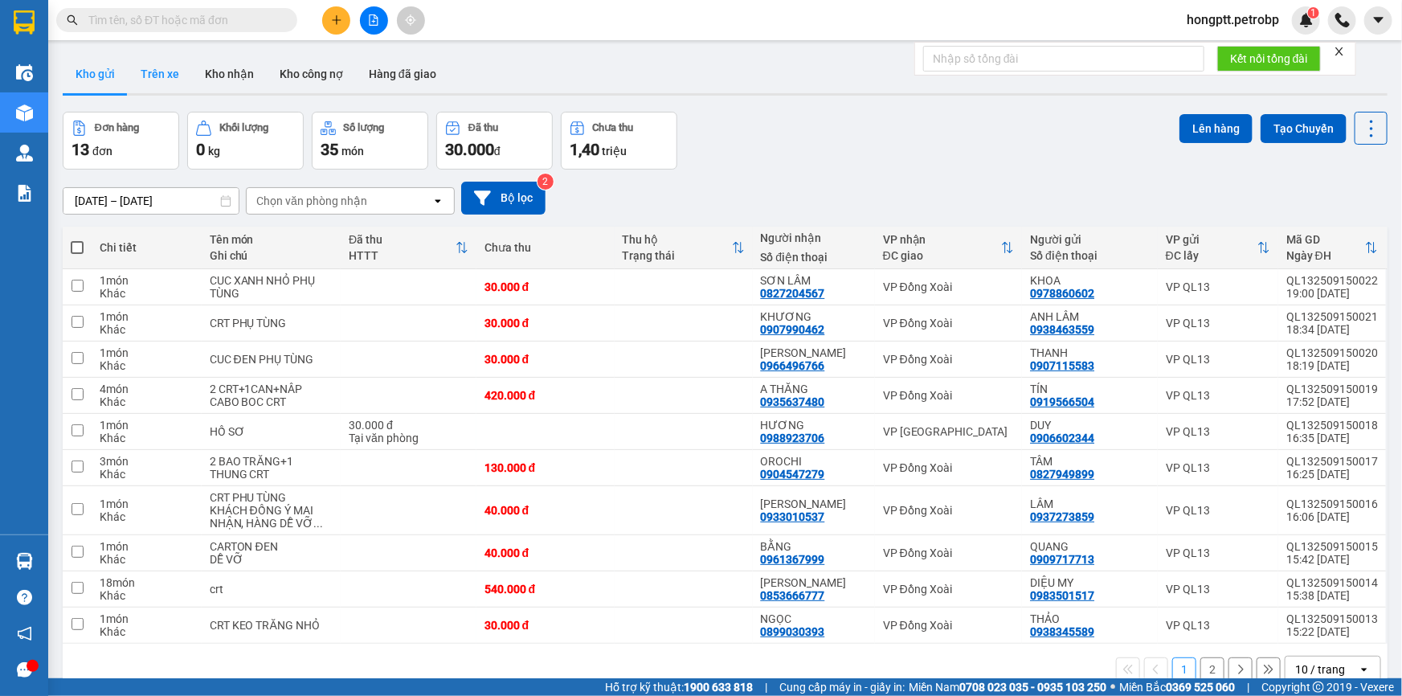
click at [160, 75] on button "Trên xe" at bounding box center [160, 74] width 64 height 39
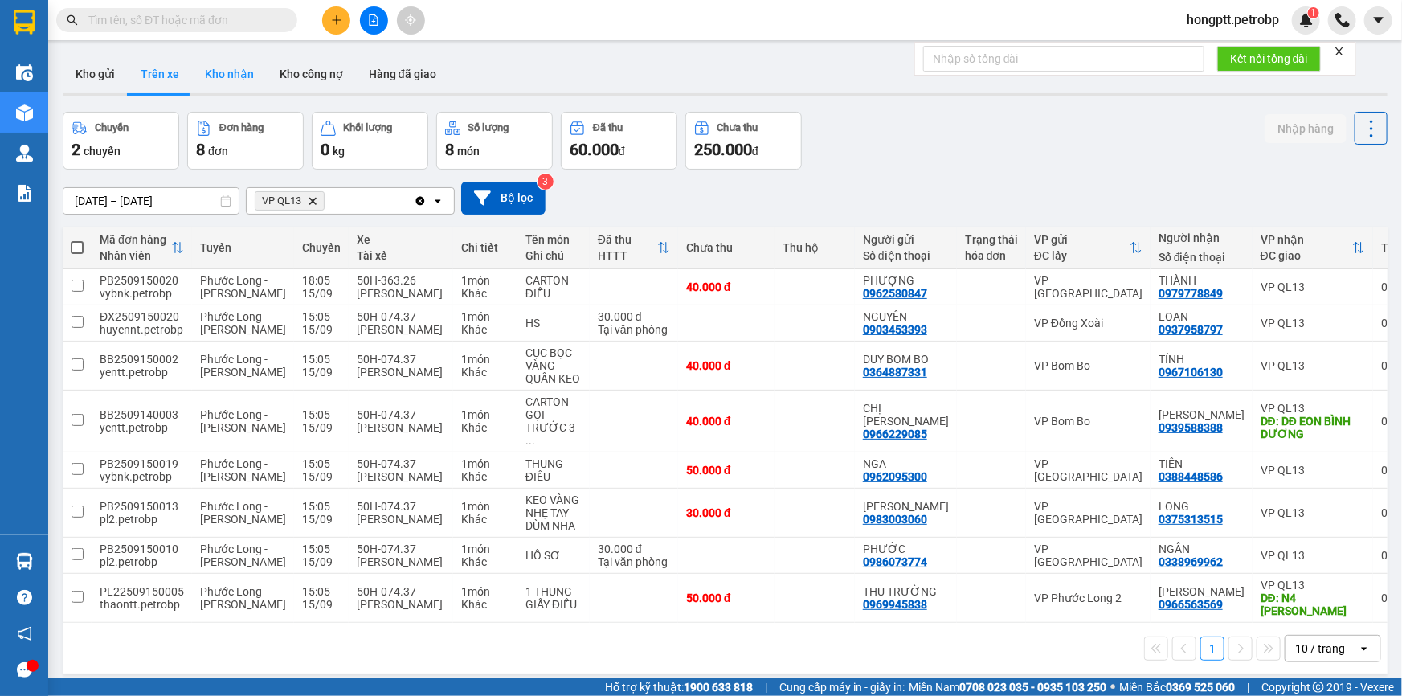
click at [246, 76] on button "Kho nhận" at bounding box center [229, 74] width 75 height 39
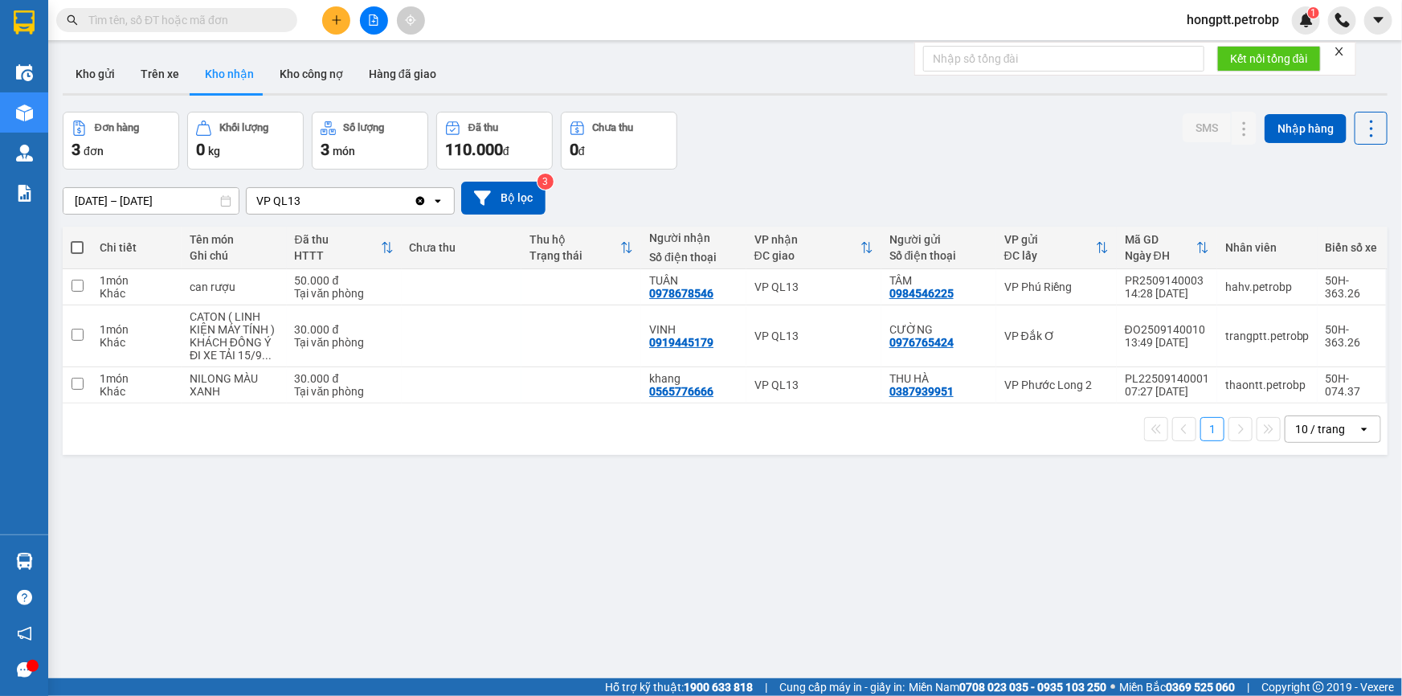
click at [235, 74] on button "Kho nhận" at bounding box center [229, 74] width 75 height 39
click at [168, 72] on button "Trên xe" at bounding box center [160, 74] width 64 height 39
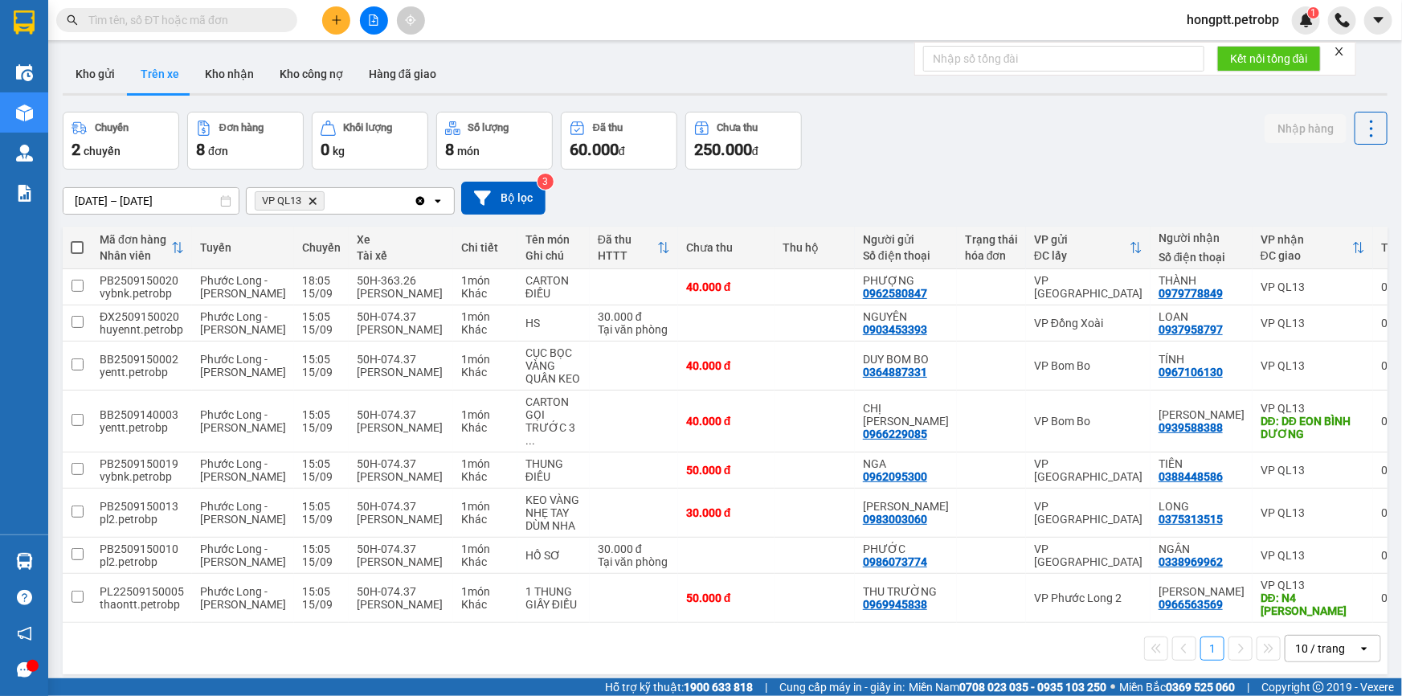
click at [163, 78] on button "Trên xe" at bounding box center [160, 74] width 64 height 39
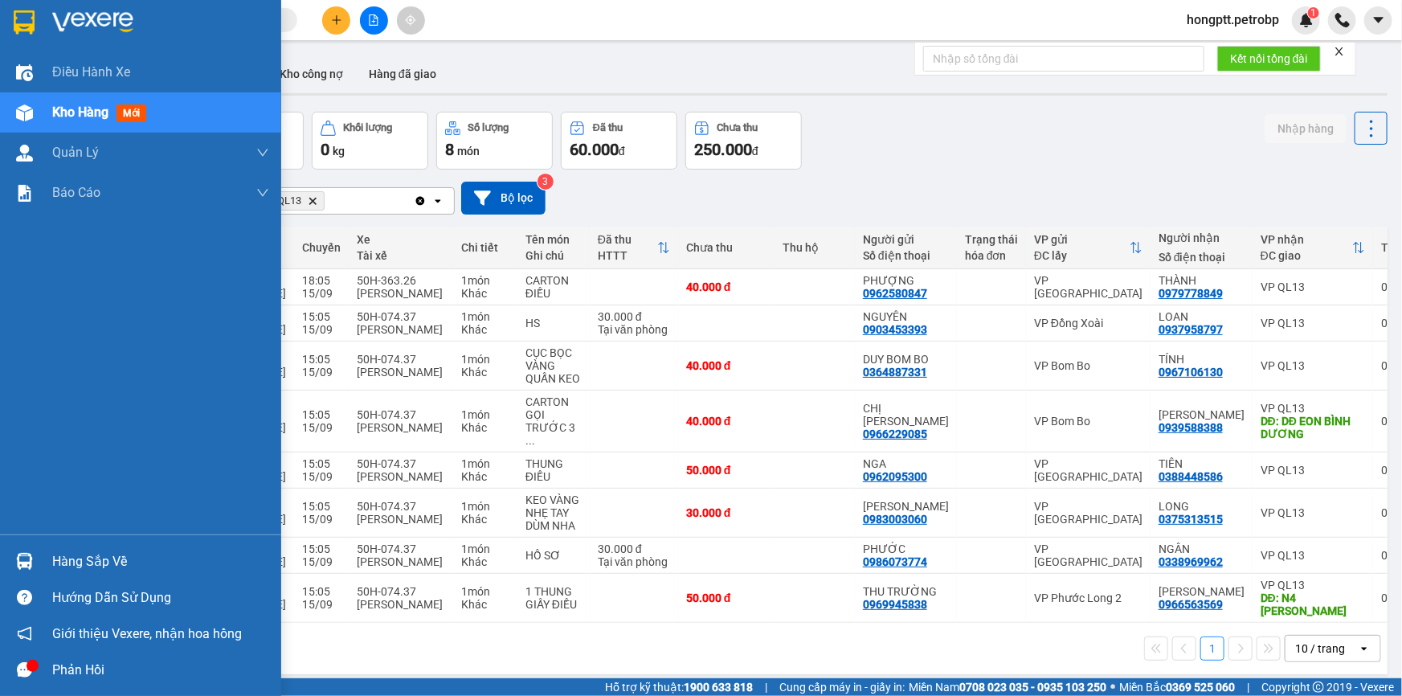
click at [114, 558] on div "Hàng sắp về" at bounding box center [160, 562] width 217 height 24
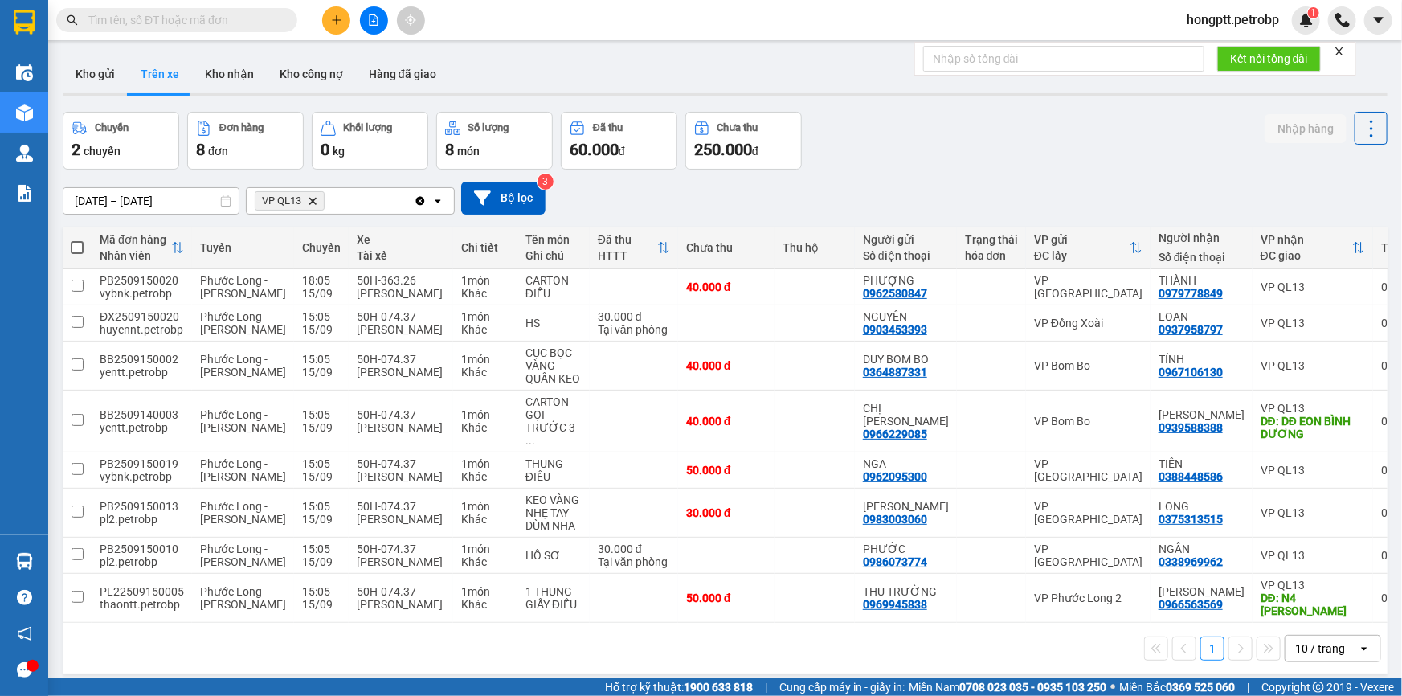
click at [845, 135] on section "Kết quả tìm kiếm ( 1 ) Bộ lọc Ngày tạo đơn gần nhất Mã ĐH Trạng thái Món hàng T…" at bounding box center [701, 348] width 1402 height 696
click at [164, 73] on button "Trên xe" at bounding box center [160, 74] width 64 height 39
click at [228, 69] on button "Kho nhận" at bounding box center [229, 74] width 75 height 39
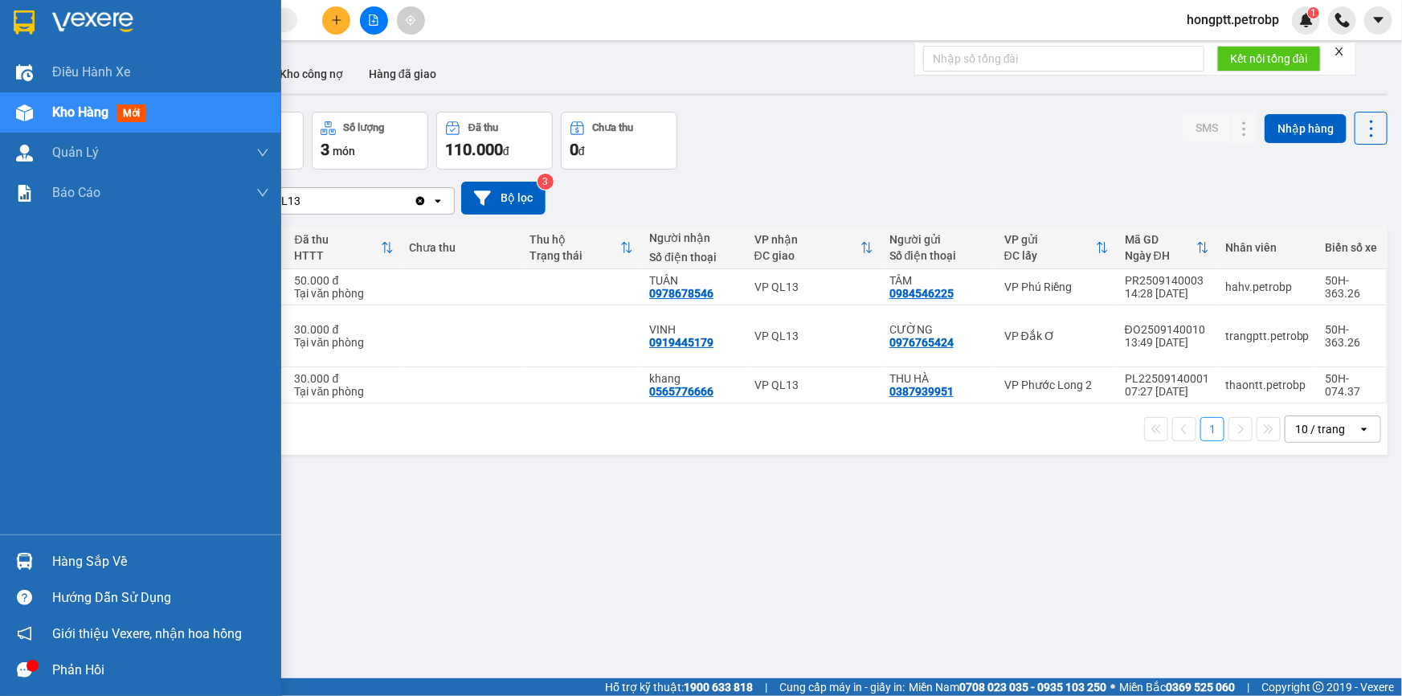
click at [80, 562] on div "Hàng sắp về" at bounding box center [160, 562] width 217 height 24
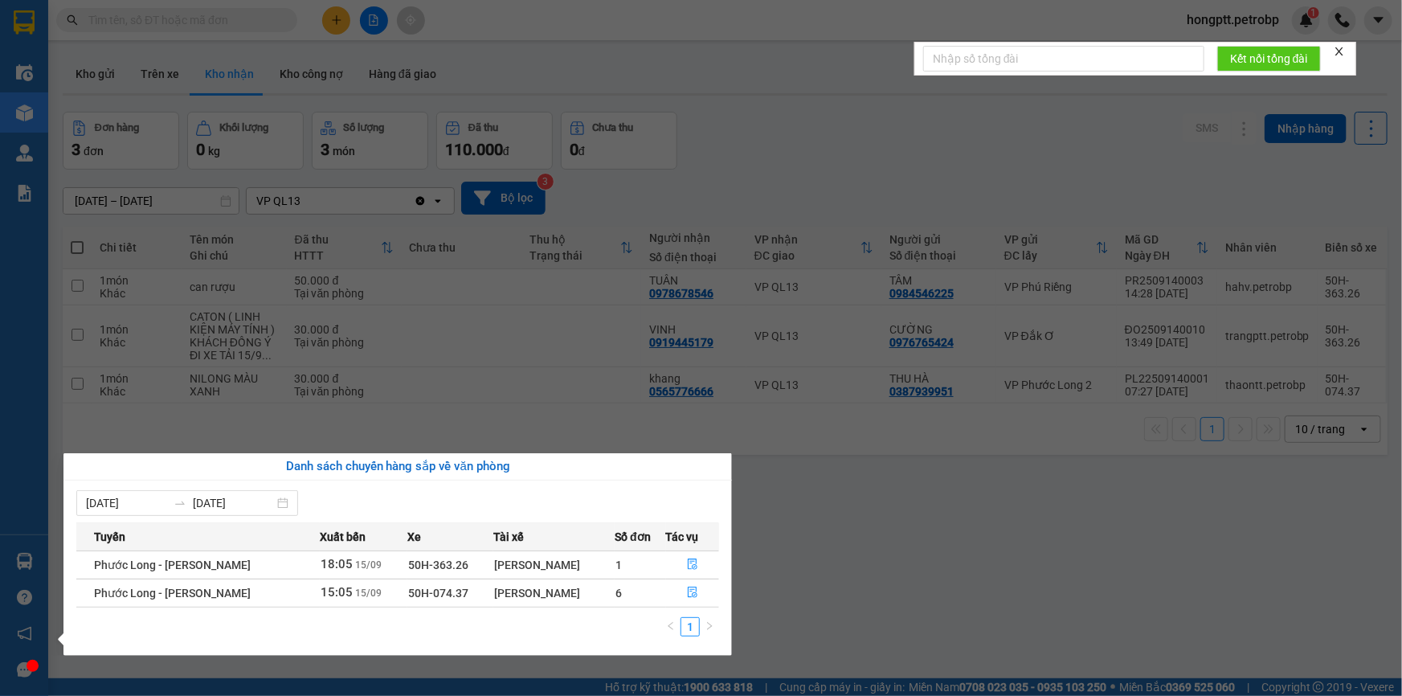
click at [780, 575] on section "Kết quả tìm kiếm ( 1 ) Bộ lọc Ngày tạo đơn gần nhất Mã ĐH Trạng thái Món hàng T…" at bounding box center [701, 348] width 1402 height 696
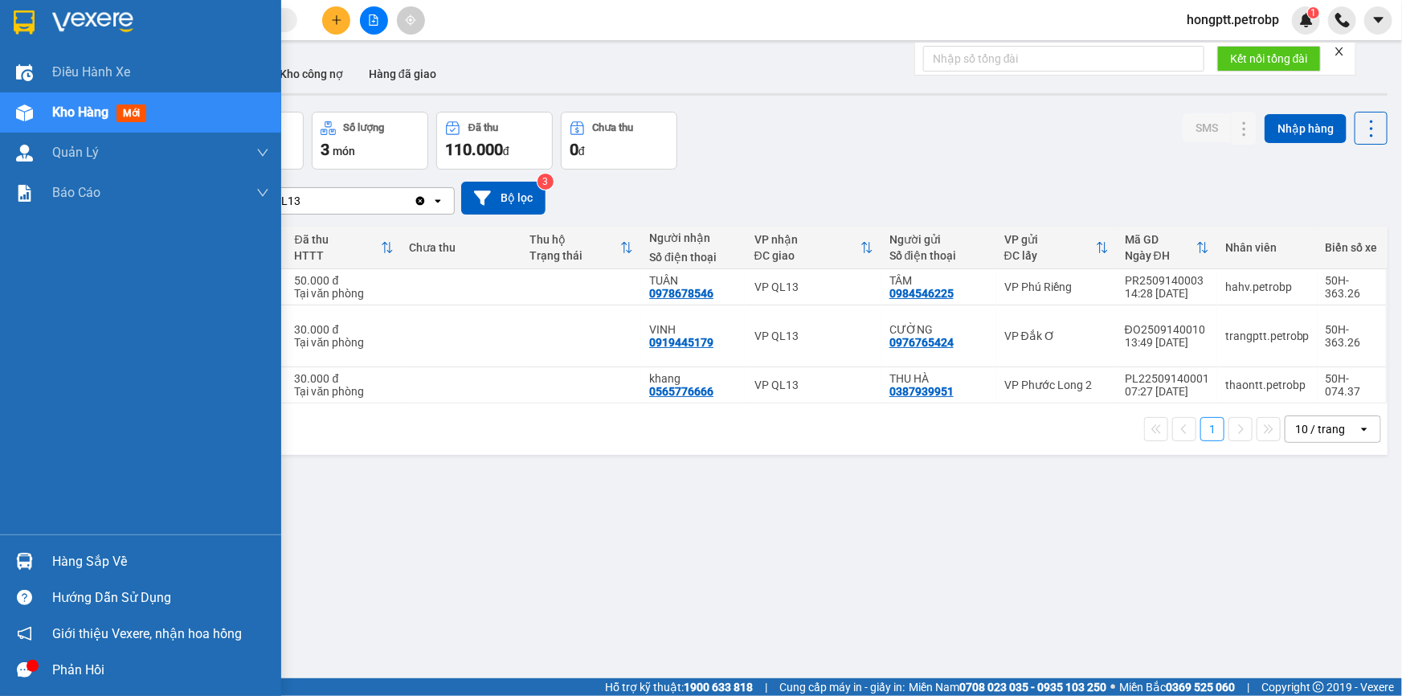
click at [83, 562] on div "Hàng sắp về" at bounding box center [160, 562] width 217 height 24
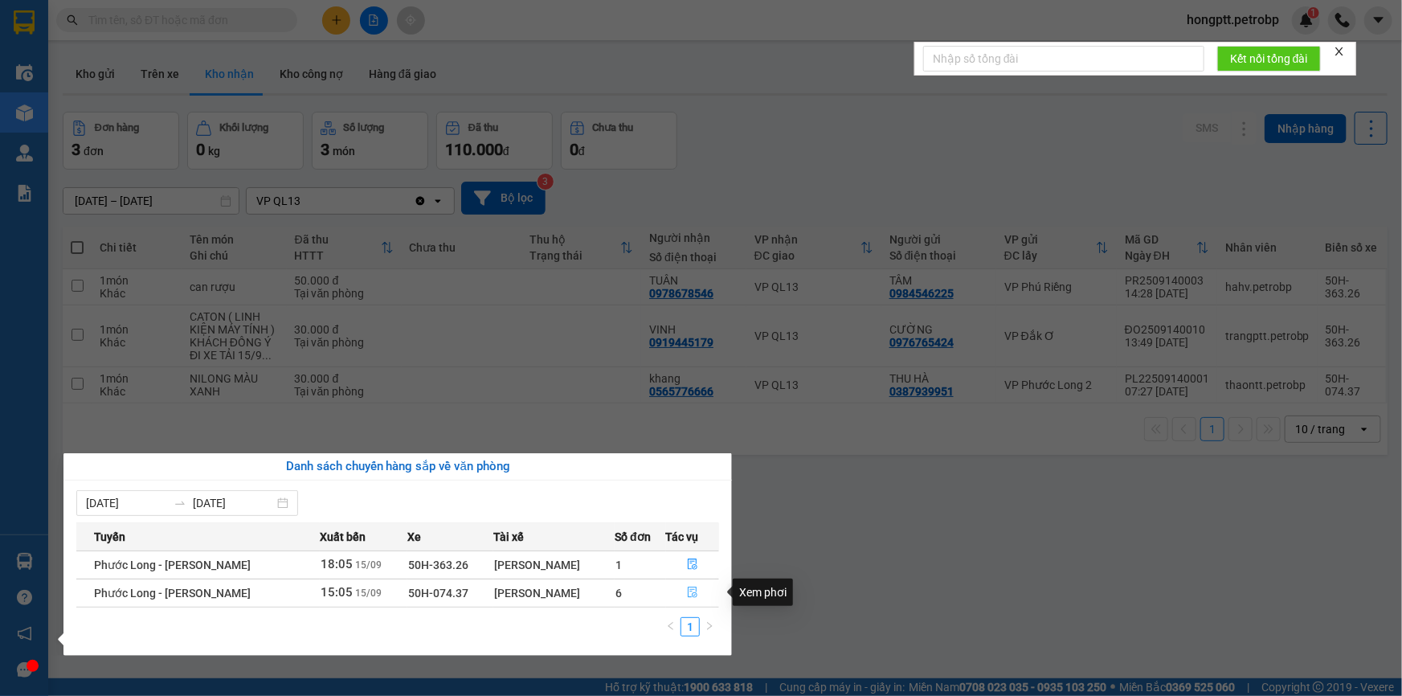
click at [688, 591] on icon "file-done" at bounding box center [693, 592] width 10 height 11
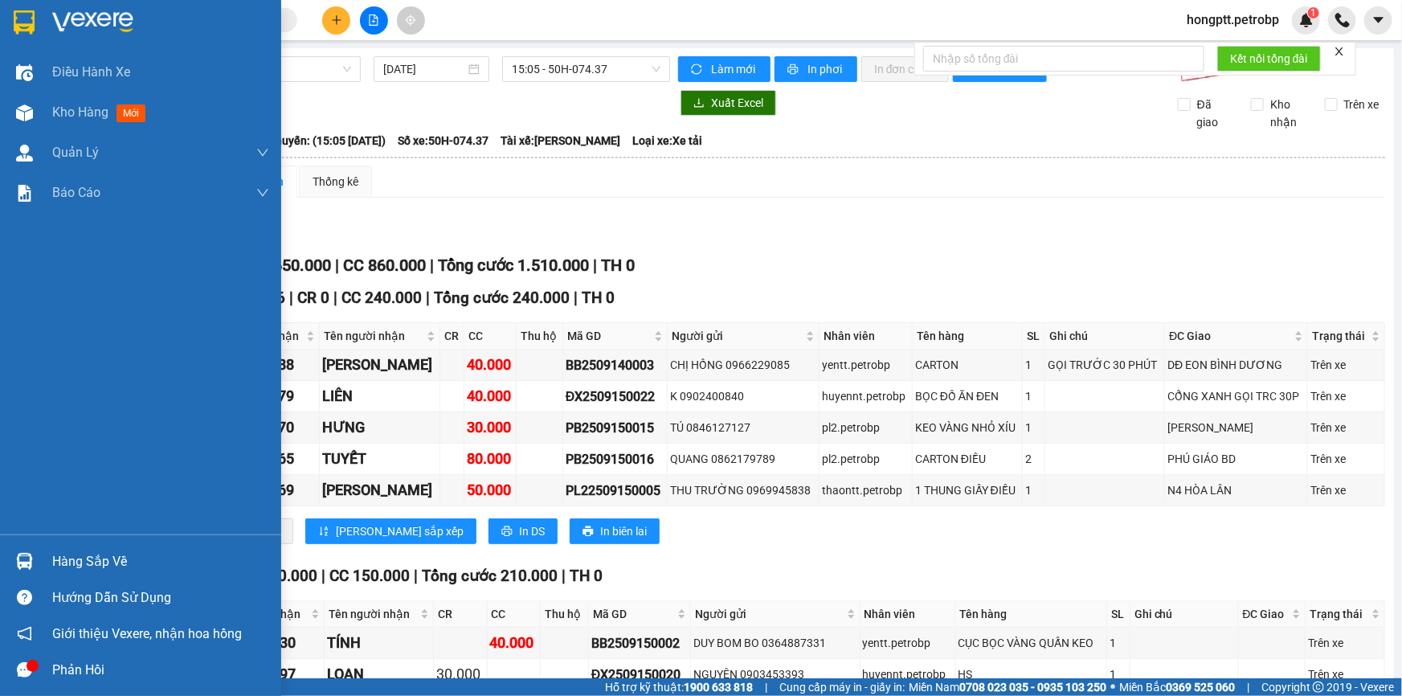
click at [80, 568] on div "Hàng sắp về" at bounding box center [160, 562] width 217 height 24
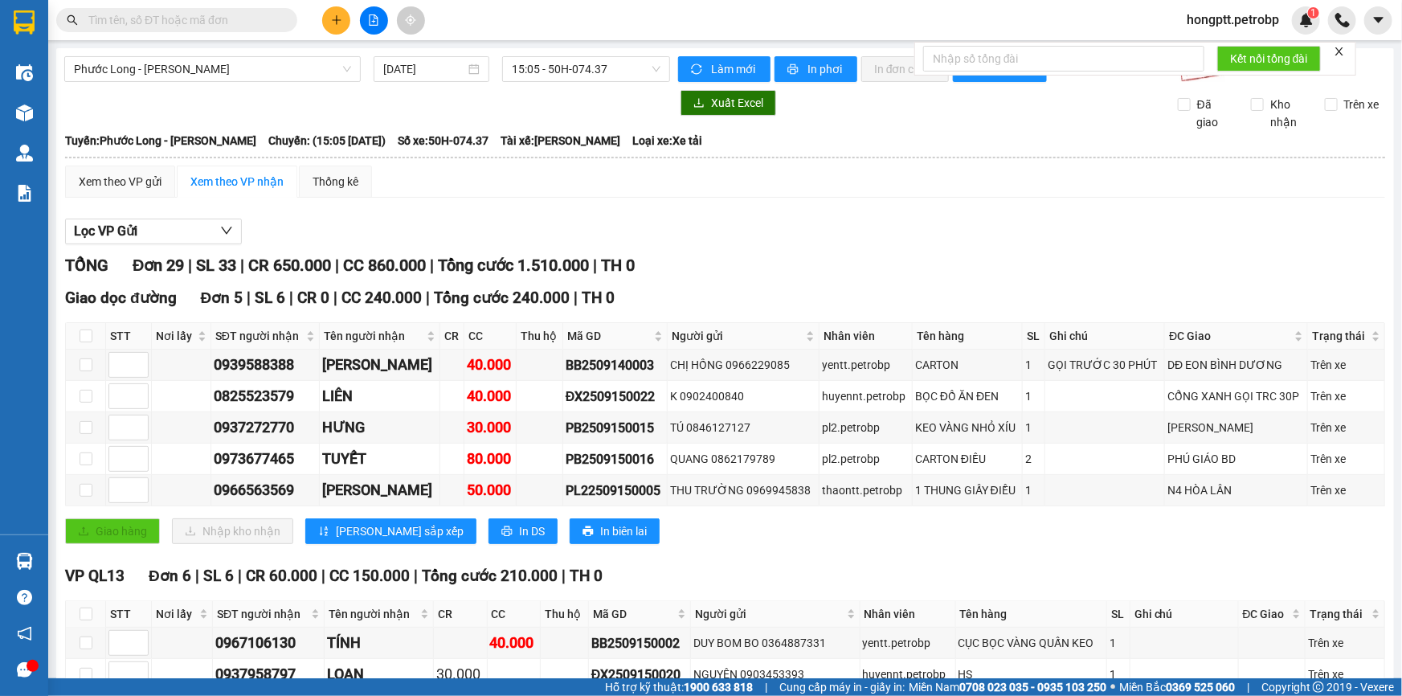
click at [869, 548] on section "Kết quả tìm kiếm ( 1 ) Bộ lọc Ngày tạo đơn gần nhất Mã ĐH Trạng thái Món hàng T…" at bounding box center [701, 348] width 1402 height 696
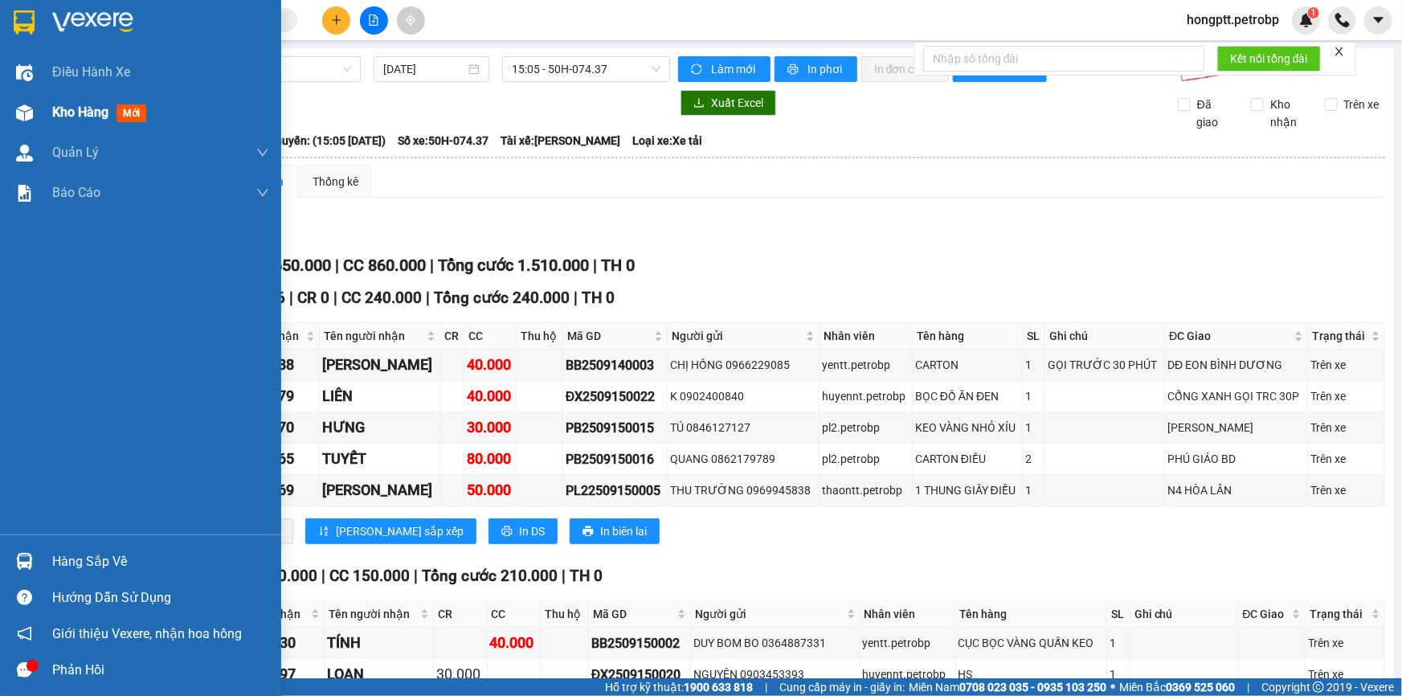
click at [76, 115] on span "Kho hàng" at bounding box center [80, 111] width 56 height 15
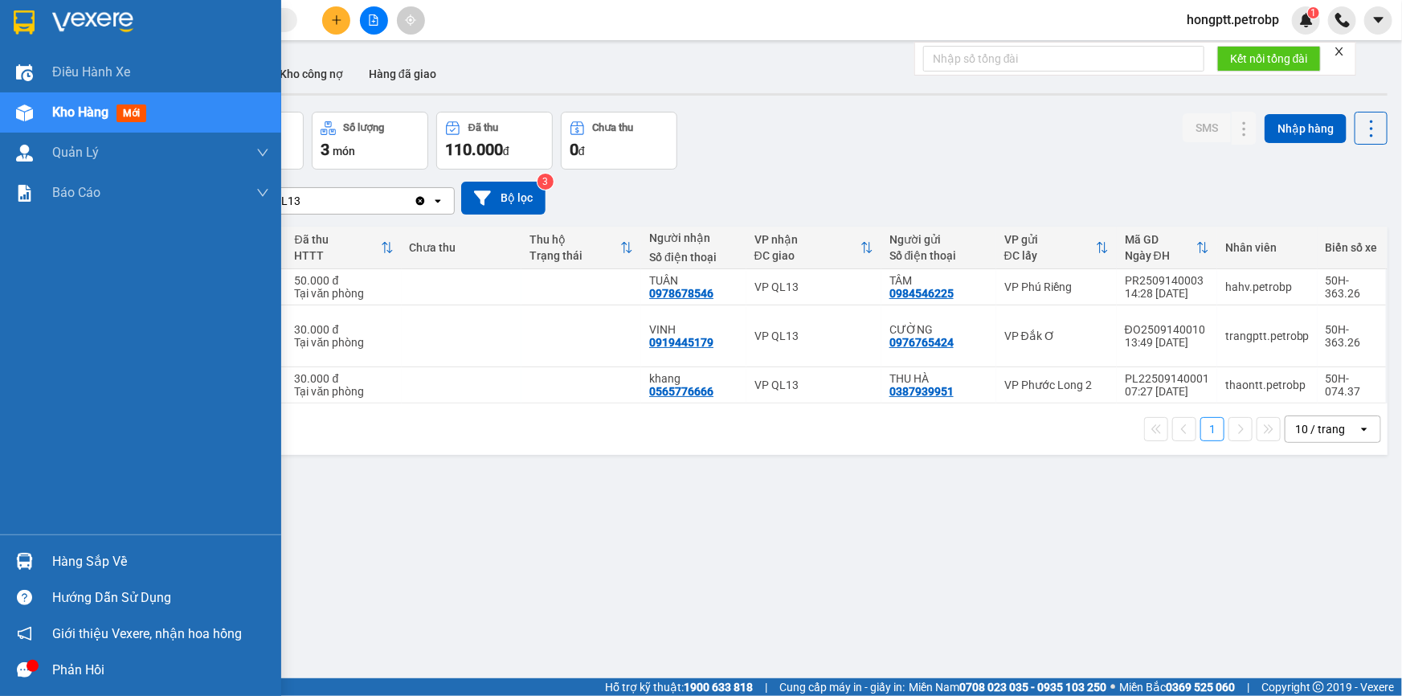
click at [80, 562] on div "Hàng sắp về" at bounding box center [160, 562] width 217 height 24
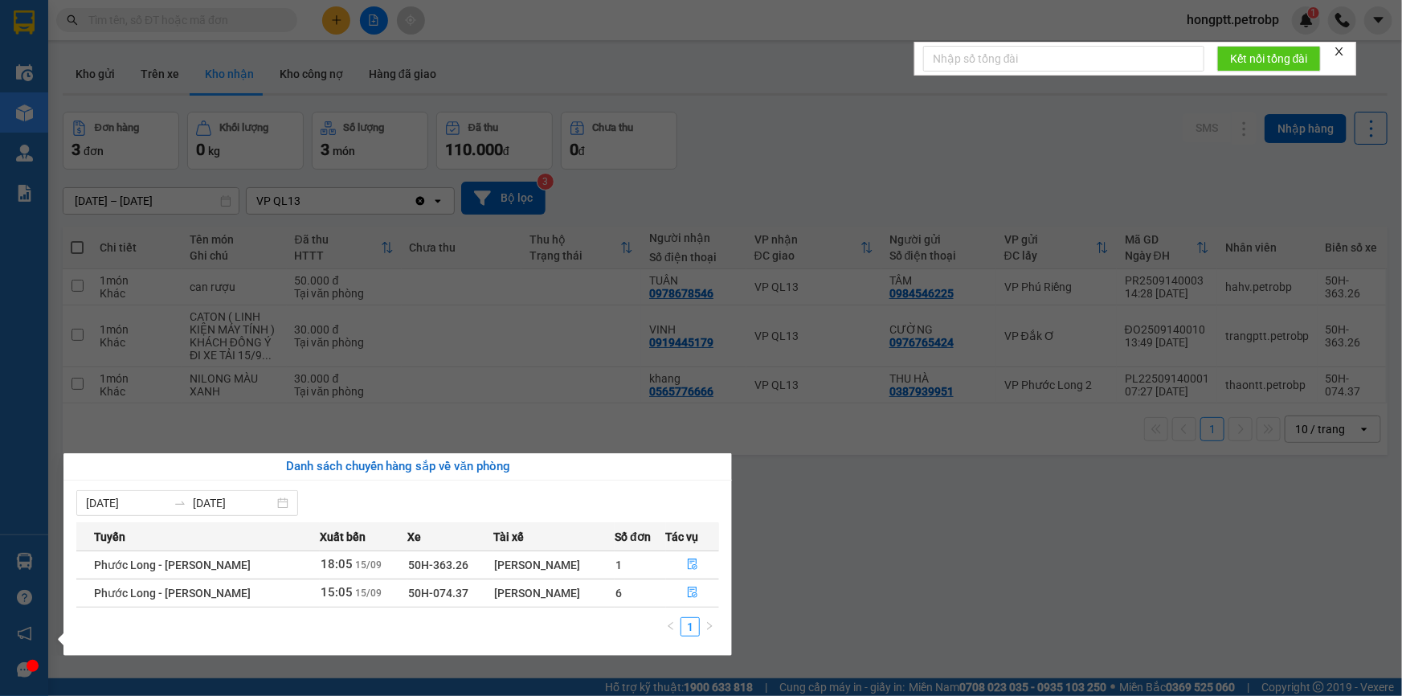
click at [819, 566] on section "Kết quả tìm kiếm ( 1 ) Bộ lọc Ngày tạo đơn gần nhất Mã ĐH Trạng thái Món hàng T…" at bounding box center [701, 348] width 1402 height 696
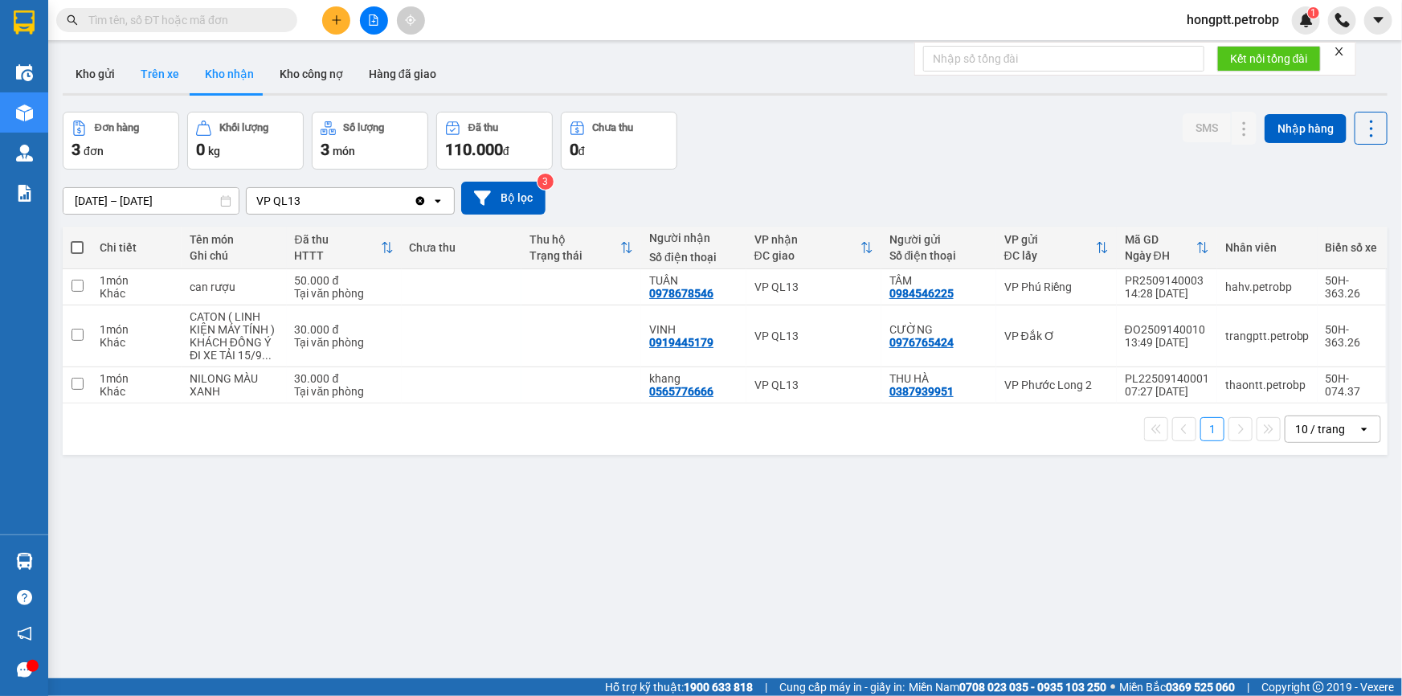
click at [163, 69] on button "Trên xe" at bounding box center [160, 74] width 64 height 39
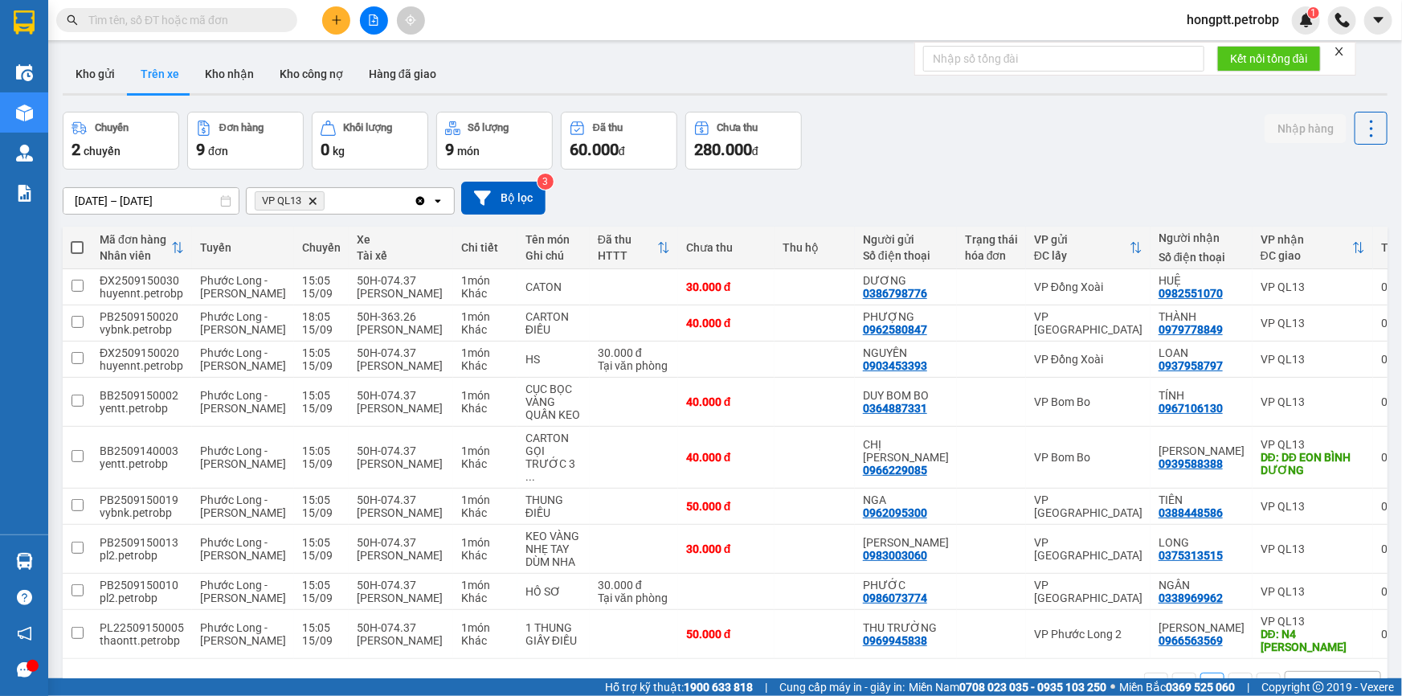
drag, startPoint x: 55, startPoint y: 266, endPoint x: 63, endPoint y: 480, distance: 214.7
click at [63, 480] on main "ver 1.8.143 Kho gửi Trên xe Kho nhận Kho công nợ Hàng đã giao Chuyến 2 chuyến Đ…" at bounding box center [701, 339] width 1402 height 678
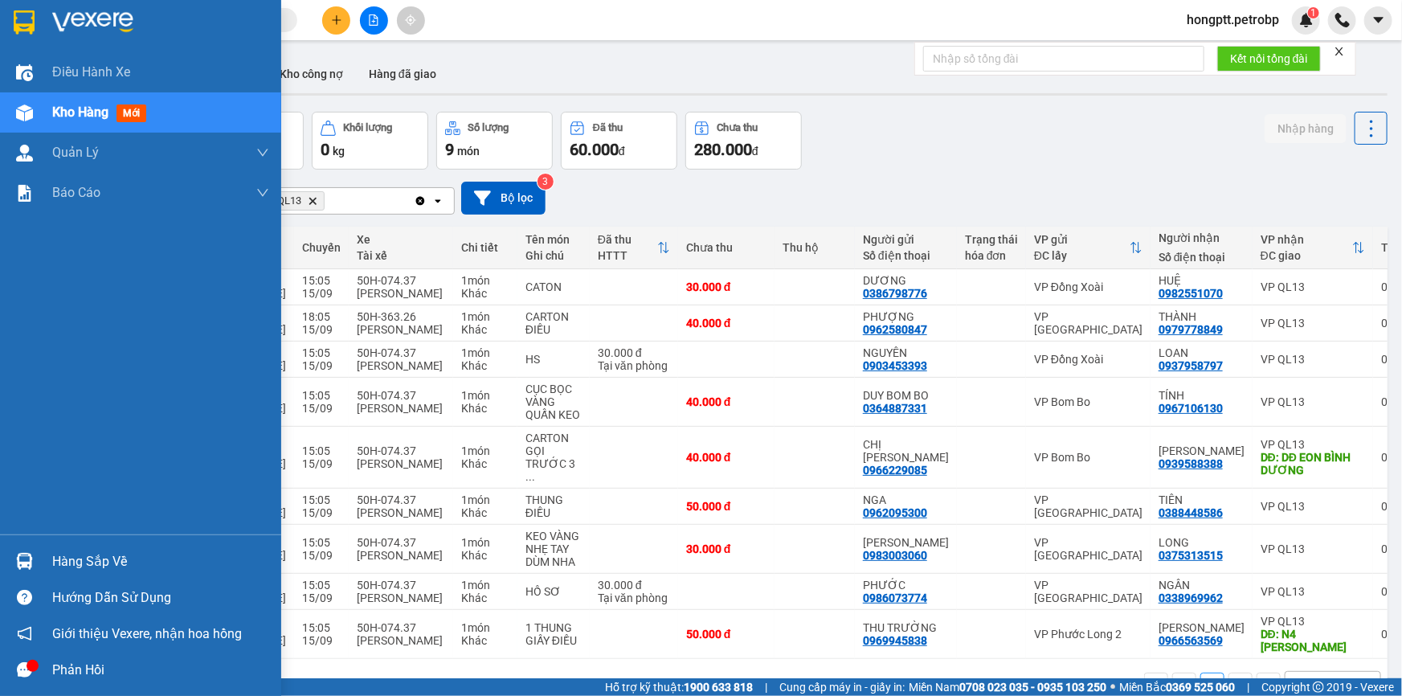
click at [5, 342] on div "Điều hành xe Kho hàng mới Quản [PERSON_NAME] lý chuyến Quản lý khách hàng Quản …" at bounding box center [140, 293] width 281 height 482
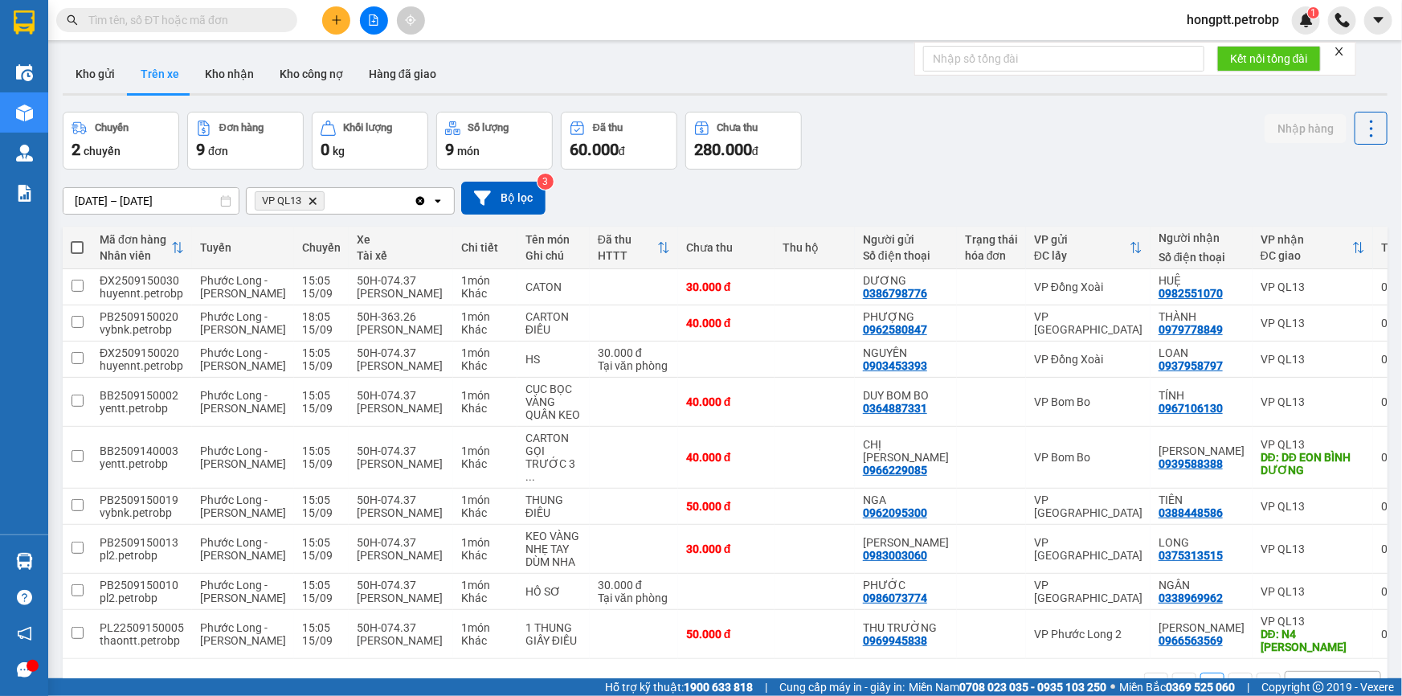
click at [54, 230] on main "ver 1.8.143 Kho gửi Trên xe Kho nhận Kho công nợ Hàng đã giao Chuyến 2 chuyến Đ…" at bounding box center [701, 339] width 1402 height 678
click at [55, 240] on main "ver 1.8.143 Kho gửi Trên xe Kho nhận Kho công nợ Hàng đã giao Chuyến 2 chuyến Đ…" at bounding box center [701, 339] width 1402 height 678
drag, startPoint x: 55, startPoint y: 251, endPoint x: 55, endPoint y: 236, distance: 15.3
click at [55, 237] on main "ver 1.8.143 Kho gửi Trên xe Kho nhận Kho công nợ Hàng đã giao Chuyến 2 chuyến Đ…" at bounding box center [701, 339] width 1402 height 678
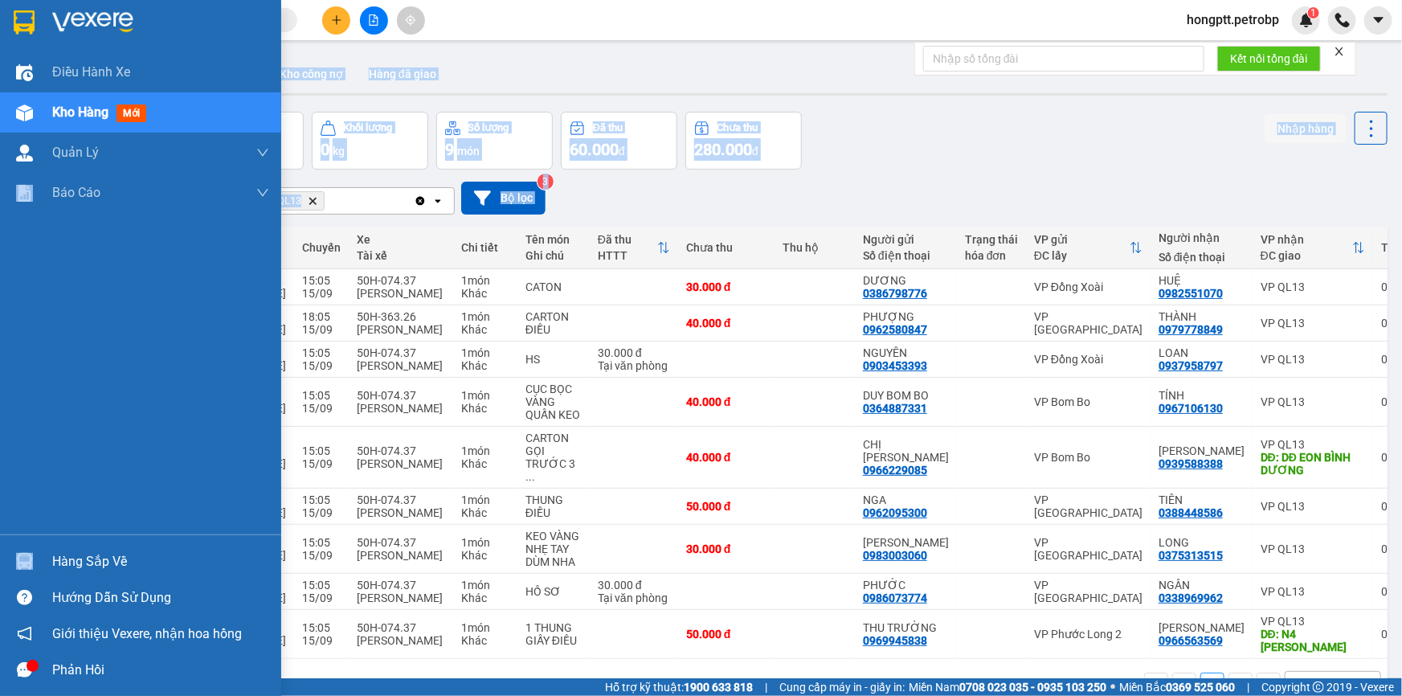
drag, startPoint x: 55, startPoint y: 236, endPoint x: 46, endPoint y: 337, distance: 101.7
click at [46, 337] on section "Kết quả tìm kiếm ( 1 ) Bộ lọc Ngày tạo đơn gần nhất Mã ĐH Trạng thái Món hàng T…" at bounding box center [701, 348] width 1402 height 696
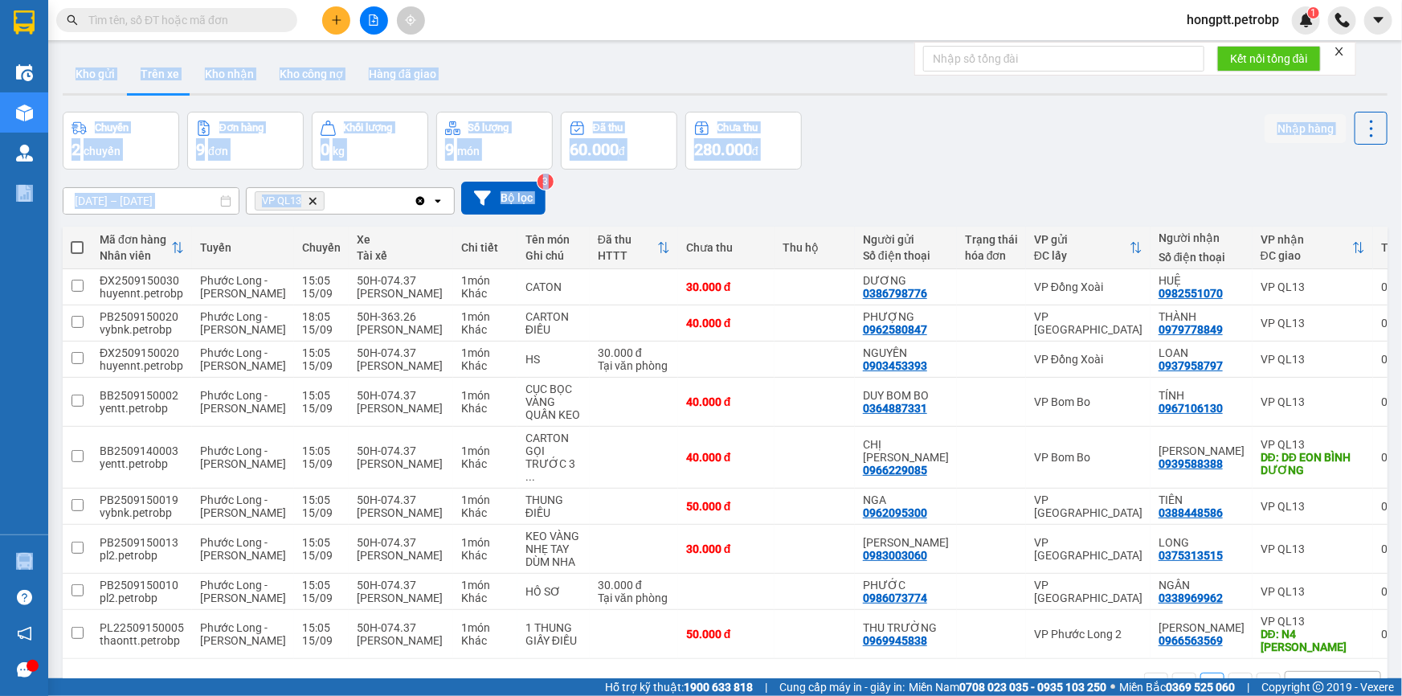
click at [1008, 177] on div "[DATE] – [DATE] Press the down arrow key to interact with the calendar and sele…" at bounding box center [725, 198] width 1325 height 57
click at [1028, 129] on div "Chuyến 2 chuyến Đơn hàng 9 đơn Khối lượng 0 kg Số lượng 9 món Đã thu 60.000 đ C…" at bounding box center [725, 141] width 1325 height 58
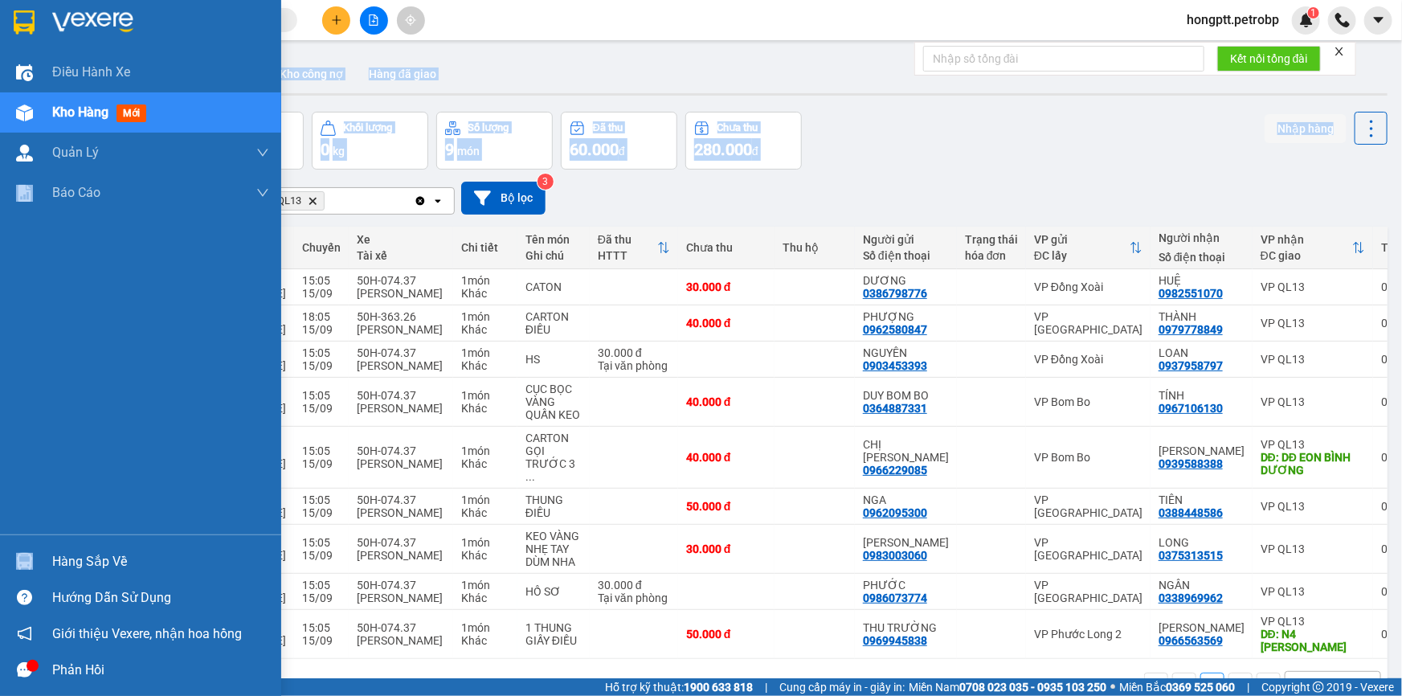
drag, startPoint x: 49, startPoint y: 223, endPoint x: 355, endPoint y: 516, distance: 423.4
click at [51, 510] on section "Kết quả tìm kiếm ( 1 ) Bộ lọc Ngày tạo đơn gần nhất Mã ĐH Trạng thái Món hàng T…" at bounding box center [701, 348] width 1402 height 696
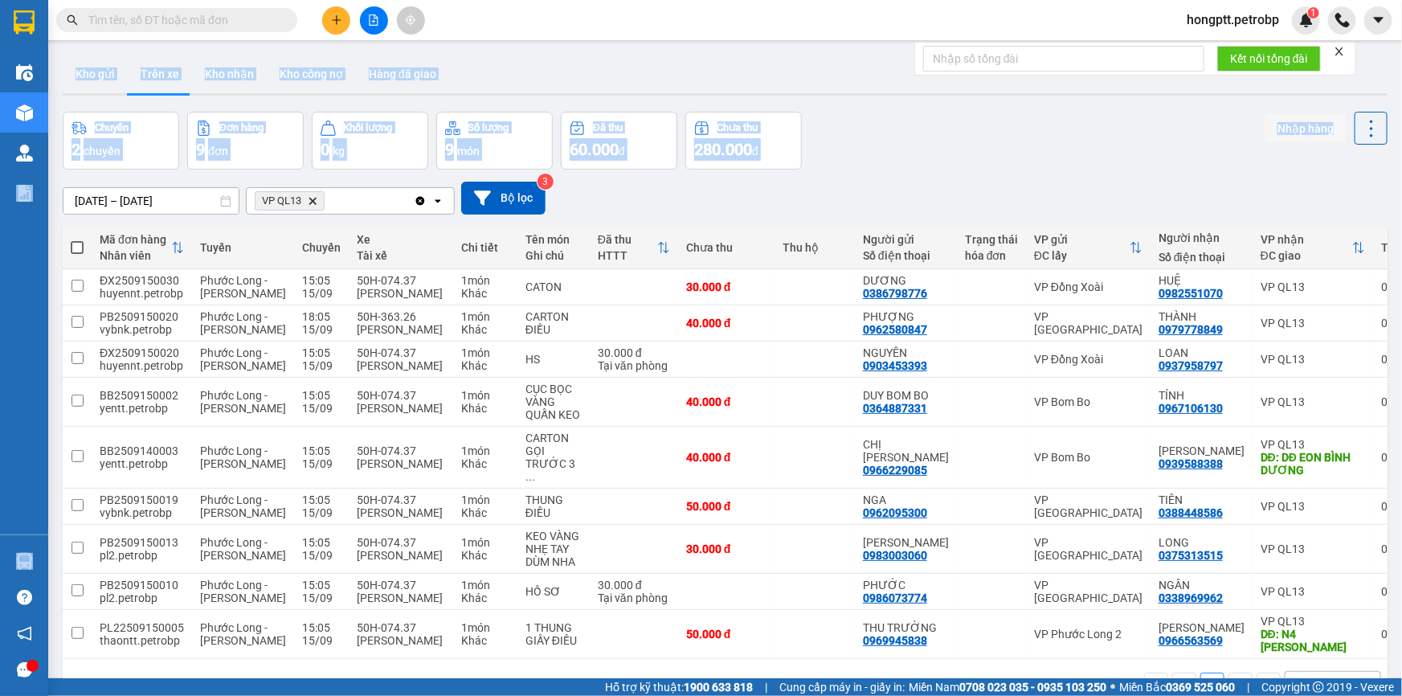
click at [902, 149] on div "Chuyến 2 chuyến Đơn hàng 9 đơn Khối lượng 0 kg Số lượng 9 món Đã thu 60.000 đ C…" at bounding box center [725, 141] width 1325 height 58
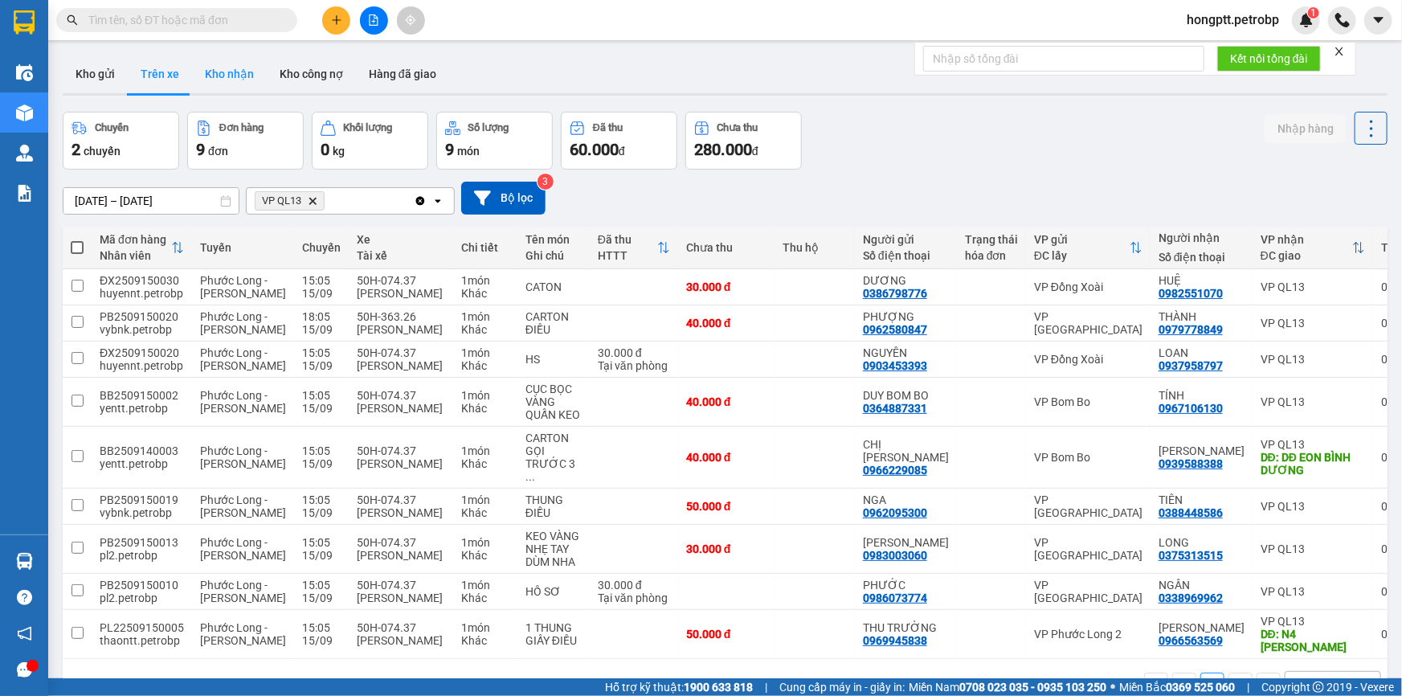
click at [221, 69] on button "Kho nhận" at bounding box center [229, 74] width 75 height 39
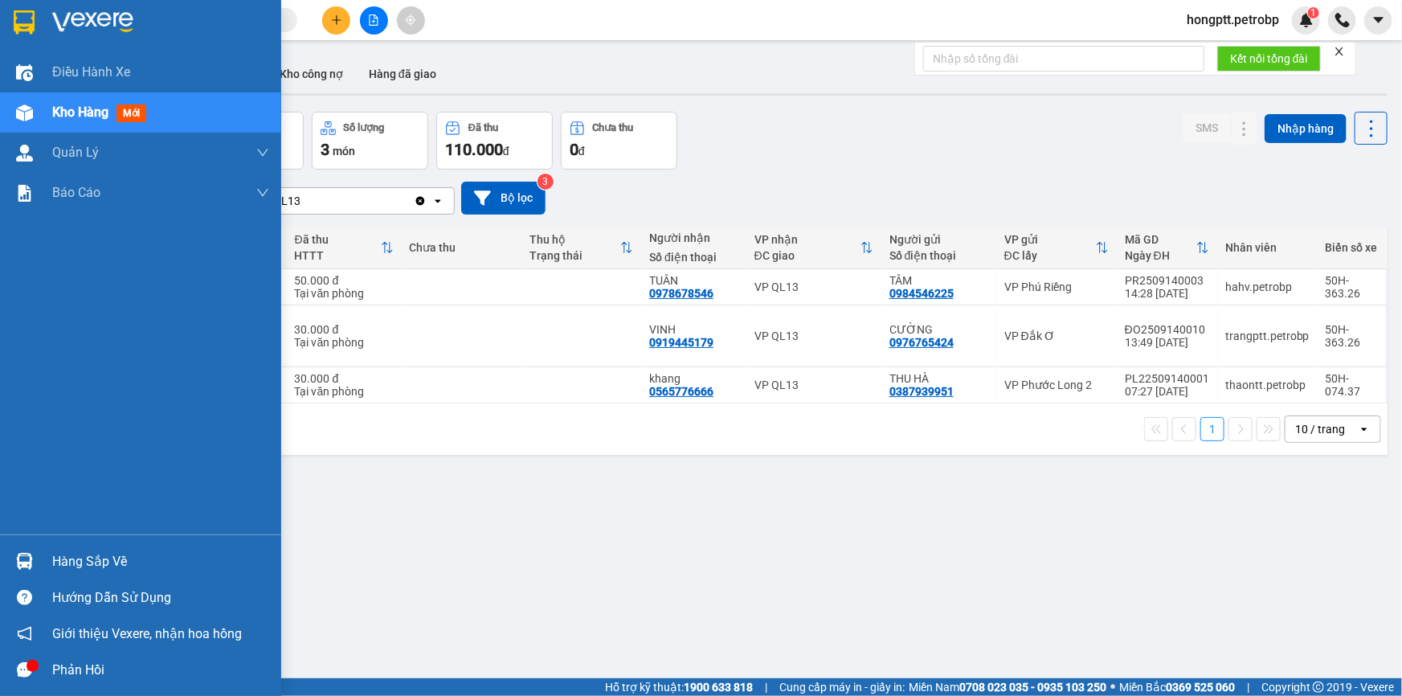
click at [68, 557] on div "Hàng sắp về" at bounding box center [160, 562] width 217 height 24
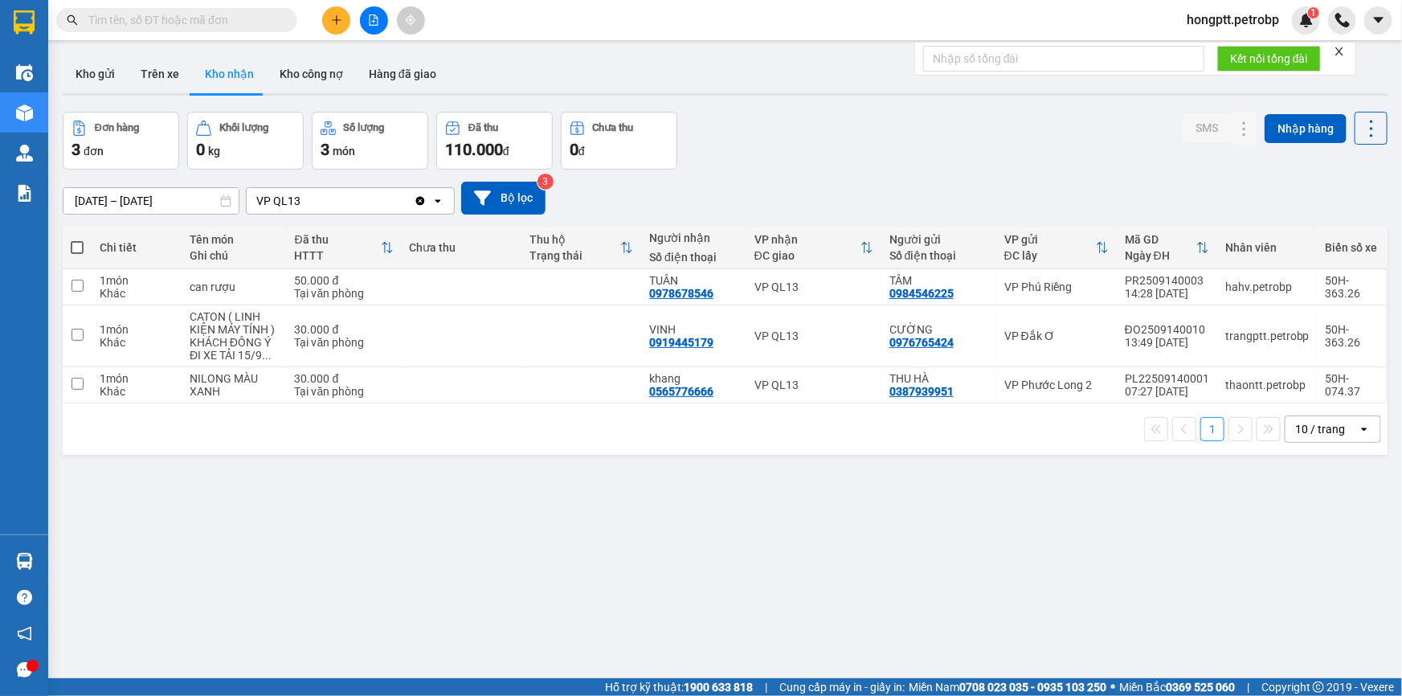
click at [1010, 565] on section "Kết quả tìm kiếm ( 1 ) Bộ lọc Ngày tạo đơn gần nhất Mã ĐH Trạng thái Món hàng T…" at bounding box center [701, 348] width 1402 height 696
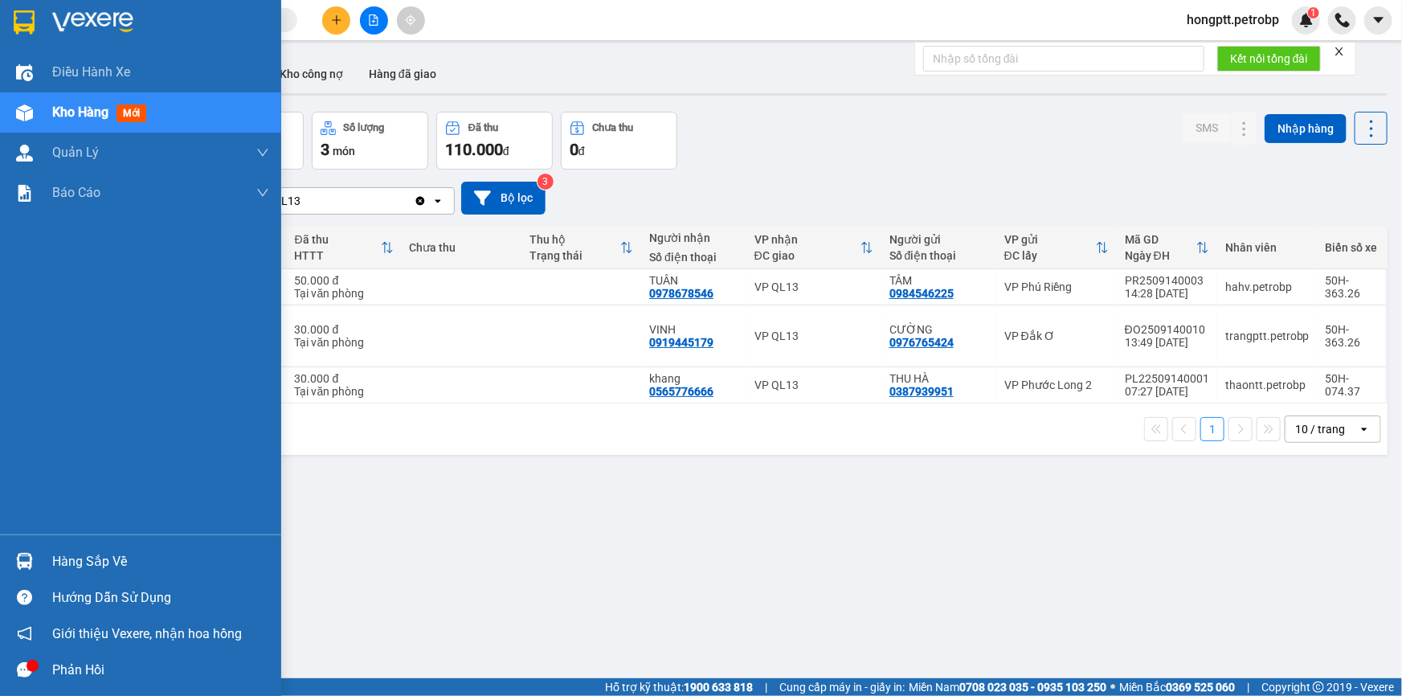
click at [86, 562] on div "Hàng sắp về" at bounding box center [160, 562] width 217 height 24
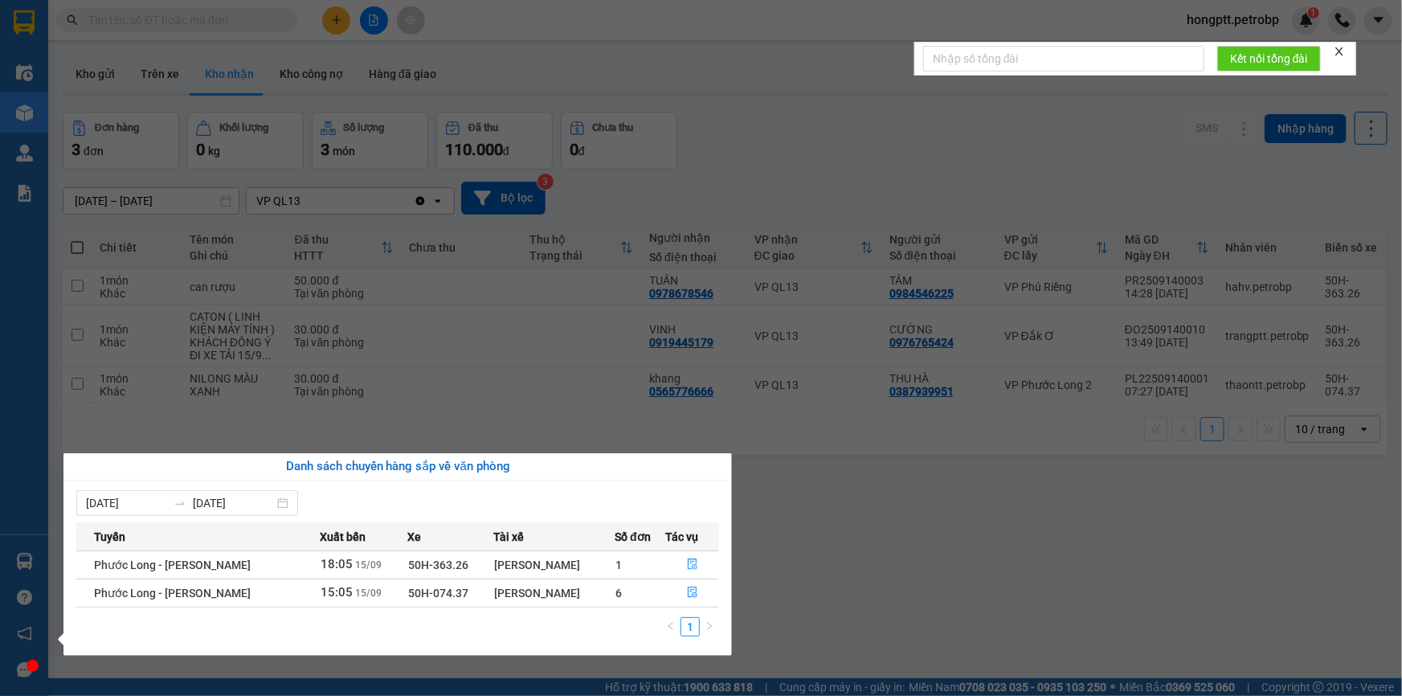
click at [884, 567] on section "Kết quả tìm kiếm ( 1 ) Bộ lọc Ngày tạo đơn gần nhất Mã ĐH Trạng thái Món hàng T…" at bounding box center [701, 348] width 1402 height 696
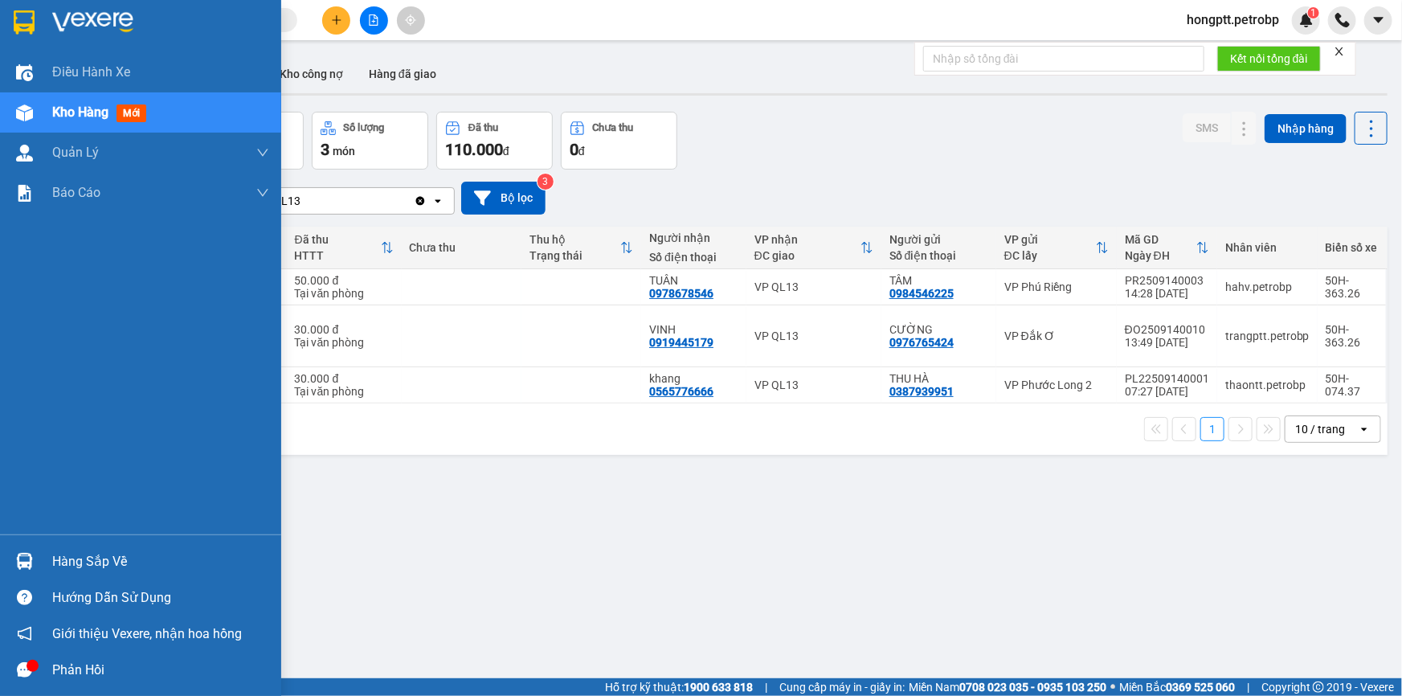
click at [110, 562] on div "Hàng sắp về" at bounding box center [160, 562] width 217 height 24
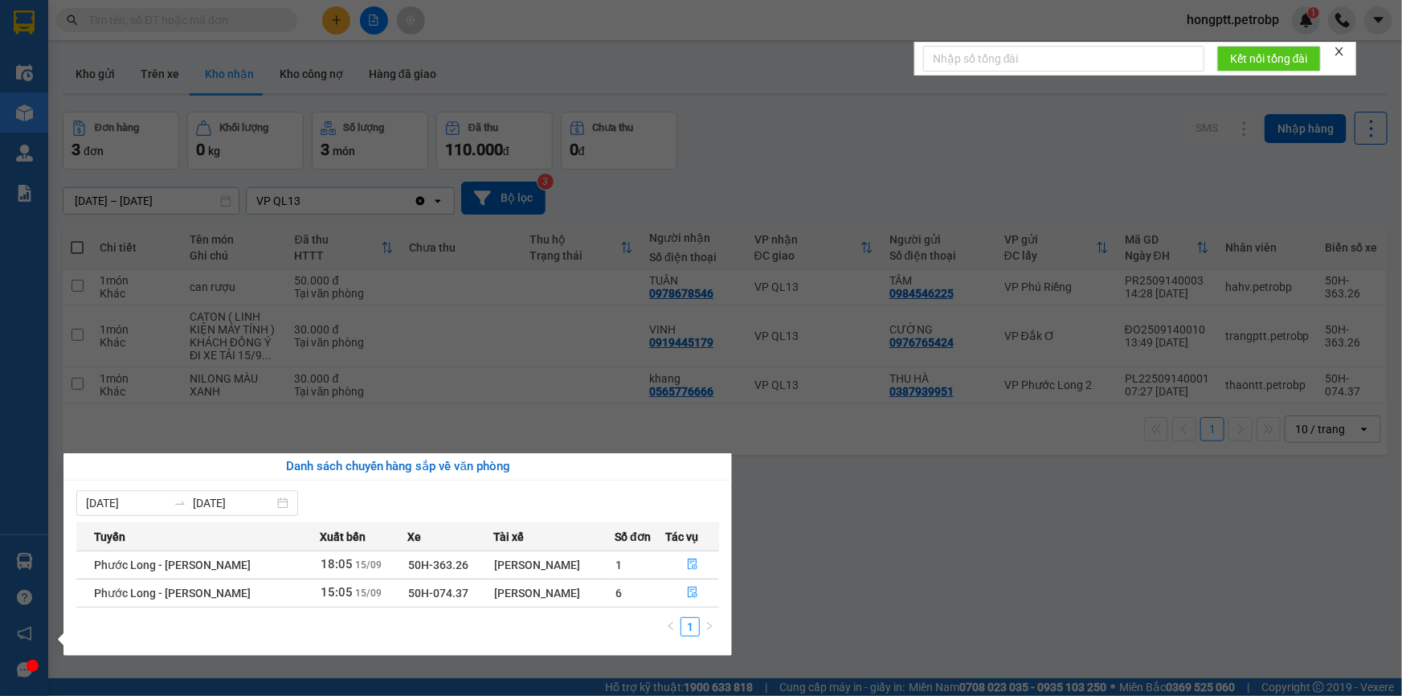
click at [843, 588] on section "Kết quả tìm kiếm ( 1 ) Bộ lọc Ngày tạo đơn gần nhất Mã ĐH Trạng thái Món hàng T…" at bounding box center [701, 348] width 1402 height 696
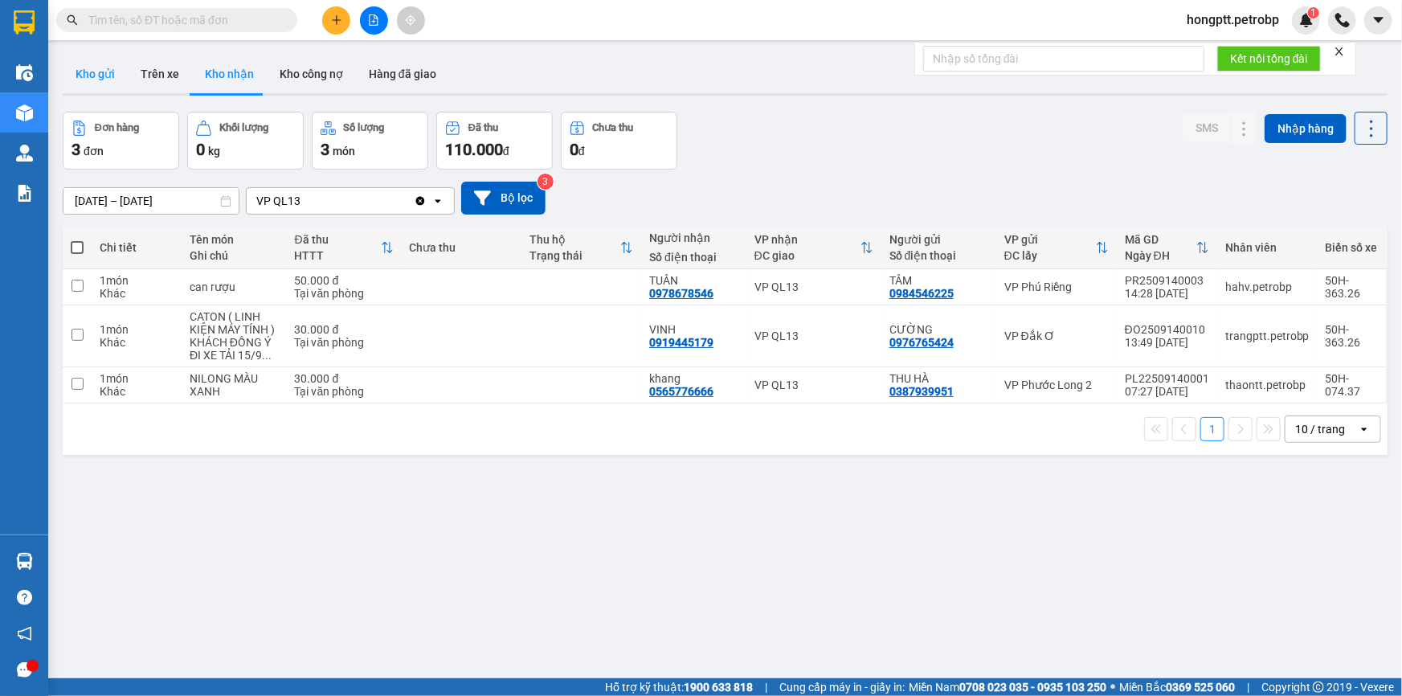
click at [94, 69] on button "Kho gửi" at bounding box center [95, 74] width 65 height 39
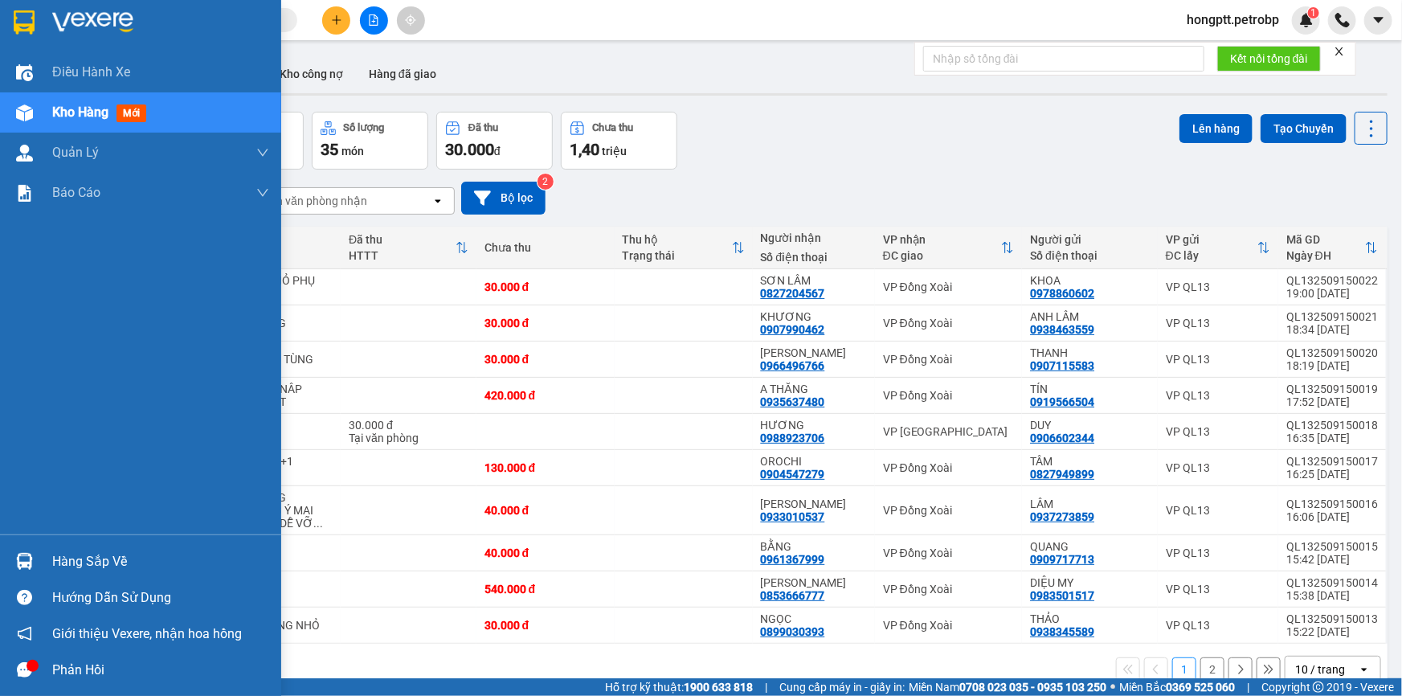
click at [68, 558] on div "Hàng sắp về" at bounding box center [160, 562] width 217 height 24
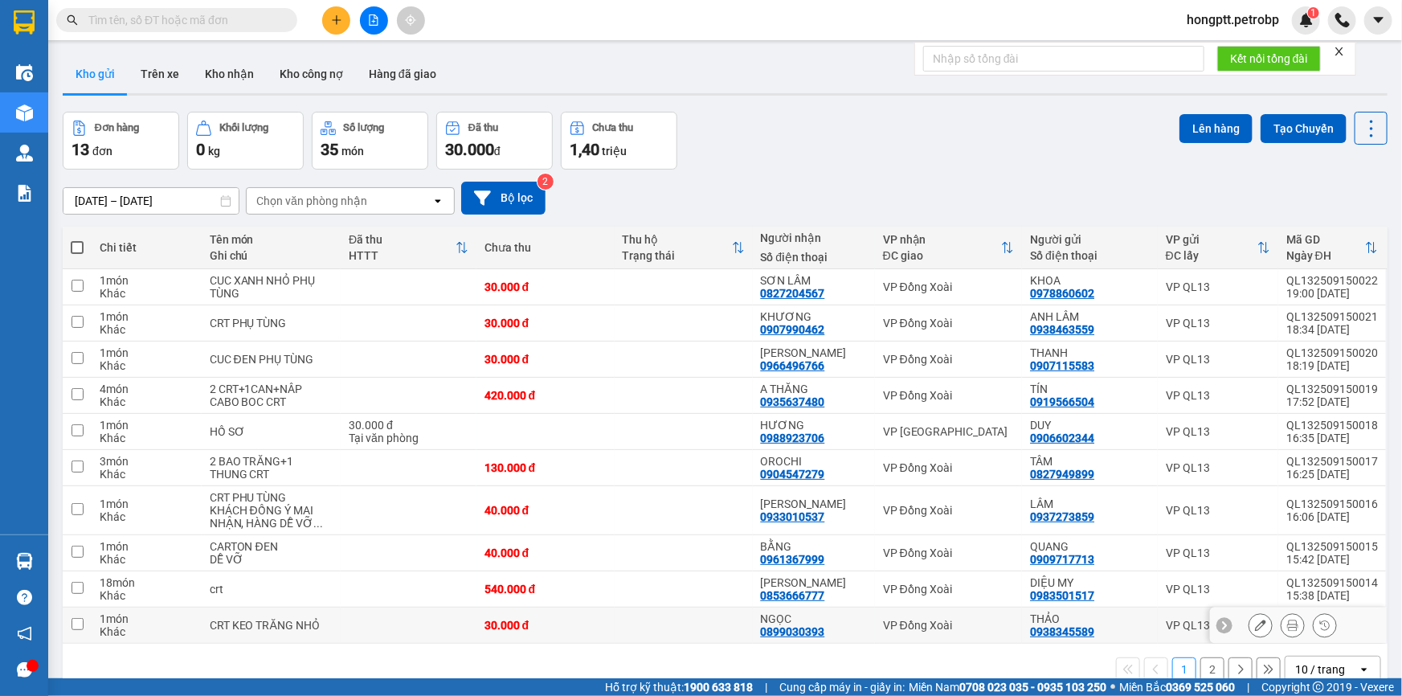
click at [850, 636] on section "Kết quả tìm kiếm ( 1 ) Bộ lọc Ngày tạo đơn gần nhất Mã ĐH Trạng thái Món hàng T…" at bounding box center [701, 348] width 1402 height 696
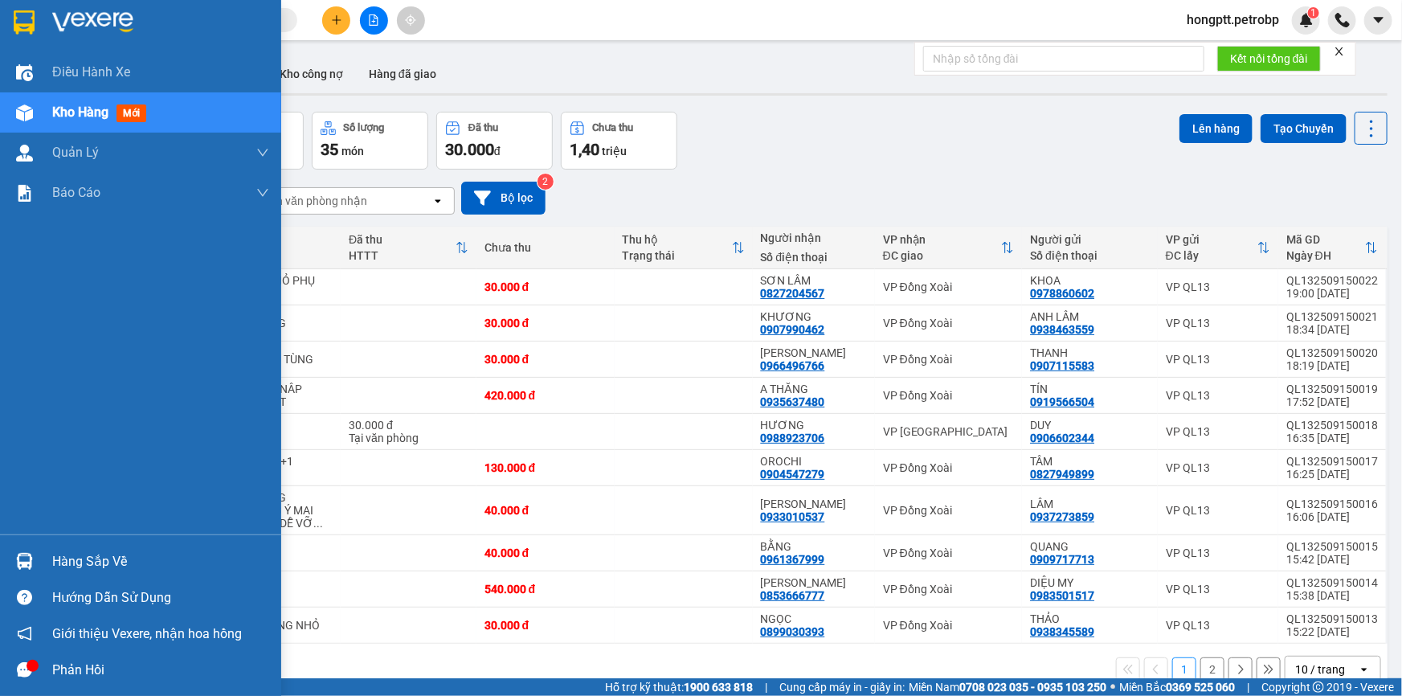
click at [95, 562] on div "Hàng sắp về" at bounding box center [160, 562] width 217 height 24
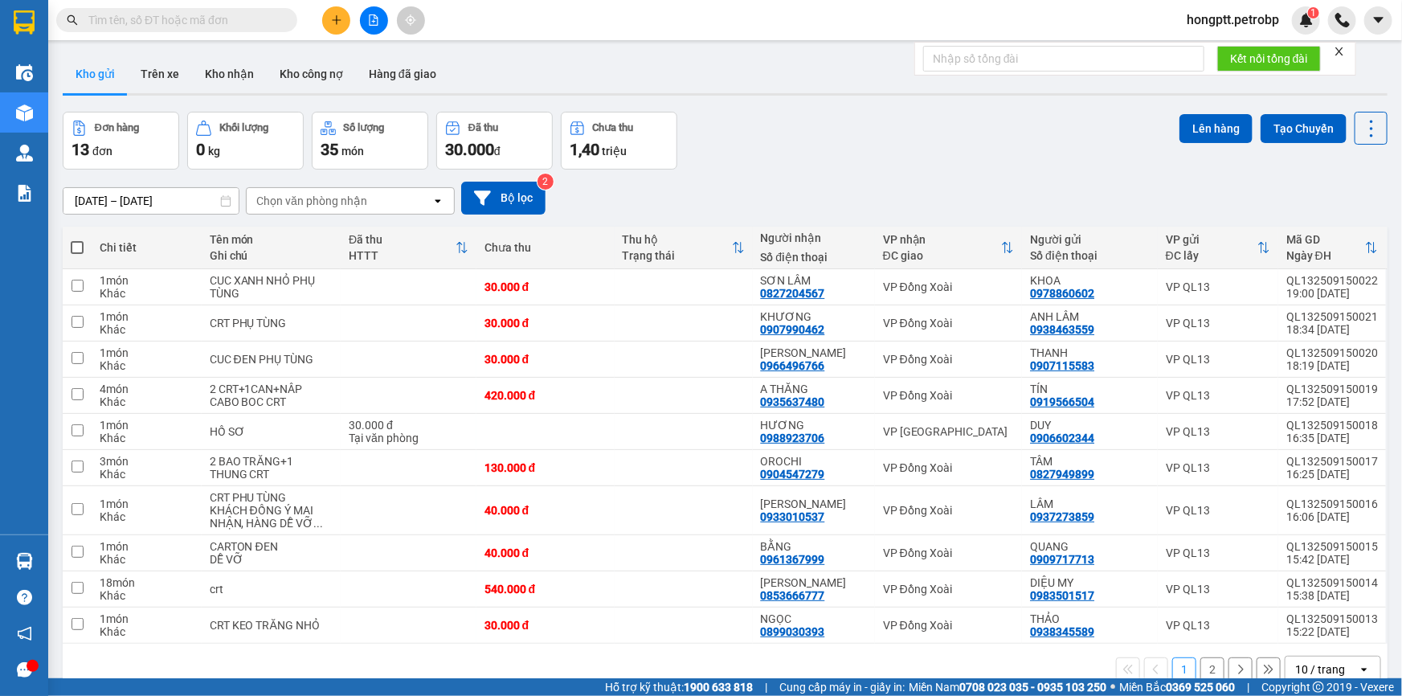
click at [858, 644] on section "Kết quả tìm kiếm ( 1 ) Bộ lọc Ngày tạo đơn gần nhất Mã ĐH Trạng thái Món hàng T…" at bounding box center [701, 348] width 1402 height 696
click at [218, 80] on button "Kho nhận" at bounding box center [229, 74] width 75 height 39
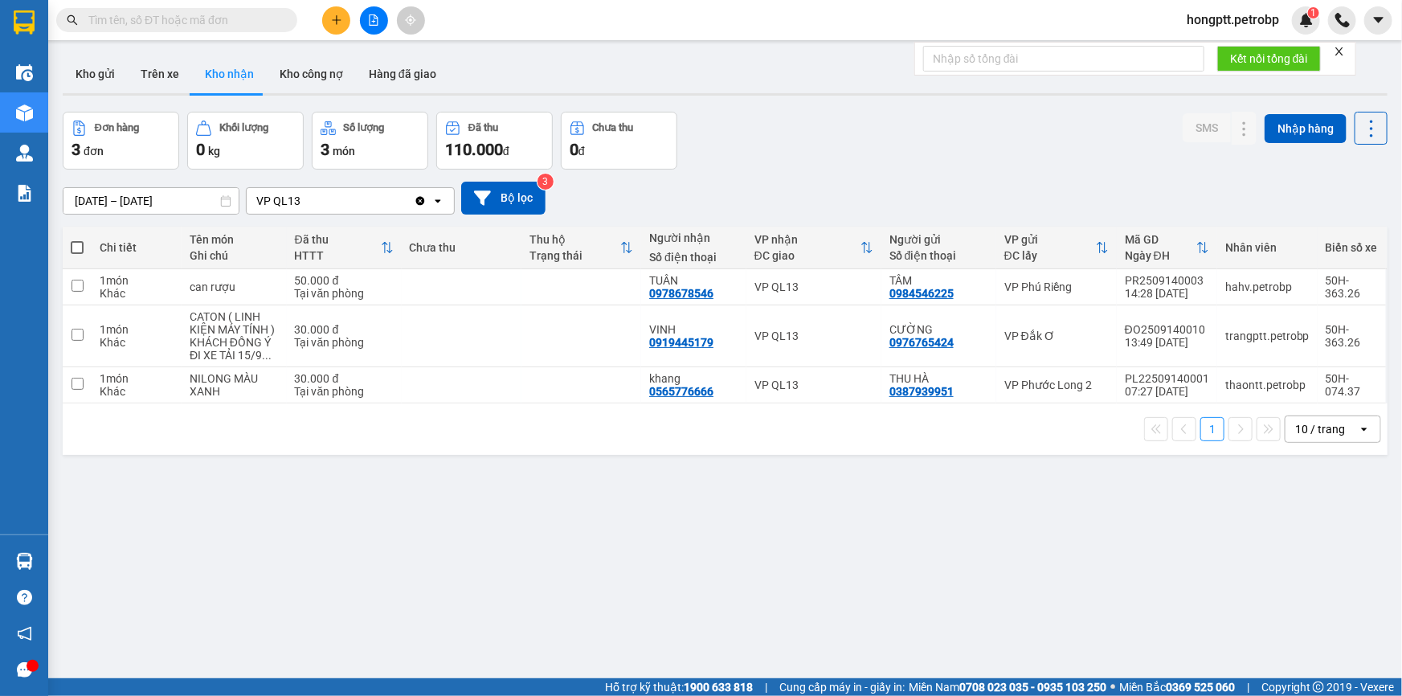
click at [233, 64] on button "Kho nhận" at bounding box center [229, 74] width 75 height 39
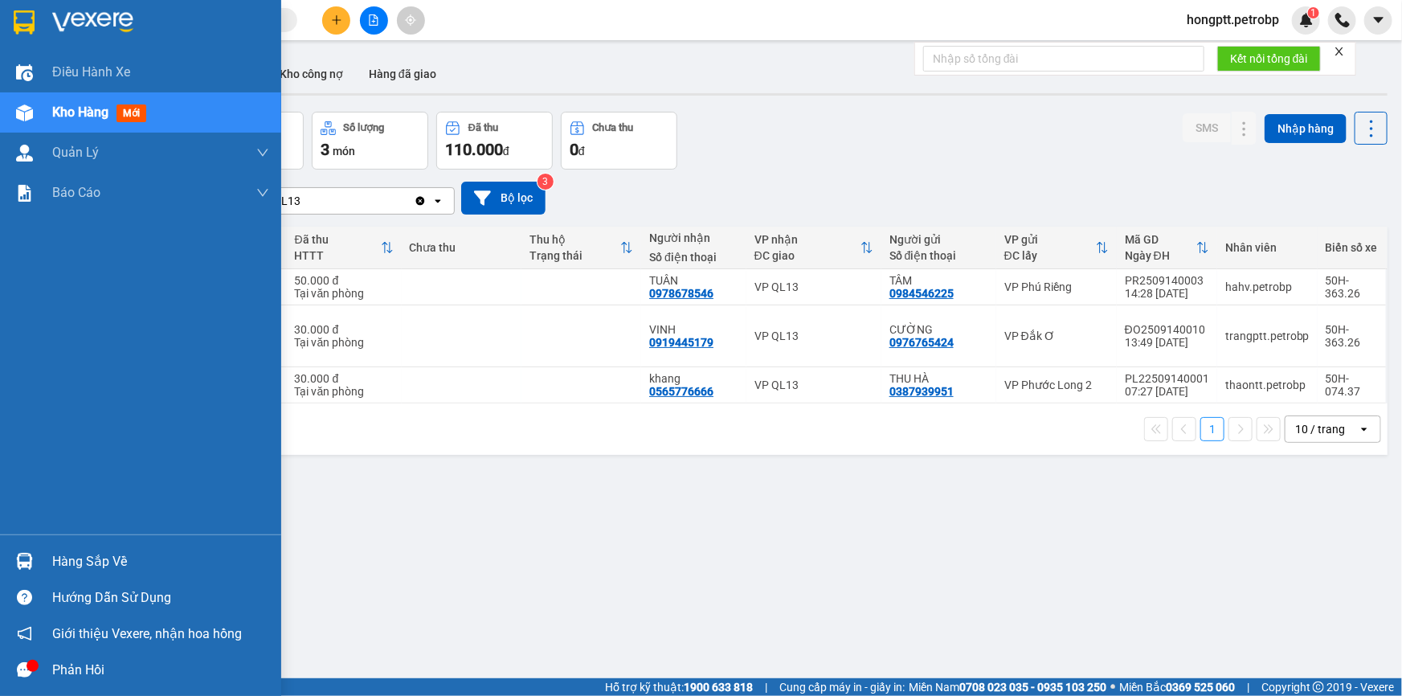
click at [79, 560] on div "Hàng sắp về" at bounding box center [160, 562] width 217 height 24
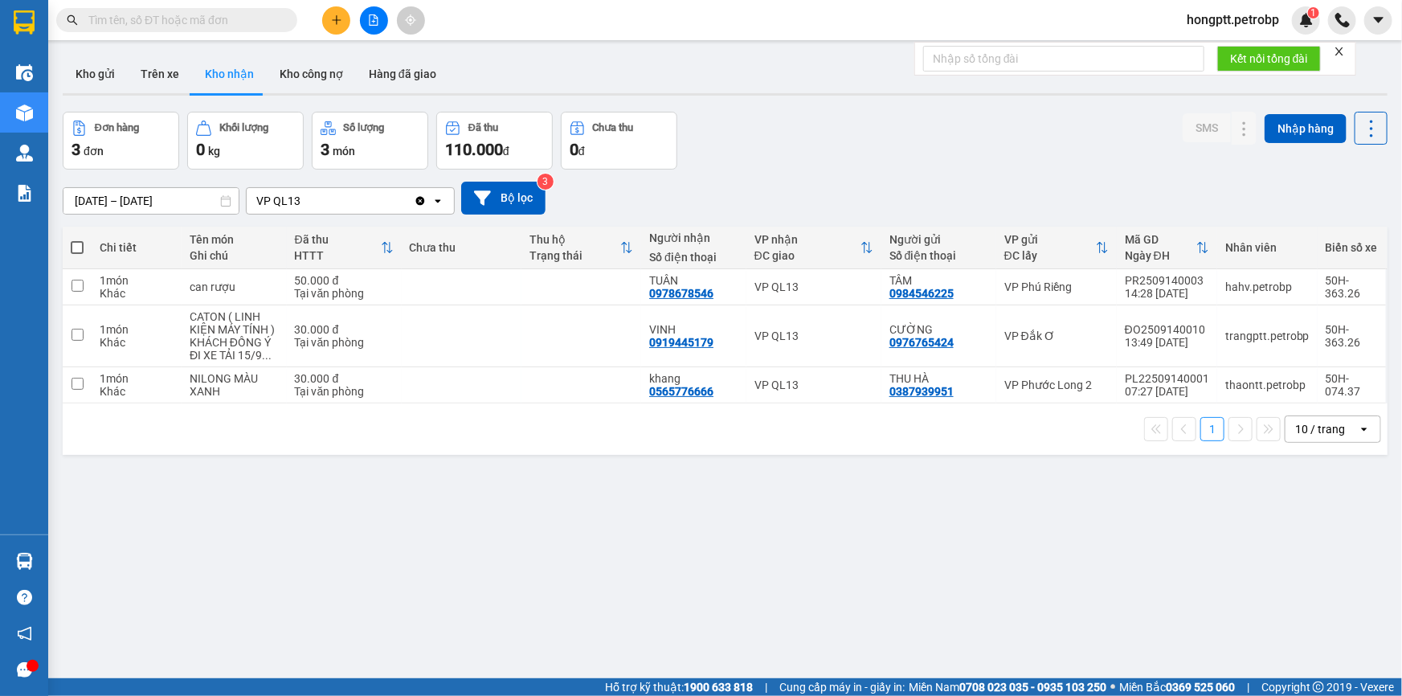
click at [799, 565] on section "Kết quả tìm kiếm ( 1 ) Bộ lọc Ngày tạo đơn gần nhất Mã ĐH Trạng thái Món hàng T…" at bounding box center [701, 348] width 1402 height 696
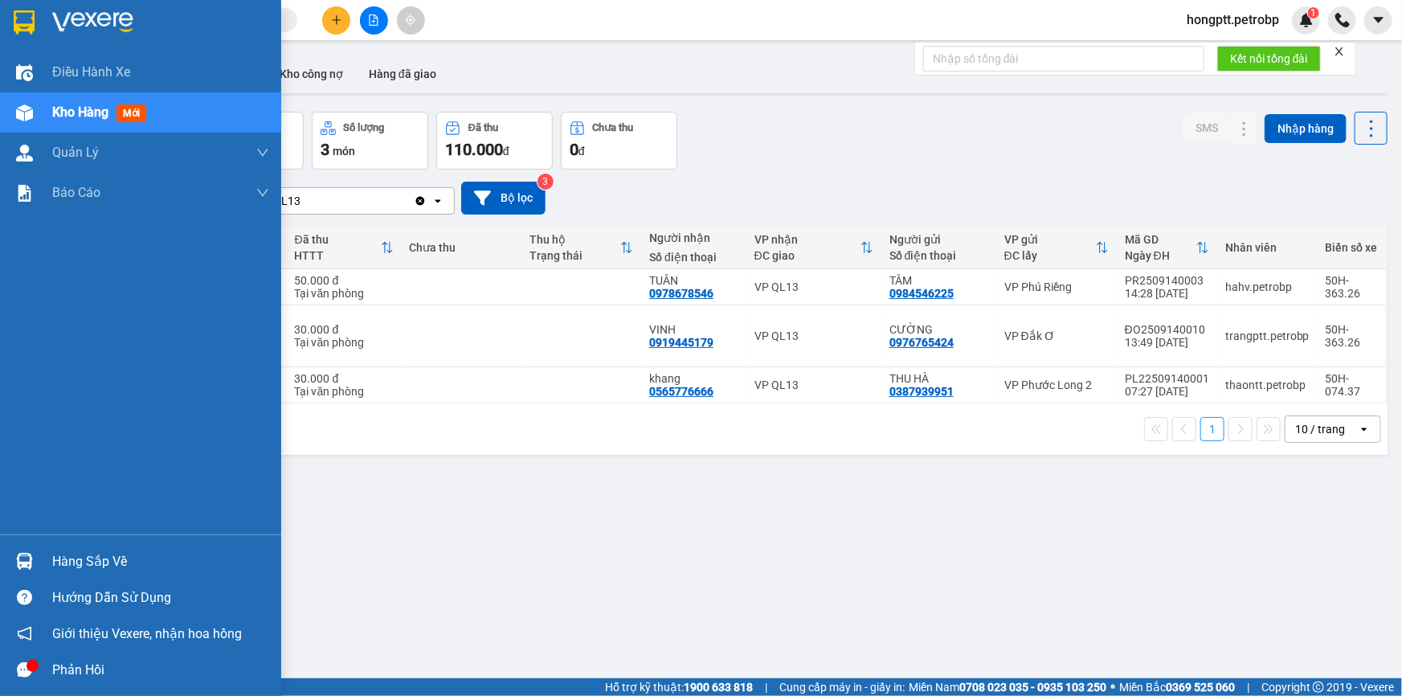
click at [89, 562] on div "Hàng sắp về" at bounding box center [160, 562] width 217 height 24
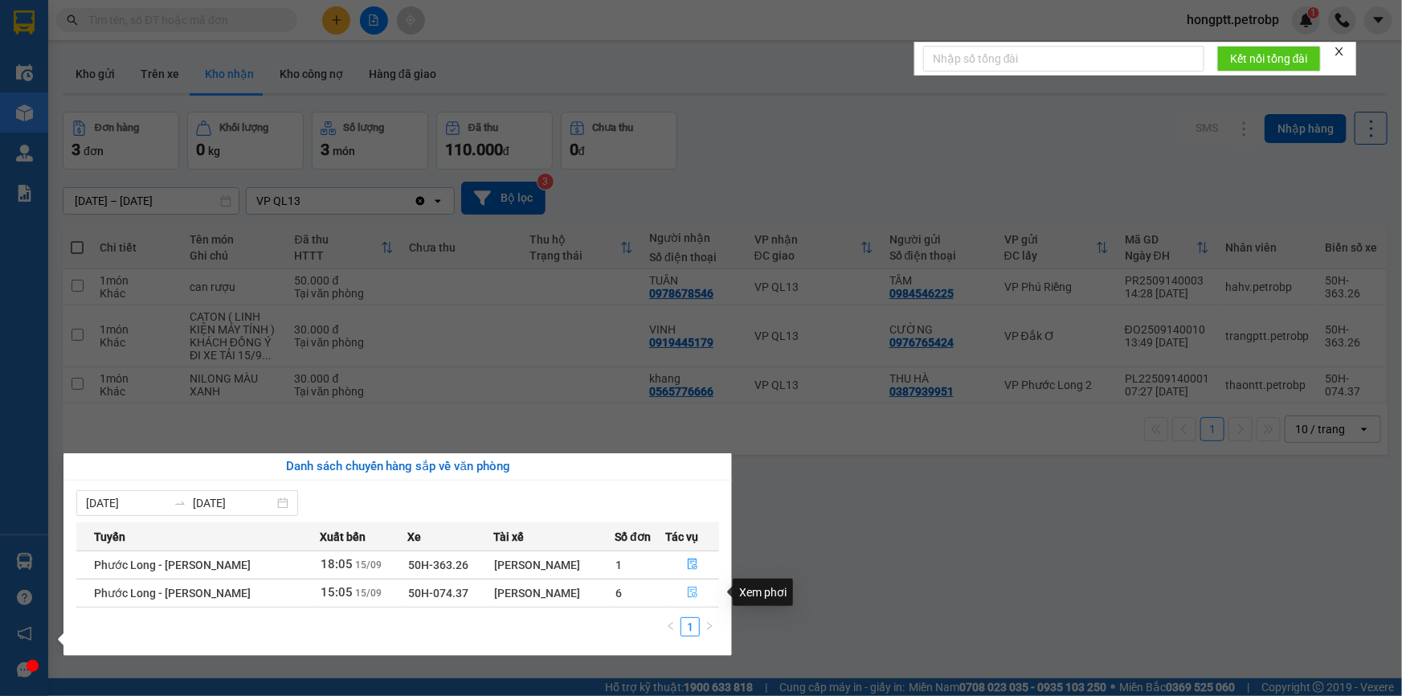
click at [691, 595] on icon "file-done" at bounding box center [692, 592] width 11 height 11
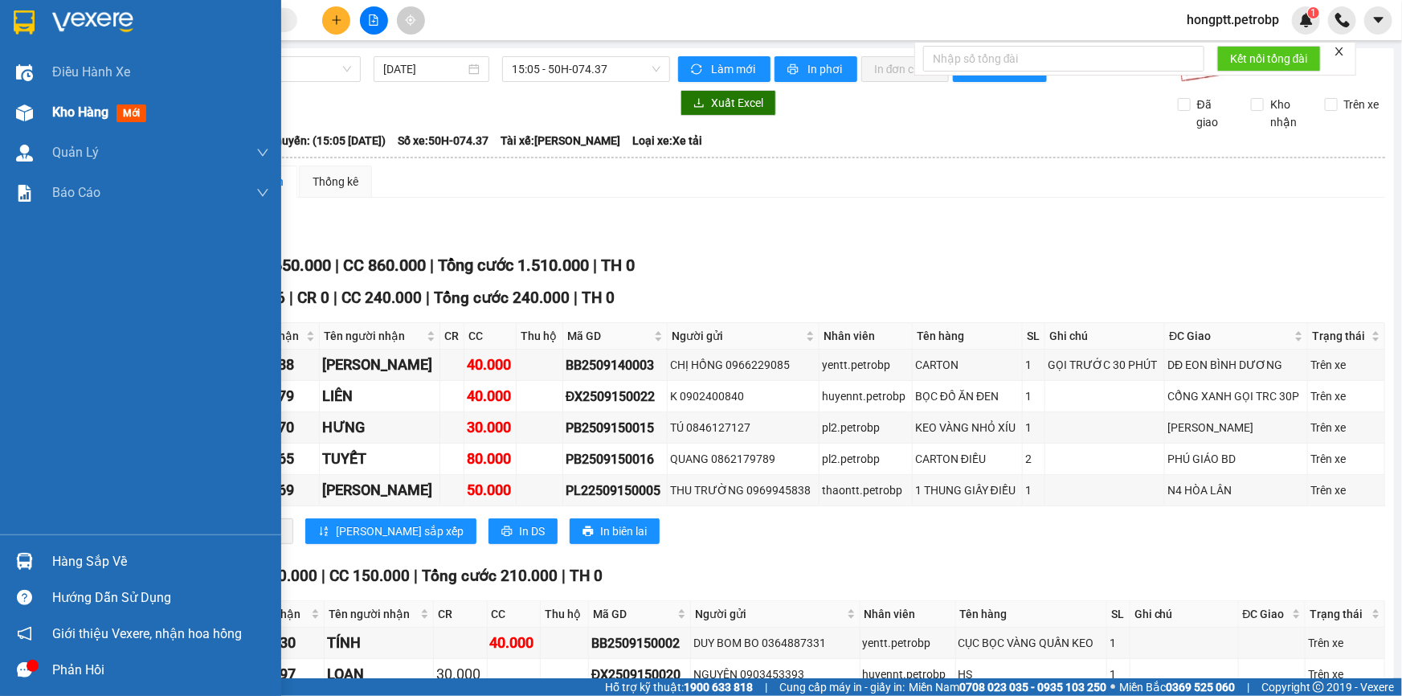
click at [88, 109] on span "Kho hàng" at bounding box center [80, 111] width 56 height 15
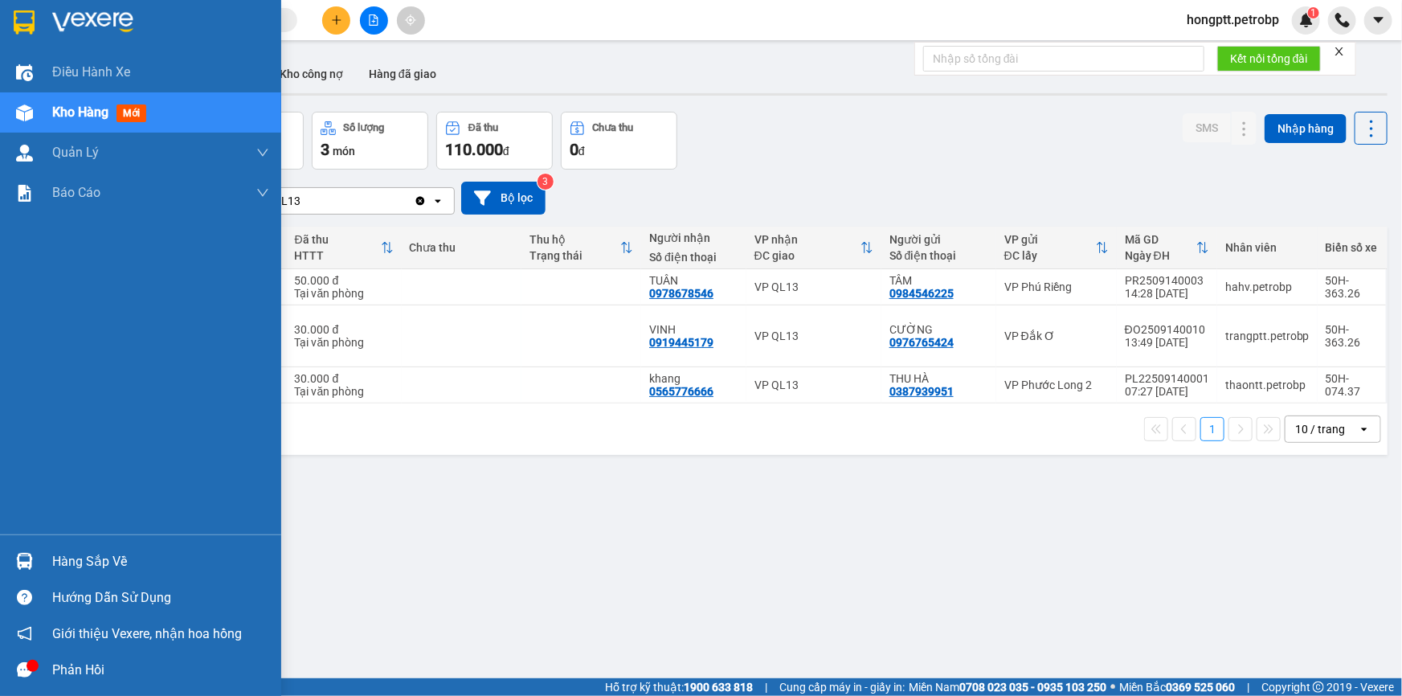
click at [91, 566] on div "Hàng sắp về" at bounding box center [160, 562] width 217 height 24
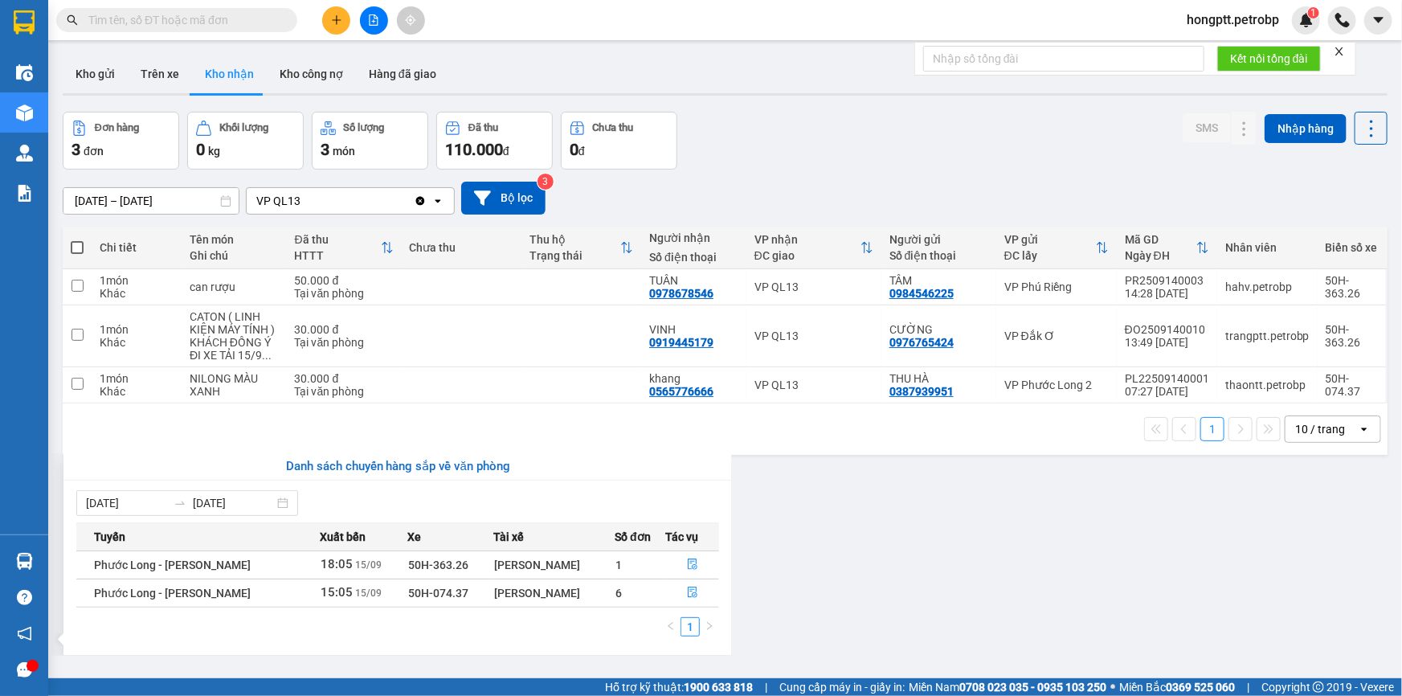
click at [814, 599] on section "Kết quả tìm kiếm ( 1 ) Bộ lọc Ngày tạo đơn gần nhất Mã ĐH Trạng thái Món hàng T…" at bounding box center [701, 348] width 1402 height 696
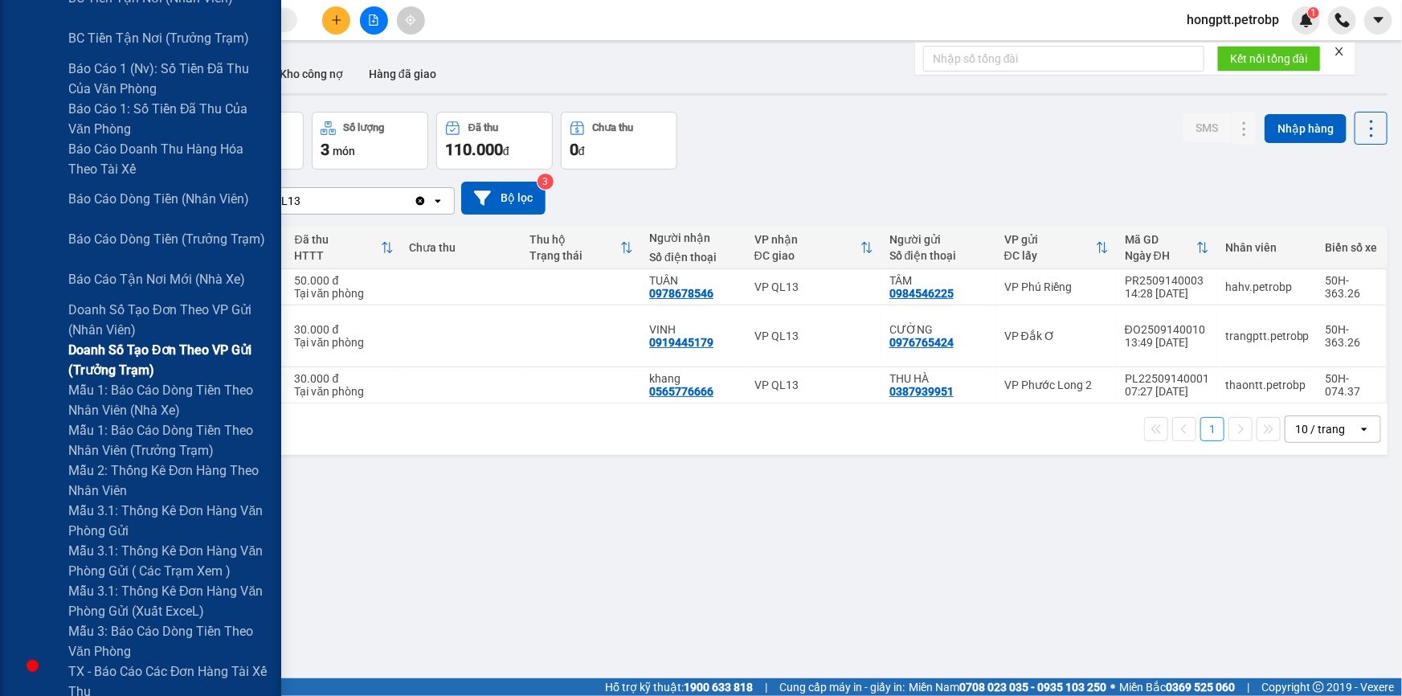
scroll to position [292, 0]
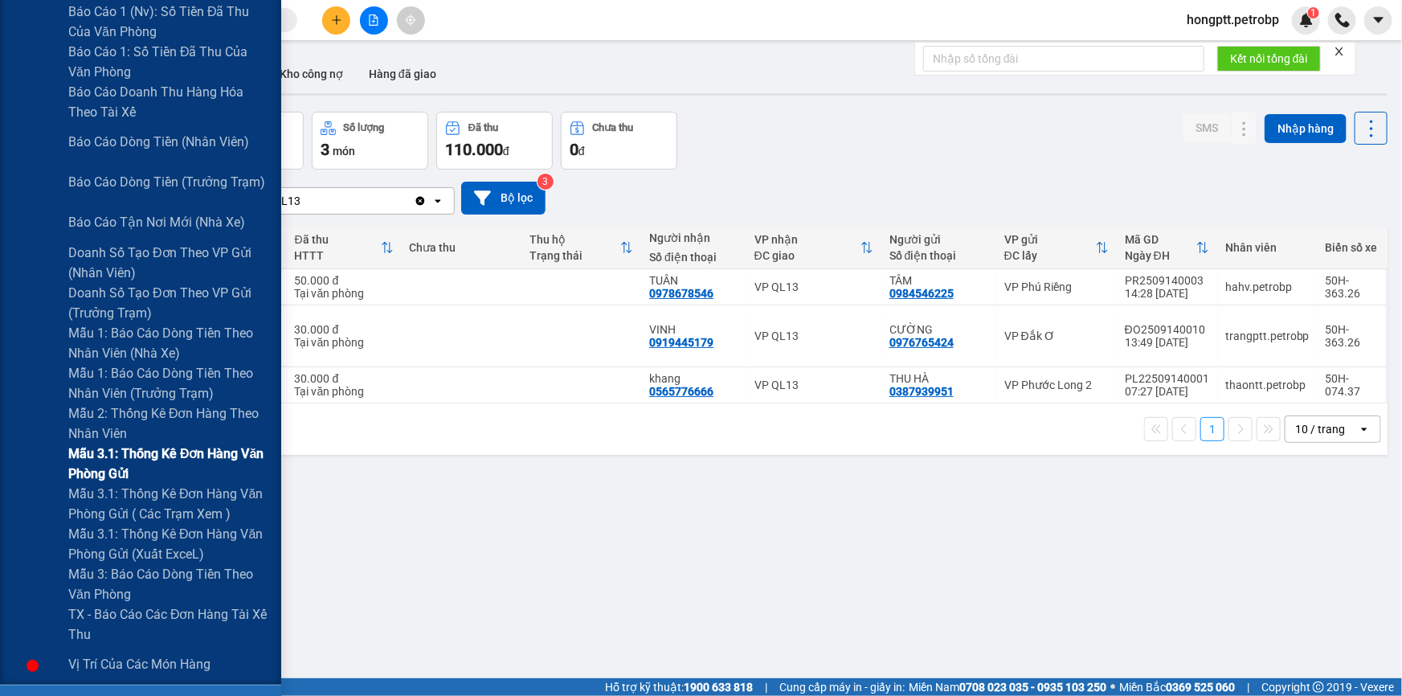
click at [138, 461] on span "Mẫu 3.1: Thống kê đơn hàng văn phòng gửi" at bounding box center [168, 464] width 201 height 40
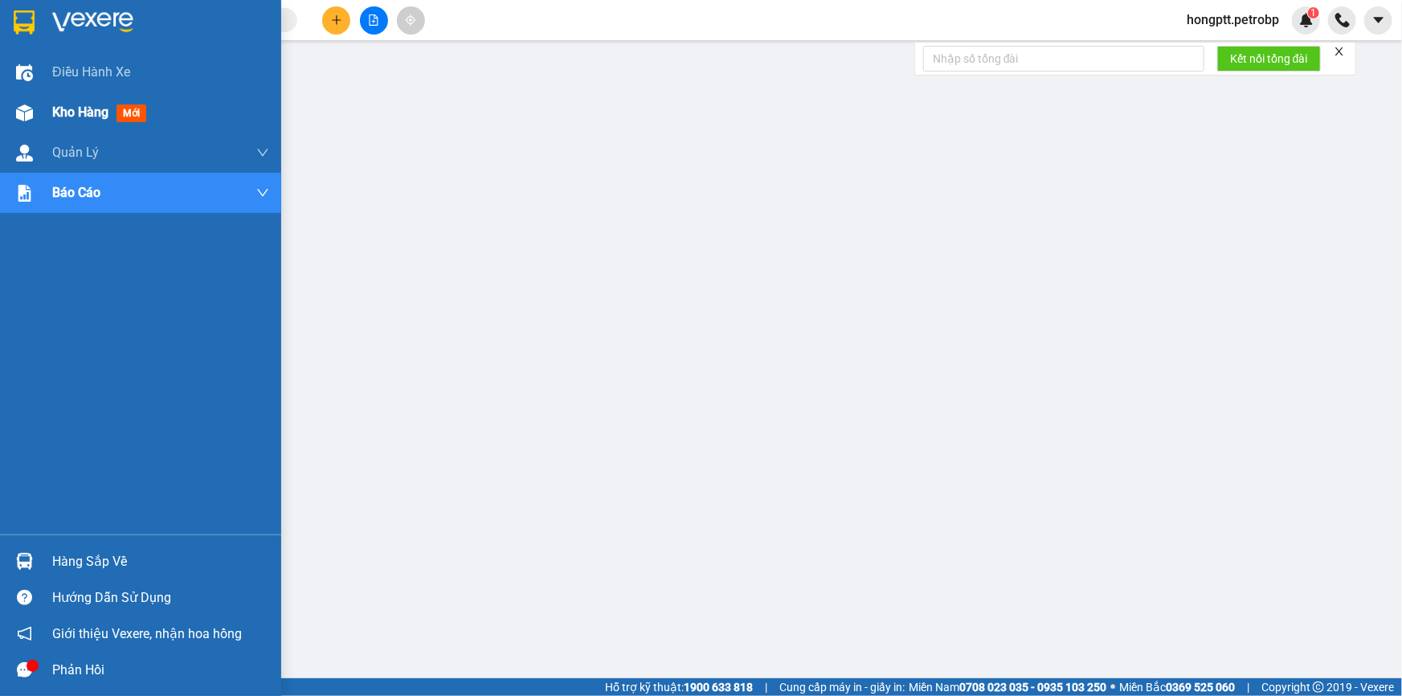
click at [92, 108] on span "Kho hàng" at bounding box center [80, 111] width 56 height 15
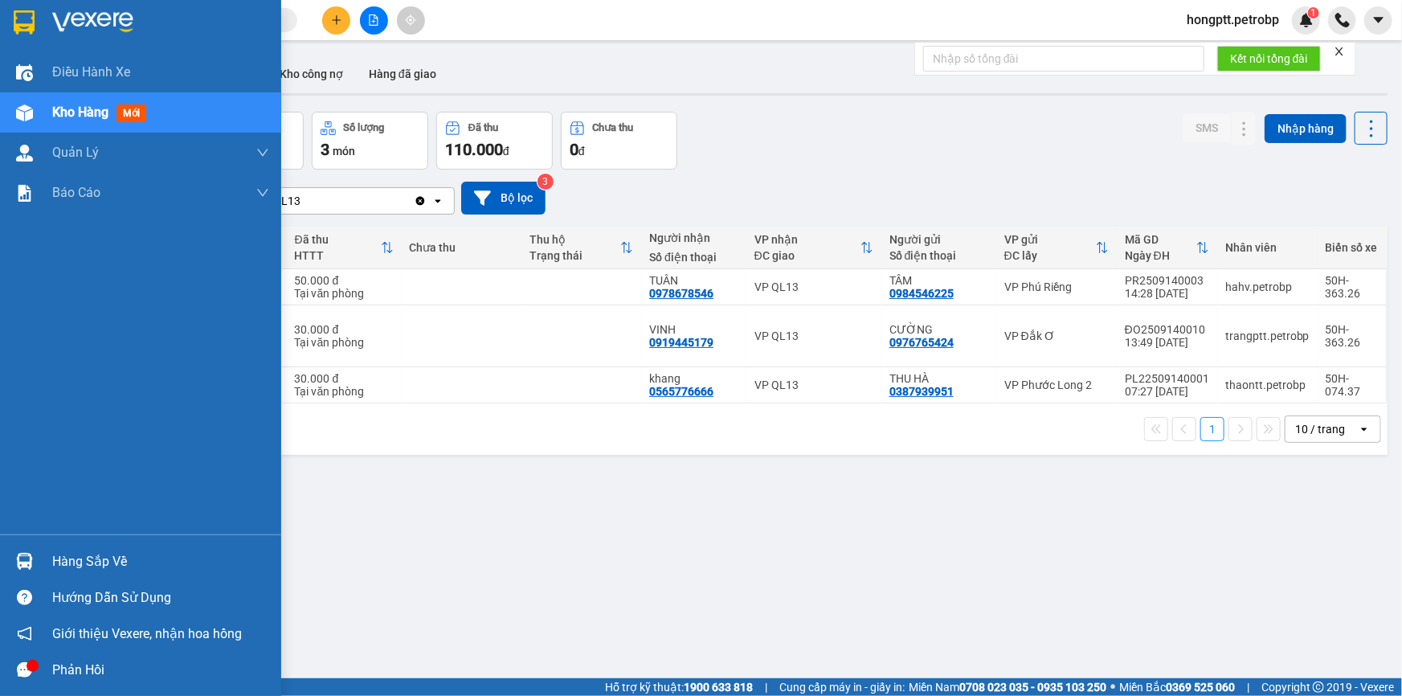
click at [96, 557] on div "Hàng sắp về" at bounding box center [160, 562] width 217 height 24
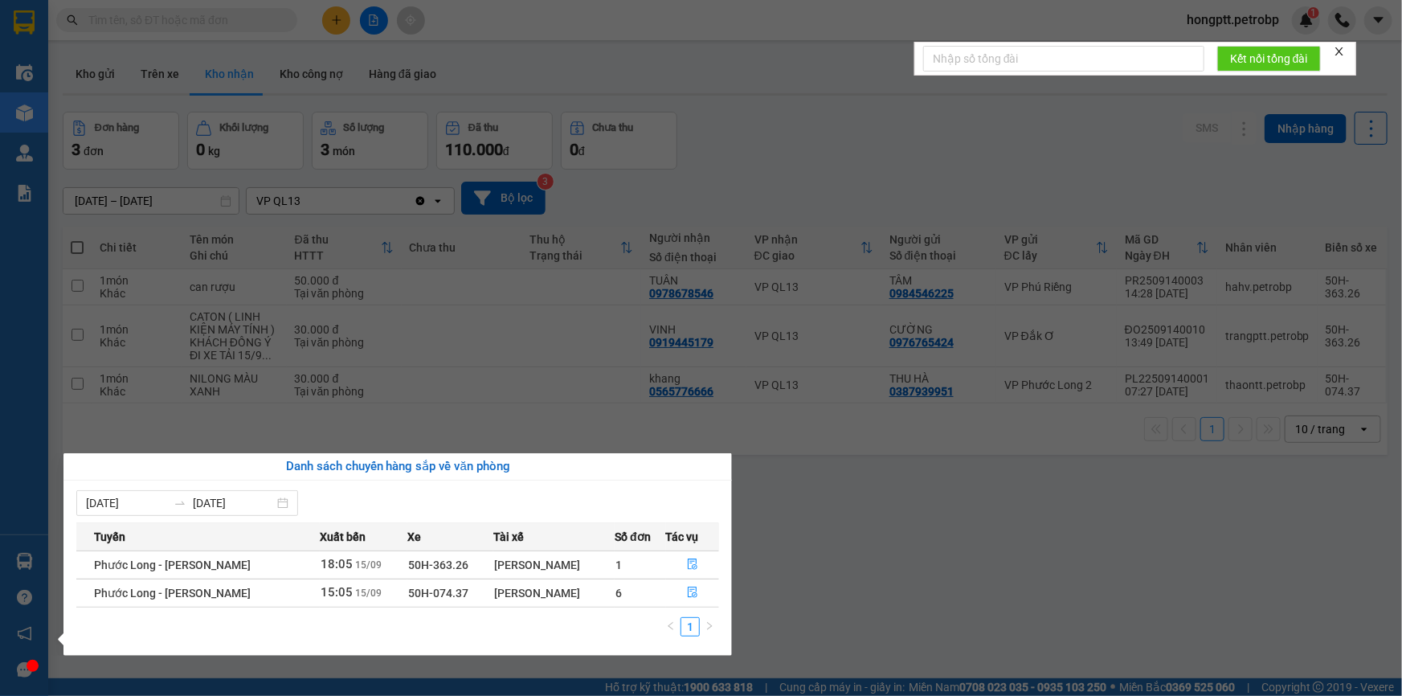
click at [869, 602] on section "Kết quả tìm kiếm ( 1 ) Bộ lọc Ngày tạo đơn gần nhất Mã ĐH Trạng thái Món hàng T…" at bounding box center [701, 348] width 1402 height 696
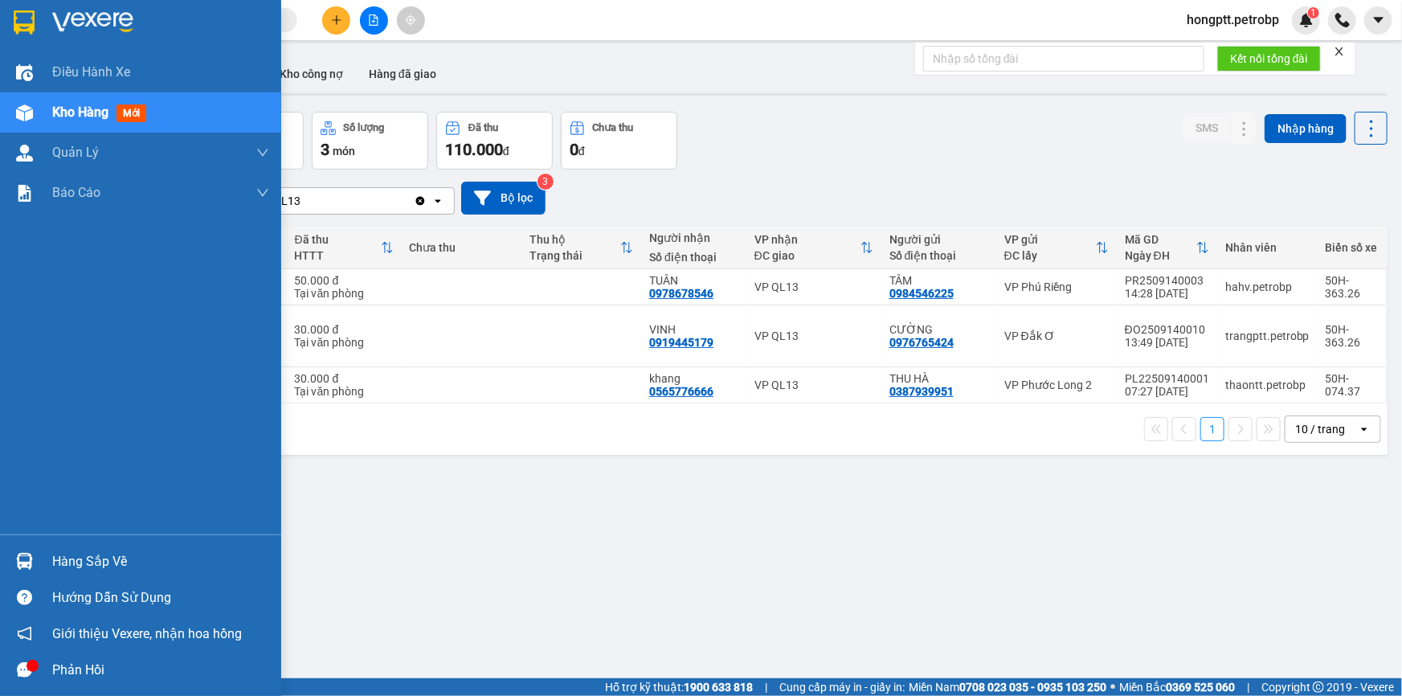
click at [74, 559] on div "Hàng sắp về" at bounding box center [160, 562] width 217 height 24
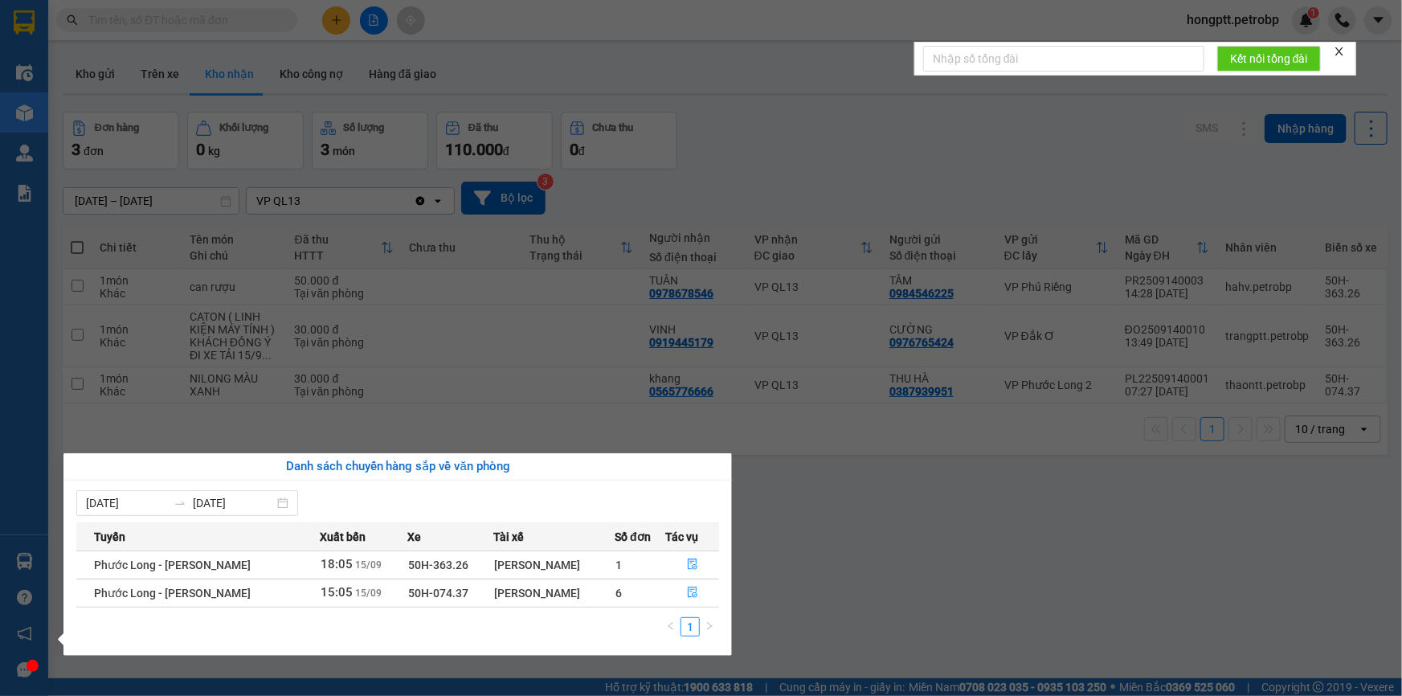
click at [870, 586] on section "Kết quả tìm kiếm ( 1 ) Bộ lọc Ngày tạo đơn gần nhất Mã ĐH Trạng thái Món hàng T…" at bounding box center [701, 348] width 1402 height 696
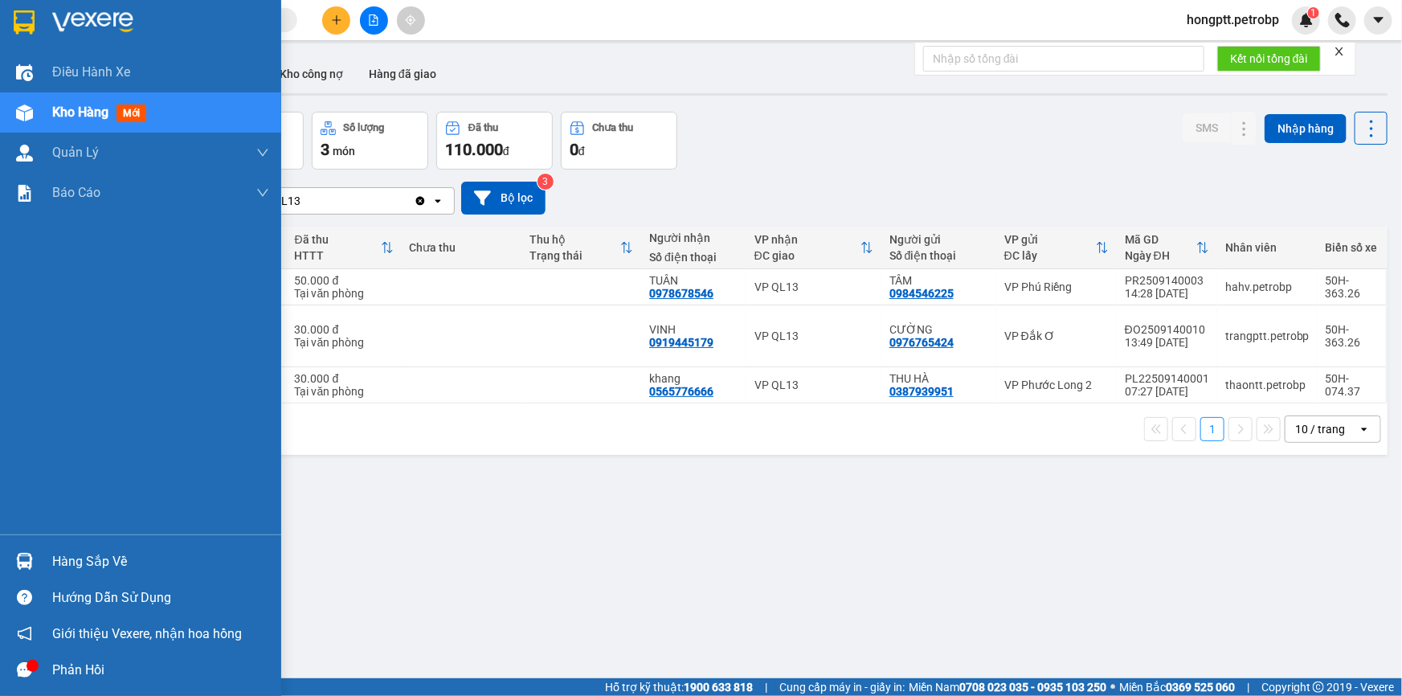
click at [86, 567] on div "Hàng sắp về" at bounding box center [160, 562] width 217 height 24
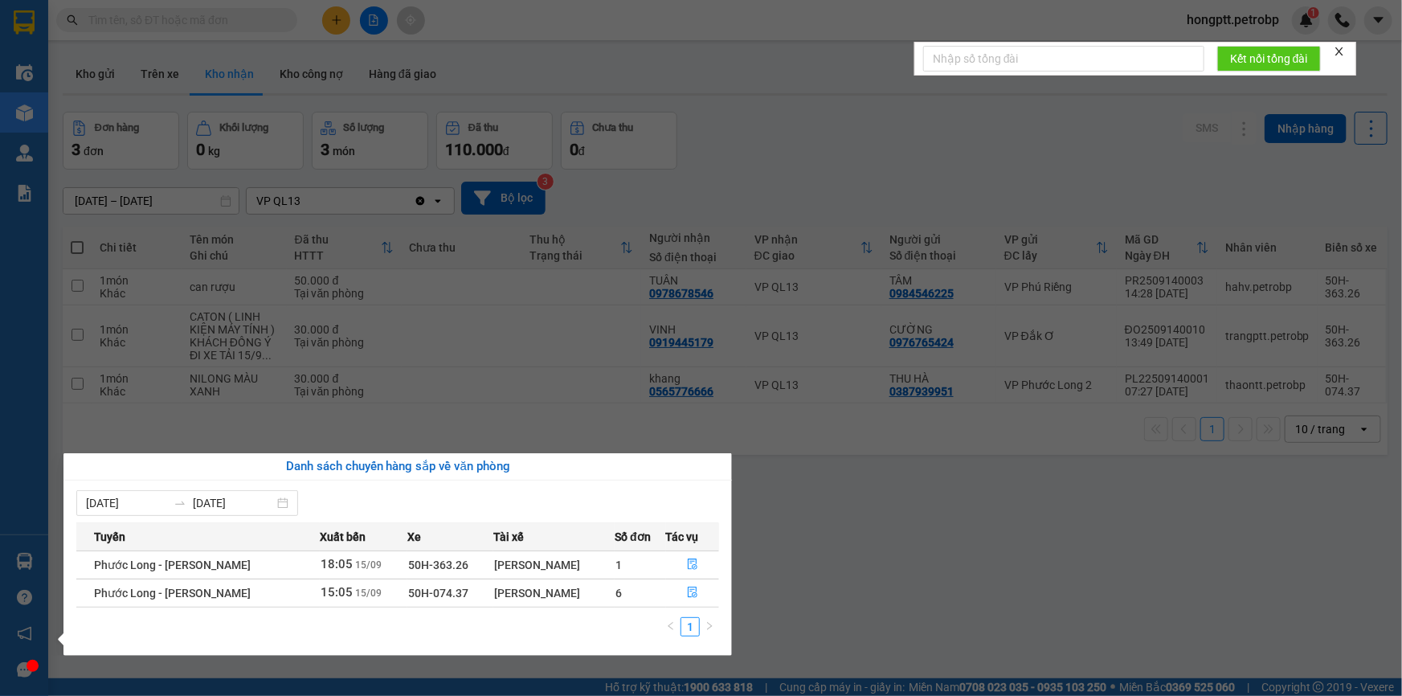
click at [783, 587] on section "Kết quả tìm kiếm ( 1 ) Bộ lọc Ngày tạo đơn gần nhất Mã ĐH Trạng thái Món hàng T…" at bounding box center [701, 348] width 1402 height 696
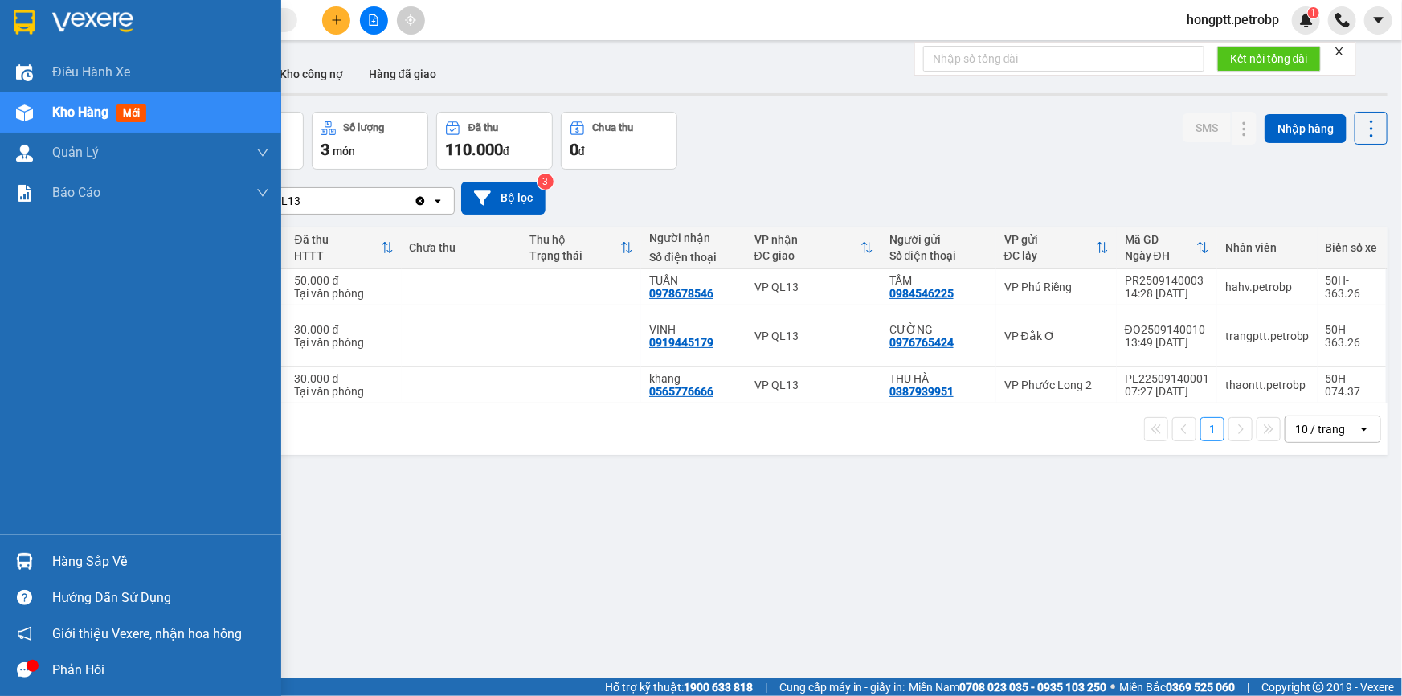
click at [89, 566] on div "Hàng sắp về" at bounding box center [160, 562] width 217 height 24
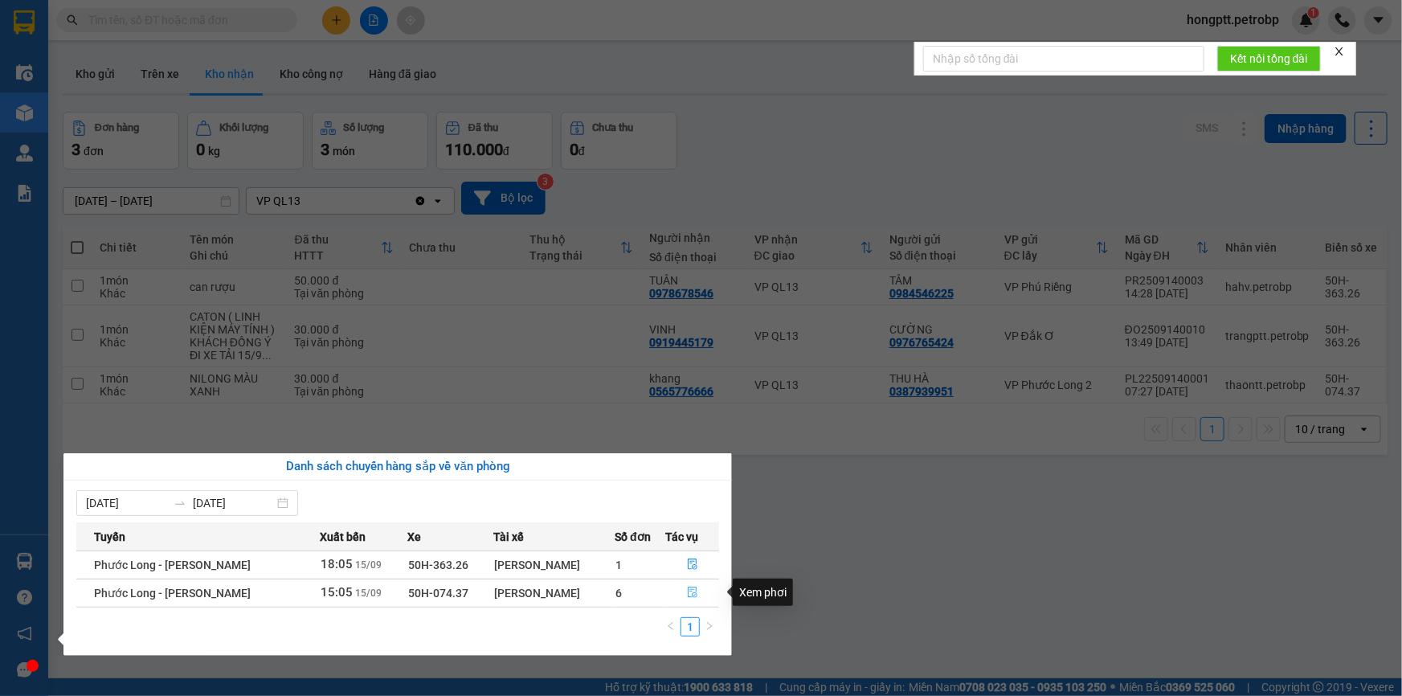
click at [691, 589] on icon "file-done" at bounding box center [693, 592] width 10 height 11
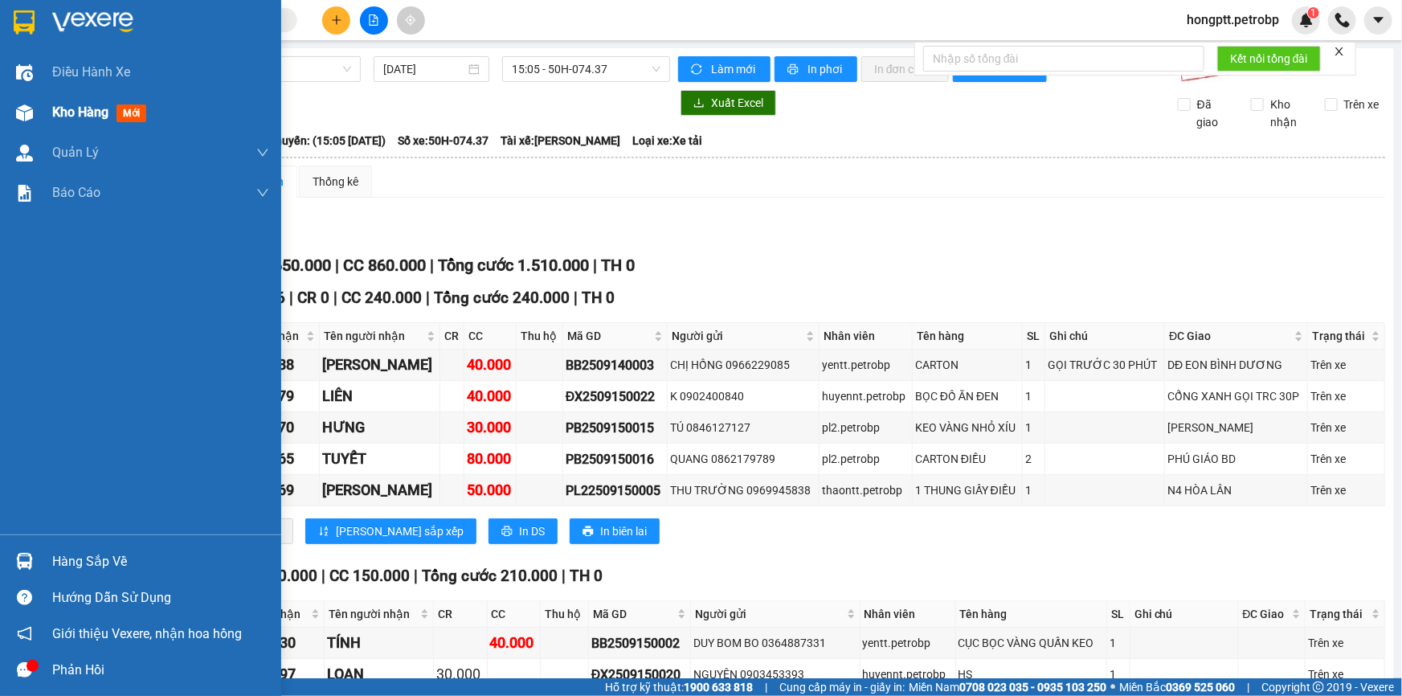
click at [68, 118] on span "Kho hàng" at bounding box center [80, 111] width 56 height 15
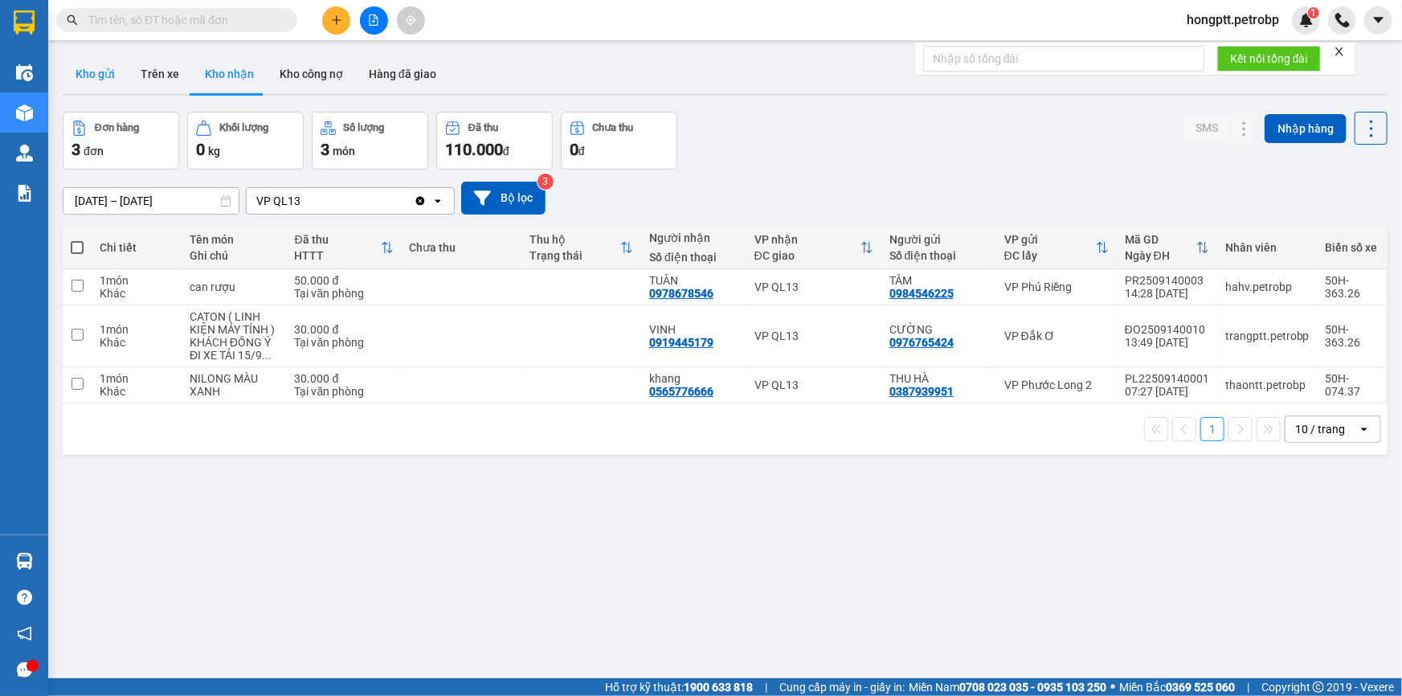
click at [96, 63] on button "Kho gửi" at bounding box center [95, 74] width 65 height 39
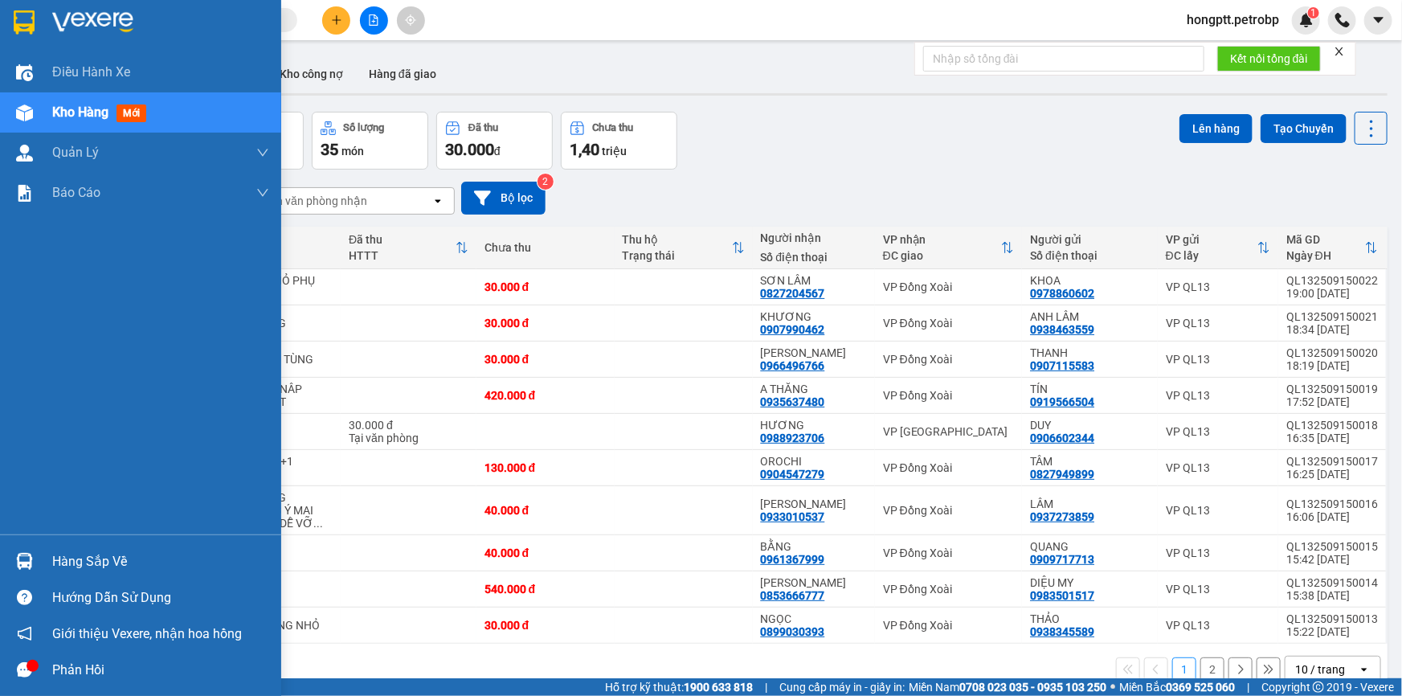
drag, startPoint x: 89, startPoint y: 562, endPoint x: 100, endPoint y: 557, distance: 11.9
click at [91, 562] on div "Hàng sắp về" at bounding box center [160, 562] width 217 height 24
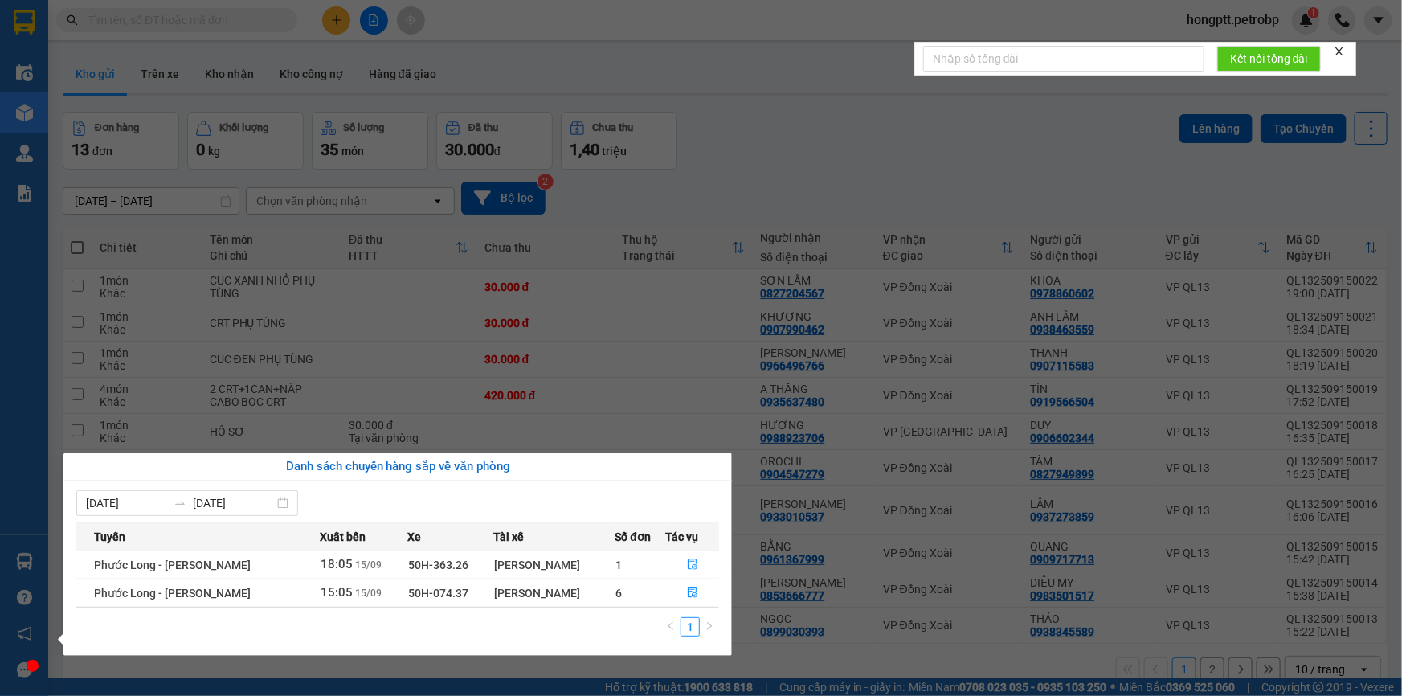
click at [854, 638] on section "Kết quả tìm kiếm ( 1 ) Bộ lọc Ngày tạo đơn gần nhất Mã ĐH Trạng thái Món hàng T…" at bounding box center [701, 348] width 1402 height 696
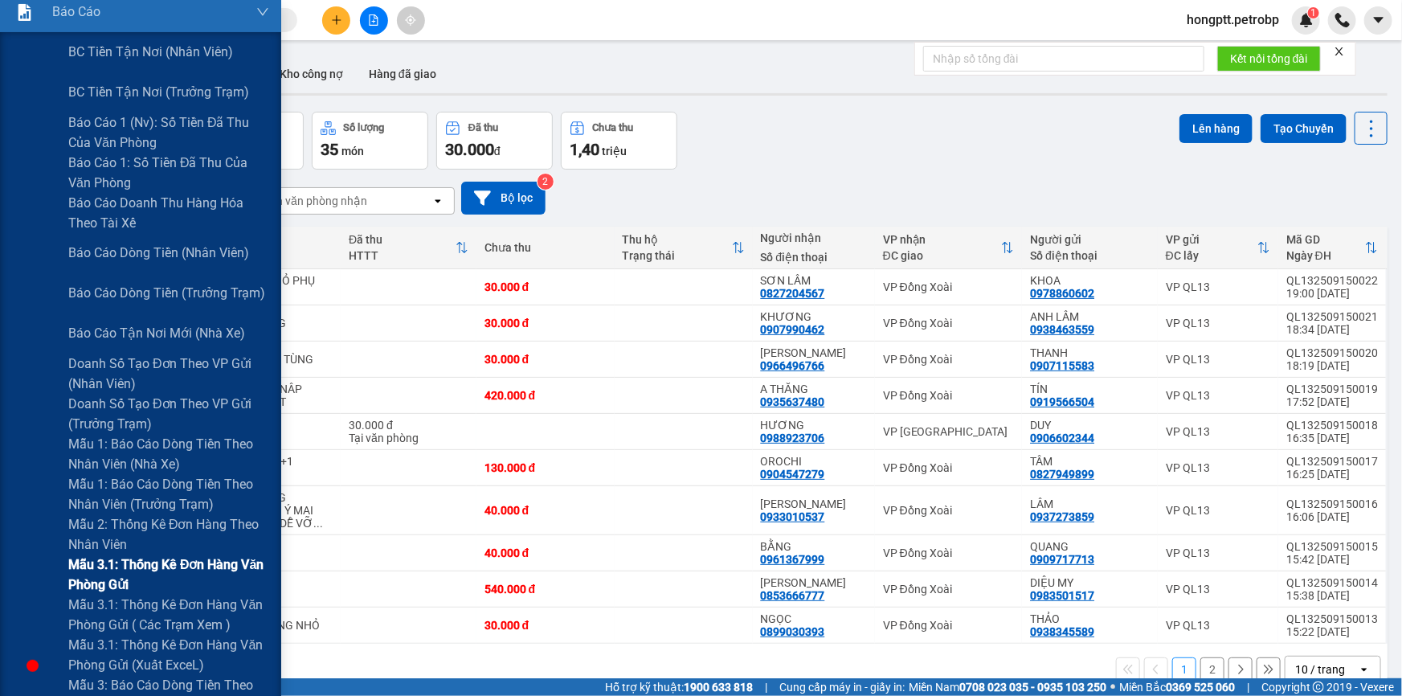
scroll to position [219, 0]
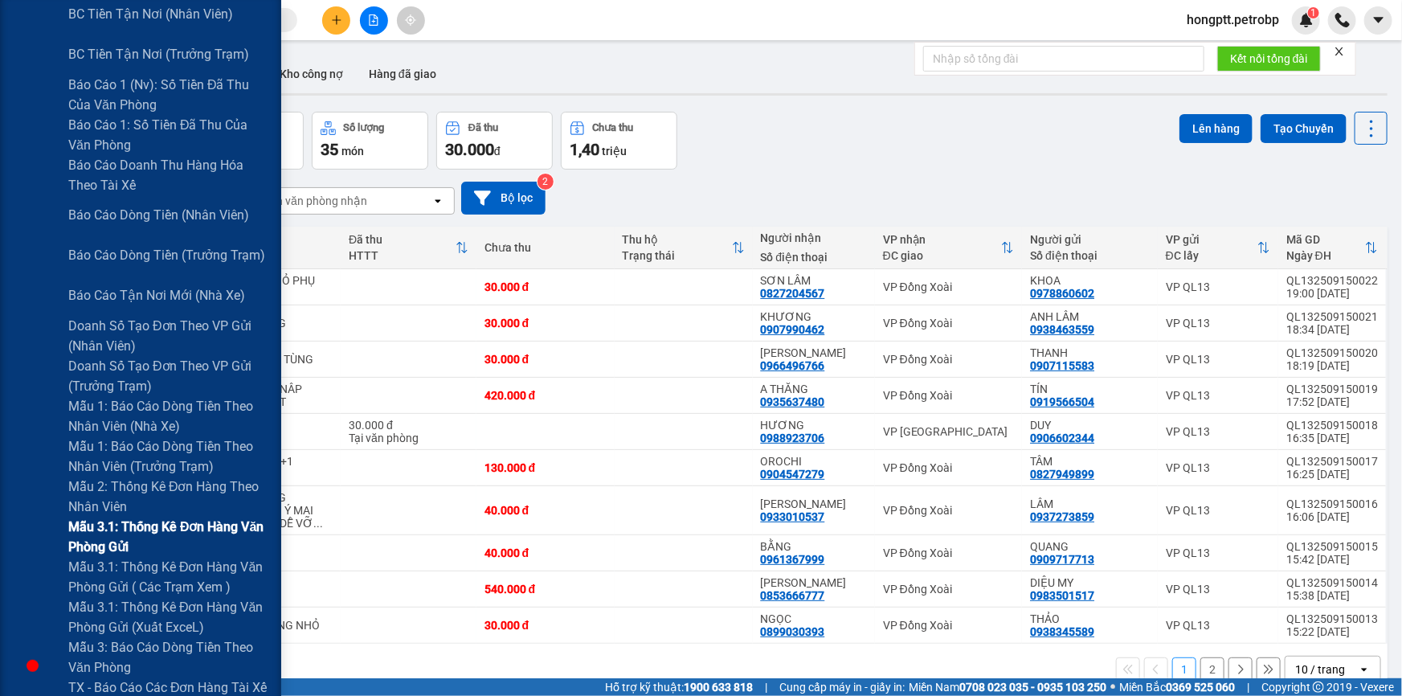
click at [171, 523] on span "Mẫu 3.1: Thống kê đơn hàng văn phòng gửi" at bounding box center [168, 537] width 201 height 40
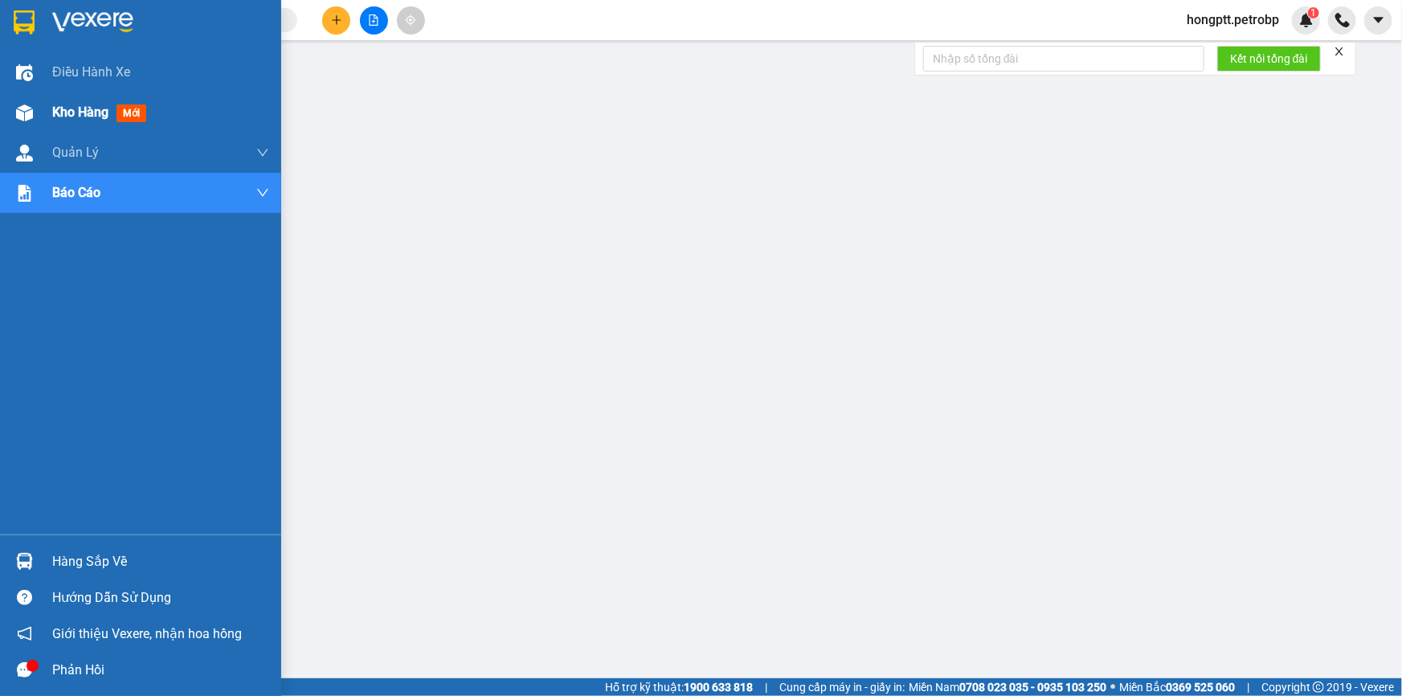
click at [72, 114] on span "Kho hàng" at bounding box center [80, 111] width 56 height 15
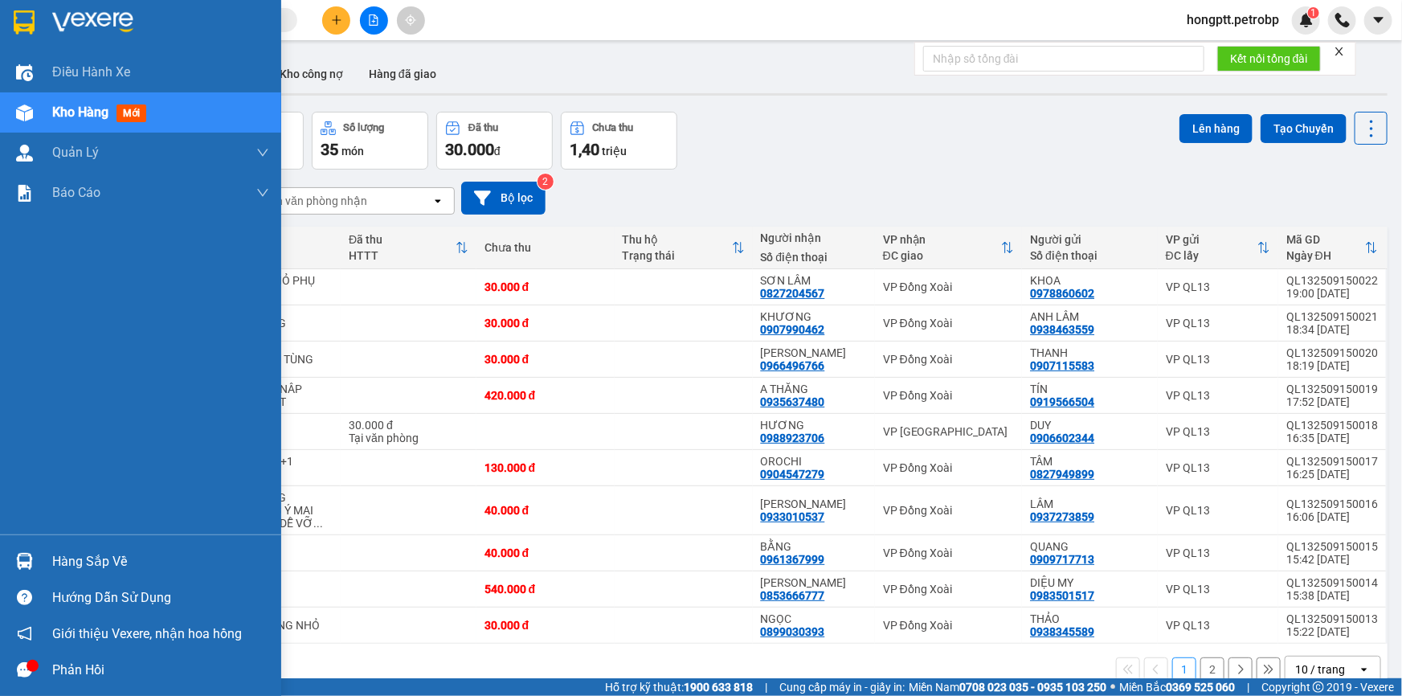
click at [80, 562] on div "Hàng sắp về" at bounding box center [160, 562] width 217 height 24
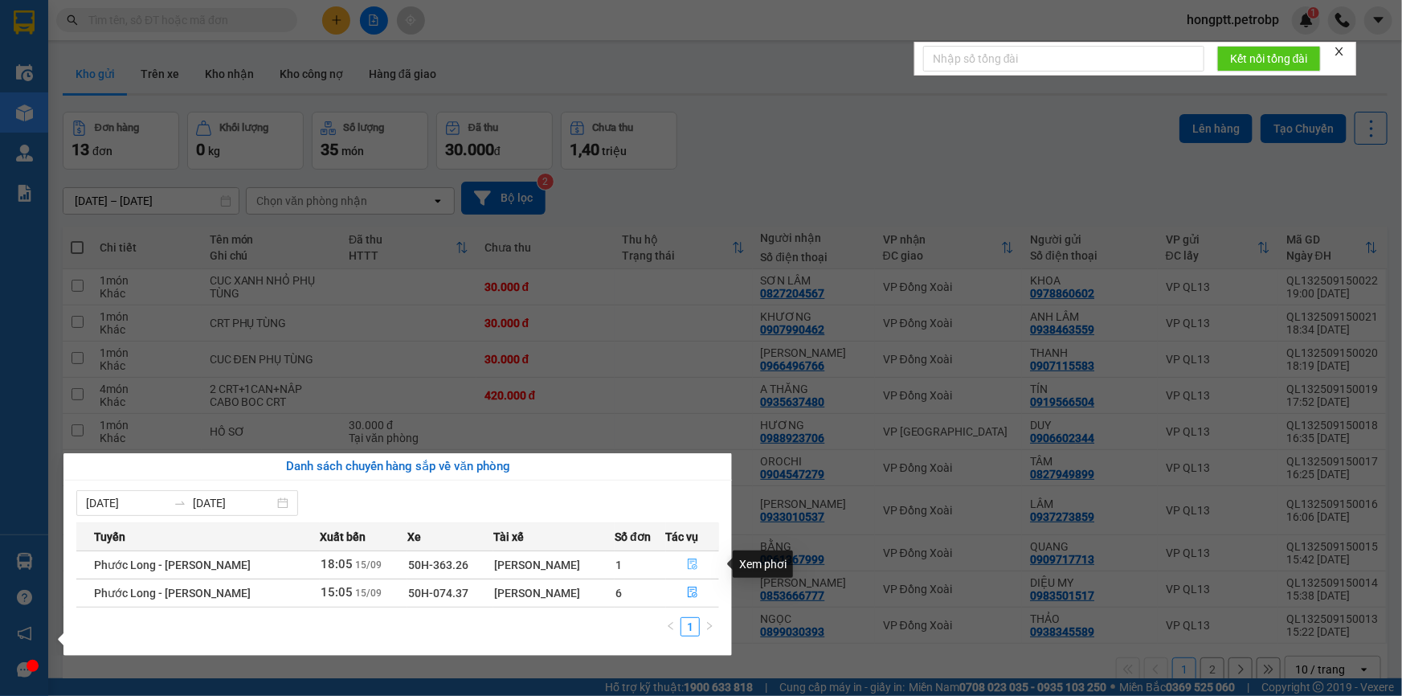
click at [690, 558] on icon "file-done" at bounding box center [692, 563] width 11 height 11
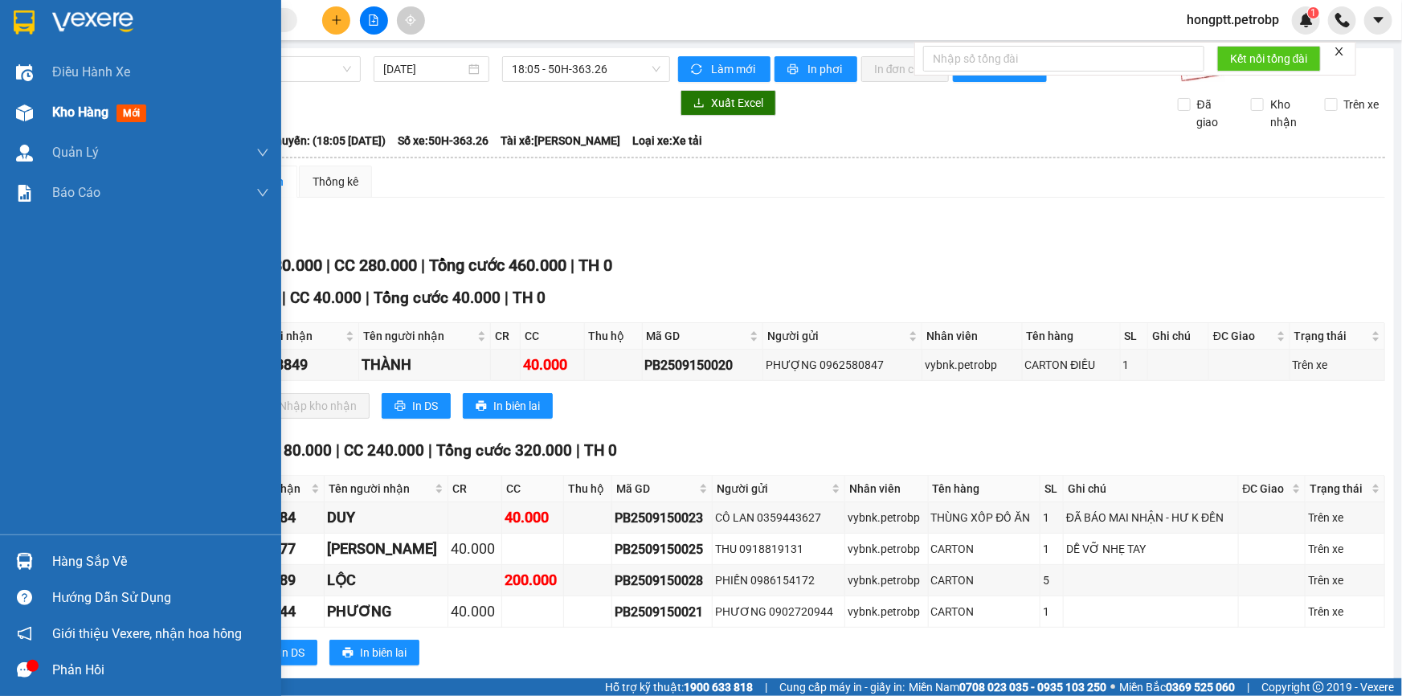
click at [55, 105] on span "Kho hàng" at bounding box center [80, 111] width 56 height 15
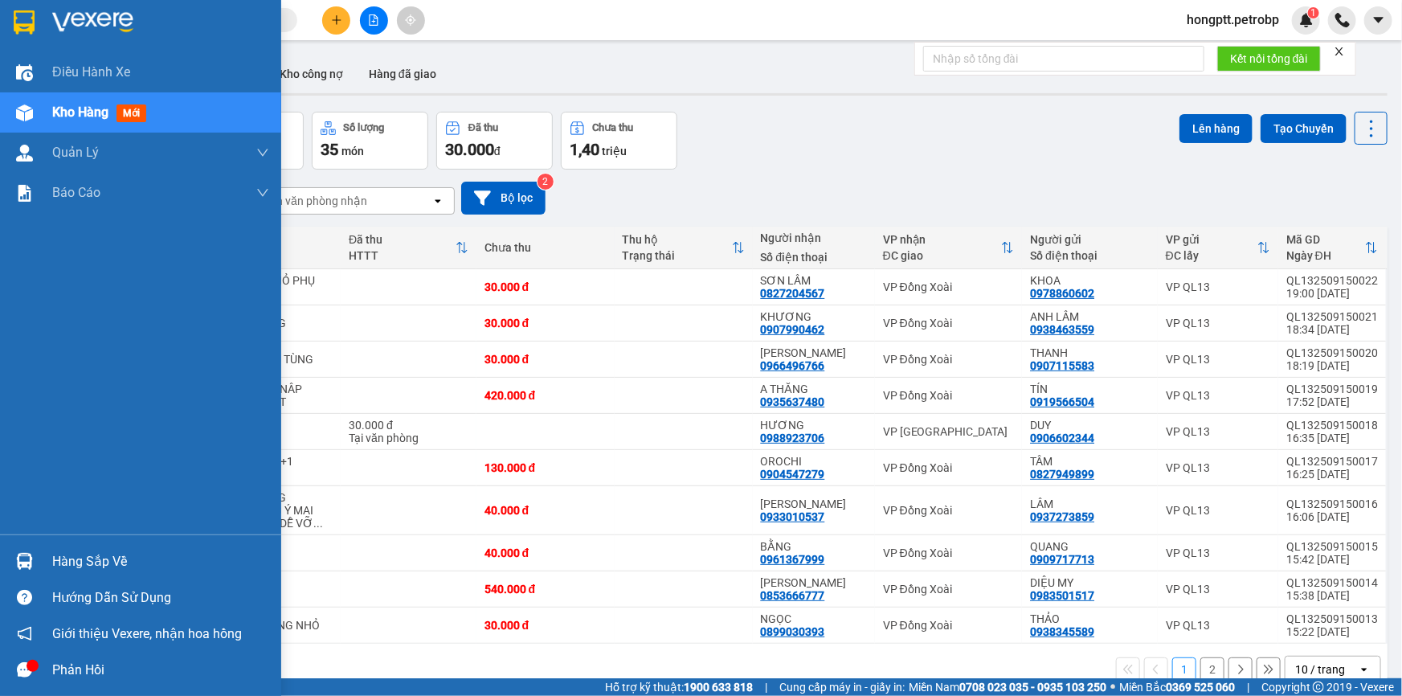
click at [67, 566] on div "Hàng sắp về" at bounding box center [160, 562] width 217 height 24
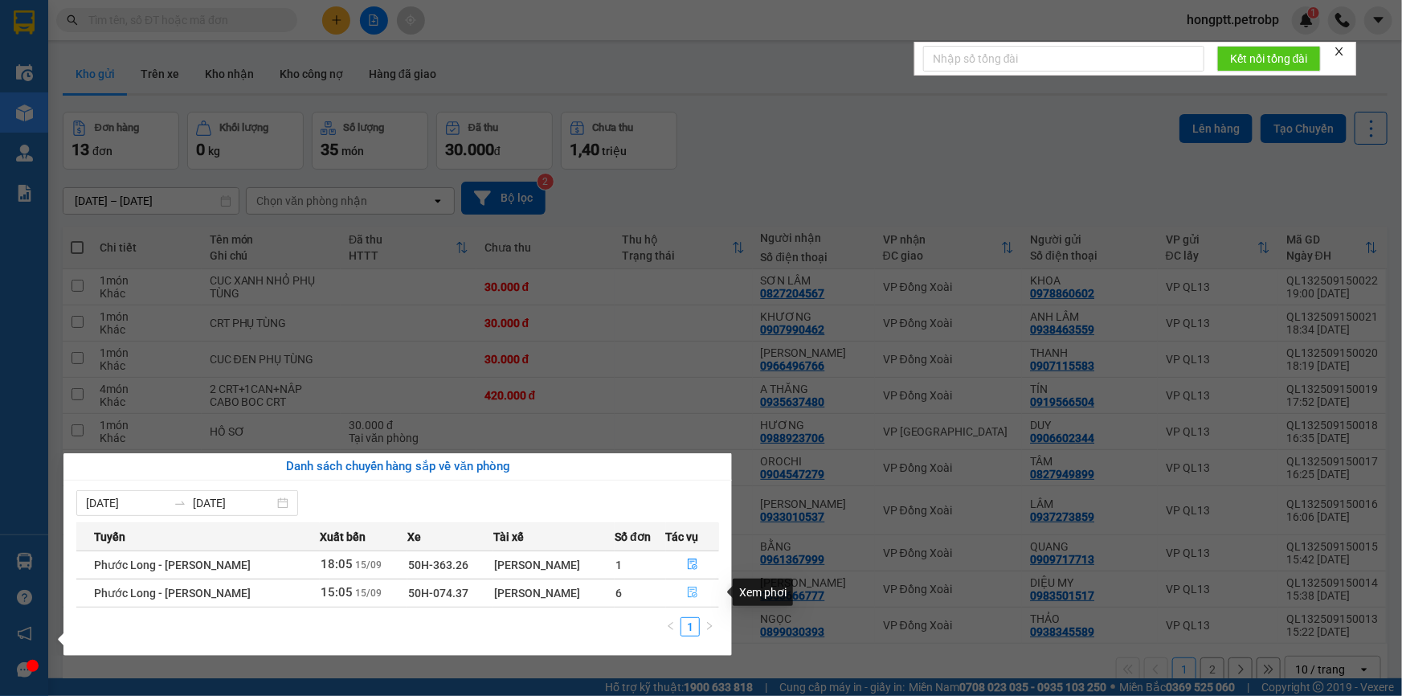
click at [687, 591] on icon "file-done" at bounding box center [692, 592] width 11 height 11
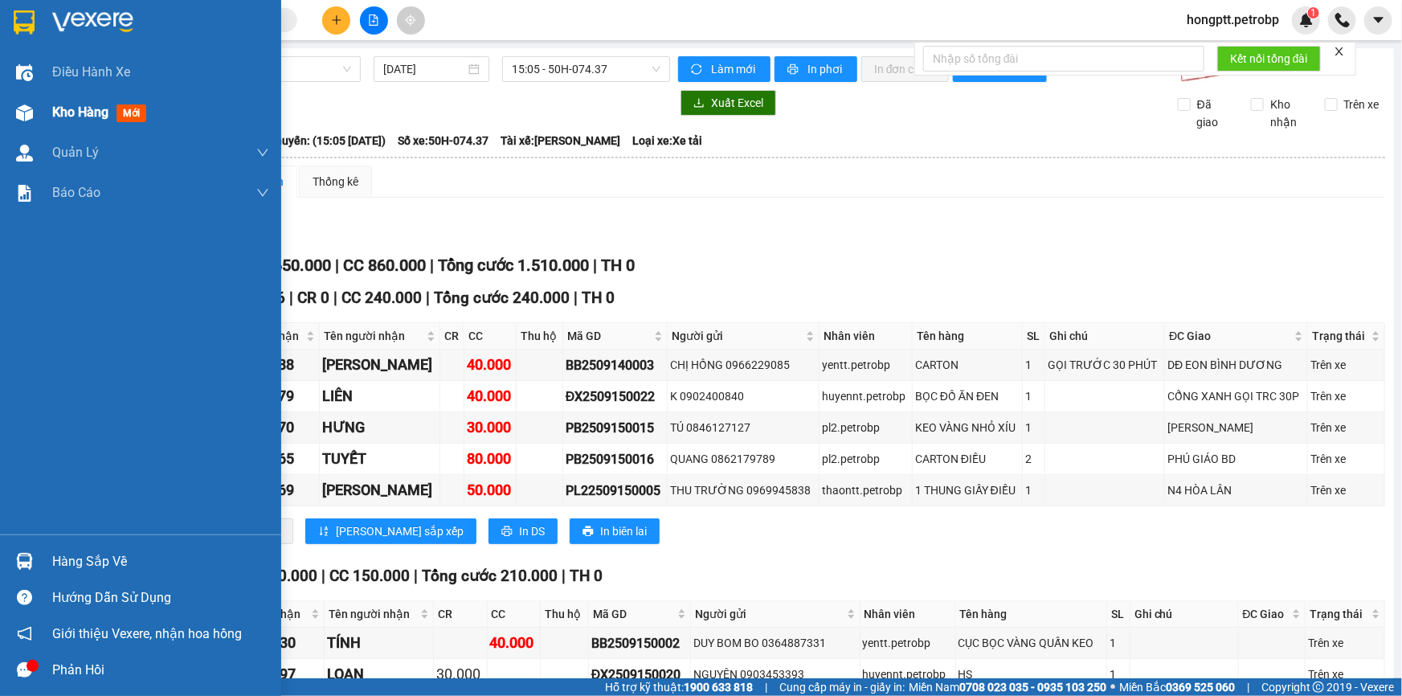
click at [67, 105] on span "Kho hàng" at bounding box center [80, 111] width 56 height 15
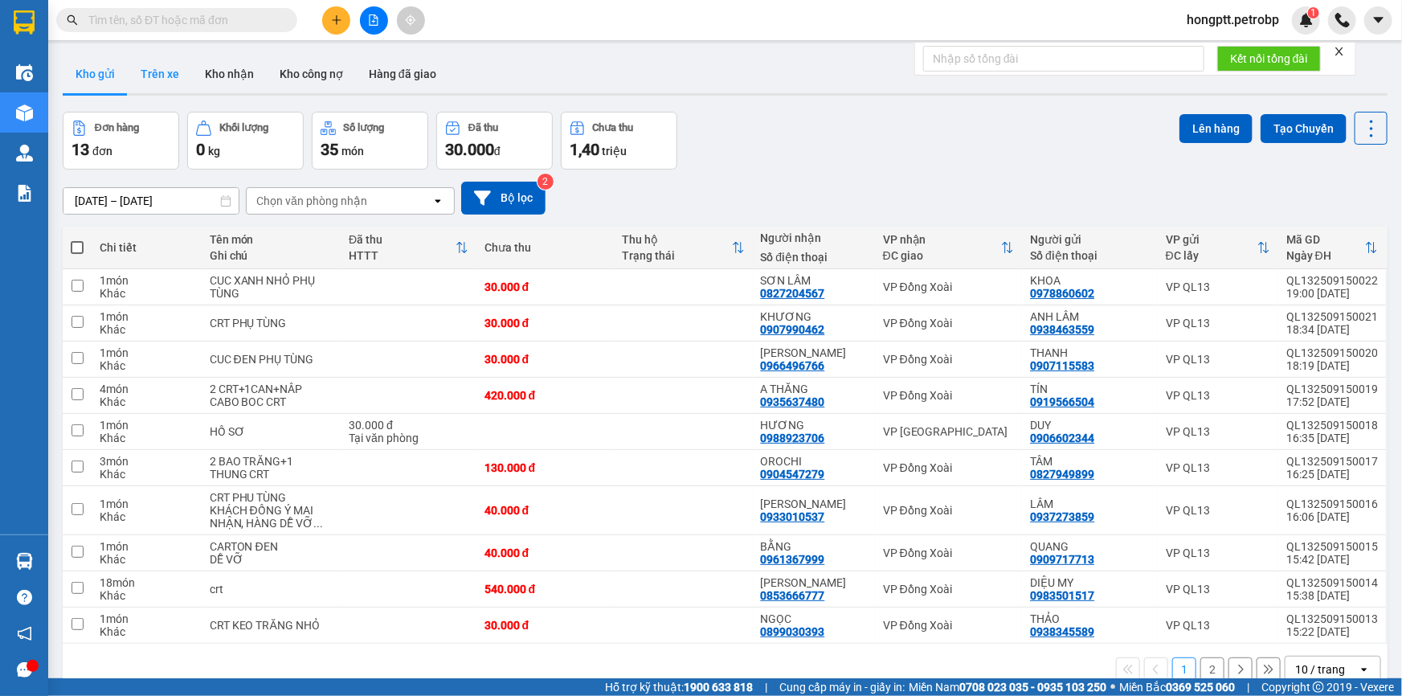
click at [160, 68] on button "Trên xe" at bounding box center [160, 74] width 64 height 39
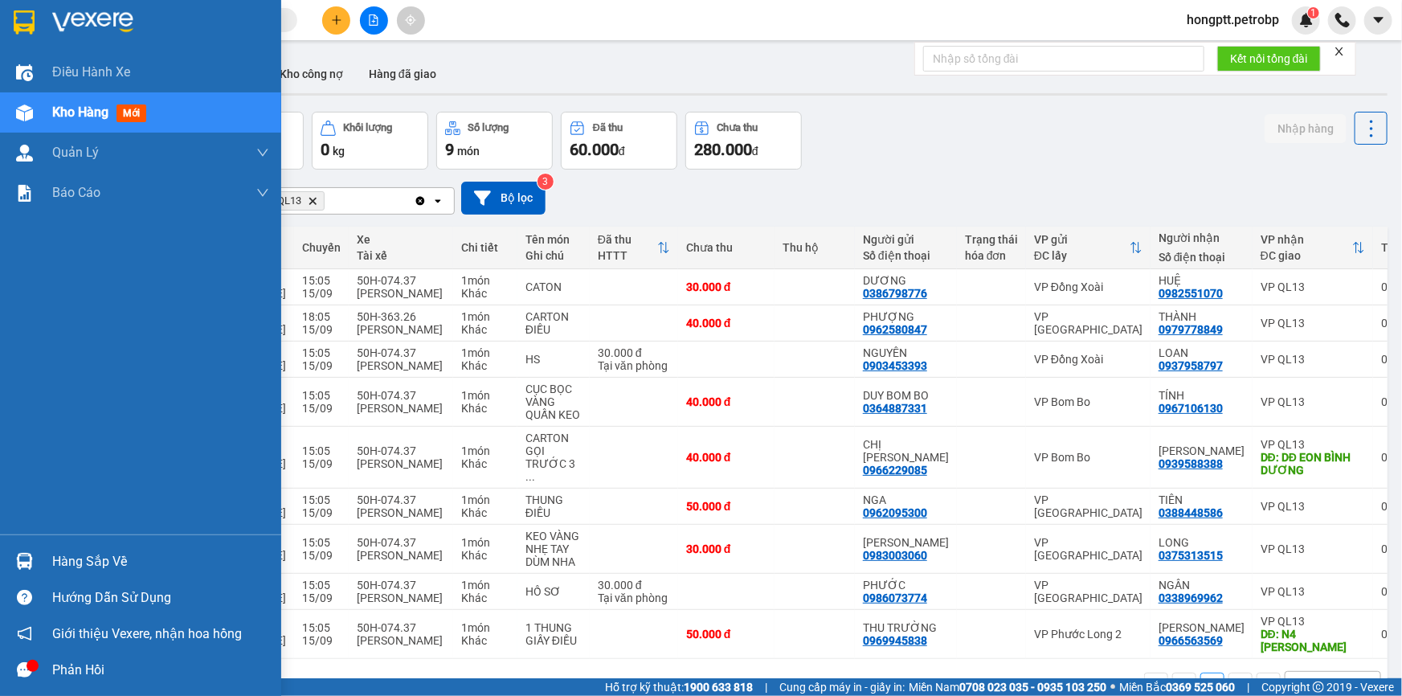
click at [78, 114] on span "Kho hàng" at bounding box center [80, 111] width 56 height 15
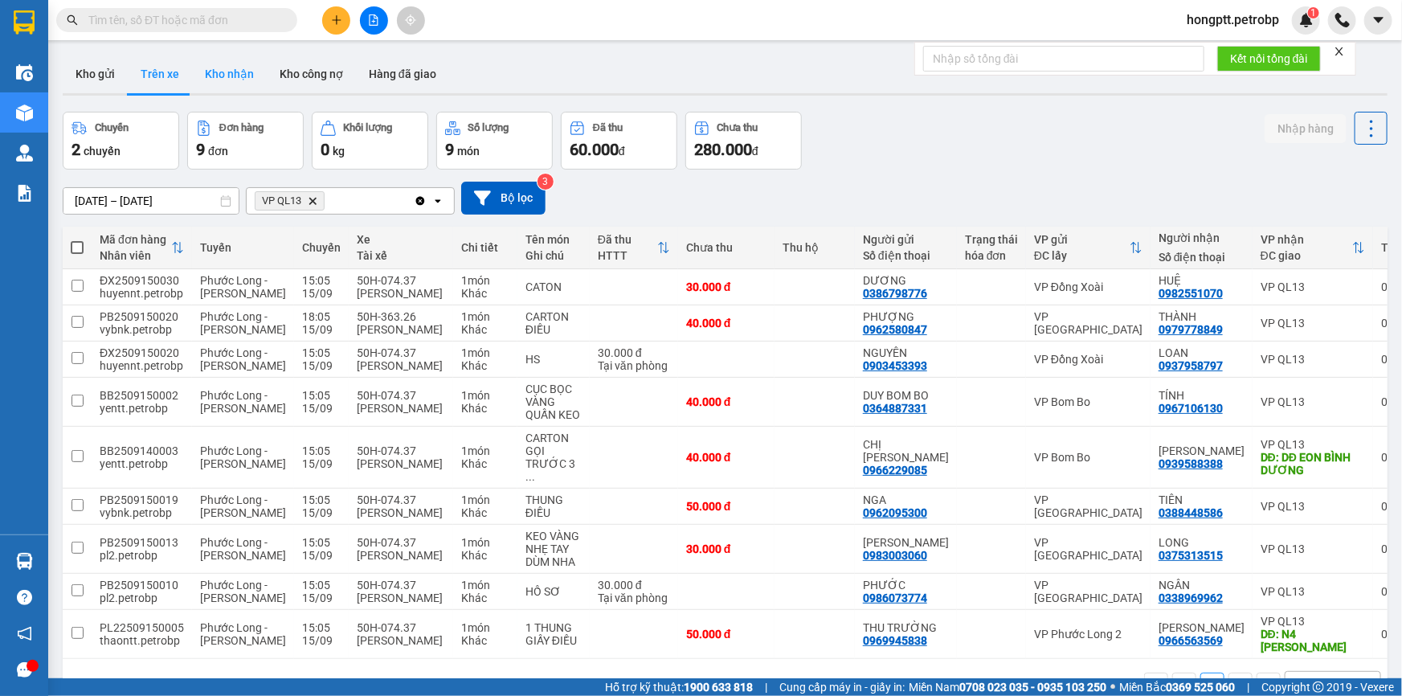
click at [211, 76] on button "Kho nhận" at bounding box center [229, 74] width 75 height 39
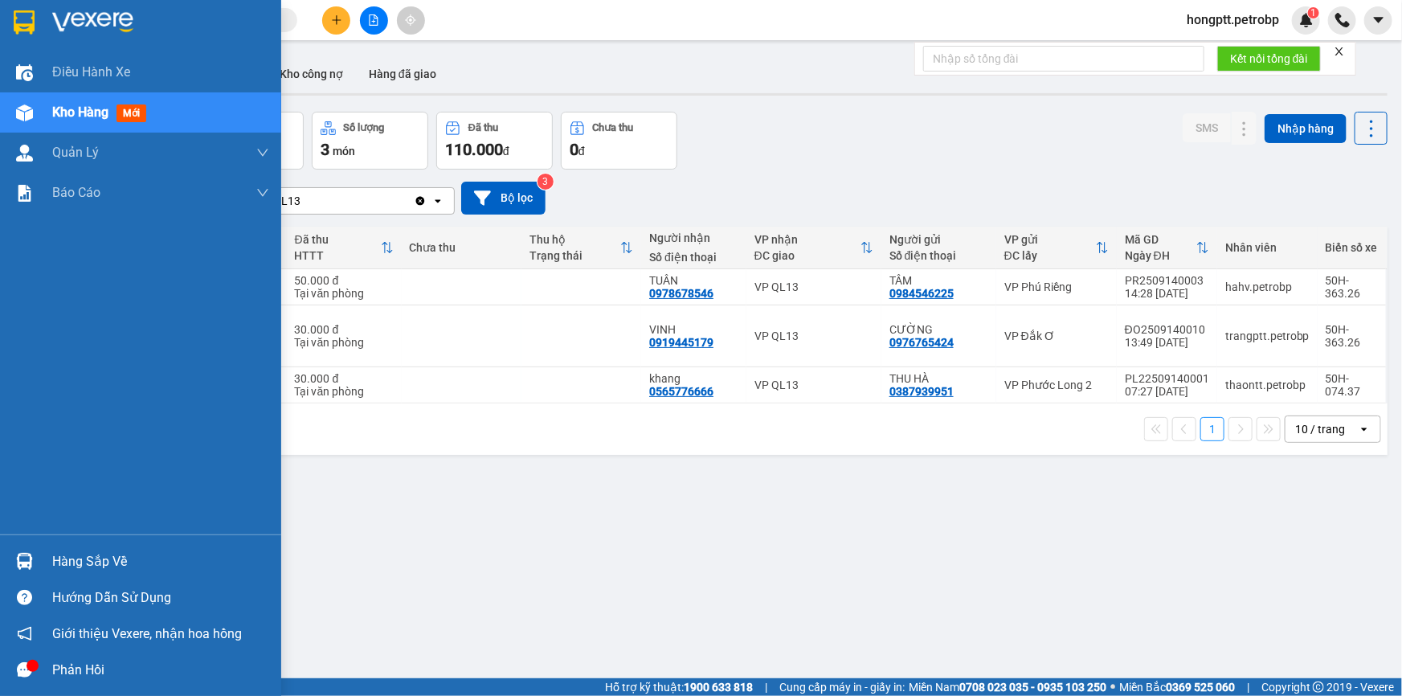
click at [86, 557] on div "Hàng sắp về" at bounding box center [160, 562] width 217 height 24
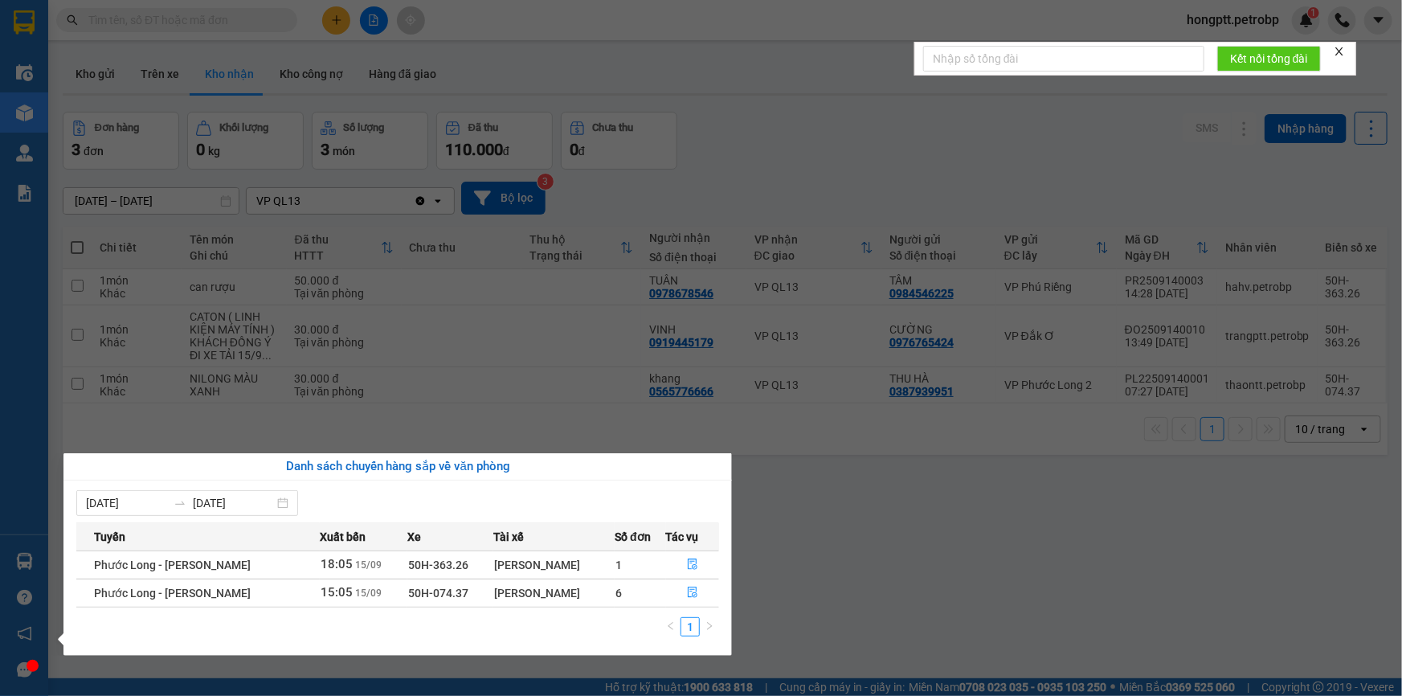
click at [883, 587] on section "Kết quả tìm kiếm ( 1 ) Bộ lọc Ngày tạo đơn gần nhất Mã ĐH Trạng thái Món hàng T…" at bounding box center [701, 348] width 1402 height 696
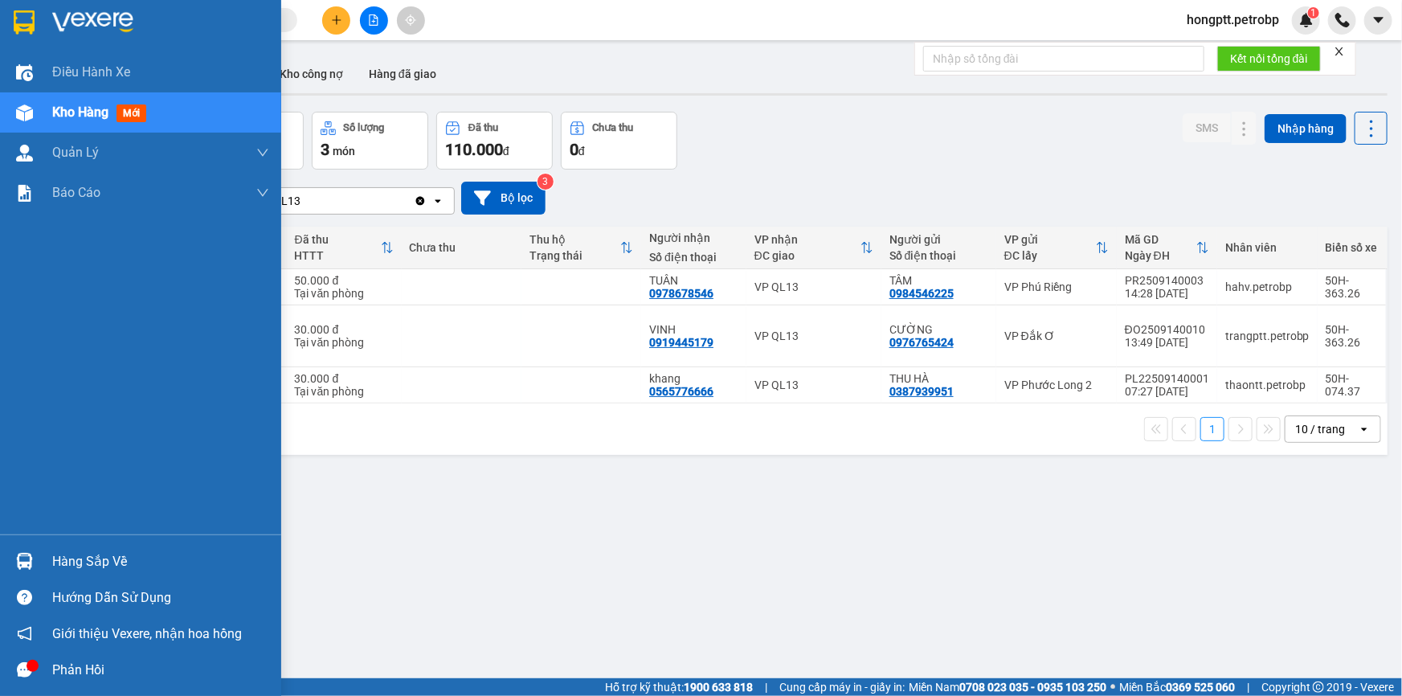
click at [96, 566] on div "Hàng sắp về" at bounding box center [160, 562] width 217 height 24
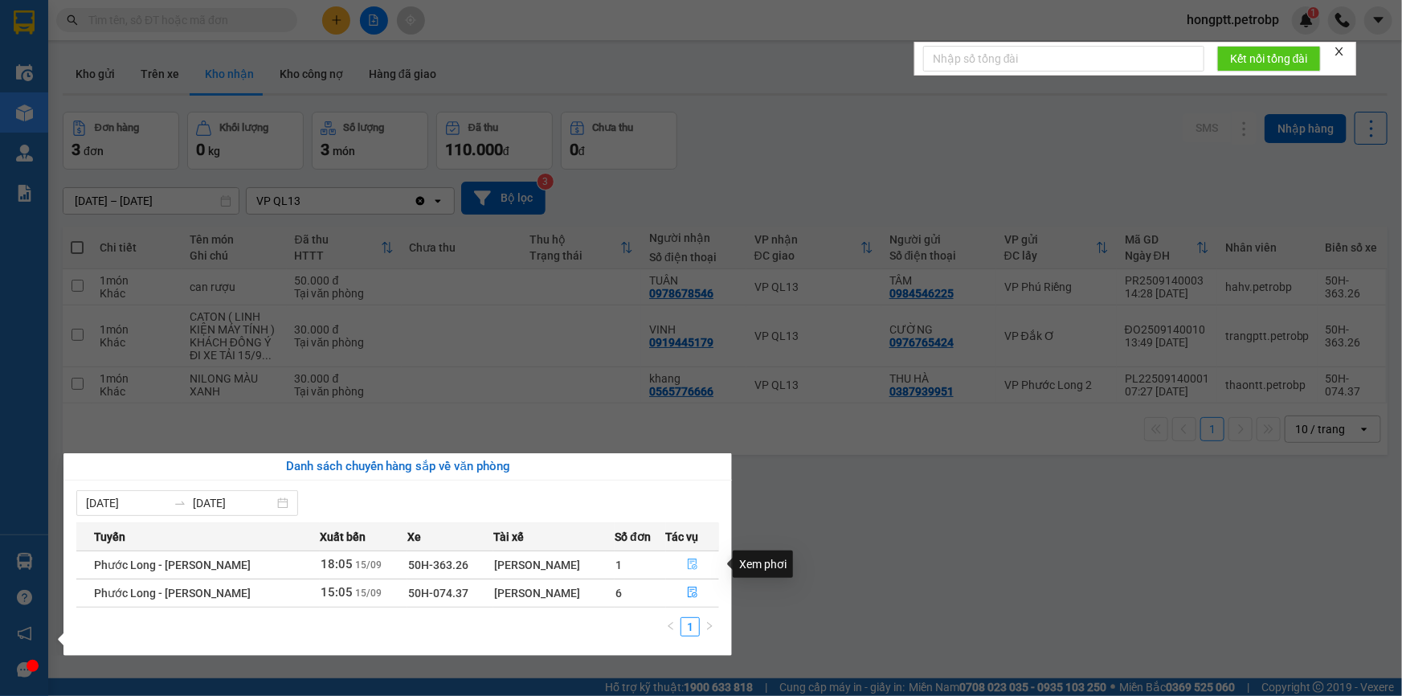
click at [687, 561] on icon "file-done" at bounding box center [692, 563] width 11 height 11
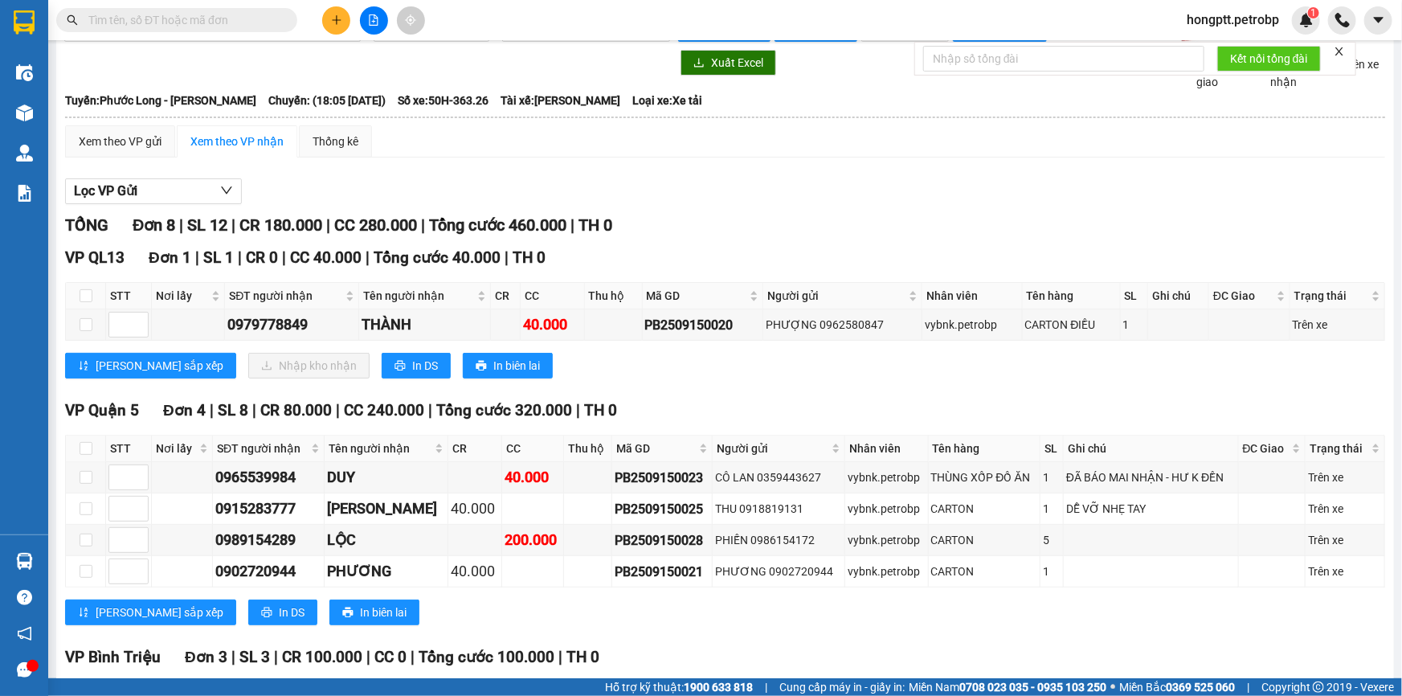
scroll to position [25, 0]
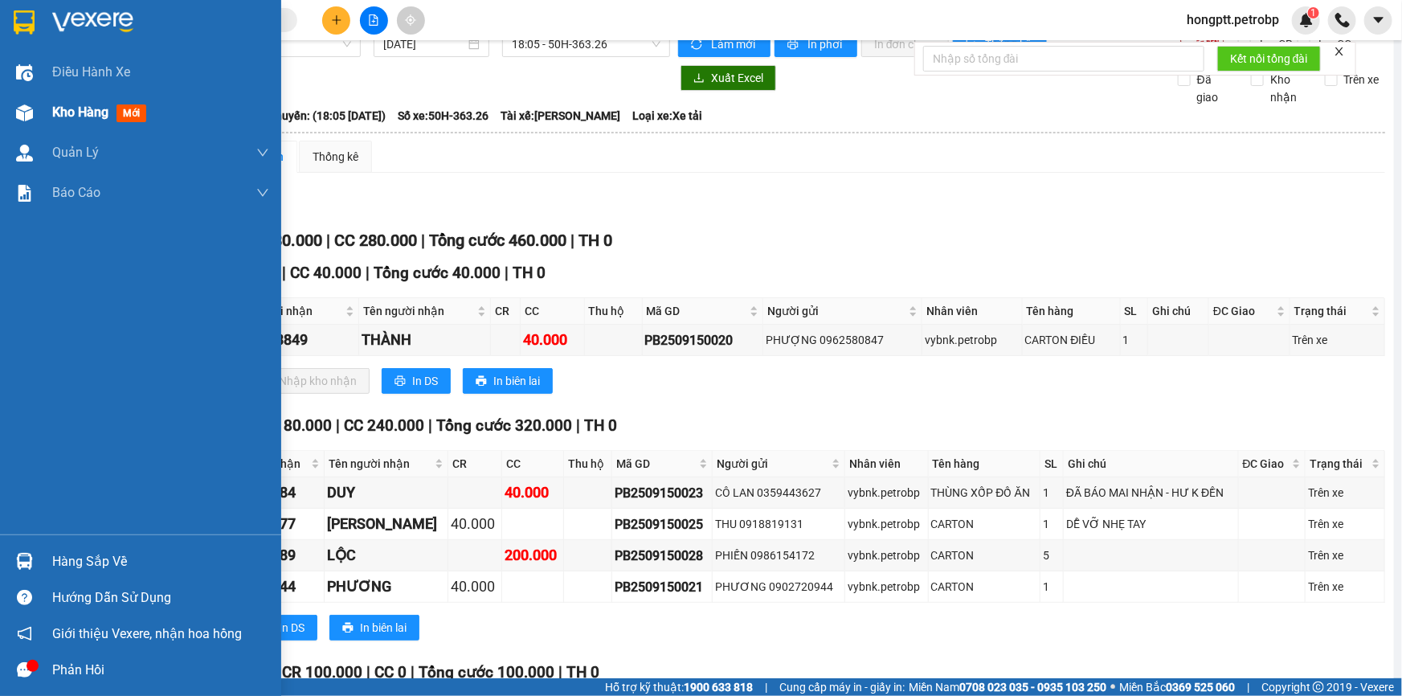
click at [65, 117] on span "Kho hàng" at bounding box center [80, 111] width 56 height 15
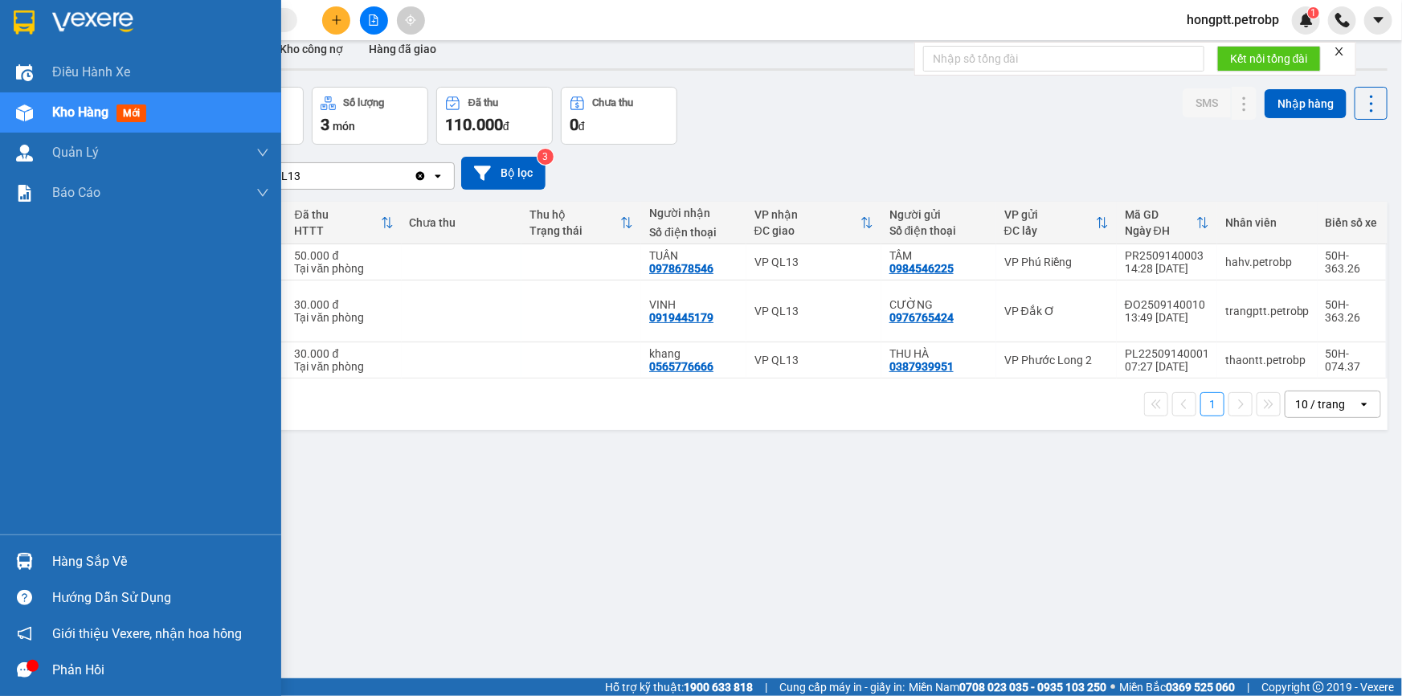
drag, startPoint x: 112, startPoint y: 563, endPoint x: 121, endPoint y: 549, distance: 16.9
click at [117, 562] on div "Hàng sắp về" at bounding box center [160, 562] width 217 height 24
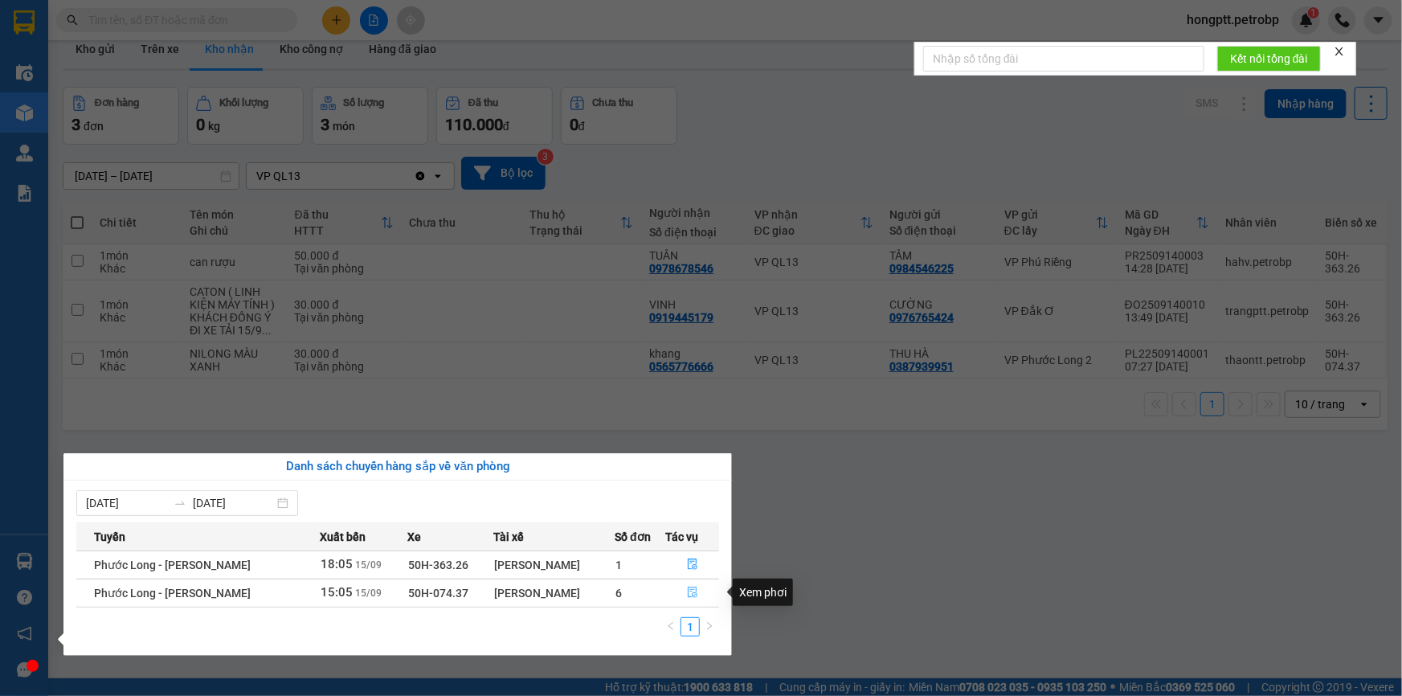
click at [687, 588] on icon "file-done" at bounding box center [692, 592] width 11 height 11
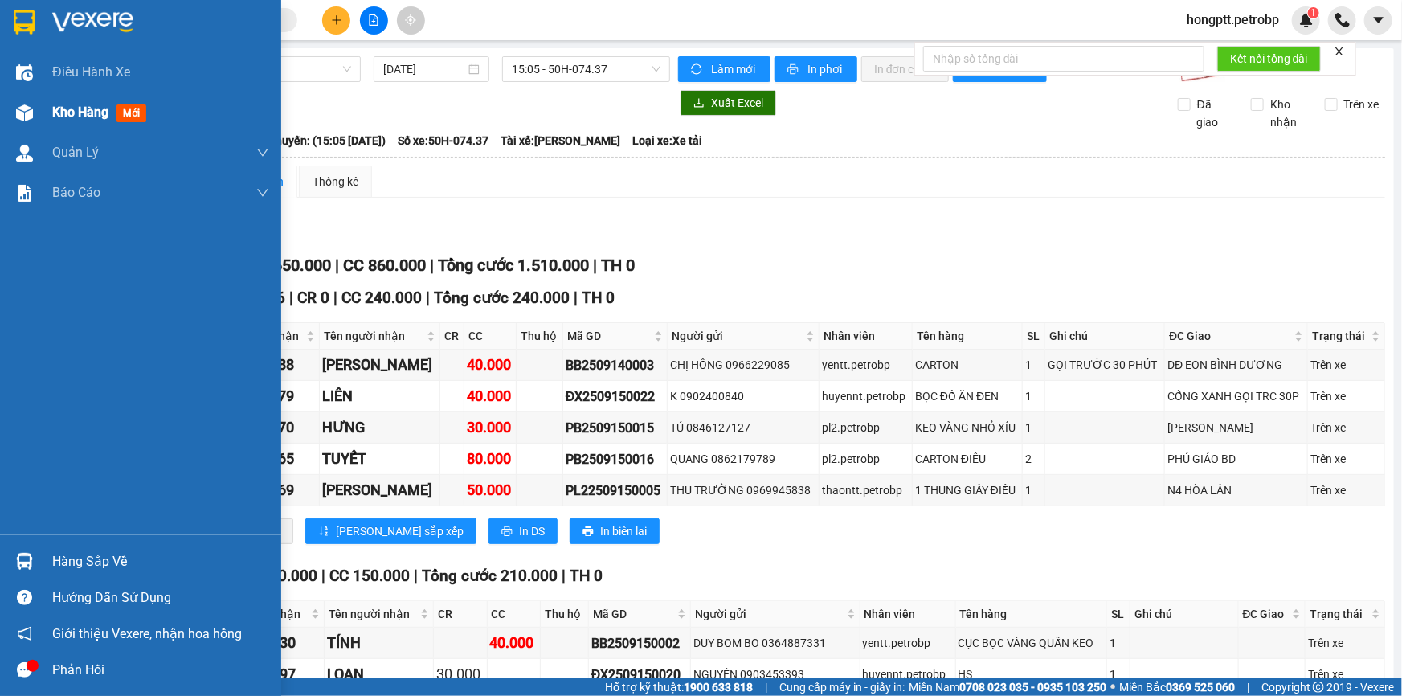
click at [66, 117] on span "Kho hàng" at bounding box center [80, 111] width 56 height 15
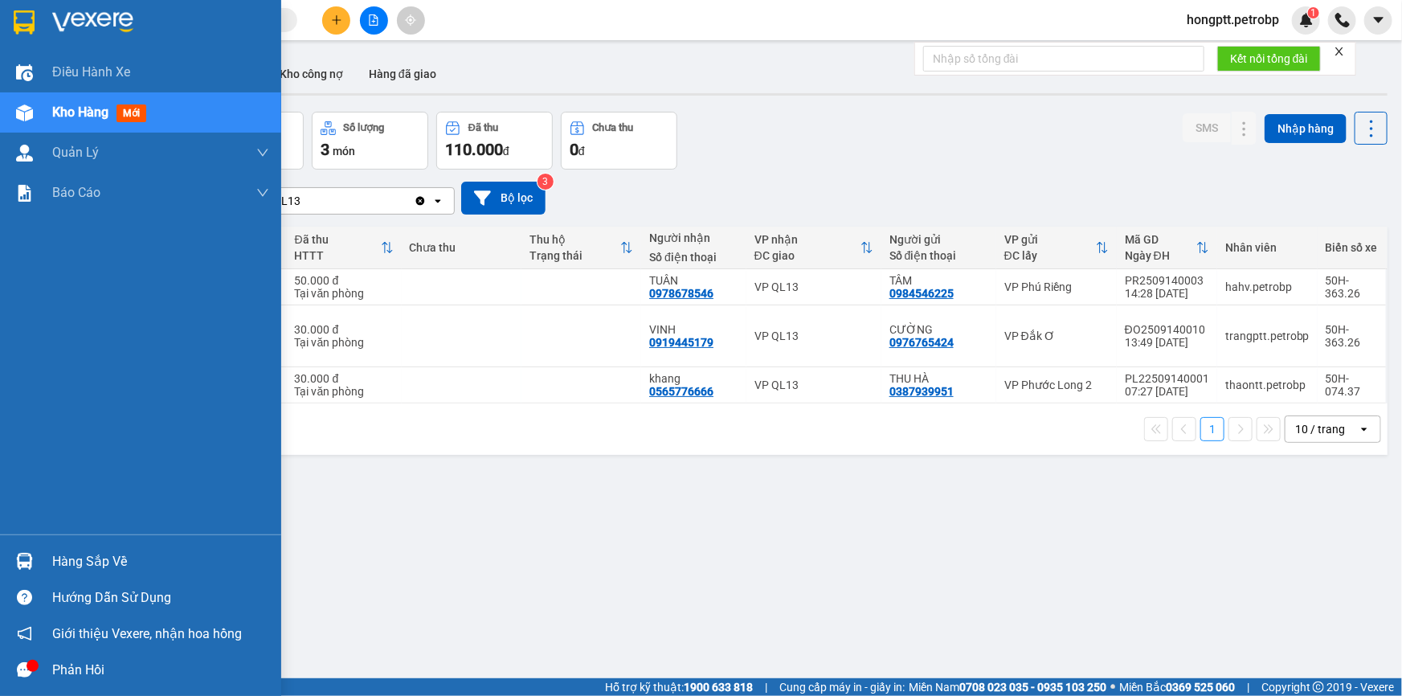
click at [73, 559] on div "Hàng sắp về" at bounding box center [160, 562] width 217 height 24
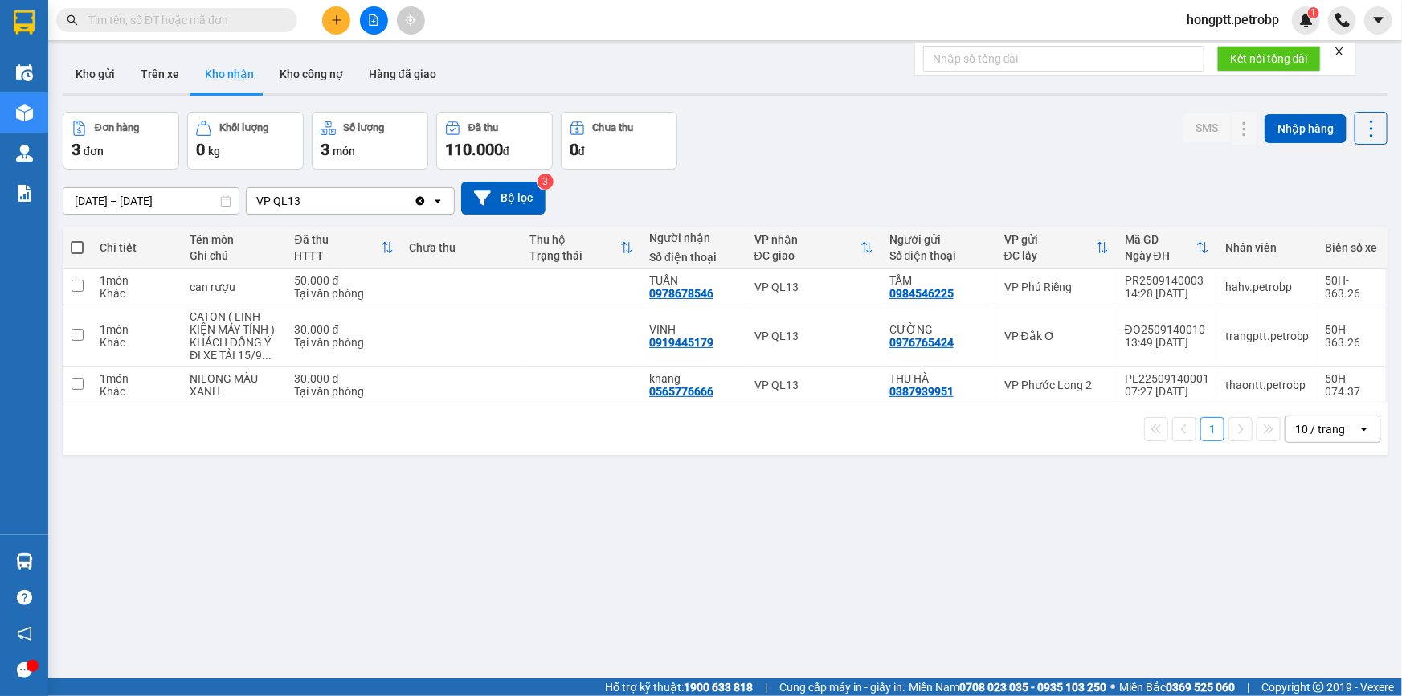
click at [824, 607] on section "Kết quả tìm kiếm ( 1 ) Bộ lọc Ngày tạo đơn gần nhất Mã ĐH Trạng thái Món hàng T…" at bounding box center [701, 348] width 1402 height 696
click at [231, 73] on button "Kho nhận" at bounding box center [229, 74] width 75 height 39
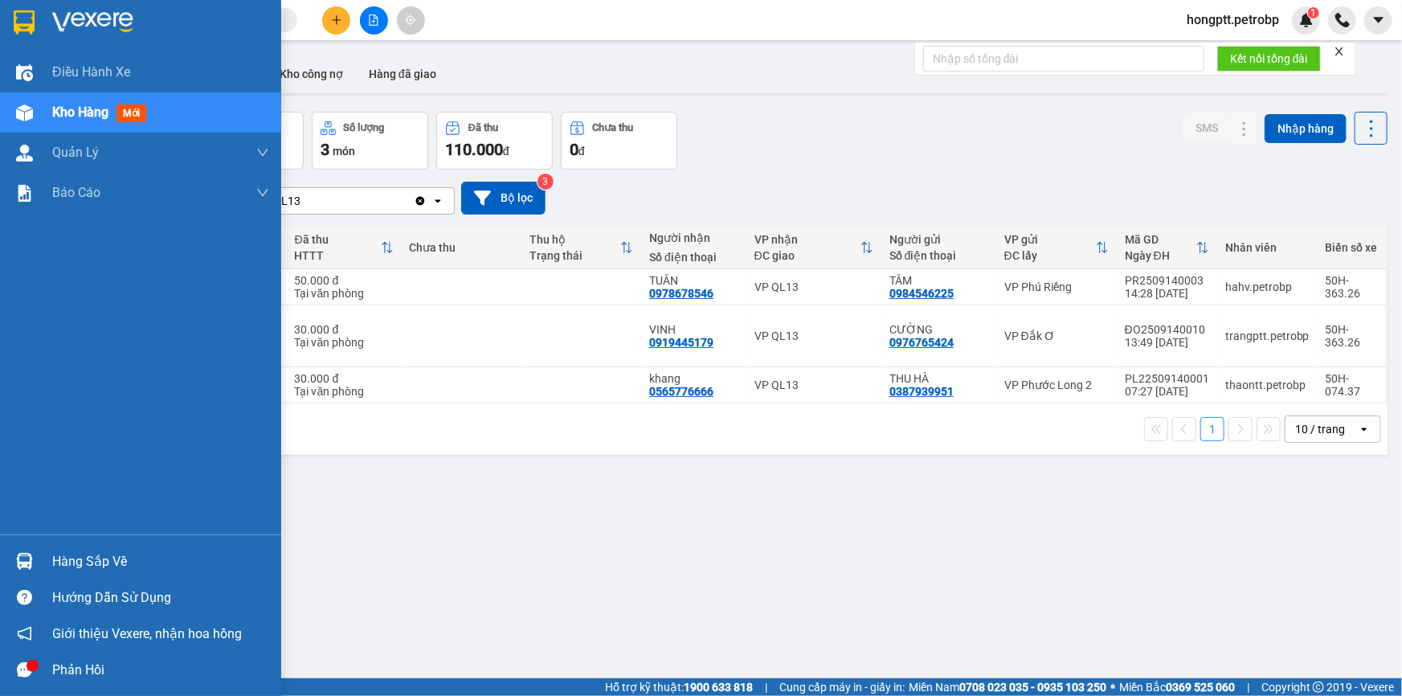
drag, startPoint x: 79, startPoint y: 570, endPoint x: 93, endPoint y: 562, distance: 16.2
click at [80, 570] on div "Hàng sắp về" at bounding box center [160, 562] width 217 height 24
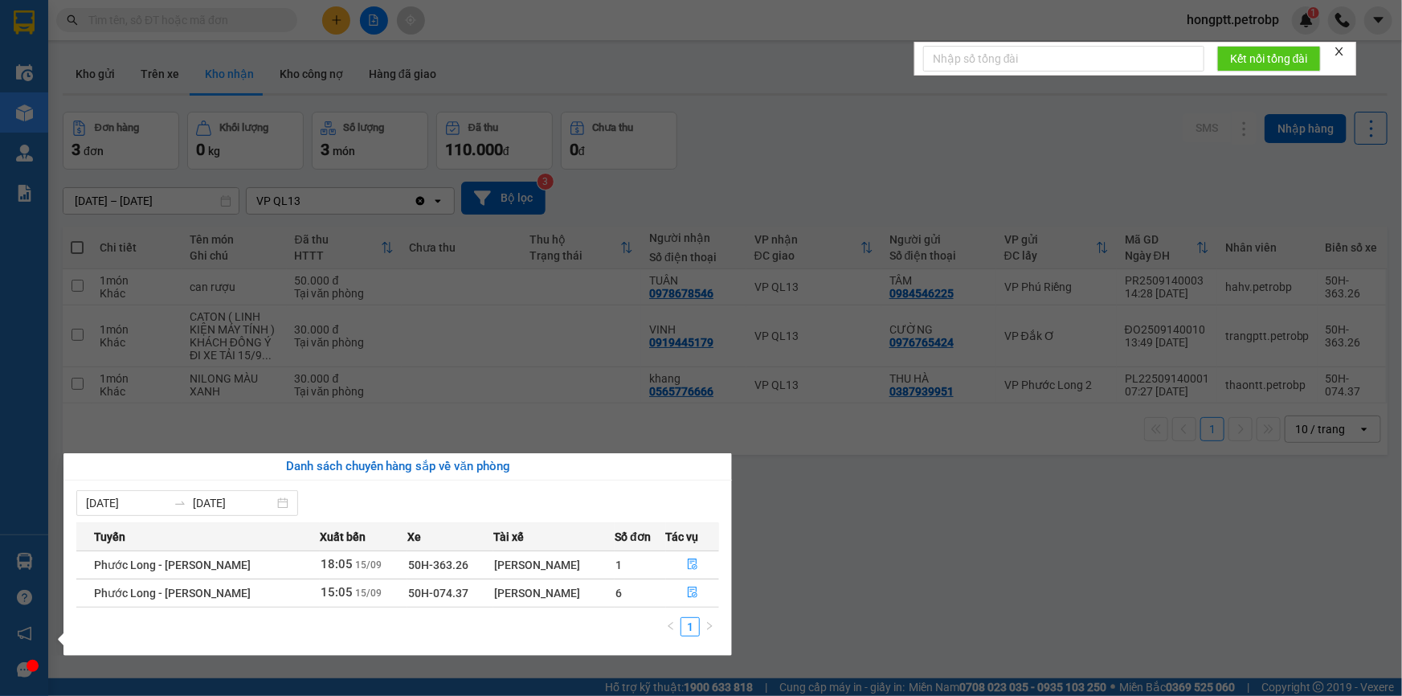
click at [775, 580] on section "Kết quả tìm kiếm ( 1 ) Bộ lọc Ngày tạo đơn gần nhất Mã ĐH Trạng thái Món hàng T…" at bounding box center [701, 348] width 1402 height 696
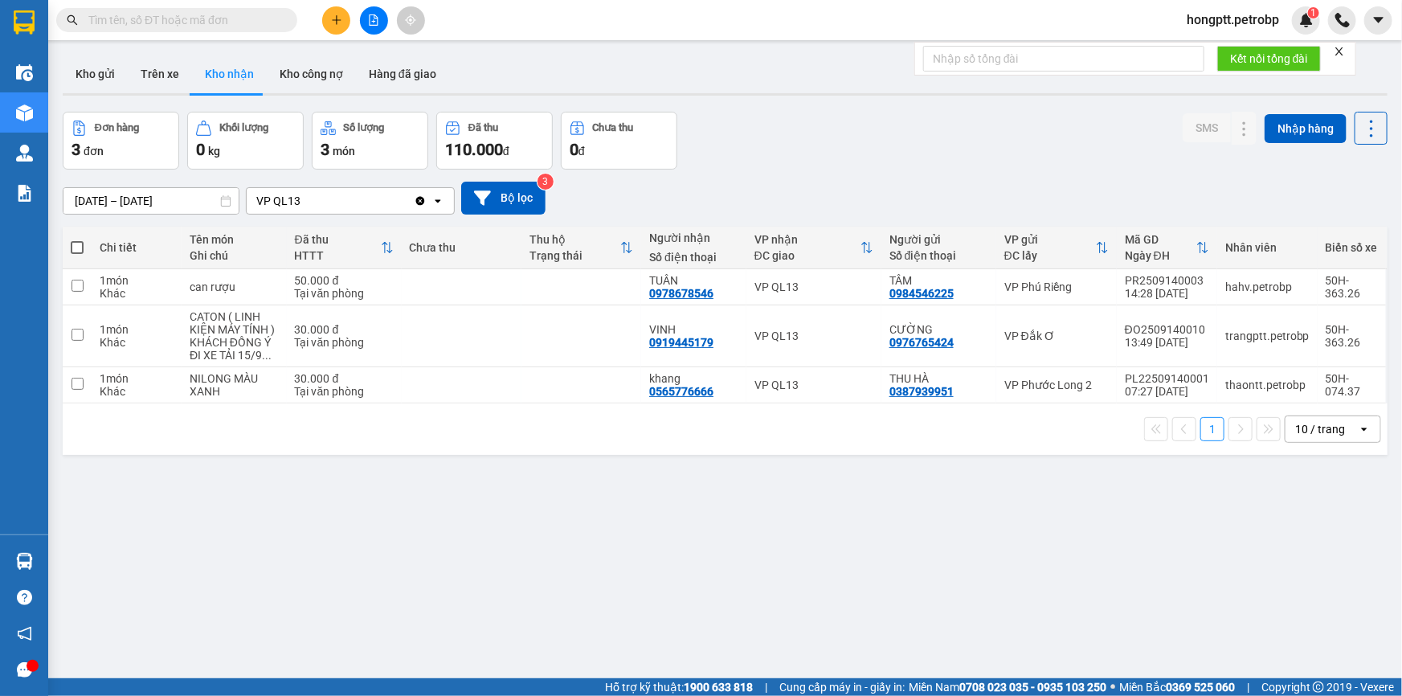
click at [219, 71] on button "Kho nhận" at bounding box center [229, 74] width 75 height 39
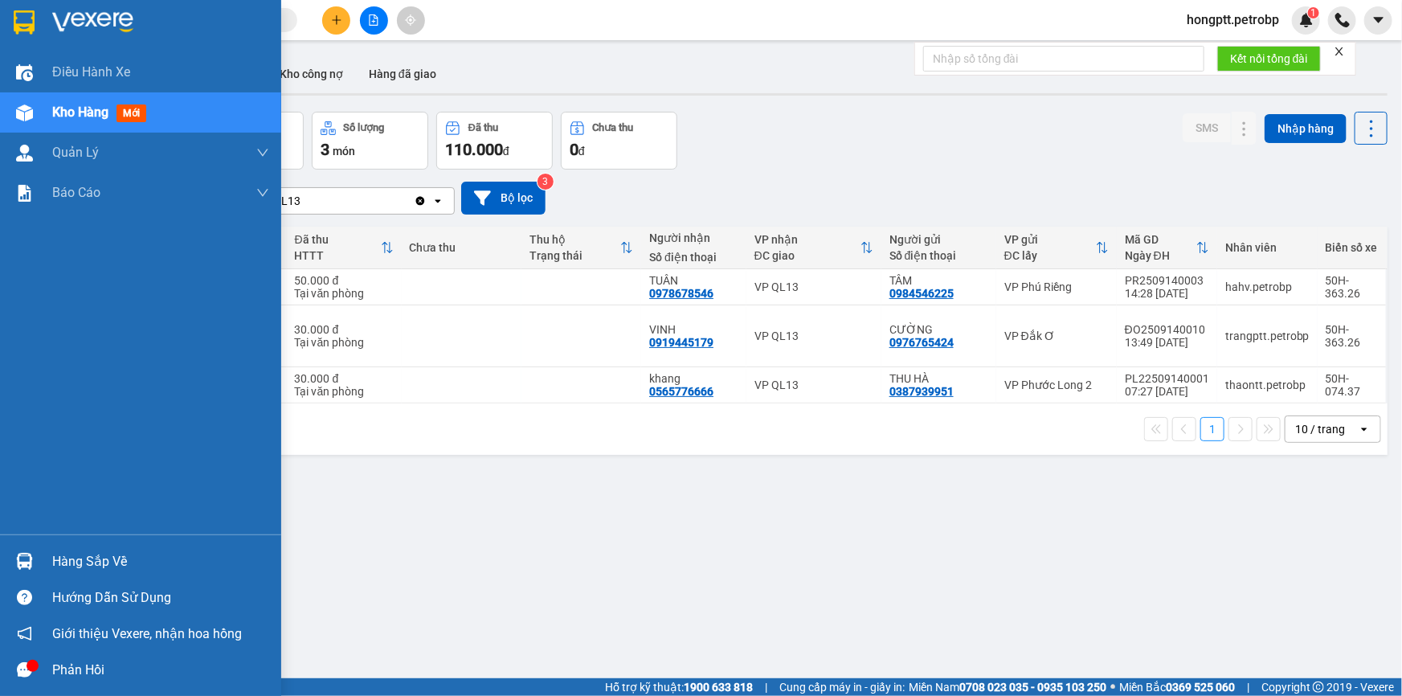
click at [61, 560] on div "Hàng sắp về" at bounding box center [160, 562] width 217 height 24
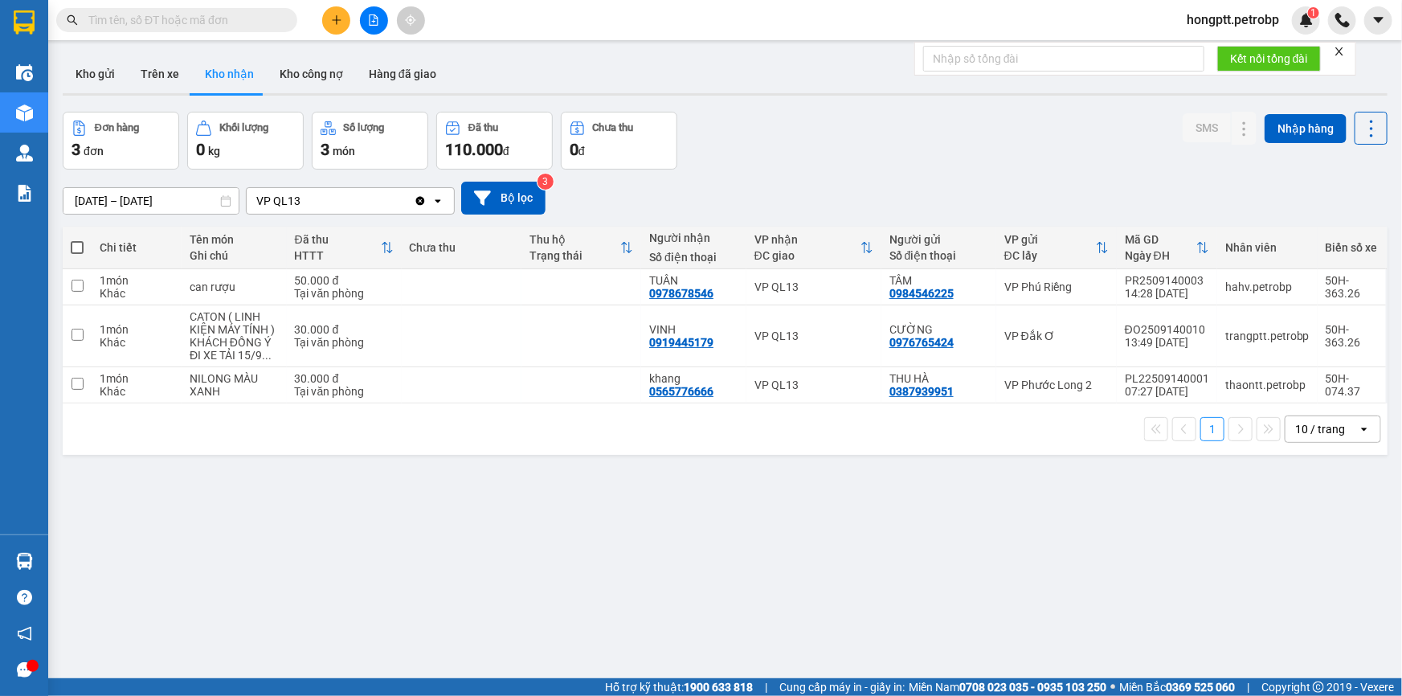
click at [896, 613] on section "Kết quả tìm kiếm ( 1 ) Bộ lọc Ngày tạo đơn gần nhất Mã ĐH Trạng thái Món hàng T…" at bounding box center [701, 348] width 1402 height 696
click at [144, 67] on button "Trên xe" at bounding box center [160, 74] width 64 height 39
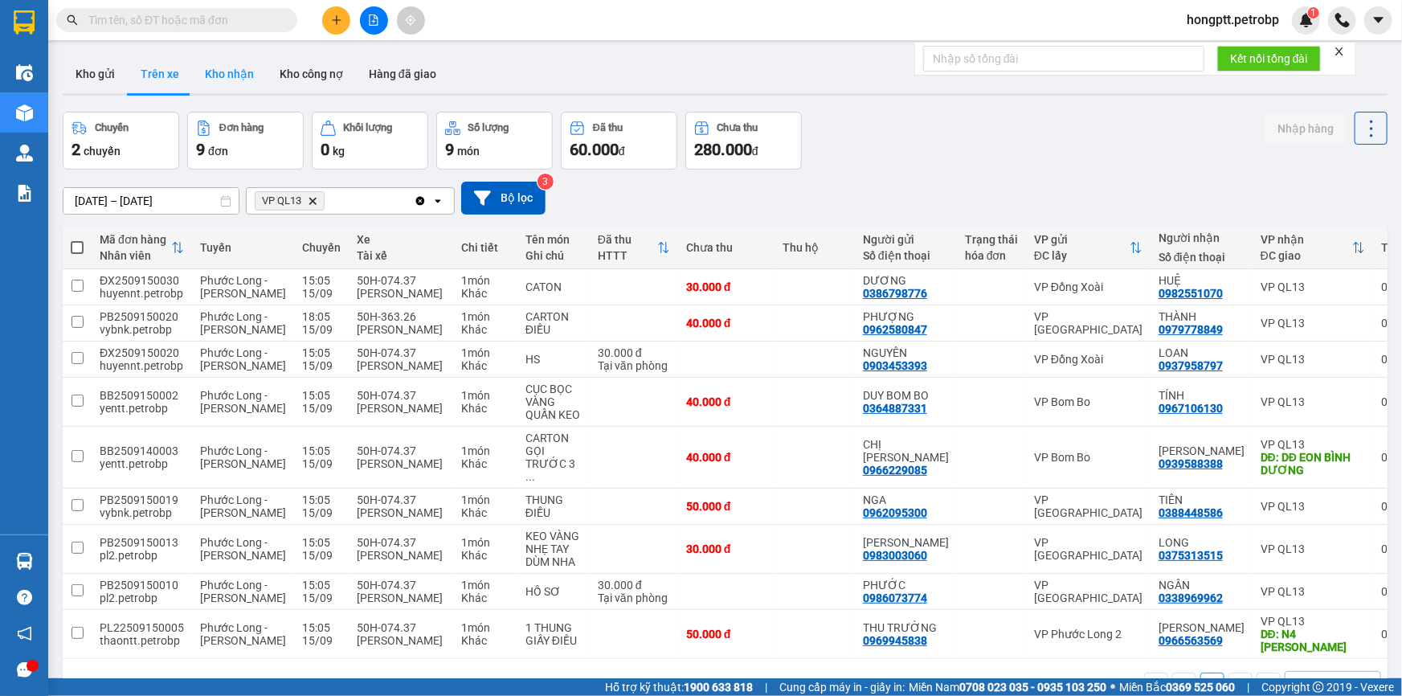
click at [219, 75] on button "Kho nhận" at bounding box center [229, 74] width 75 height 39
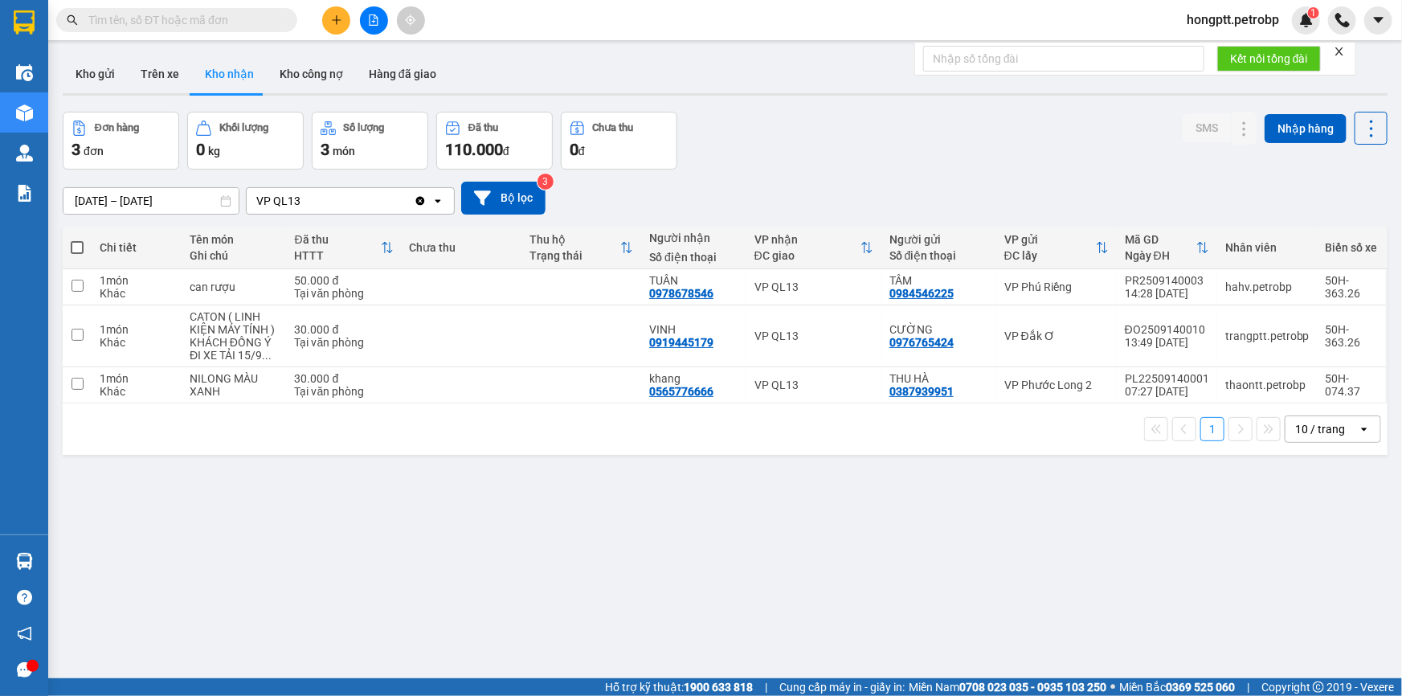
click at [215, 75] on button "Kho nhận" at bounding box center [229, 74] width 75 height 39
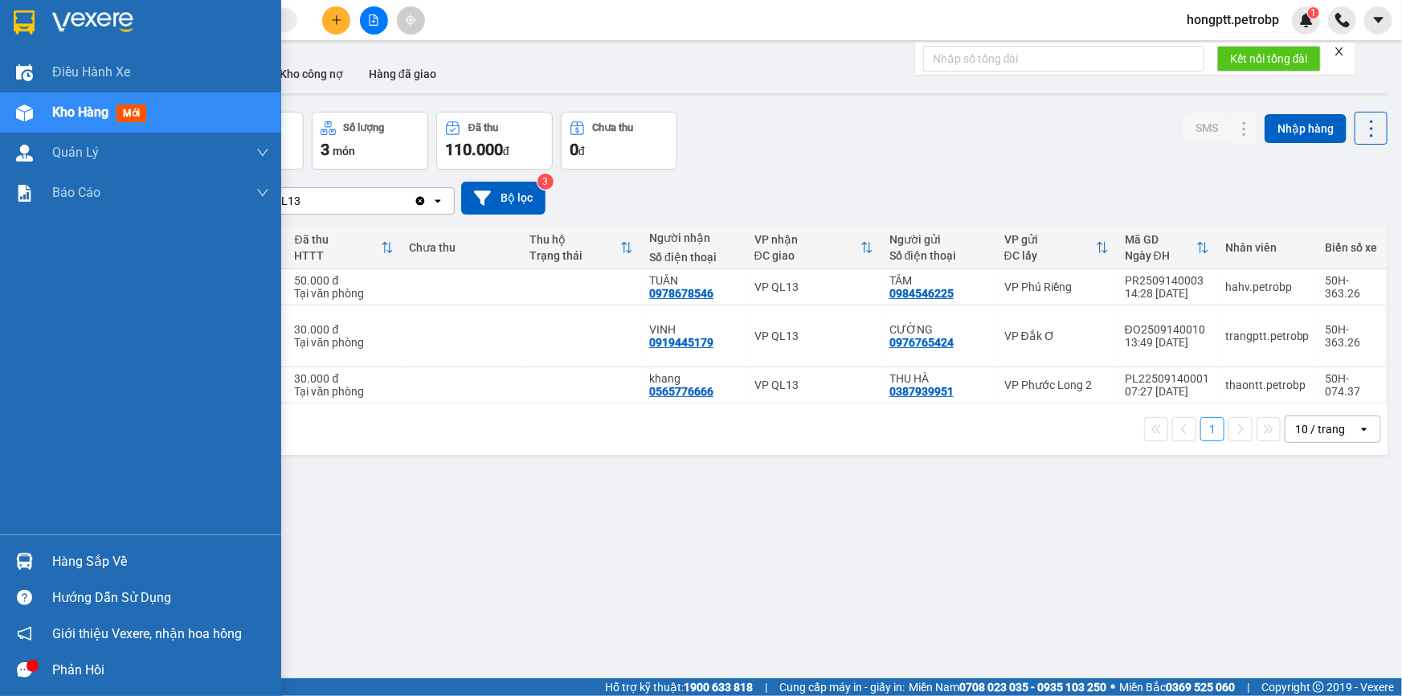
click at [76, 558] on div "Hàng sắp về" at bounding box center [160, 562] width 217 height 24
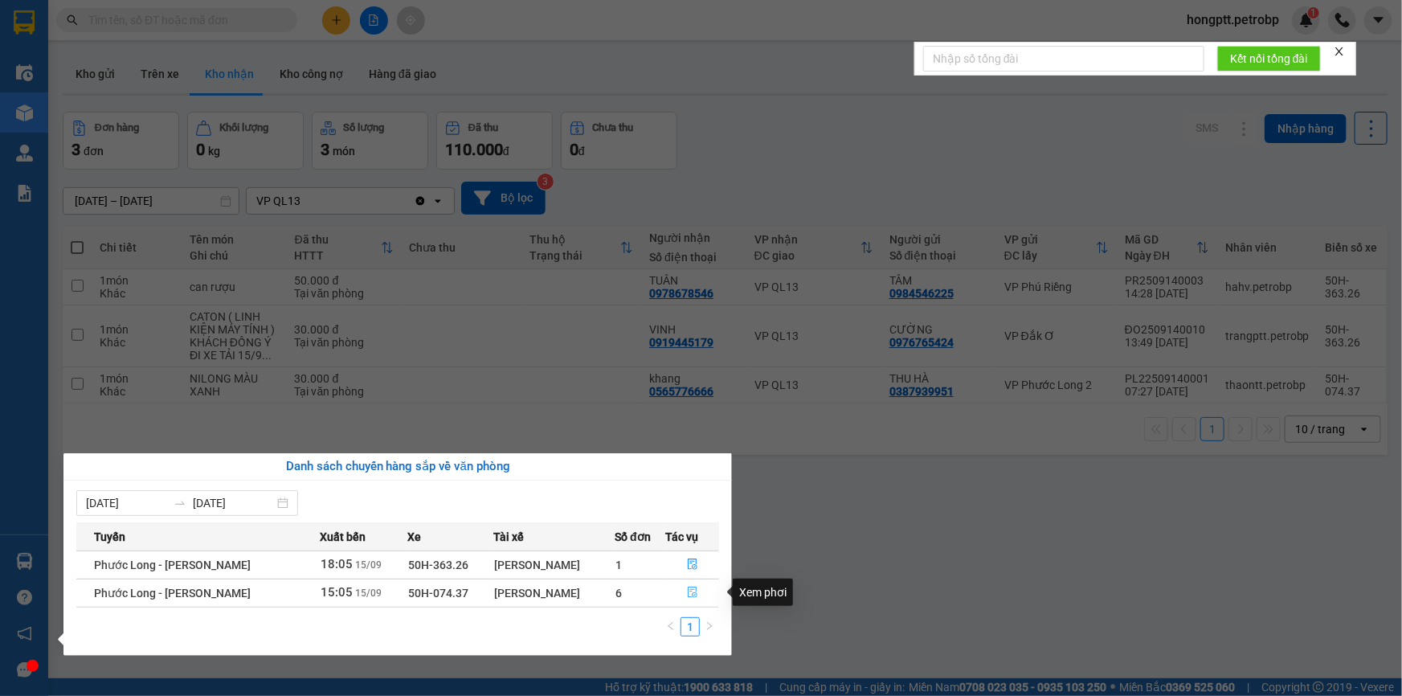
click at [692, 588] on icon "file-done" at bounding box center [692, 592] width 11 height 11
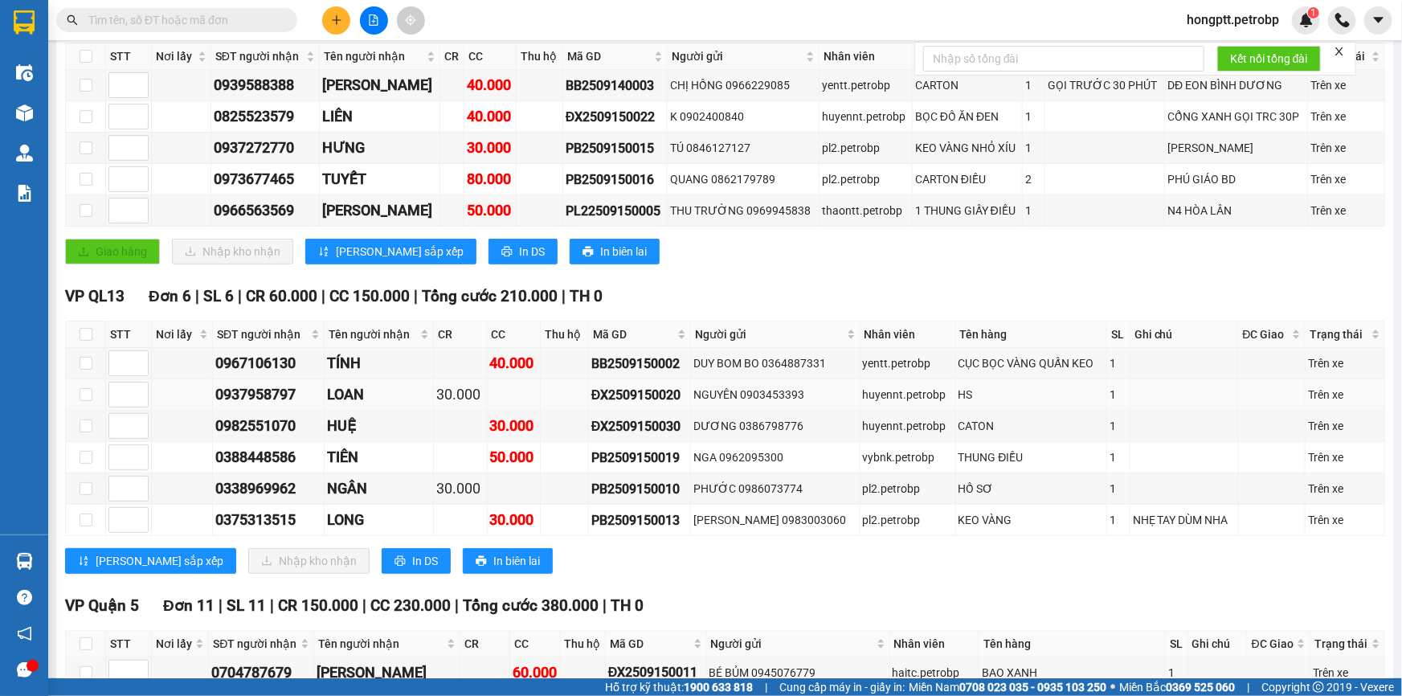
scroll to position [292, 0]
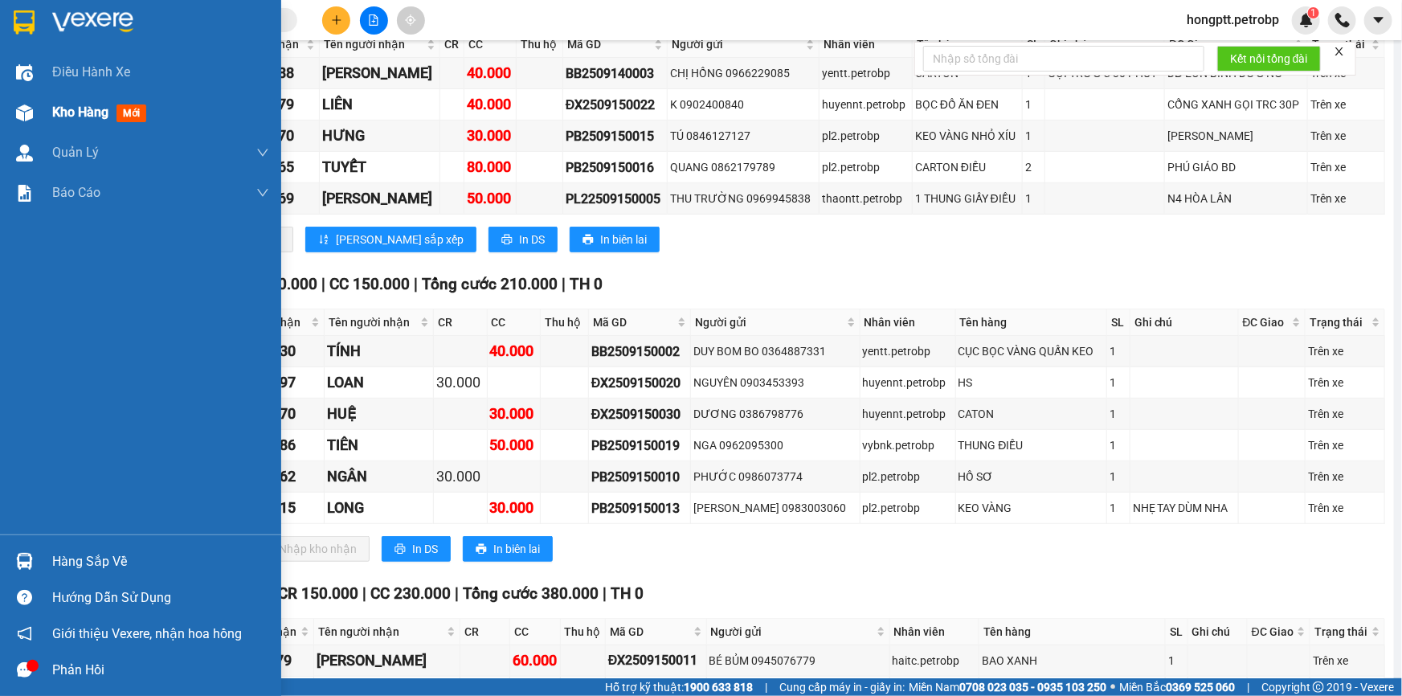
click at [72, 108] on span "Kho hàng" at bounding box center [80, 111] width 56 height 15
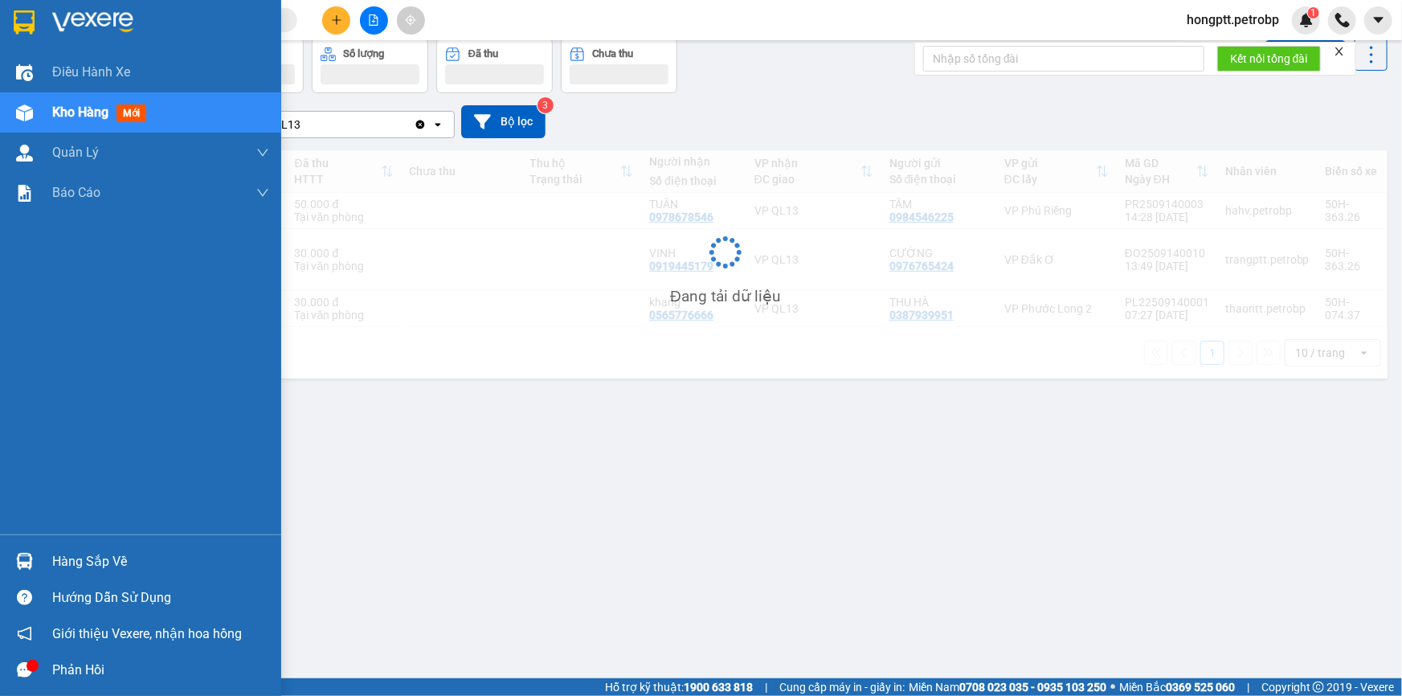
scroll to position [73, 0]
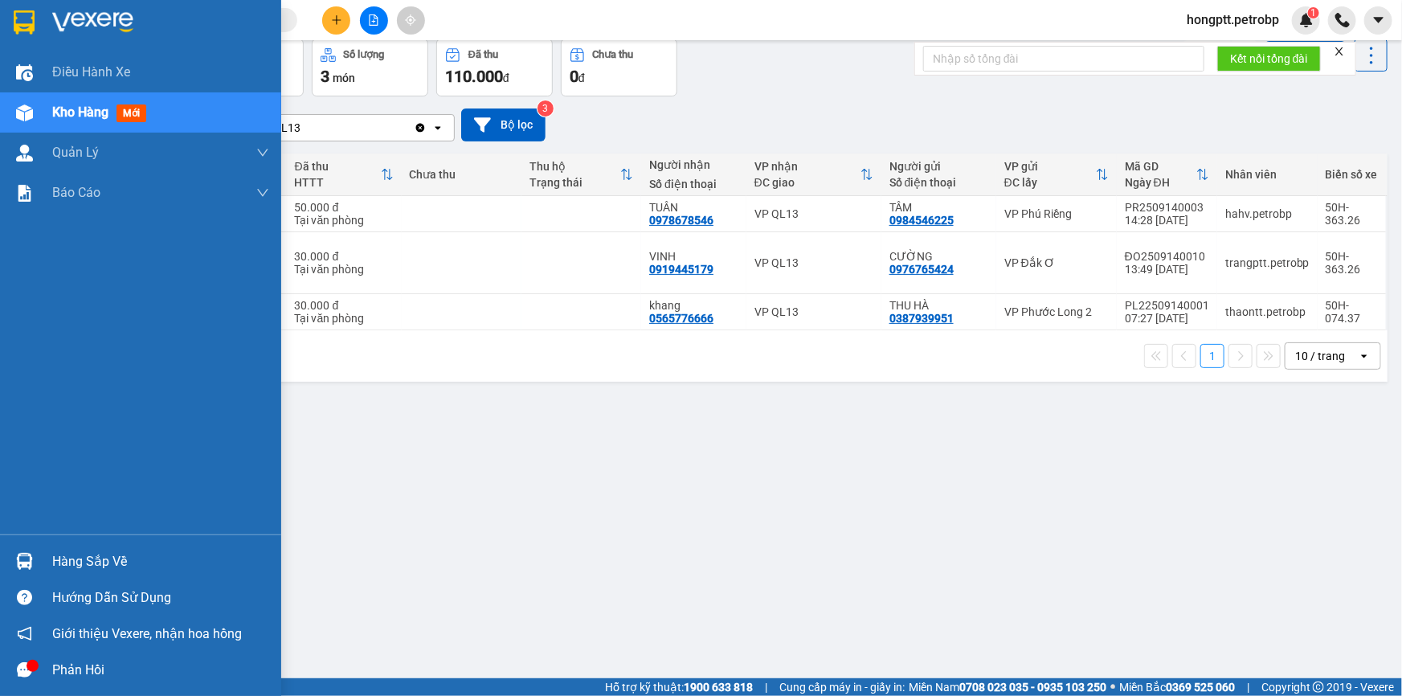
click at [60, 561] on div "Hàng sắp về" at bounding box center [160, 562] width 217 height 24
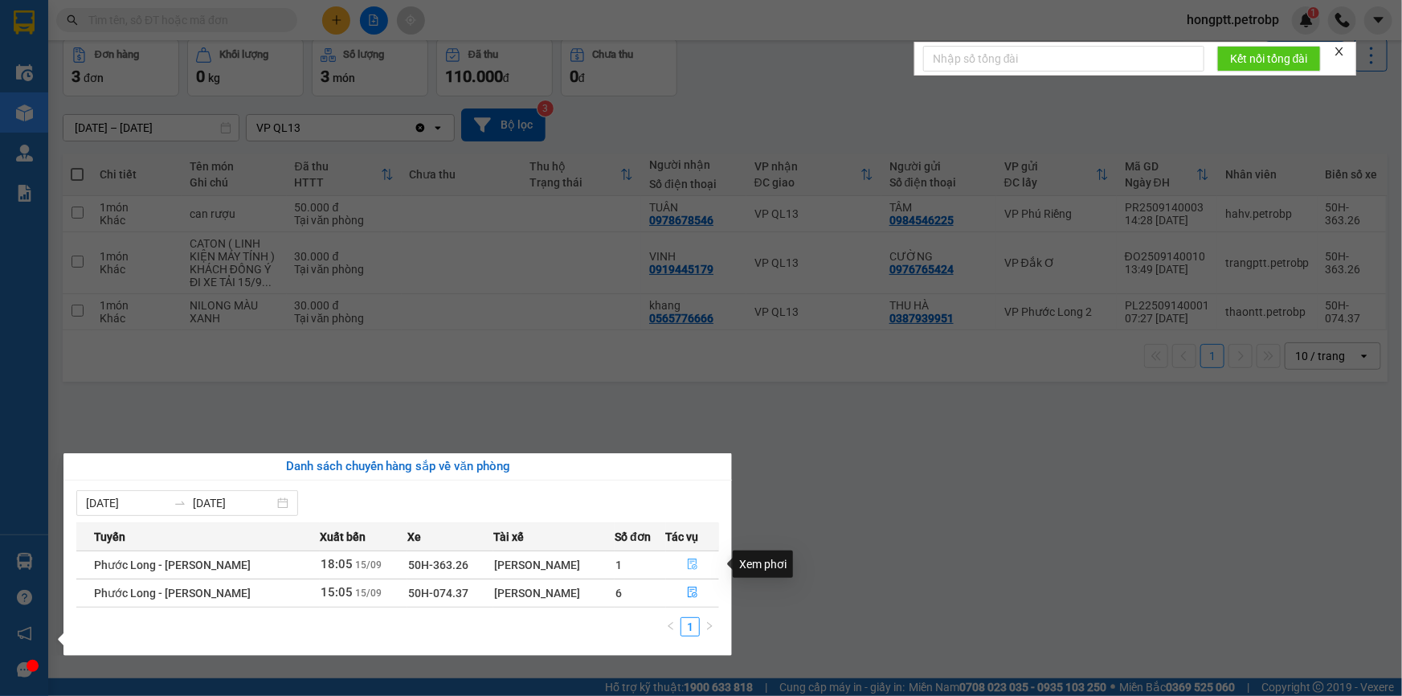
click at [688, 560] on icon "file-done" at bounding box center [693, 563] width 10 height 11
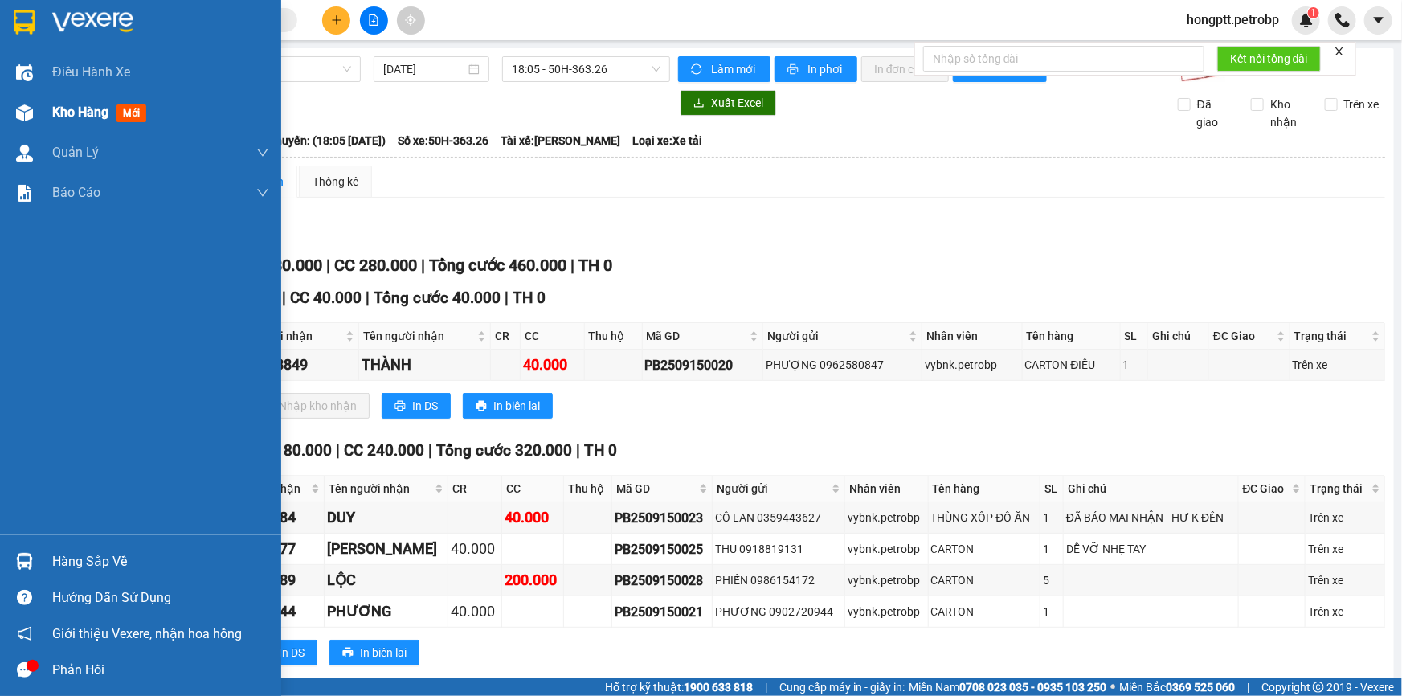
click at [70, 119] on span "Kho hàng" at bounding box center [80, 111] width 56 height 15
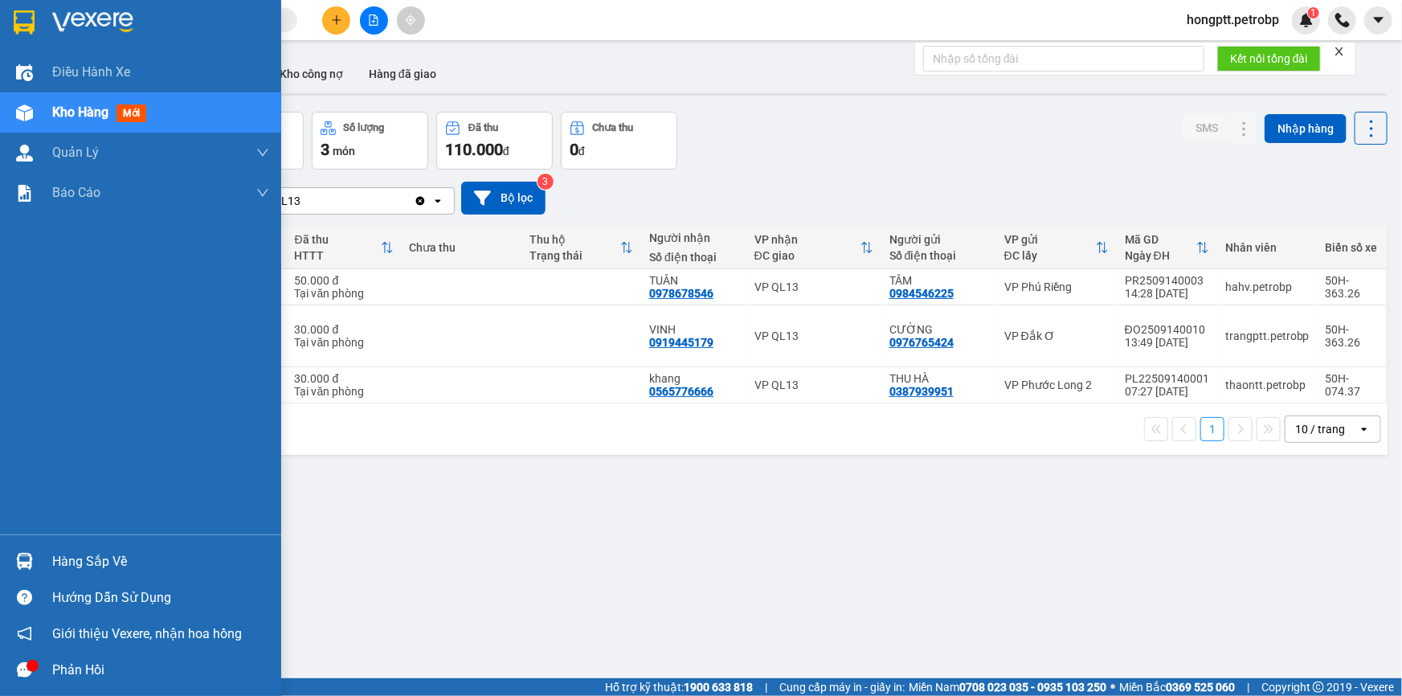
click at [63, 556] on div "Hàng sắp về" at bounding box center [160, 562] width 217 height 24
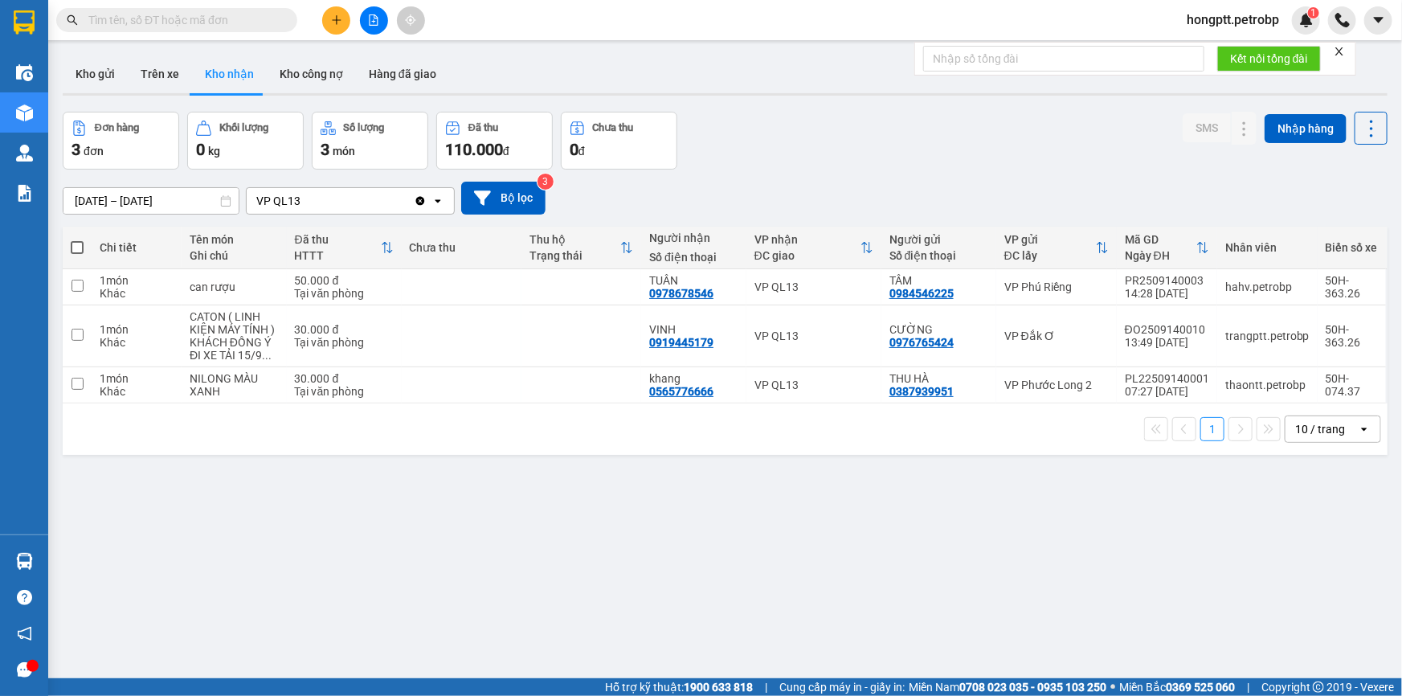
click at [884, 606] on section "Kết quả tìm kiếm ( 1 ) Bộ lọc Ngày tạo đơn gần nhất Mã ĐH Trạng thái Món hàng T…" at bounding box center [701, 348] width 1402 height 696
click at [150, 66] on button "Trên xe" at bounding box center [160, 74] width 64 height 39
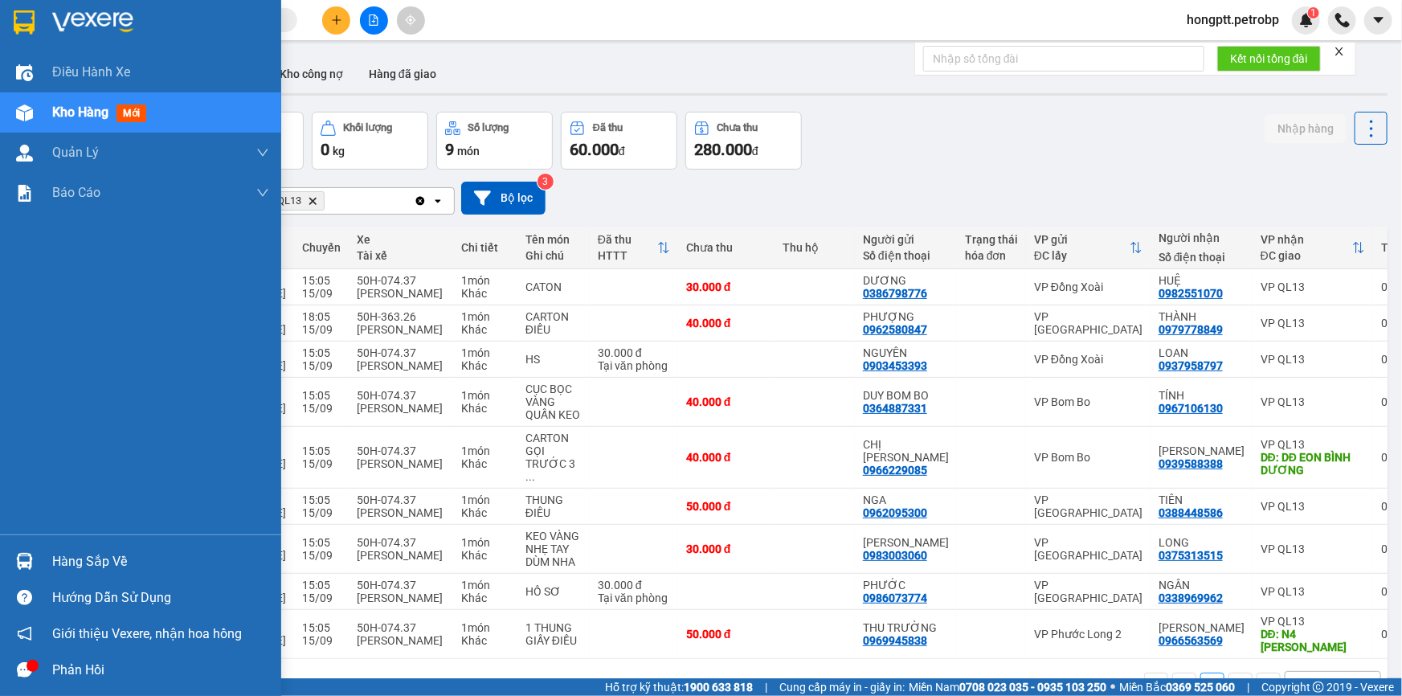
click at [87, 112] on span "Kho hàng" at bounding box center [80, 111] width 56 height 15
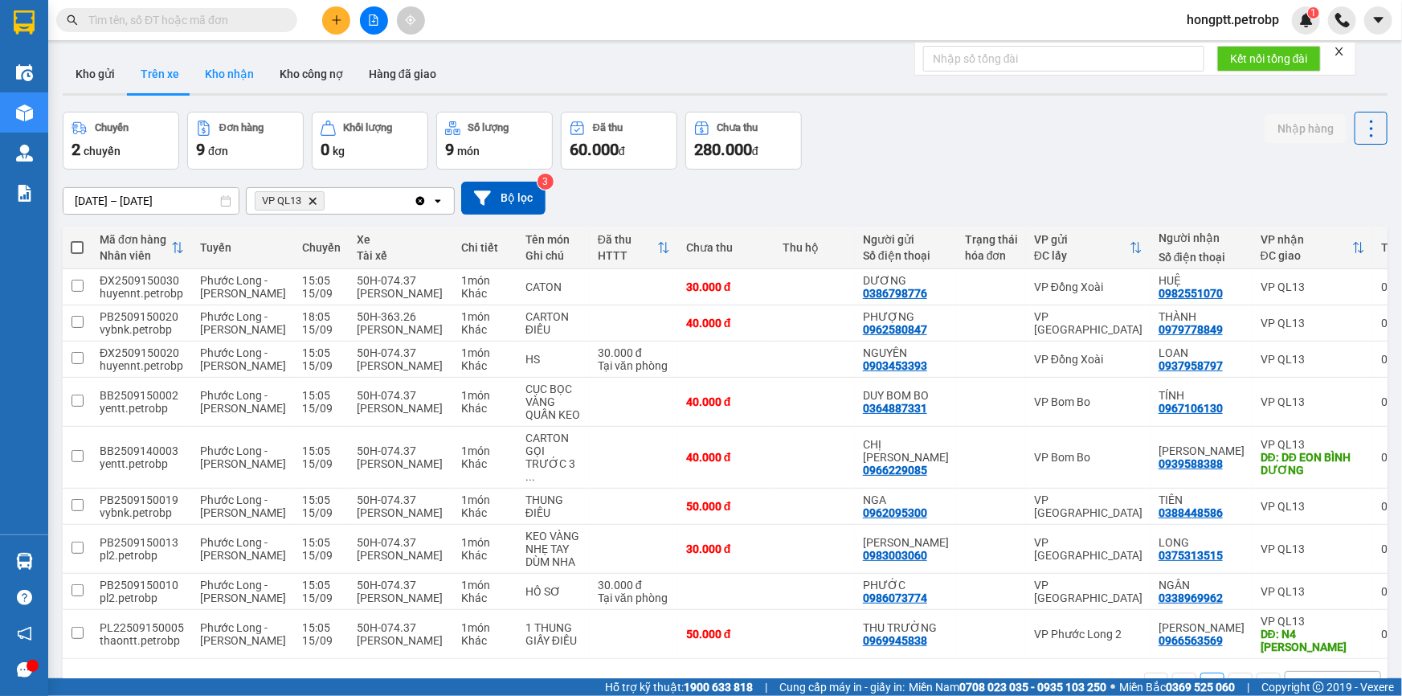
click at [206, 70] on button "Kho nhận" at bounding box center [229, 74] width 75 height 39
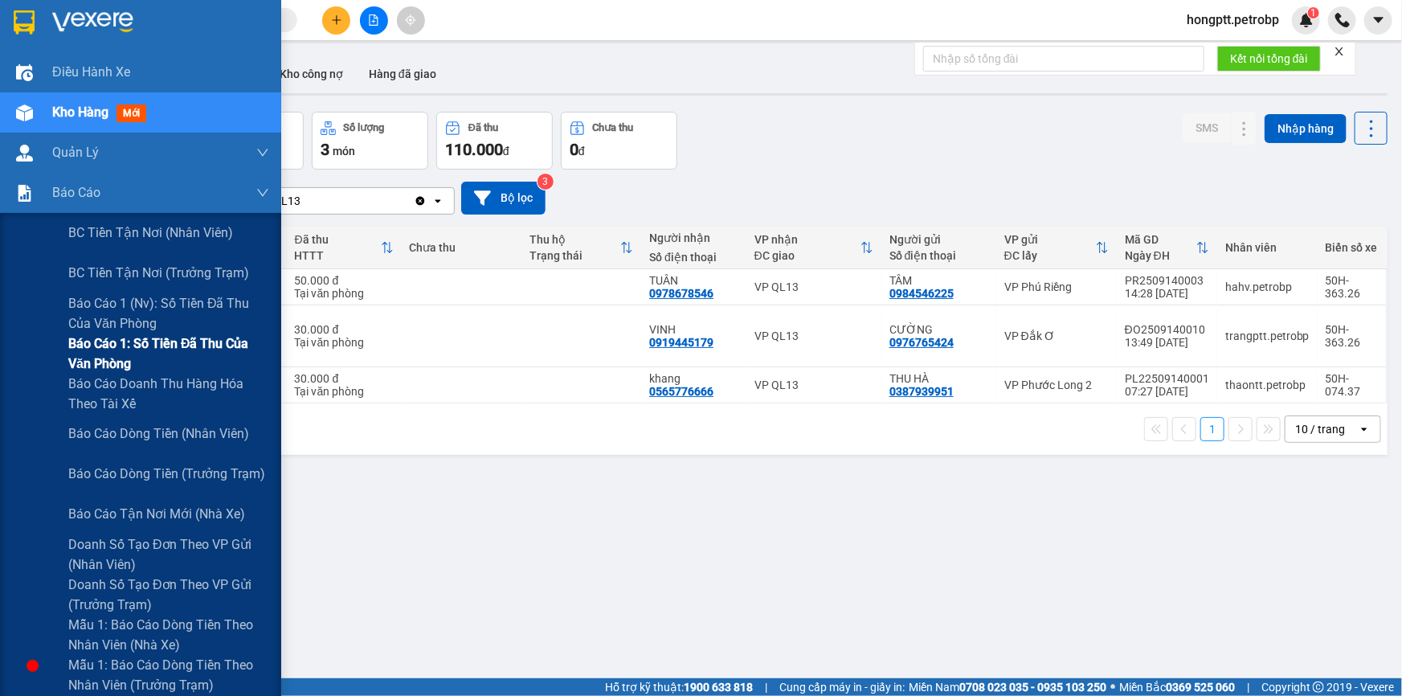
click at [167, 348] on span "Báo cáo 1: Số tiền đã thu của văn phòng" at bounding box center [168, 353] width 201 height 40
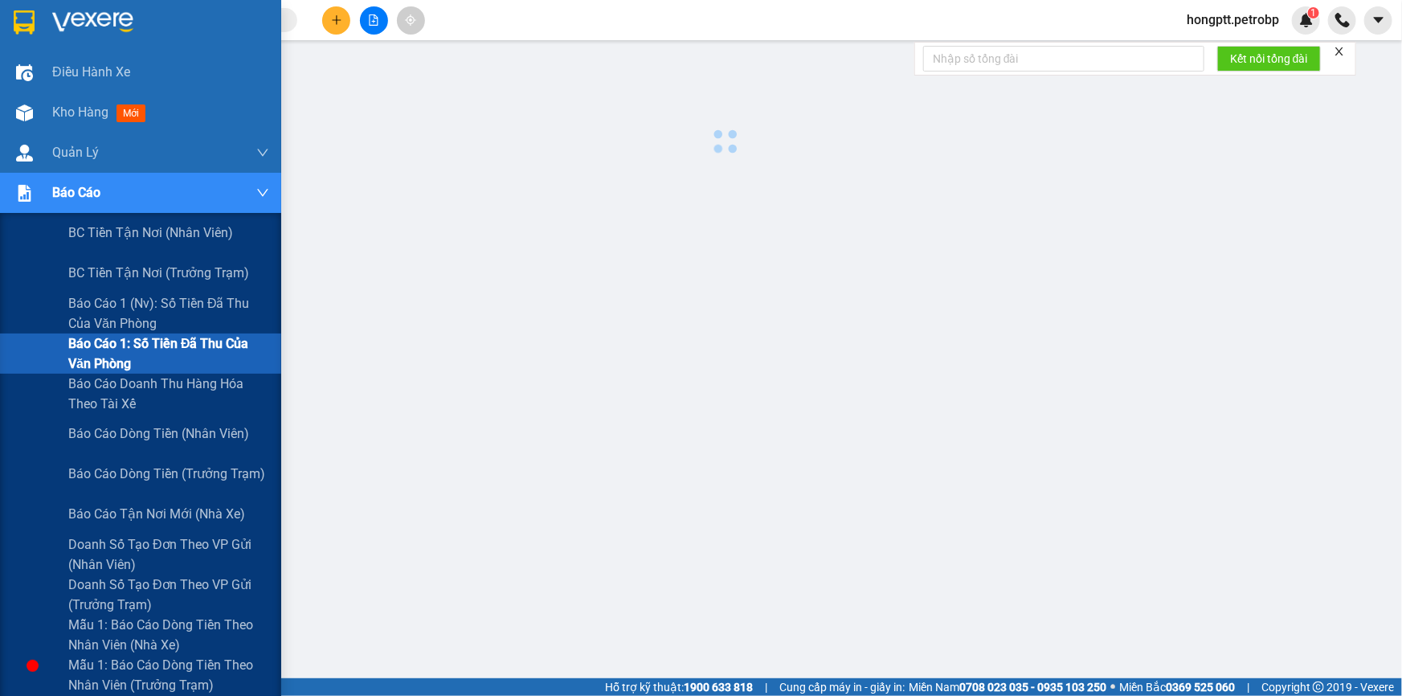
click at [167, 348] on span "Báo cáo 1: Số tiền đã thu của văn phòng" at bounding box center [168, 353] width 201 height 40
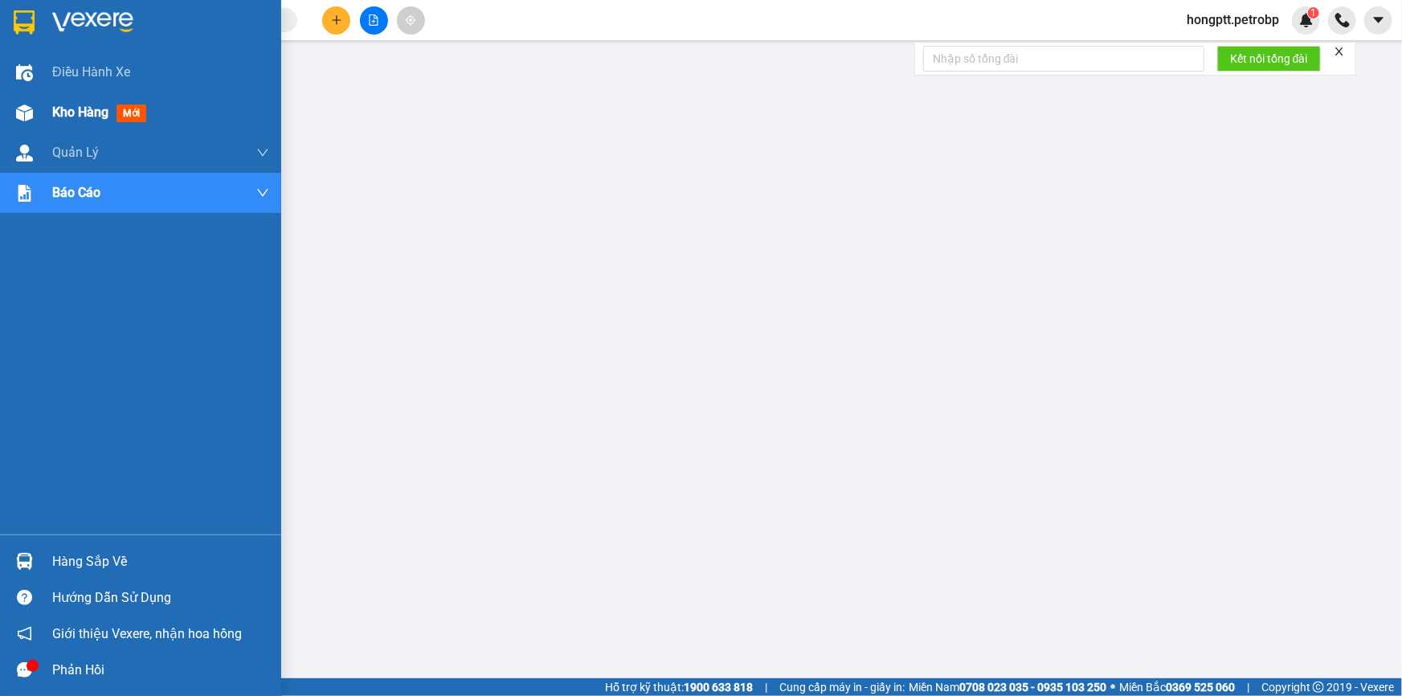
click at [77, 118] on span "Kho hàng" at bounding box center [80, 111] width 56 height 15
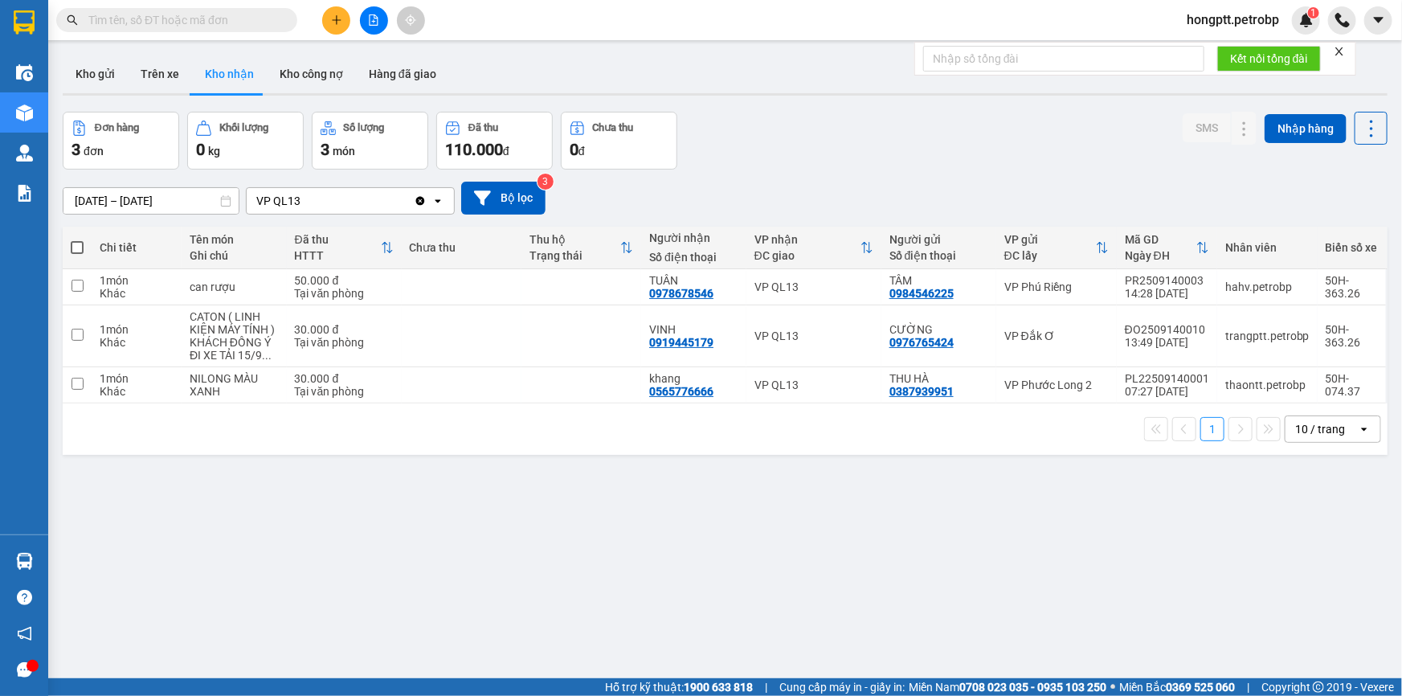
click at [224, 66] on button "Kho nhận" at bounding box center [229, 74] width 75 height 39
click at [96, 67] on button "Kho gửi" at bounding box center [95, 74] width 65 height 39
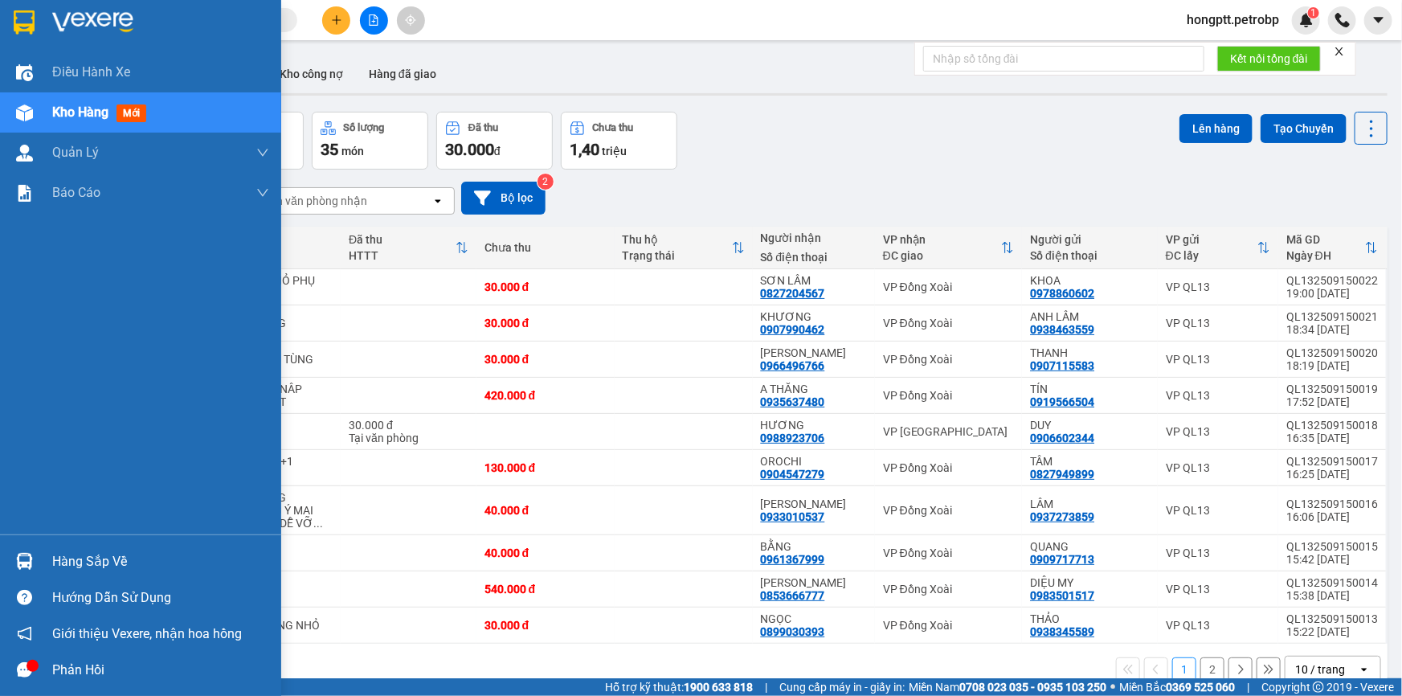
click at [72, 561] on div "Hàng sắp về" at bounding box center [160, 562] width 217 height 24
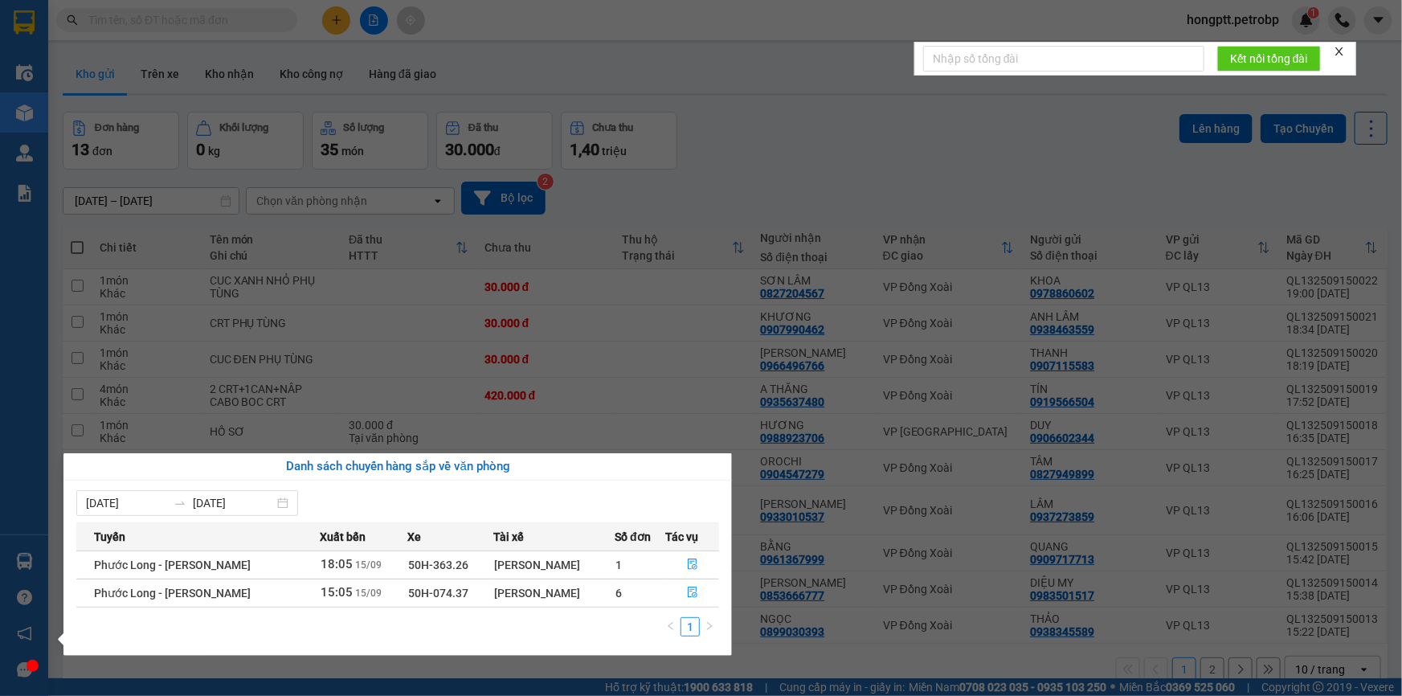
click at [840, 639] on section "Kết quả tìm kiếm ( 1 ) Bộ lọc Ngày tạo đơn gần nhất Mã ĐH Trạng thái Món hàng T…" at bounding box center [701, 348] width 1402 height 696
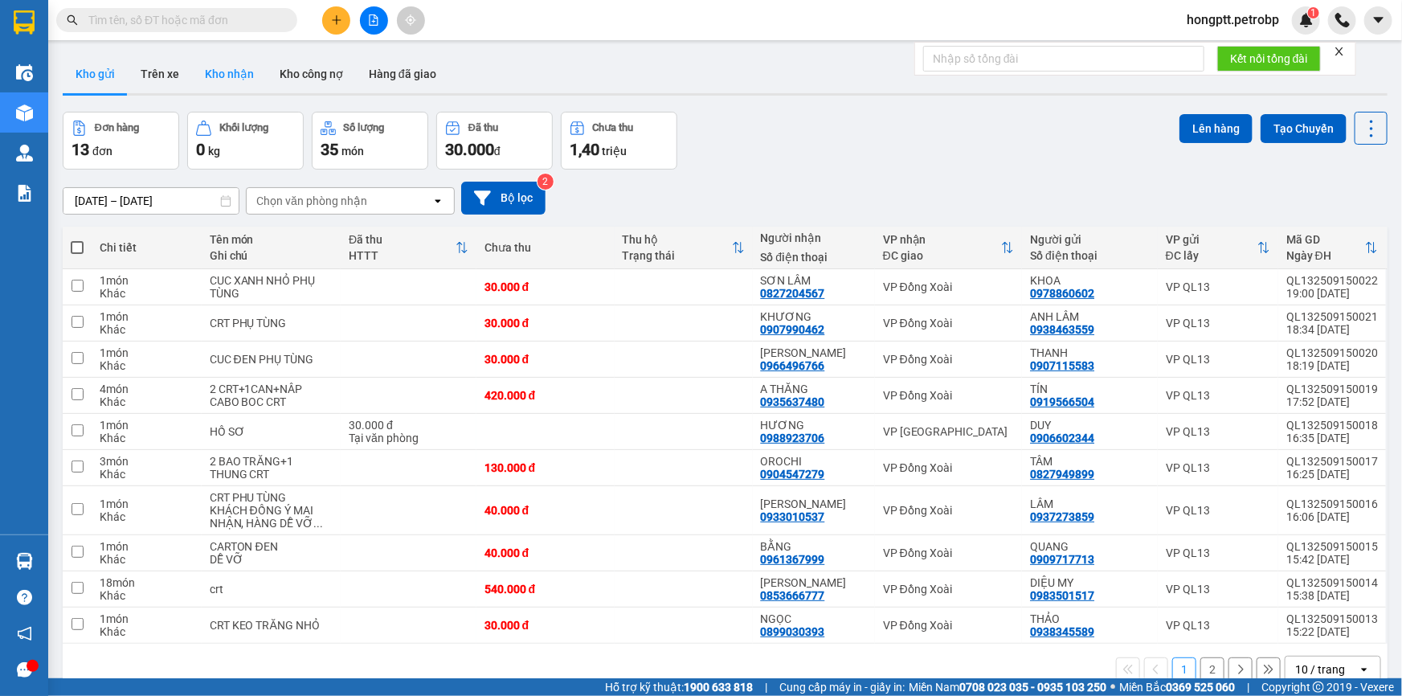
click at [220, 78] on button "Kho nhận" at bounding box center [229, 74] width 75 height 39
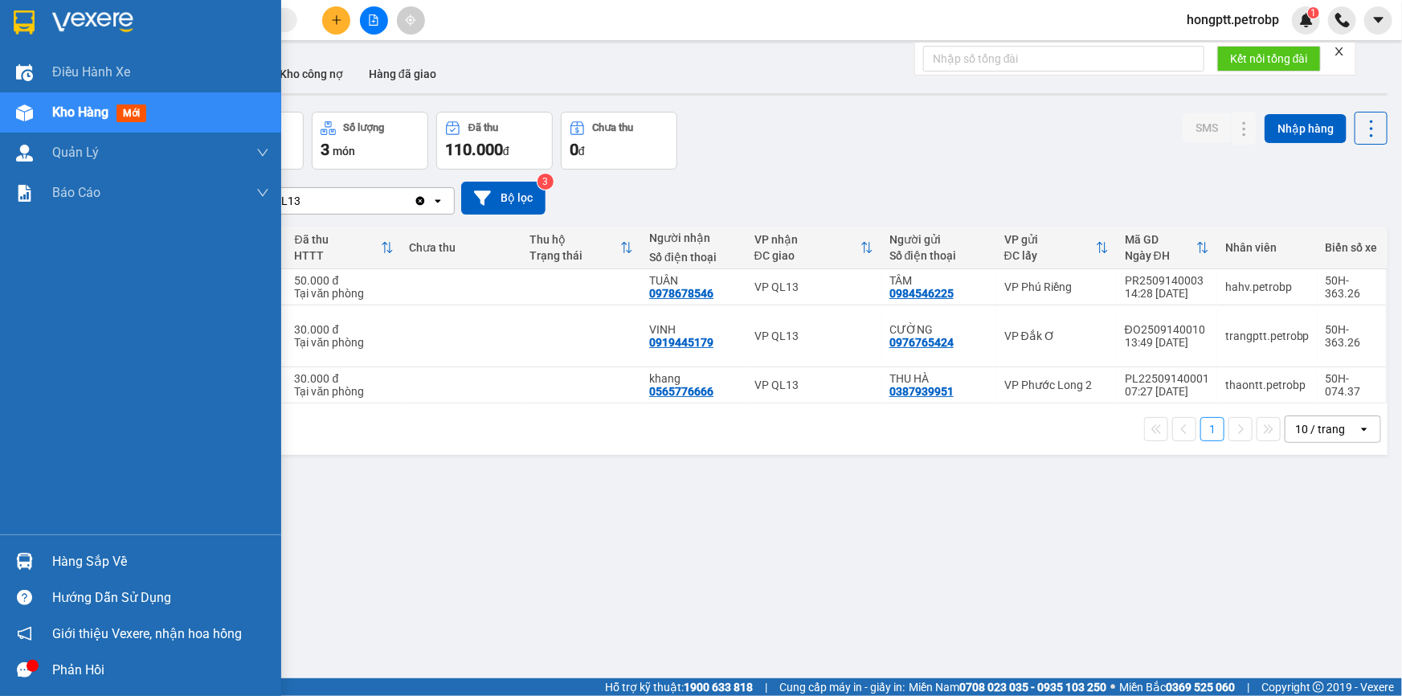
click at [80, 560] on div "Hàng sắp về" at bounding box center [160, 562] width 217 height 24
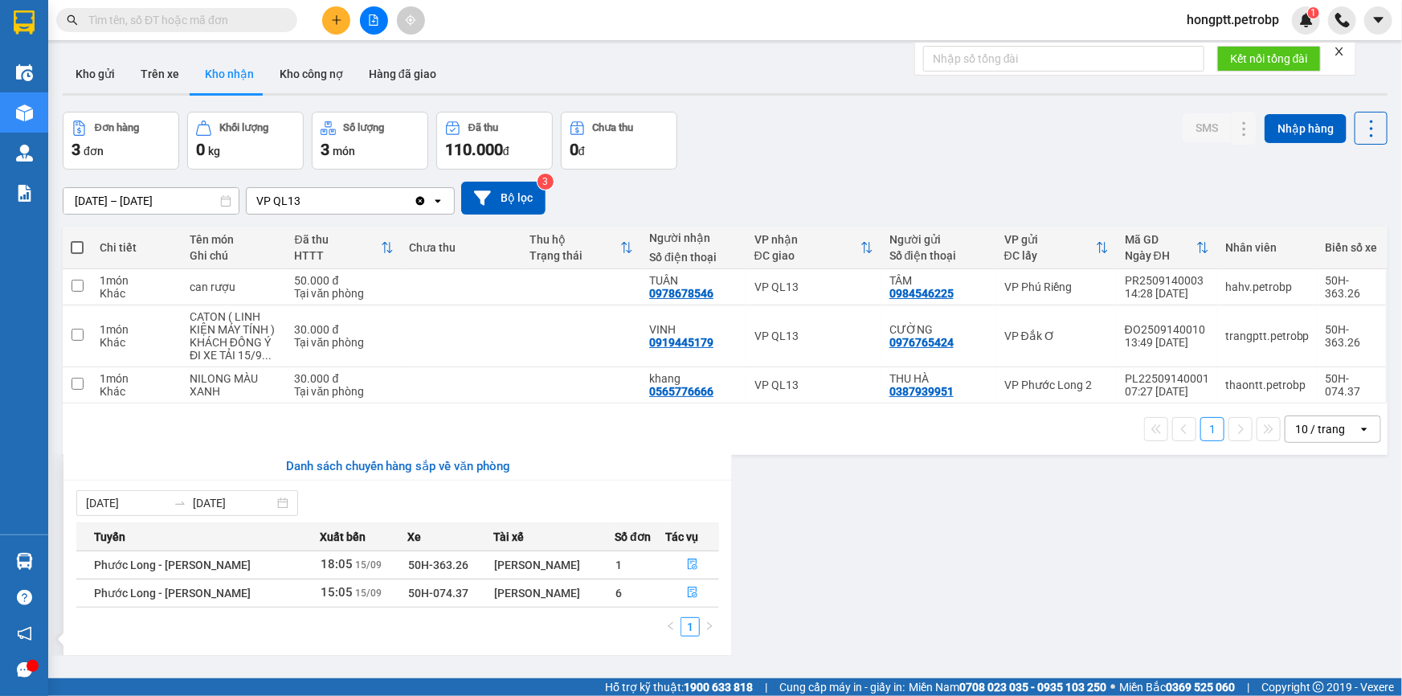
click at [813, 589] on section "Kết quả tìm kiếm ( 1 ) Bộ lọc Ngày tạo đơn gần nhất Mã ĐH Trạng thái Món hàng T…" at bounding box center [701, 348] width 1402 height 696
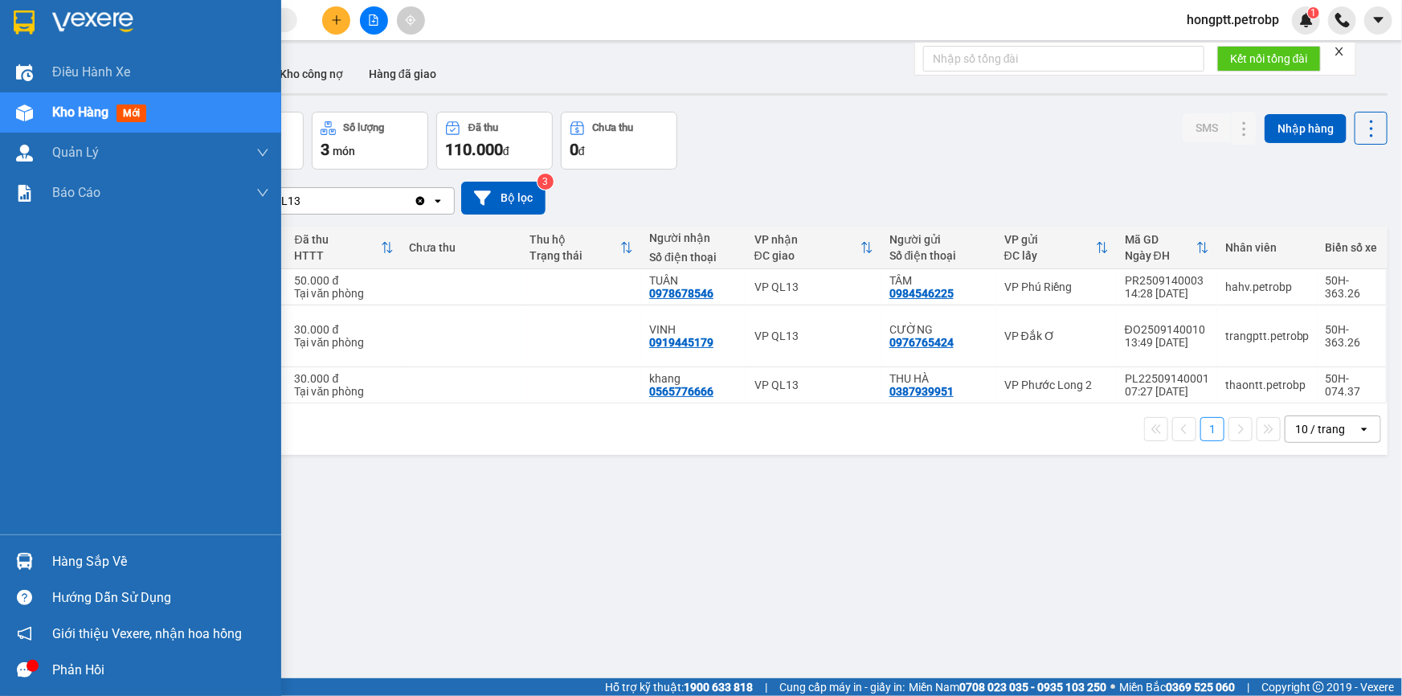
click at [96, 563] on div "Hàng sắp về" at bounding box center [160, 562] width 217 height 24
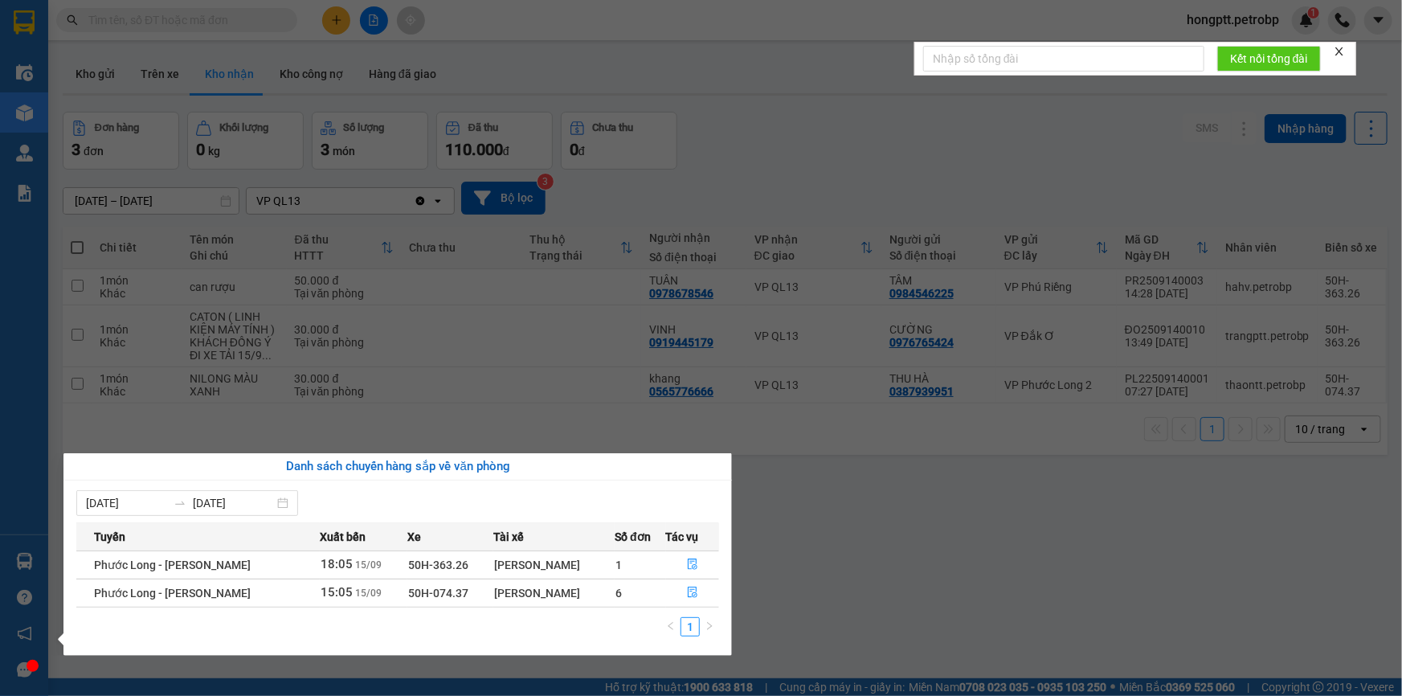
click at [869, 567] on section "Kết quả tìm kiếm ( 1 ) Bộ lọc Ngày tạo đơn gần nhất Mã ĐH Trạng thái Món hàng T…" at bounding box center [701, 348] width 1402 height 696
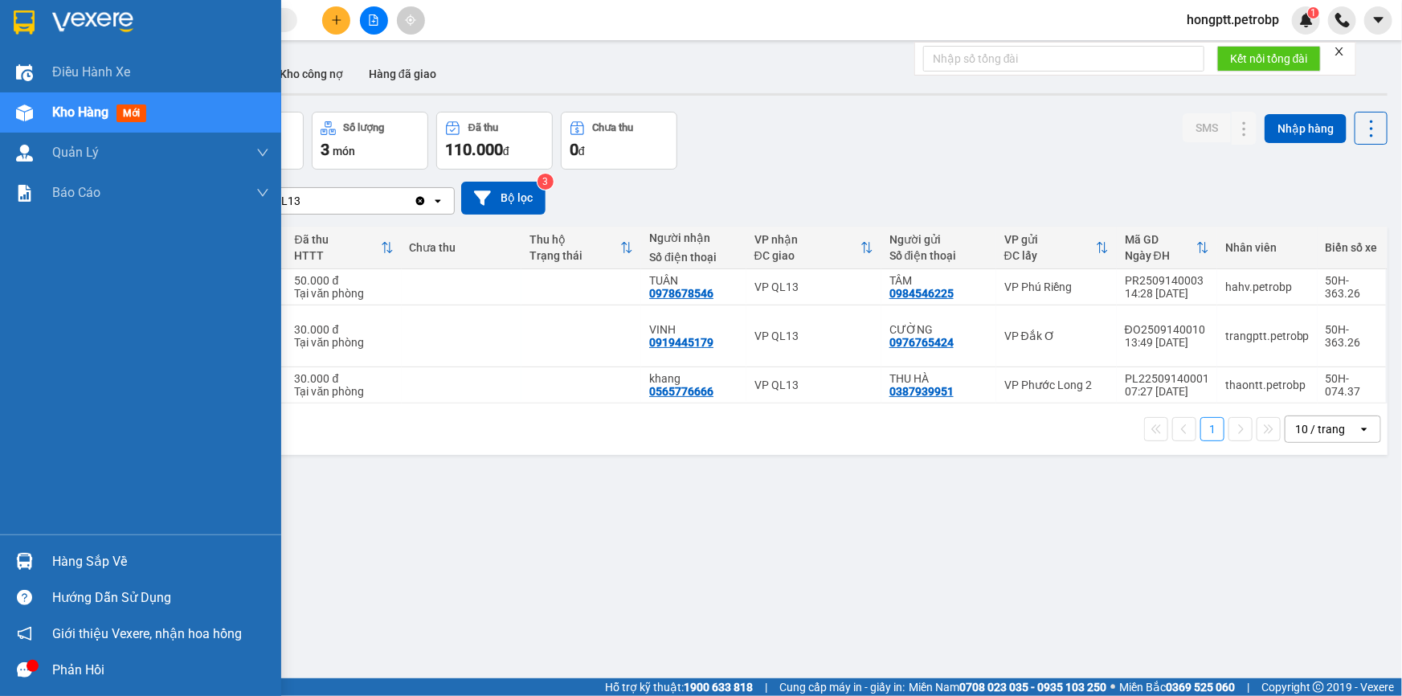
click at [62, 555] on div "Hàng sắp về" at bounding box center [160, 562] width 217 height 24
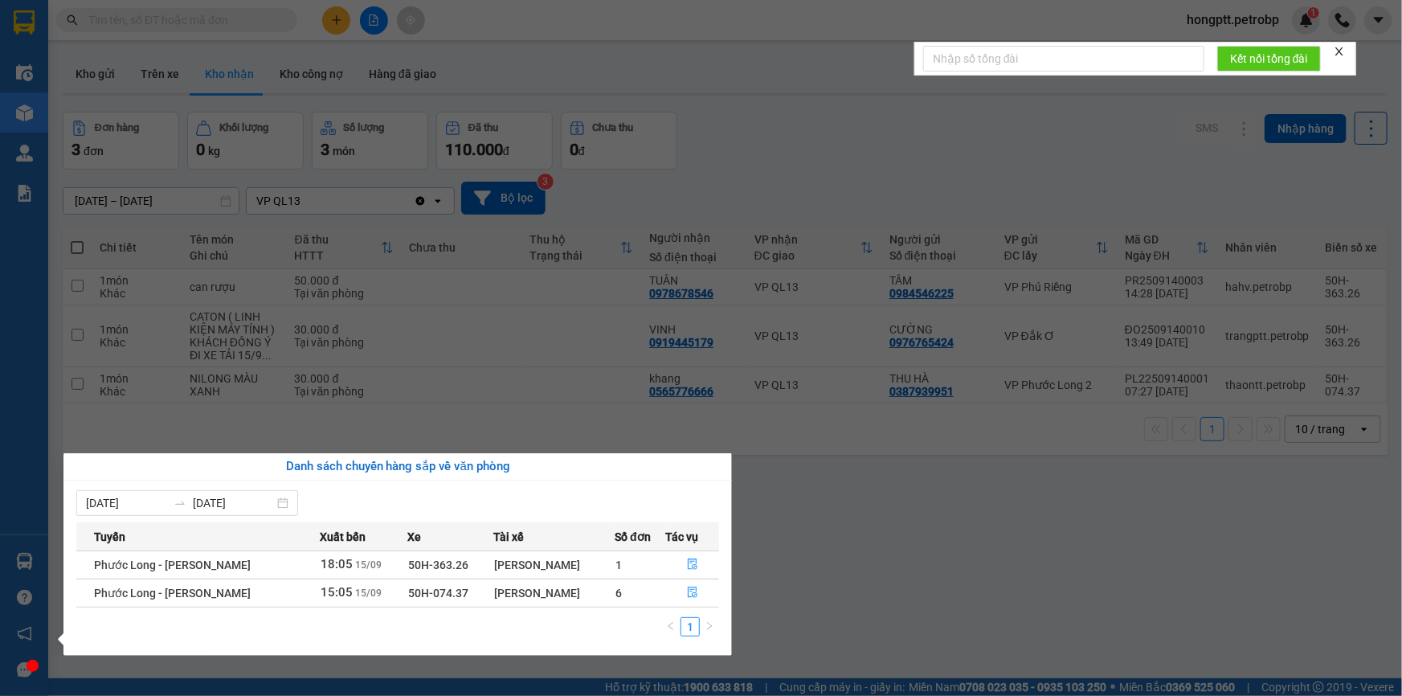
click at [836, 581] on section "Kết quả tìm kiếm ( 1 ) Bộ lọc Ngày tạo đơn gần nhất Mã ĐH Trạng thái Món hàng T…" at bounding box center [701, 348] width 1402 height 696
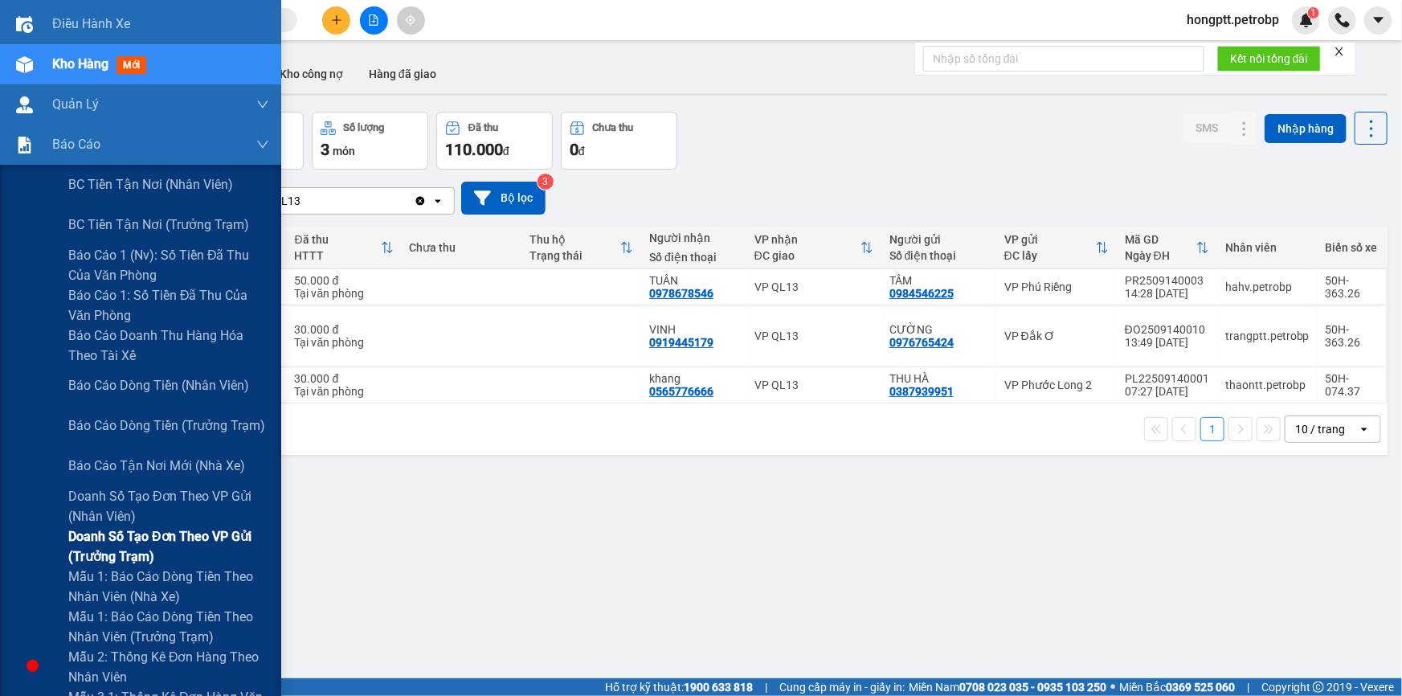
scroll to position [72, 0]
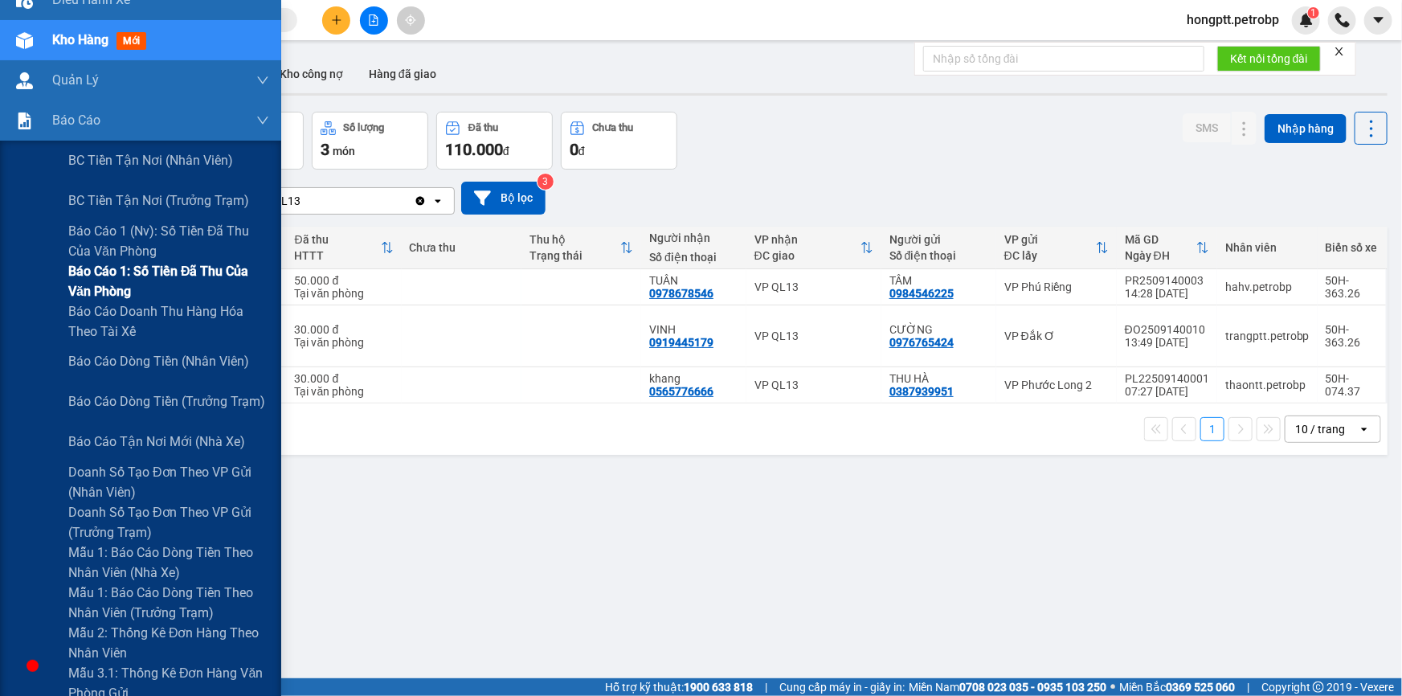
click at [143, 280] on span "Báo cáo 1: Số tiền đã thu của văn phòng" at bounding box center [168, 281] width 201 height 40
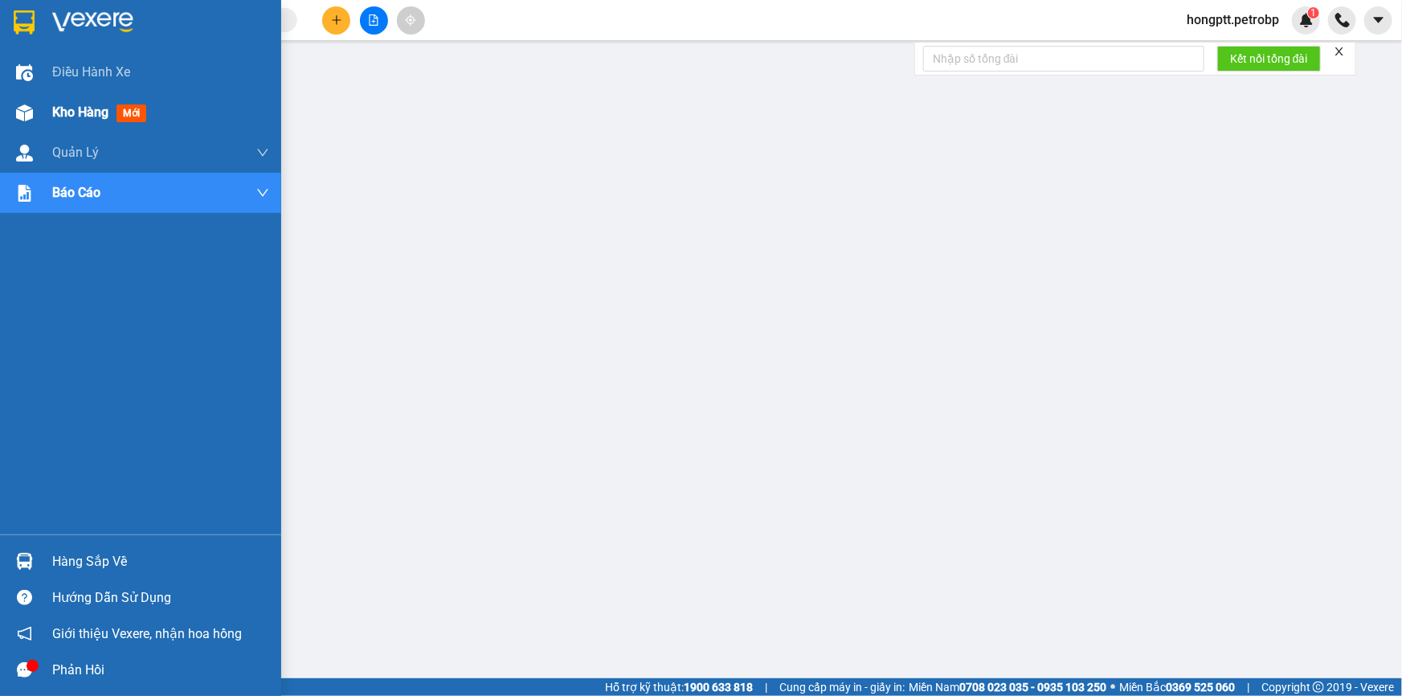
click at [84, 116] on span "Kho hàng" at bounding box center [80, 111] width 56 height 15
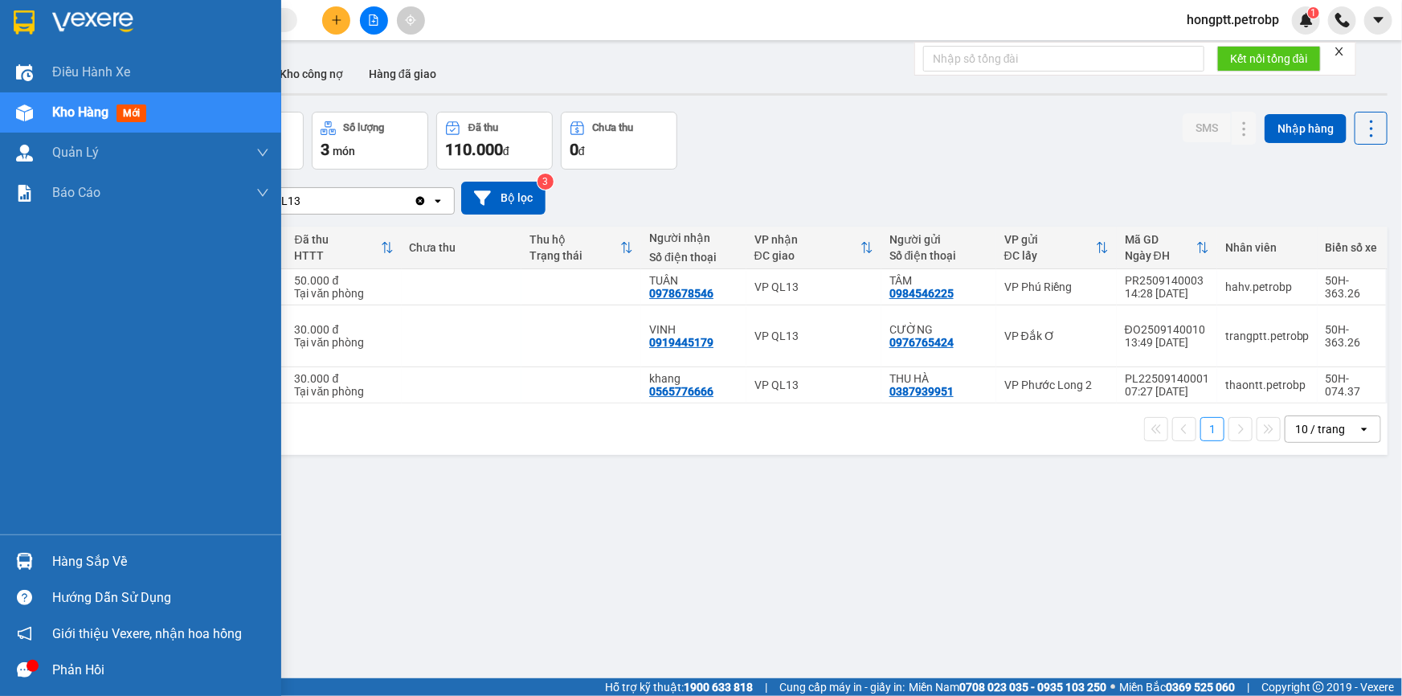
click at [92, 562] on div "Hàng sắp về" at bounding box center [160, 562] width 217 height 24
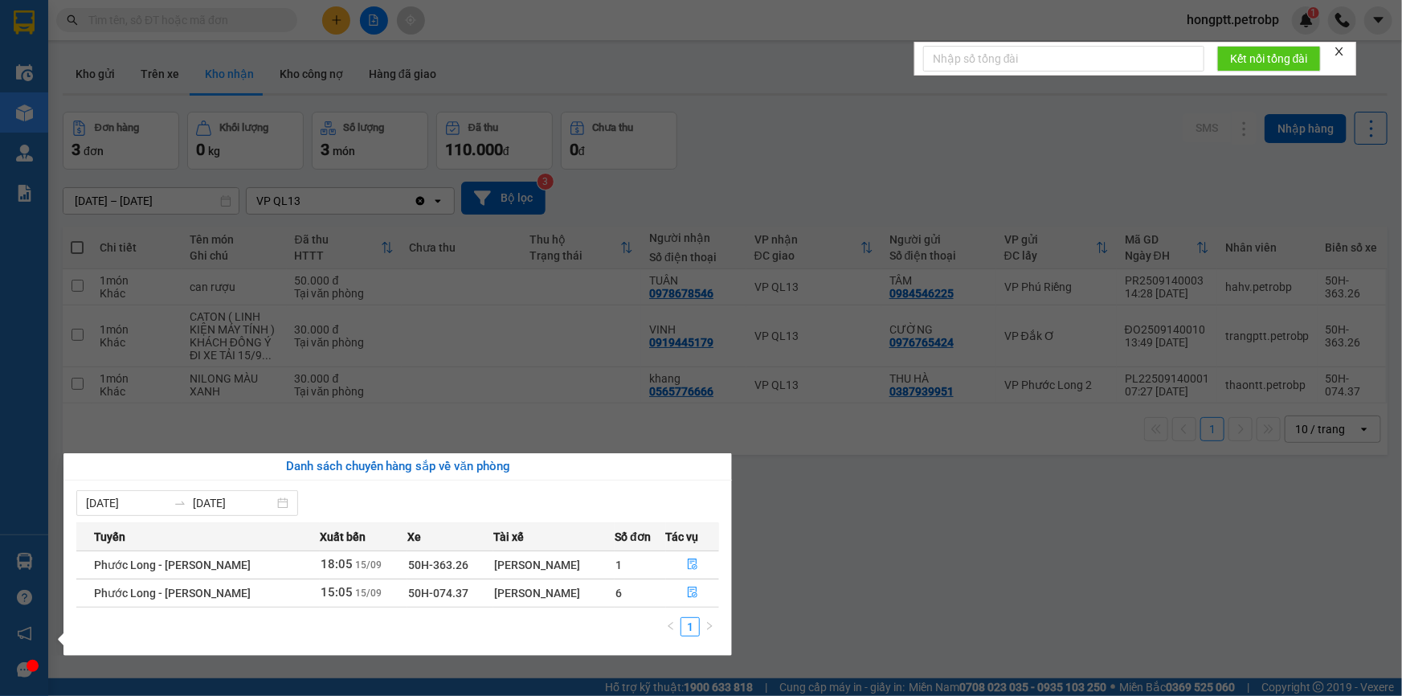
click at [779, 595] on section "Kết quả tìm kiếm ( 1 ) Bộ lọc Ngày tạo đơn gần nhất Mã ĐH Trạng thái Món hàng T…" at bounding box center [701, 348] width 1402 height 696
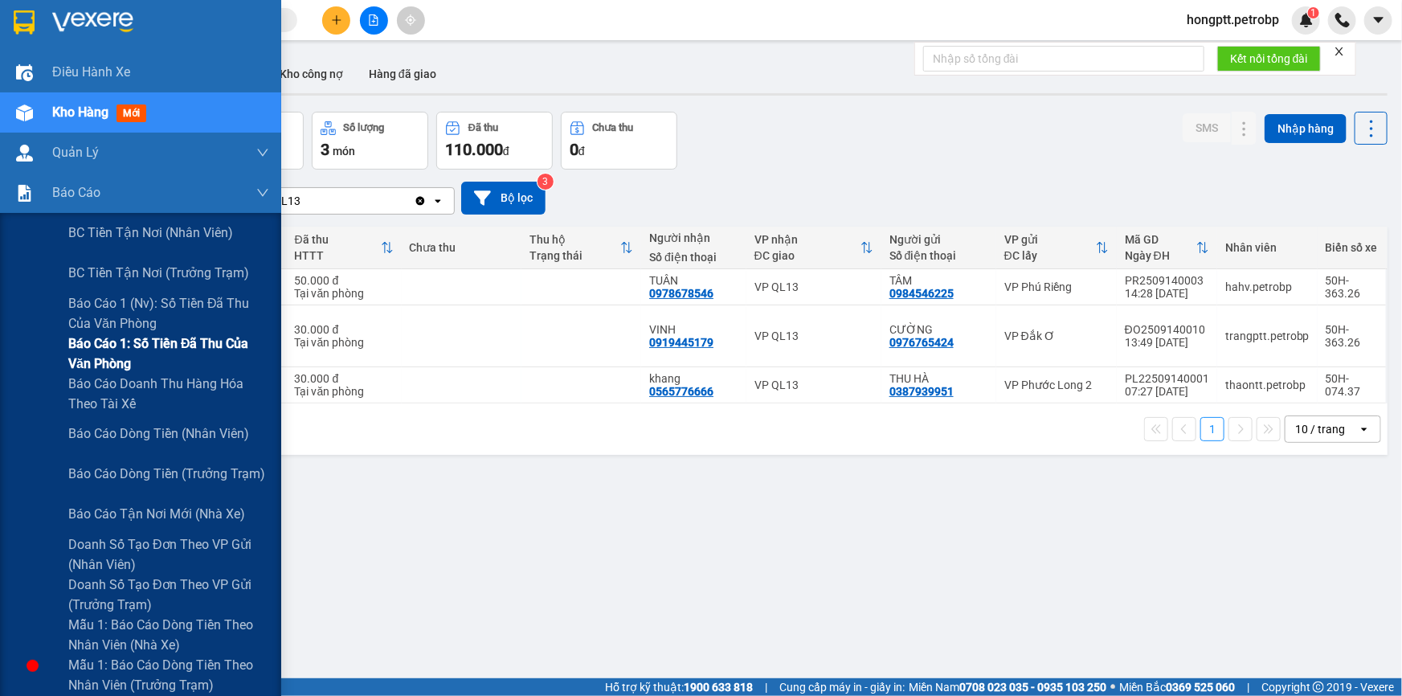
click at [194, 350] on span "Báo cáo 1: Số tiền đã thu của văn phòng" at bounding box center [168, 353] width 201 height 40
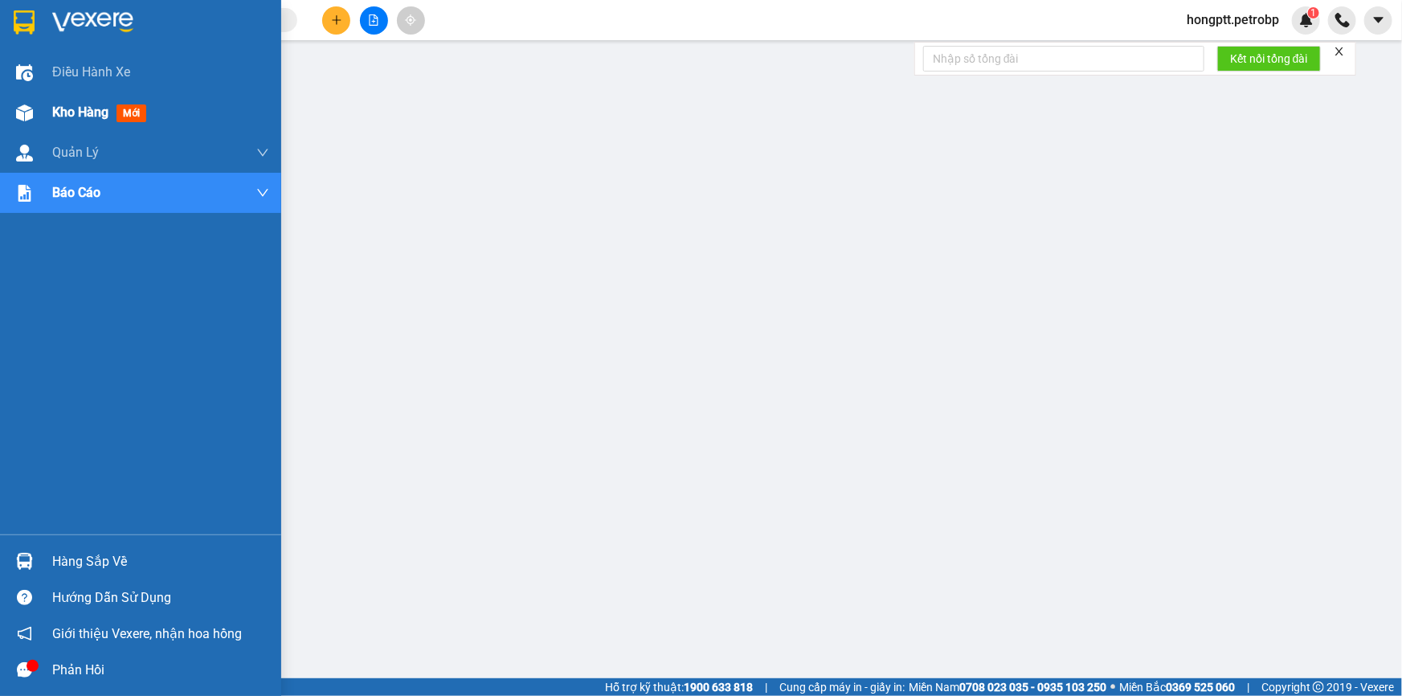
click at [76, 108] on span "Kho hàng" at bounding box center [80, 111] width 56 height 15
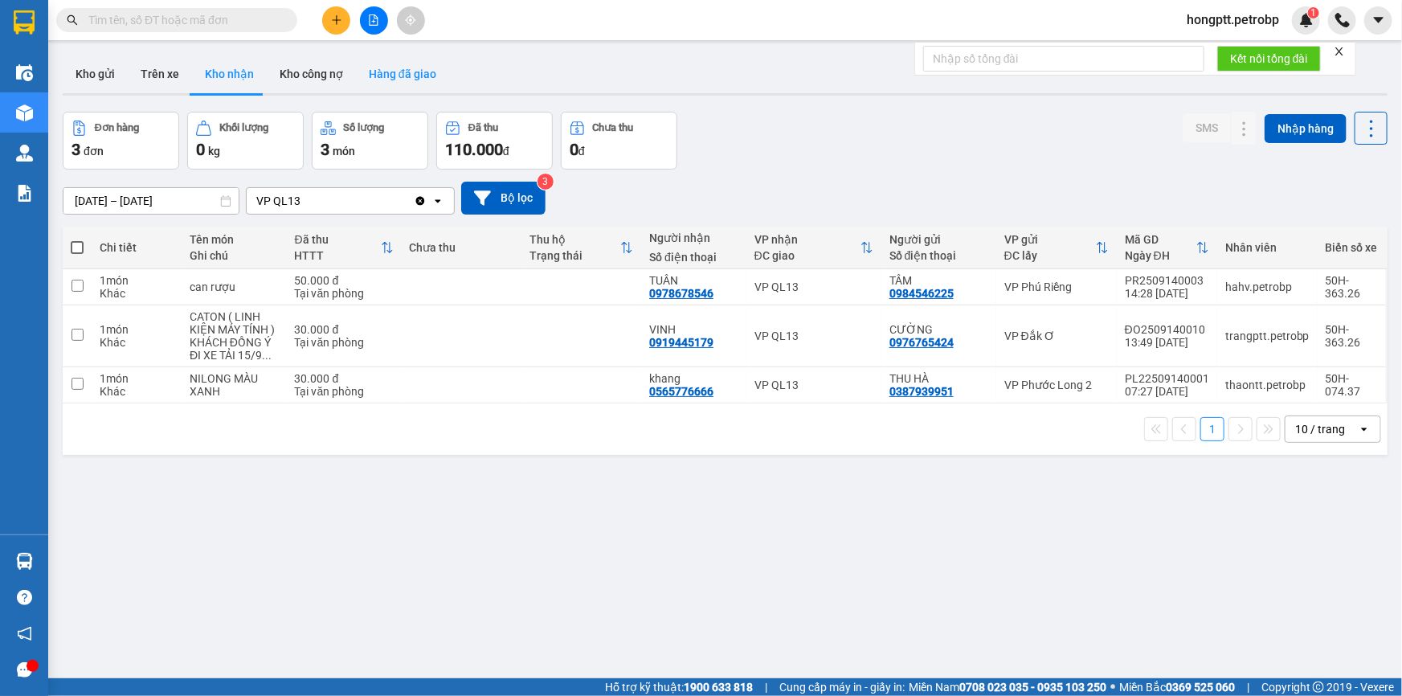
click at [405, 62] on button "Hàng đã giao" at bounding box center [402, 74] width 93 height 39
